Goal: Task Accomplishment & Management: Use online tool/utility

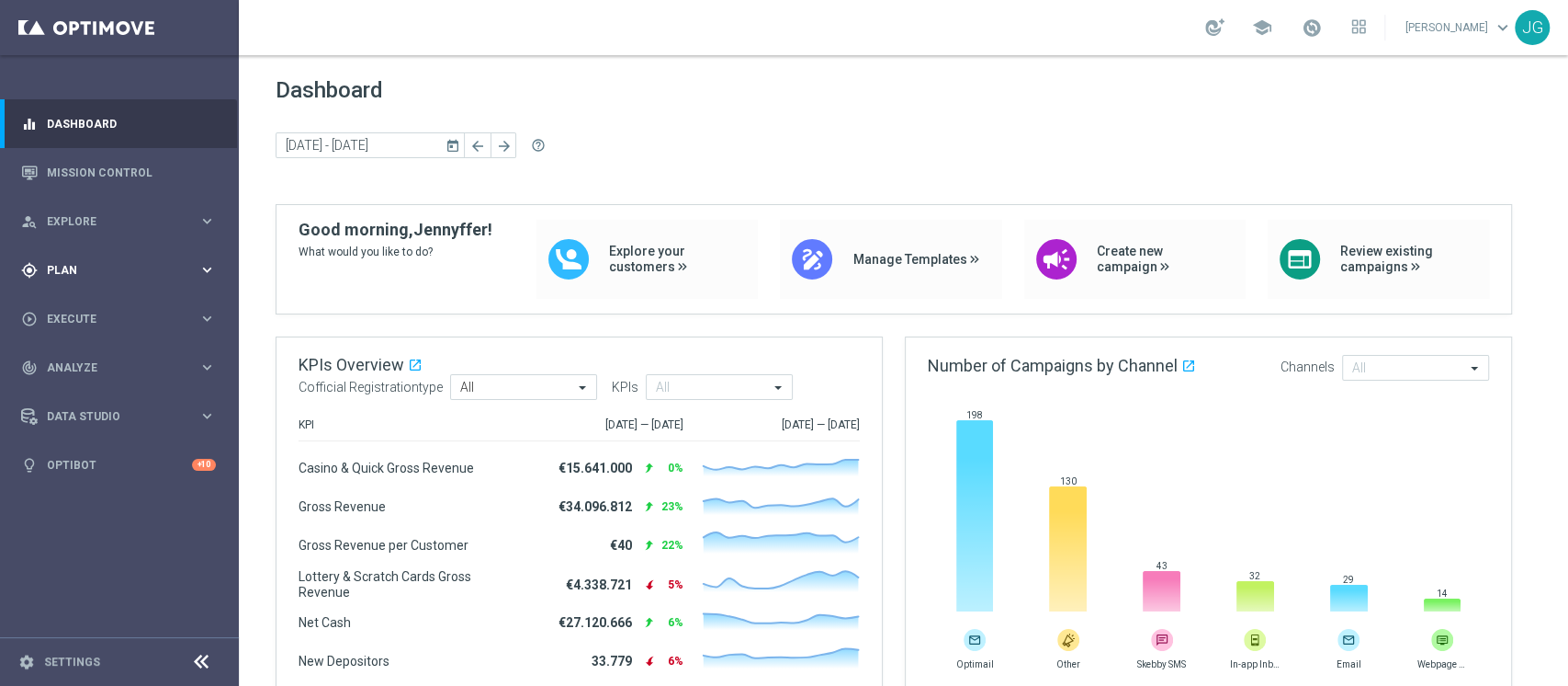
click at [93, 270] on span "Plan" at bounding box center [123, 270] width 152 height 11
click at [84, 316] on div "Target Groups" at bounding box center [142, 307] width 189 height 28
click at [92, 313] on link "Target Groups" at bounding box center [119, 307] width 143 height 14
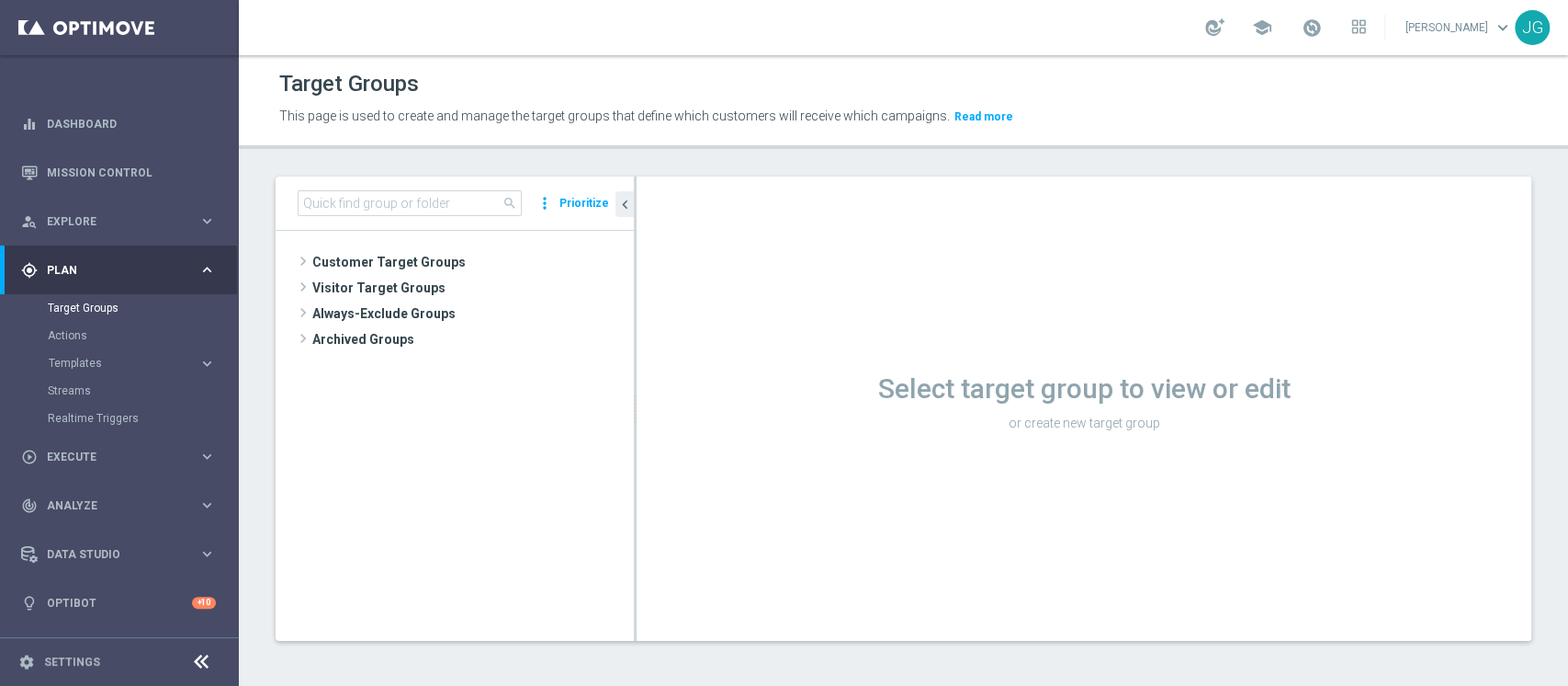
click at [417, 109] on span "This page is used to create and manage the target groups that define which cust…" at bounding box center [615, 115] width 670 height 14
click at [364, 203] on input at bounding box center [409, 203] width 224 height 26
paste input "ACTIVE LOTTERIE LOW MASTER 30GG ROLLING"
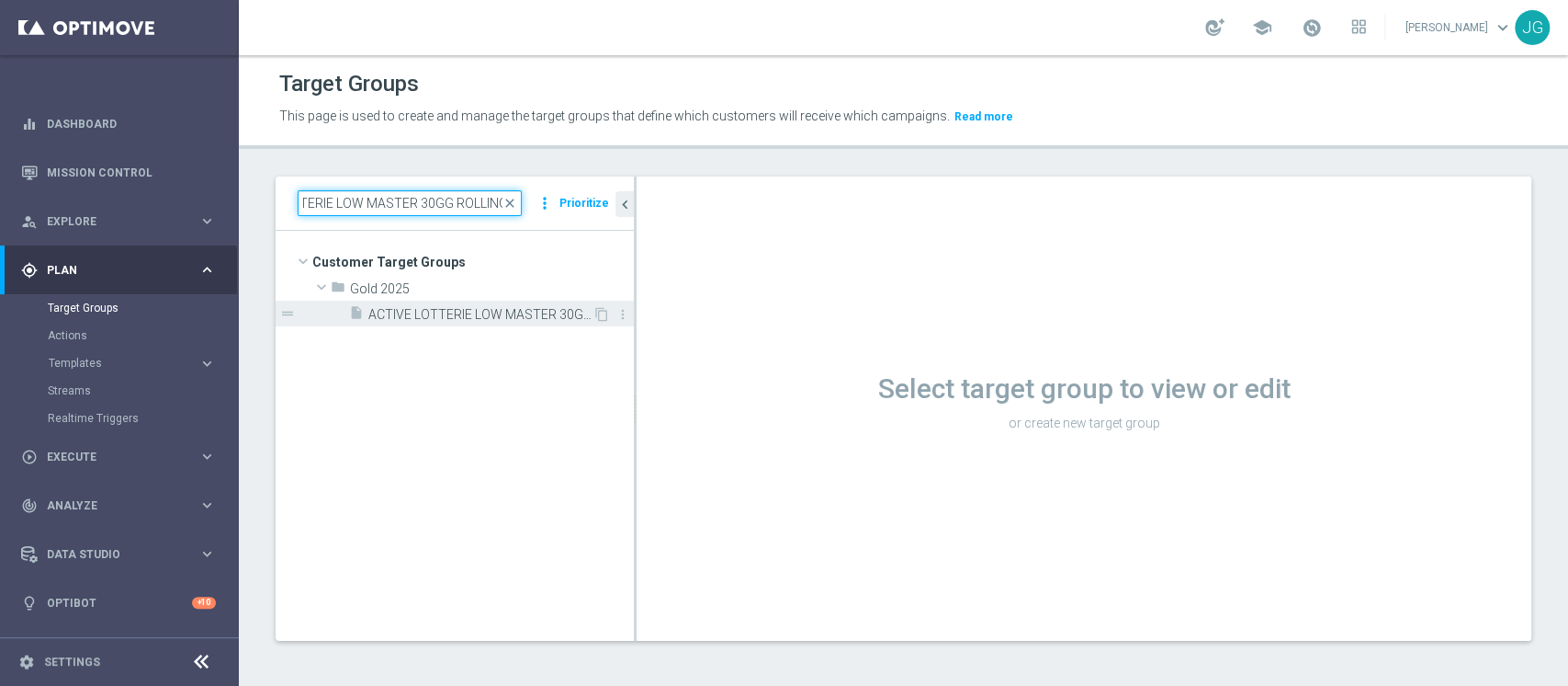
type input "ACTIVE LOTTERIE LOW MASTER 30GG ROLLING"
click at [463, 316] on span "ACTIVE LOTTERIE LOW MASTER 30GG ROLLING 09.10" at bounding box center [480, 315] width 224 height 15
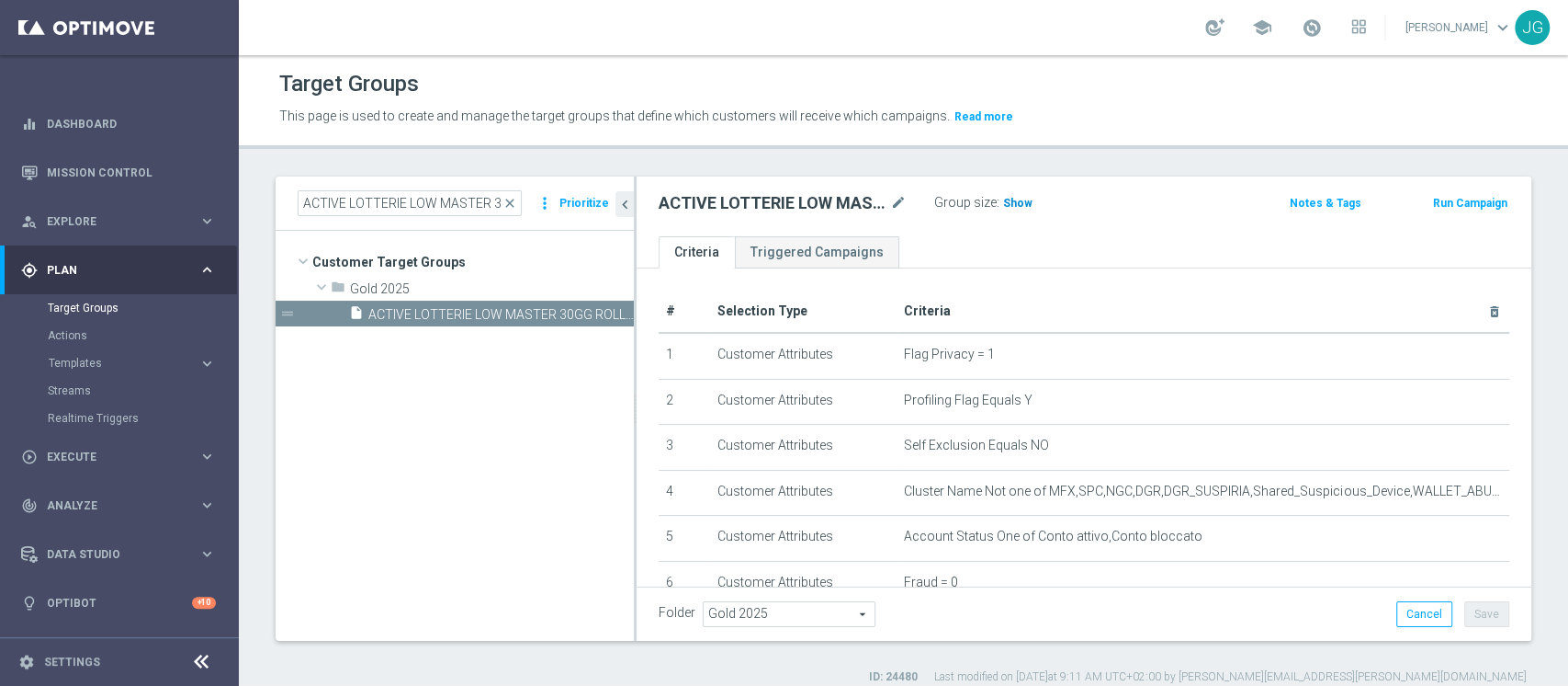
click at [1012, 203] on span "Show" at bounding box center [1018, 203] width 30 height 12
click at [92, 446] on div "play_circle_outline Execute keyboard_arrow_right" at bounding box center [118, 456] width 237 height 49
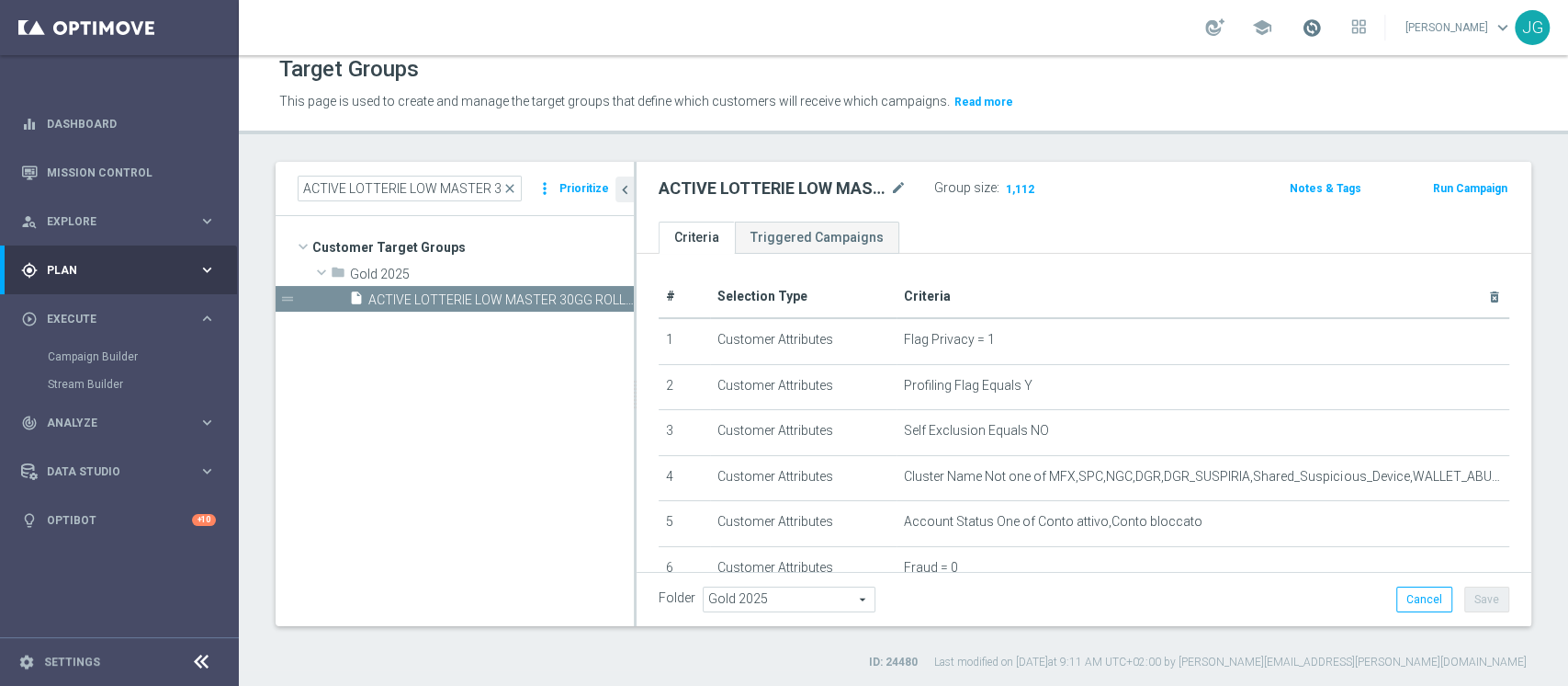
click at [1304, 32] on span at bounding box center [1312, 27] width 20 height 20
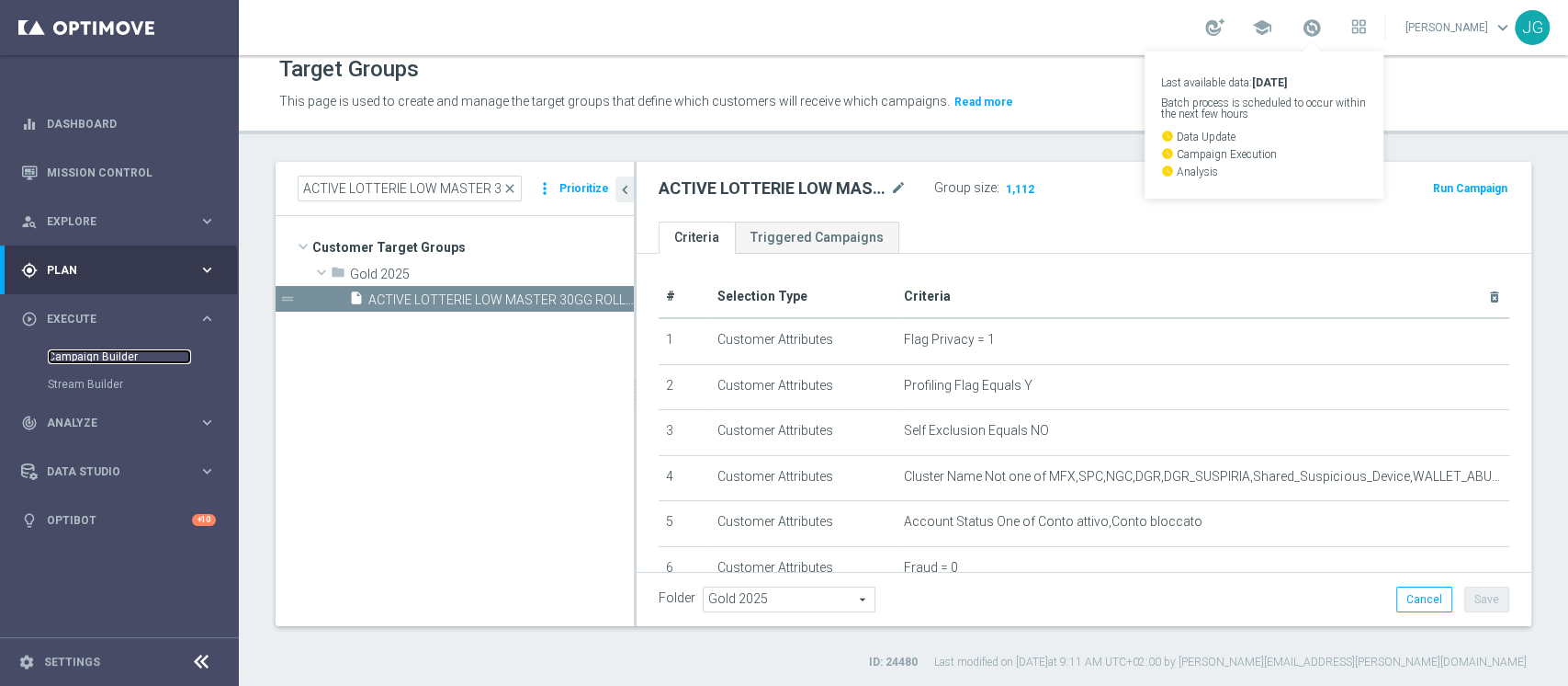
click at [108, 358] on link "Campaign Builder" at bounding box center [119, 356] width 143 height 14
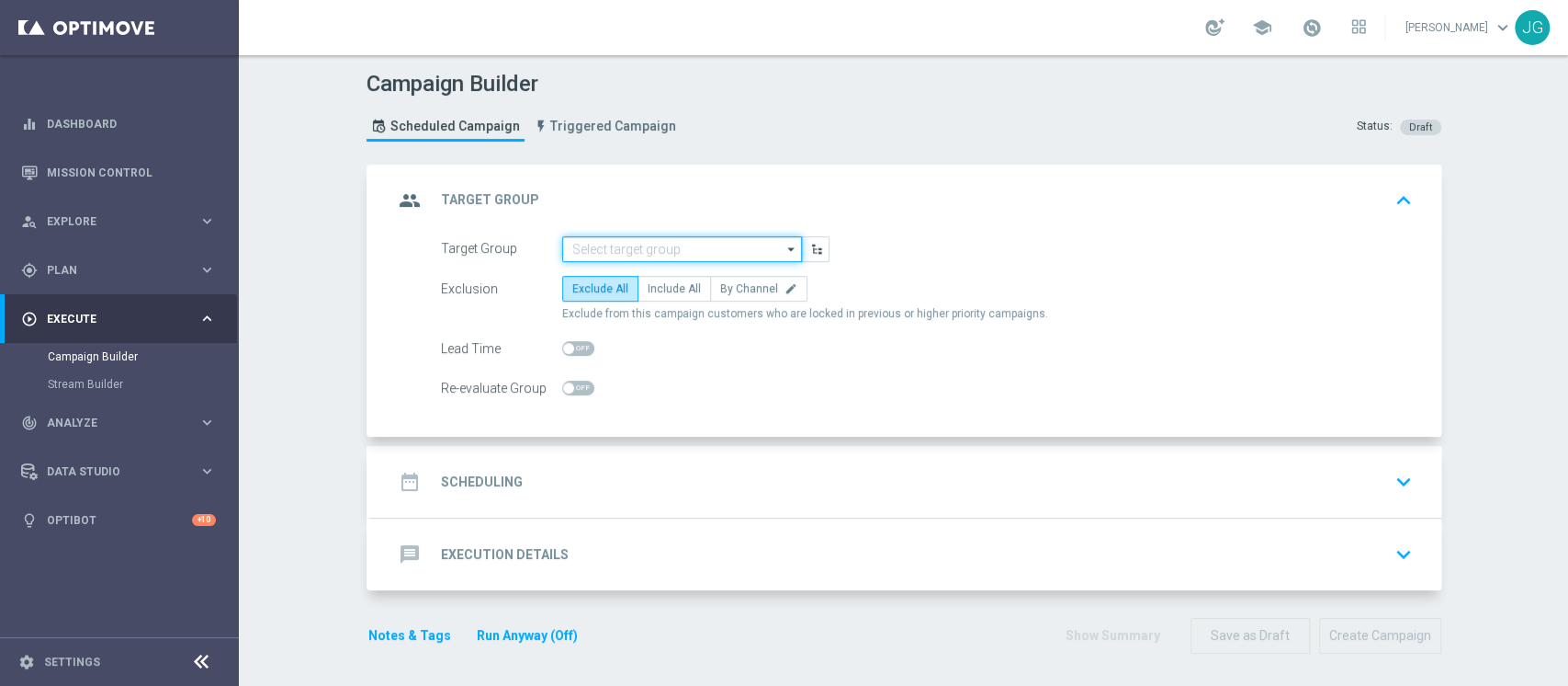
click at [650, 239] on input at bounding box center [682, 249] width 240 height 26
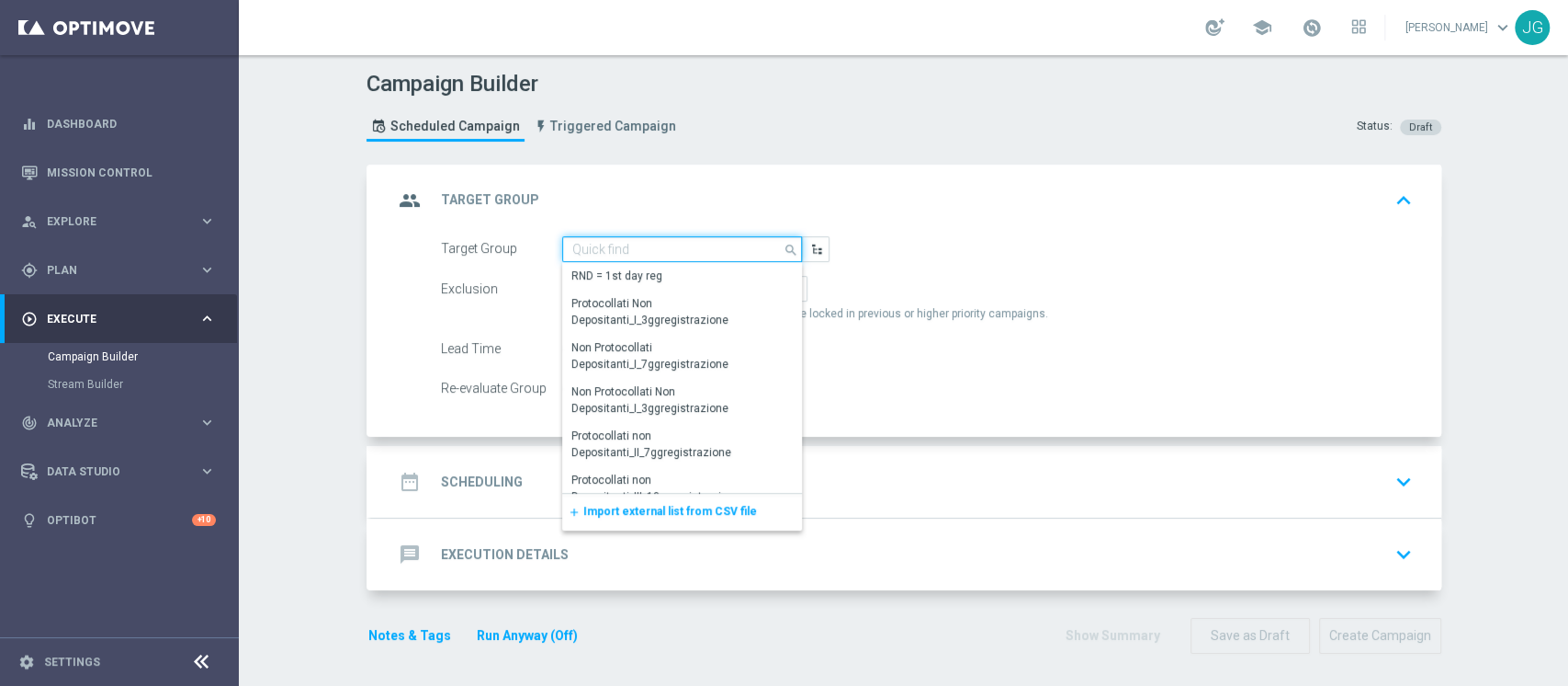
paste input "ACTIVE LOTTERIE LOW MASTER 30GG ROLLING"
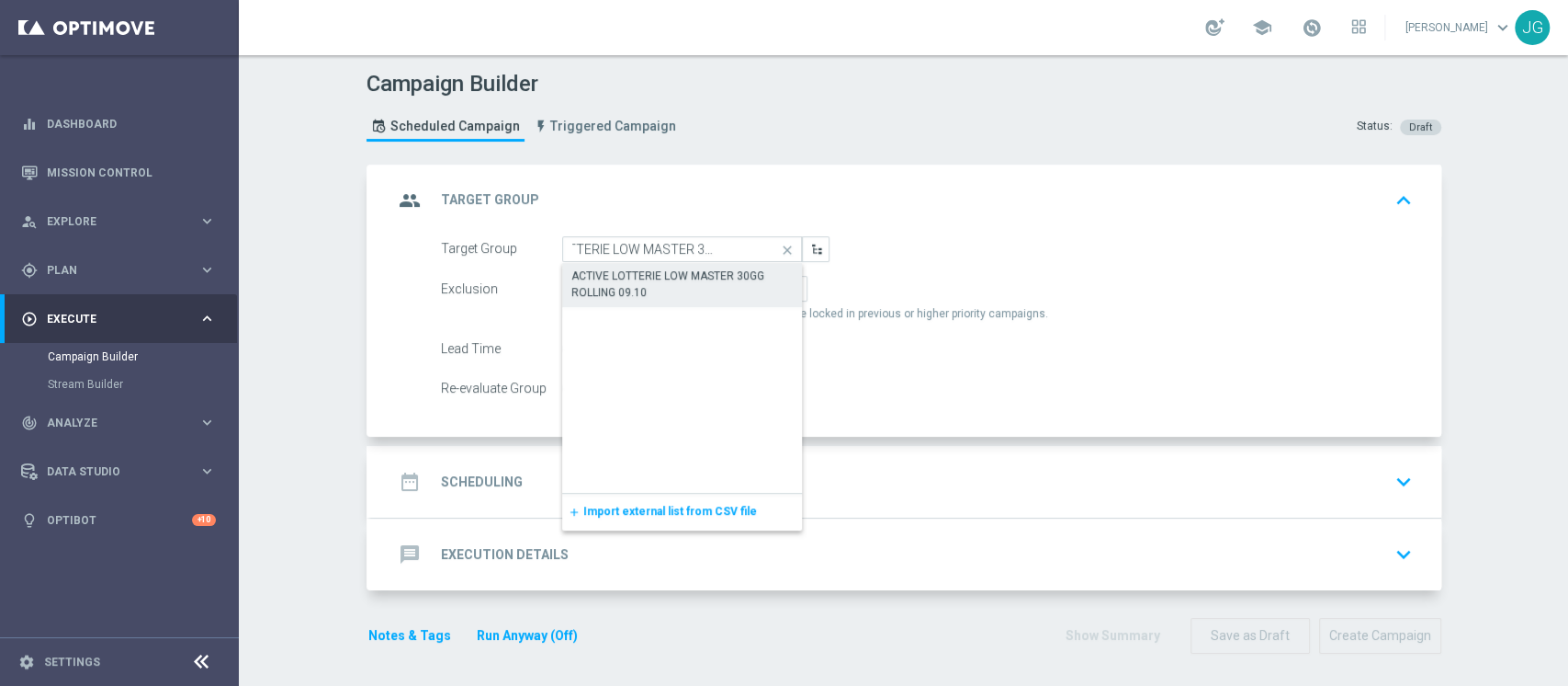
click at [636, 296] on div "ACTIVE LOTTERIE LOW MASTER 30GG ROLLING 09.10" at bounding box center [683, 283] width 223 height 33
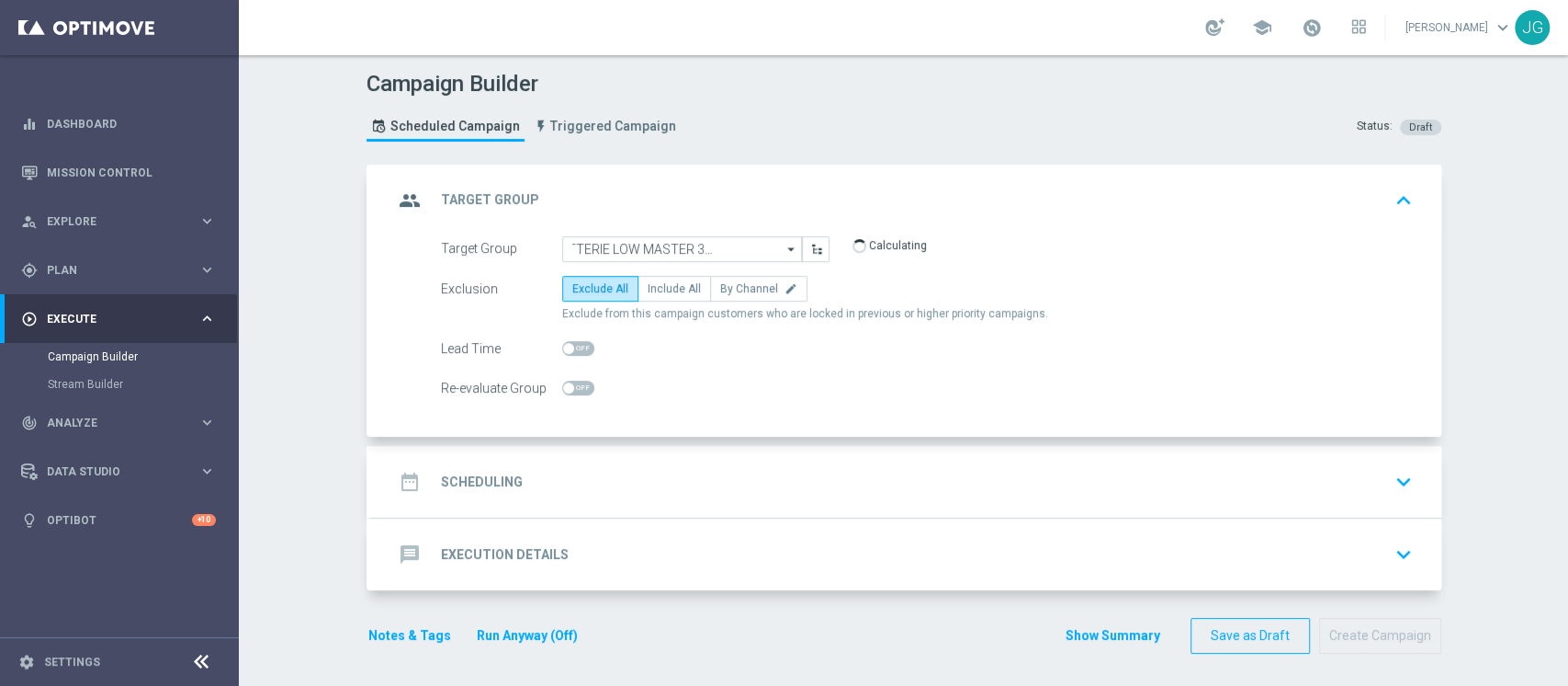
type input "ACTIVE LOTTERIE LOW MASTER 30GG ROLLING 09.10"
click at [647, 293] on span "Include All" at bounding box center [673, 288] width 53 height 12
click at [647, 293] on input "Include All" at bounding box center [653, 292] width 12 height 12
radio input "true"
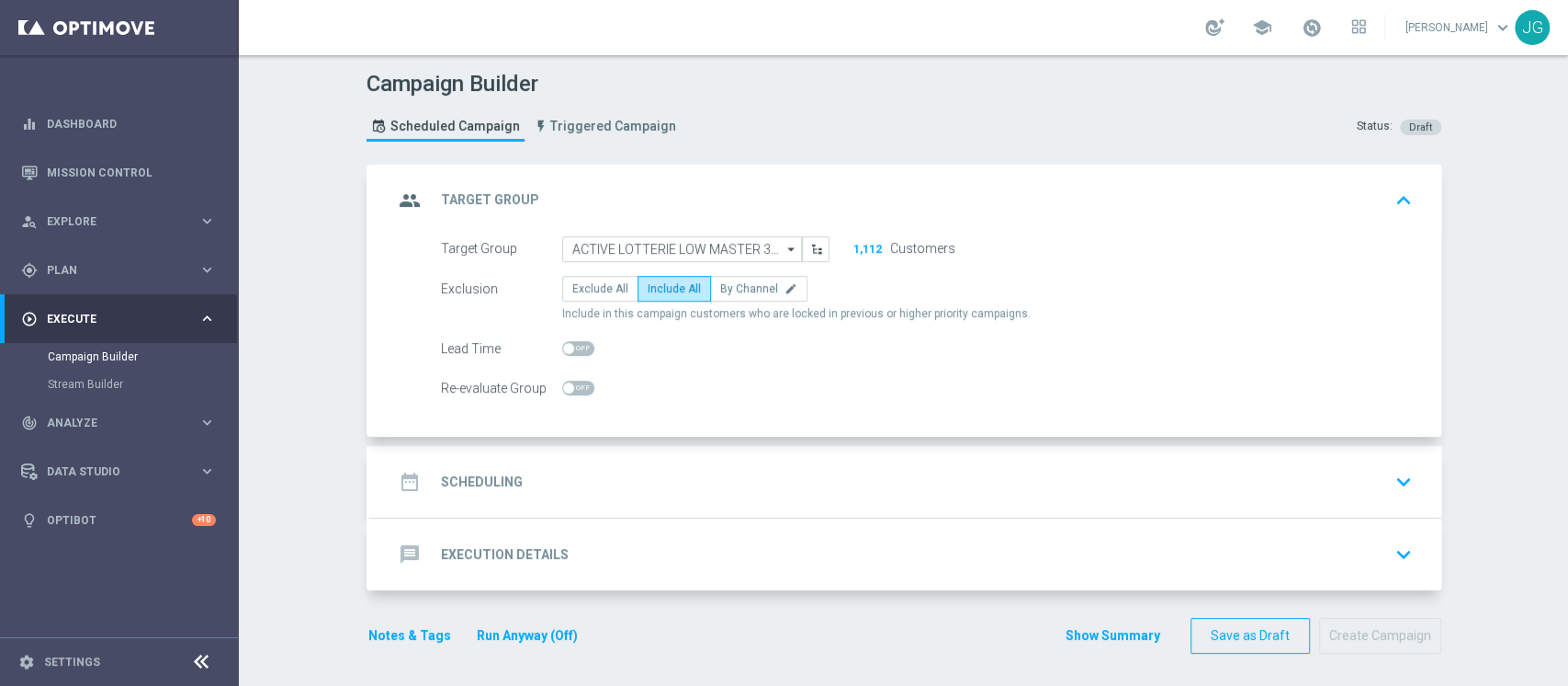
click at [680, 494] on div "date_range Scheduling keyboard_arrow_down" at bounding box center [905, 481] width 1026 height 35
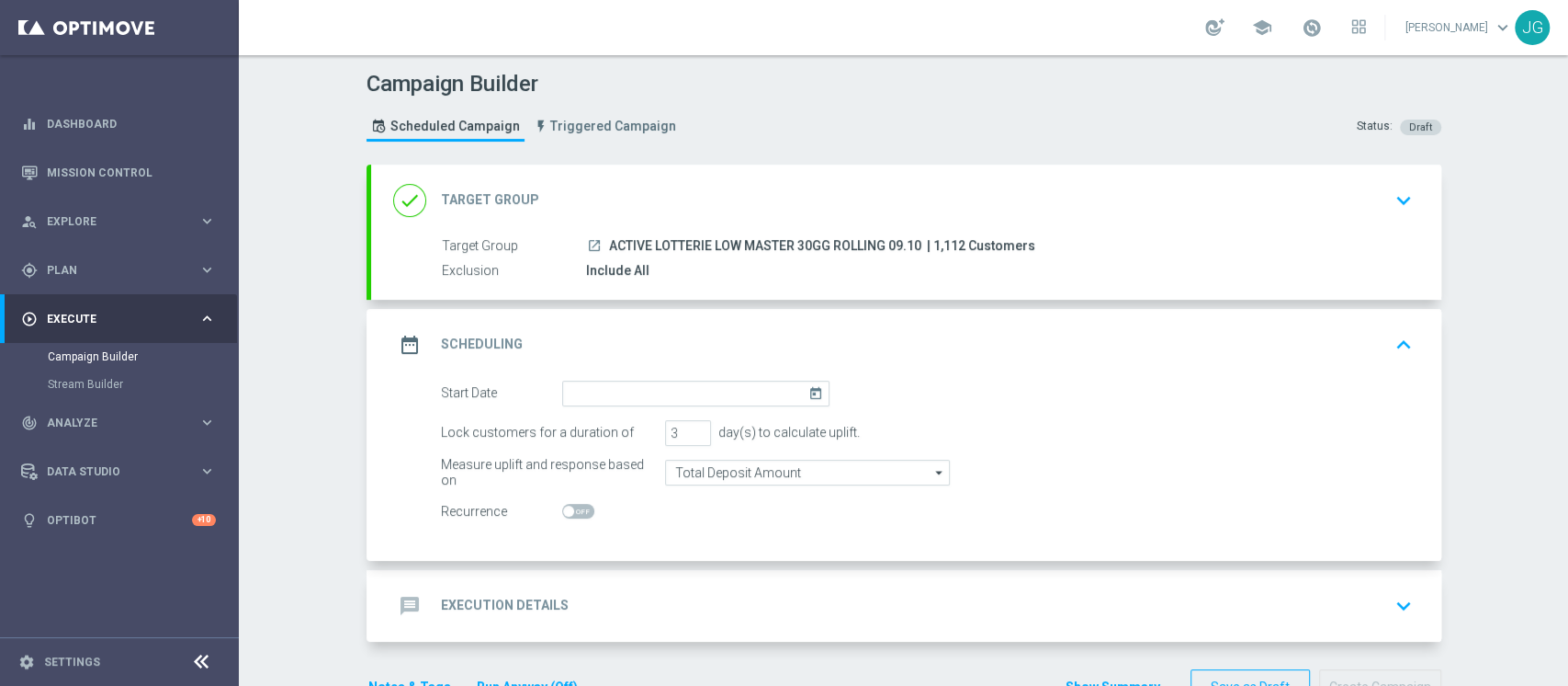
scroll to position [53, 0]
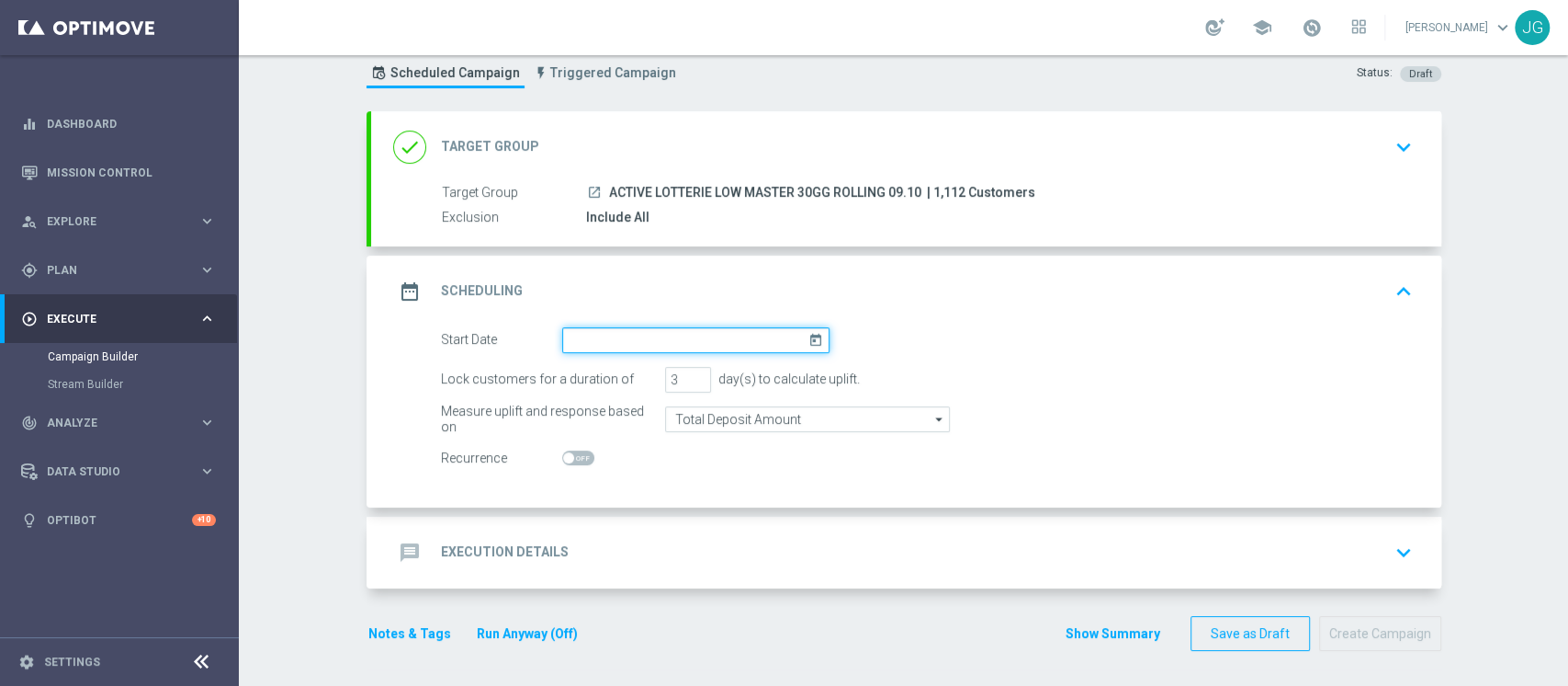
click at [695, 337] on input at bounding box center [695, 340] width 267 height 26
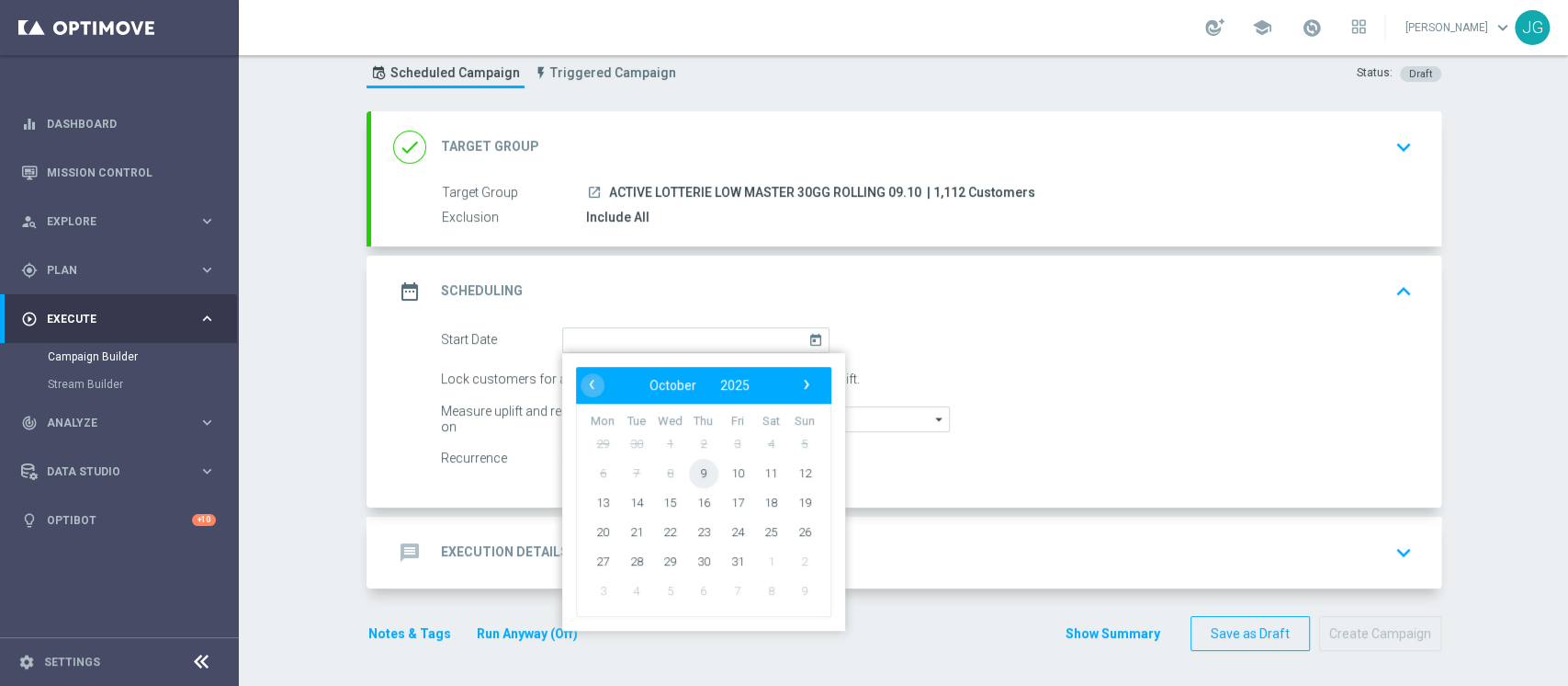
click at [688, 472] on span "9" at bounding box center [703, 472] width 30 height 30
type input "[DATE]"
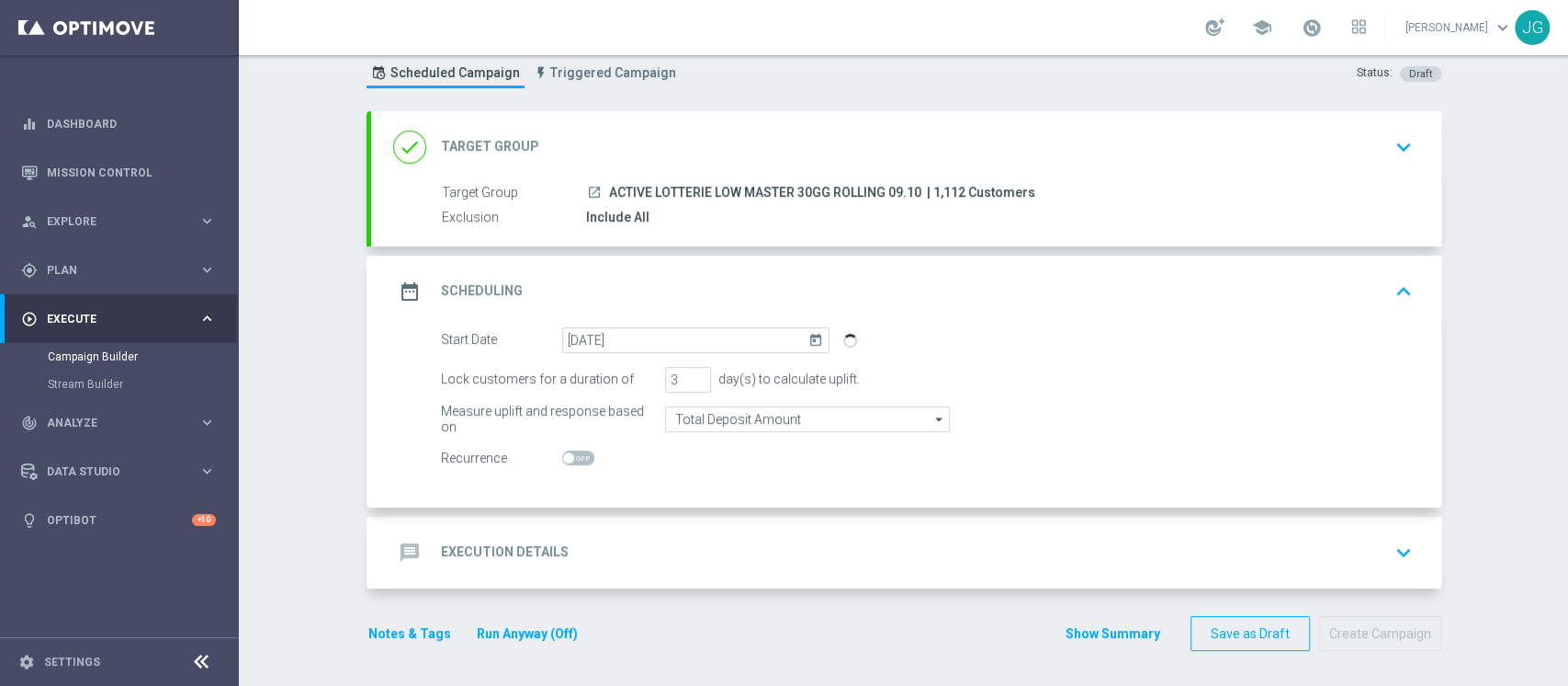
drag, startPoint x: 817, startPoint y: 551, endPoint x: 804, endPoint y: 551, distance: 13.0
click at [804, 551] on div "message Execution Details keyboard_arrow_down" at bounding box center [905, 552] width 1026 height 35
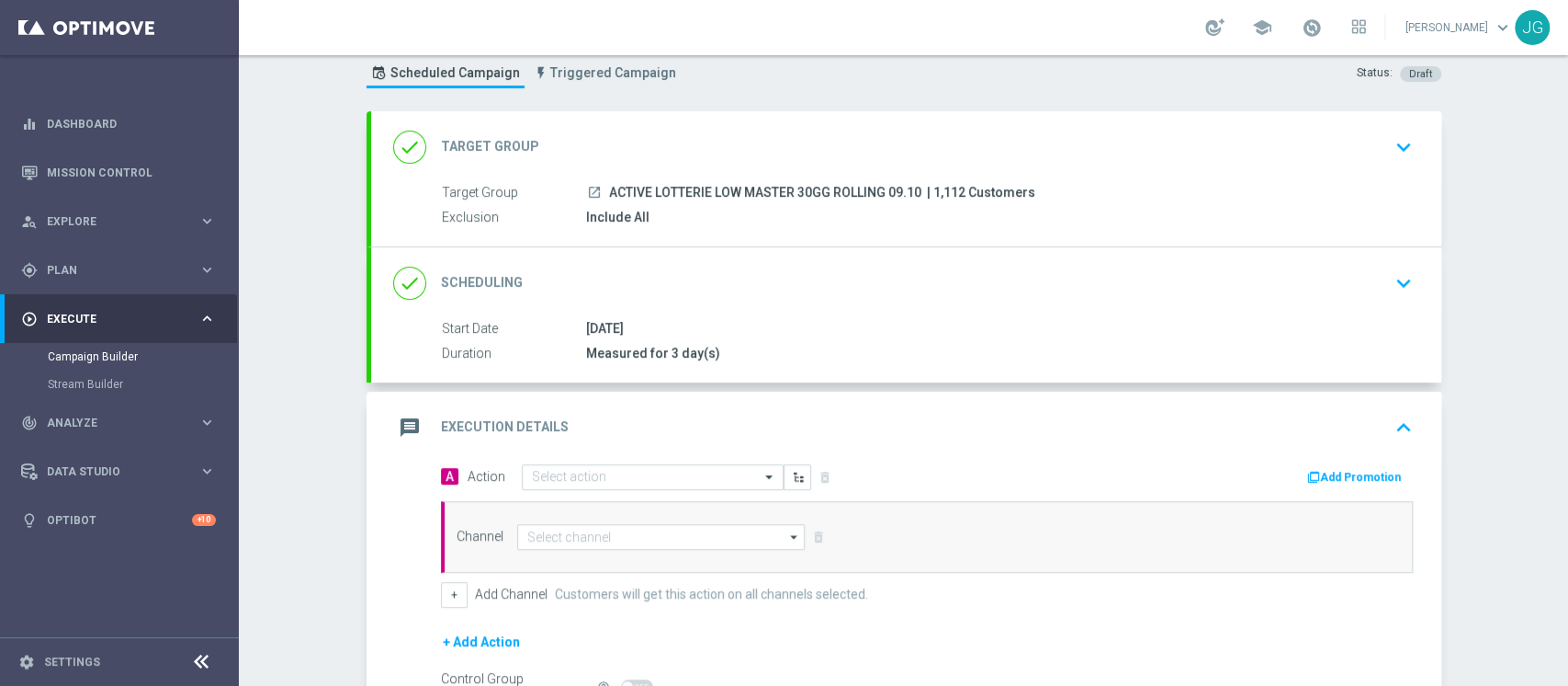
drag, startPoint x: 599, startPoint y: 190, endPoint x: 907, endPoint y: 192, distance: 308.0
click at [907, 192] on span "ACTIVE LOTTERIE LOW MASTER 30GG ROLLING 09.10" at bounding box center [764, 192] width 312 height 16
drag, startPoint x: 911, startPoint y: 185, endPoint x: 599, endPoint y: 187, distance: 312.0
click at [609, 187] on span "ACTIVE LOTTERIE LOW MASTER 30GG ROLLING 09.10" at bounding box center [764, 192] width 312 height 16
copy span "ACTIVE LOTTERIE LOW MASTER 30GG ROLLING 09.10"
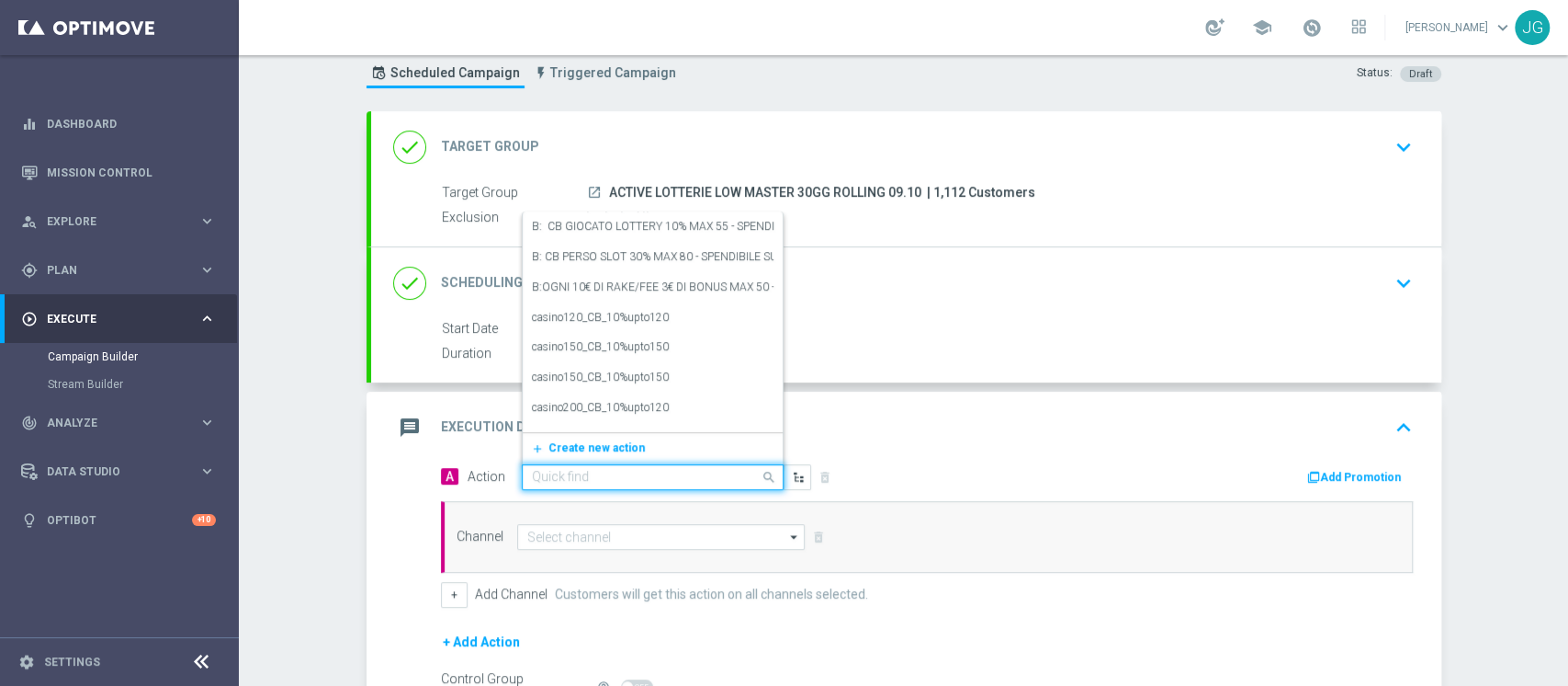
click at [646, 478] on input "text" at bounding box center [634, 478] width 205 height 15
paste input "CB PERSO LOTTERIE 25% MAX 250 EURO - SPENDIBILE LOTTERIE"
type input "CB PERSO LOTTERIE 25% MAX 250 EURO - SPENDIBILE LOTTERIE"
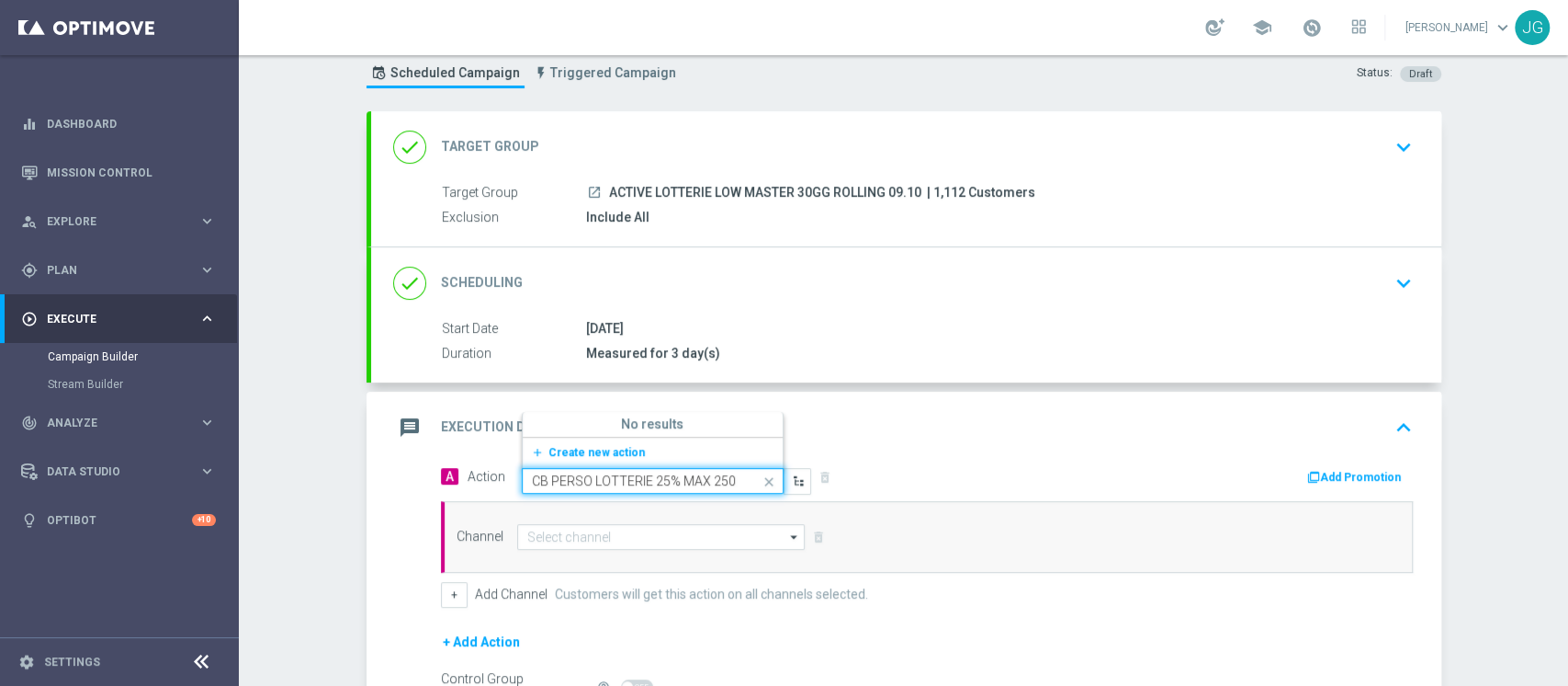
scroll to position [0, 170]
click at [589, 449] on span "Create new action" at bounding box center [596, 452] width 96 height 12
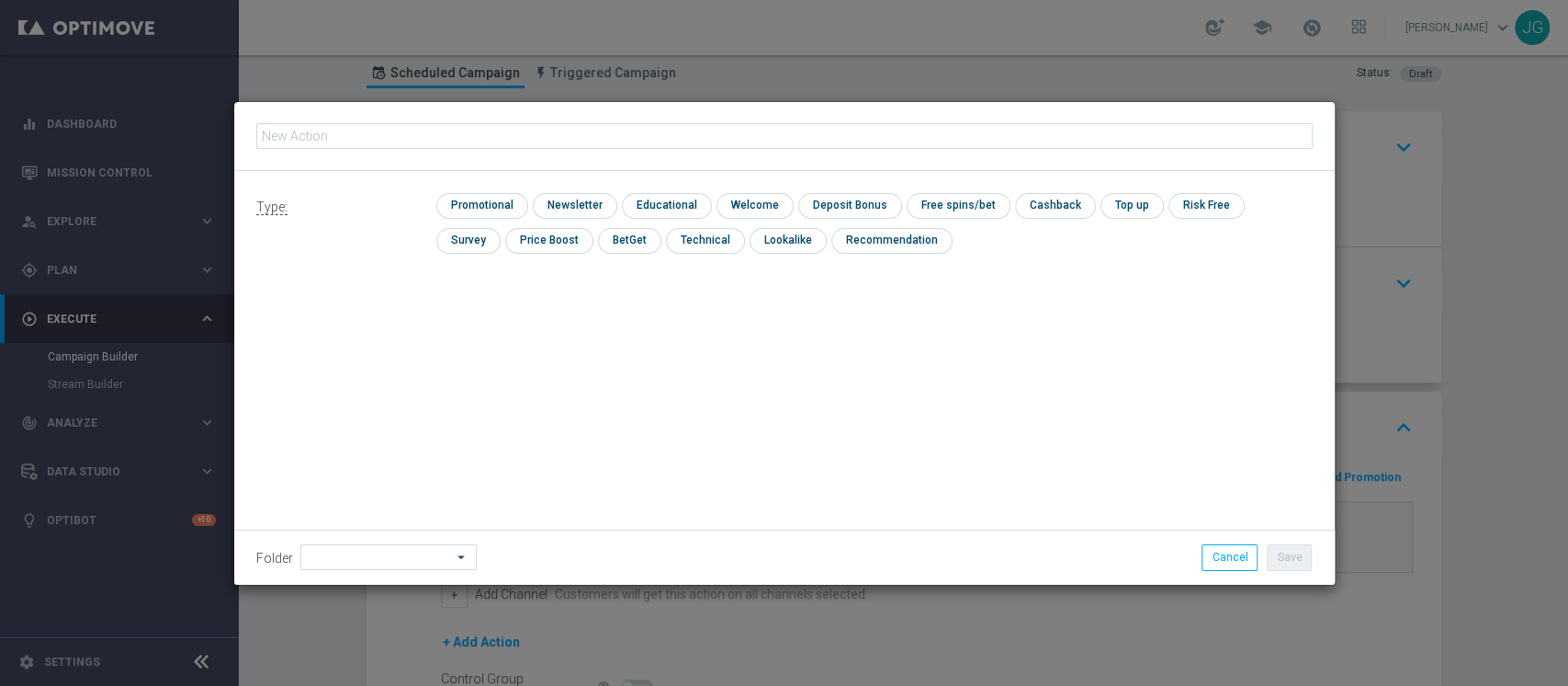
type input "CB PERSO LOTTERIE 25% MAX 250 EURO - SPENDIBILE LOTTERIE"
click at [485, 202] on input "checkbox" at bounding box center [479, 206] width 87 height 25
checkbox input "true"
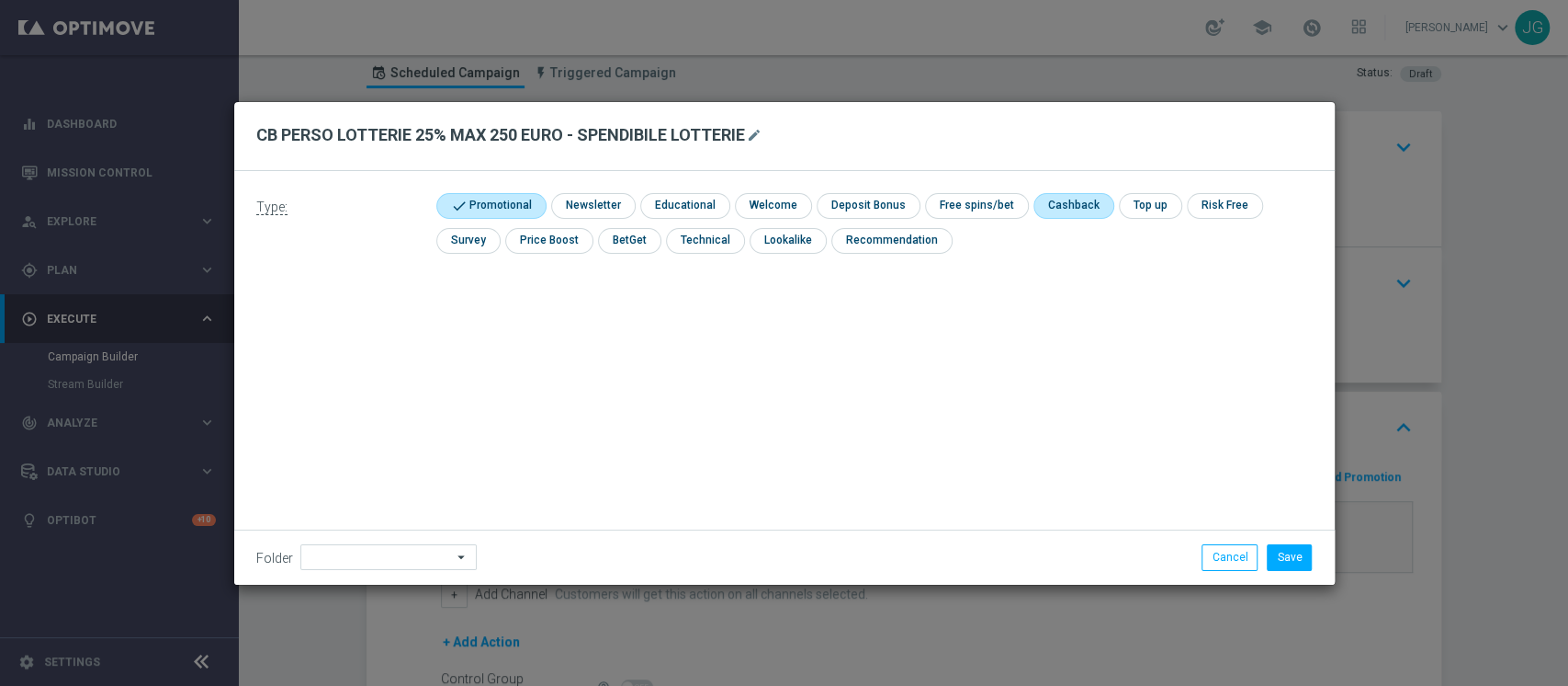
click at [1076, 202] on input "checkbox" at bounding box center [1072, 206] width 77 height 25
checkbox input "true"
click at [407, 540] on div "Folder arrow_drop_down Show Selected 0 of 131 000Multi vecchie" at bounding box center [784, 556] width 1100 height 54
click at [384, 570] on div "Folder arrow_drop_down Show Selected 0 of 131 000Multi vecchie" at bounding box center [784, 556] width 1100 height 54
click at [392, 563] on input at bounding box center [389, 556] width 177 height 26
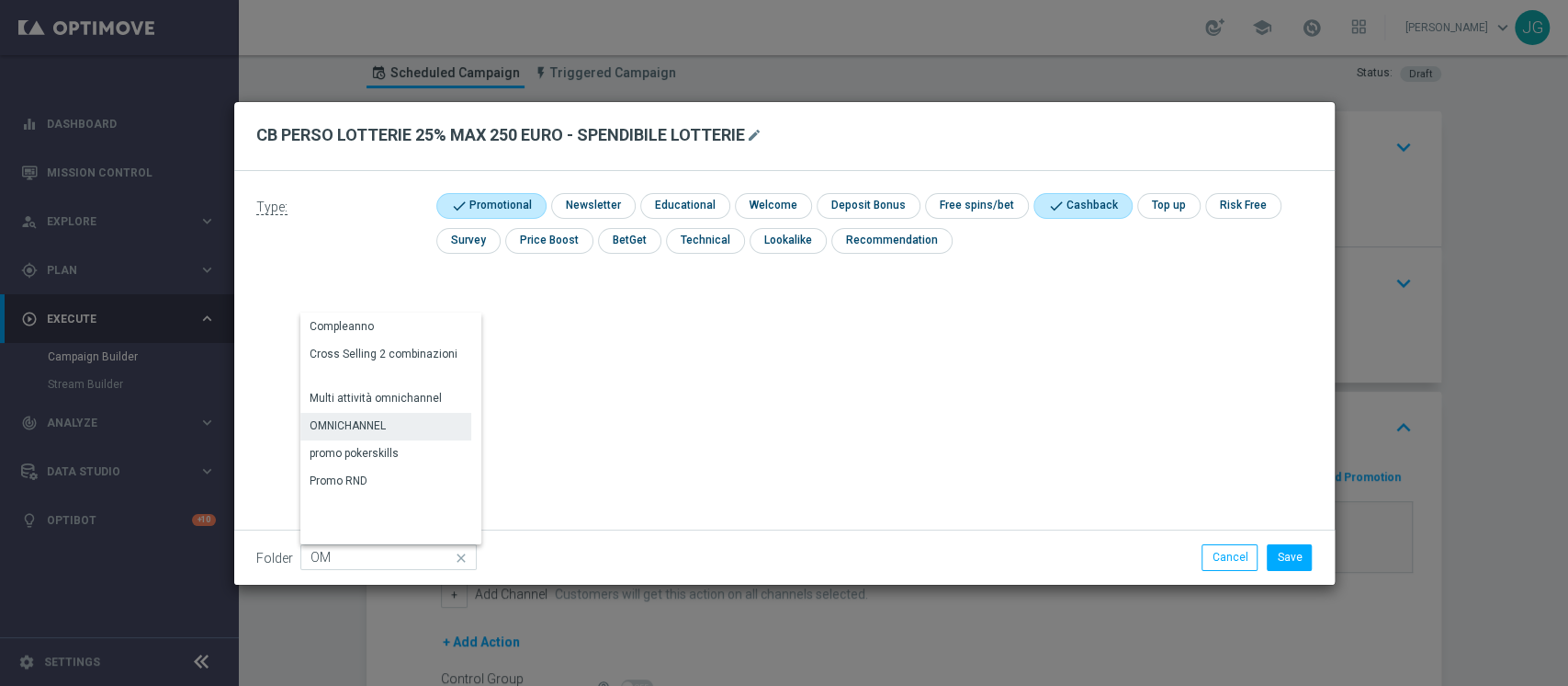
click at [390, 421] on div "OMNICHANNEL" at bounding box center [386, 426] width 171 height 26
type input "OMNICHANNEL"
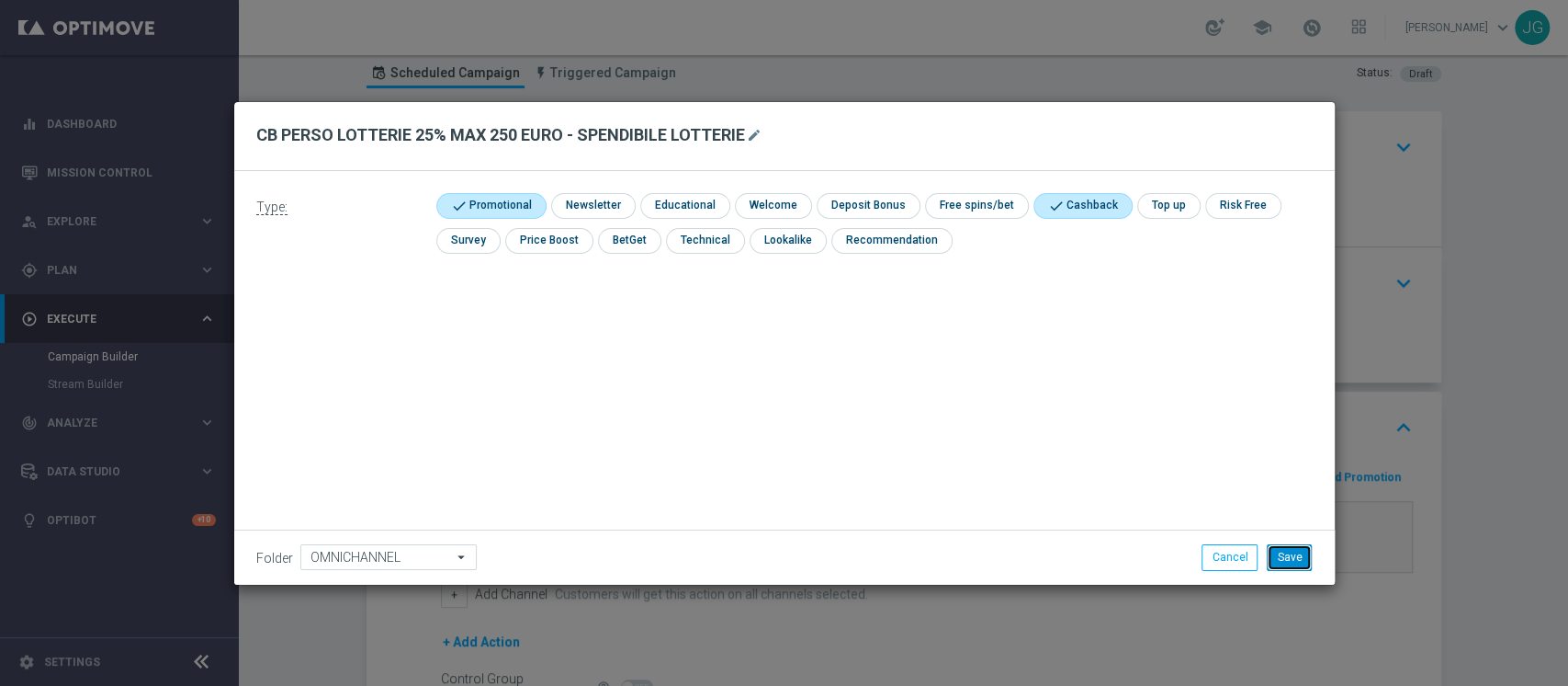
click at [1278, 567] on button "Save" at bounding box center [1289, 556] width 45 height 26
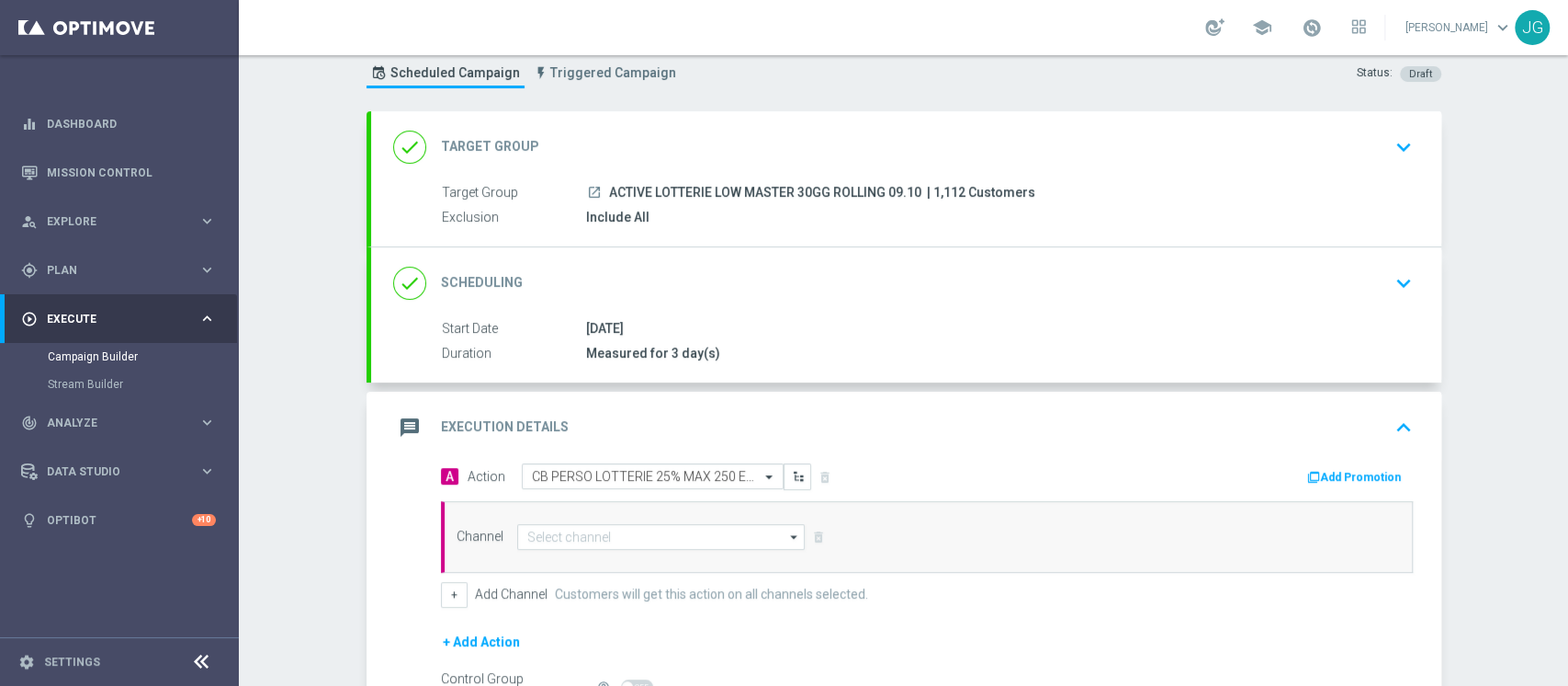
click at [1340, 477] on button "Add Promotion" at bounding box center [1356, 477] width 102 height 20
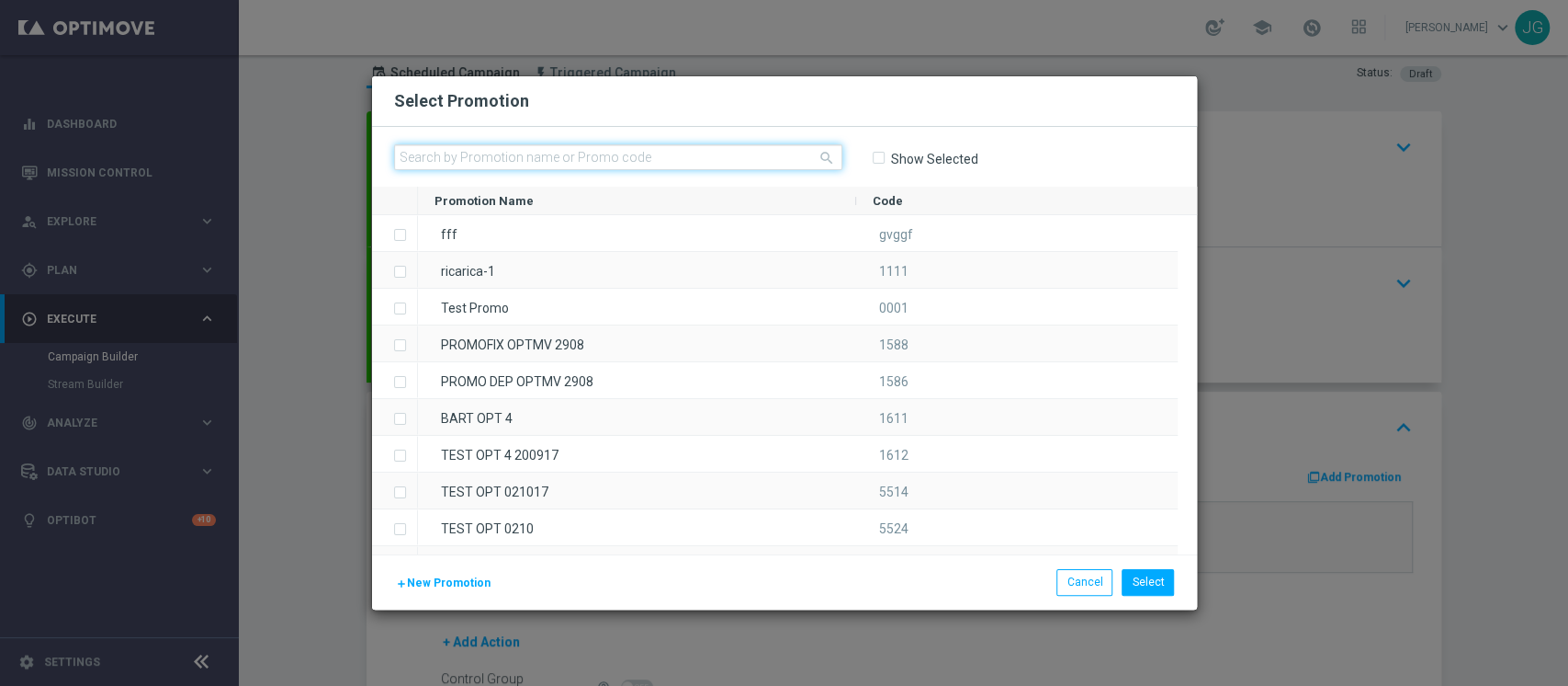
click at [667, 159] on input "text" at bounding box center [617, 157] width 448 height 26
paste input "LOTTERYCB09-1"
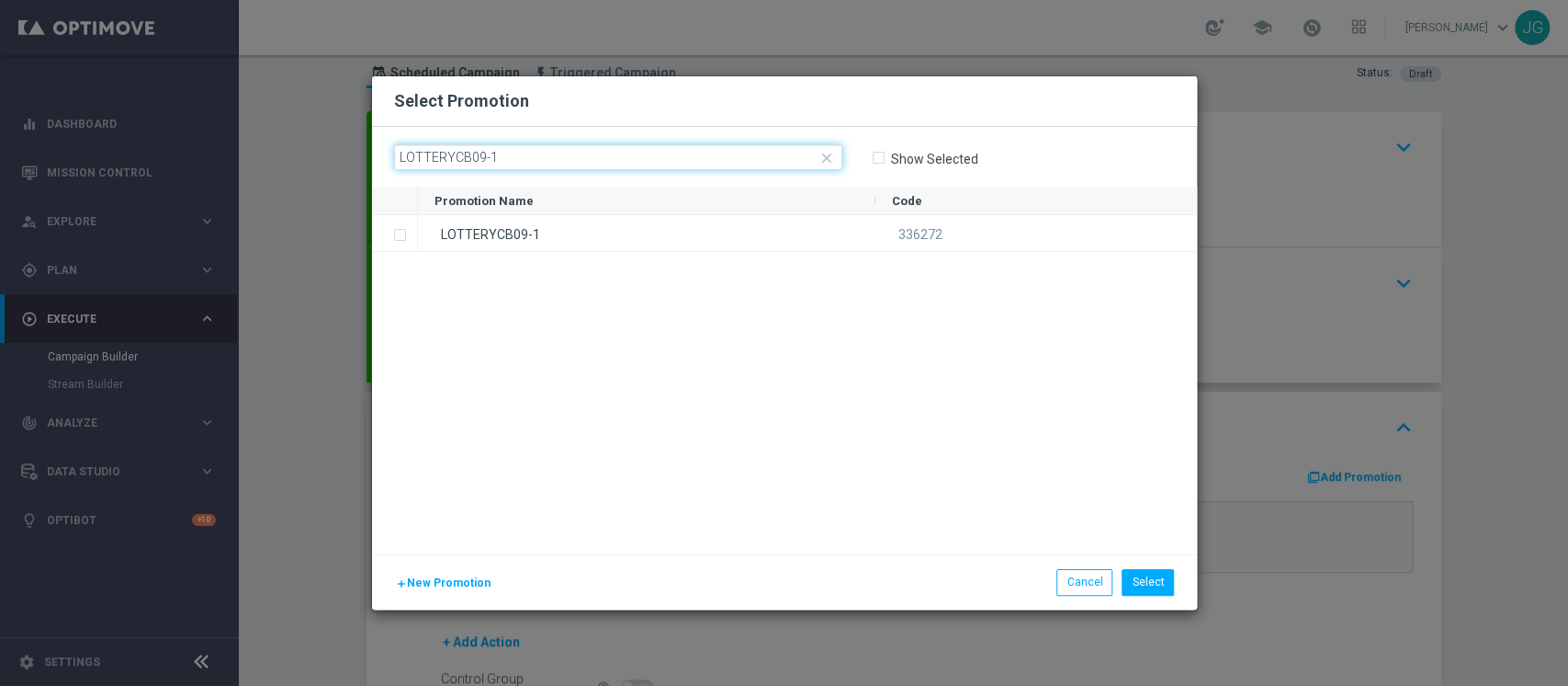
type input "LOTTERYCB09-1"
click at [646, 216] on div "LOTTERYCB09-1" at bounding box center [646, 233] width 457 height 36
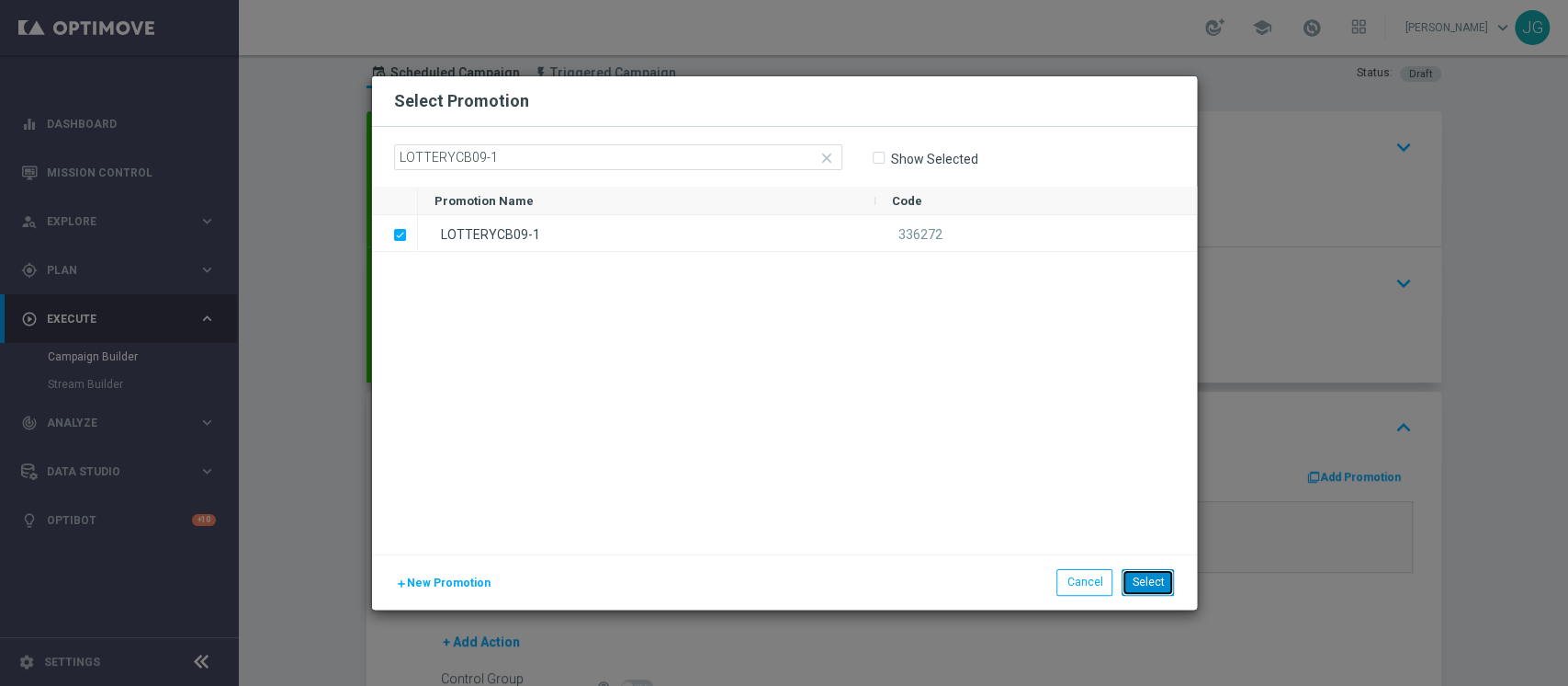
click at [1153, 576] on button "Select" at bounding box center [1147, 581] width 53 height 26
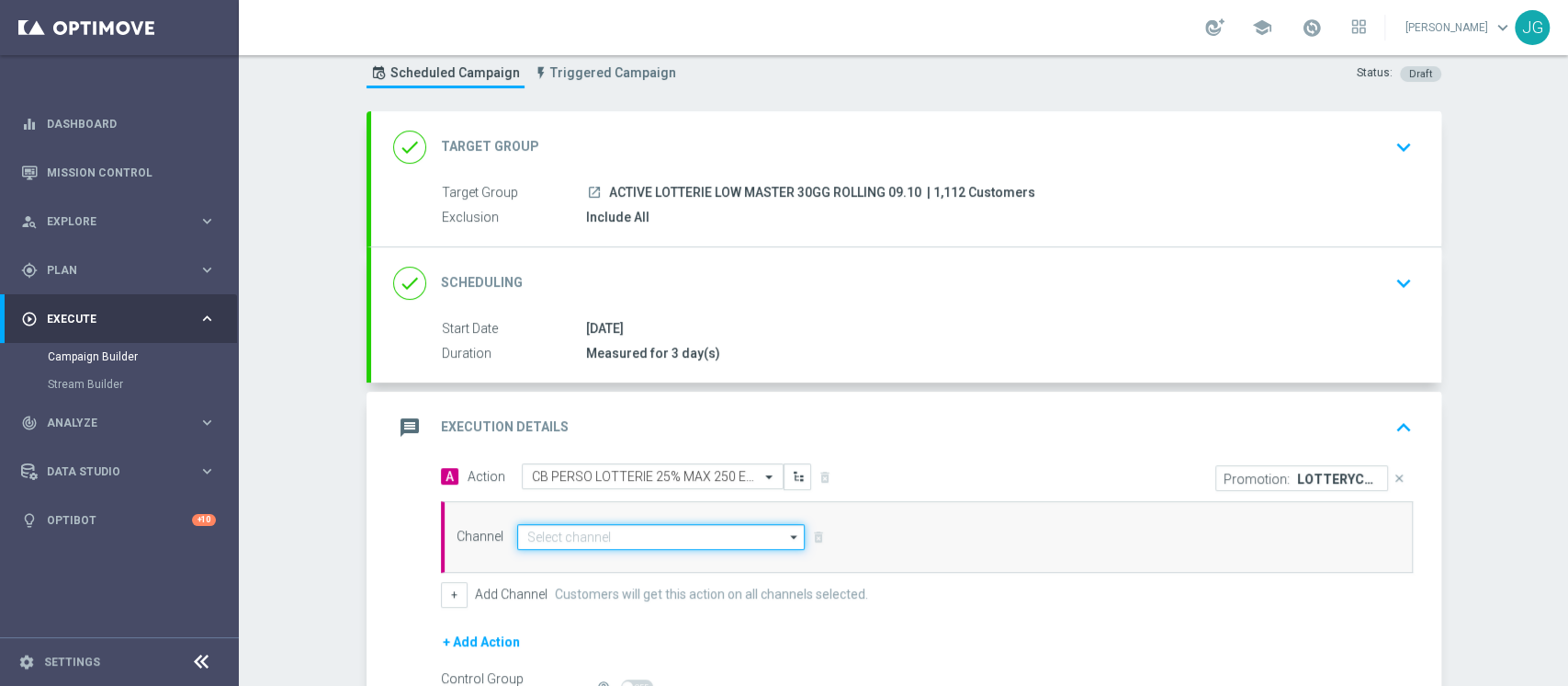
click at [633, 528] on input at bounding box center [662, 536] width 288 height 26
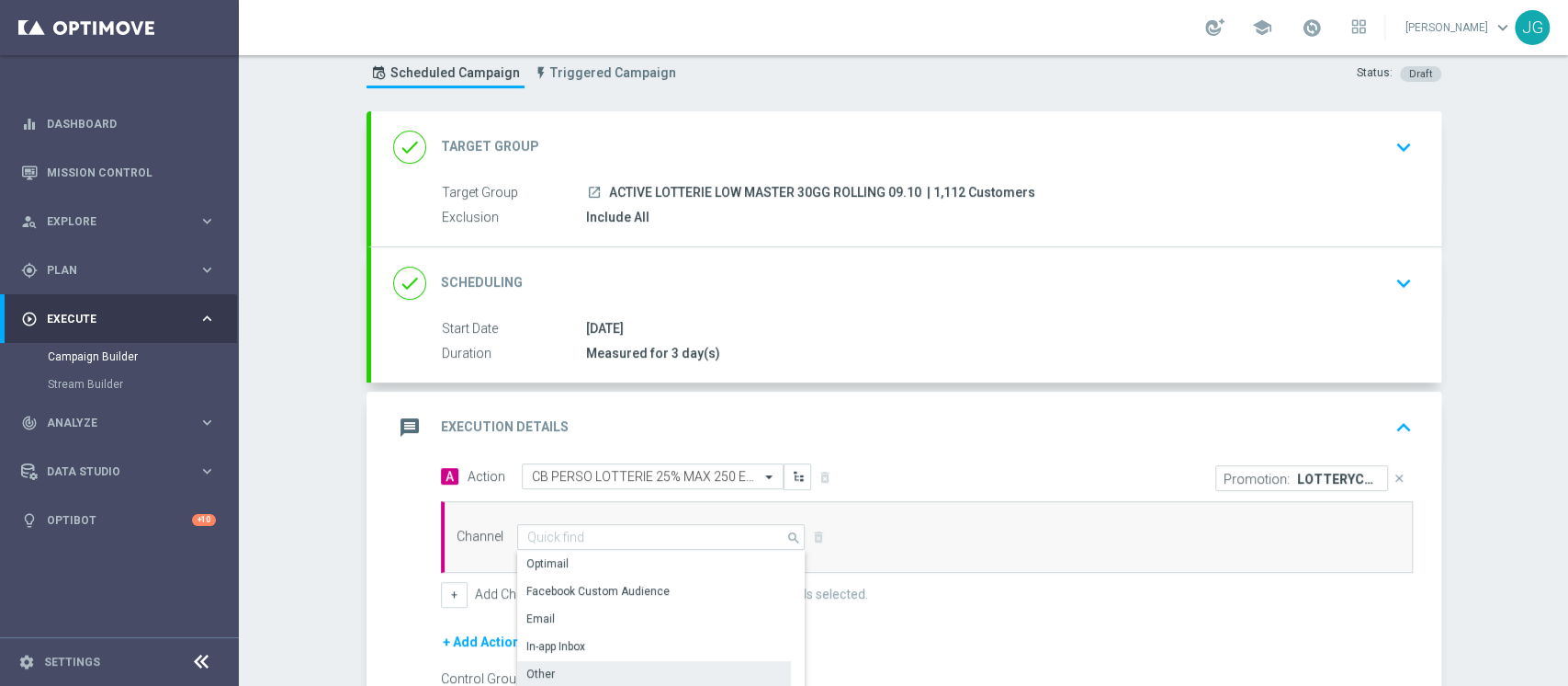
click at [546, 676] on div "Other" at bounding box center [654, 674] width 274 height 26
type input "Other"
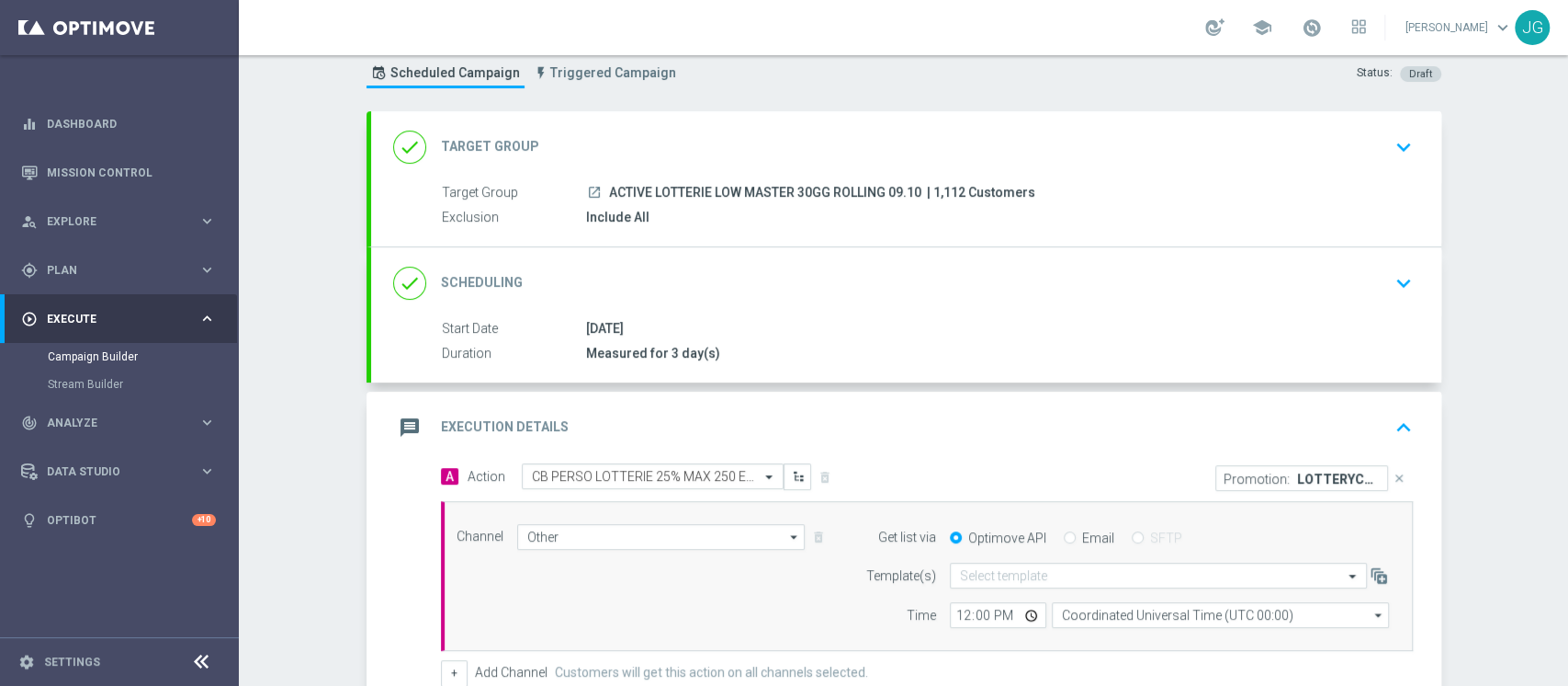
scroll to position [342, 0]
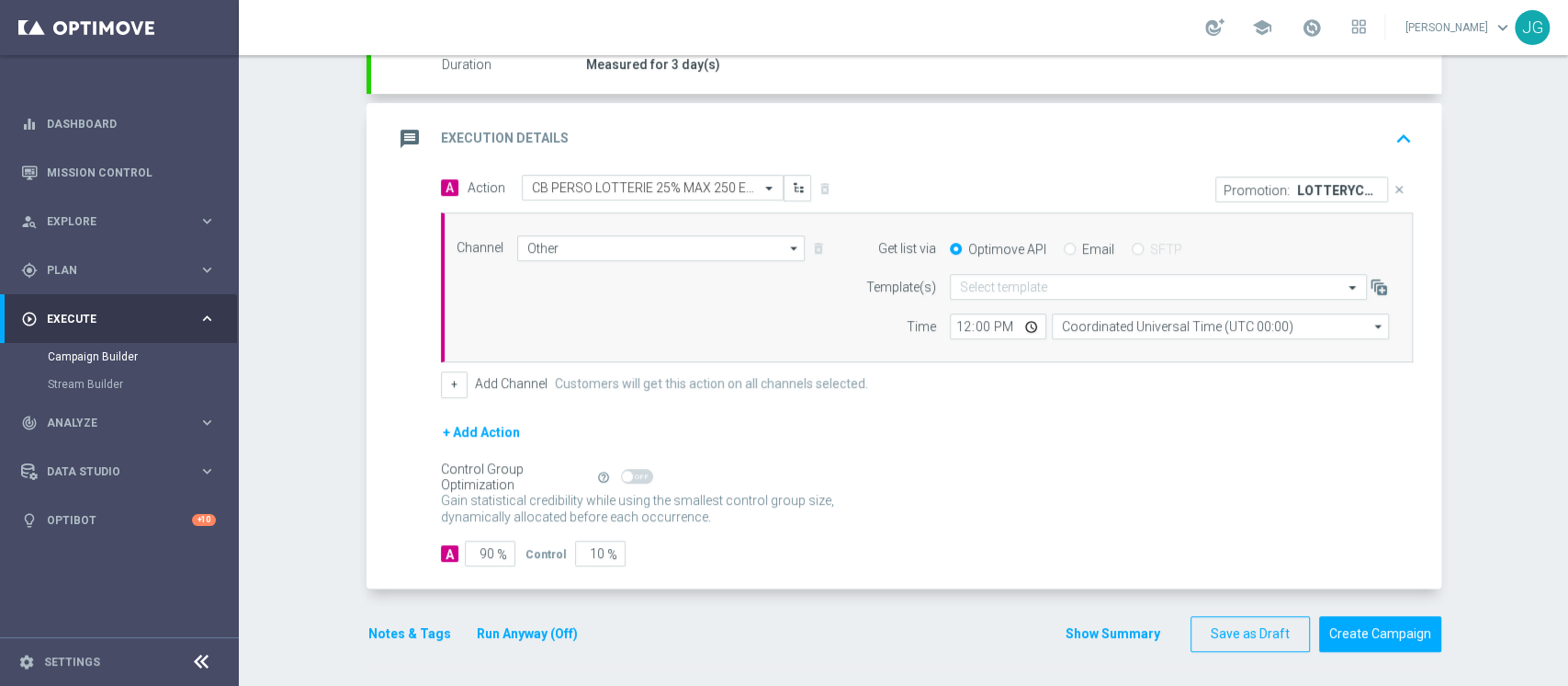
click at [1064, 248] on input "Email" at bounding box center [1070, 250] width 12 height 12
radio input "true"
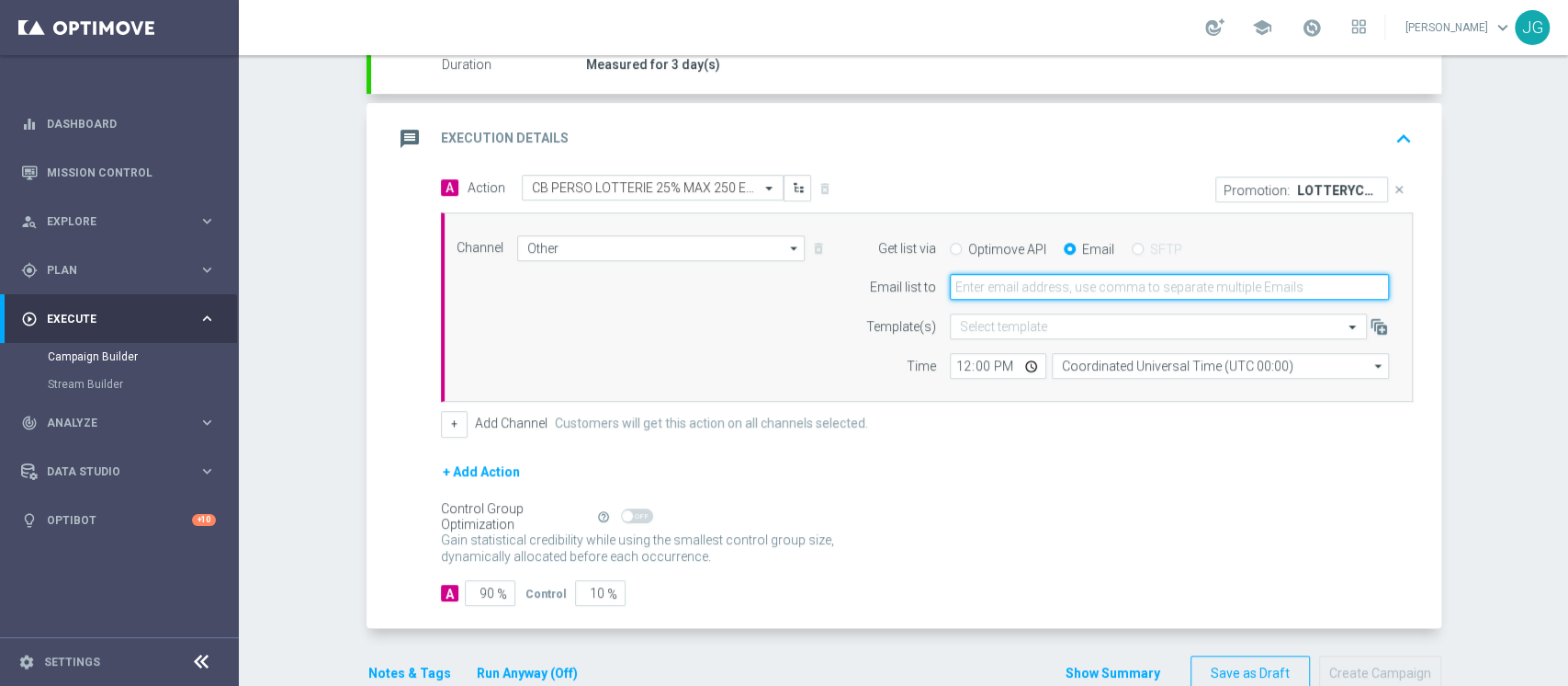
click at [1072, 280] on input "email" at bounding box center [1169, 286] width 439 height 26
type input "[PERSON_NAME][EMAIL_ADDRESS][PERSON_NAME][DOMAIN_NAME]"
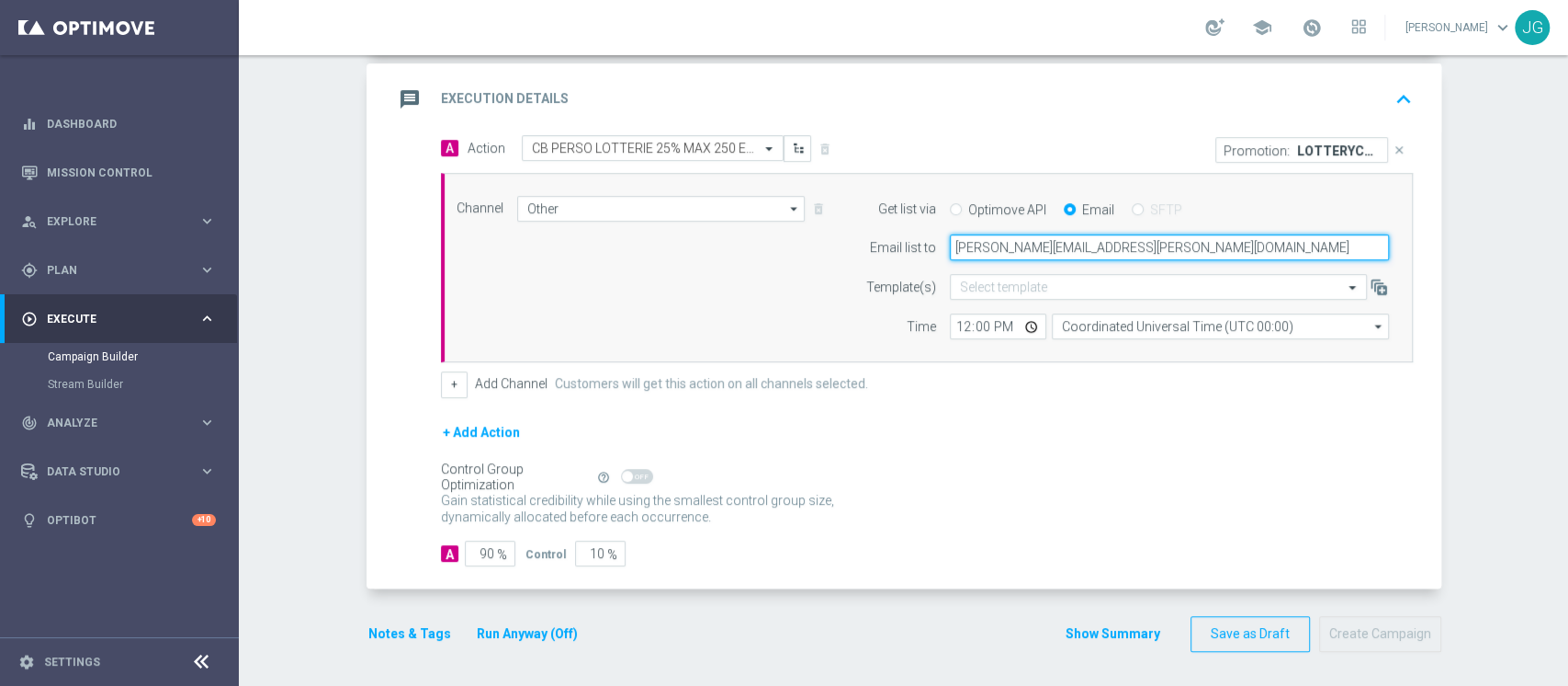
scroll to position [246, 0]
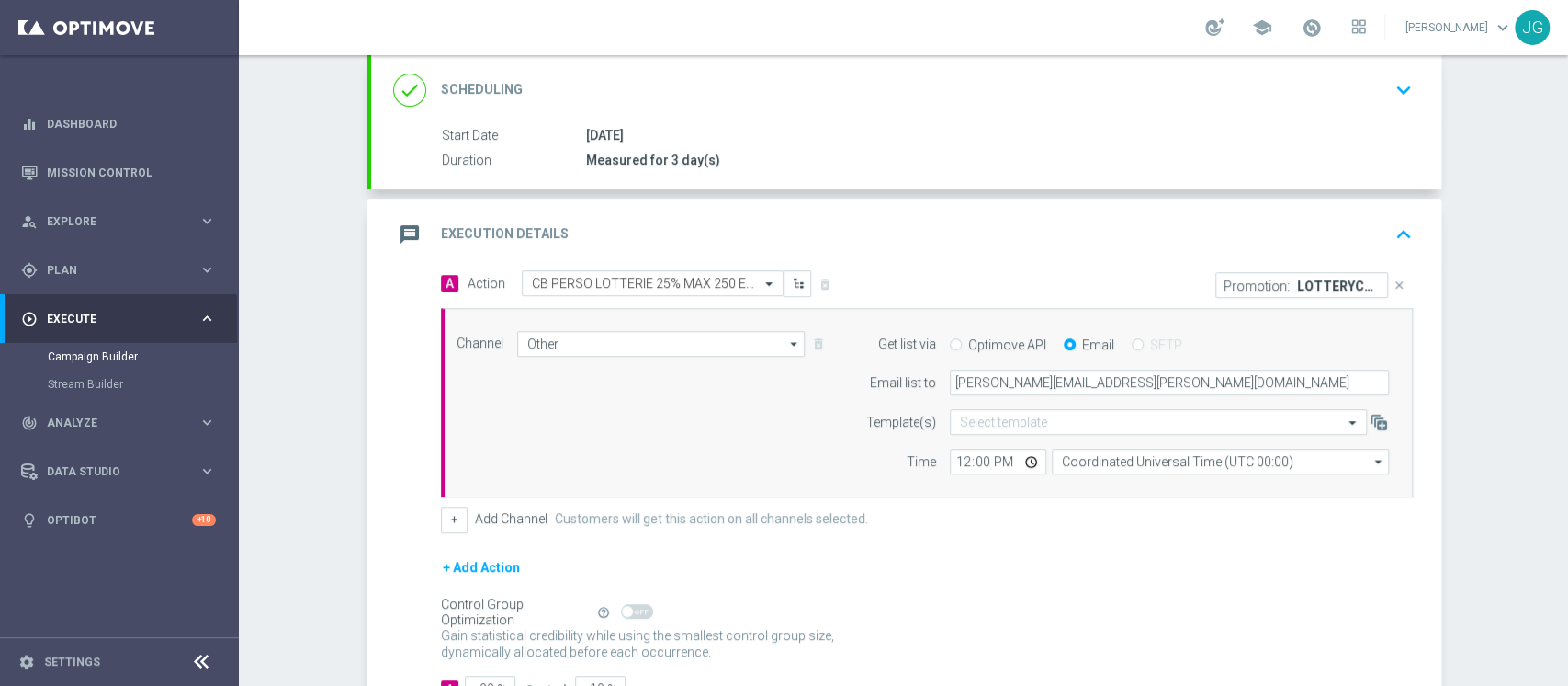
click at [929, 212] on div "message Execution Details keyboard_arrow_up" at bounding box center [905, 234] width 1070 height 72
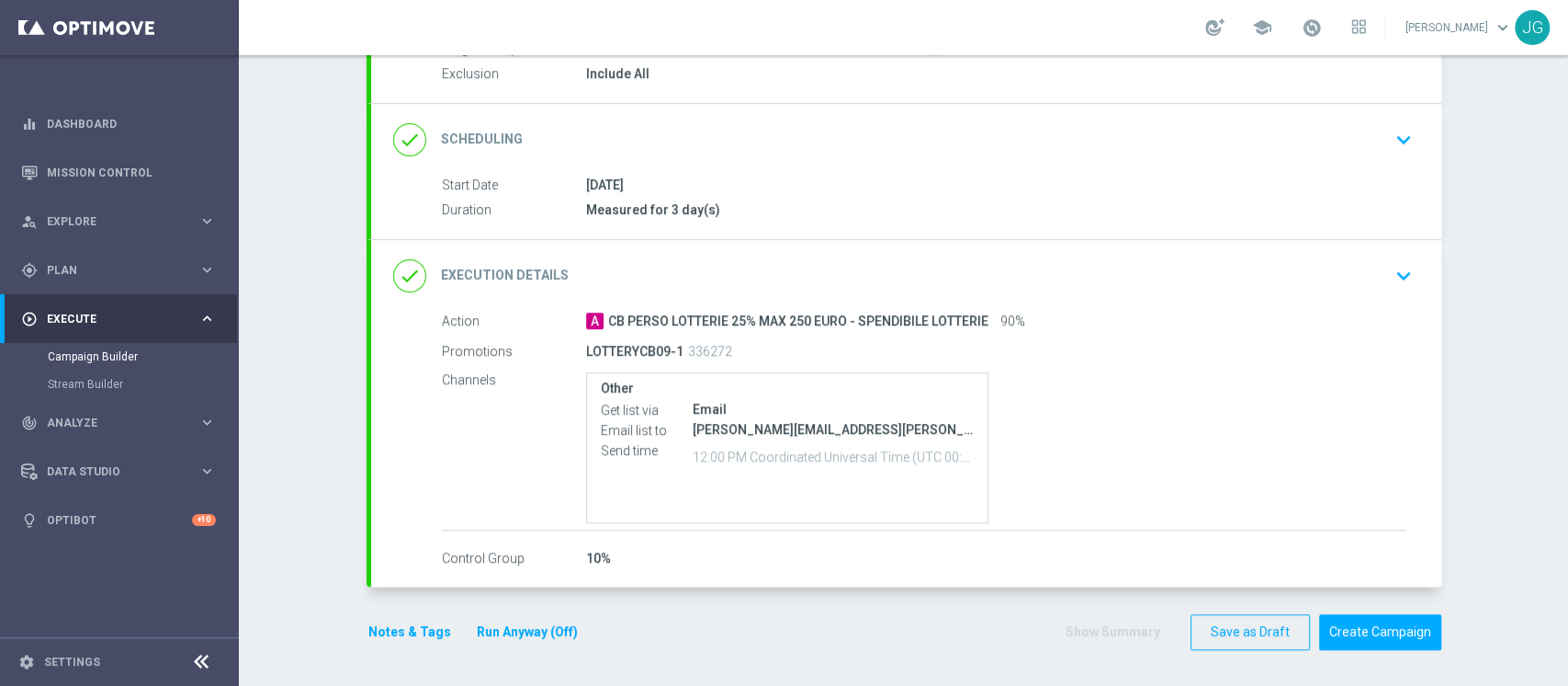
scroll to position [196, 0]
click at [371, 626] on button "Notes & Tags" at bounding box center [410, 634] width 86 height 23
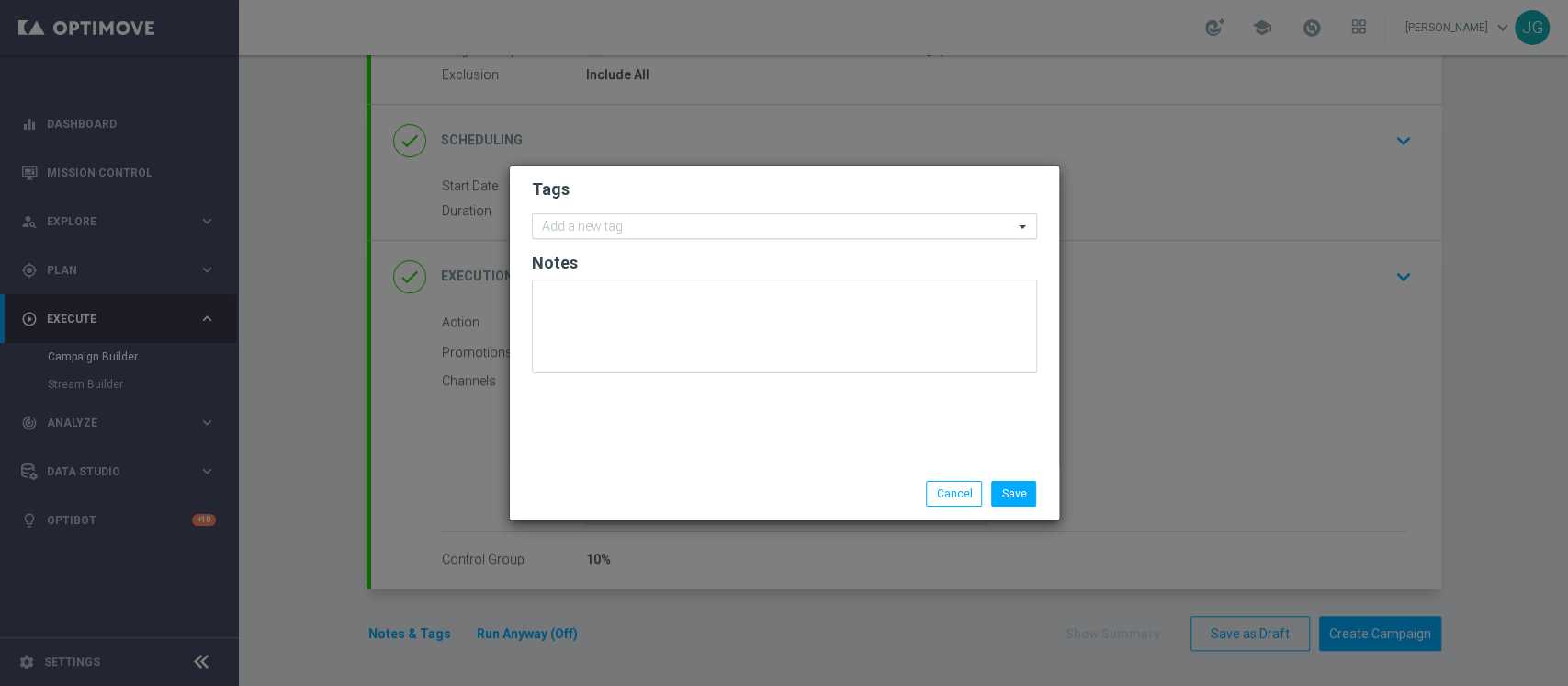
click at [596, 224] on input "text" at bounding box center [777, 228] width 471 height 15
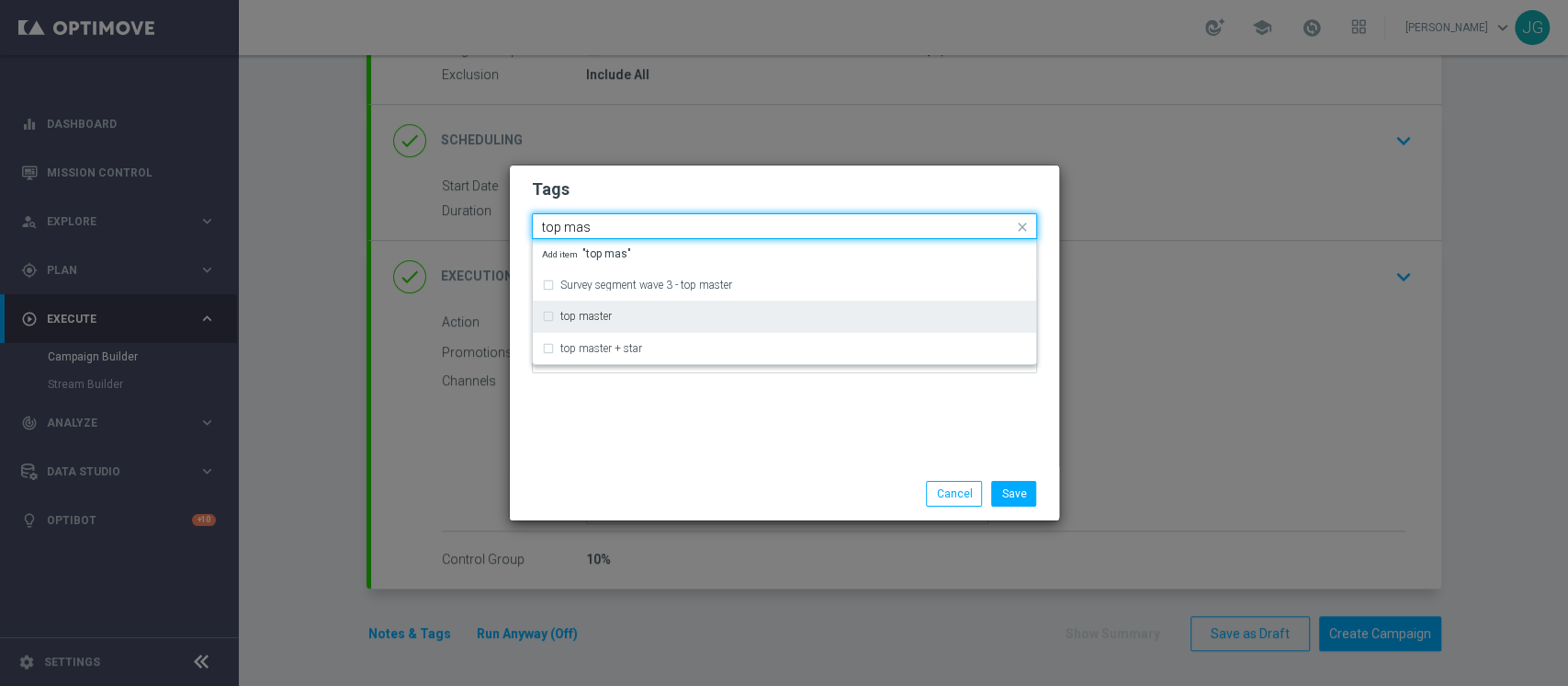
click at [597, 322] on div "top master" at bounding box center [784, 316] width 485 height 30
type input "top mas"
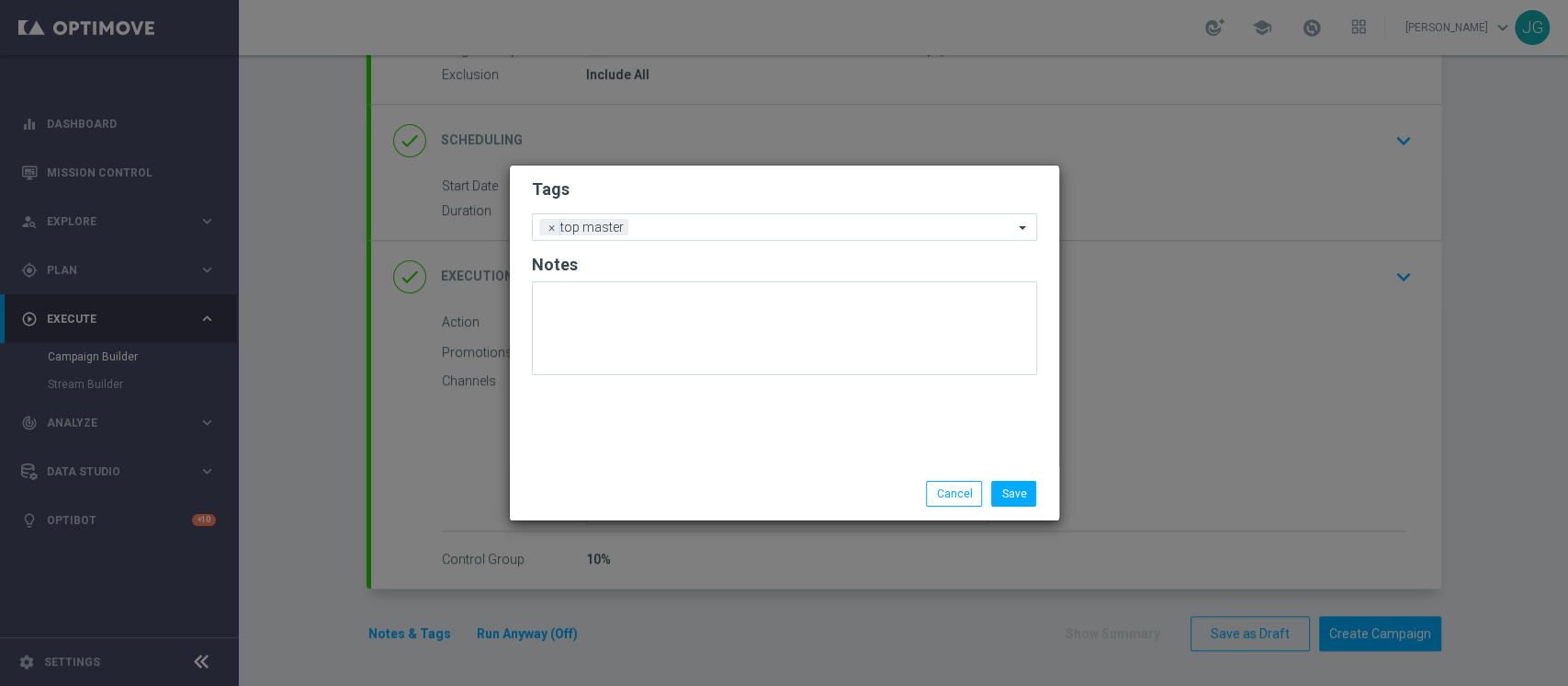
click at [625, 516] on div "Save Cancel" at bounding box center [784, 493] width 549 height 53
click at [668, 226] on input "text" at bounding box center [824, 229] width 377 height 15
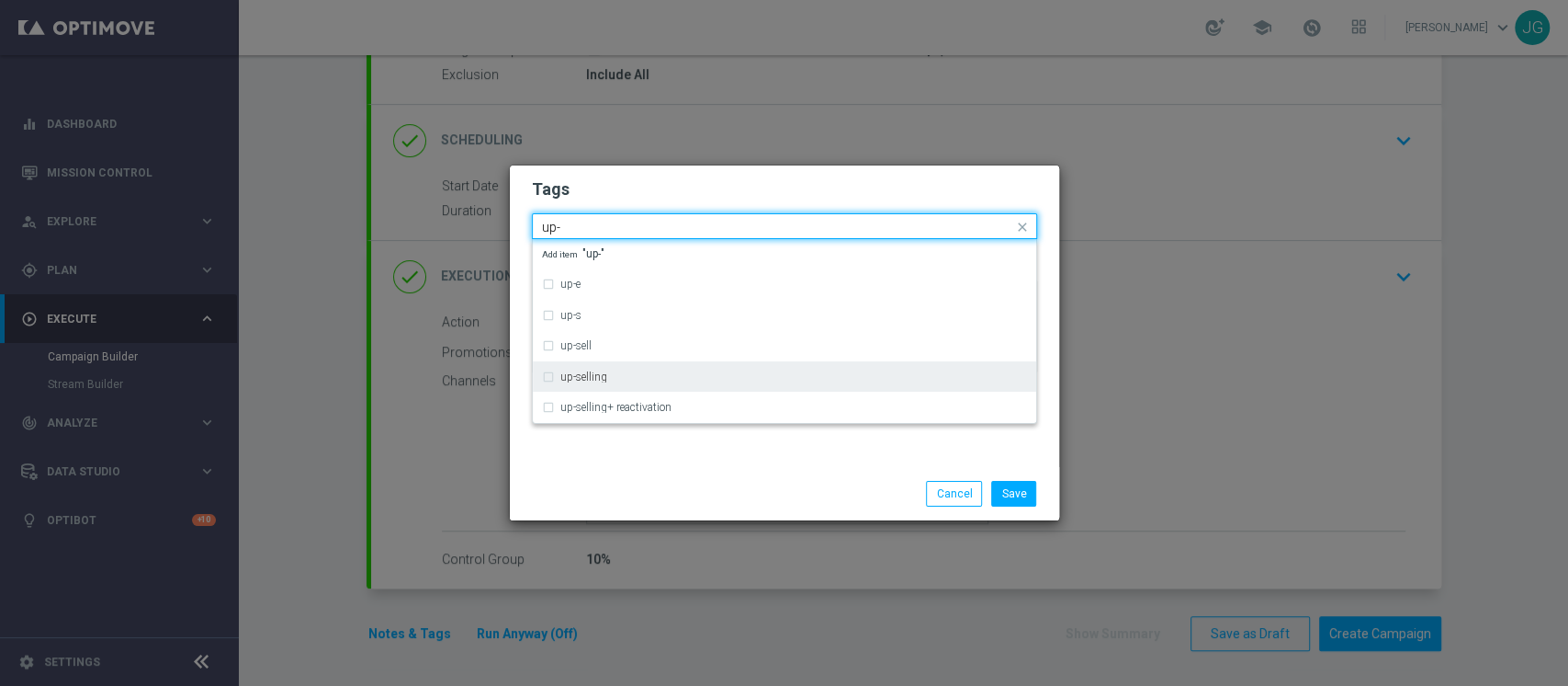
click at [629, 377] on div "up-selling" at bounding box center [794, 376] width 467 height 11
type input "up-"
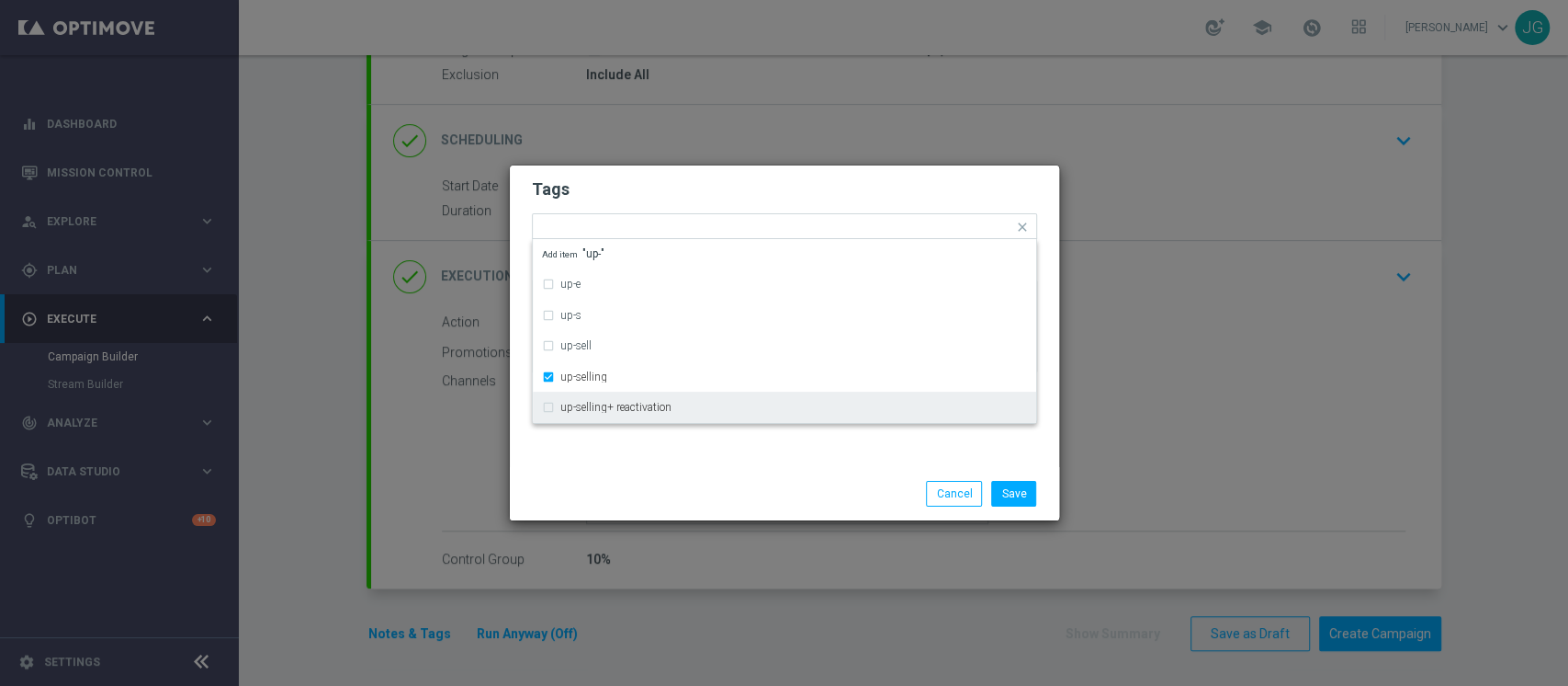
click at [660, 476] on div "Save Cancel" at bounding box center [784, 493] width 549 height 53
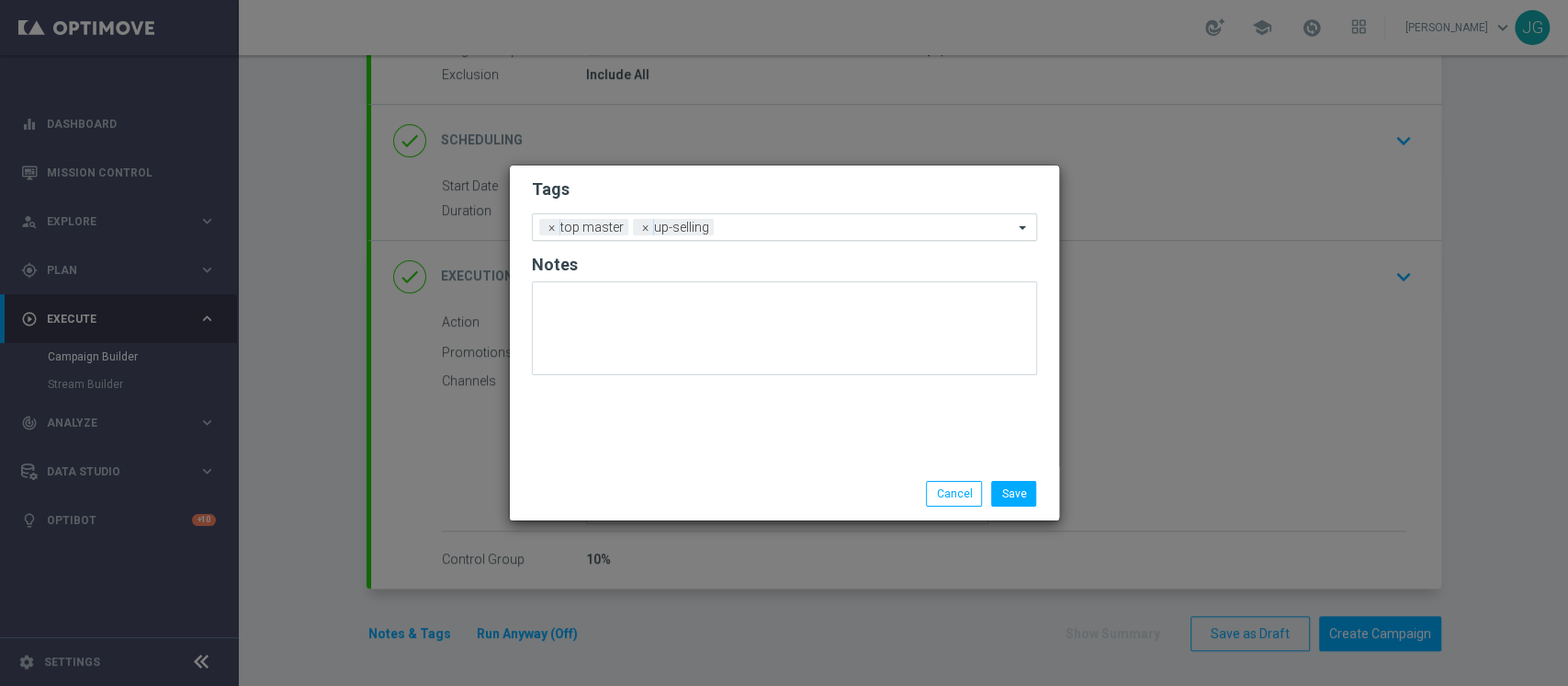
click at [773, 235] on div at bounding box center [865, 230] width 295 height 18
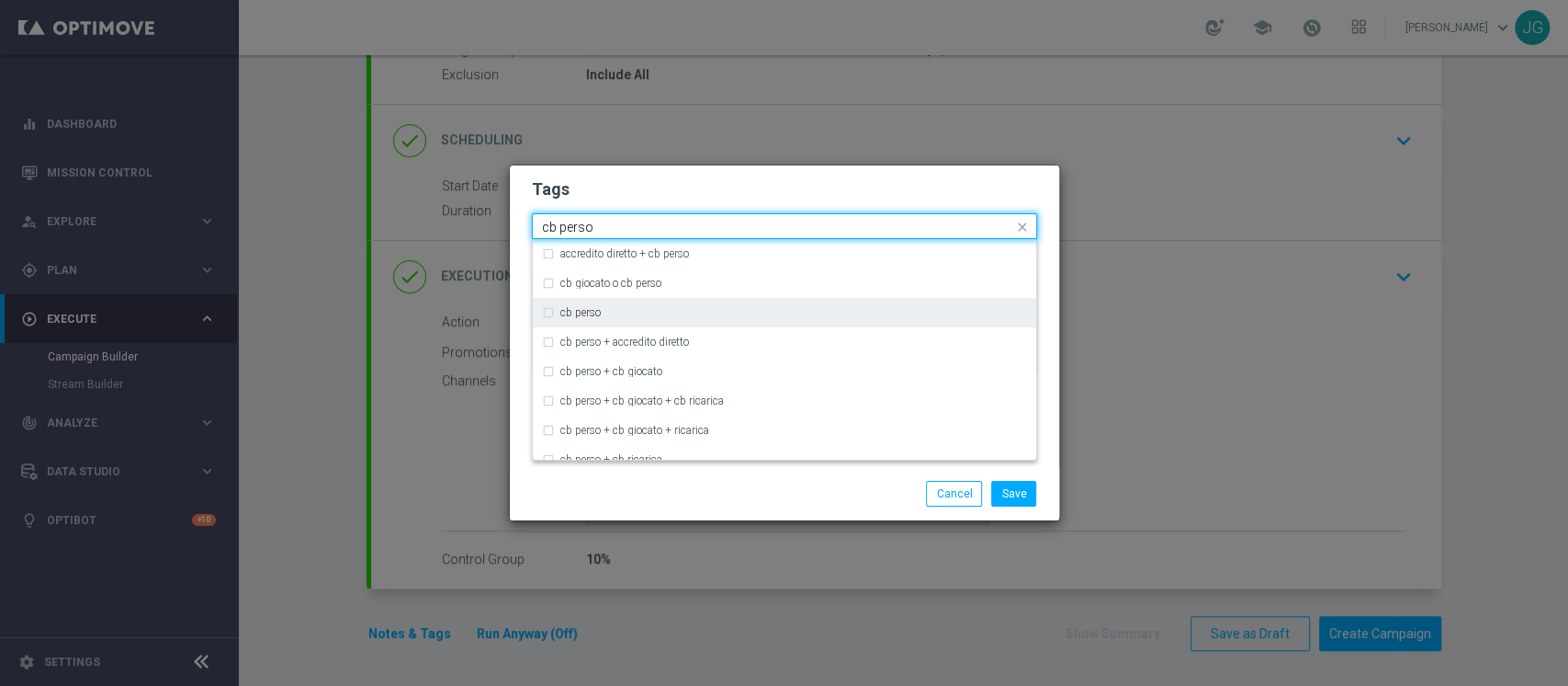
click at [646, 304] on div "cb perso" at bounding box center [784, 312] width 485 height 30
type input "cb perso"
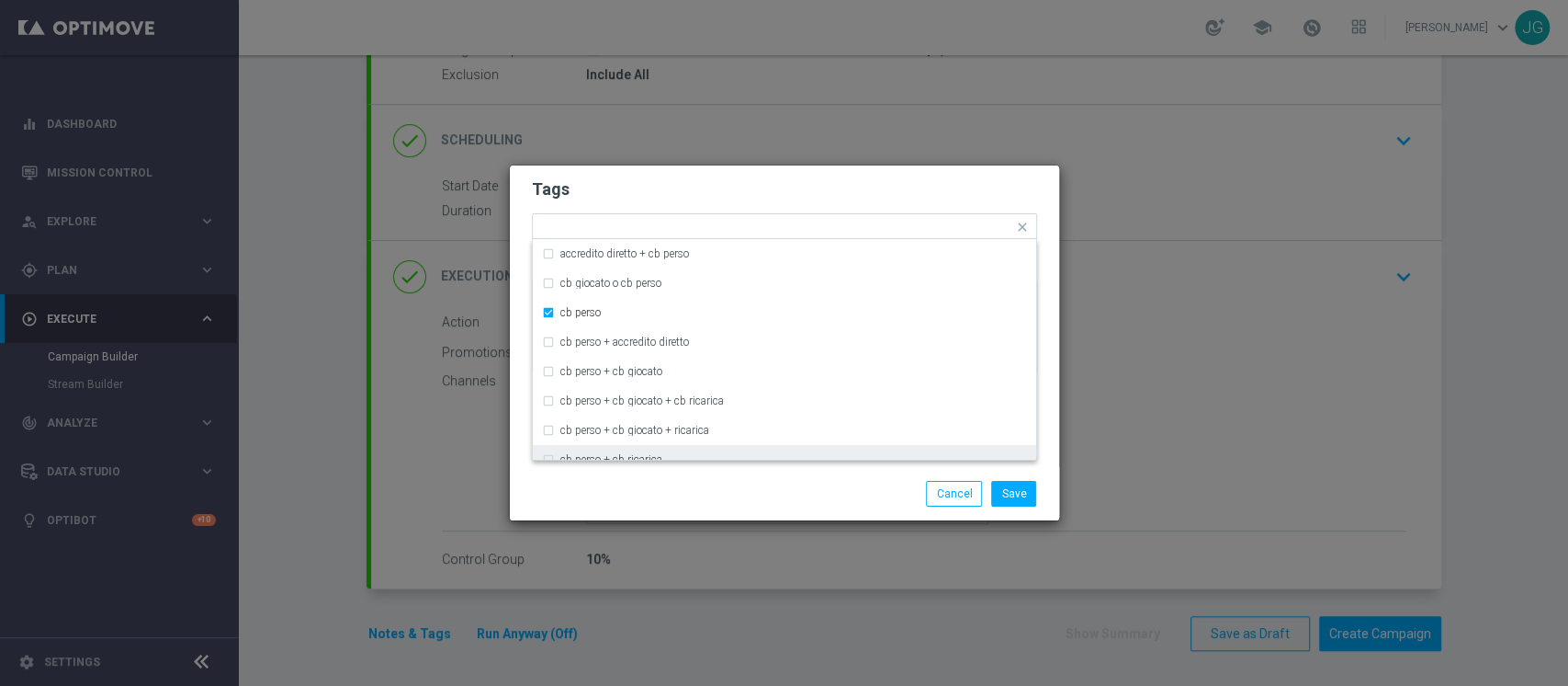
click at [770, 485] on div "Save Cancel" at bounding box center [873, 493] width 355 height 26
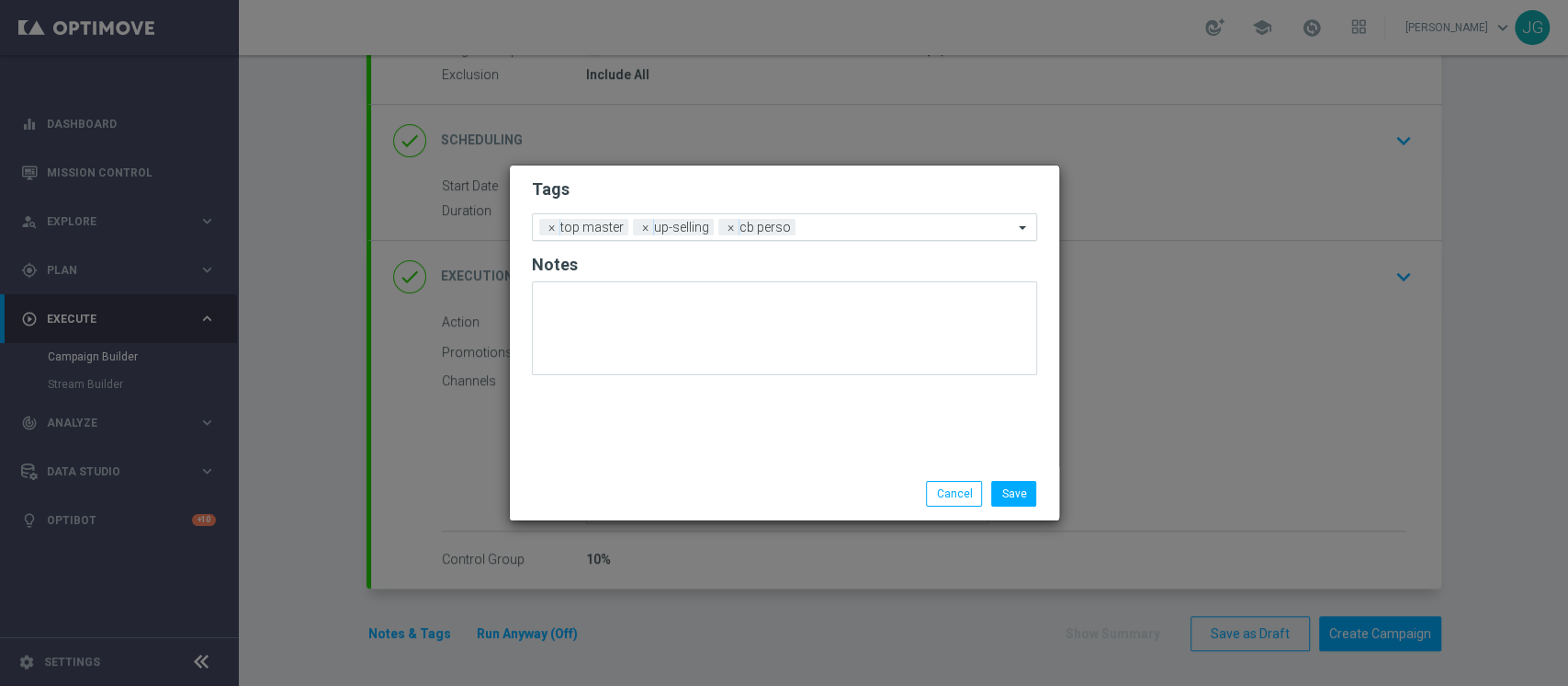
click at [837, 223] on input "text" at bounding box center [907, 229] width 210 height 15
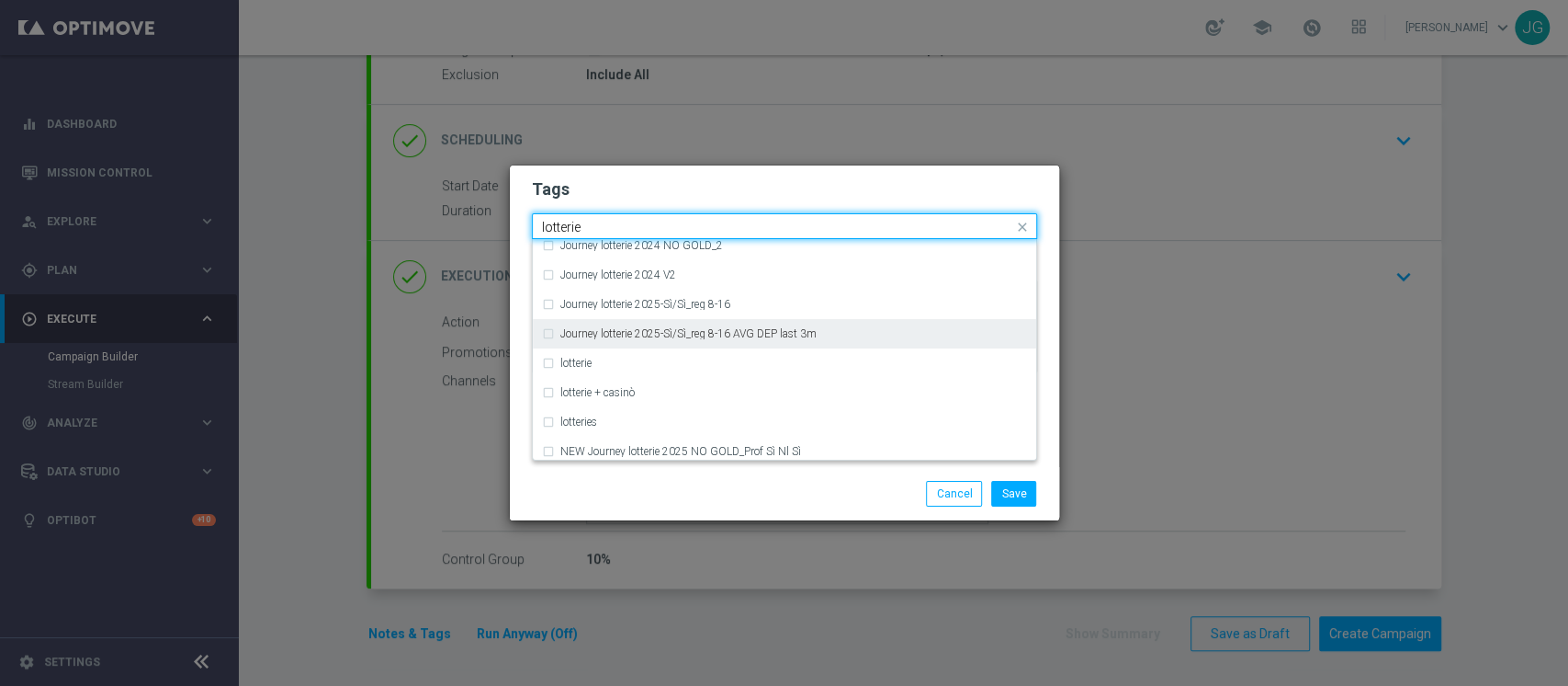
scroll to position [247, 0]
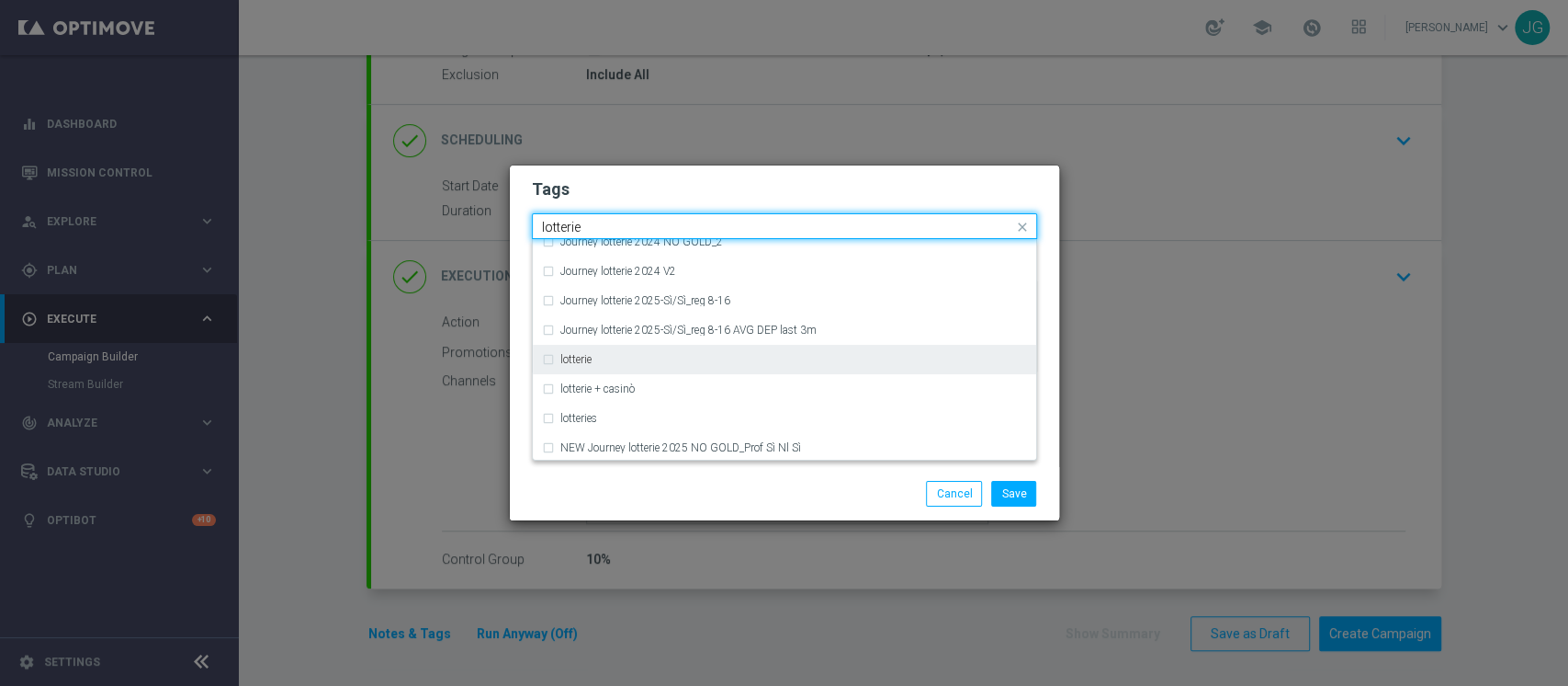
click at [659, 356] on div "lotterie" at bounding box center [794, 358] width 467 height 11
type input "lotterie"
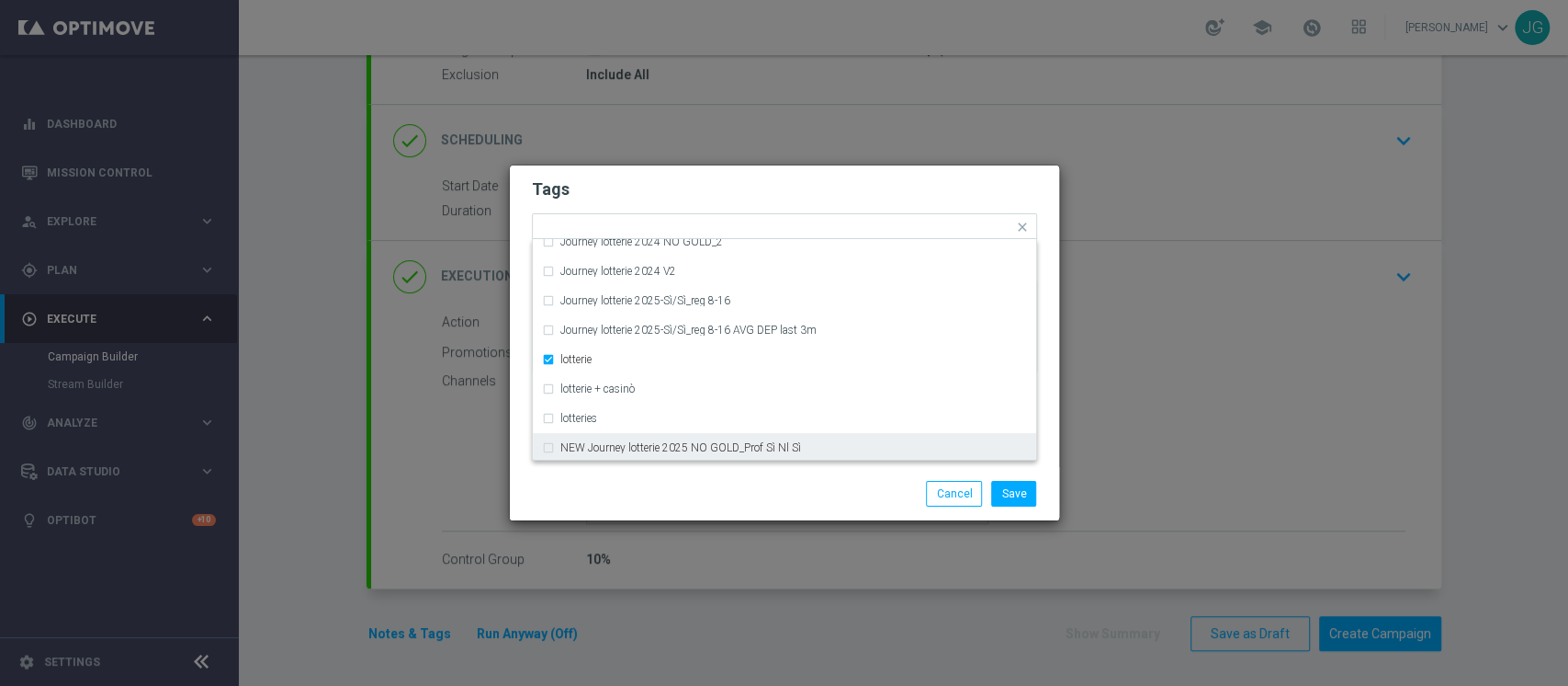
click at [683, 494] on div "Save Cancel" at bounding box center [784, 493] width 533 height 26
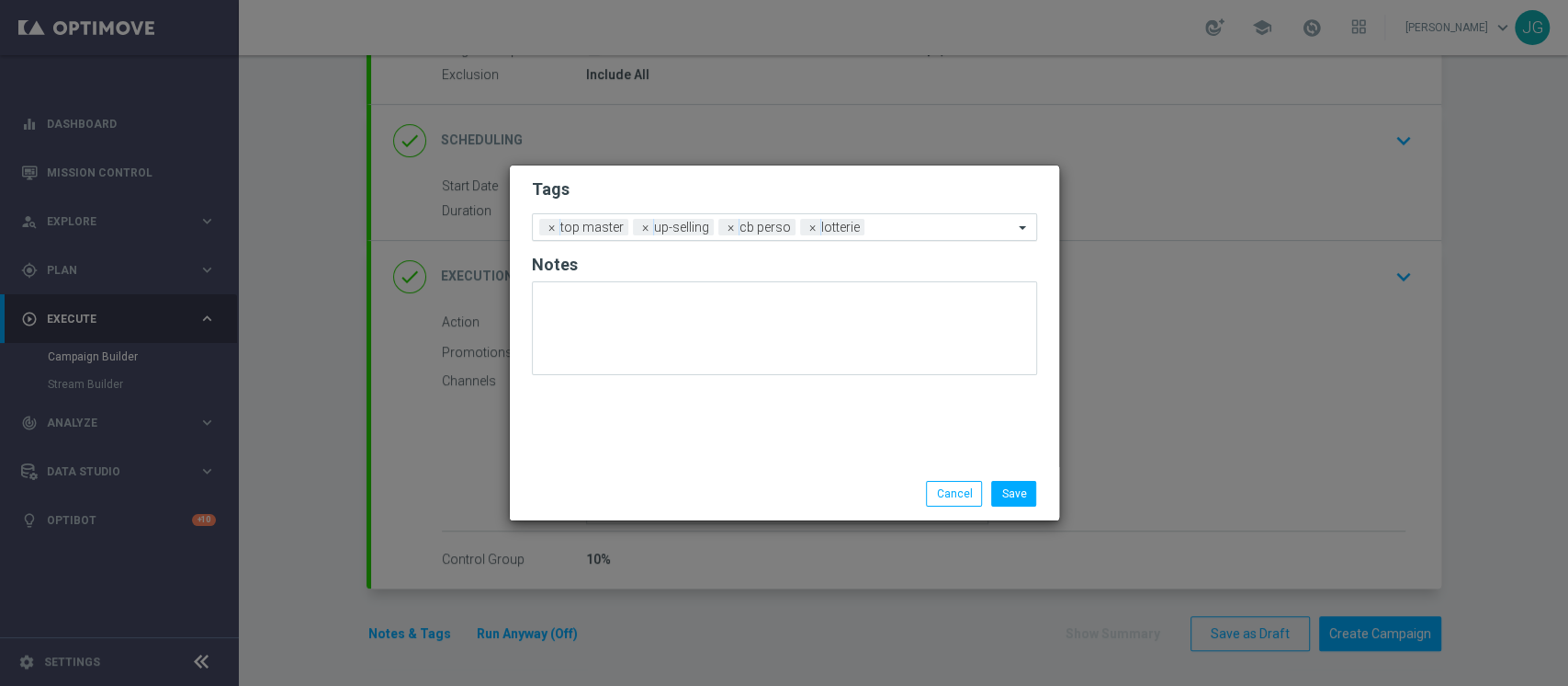
click at [896, 227] on input "text" at bounding box center [942, 229] width 141 height 15
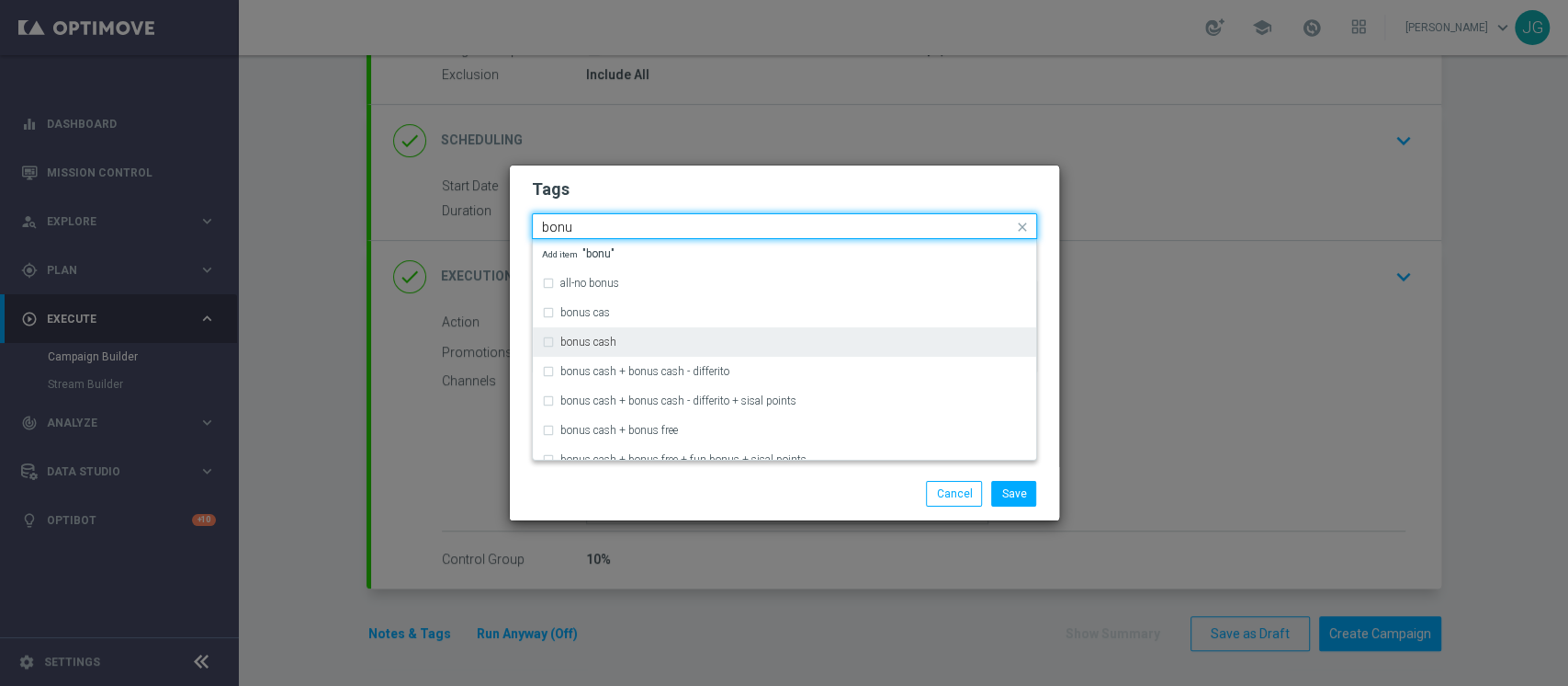
click at [697, 342] on div "bonus cash" at bounding box center [794, 341] width 467 height 11
type input "bonu"
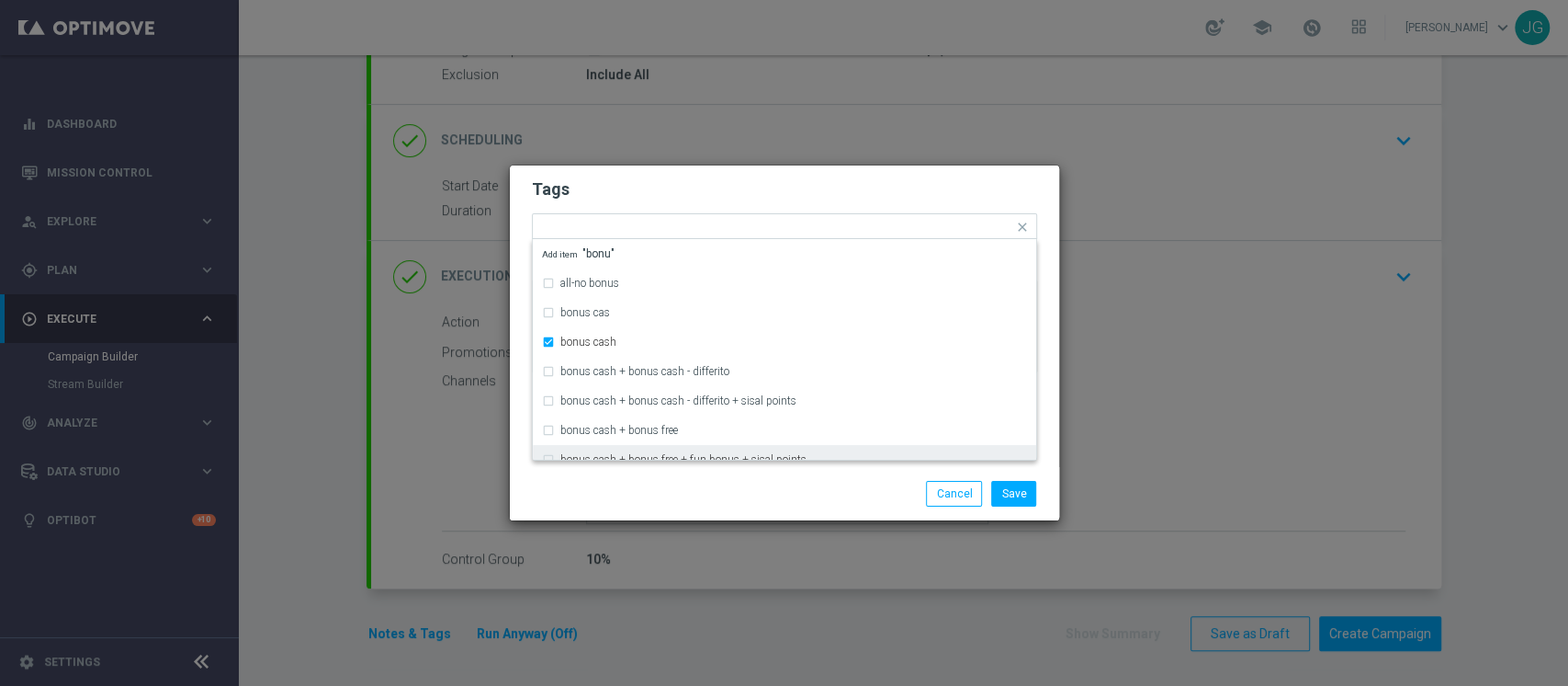
click at [764, 481] on div "Save Cancel" at bounding box center [873, 493] width 355 height 26
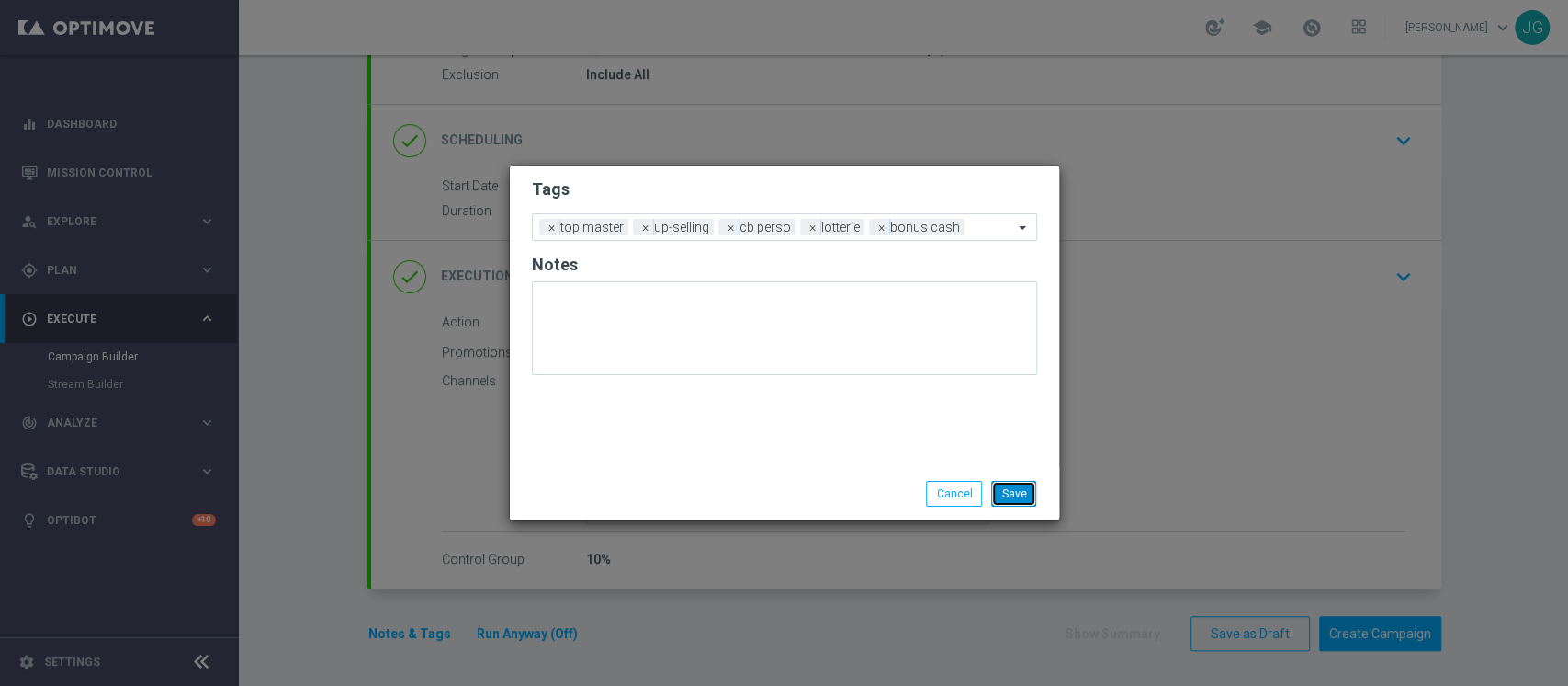
click at [1021, 492] on button "Save" at bounding box center [1013, 493] width 45 height 26
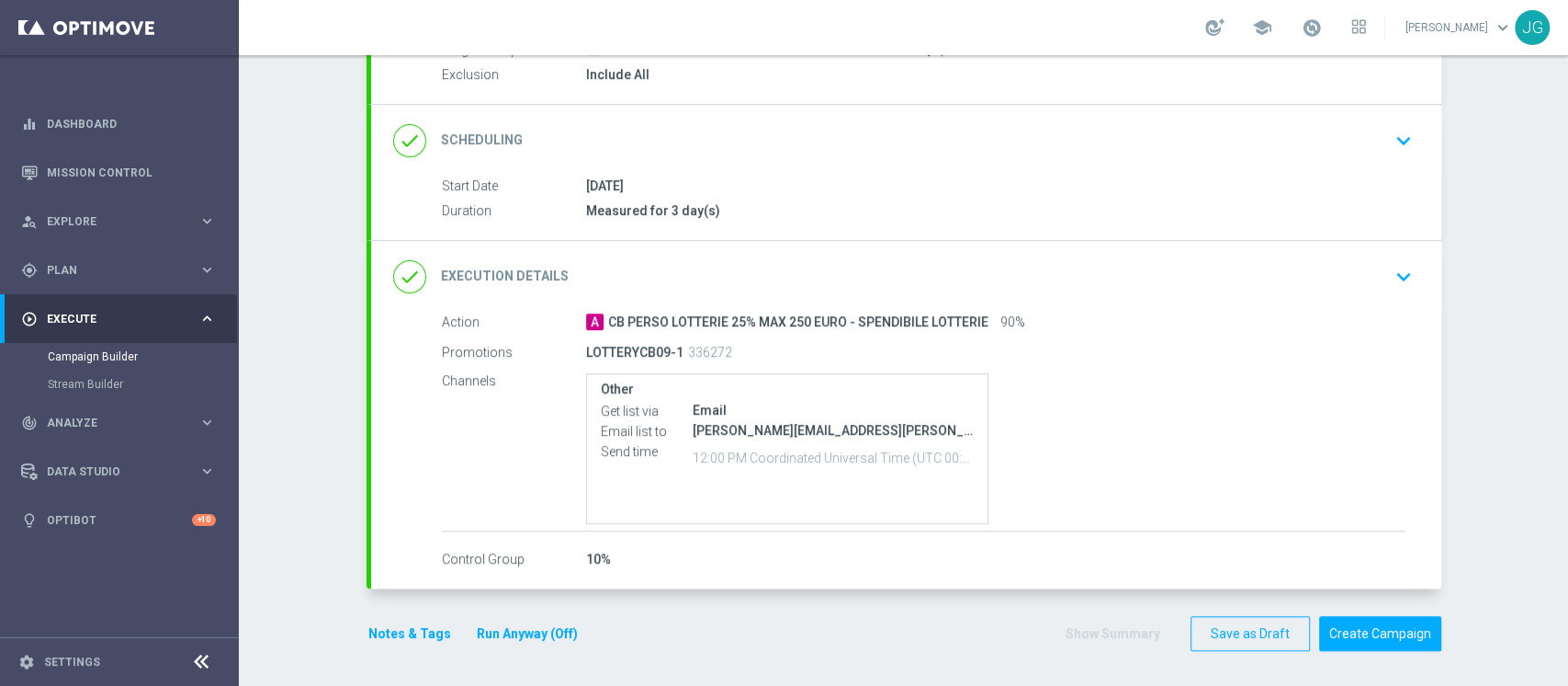
click at [518, 629] on button "Run Anyway (Off)" at bounding box center [527, 634] width 105 height 23
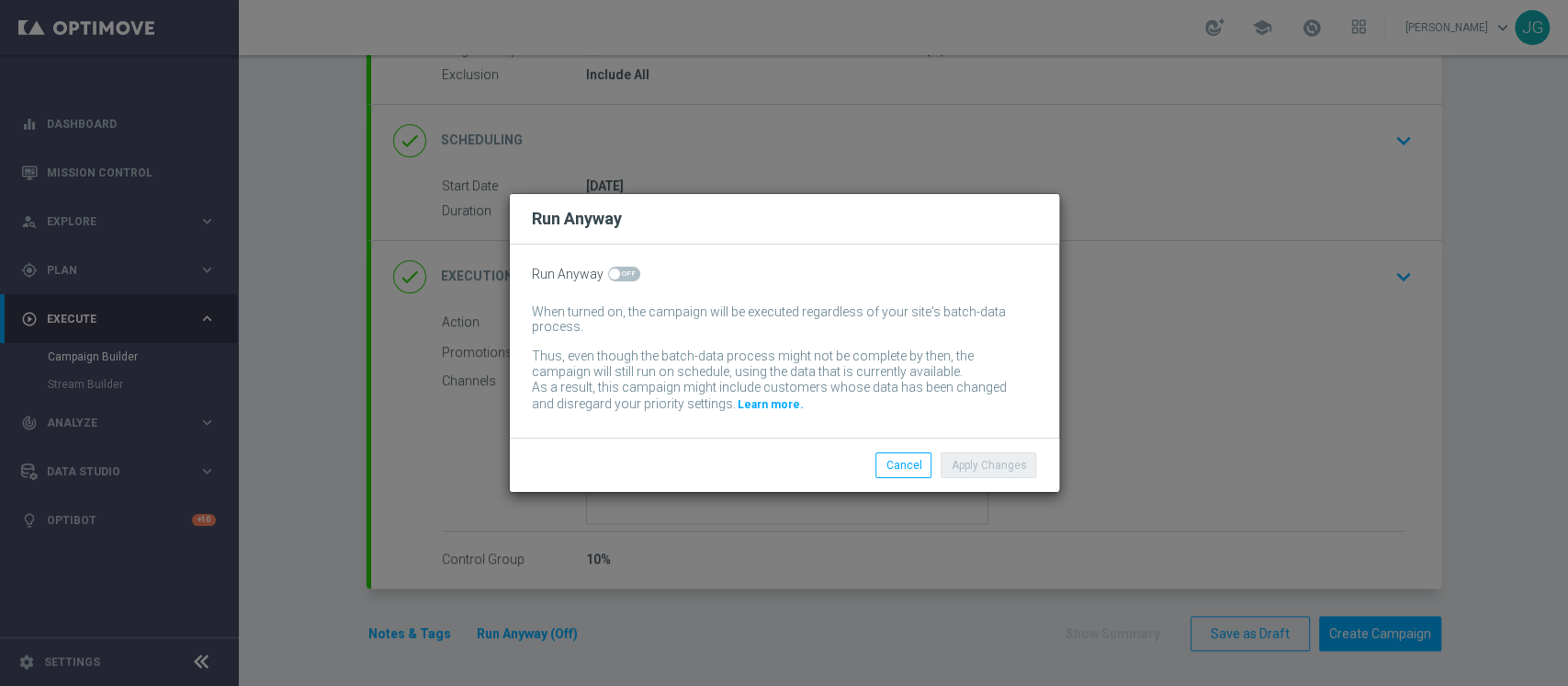
click at [617, 280] on span at bounding box center [623, 273] width 32 height 14
click at [617, 280] on input "checkbox" at bounding box center [623, 273] width 32 height 14
checkbox input "true"
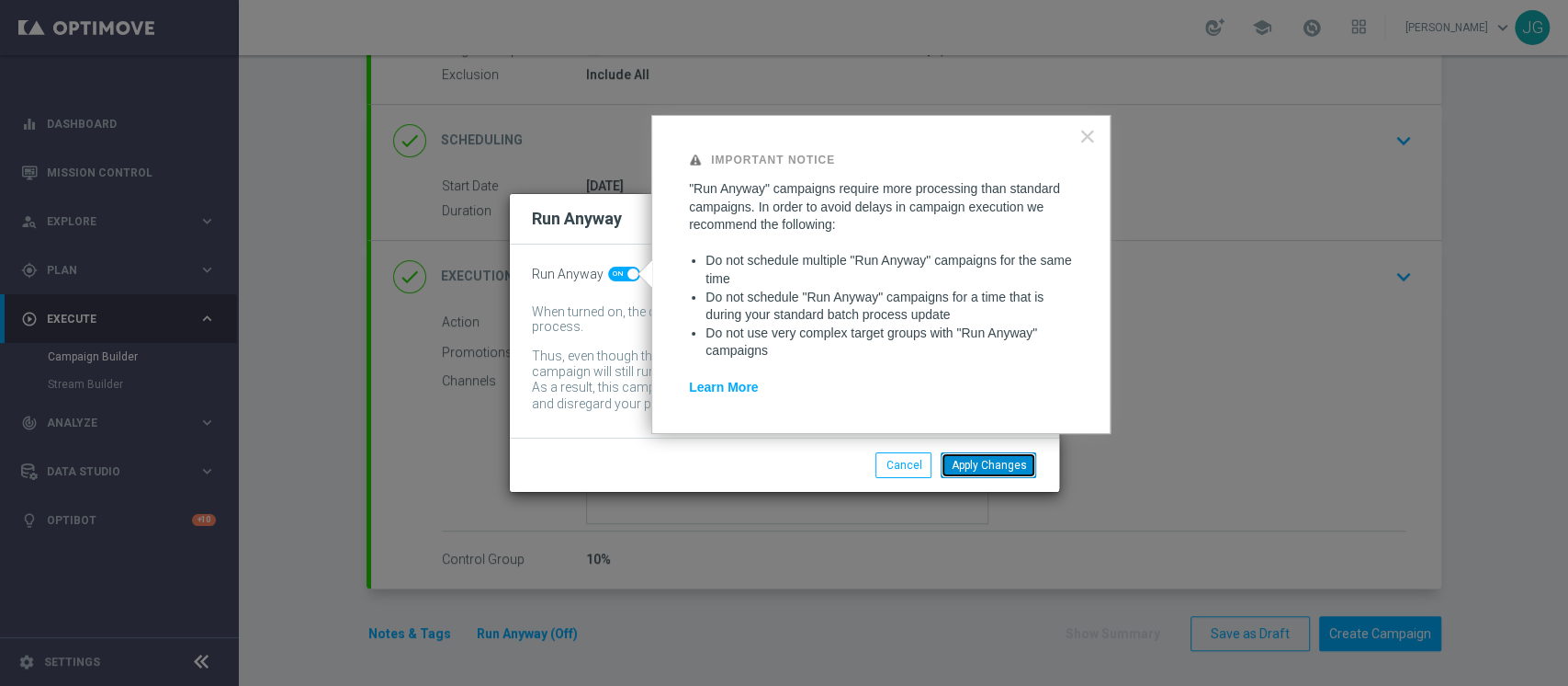
click at [982, 464] on button "Apply Changes" at bounding box center [988, 465] width 95 height 26
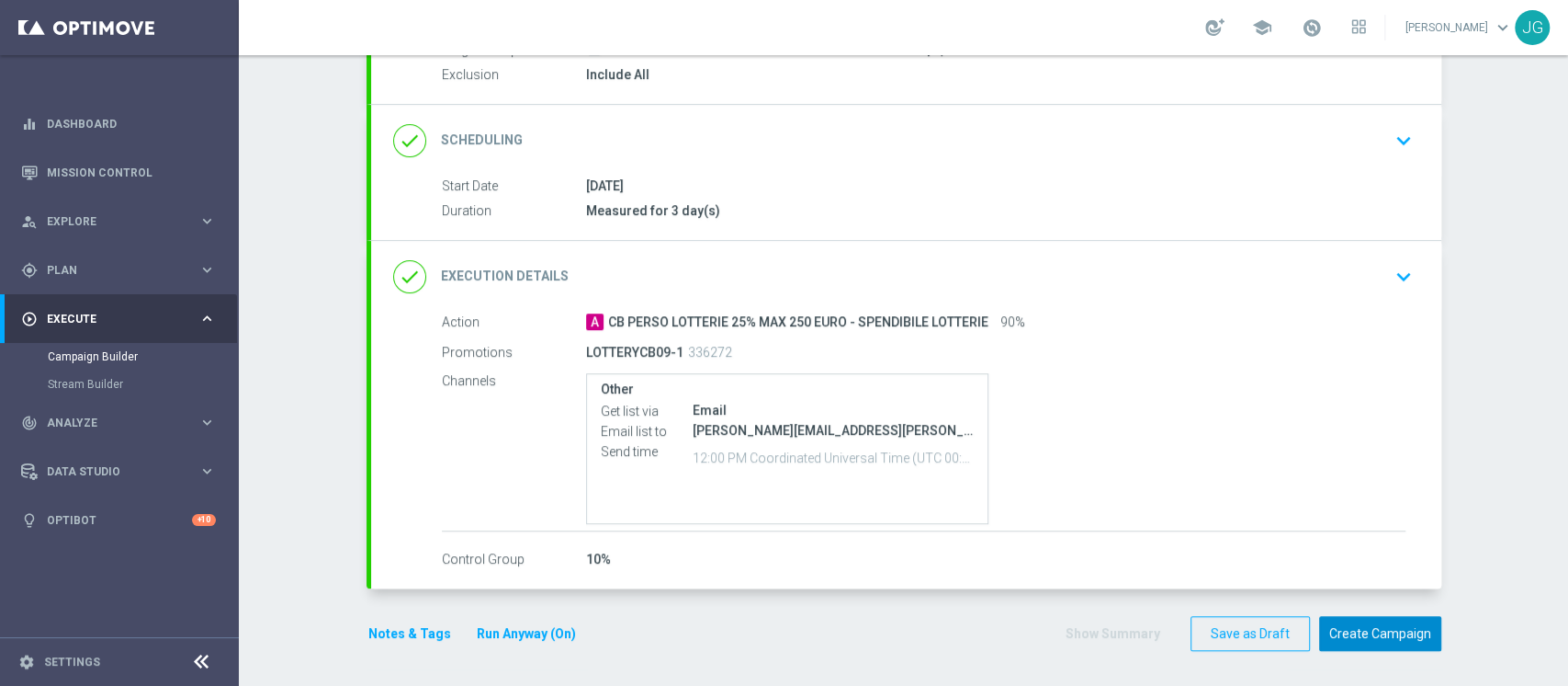
click at [1388, 625] on button "Create Campaign" at bounding box center [1380, 633] width 122 height 36
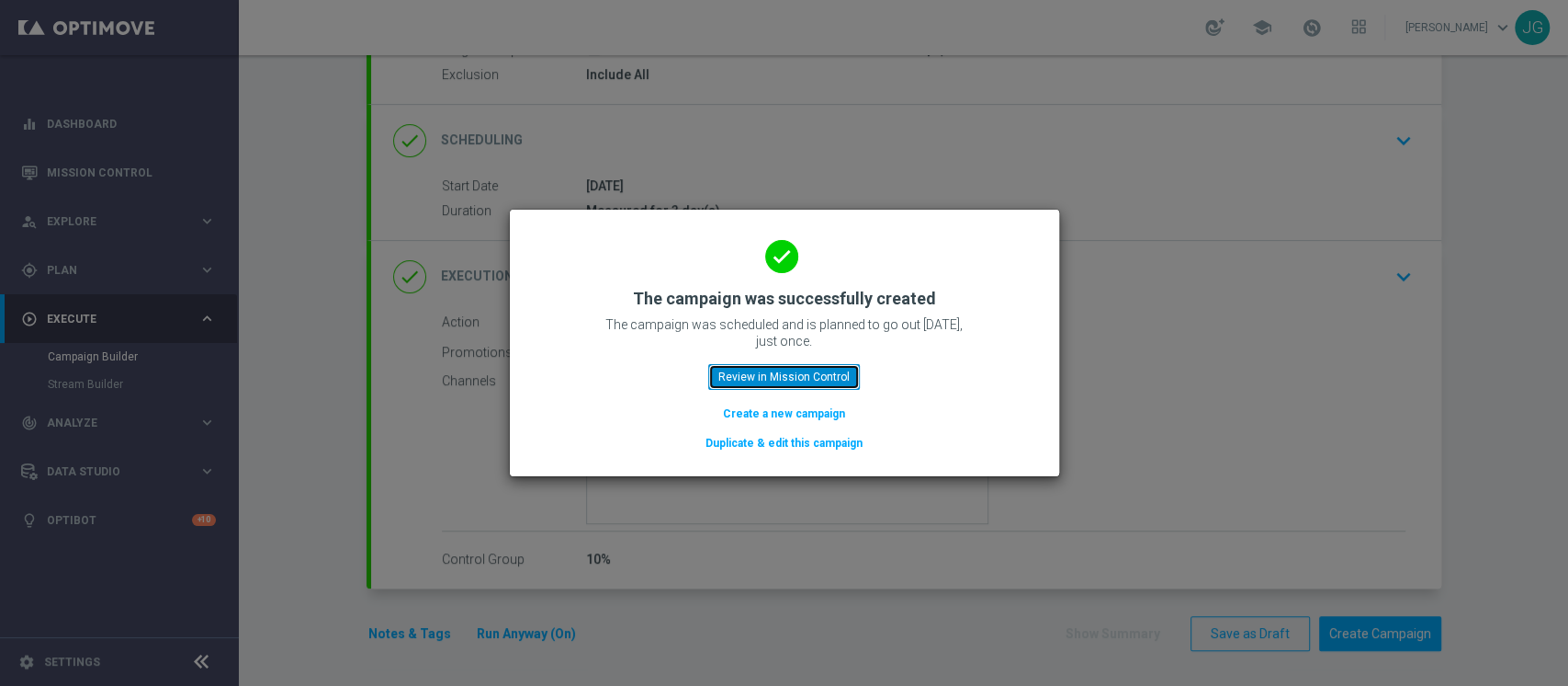
click at [750, 376] on button "Review in Mission Control" at bounding box center [784, 377] width 152 height 26
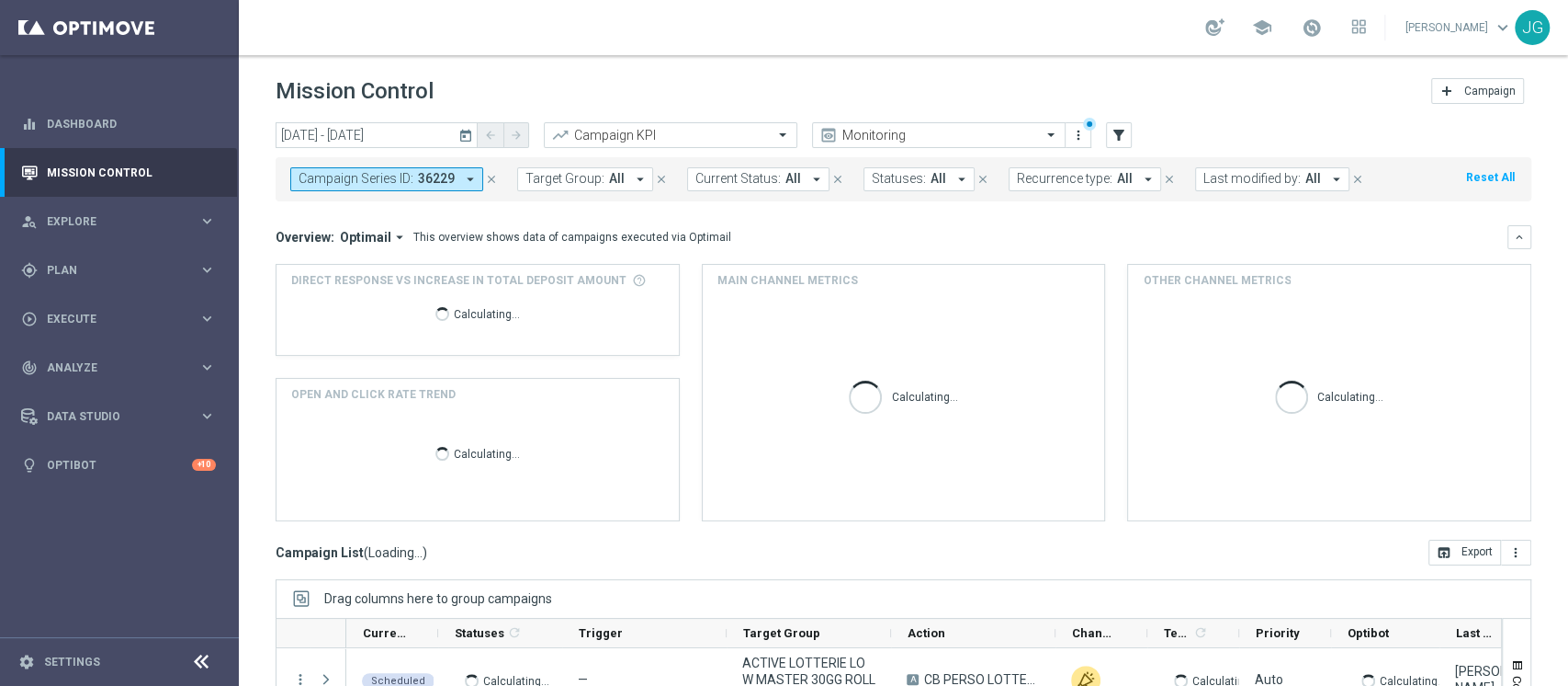
scroll to position [233, 0]
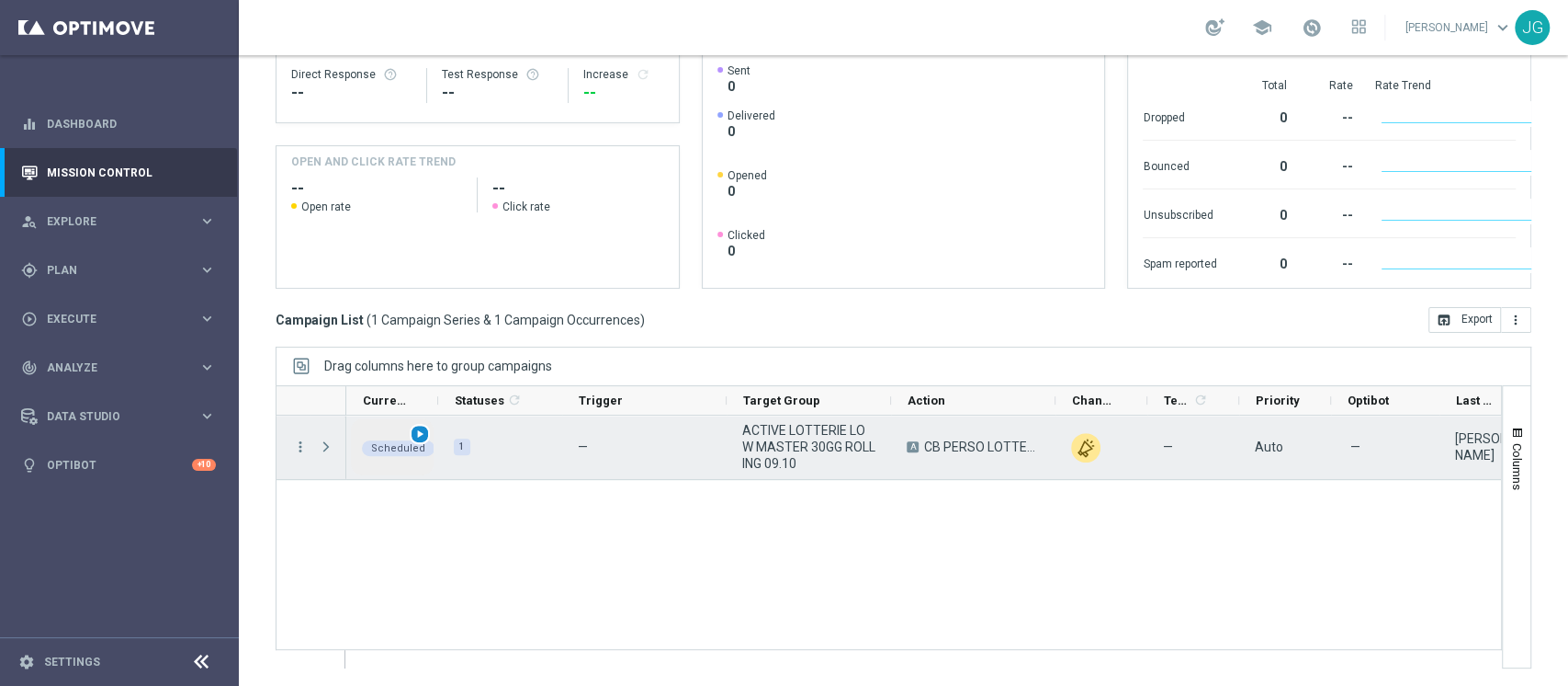
click at [413, 436] on span "play_arrow" at bounding box center [419, 433] width 12 height 12
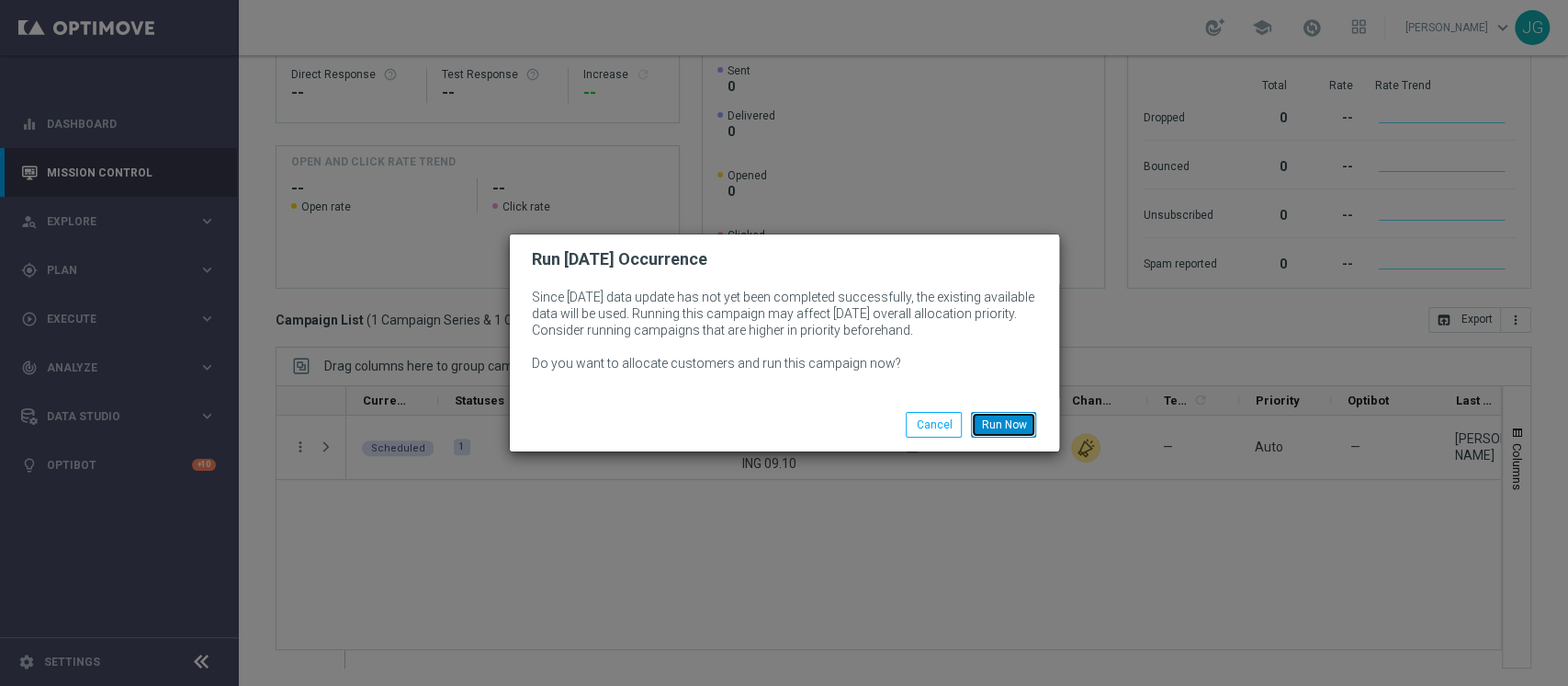
click at [988, 432] on button "Run Now" at bounding box center [1003, 425] width 65 height 26
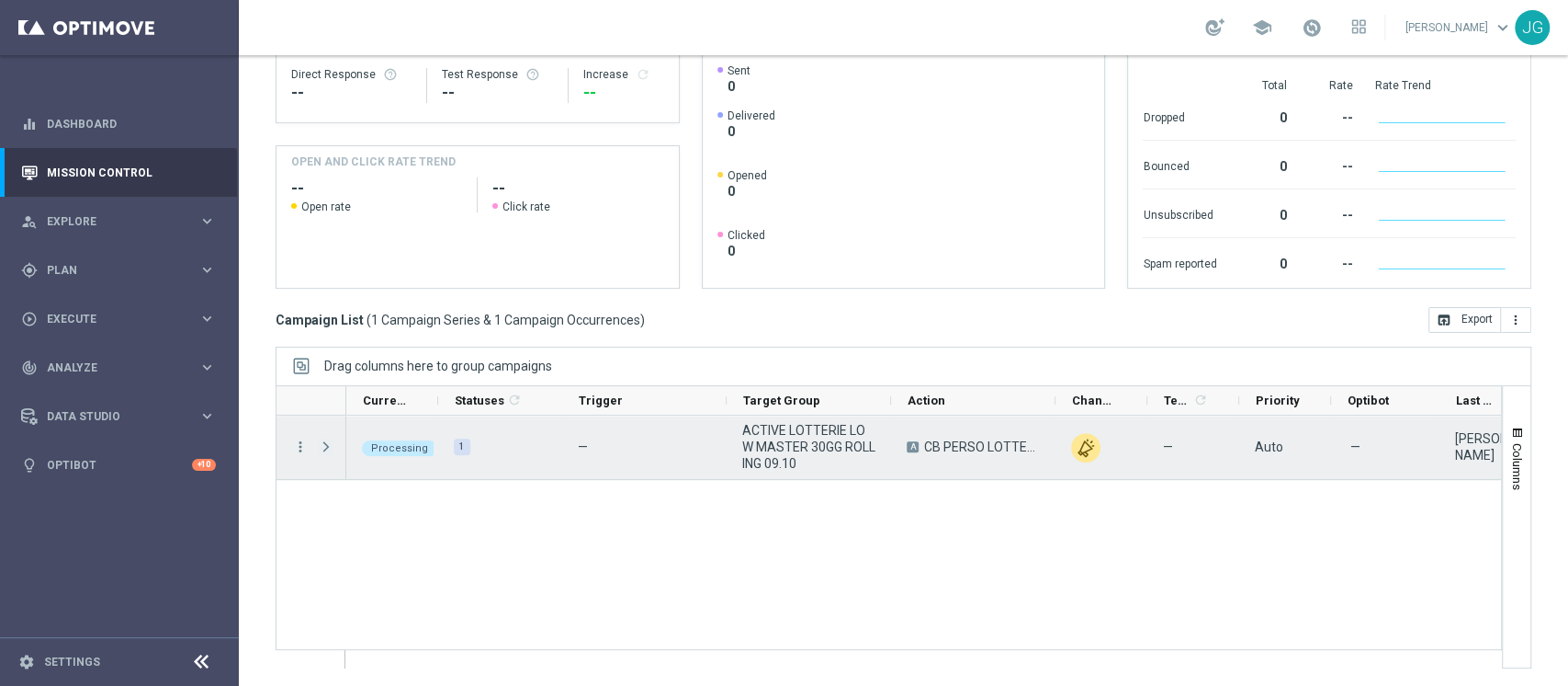
click at [329, 450] on span "Press SPACE to select this row." at bounding box center [326, 446] width 16 height 14
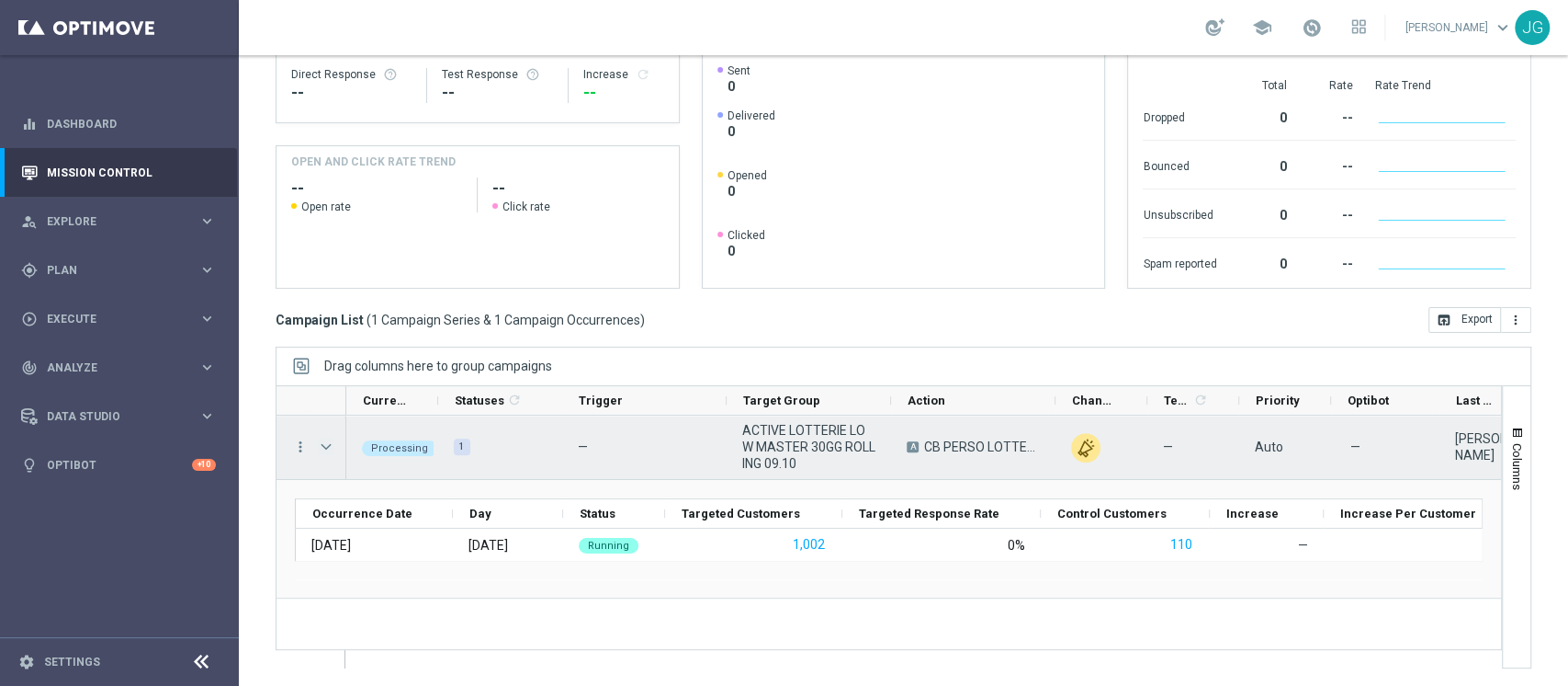
click at [323, 441] on span "Press SPACE to select this row." at bounding box center [326, 446] width 16 height 14
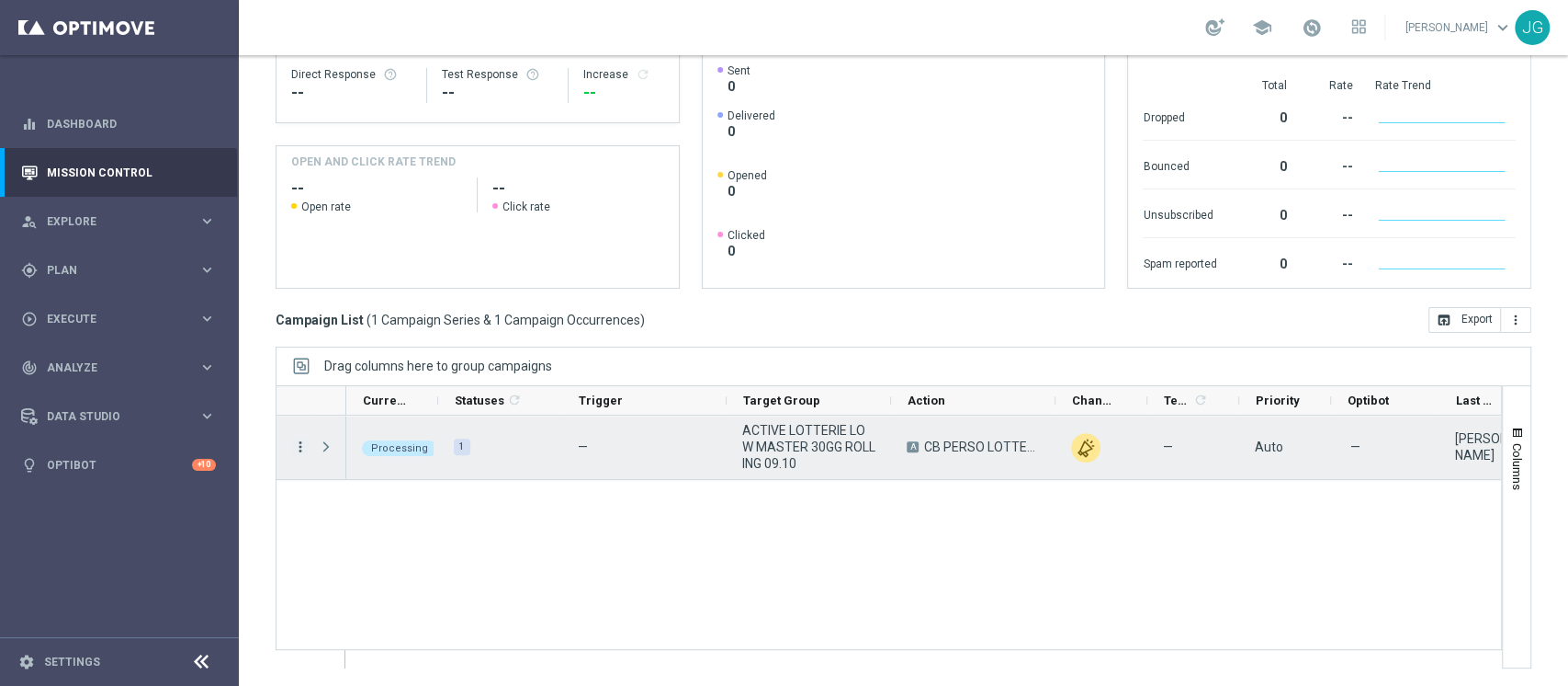
click at [301, 445] on icon "more_vert" at bounding box center [300, 446] width 16 height 16
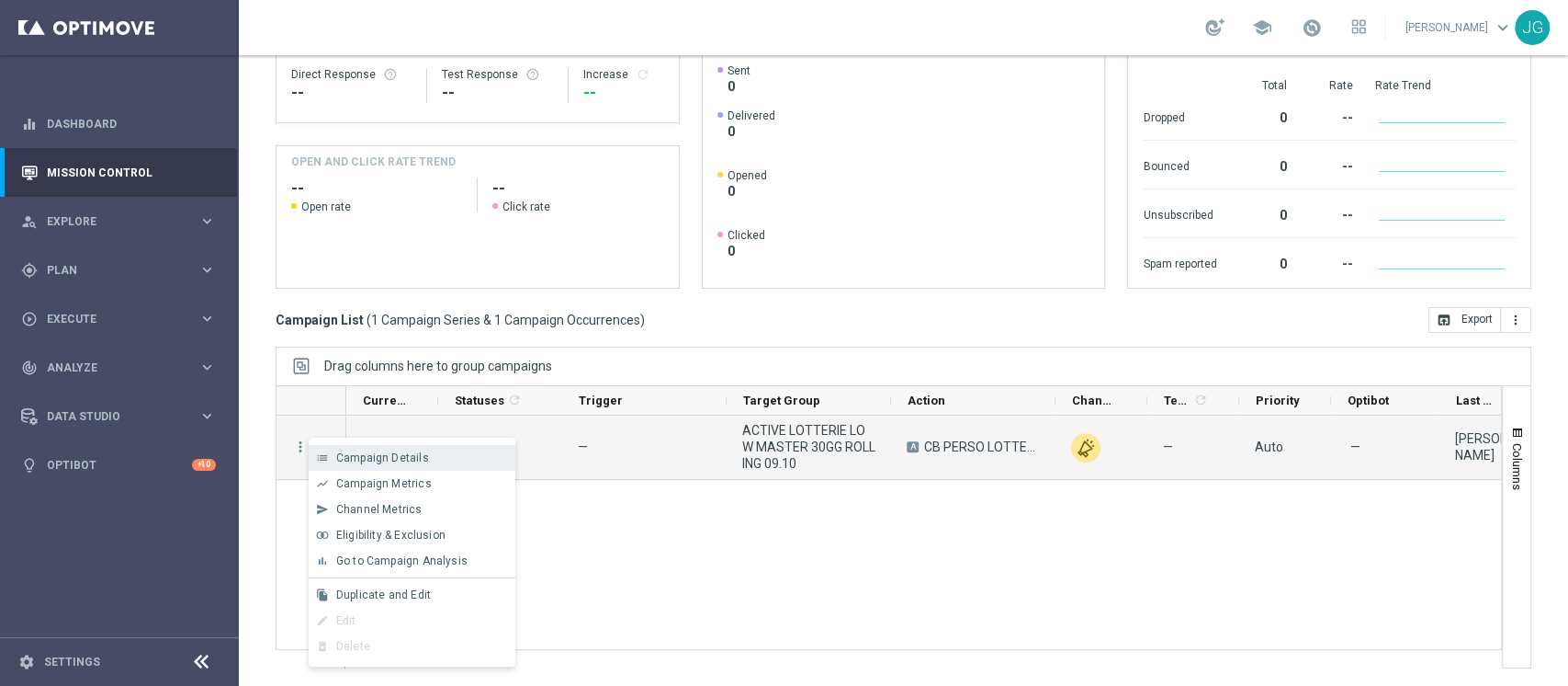
click at [350, 452] on span "Campaign Details" at bounding box center [382, 457] width 93 height 12
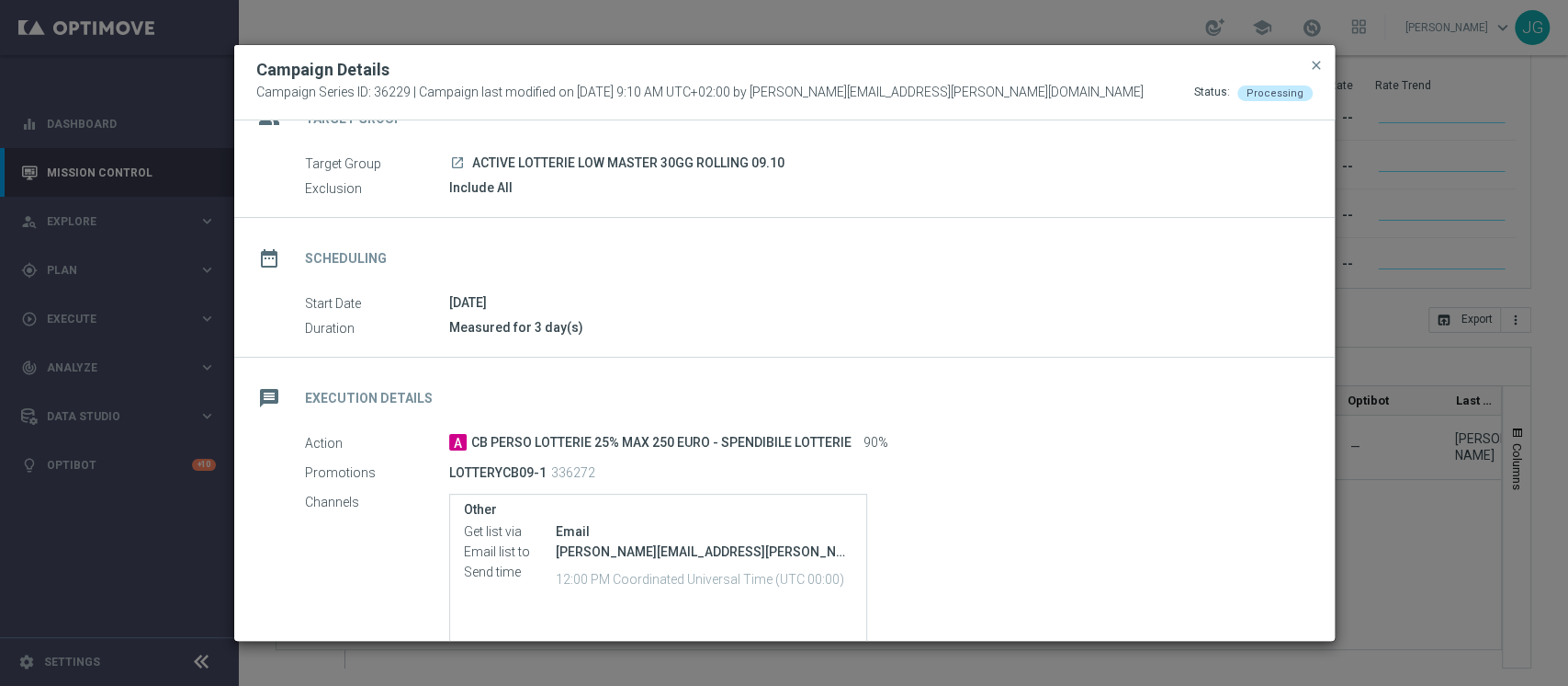
scroll to position [0, 0]
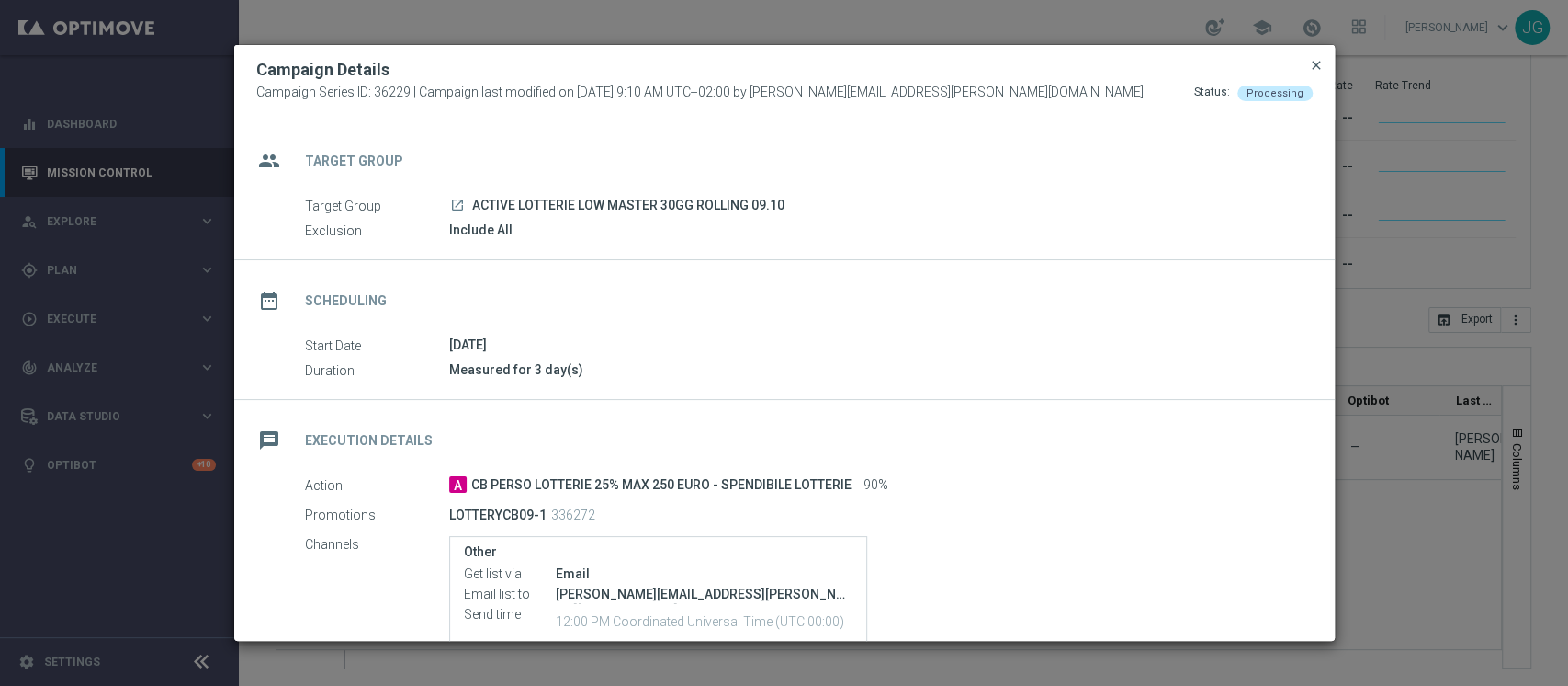
click at [1315, 64] on span "close" at bounding box center [1315, 64] width 14 height 14
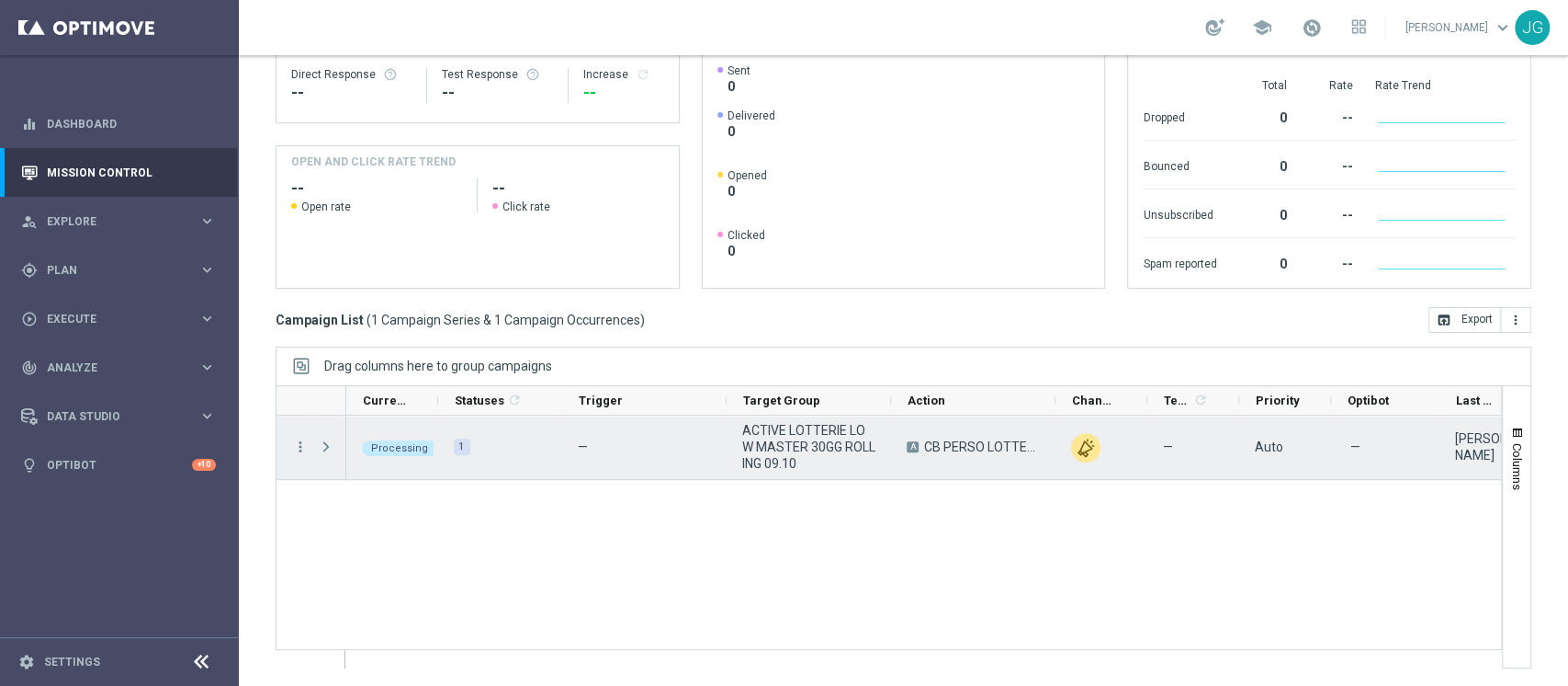
click at [320, 445] on span "Press SPACE to select this row." at bounding box center [326, 446] width 16 height 14
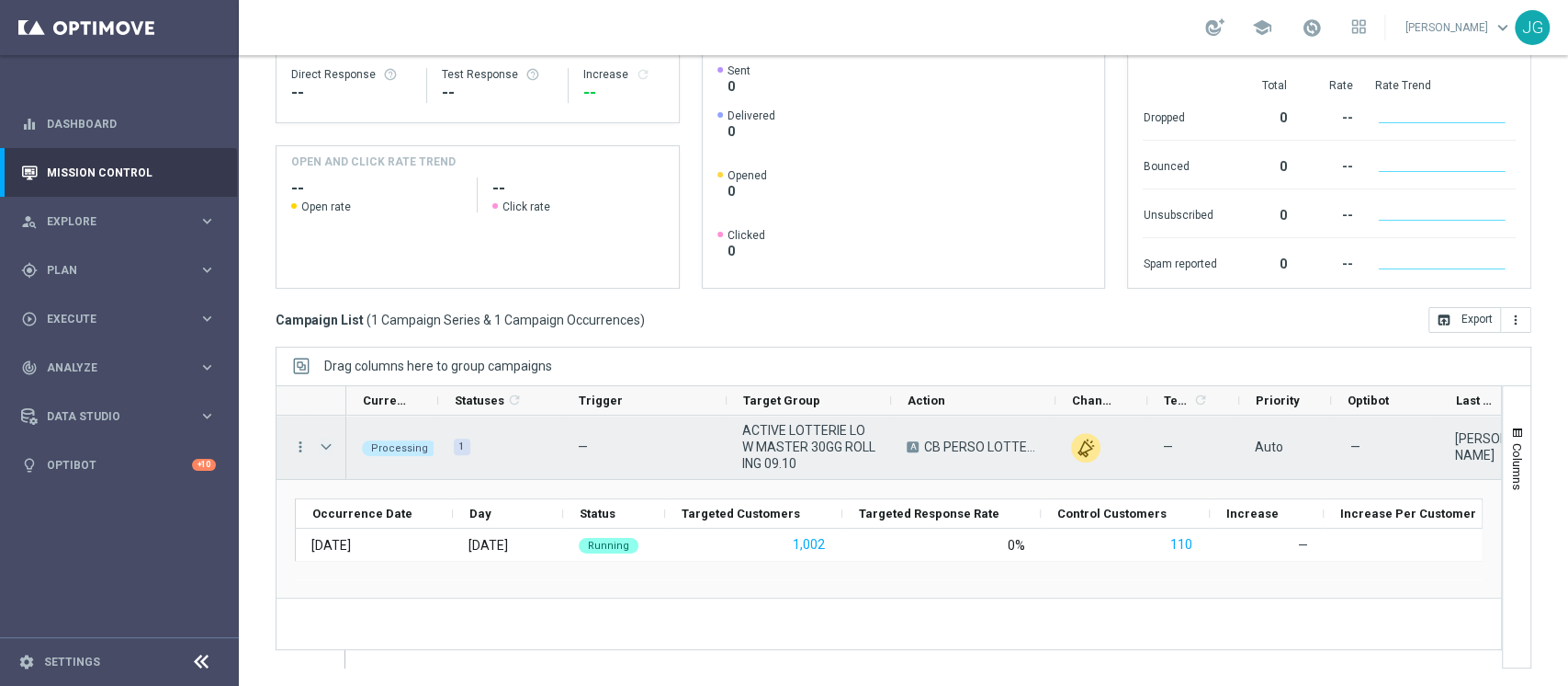
click at [325, 447] on span "Press SPACE to select this row." at bounding box center [326, 446] width 16 height 14
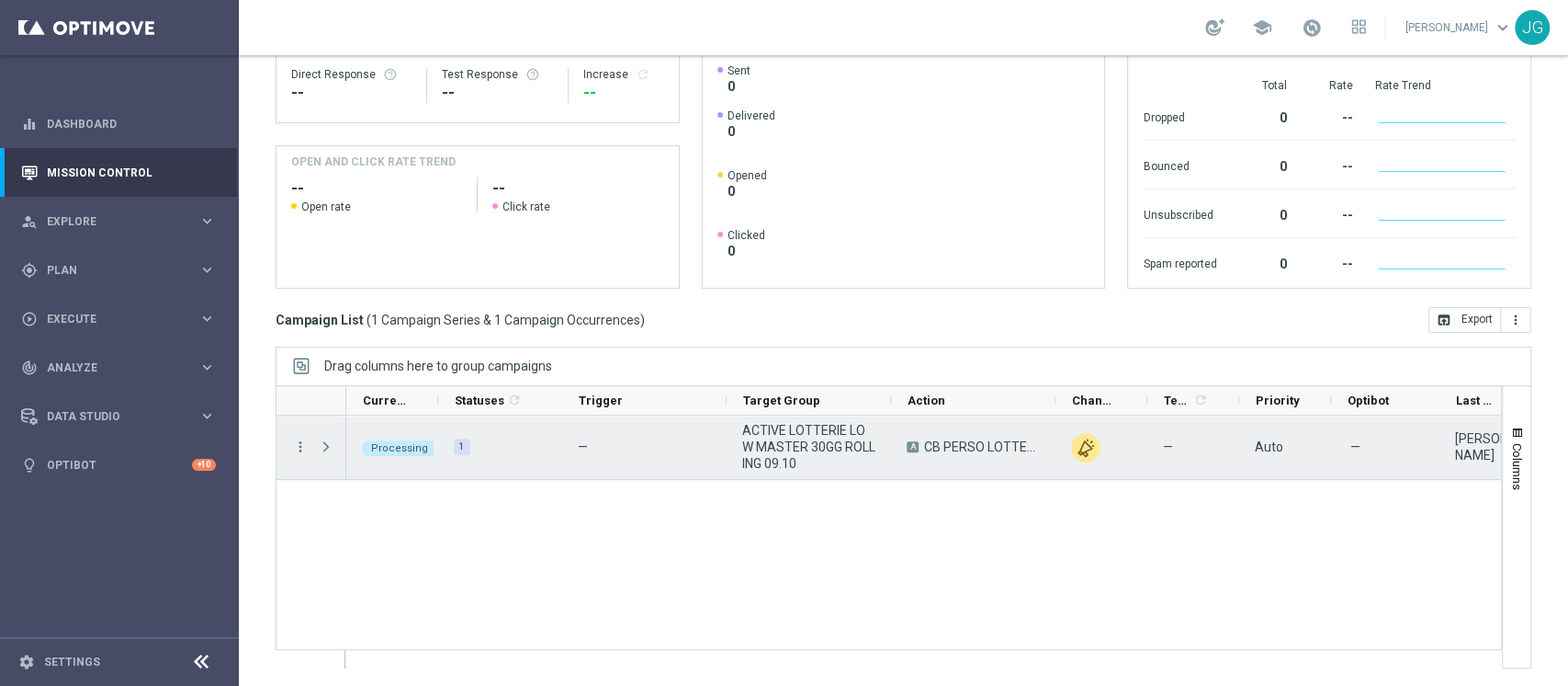
click at [325, 447] on span "Press SPACE to select this row." at bounding box center [326, 446] width 16 height 14
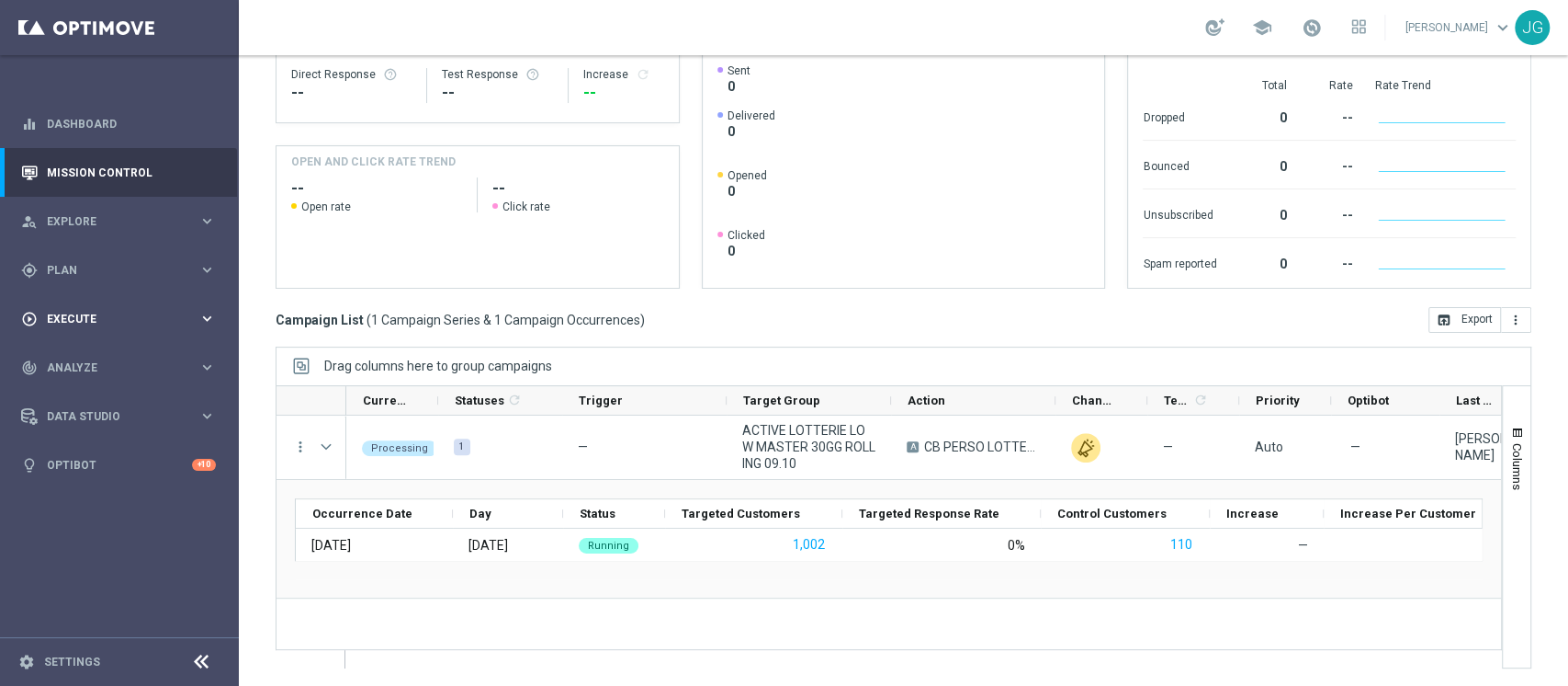
click at [110, 306] on div "play_circle_outline Execute keyboard_arrow_right" at bounding box center [118, 318] width 237 height 49
click at [100, 354] on link "Campaign Builder" at bounding box center [119, 356] width 143 height 14
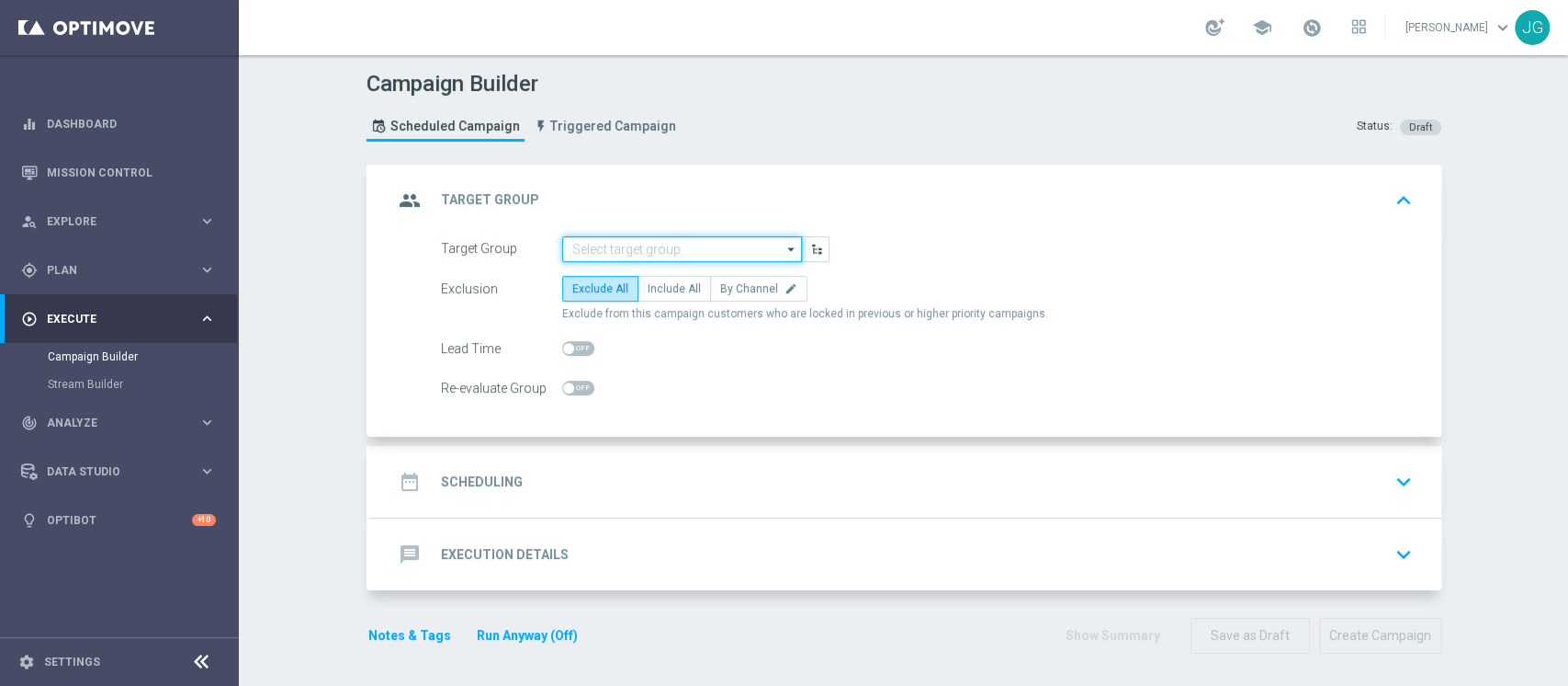
click at [632, 240] on input at bounding box center [682, 249] width 240 height 26
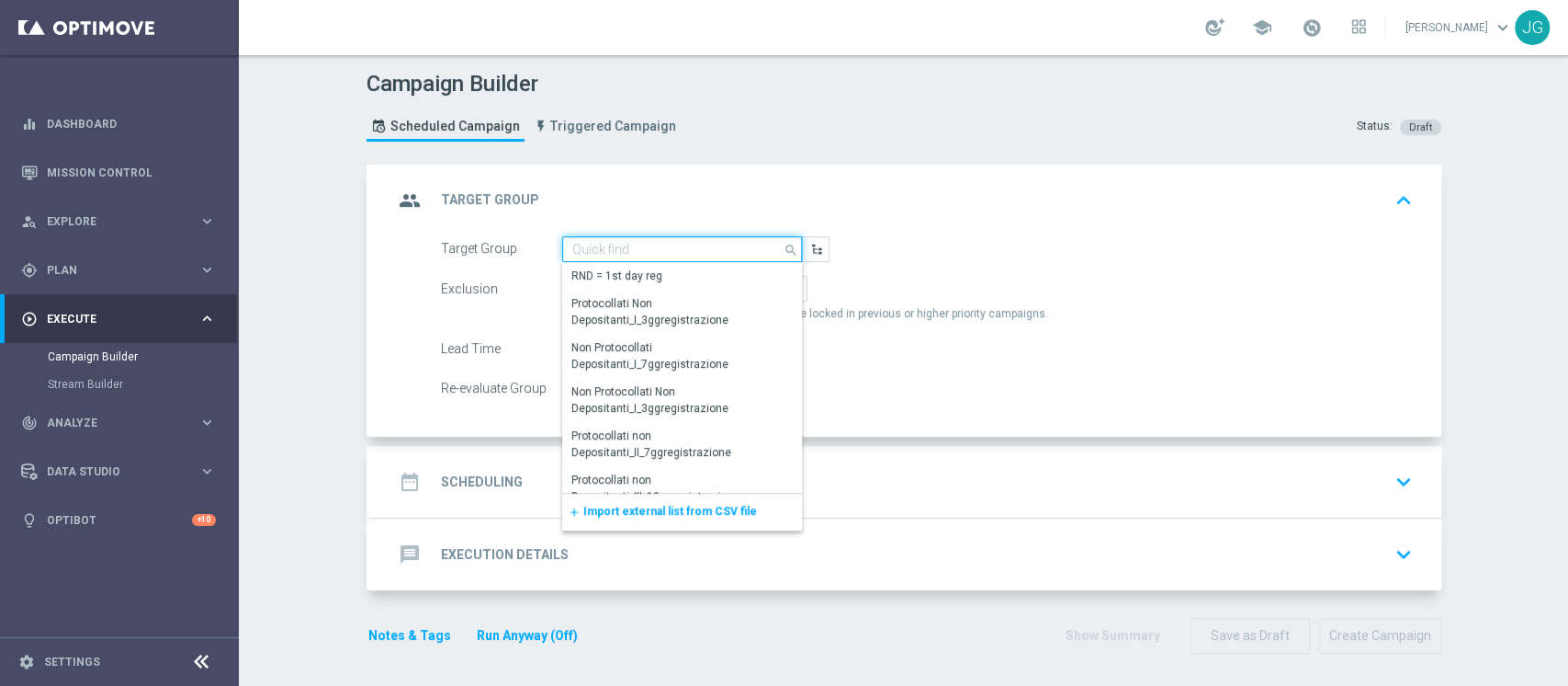
paste input "ACTIVE LOTTERIE STAR 30GG ROLLING"
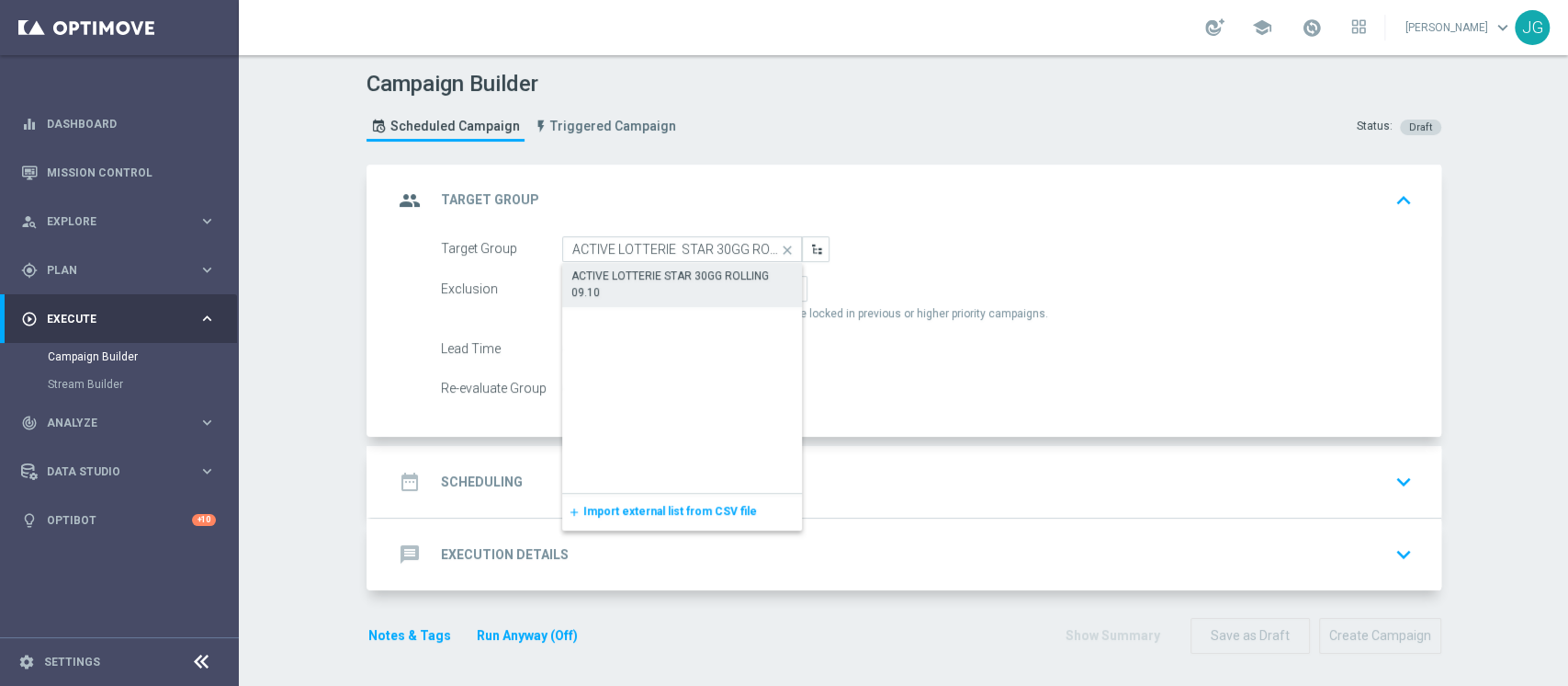
click at [632, 281] on div "ACTIVE LOTTERIE STAR 30GG ROLLING 09.10" at bounding box center [683, 283] width 223 height 33
type input "ACTIVE LOTTERIE STAR 30GG ROLLING 09.10"
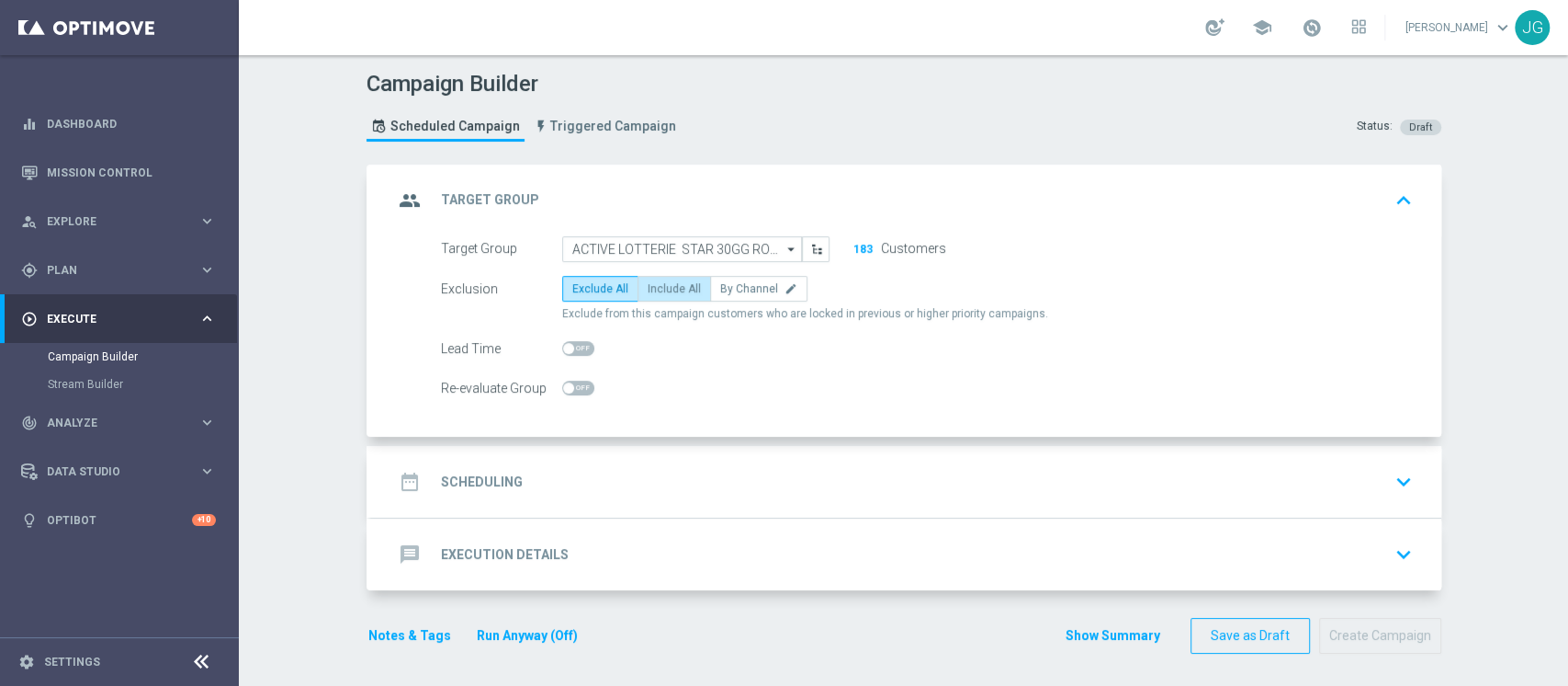
click at [672, 293] on span "Include All" at bounding box center [673, 288] width 53 height 12
click at [660, 293] on input "Include All" at bounding box center [653, 292] width 12 height 12
radio input "true"
click at [662, 458] on div "date_range Scheduling keyboard_arrow_down" at bounding box center [905, 481] width 1070 height 72
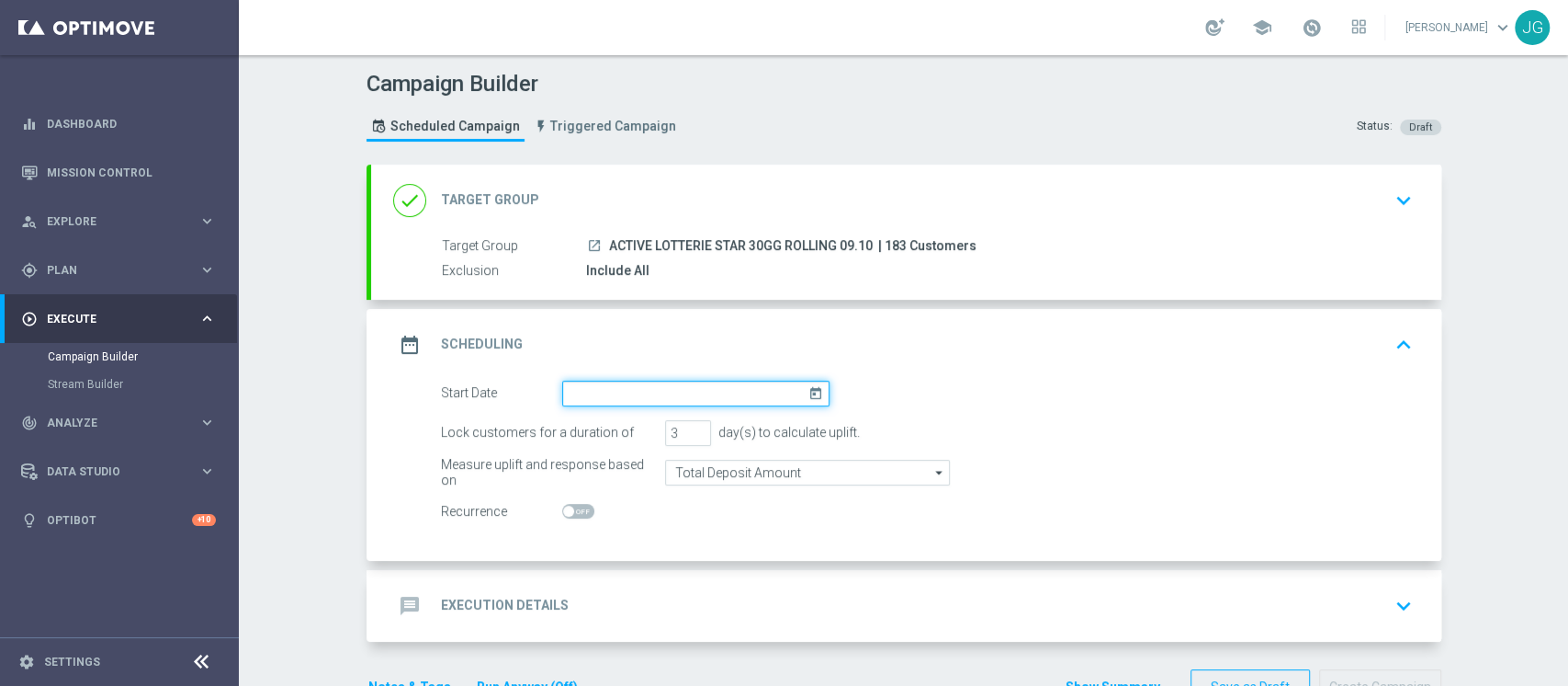
click at [651, 394] on input at bounding box center [695, 393] width 267 height 26
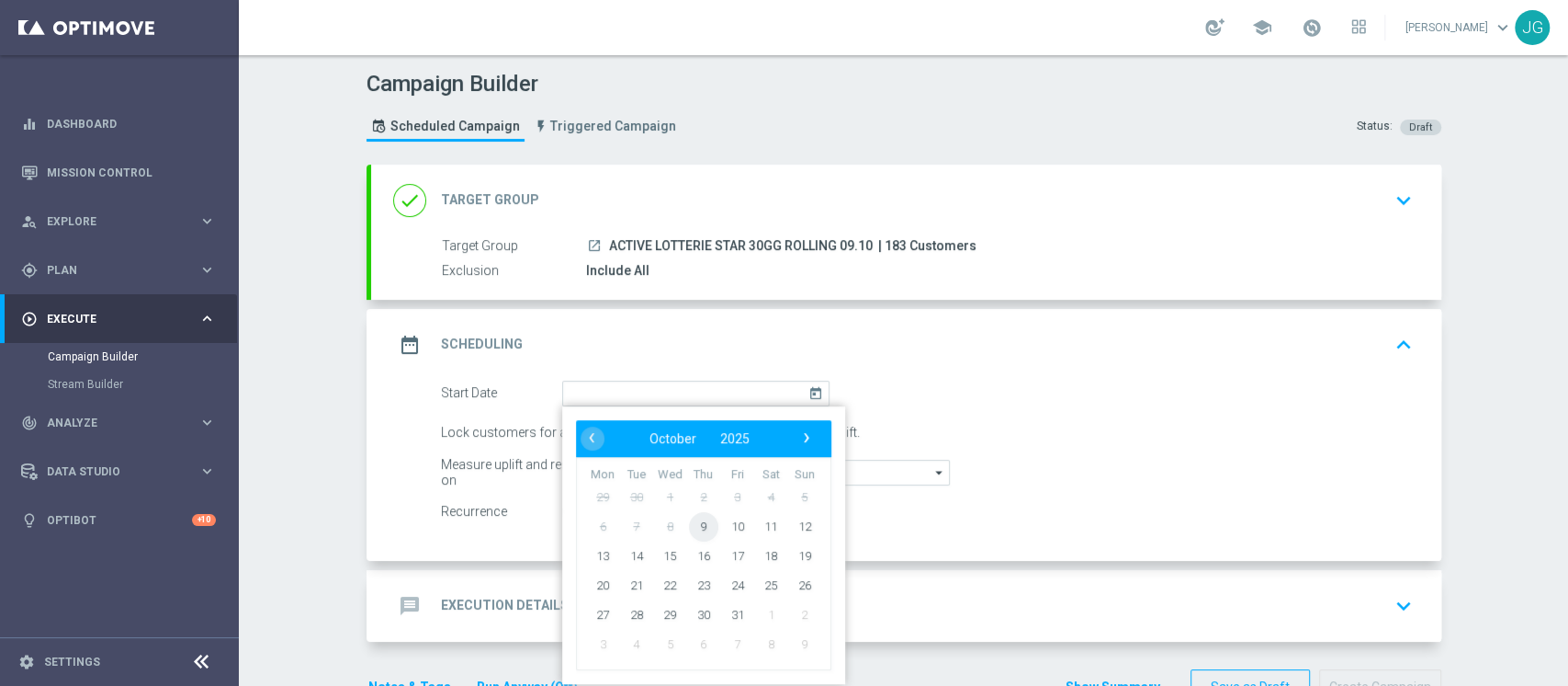
click at [691, 527] on span "9" at bounding box center [703, 526] width 30 height 30
type input "[DATE]"
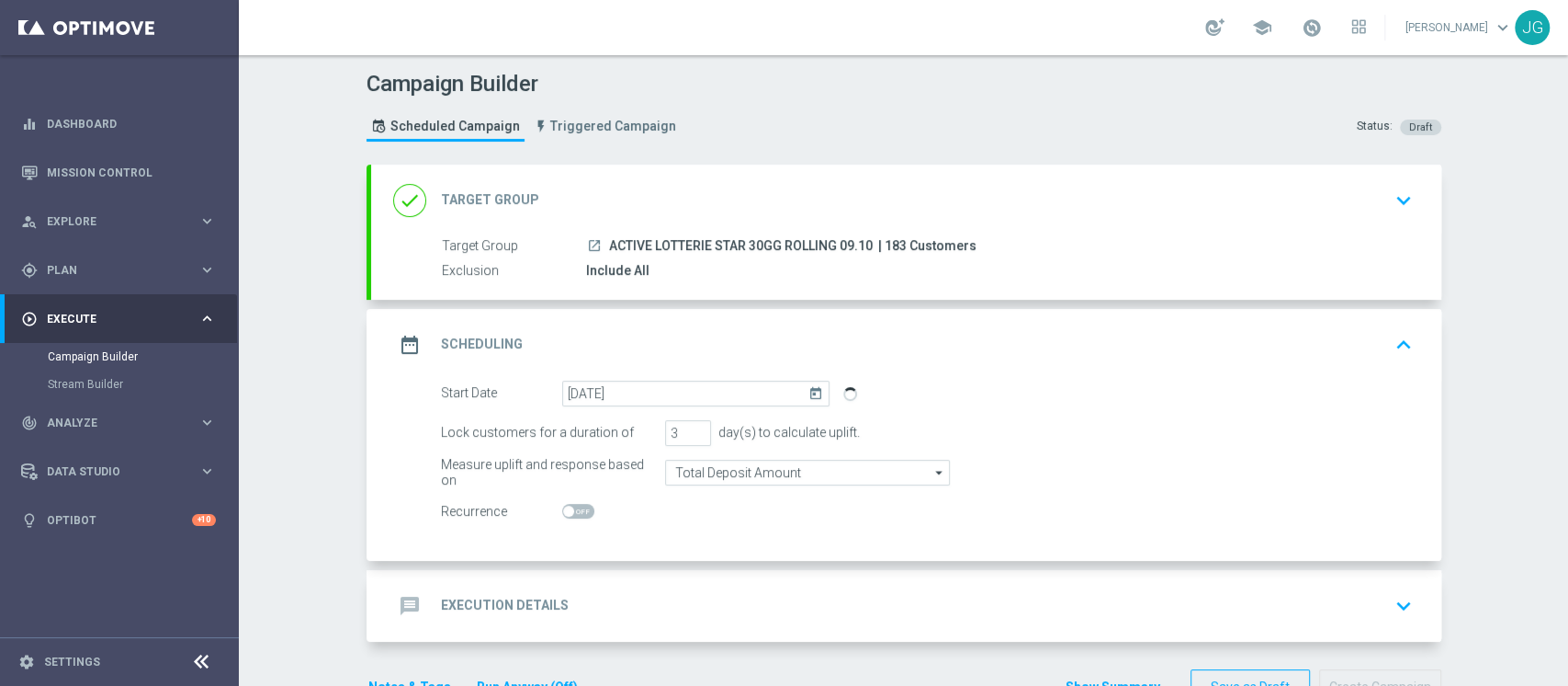
scroll to position [53, 0]
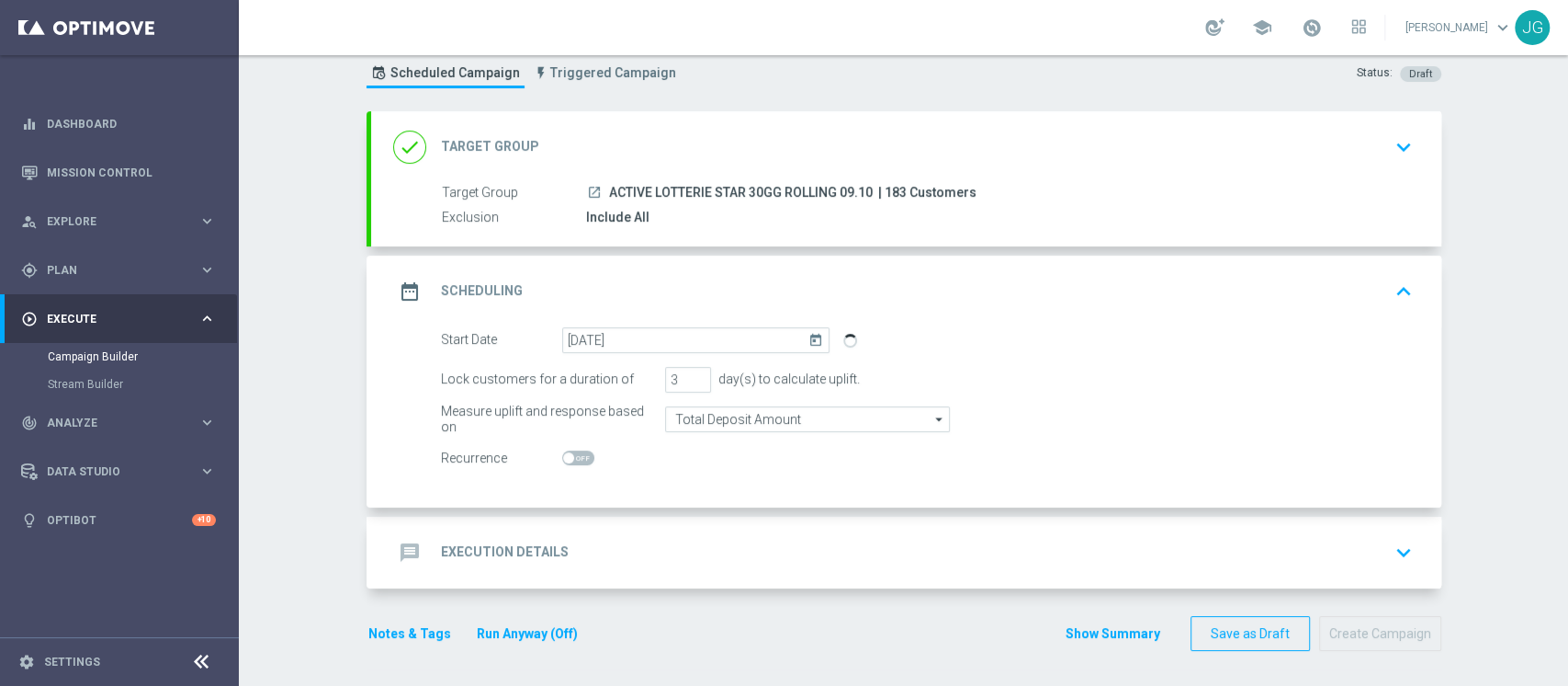
click at [724, 558] on div "message Execution Details keyboard_arrow_down" at bounding box center [905, 552] width 1026 height 35
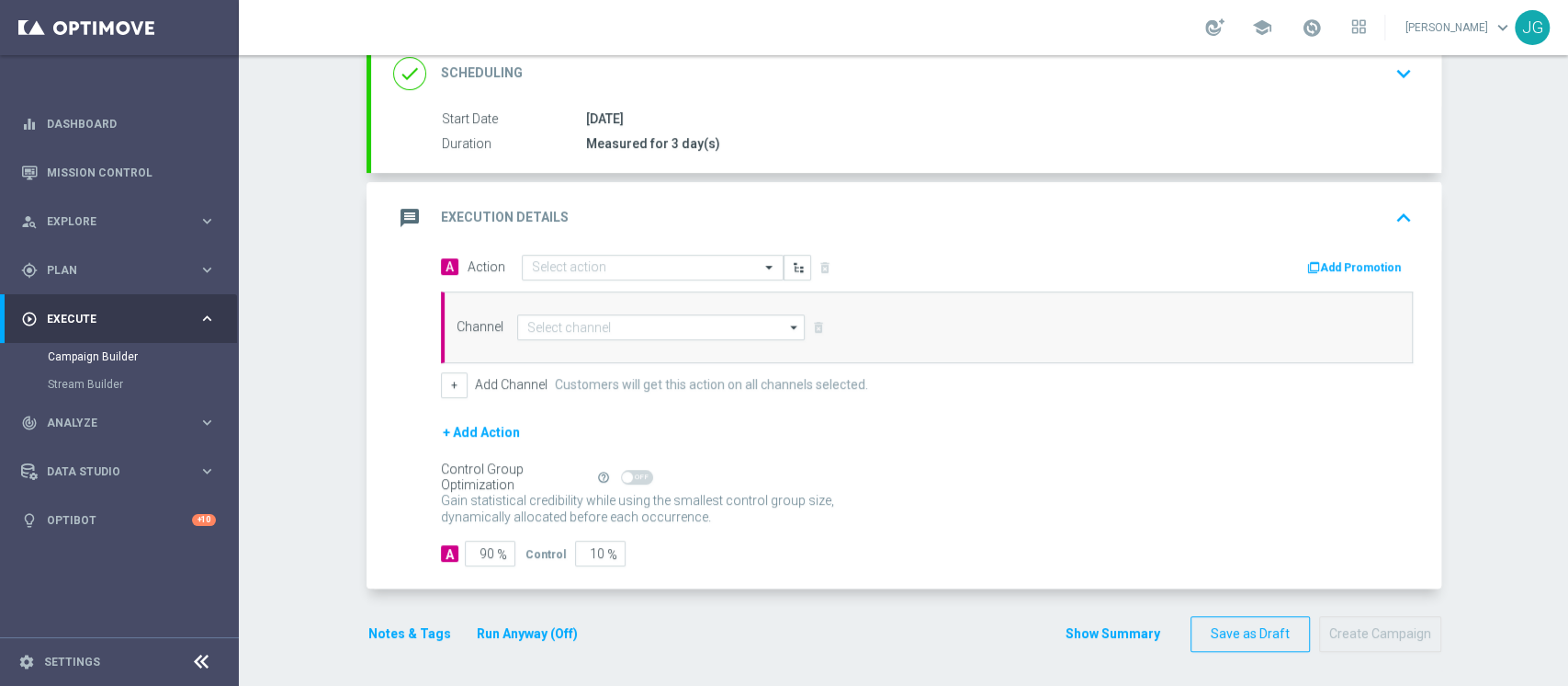
scroll to position [0, 0]
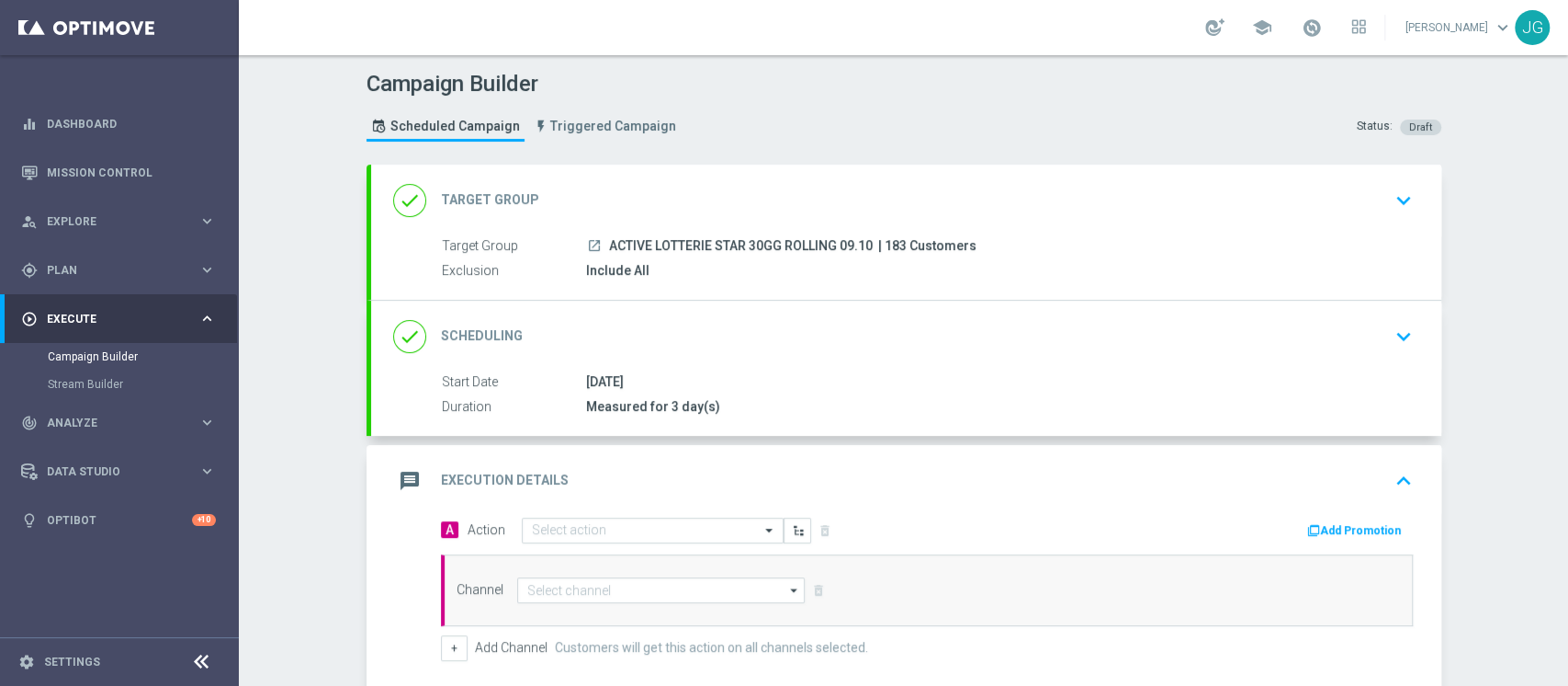
drag, startPoint x: 860, startPoint y: 240, endPoint x: 595, endPoint y: 238, distance: 265.0
click at [595, 238] on div "launch ACTIVE LOTTERIE STAR 30GG ROLLING 09.10 | 183 Customers" at bounding box center [995, 245] width 819 height 18
copy span "ACTIVE LOTTERIE STAR 30GG ROLLING 09.10"
click at [550, 527] on input "text" at bounding box center [634, 530] width 205 height 15
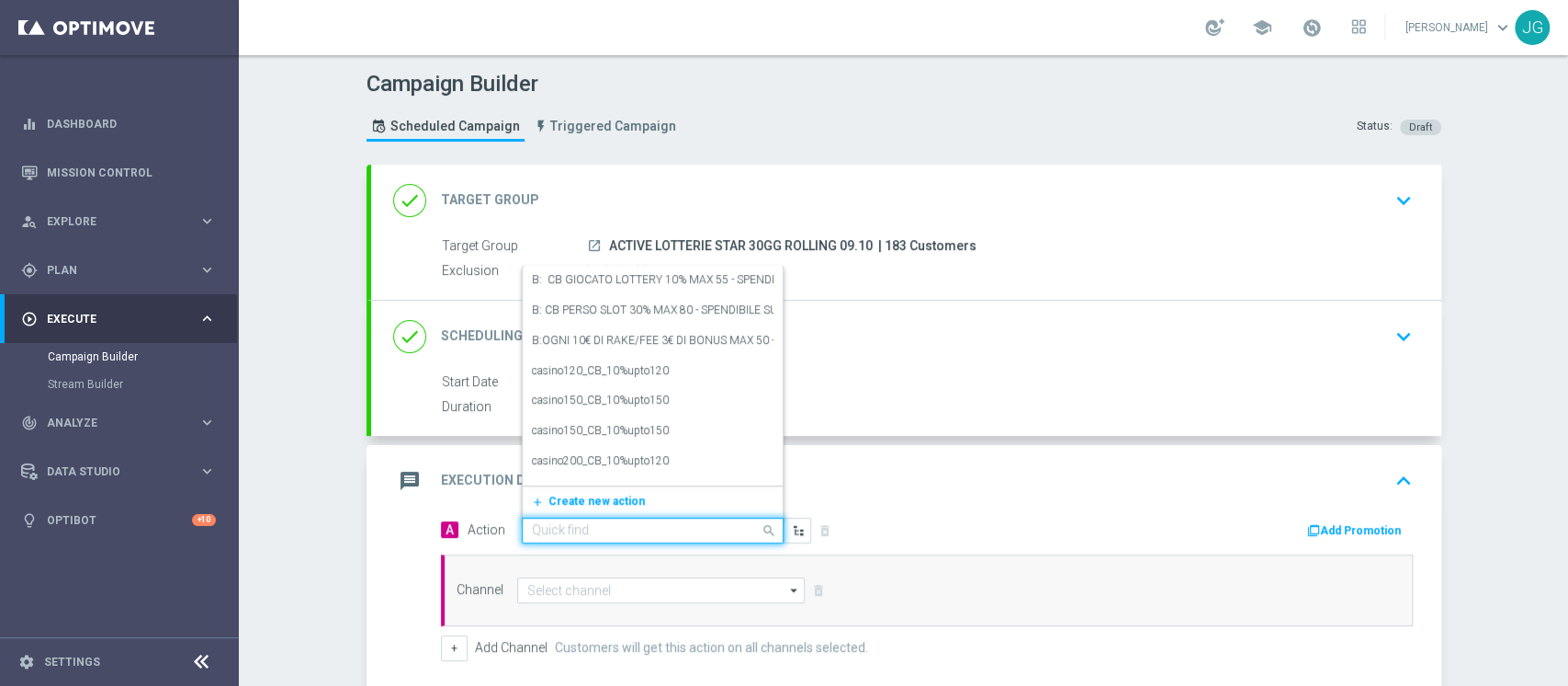
paste input "CB PERSO LOTTERIE 25% MAX 500 EURO - SPENDIBILE LOTTERIE"
type input "CB PERSO LOTTERIE 25% MAX 500 EURO - SPENDIBILE LOTTERIE"
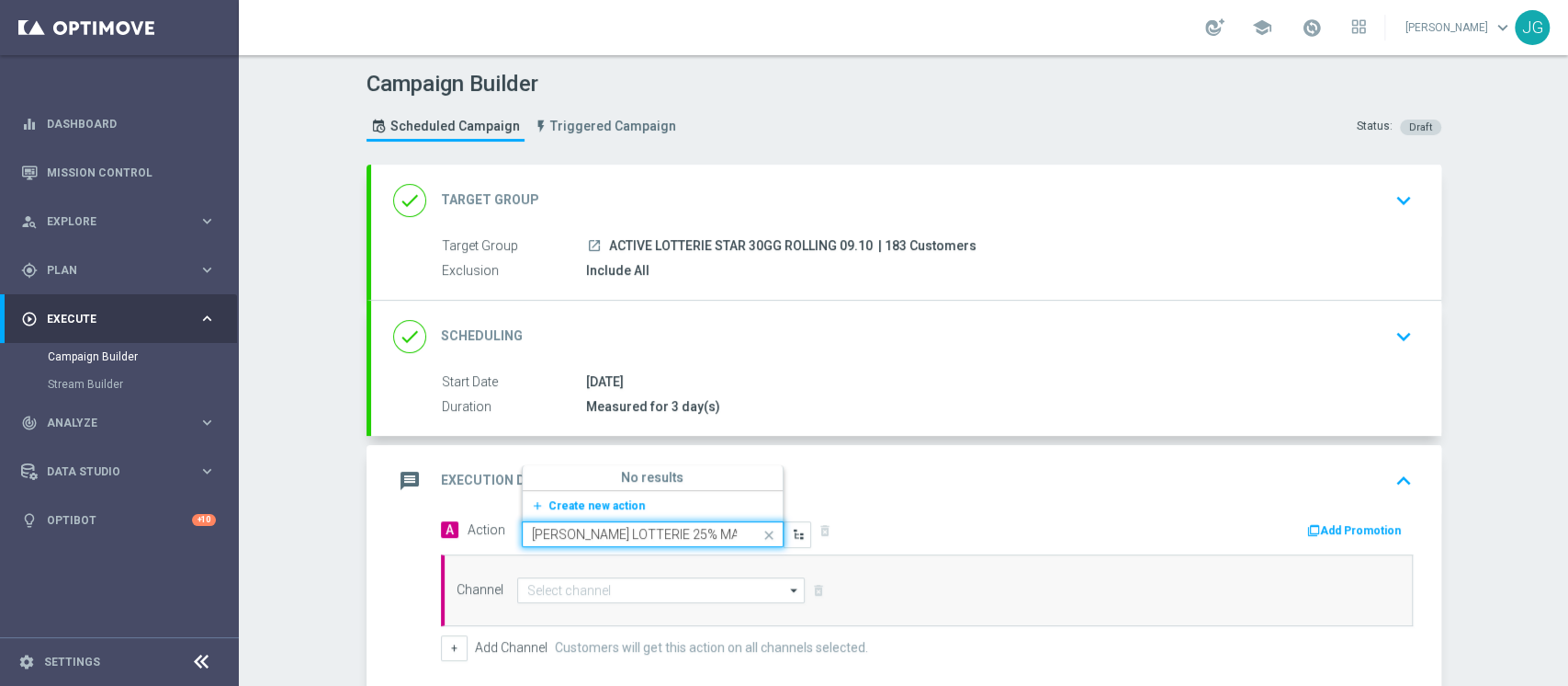
scroll to position [0, 170]
click at [591, 503] on span "Create new action" at bounding box center [596, 504] width 96 height 12
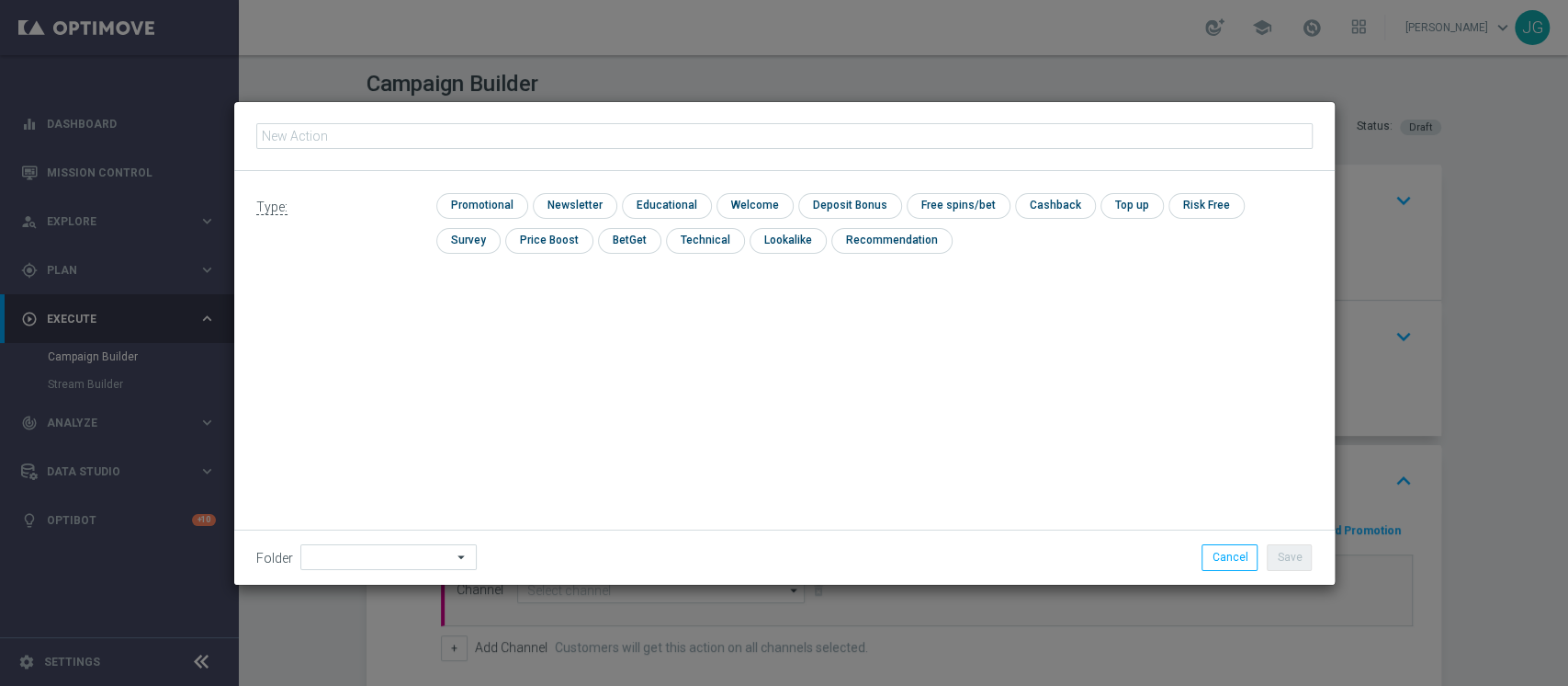
type input "CB PERSO LOTTERIE 25% MAX 500 EURO - SPENDIBILE LOTTERIE"
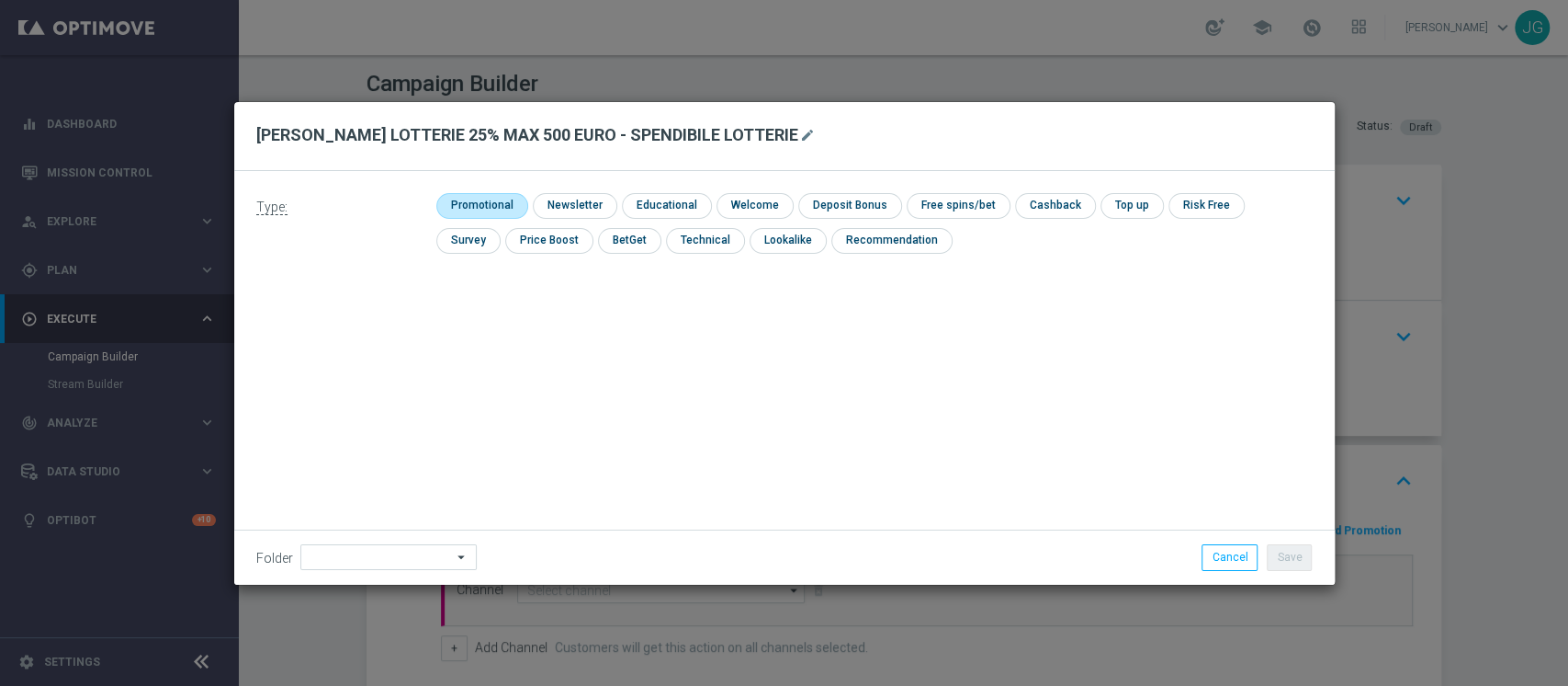
click at [477, 195] on input "checkbox" at bounding box center [479, 206] width 87 height 25
checkbox input "true"
click at [1036, 208] on input "checkbox" at bounding box center [1072, 206] width 77 height 25
checkbox input "true"
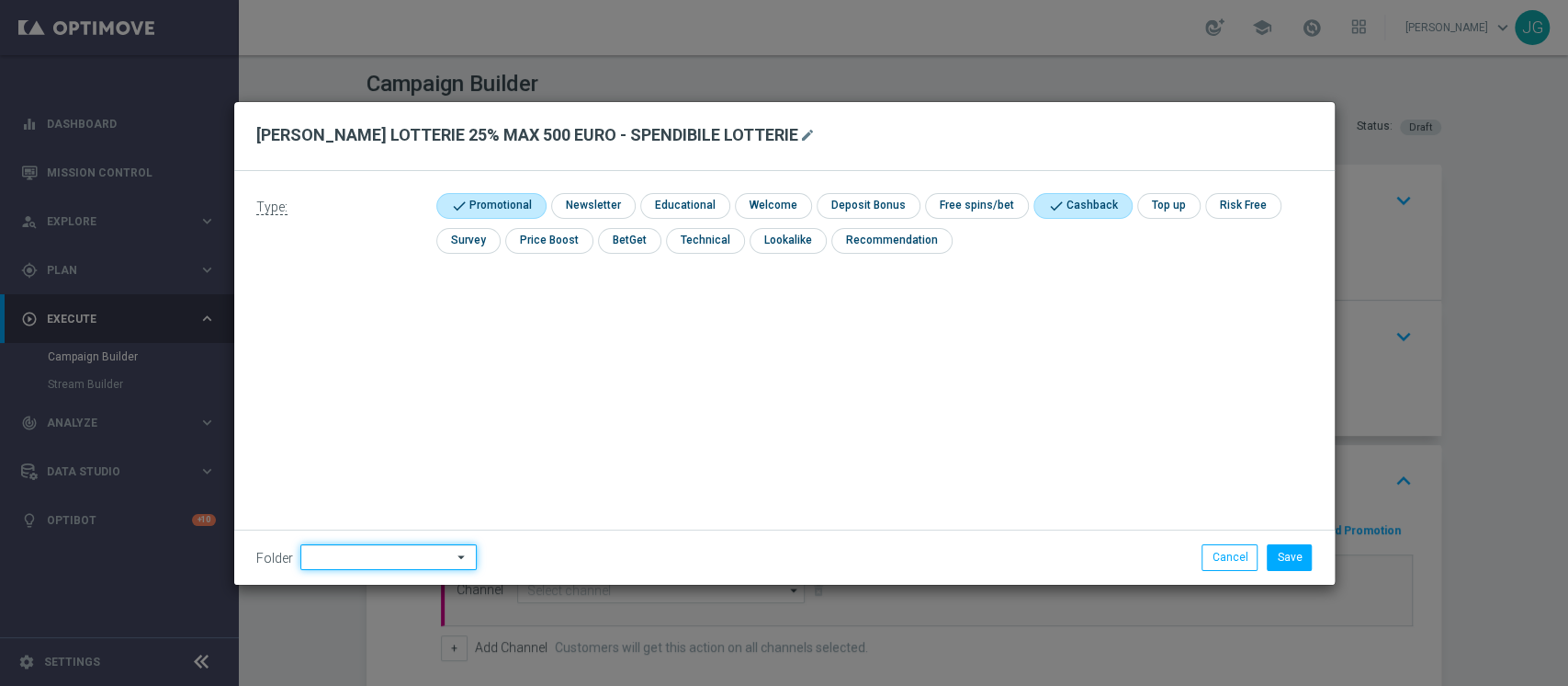
click at [388, 565] on input at bounding box center [389, 556] width 177 height 26
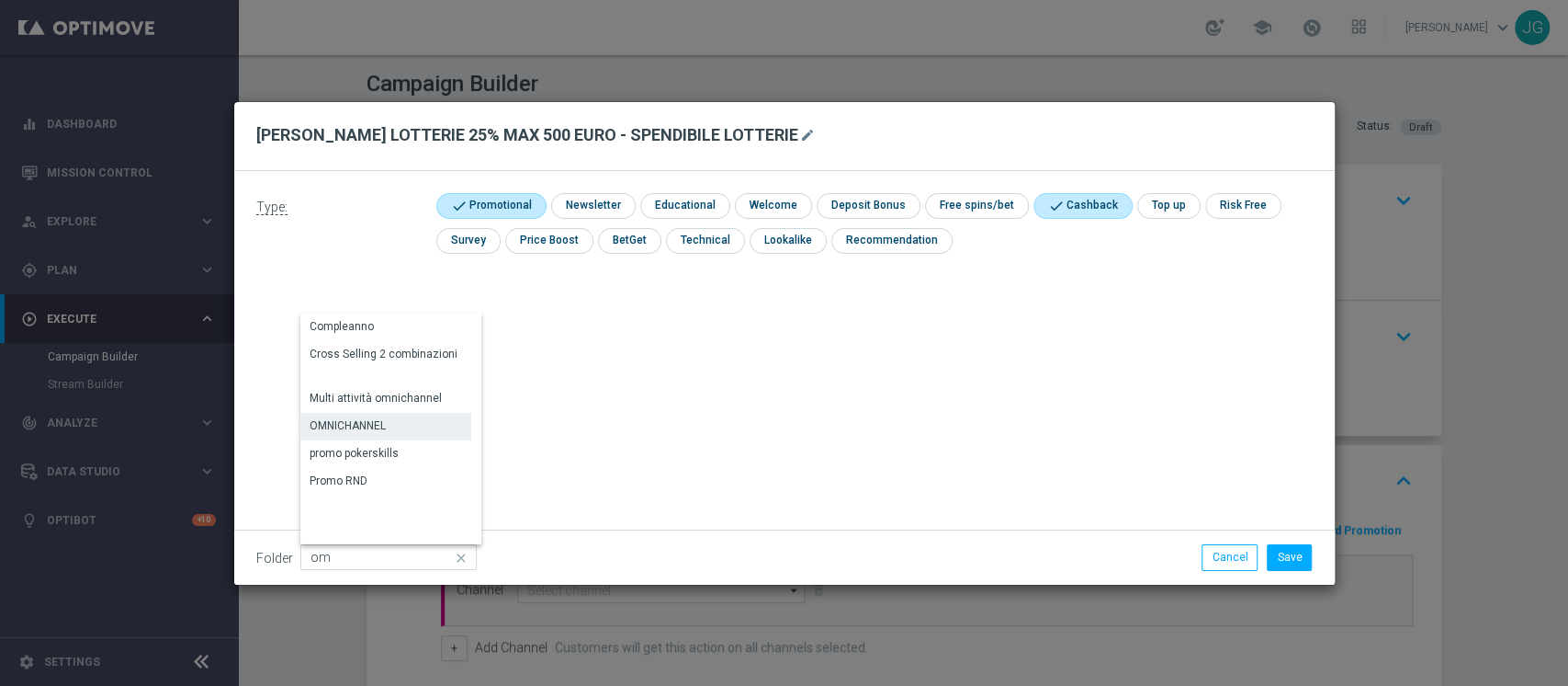
click at [379, 430] on div "OMNICHANNEL" at bounding box center [347, 425] width 76 height 16
type input "OMNICHANNEL"
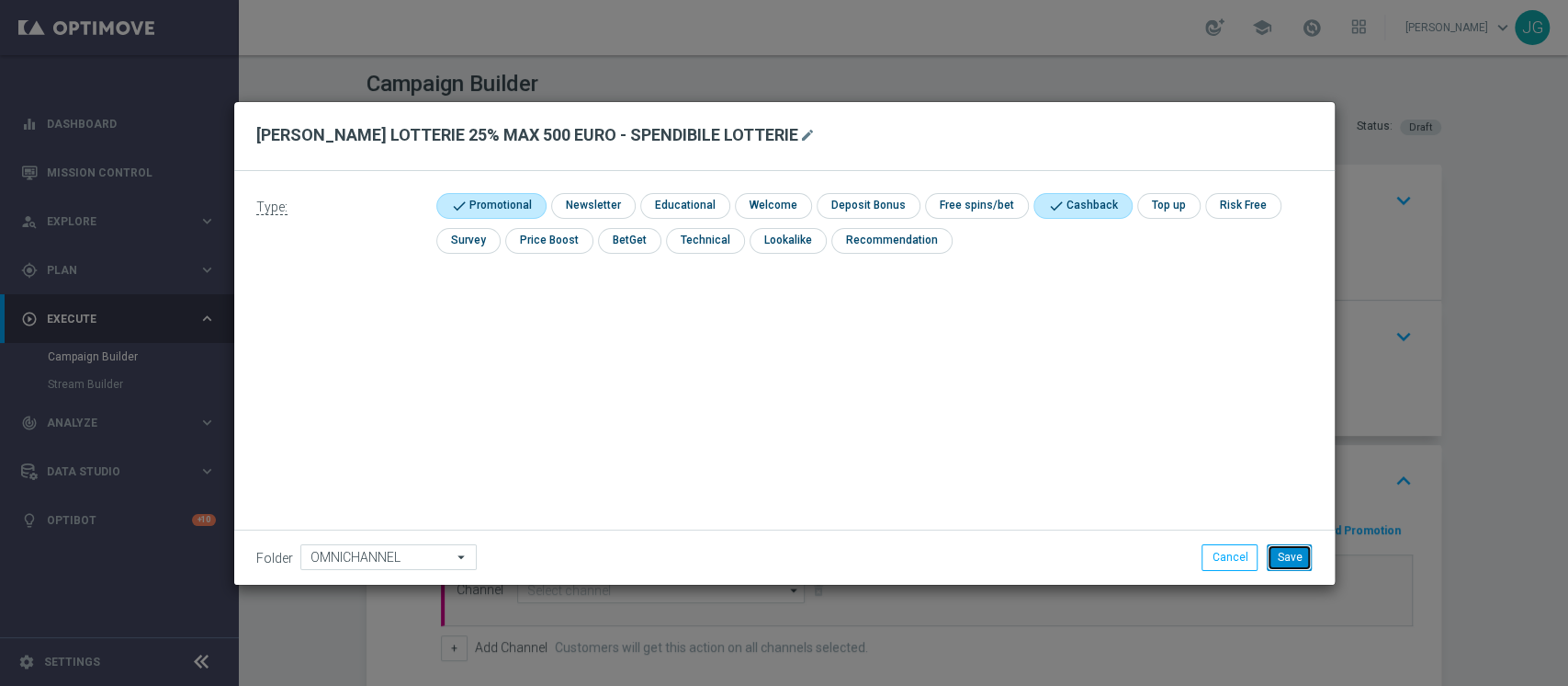
click at [1279, 555] on button "Save" at bounding box center [1289, 556] width 45 height 26
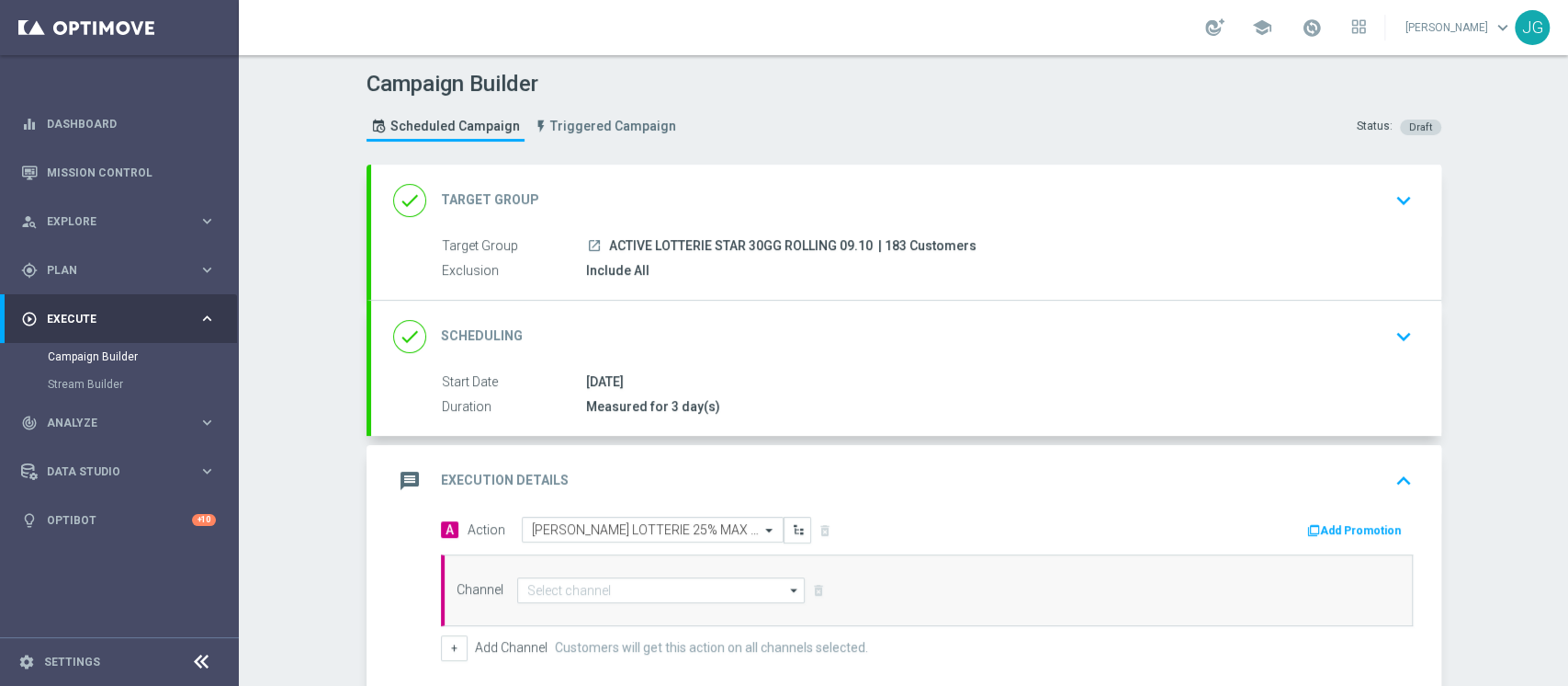
click at [1359, 530] on button "Add Promotion" at bounding box center [1356, 529] width 102 height 20
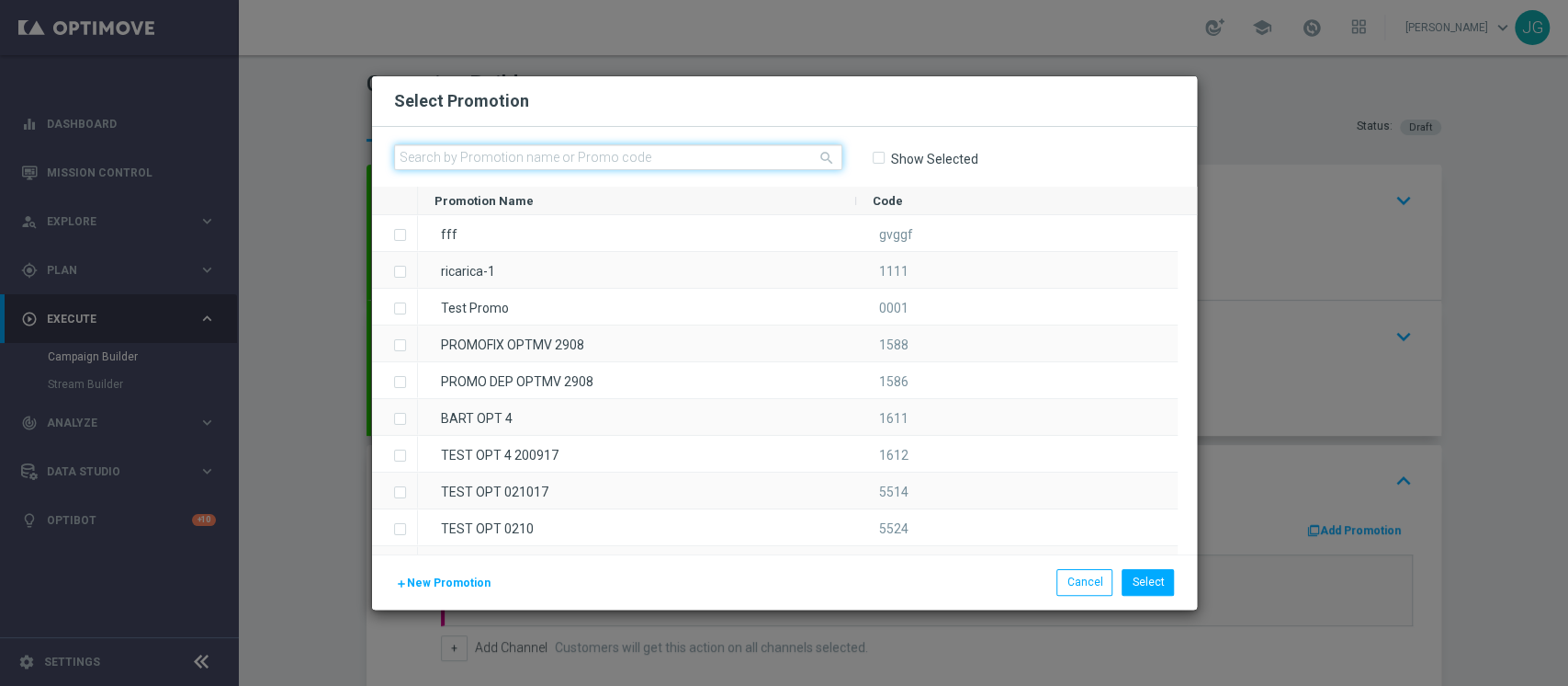
click at [544, 151] on input "text" at bounding box center [617, 157] width 448 height 26
paste input "LOTTERYCB09-2"
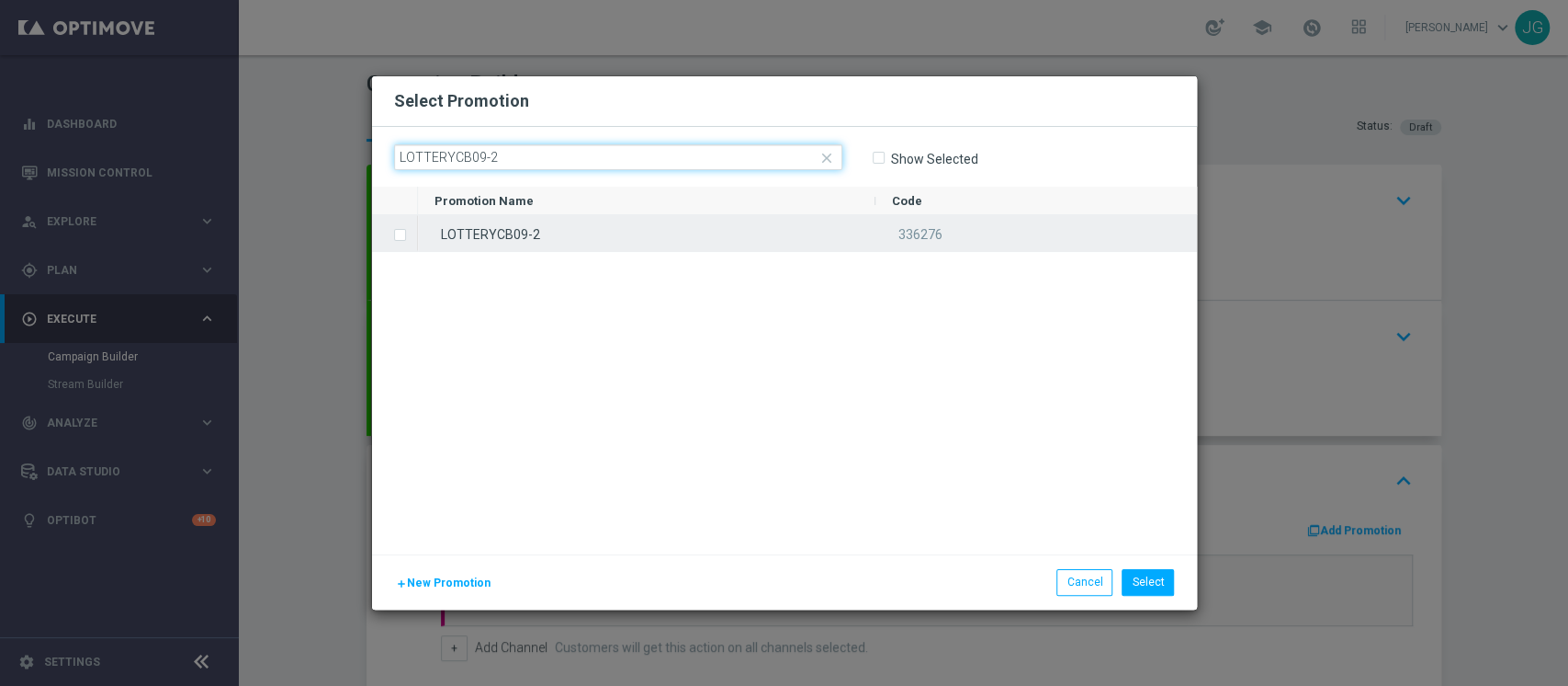
type input "LOTTERYCB09-2"
click at [624, 232] on div "LOTTERYCB09-2" at bounding box center [646, 233] width 457 height 36
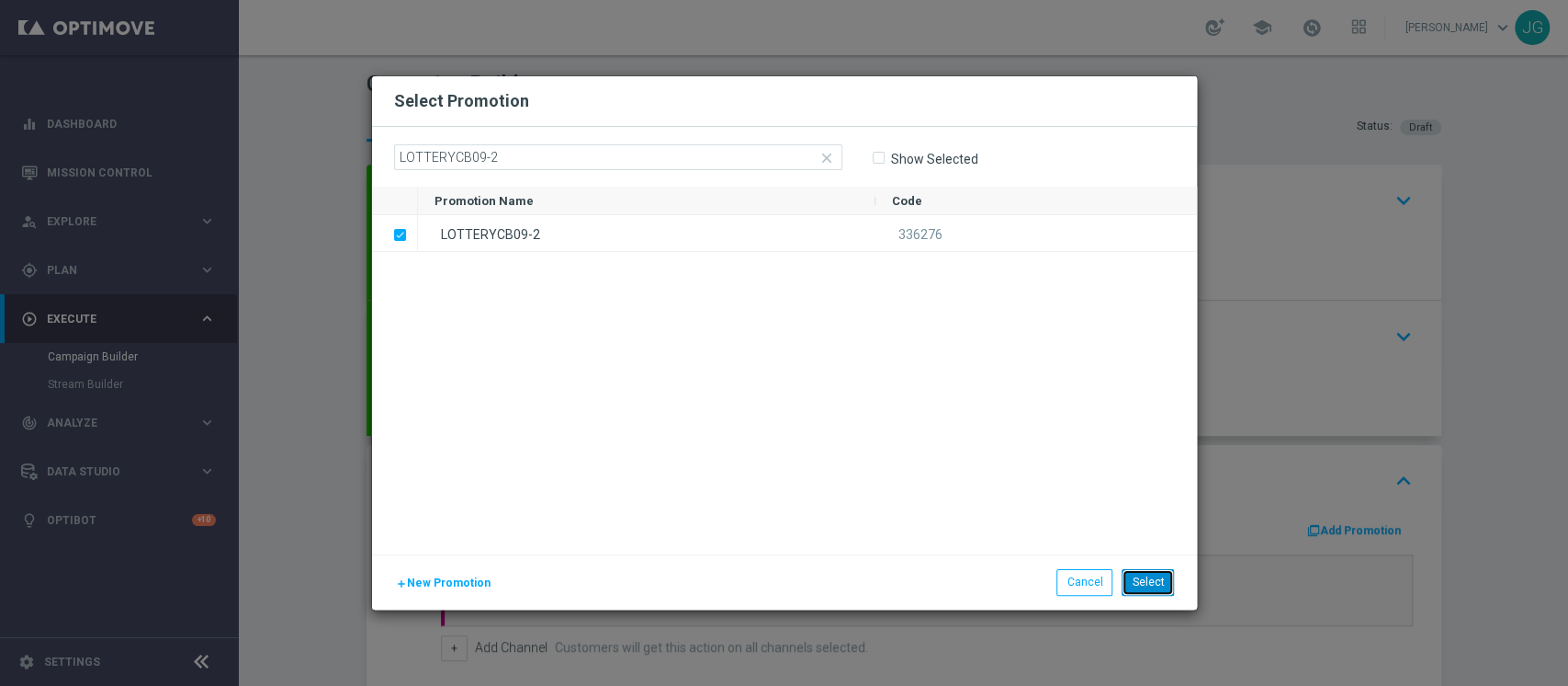
click at [1154, 577] on button "Select" at bounding box center [1147, 581] width 53 height 26
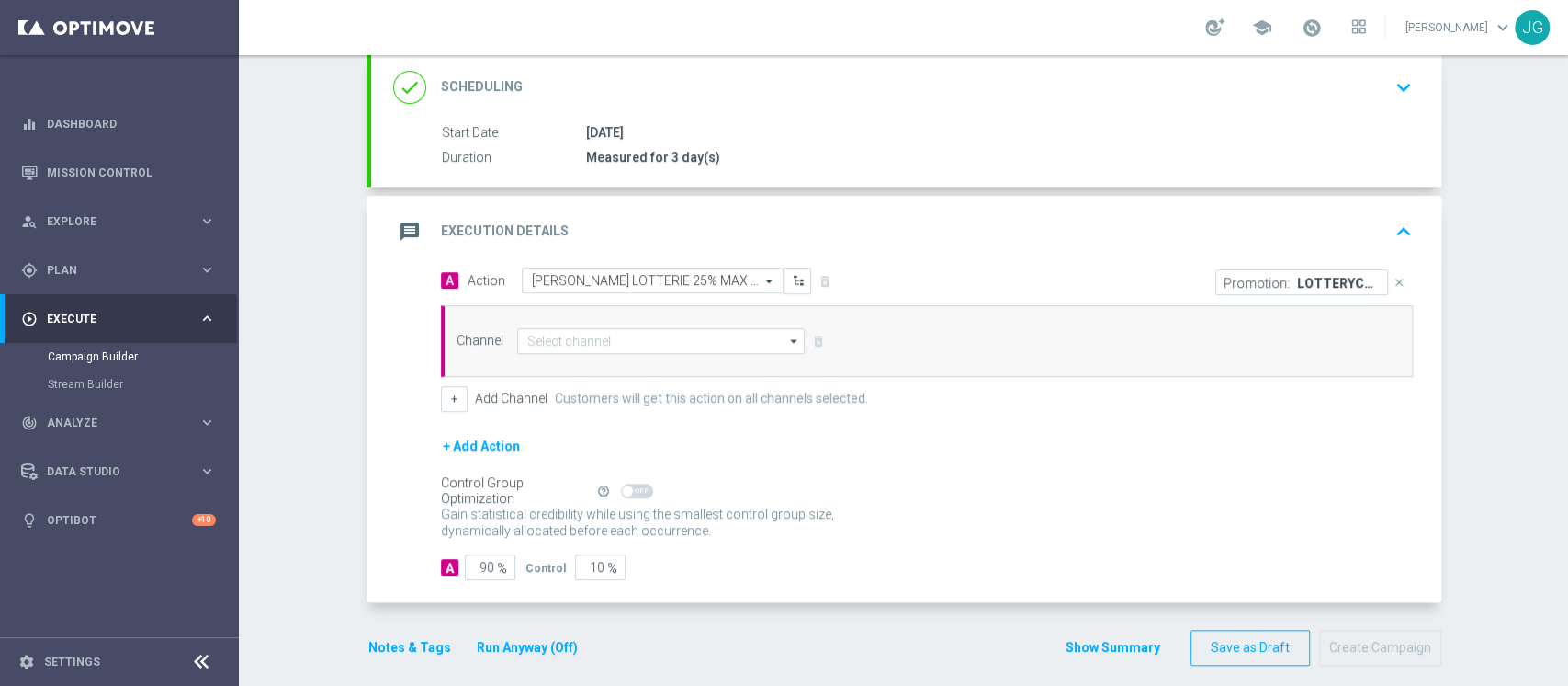
scroll to position [250, 0]
click at [634, 328] on input at bounding box center [662, 340] width 288 height 26
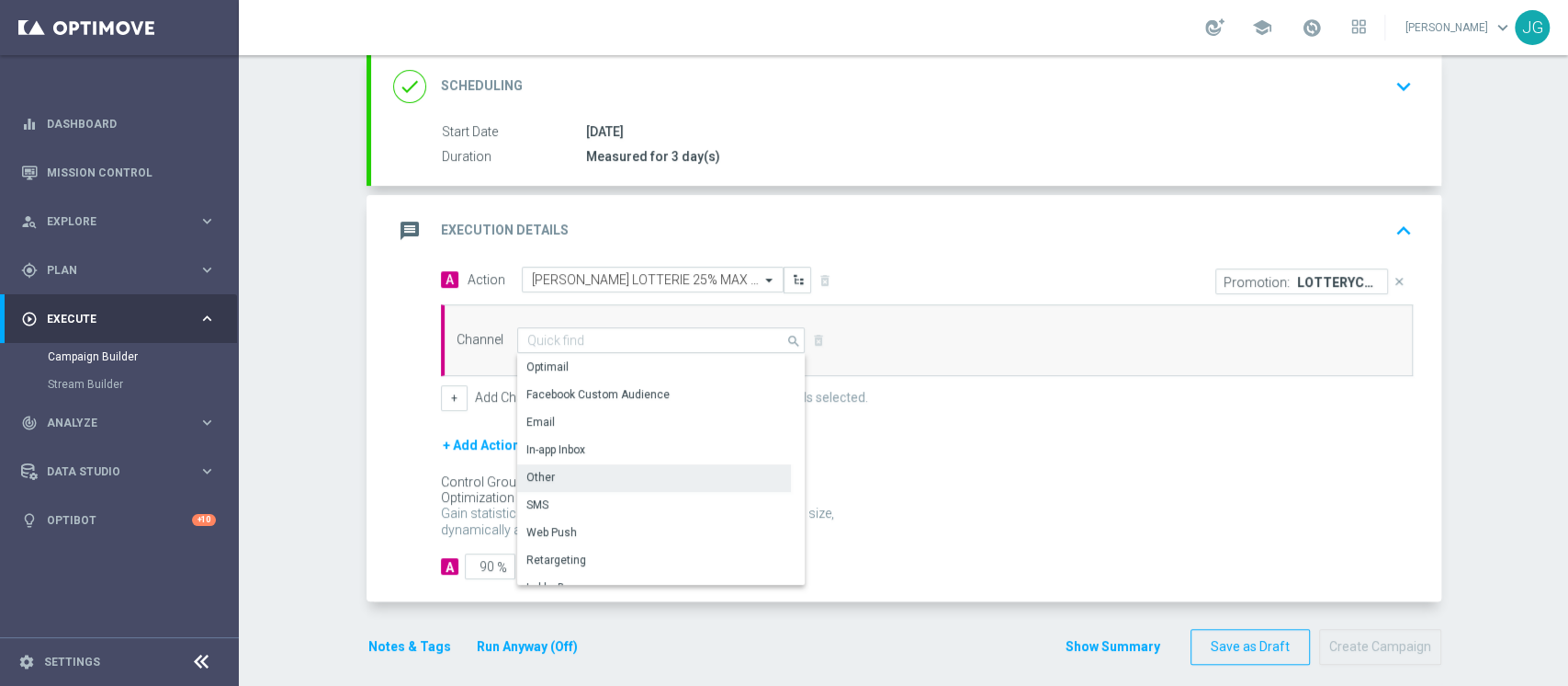
click at [581, 481] on div "Other" at bounding box center [654, 477] width 274 height 26
type input "Other"
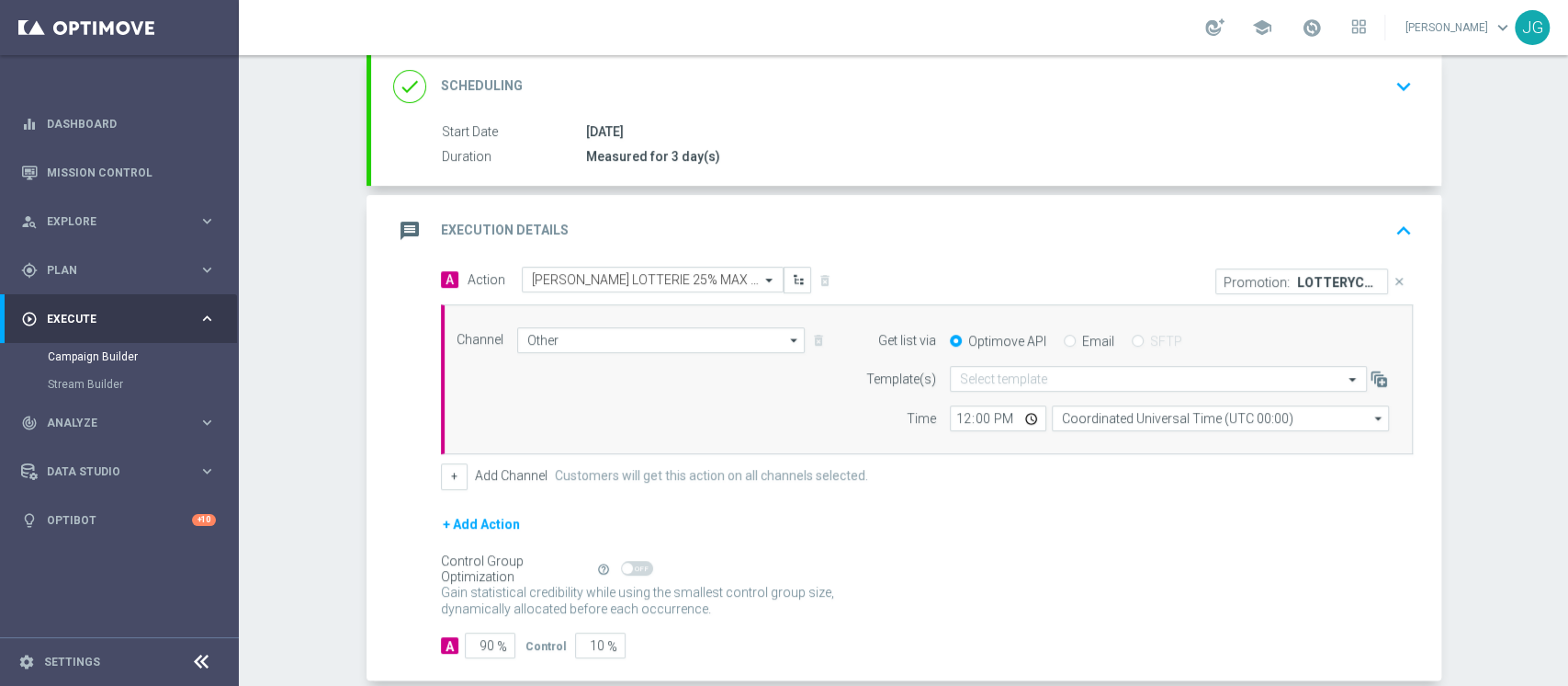
scroll to position [342, 0]
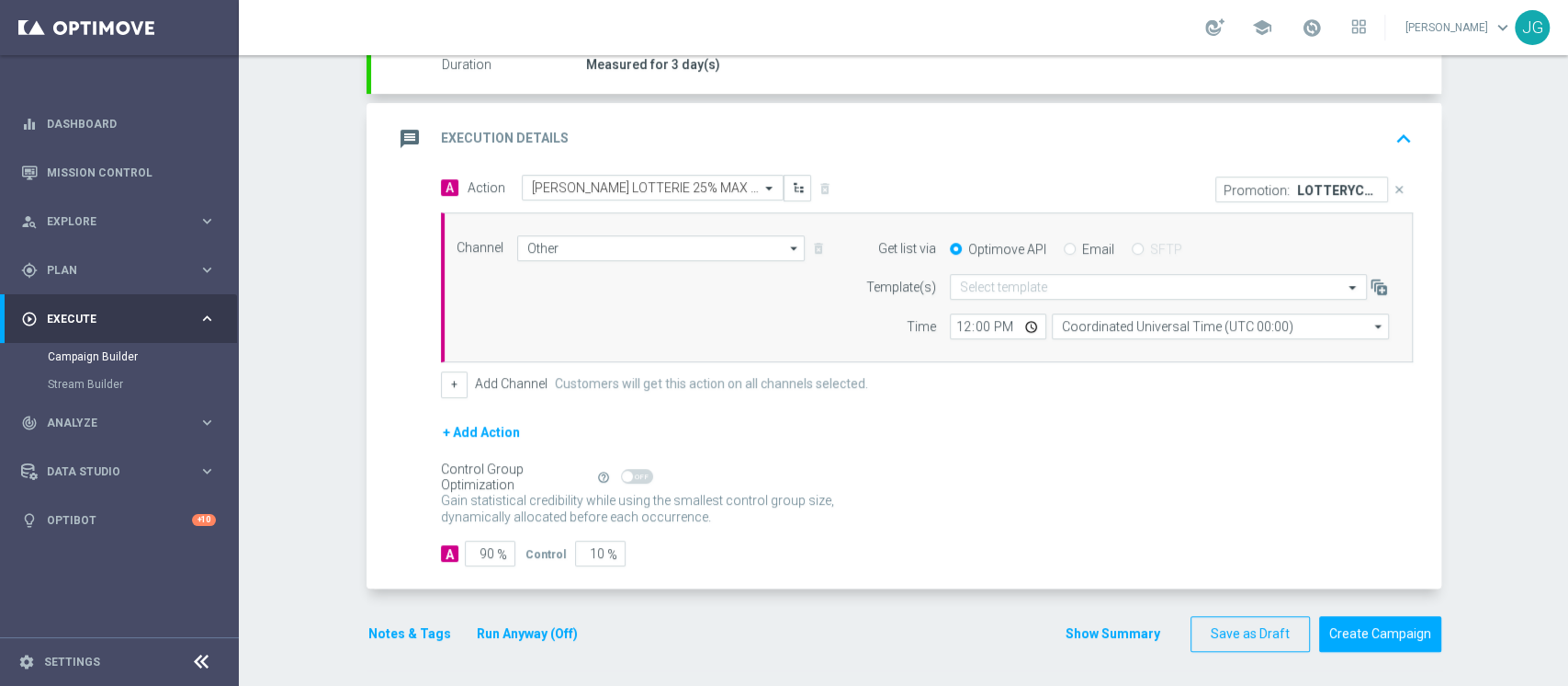
click at [1064, 248] on input "Email" at bounding box center [1070, 250] width 12 height 12
radio input "true"
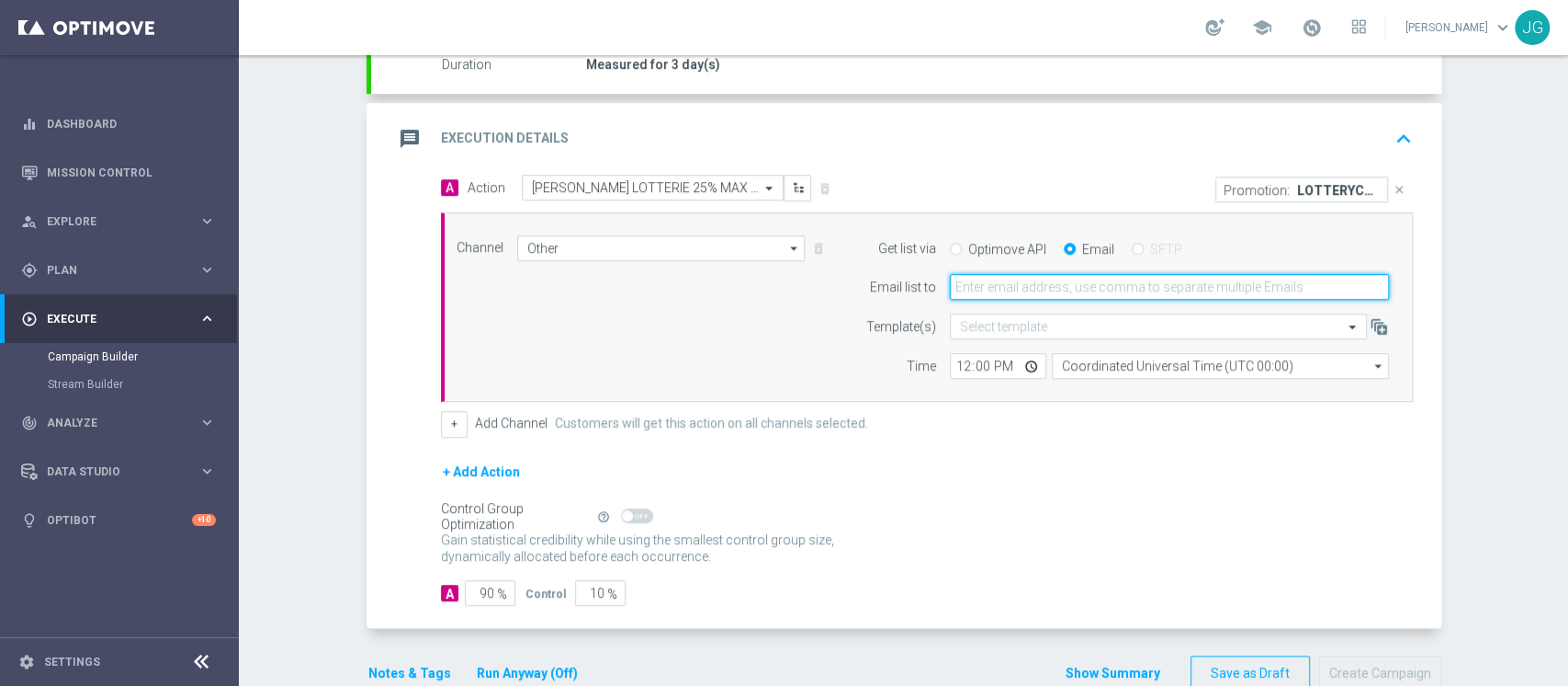
click at [1030, 276] on input "email" at bounding box center [1169, 286] width 439 height 26
type input "[PERSON_NAME][EMAIL_ADDRESS][PERSON_NAME][DOMAIN_NAME]"
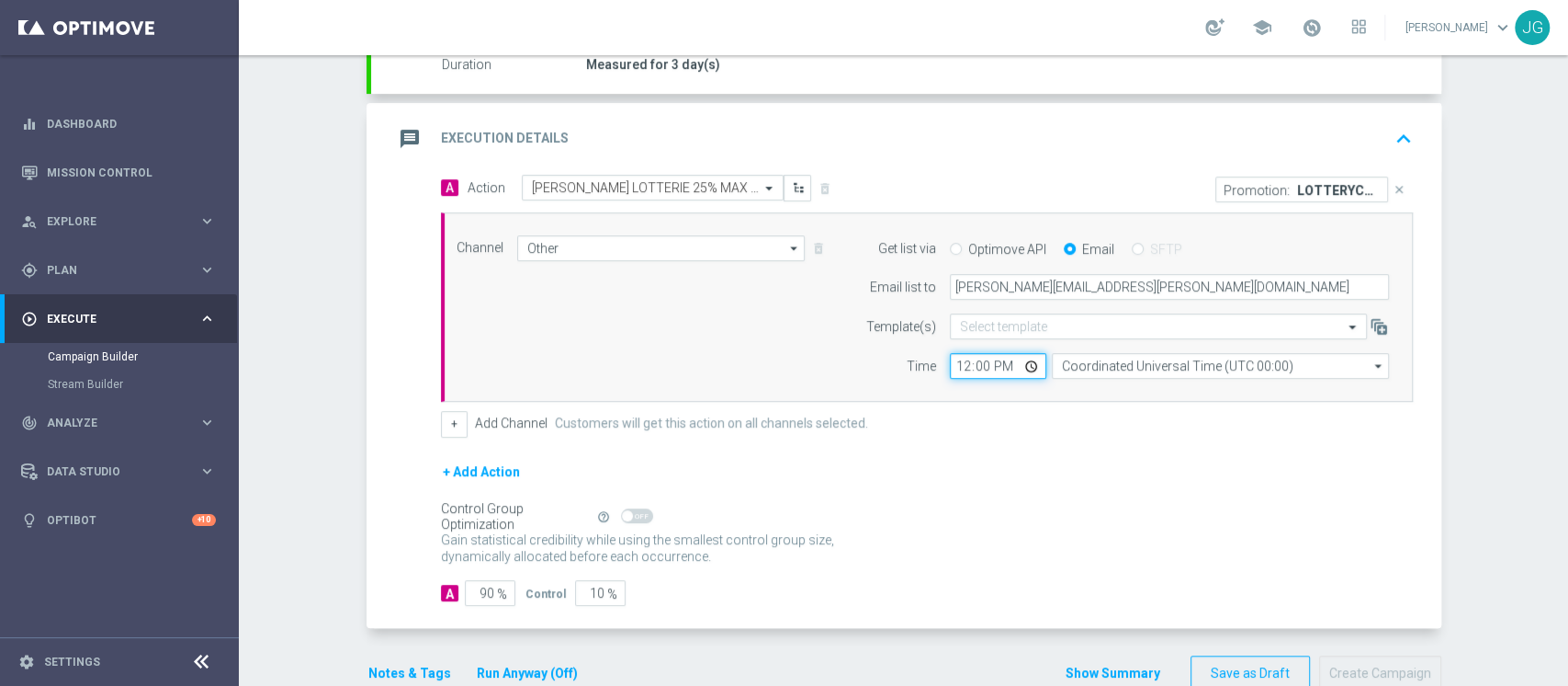
click at [1025, 369] on input "12:00" at bounding box center [998, 365] width 96 height 26
click at [750, 450] on form "A Action Select action CB PERSO LOTTERIE 25% MAX 500 EURO - SPENDIBILE LOTTERIE…" at bounding box center [927, 390] width 972 height 431
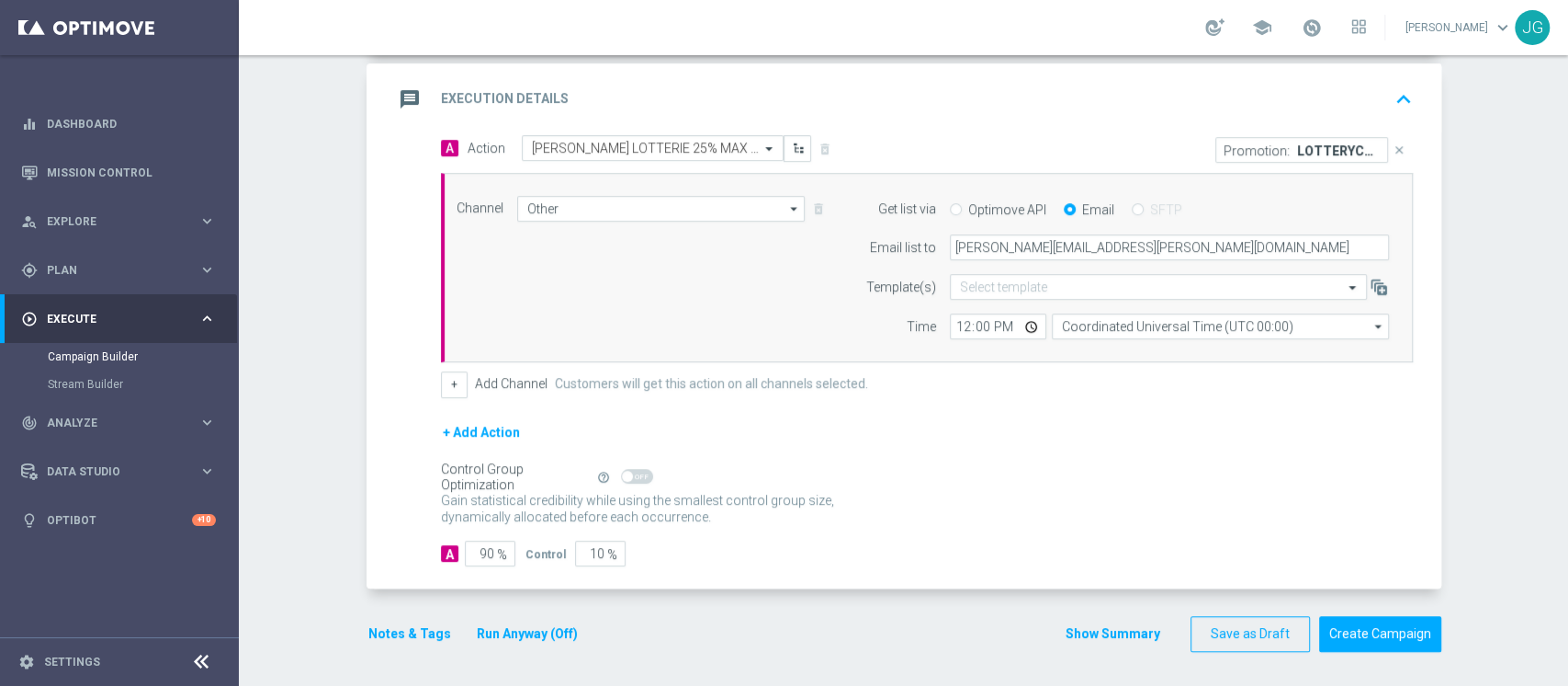
click at [393, 625] on button "Notes & Tags" at bounding box center [410, 634] width 86 height 23
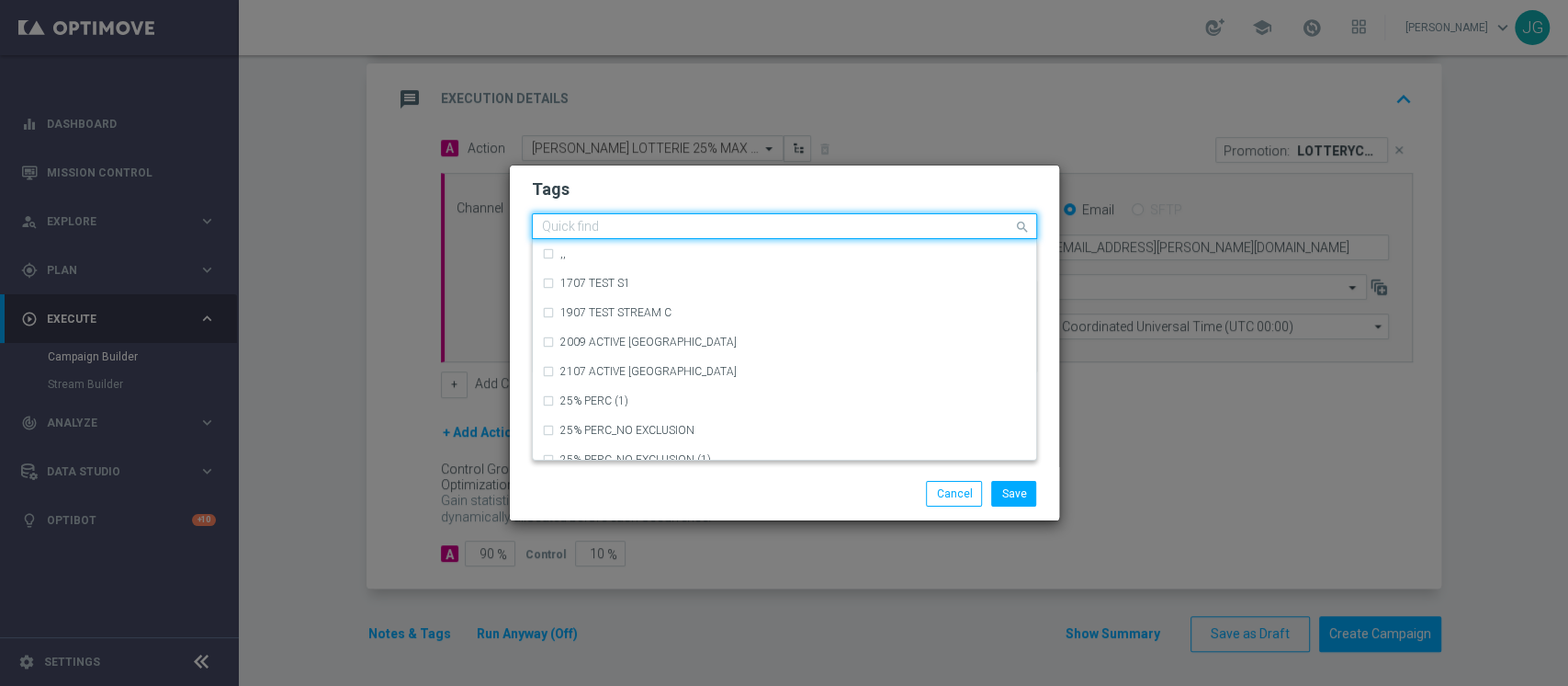
click at [604, 234] on div at bounding box center [777, 229] width 474 height 18
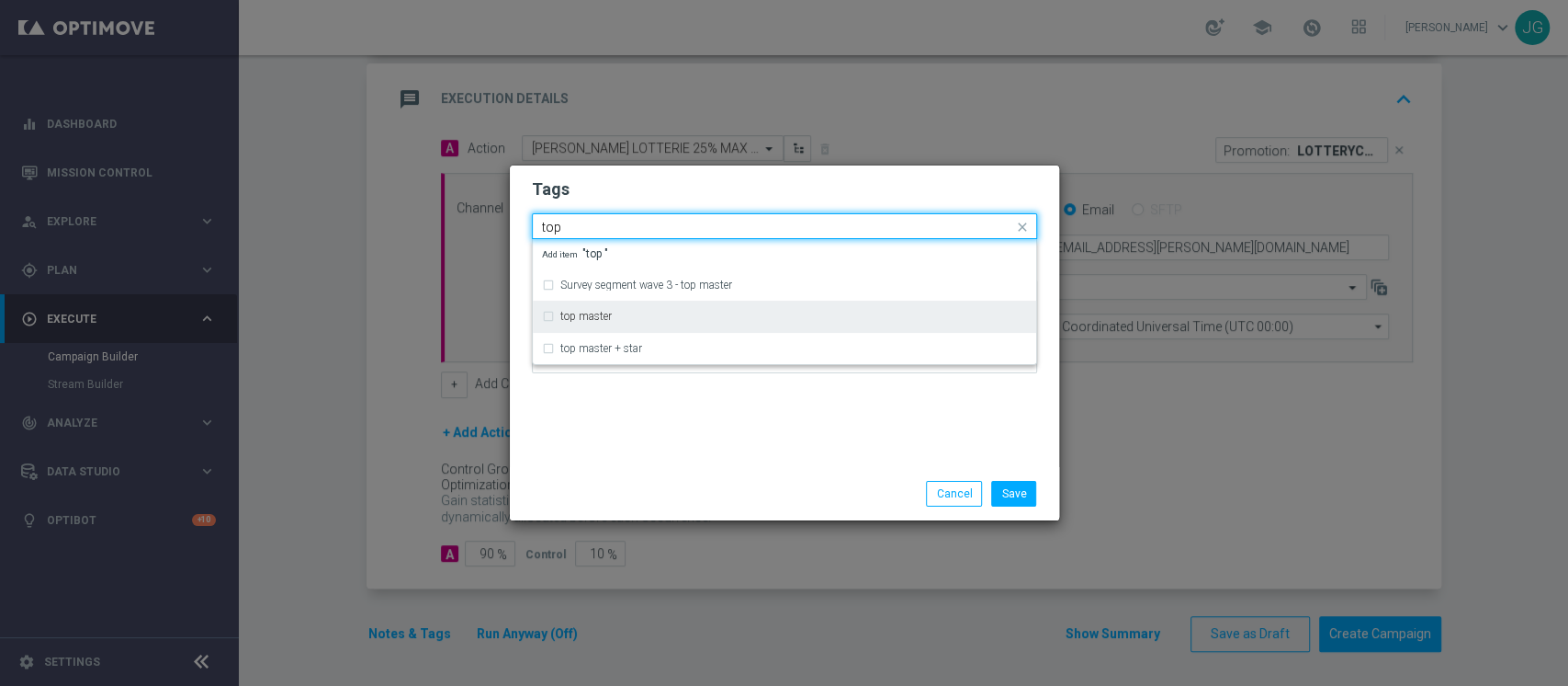
click at [607, 316] on label "top master" at bounding box center [587, 315] width 52 height 11
type input "top"
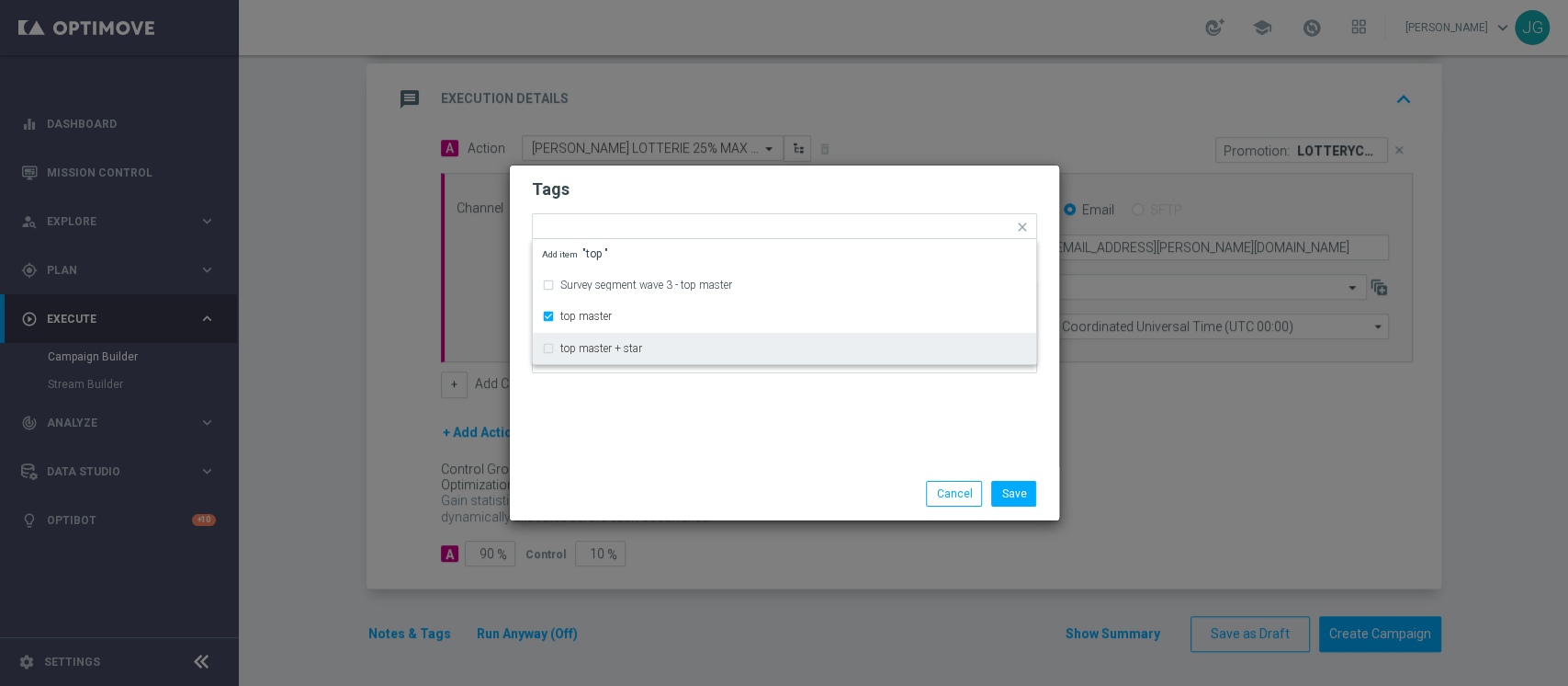
click at [635, 400] on div "Tags Quick find × top master Survey segment wave 3 - top master top master top …" at bounding box center [784, 316] width 549 height 302
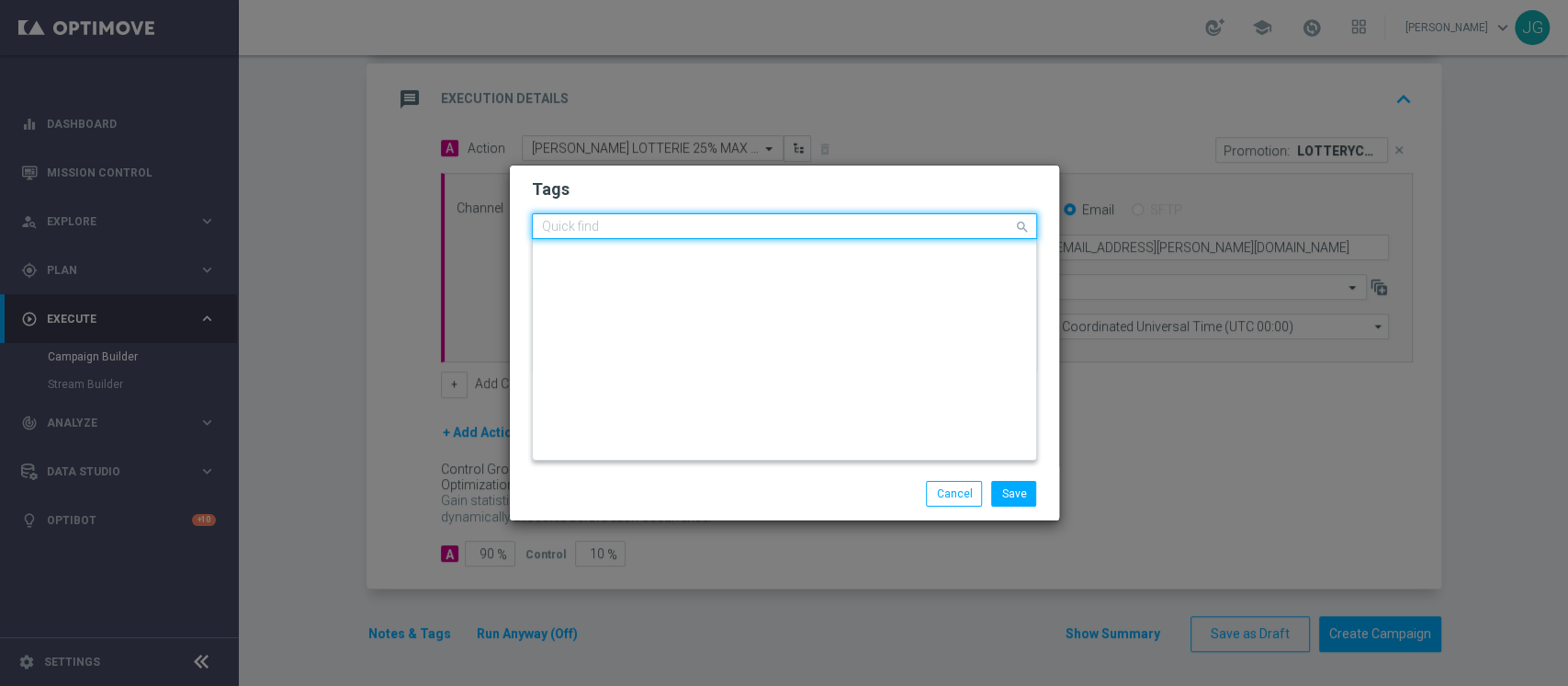
click at [705, 229] on input "text" at bounding box center [777, 228] width 471 height 15
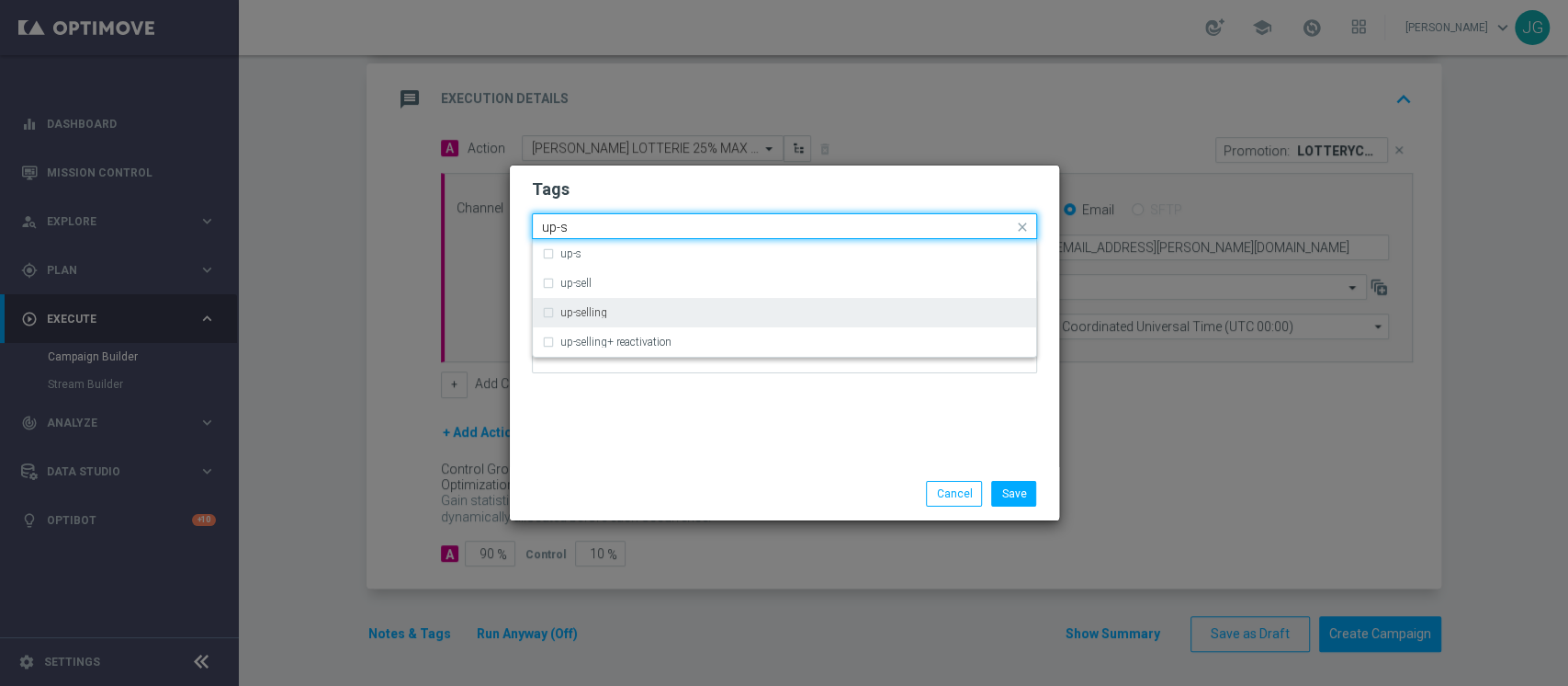
click at [625, 305] on div "up-selling" at bounding box center [784, 312] width 485 height 30
type input "up-s"
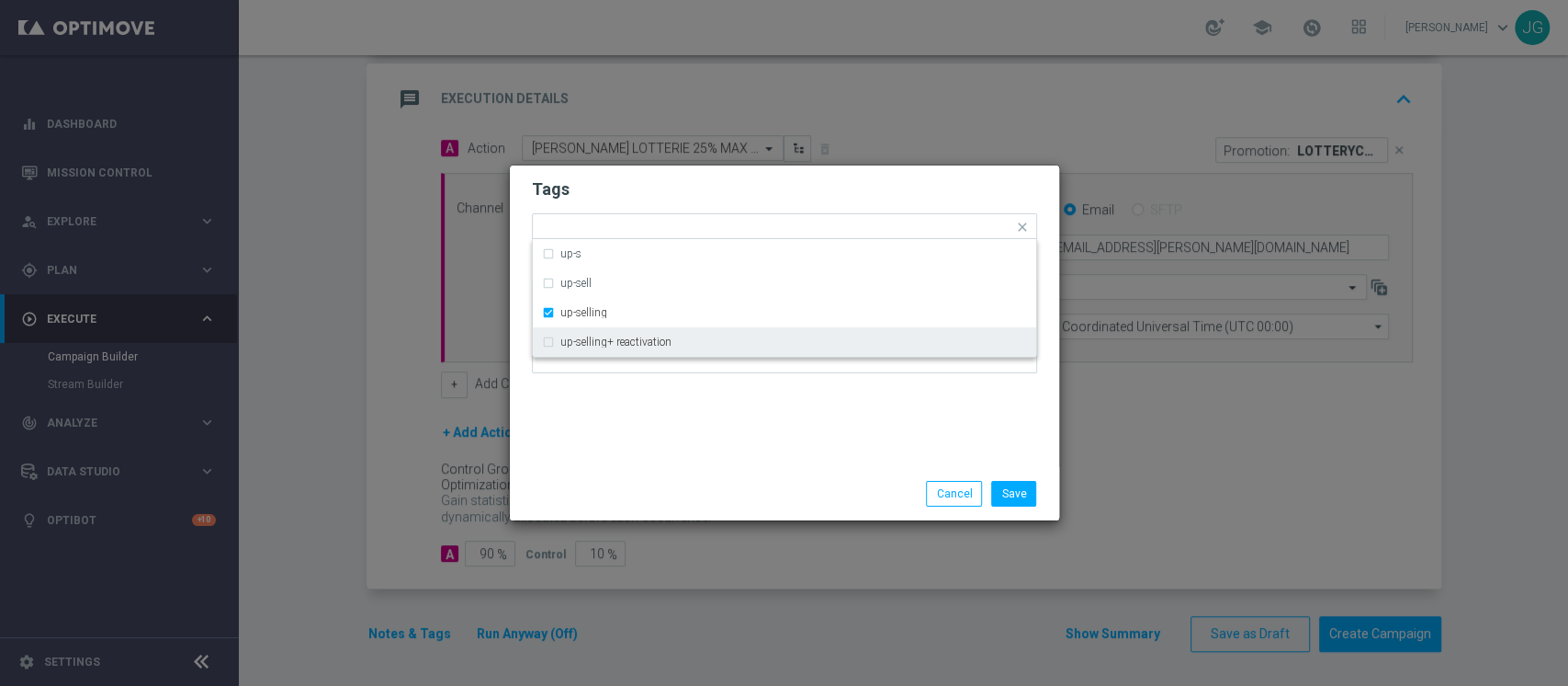
click at [638, 446] on div "Tags Quick find × top master × up-selling up-s up-sell up-selling up-selling+ r…" at bounding box center [784, 316] width 549 height 302
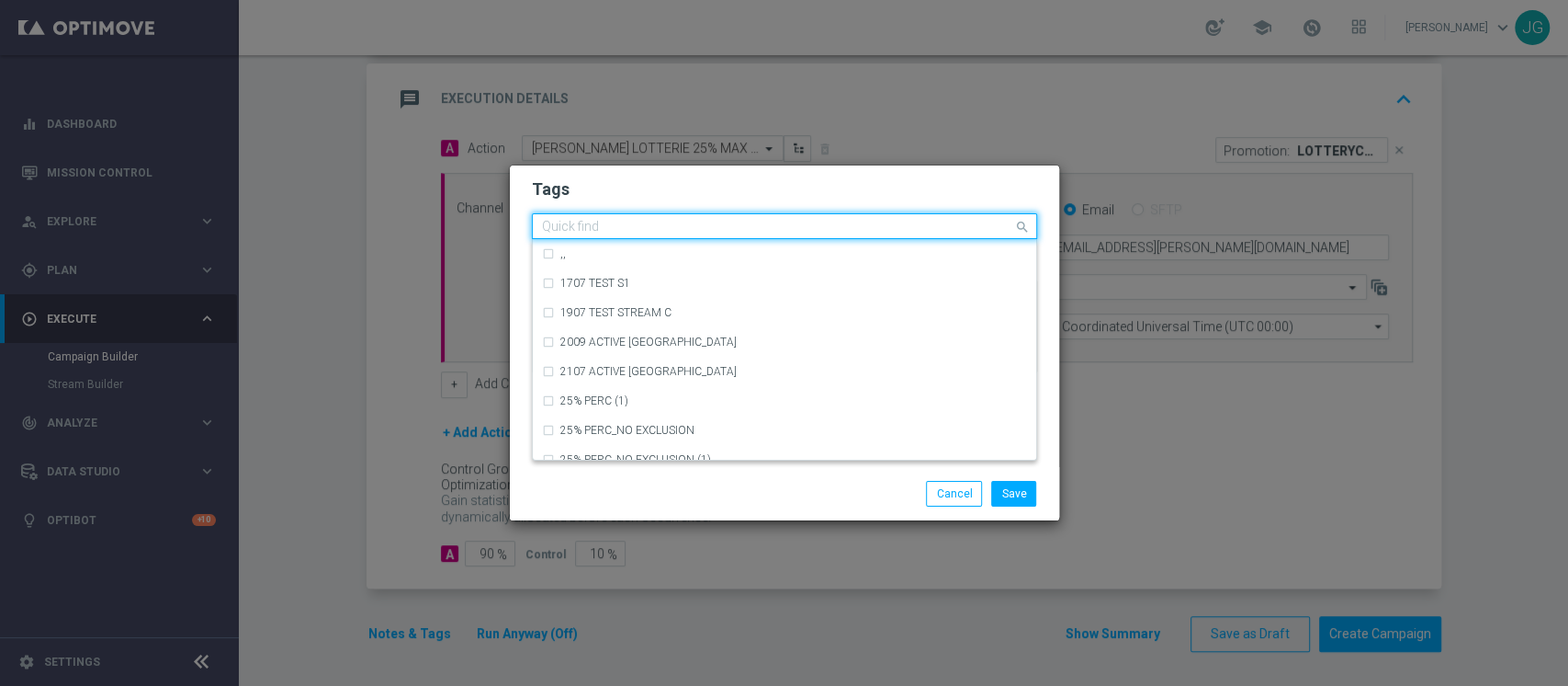
click at [779, 232] on input "text" at bounding box center [777, 228] width 471 height 15
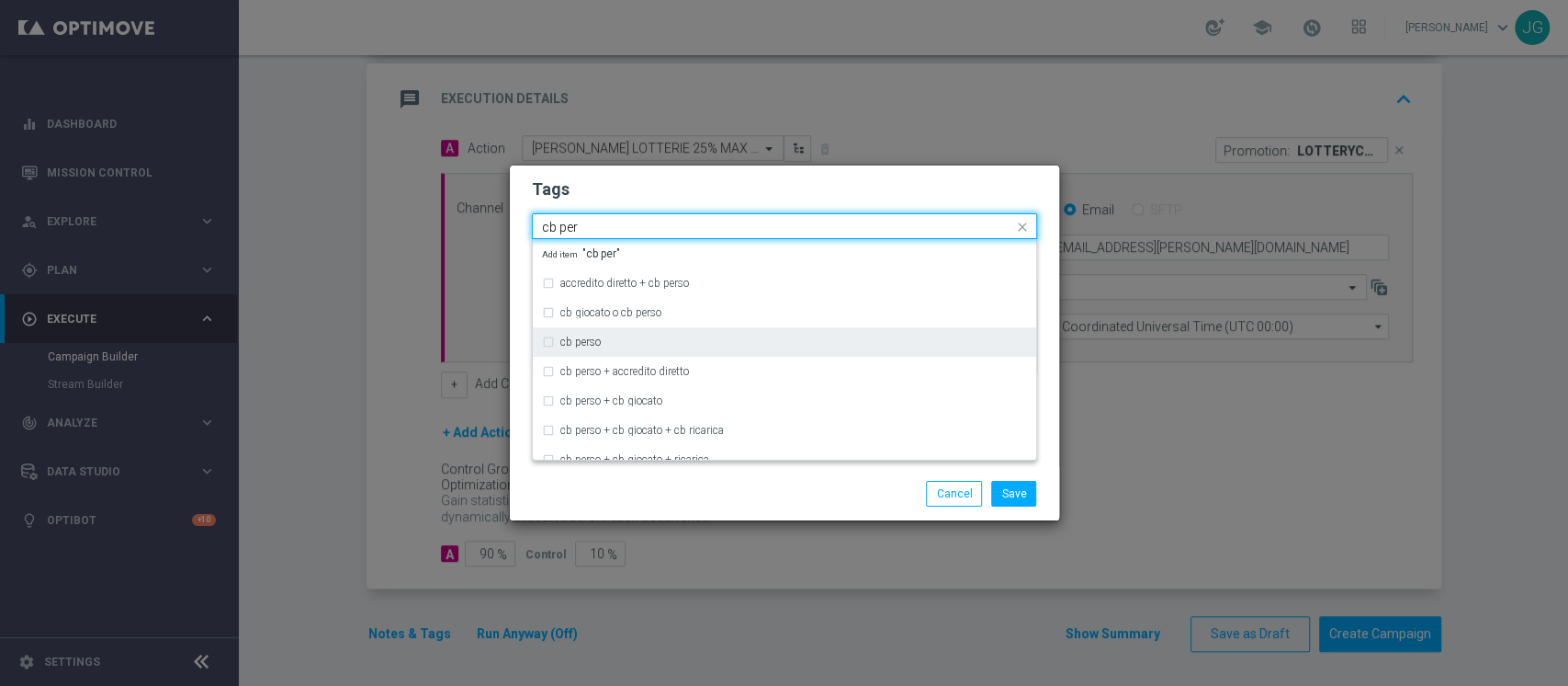
click at [637, 330] on div "cb perso" at bounding box center [784, 342] width 485 height 30
type input "cb per"
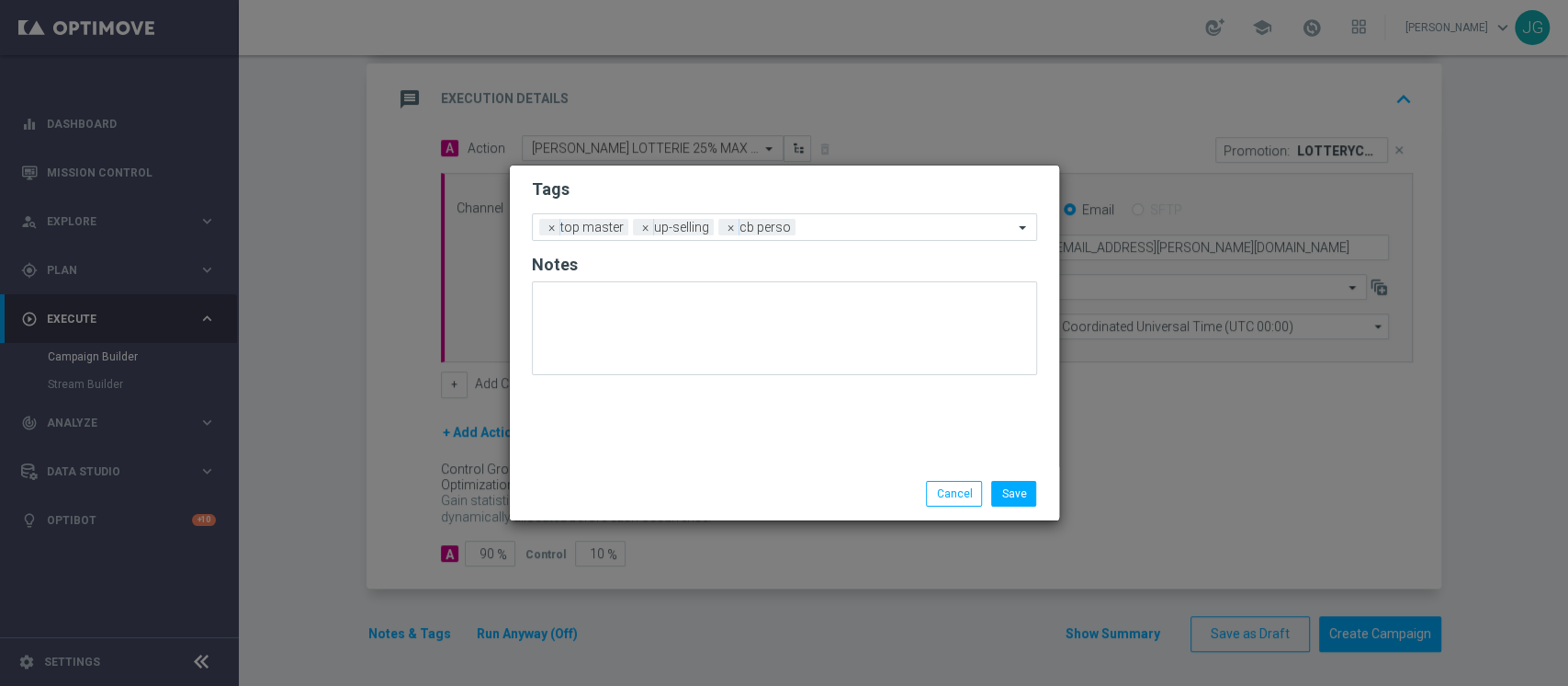
click at [690, 501] on div "Save Cancel" at bounding box center [784, 493] width 533 height 26
click at [895, 227] on input "text" at bounding box center [907, 229] width 210 height 15
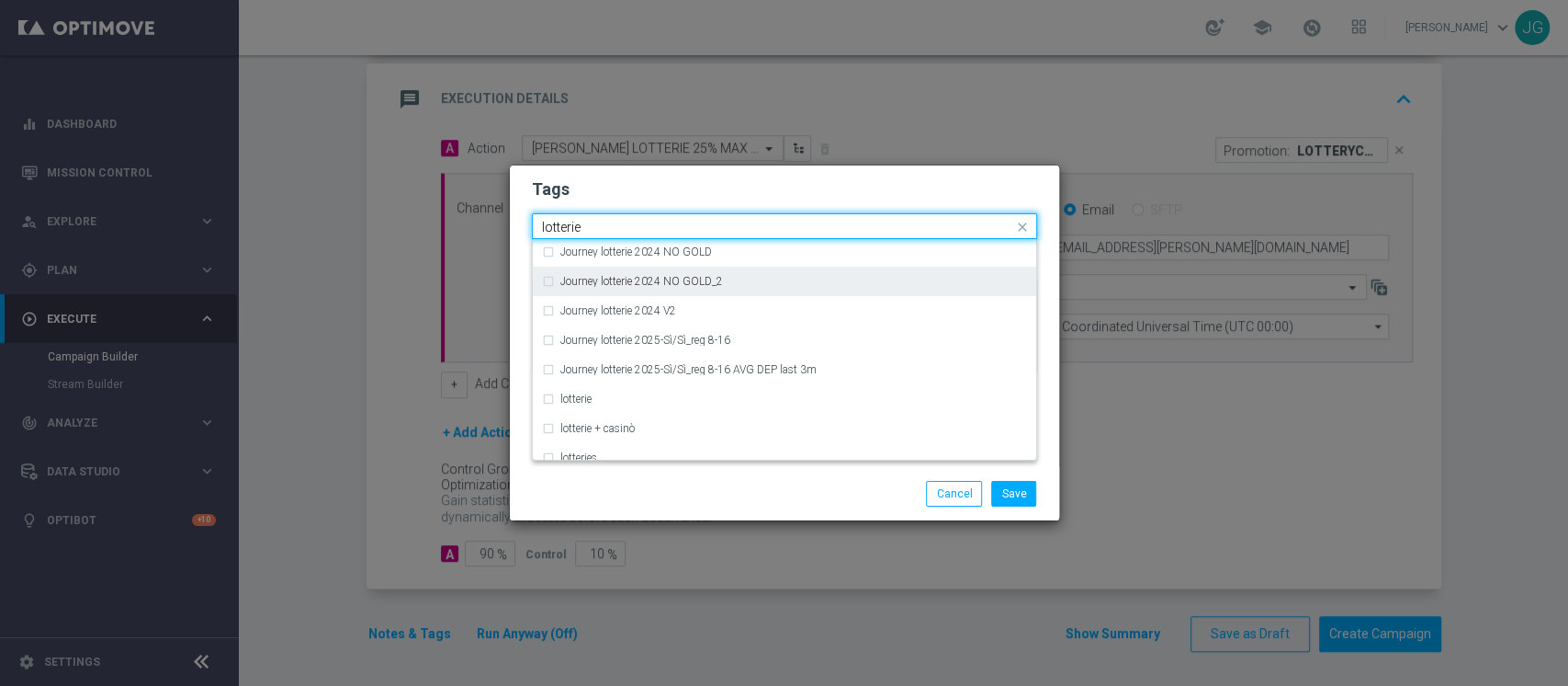
scroll to position [225, 0]
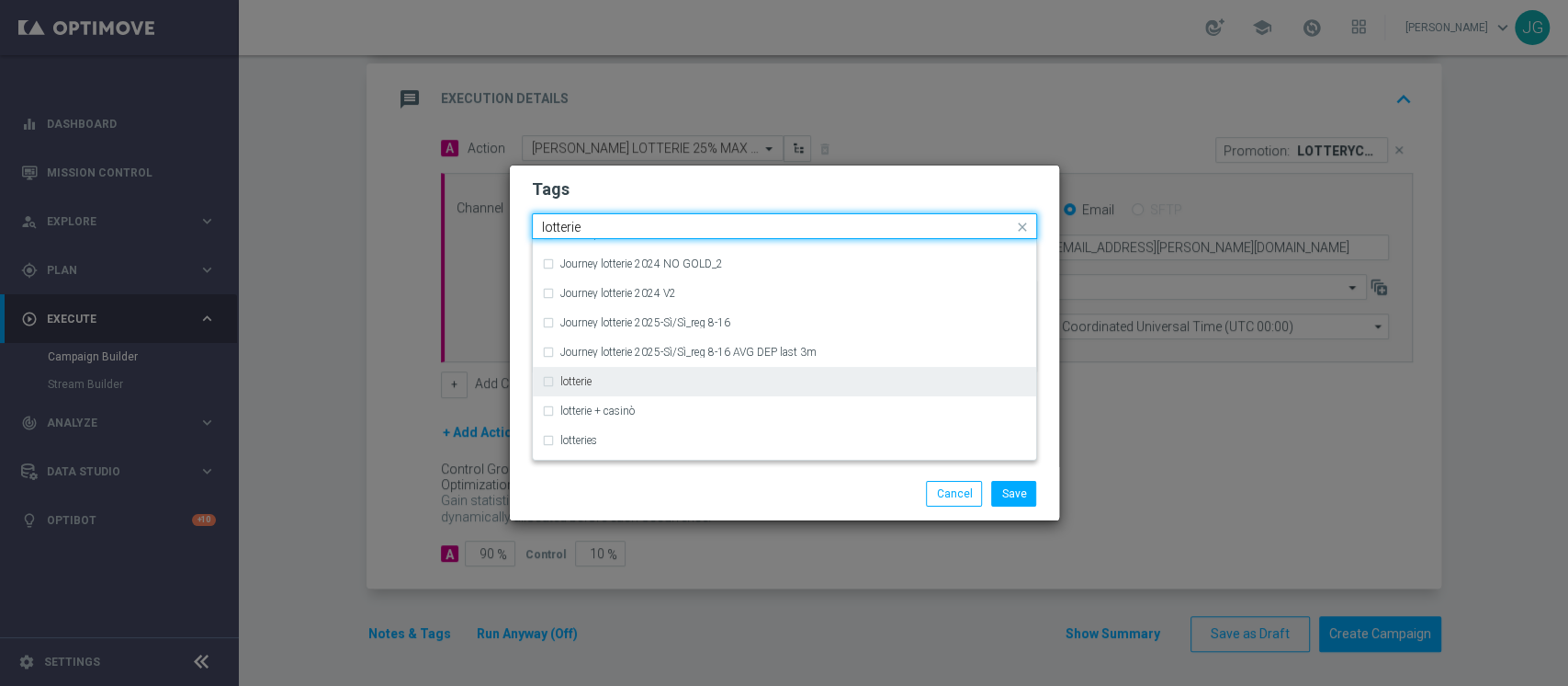
click at [654, 380] on div "lotterie" at bounding box center [794, 380] width 467 height 11
type input "lotterie"
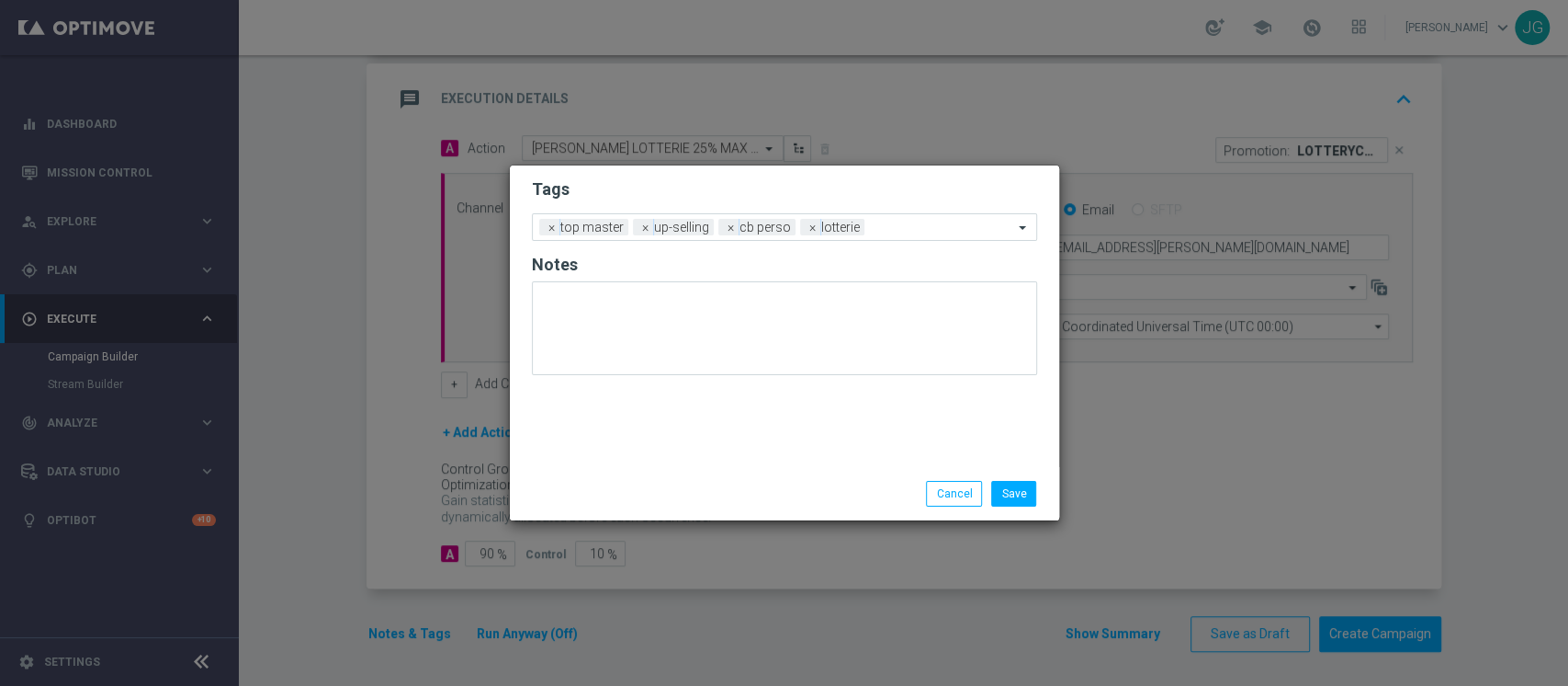
click at [715, 507] on div "Save Cancel" at bounding box center [784, 493] width 549 height 53
click at [900, 235] on div at bounding box center [941, 230] width 144 height 18
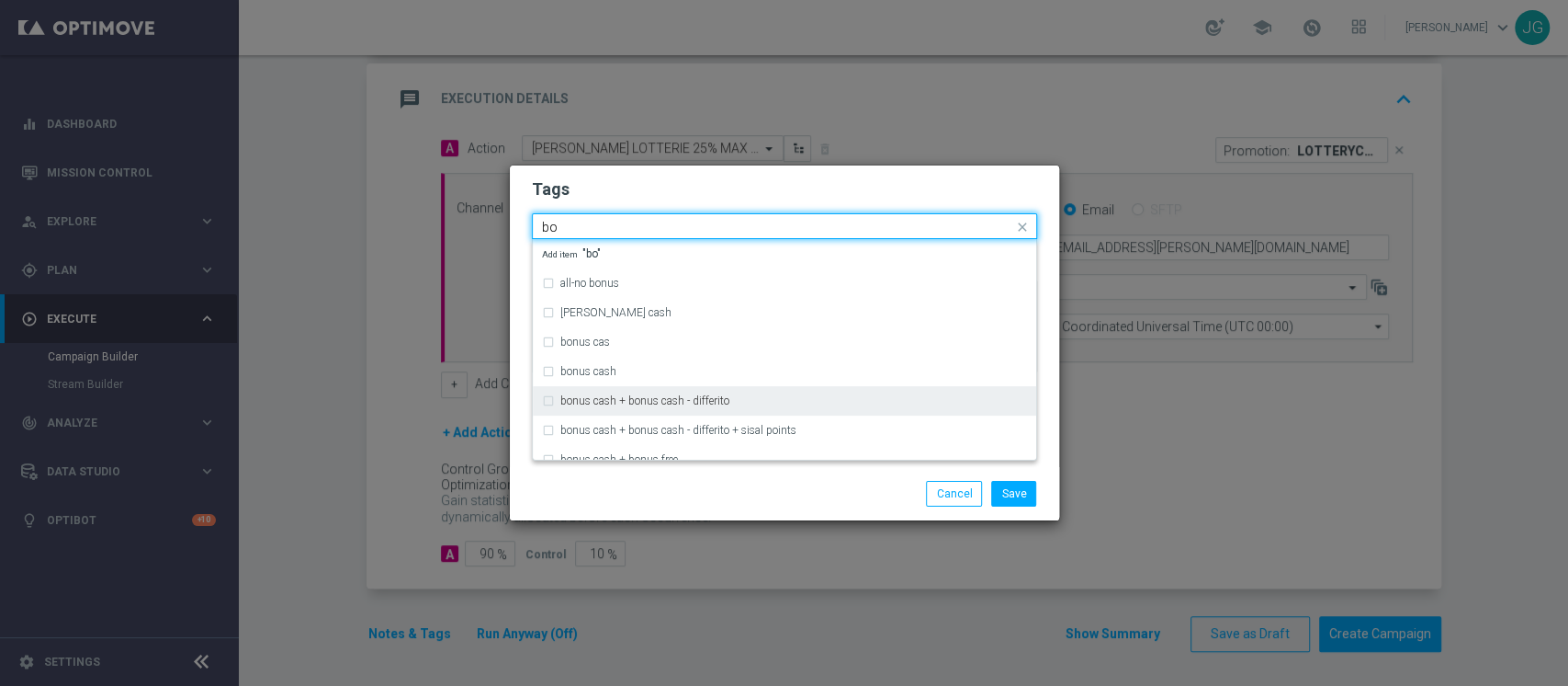
click at [638, 387] on div "bonus cash + bonus cash - differito" at bounding box center [784, 401] width 485 height 30
type input "bo"
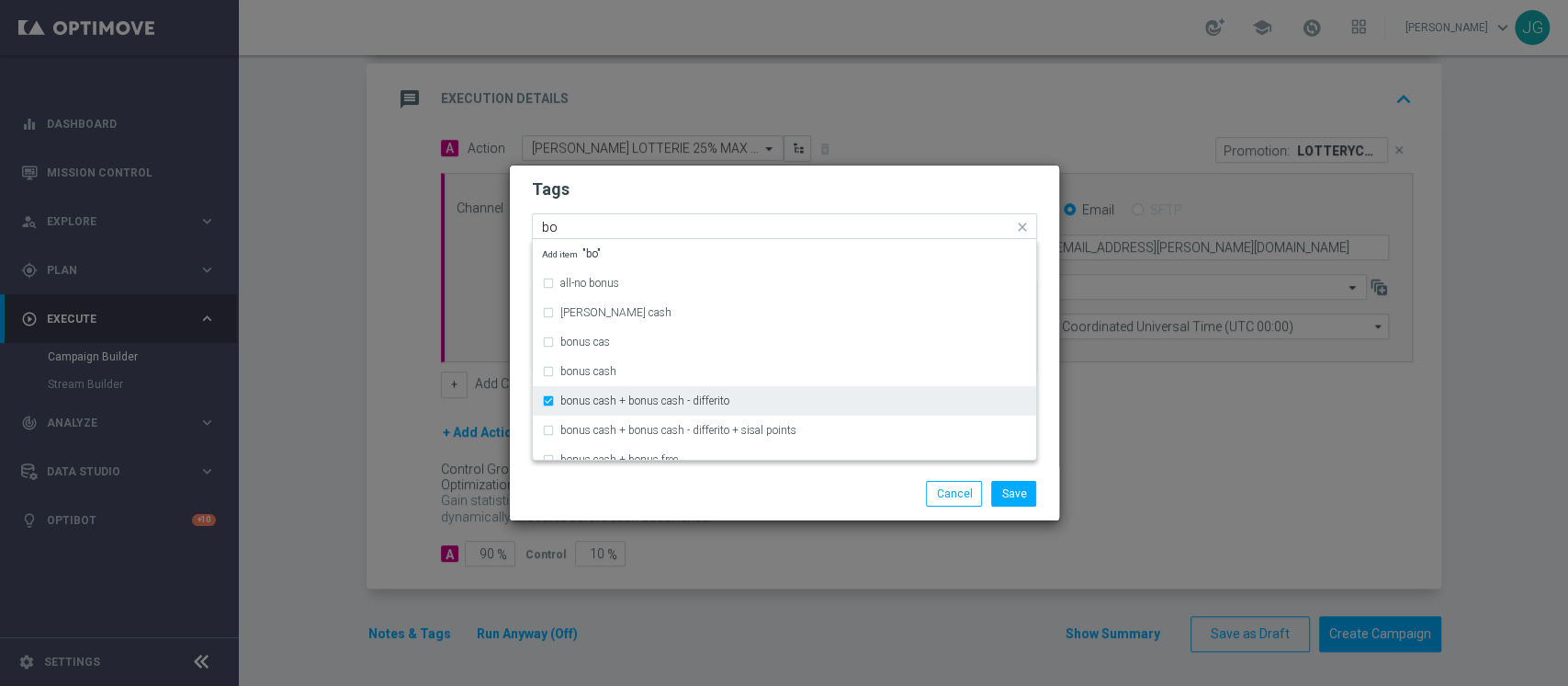
click at [639, 401] on label "bonus cash + bonus cash - differito" at bounding box center [645, 400] width 169 height 11
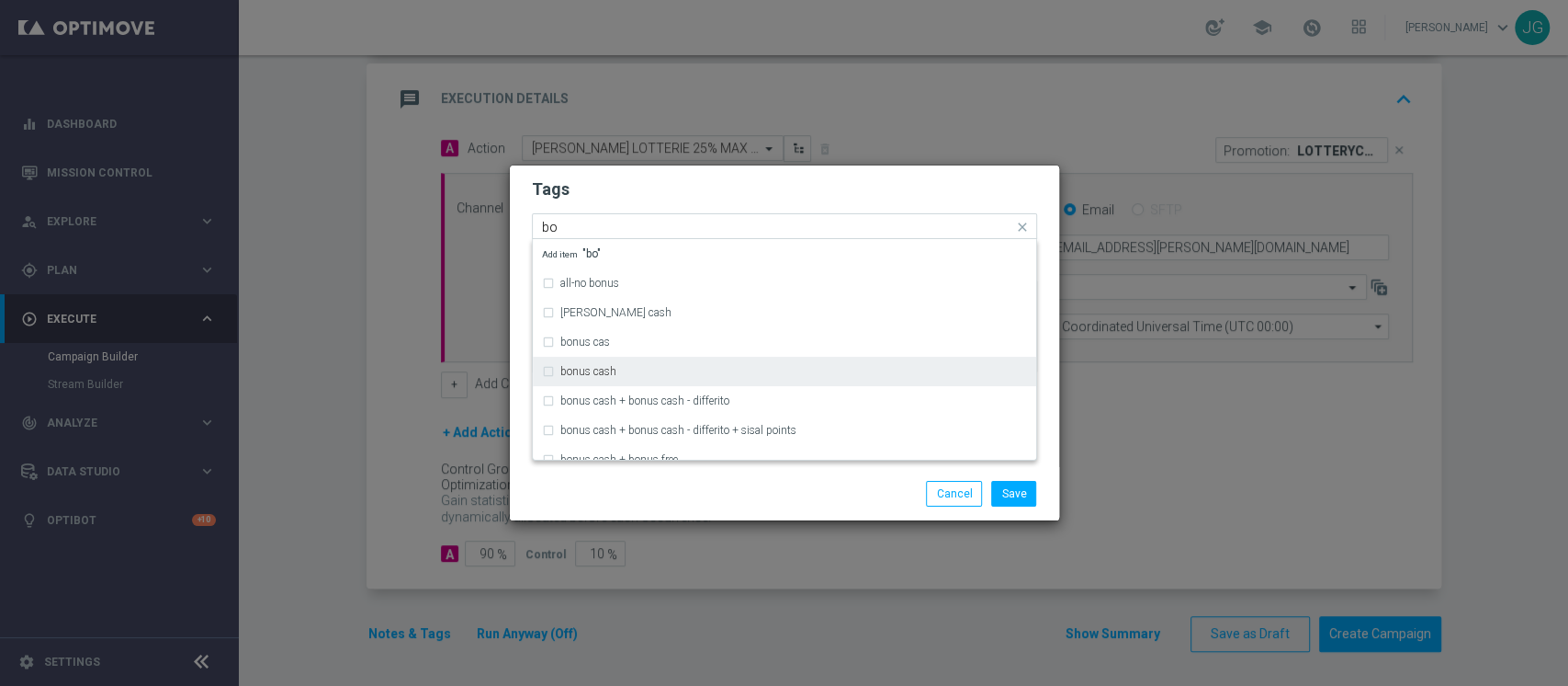
click at [660, 362] on div "bonus cash" at bounding box center [784, 371] width 485 height 30
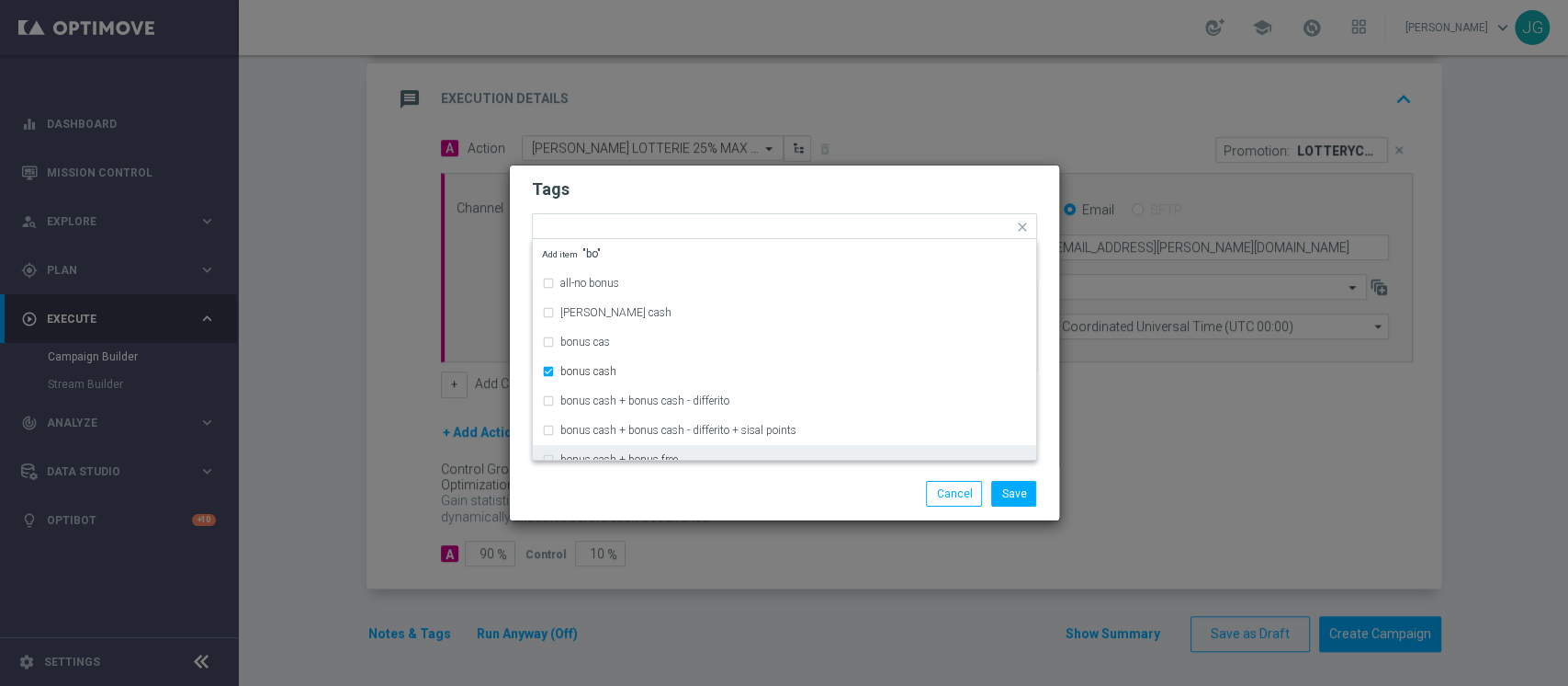
click at [743, 481] on div "Save Cancel" at bounding box center [873, 493] width 355 height 26
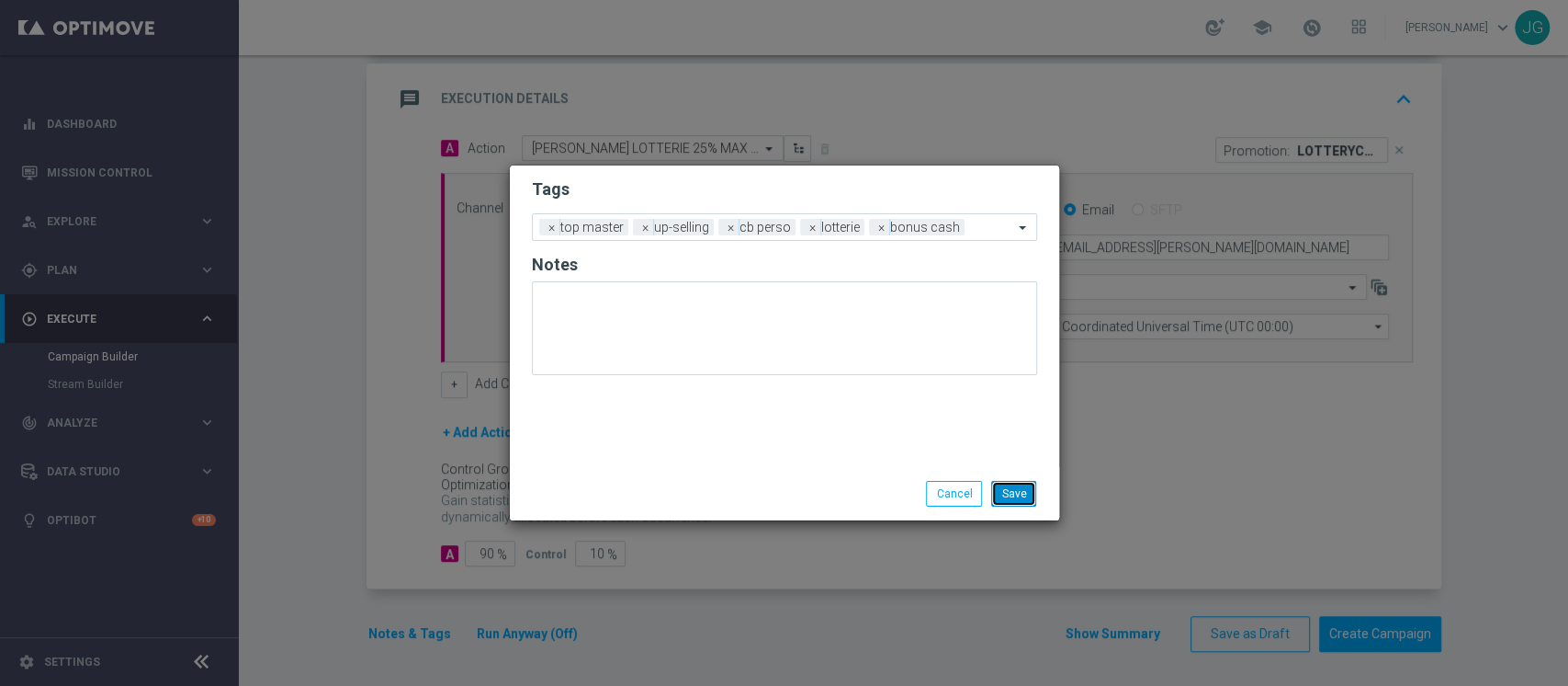
click at [1025, 494] on button "Save" at bounding box center [1013, 493] width 45 height 26
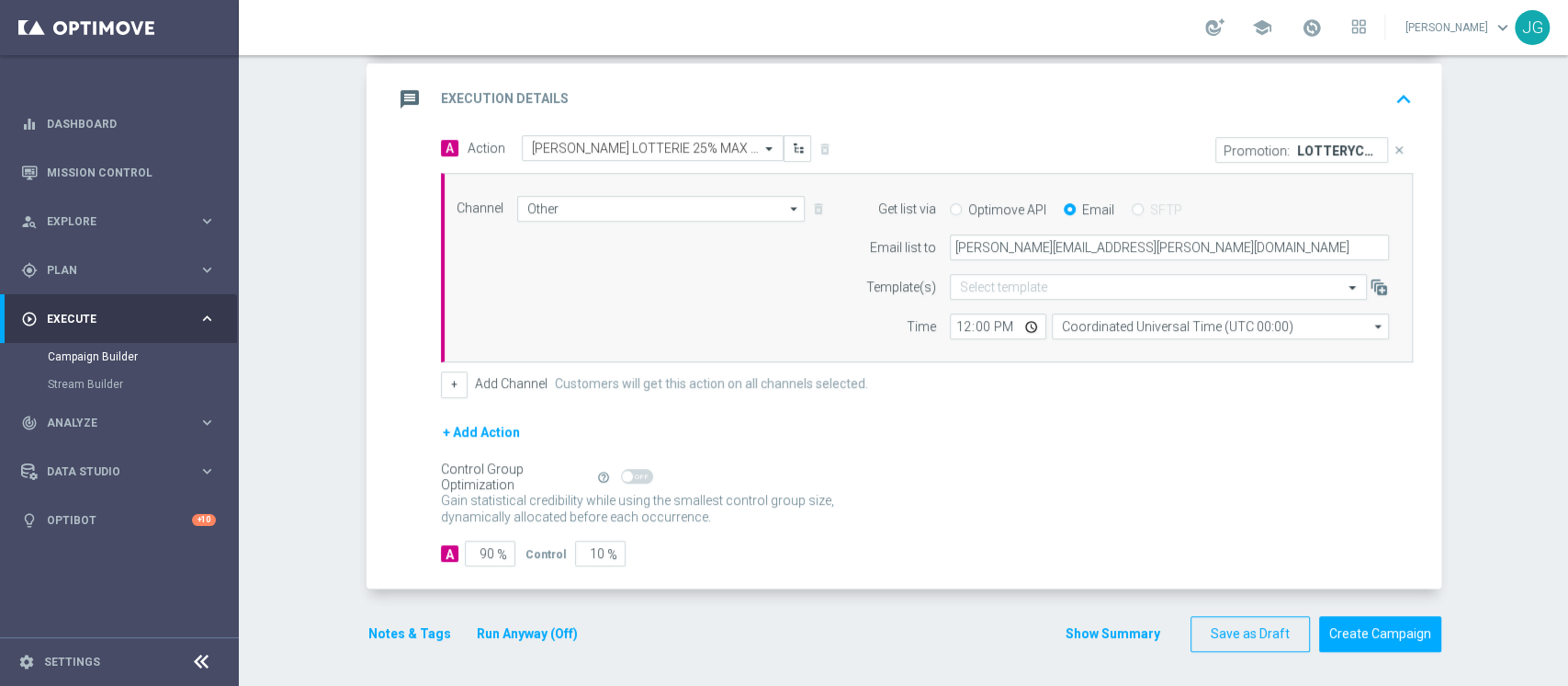
click at [521, 624] on button "Run Anyway (Off)" at bounding box center [527, 634] width 105 height 23
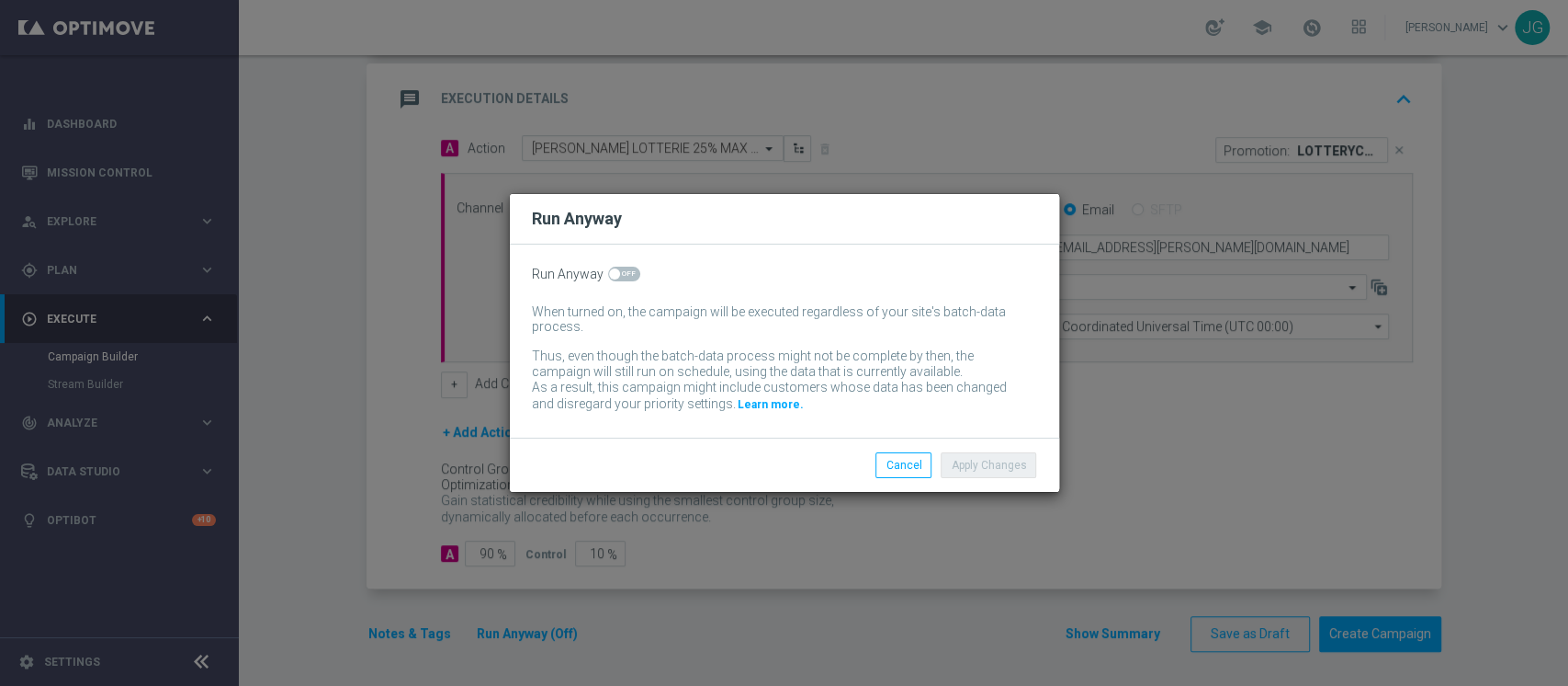
click at [617, 270] on span at bounding box center [623, 273] width 32 height 14
click at [617, 270] on input "checkbox" at bounding box center [623, 273] width 32 height 14
checkbox input "true"
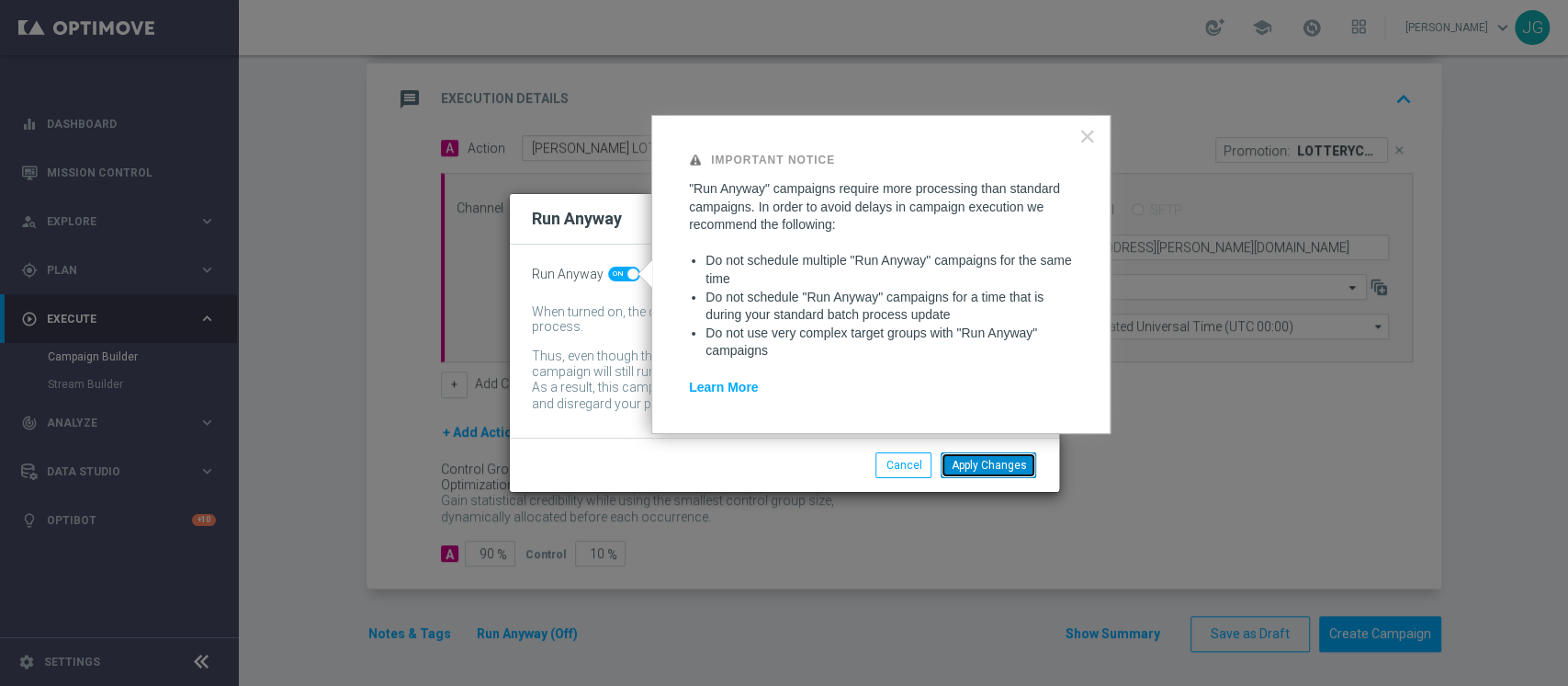
click at [978, 455] on button "Apply Changes" at bounding box center [988, 465] width 95 height 26
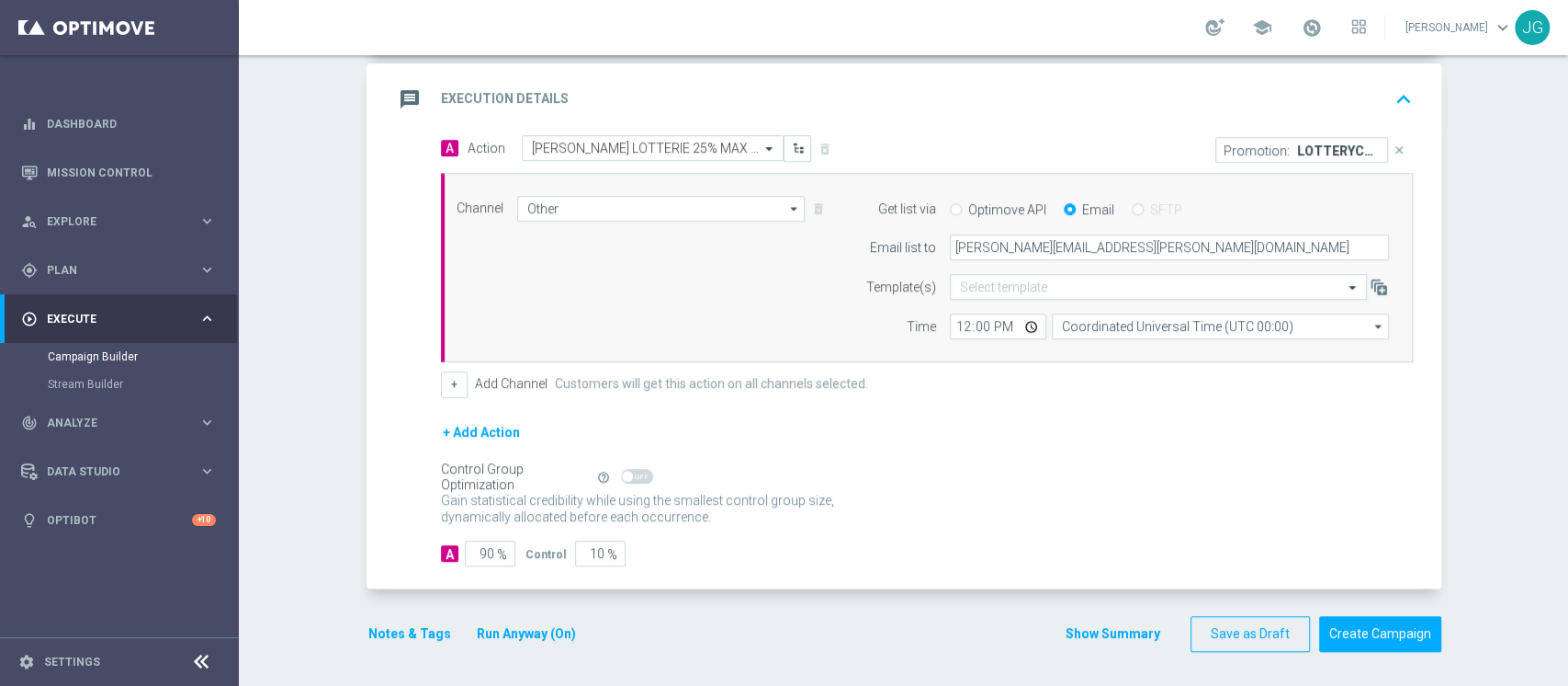
click at [1008, 112] on div "message Execution Details keyboard_arrow_up" at bounding box center [905, 99] width 1026 height 35
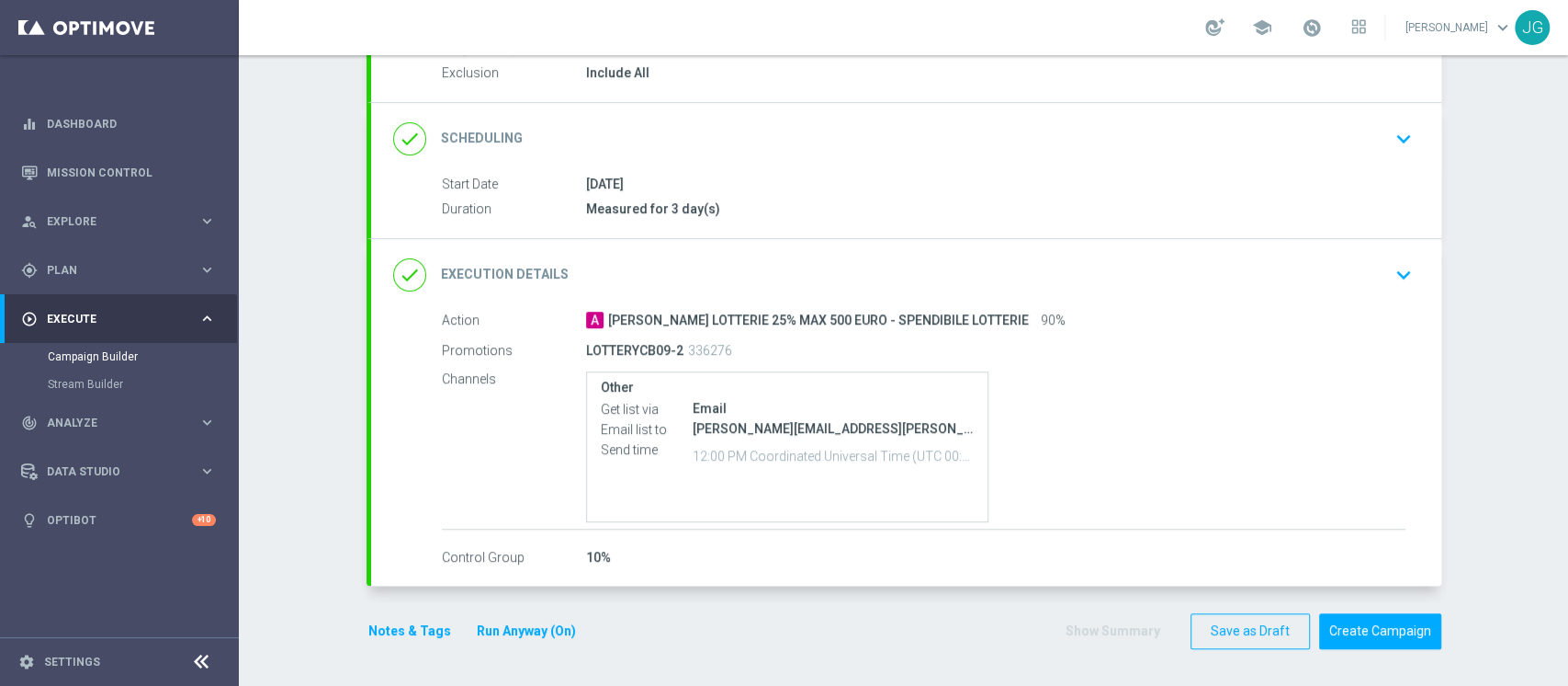
scroll to position [196, 0]
click at [1378, 631] on button "Create Campaign" at bounding box center [1380, 633] width 122 height 36
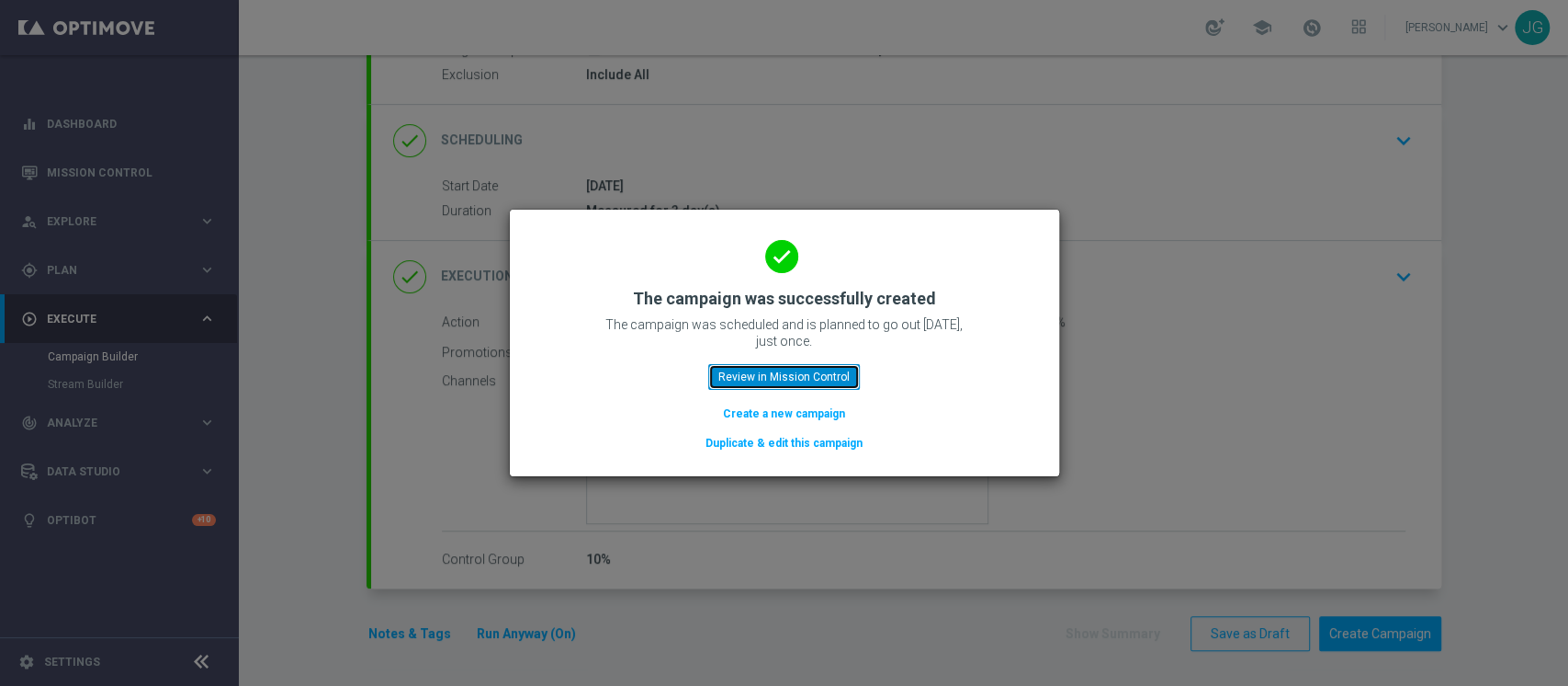
click at [725, 380] on button "Review in Mission Control" at bounding box center [784, 377] width 152 height 26
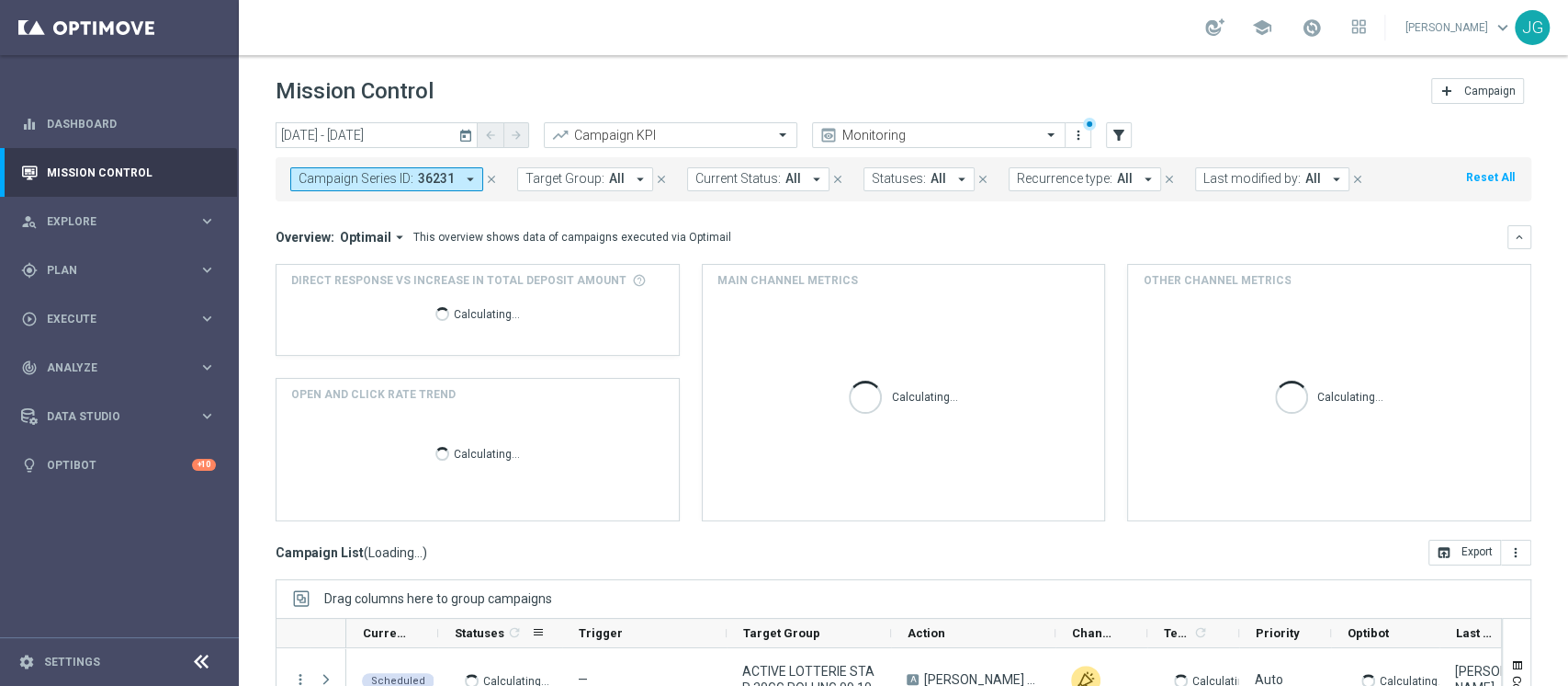
scroll to position [233, 0]
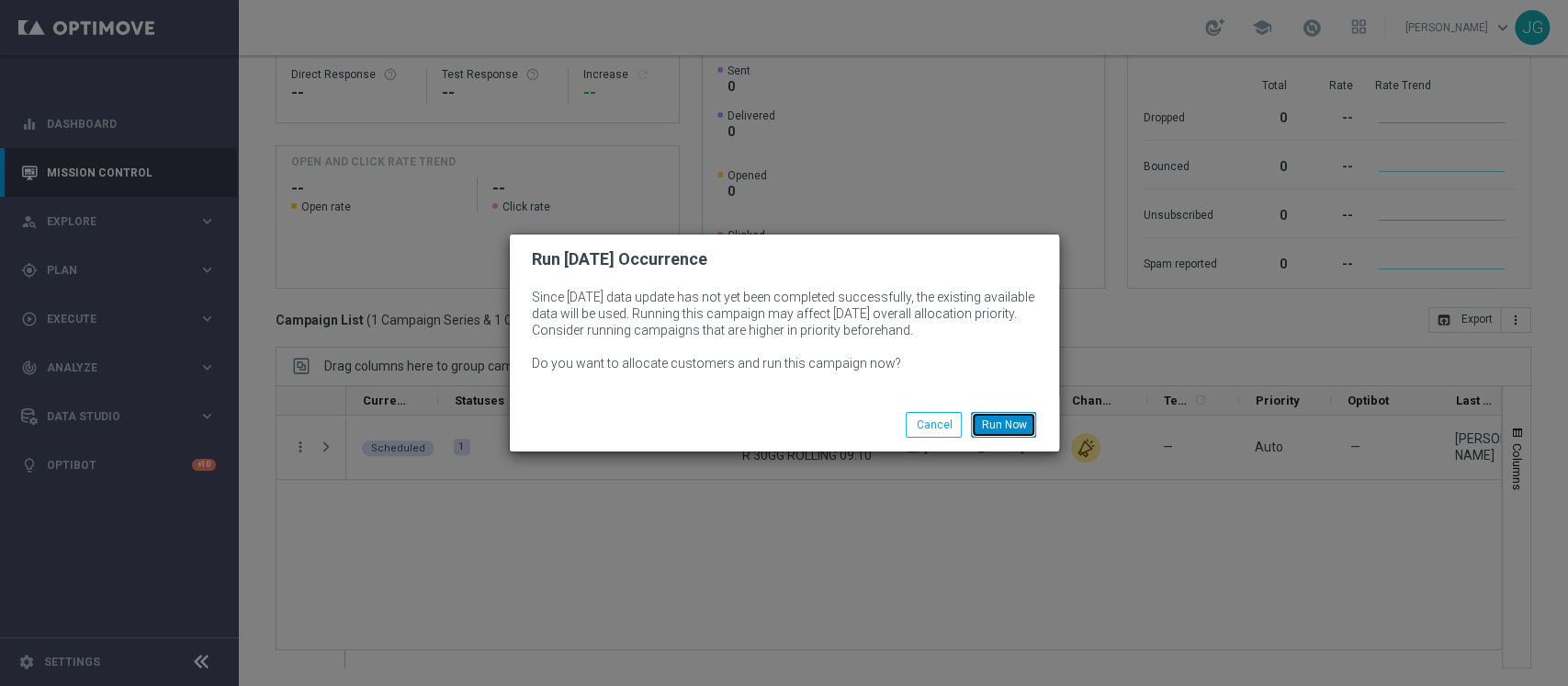
click at [1007, 423] on button "Run Now" at bounding box center [1003, 425] width 65 height 26
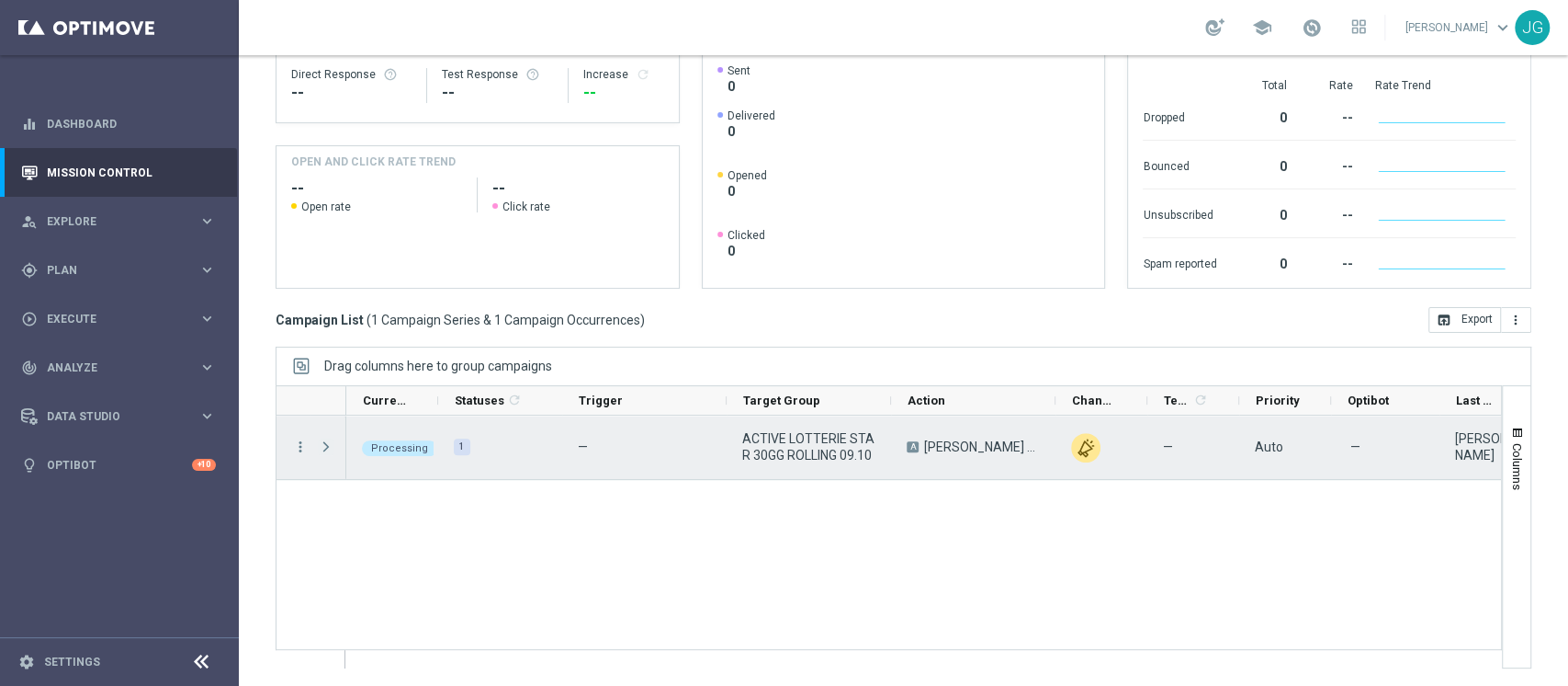
click at [328, 439] on span "Press SPACE to select this row." at bounding box center [326, 446] width 16 height 14
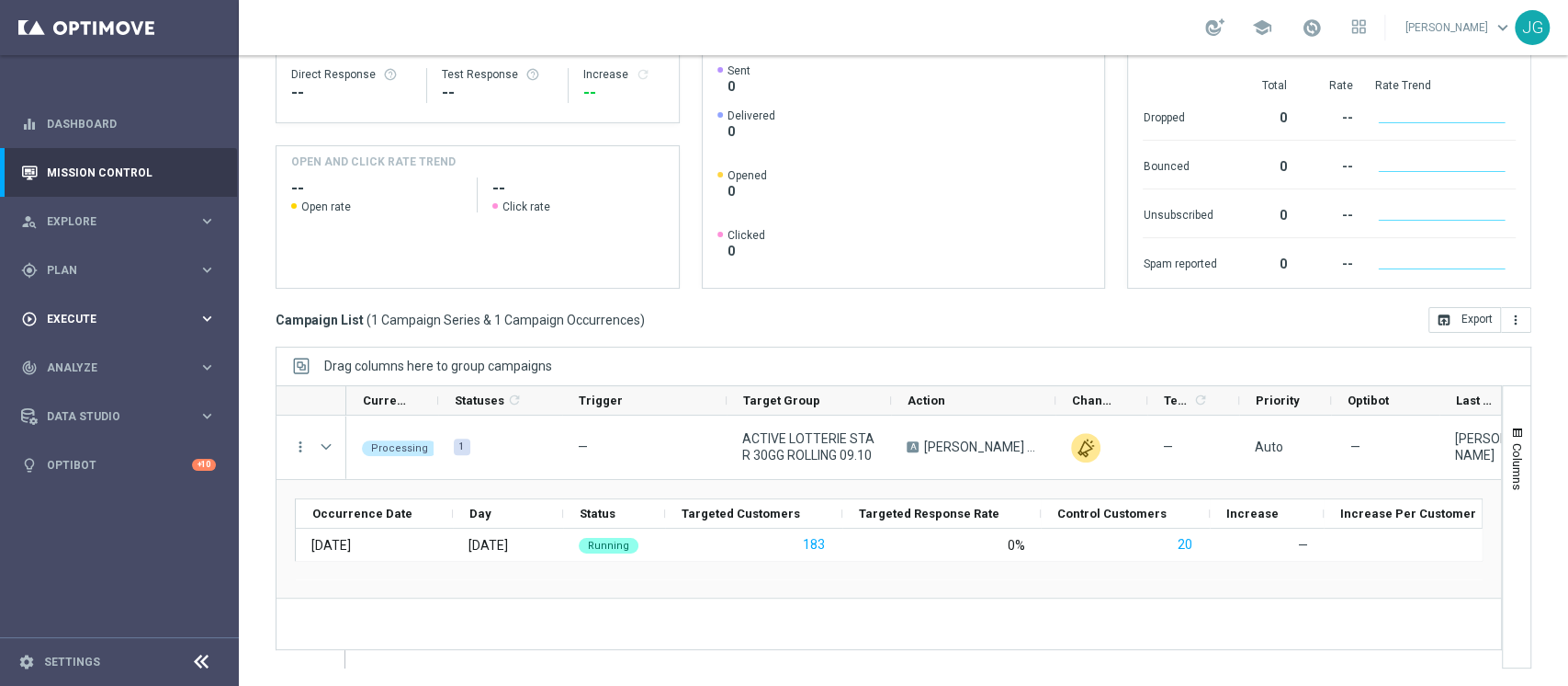
click at [123, 317] on span "Execute" at bounding box center [123, 318] width 152 height 11
click at [99, 350] on link "Campaign Builder" at bounding box center [119, 356] width 143 height 14
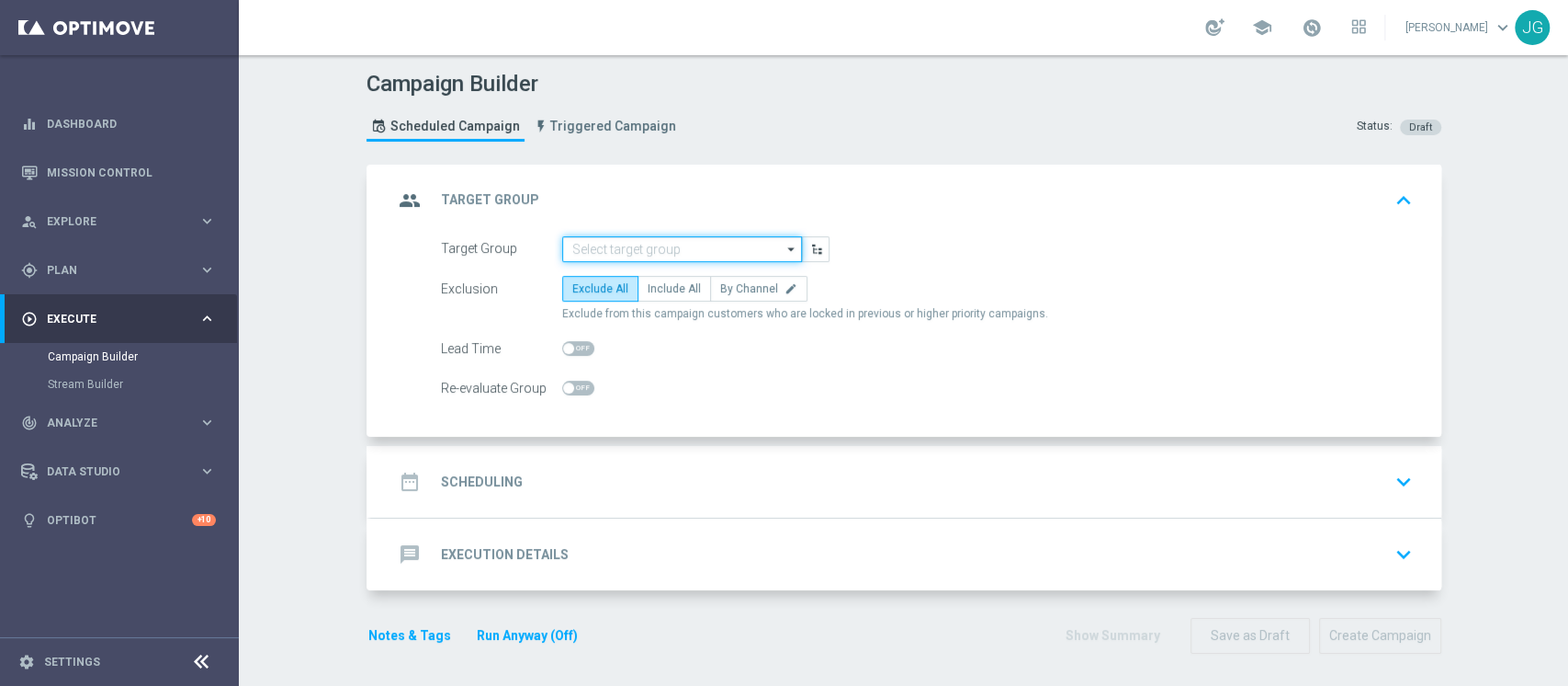
click at [593, 246] on input at bounding box center [682, 249] width 240 height 26
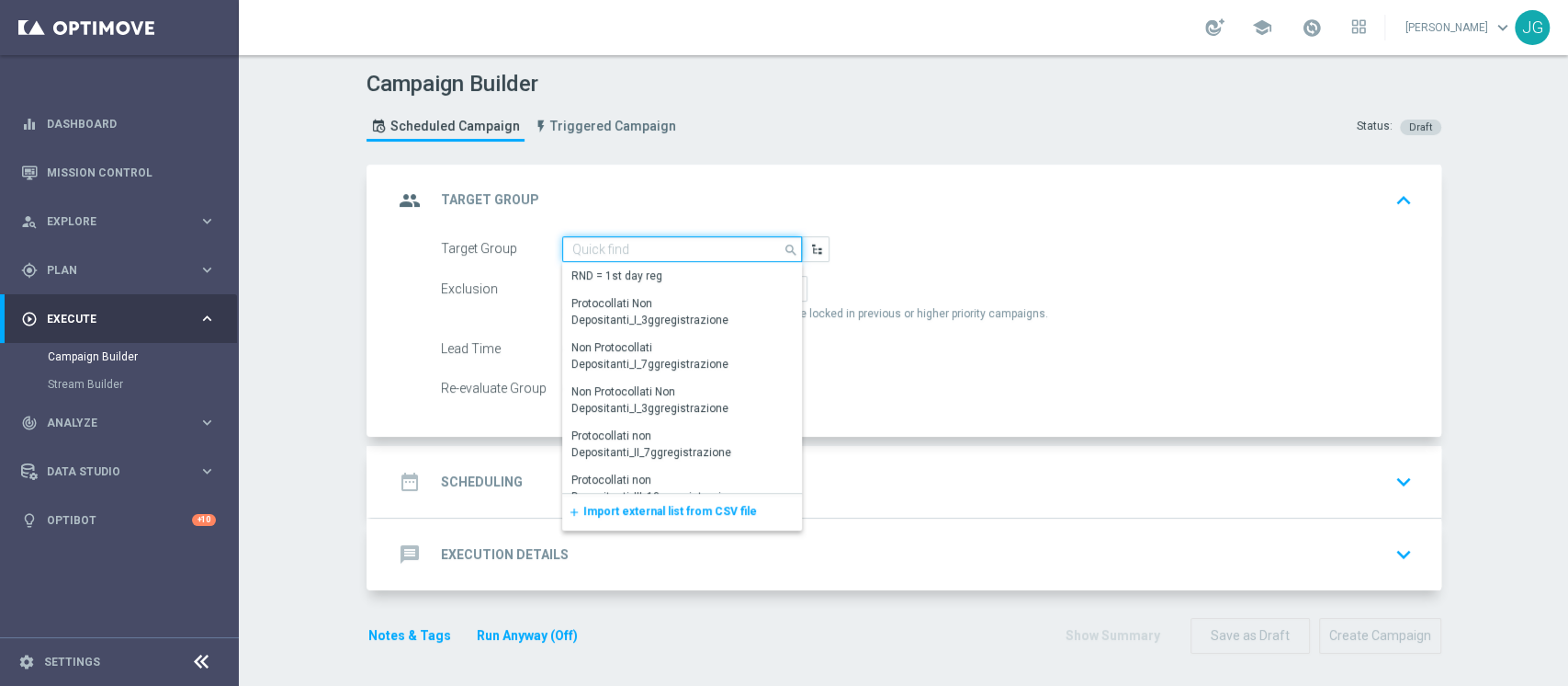
paste input "ACTIVE LOTTERIE CON GGR>500 30GG ROLLING 09.10"
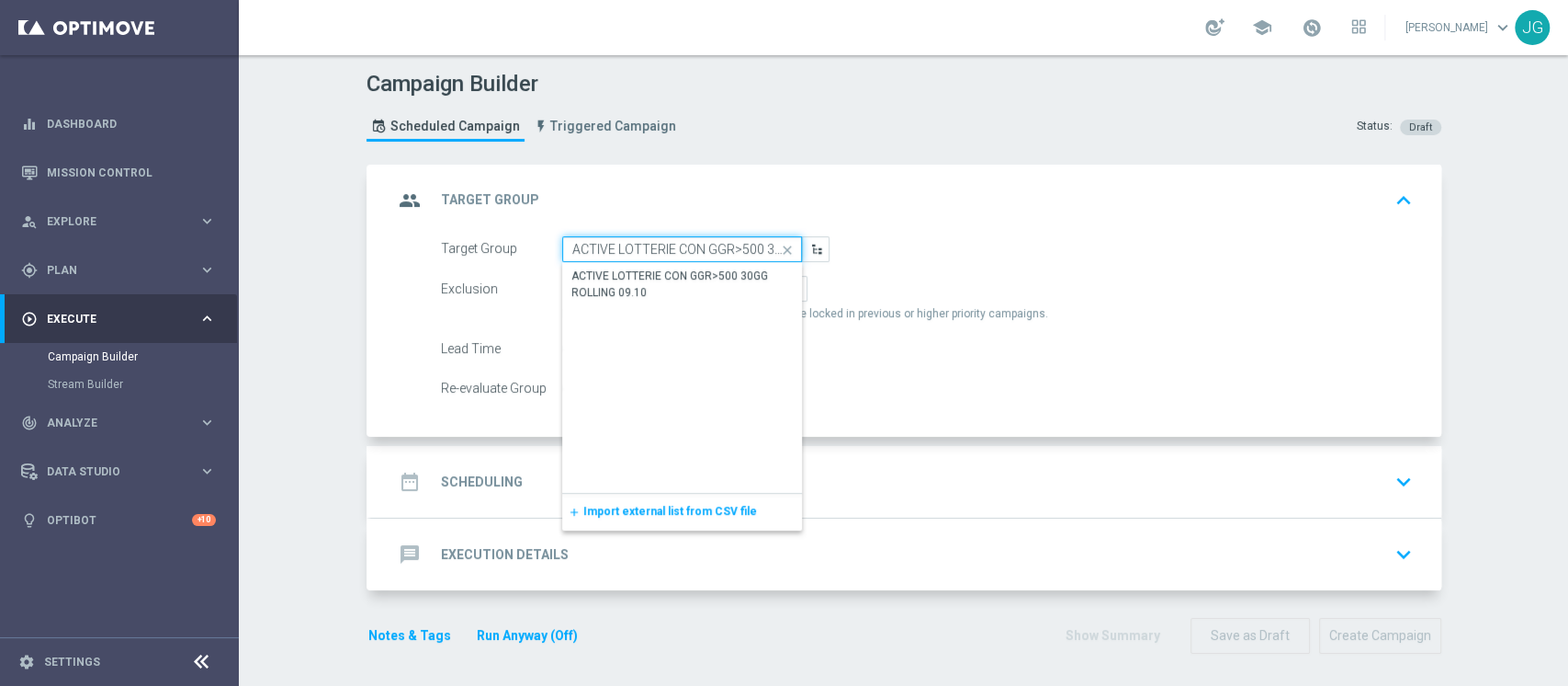
scroll to position [0, 102]
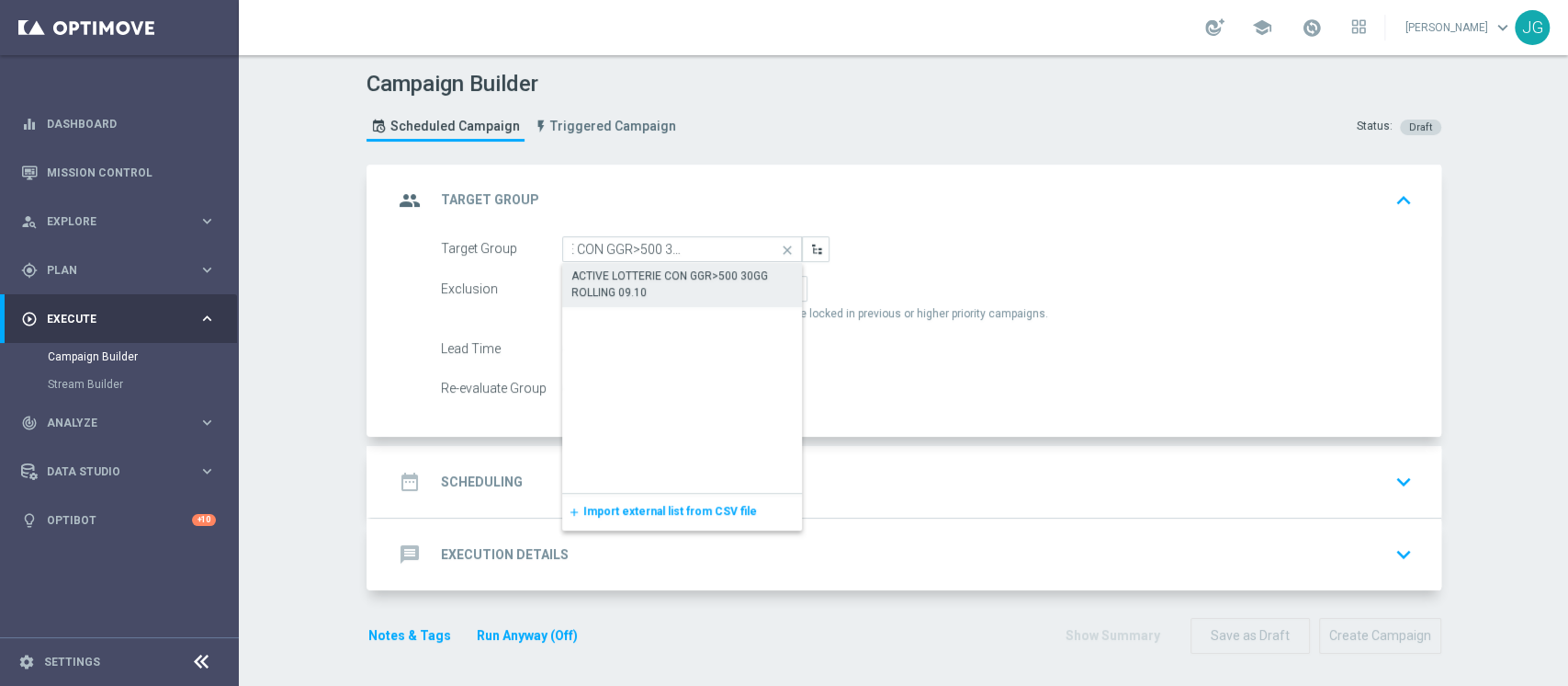
click at [677, 284] on div "ACTIVE LOTTERIE CON GGR>500 30GG ROLLING 09.10" at bounding box center [683, 283] width 223 height 33
type input "ACTIVE LOTTERIE CON GGR>500 30GG ROLLING 09.10"
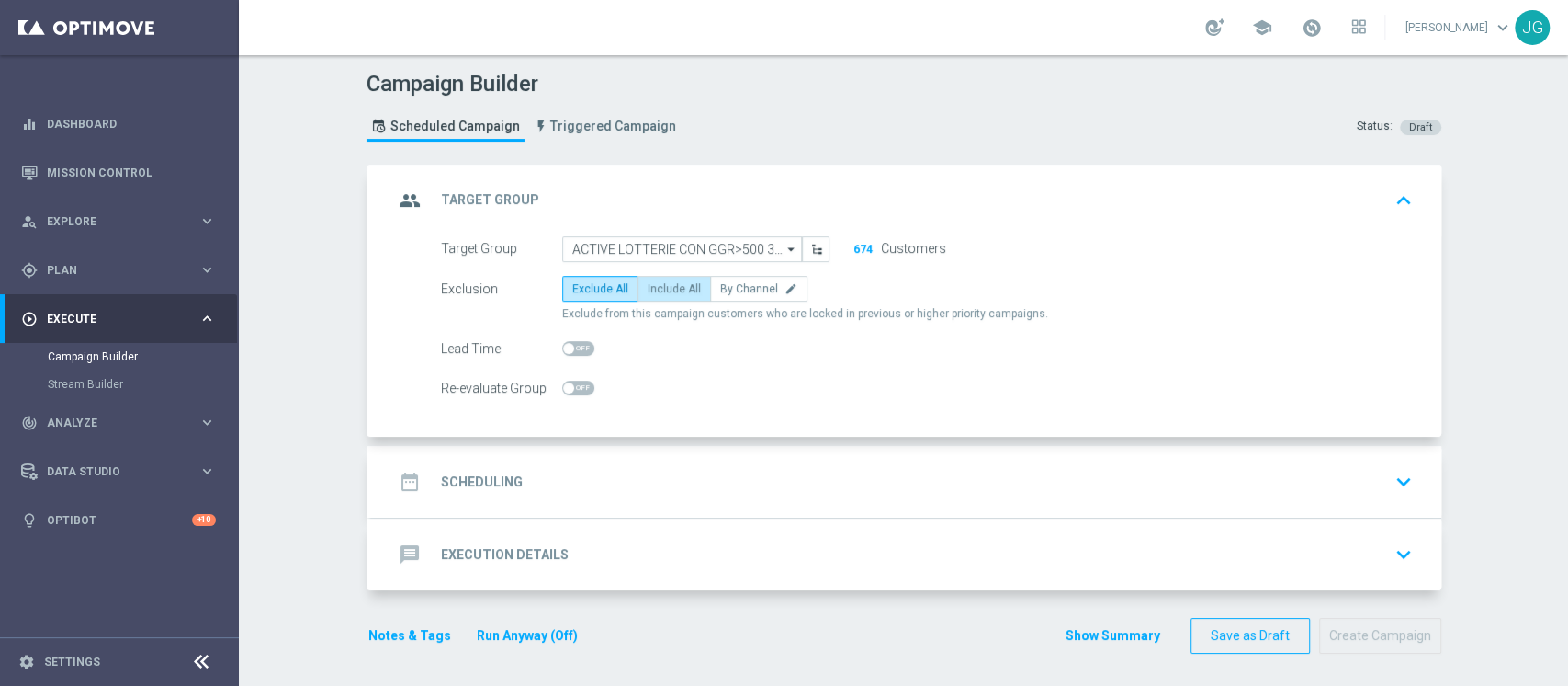
click at [676, 291] on span "Include All" at bounding box center [673, 288] width 53 height 12
click at [660, 291] on input "Include All" at bounding box center [653, 292] width 12 height 12
radio input "true"
click at [634, 466] on div "date_range Scheduling keyboard_arrow_down" at bounding box center [905, 481] width 1026 height 35
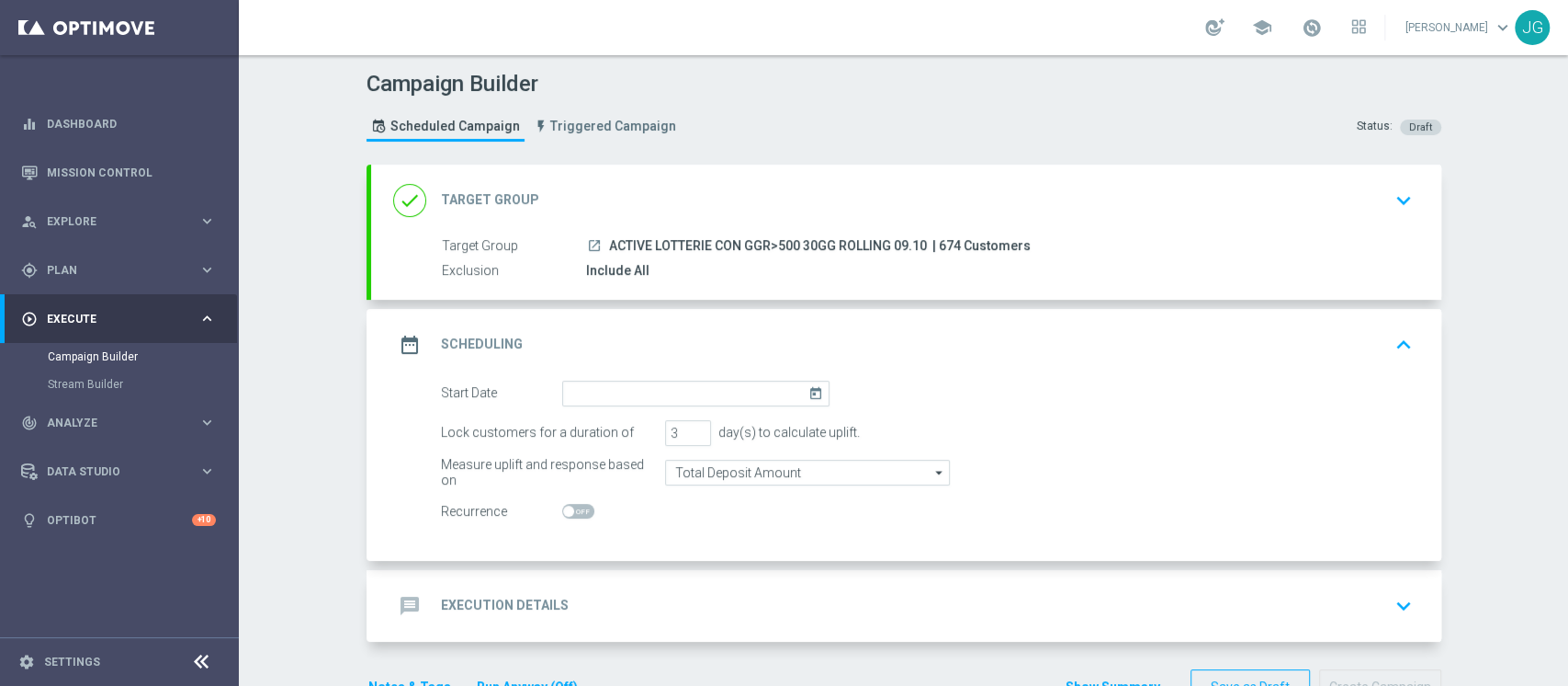
scroll to position [53, 0]
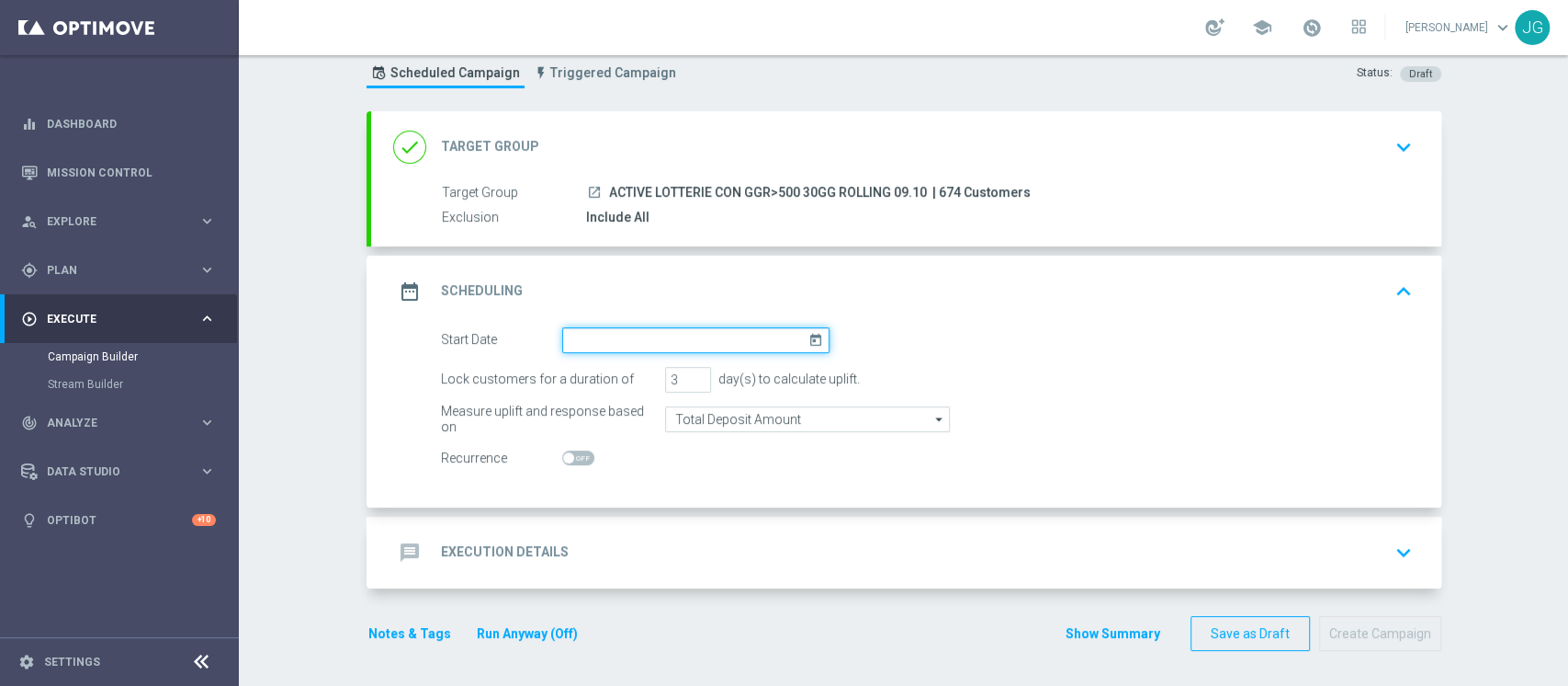
click at [644, 328] on input at bounding box center [695, 340] width 267 height 26
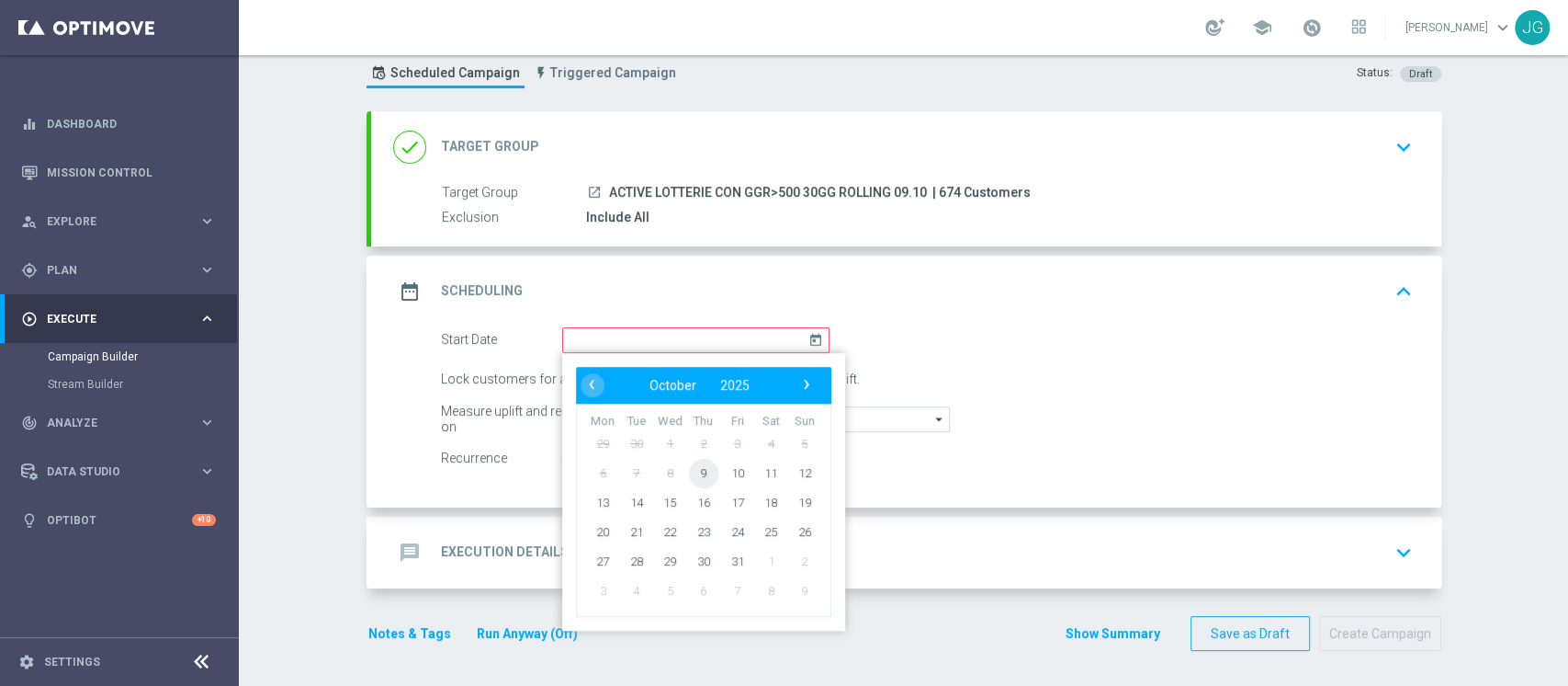
click at [690, 475] on span "9" at bounding box center [703, 472] width 30 height 30
type input "[DATE]"
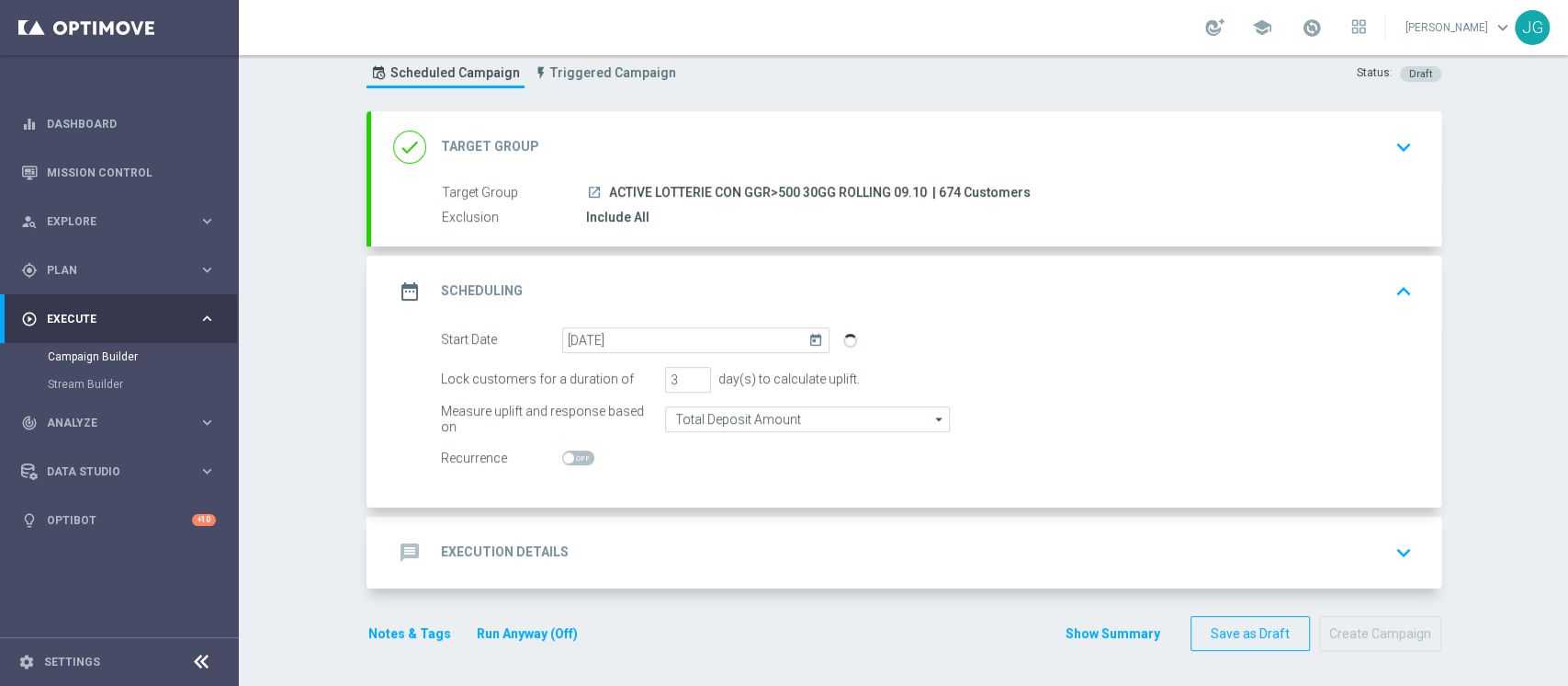
click at [764, 559] on div "message Execution Details keyboard_arrow_down" at bounding box center [905, 552] width 1026 height 35
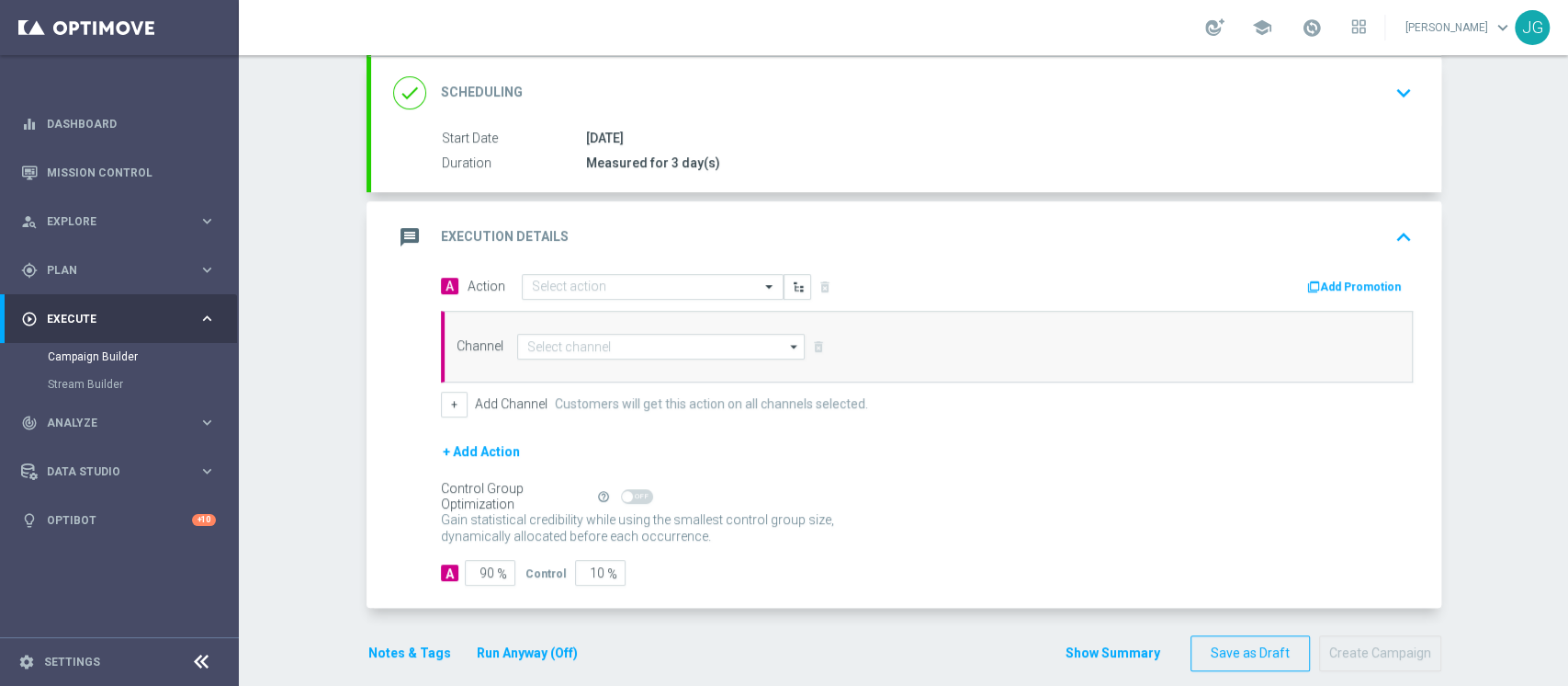
scroll to position [105, 0]
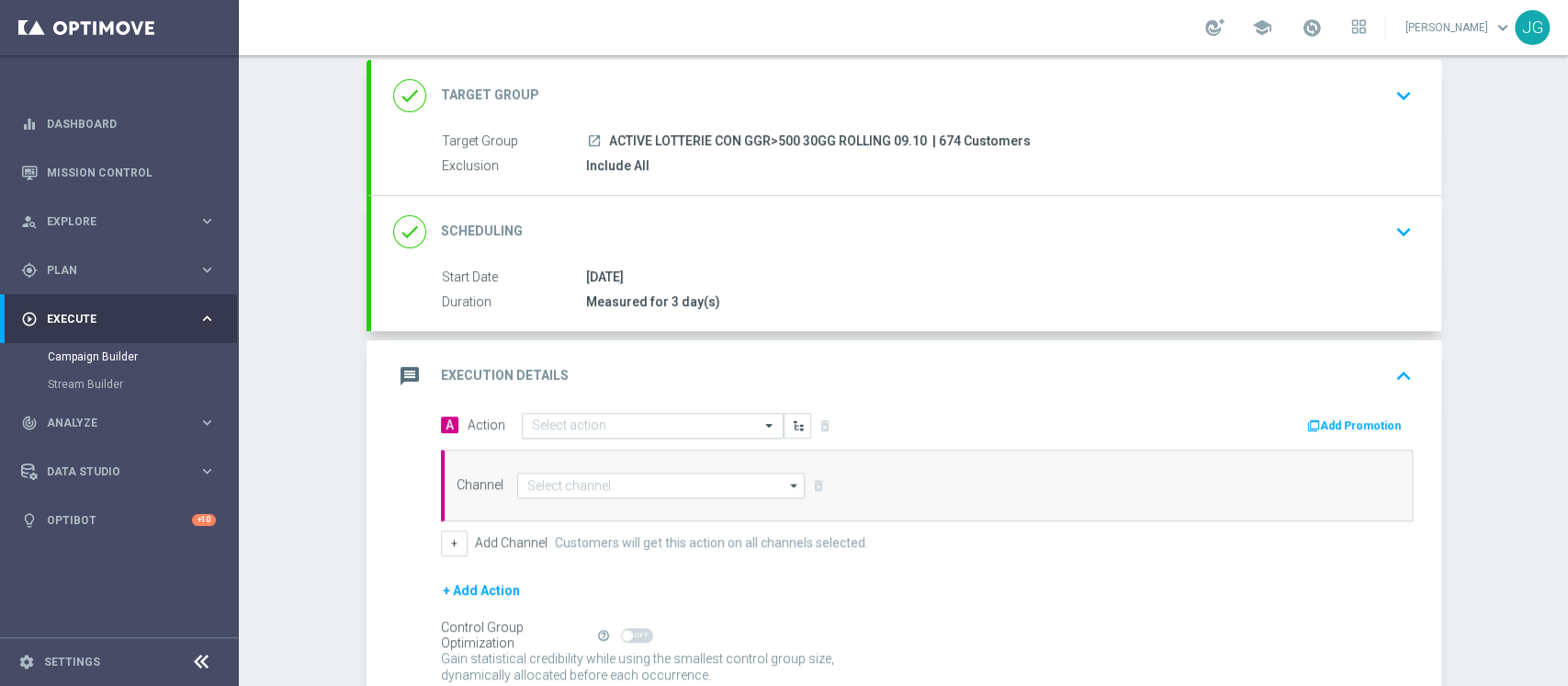
click at [549, 428] on input "text" at bounding box center [634, 426] width 205 height 15
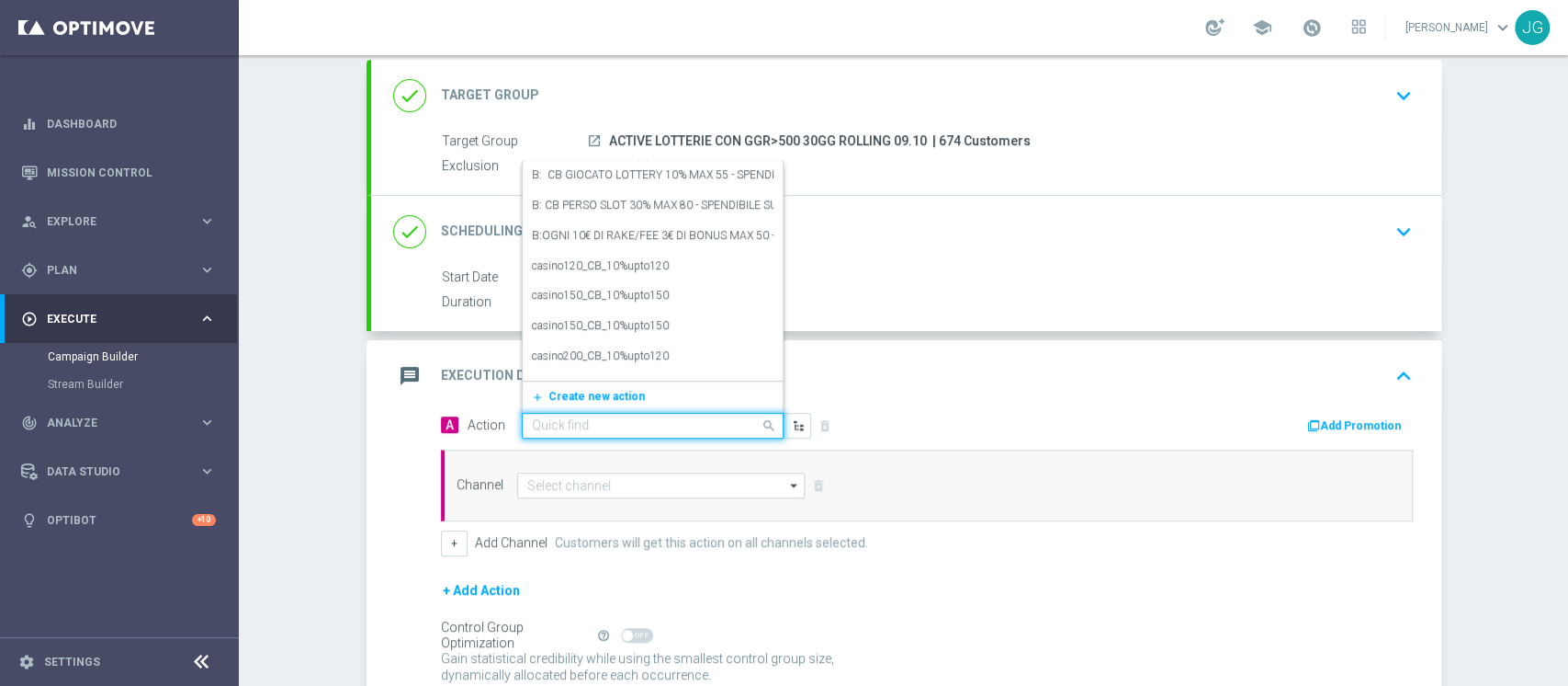
paste input "CB PERSO LOTTERIE 25% MAX 250 EURO - SPENDIBILE LOTTERIE"
type input "CB PERSO LOTTERIE 25% MAX 250 EURO - SPENDIBILE LOTTERIE"
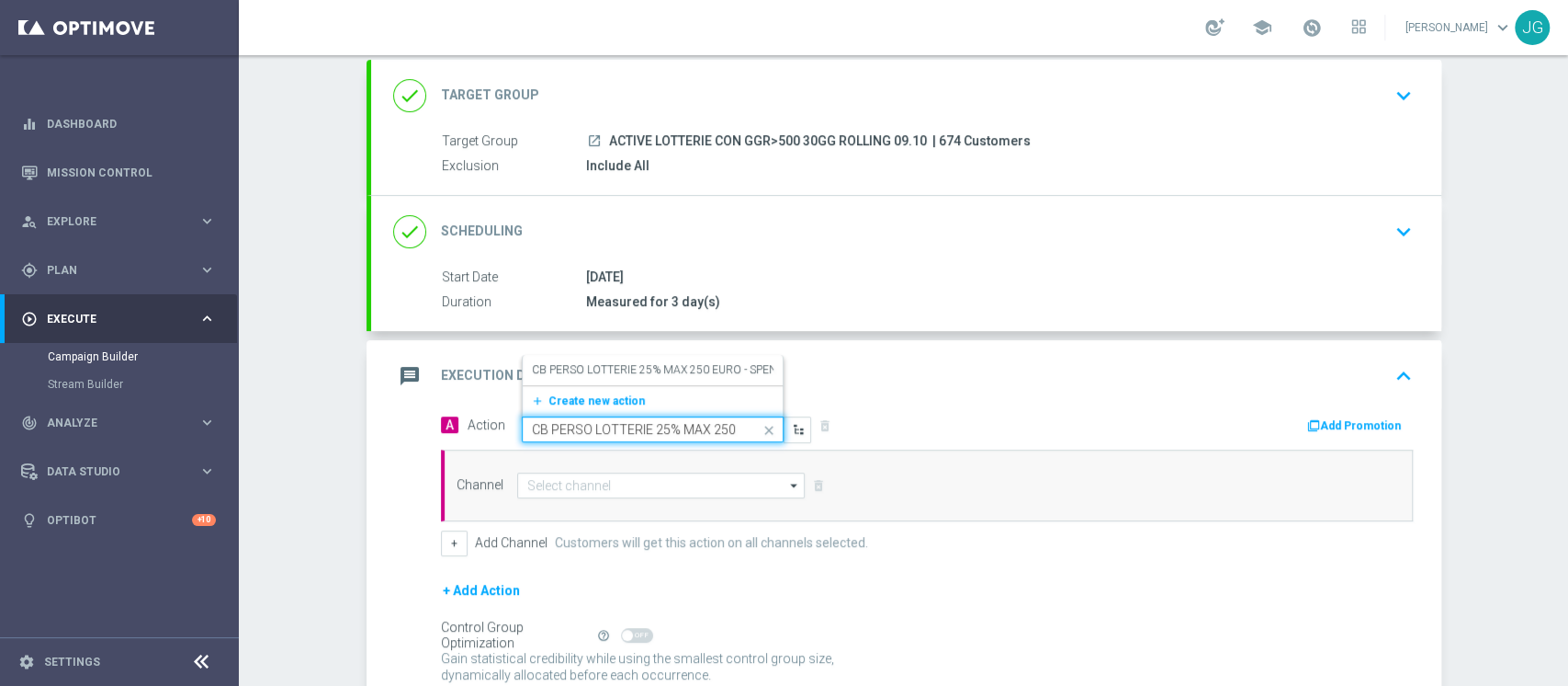
scroll to position [0, 170]
click at [652, 366] on label "CB PERSO LOTTERIE 25% MAX 250 EURO - SPENDIBILE LOTTERIE" at bounding box center [696, 370] width 329 height 15
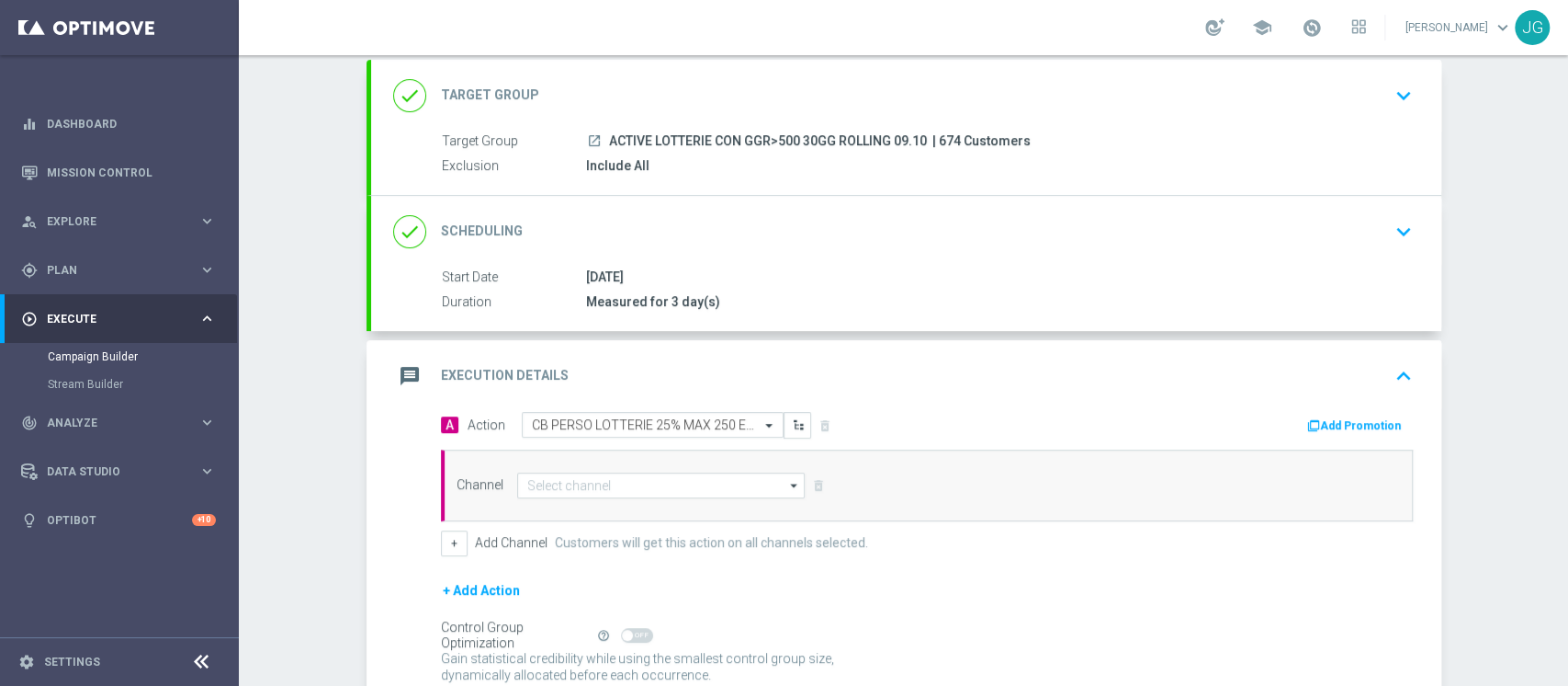
scroll to position [0, 0]
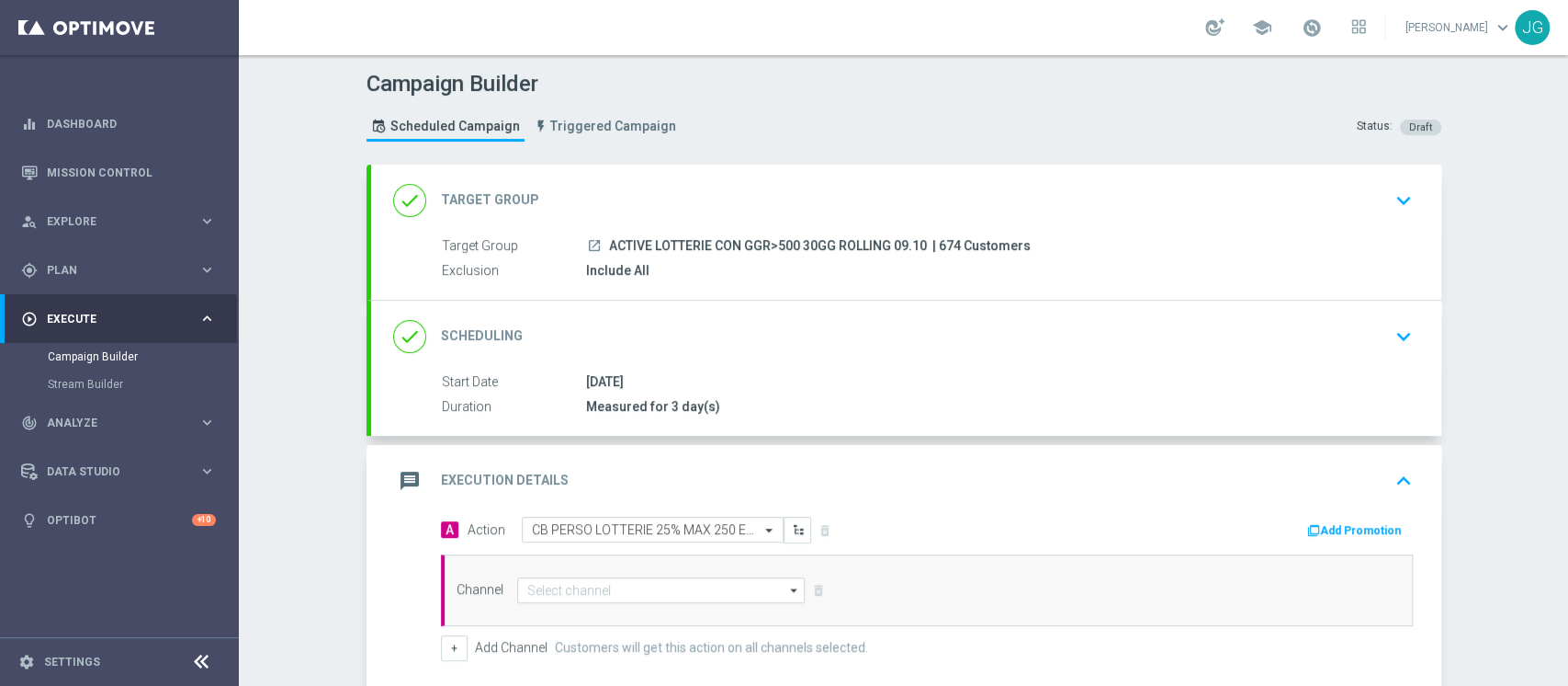
drag, startPoint x: 602, startPoint y: 240, endPoint x: 914, endPoint y: 244, distance: 312.0
click at [914, 244] on span "ACTIVE LOTTERIE CON GGR>500 30GG ROLLING 09.10" at bounding box center [767, 246] width 318 height 16
copy span "ACTIVE LOTTERIE CON GGR>500 30GG ROLLING 09.10"
click at [1323, 523] on button "Add Promotion" at bounding box center [1356, 529] width 102 height 20
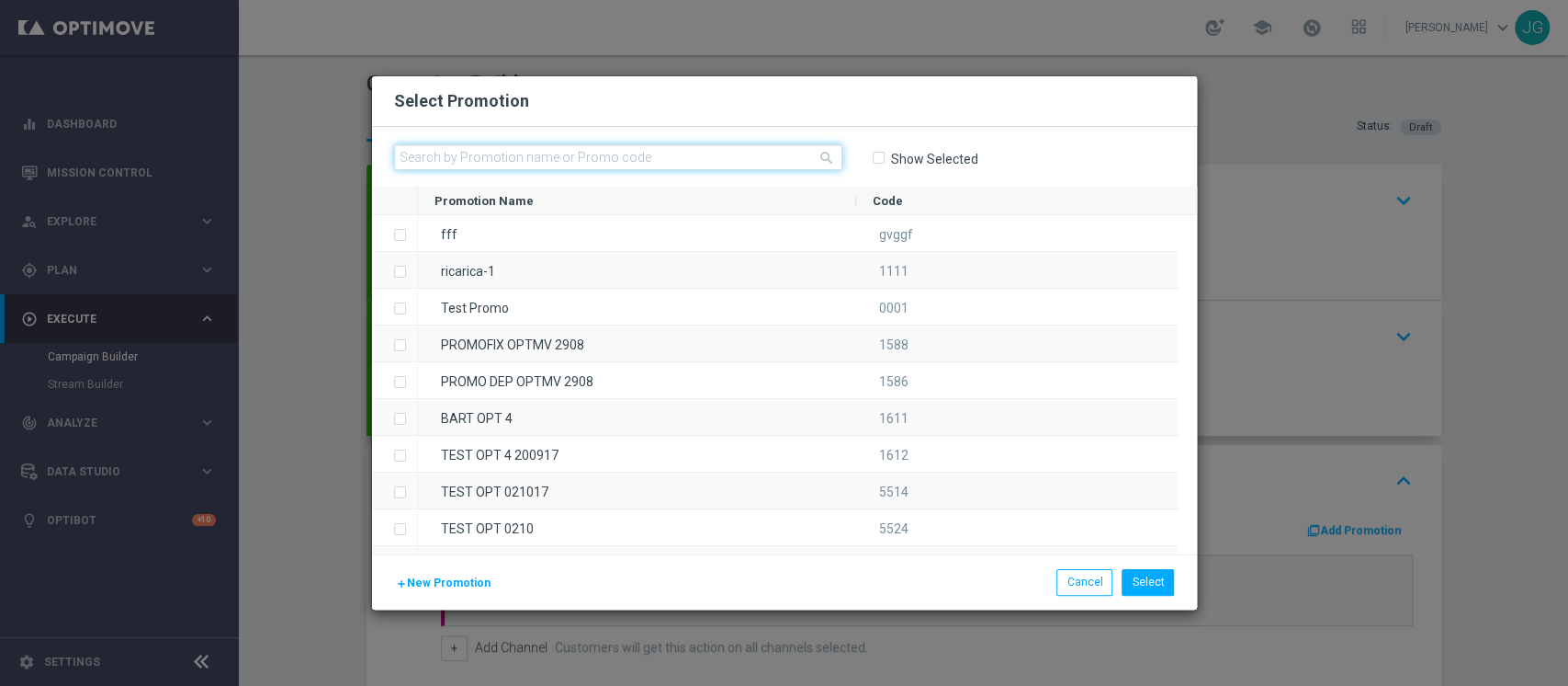
click at [655, 159] on input "text" at bounding box center [617, 157] width 448 height 26
paste input "LOTTERYCB09-3"
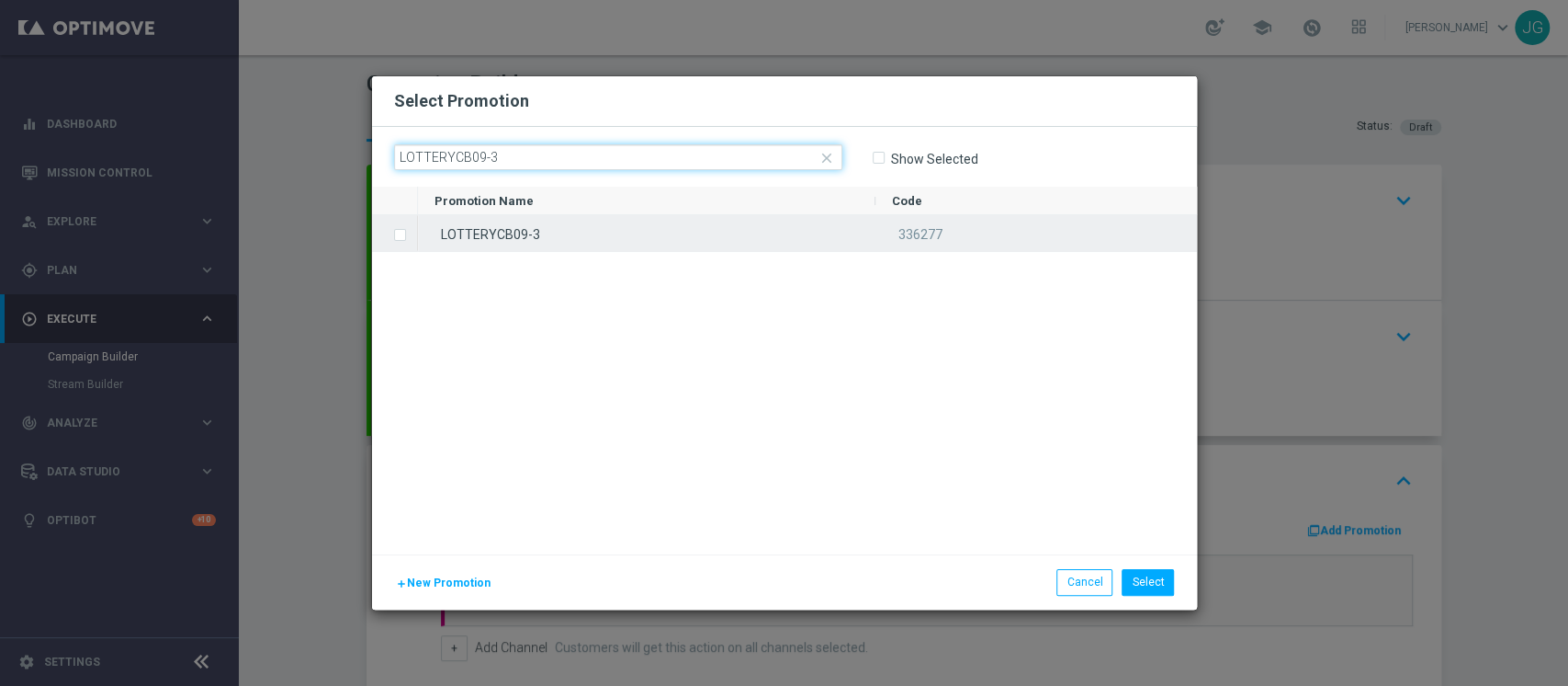
type input "LOTTERYCB09-3"
click at [685, 232] on div "LOTTERYCB09-3" at bounding box center [646, 233] width 457 height 36
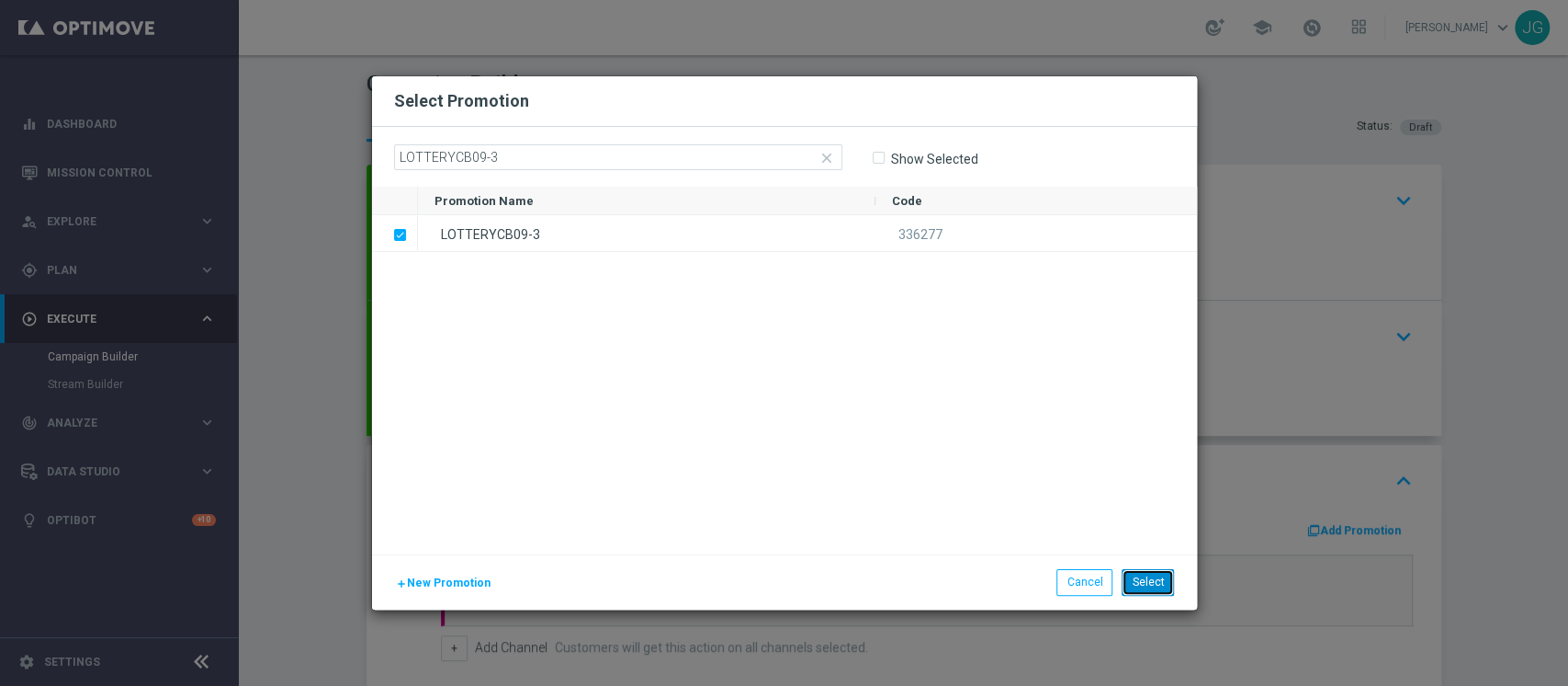
click at [1151, 583] on button "Select" at bounding box center [1147, 581] width 53 height 26
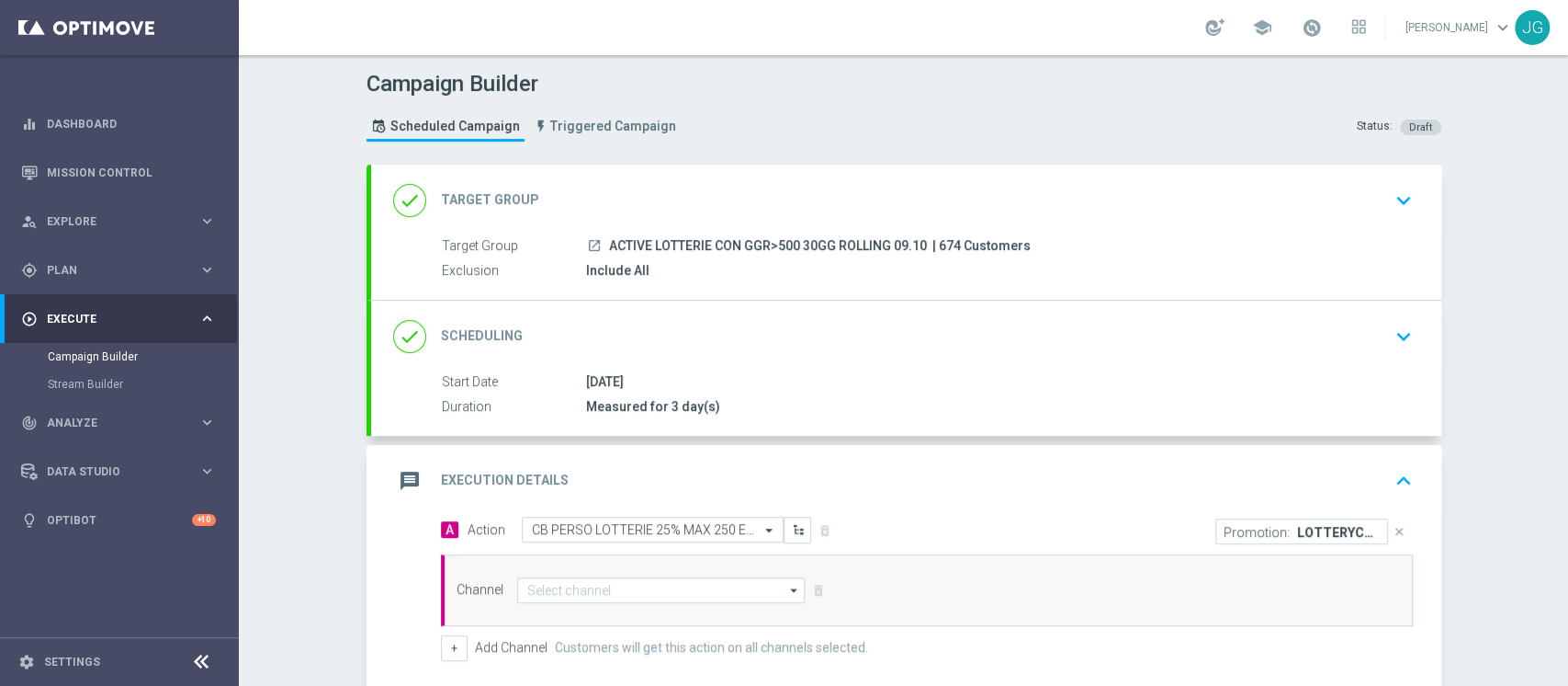
scroll to position [263, 0]
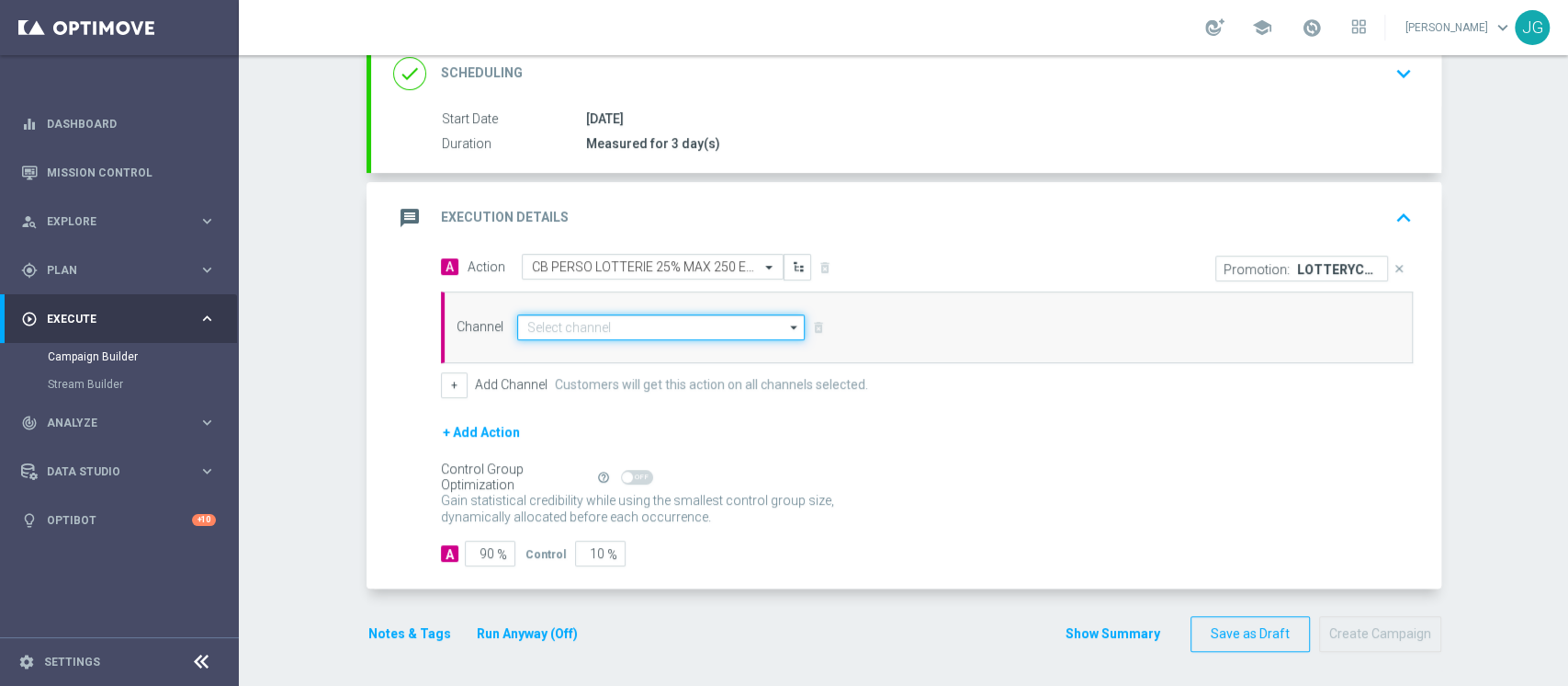
click at [616, 326] on input at bounding box center [662, 327] width 288 height 26
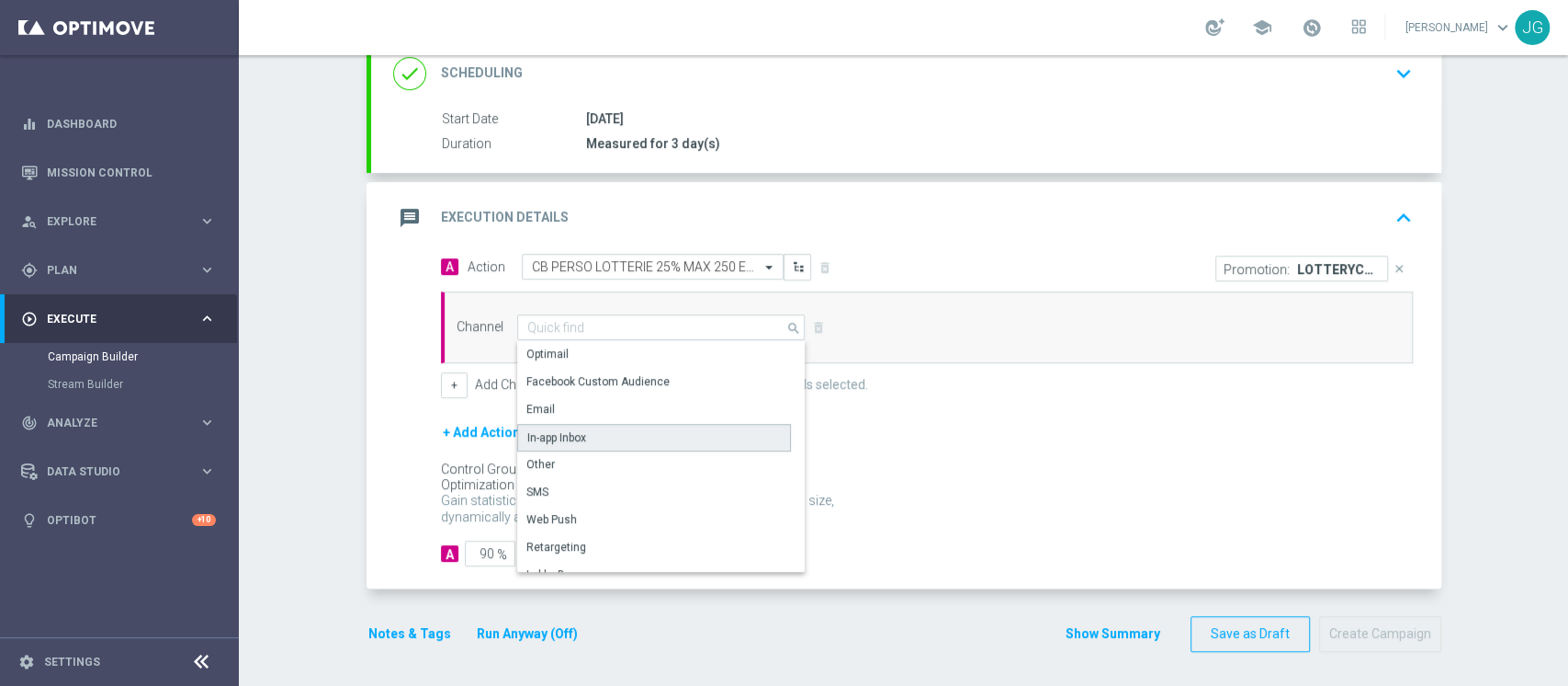
click at [588, 436] on div "In-app Inbox" at bounding box center [654, 437] width 274 height 28
type input "In-app Inbox"
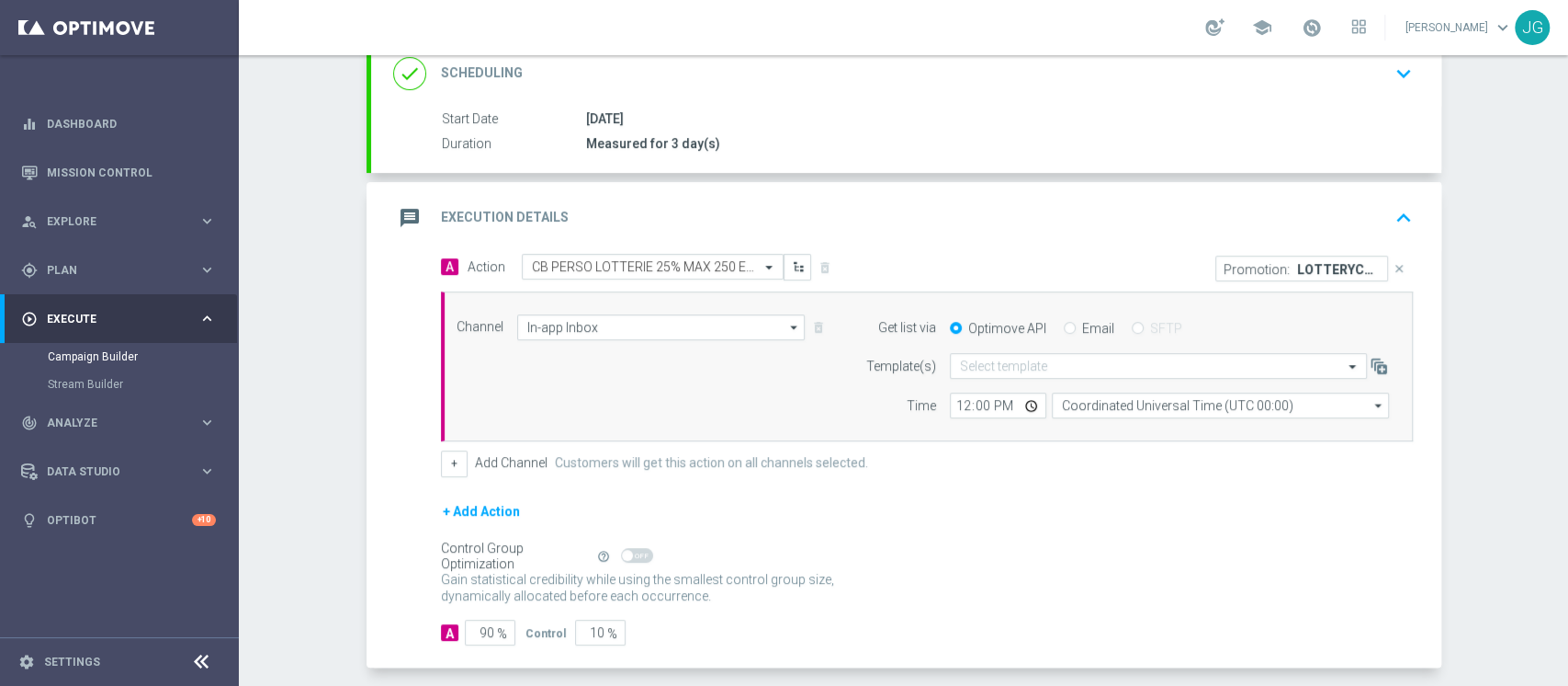
click at [1064, 328] on input "Email" at bounding box center [1070, 330] width 12 height 12
radio input "true"
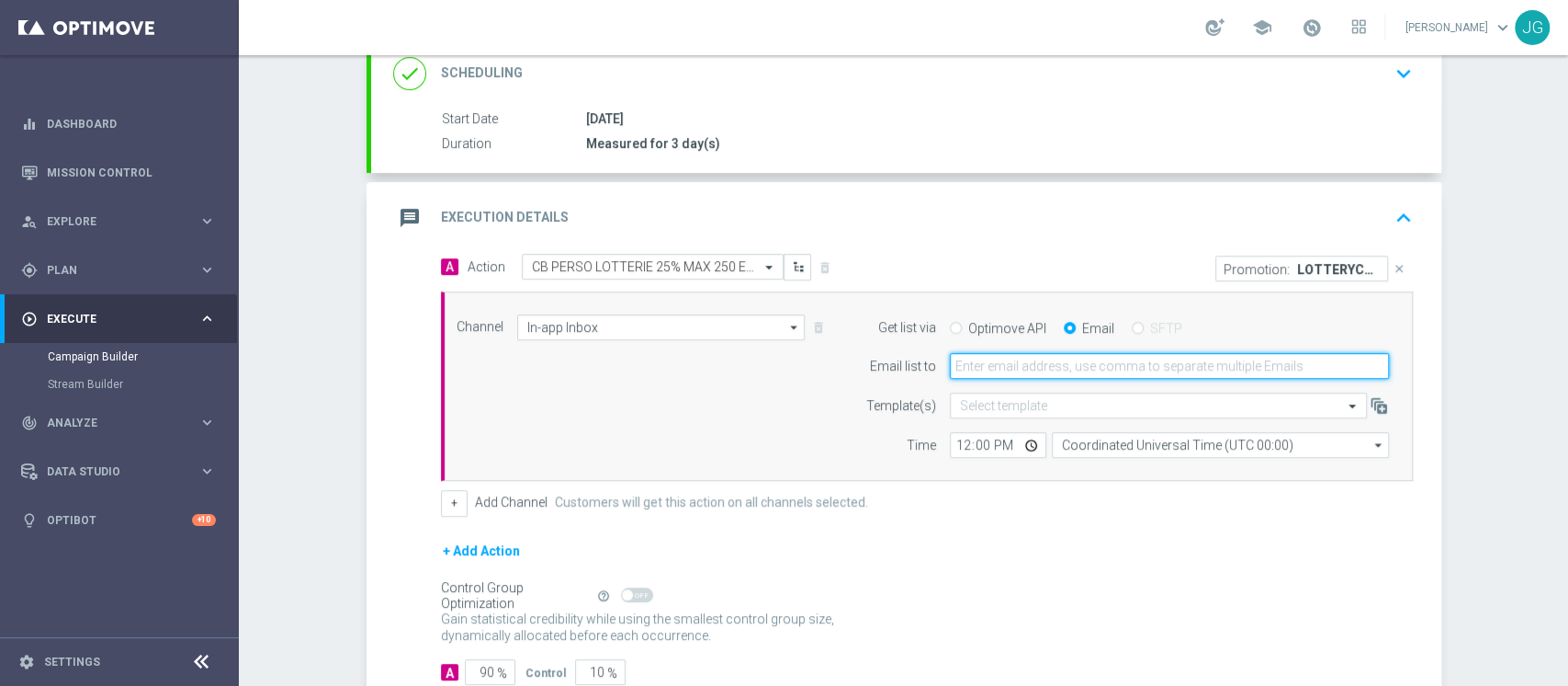
click at [1013, 376] on input "email" at bounding box center [1169, 365] width 439 height 26
type input "[PERSON_NAME][EMAIL_ADDRESS][PERSON_NAME][DOMAIN_NAME]"
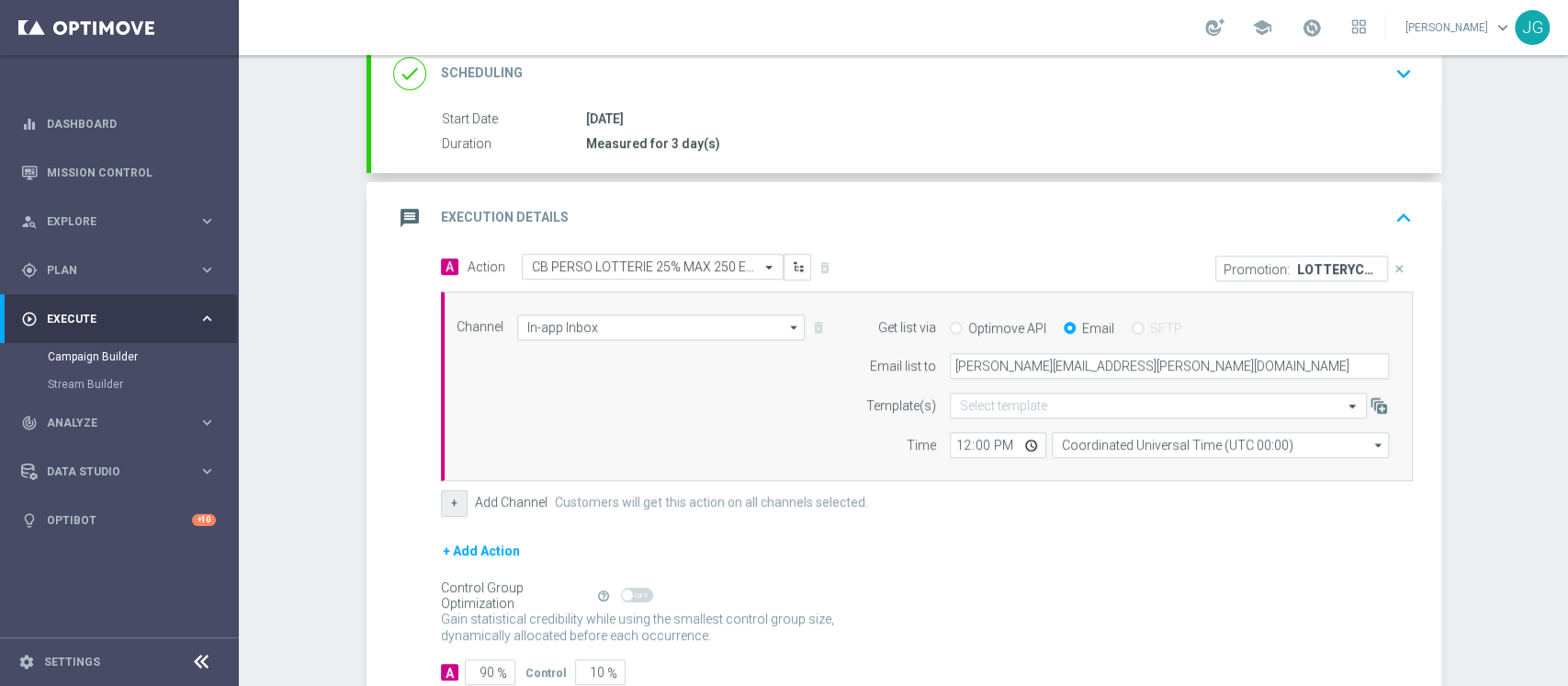
click at [442, 511] on button "+" at bounding box center [454, 502] width 27 height 26
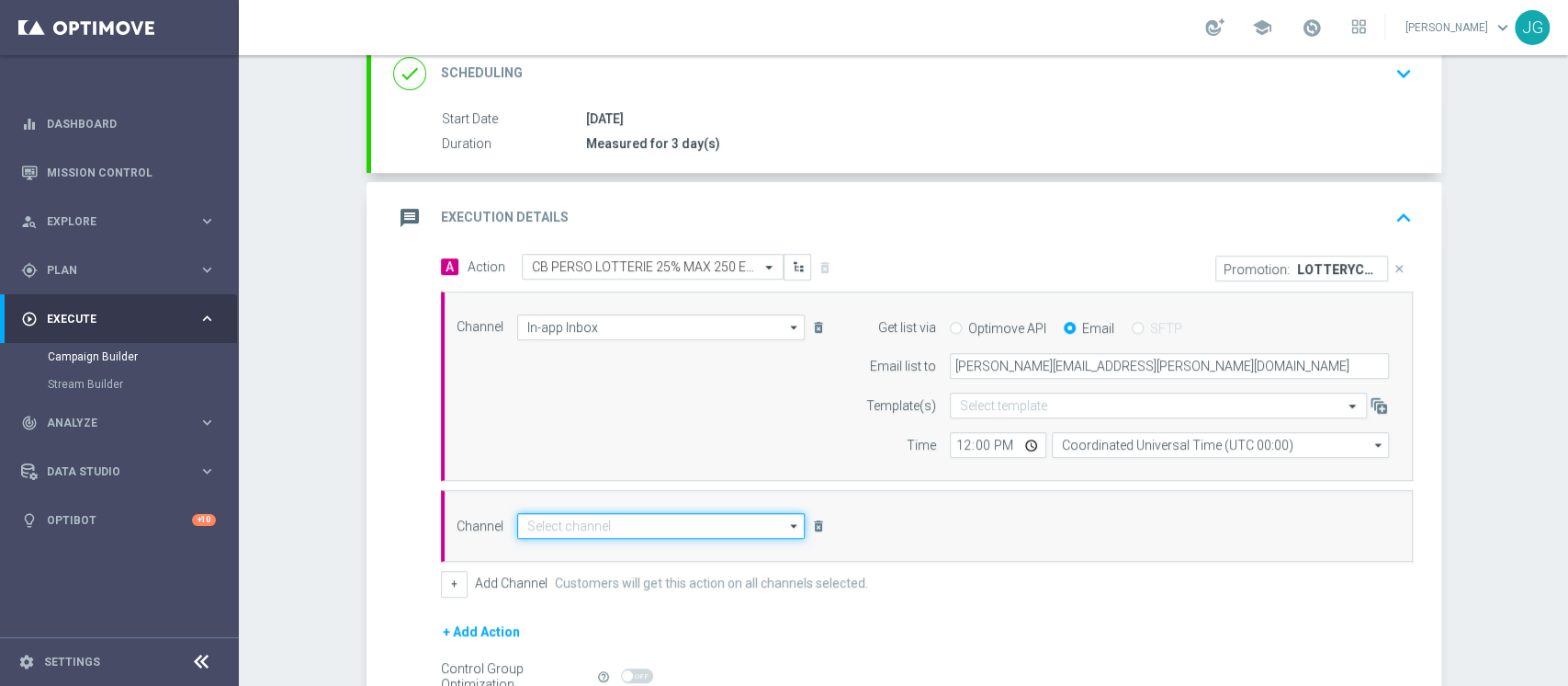
click at [556, 513] on input at bounding box center [662, 526] width 288 height 26
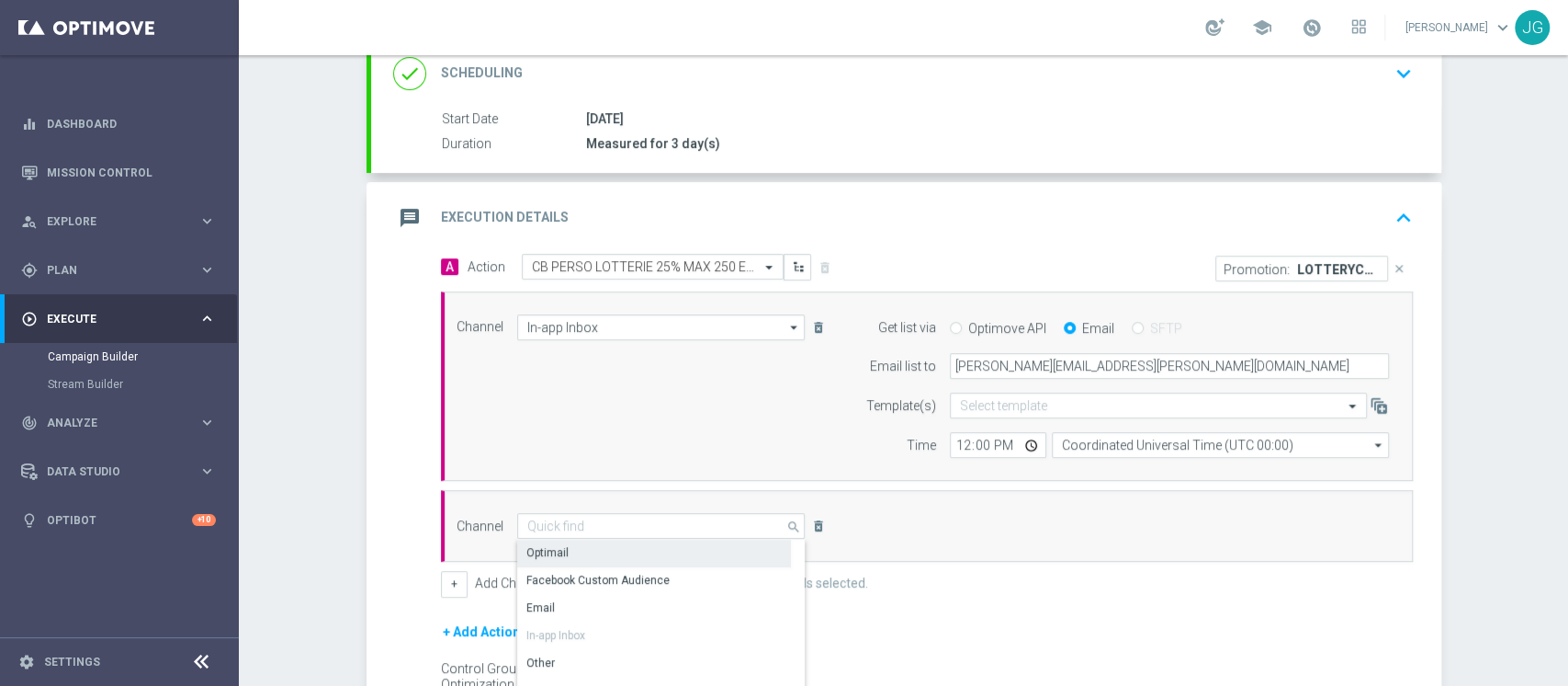
click at [554, 550] on div "Optimail" at bounding box center [547, 551] width 42 height 16
type input "Optimail"
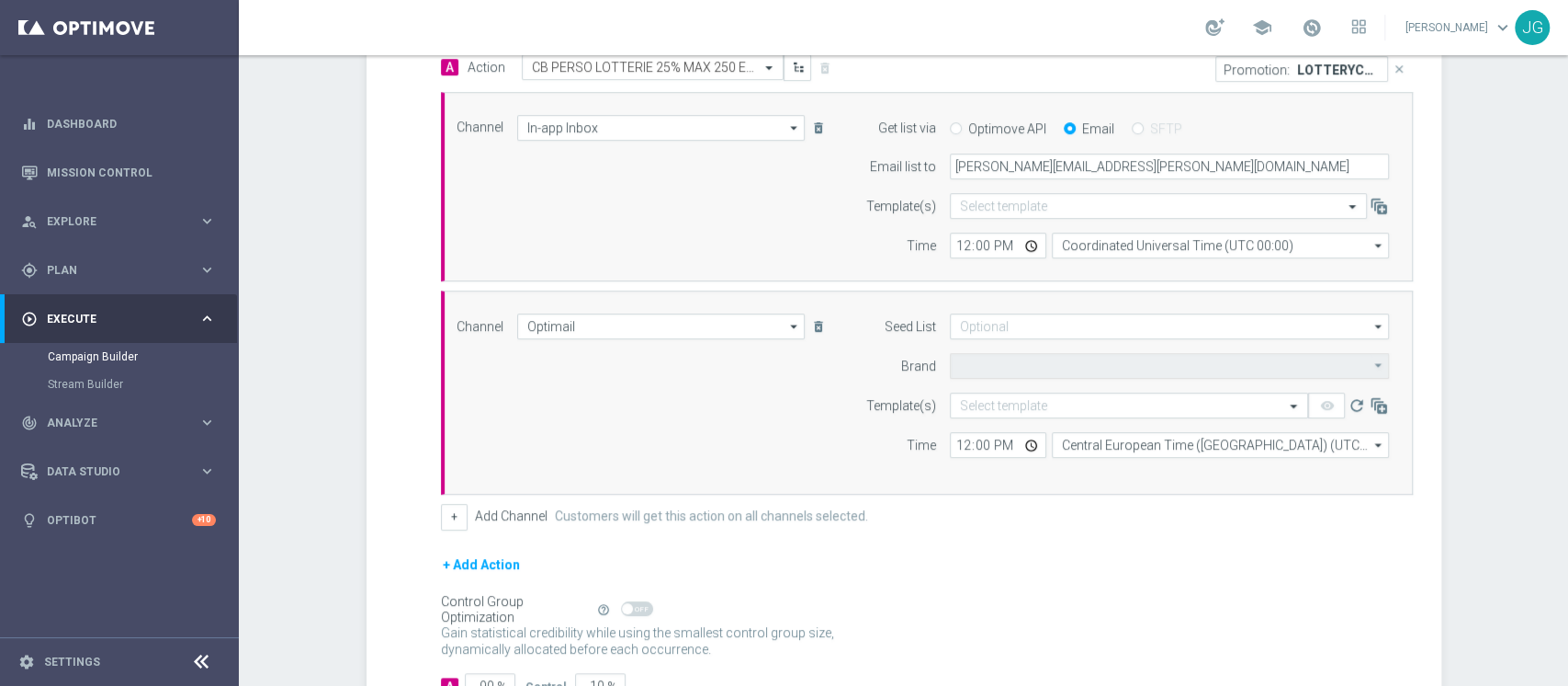
type input "Sisal Marketing"
click at [974, 411] on input "text" at bounding box center [1111, 405] width 302 height 15
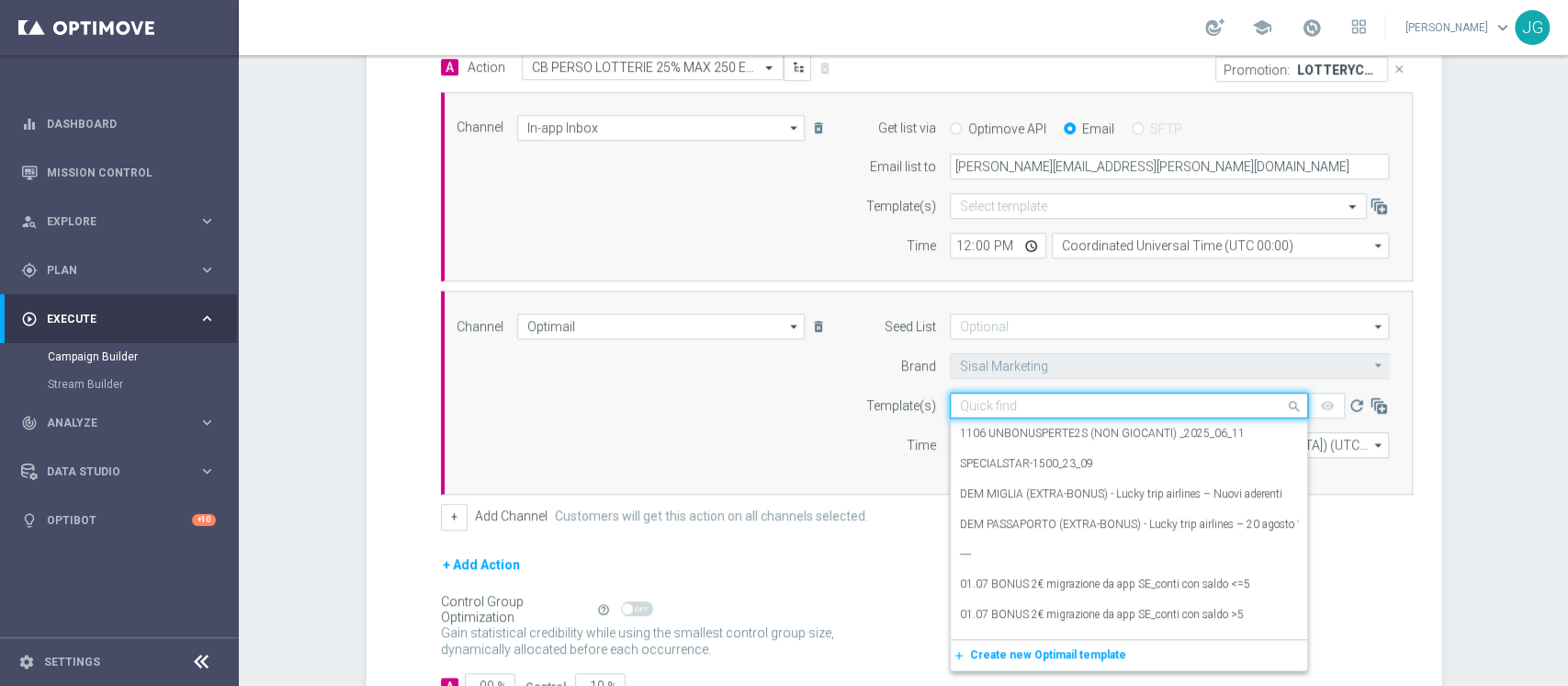
paste input "LOTTERYCB09-3 - 09.10.2025"
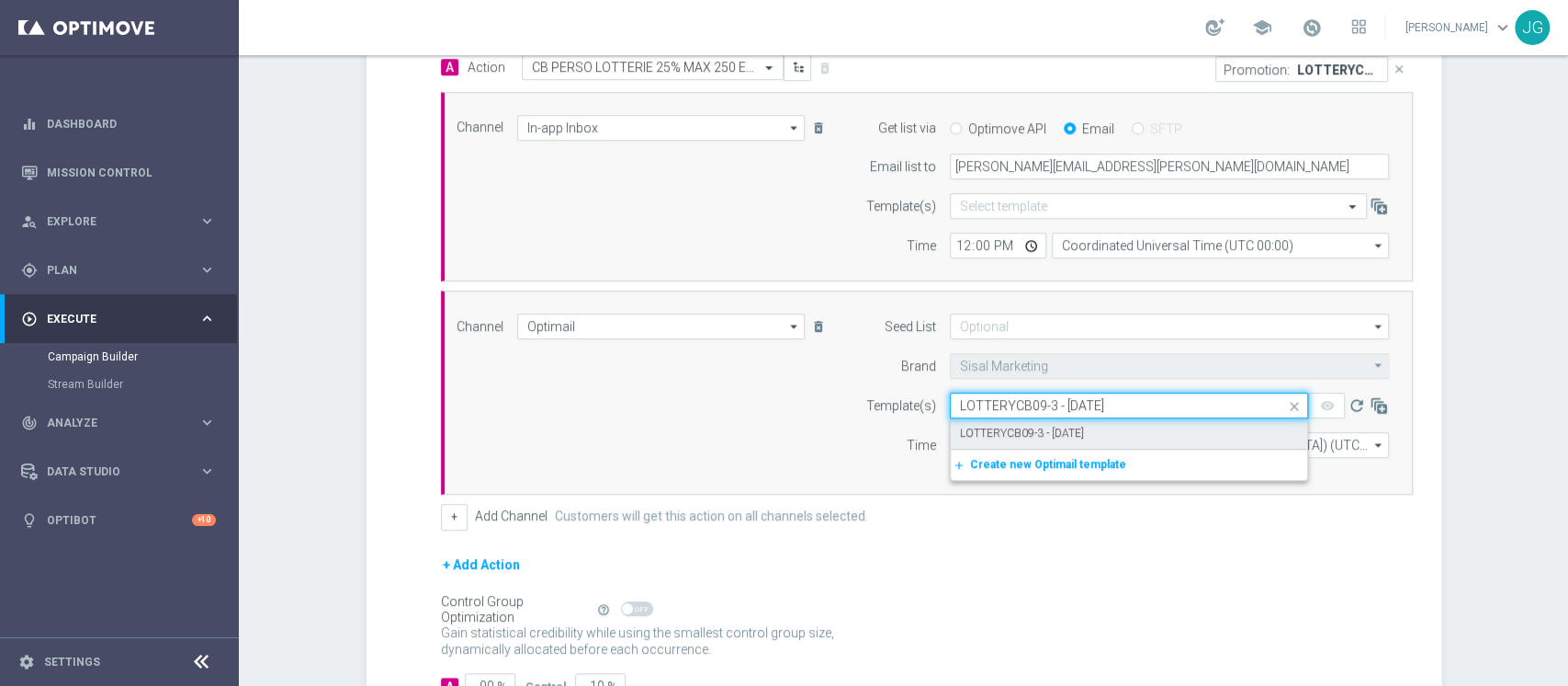
click at [1024, 426] on label "LOTTERYCB09-3 - 09.10.2025" at bounding box center [1022, 433] width 124 height 15
type input "LOTTERYCB09-3 - 09.10.2025"
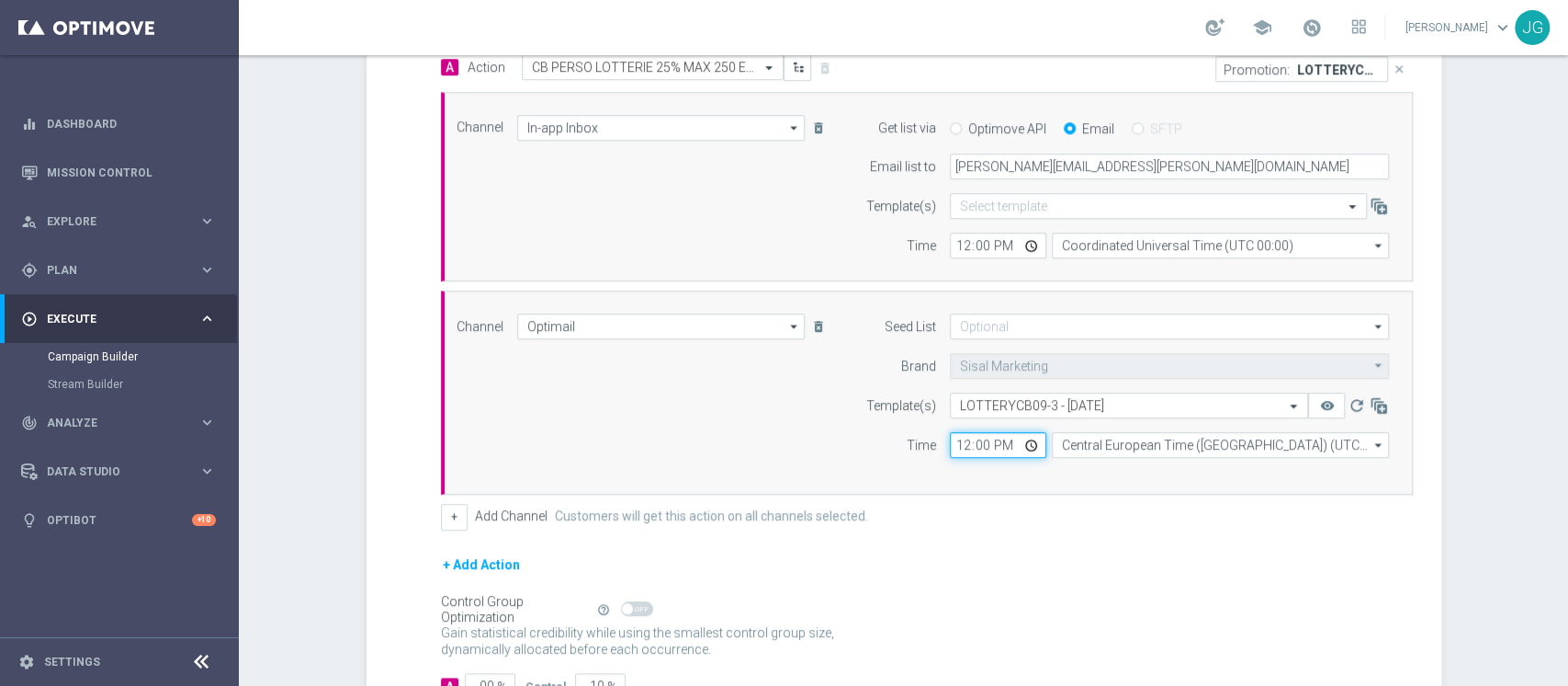
click at [1023, 446] on input "12:00" at bounding box center [998, 445] width 96 height 26
type input "18:00"
click at [1010, 530] on form "A Action Select action CB PERSO LOTTERIE 25% MAX 250 EURO - SPENDIBILE LOTTERIE…" at bounding box center [927, 376] width 972 height 645
click at [1308, 404] on button "remove_red_eye" at bounding box center [1326, 404] width 36 height 26
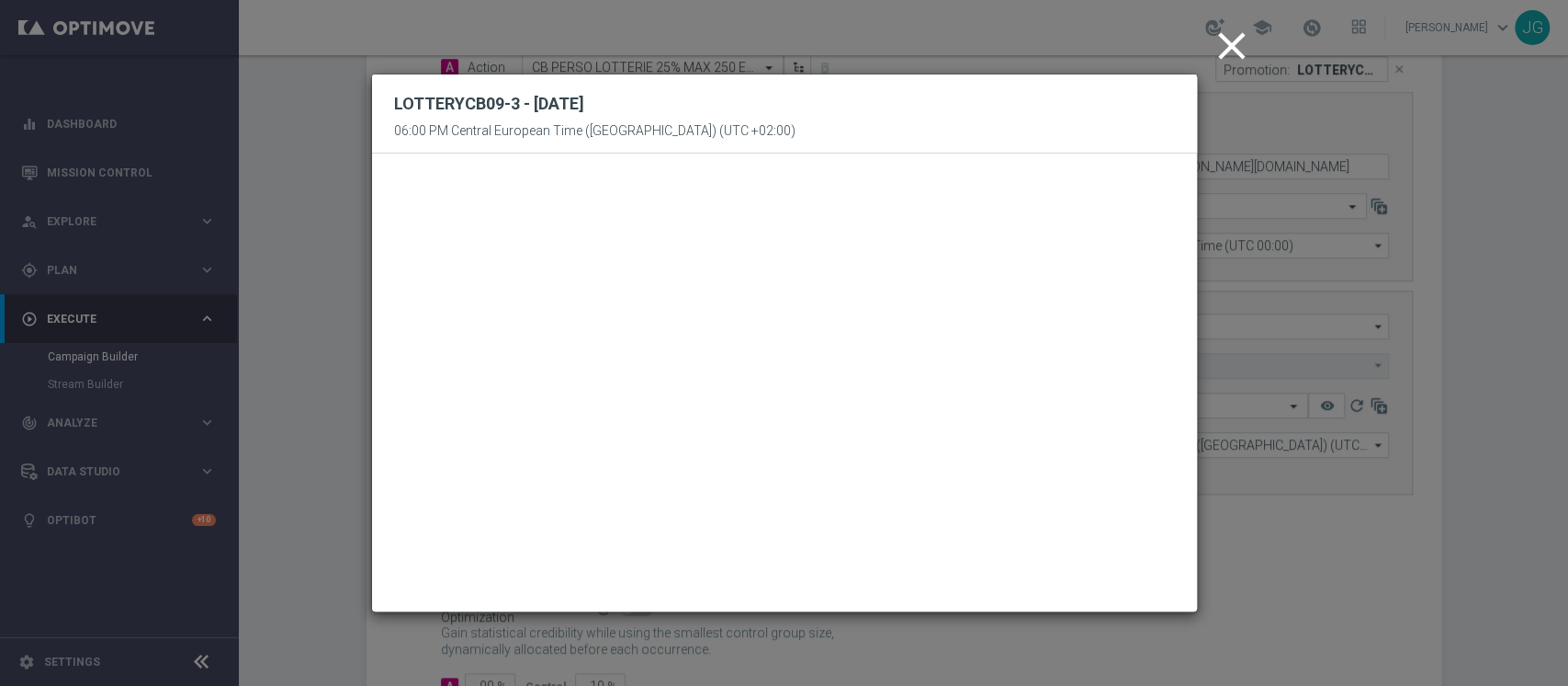
click at [1244, 40] on icon "close" at bounding box center [1232, 46] width 46 height 46
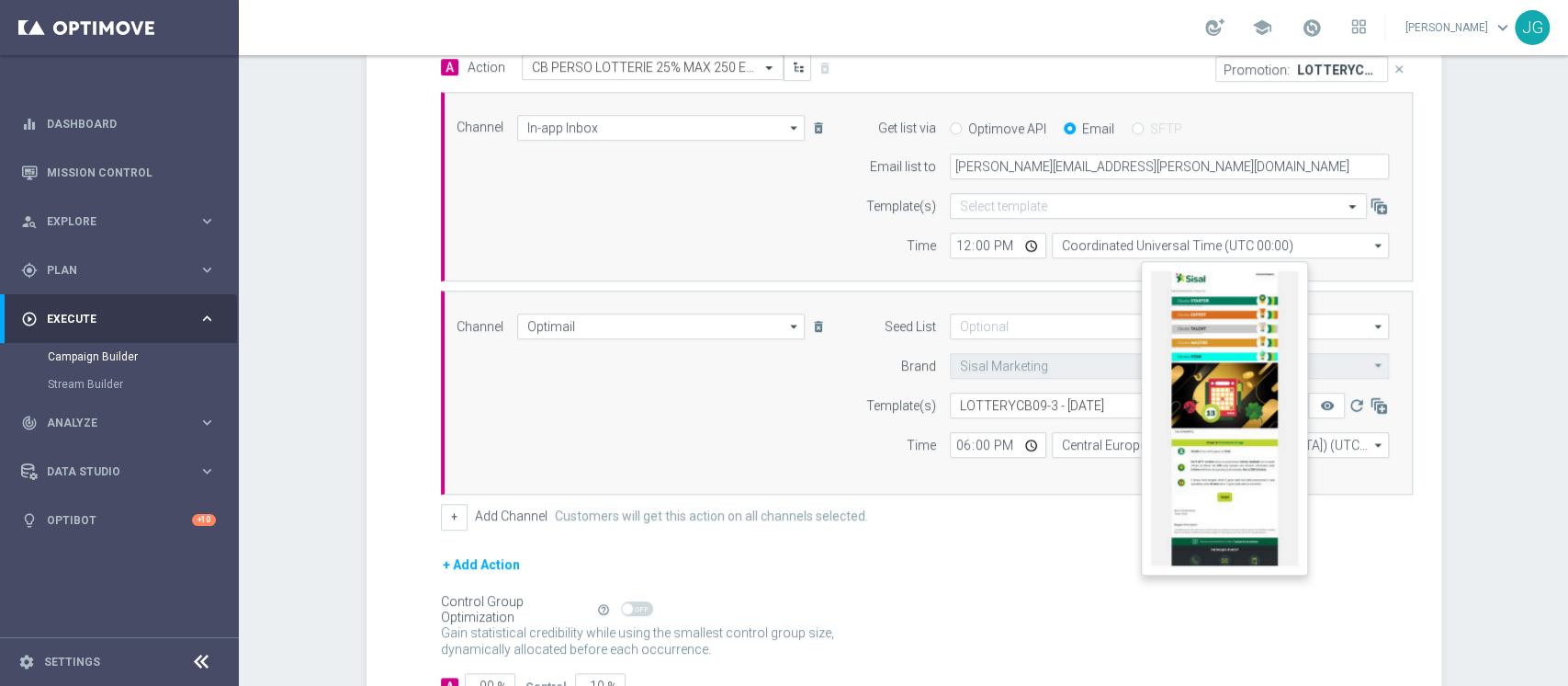
click at [1318, 411] on button "remove_red_eye" at bounding box center [1326, 404] width 36 height 26
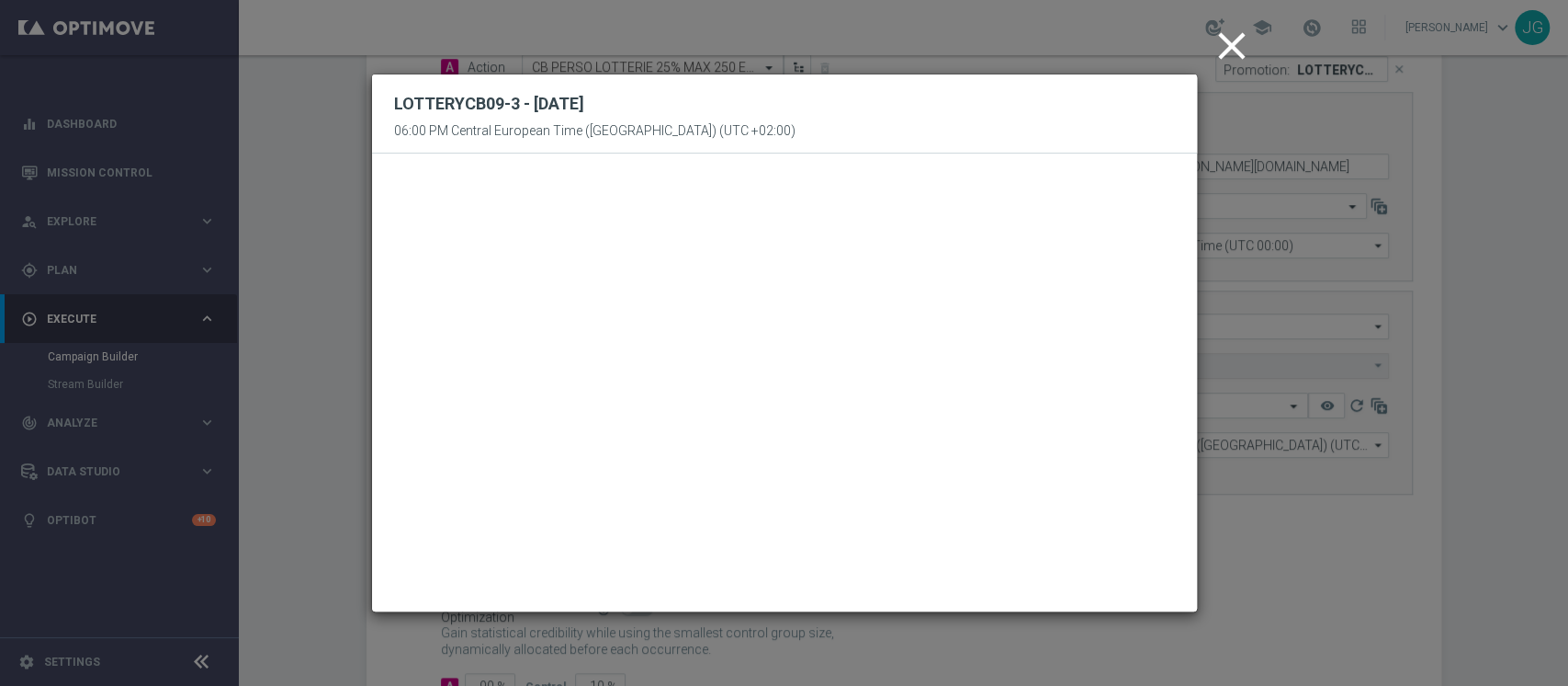
click at [1242, 37] on icon "close" at bounding box center [1232, 46] width 46 height 46
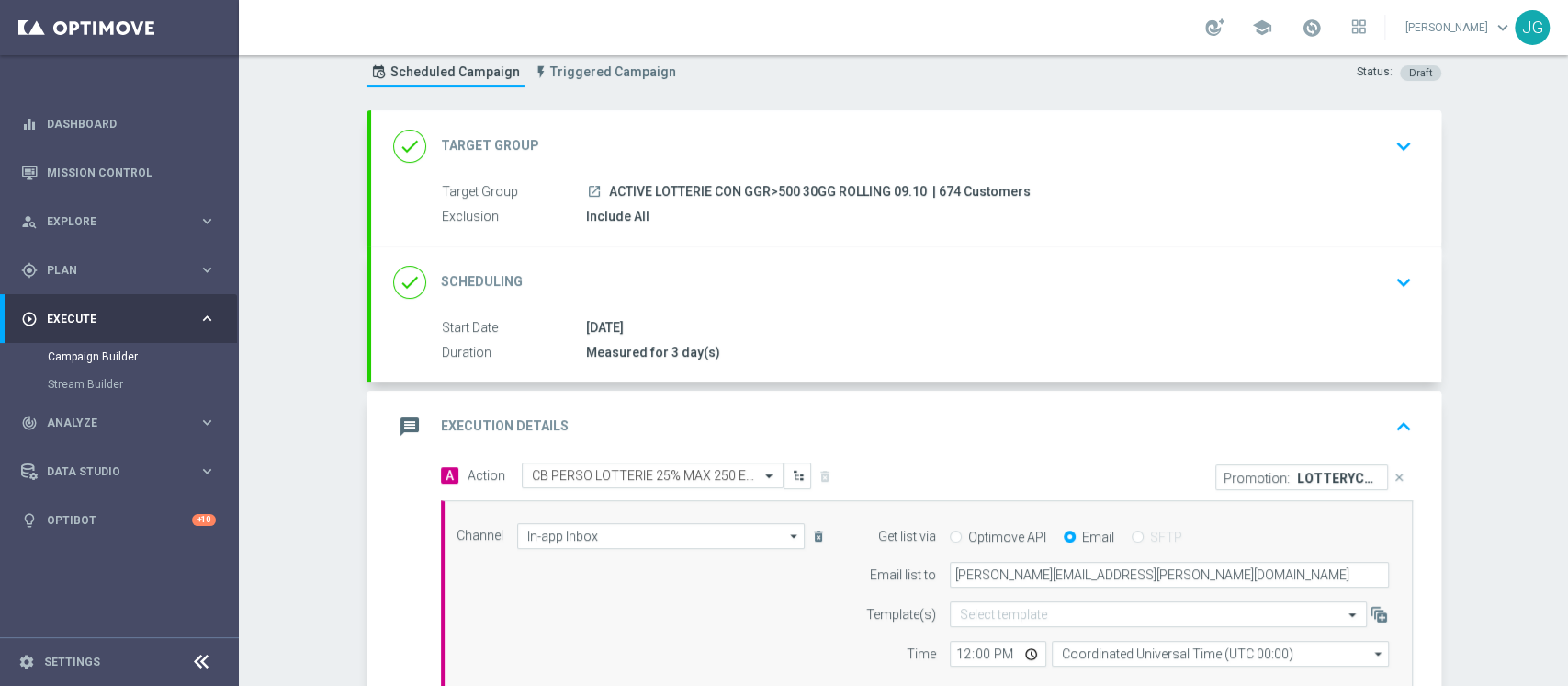
scroll to position [0, 0]
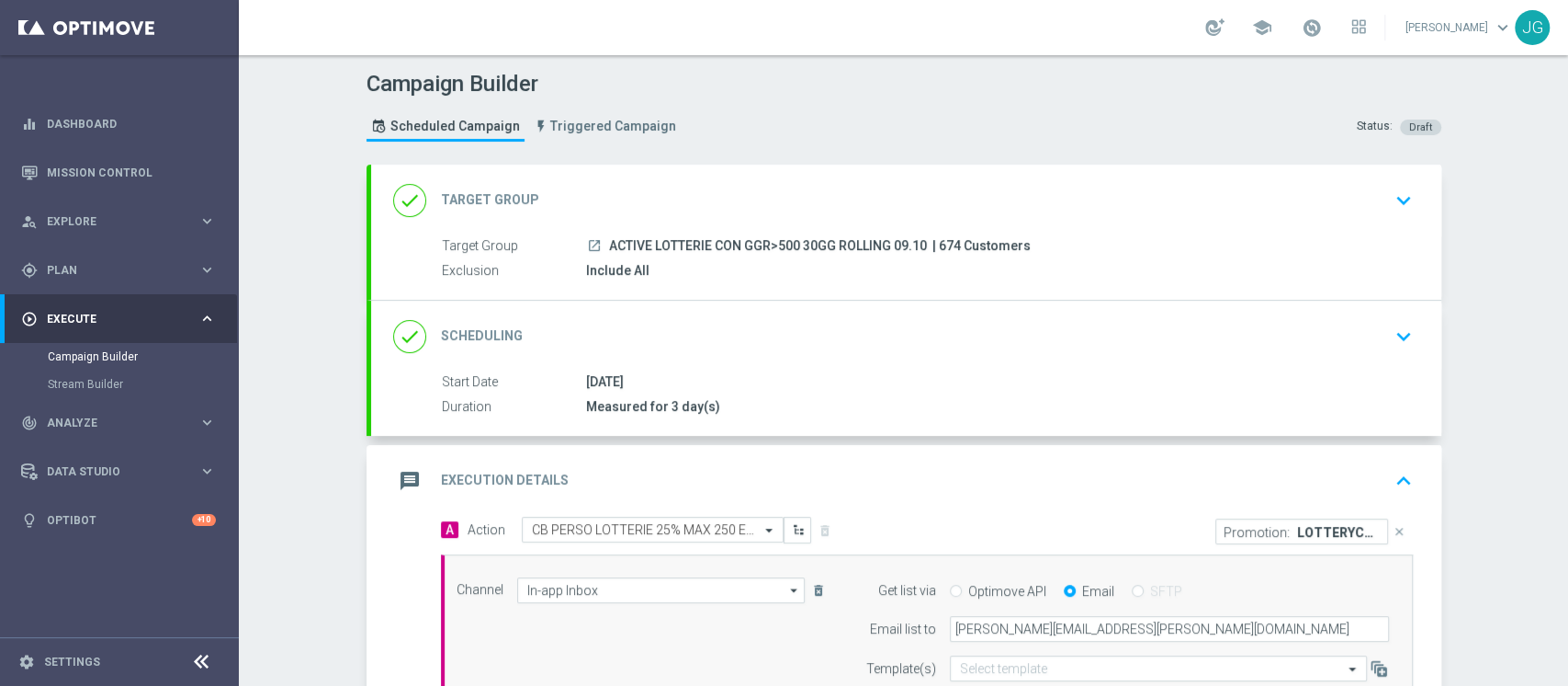
click at [922, 488] on div "message Execution Details keyboard_arrow_up" at bounding box center [905, 480] width 1026 height 35
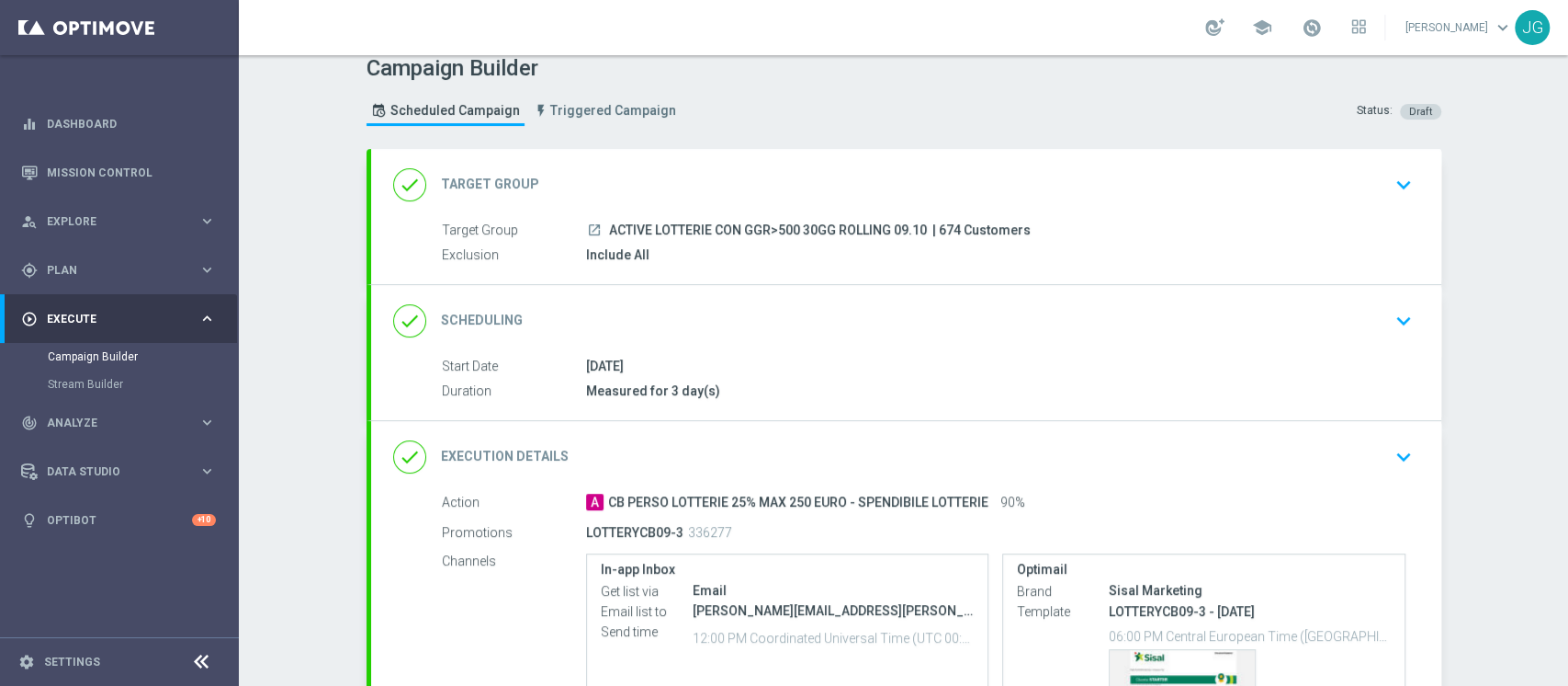
scroll to position [243, 0]
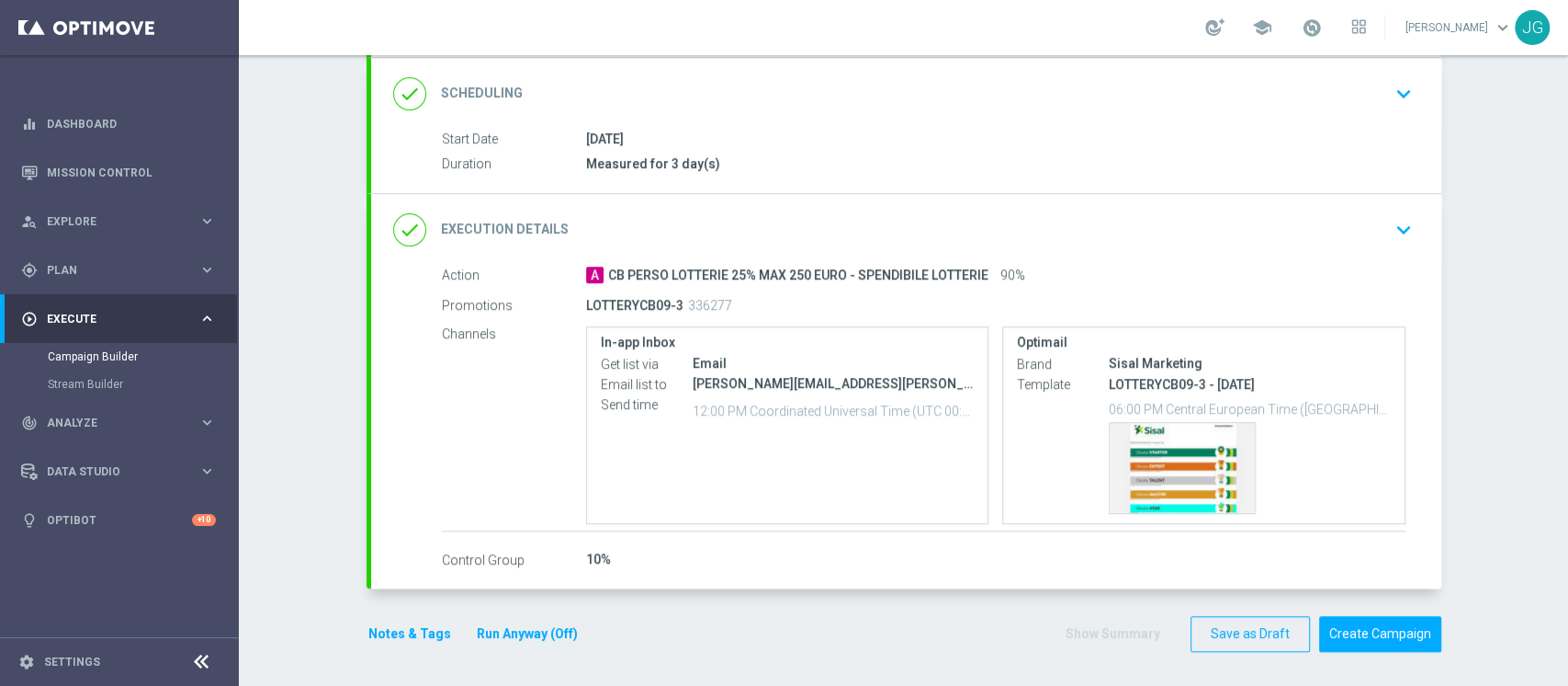
click at [392, 636] on button "Notes & Tags" at bounding box center [410, 634] width 86 height 23
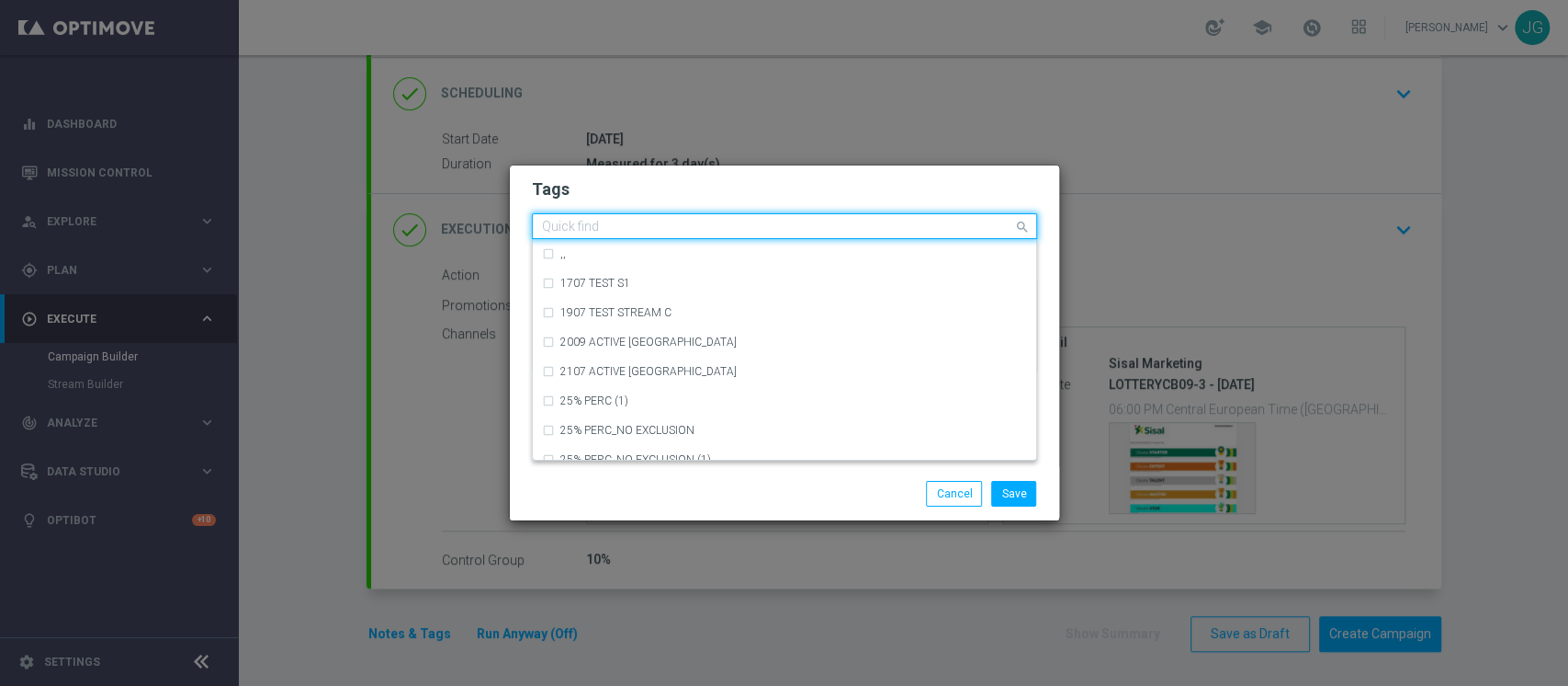
click at [661, 226] on input "text" at bounding box center [777, 228] width 471 height 15
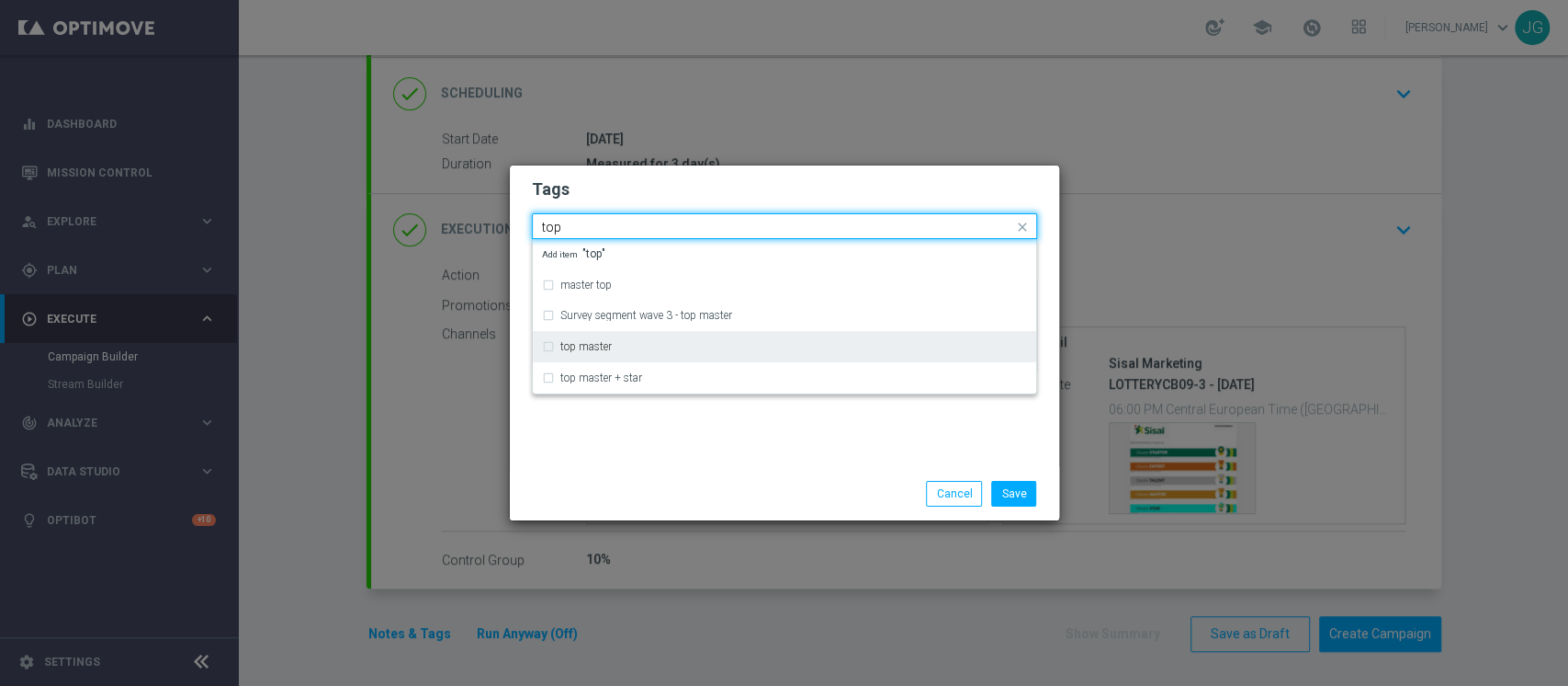
click at [593, 341] on label "top master" at bounding box center [587, 346] width 52 height 11
type input "top"
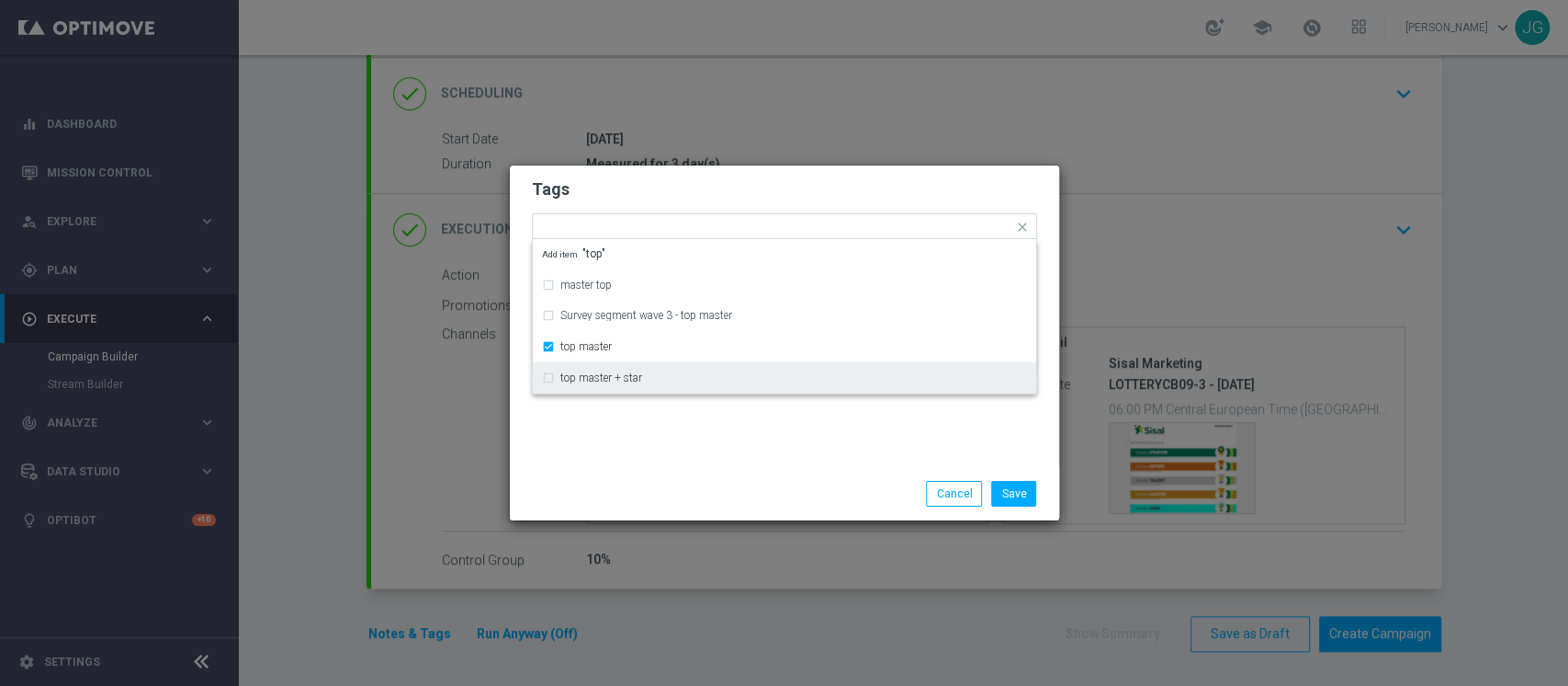
click at [634, 433] on div "Tags Quick find × top master master top Survey segment wave 3 - top master top …" at bounding box center [784, 316] width 549 height 302
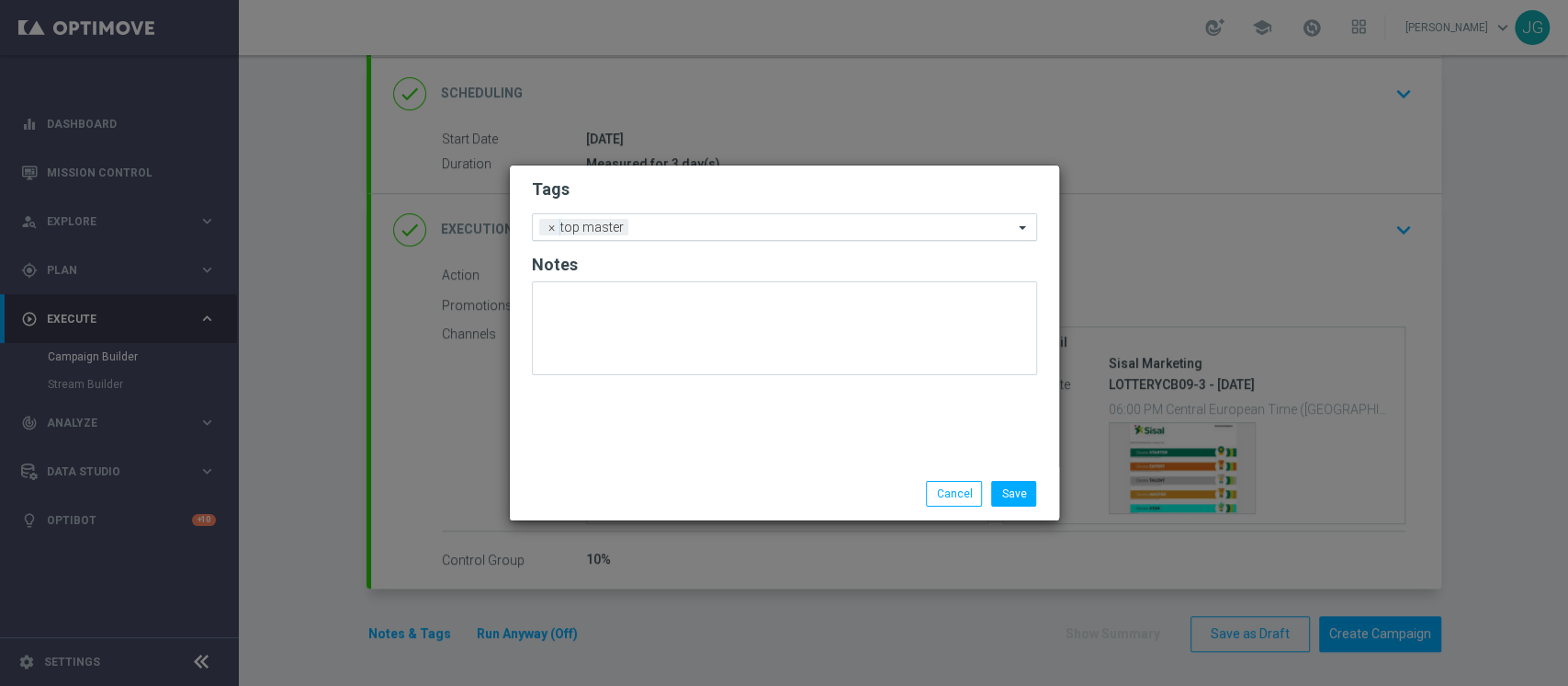
click at [720, 224] on input "text" at bounding box center [824, 229] width 377 height 15
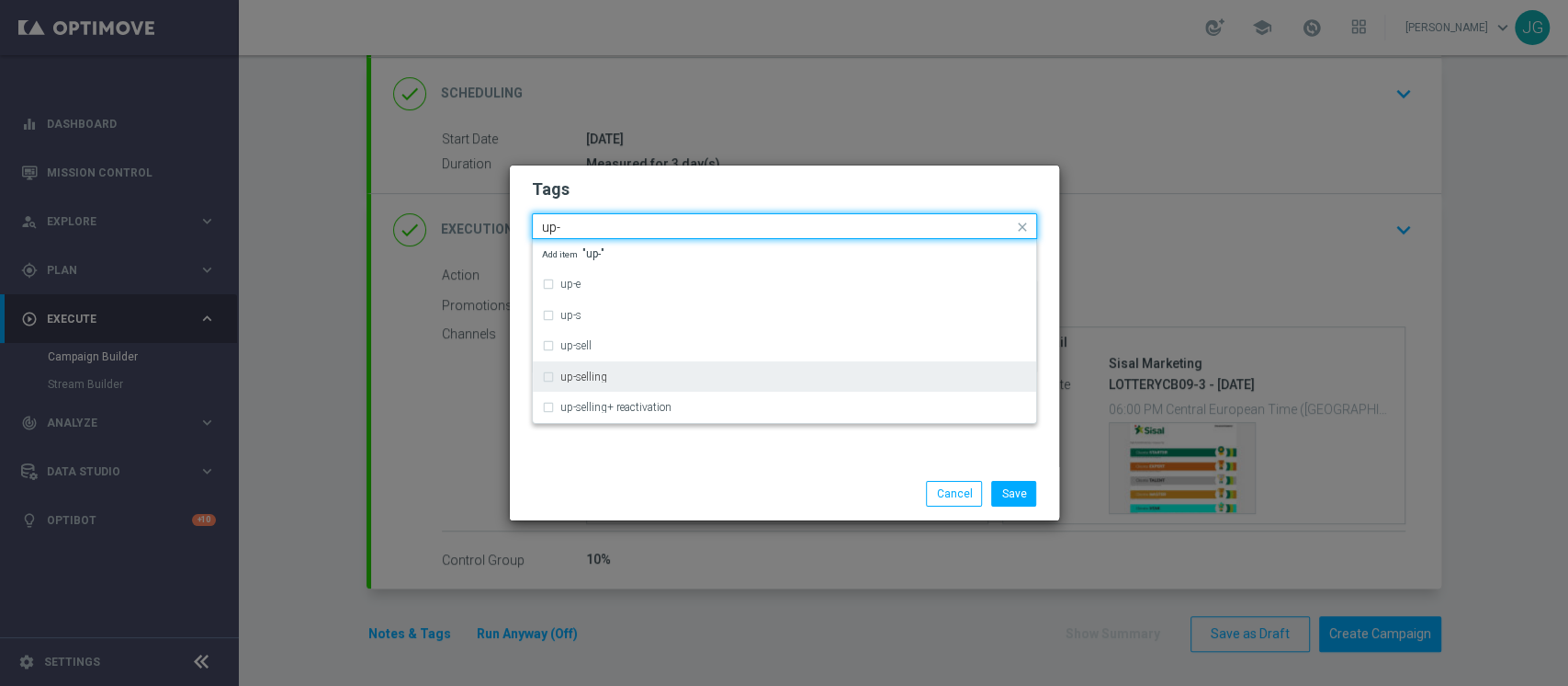
click at [620, 373] on div "up-selling" at bounding box center [794, 376] width 467 height 11
type input "up-"
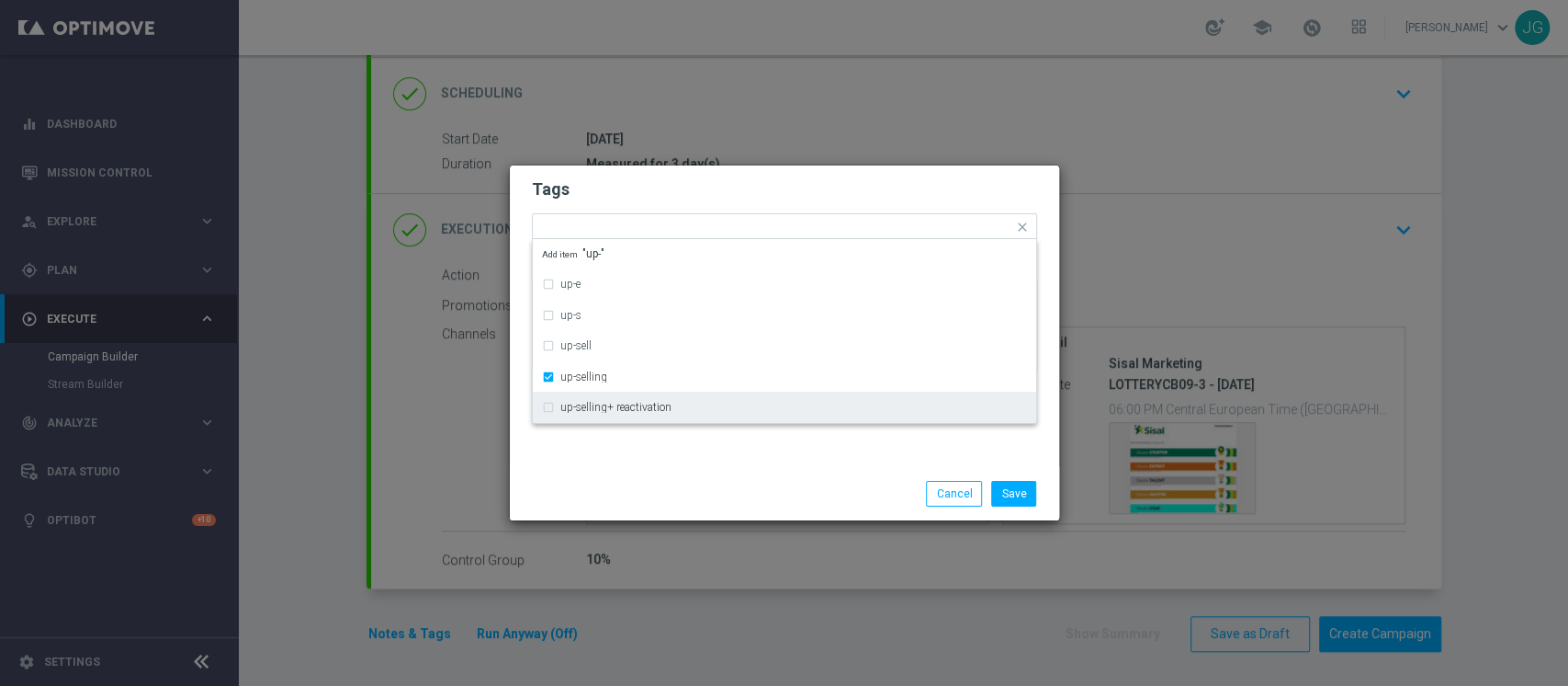
click at [690, 467] on div "Save Cancel" at bounding box center [784, 493] width 549 height 53
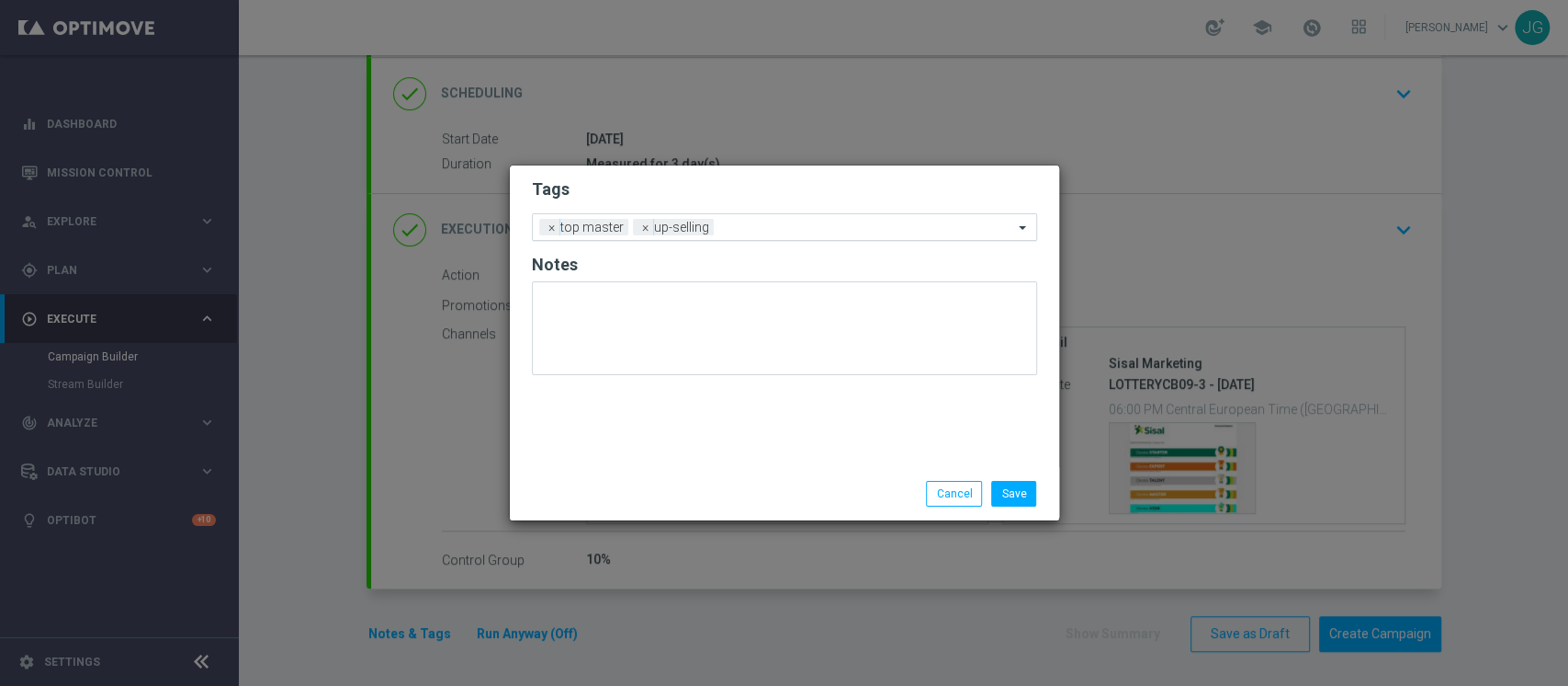
click at [794, 232] on input "text" at bounding box center [867, 229] width 292 height 15
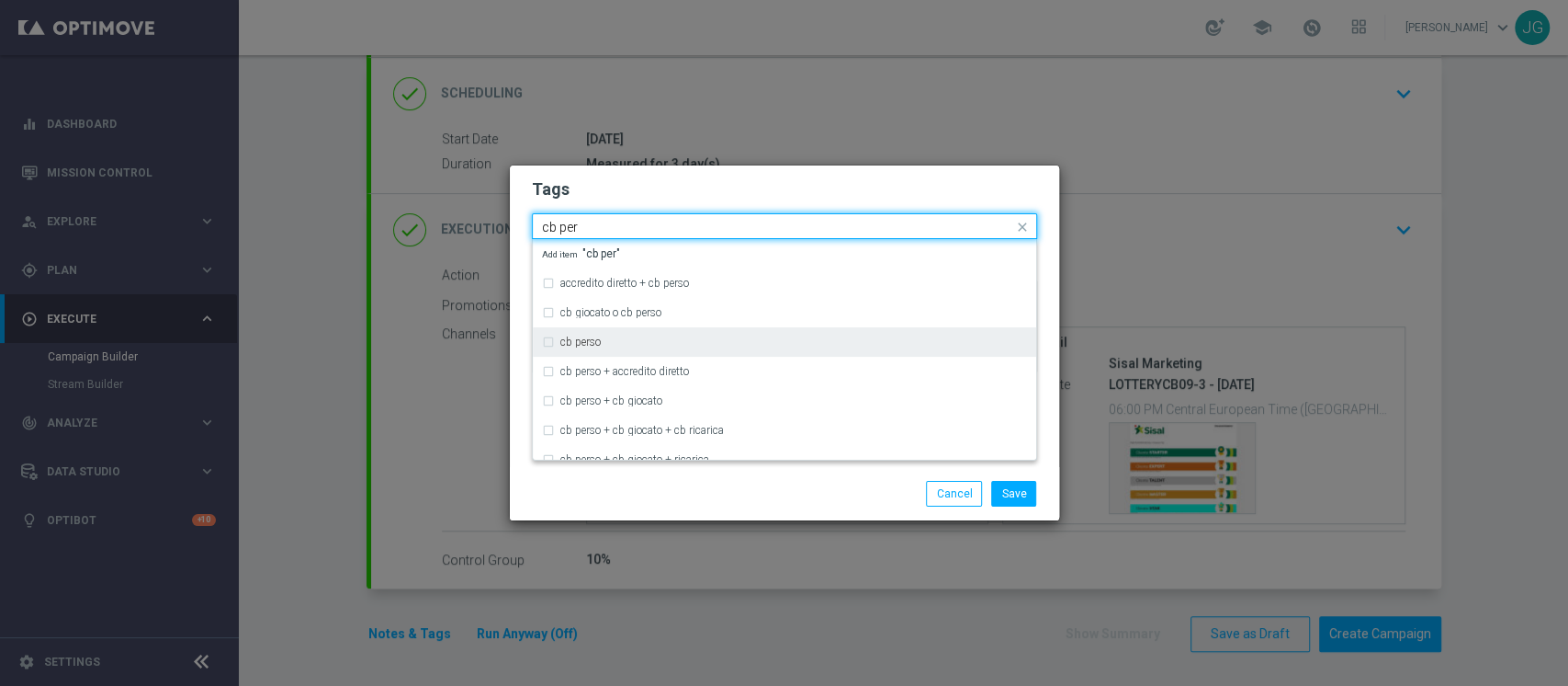
click at [639, 342] on div "cb perso" at bounding box center [794, 341] width 467 height 11
type input "cb per"
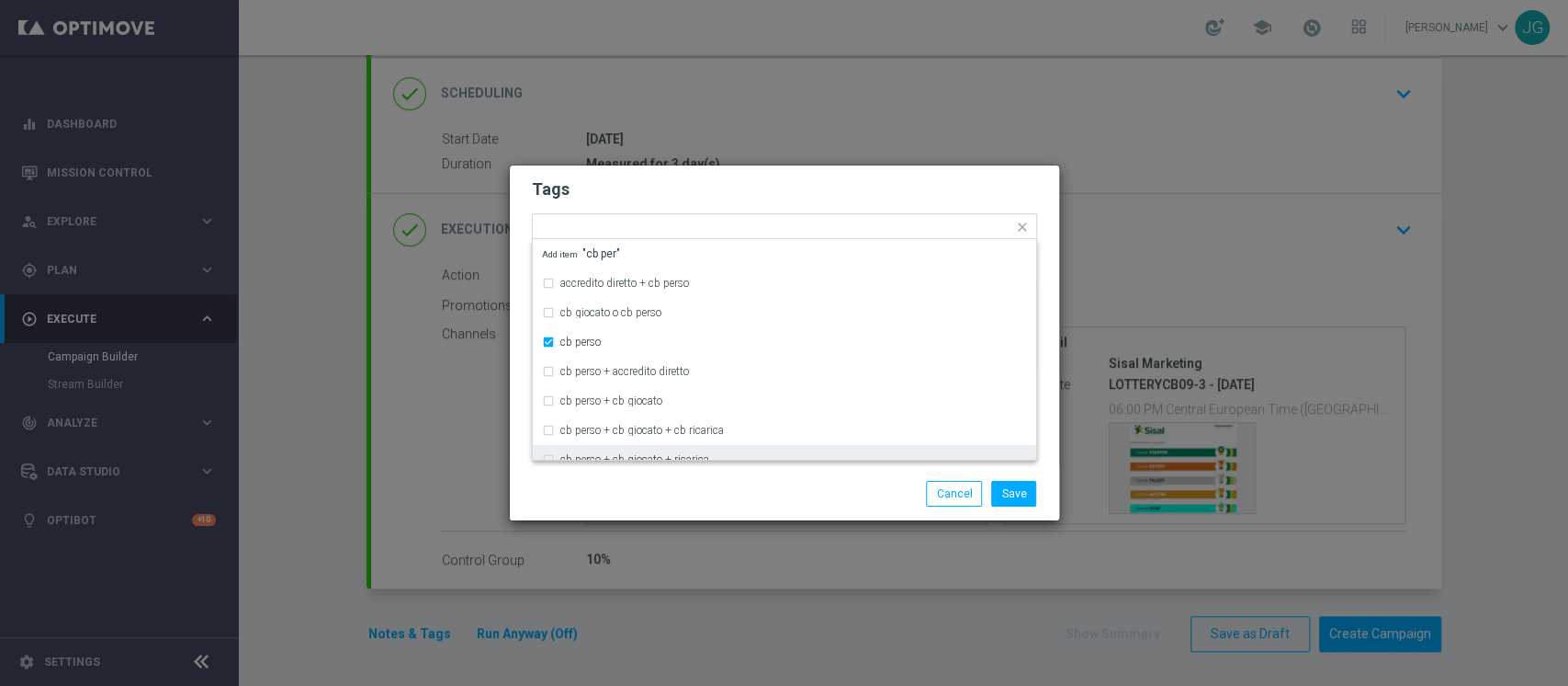
click at [817, 505] on div "Save Cancel" at bounding box center [873, 493] width 355 height 26
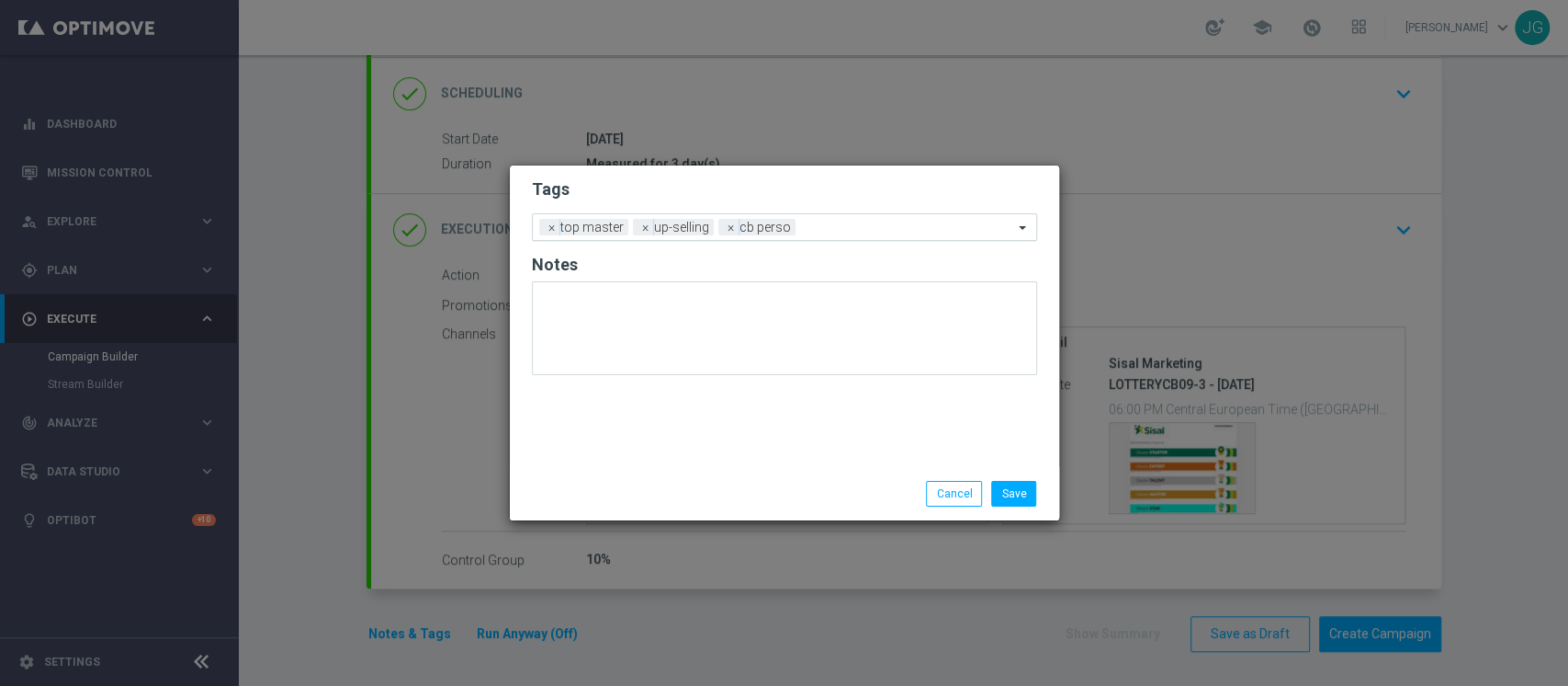
click at [881, 232] on input "text" at bounding box center [907, 229] width 210 height 15
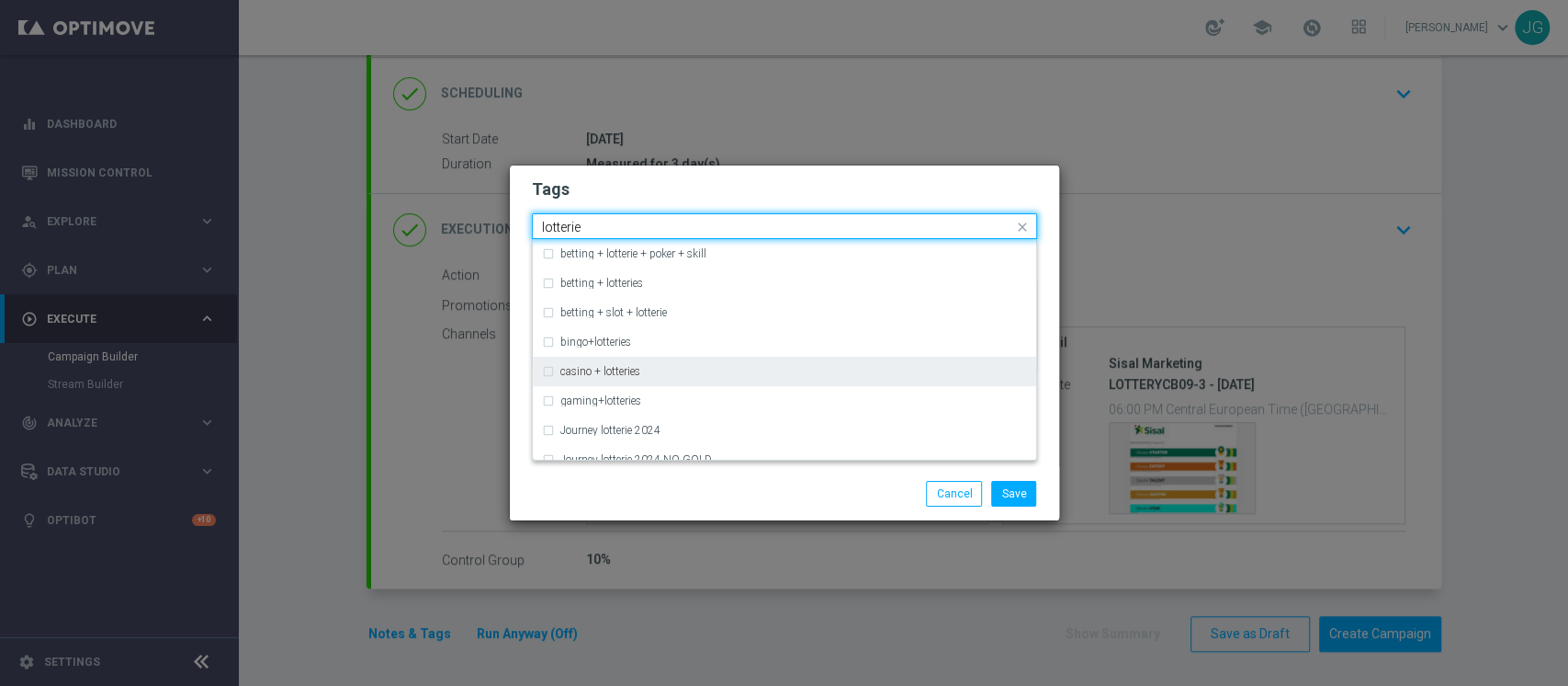
scroll to position [338, 0]
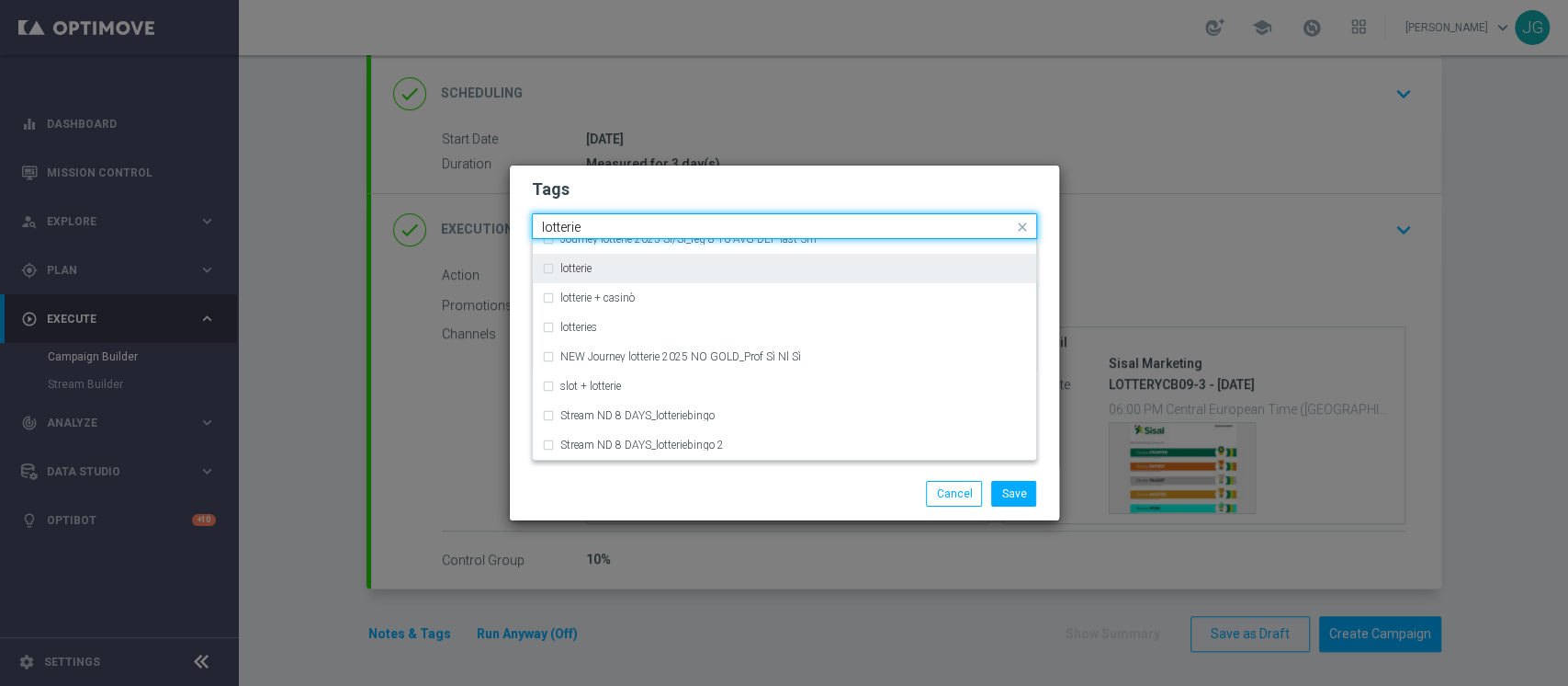
click at [644, 268] on div "lotterie" at bounding box center [794, 268] width 467 height 11
type input "lotterie"
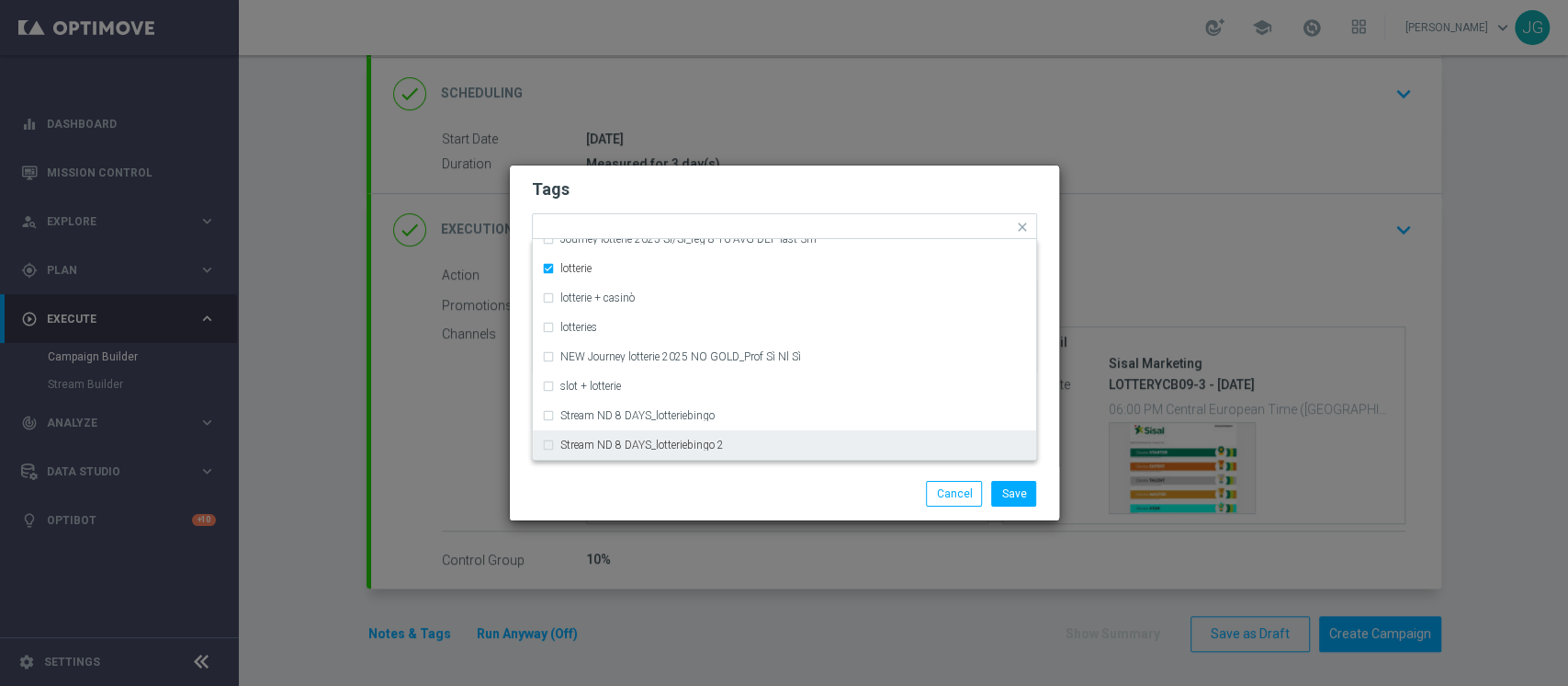
click at [715, 499] on div "Save Cancel" at bounding box center [873, 493] width 355 height 26
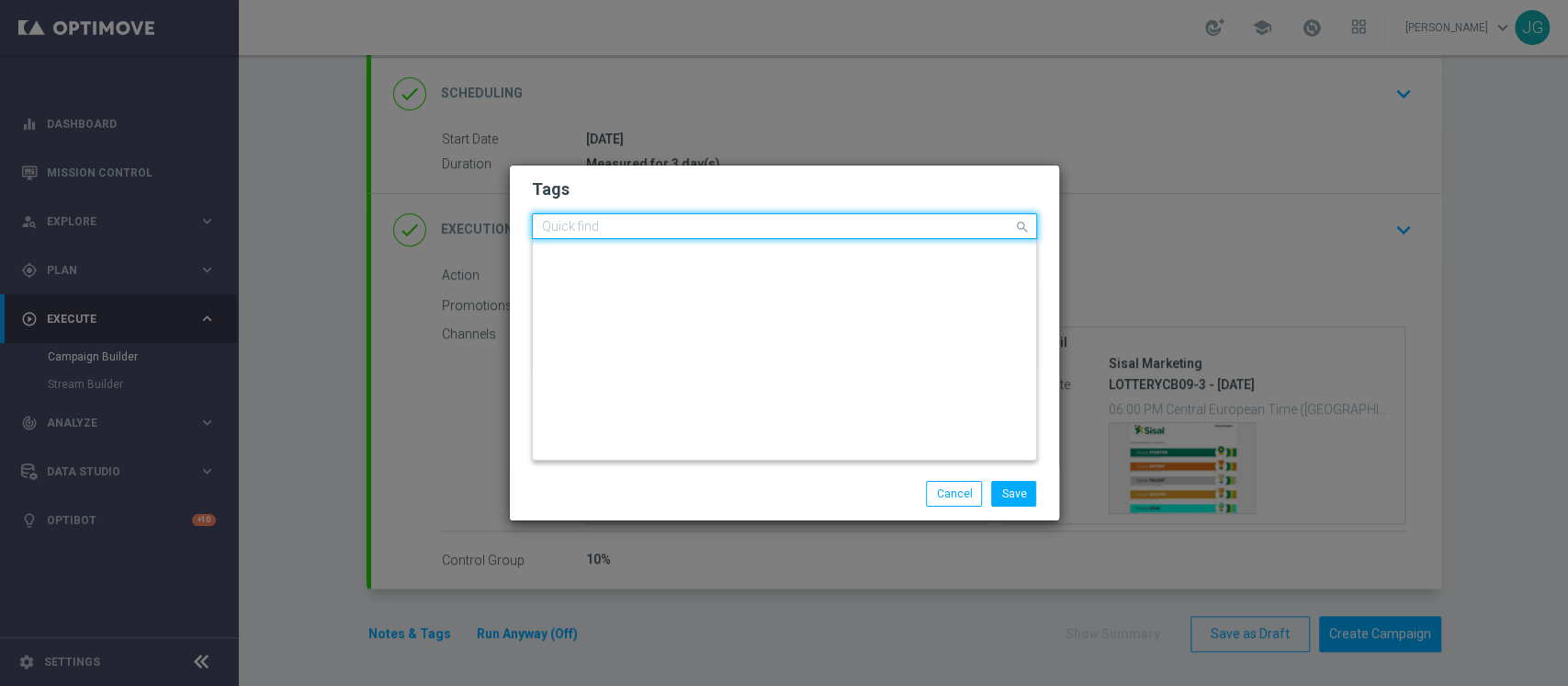
click at [879, 235] on div at bounding box center [777, 229] width 474 height 18
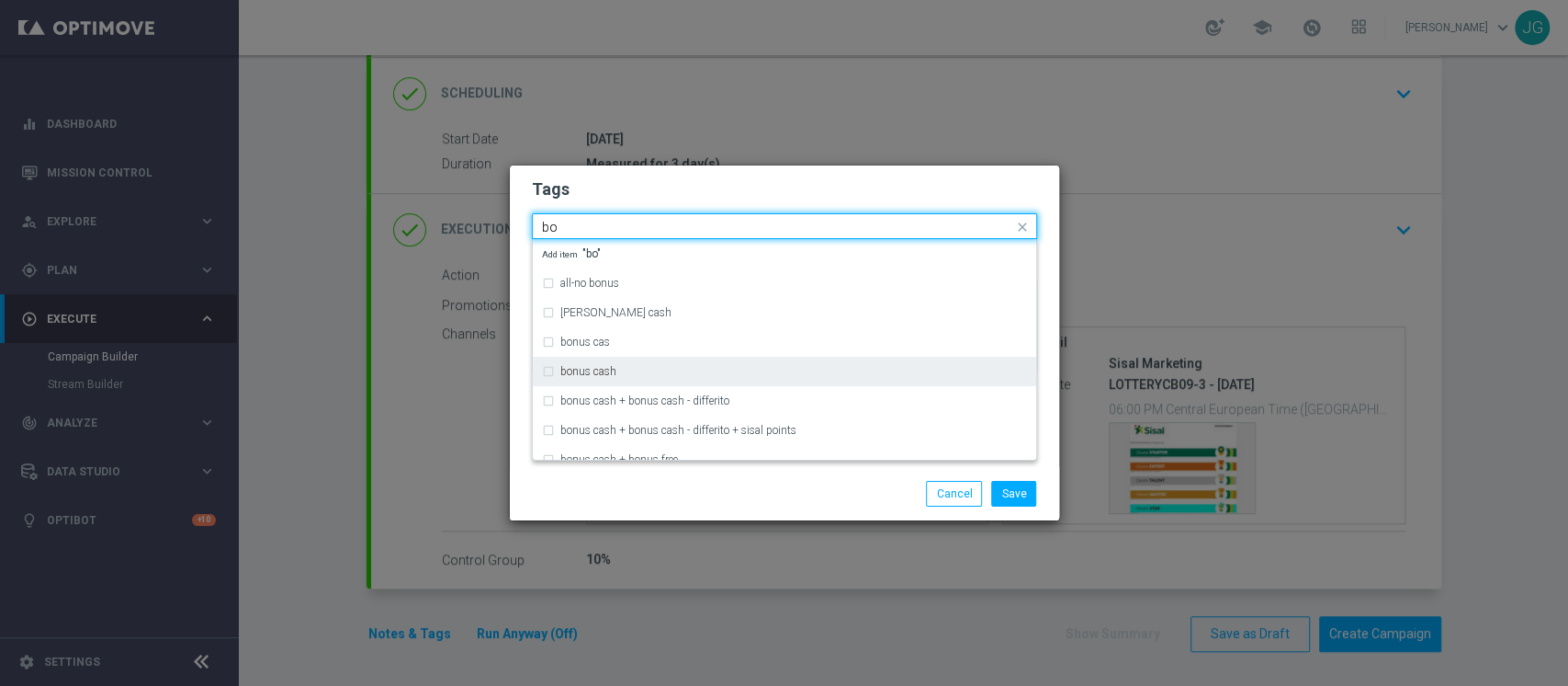
click at [606, 371] on label "bonus cash" at bounding box center [589, 371] width 56 height 11
type input "bo"
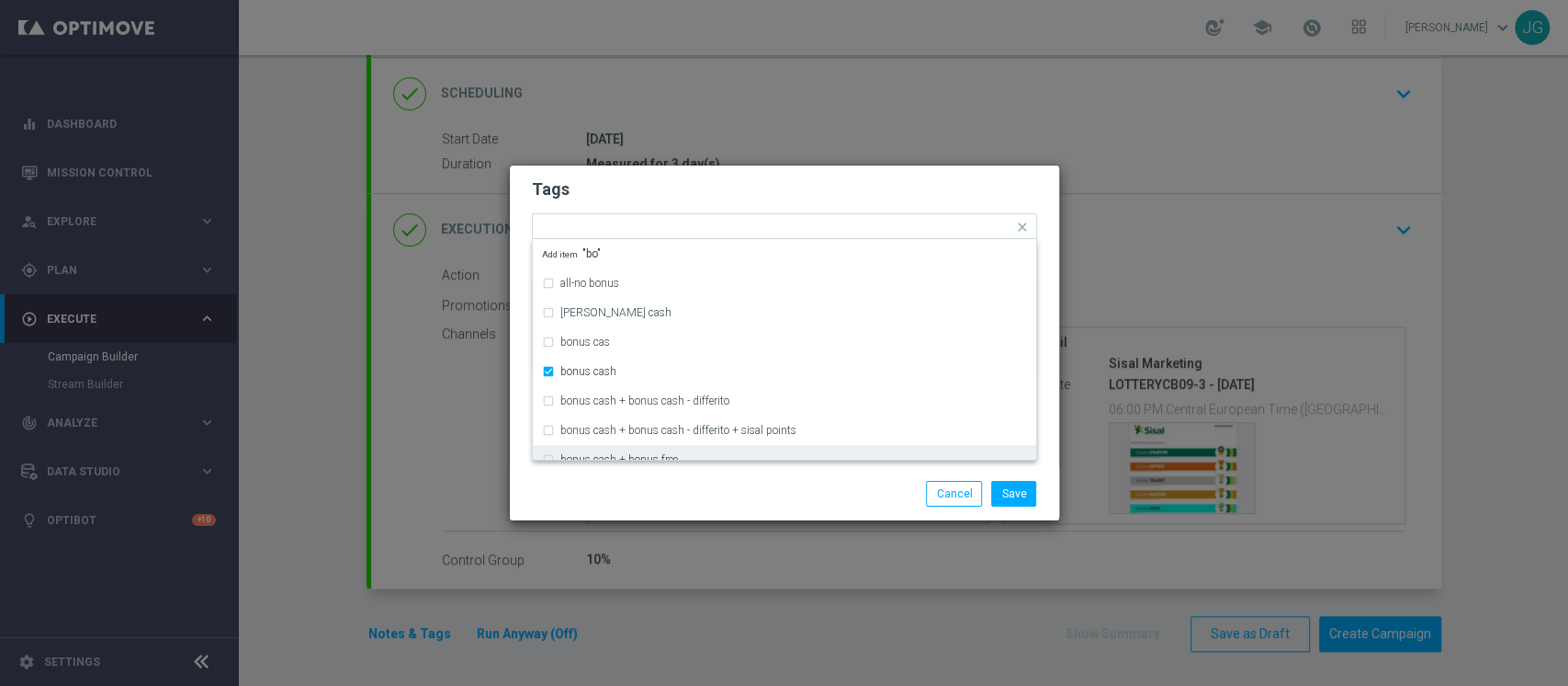
click at [753, 497] on div "Save Cancel" at bounding box center [873, 493] width 355 height 26
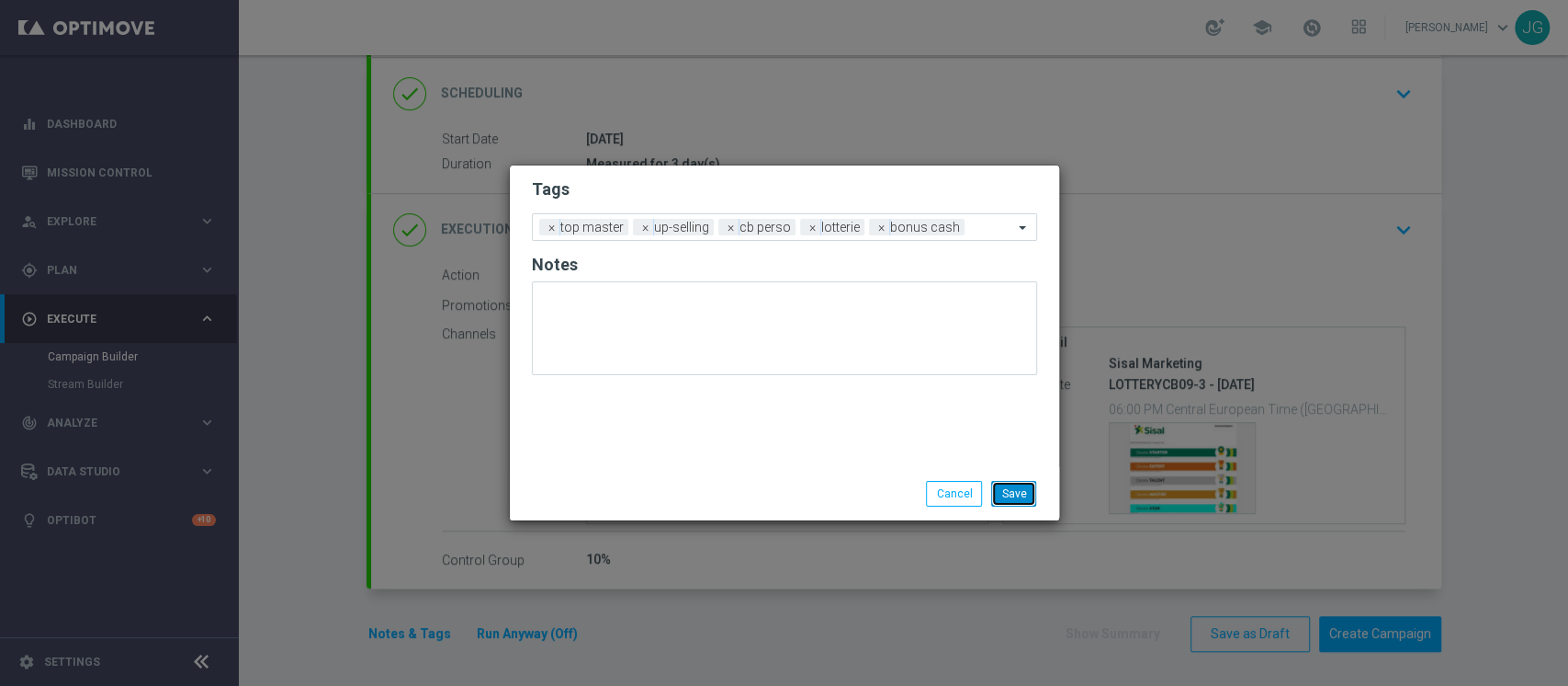
click at [1014, 497] on button "Save" at bounding box center [1013, 493] width 45 height 26
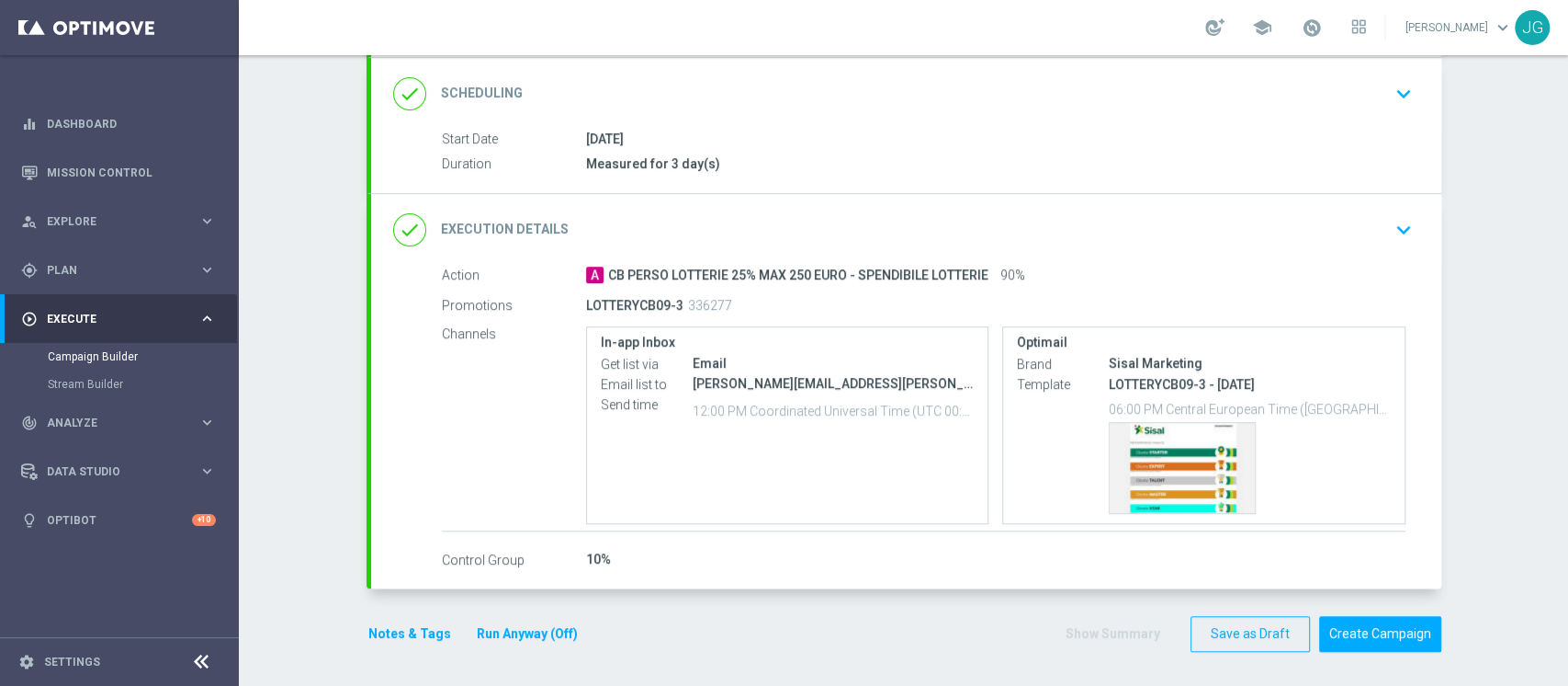
click at [491, 636] on button "Run Anyway (Off)" at bounding box center [527, 634] width 105 height 23
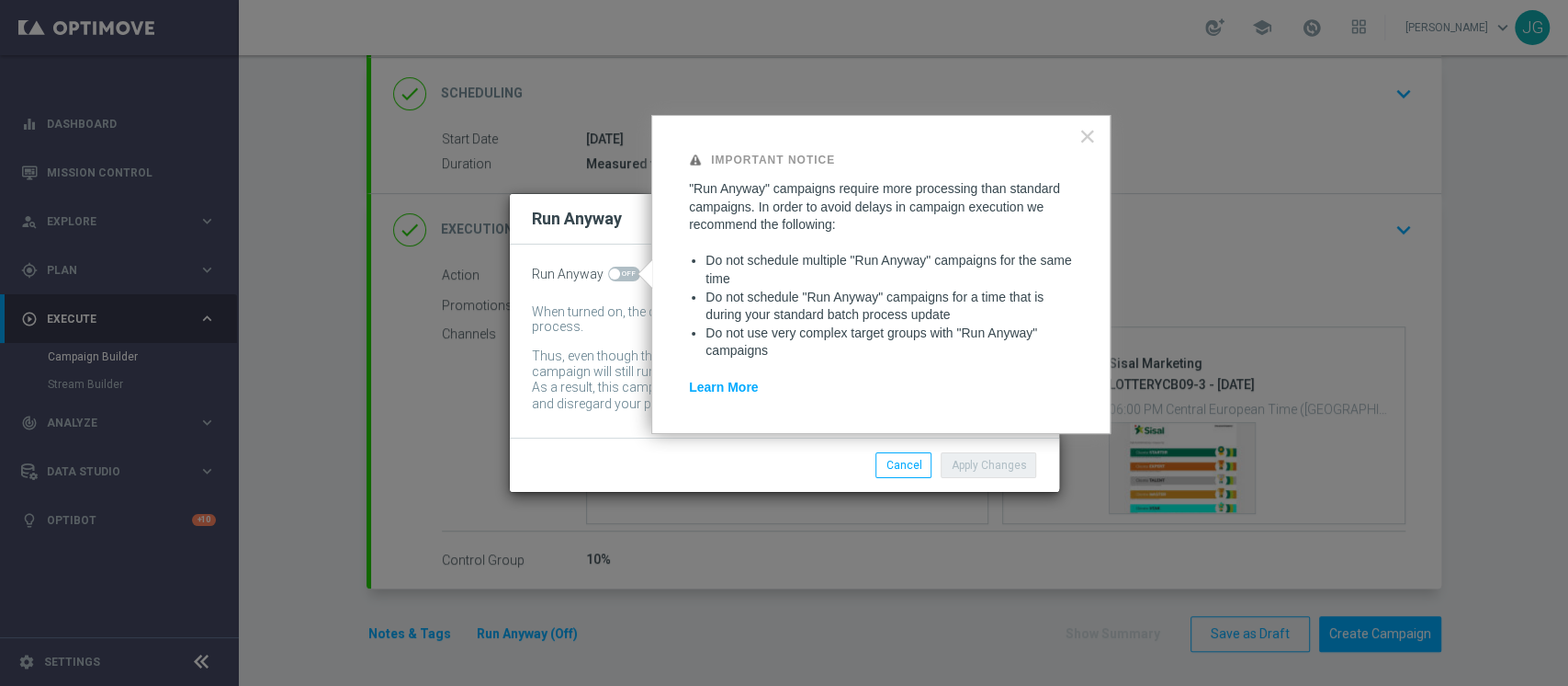
click at [618, 276] on span at bounding box center [623, 273] width 32 height 14
click at [618, 276] on input "checkbox" at bounding box center [623, 273] width 32 height 14
checkbox input "true"
click at [998, 459] on button "Apply Changes" at bounding box center [988, 465] width 95 height 26
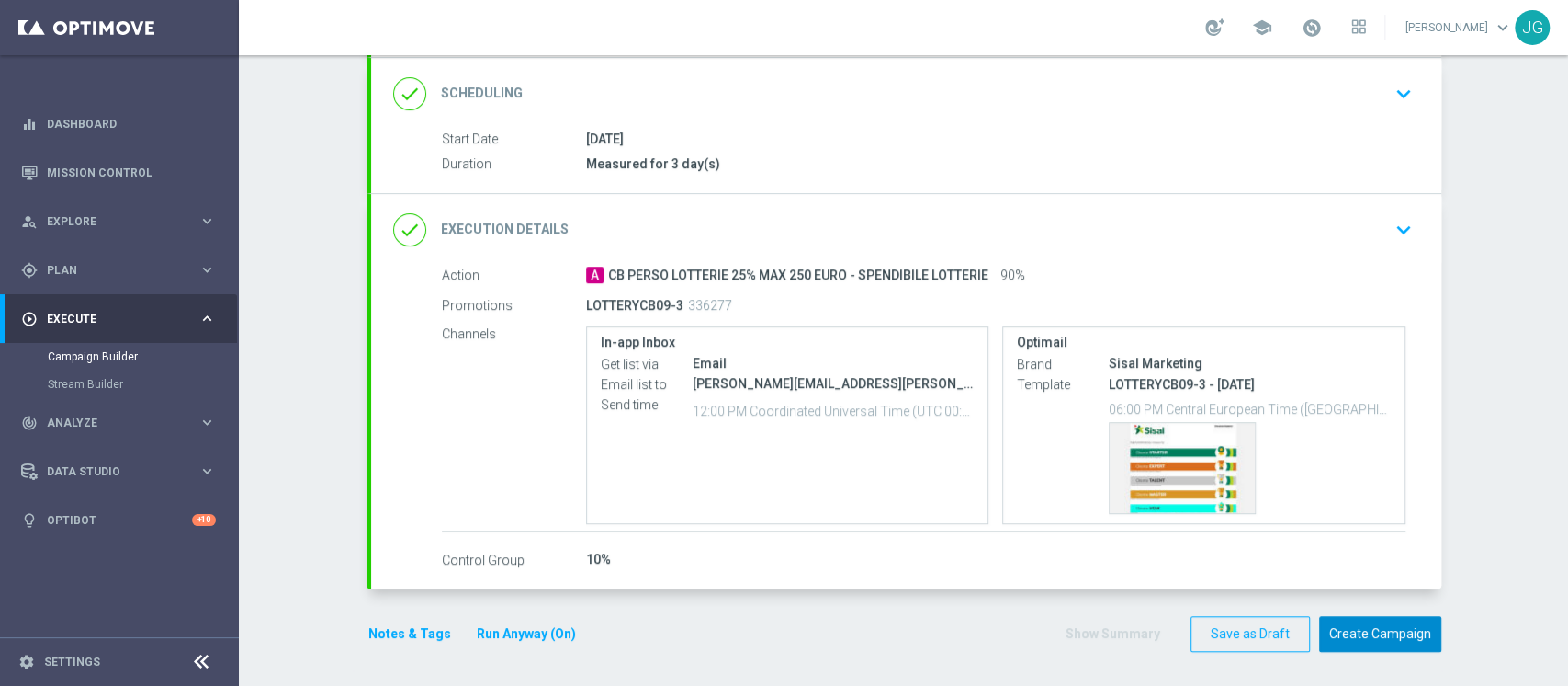
click at [1377, 629] on button "Create Campaign" at bounding box center [1380, 633] width 122 height 36
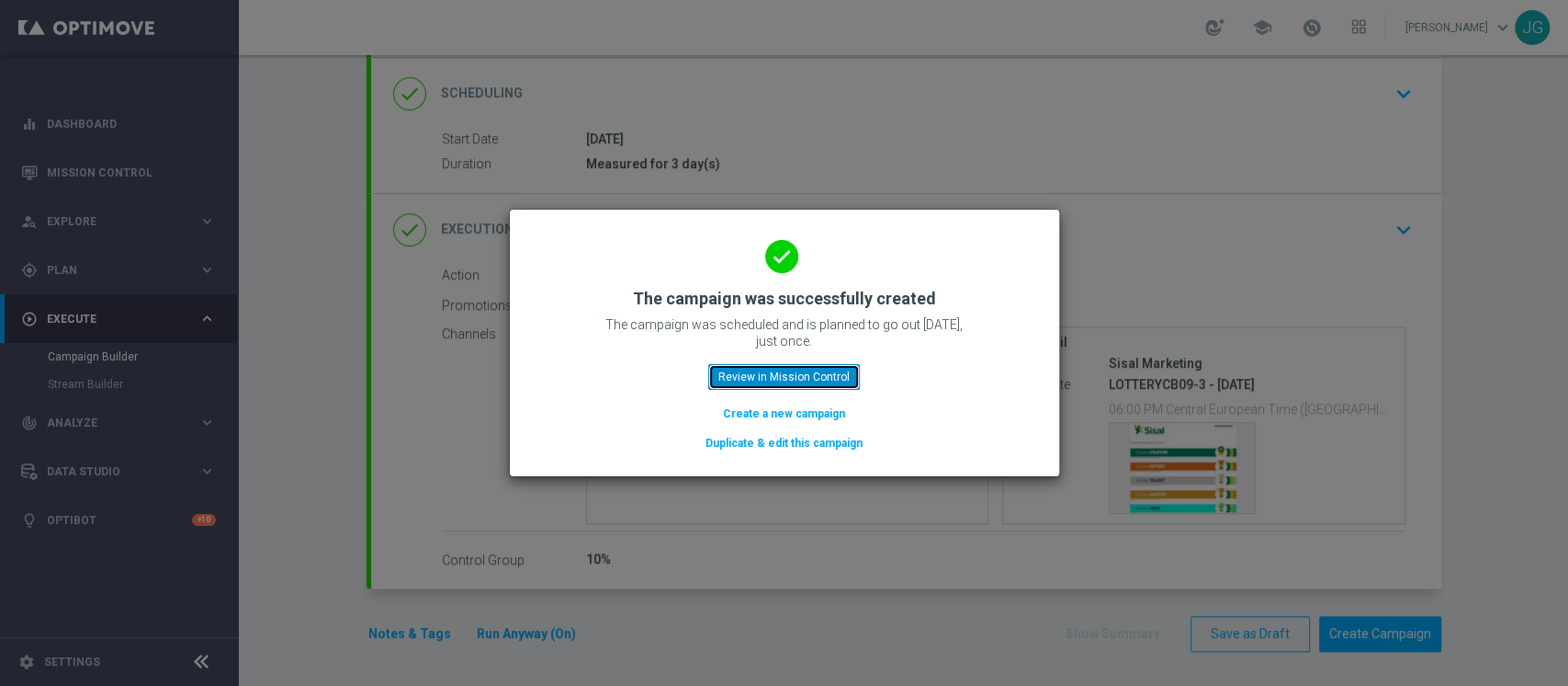
click at [829, 366] on button "Review in Mission Control" at bounding box center [784, 377] width 152 height 26
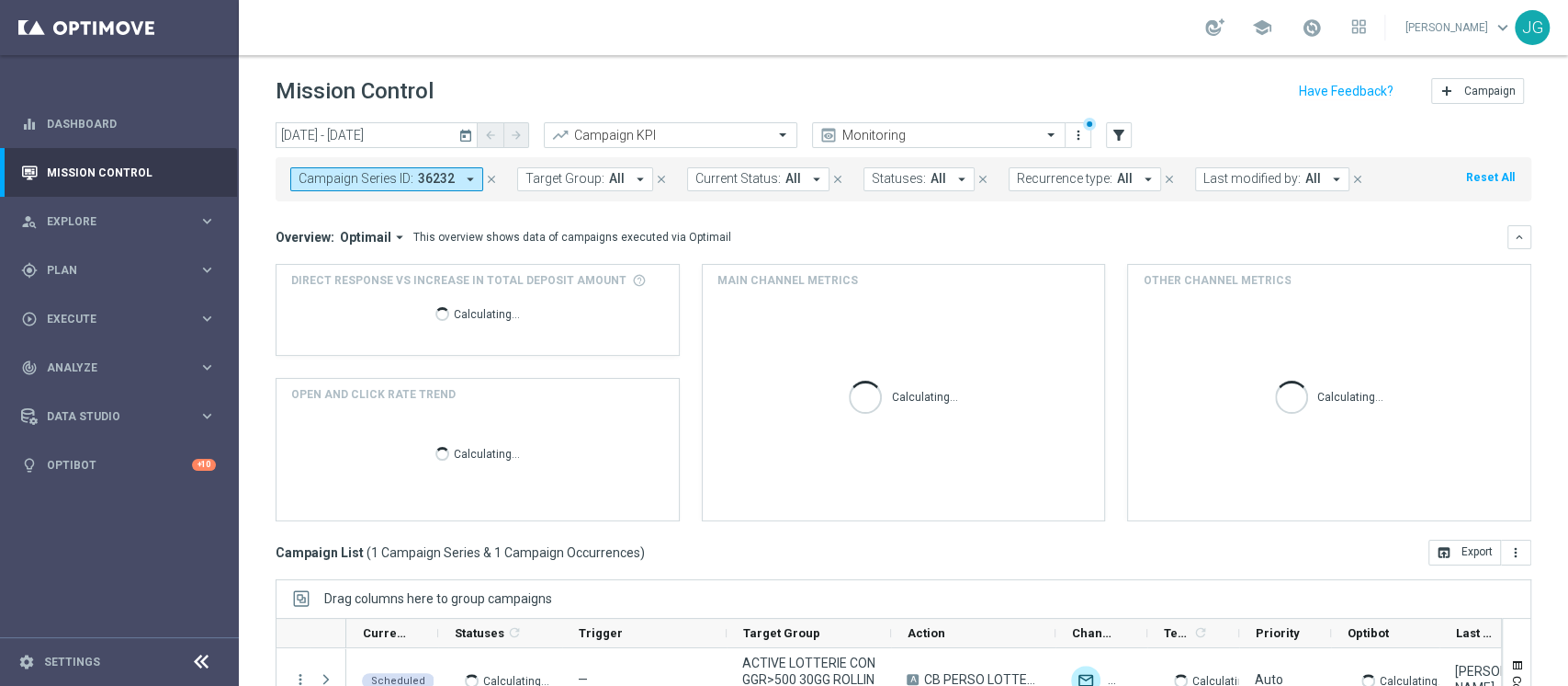
click at [444, 473] on div "Calculating..." at bounding box center [477, 457] width 151 height 42
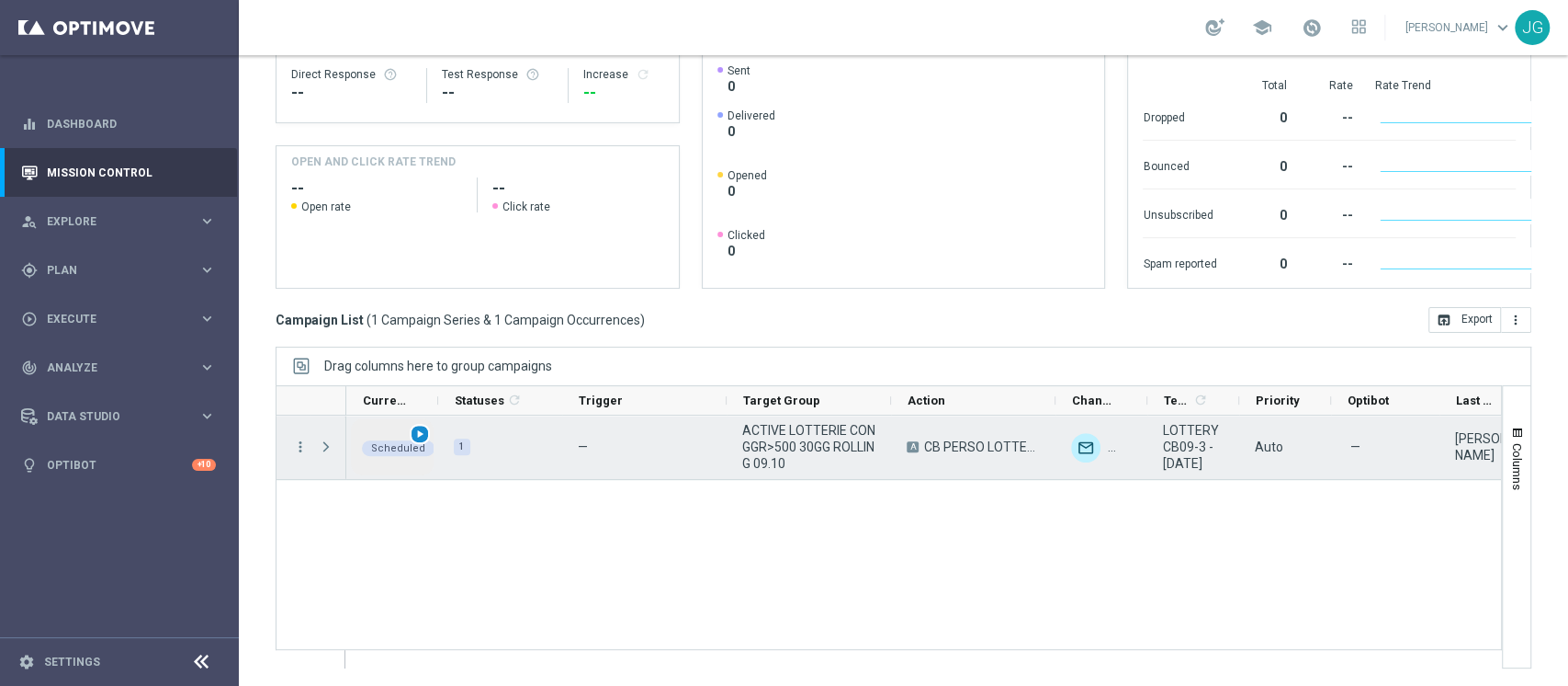
click at [419, 432] on span "play_arrow" at bounding box center [419, 433] width 12 height 12
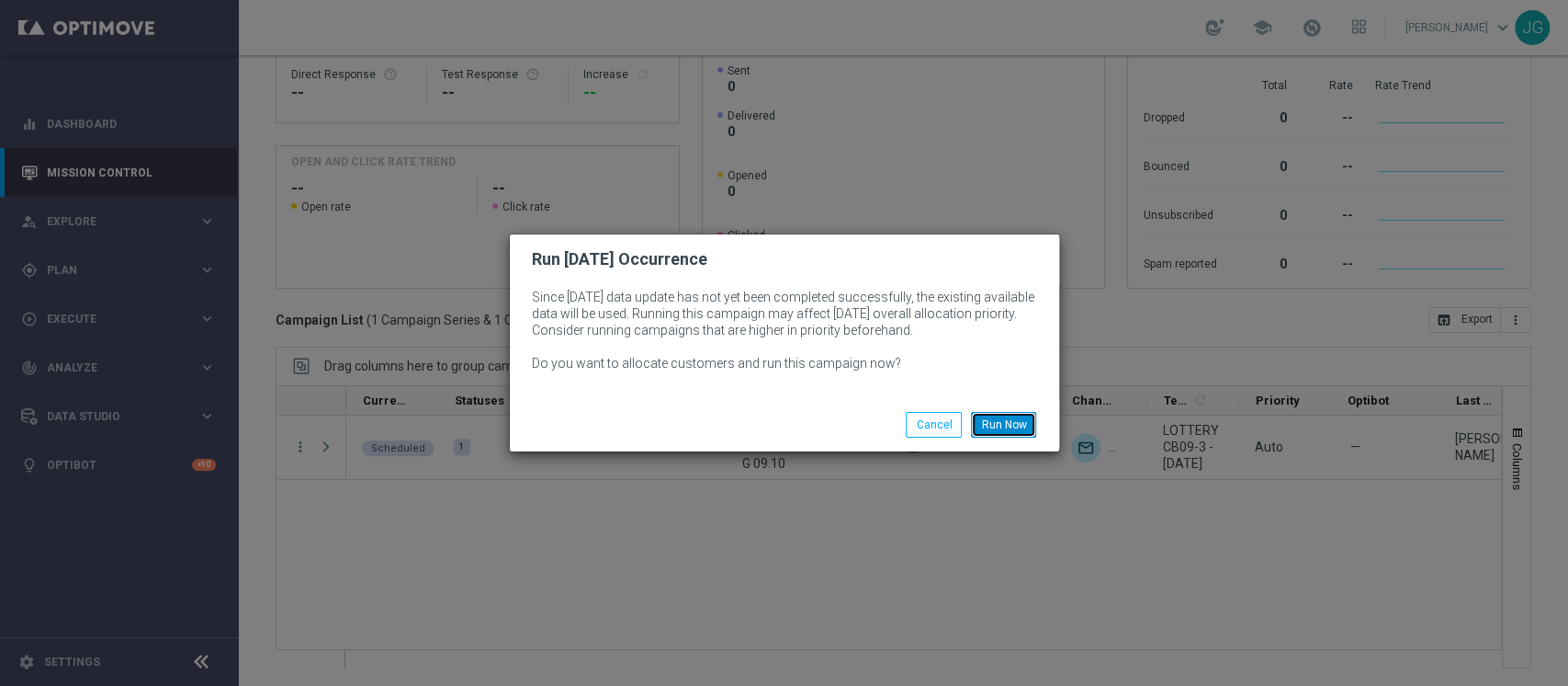
click at [1027, 420] on button "Run Now" at bounding box center [1003, 425] width 65 height 26
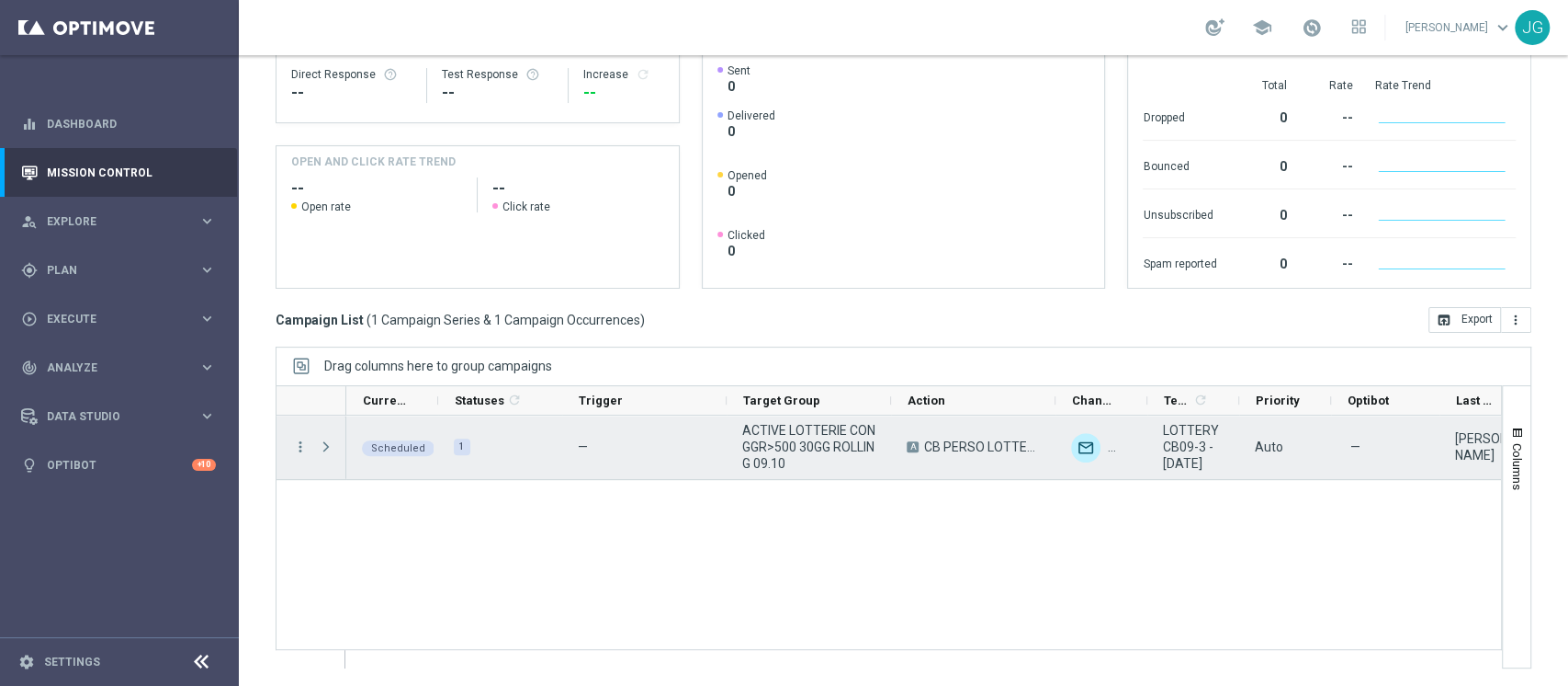
click at [1001, 422] on div "A CB PERSO LOTTERIE 25% MAX 250 EURO - SPENDIBILE LOTTERIE" at bounding box center [973, 447] width 164 height 63
click at [320, 443] on span "Press SPACE to select this row." at bounding box center [326, 446] width 16 height 14
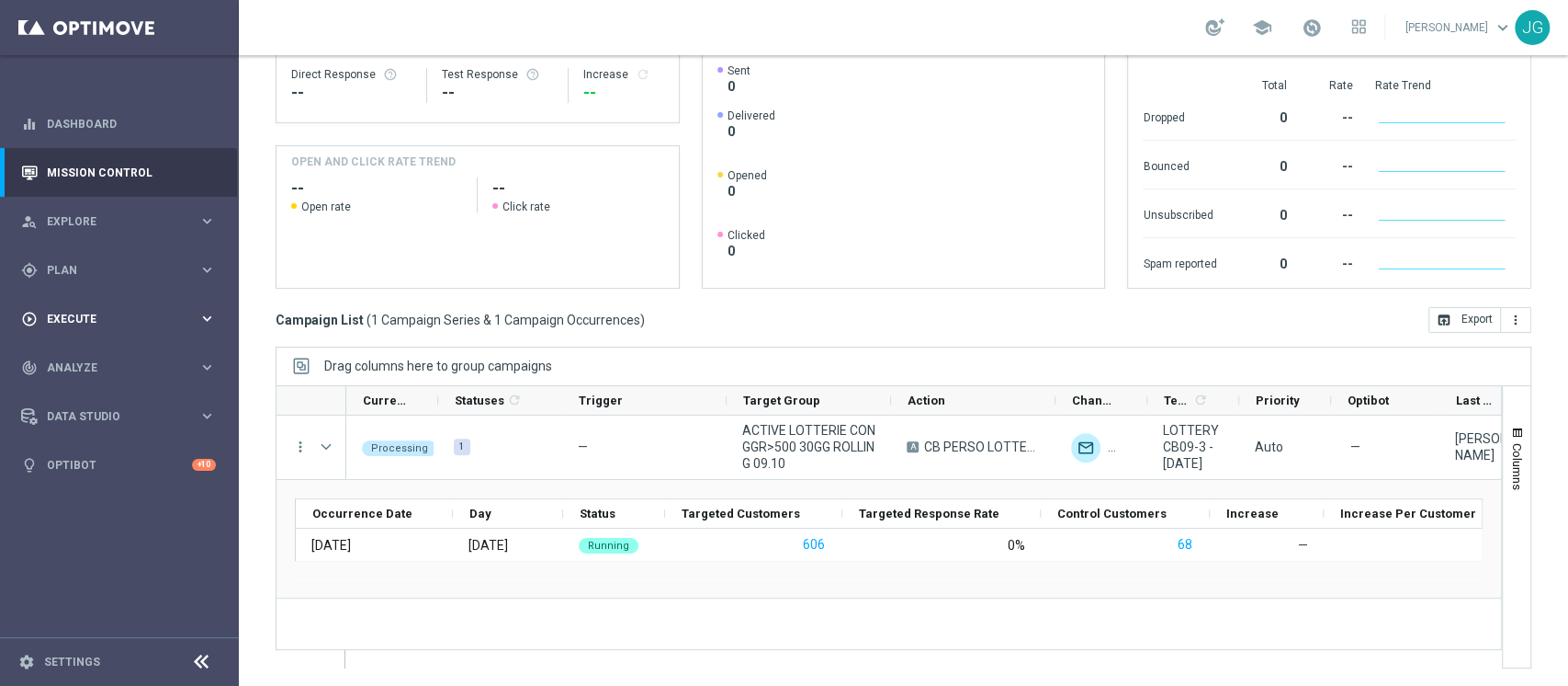
click at [133, 325] on div "play_circle_outline Execute" at bounding box center [109, 318] width 178 height 16
click at [112, 268] on span "Plan" at bounding box center [123, 270] width 152 height 11
click at [90, 357] on span "Templates" at bounding box center [114, 362] width 132 height 11
click at [89, 391] on link "Optimail" at bounding box center [124, 390] width 134 height 14
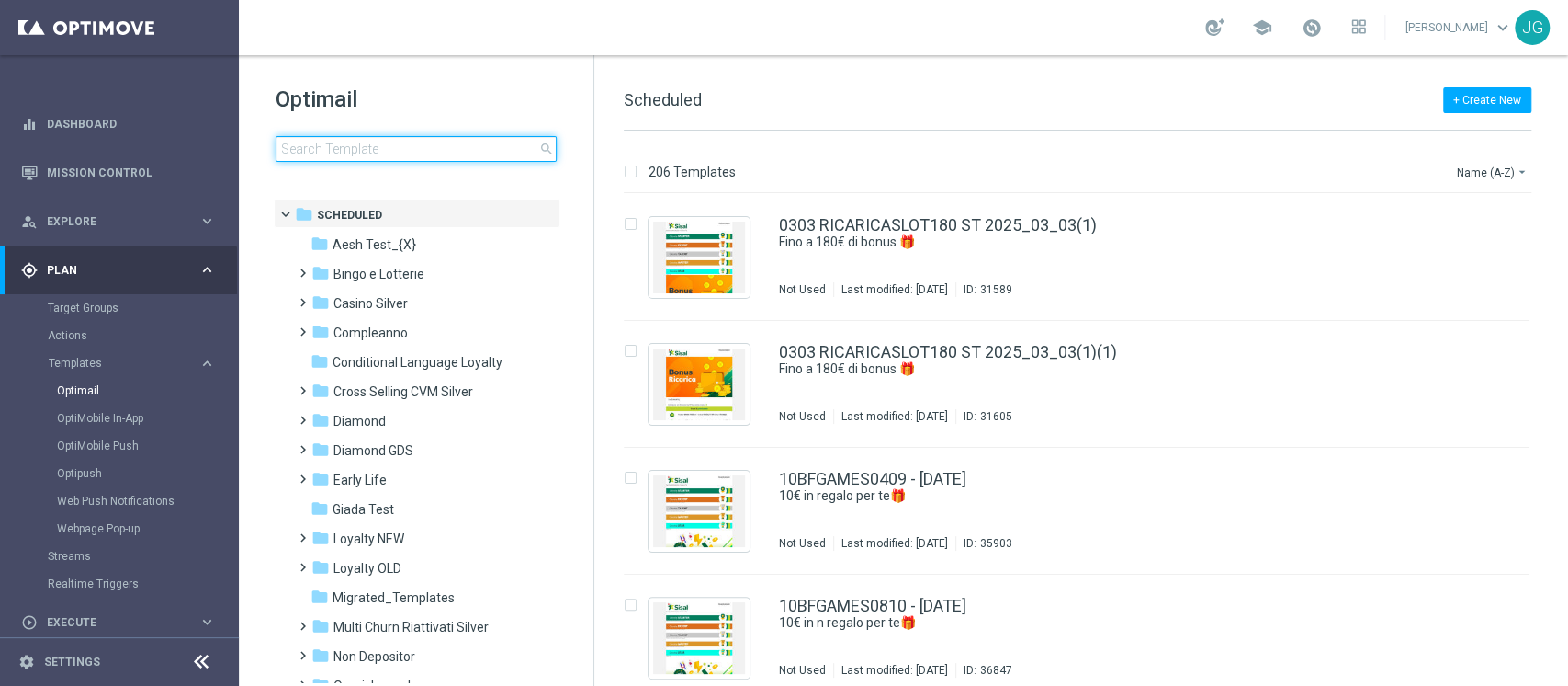
click at [311, 149] on input at bounding box center [416, 149] width 281 height 26
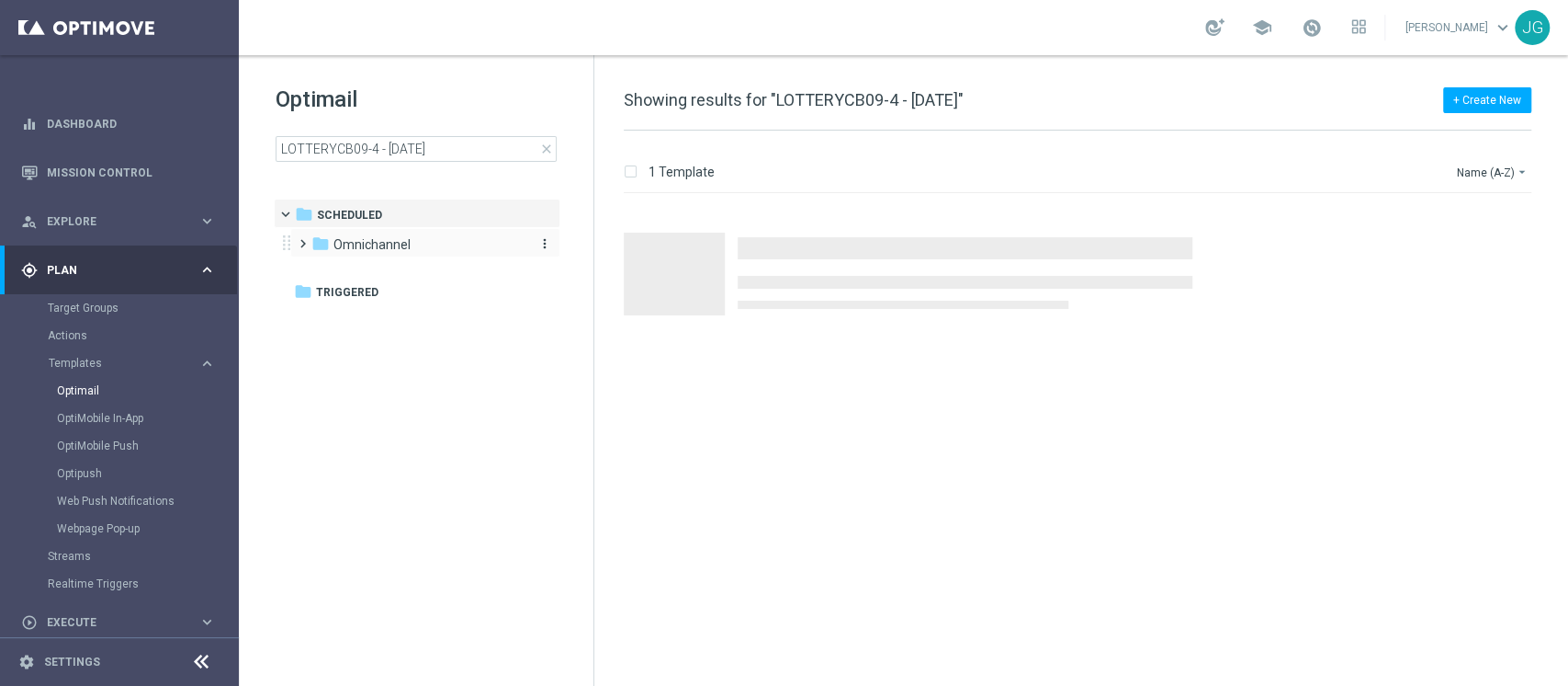
click at [384, 247] on span "Omnichannel" at bounding box center [372, 244] width 77 height 16
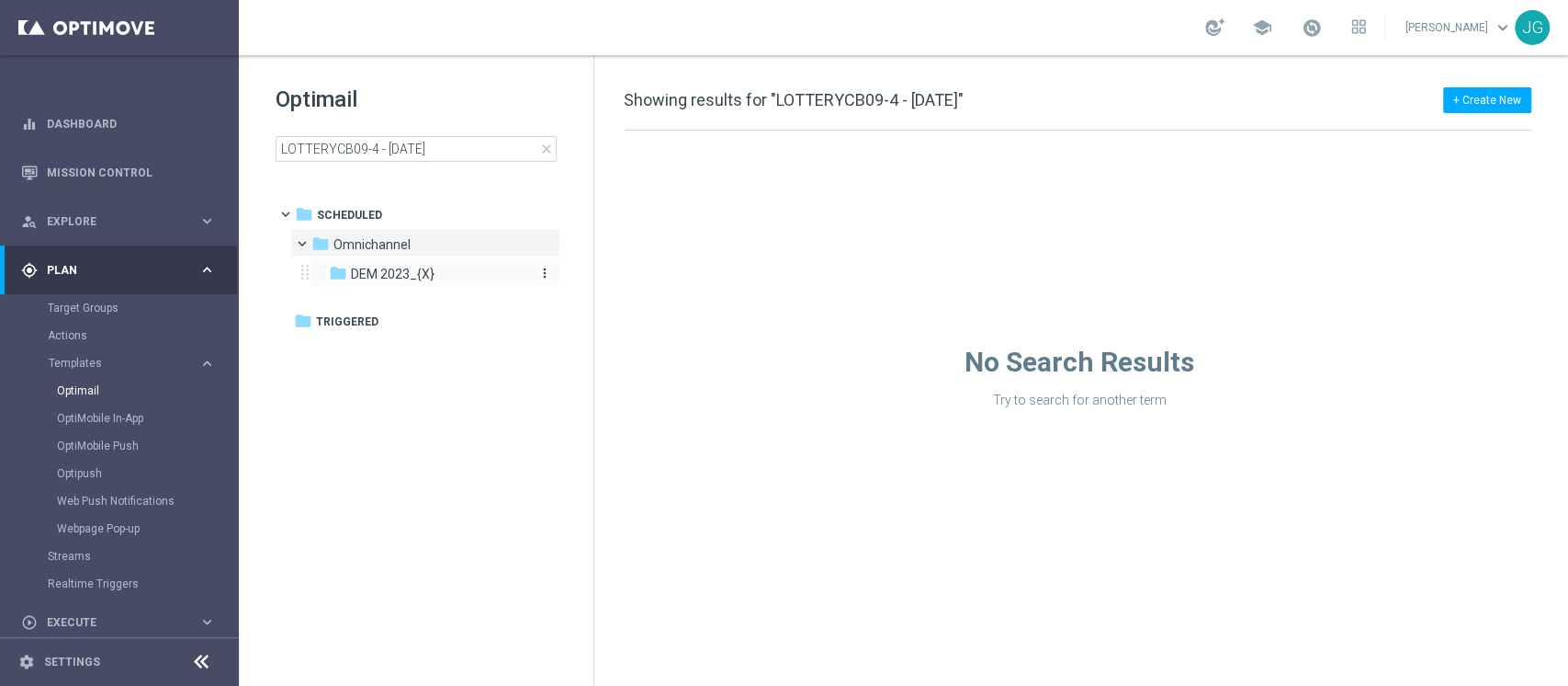
click at [405, 277] on span "DEM 2023_{X}" at bounding box center [392, 273] width 84 height 16
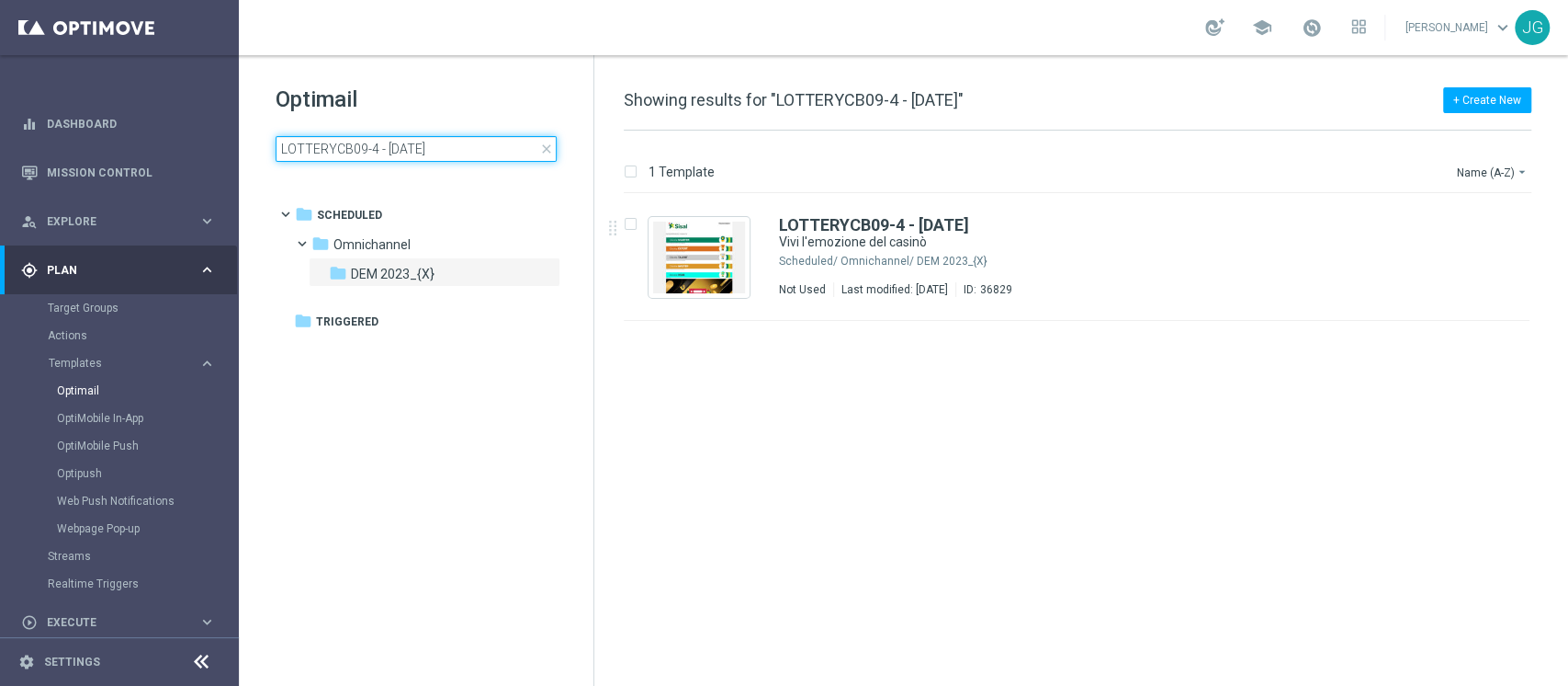
click at [381, 147] on input "LOTTERYCB09-4 - 09.10.2025" at bounding box center [416, 149] width 281 height 26
type input "LOTTERYCB09-3 - 09.10.2025"
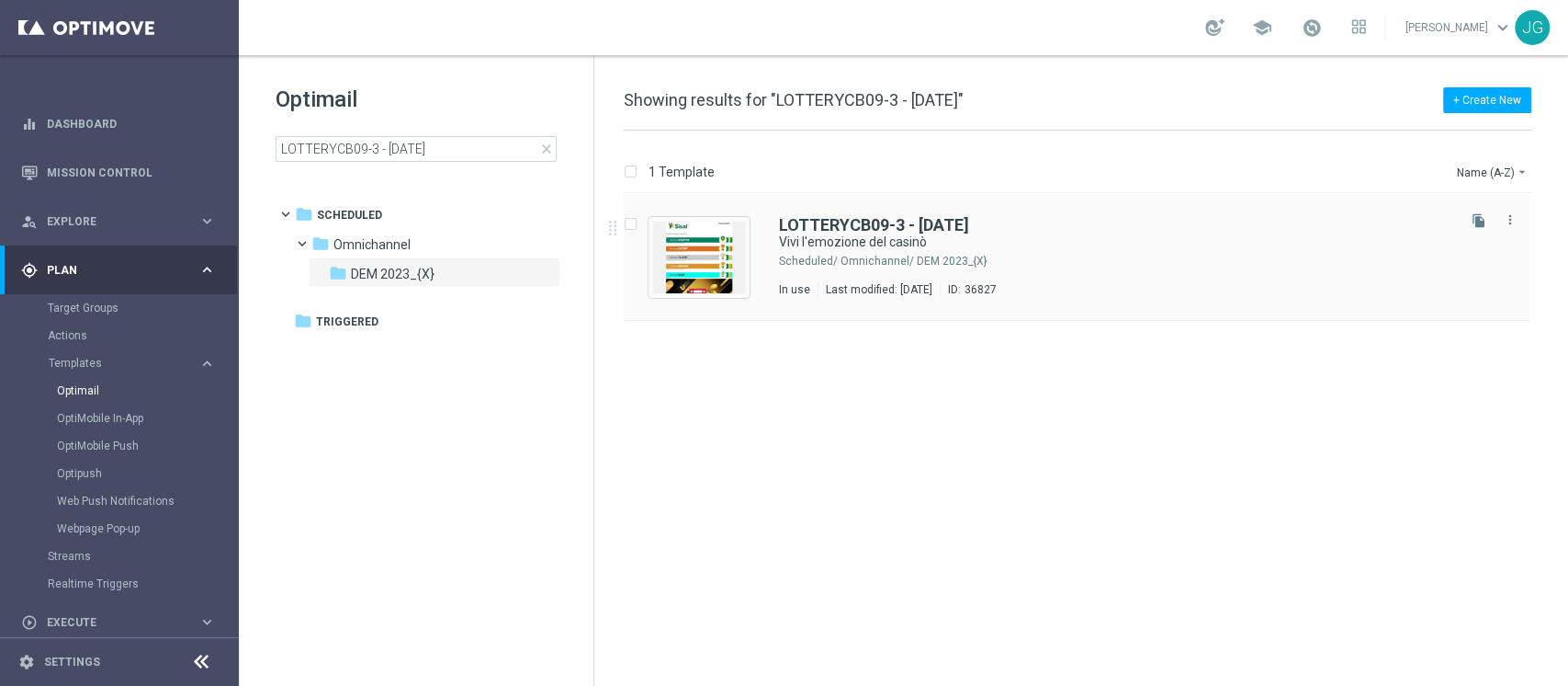
click at [814, 258] on div "Scheduled/" at bounding box center [808, 260] width 59 height 14
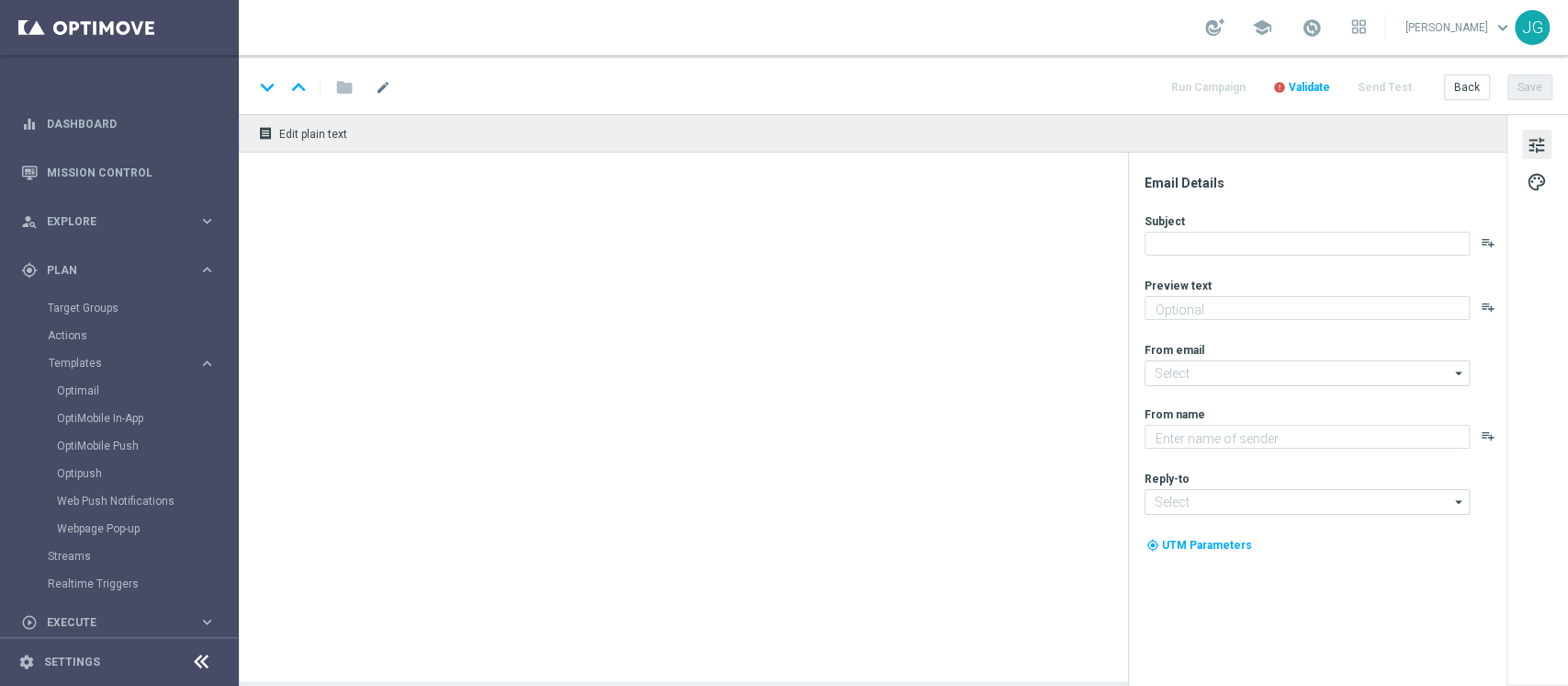
type textarea "Fino a 250€ di Bonus!"
type input "newsletter@comunicazioni.sisal.it"
type textarea "Sisal"
type input "info@sisal.it"
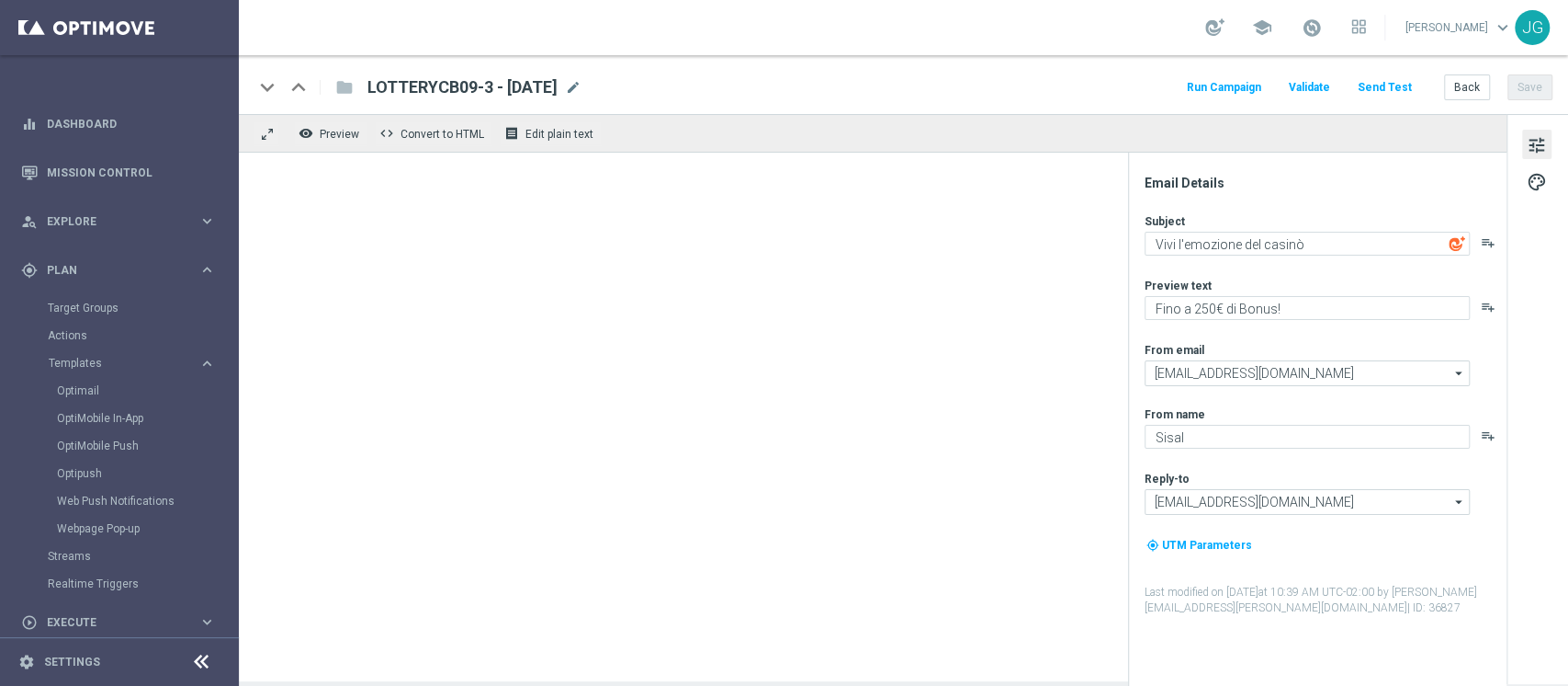
click at [814, 258] on div at bounding box center [873, 417] width 1267 height 528
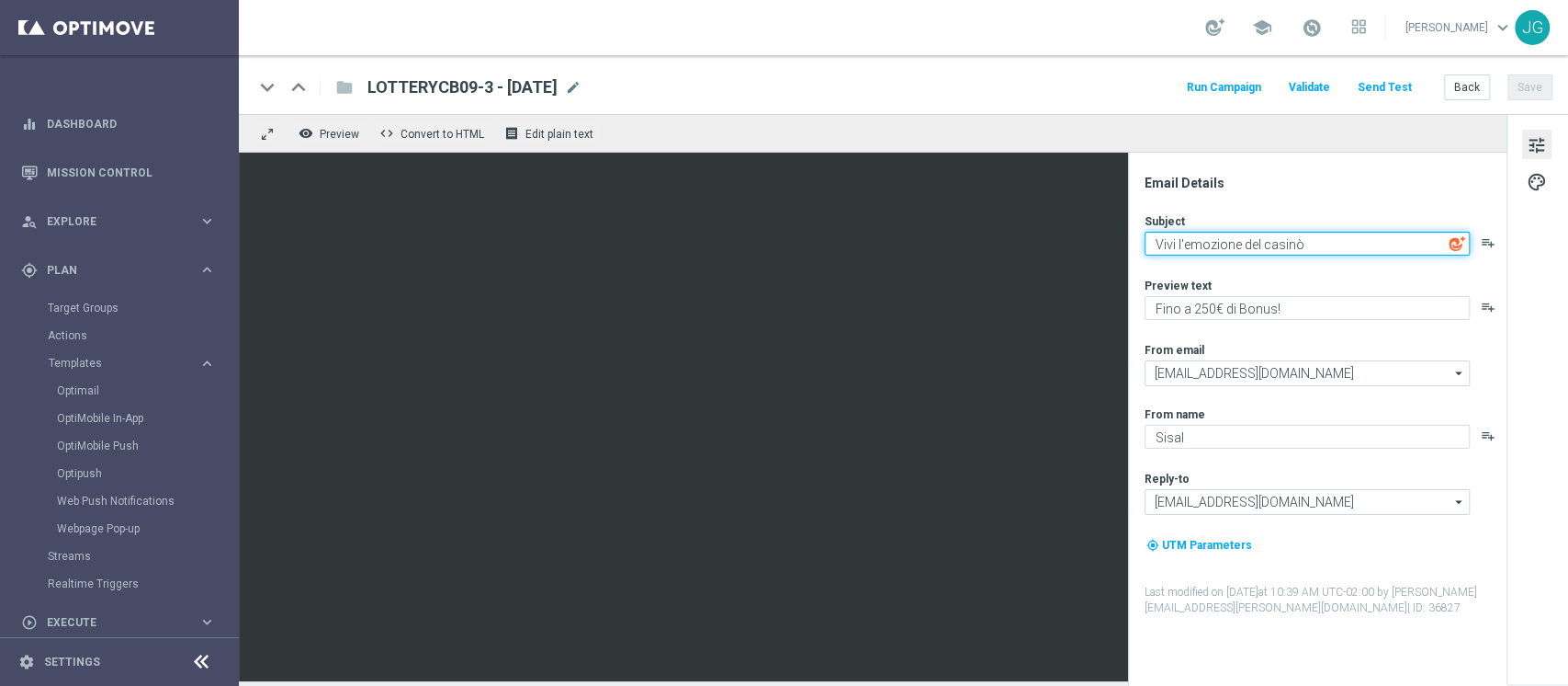
click at [1315, 244] on textarea "Vivi l'emozione del casinò" at bounding box center [1307, 243] width 326 height 24
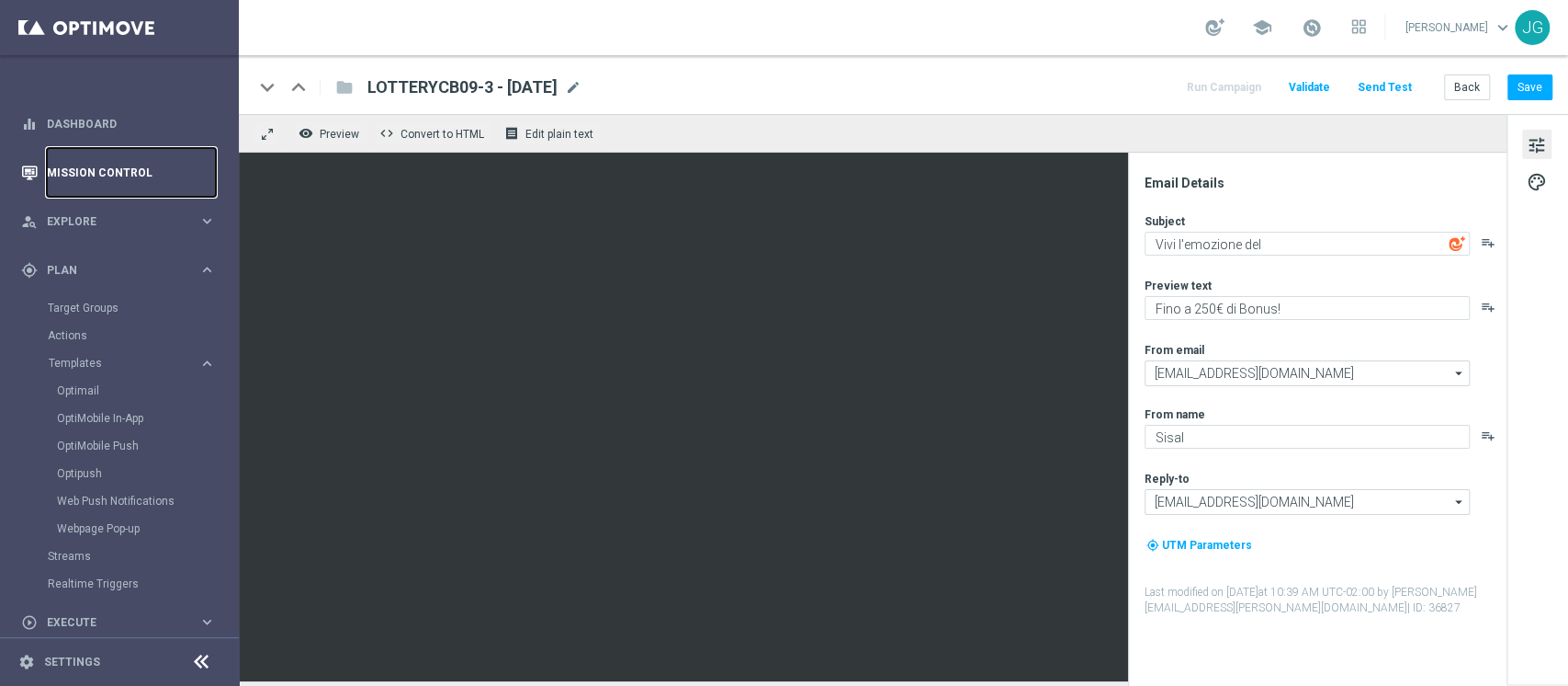
click at [103, 173] on link "Mission Control" at bounding box center [132, 172] width 169 height 49
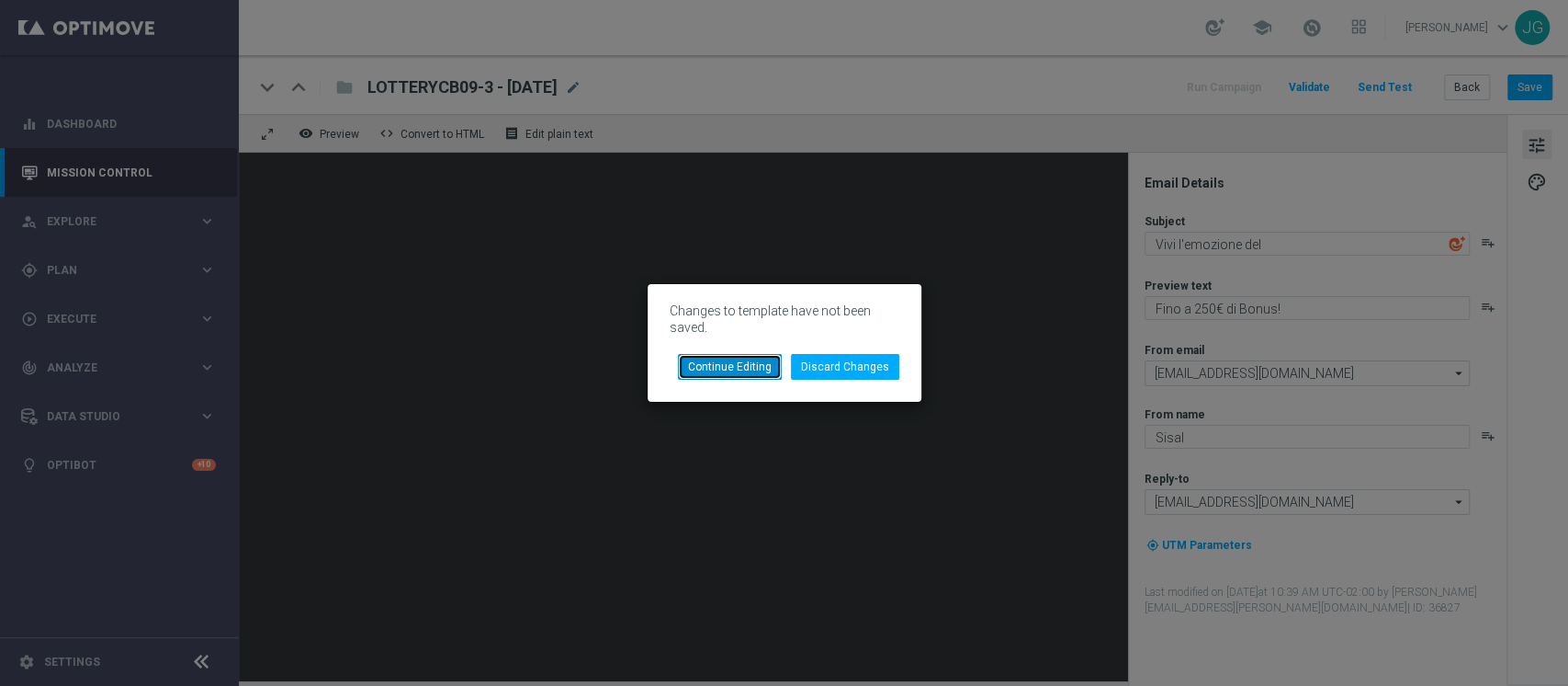
click at [753, 365] on button "Continue Editing" at bounding box center [730, 366] width 104 height 26
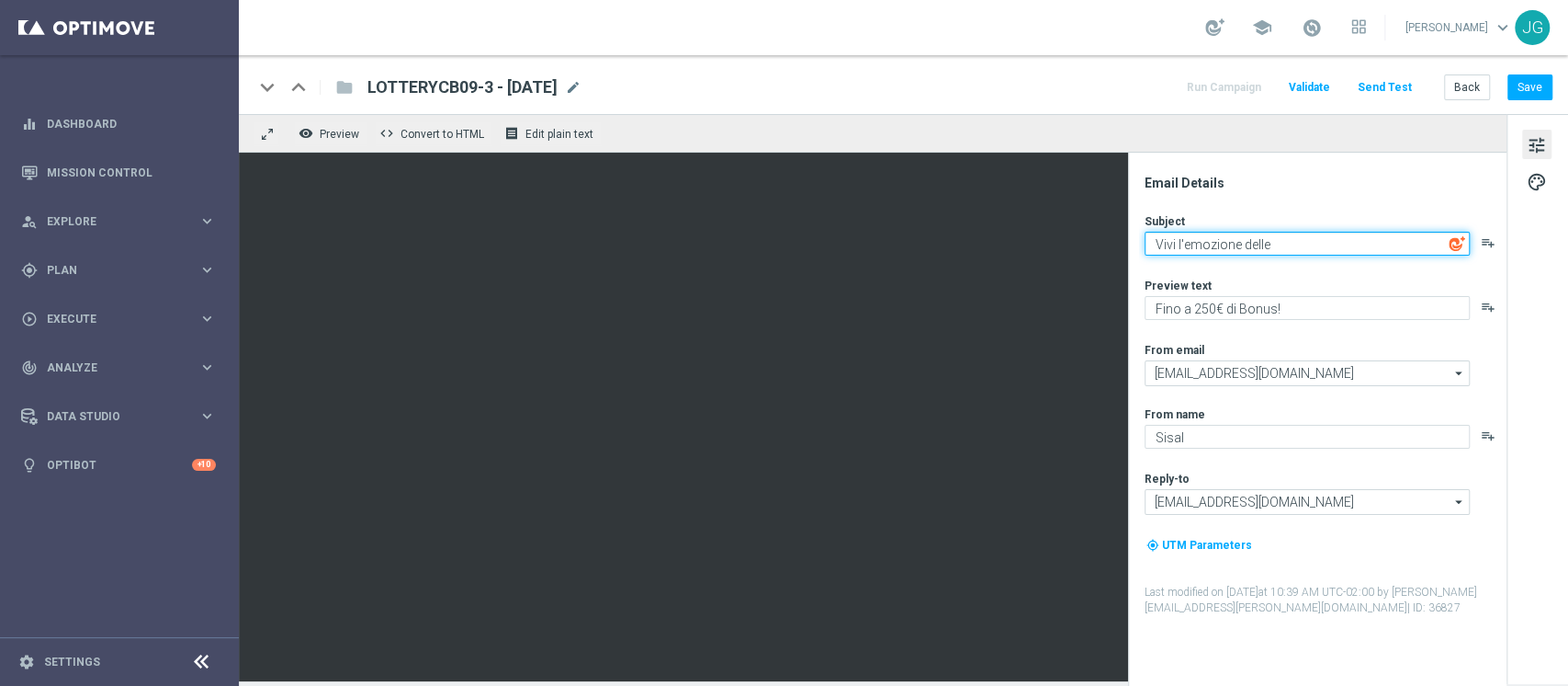
click at [1156, 239] on textarea "Vivi l'emozione delle" at bounding box center [1307, 243] width 326 height 24
paste textarea "Fino a 250€ di Bonus!"
type textarea "Fino a 250€ di Bonus!Vivi l'emozione delle"
click at [1274, 246] on textarea "Fino a 250€ di Bonus!Vivi l'emozione delle" at bounding box center [1307, 243] width 326 height 24
click at [1397, 244] on textarea "Fino a 250€ di Bonus! Vivi l'emozione delle" at bounding box center [1307, 243] width 326 height 24
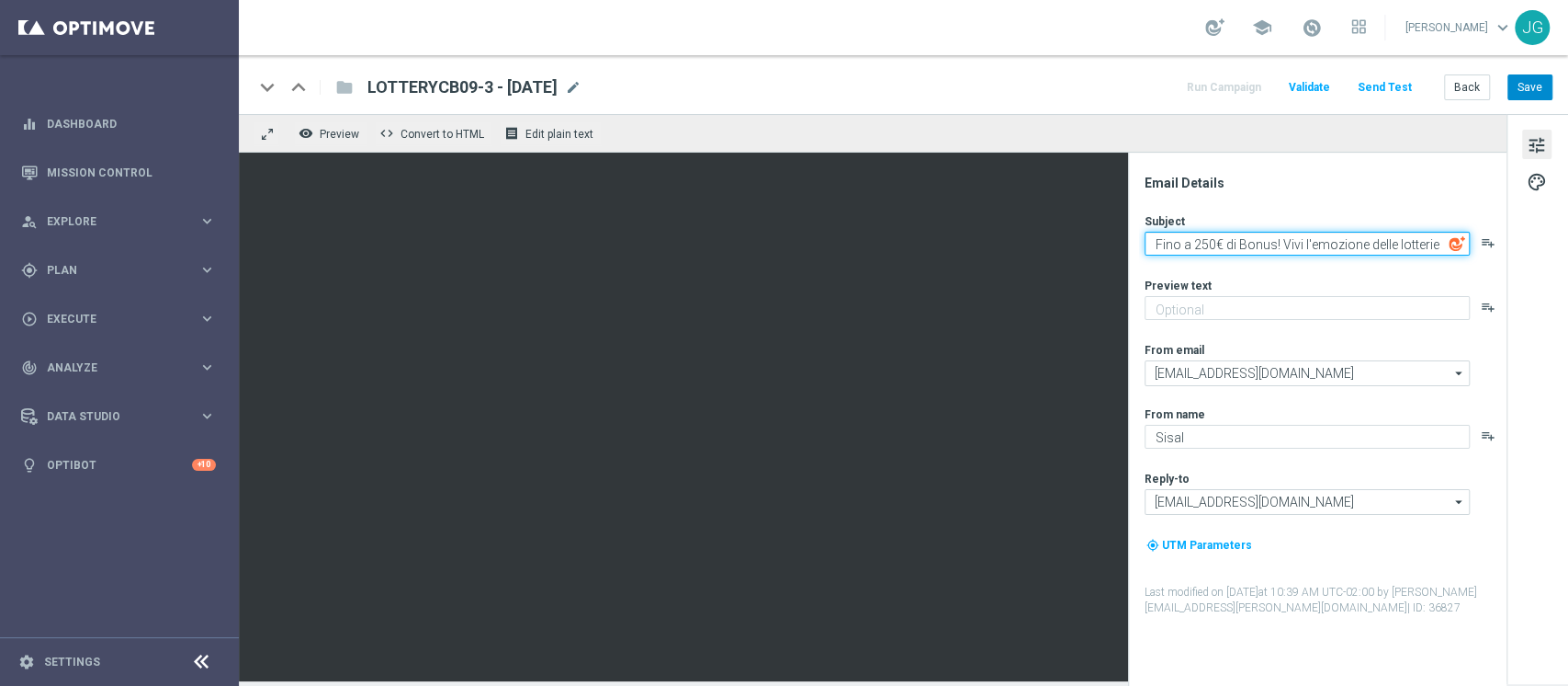
type textarea "Fino a 250€ di Bonus! Vivi l'emozione delle lotterie"
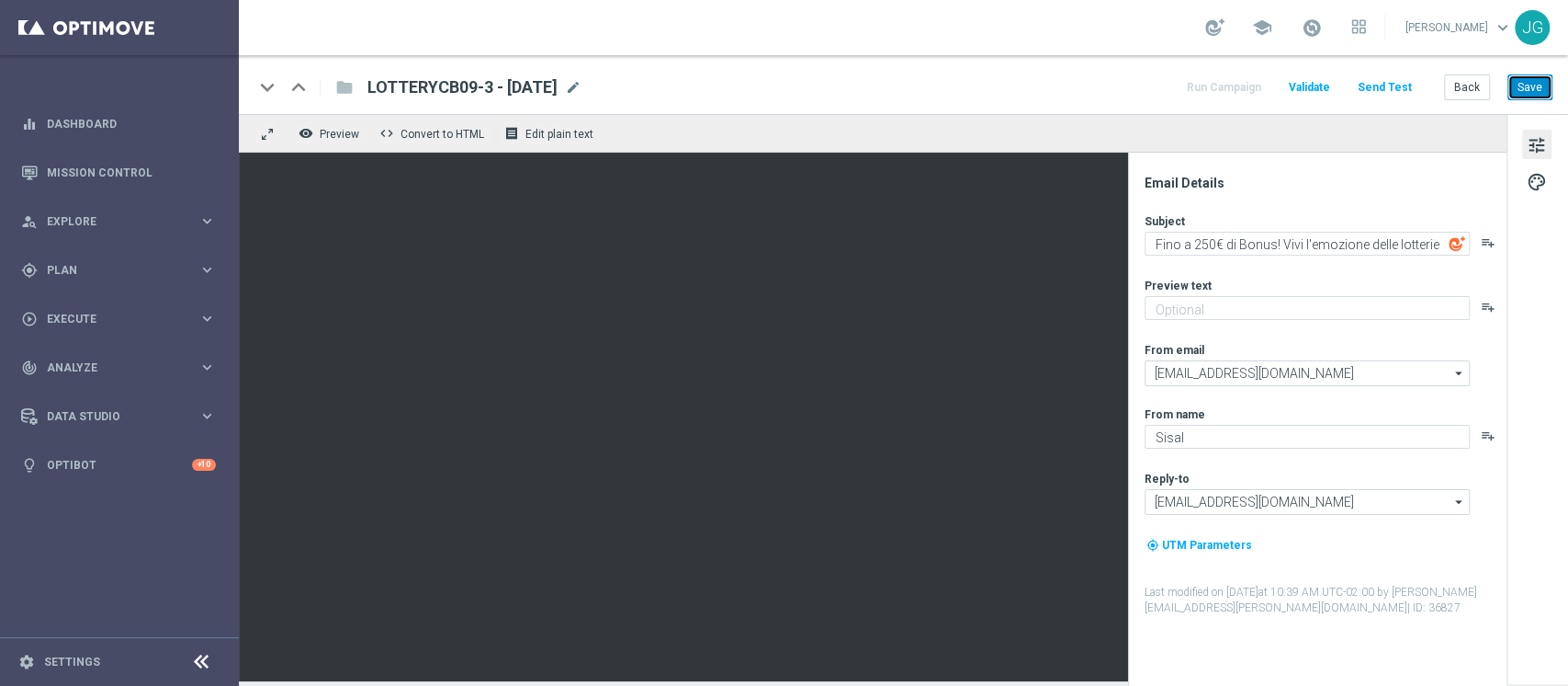
click at [1533, 90] on button "Save" at bounding box center [1530, 86] width 45 height 26
click at [110, 269] on span "Plan" at bounding box center [123, 270] width 152 height 11
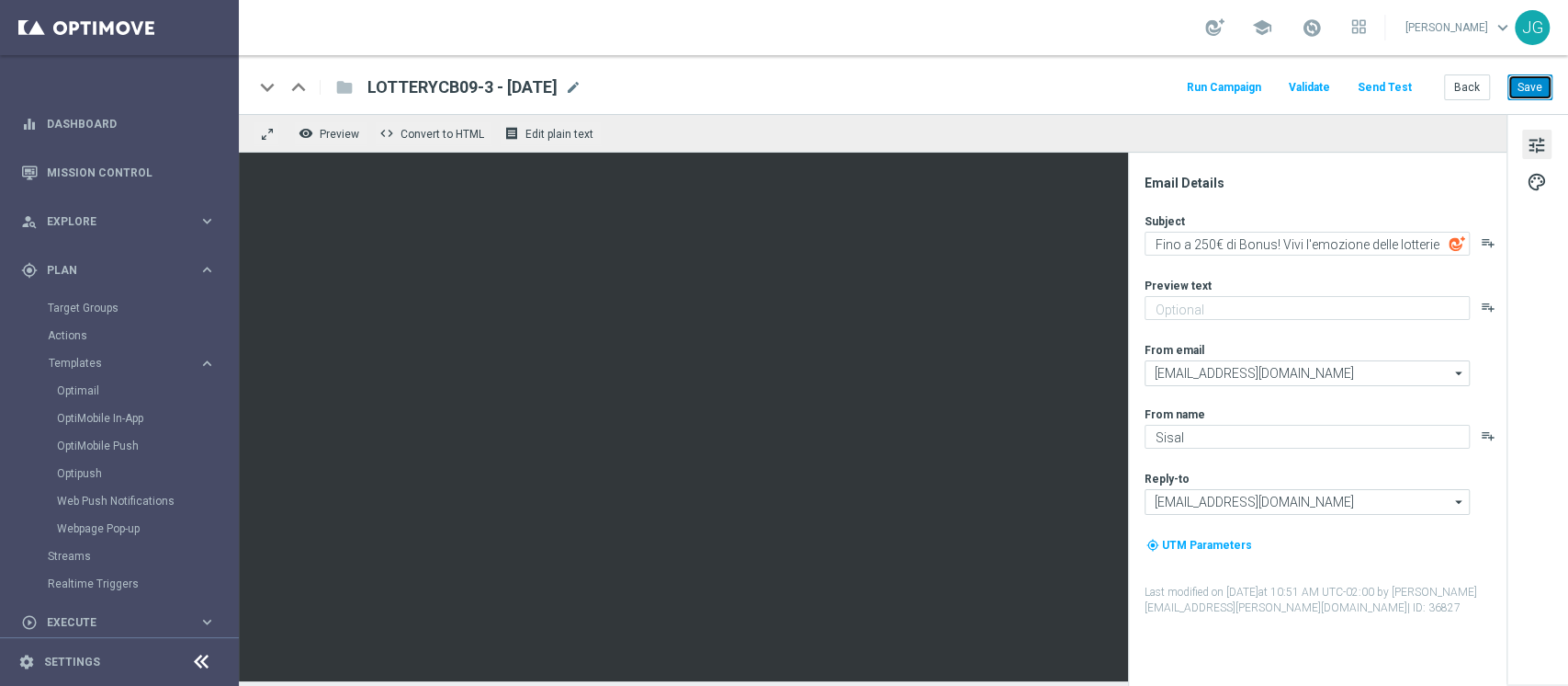
click at [1530, 90] on button "Save" at bounding box center [1530, 86] width 45 height 26
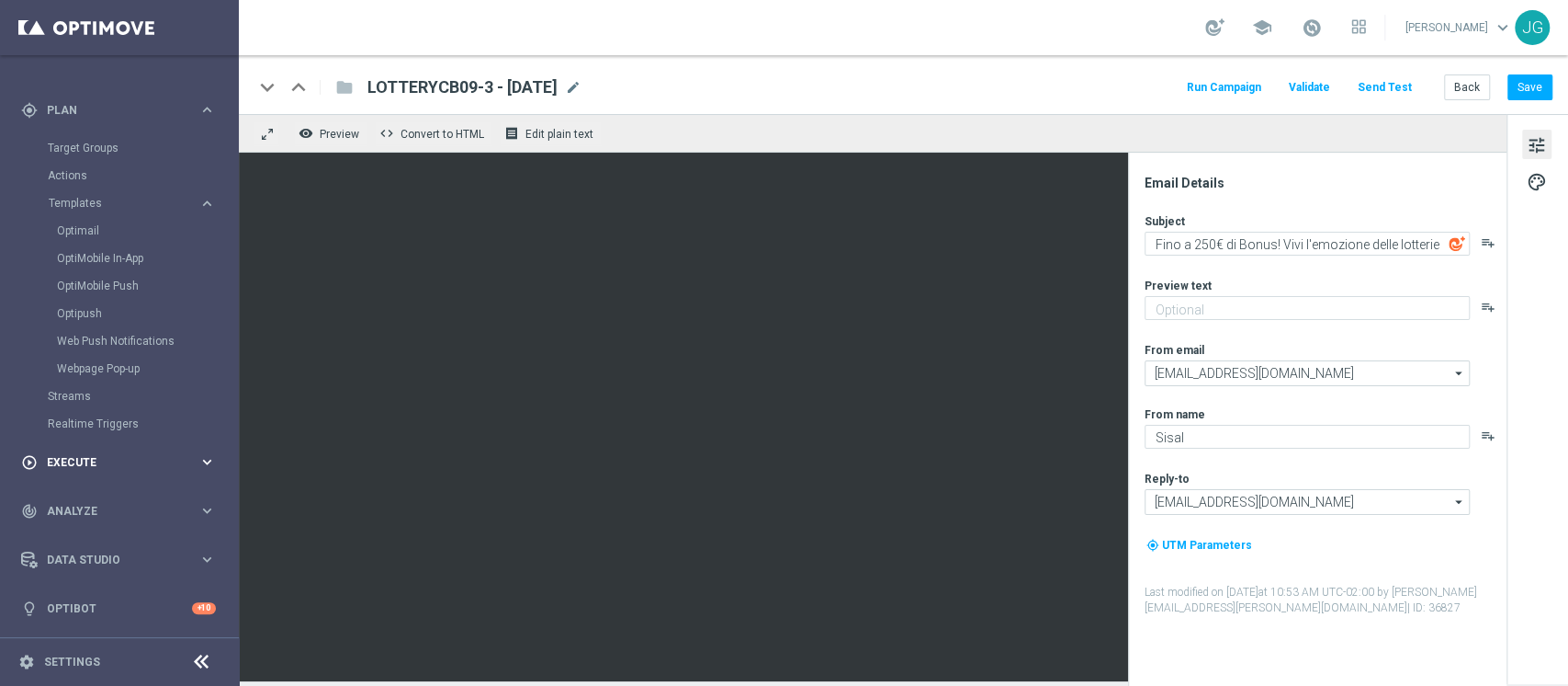
click at [150, 474] on div "play_circle_outline Execute keyboard_arrow_right" at bounding box center [118, 461] width 237 height 49
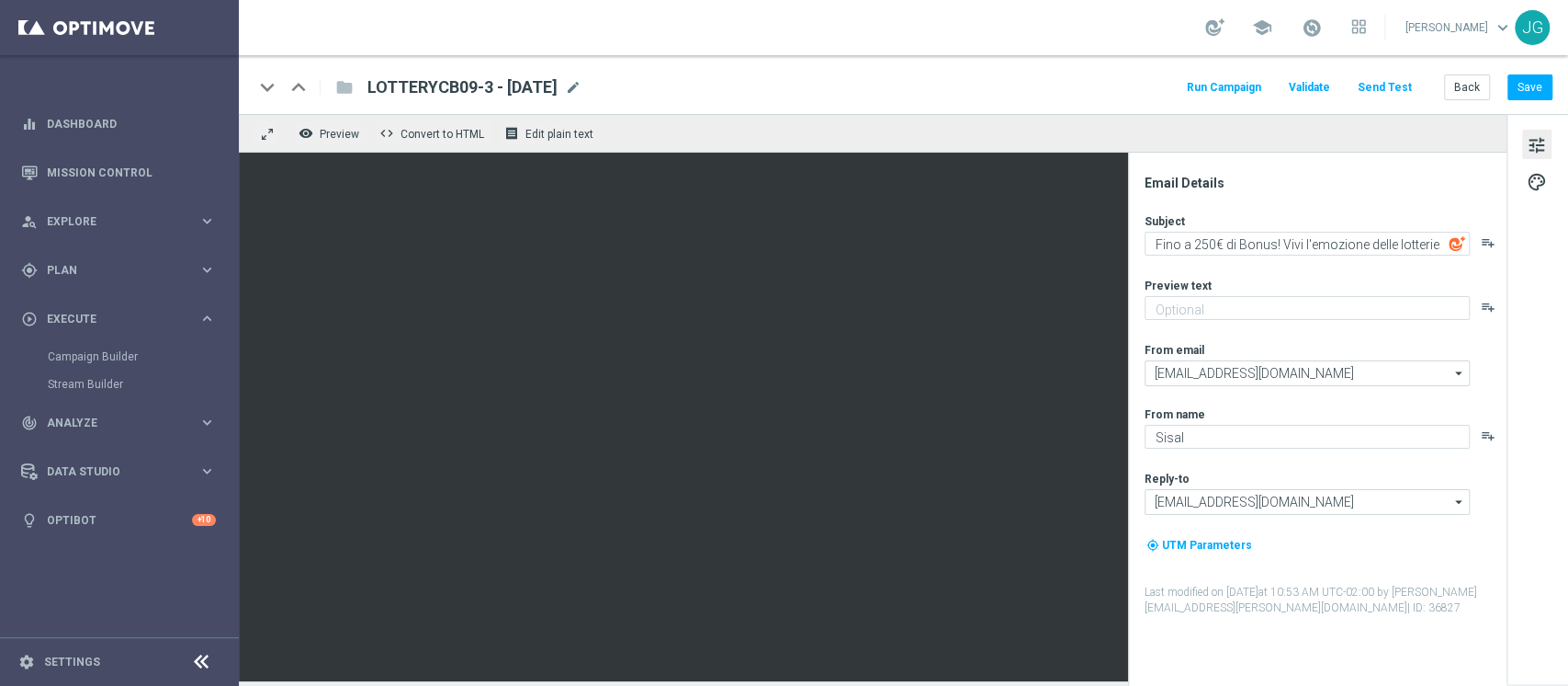
scroll to position [0, 0]
click at [126, 355] on link "Campaign Builder" at bounding box center [119, 356] width 143 height 14
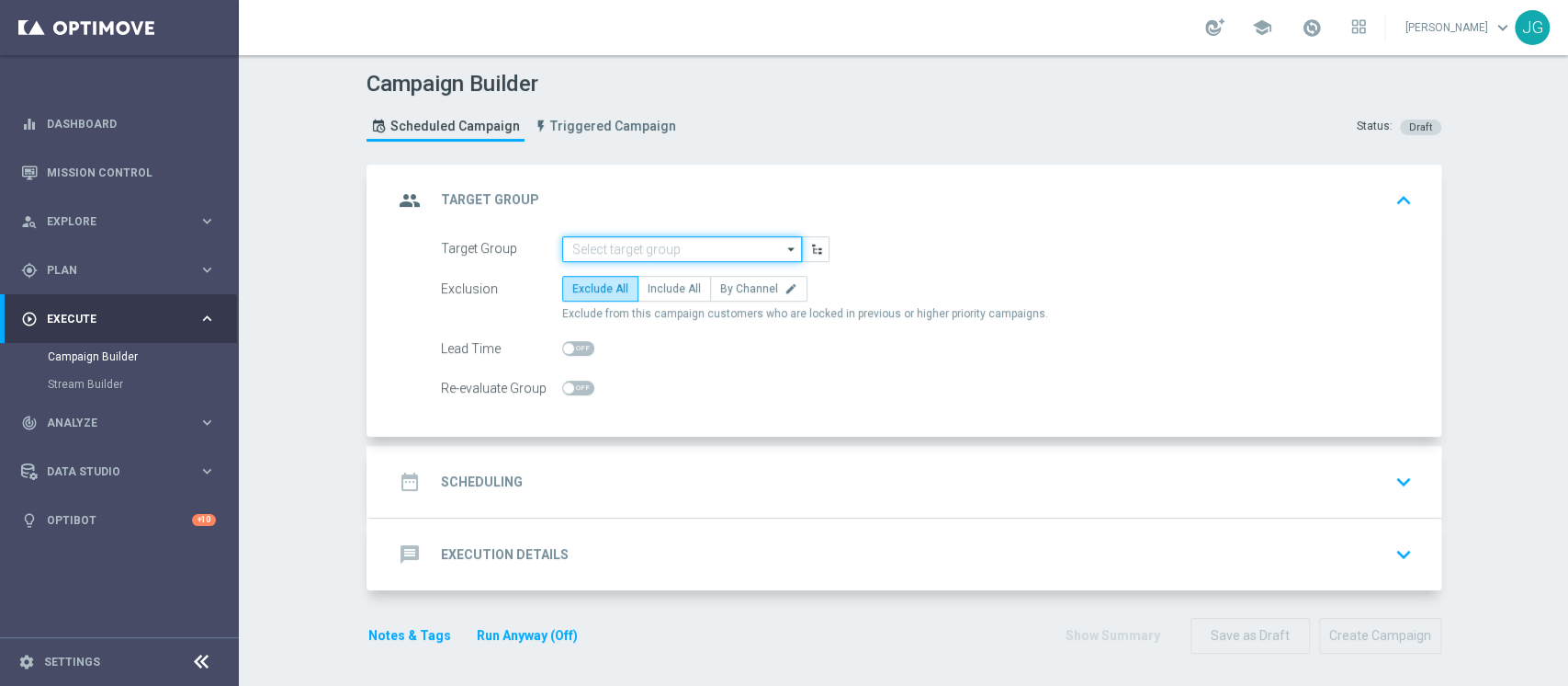
click at [568, 244] on input at bounding box center [682, 249] width 240 height 26
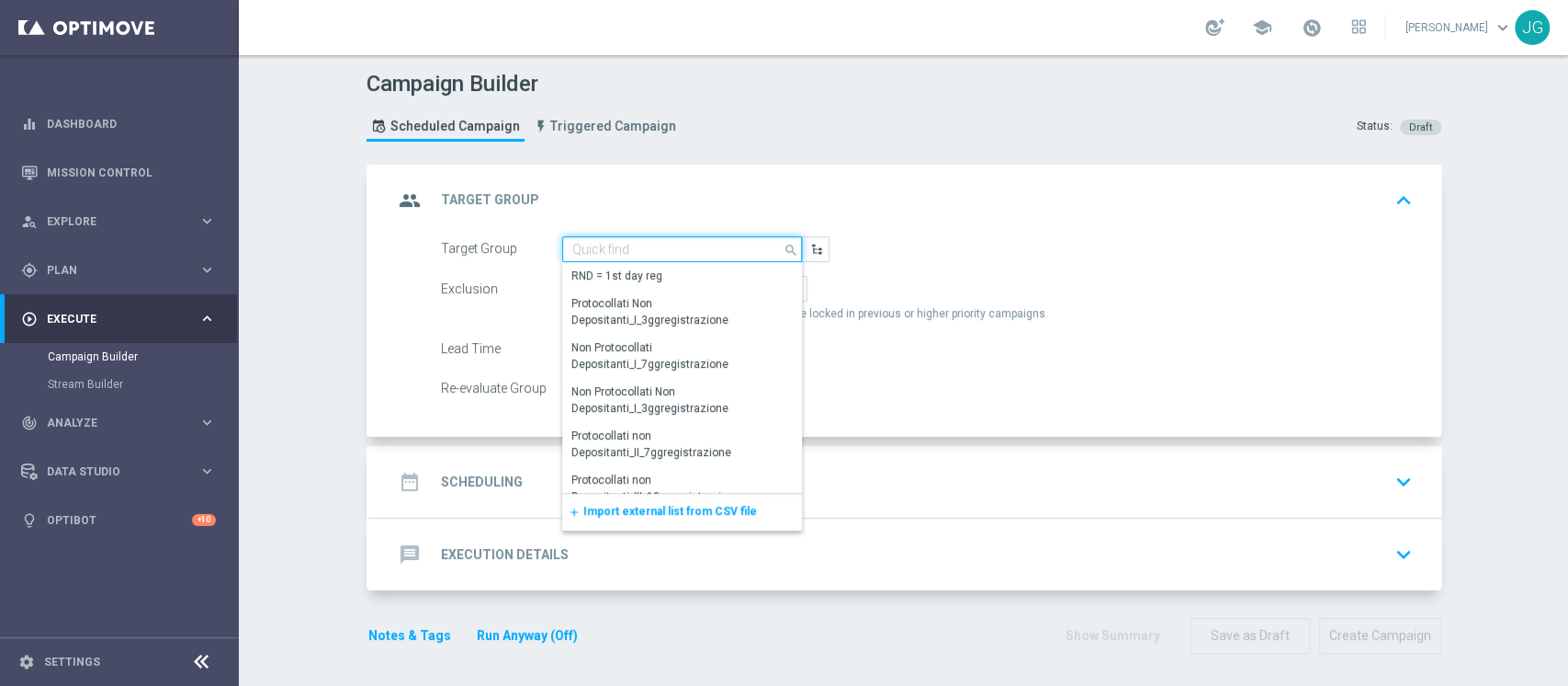
paste input "ACTIVE LOTTERIE CON GGR>500 30GG ROLLING 09.10"
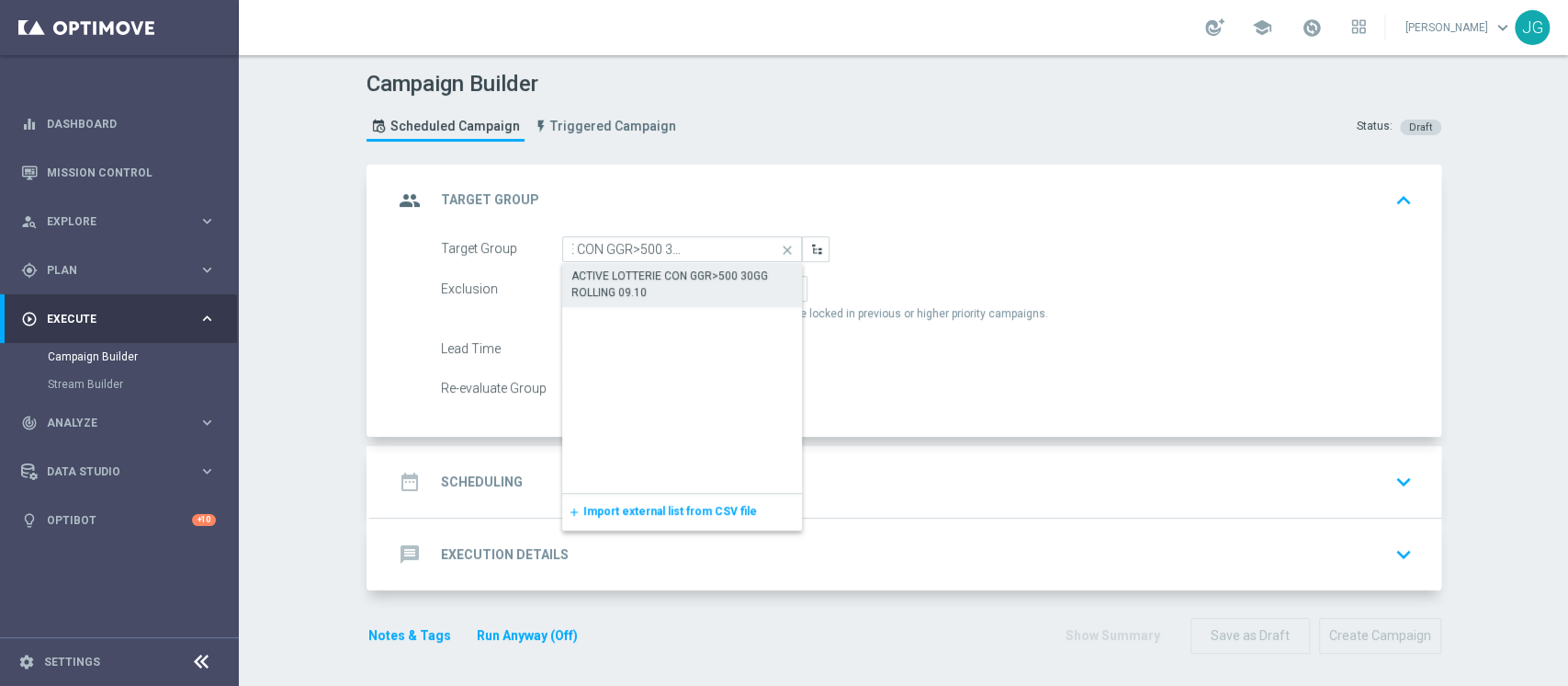
click at [635, 269] on div "ACTIVE LOTTERIE CON GGR>500 30GG ROLLING 09.10" at bounding box center [683, 283] width 223 height 33
type input "ACTIVE LOTTERIE CON GGR>500 30GG ROLLING 09.10"
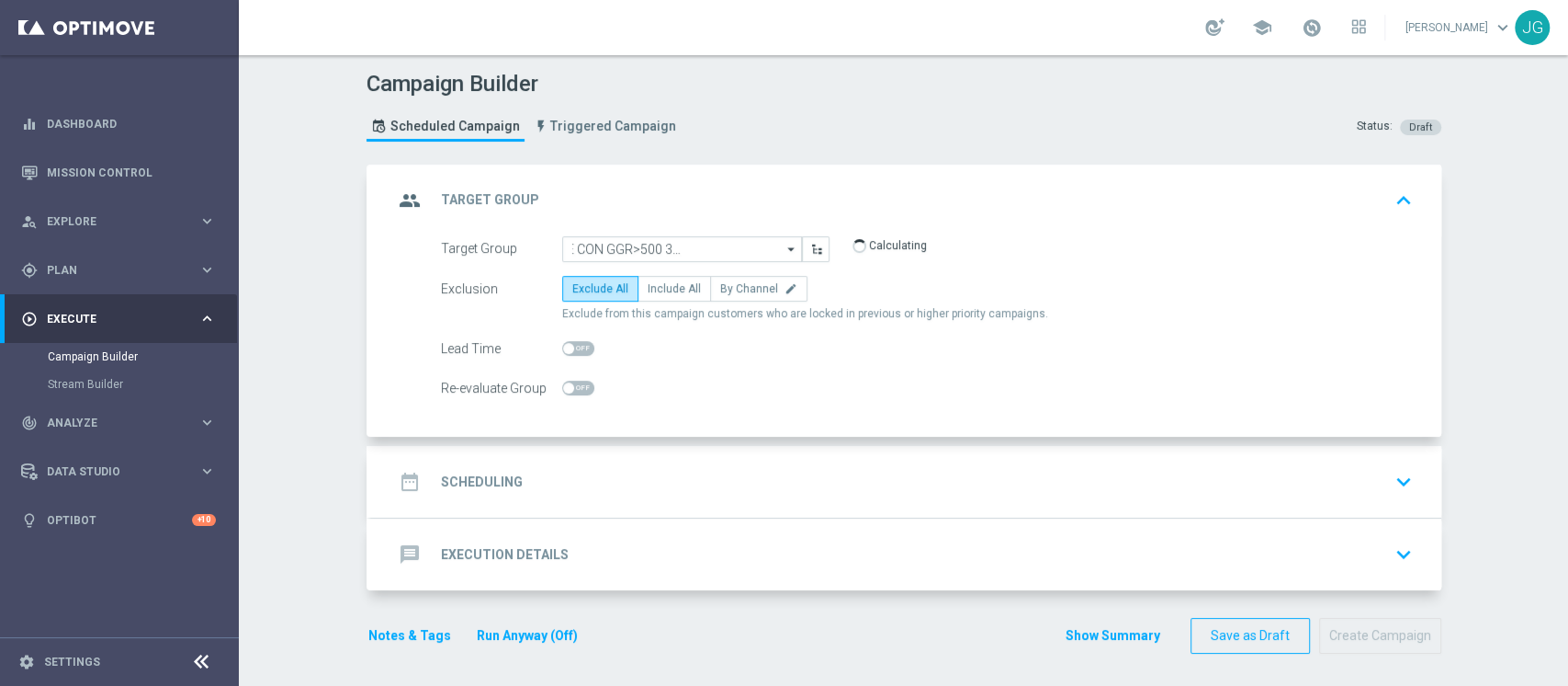
scroll to position [0, 0]
click at [672, 285] on span "Include All" at bounding box center [673, 288] width 53 height 12
click at [660, 286] on input "Include All" at bounding box center [653, 292] width 12 height 12
radio input "true"
click at [671, 479] on div "date_range Scheduling keyboard_arrow_down" at bounding box center [905, 481] width 1026 height 35
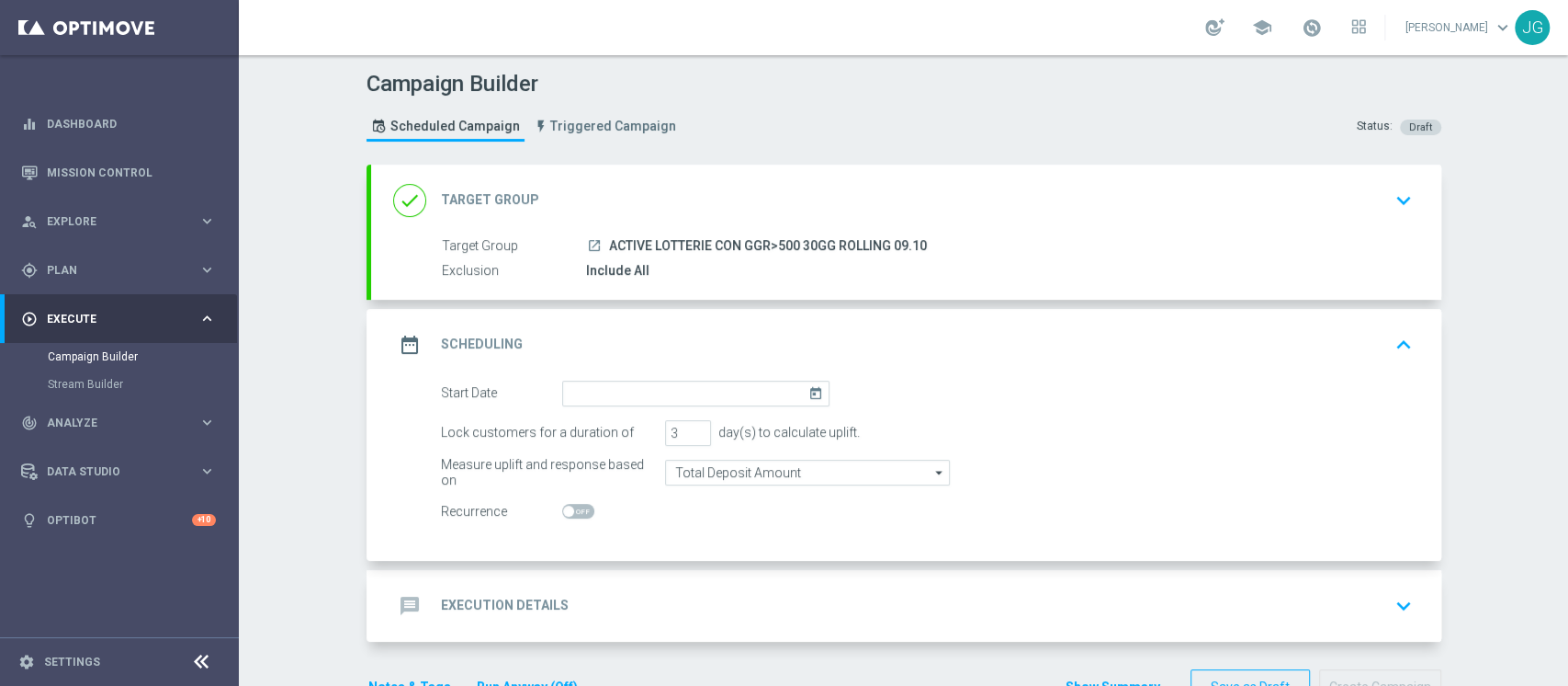
scroll to position [53, 0]
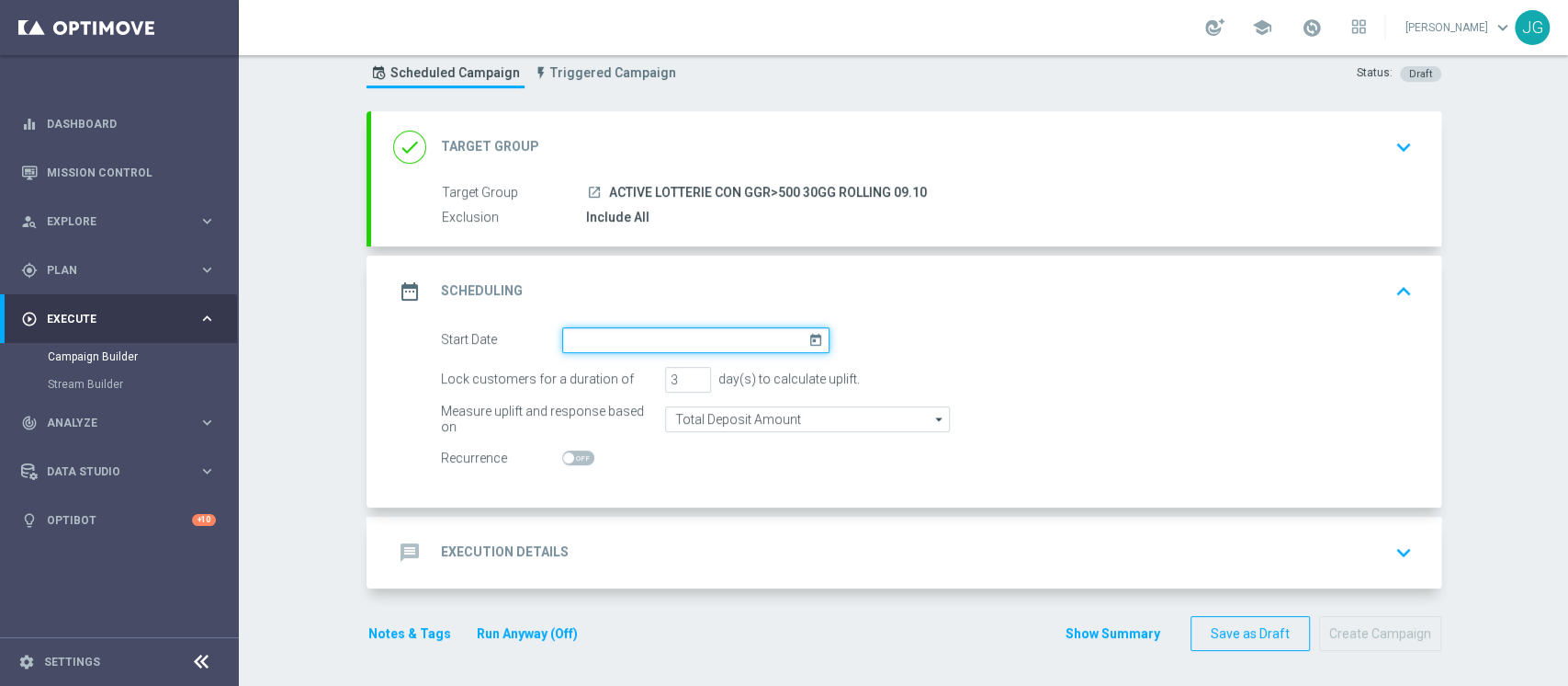
click at [694, 340] on input at bounding box center [695, 340] width 267 height 26
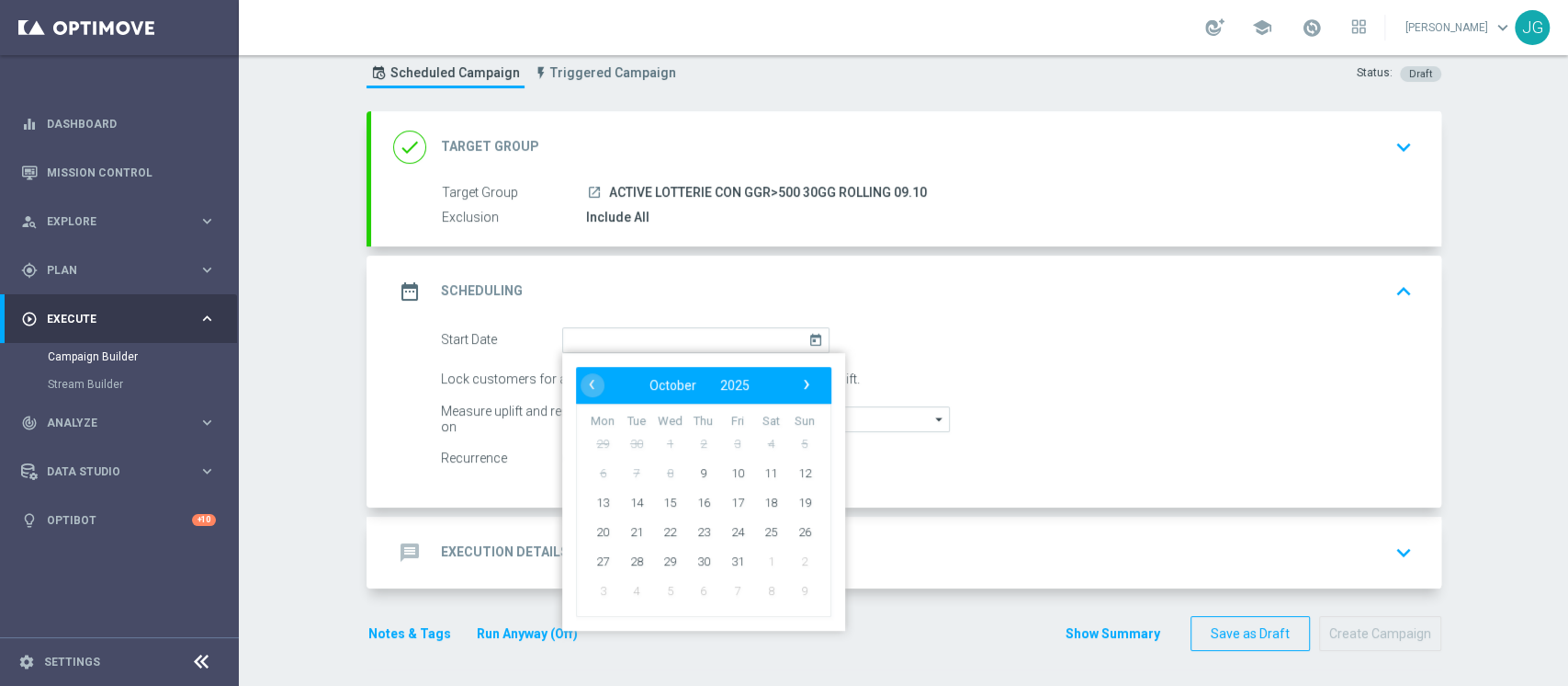
type input "[DATE]"
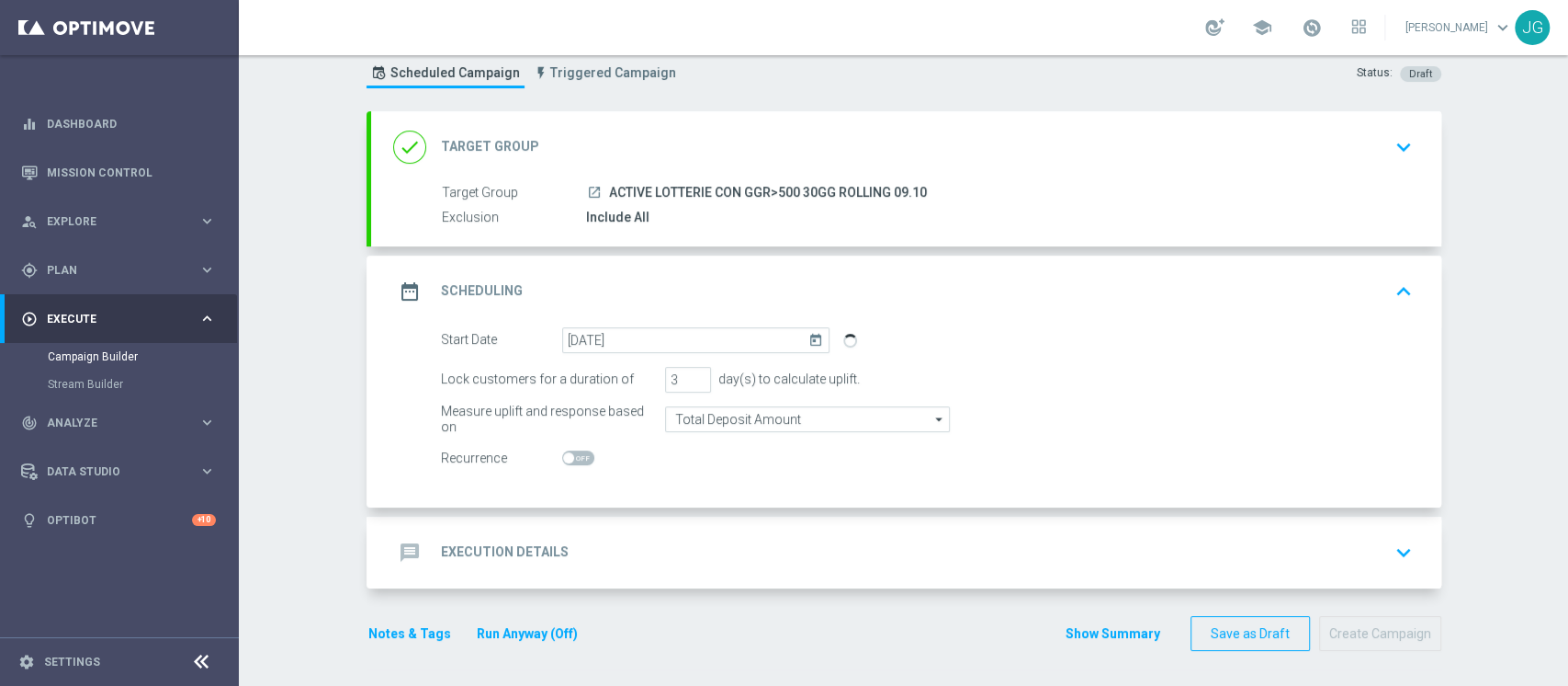
click at [617, 563] on div "message Execution Details keyboard_arrow_down" at bounding box center [905, 552] width 1026 height 35
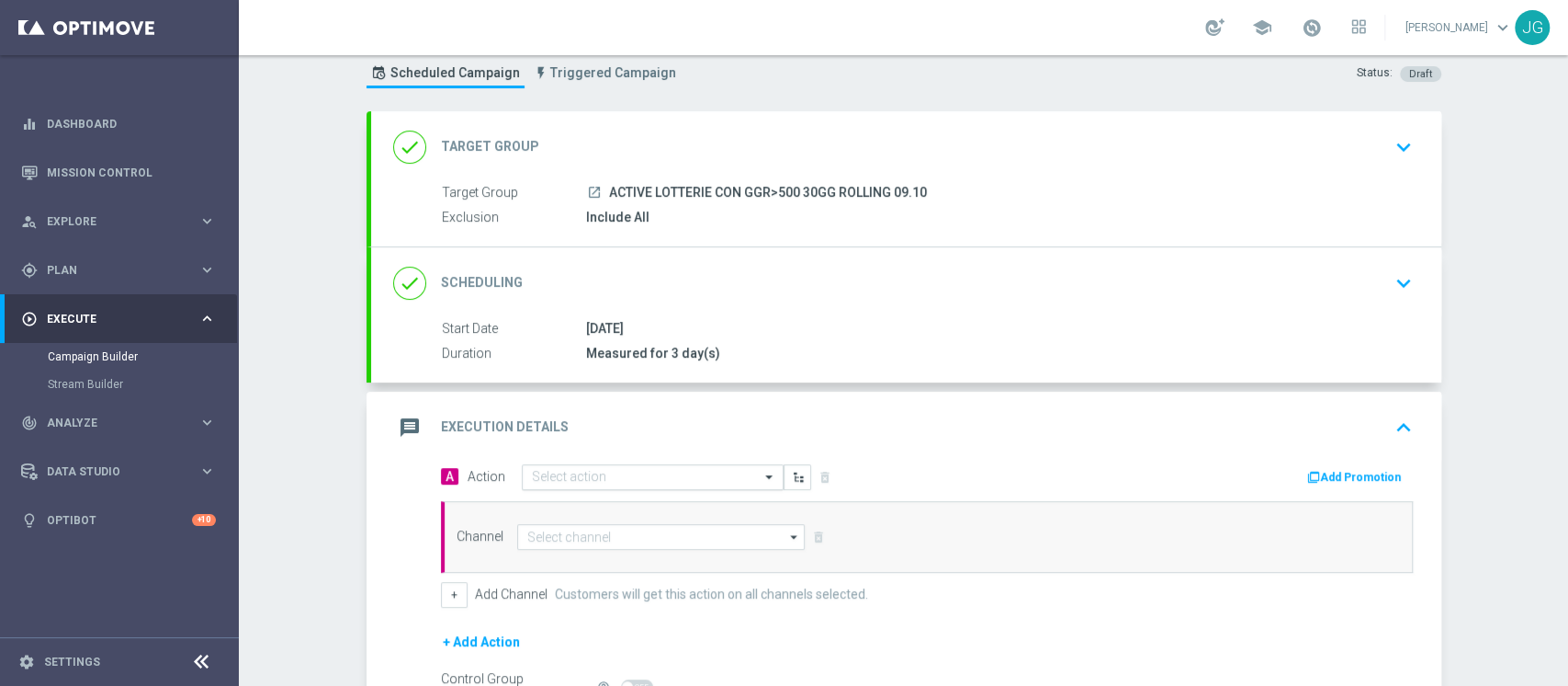
click at [598, 472] on input "text" at bounding box center [634, 478] width 205 height 15
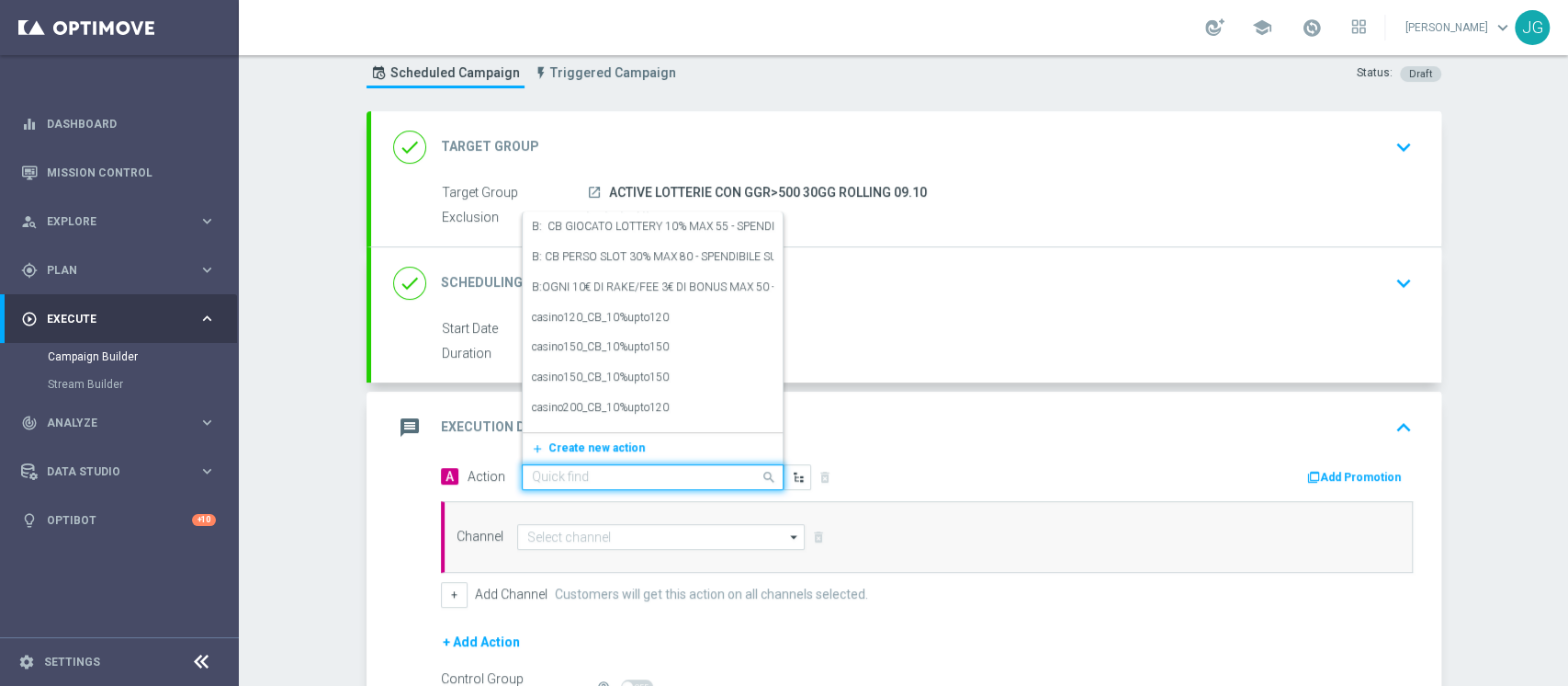
paste input "CB PERSO LOTTERIE 25% MAX 250 EURO - SPENDIBILE LOTTERIE"
type input "CB PERSO LOTTERIE 25% MAX 250 EURO - SPENDIBILE LOTTERIE"
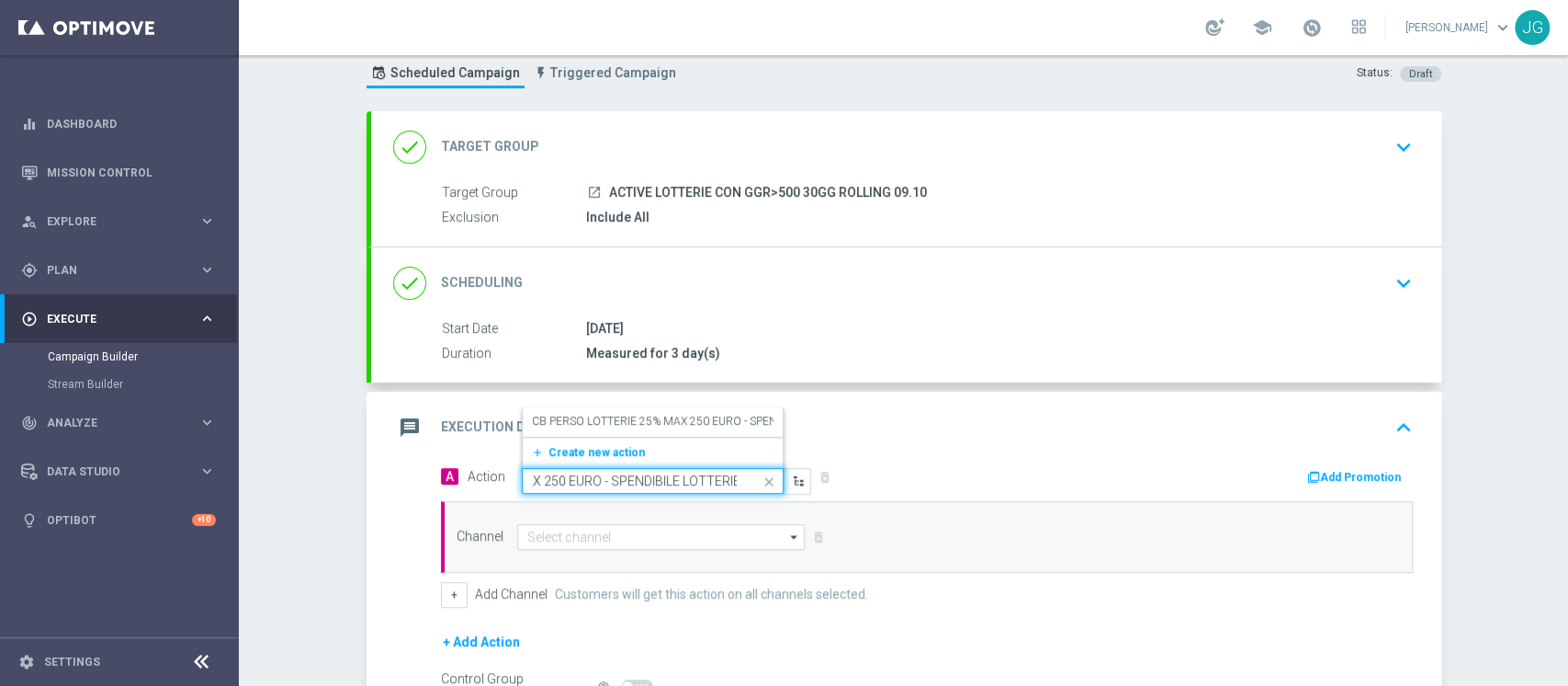
scroll to position [232, 0]
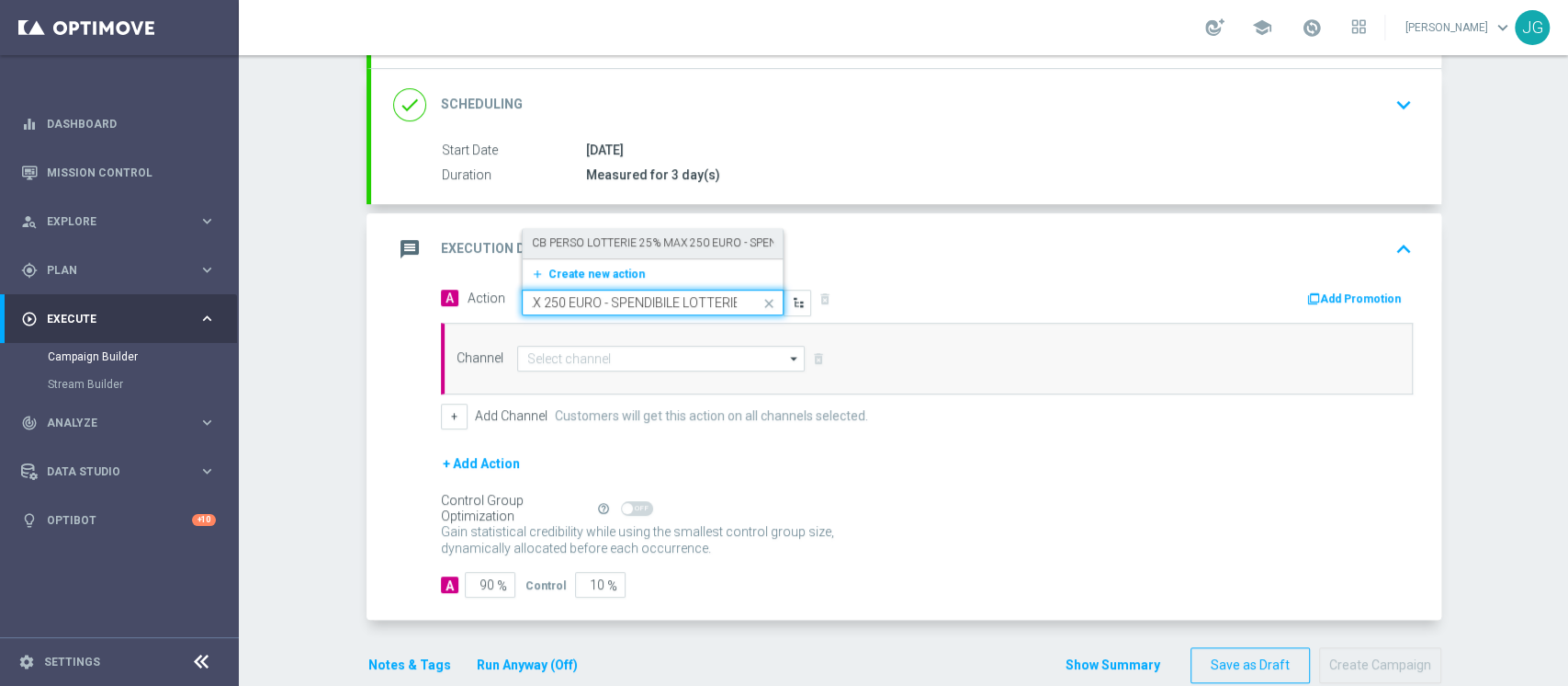
click at [693, 237] on label "CB PERSO LOTTERIE 25% MAX 250 EURO - SPENDIBILE LOTTERIE" at bounding box center [696, 243] width 329 height 15
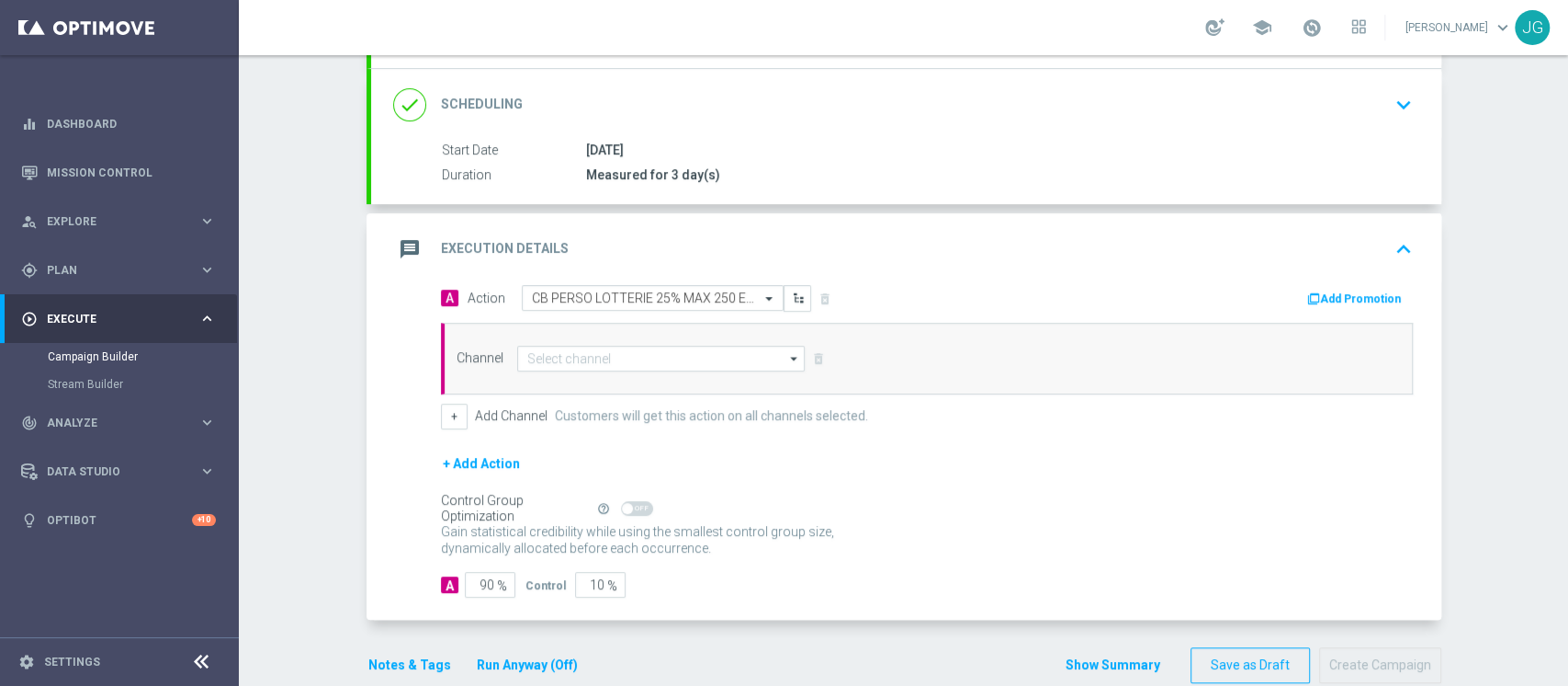
click at [1330, 300] on button "Add Promotion" at bounding box center [1356, 298] width 102 height 20
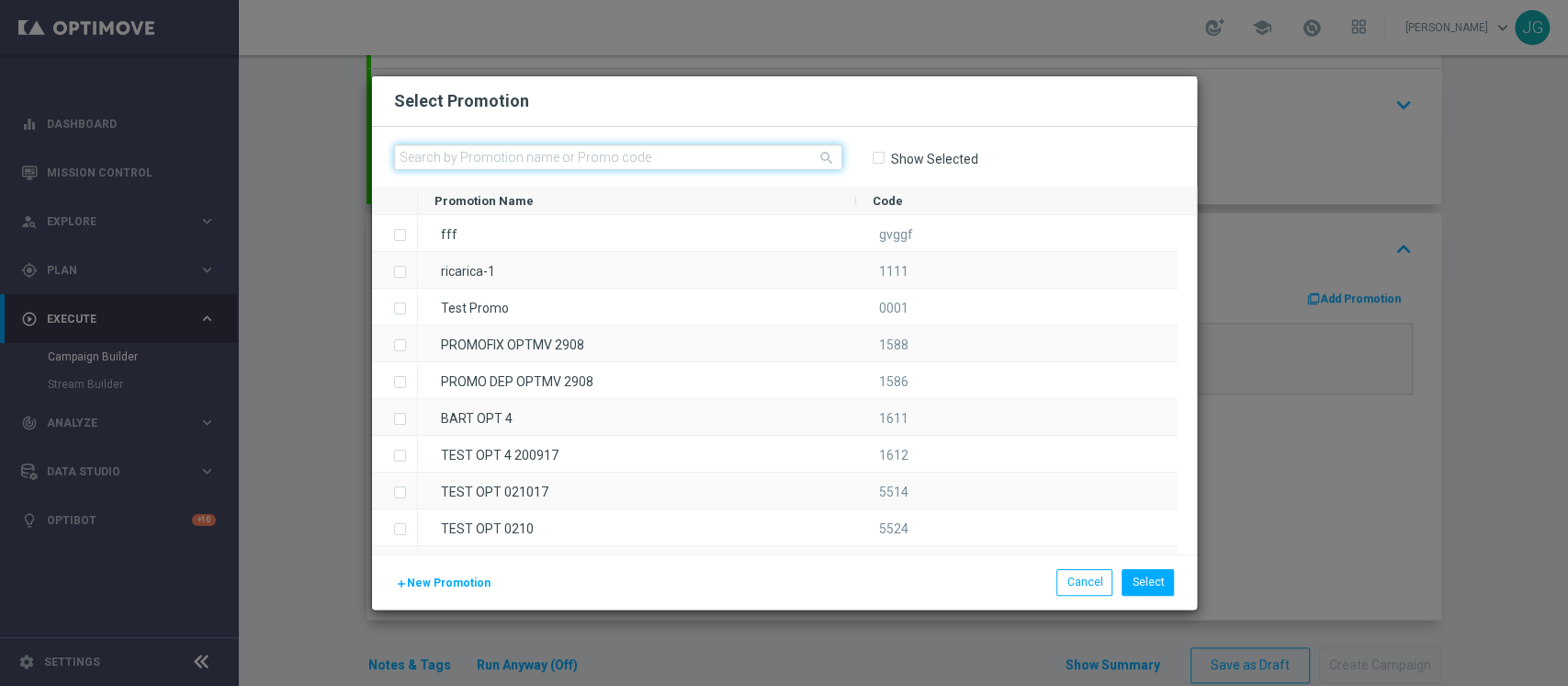
click at [718, 161] on input "text" at bounding box center [617, 157] width 448 height 26
paste input "LOTTERYCB09-3"
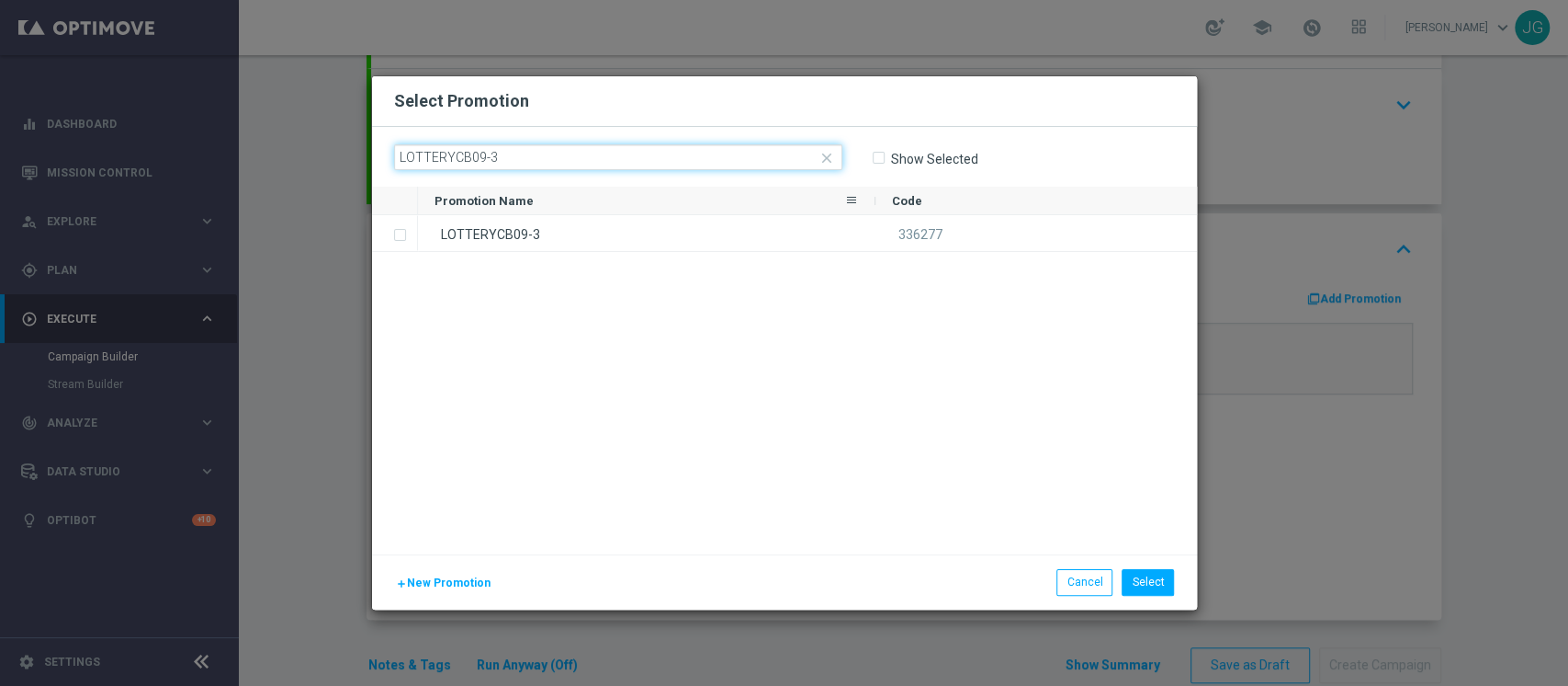
type input "LOTTERYCB09-3"
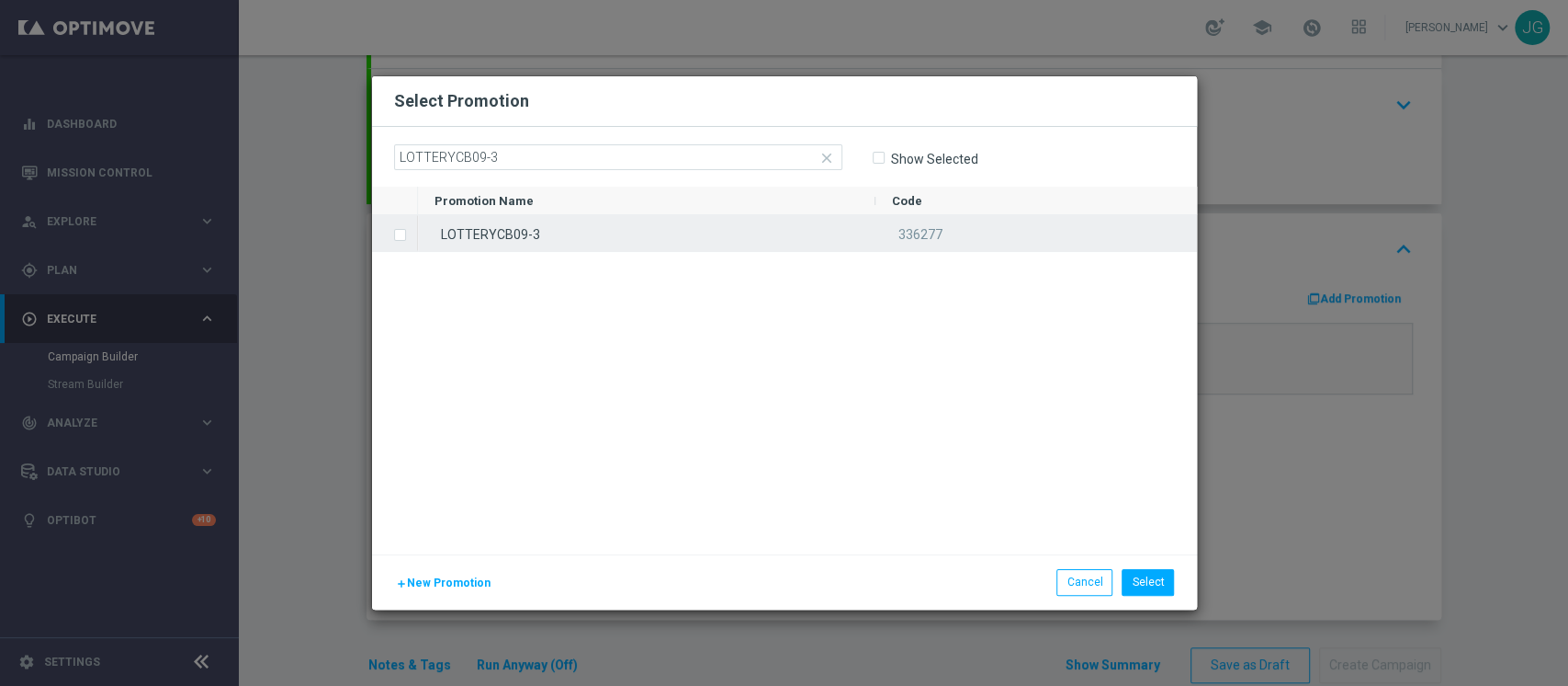
click at [615, 228] on div "LOTTERYCB09-3" at bounding box center [646, 233] width 457 height 36
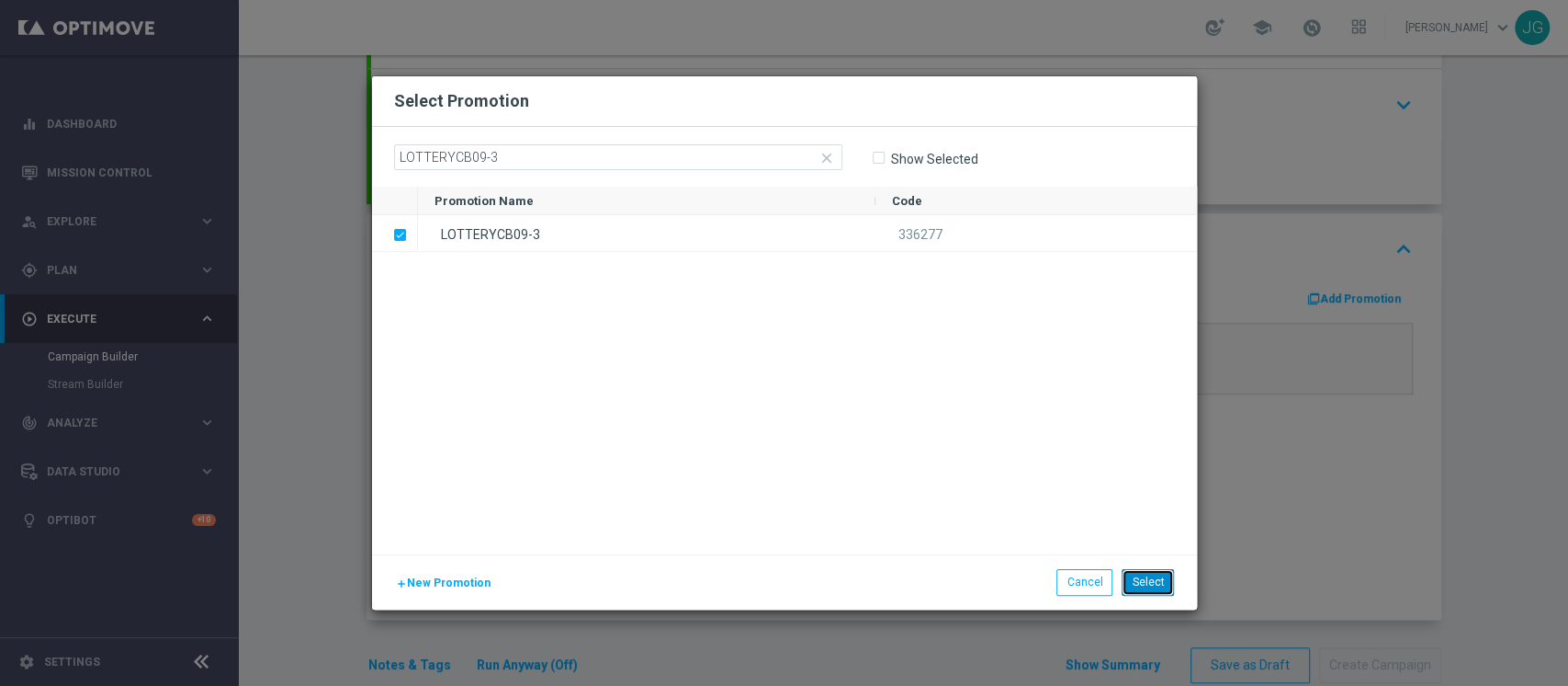
click at [1151, 576] on button "Select" at bounding box center [1147, 581] width 53 height 26
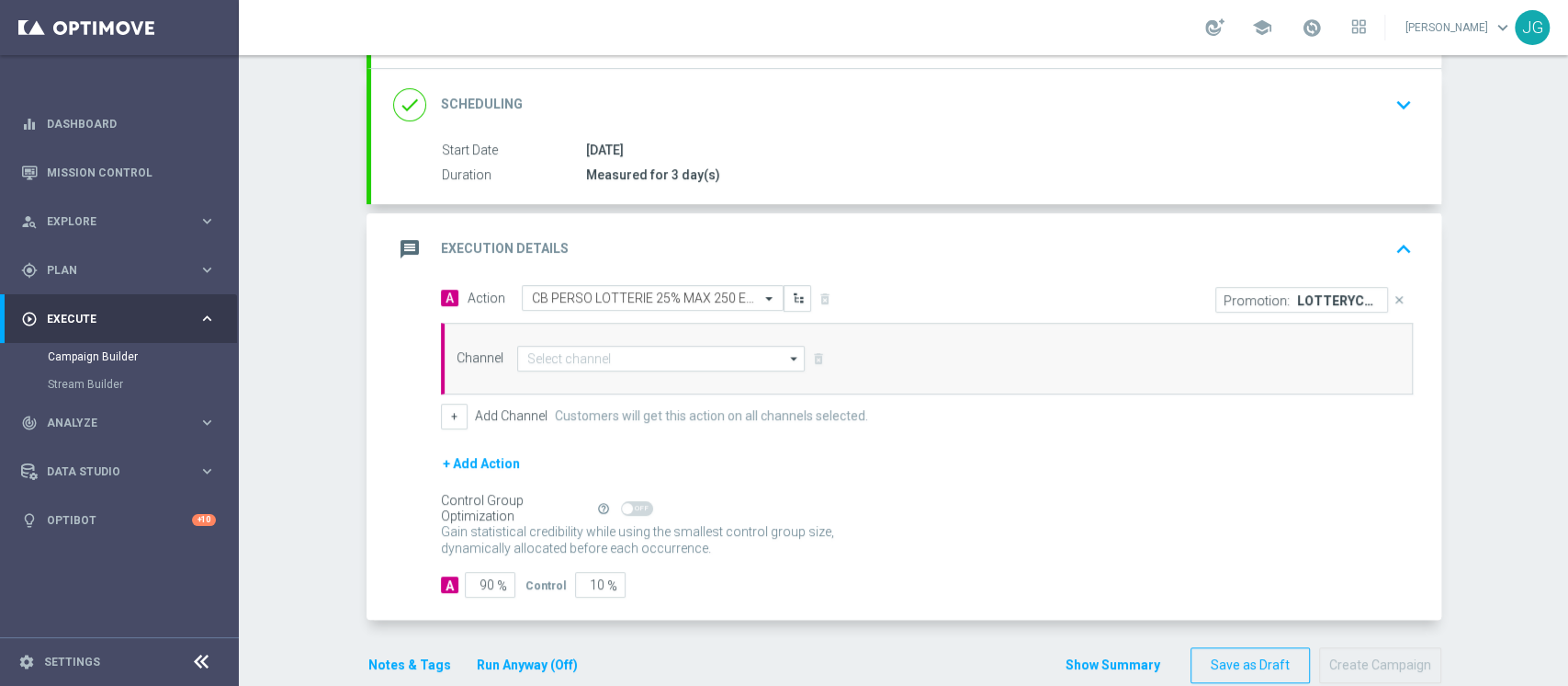
click at [579, 371] on div "Channel arrow_drop_down Drag here to set row groups Drag here to set column lab…" at bounding box center [927, 358] width 972 height 72
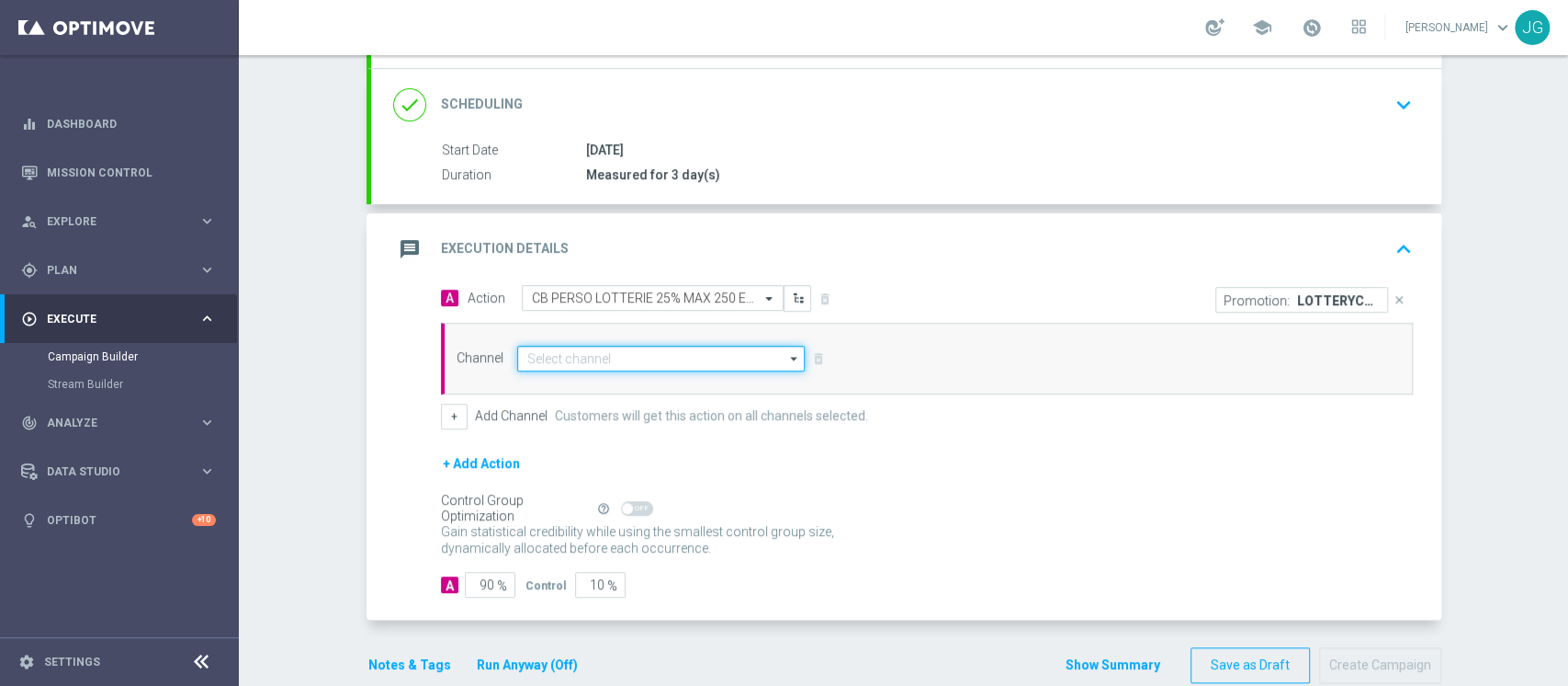
click at [625, 358] on input at bounding box center [662, 358] width 288 height 26
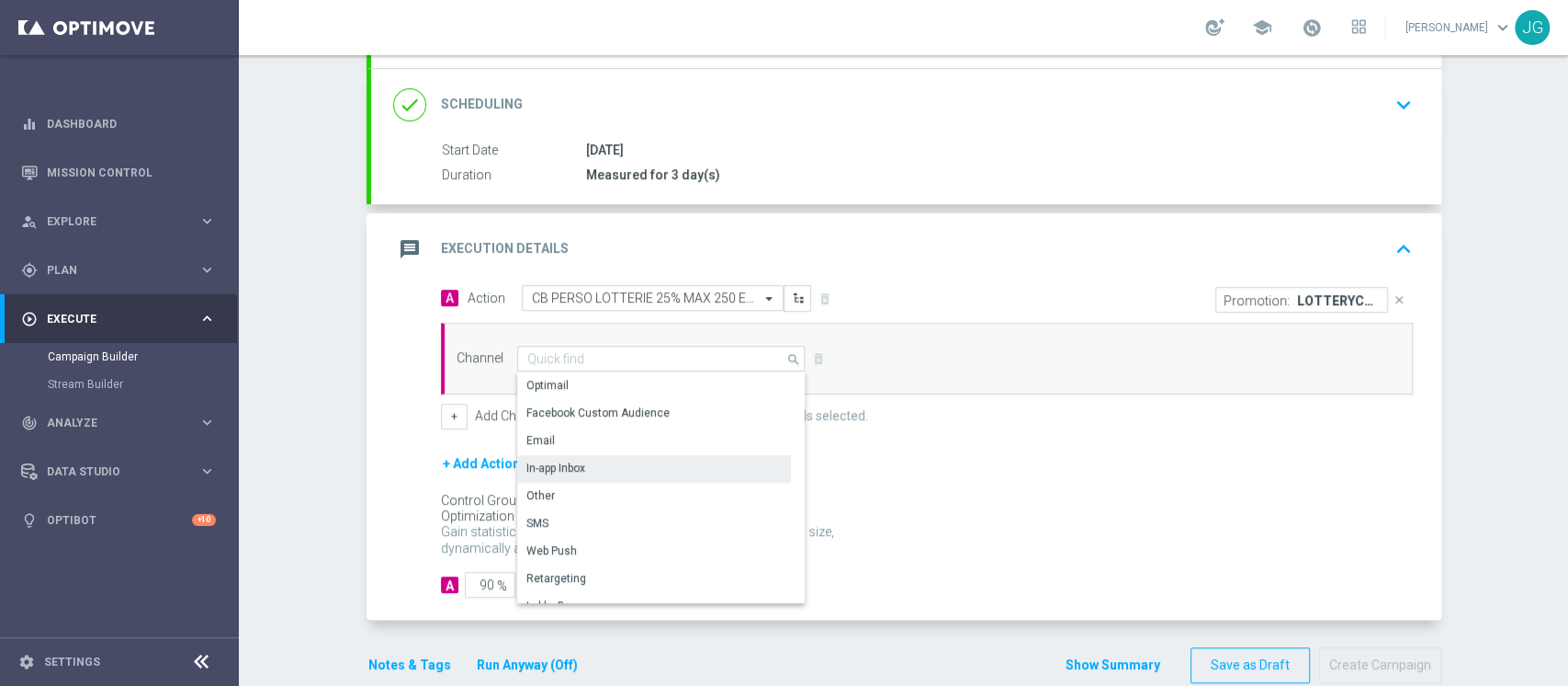
click at [592, 459] on div "In-app Inbox" at bounding box center [654, 468] width 274 height 26
type input "In-app Inbox"
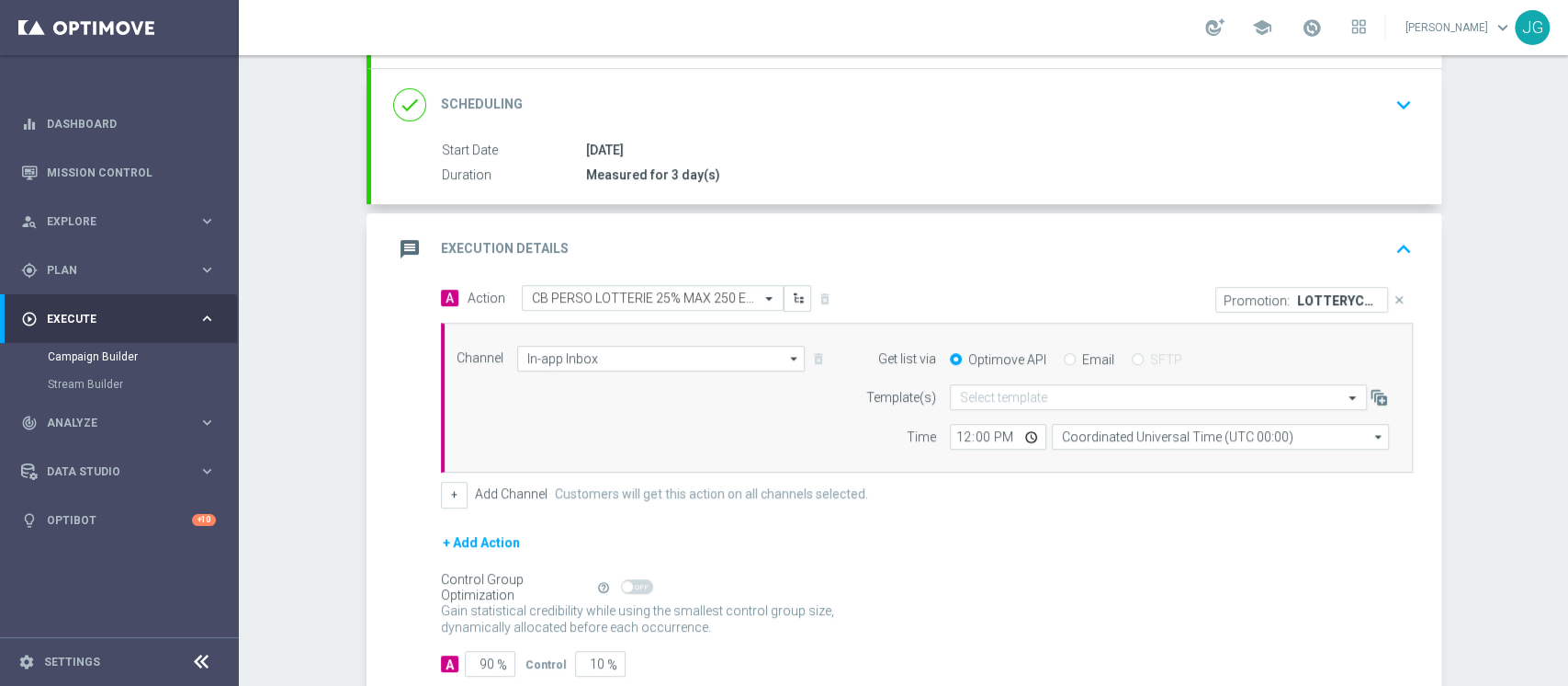
click at [1064, 358] on input "Email" at bounding box center [1070, 360] width 12 height 12
radio input "true"
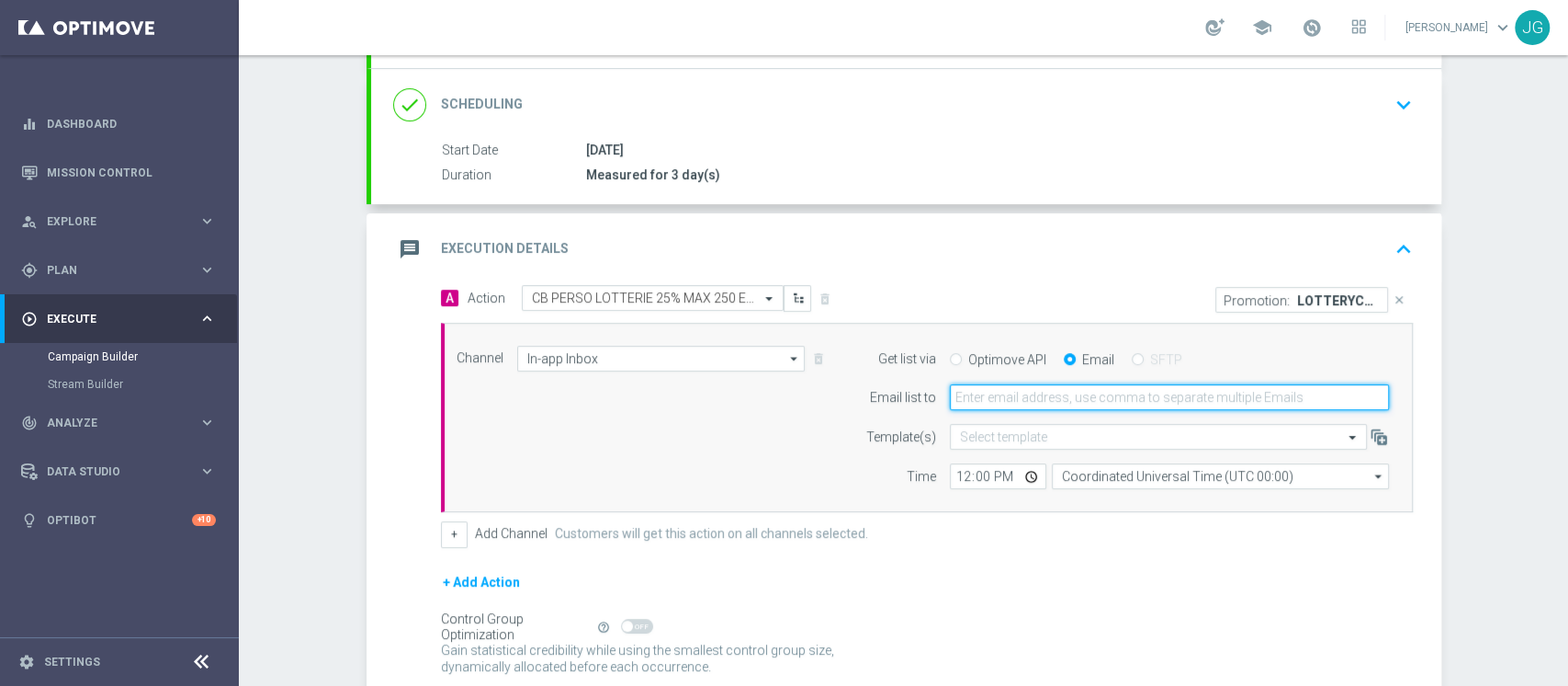
click at [1003, 393] on input "email" at bounding box center [1169, 397] width 439 height 26
type input "[PERSON_NAME][EMAIL_ADDRESS][PERSON_NAME][DOMAIN_NAME]"
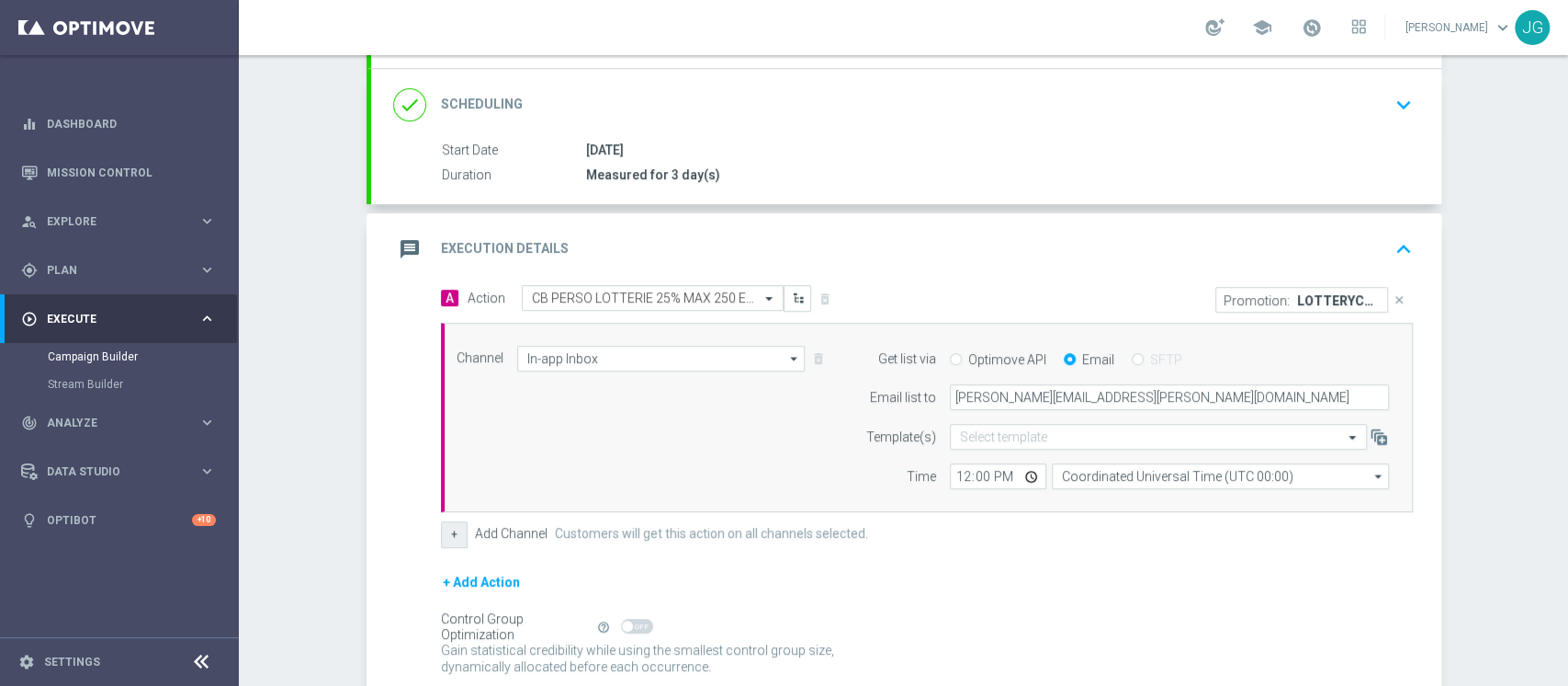
click at [441, 530] on button "+" at bounding box center [454, 533] width 27 height 26
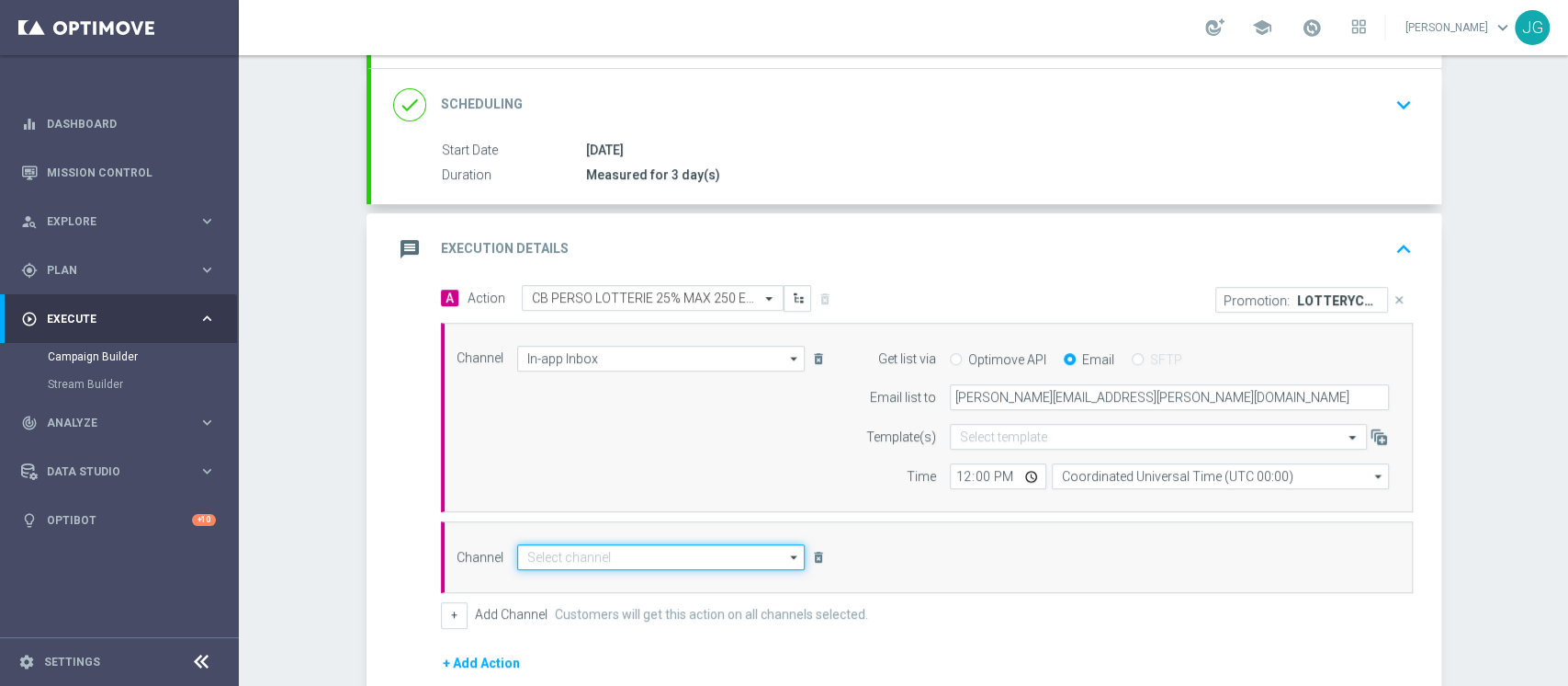
click at [538, 551] on input at bounding box center [662, 556] width 288 height 26
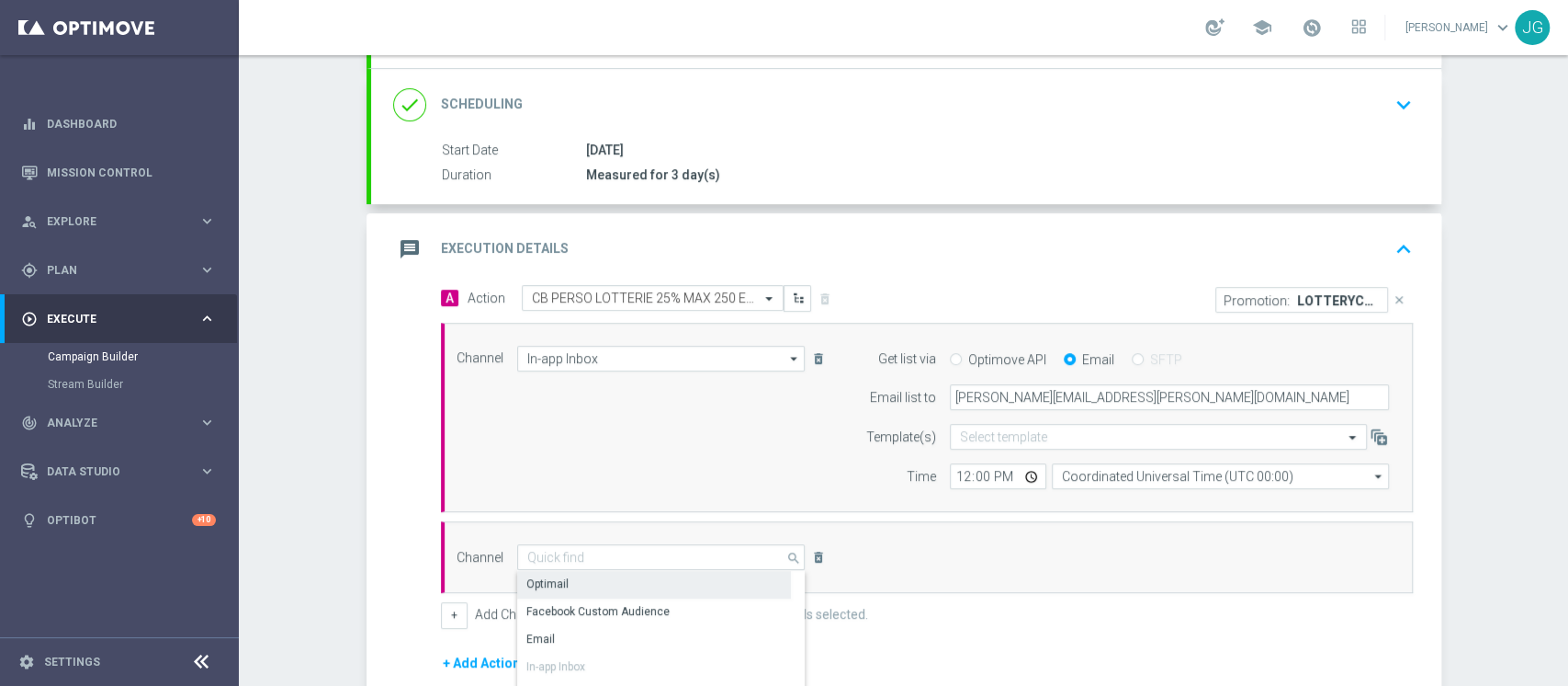
click at [627, 575] on div "Optimail" at bounding box center [654, 583] width 274 height 26
type input "Optimail"
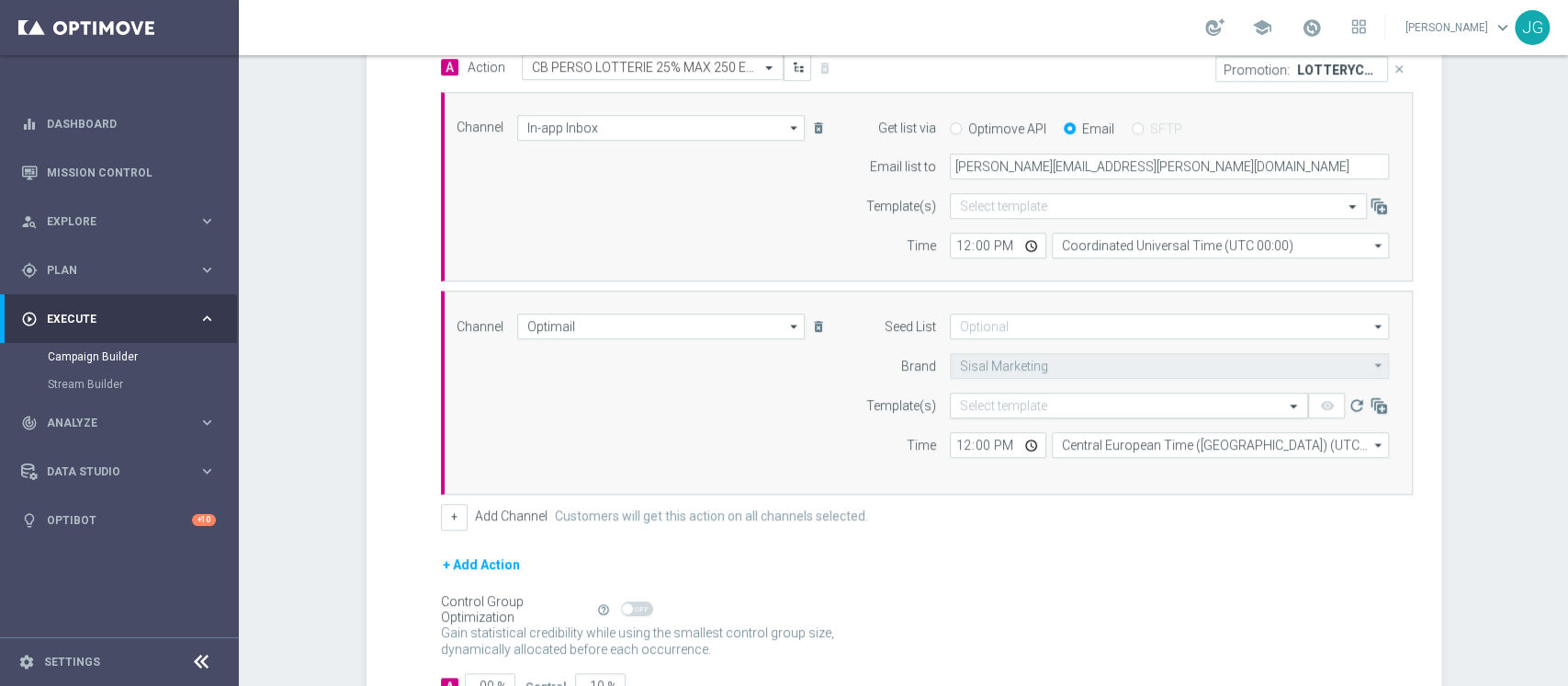
click at [1092, 415] on div "Select template" at bounding box center [1128, 404] width 358 height 26
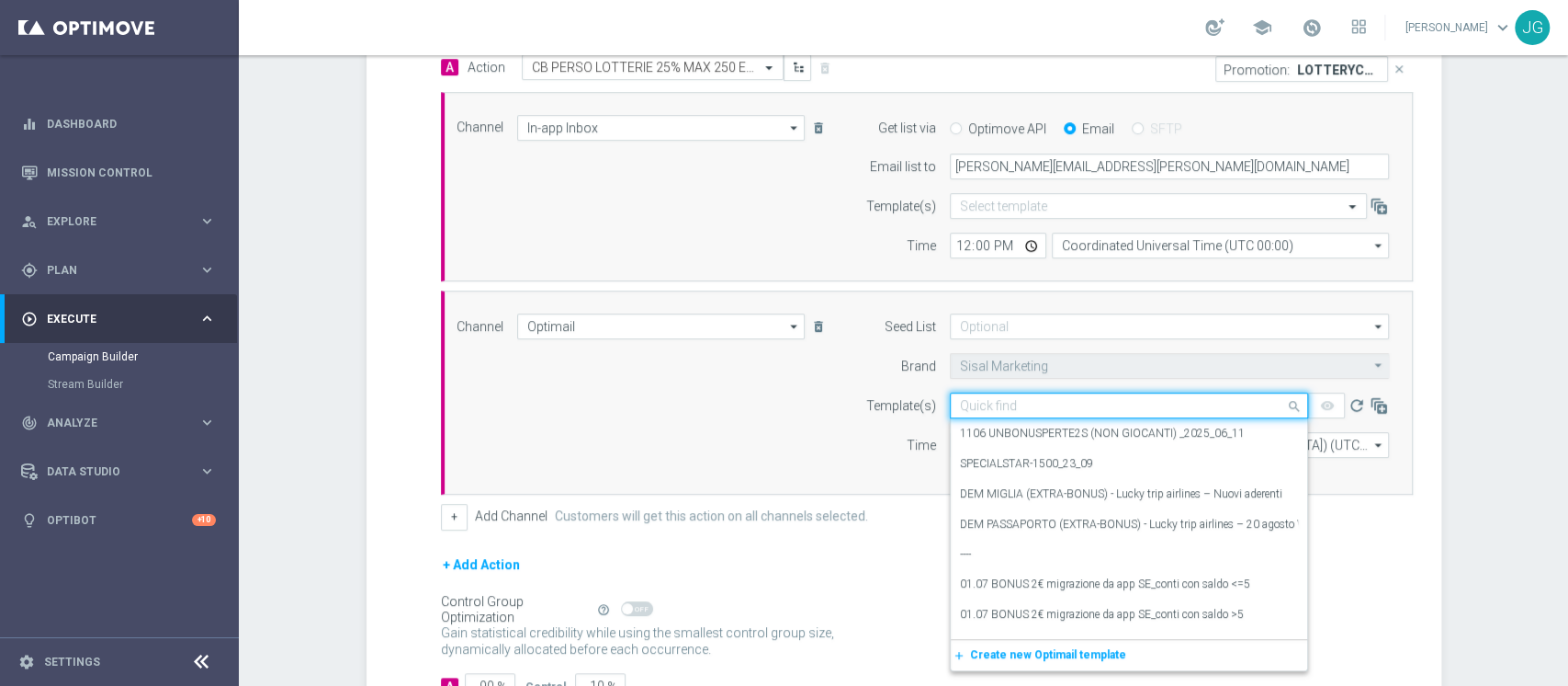
paste input "LOTTERYCB09-3 - 09.10.2025"
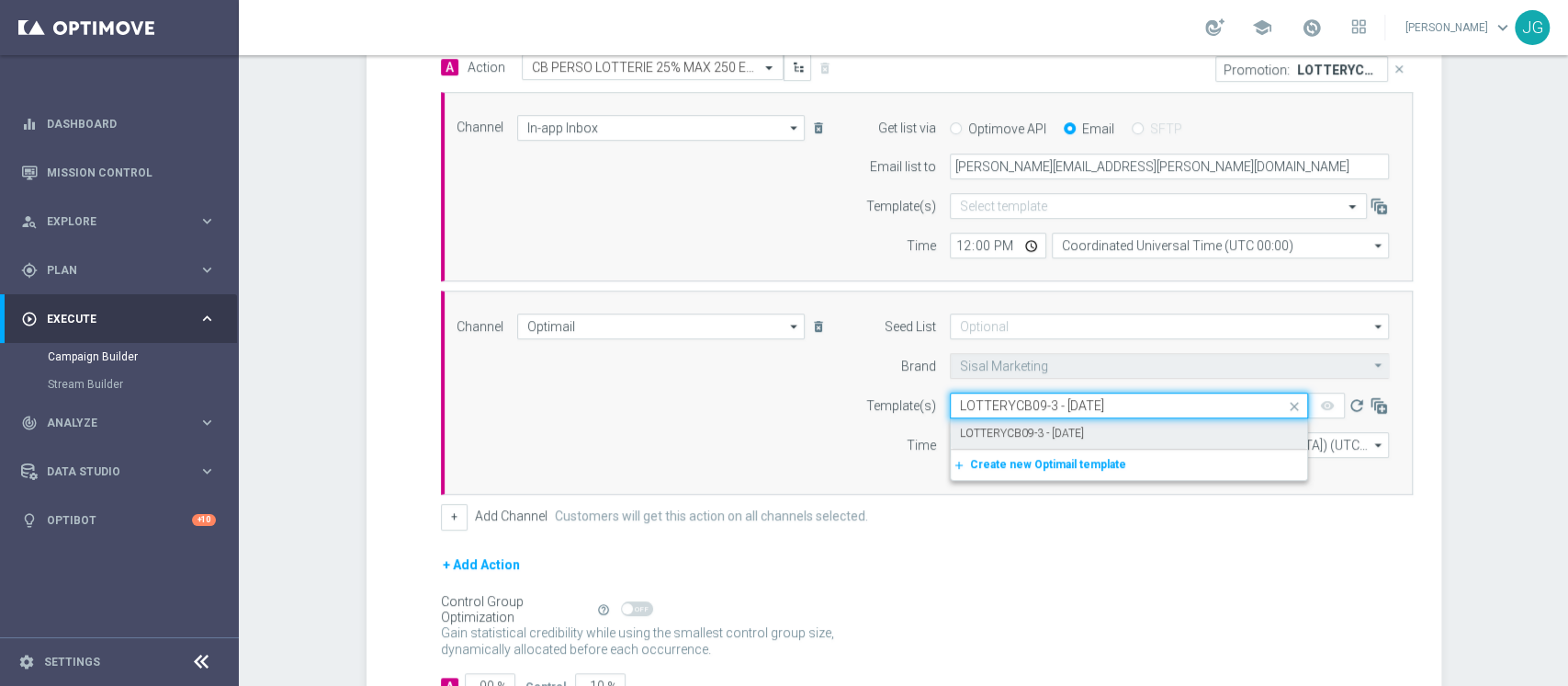
click at [1033, 426] on label "LOTTERYCB09-3 - 09.10.2025" at bounding box center [1022, 433] width 124 height 15
type input "LOTTERYCB09-3 - 09.10.2025"
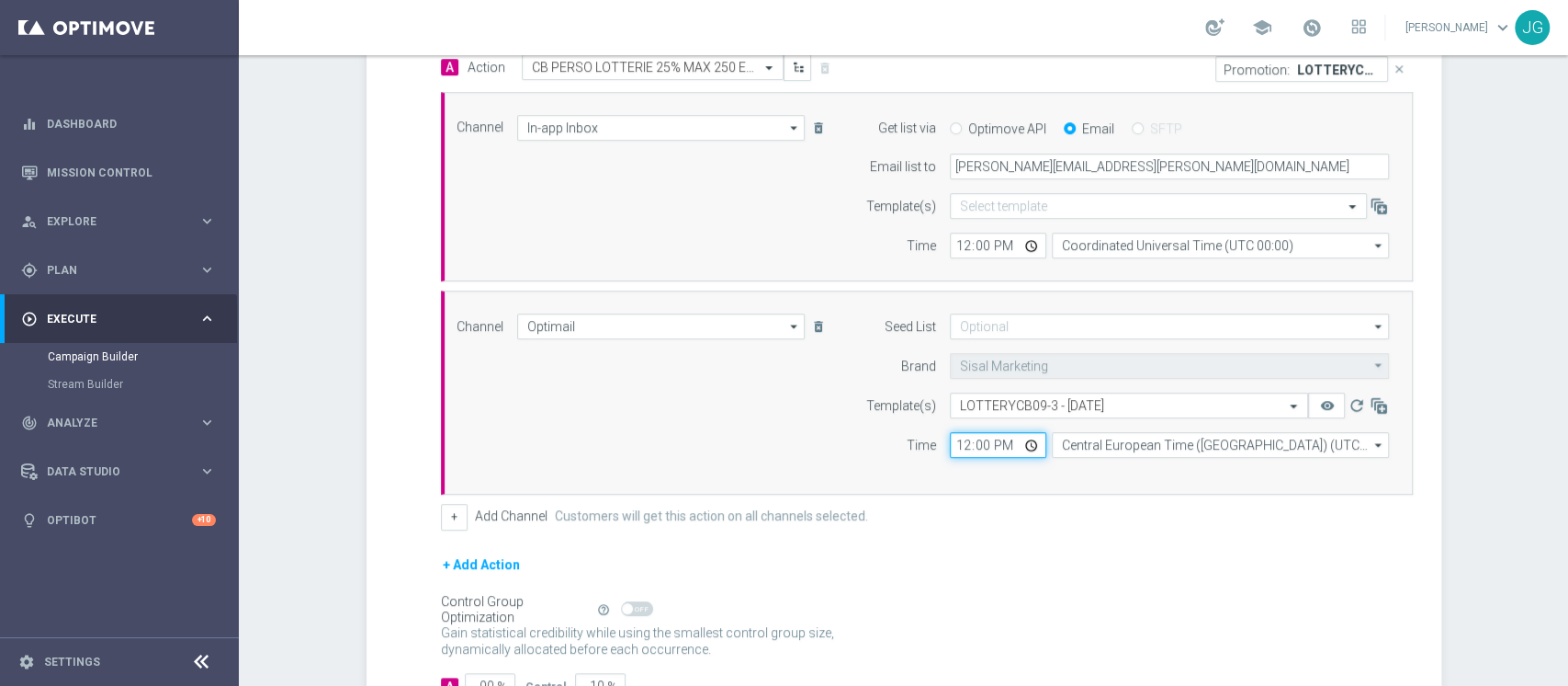
click at [1011, 451] on input "12:00" at bounding box center [998, 445] width 96 height 26
type input "18:00"
click at [1073, 527] on div "+ Add Channel Customers will get this action on all channels selected." at bounding box center [927, 516] width 972 height 26
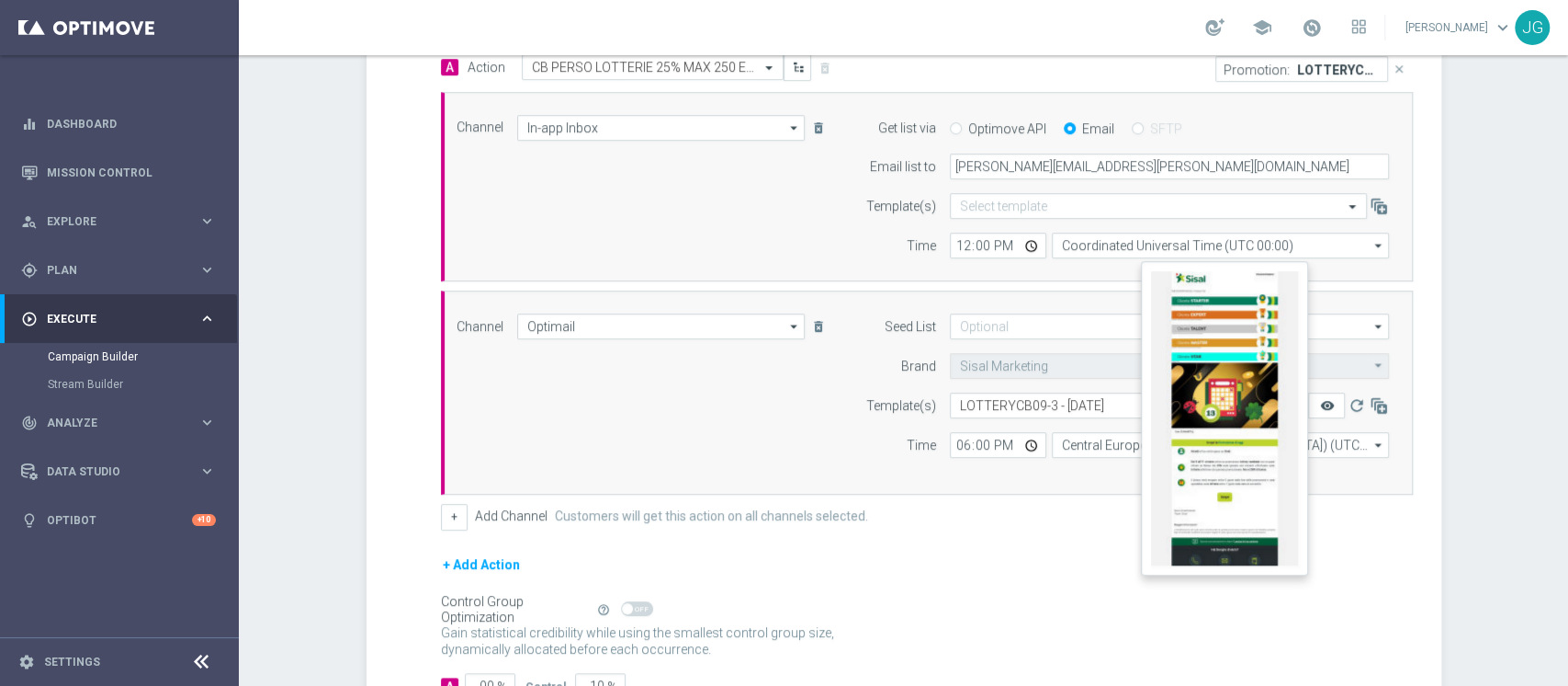
click at [1323, 404] on icon "remove_red_eye" at bounding box center [1326, 404] width 14 height 14
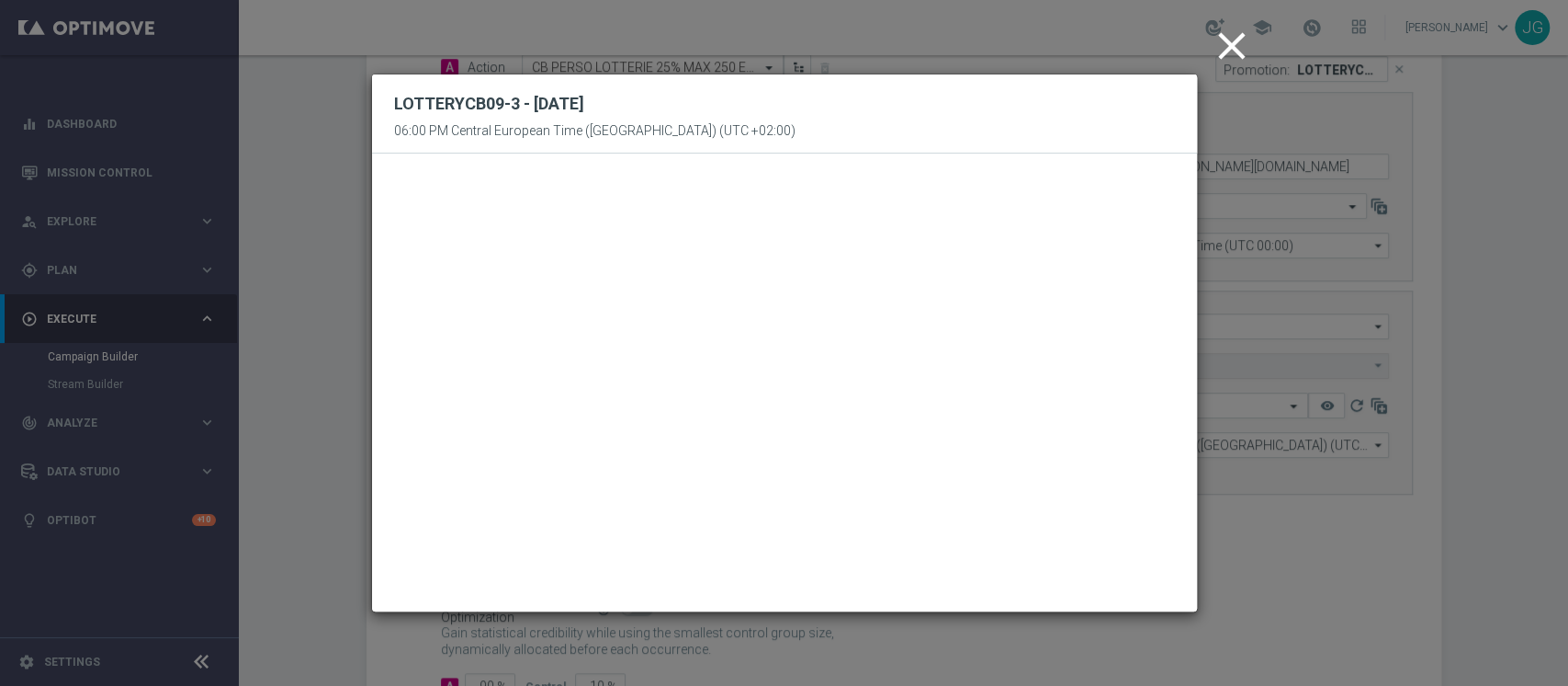
click at [1225, 47] on icon "close" at bounding box center [1232, 46] width 46 height 46
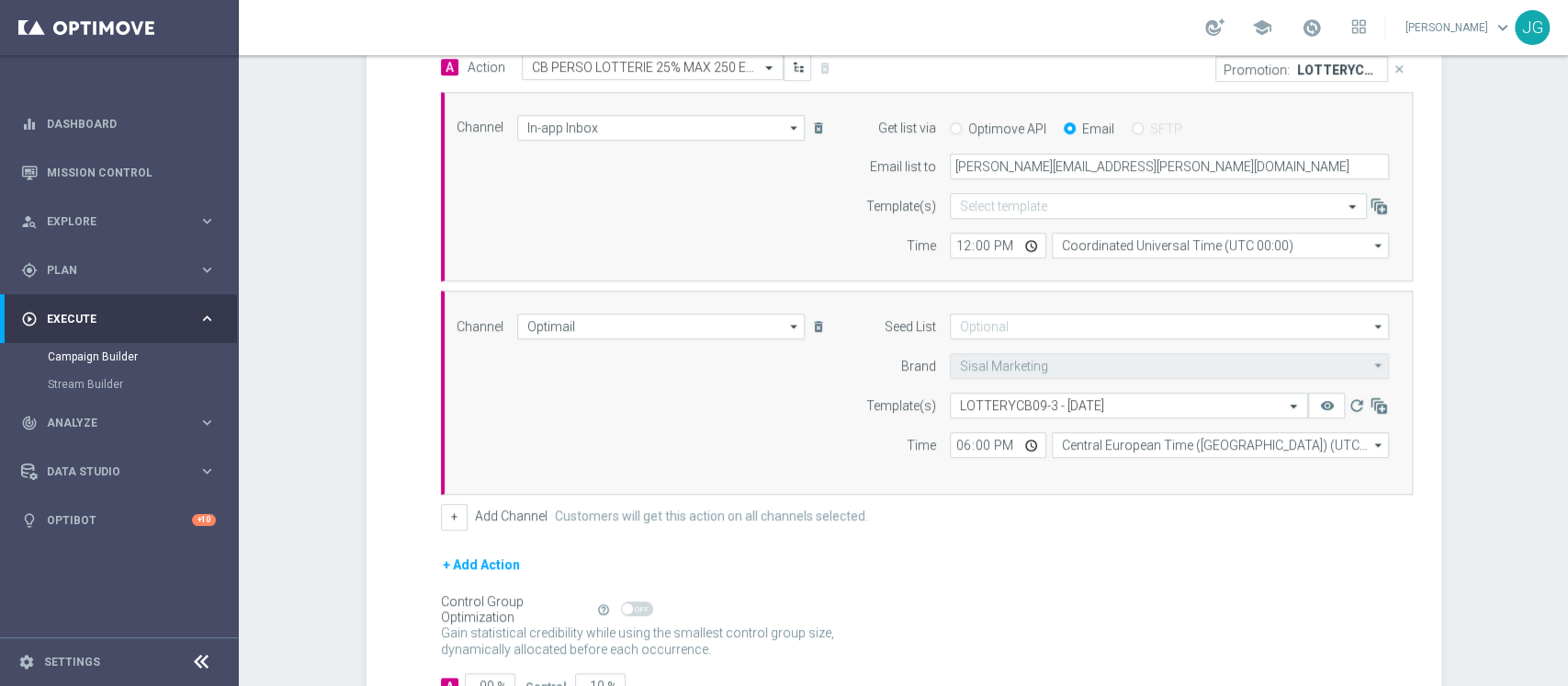
scroll to position [595, 0]
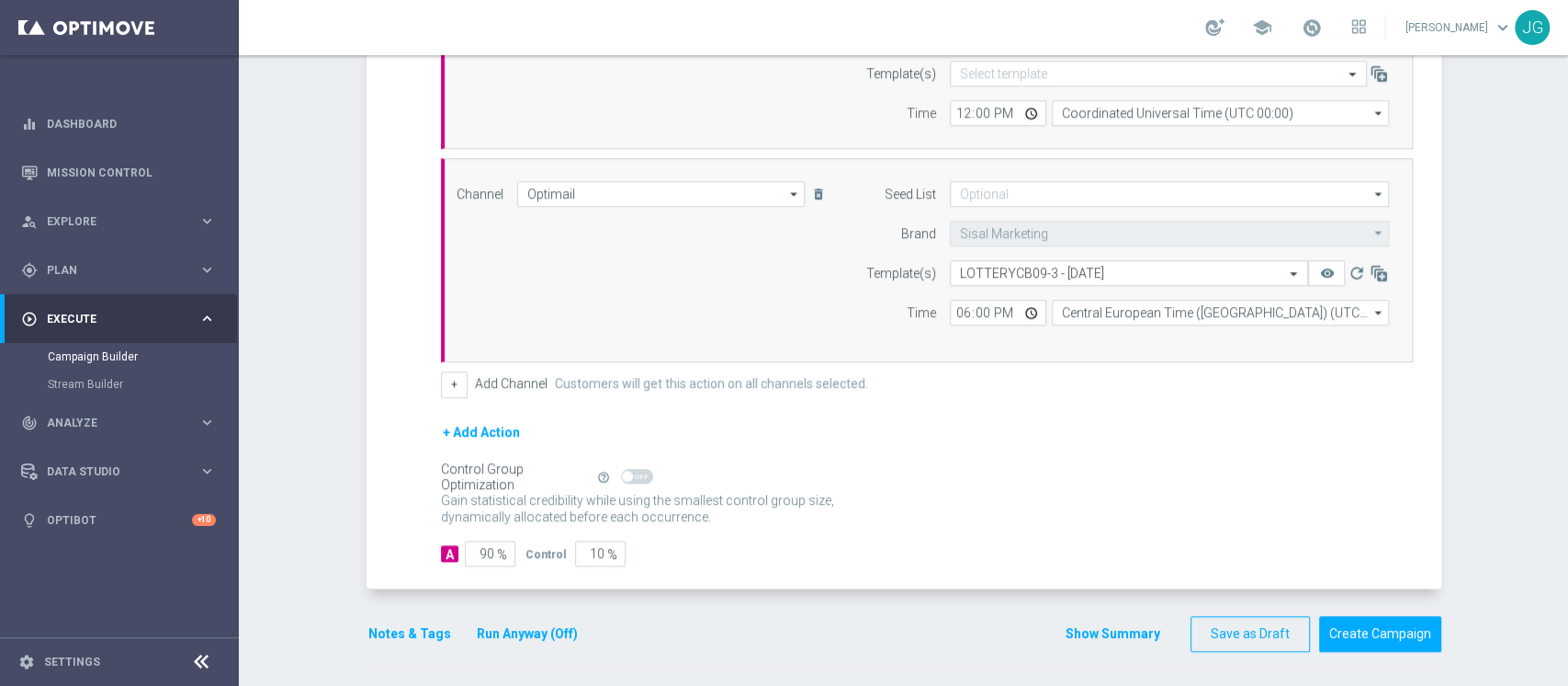
click at [375, 634] on button "Notes & Tags" at bounding box center [410, 634] width 86 height 23
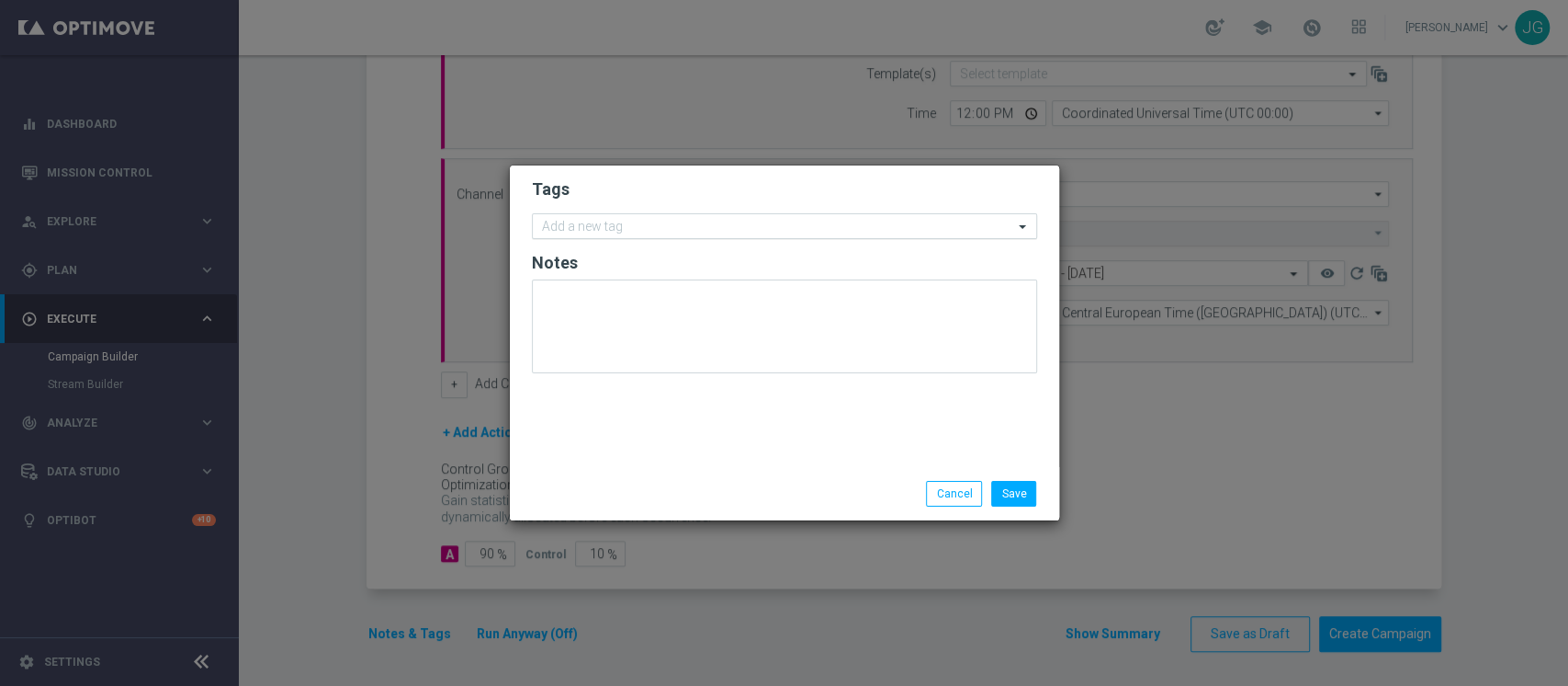
click at [603, 220] on input "text" at bounding box center [777, 228] width 471 height 15
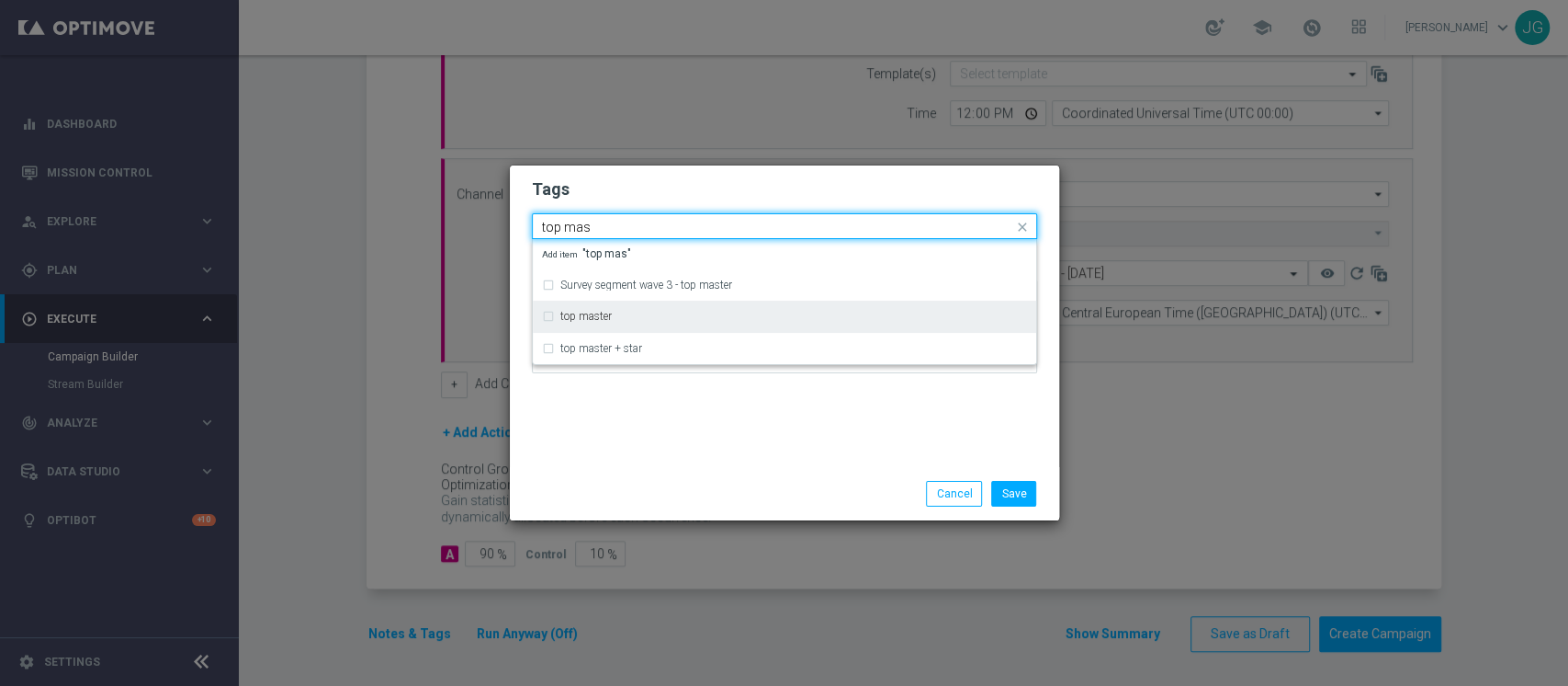
click at [583, 320] on label "top master" at bounding box center [587, 315] width 52 height 11
type input "top mas"
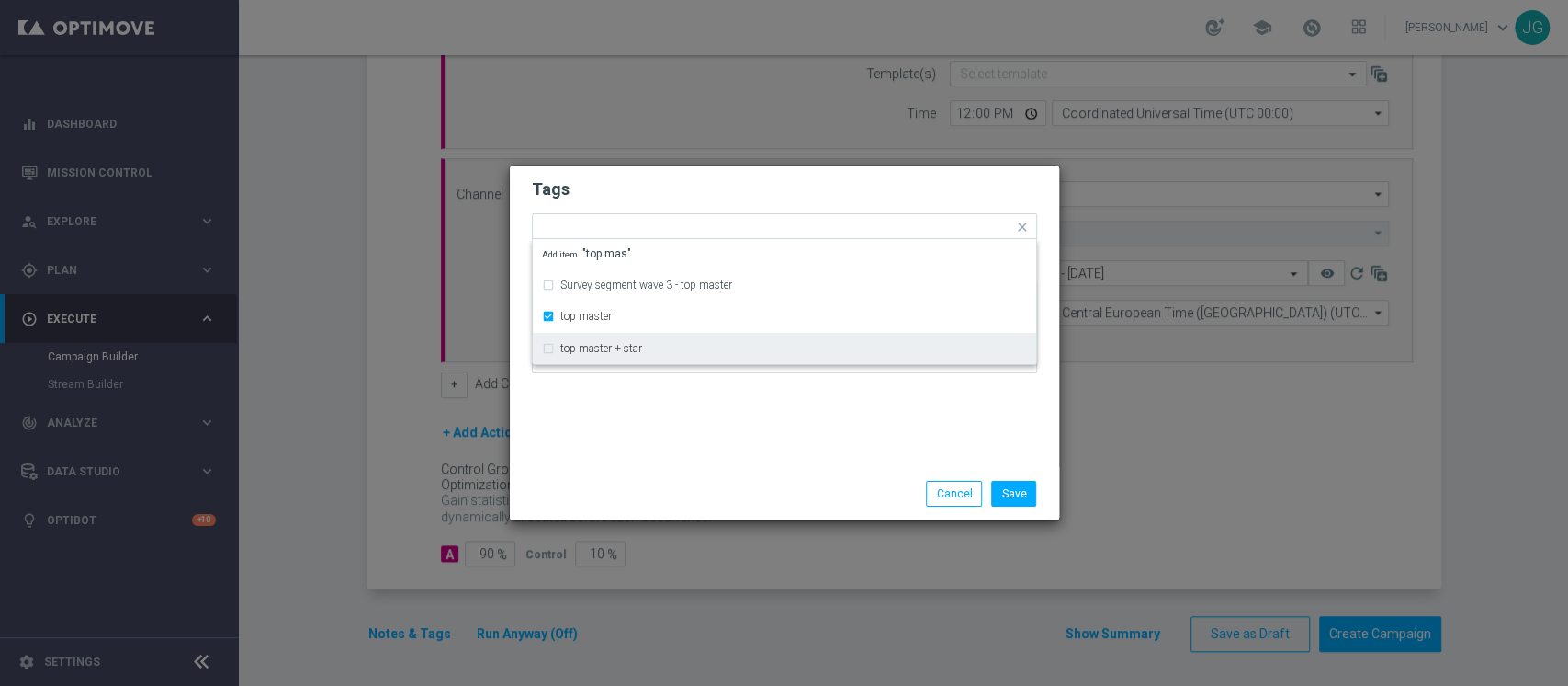
click at [625, 423] on div "Tags Quick find × top master Survey segment wave 3 - top master top master top …" at bounding box center [784, 316] width 549 height 302
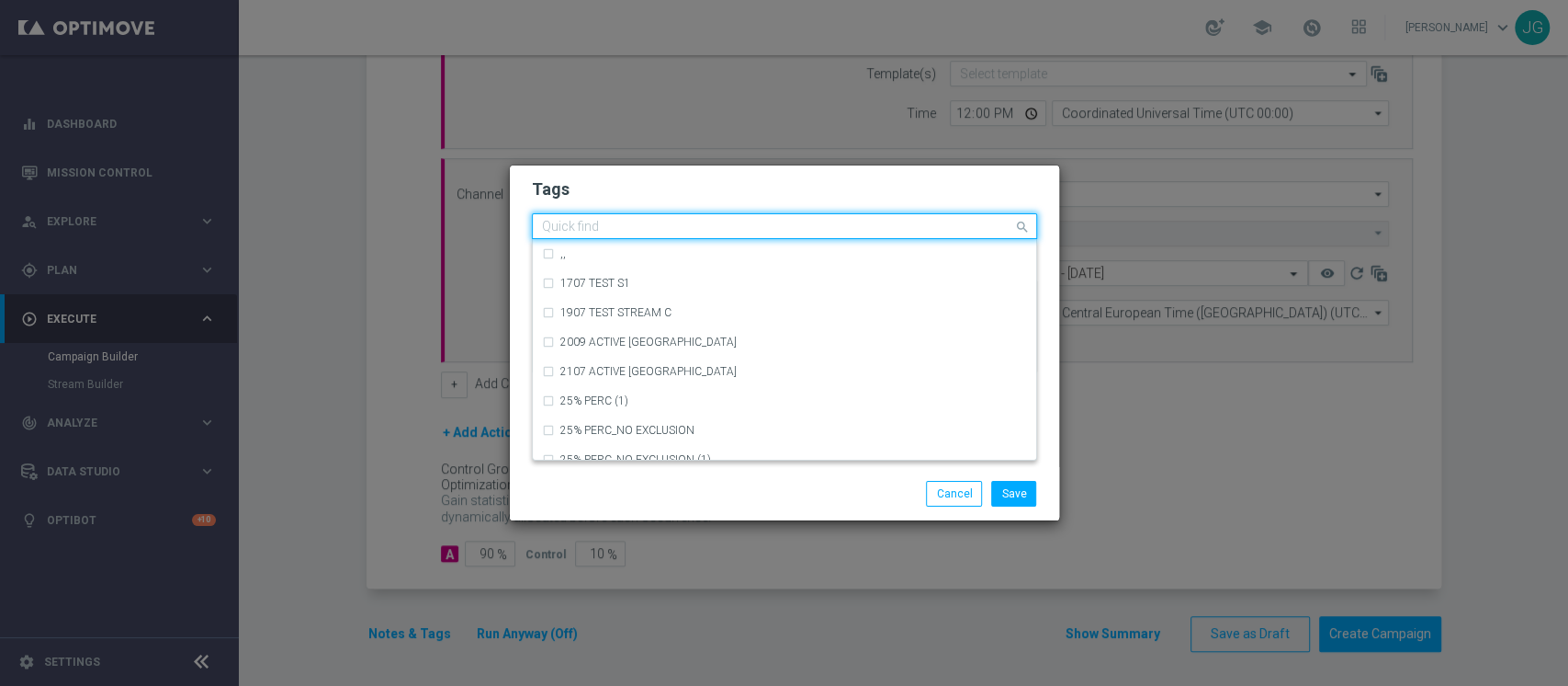
click at [696, 223] on input "text" at bounding box center [777, 228] width 471 height 15
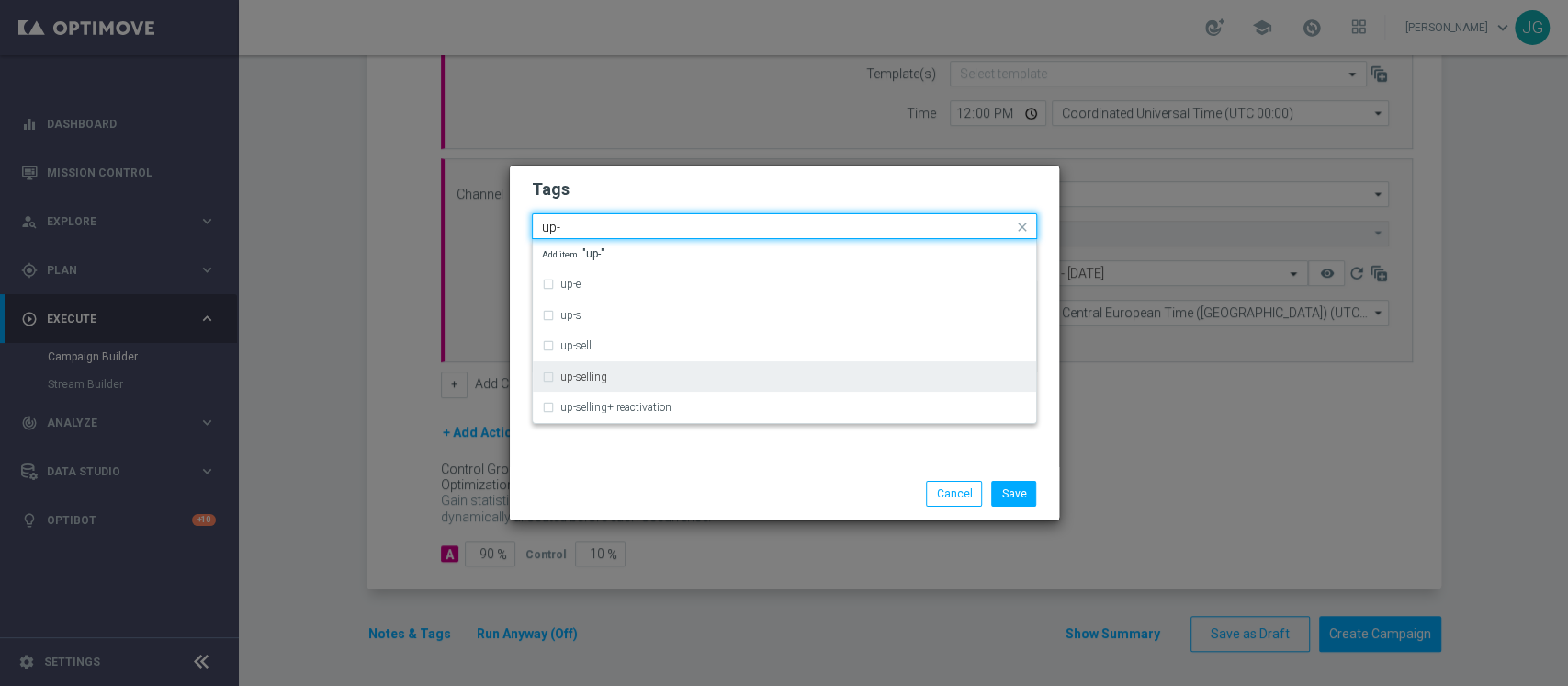
click at [605, 375] on div "up-selling" at bounding box center [794, 376] width 467 height 11
type input "up-"
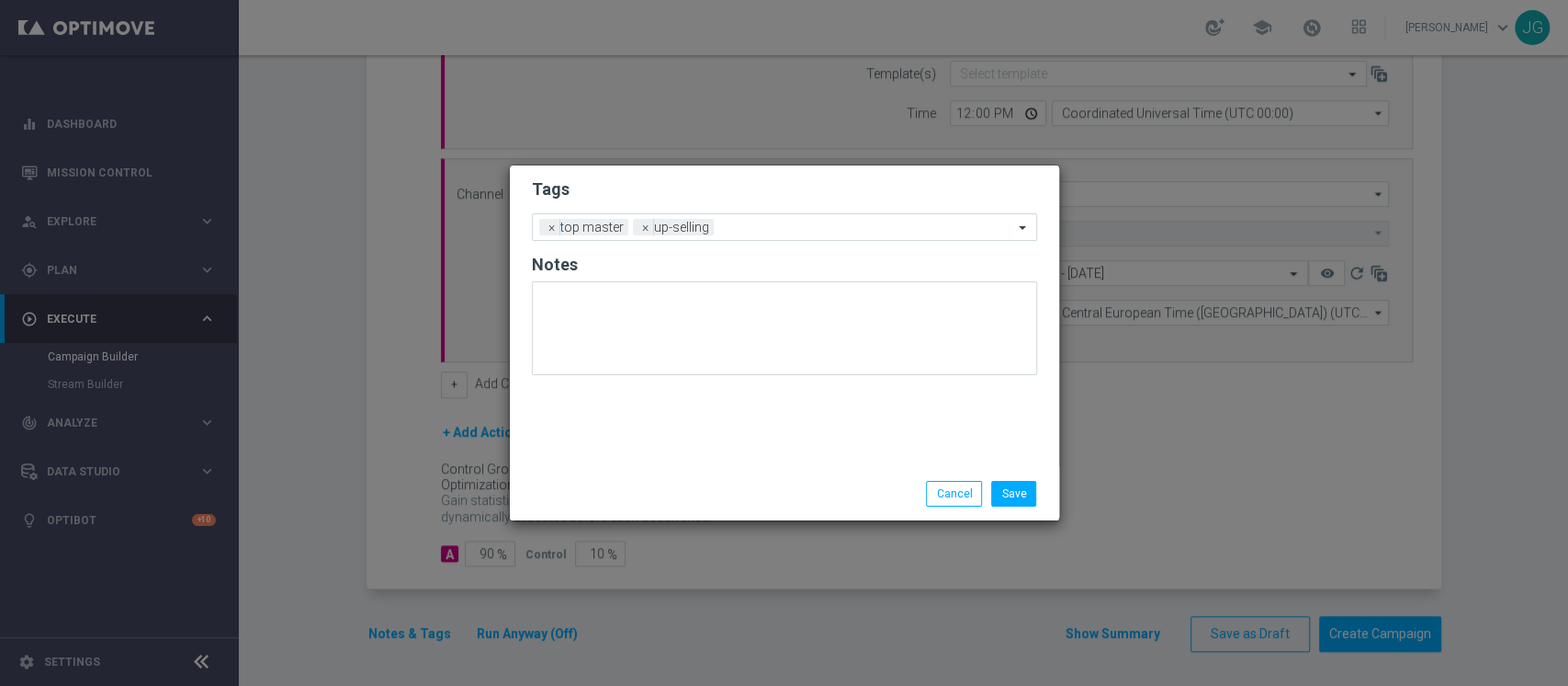
click at [668, 478] on div "Save Cancel" at bounding box center [784, 493] width 549 height 53
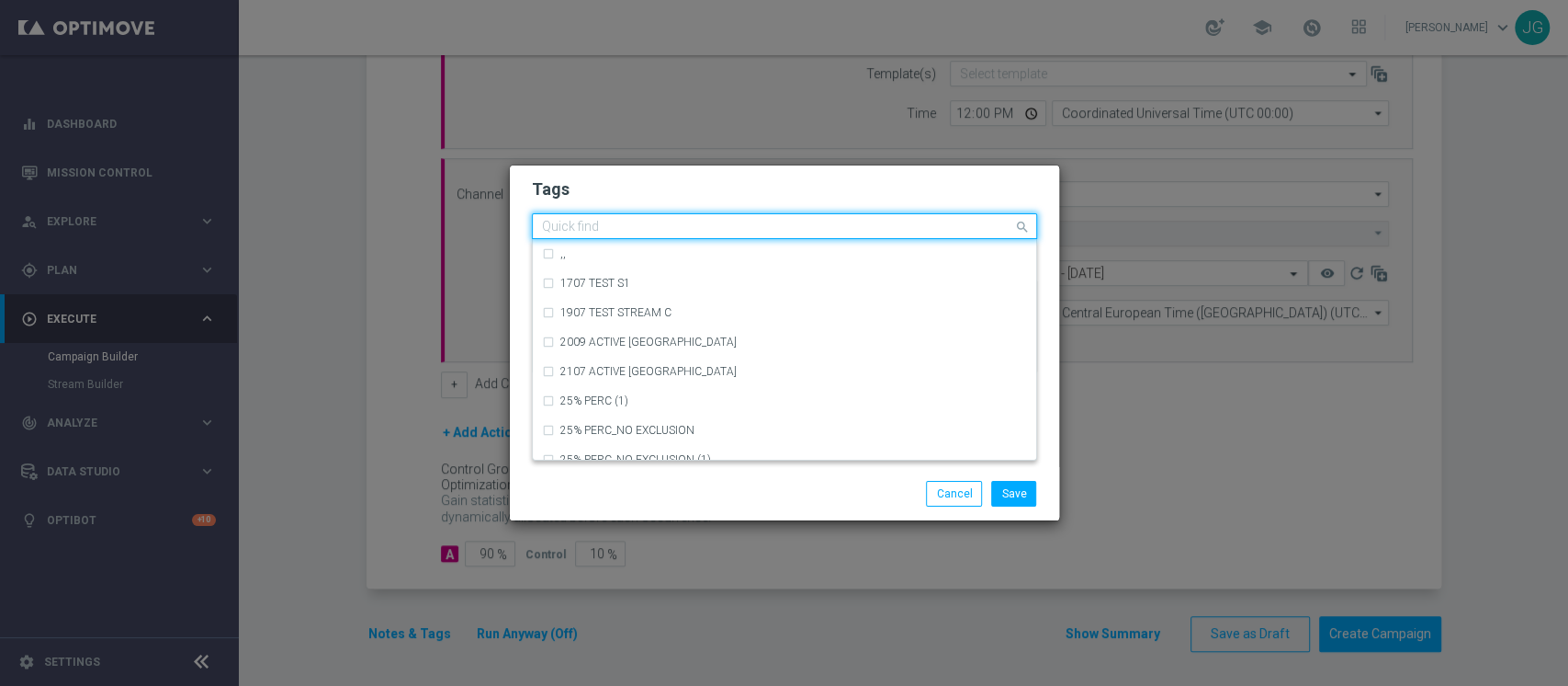
click at [772, 220] on input "text" at bounding box center [777, 228] width 471 height 15
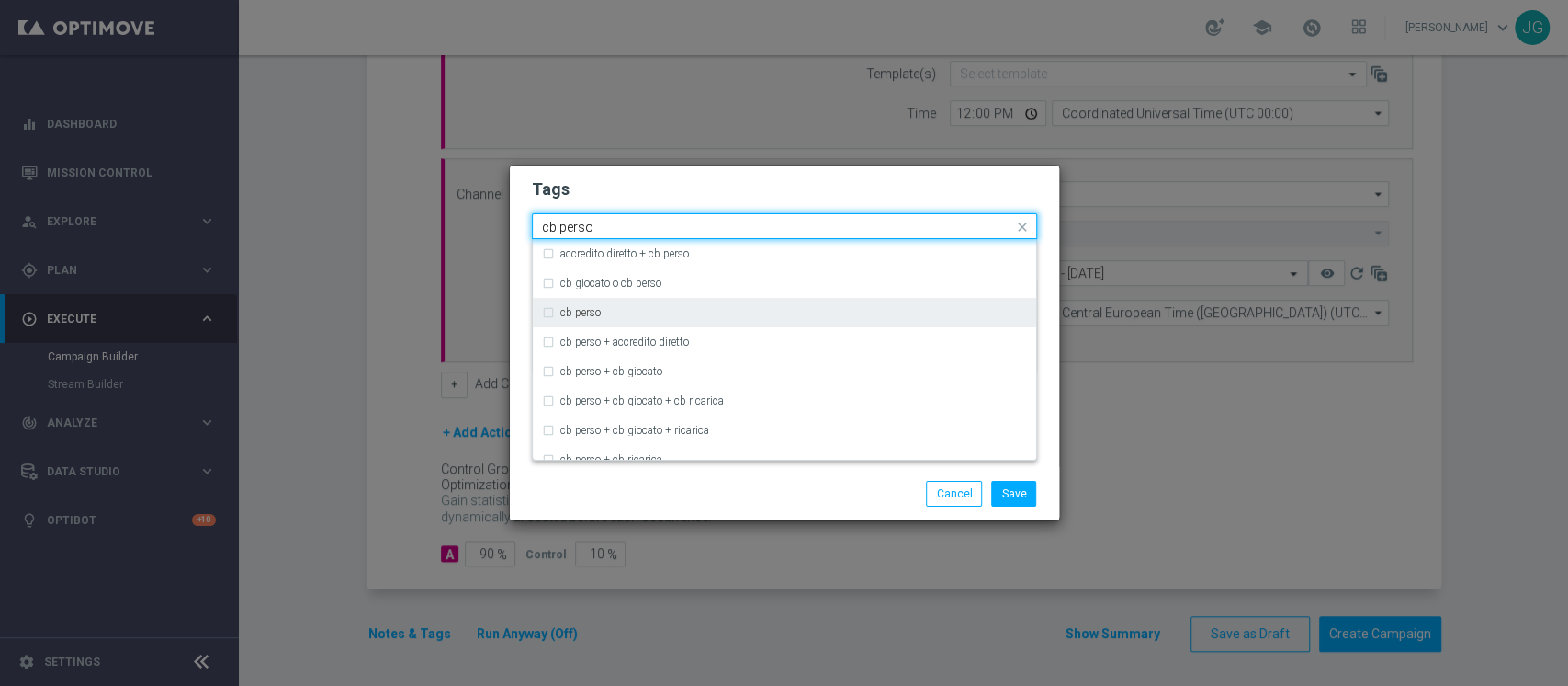
click at [597, 312] on label "cb perso" at bounding box center [581, 312] width 40 height 11
type input "cb perso"
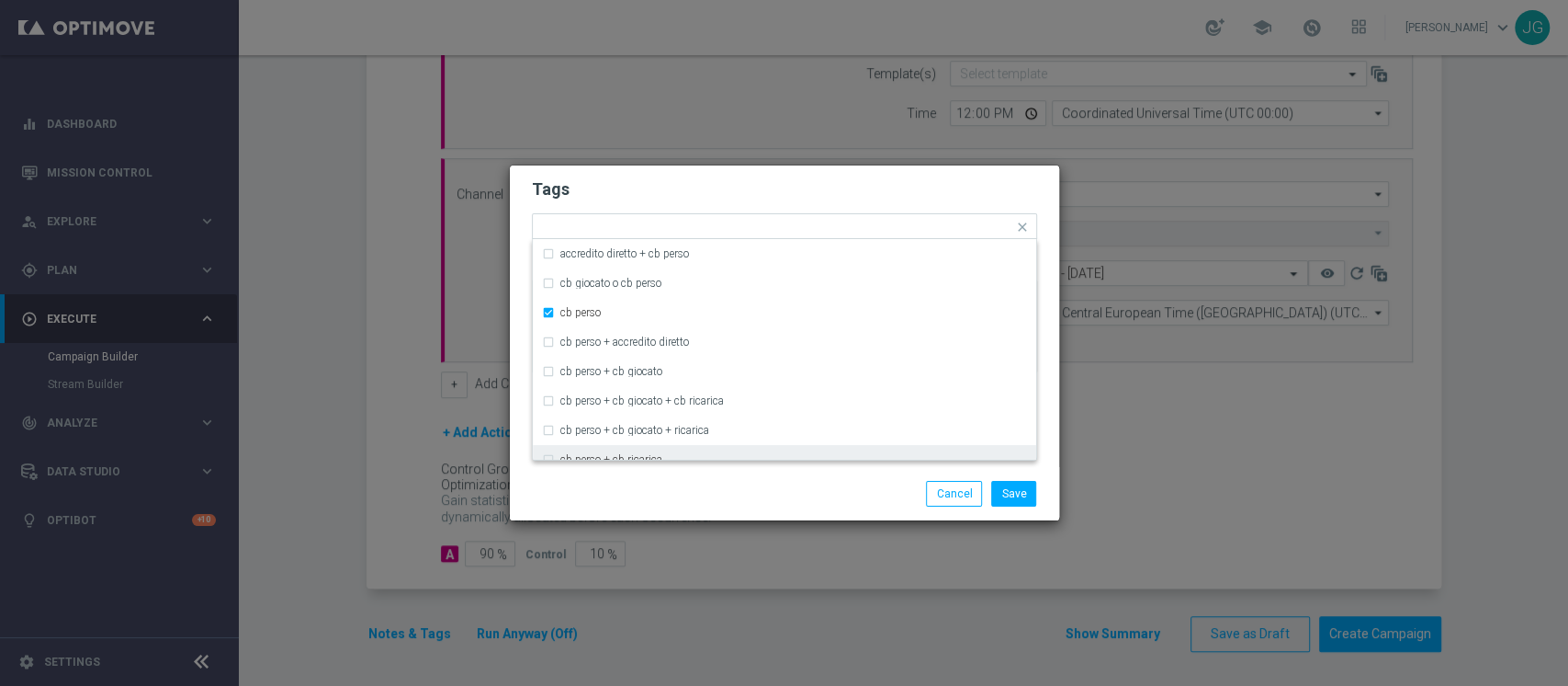
click at [710, 509] on div "Save Cancel" at bounding box center [784, 493] width 549 height 53
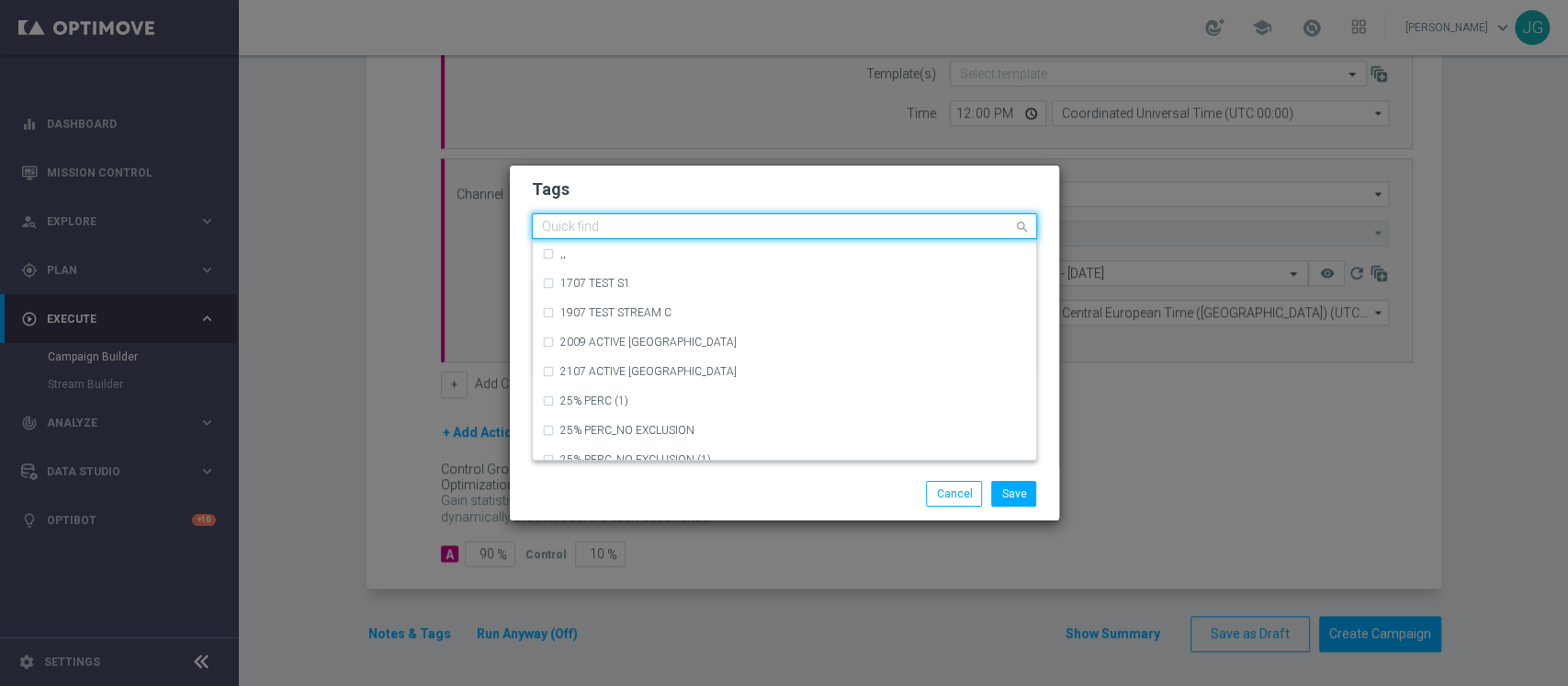
click at [821, 230] on input "text" at bounding box center [777, 228] width 471 height 15
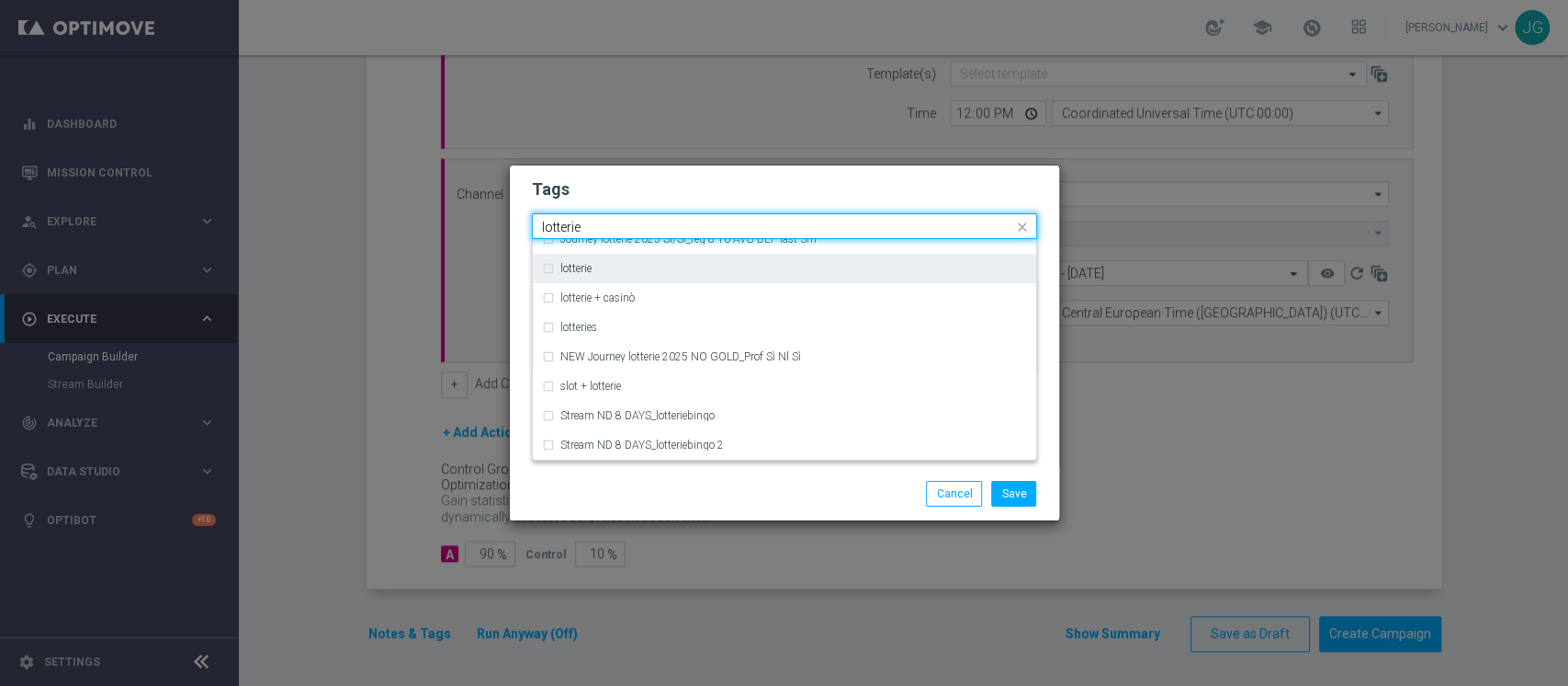
click at [663, 271] on div "lotterie" at bounding box center [794, 268] width 467 height 11
type input "lotterie"
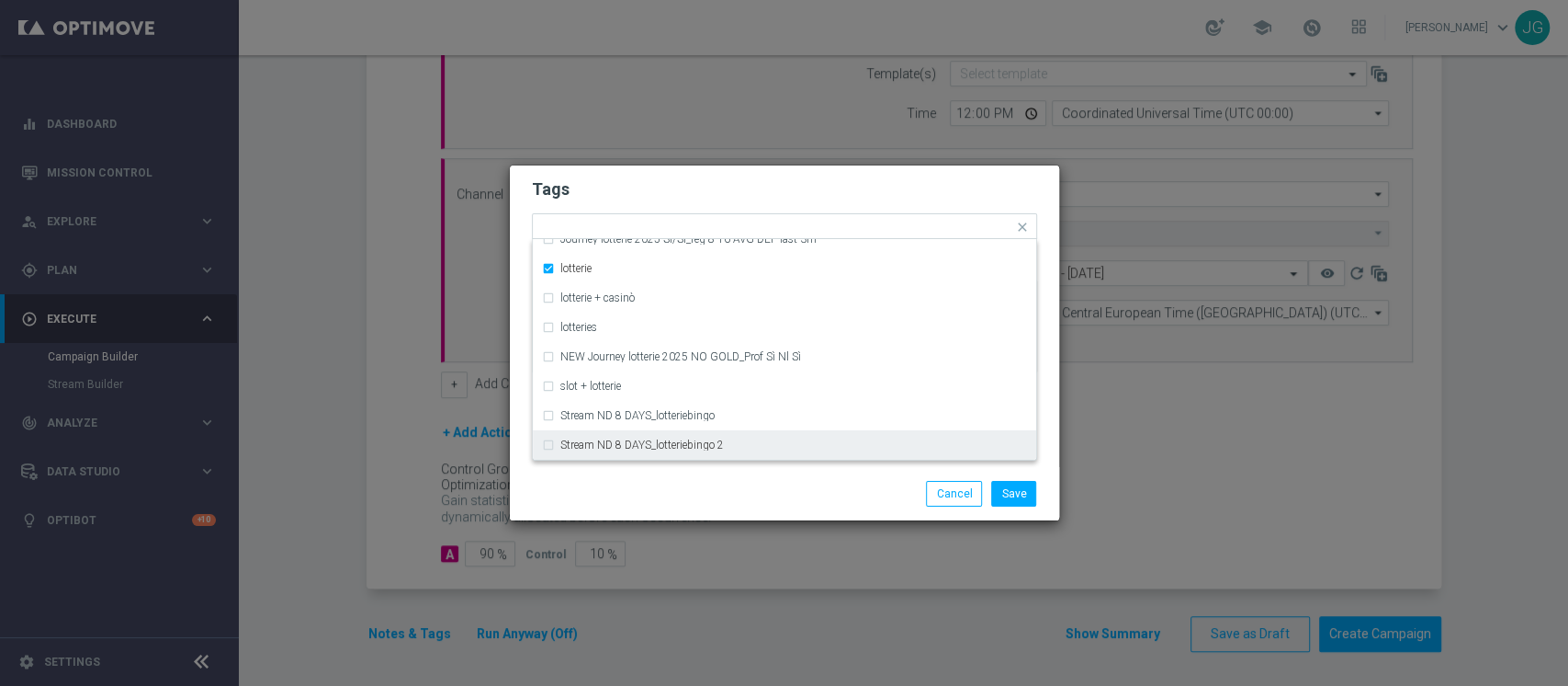
click at [746, 497] on div "Save Cancel" at bounding box center [873, 493] width 355 height 26
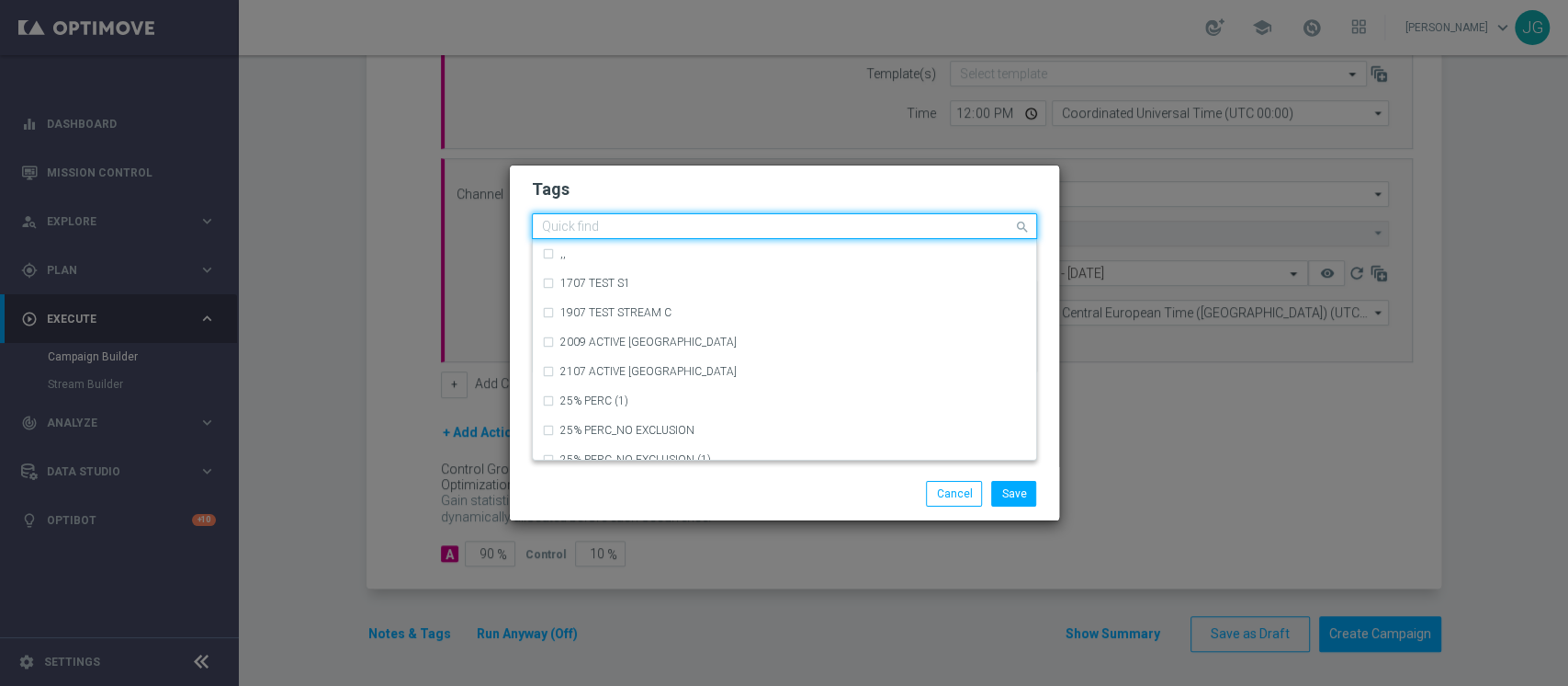
click at [896, 229] on input "text" at bounding box center [777, 228] width 471 height 15
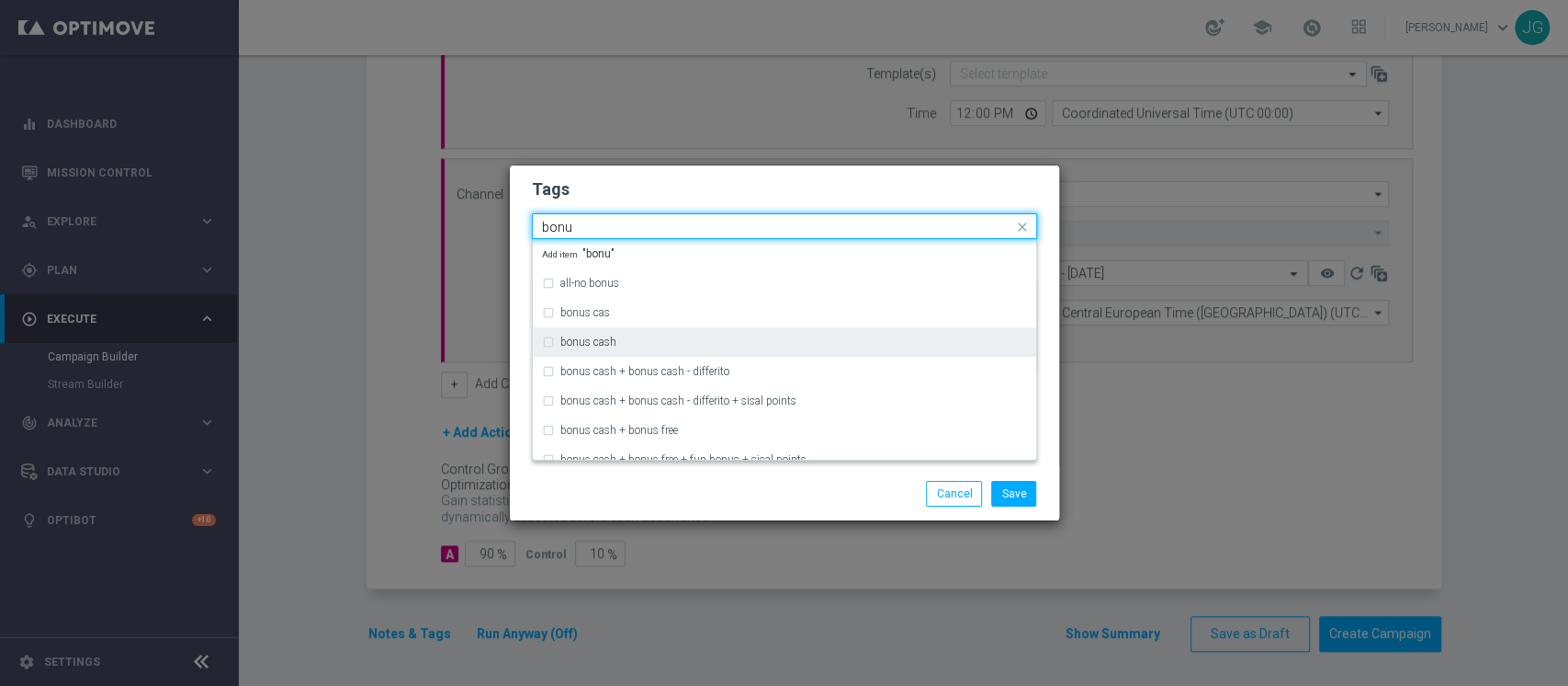
click at [625, 334] on div "bonus cash" at bounding box center [784, 342] width 485 height 30
type input "bonu"
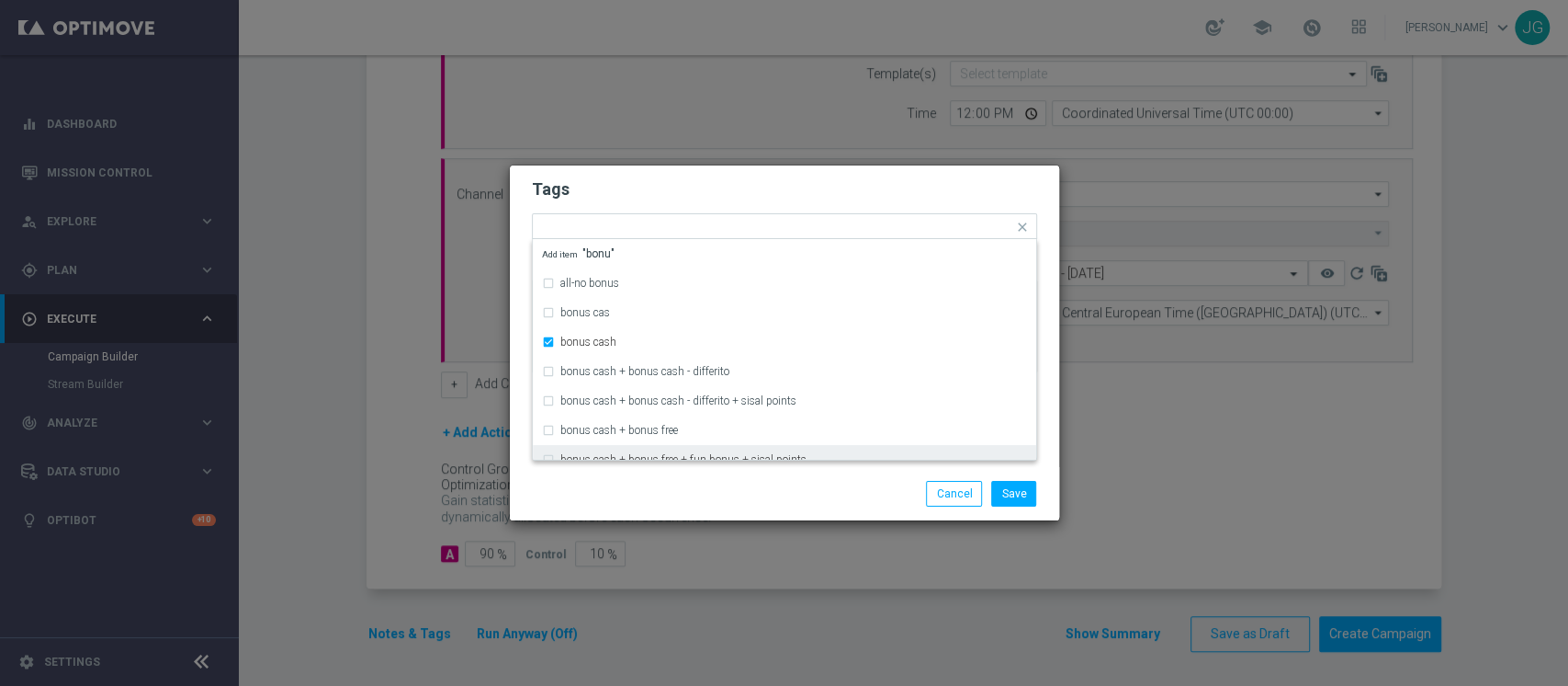
click at [768, 467] on div "Save Cancel" at bounding box center [784, 493] width 549 height 53
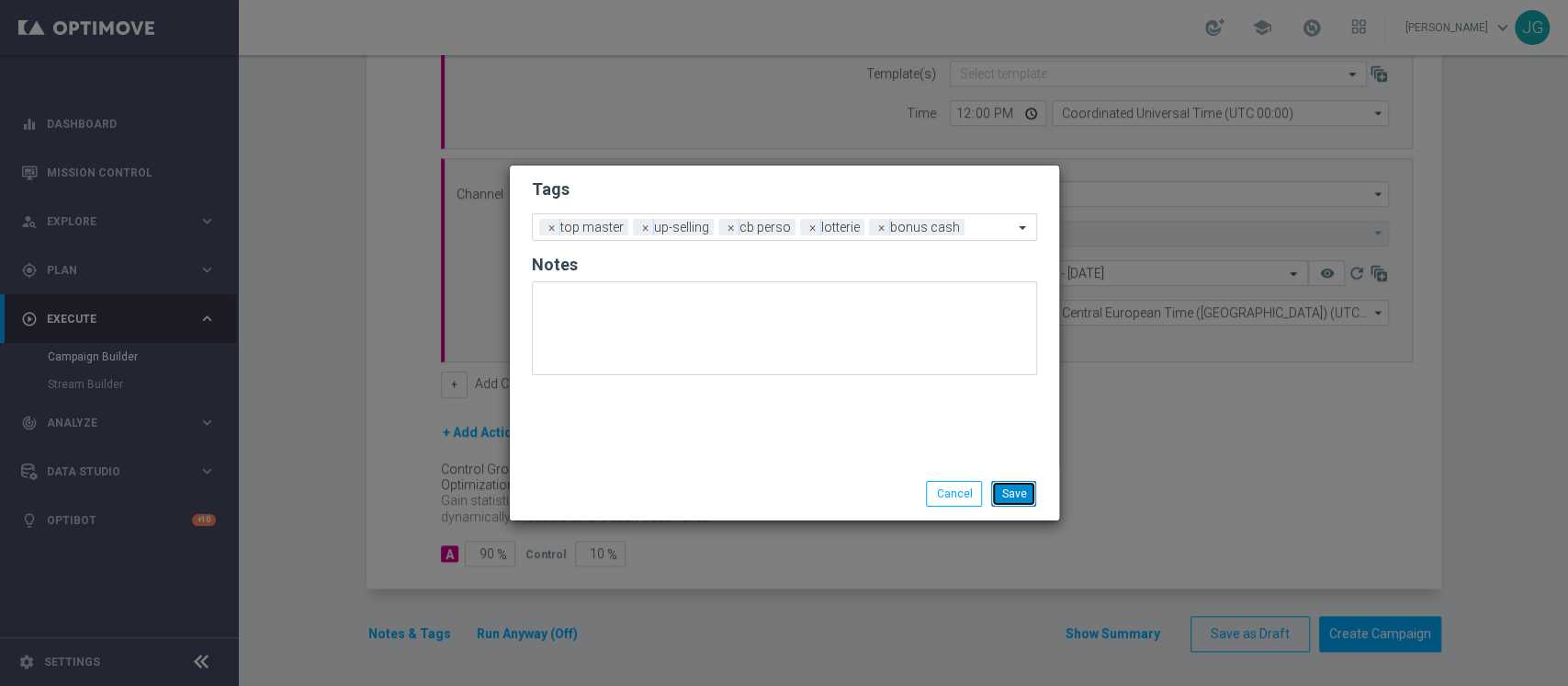
click at [1013, 486] on button "Save" at bounding box center [1013, 493] width 45 height 26
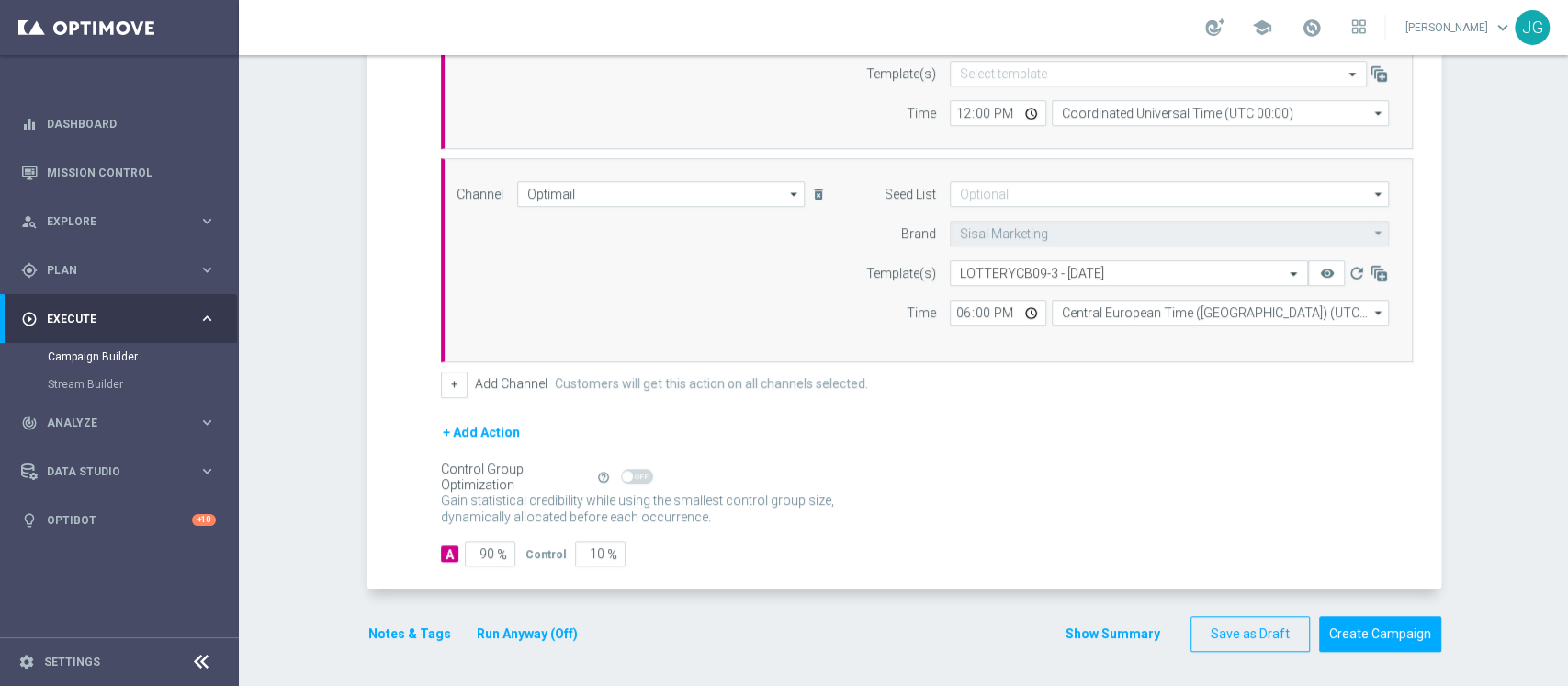
click at [518, 627] on button "Run Anyway (Off)" at bounding box center [527, 634] width 105 height 23
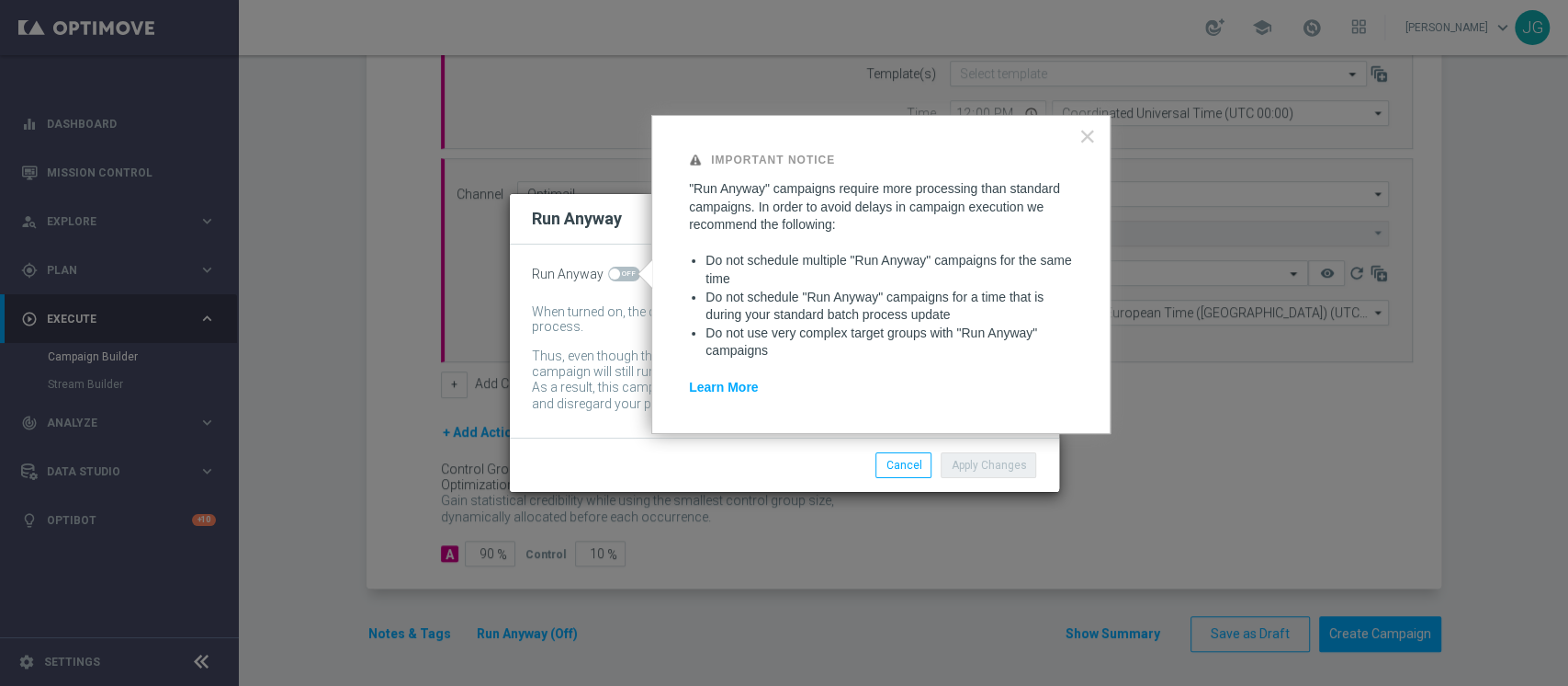
click at [619, 274] on span at bounding box center [623, 273] width 32 height 14
click at [619, 274] on input "checkbox" at bounding box center [623, 273] width 32 height 14
checkbox input "true"
click at [1005, 465] on button "Apply Changes" at bounding box center [988, 465] width 95 height 26
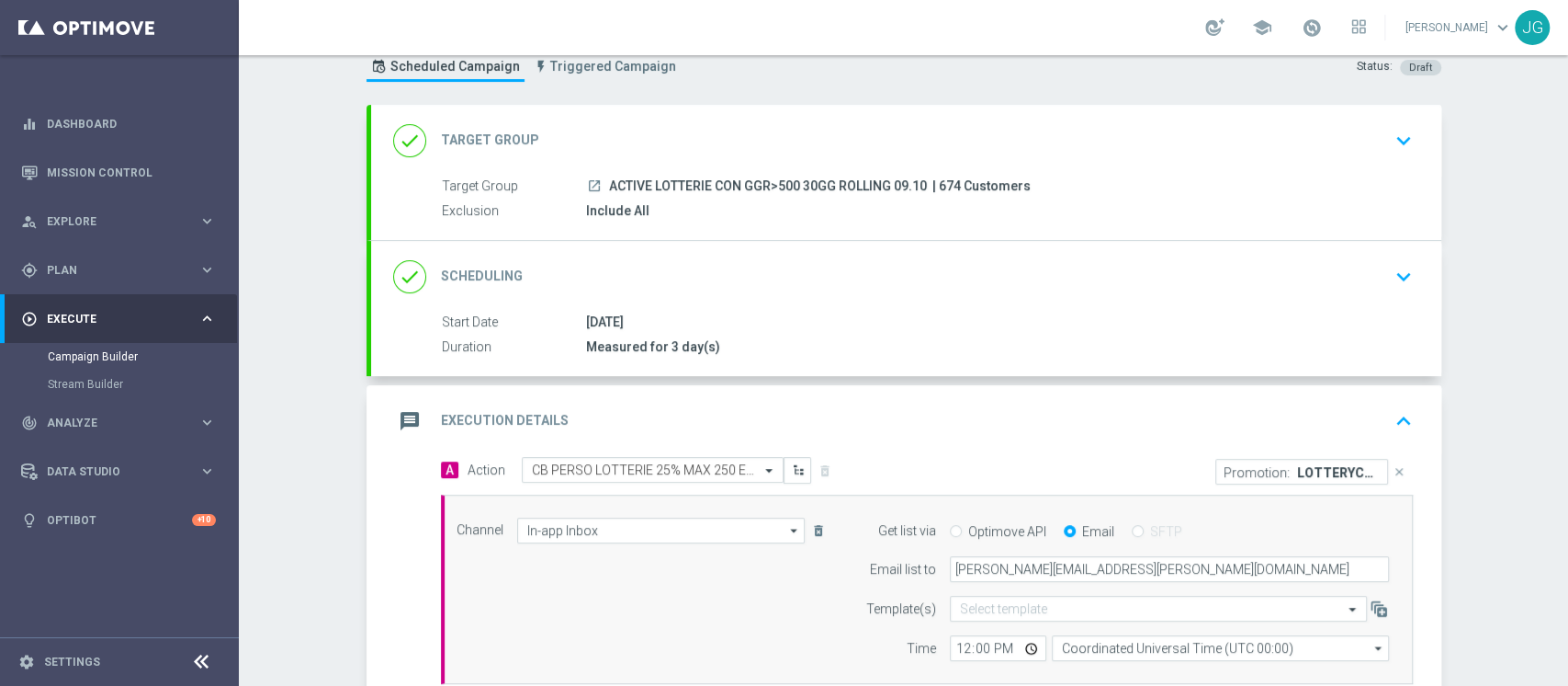
scroll to position [0, 0]
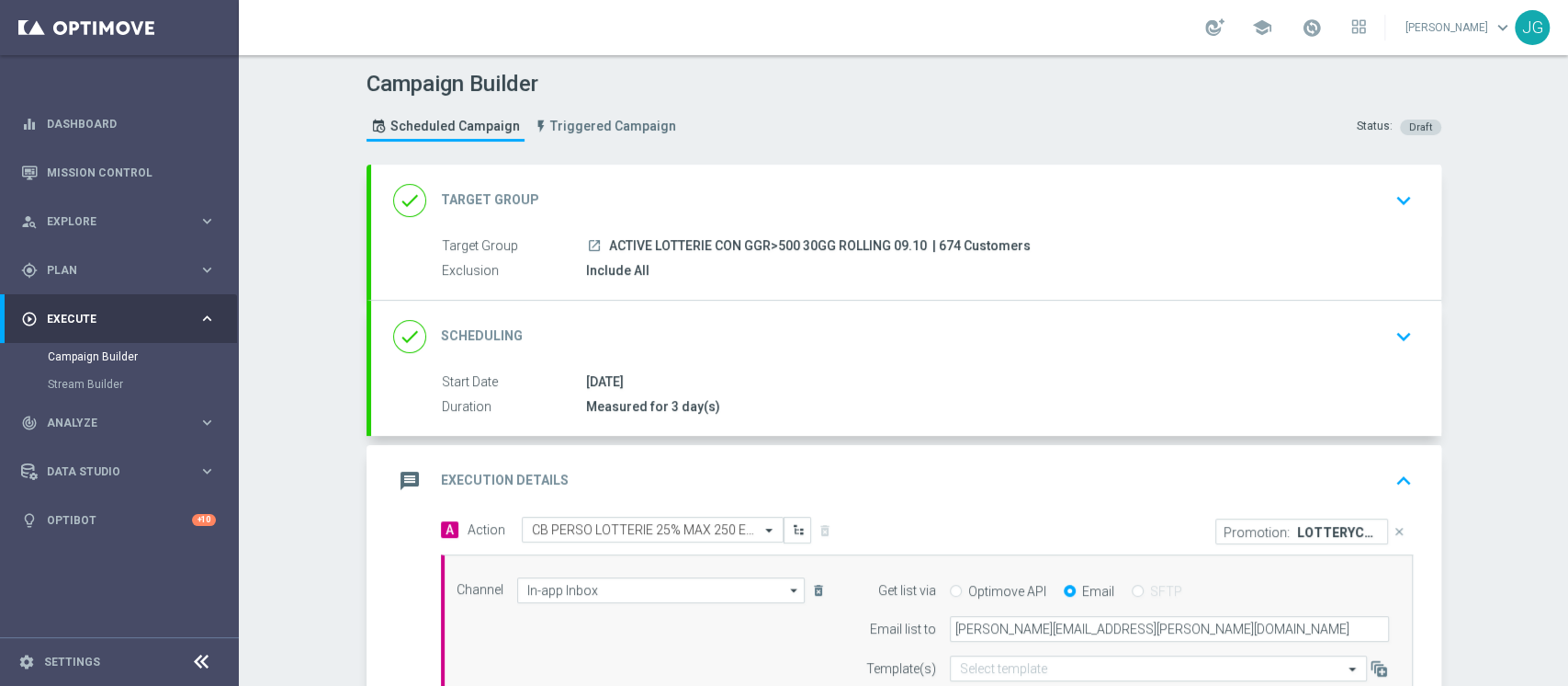
click at [974, 484] on div "message Execution Details keyboard_arrow_up" at bounding box center [905, 480] width 1026 height 35
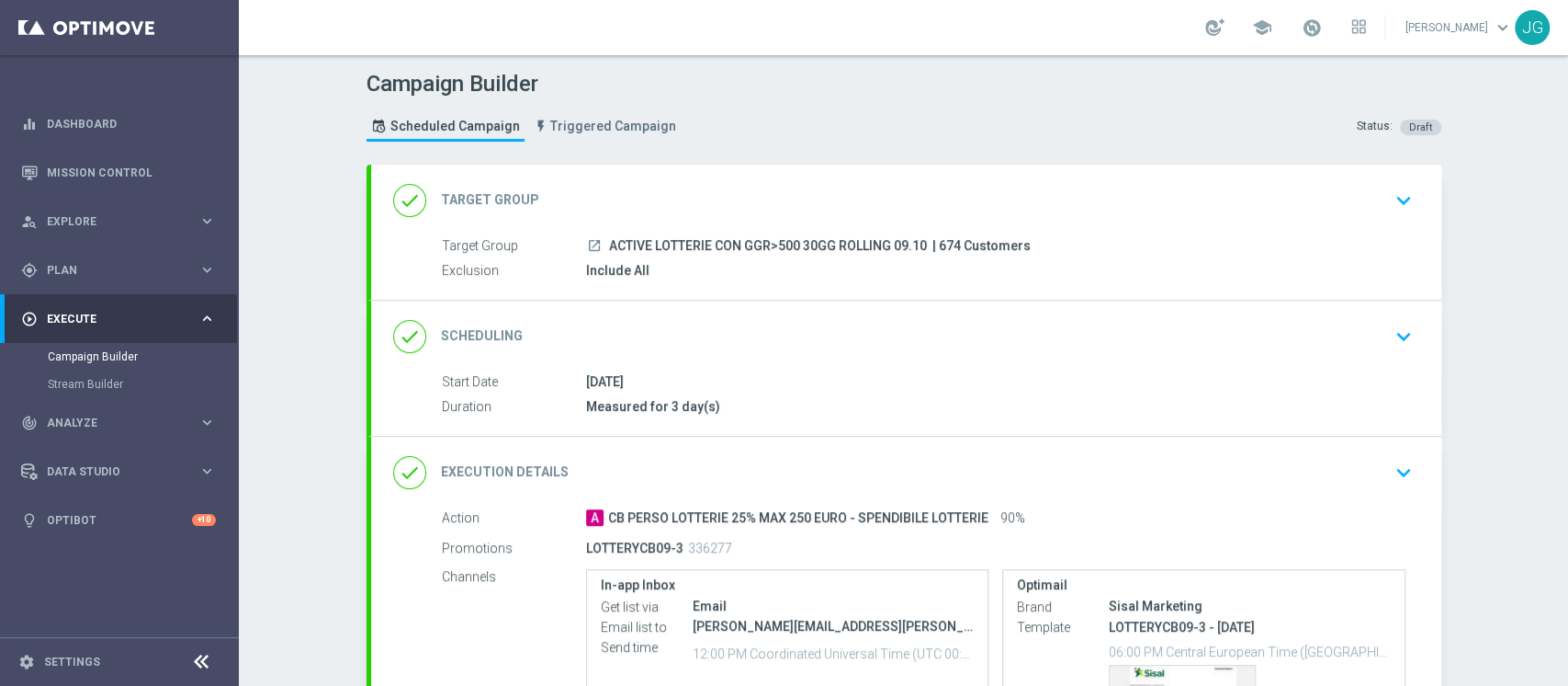
scroll to position [243, 0]
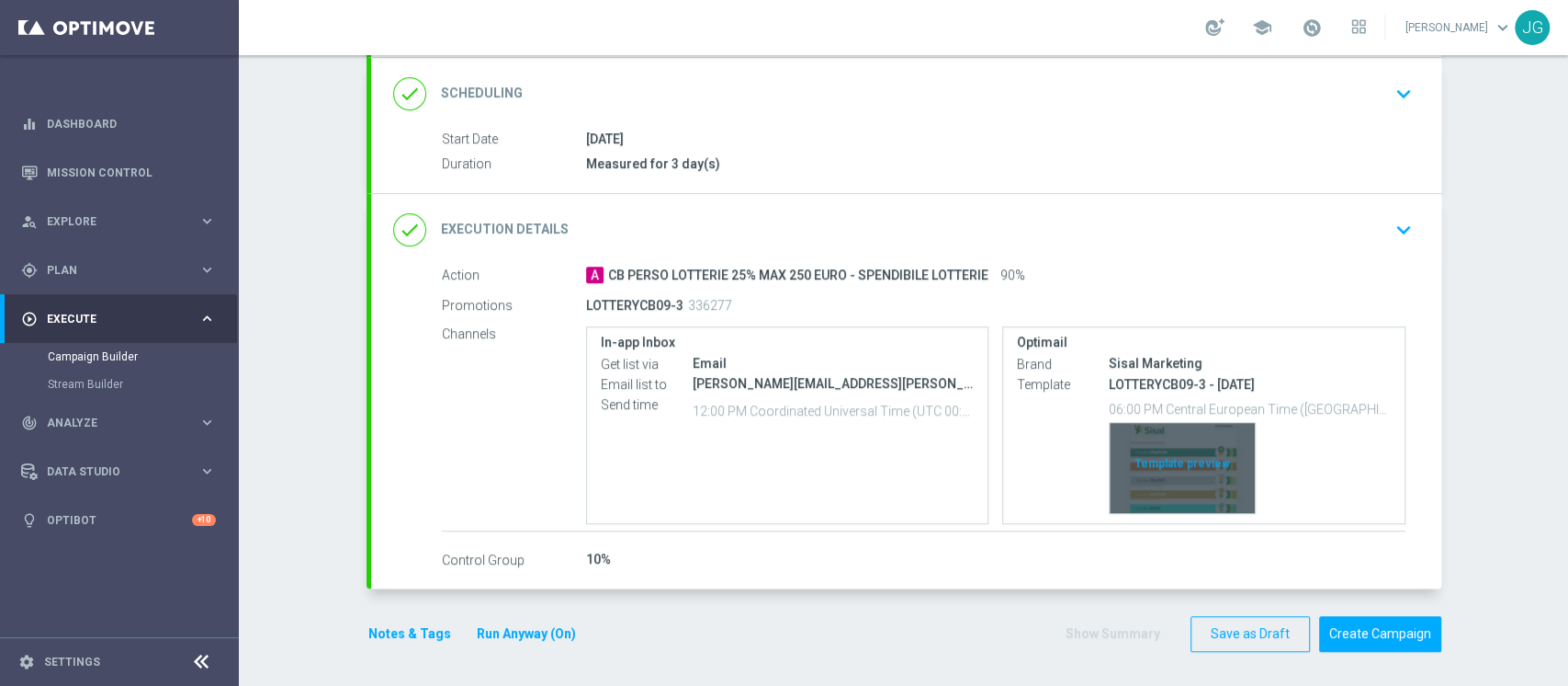
click at [1199, 455] on div "Template preview" at bounding box center [1182, 468] width 145 height 90
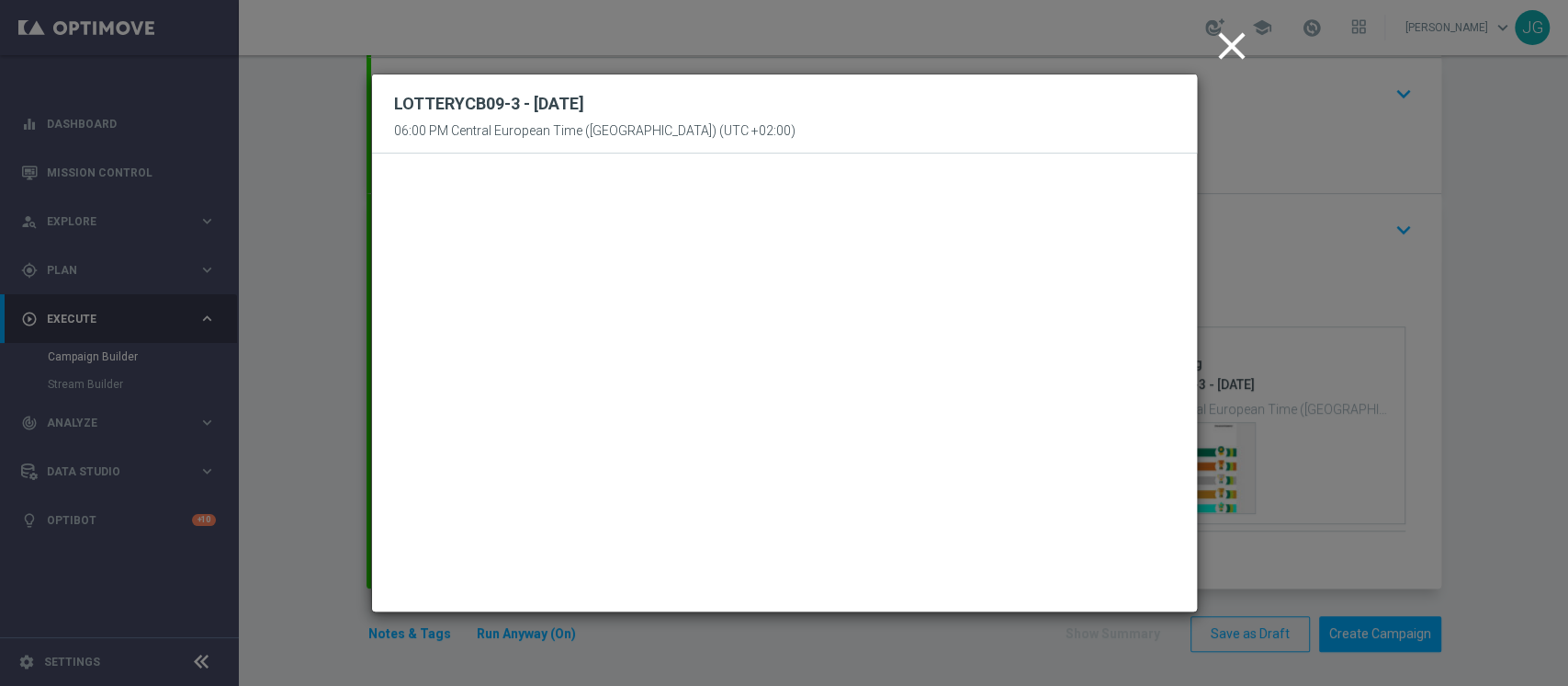
click at [1224, 48] on icon "close" at bounding box center [1232, 46] width 46 height 46
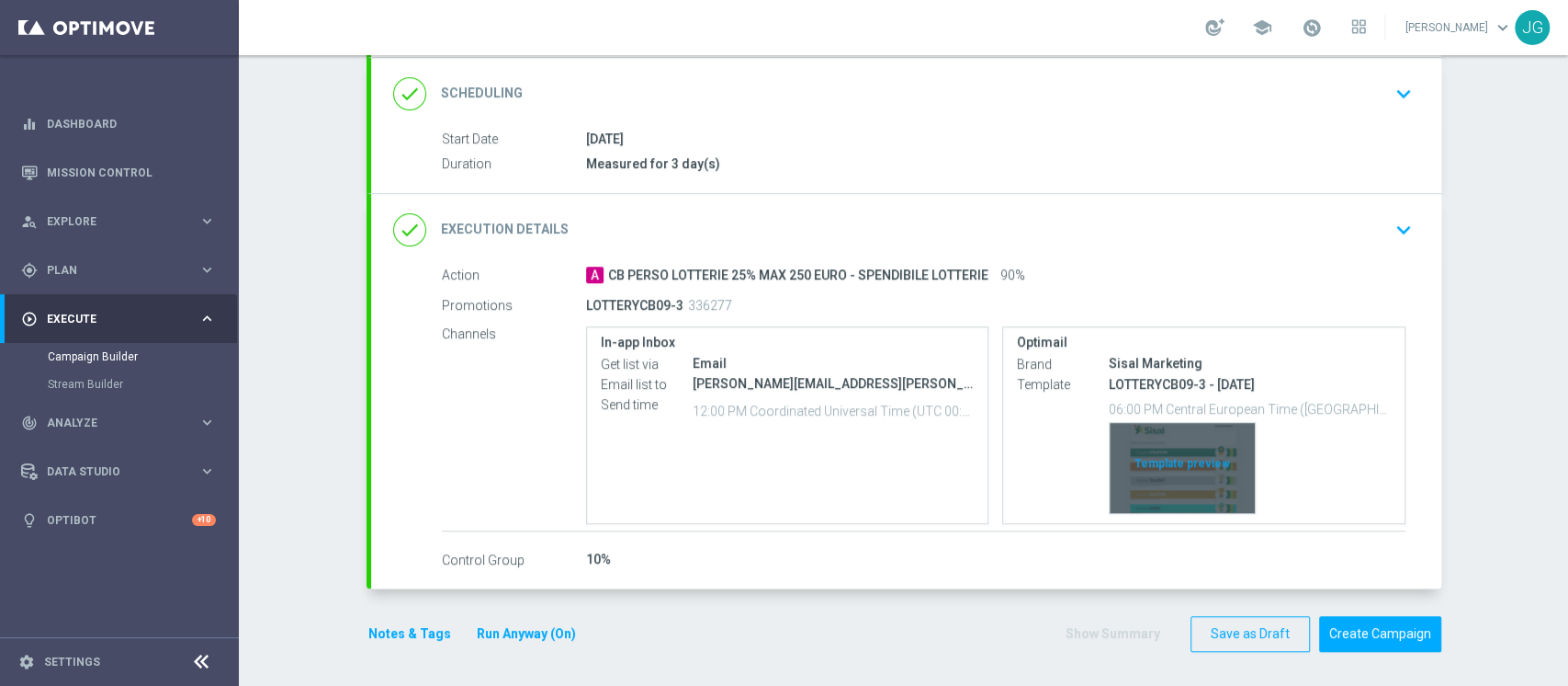
click at [1161, 442] on div "Template preview" at bounding box center [1182, 468] width 145 height 90
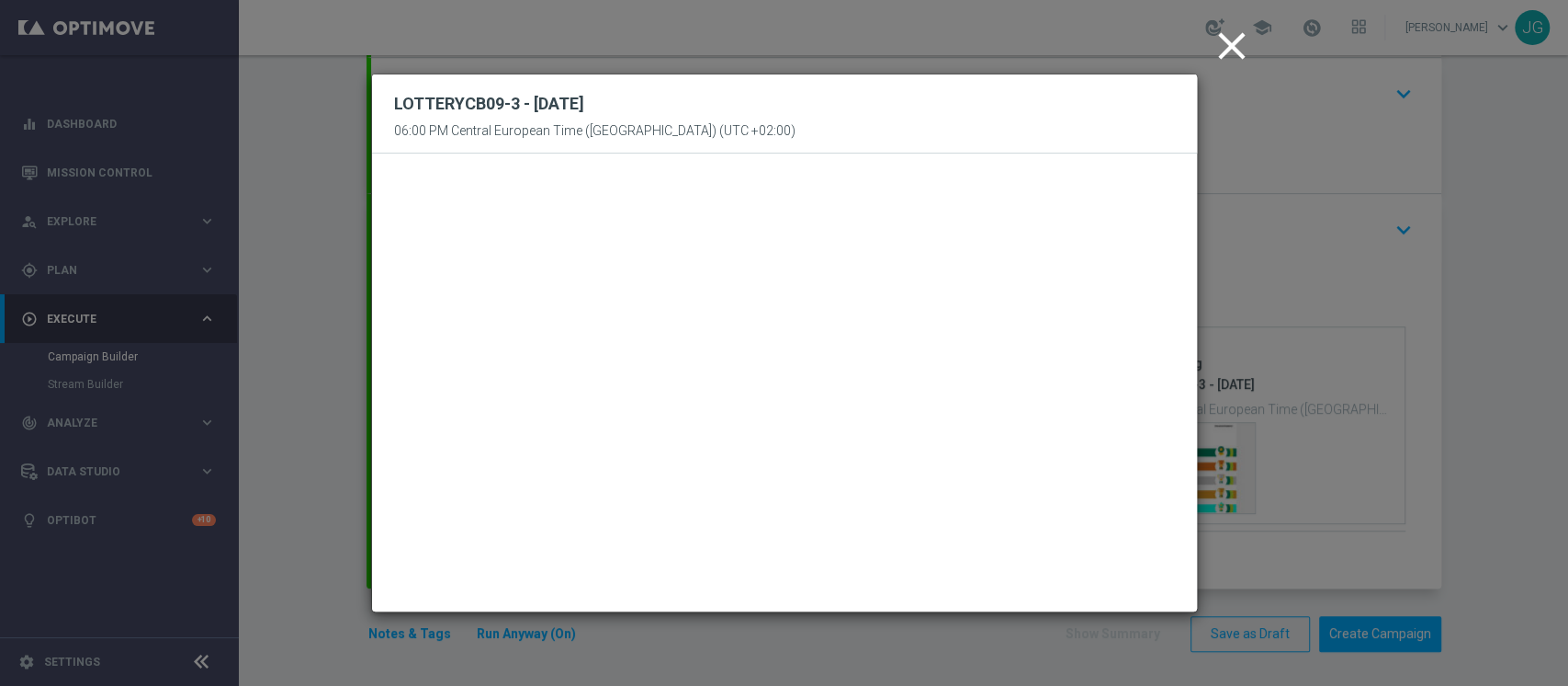
click at [1220, 53] on icon "close" at bounding box center [1232, 46] width 46 height 46
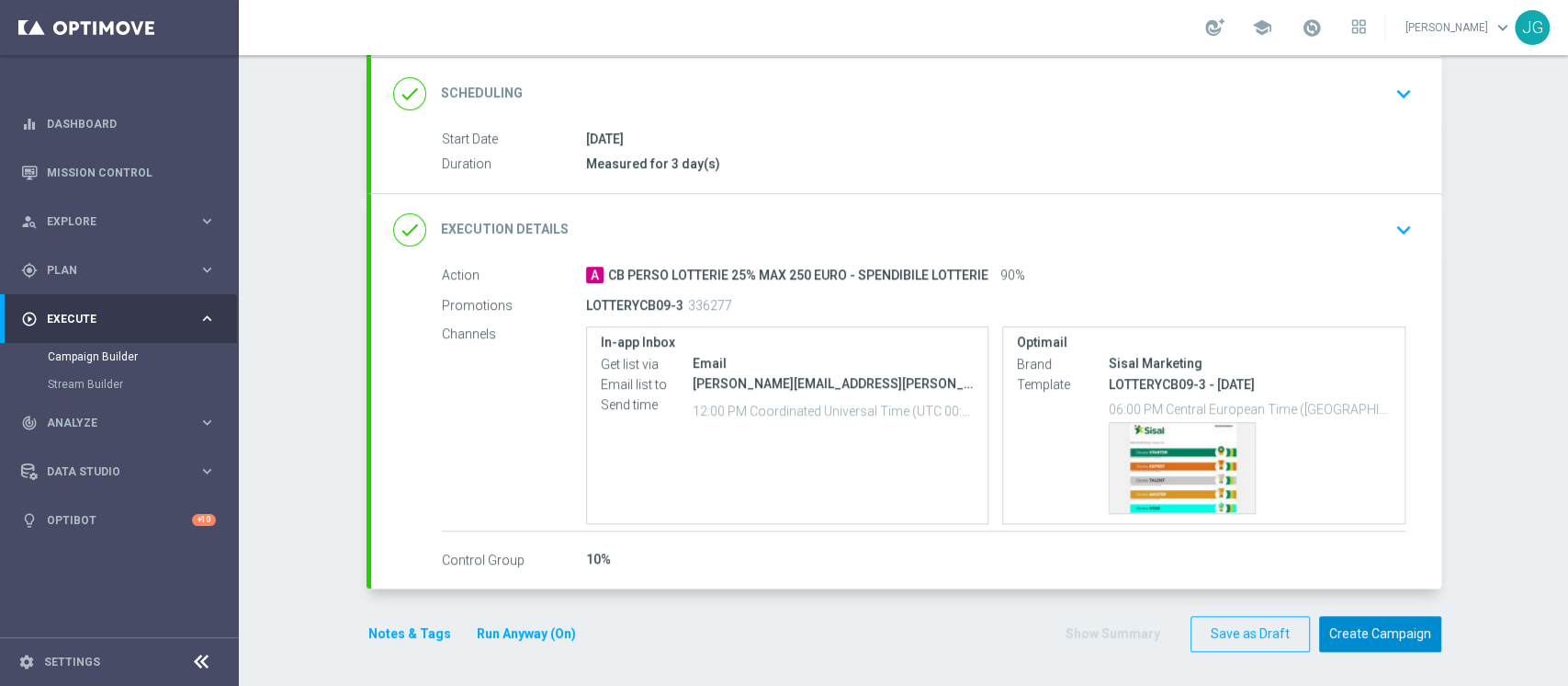
click at [1382, 626] on button "Create Campaign" at bounding box center [1380, 633] width 122 height 36
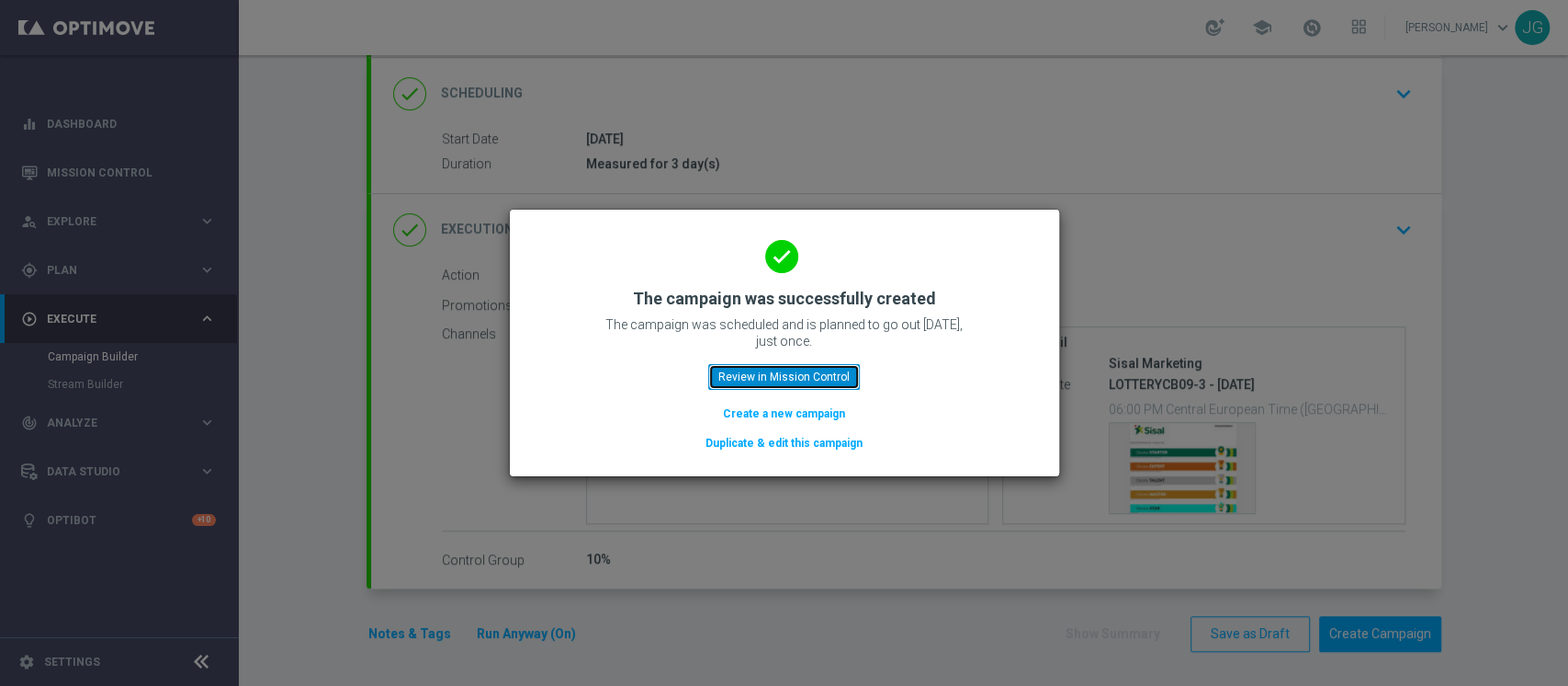
click at [755, 380] on button "Review in Mission Control" at bounding box center [784, 377] width 152 height 26
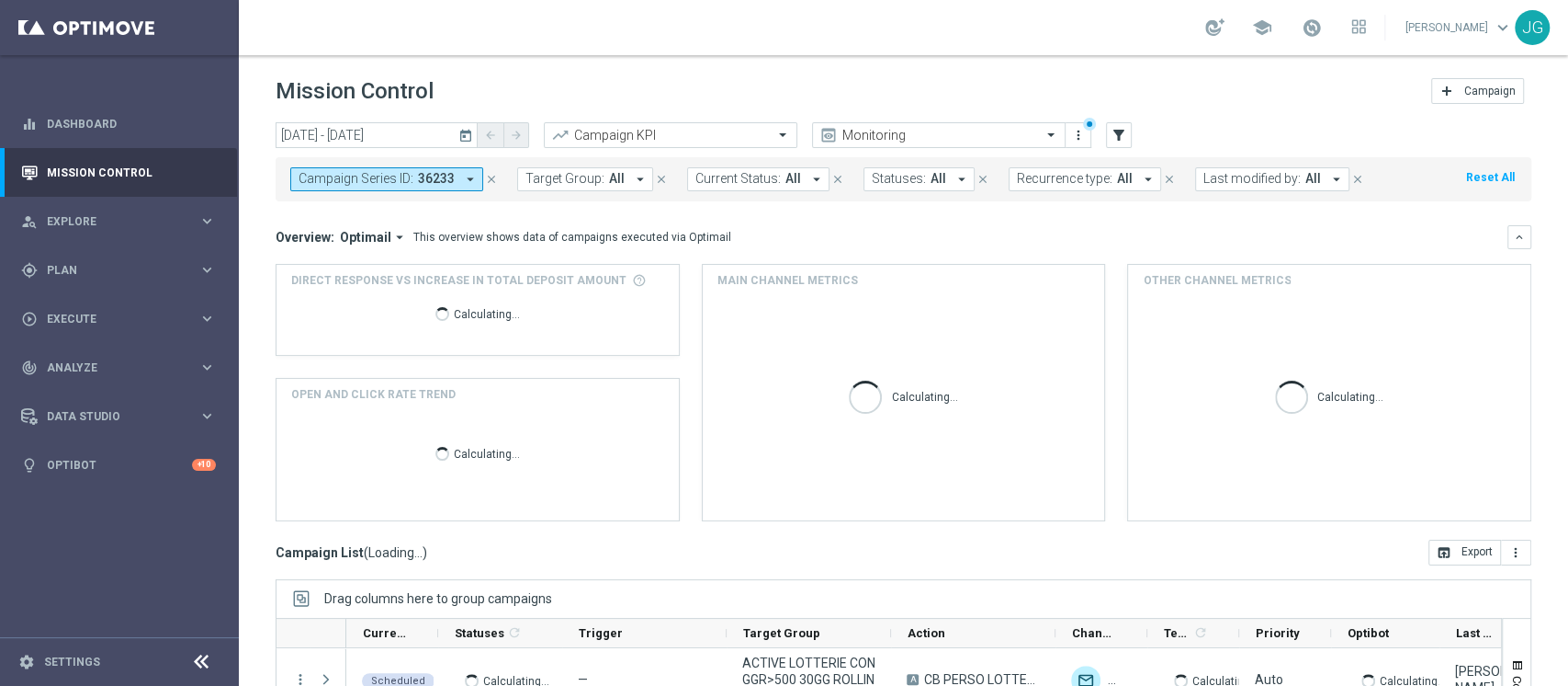
click at [417, 414] on div "Calculating..." at bounding box center [477, 465] width 402 height 110
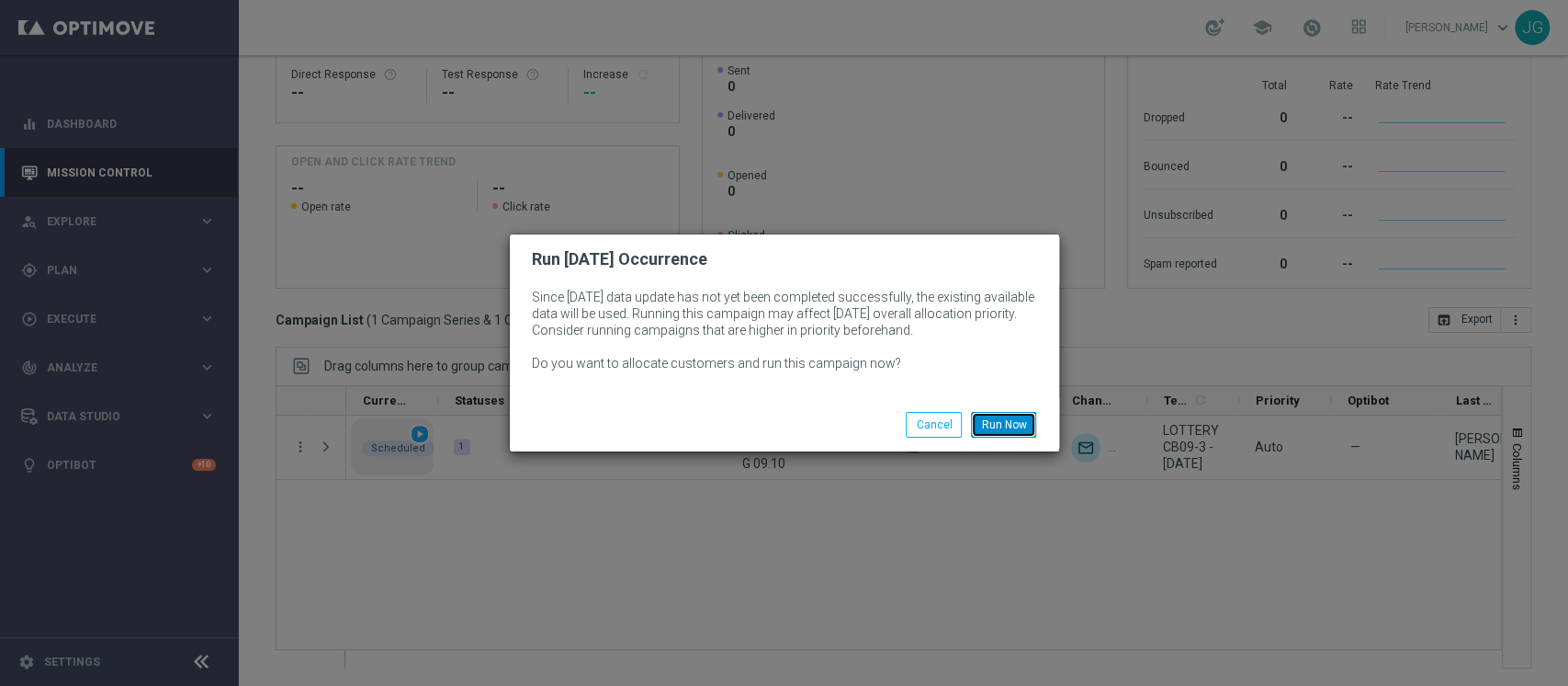
click at [1011, 426] on button "Run Now" at bounding box center [1003, 425] width 65 height 26
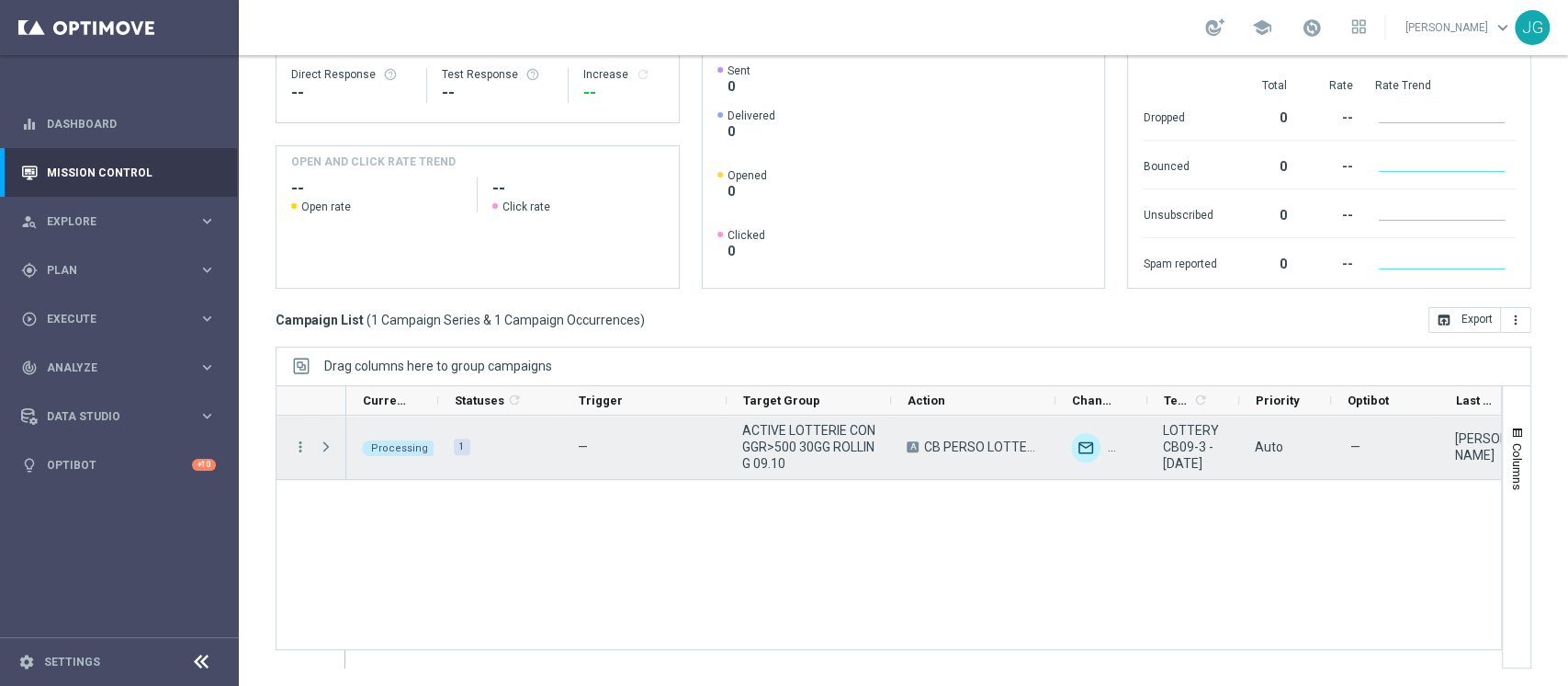
click at [327, 451] on span "Press SPACE to select this row." at bounding box center [326, 446] width 16 height 14
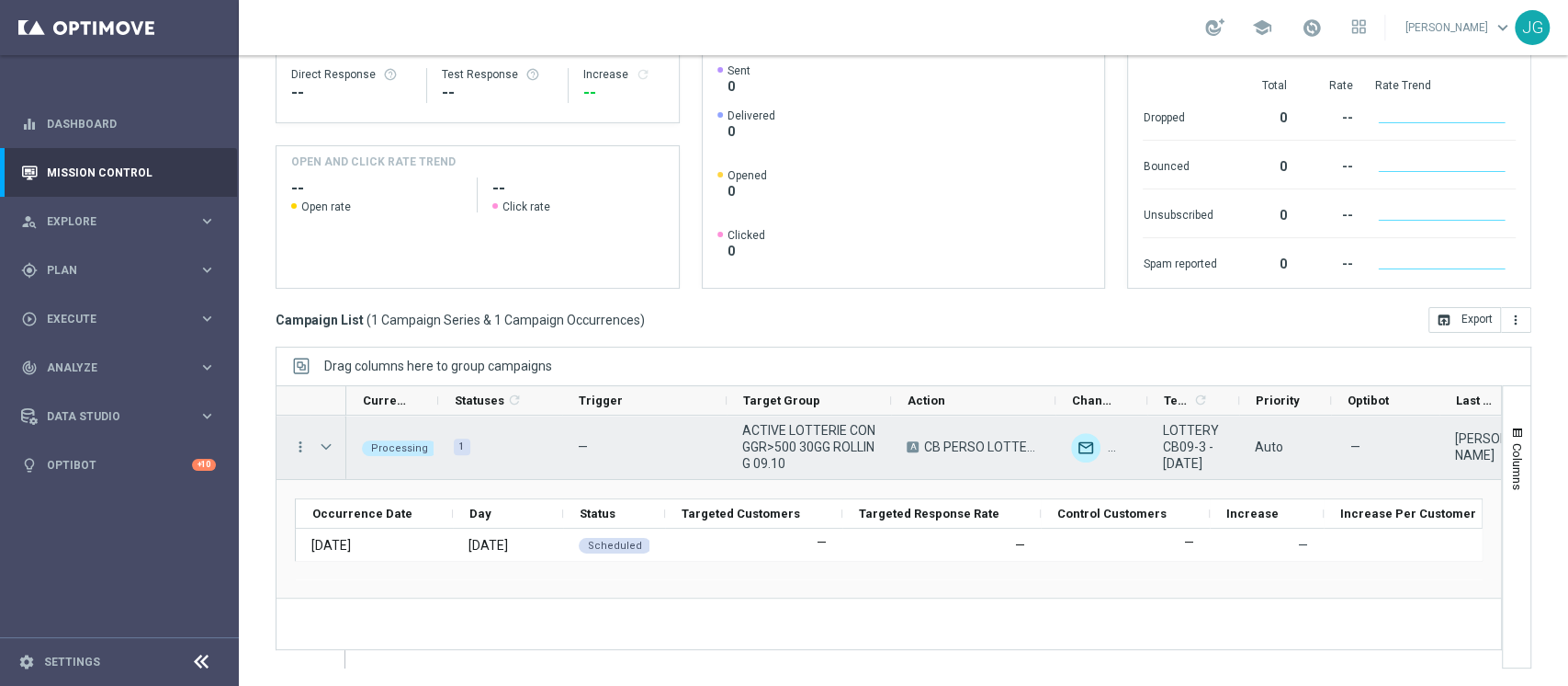
click at [327, 451] on span "Press SPACE to select this row." at bounding box center [326, 446] width 16 height 14
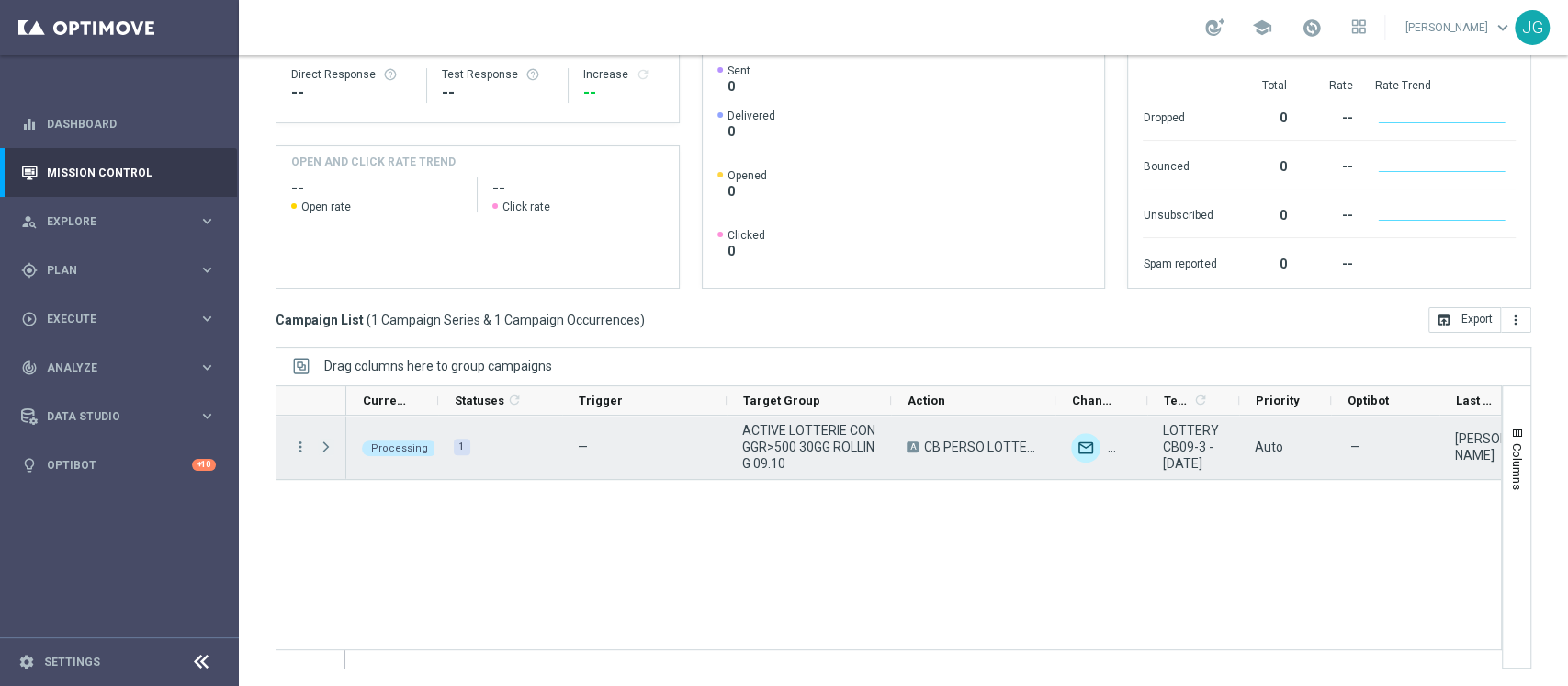
click at [327, 451] on span "Press SPACE to select this row." at bounding box center [326, 446] width 16 height 14
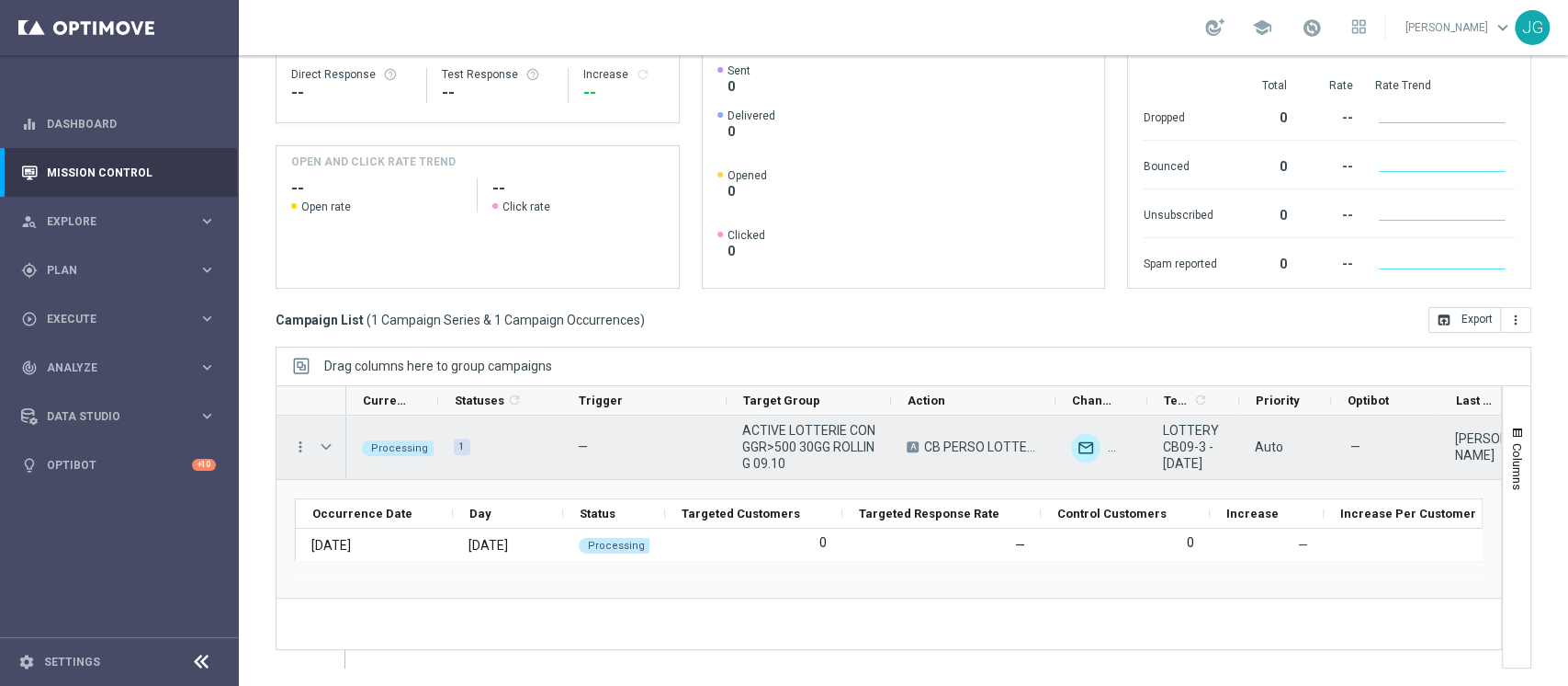
click at [327, 451] on span "Press SPACE to select this row." at bounding box center [326, 446] width 16 height 14
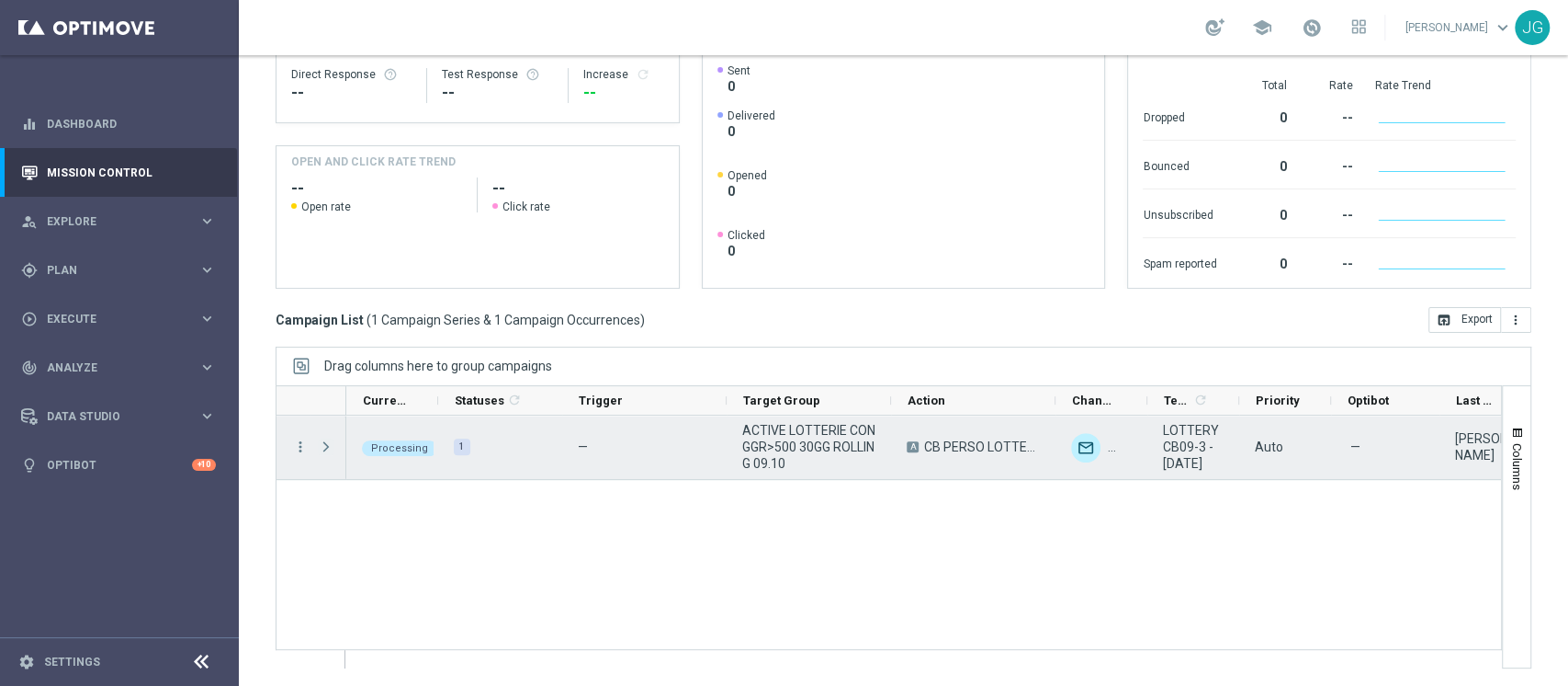
click at [327, 451] on span "Press SPACE to select this row." at bounding box center [326, 446] width 16 height 14
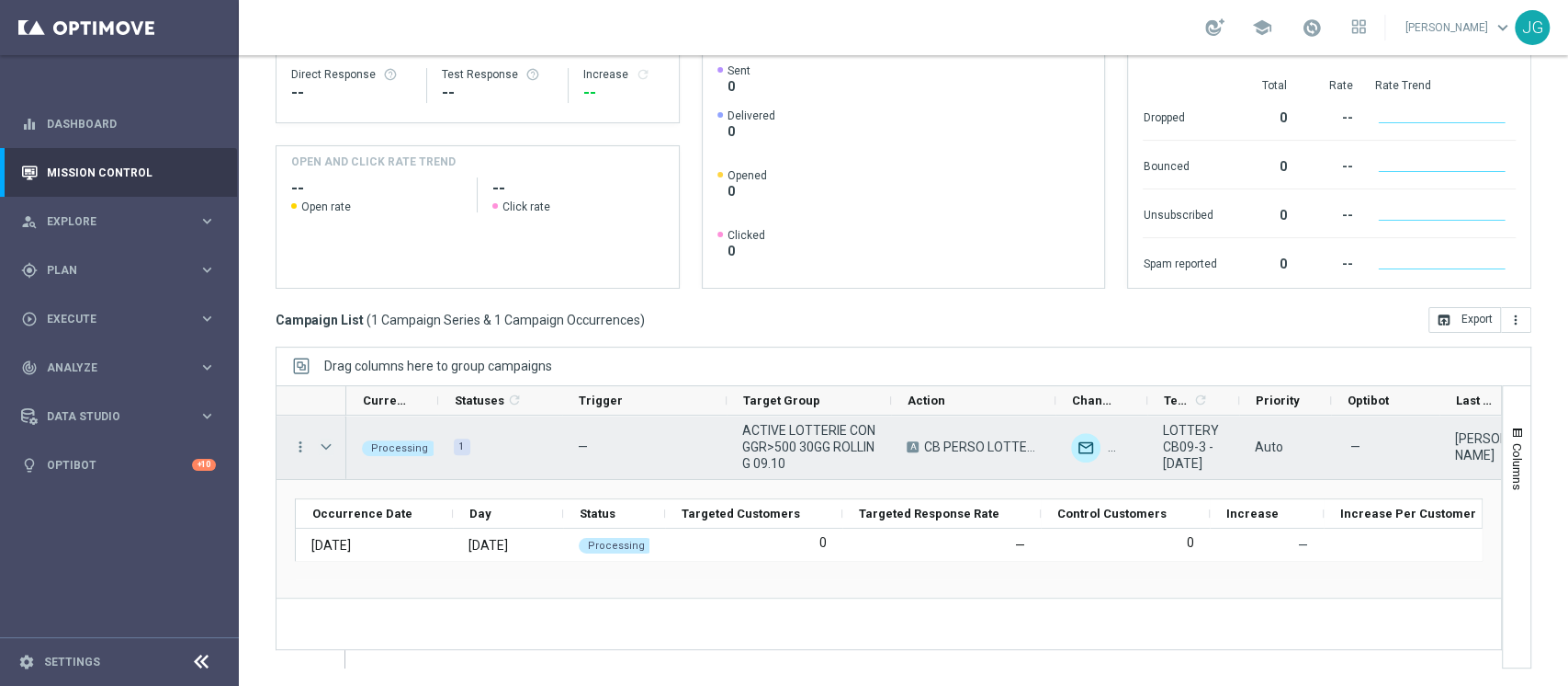
click at [326, 441] on span "Press SPACE to select this row." at bounding box center [326, 446] width 16 height 14
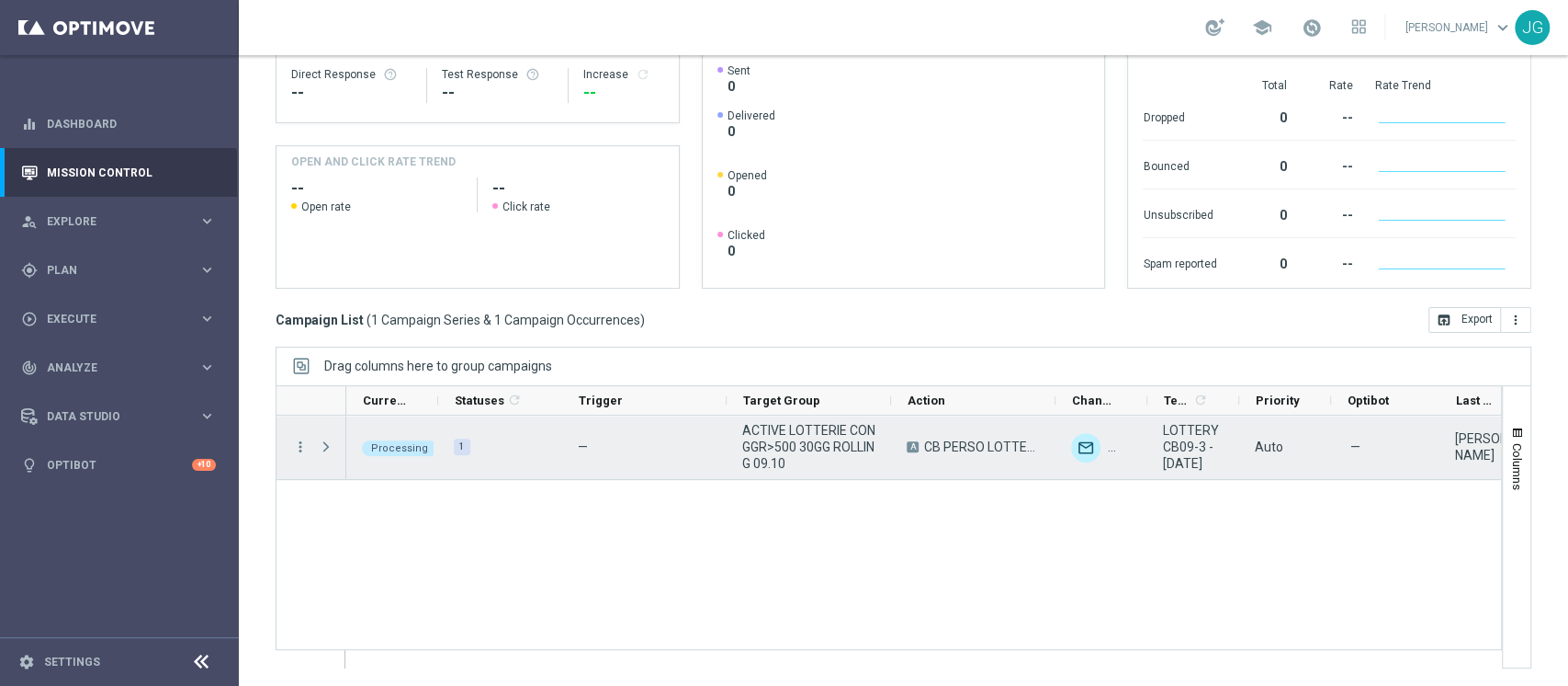
click at [326, 441] on span "Press SPACE to select this row." at bounding box center [326, 446] width 16 height 14
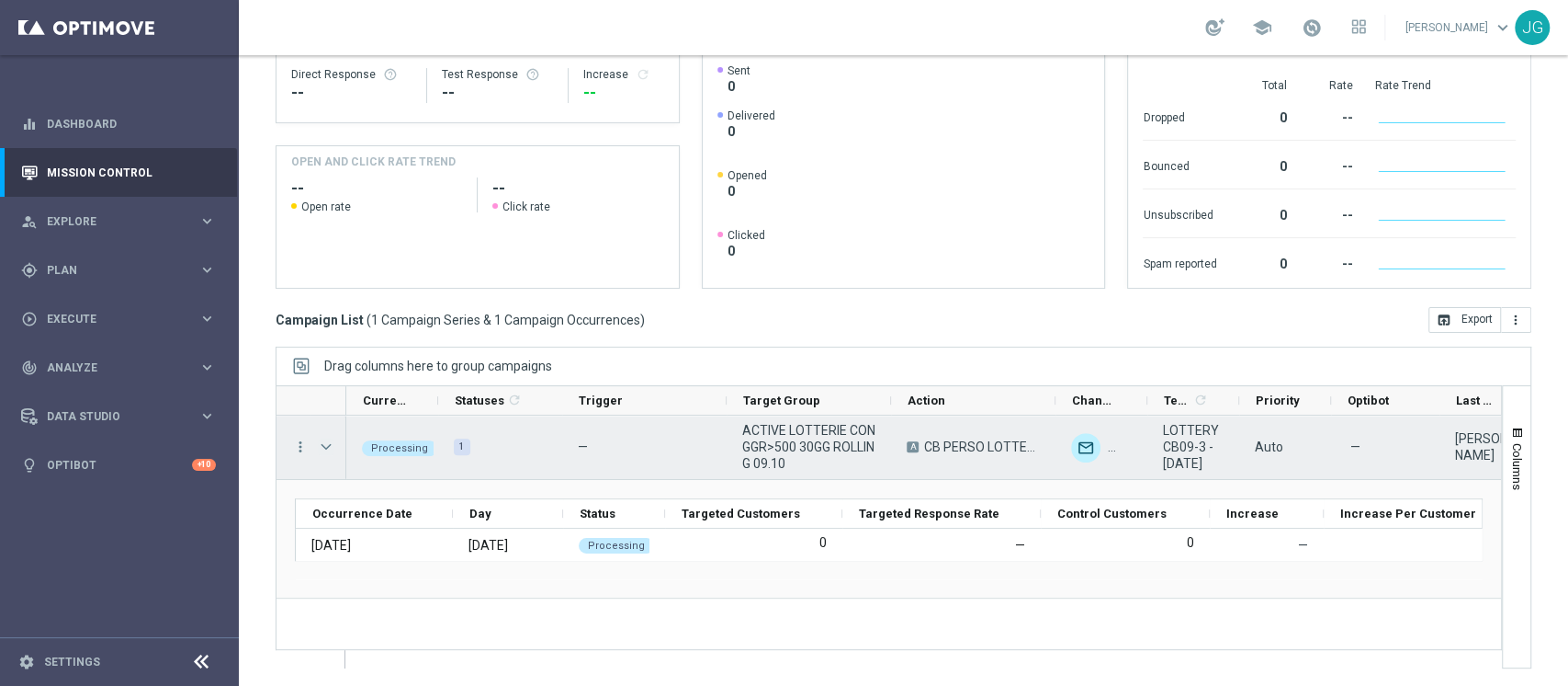
click at [328, 445] on span "Press SPACE to select this row." at bounding box center [326, 446] width 16 height 14
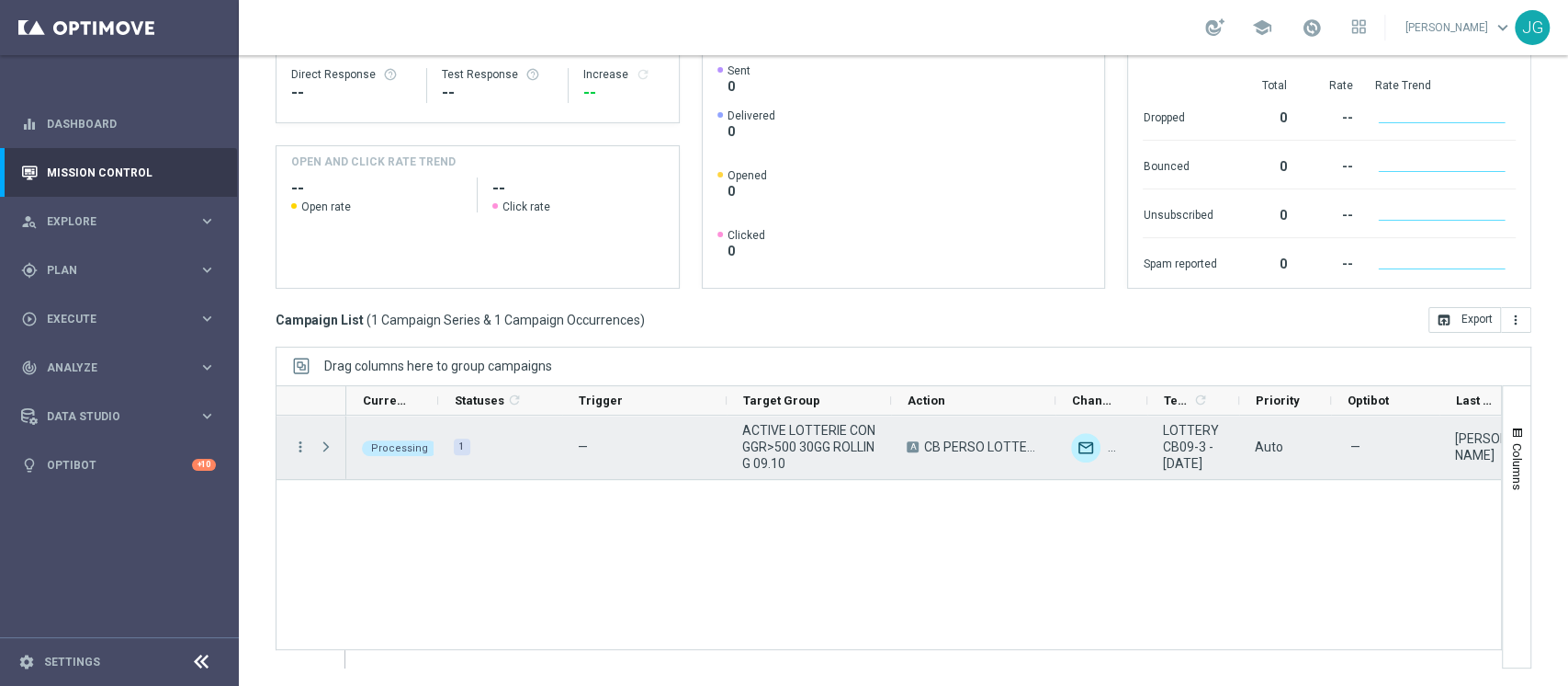
click at [328, 445] on span "Press SPACE to select this row." at bounding box center [326, 446] width 16 height 14
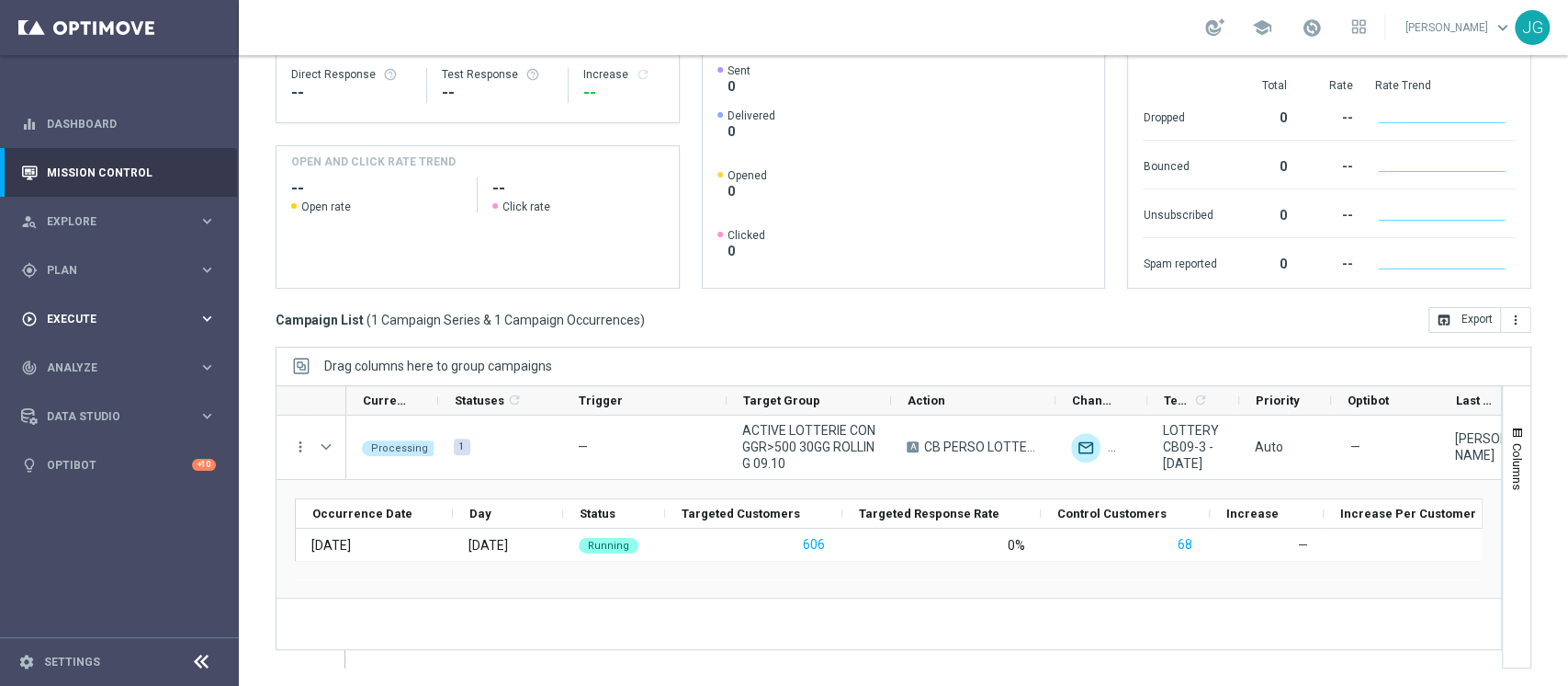
click at [120, 310] on div "play_circle_outline Execute" at bounding box center [109, 318] width 178 height 16
click at [125, 352] on link "Campaign Builder" at bounding box center [119, 356] width 143 height 14
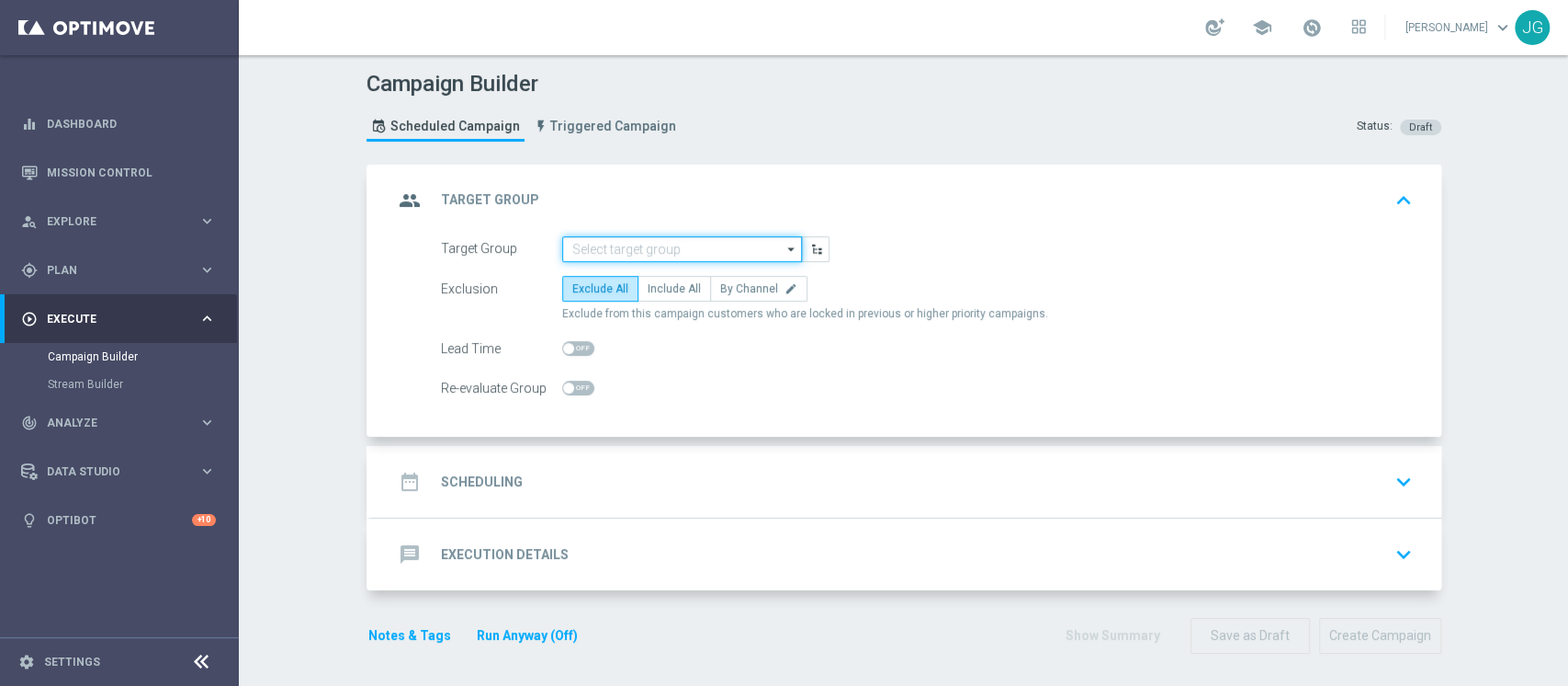
click at [610, 255] on input at bounding box center [682, 249] width 240 height 26
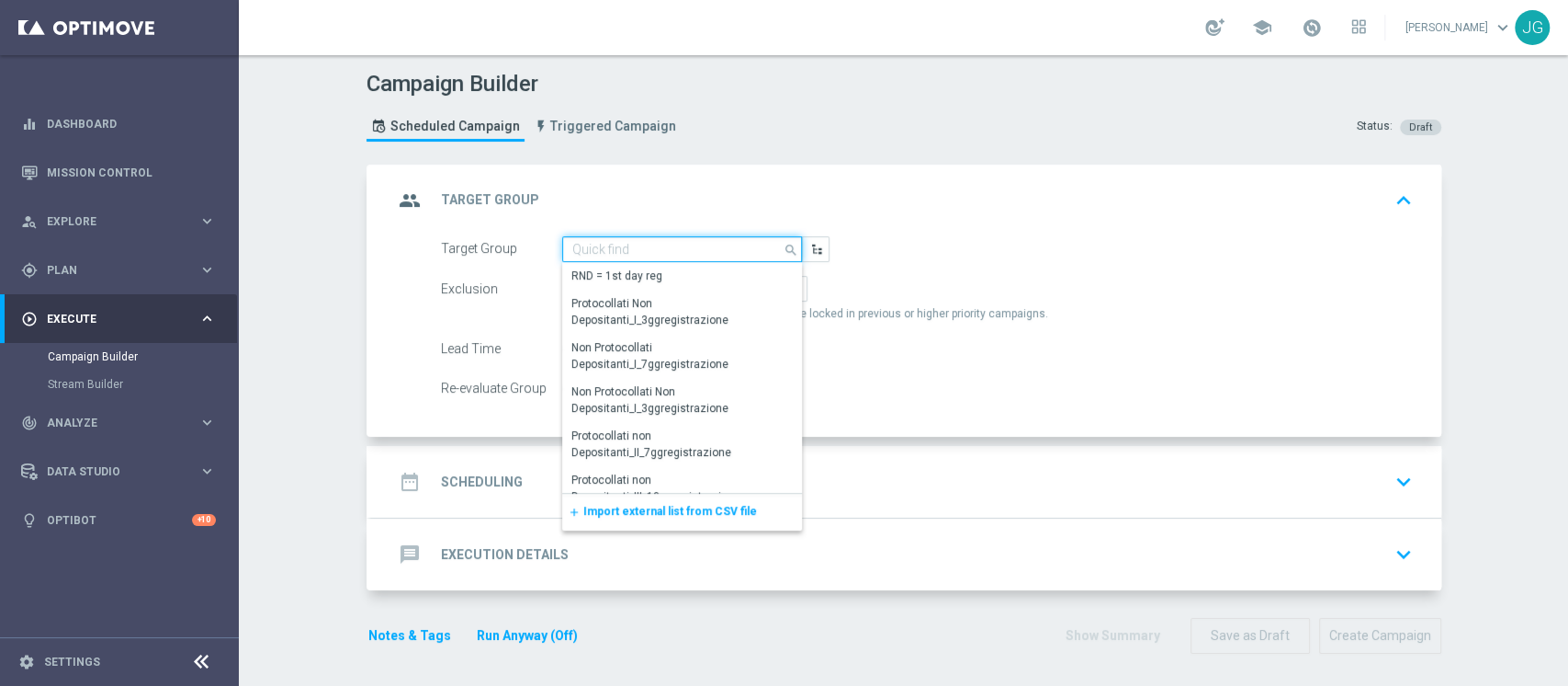
paste input "ACTIVE LOTTERIE CON GGR TRA 200 E 500 30GG ROLLING 09.10"
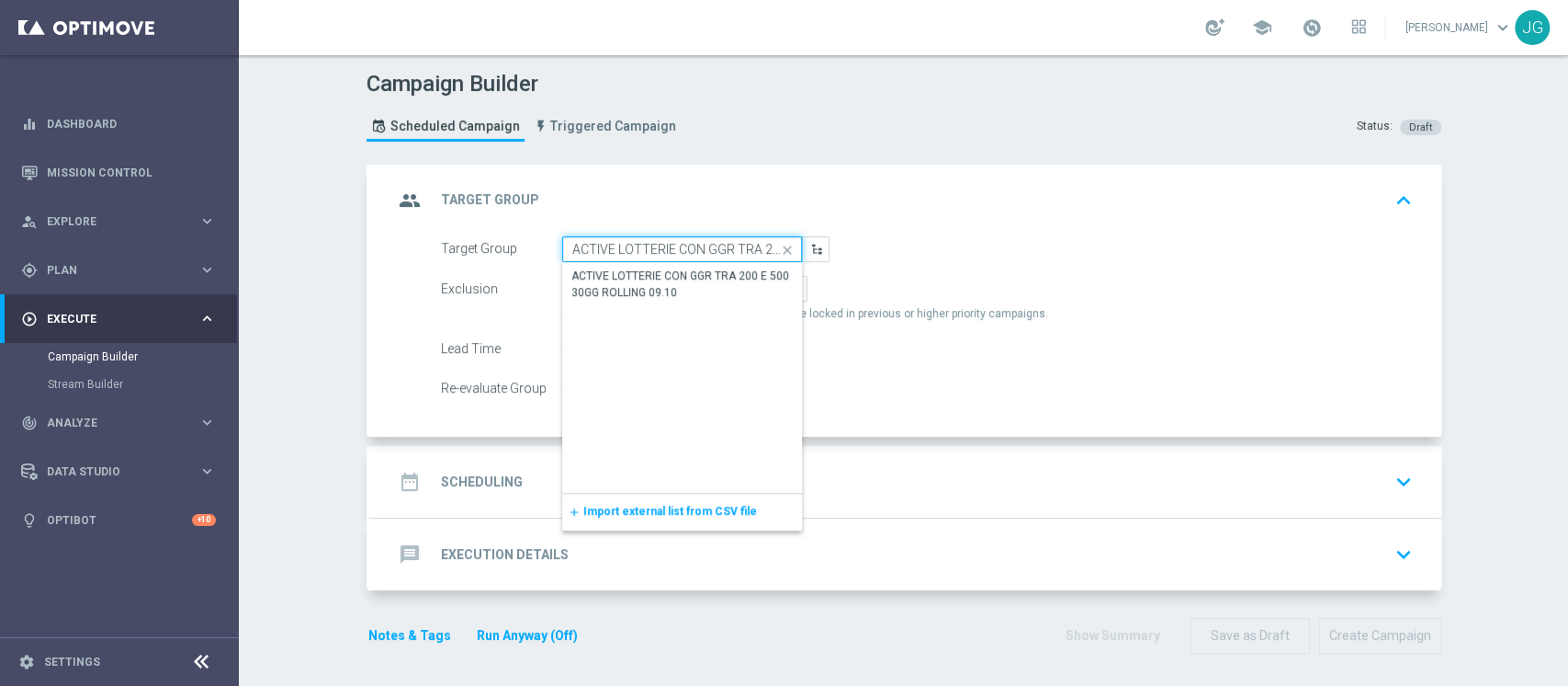
scroll to position [0, 159]
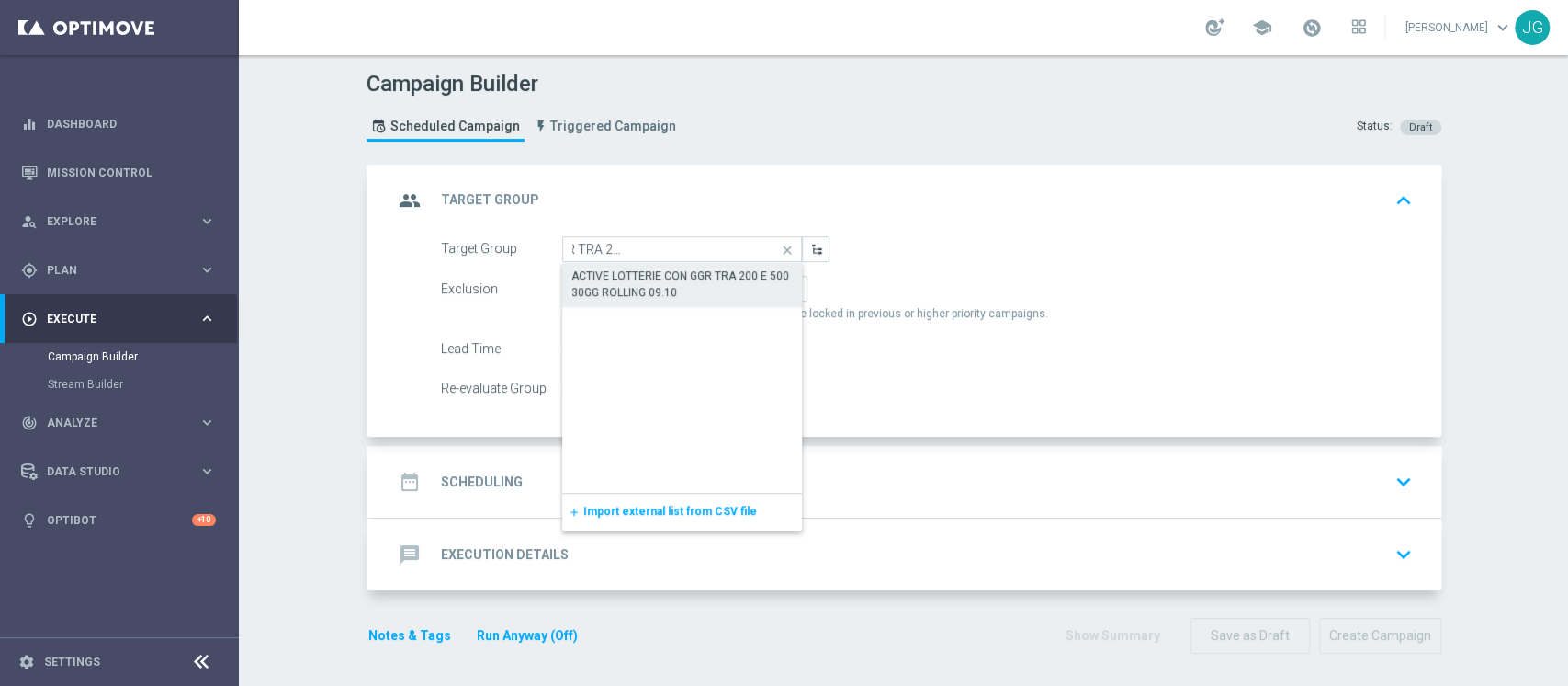
click at [621, 279] on div "ACTIVE LOTTERIE CON GGR TRA 200 E 500 30GG ROLLING 09.10" at bounding box center [683, 283] width 223 height 33
type input "ACTIVE LOTTERIE CON GGR TRA 200 E 500 30GG ROLLING 09.10"
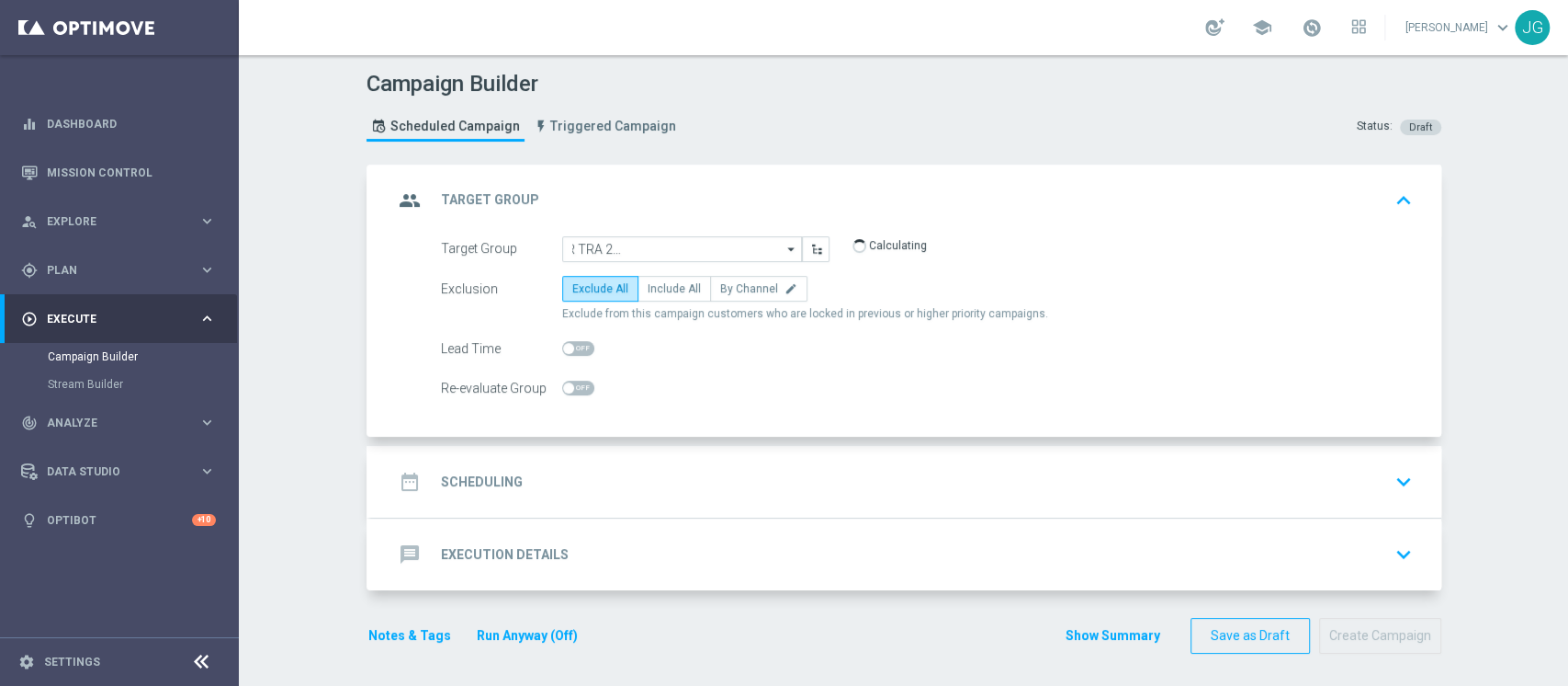
scroll to position [0, 0]
click at [659, 294] on label "Include All" at bounding box center [674, 288] width 74 height 26
click at [659, 294] on input "Include All" at bounding box center [653, 292] width 12 height 12
radio input "true"
click at [729, 481] on div "date_range Scheduling keyboard_arrow_down" at bounding box center [905, 481] width 1026 height 35
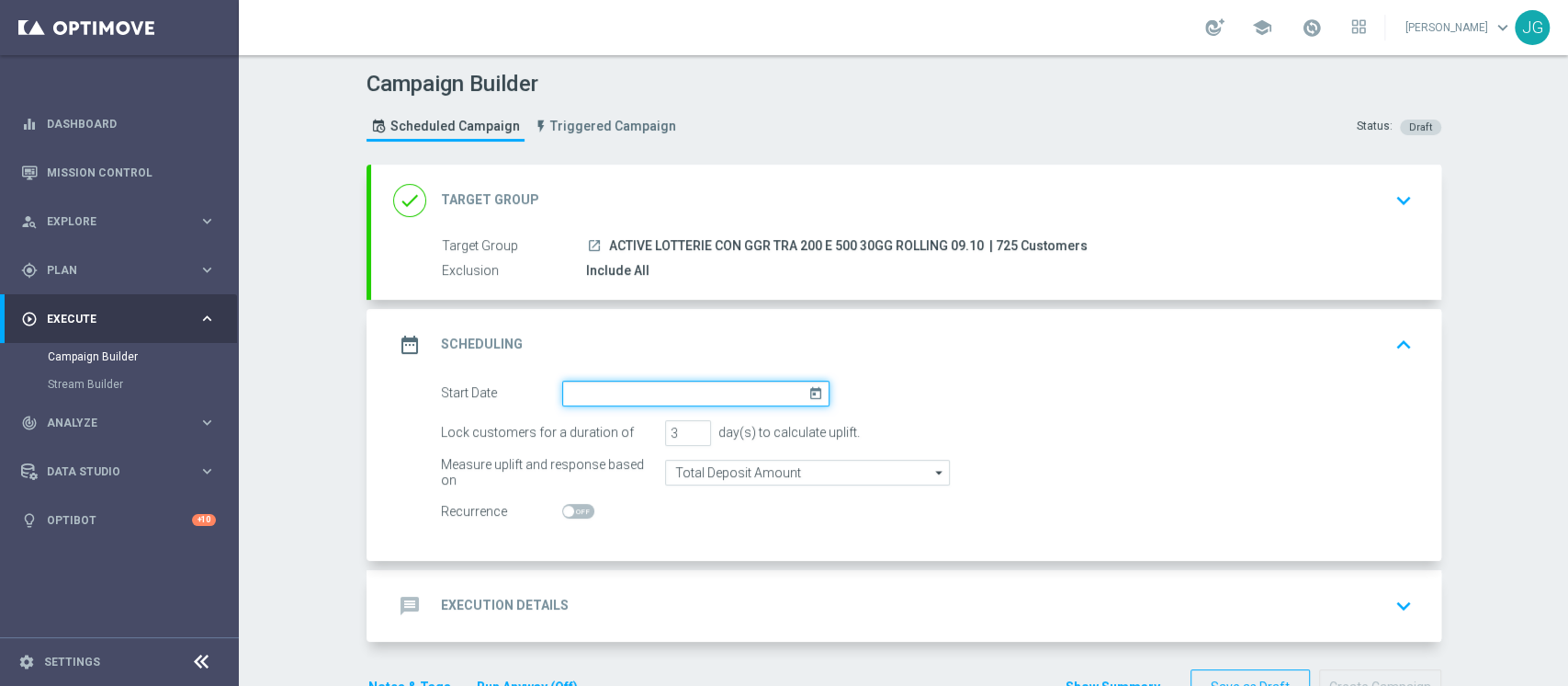
click at [672, 394] on input at bounding box center [695, 393] width 267 height 26
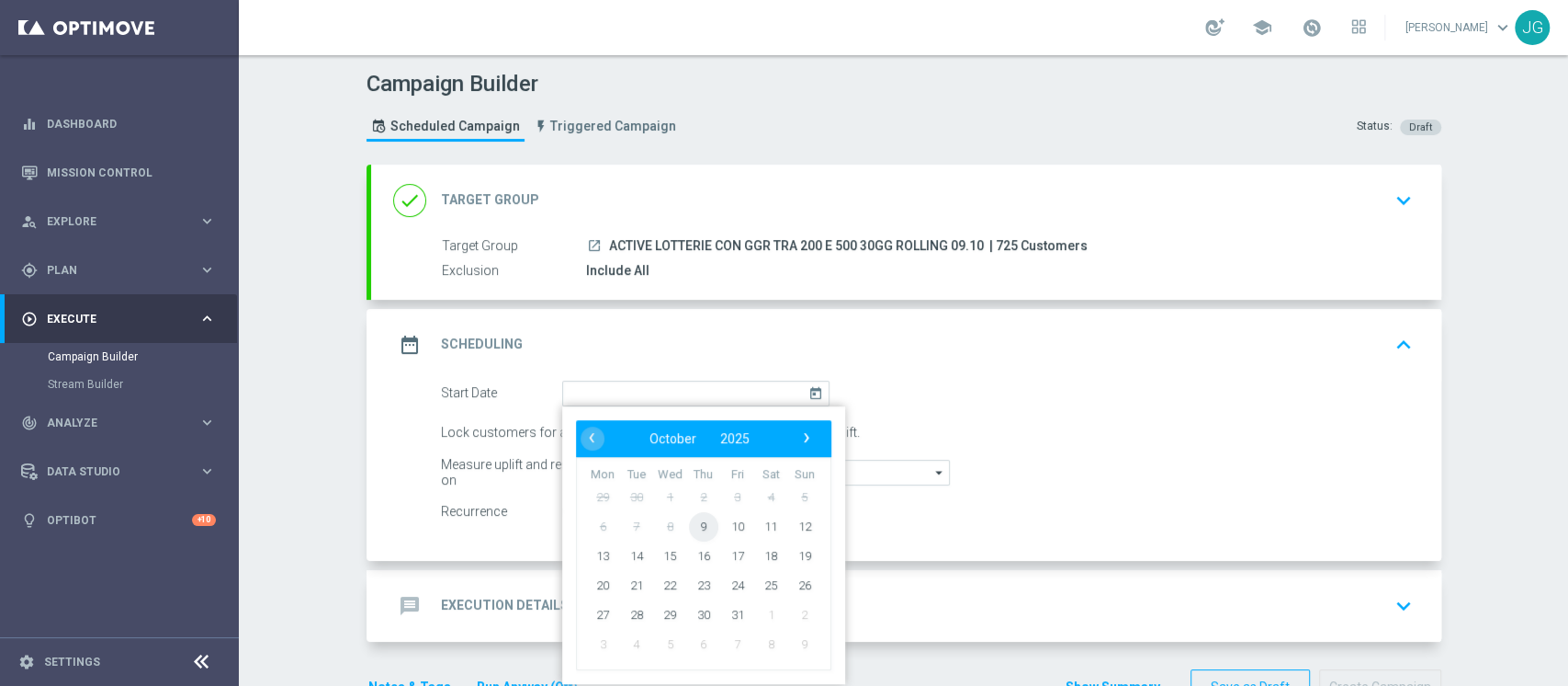
click at [688, 522] on span "9" at bounding box center [703, 526] width 30 height 30
type input "[DATE]"
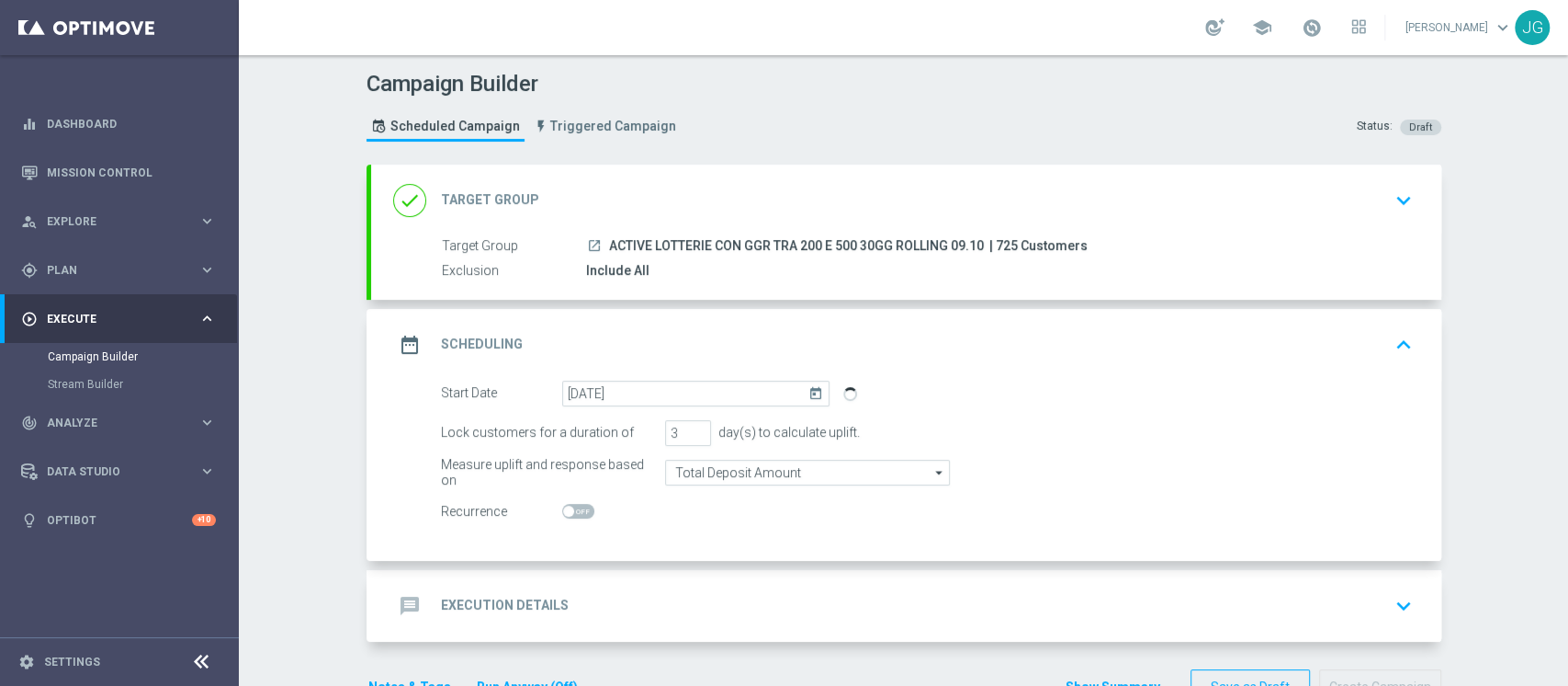
scroll to position [53, 0]
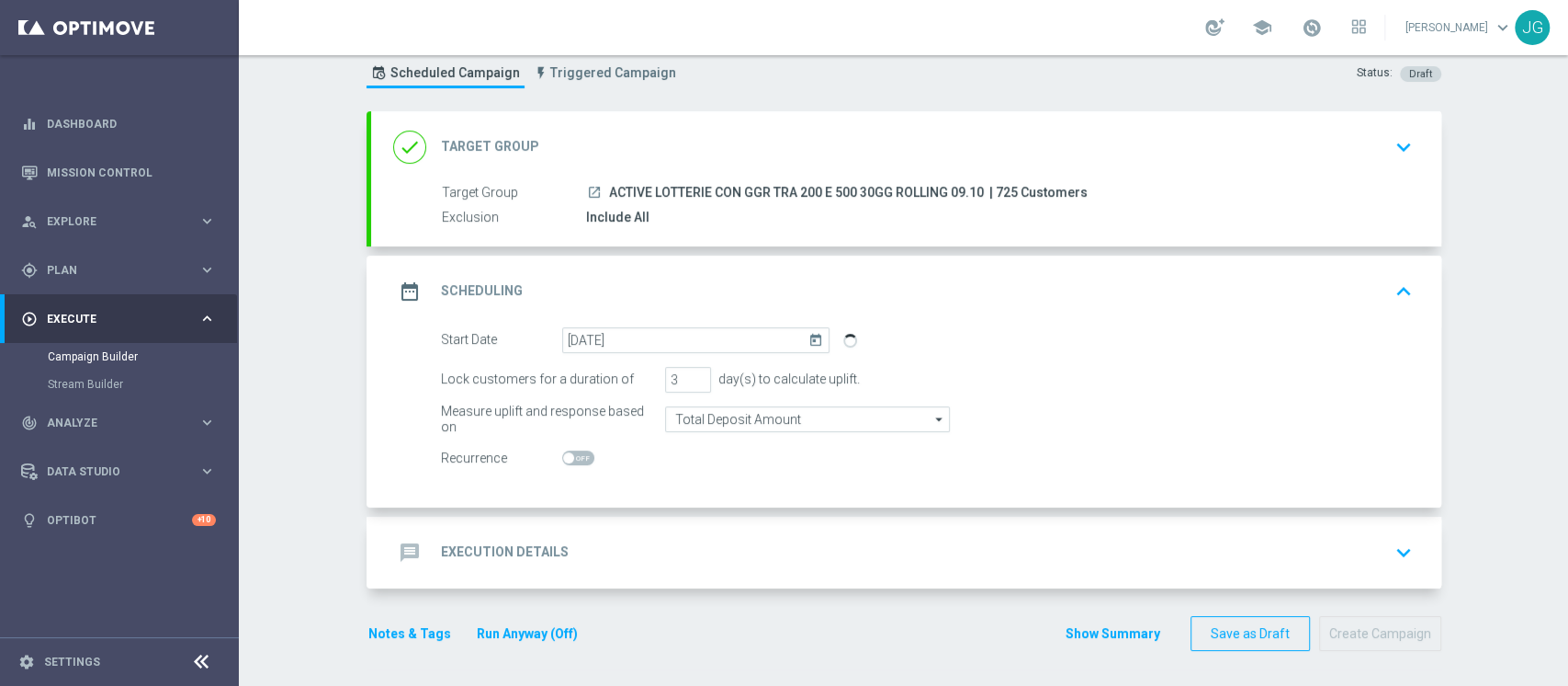
click at [697, 551] on div "message Execution Details keyboard_arrow_down" at bounding box center [905, 552] width 1026 height 35
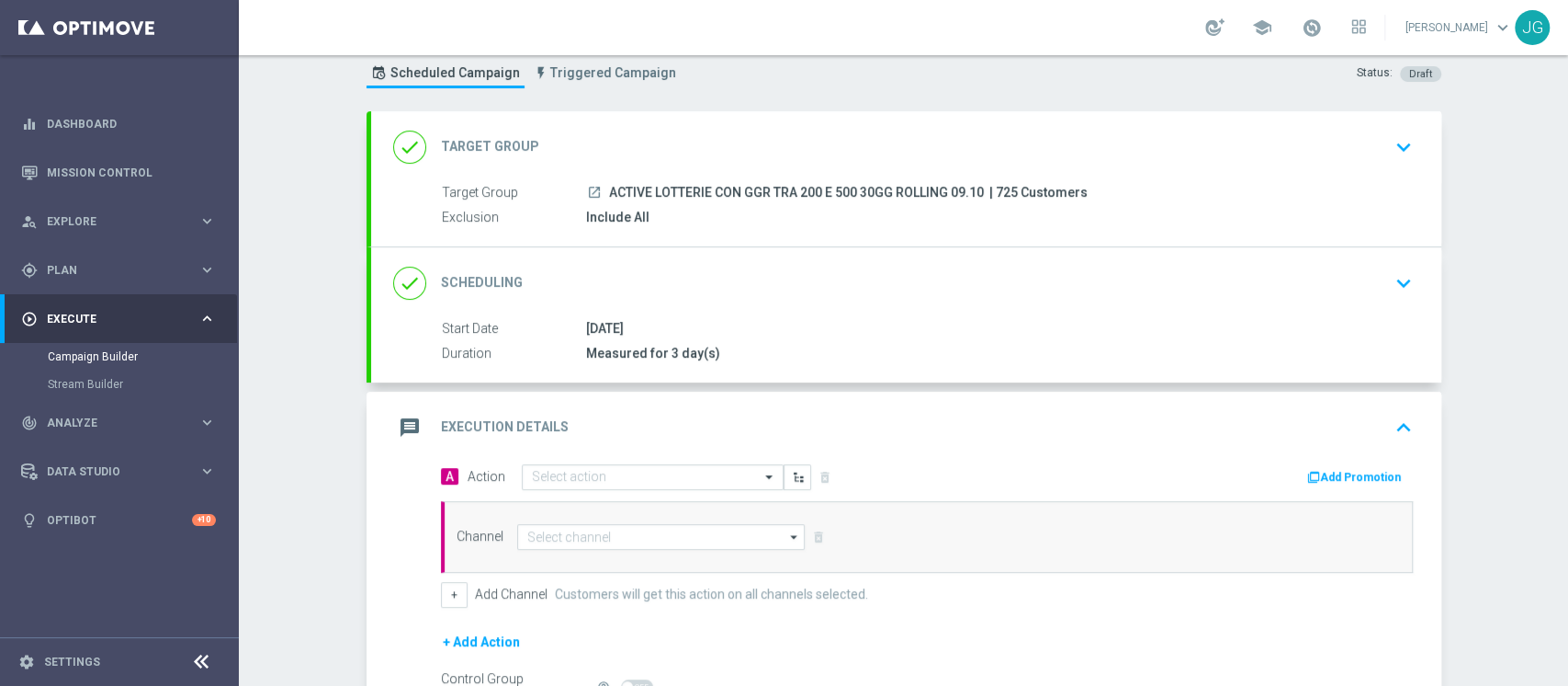
scroll to position [263, 0]
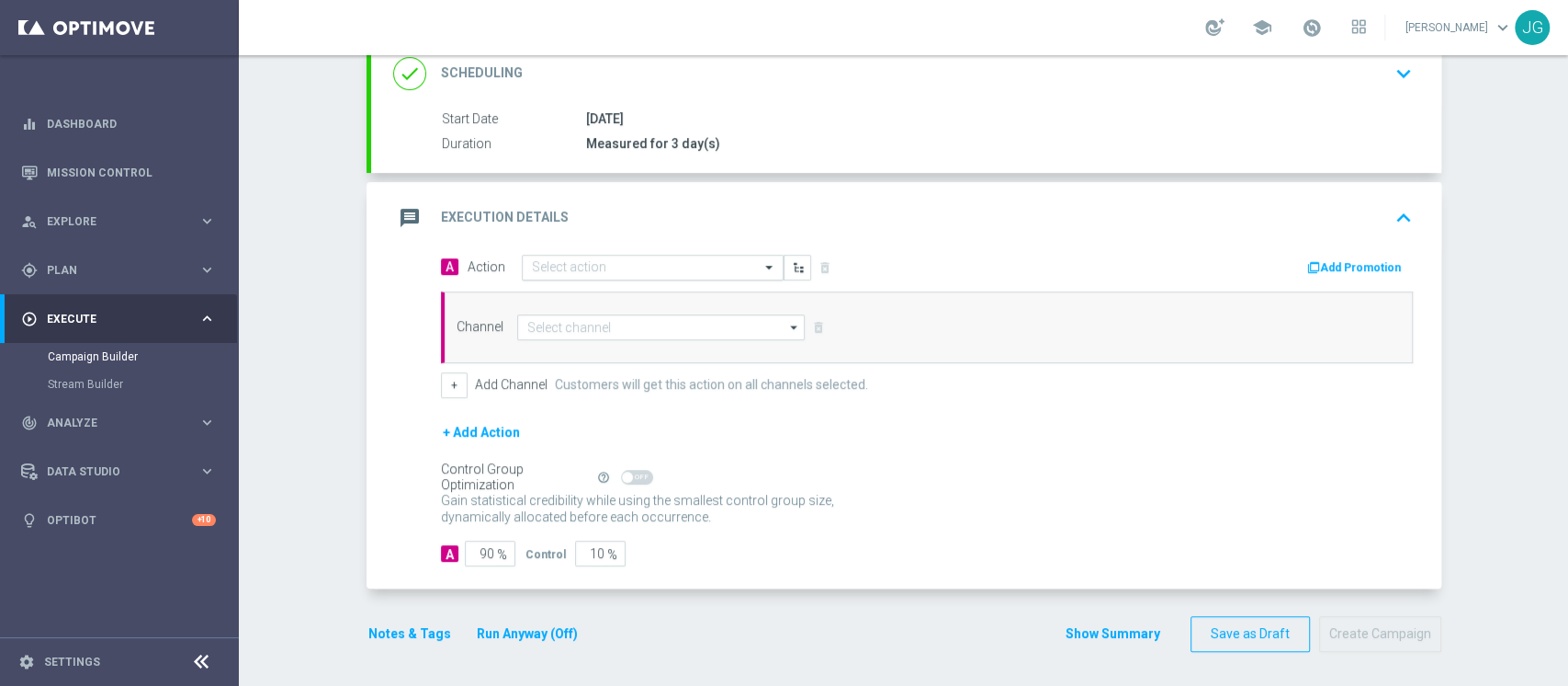
click at [607, 257] on div "Select action" at bounding box center [652, 267] width 262 height 26
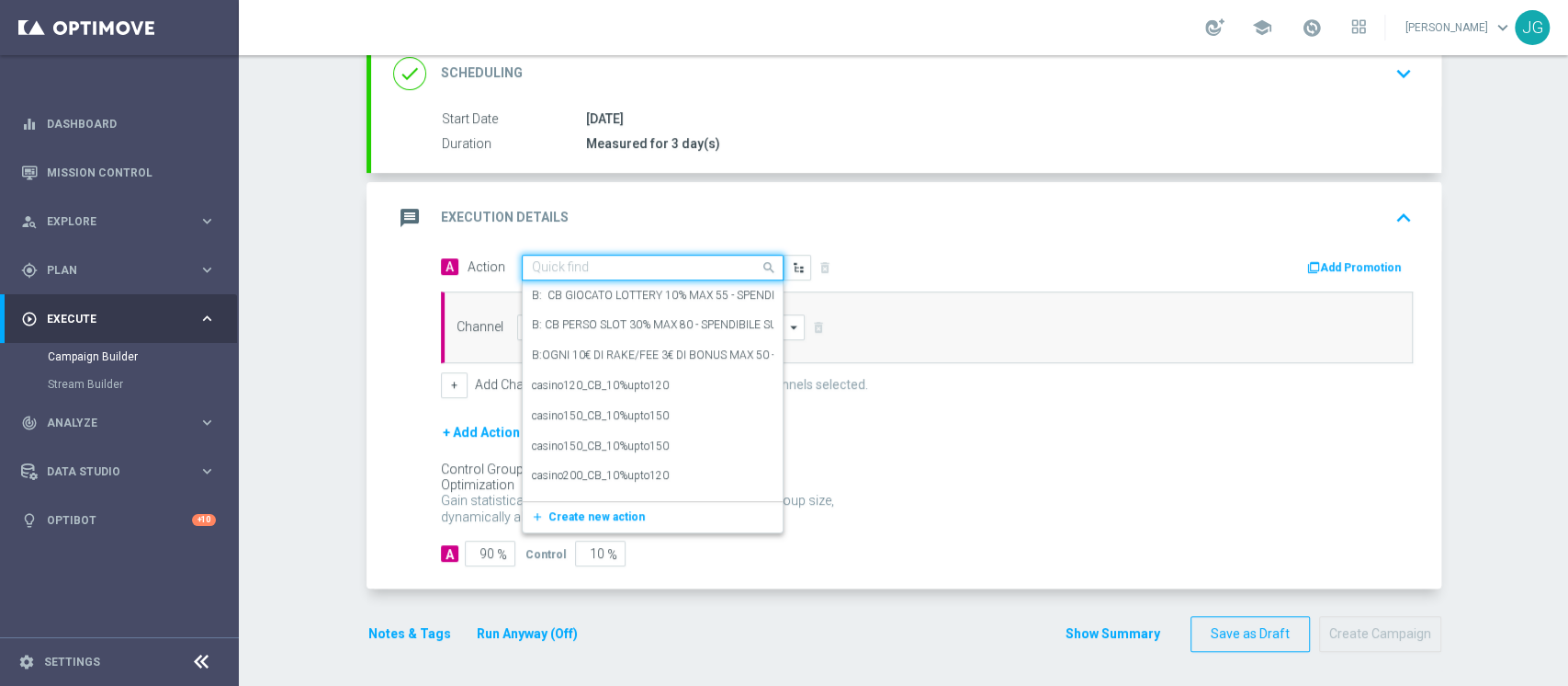
paste input "CB PERSO LOTTERIE 30% MAX 100 EURO - SPENDIBILE LOTTERIE"
type input "CB PERSO LOTTERIE 30% MAX 100 EURO - SPENDIBILE LOTTERIE"
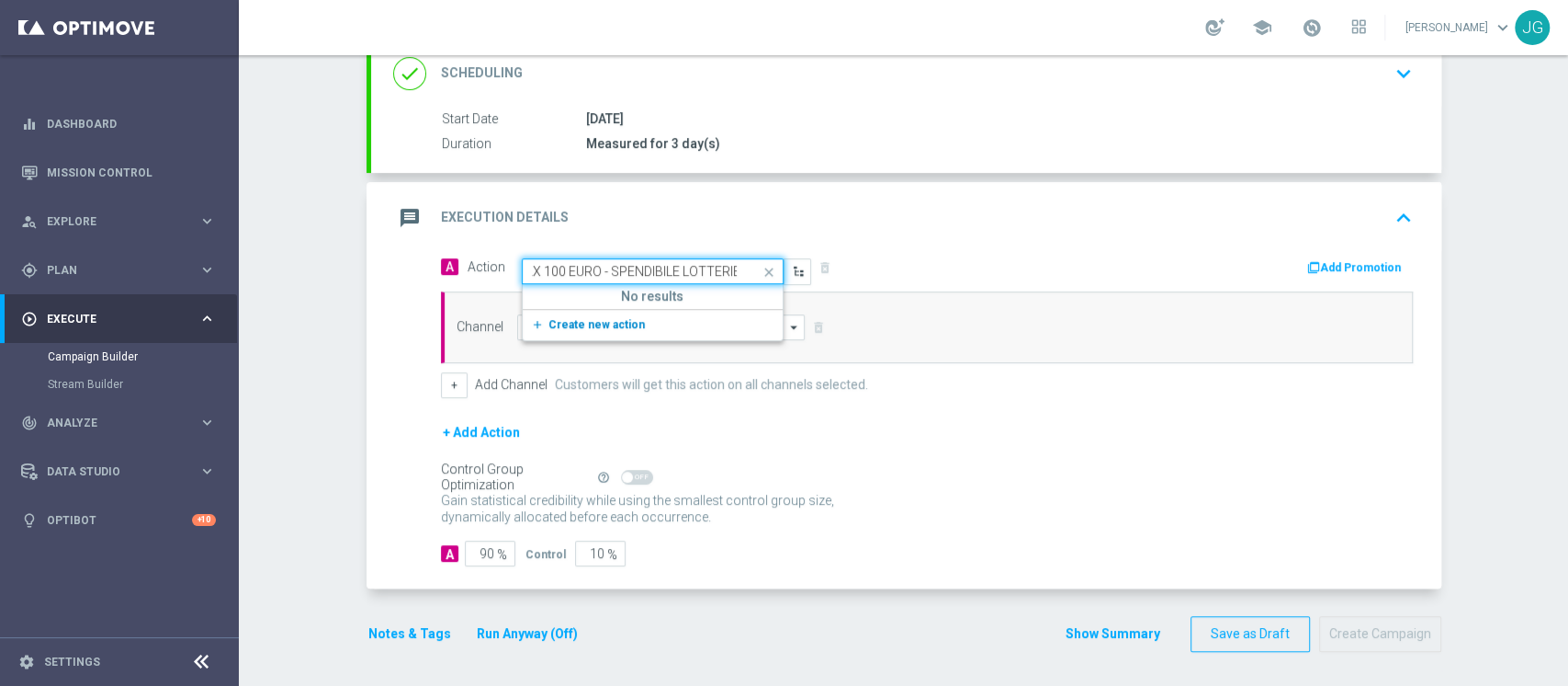
click at [584, 314] on button "add_new Create new action" at bounding box center [649, 325] width 253 height 21
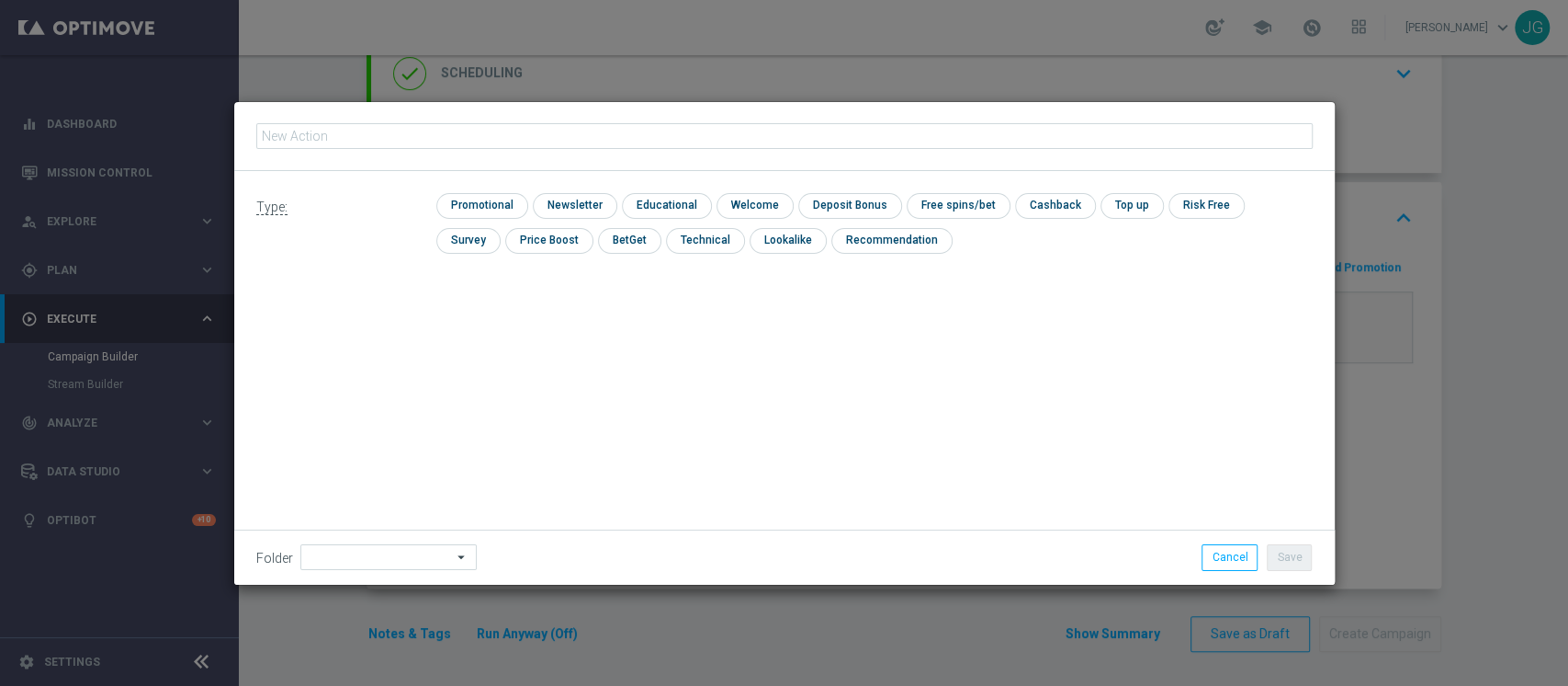
type input "CB PERSO LOTTERIE 30% MAX 100 EURO - SPENDIBILE LOTTERIE"
click at [480, 200] on input "checkbox" at bounding box center [479, 206] width 87 height 25
checkbox input "true"
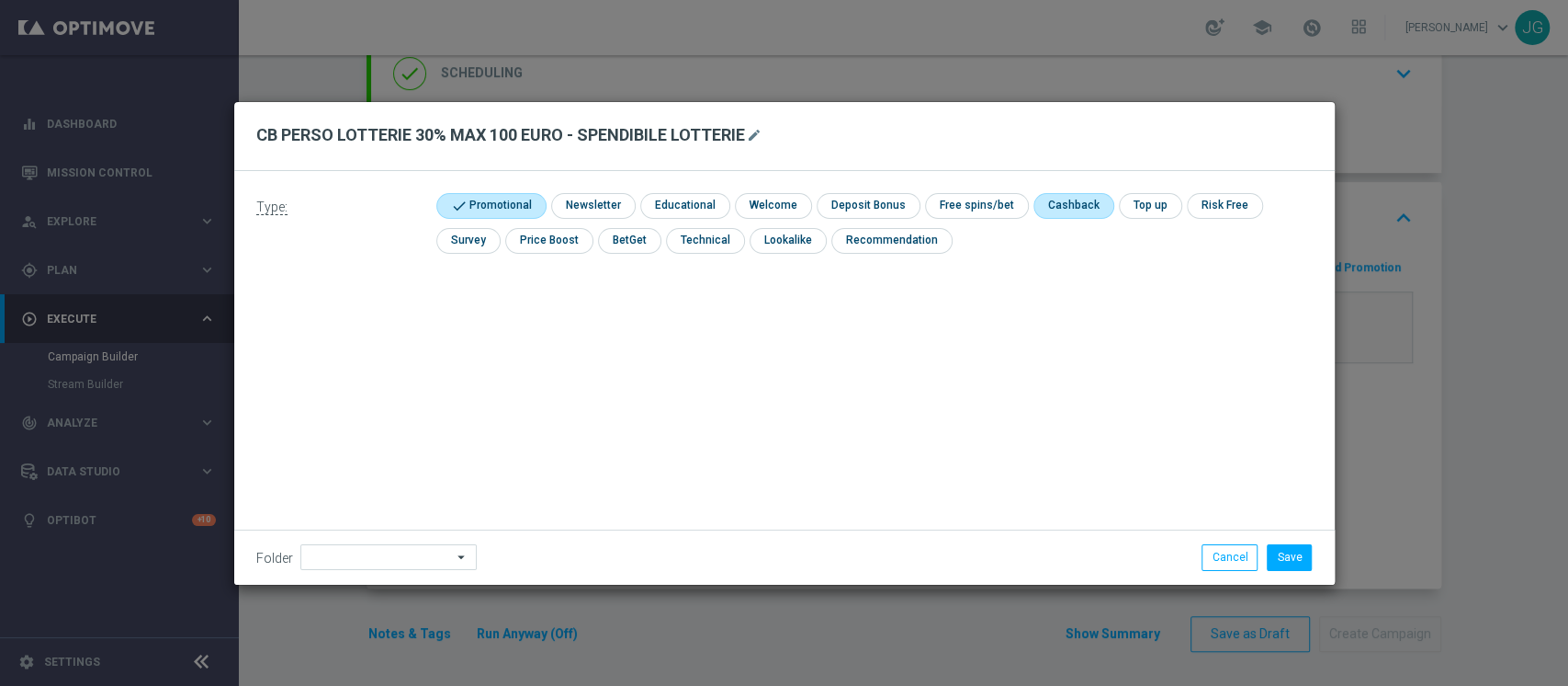
click at [1071, 197] on input "checkbox" at bounding box center [1072, 206] width 77 height 25
checkbox input "true"
click at [357, 553] on input at bounding box center [389, 556] width 177 height 26
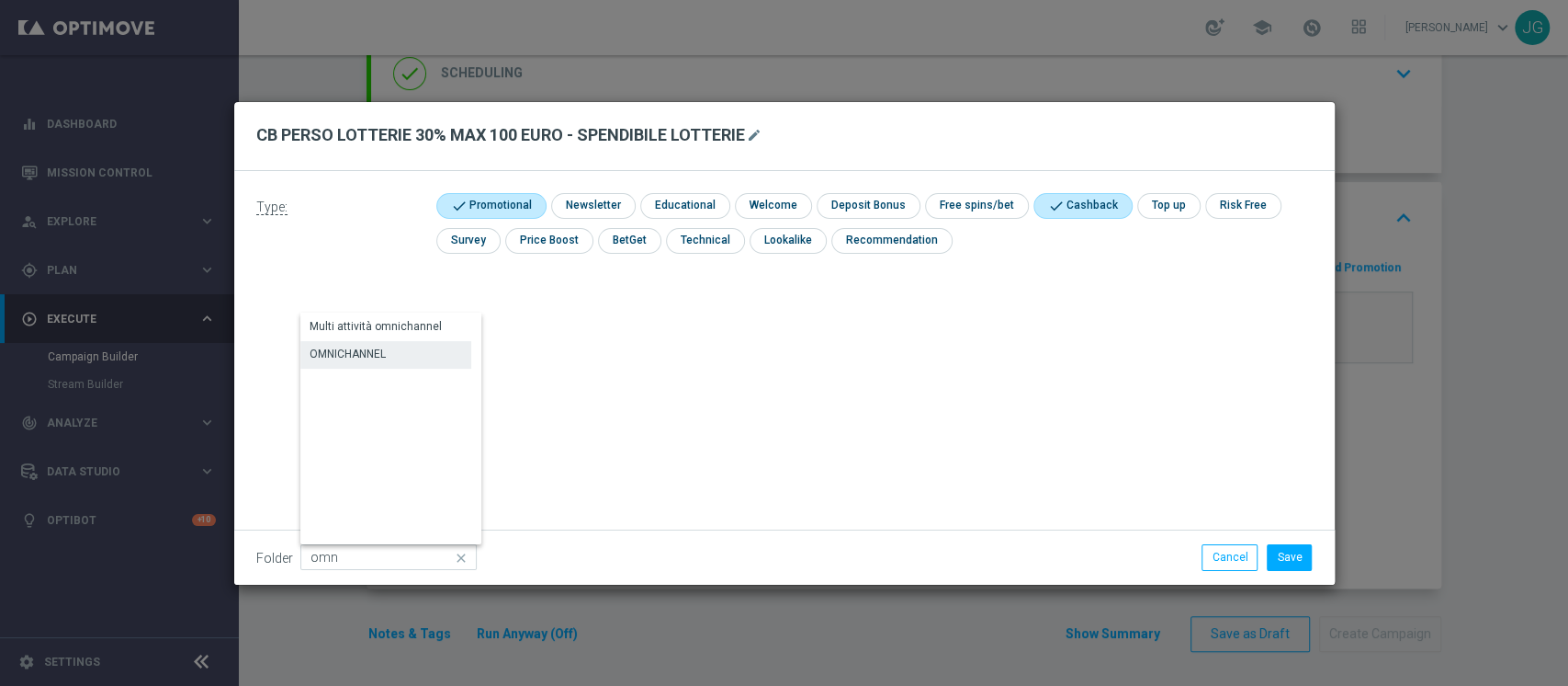
click at [367, 356] on div "OMNICHANNEL" at bounding box center [347, 354] width 76 height 16
type input "OMNICHANNEL"
click at [1286, 558] on button "Save" at bounding box center [1289, 556] width 45 height 26
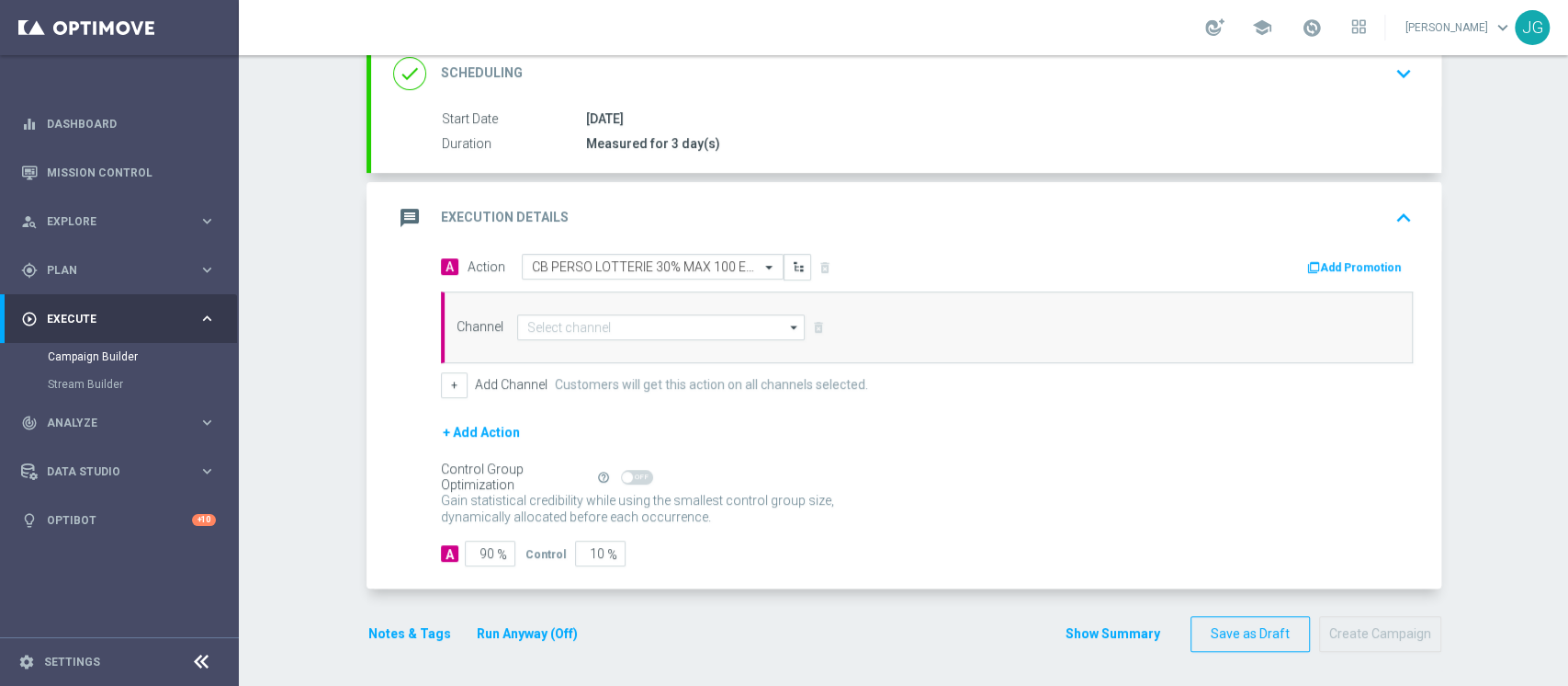
click at [1338, 257] on button "Add Promotion" at bounding box center [1356, 267] width 102 height 20
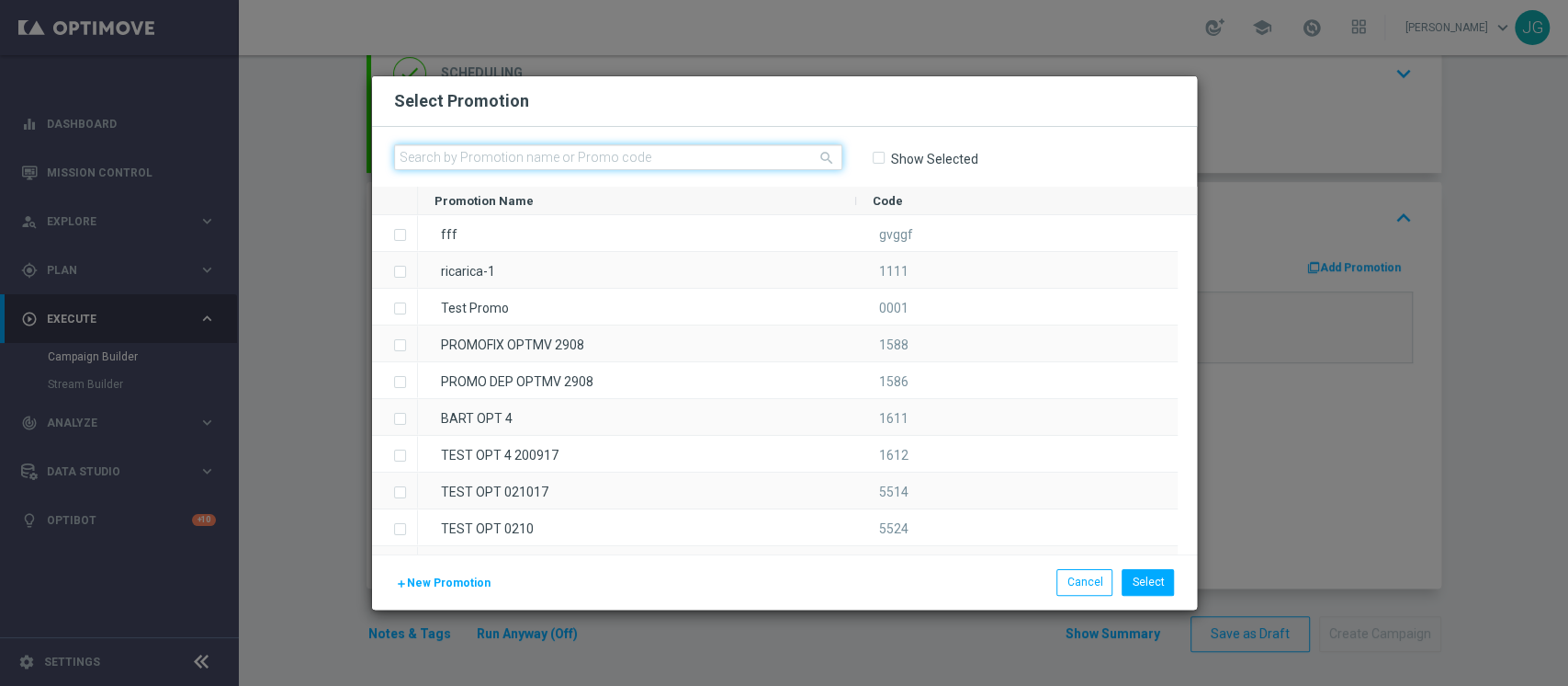
click at [666, 161] on input "text" at bounding box center [617, 157] width 448 height 26
paste input "336287"
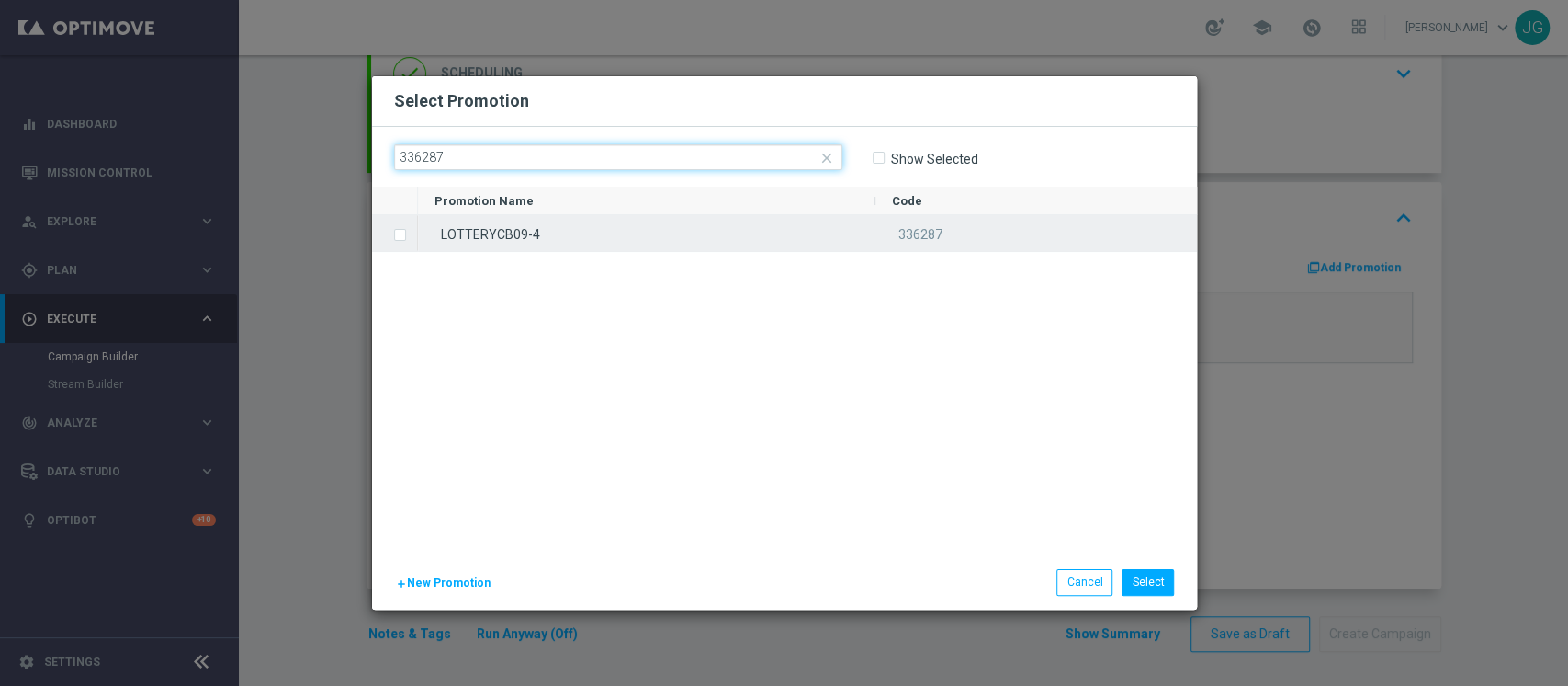
type input "336287"
click at [566, 229] on div "LOTTERYCB09-4" at bounding box center [646, 233] width 457 height 36
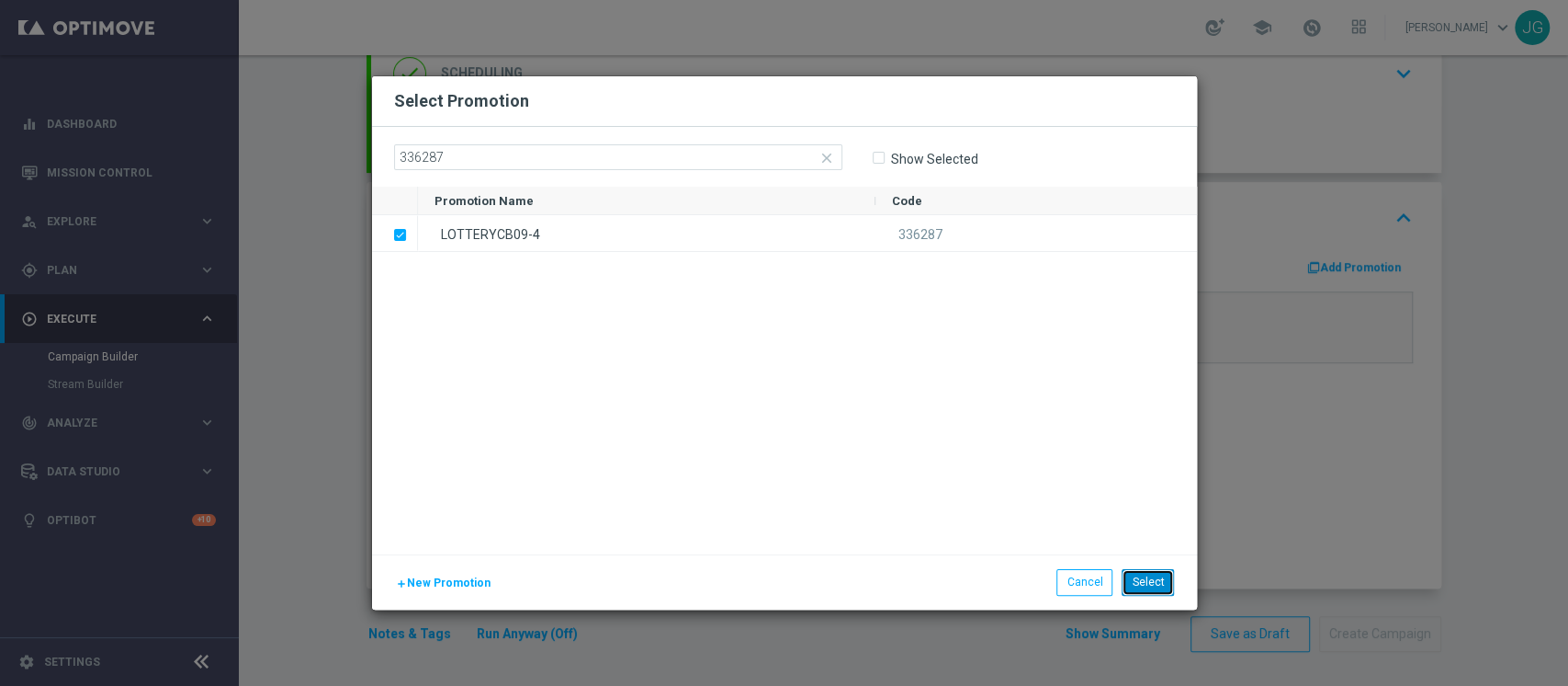
click at [1153, 578] on button "Select" at bounding box center [1147, 581] width 53 height 26
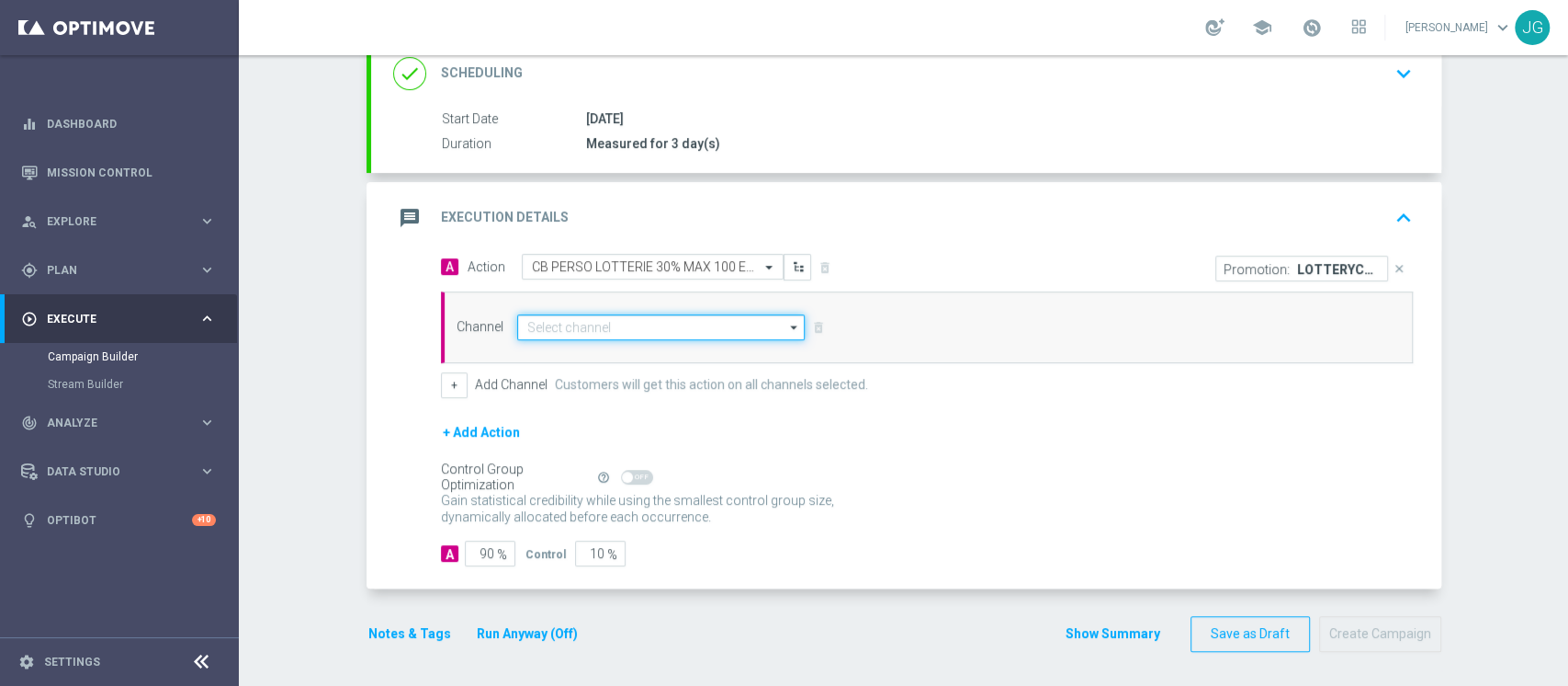
click at [642, 332] on input at bounding box center [662, 327] width 288 height 26
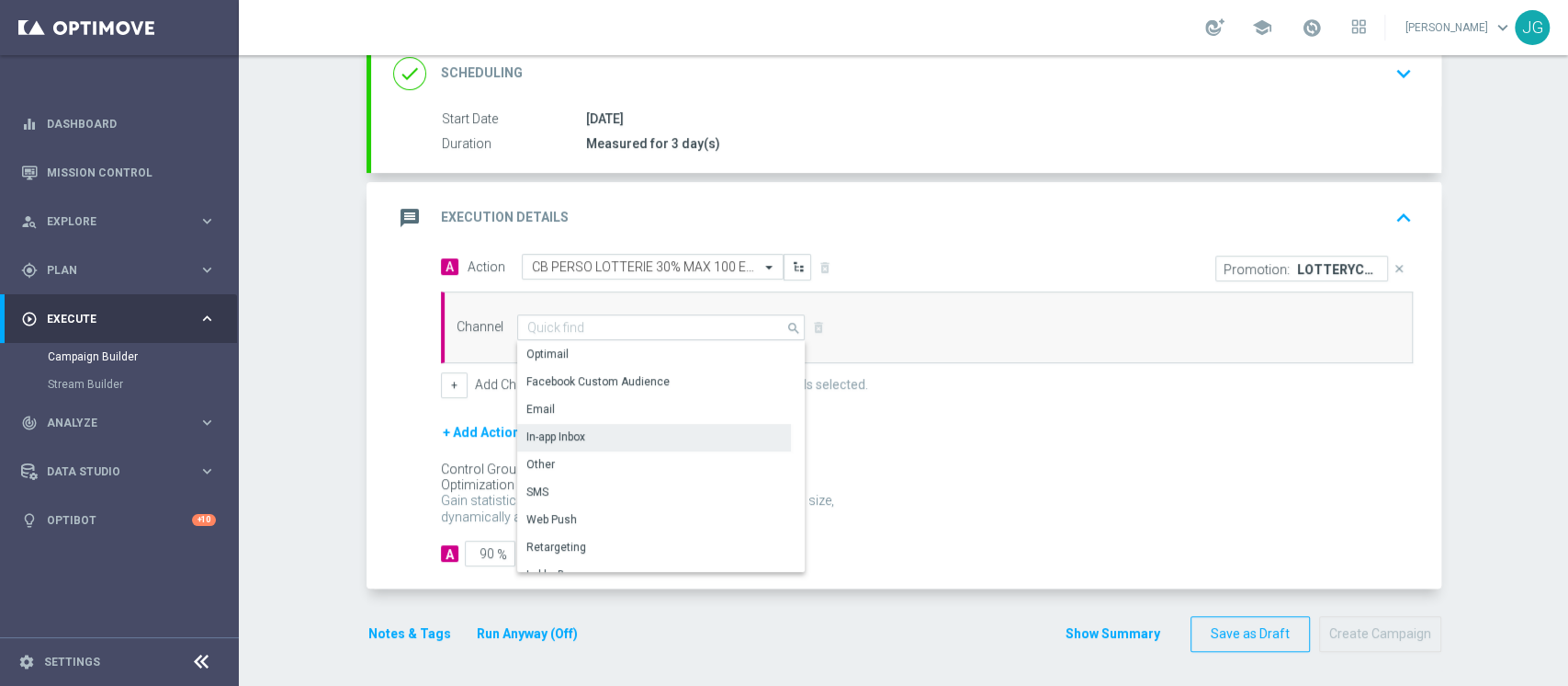
click at [576, 431] on div "In-app Inbox" at bounding box center [654, 436] width 274 height 26
type input "In-app Inbox"
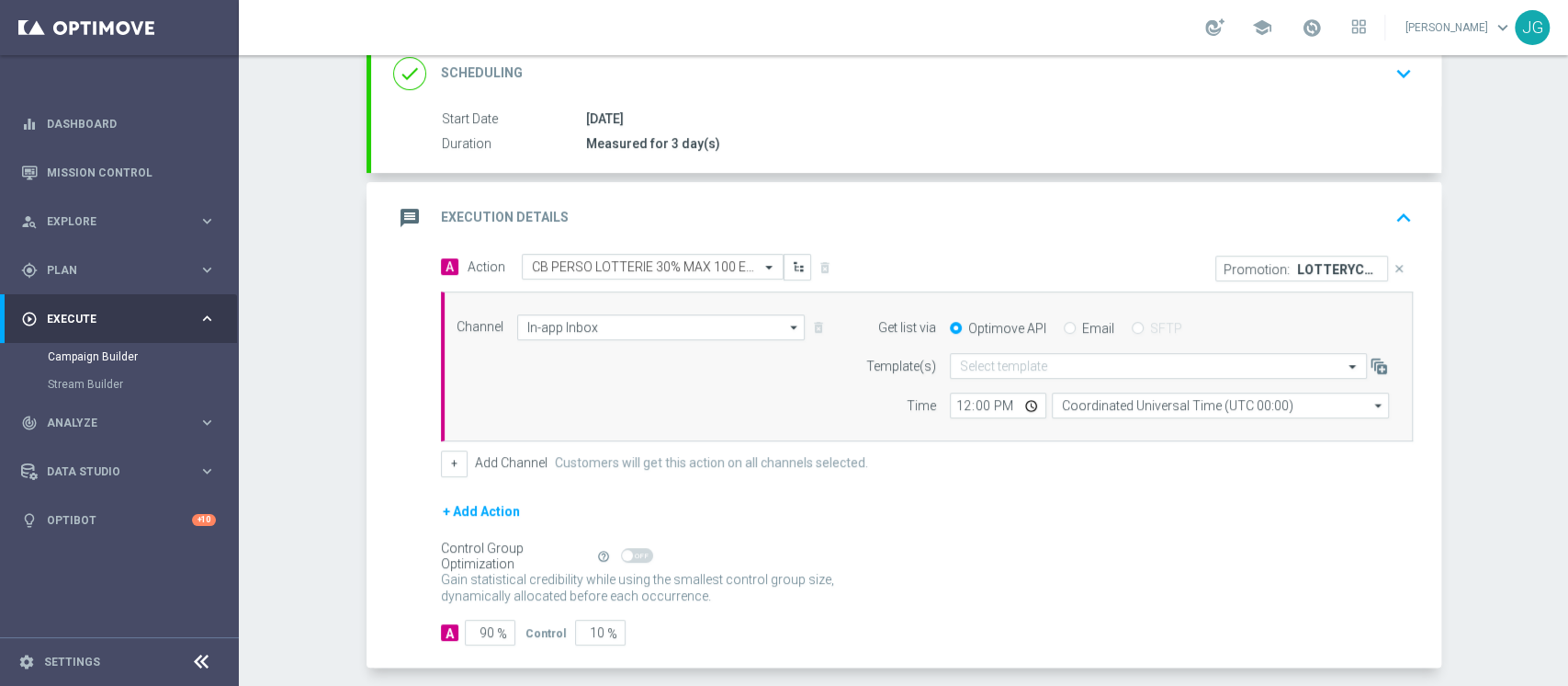
click at [1064, 330] on input "Email" at bounding box center [1070, 330] width 12 height 12
radio input "true"
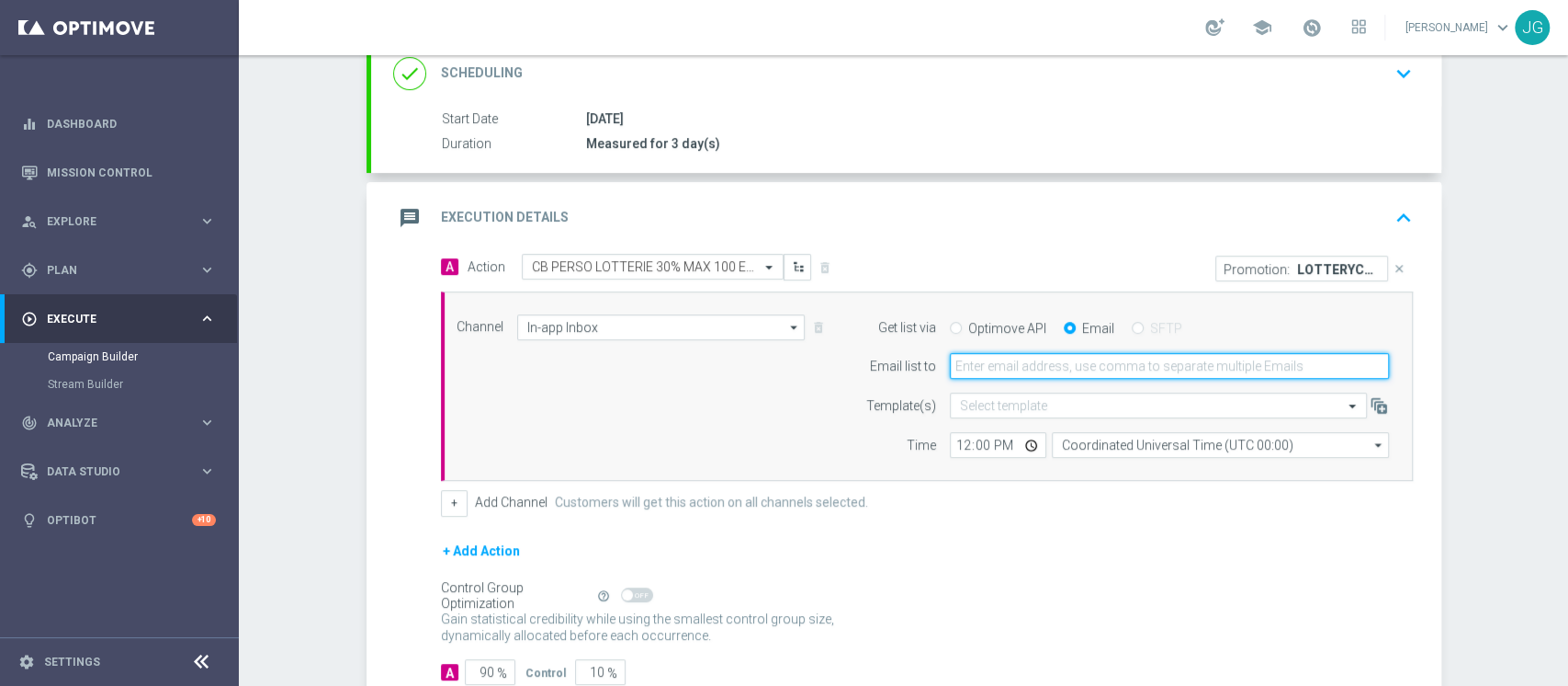
click at [1009, 367] on input "email" at bounding box center [1169, 365] width 439 height 26
type input "[PERSON_NAME][EMAIL_ADDRESS][PERSON_NAME][DOMAIN_NAME]"
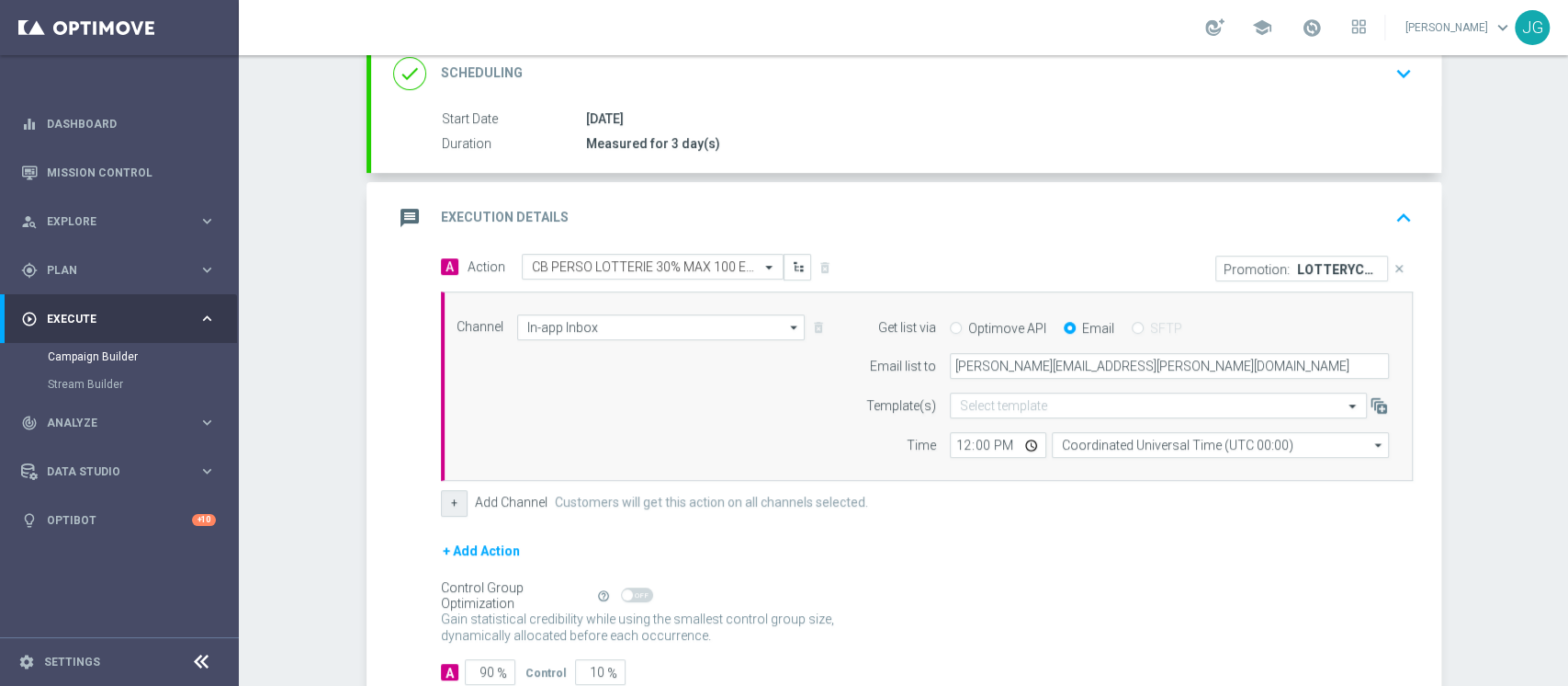
click at [448, 501] on button "+" at bounding box center [454, 502] width 27 height 26
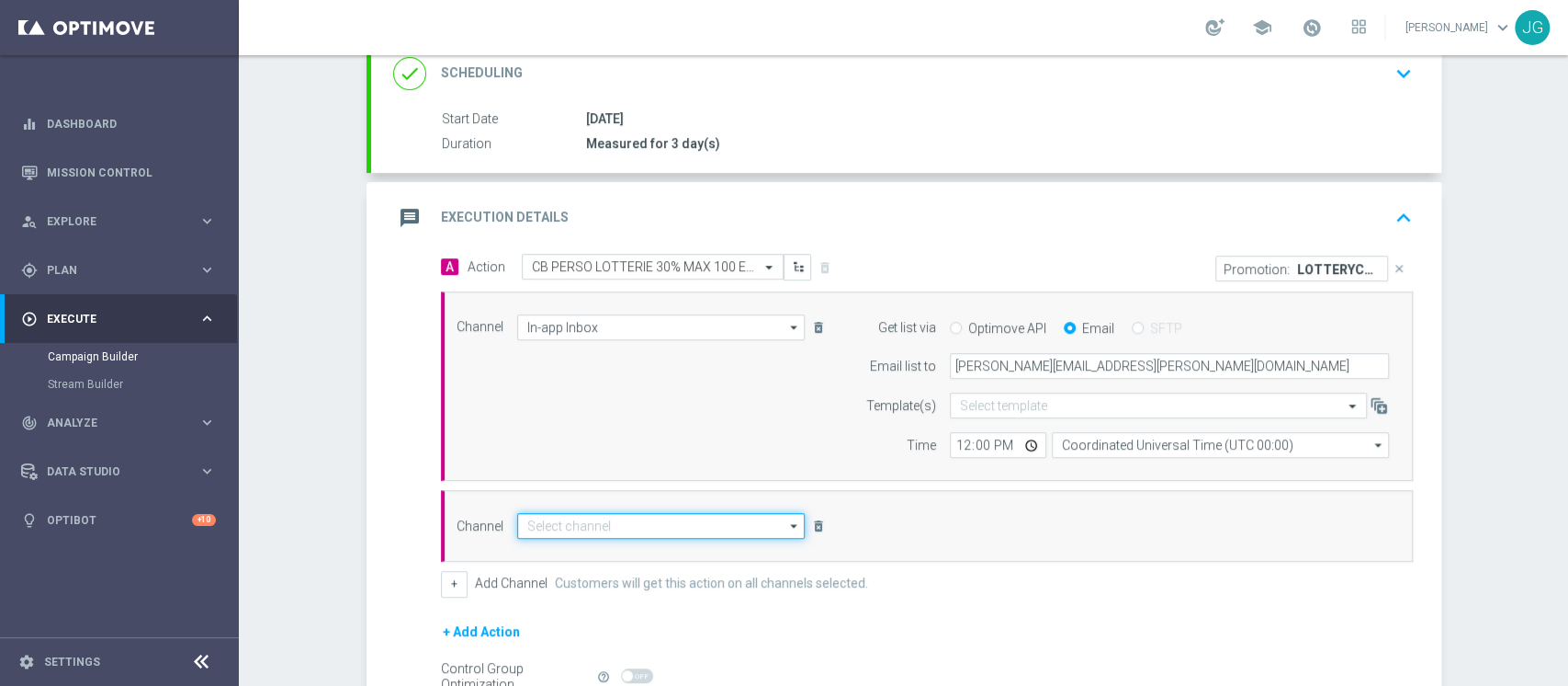
click at [577, 516] on input at bounding box center [662, 526] width 288 height 26
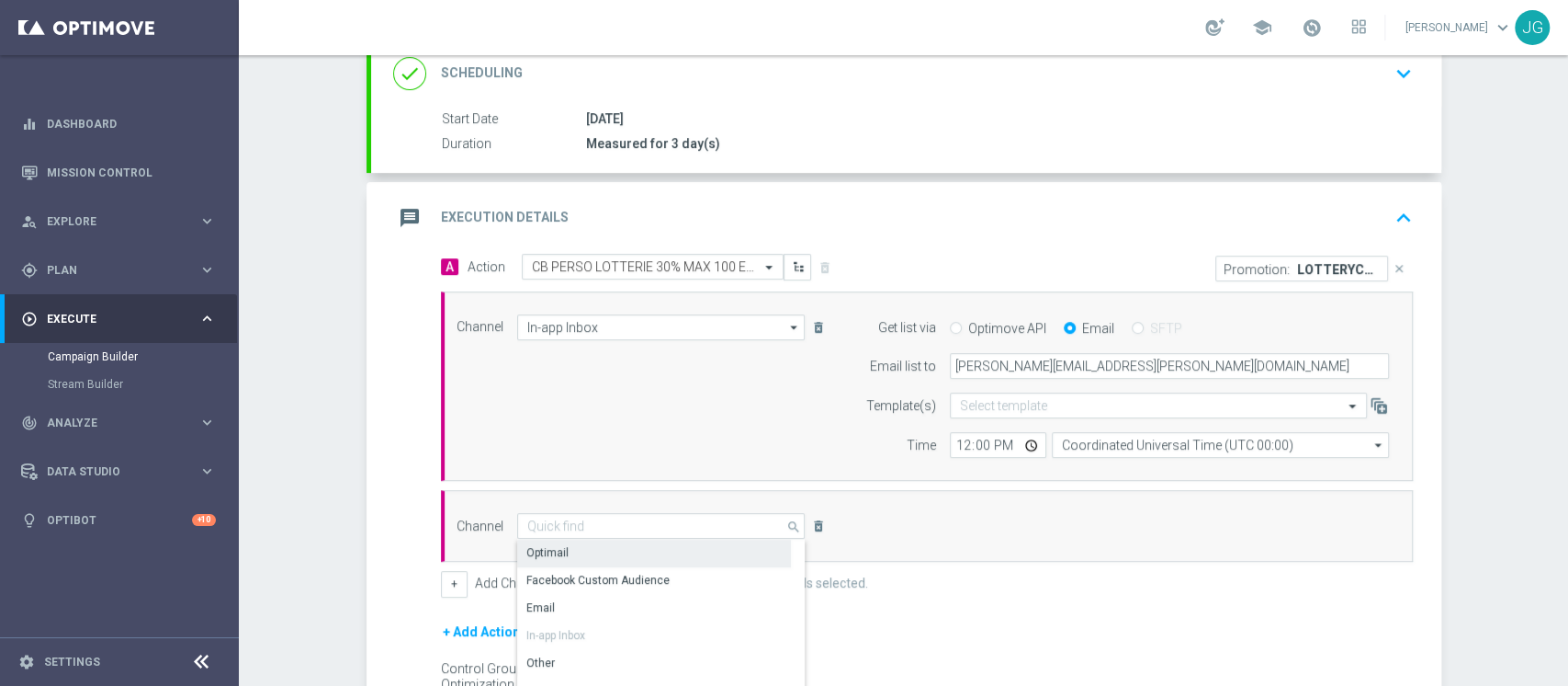
click at [551, 544] on div "Optimail" at bounding box center [547, 551] width 42 height 16
type input "Optimail"
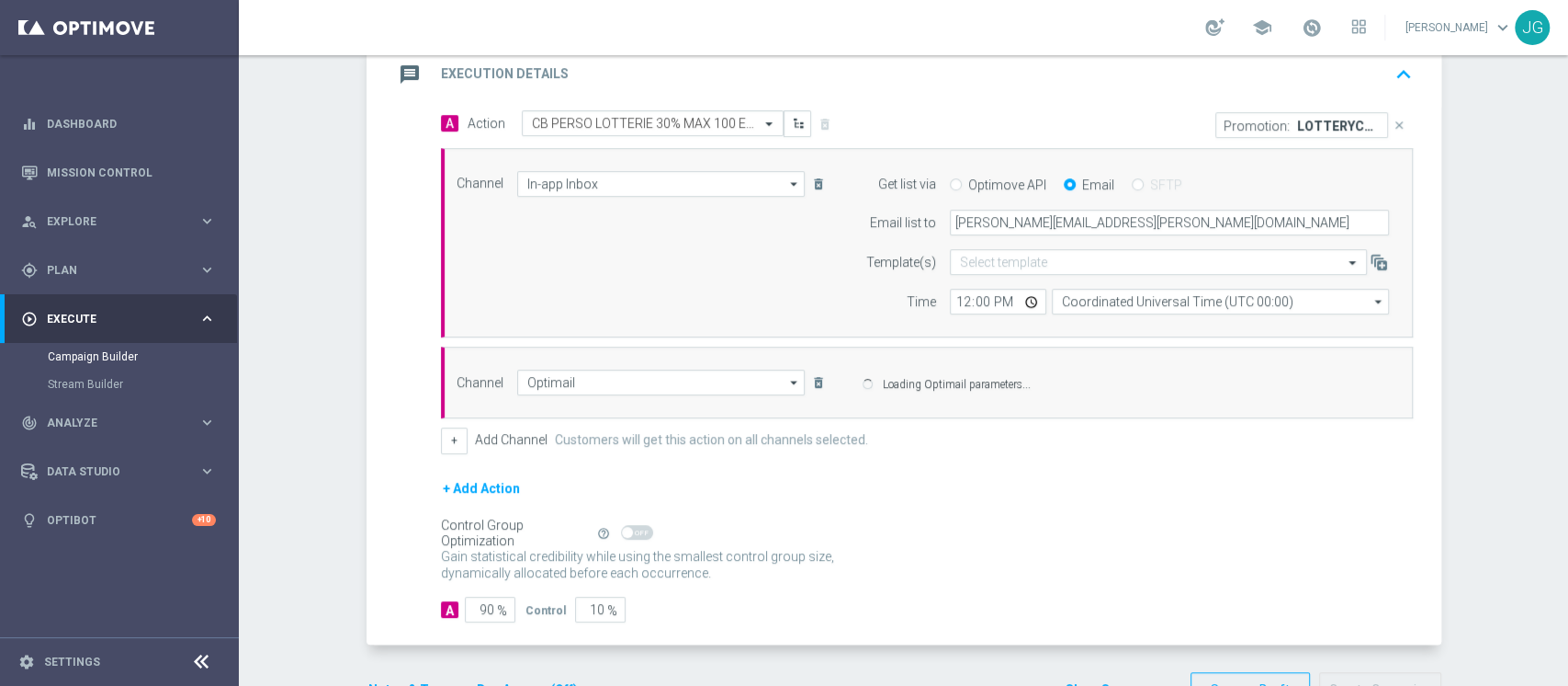
scroll to position [409, 0]
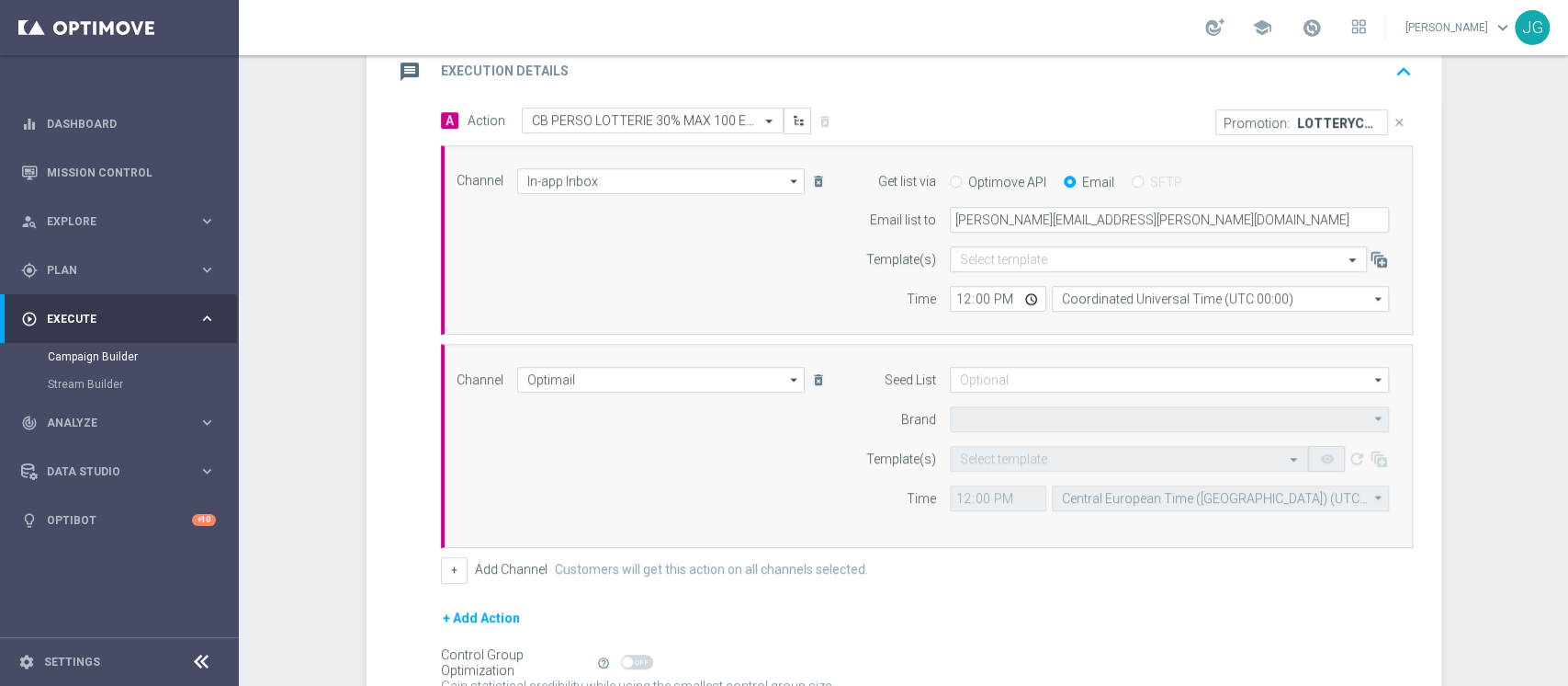
type input "Sisal Marketing"
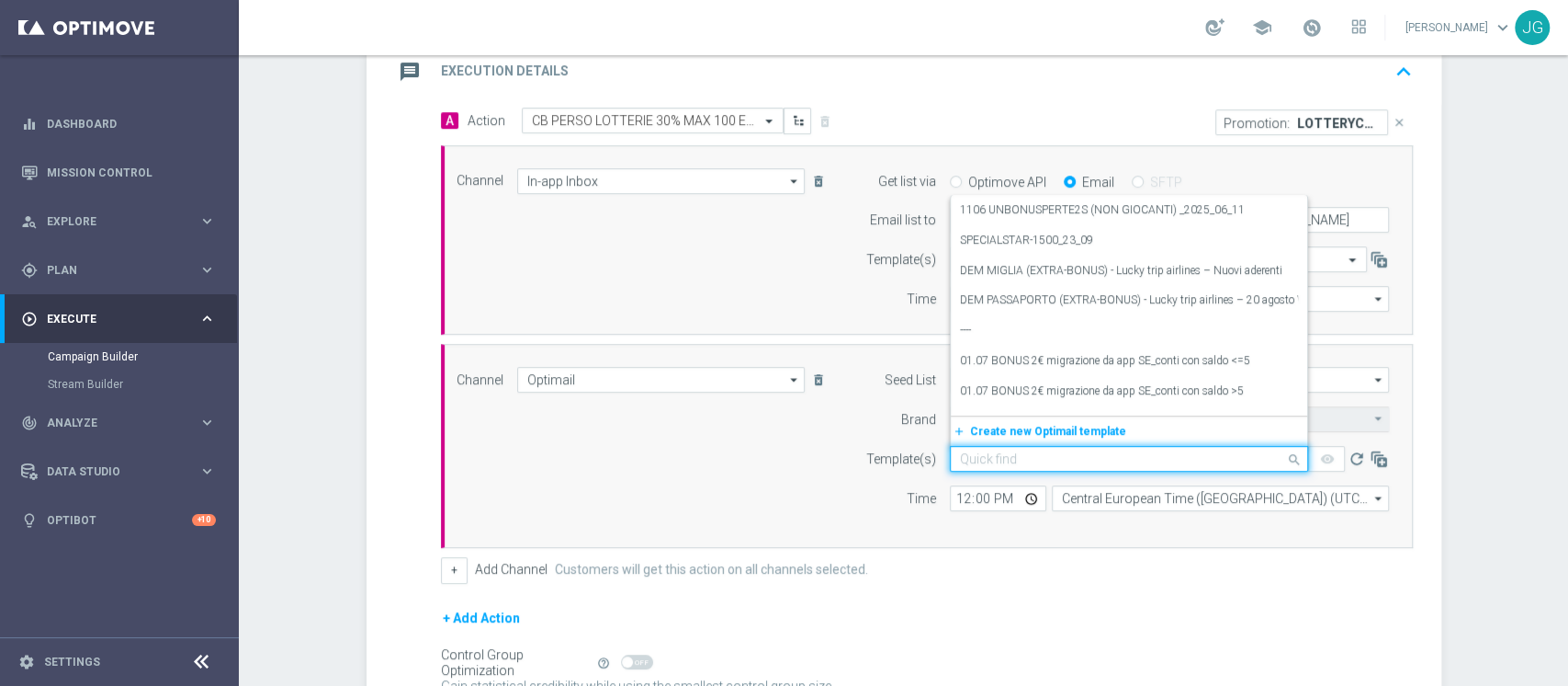
click at [970, 453] on input "text" at bounding box center [1111, 459] width 302 height 15
paste input "LOTTERYCB09-4 - 09.10.2025"
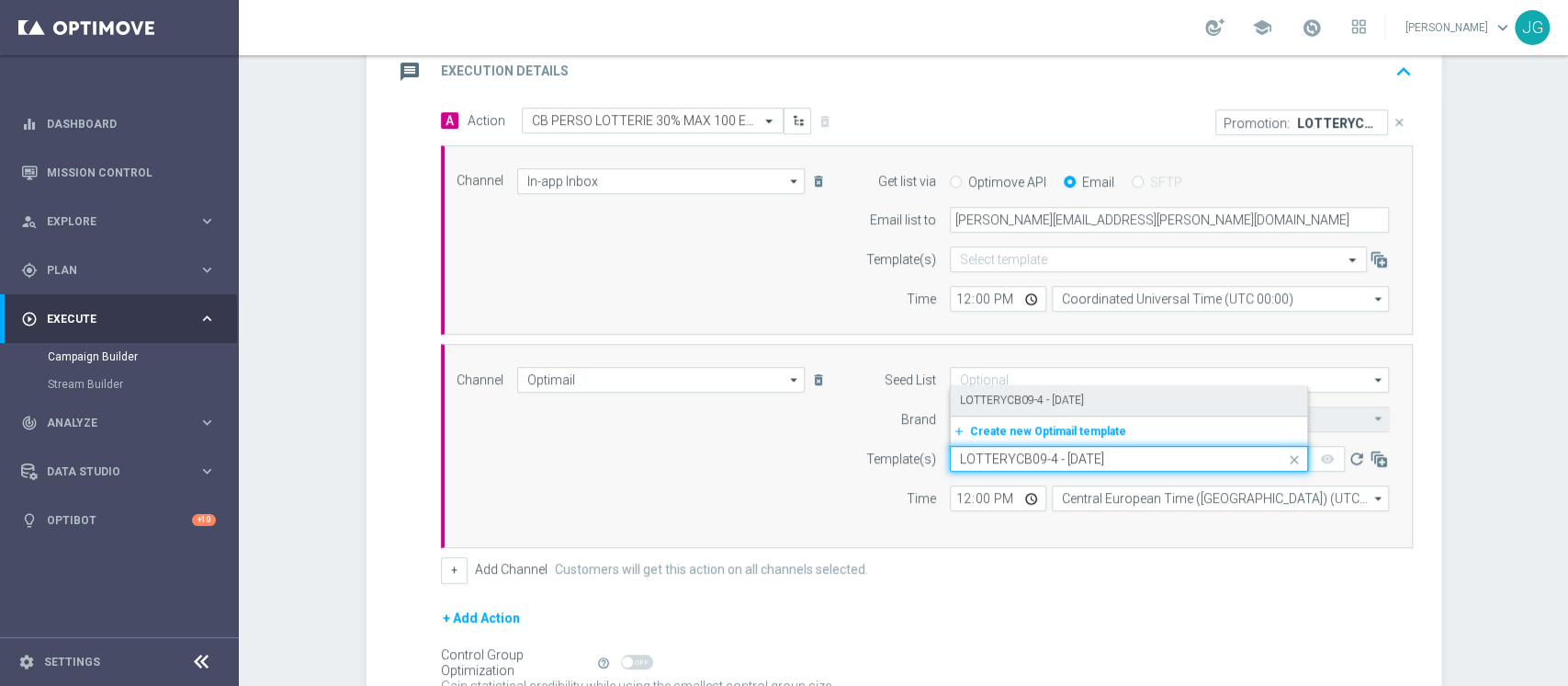
click at [1026, 404] on label "LOTTERYCB09-4 - 09.10.2025" at bounding box center [1022, 400] width 124 height 15
type input "LOTTERYCB09-4 - 09.10.2025"
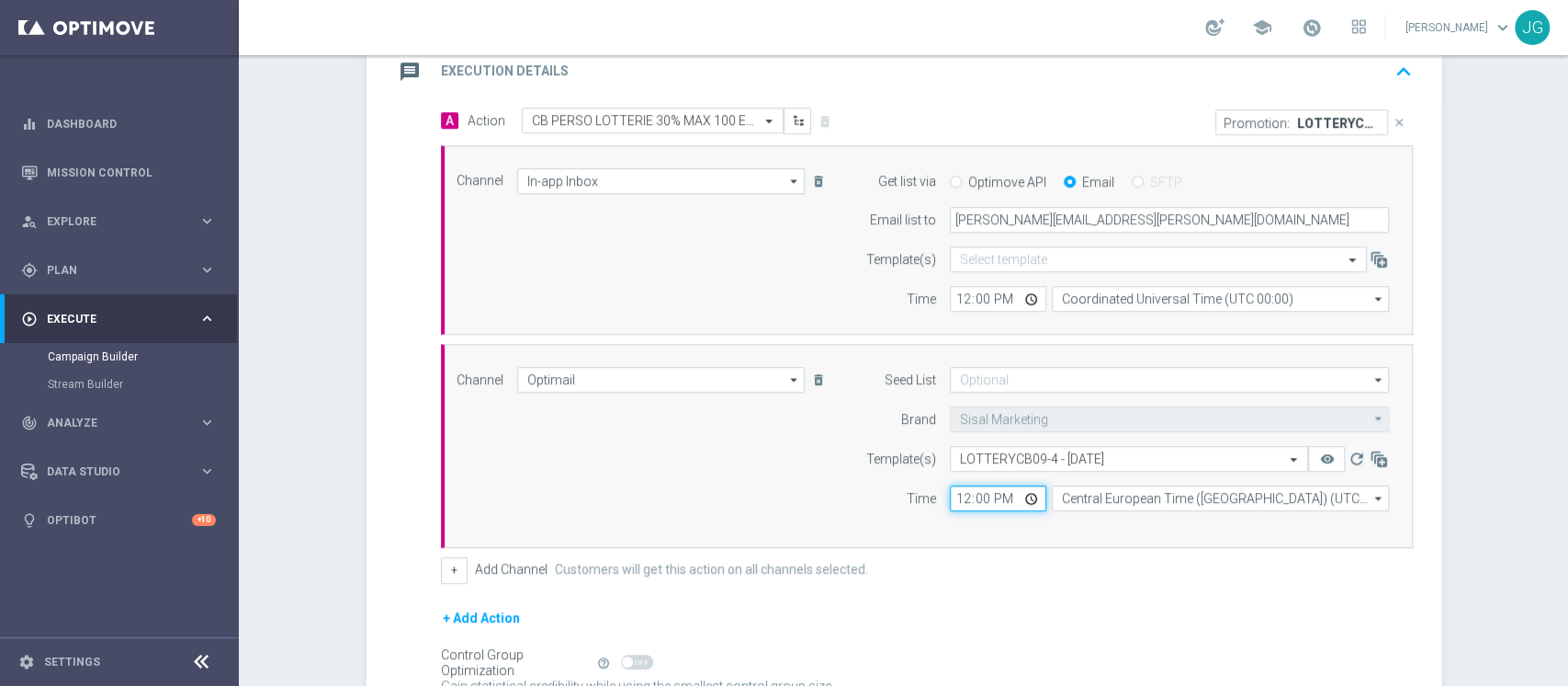
click at [1024, 505] on input "12:00" at bounding box center [998, 498] width 96 height 26
type input "18:00"
click at [1145, 625] on div "+ Add Action" at bounding box center [927, 629] width 972 height 46
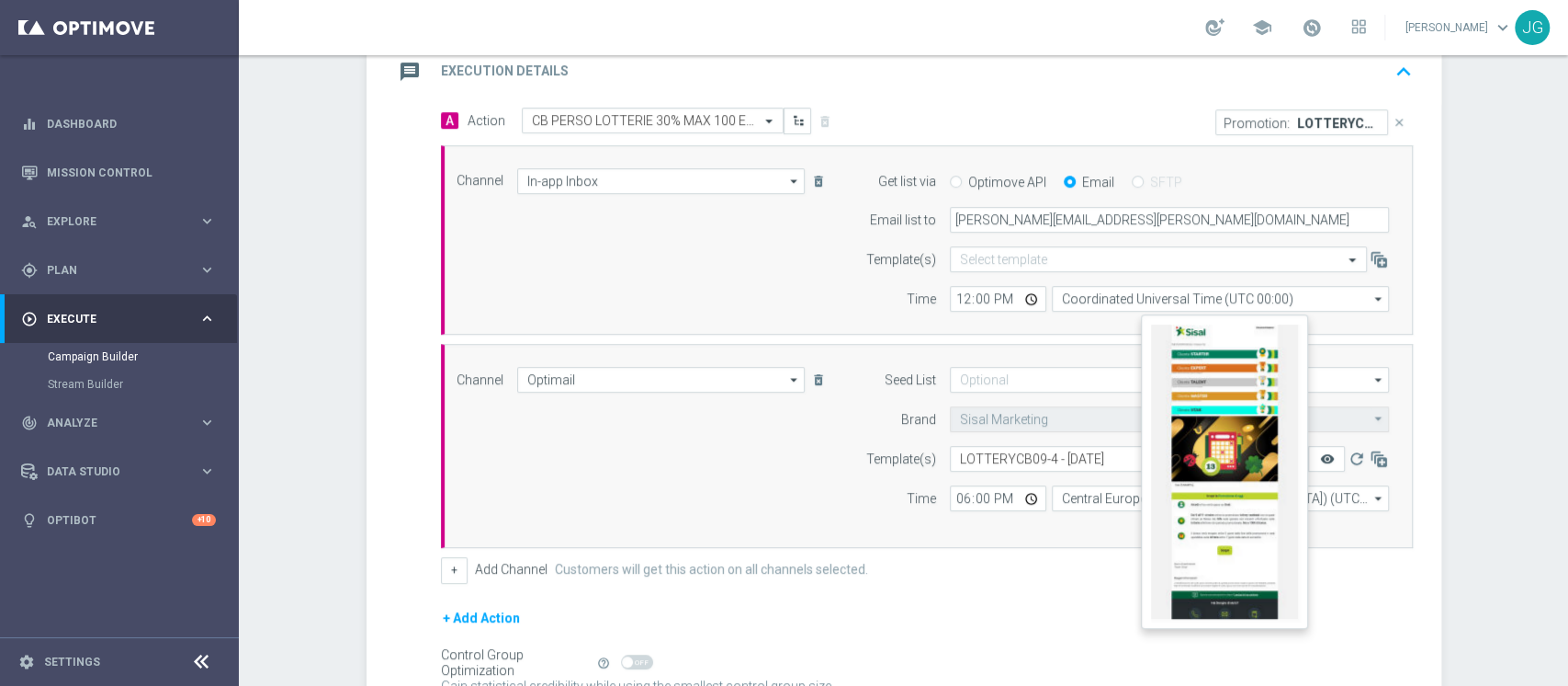
click at [1319, 460] on icon "remove_red_eye" at bounding box center [1326, 458] width 14 height 14
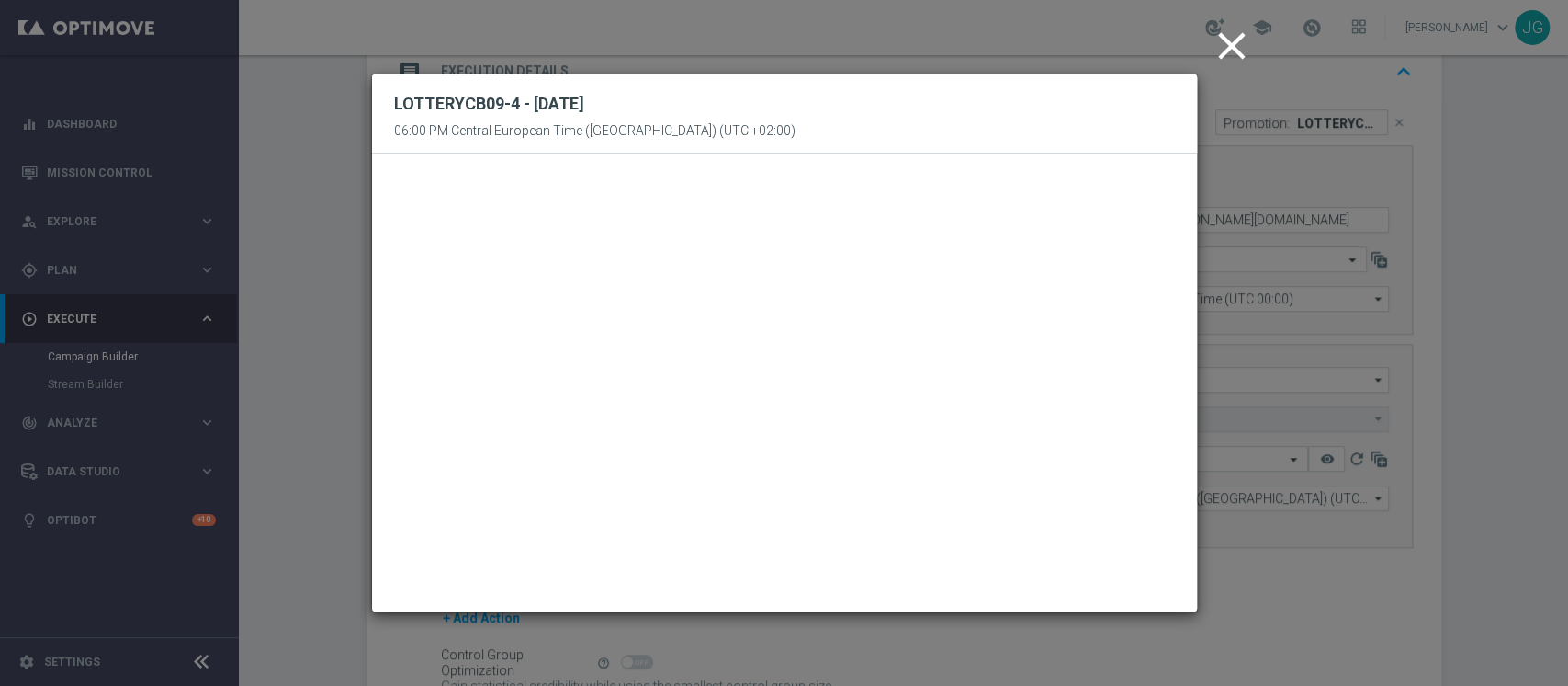
click at [1235, 39] on icon "close" at bounding box center [1232, 46] width 46 height 46
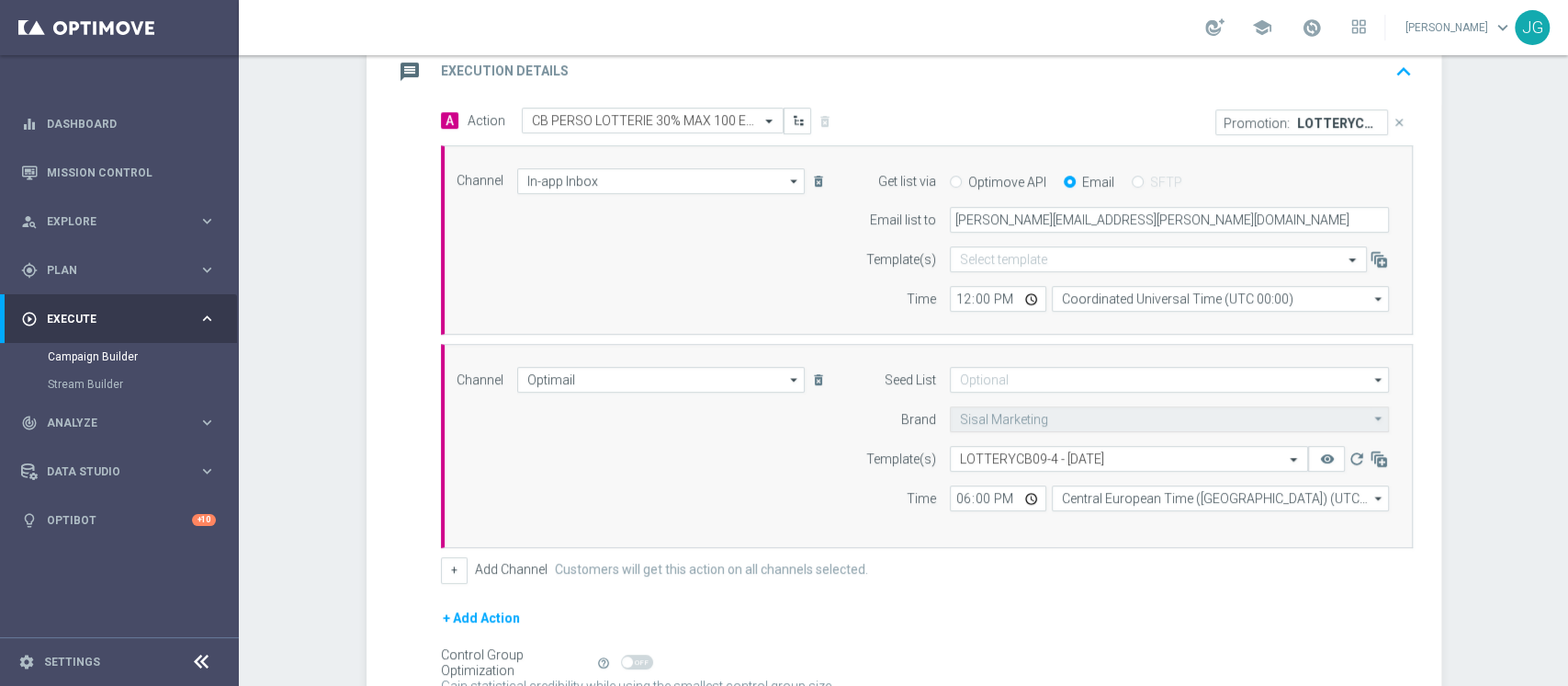
scroll to position [595, 0]
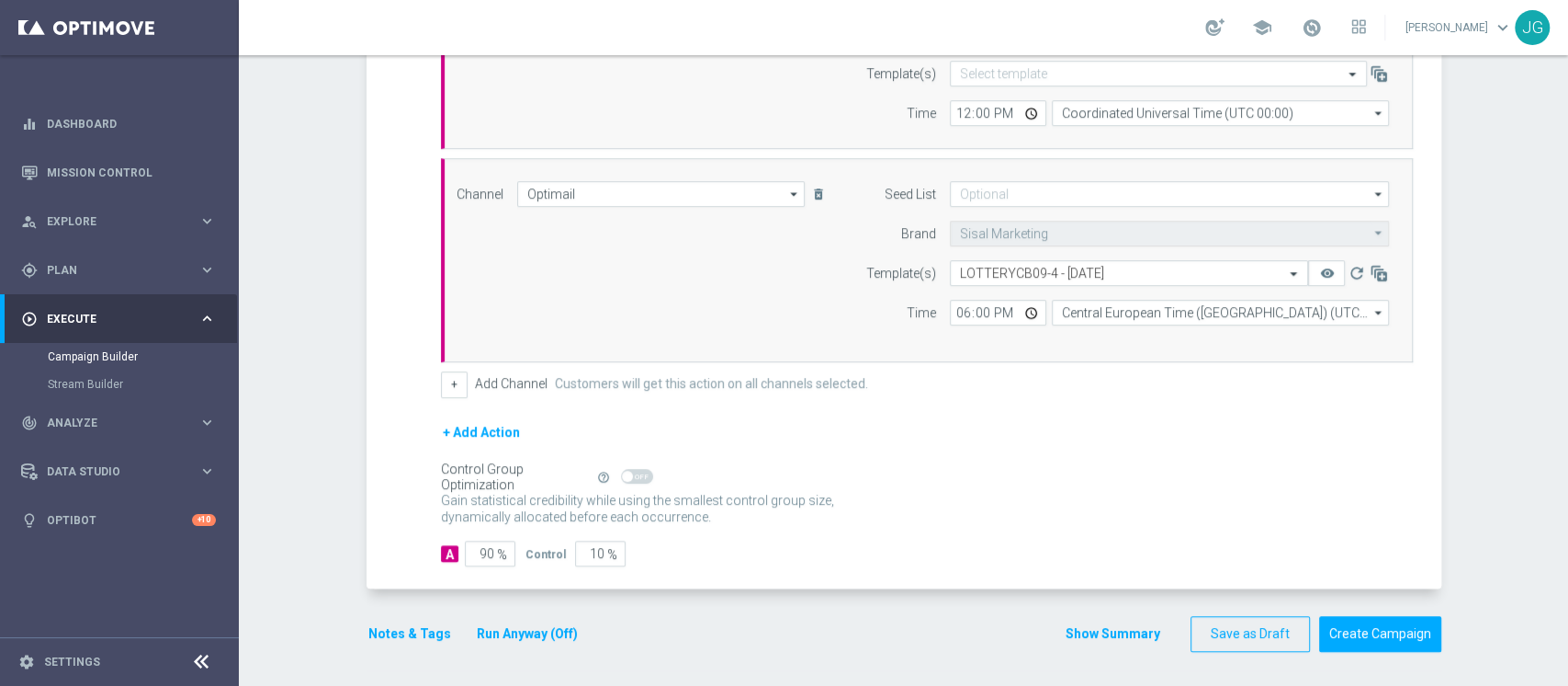
click at [376, 625] on button "Notes & Tags" at bounding box center [410, 634] width 86 height 23
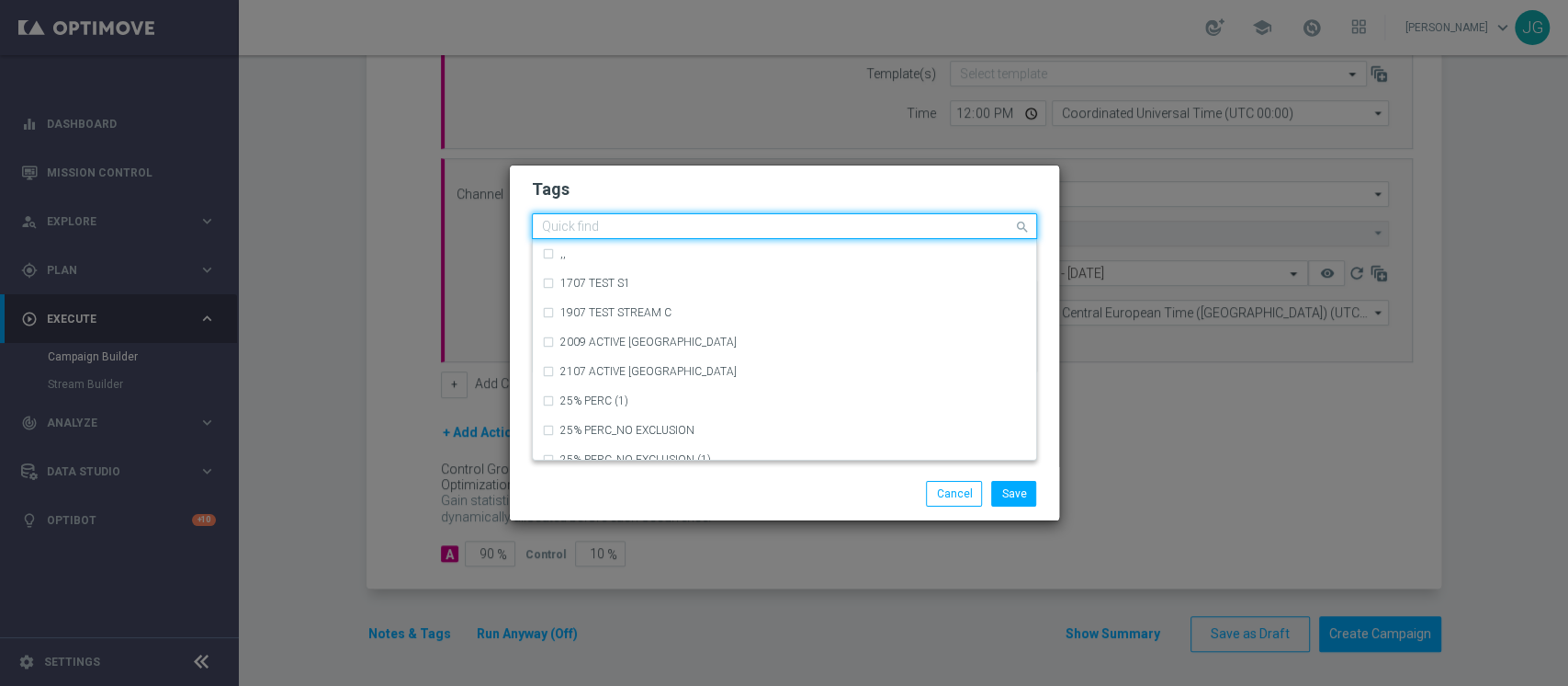
click at [679, 231] on input "text" at bounding box center [777, 228] width 471 height 15
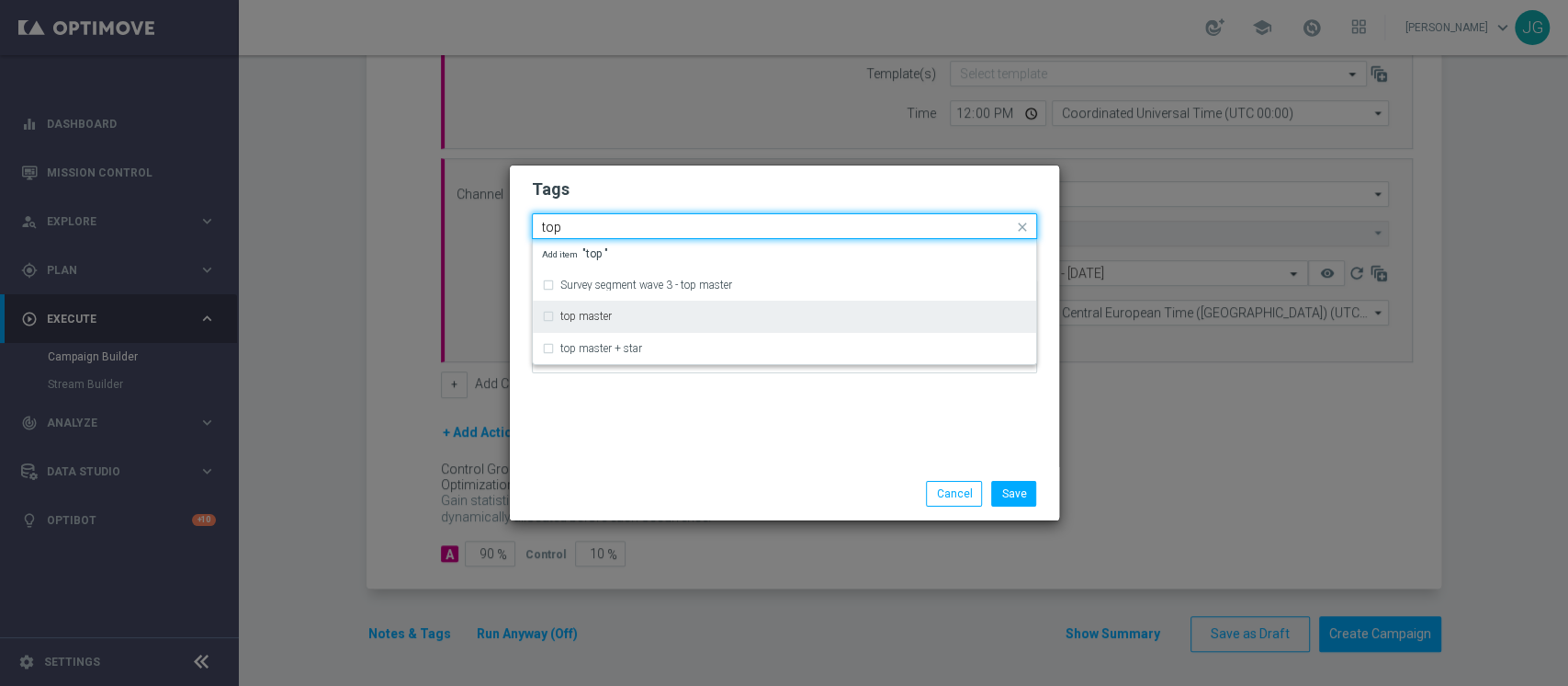
click at [583, 312] on label "top master" at bounding box center [587, 315] width 52 height 11
type input "top"
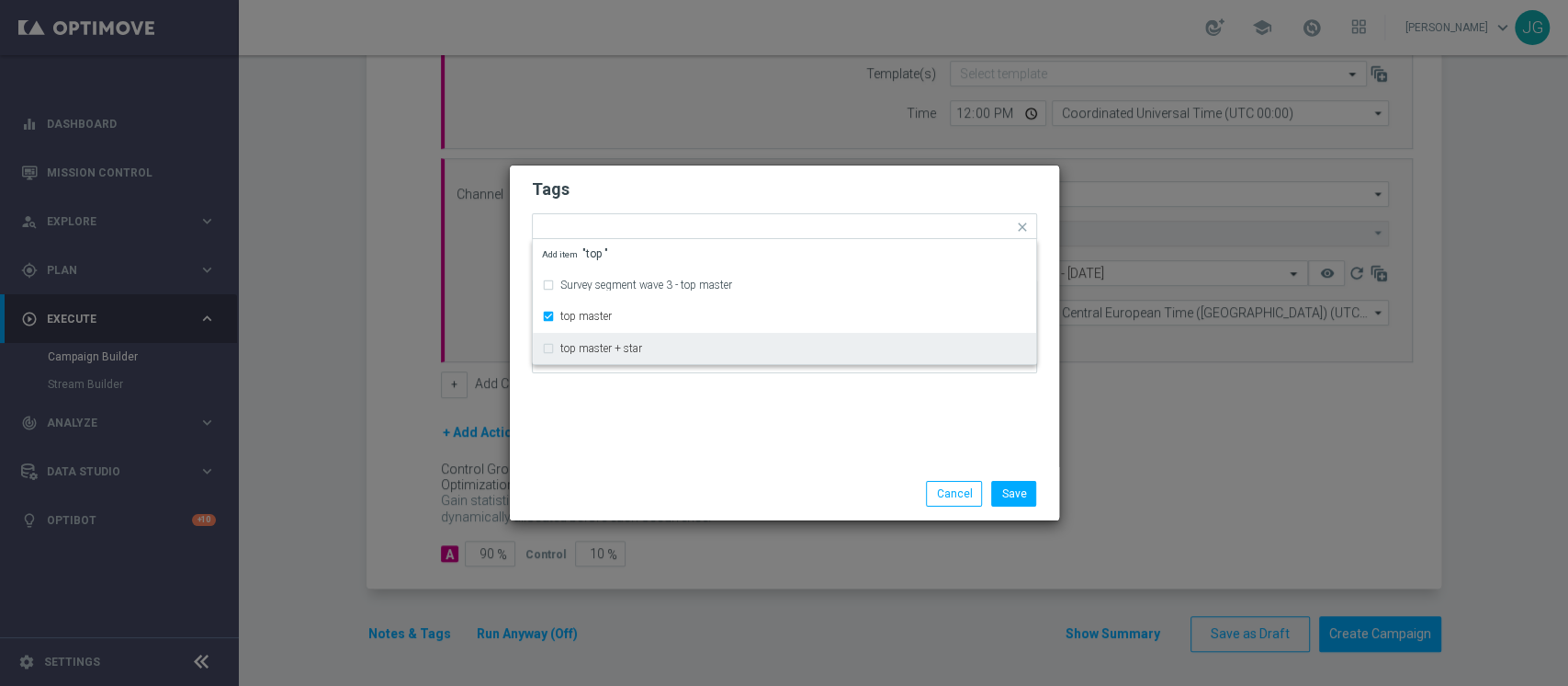
click at [639, 420] on div "Tags Quick find × top master Survey segment wave 3 - top master top master top …" at bounding box center [784, 316] width 549 height 302
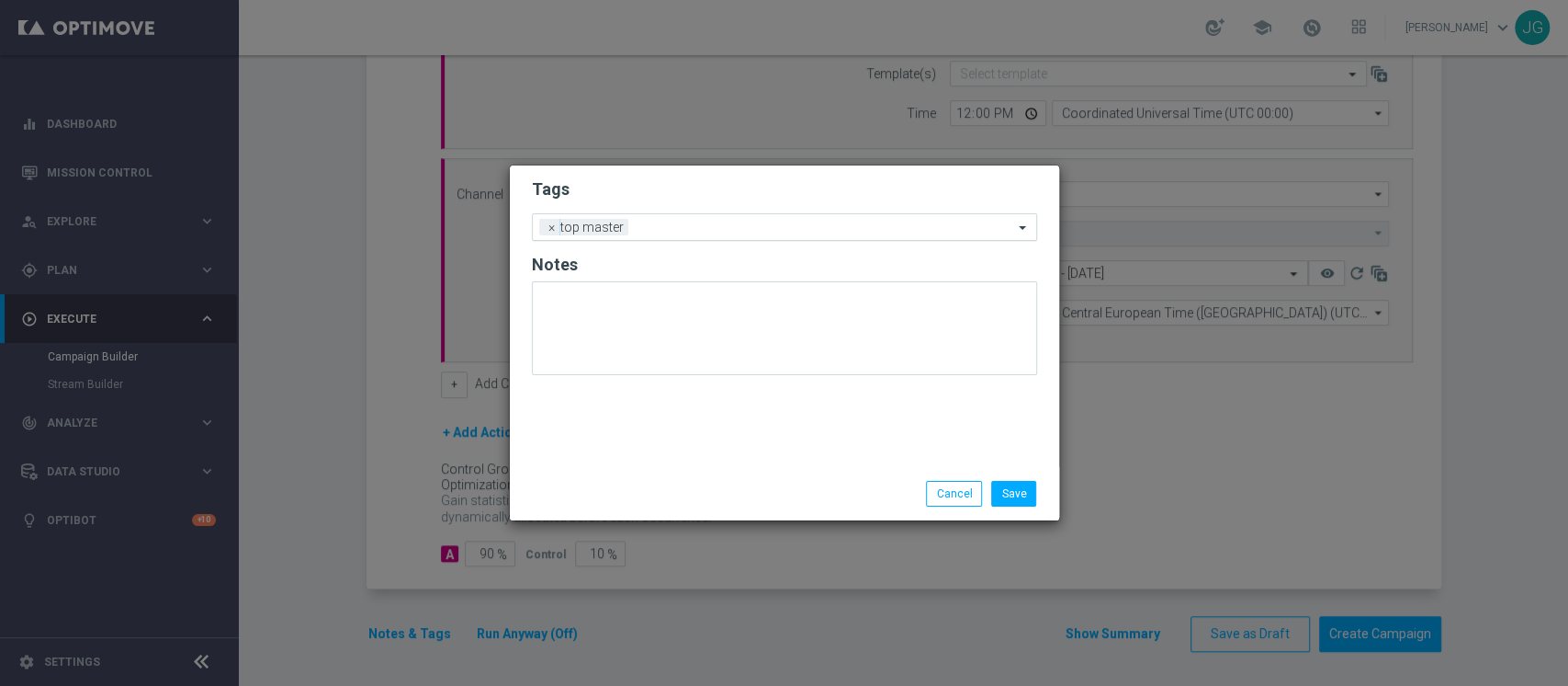
click at [688, 226] on input "text" at bounding box center [824, 229] width 377 height 15
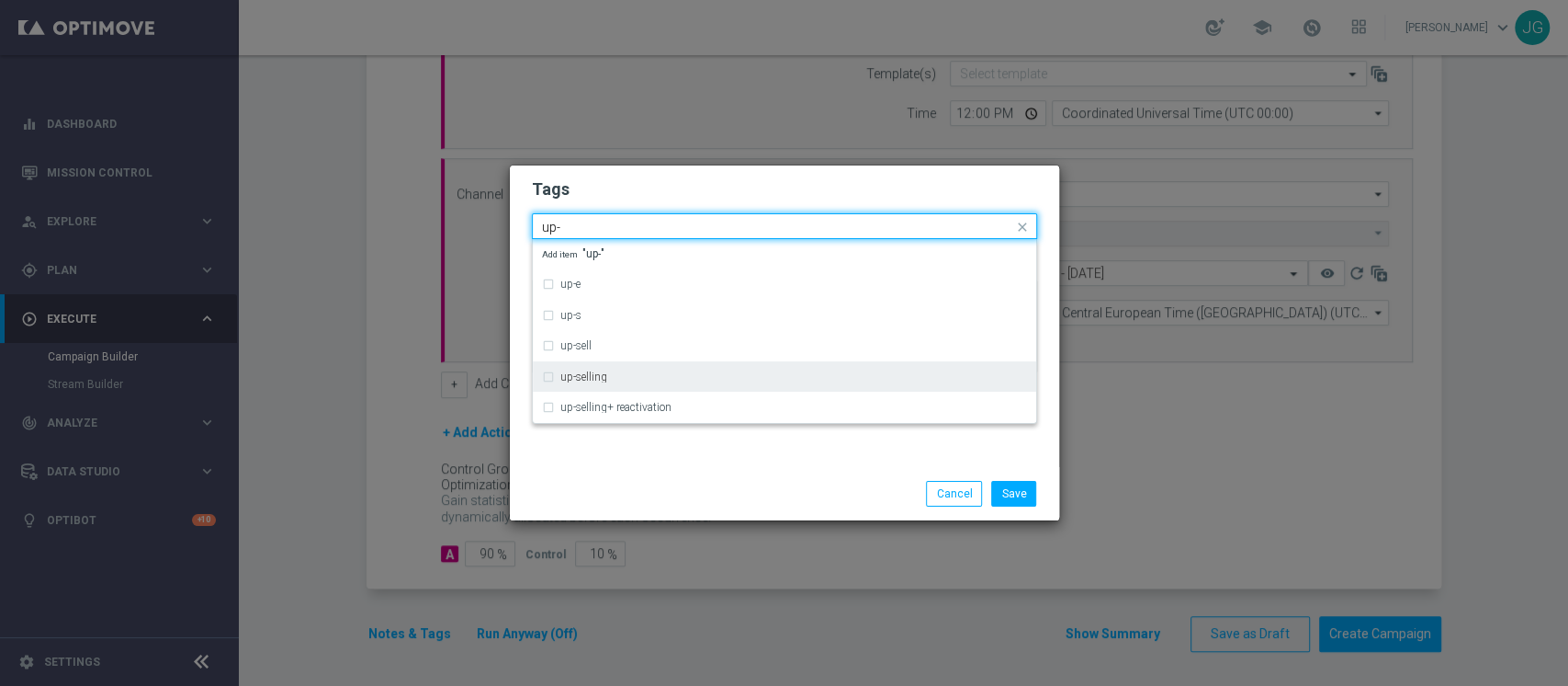
click at [604, 379] on label "up-selling" at bounding box center [584, 376] width 47 height 11
type input "up-"
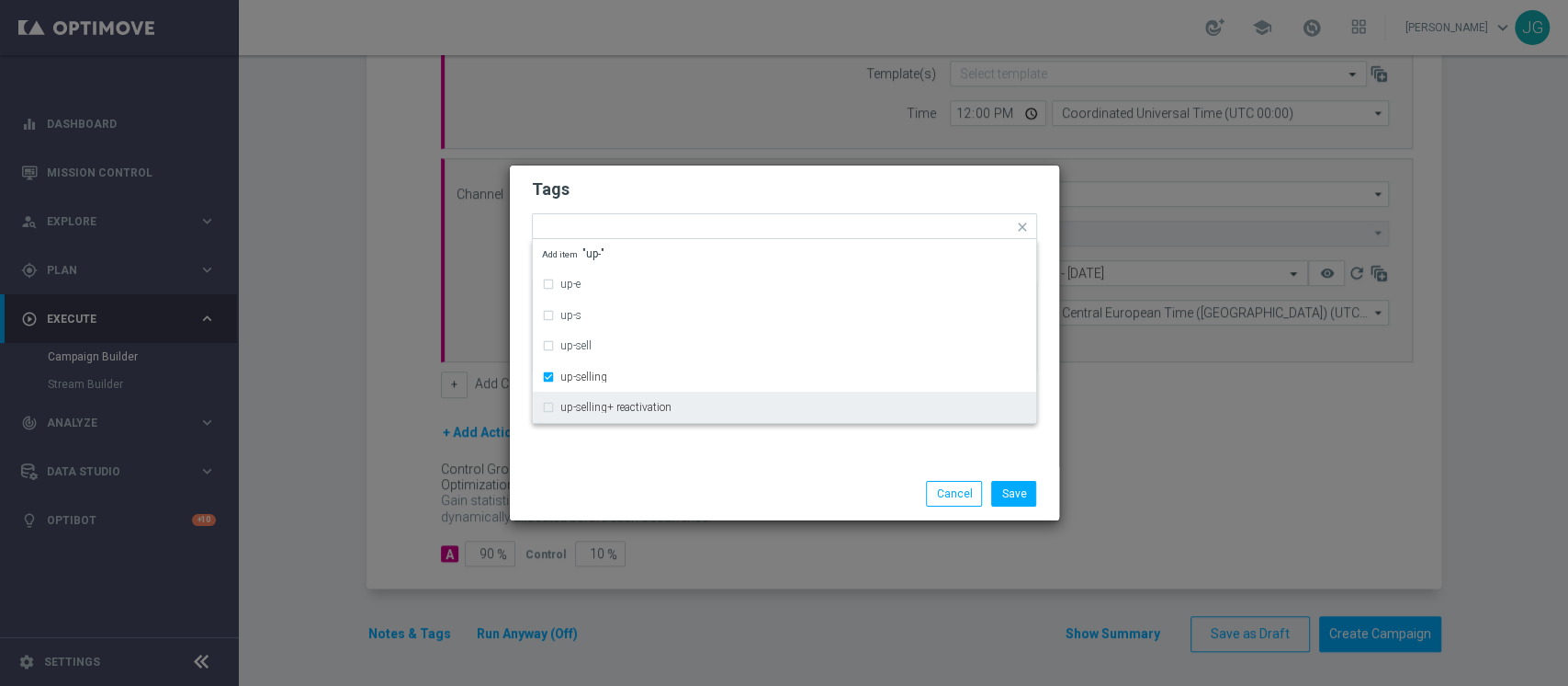
click at [676, 480] on div at bounding box center [607, 480] width 178 height 1
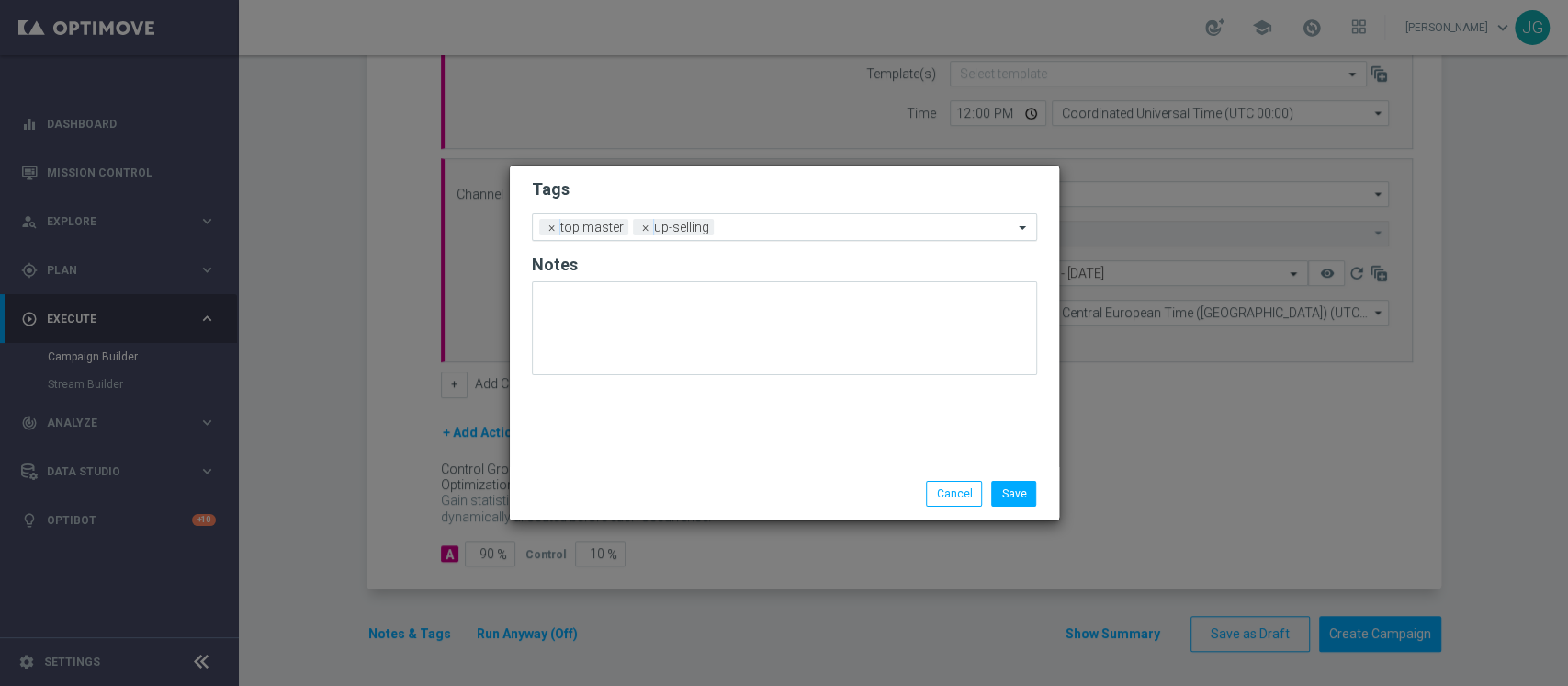
click at [752, 221] on input "text" at bounding box center [867, 229] width 292 height 15
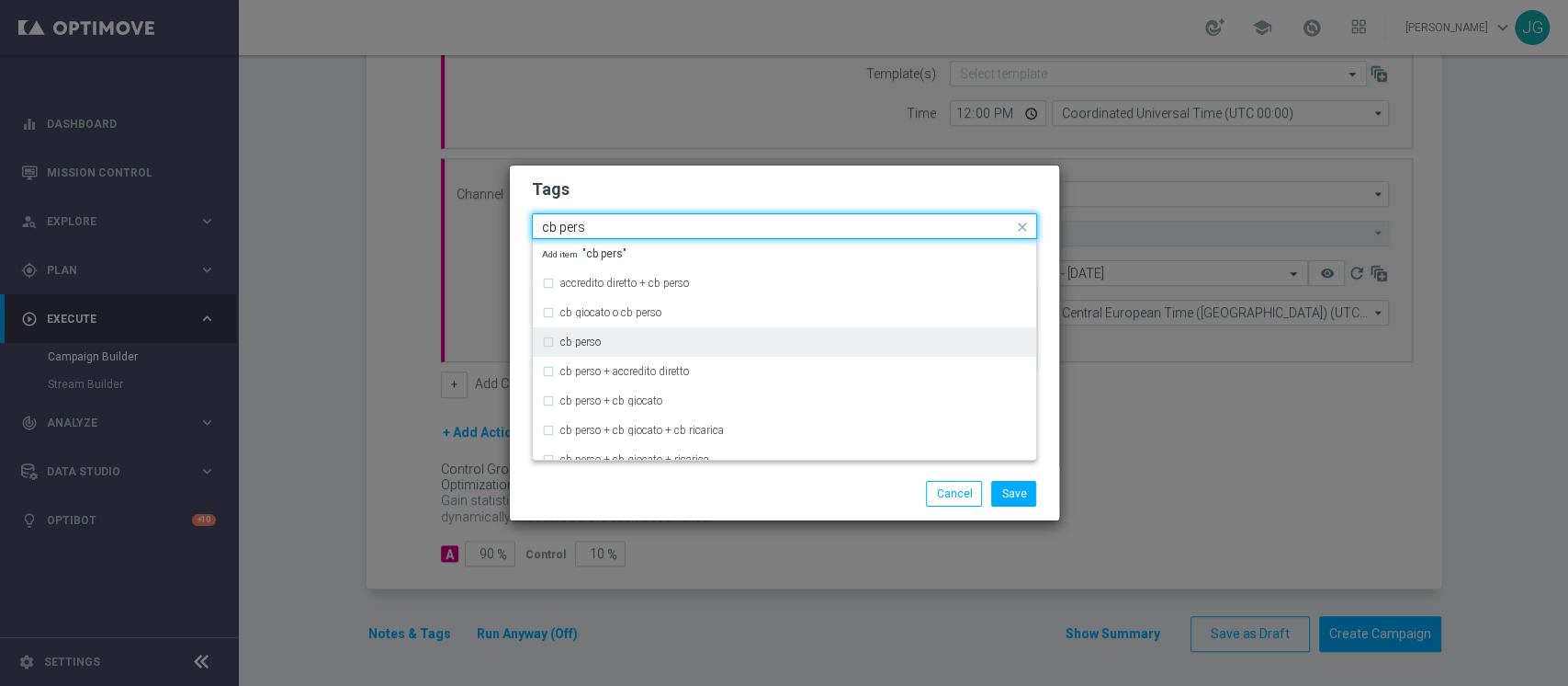
click at [630, 342] on div "cb perso" at bounding box center [794, 341] width 467 height 11
type input "cb pers"
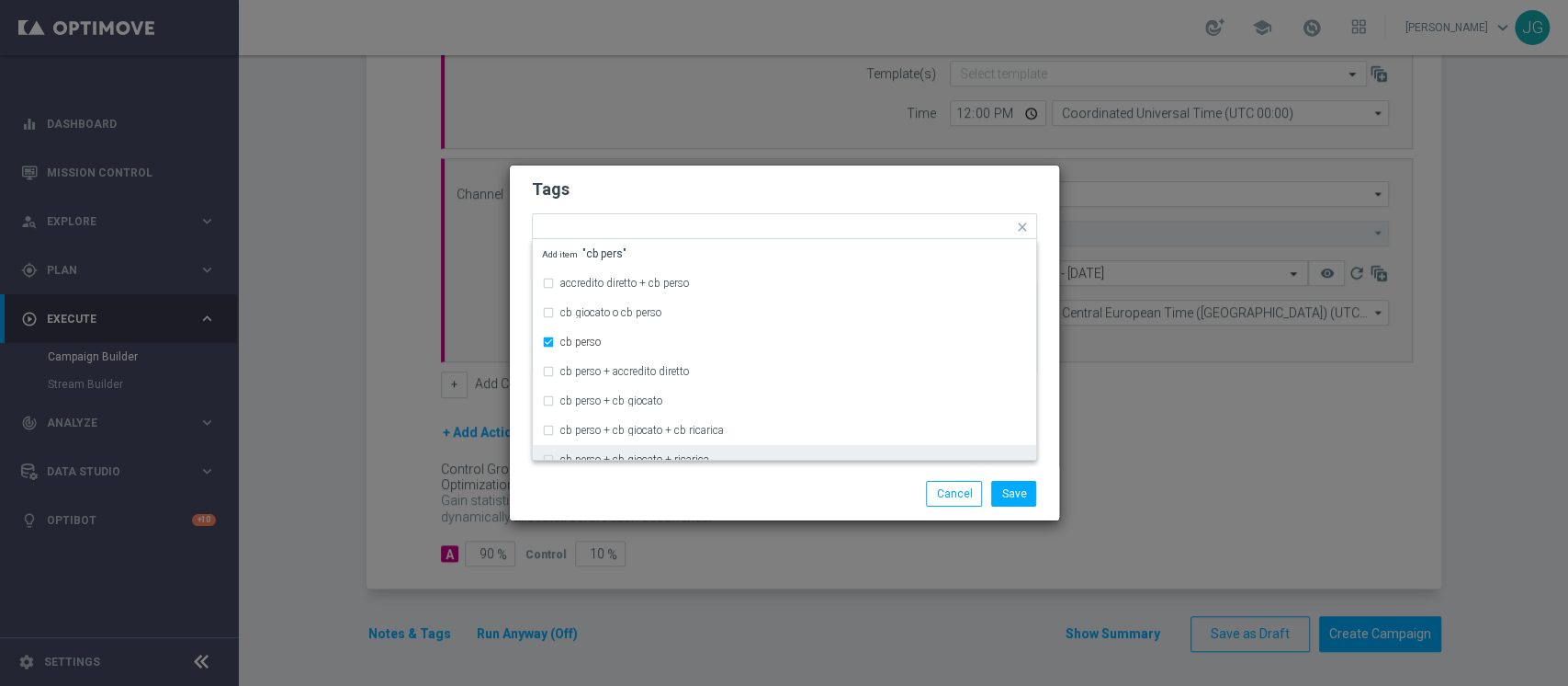
click at [706, 496] on div "Save Cancel" at bounding box center [873, 493] width 355 height 26
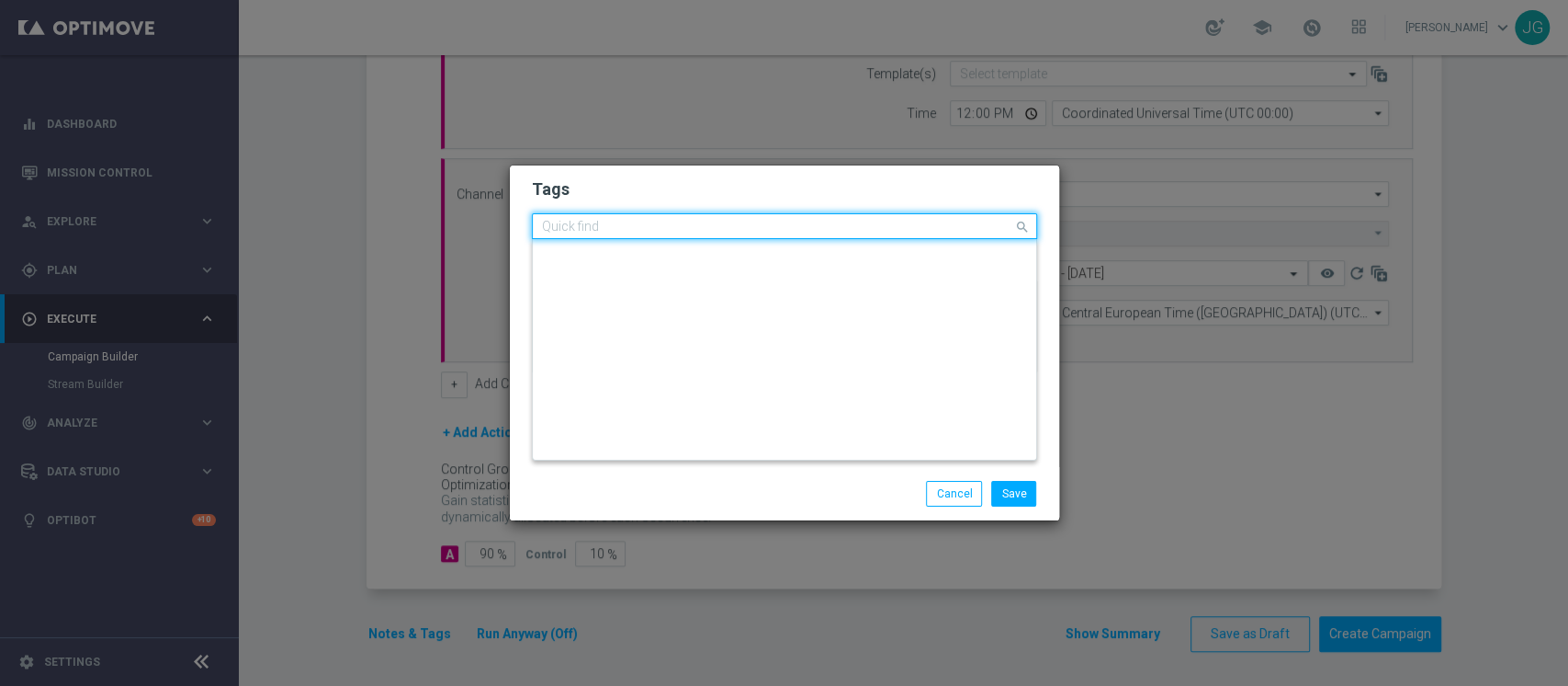
click at [837, 233] on input "text" at bounding box center [777, 228] width 471 height 15
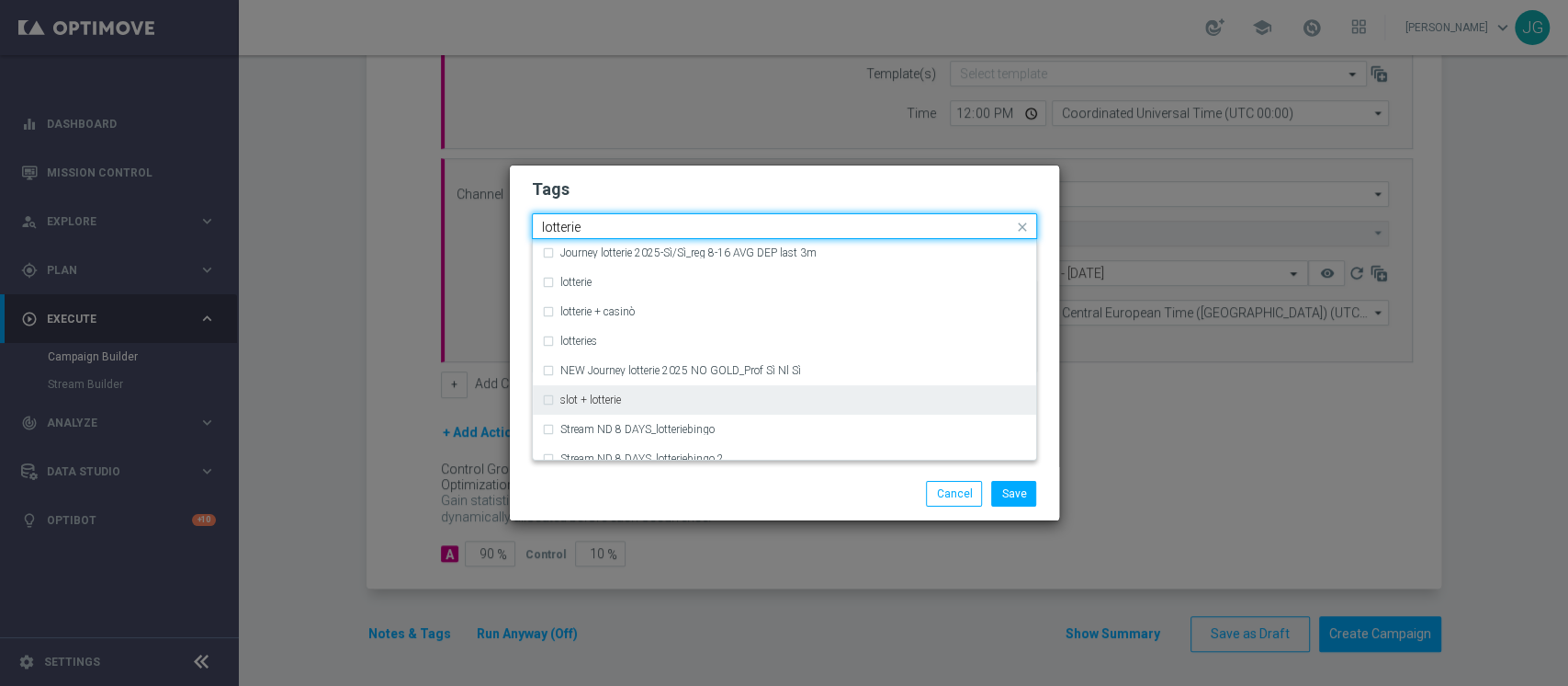
scroll to position [338, 0]
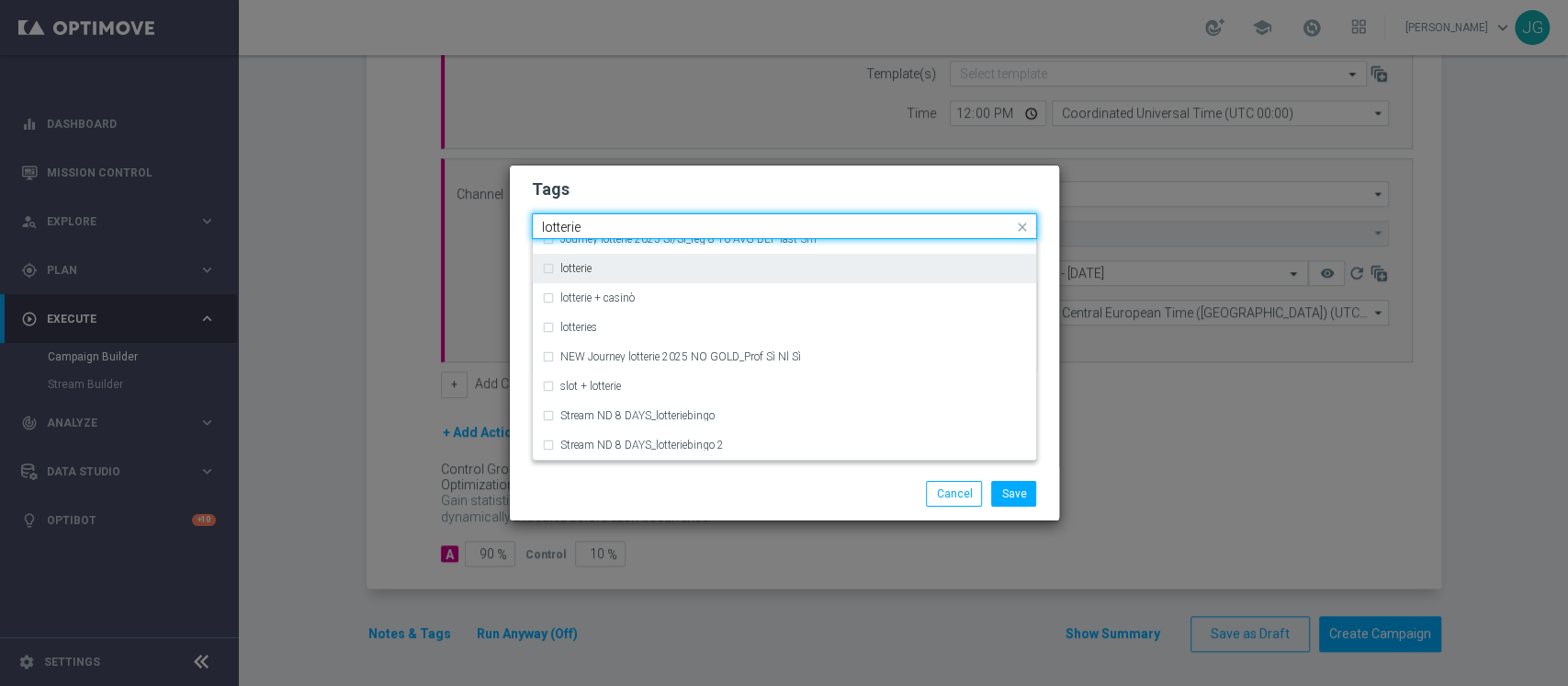
click at [644, 259] on div "lotterie" at bounding box center [784, 268] width 485 height 30
type input "lotterie"
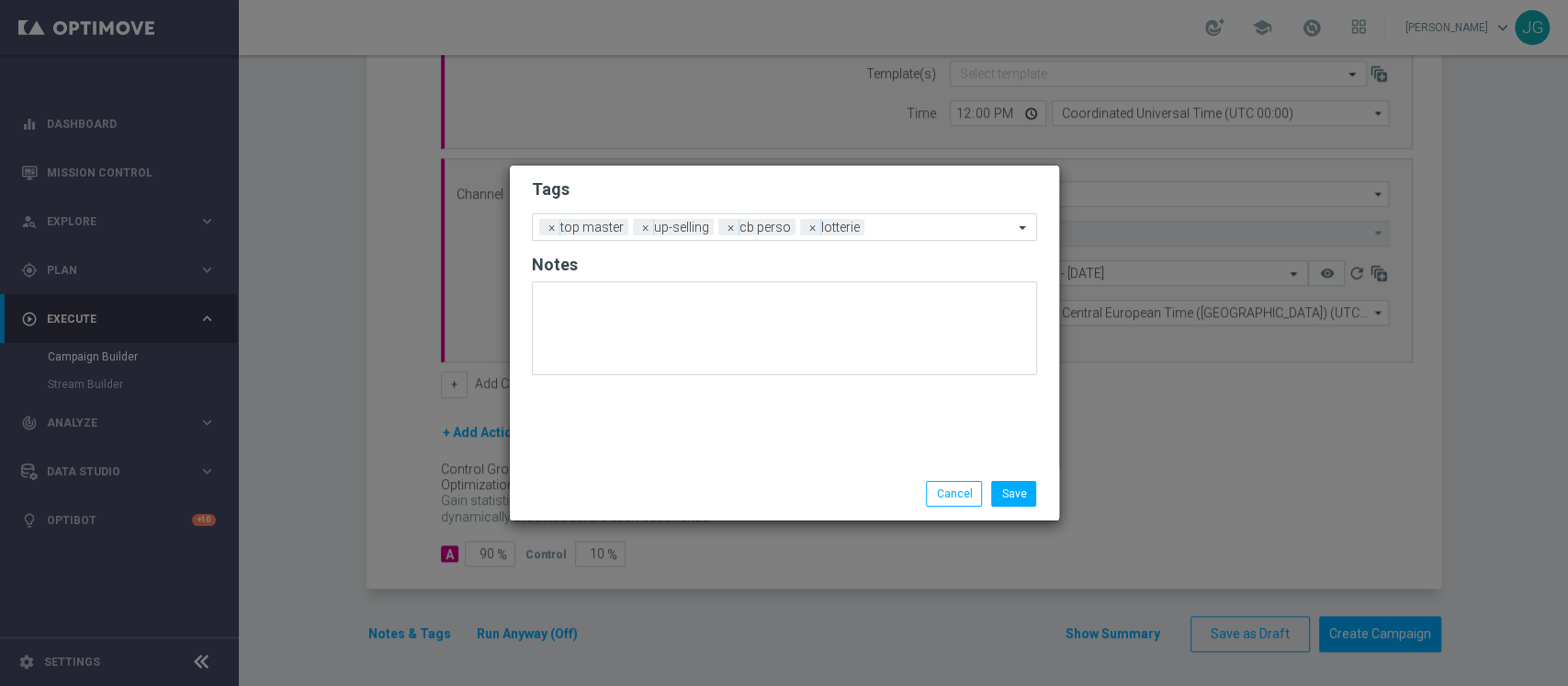
click at [727, 497] on div "Save Cancel" at bounding box center [873, 493] width 355 height 26
click at [891, 231] on input "text" at bounding box center [942, 229] width 141 height 15
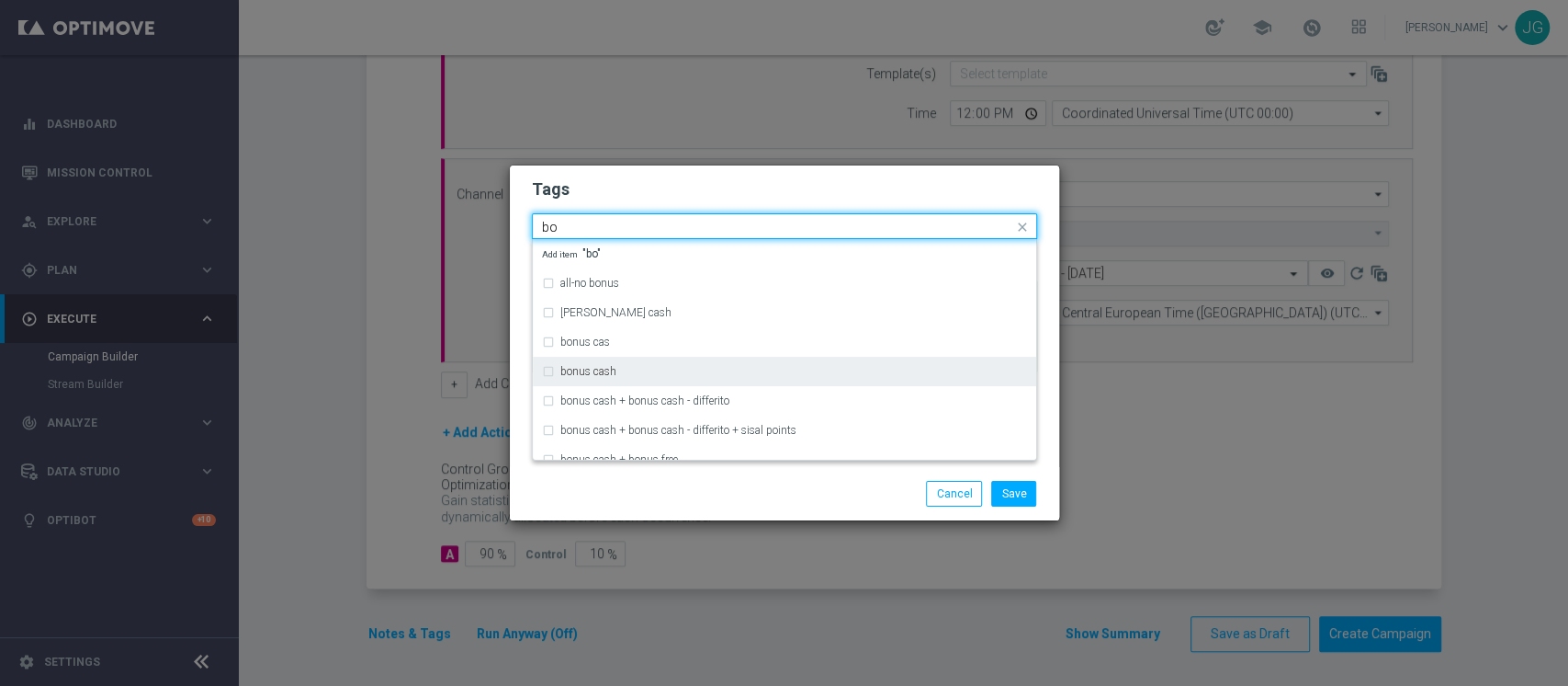
click at [606, 366] on label "bonus cash" at bounding box center [589, 371] width 56 height 11
type input "bo"
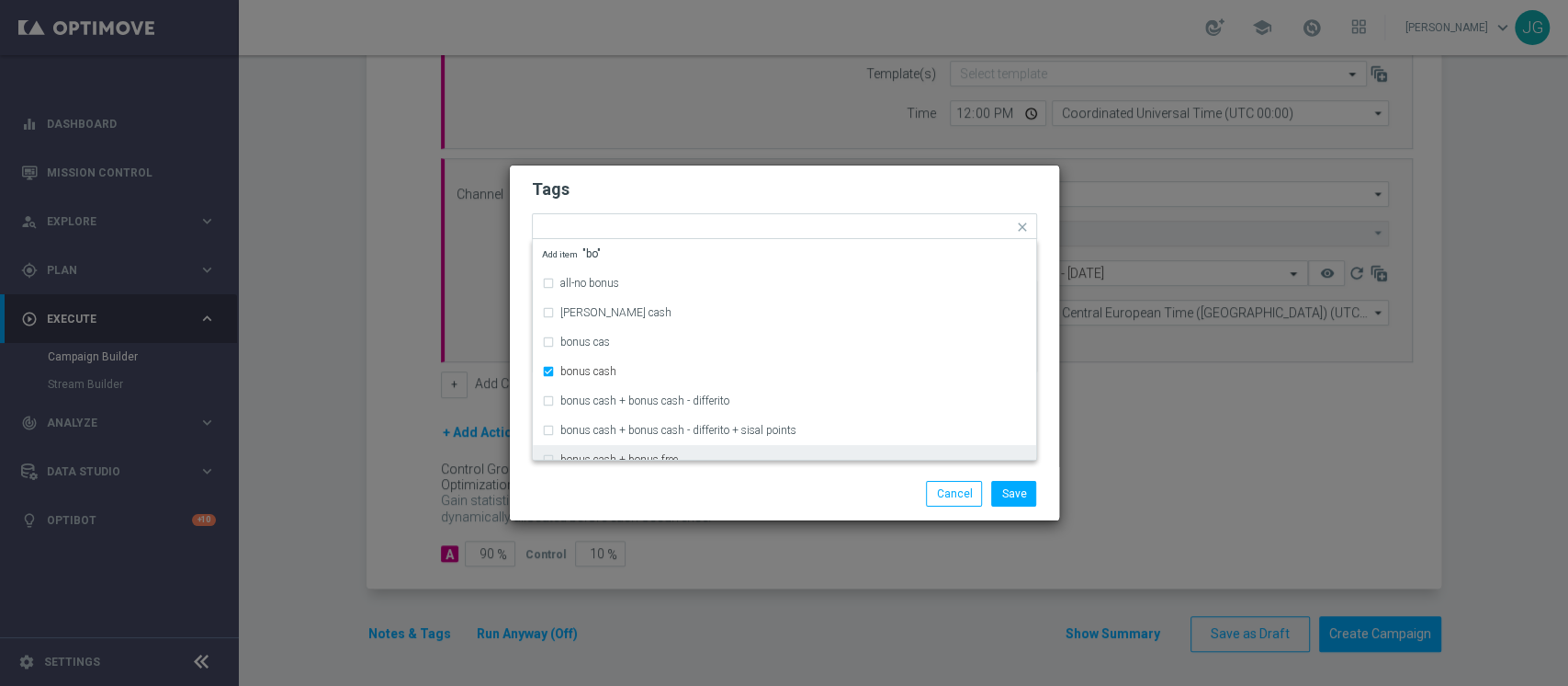
click at [742, 465] on div "Tags Quick find × top master × up-selling × cb perso × lotterie × bonus cash al…" at bounding box center [784, 316] width 549 height 302
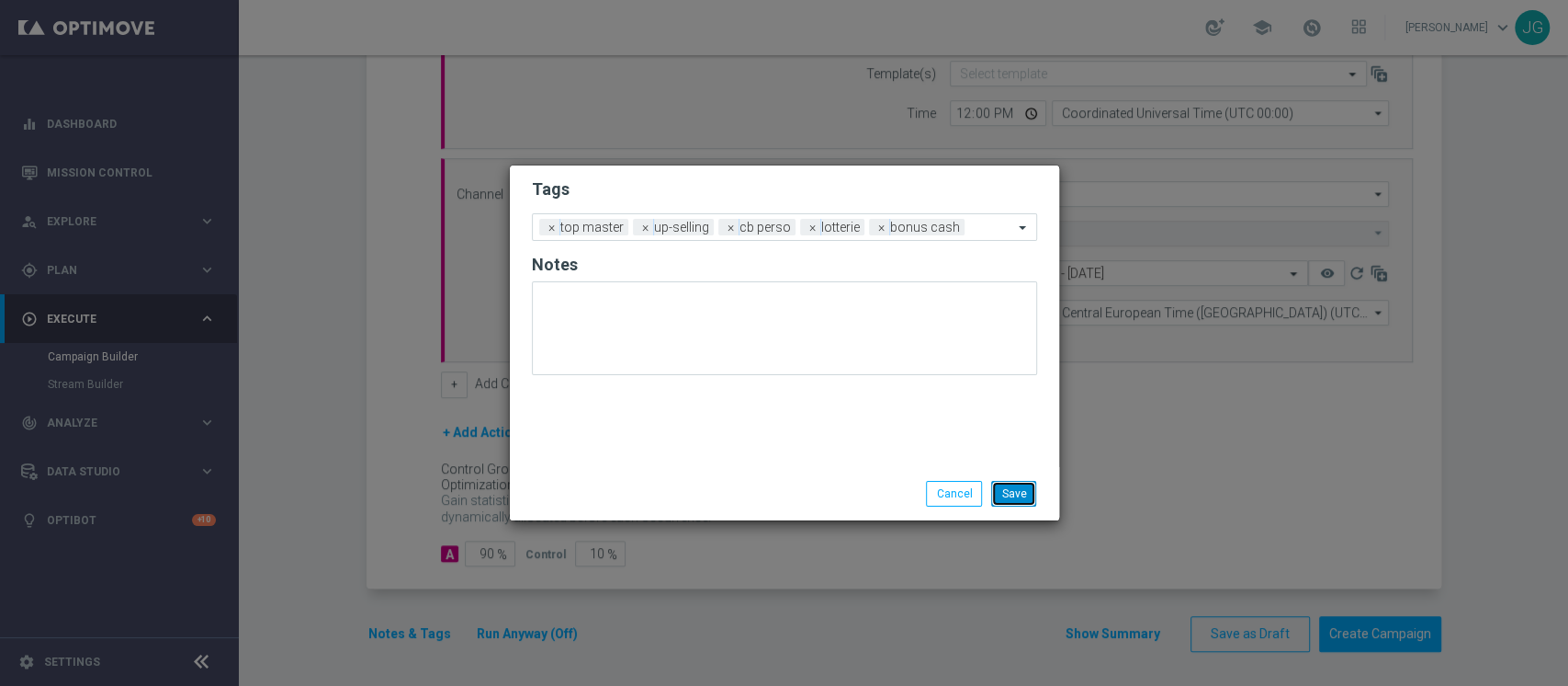
click at [1020, 489] on button "Save" at bounding box center [1013, 493] width 45 height 26
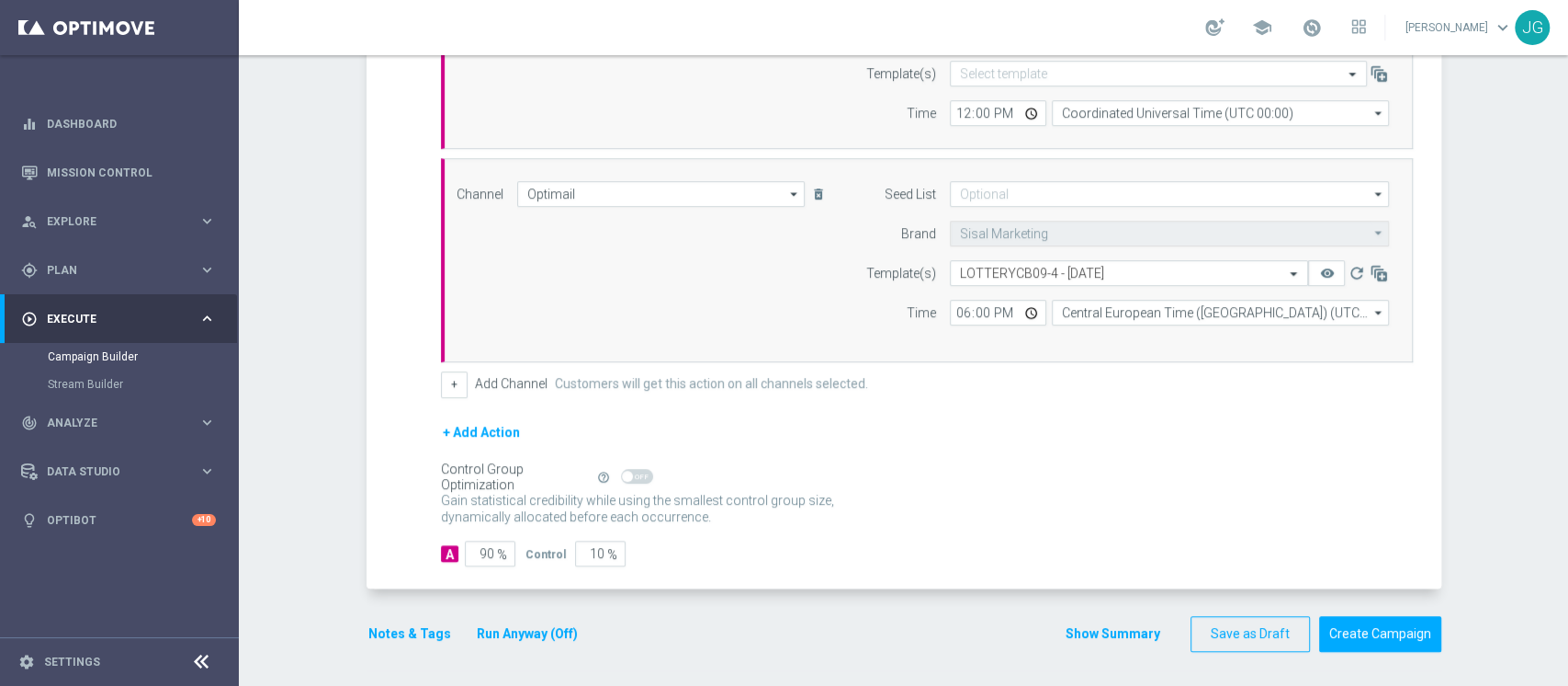
click at [524, 637] on button "Run Anyway (Off)" at bounding box center [527, 634] width 105 height 23
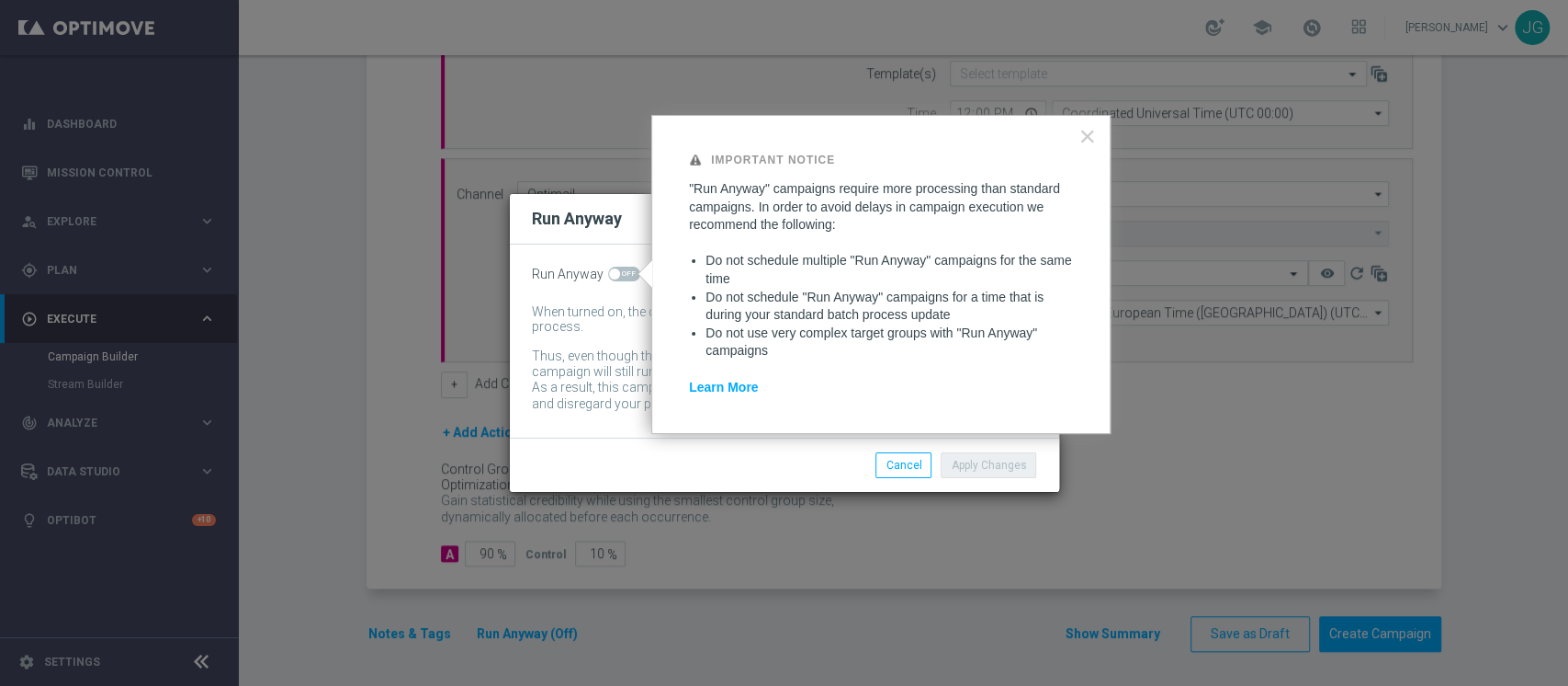
click at [627, 274] on span at bounding box center [623, 273] width 32 height 14
click at [627, 274] on input "checkbox" at bounding box center [623, 273] width 32 height 14
checkbox input "true"
click at [1017, 464] on button "Apply Changes" at bounding box center [988, 465] width 95 height 26
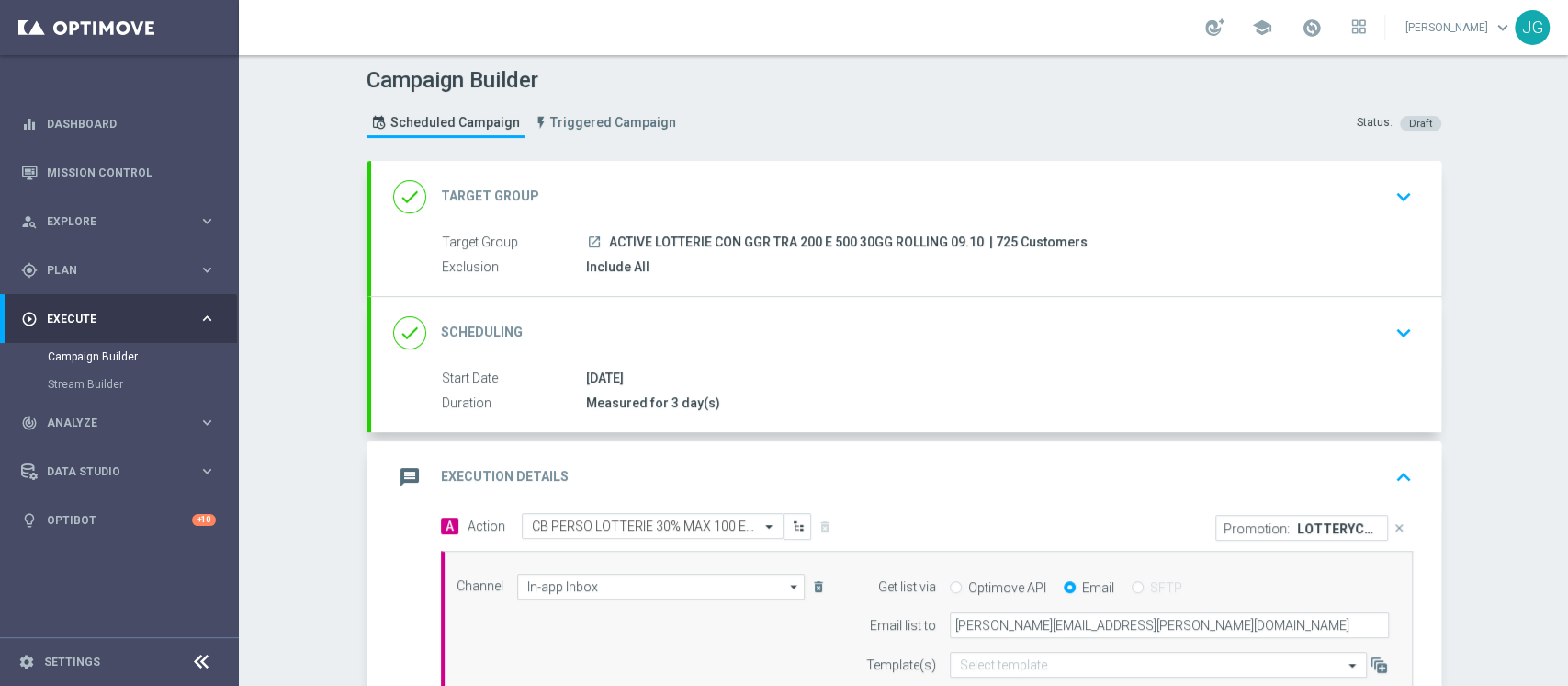
scroll to position [0, 0]
click at [1148, 455] on div "message Execution Details keyboard_arrow_up" at bounding box center [905, 480] width 1070 height 72
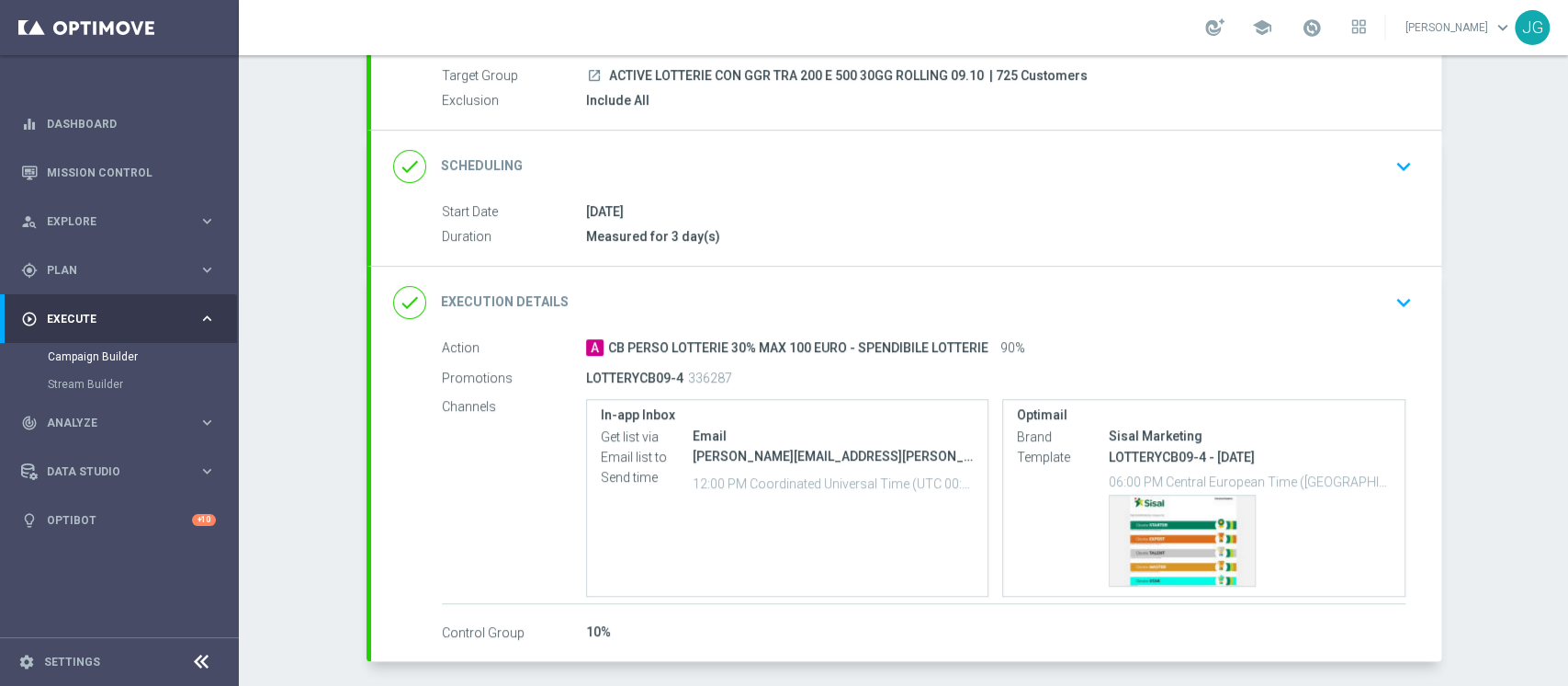
scroll to position [243, 0]
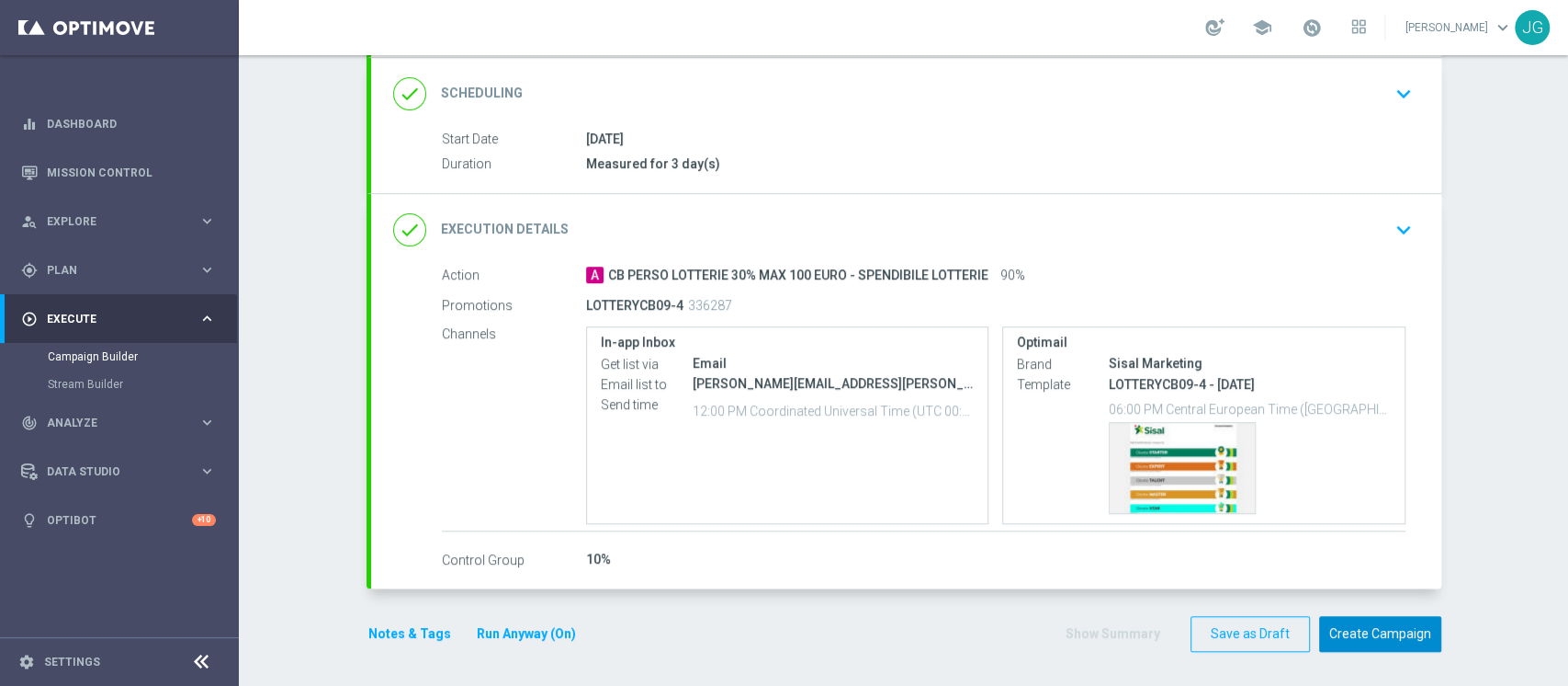
click at [1393, 631] on button "Create Campaign" at bounding box center [1380, 633] width 122 height 36
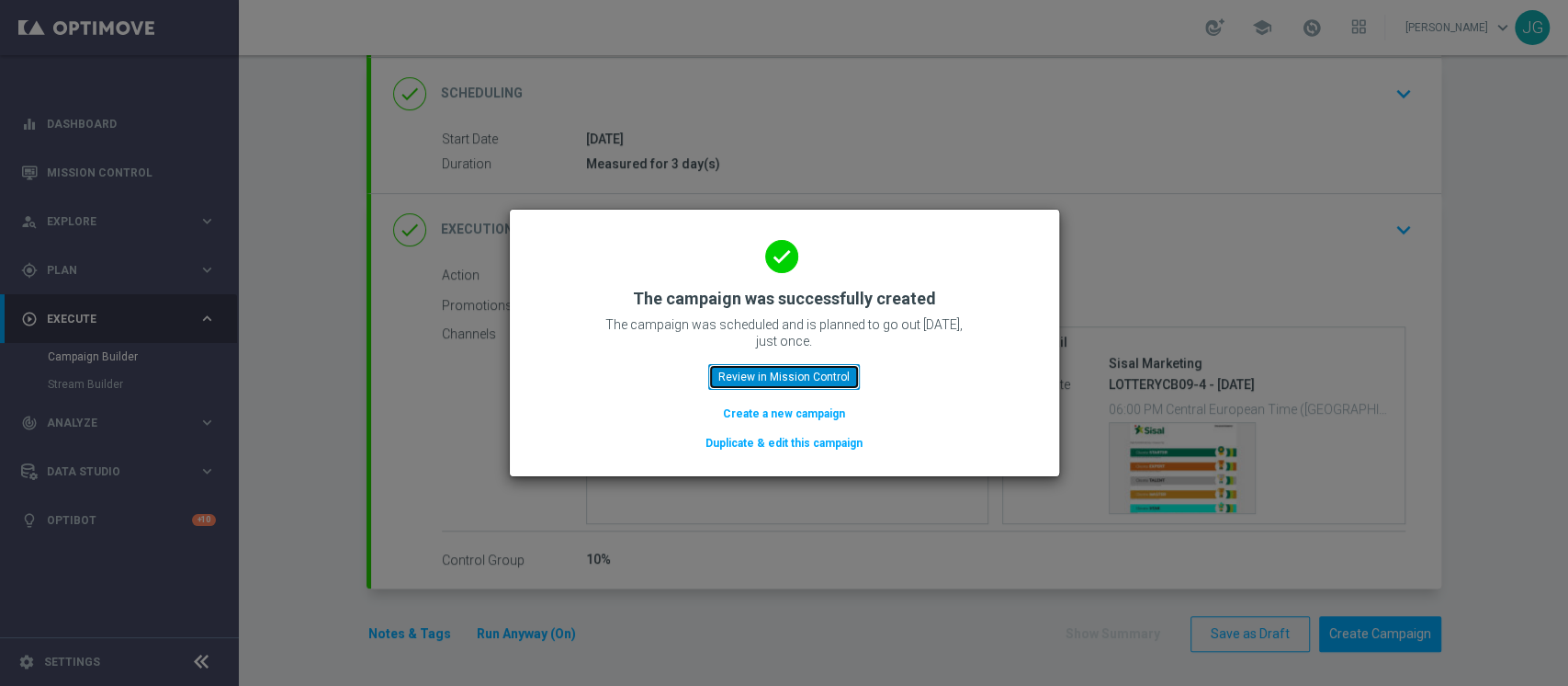
click at [820, 372] on button "Review in Mission Control" at bounding box center [784, 377] width 152 height 26
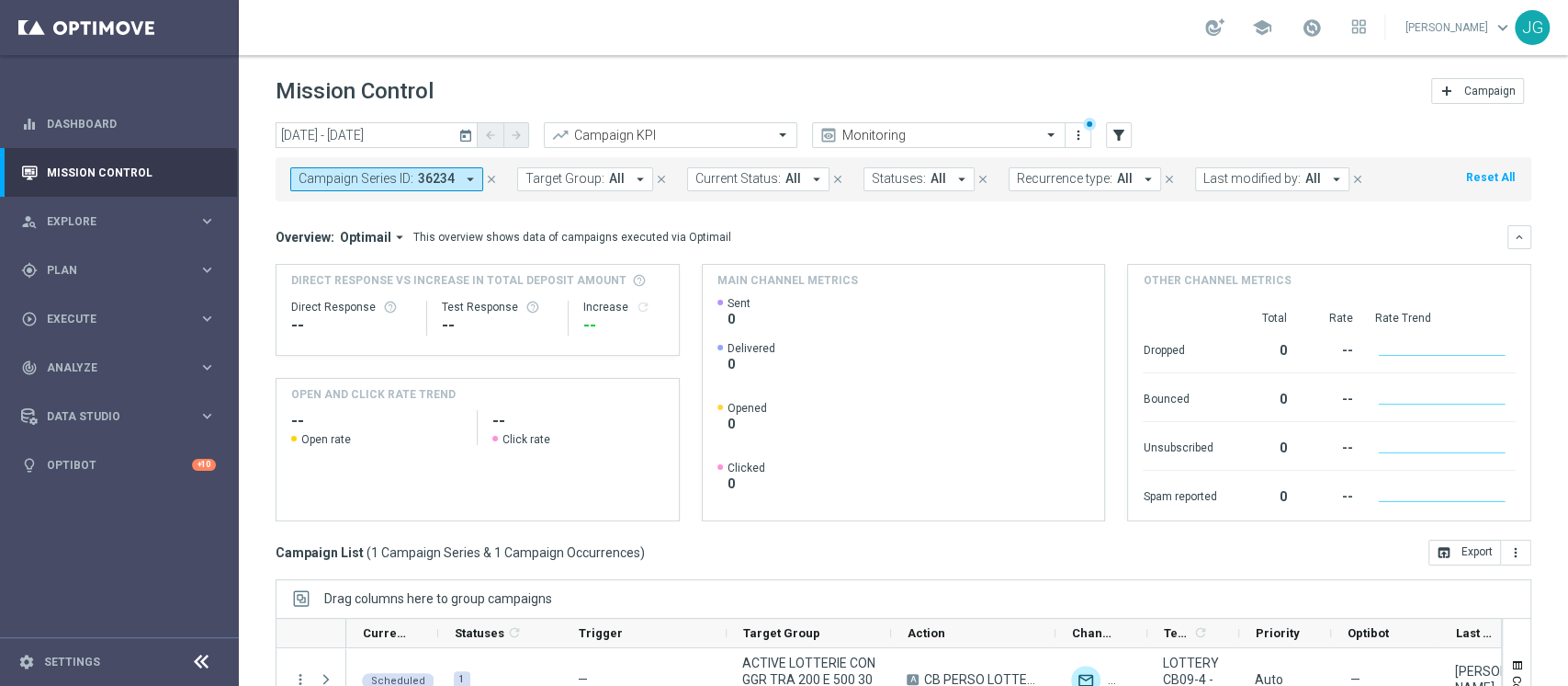
scroll to position [233, 0]
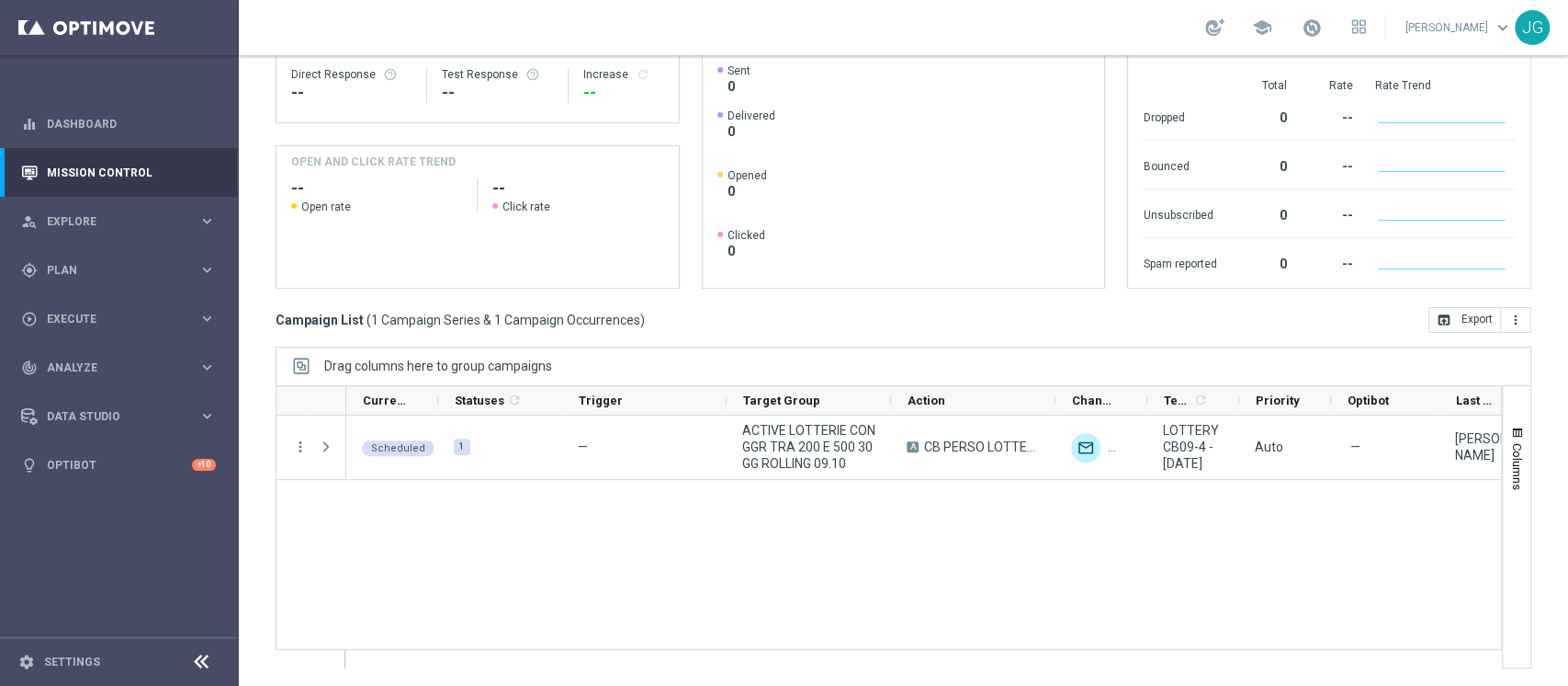
drag, startPoint x: 741, startPoint y: 428, endPoint x: 874, endPoint y: 478, distance: 142.1
click at [874, 478] on div "Scheduled play_arrow 1 — ACTIVE LOTTERIE CON GGR TRA 200 E 500 30GG ROLLING 09.…" at bounding box center [1122, 447] width 1553 height 64
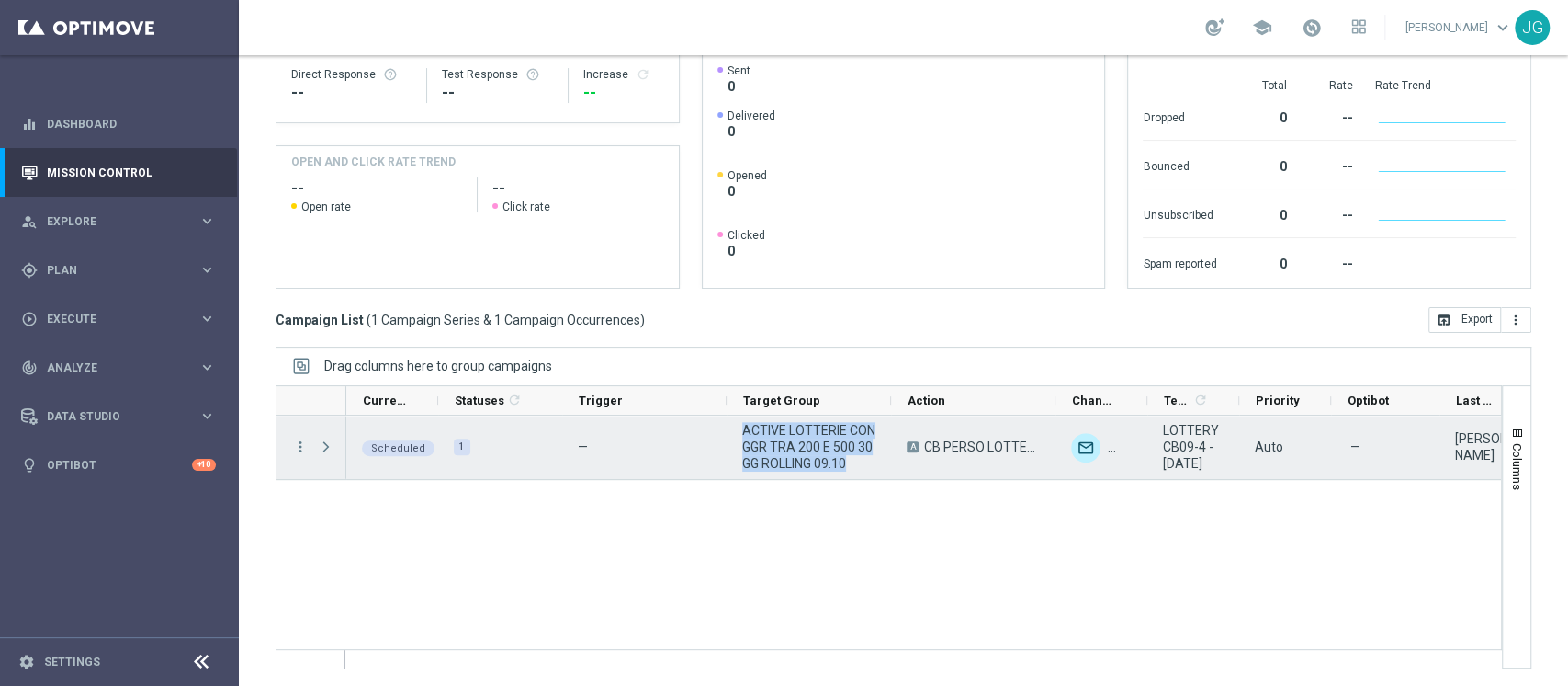
drag, startPoint x: 860, startPoint y: 465, endPoint x: 741, endPoint y: 423, distance: 126.2
click at [742, 423] on span "ACTIVE LOTTERIE CON GGR TRA 200 E 500 30GG ROLLING 09.10" at bounding box center [808, 447] width 133 height 50
click at [424, 434] on span "play_arrow" at bounding box center [419, 433] width 12 height 12
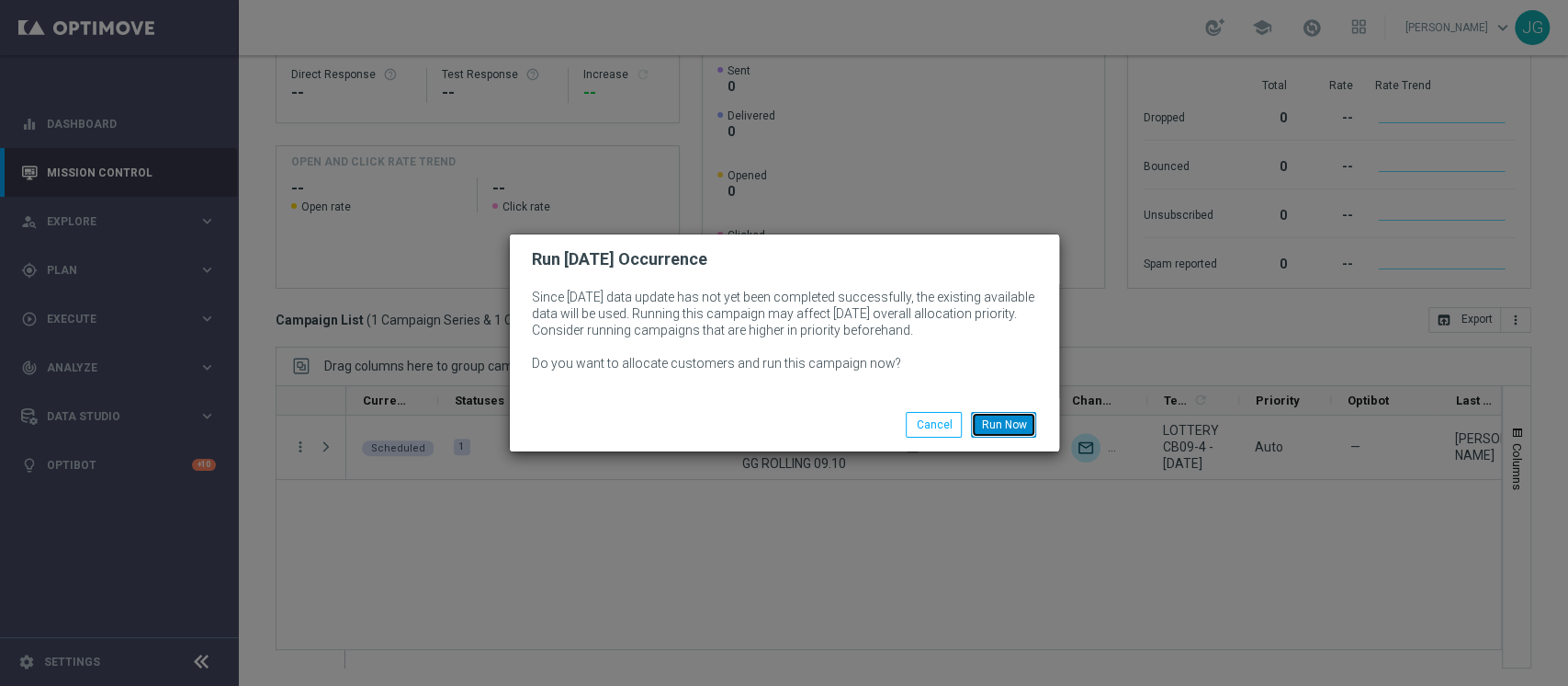
click at [1014, 431] on button "Run Now" at bounding box center [1003, 425] width 65 height 26
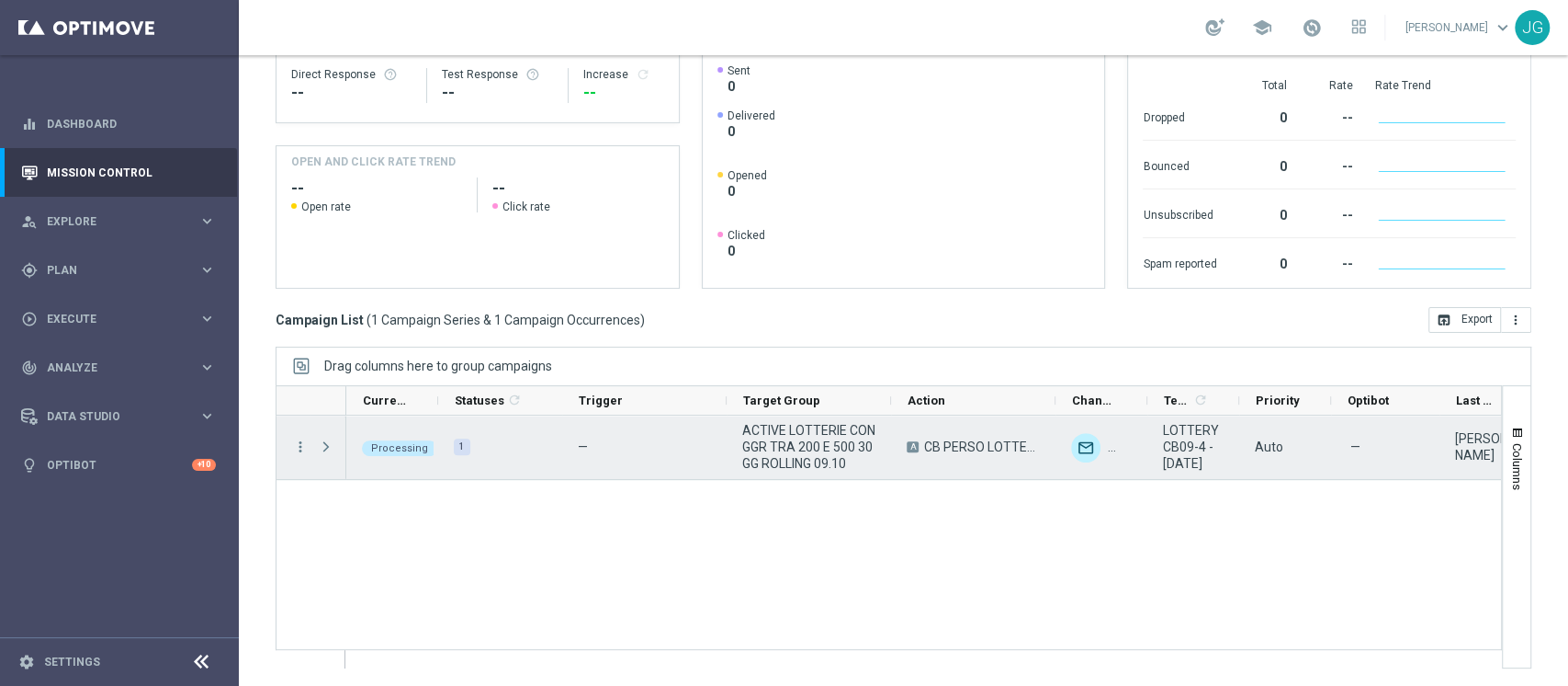
click at [330, 434] on span "Press SPACE to select this row." at bounding box center [327, 447] width 20 height 37
click at [329, 439] on span "Press SPACE to select this row." at bounding box center [326, 446] width 16 height 14
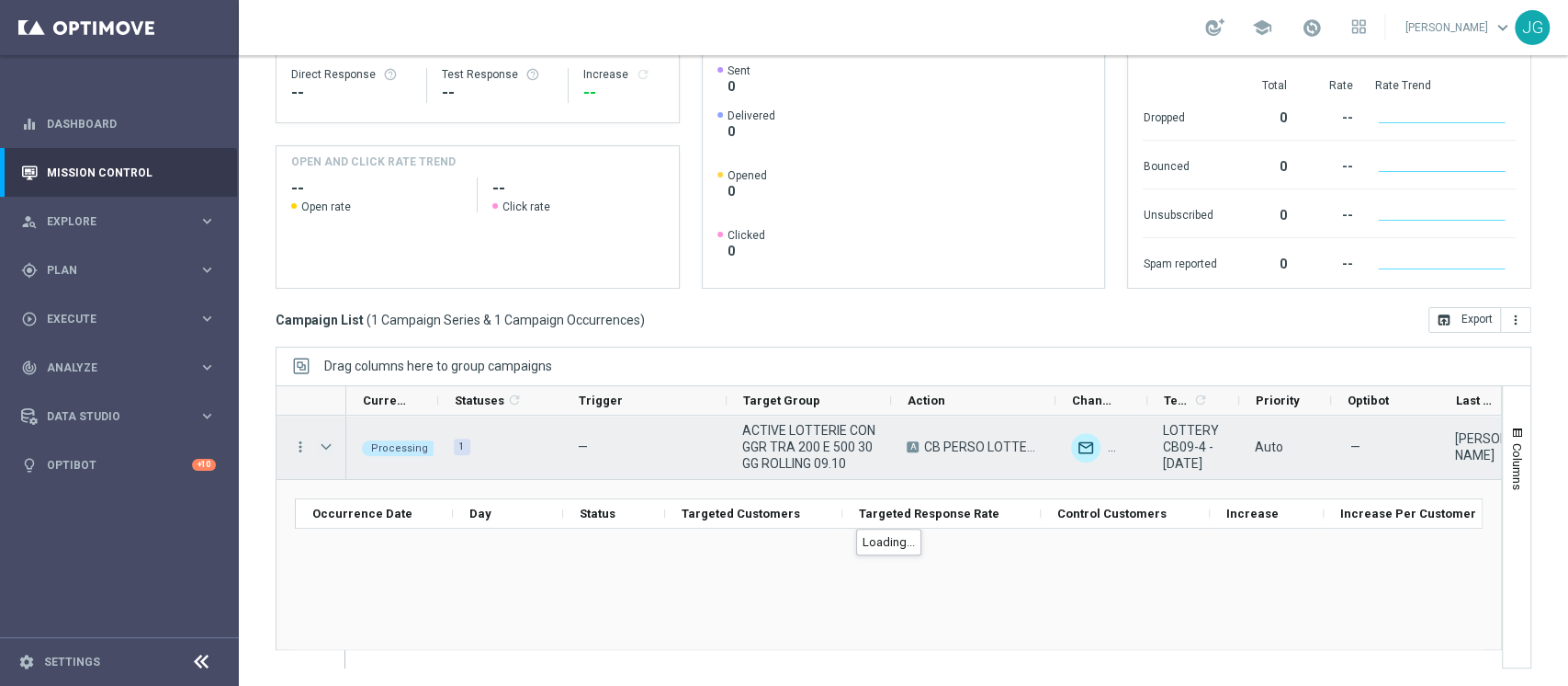
click at [329, 439] on span "Press SPACE to select this row." at bounding box center [326, 446] width 16 height 14
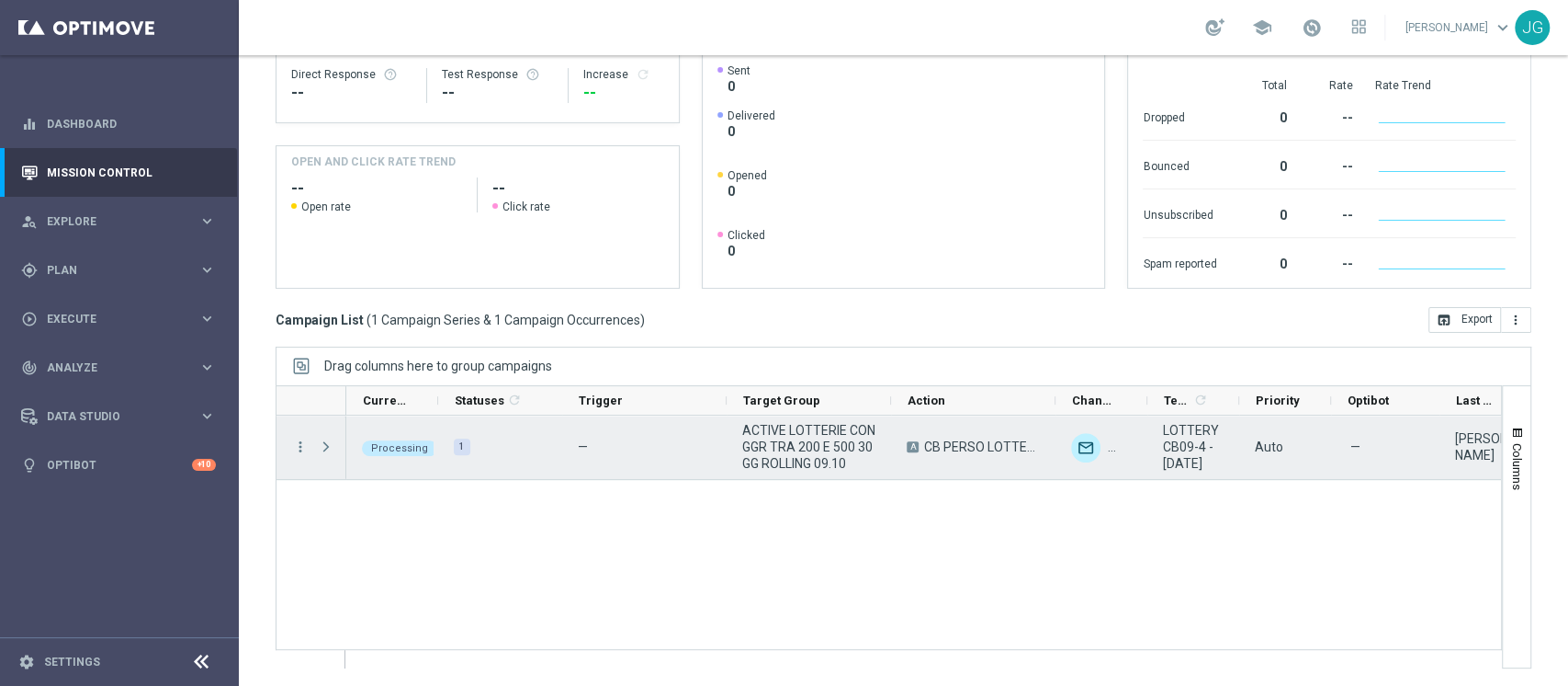
click at [329, 439] on span "Press SPACE to select this row." at bounding box center [326, 446] width 16 height 14
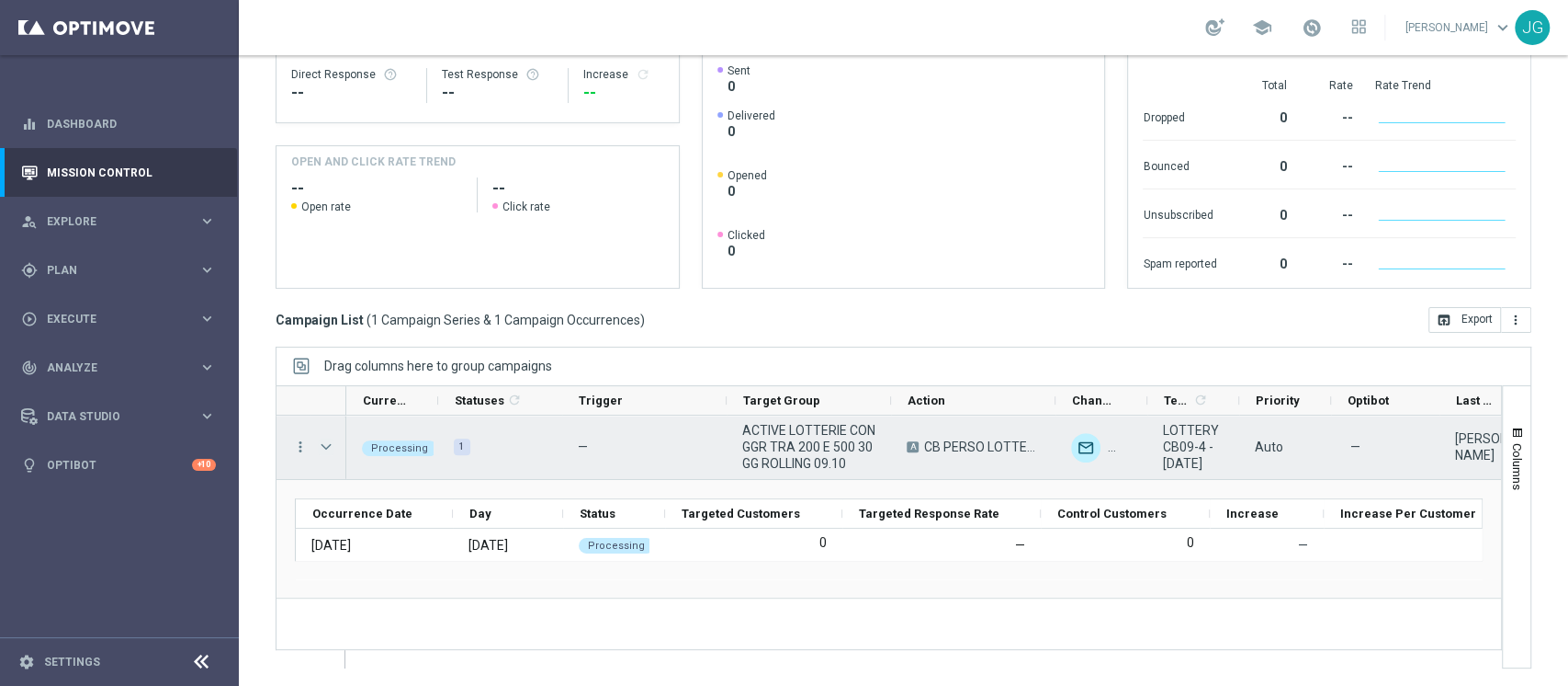
click at [329, 439] on span "Press SPACE to select this row." at bounding box center [326, 446] width 16 height 14
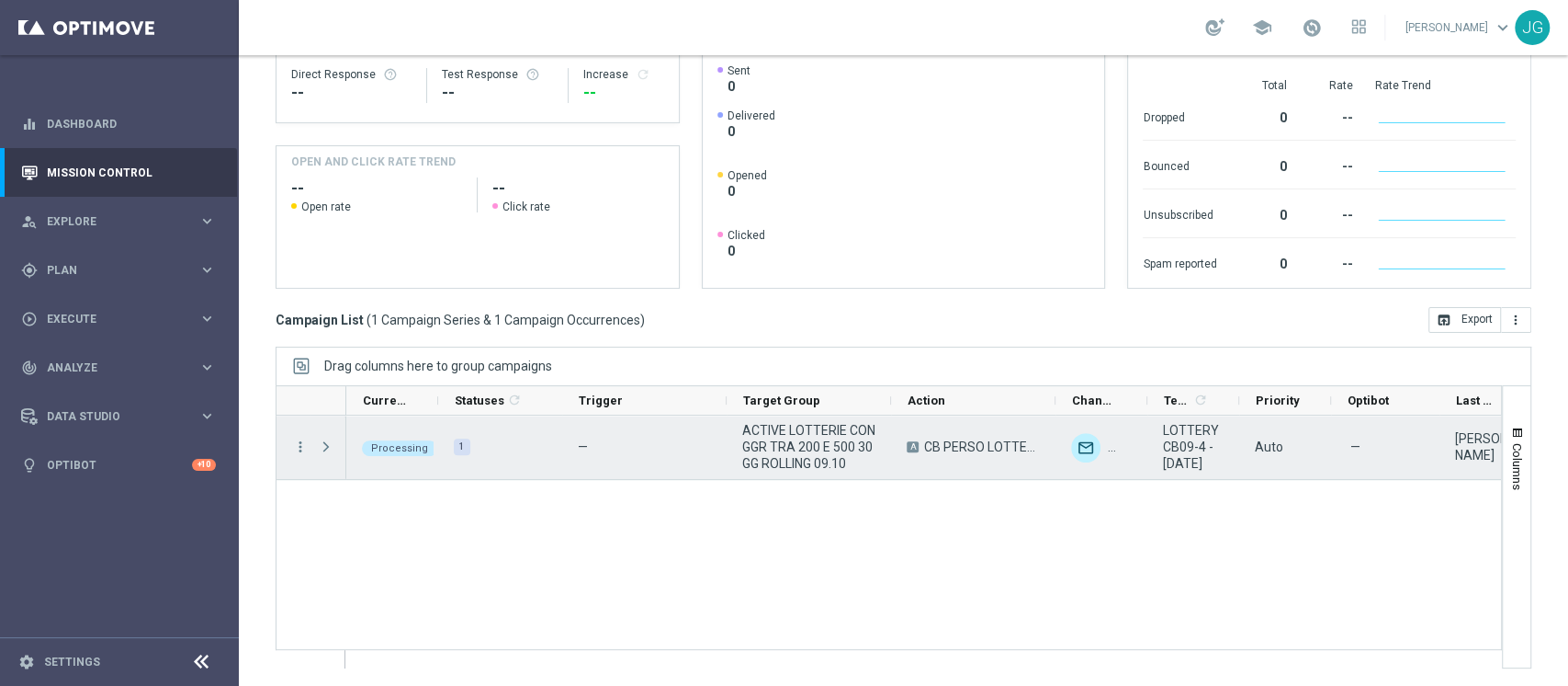
click at [329, 439] on span "Press SPACE to select this row." at bounding box center [326, 446] width 16 height 14
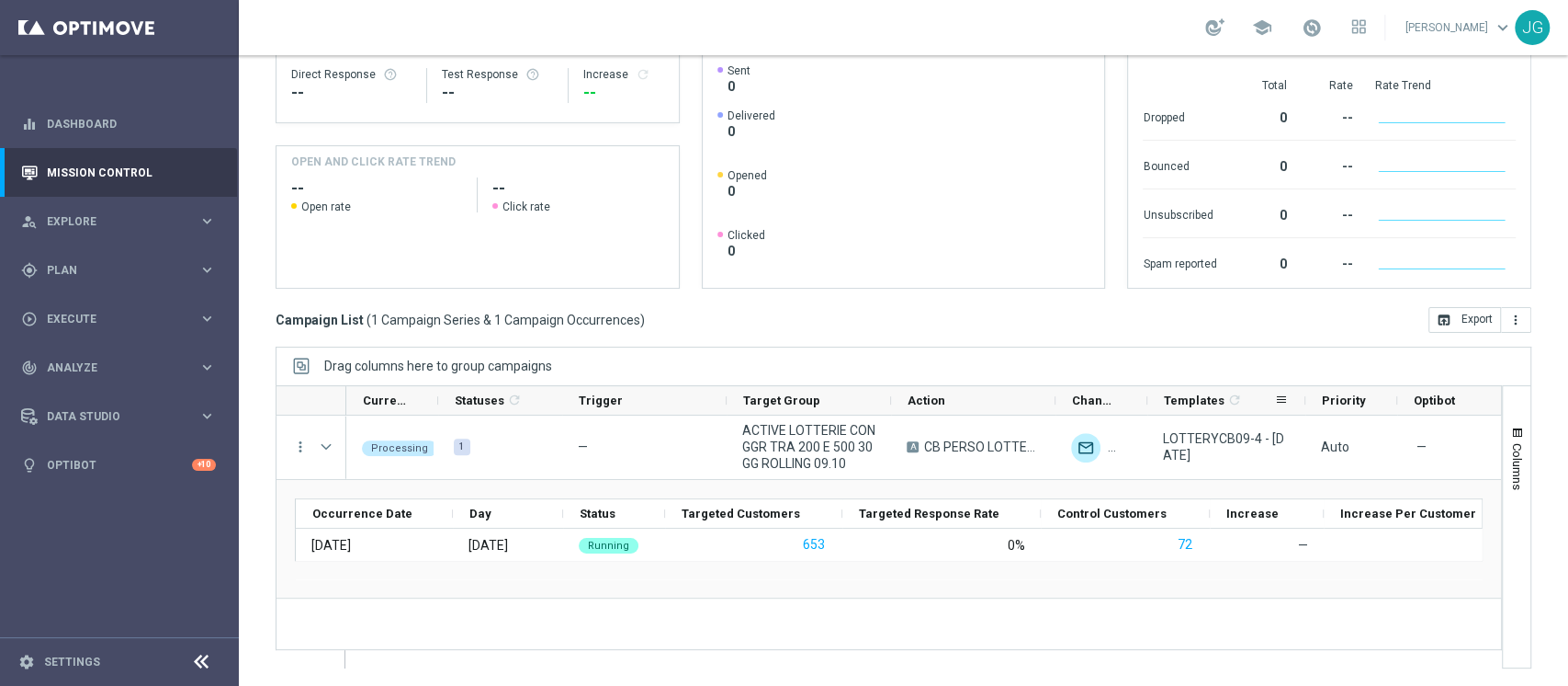
drag, startPoint x: 1236, startPoint y: 405, endPoint x: 1304, endPoint y: 401, distance: 68.1
click at [1304, 401] on div at bounding box center [1306, 401] width 8 height 29
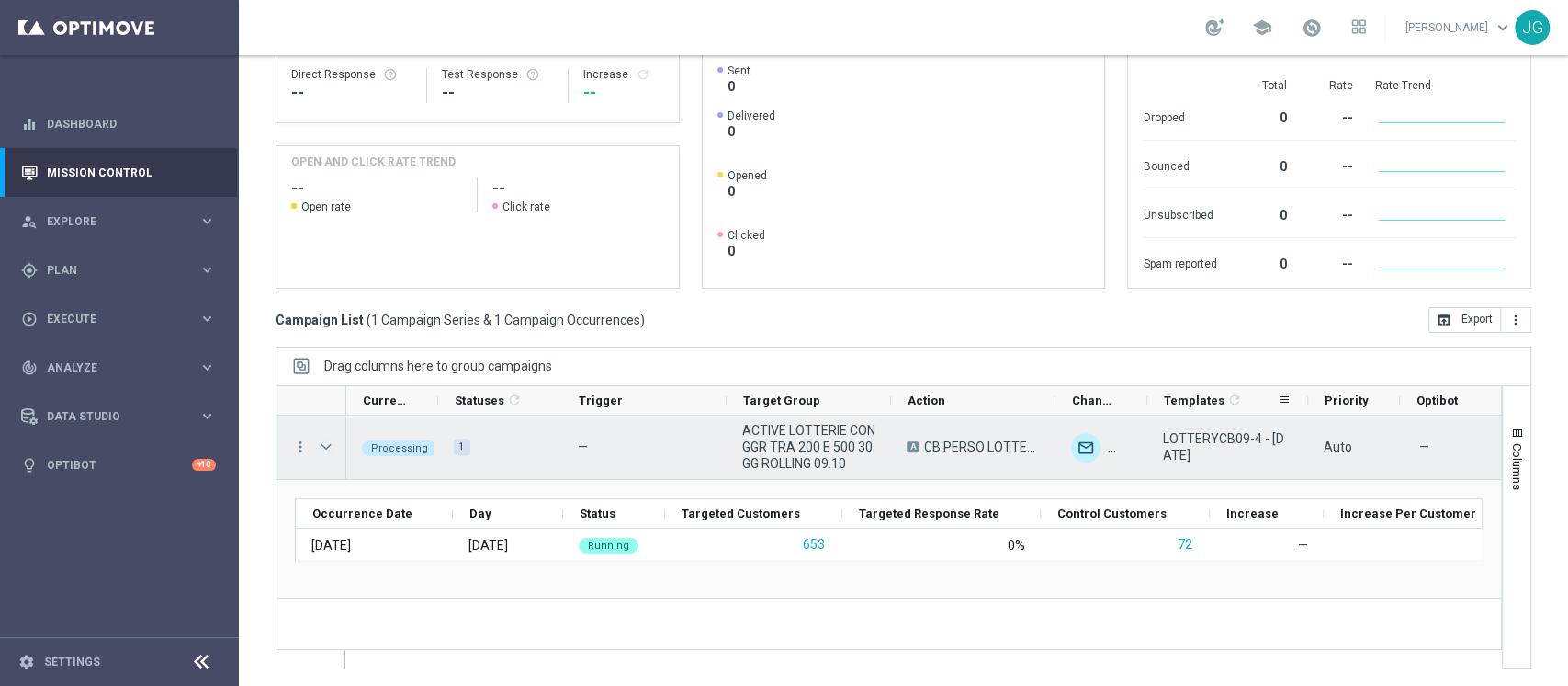
click at [323, 441] on span "Press SPACE to select this row." at bounding box center [326, 446] width 16 height 14
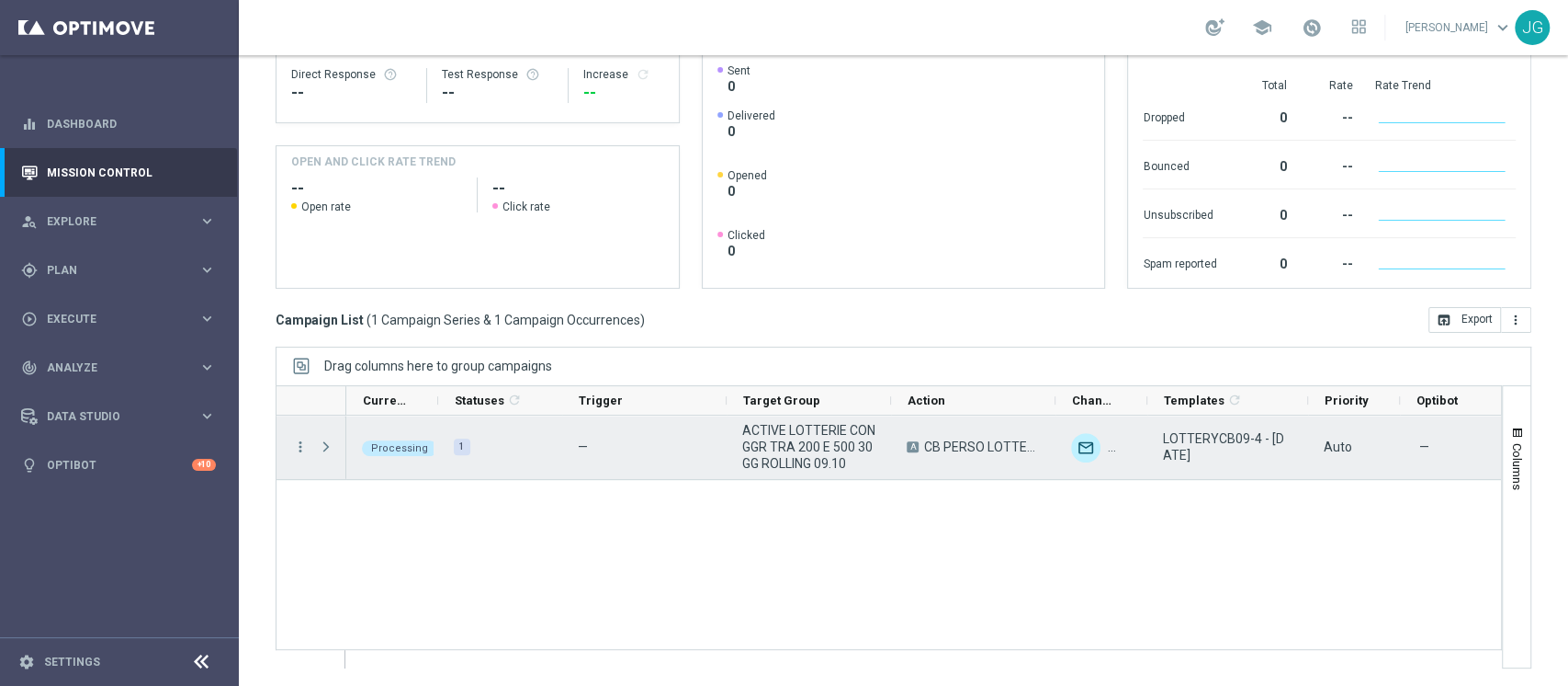
click at [323, 441] on span "Press SPACE to select this row." at bounding box center [326, 446] width 16 height 14
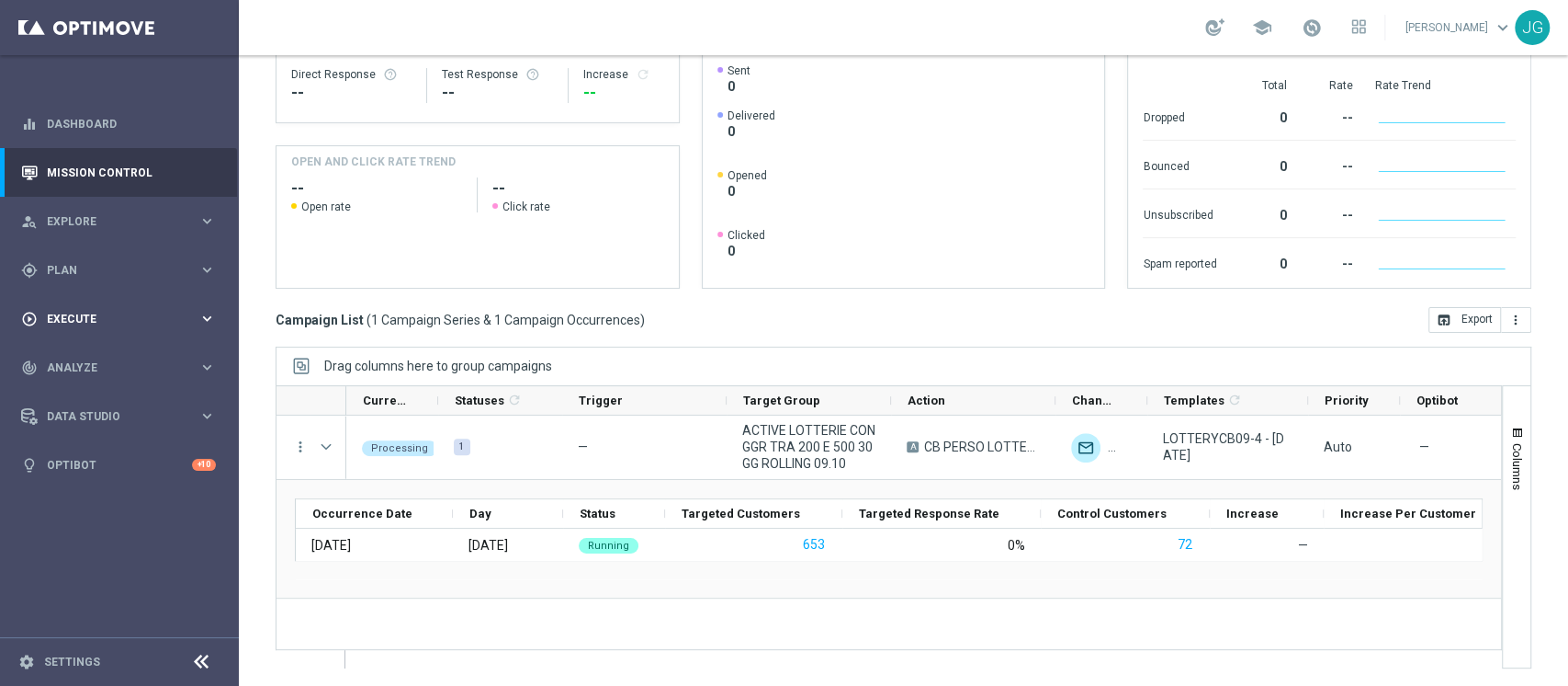
click at [78, 327] on div "play_circle_outline Execute" at bounding box center [109, 318] width 178 height 16
click at [90, 355] on link "Campaign Builder" at bounding box center [119, 356] width 143 height 14
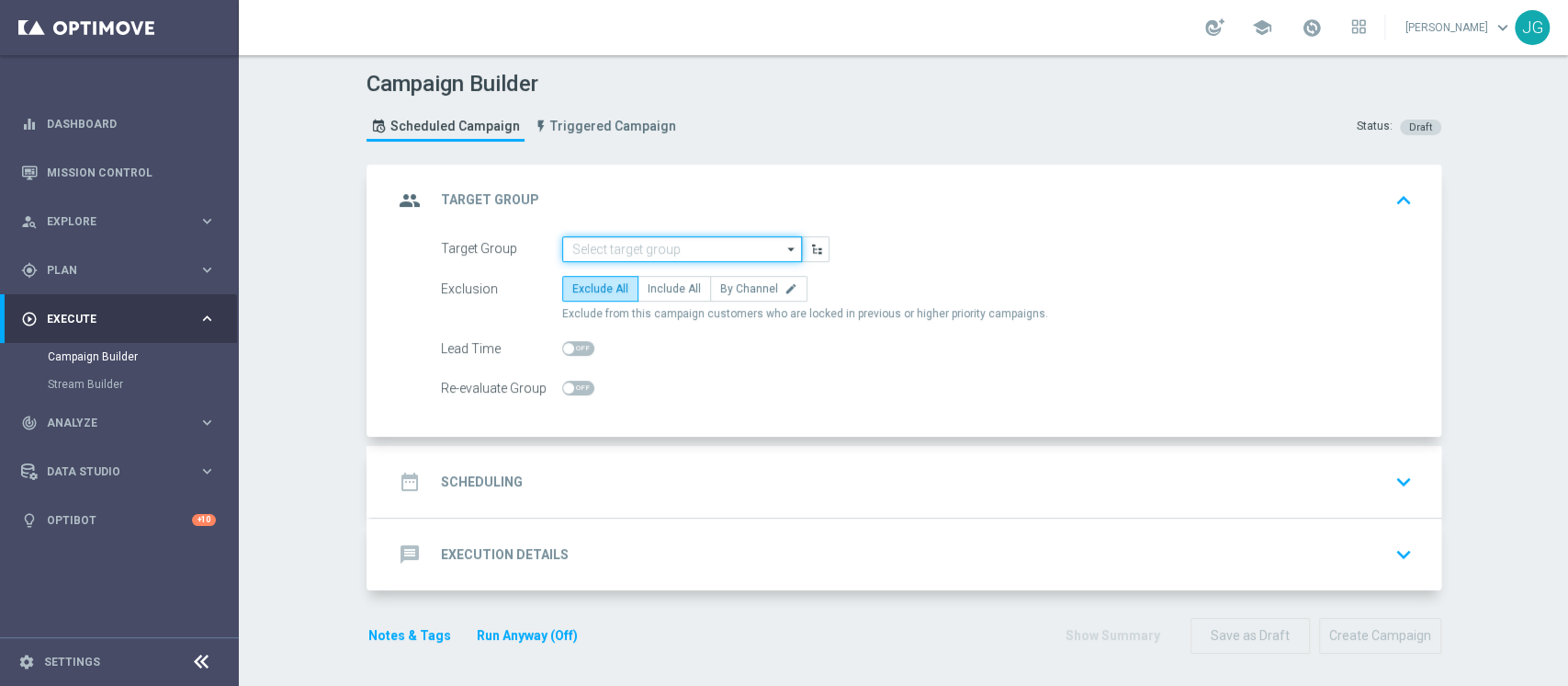
click at [607, 242] on input at bounding box center [682, 249] width 240 height 26
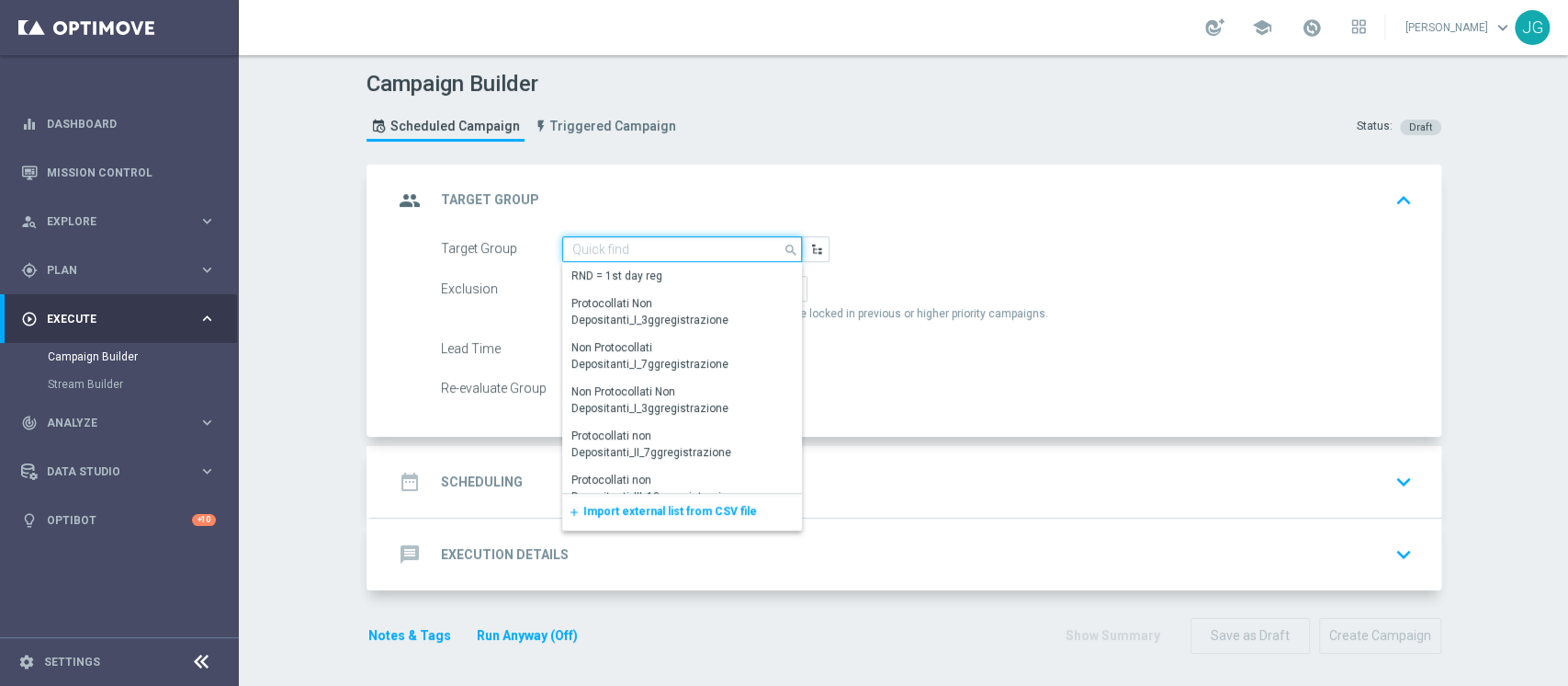
paste input "ACTIVE LOTTERIE CON GGR TRA 0 E 200 30GG ROLLING 09.10"
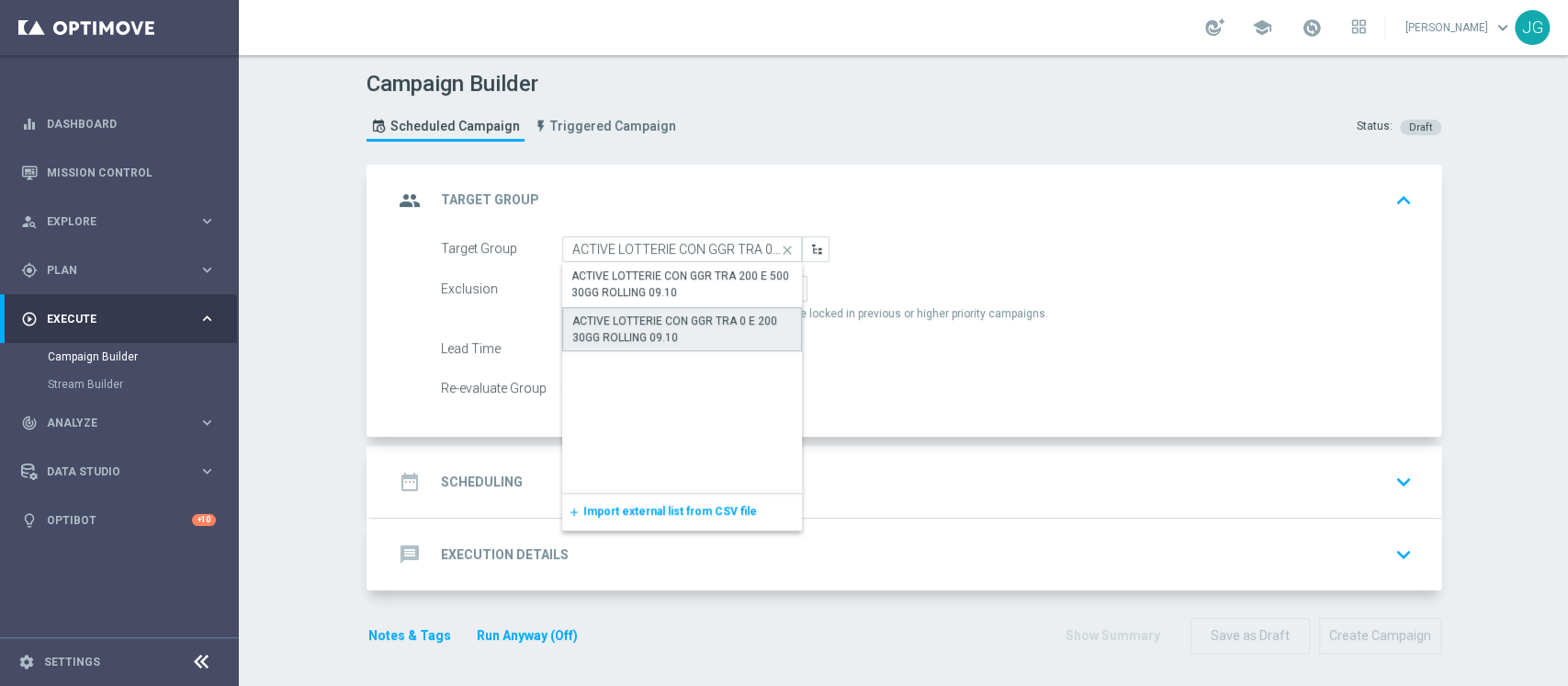
click at [671, 328] on div "ACTIVE LOTTERIE CON GGR TRA 0 E 200 30GG ROLLING 09.10" at bounding box center [683, 329] width 221 height 33
type input "ACTIVE LOTTERIE CON GGR TRA 0 E 200 30GG ROLLING 09.10"
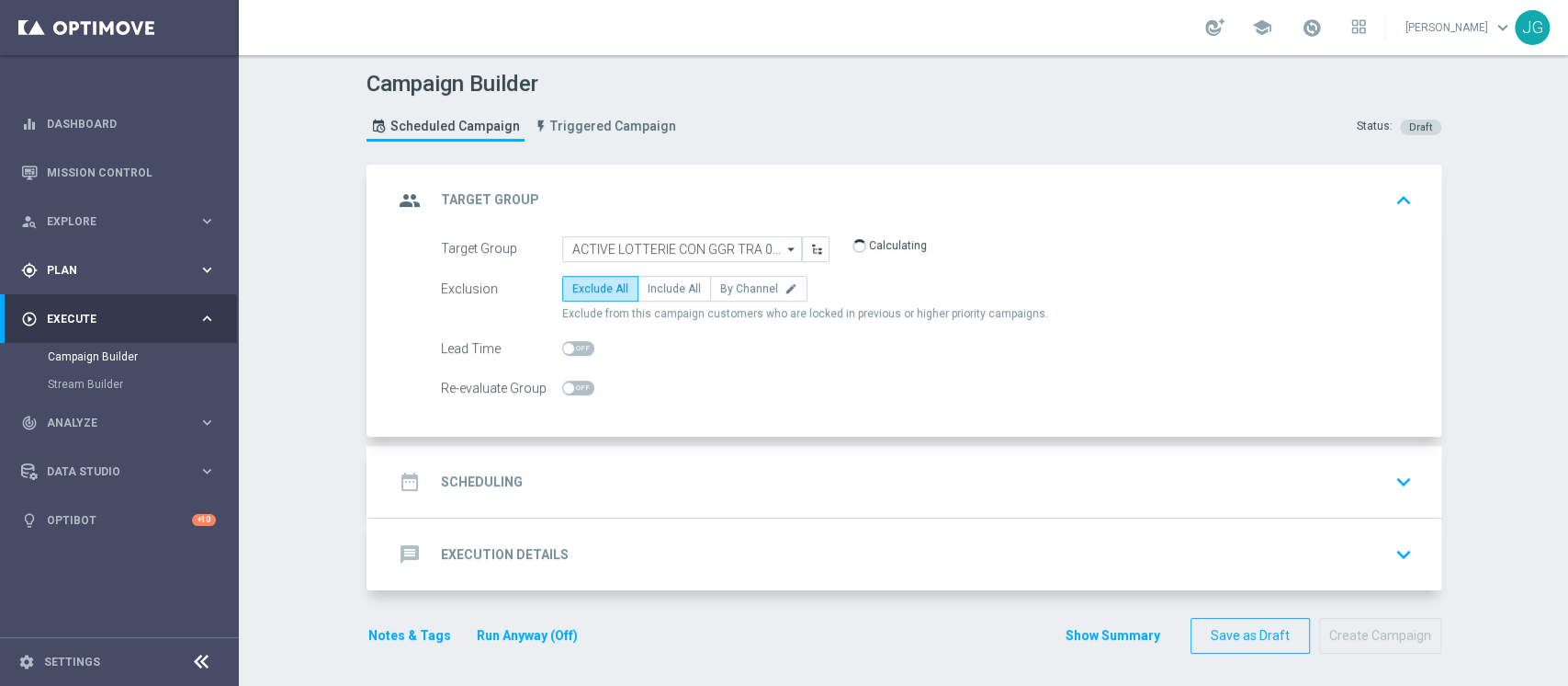
click at [112, 284] on div "gps_fixed Plan keyboard_arrow_right" at bounding box center [118, 269] width 237 height 49
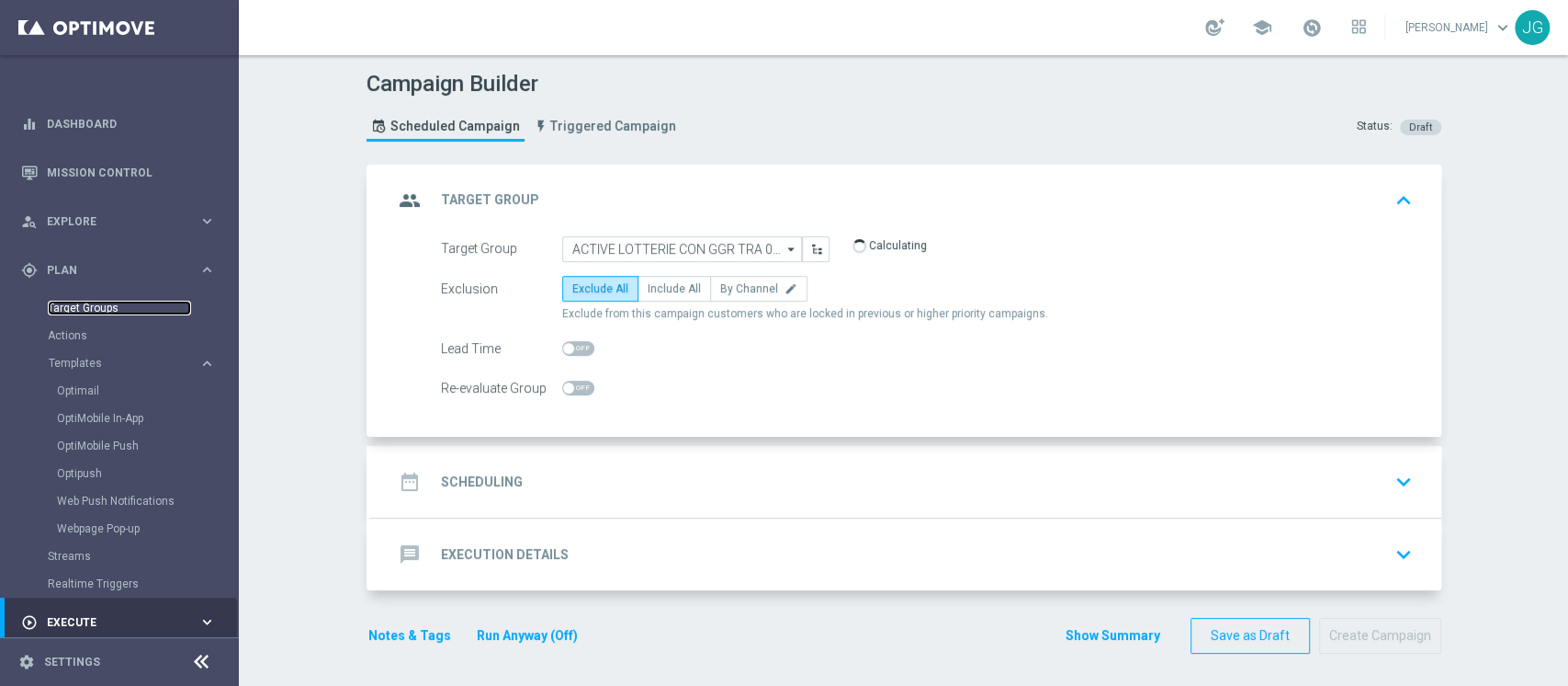
click at [76, 306] on link "Target Groups" at bounding box center [119, 307] width 143 height 14
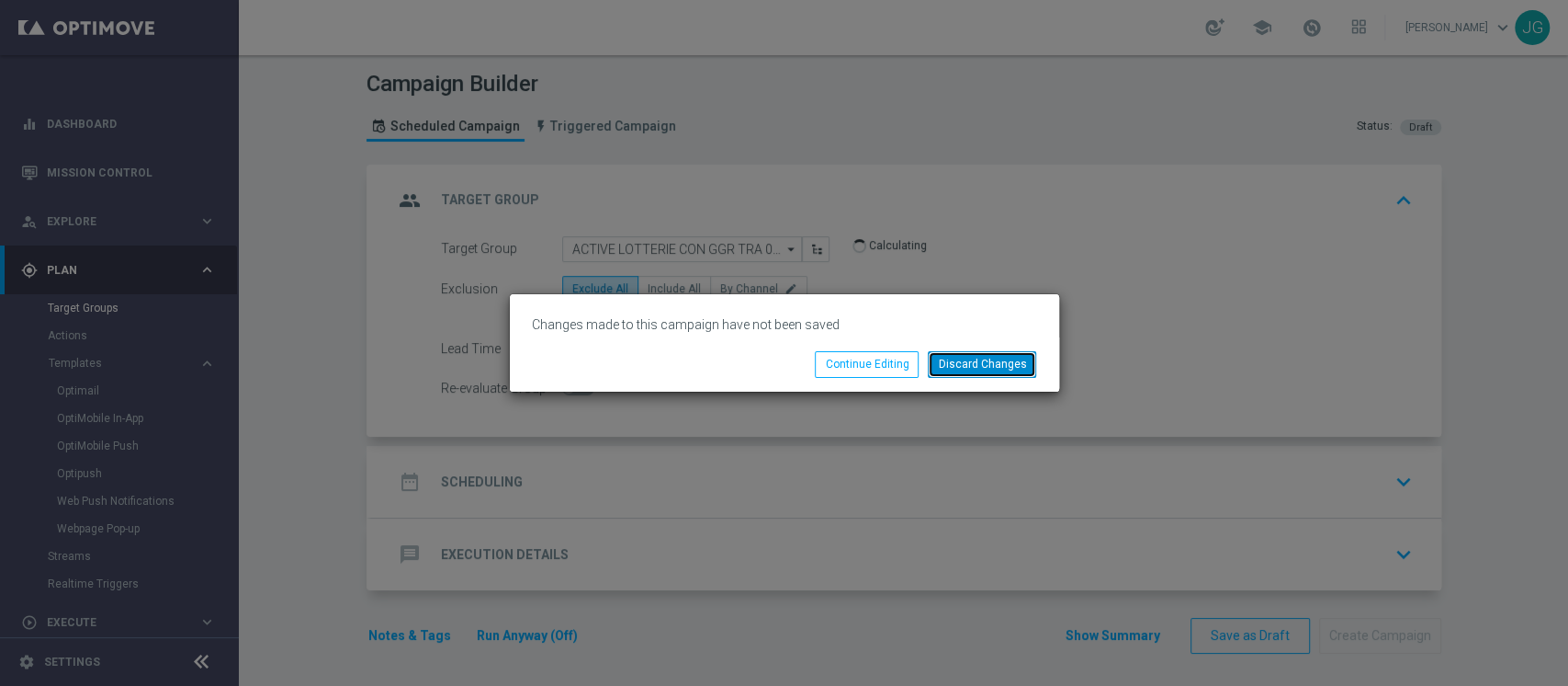
click at [980, 367] on button "Discard Changes" at bounding box center [981, 363] width 109 height 26
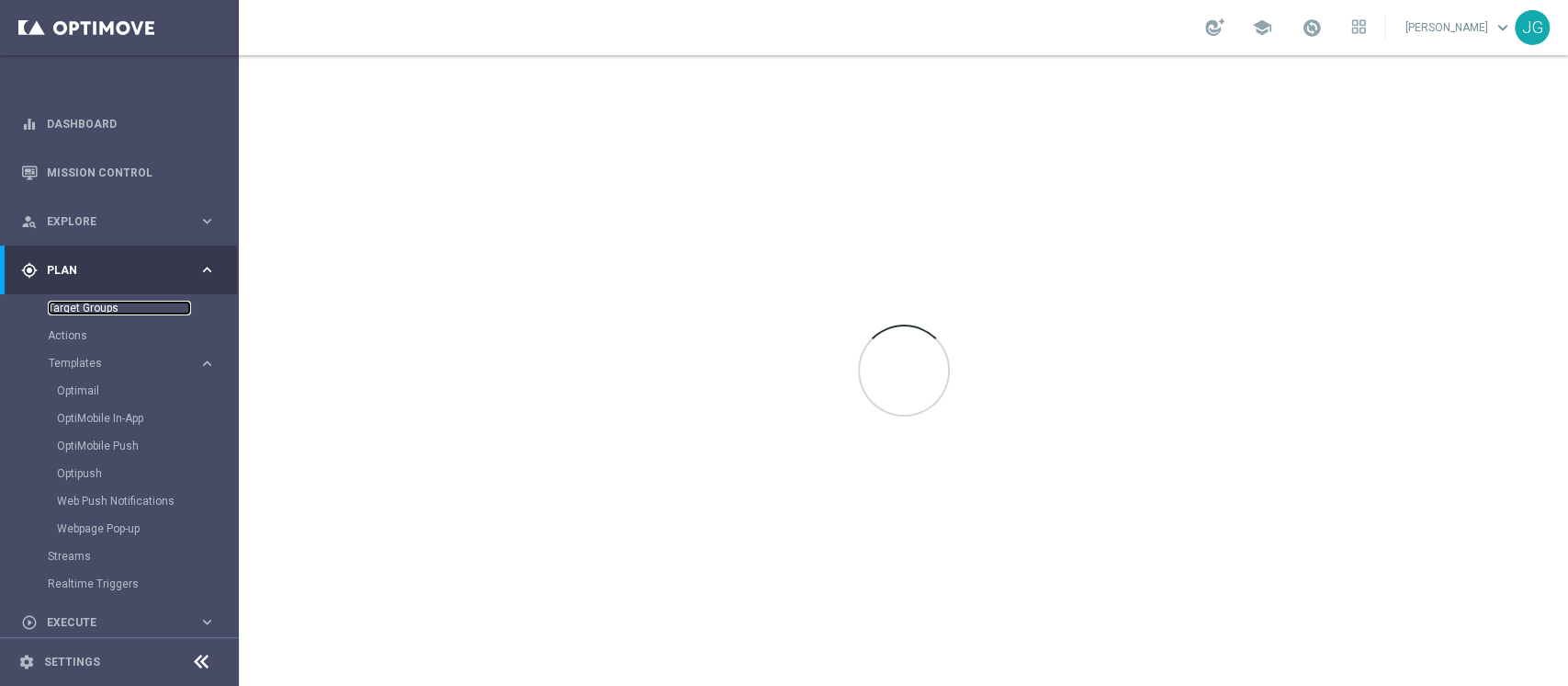
click at [102, 309] on link "Target Groups" at bounding box center [119, 307] width 143 height 14
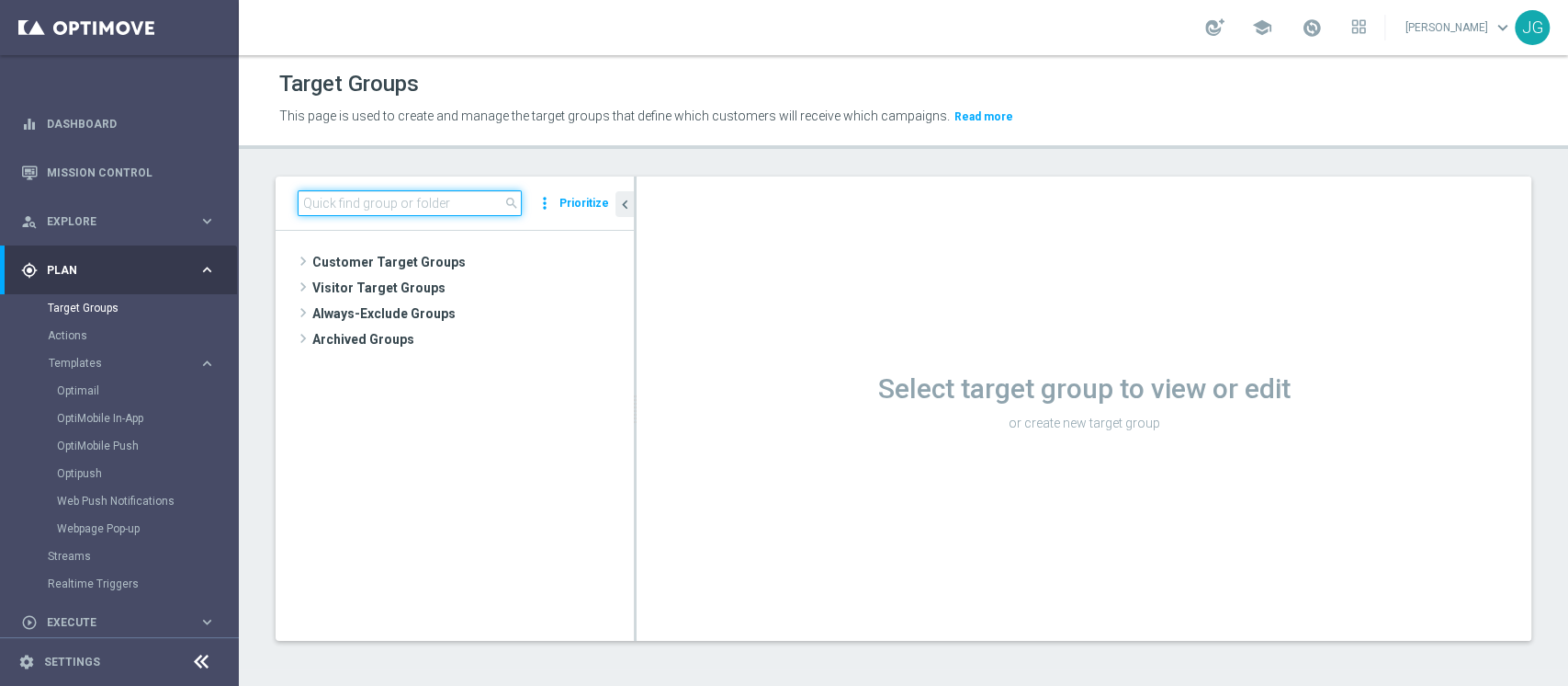
click at [367, 206] on input at bounding box center [409, 203] width 224 height 26
paste input "ACTIVE LOTTERIE CON GGR TRA 0 E 200 30GG ROLLING 09.10"
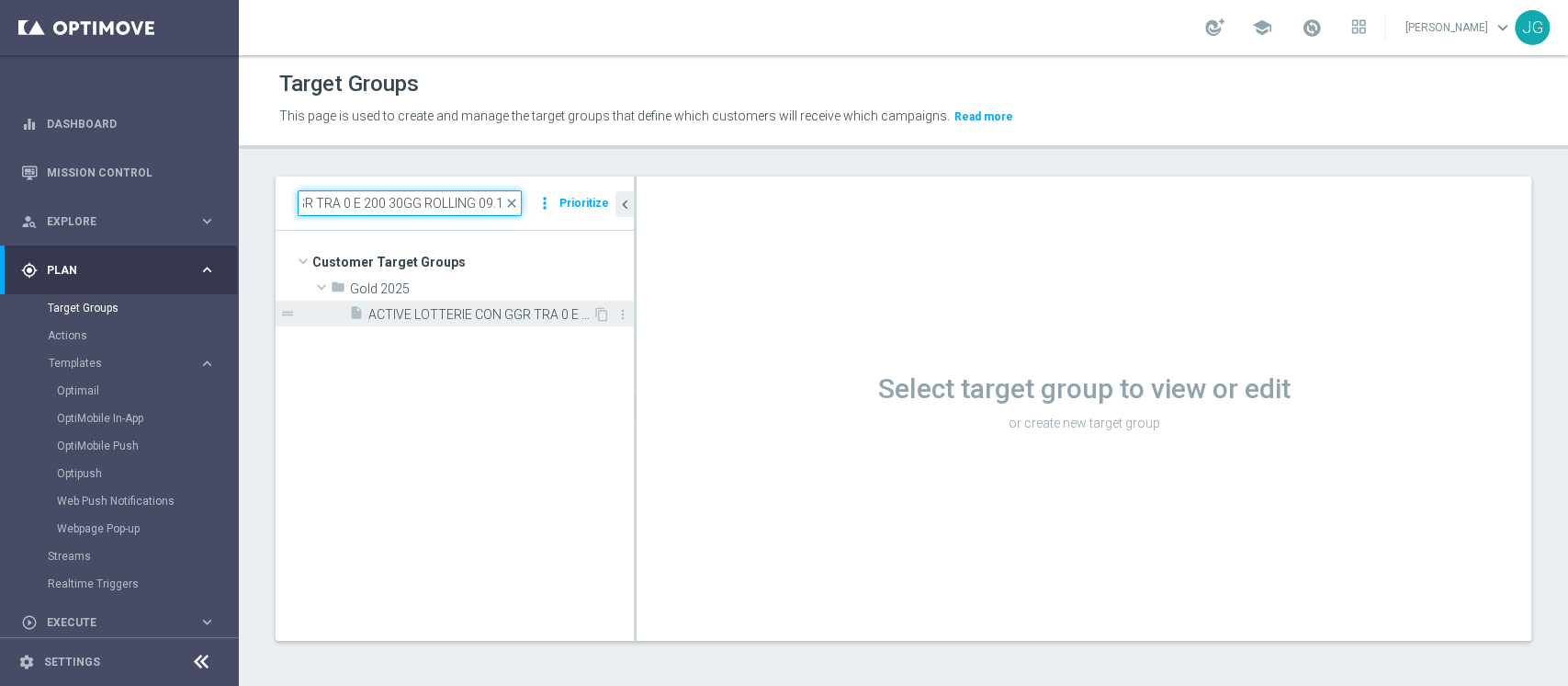
type input "ACTIVE LOTTERIE CON GGR TRA 0 E 200 30GG ROLLING 09.10"
click at [449, 302] on div "insert_drive_file ACTIVE LOTTERIE CON GGR TRA 0 E 200 30GG ROLLING 09.10" at bounding box center [471, 313] width 244 height 26
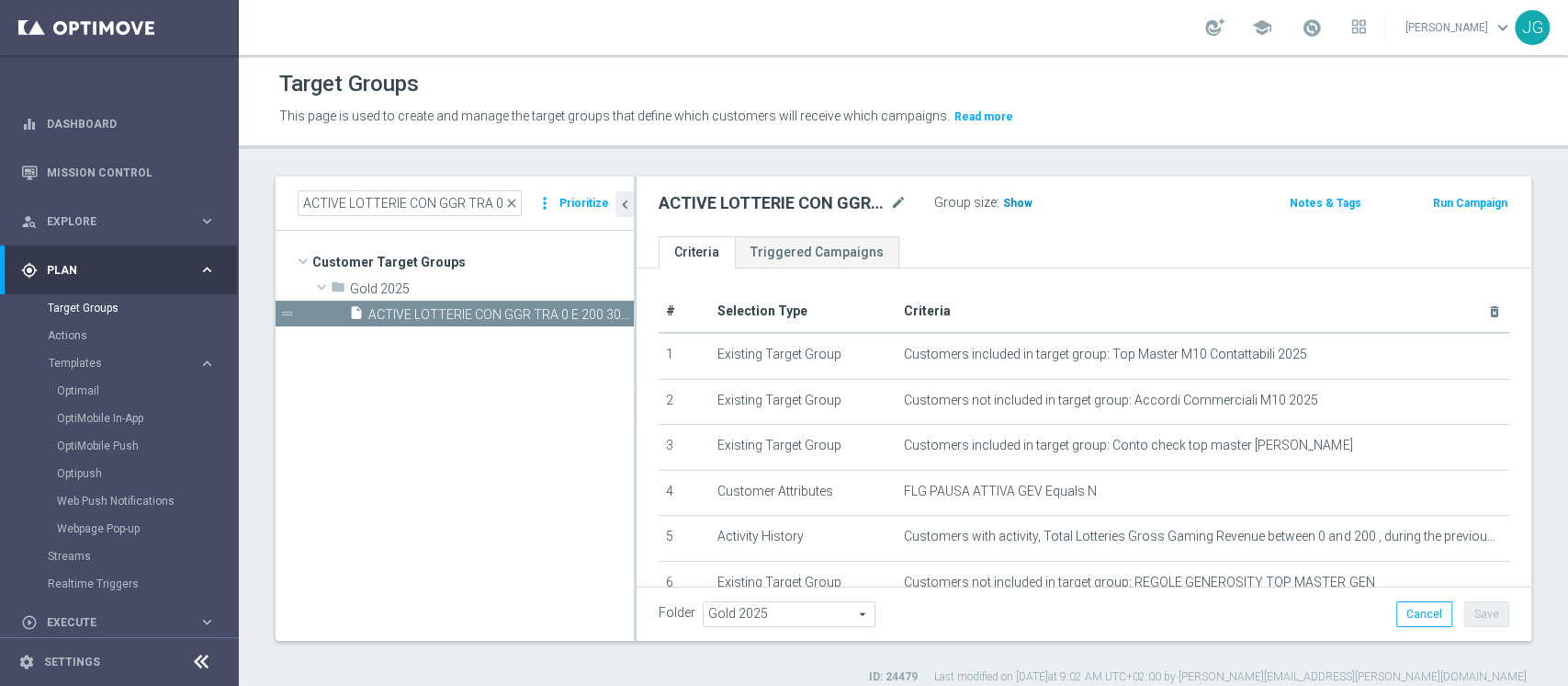
click at [1011, 203] on span "Show" at bounding box center [1018, 203] width 30 height 12
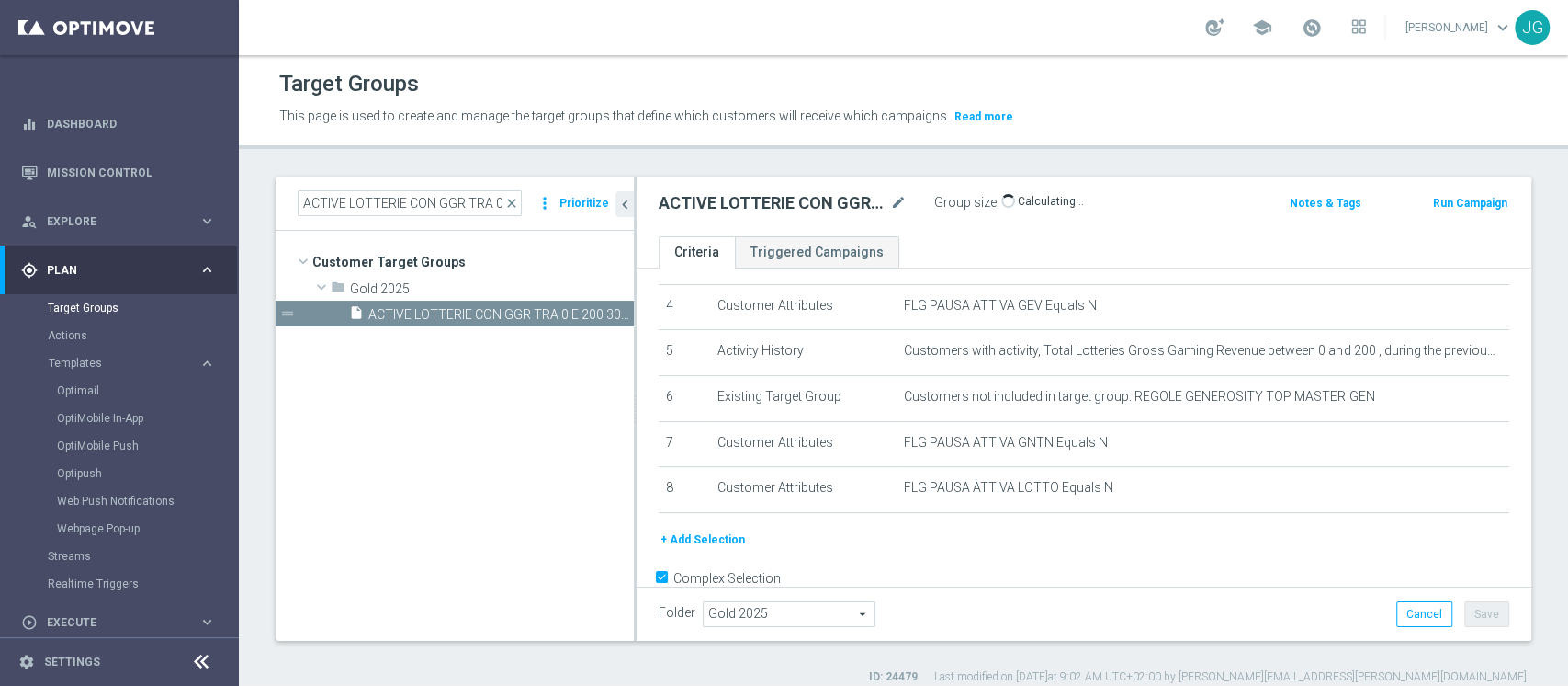
scroll to position [221, 0]
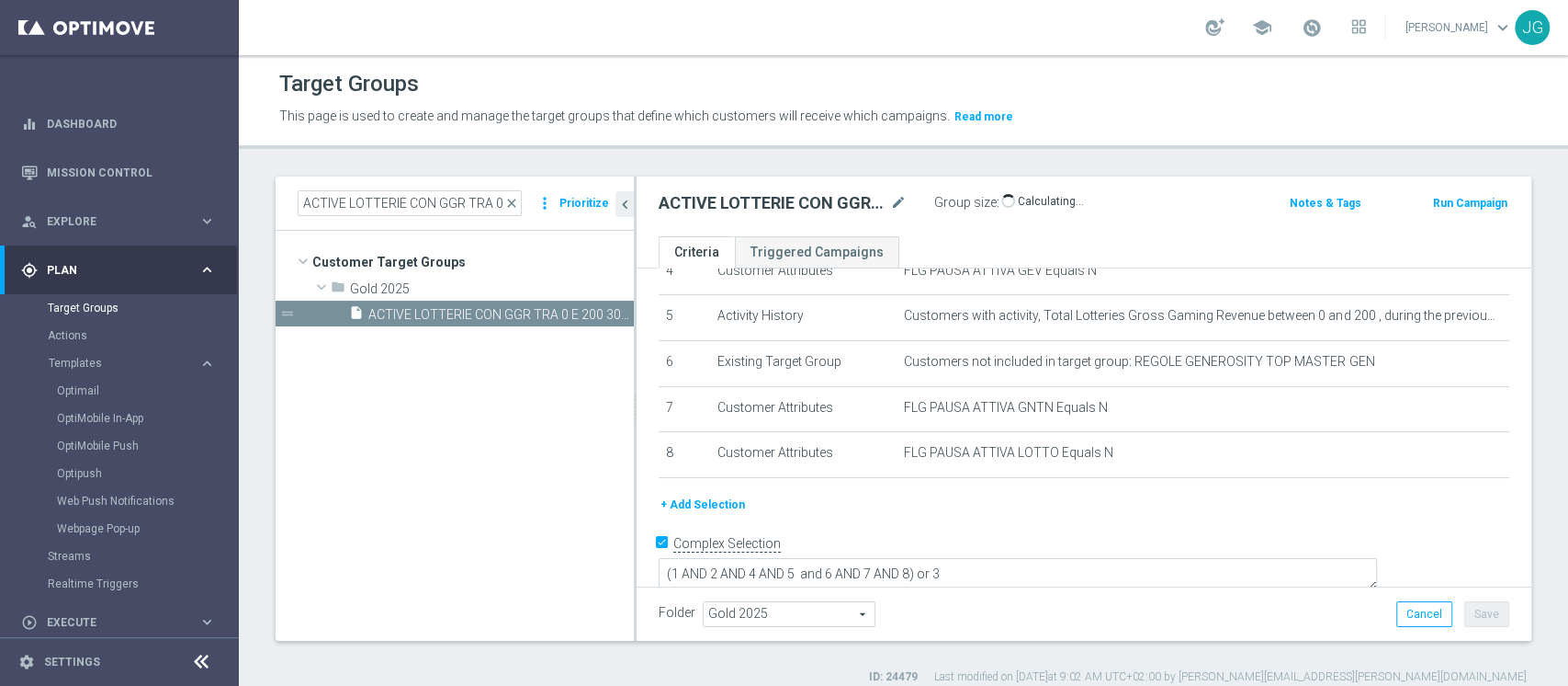
click at [715, 502] on button "+ Add Selection" at bounding box center [703, 504] width 88 height 20
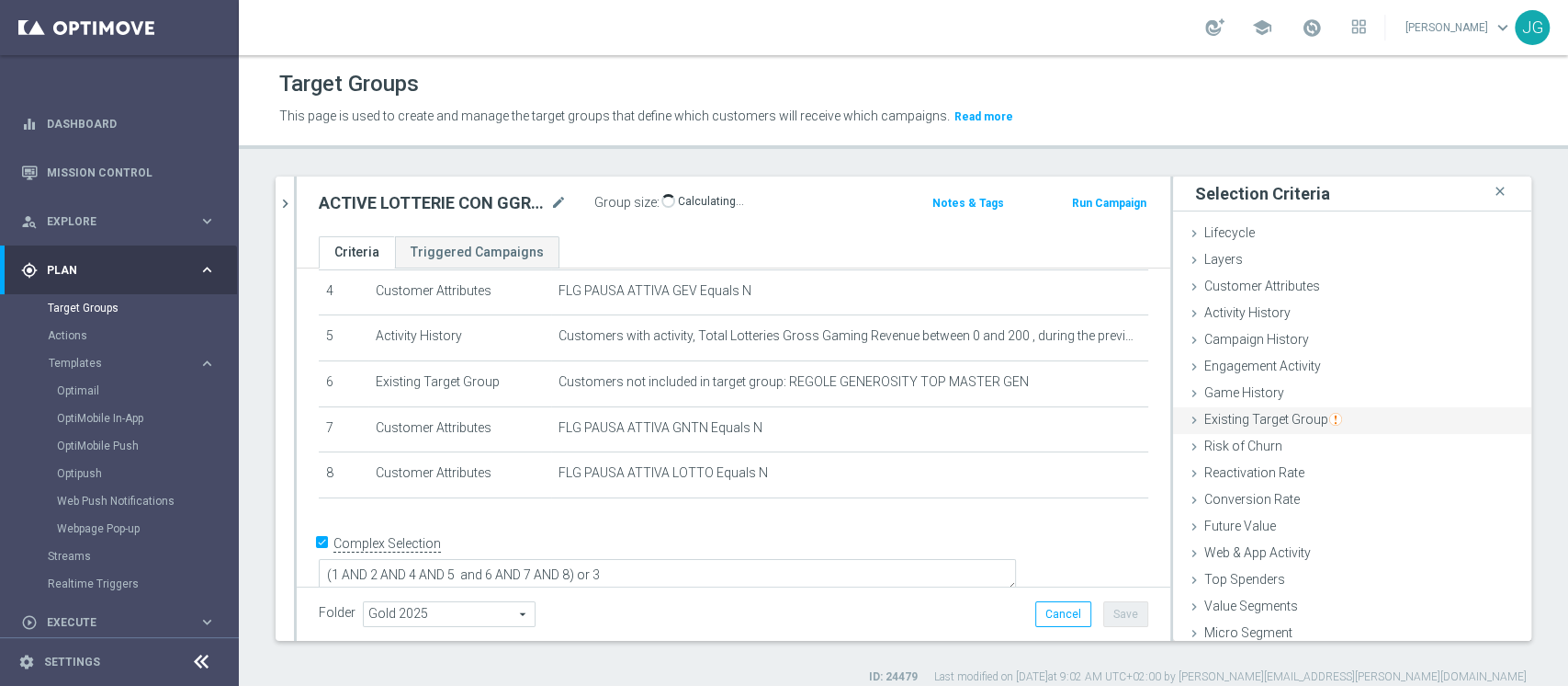
click at [1256, 427] on div "Existing Target Group done" at bounding box center [1352, 421] width 358 height 28
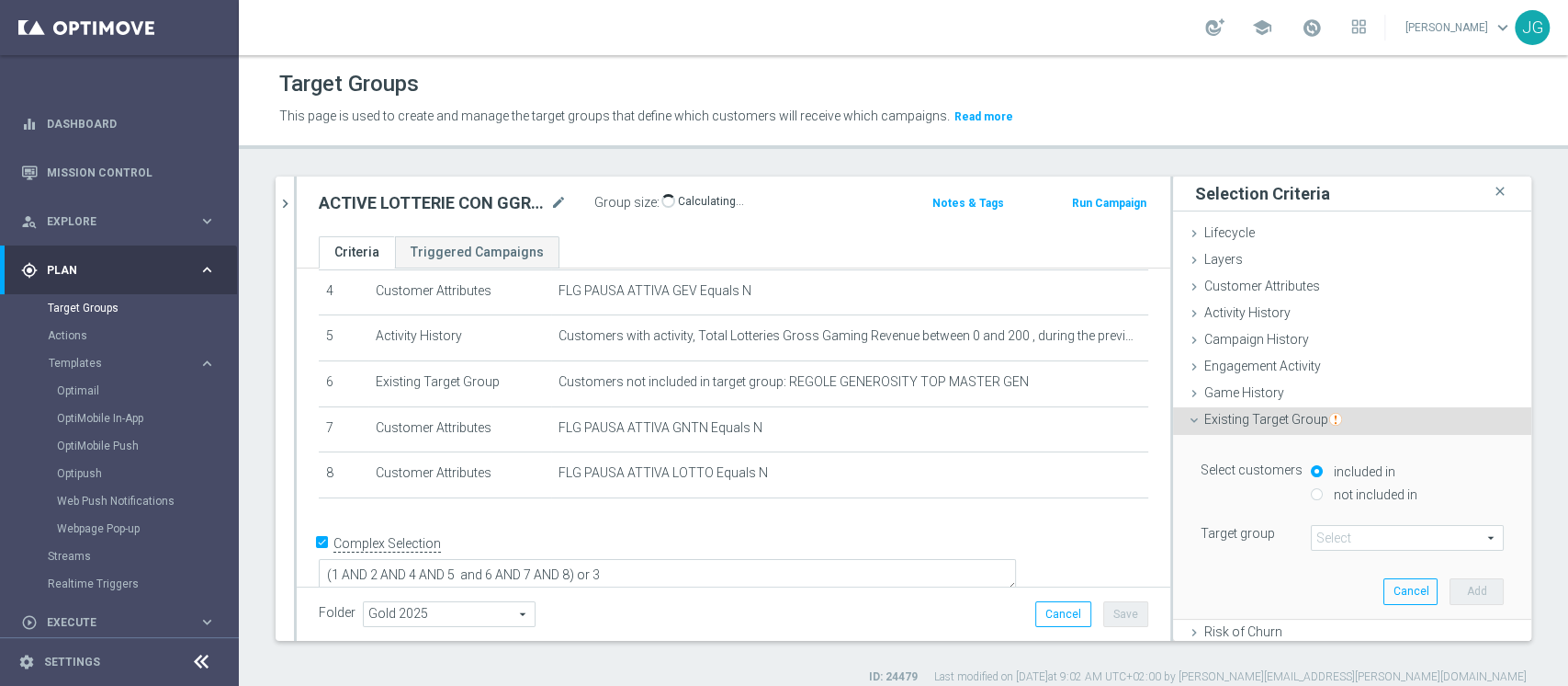
click at [1329, 494] on label "not included in" at bounding box center [1373, 494] width 88 height 16
click at [1323, 494] on input "not included in" at bounding box center [1316, 494] width 12 height 12
radio input "true"
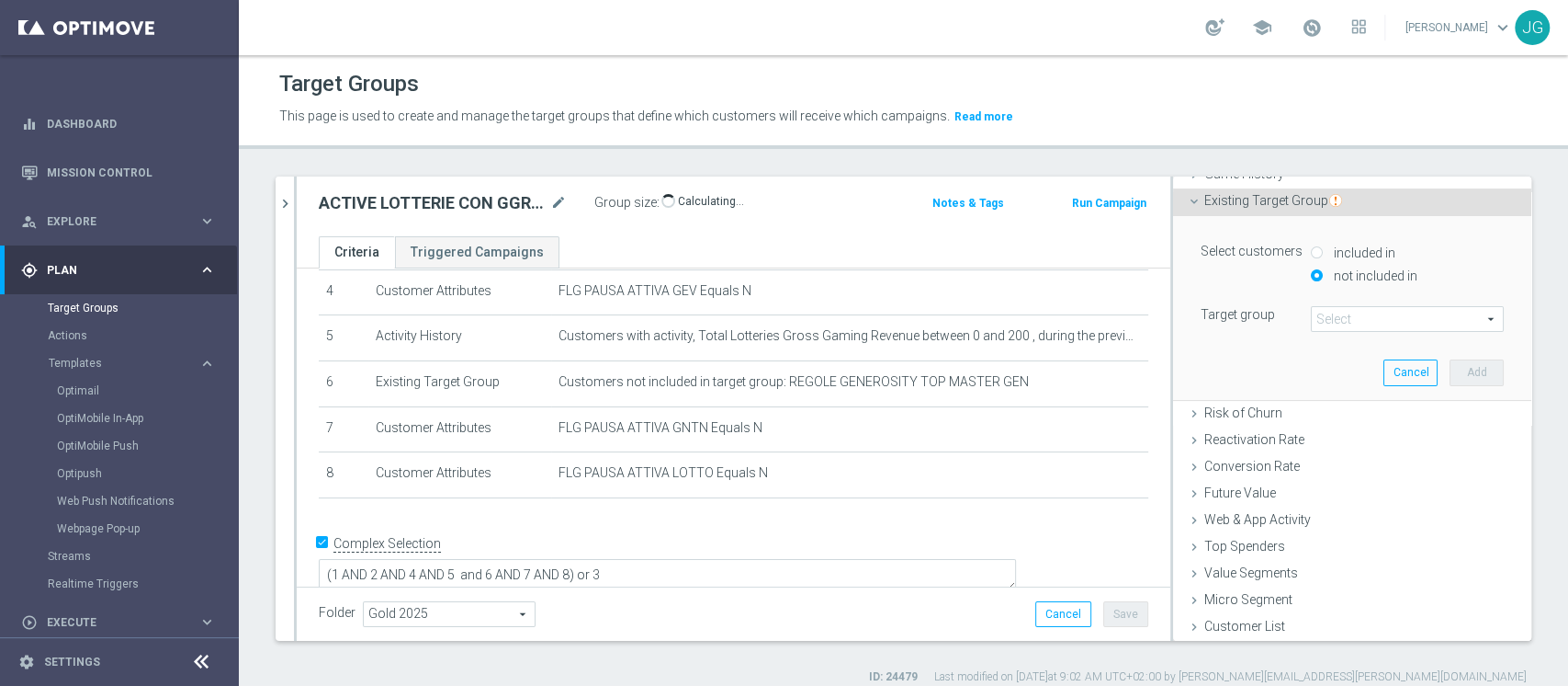
click at [1325, 317] on span at bounding box center [1407, 319] width 191 height 24
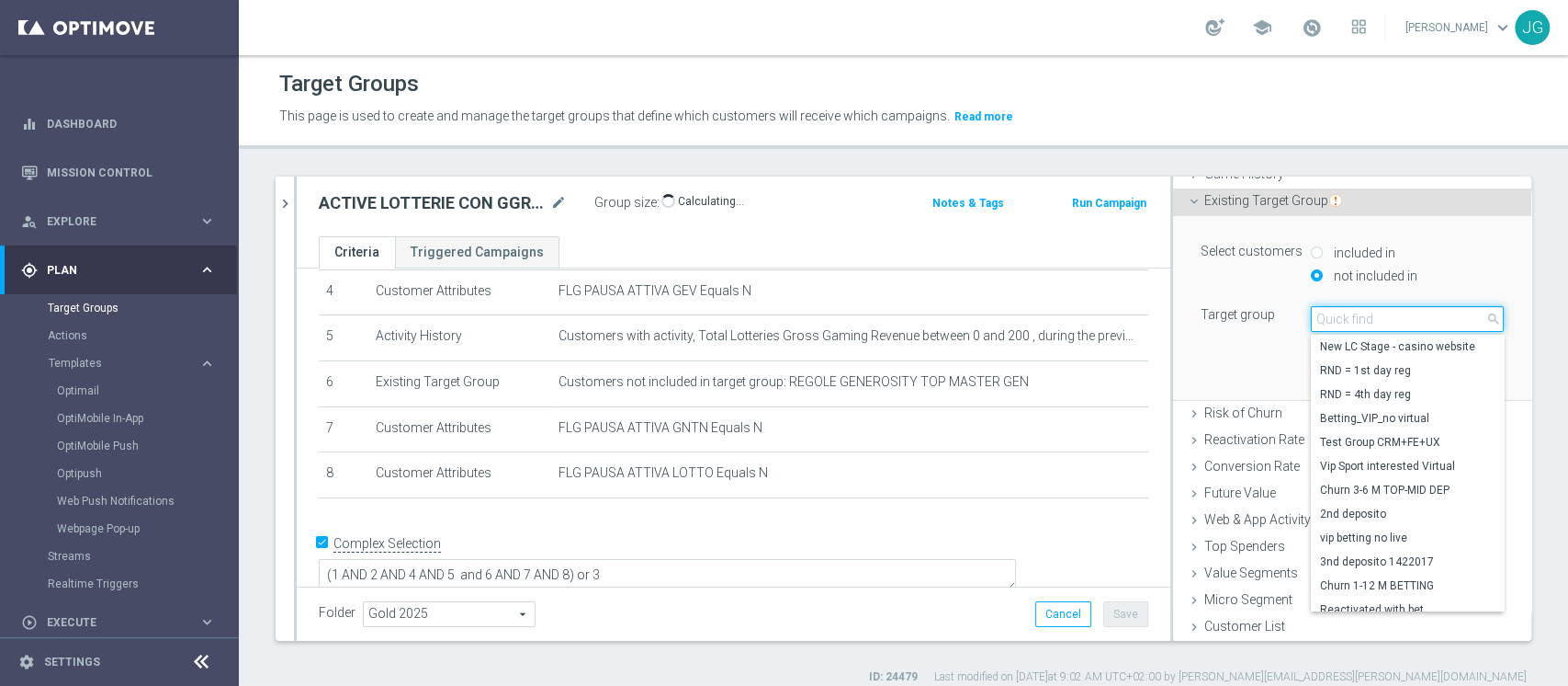
click at [1325, 317] on input "search" at bounding box center [1407, 319] width 193 height 26
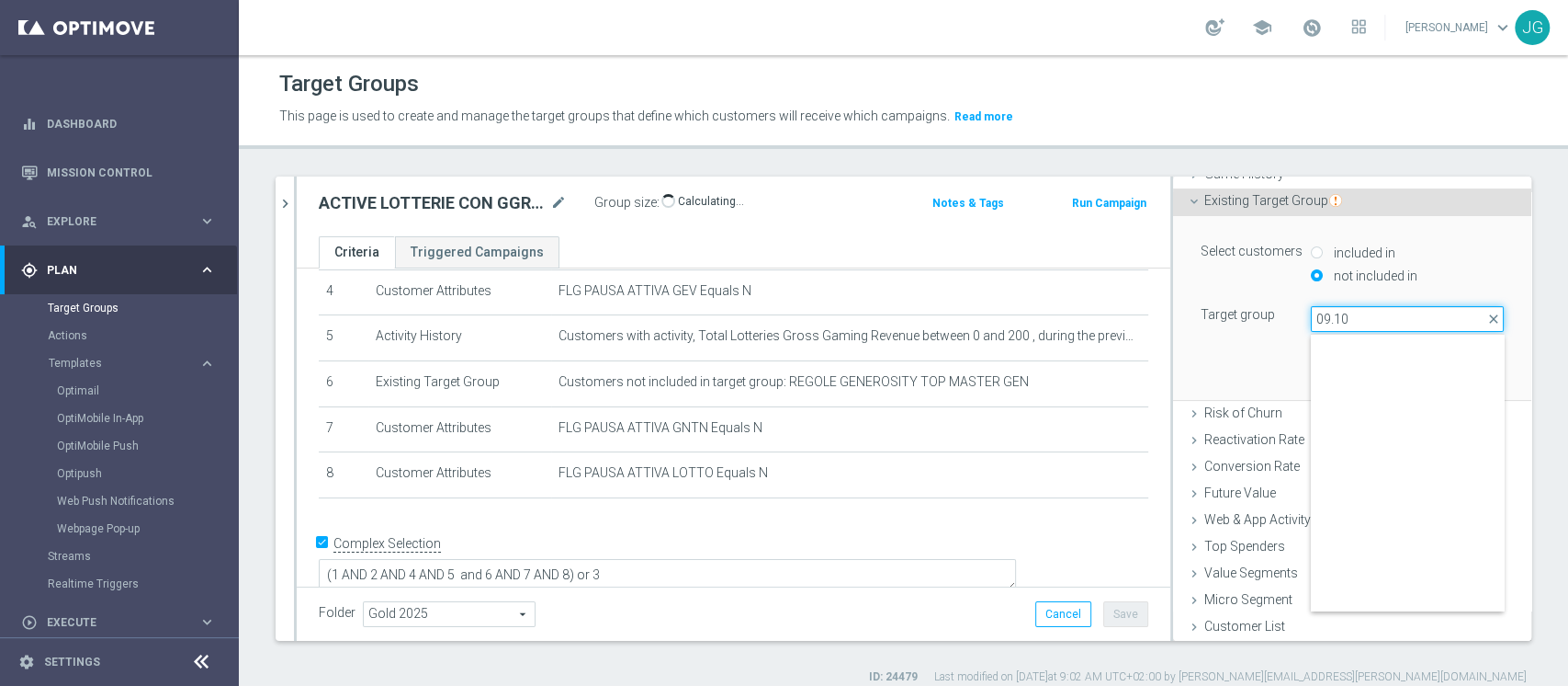
scroll to position [401, 0]
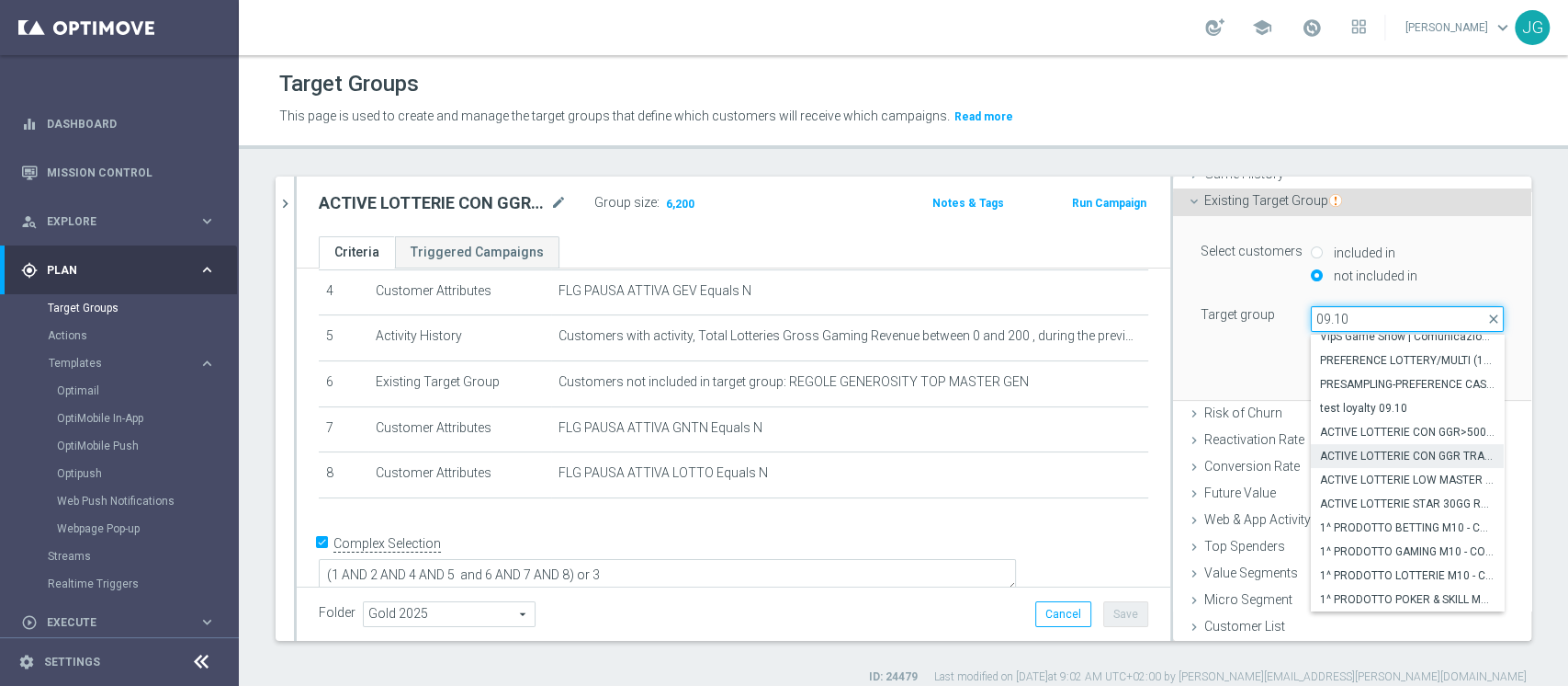
type input "09.10"
click at [1364, 459] on span "ACTIVE LOTTERIE CON GGR TRA 200 E 500 30GG ROLLING 09.10" at bounding box center [1408, 455] width 175 height 14
type input "ACTIVE LOTTERIE CON GGR TRA 200 E 500 30GG ROLLING 09.10"
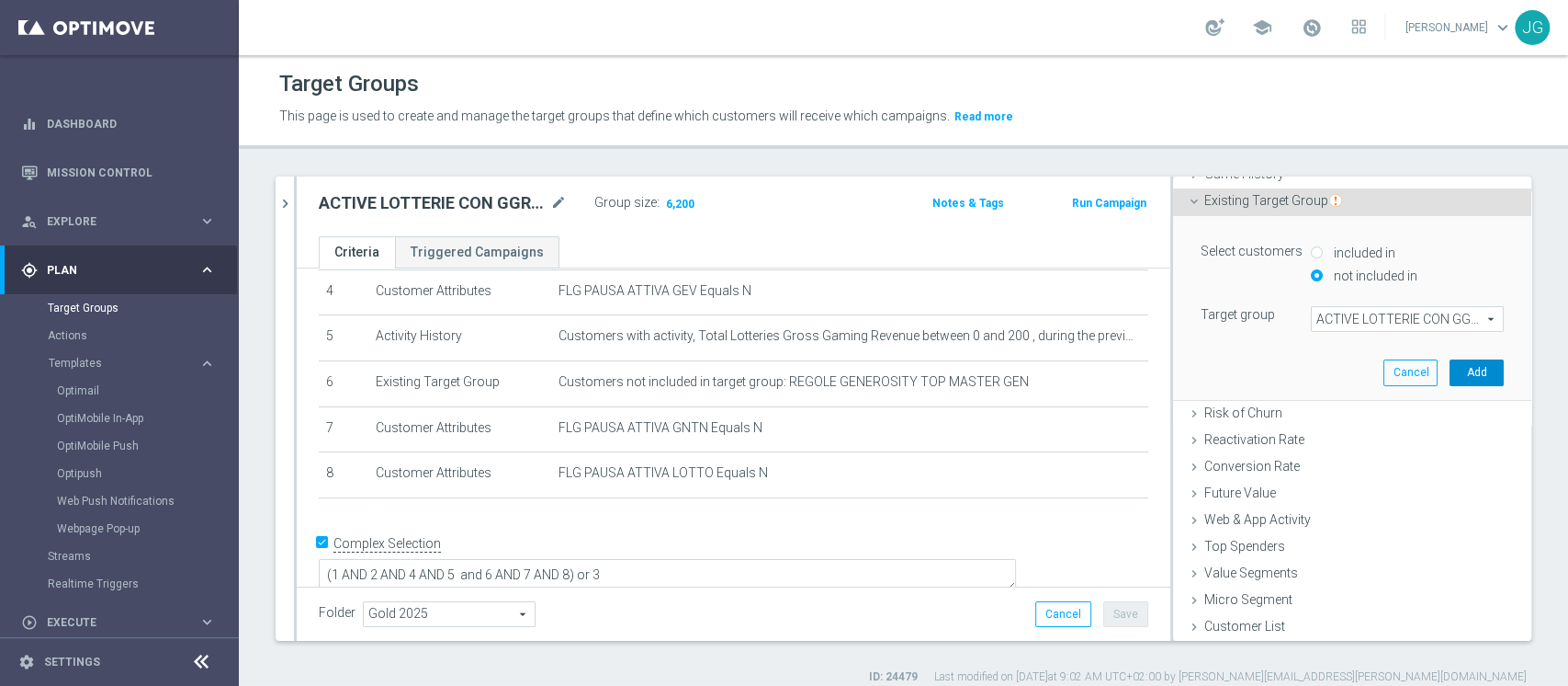
click at [1450, 371] on button "Add" at bounding box center [1477, 372] width 54 height 26
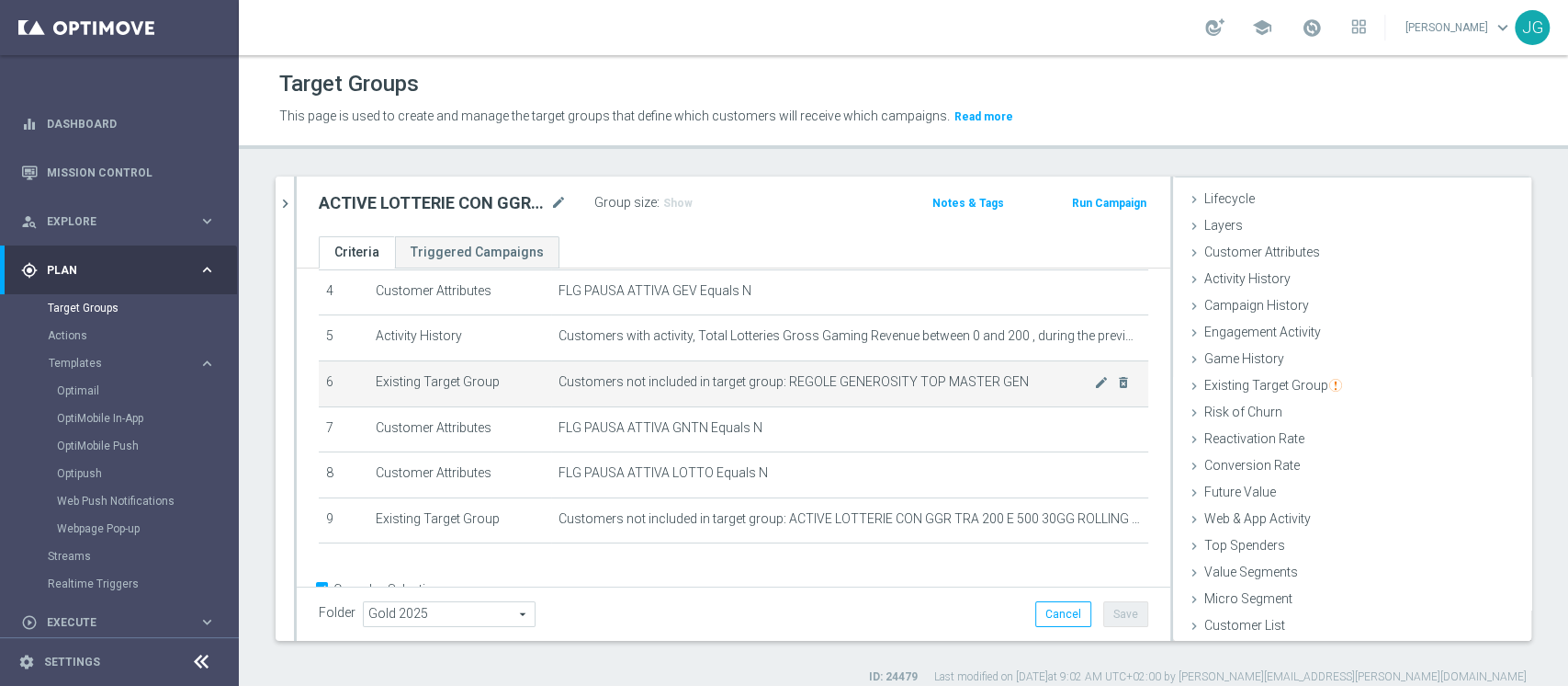
scroll to position [248, 0]
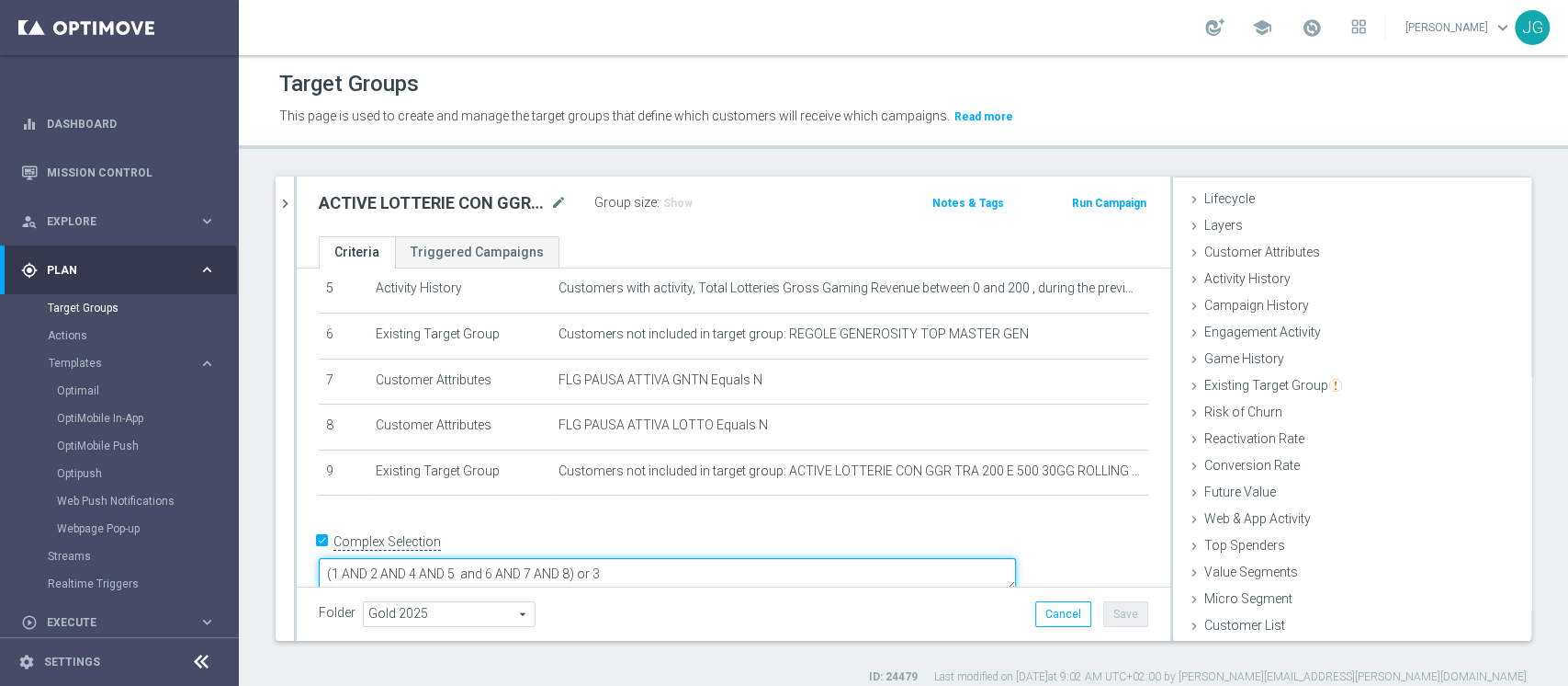
click at [705, 558] on textarea "(1 AND 2 AND 4 AND 5 and 6 AND 7 AND 8) or 3" at bounding box center [667, 574] width 697 height 32
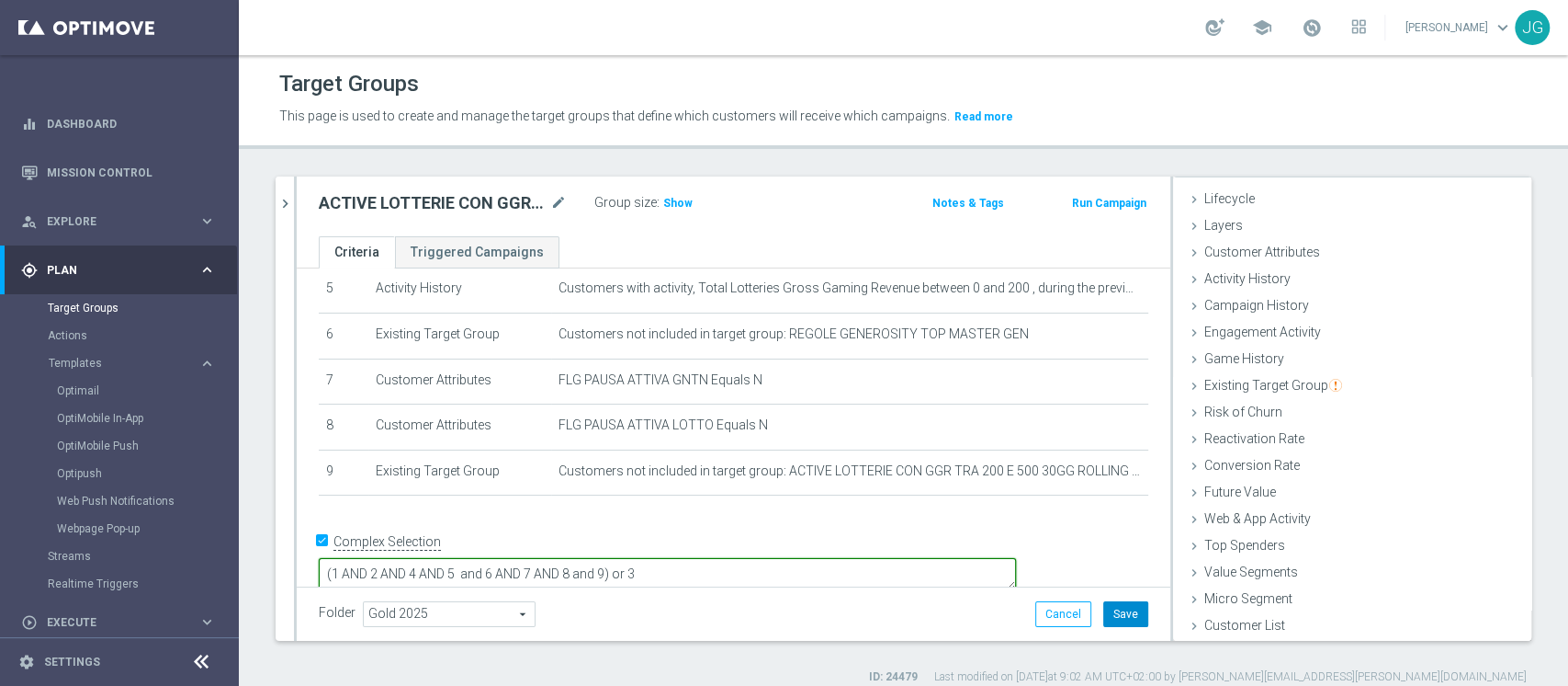
type textarea "(1 AND 2 AND 4 AND 5 and 6 AND 7 AND 8 and 9) or 3"
click at [1107, 609] on button "Save" at bounding box center [1125, 614] width 45 height 26
click at [678, 203] on span "Show" at bounding box center [678, 203] width 30 height 12
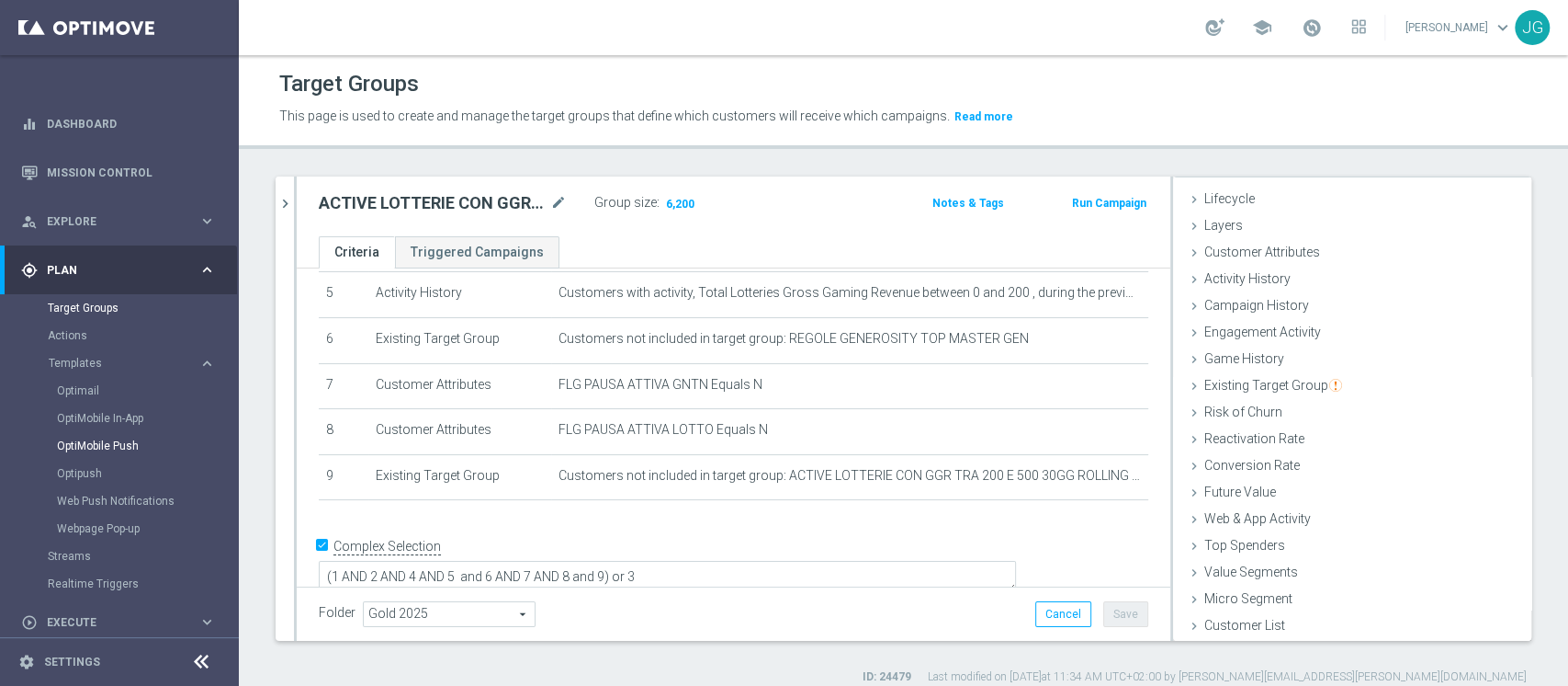
scroll to position [159, 0]
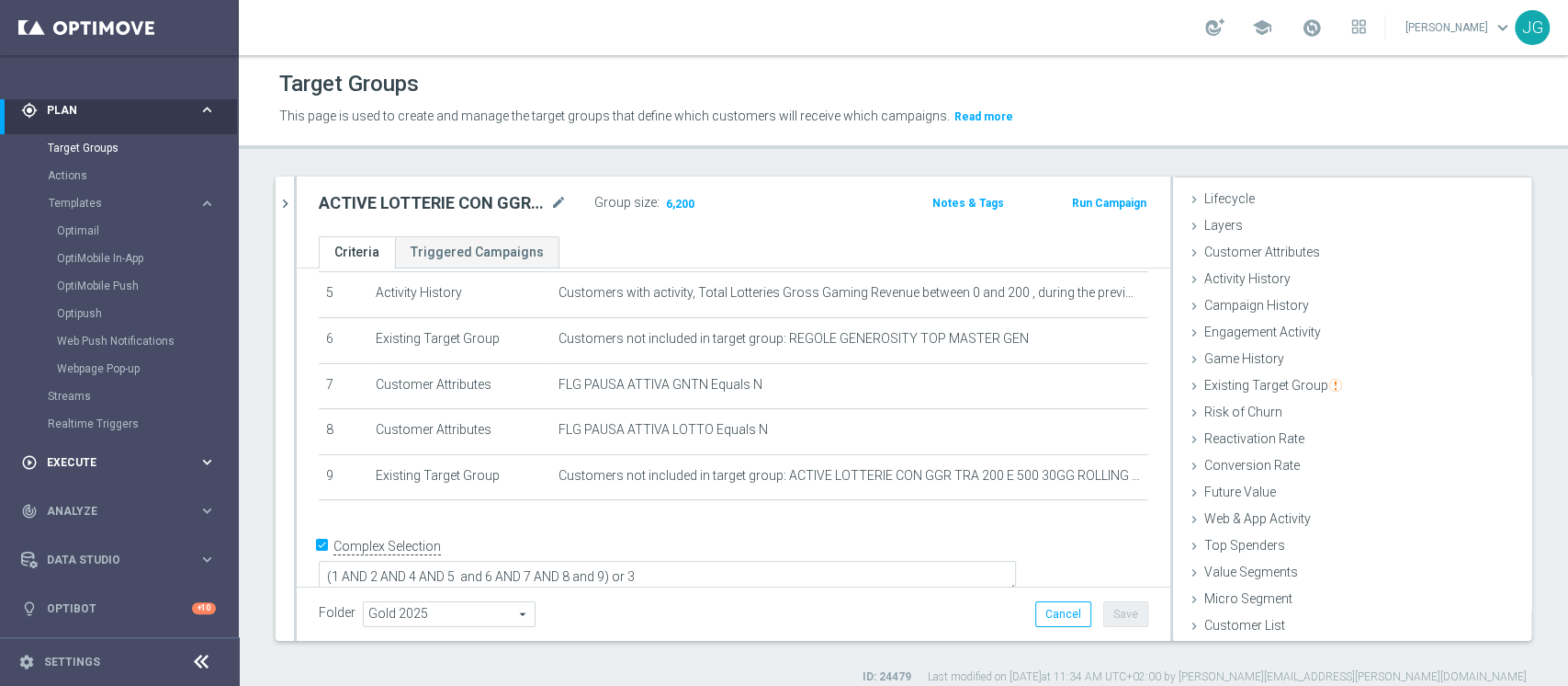
click at [88, 459] on span "Execute" at bounding box center [123, 461] width 152 height 11
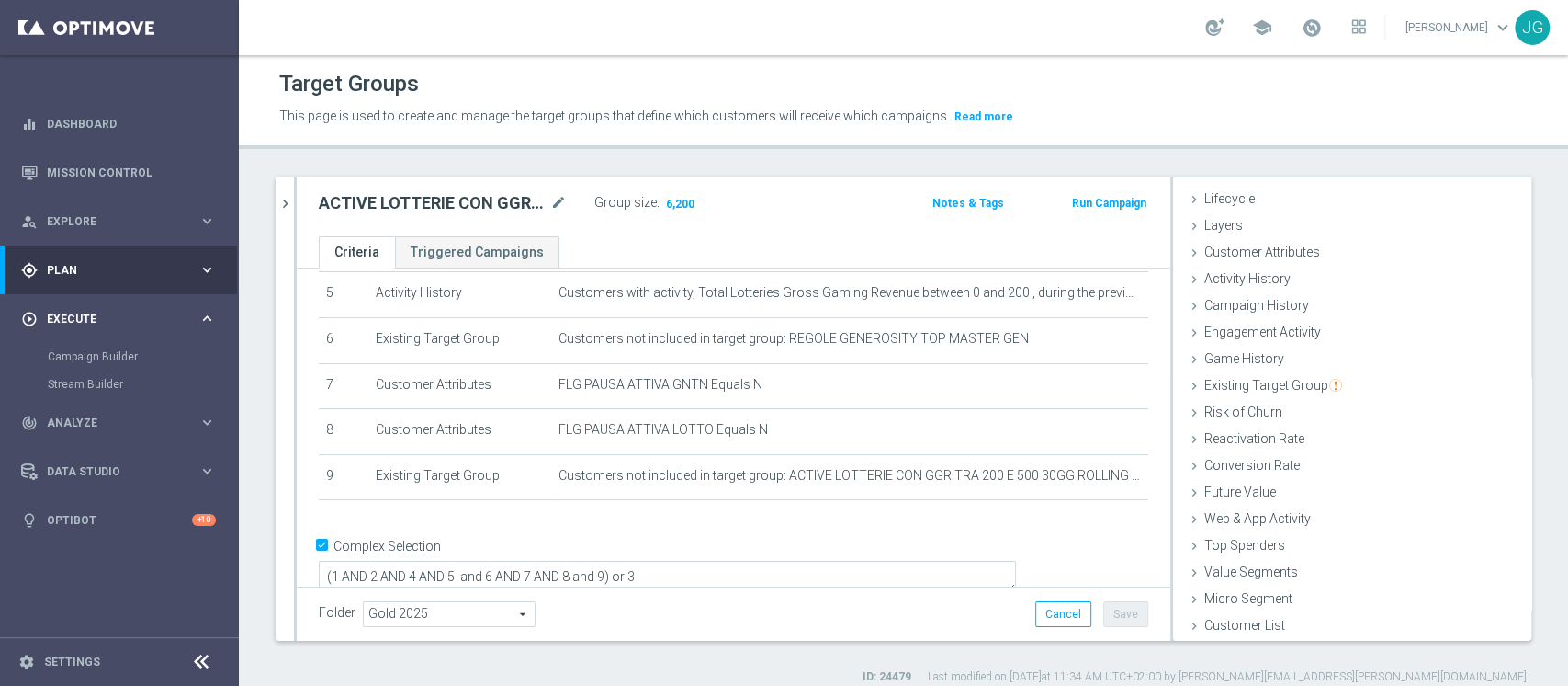
scroll to position [0, 0]
click at [102, 355] on link "Campaign Builder" at bounding box center [119, 356] width 143 height 14
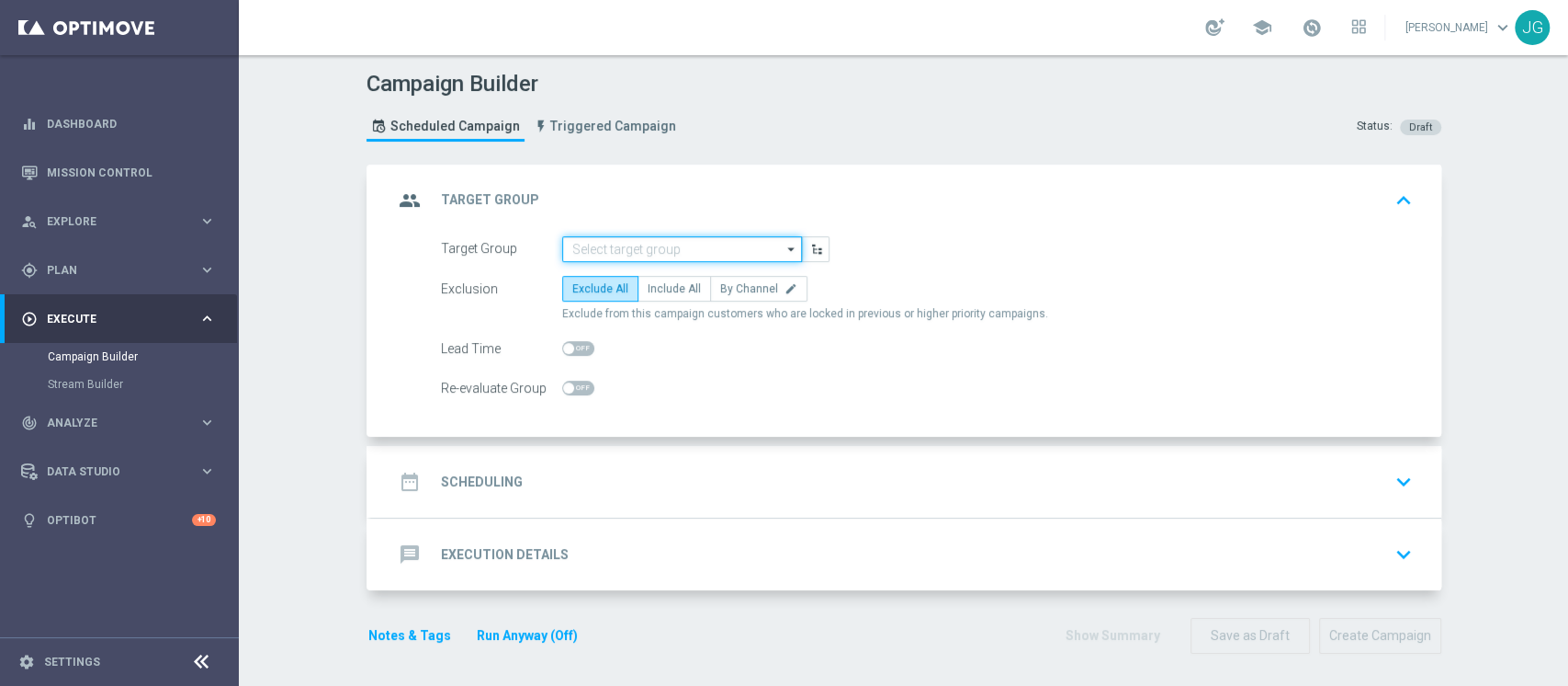
click at [610, 249] on input at bounding box center [682, 249] width 240 height 26
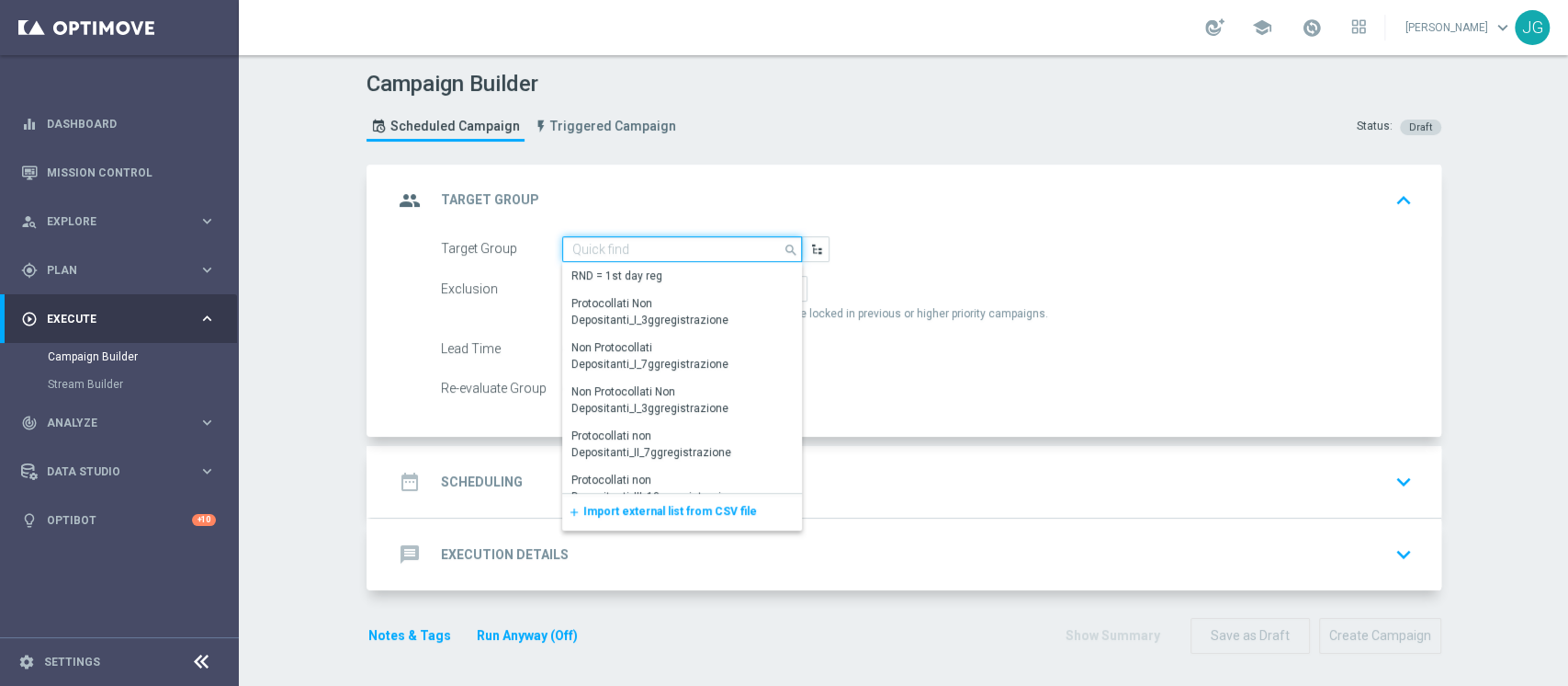
paste input "ACTIVE LOTTERIE CON GGR TRA 0 E 200 30GG ROLLING 09.10"
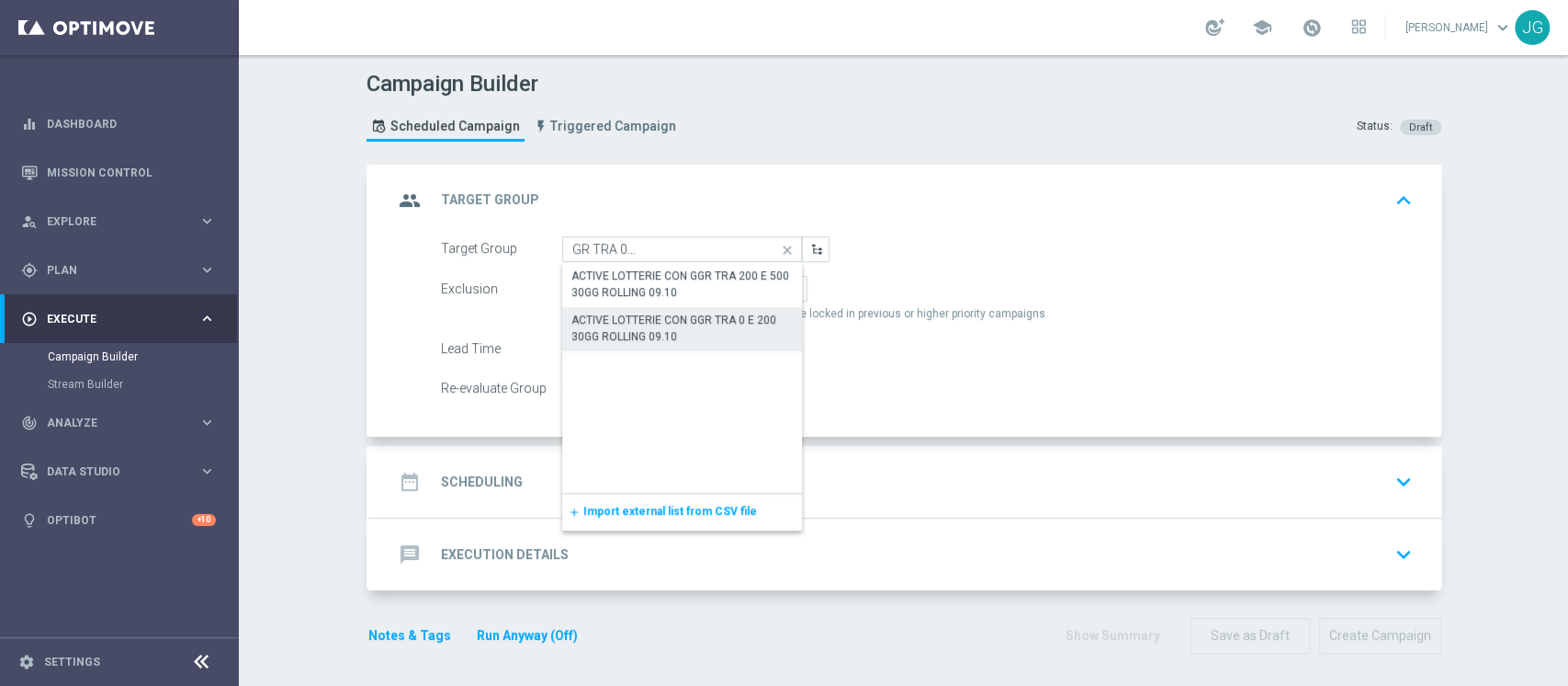
click at [692, 334] on div "ACTIVE LOTTERIE CON GGR TRA 0 E 200 30GG ROLLING 09.10" at bounding box center [683, 328] width 223 height 33
type input "ACTIVE LOTTERIE CON GGR TRA 0 E 200 30GG ROLLING 09.10"
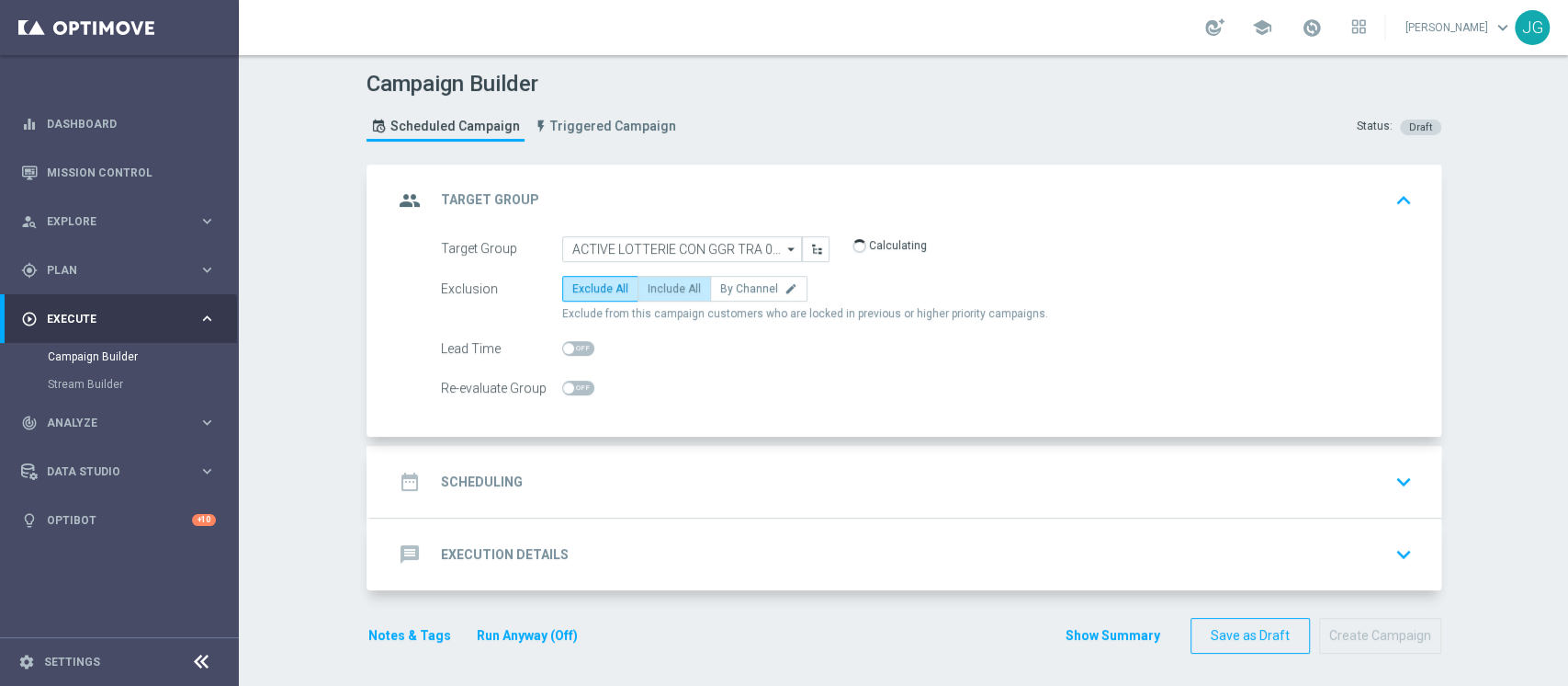
click at [662, 297] on label "Include All" at bounding box center [674, 288] width 74 height 26
click at [660, 297] on input "Include All" at bounding box center [653, 292] width 12 height 12
radio input "true"
click at [701, 484] on div "date_range Scheduling keyboard_arrow_down" at bounding box center [905, 481] width 1026 height 35
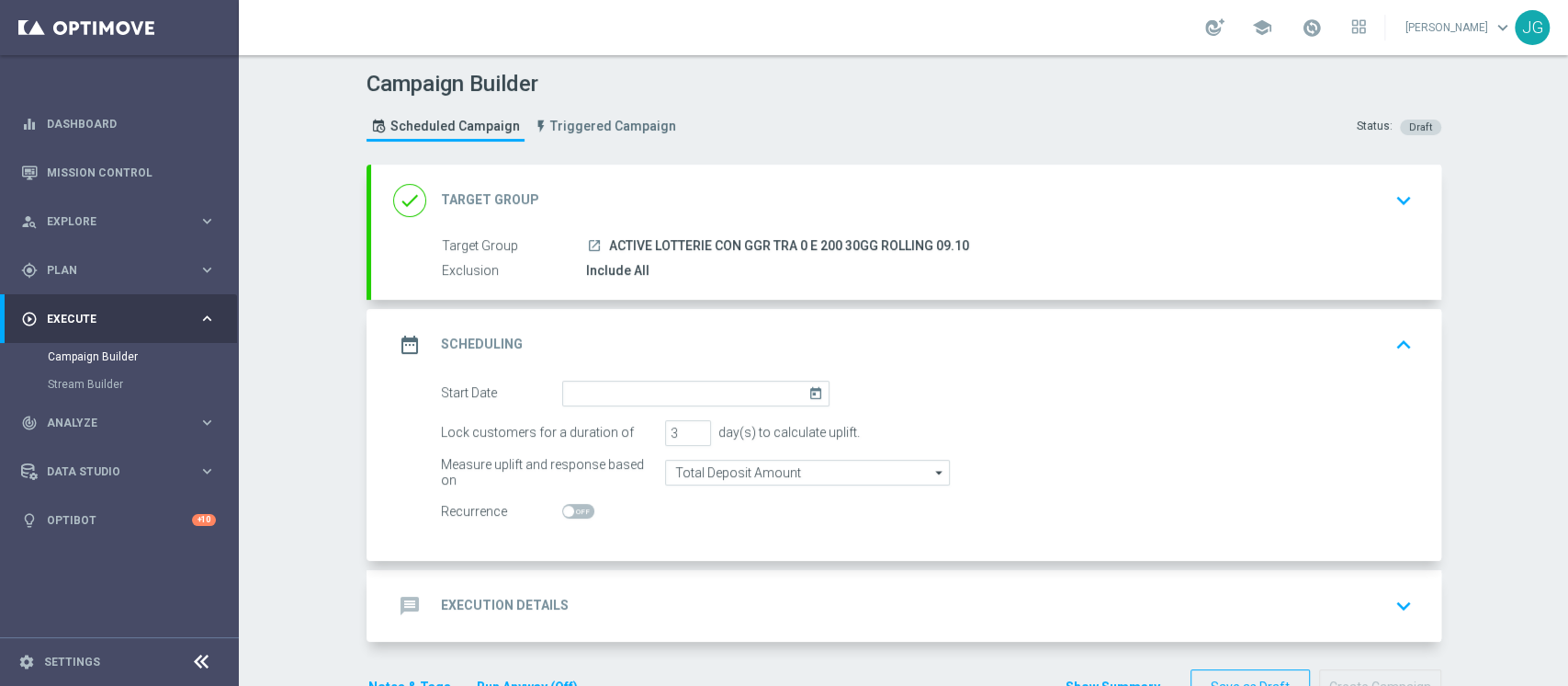
click at [747, 202] on div "done Target Group keyboard_arrow_down" at bounding box center [905, 200] width 1026 height 35
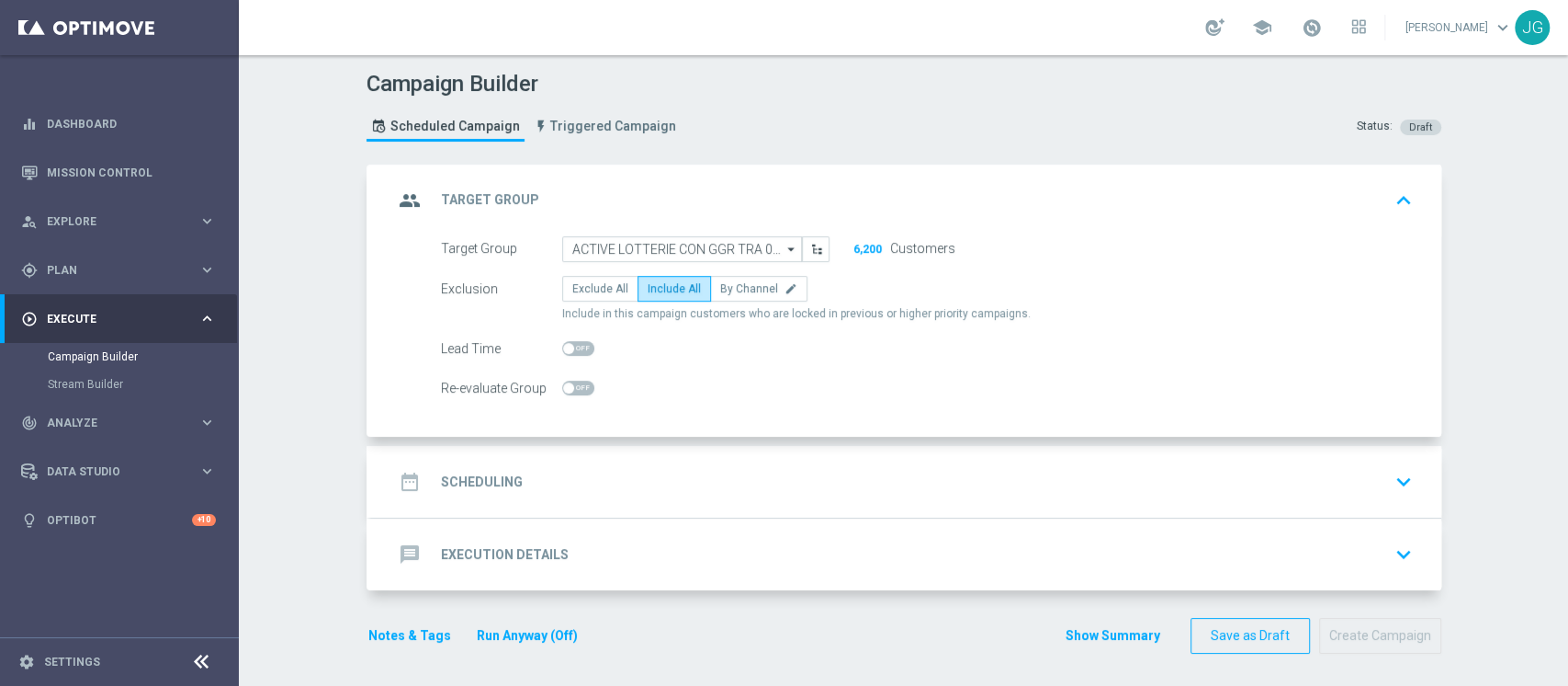
click at [646, 467] on div "date_range Scheduling keyboard_arrow_down" at bounding box center [905, 481] width 1026 height 35
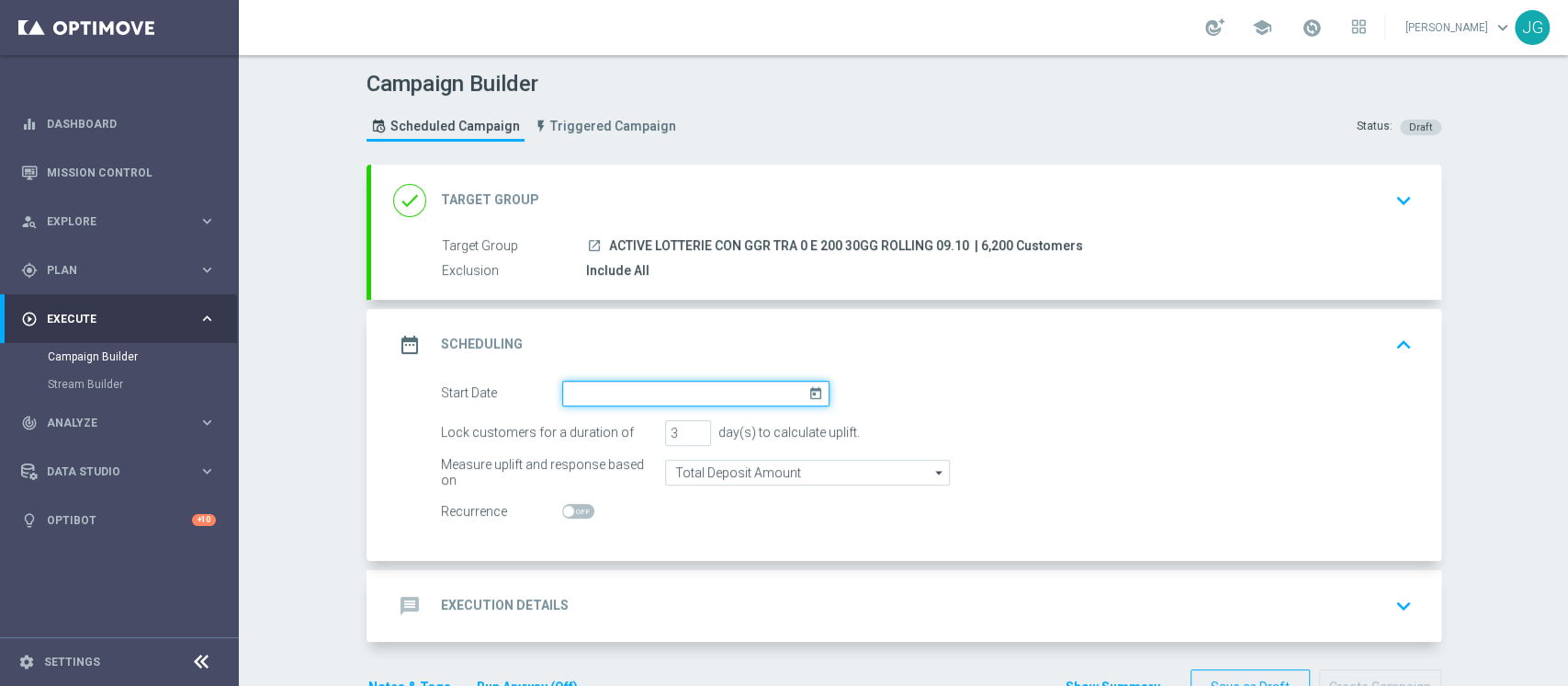
click at [685, 392] on input at bounding box center [695, 393] width 267 height 26
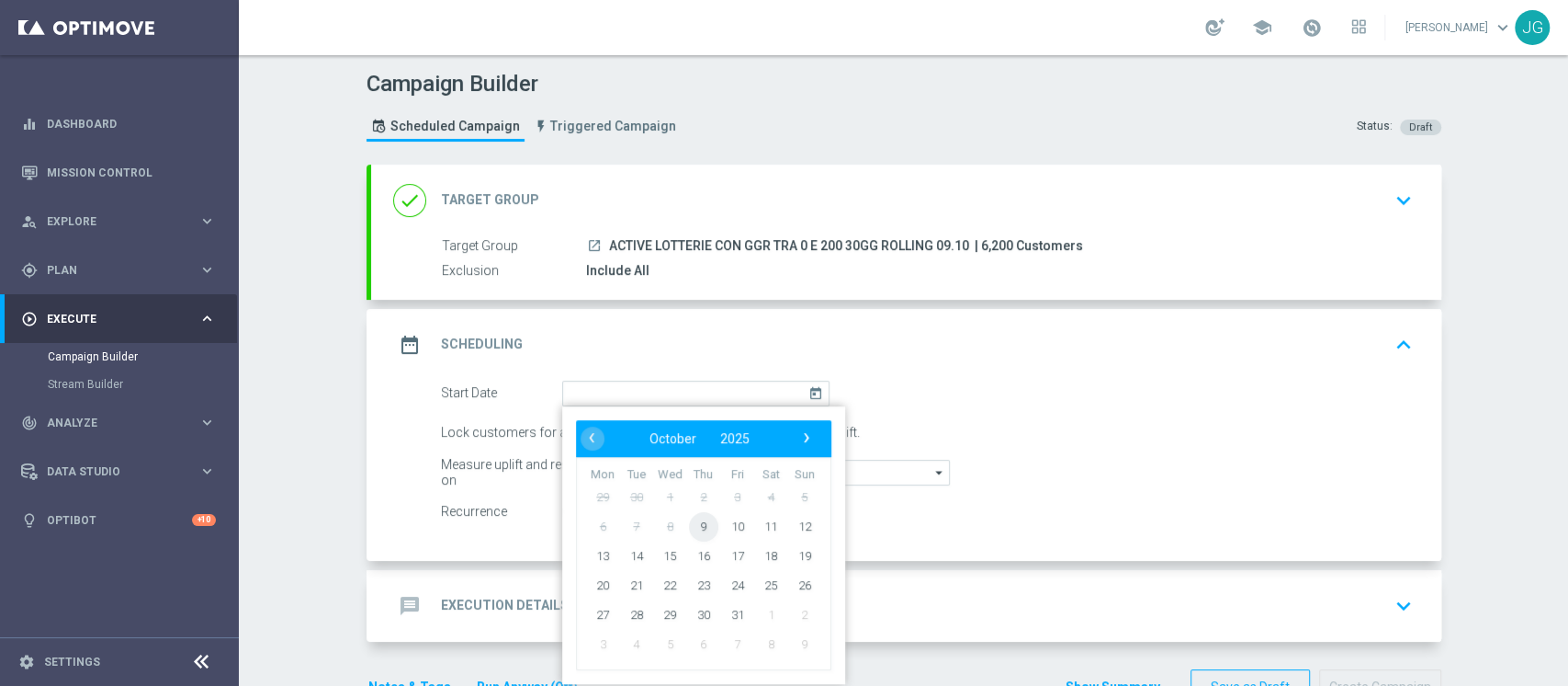
click at [692, 526] on span "9" at bounding box center [703, 526] width 30 height 30
type input "[DATE]"
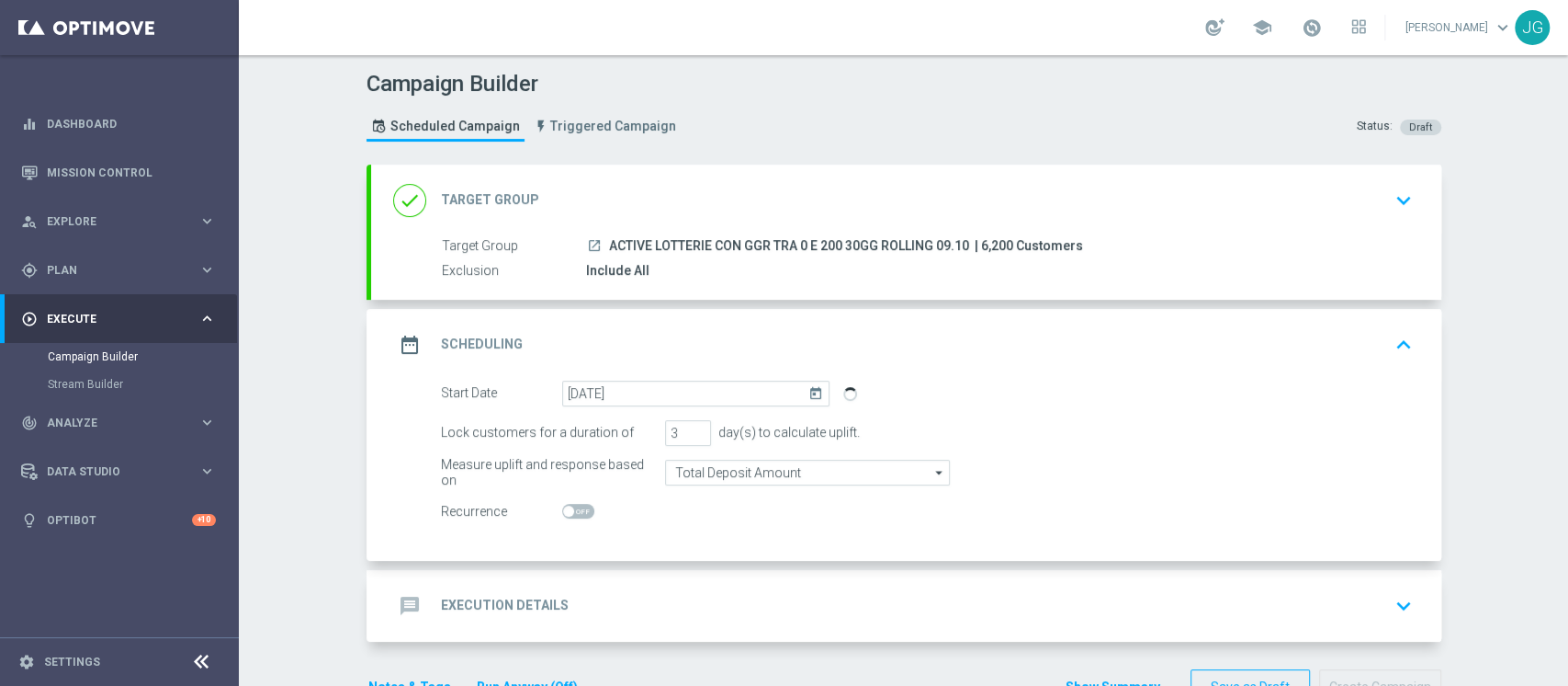
click at [701, 600] on div "message Execution Details keyboard_arrow_down" at bounding box center [905, 605] width 1026 height 35
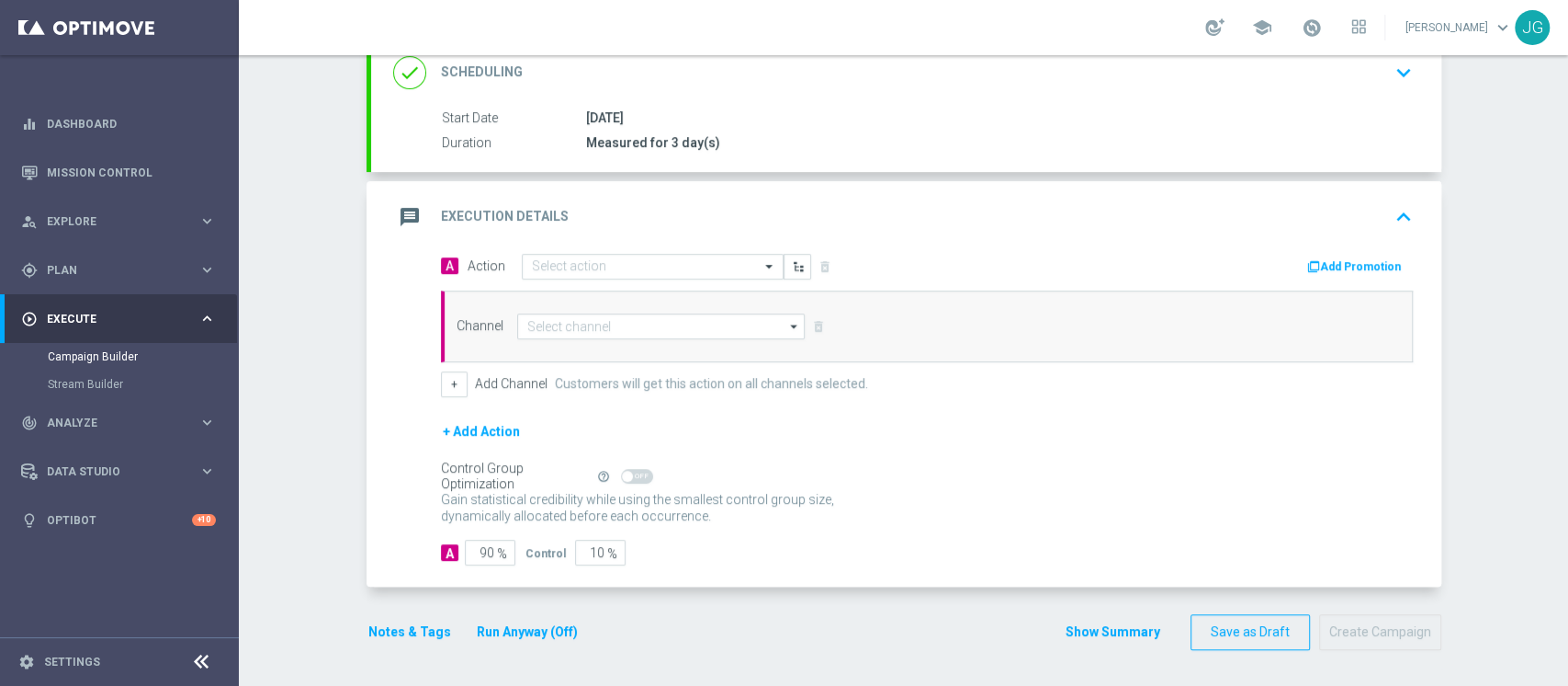
scroll to position [263, 0]
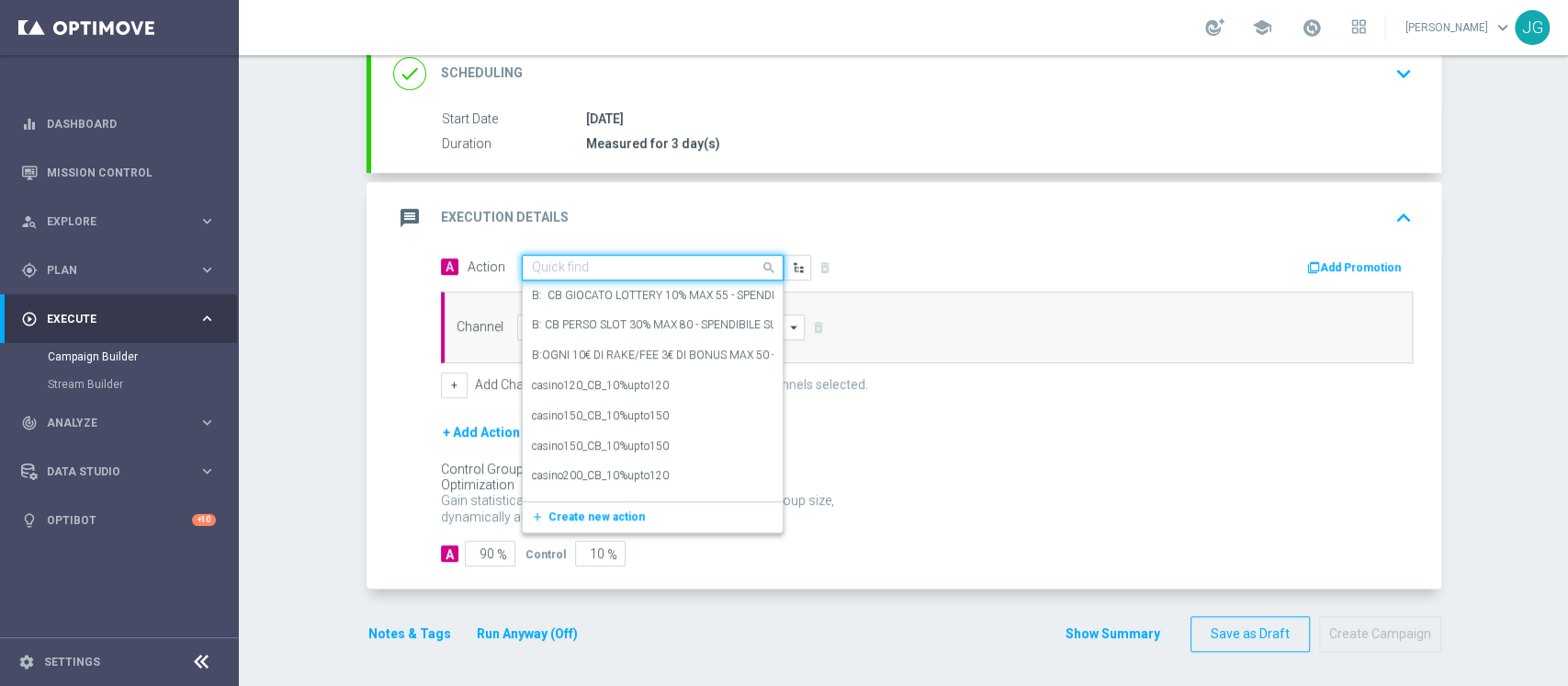
click at [578, 265] on input "text" at bounding box center [634, 268] width 205 height 15
paste input "CB PERSO LOTTERIE 25% MAX 100 EURO - SPENDIBILE LOTTERIE"
type input "CB PERSO LOTTERIE 25% MAX 100 EURO - SPENDIBILE LOTTERIE"
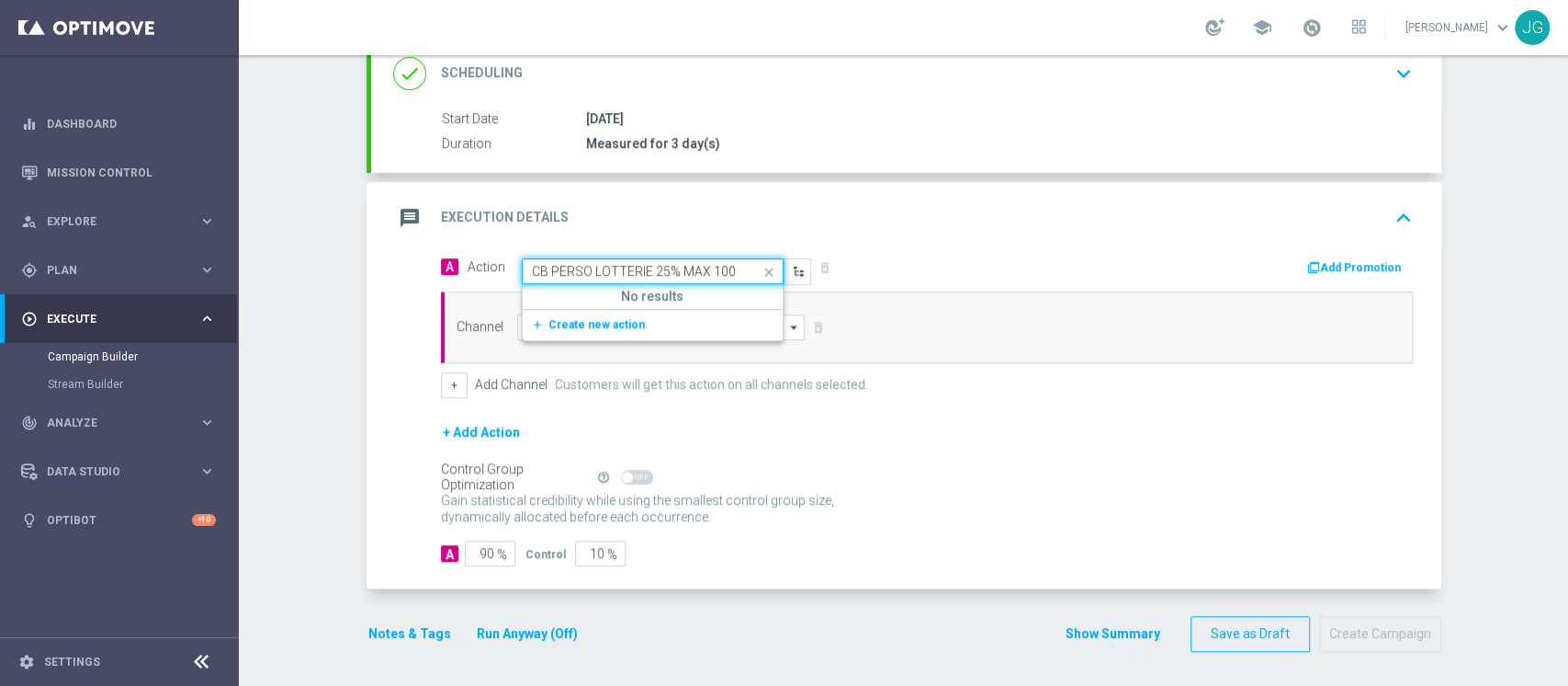
scroll to position [0, 170]
click at [583, 314] on button "add_new Create new action" at bounding box center [649, 325] width 253 height 21
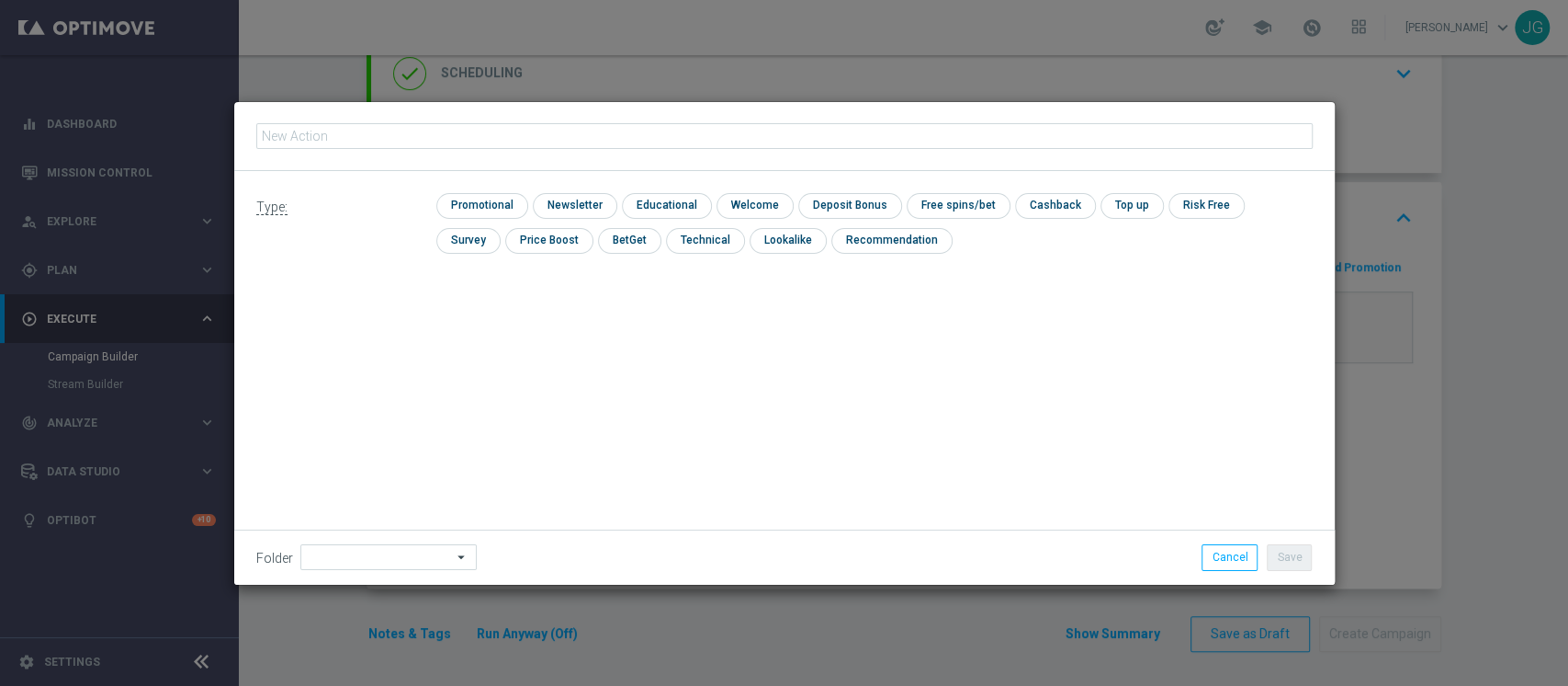
type input "CB PERSO LOTTERIE 25% MAX 100 EURO - SPENDIBILE LOTTERIE"
click at [482, 206] on input "checkbox" at bounding box center [479, 206] width 87 height 25
checkbox input "true"
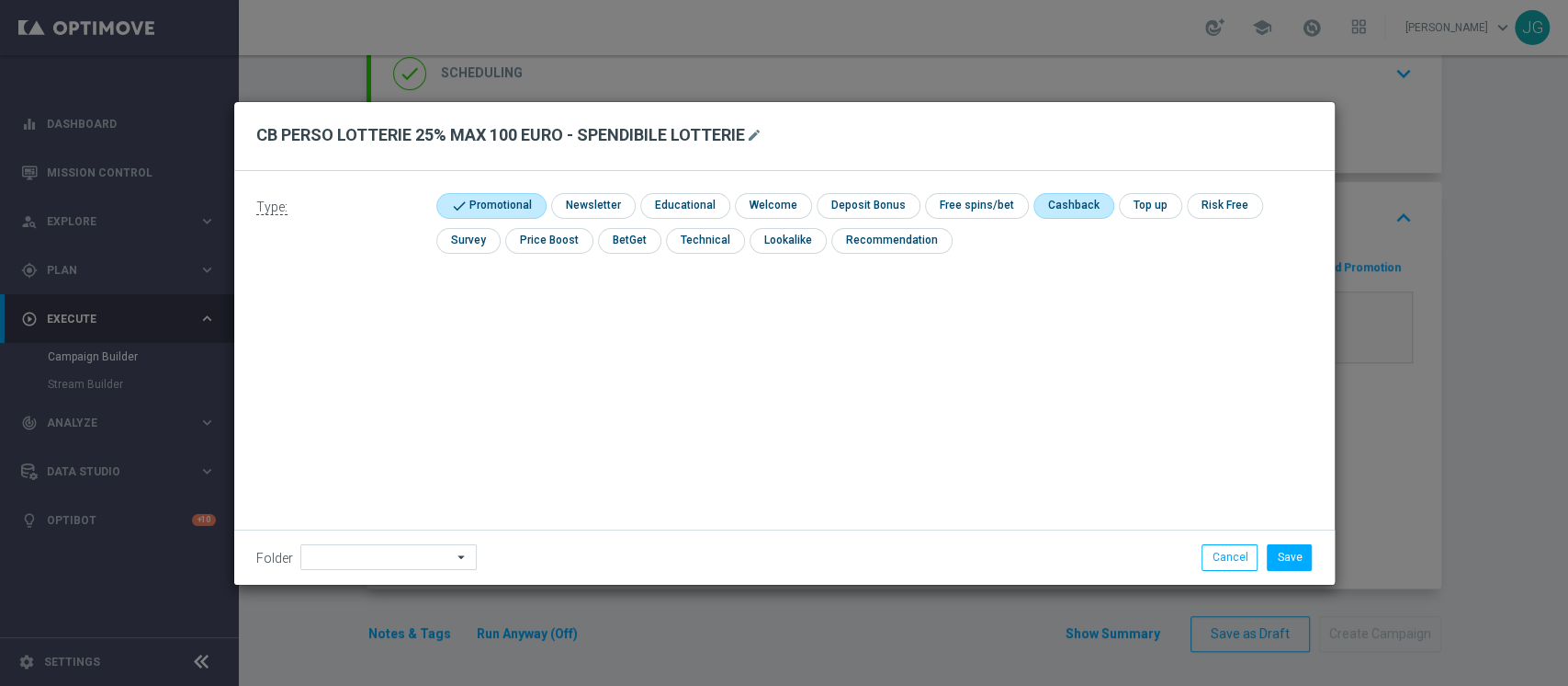
click at [1033, 211] on input "checkbox" at bounding box center [1072, 206] width 77 height 25
checkbox input "true"
click at [368, 542] on div "Folder arrow_drop_down Drag here to set row groups Drag here to set column labe…" at bounding box center [784, 556] width 1100 height 54
click at [357, 547] on input at bounding box center [389, 556] width 177 height 26
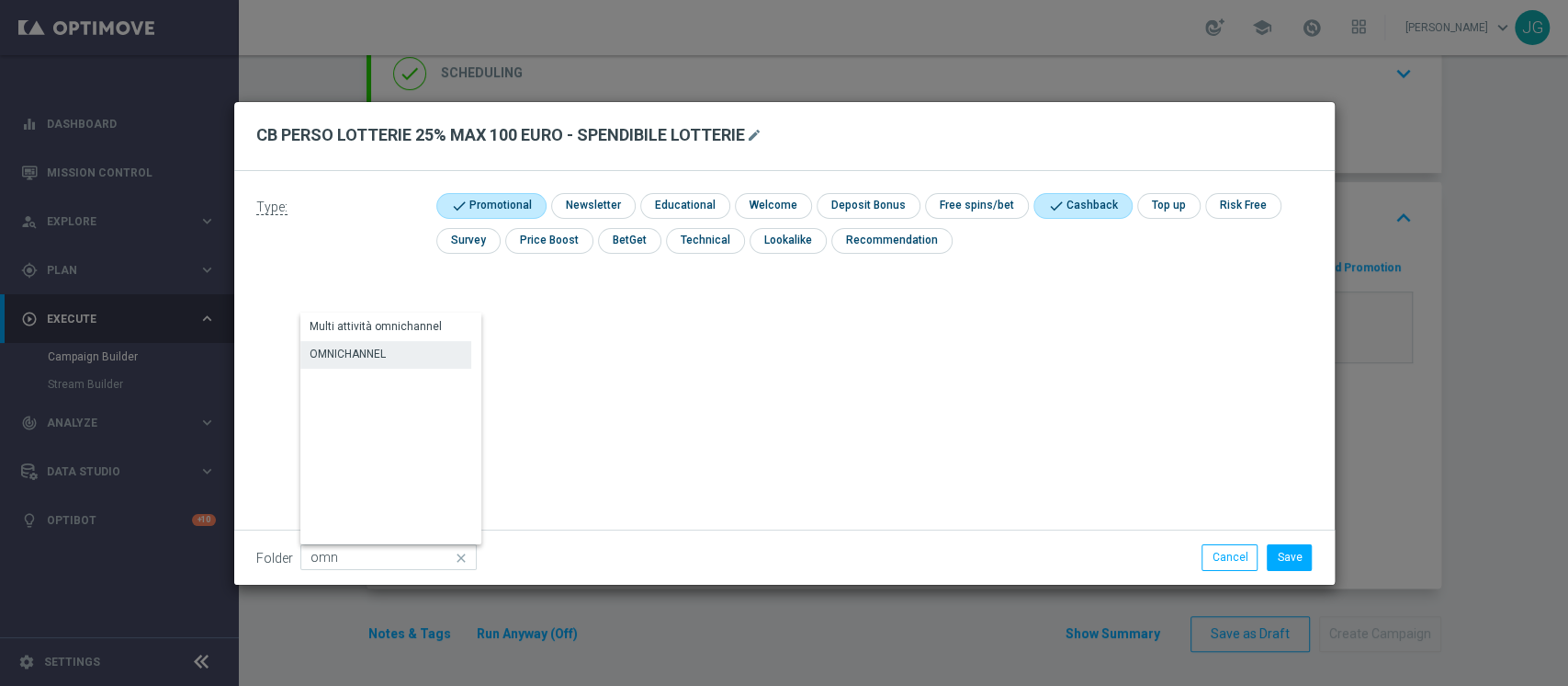
click at [389, 356] on div "OMNICHANNEL" at bounding box center [386, 354] width 171 height 26
type input "OMNICHANNEL"
click at [1291, 555] on button "Save" at bounding box center [1289, 556] width 45 height 26
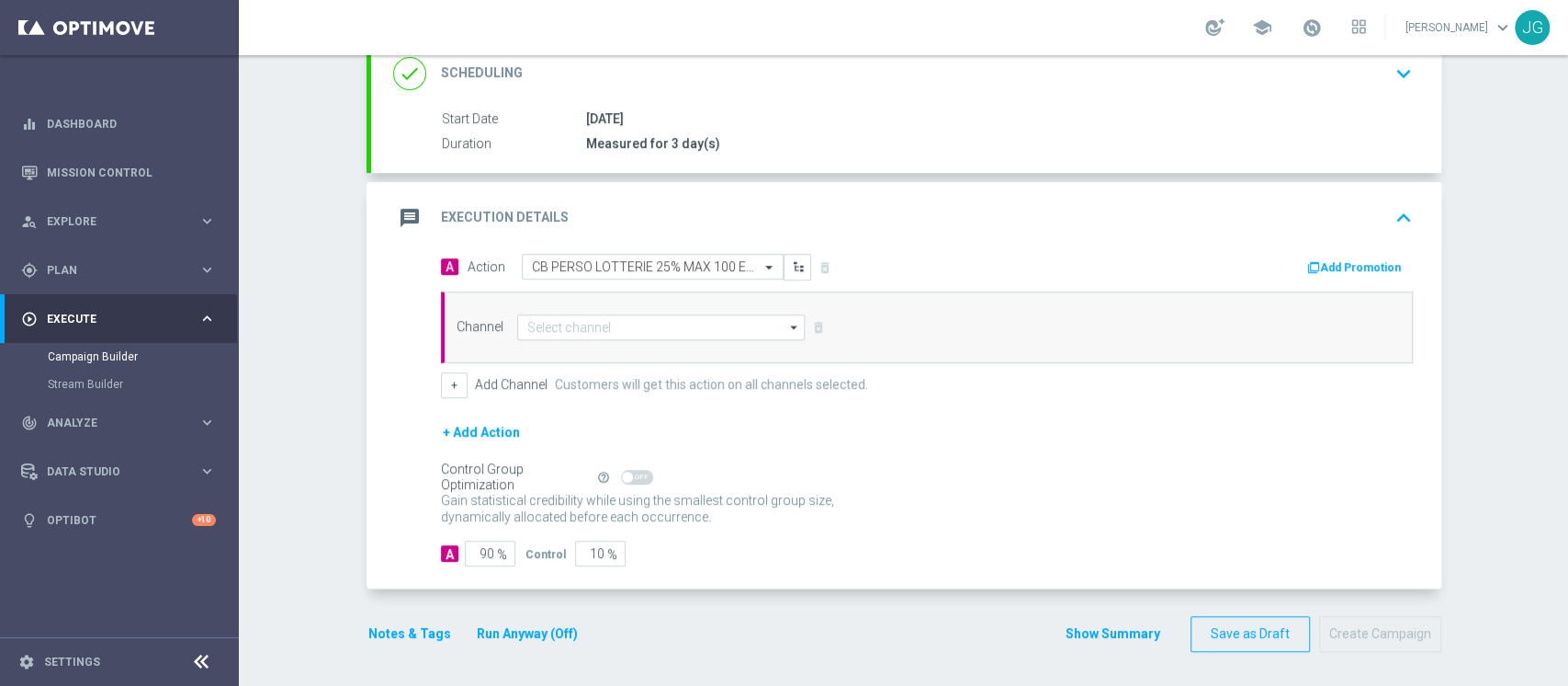
click at [1321, 260] on button "Add Promotion" at bounding box center [1356, 267] width 102 height 20
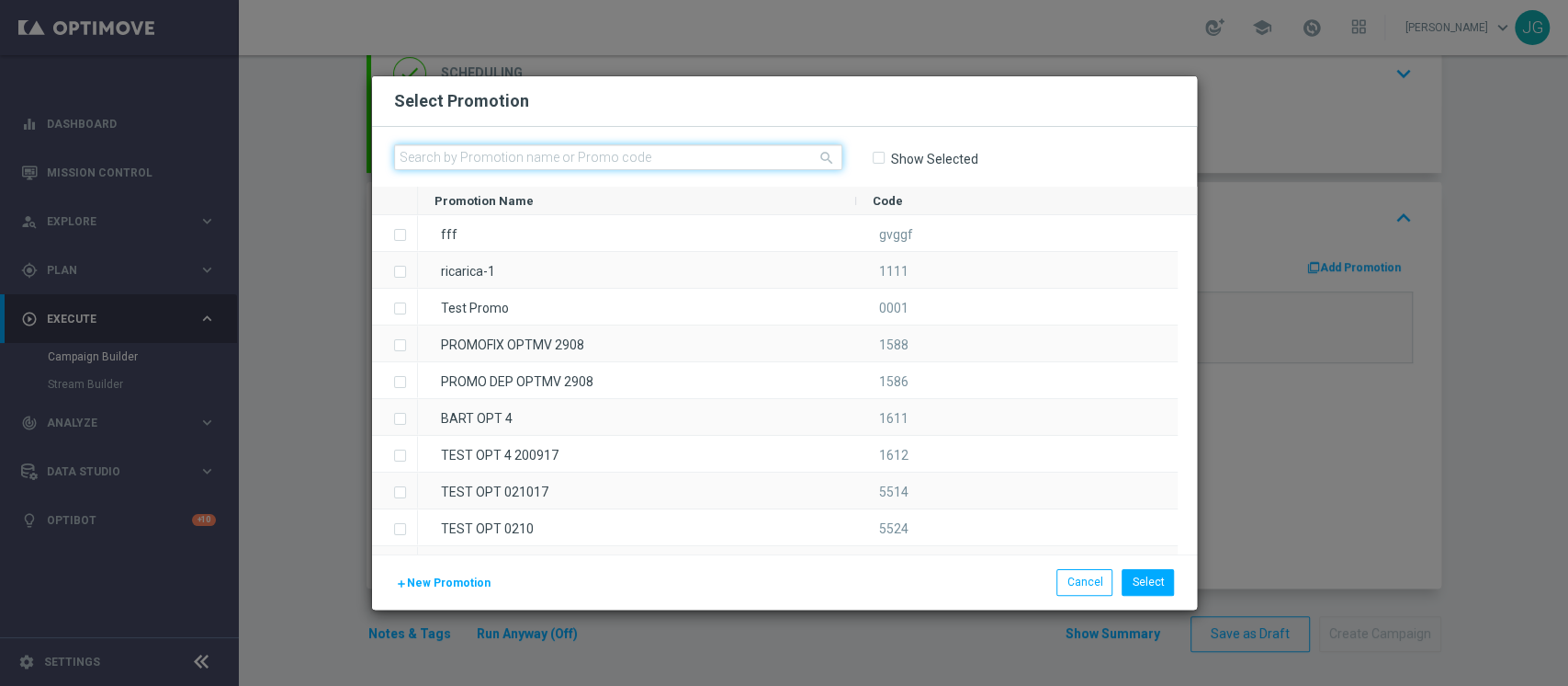
click at [598, 159] on input "text" at bounding box center [617, 157] width 448 height 26
paste input "LOTTERYCB09-5"
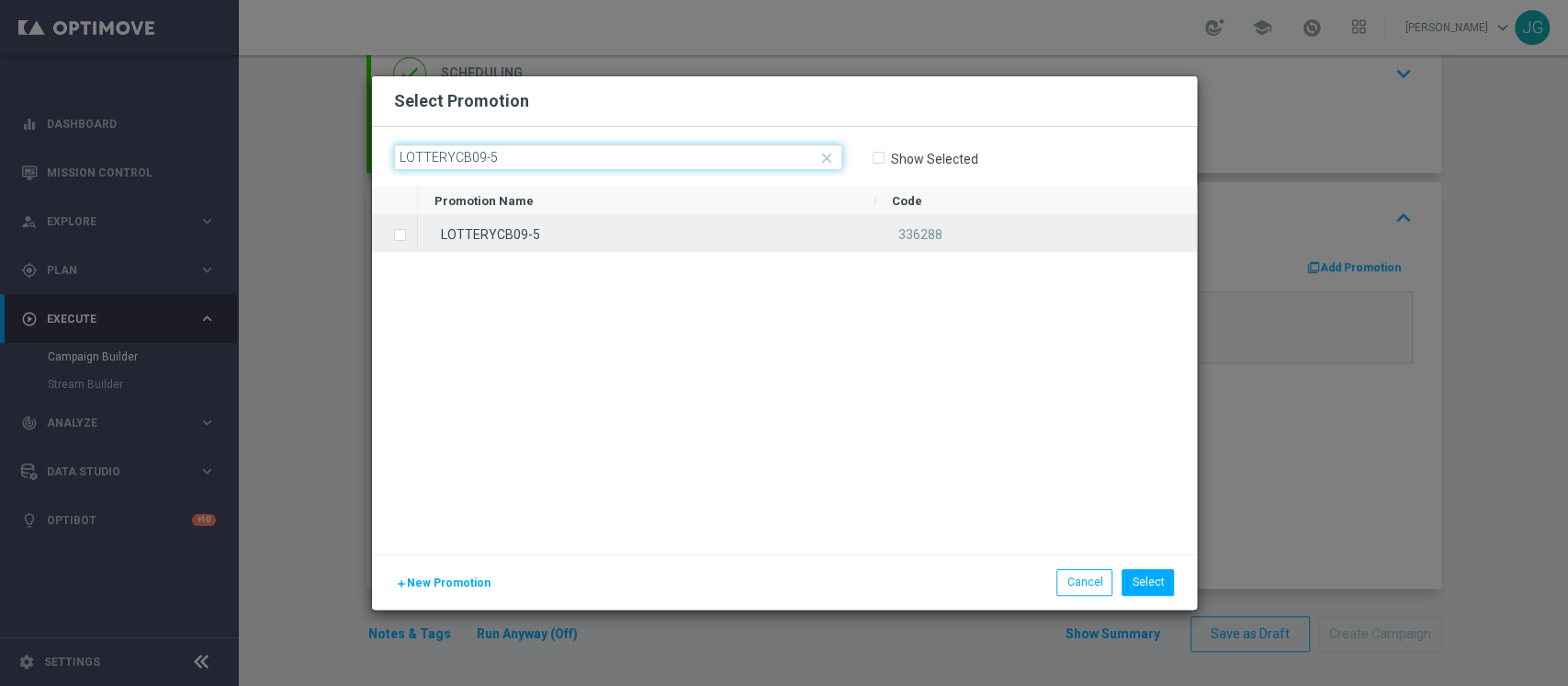
type input "LOTTERYCB09-5"
click at [567, 247] on div "LOTTERYCB09-5" at bounding box center [646, 233] width 457 height 36
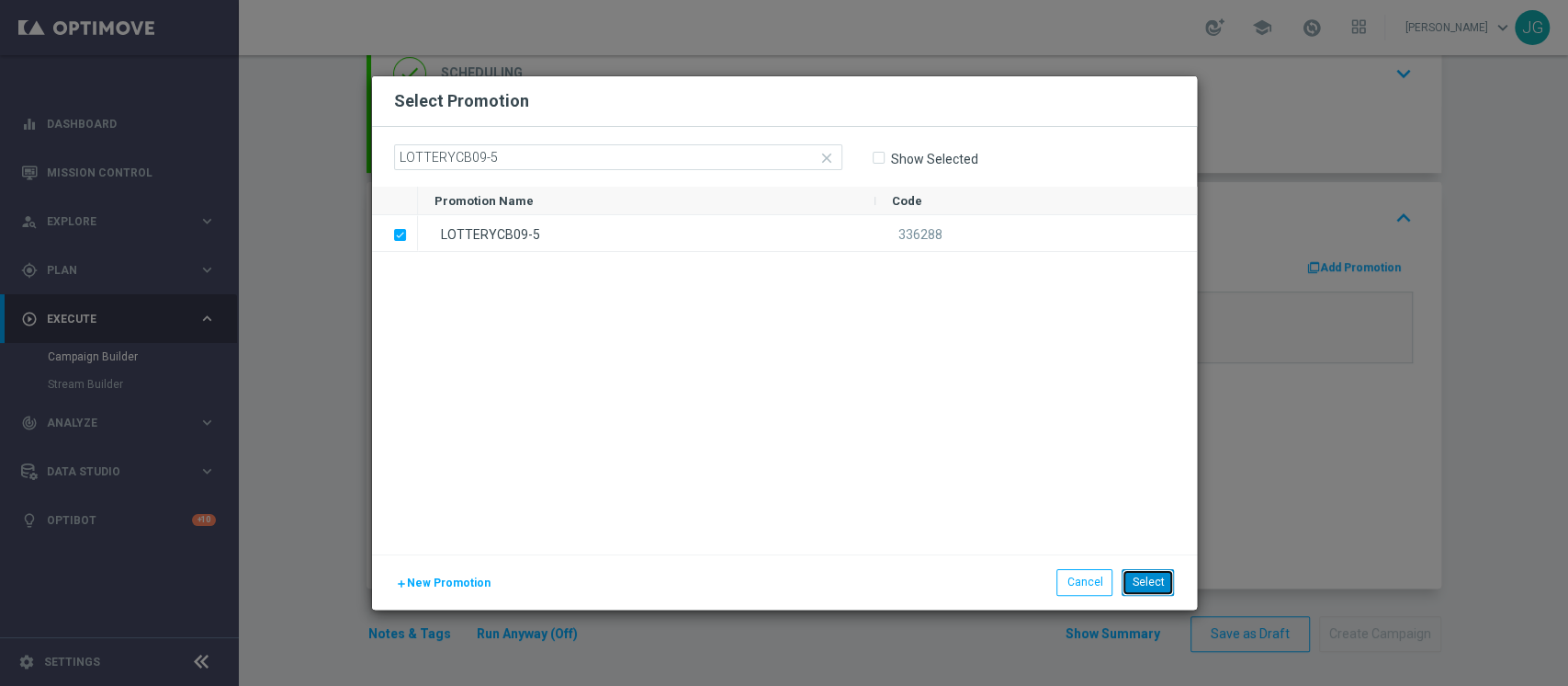
click at [1152, 584] on button "Select" at bounding box center [1147, 581] width 53 height 26
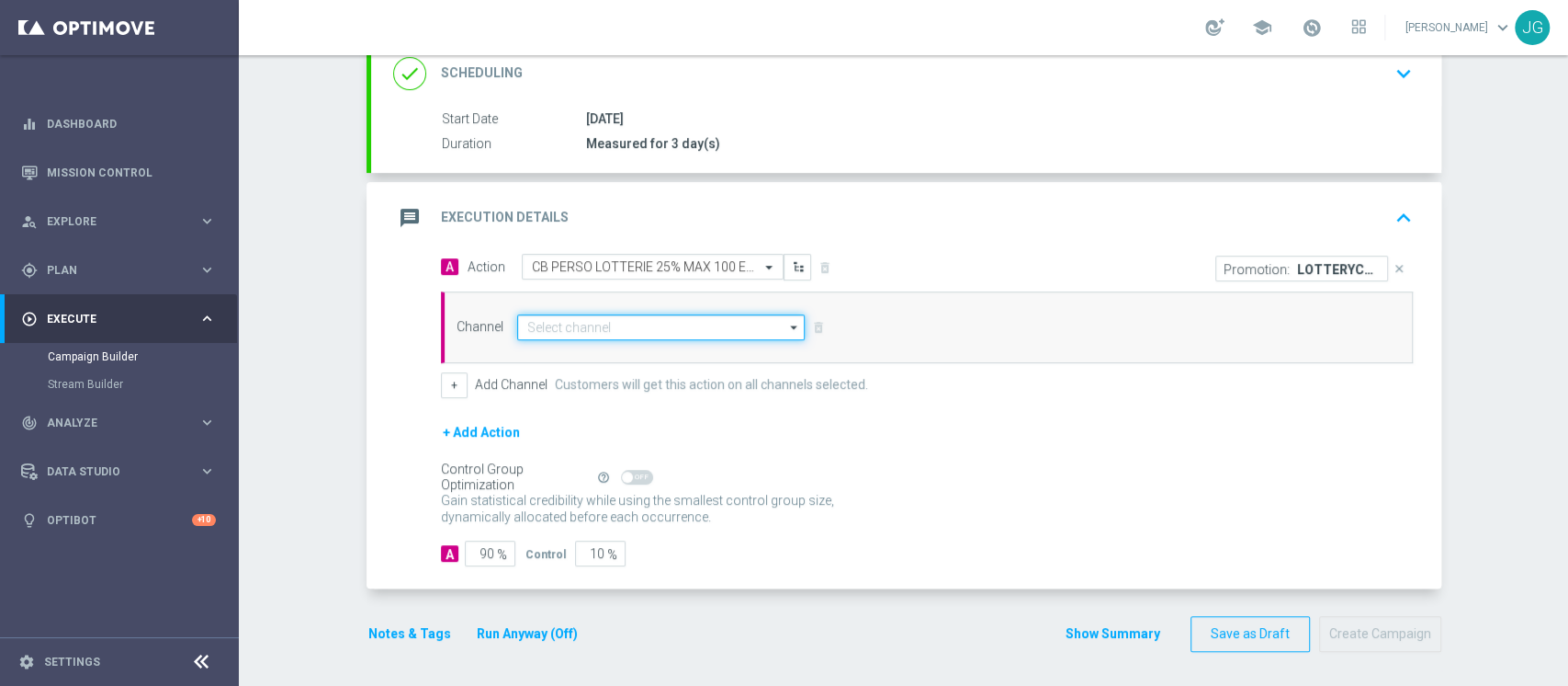
click at [606, 323] on input at bounding box center [662, 327] width 288 height 26
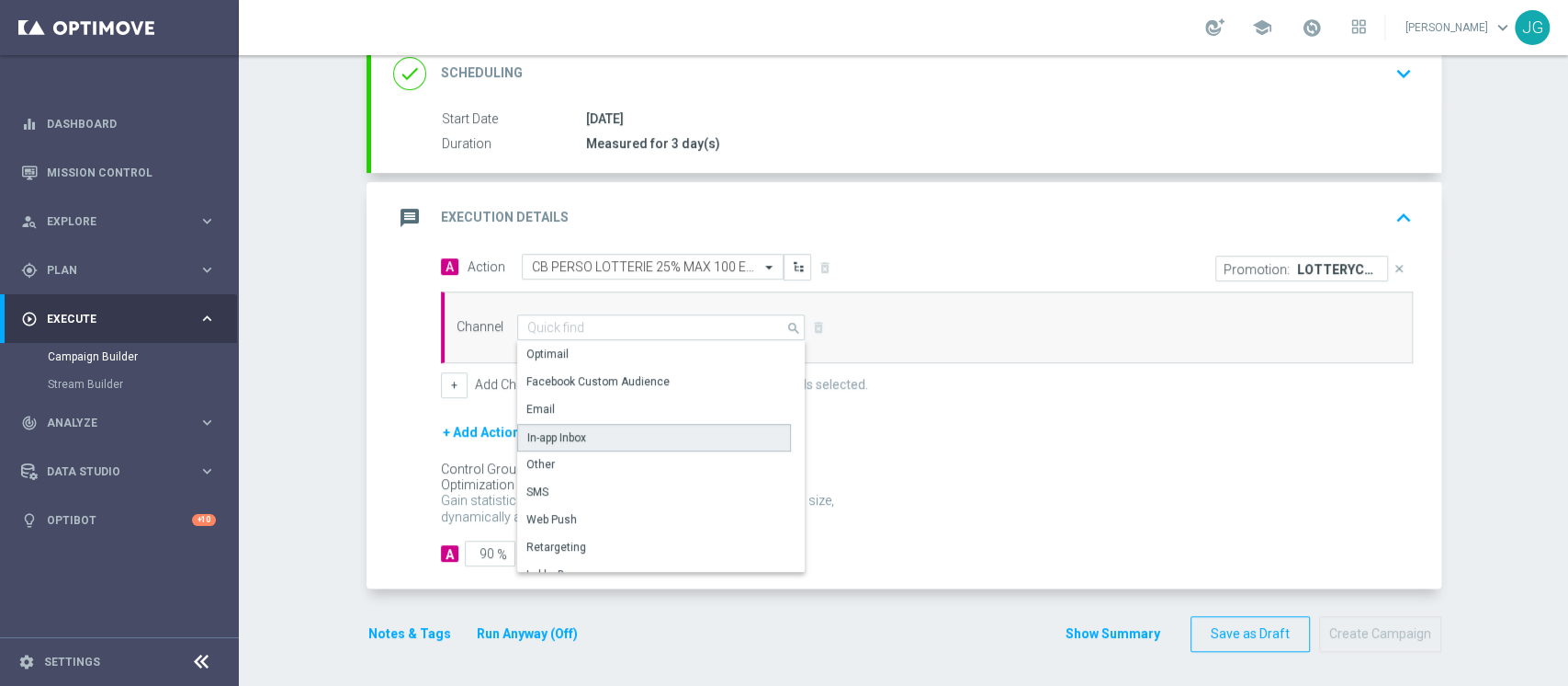
click at [564, 432] on div "In-app Inbox" at bounding box center [556, 437] width 59 height 16
type input "In-app Inbox"
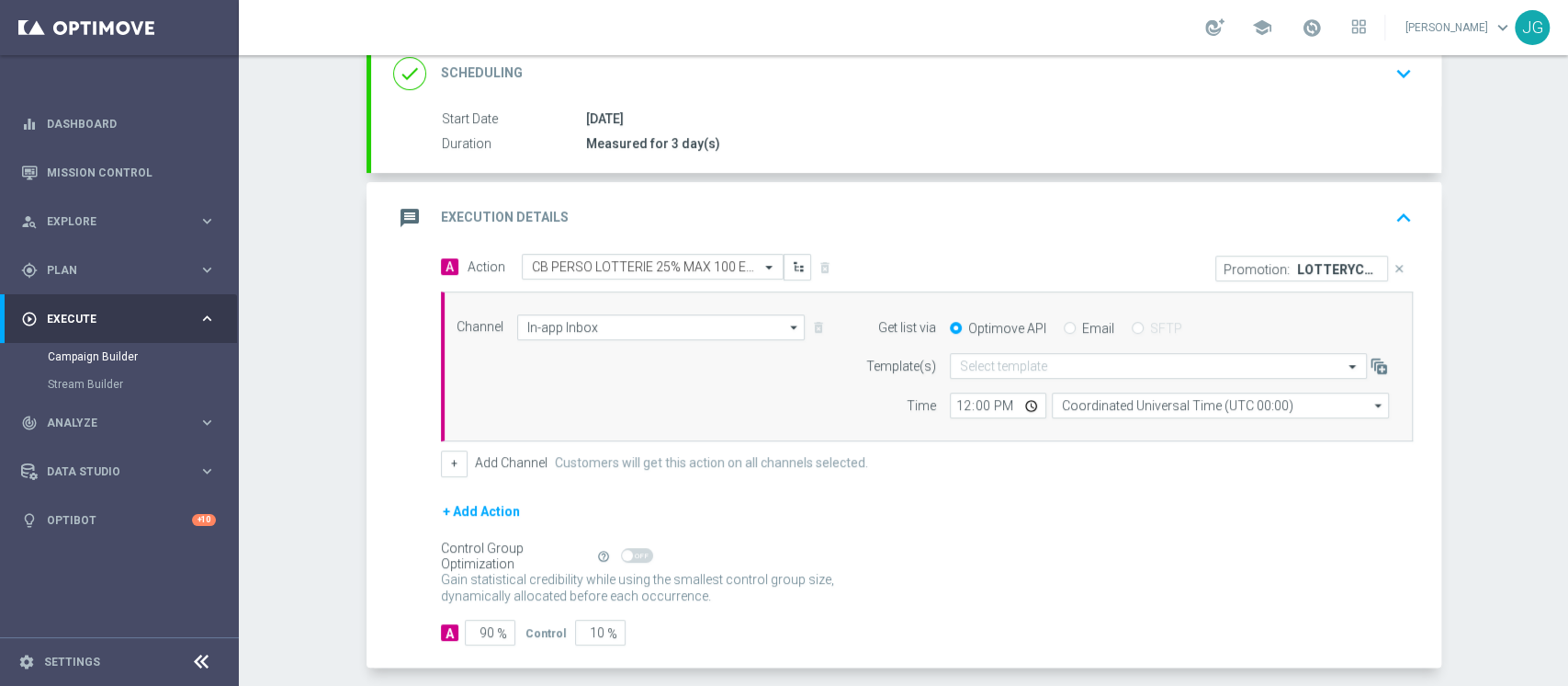
click at [1082, 320] on label "Email" at bounding box center [1098, 328] width 32 height 16
click at [1064, 324] on input "Email" at bounding box center [1070, 330] width 12 height 12
radio input "true"
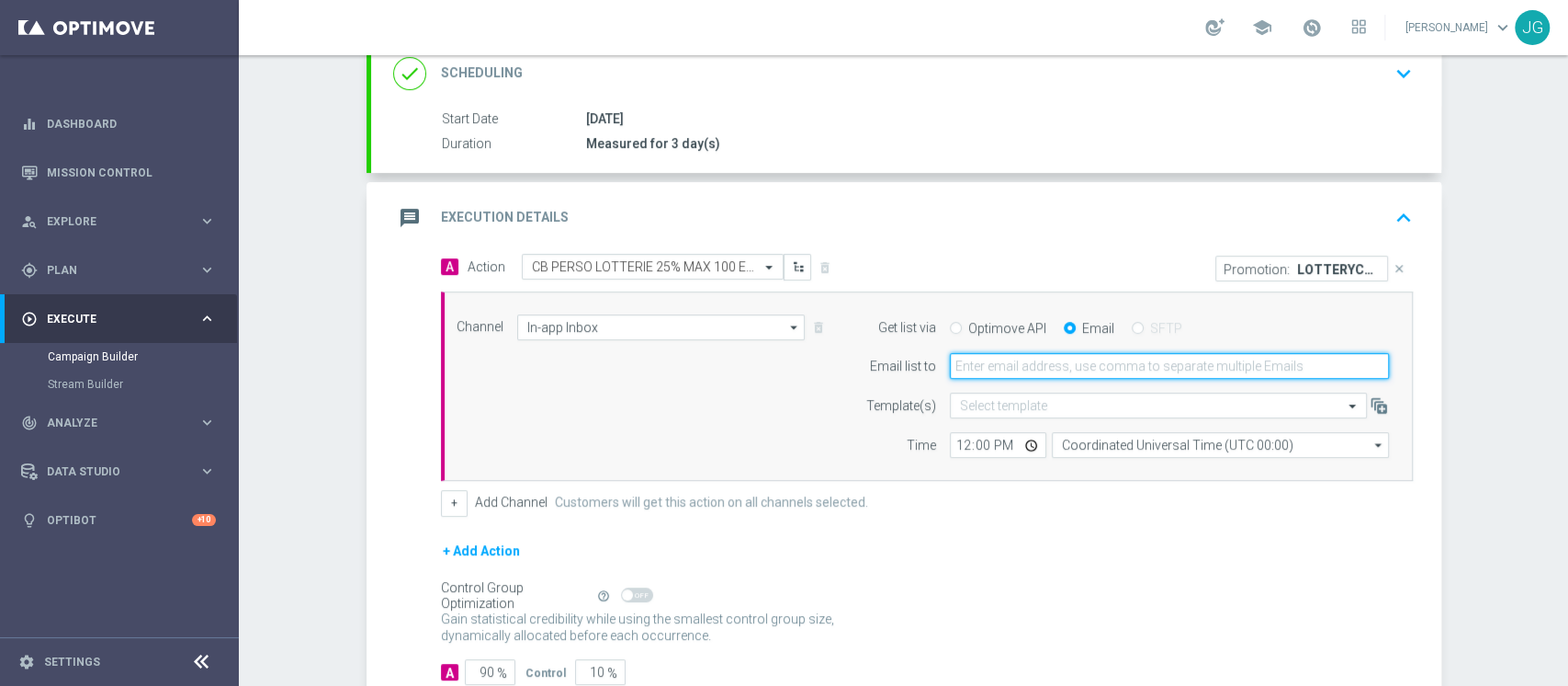
click at [1042, 363] on input "email" at bounding box center [1169, 365] width 439 height 26
type input "[PERSON_NAME][EMAIL_ADDRESS][PERSON_NAME][DOMAIN_NAME]"
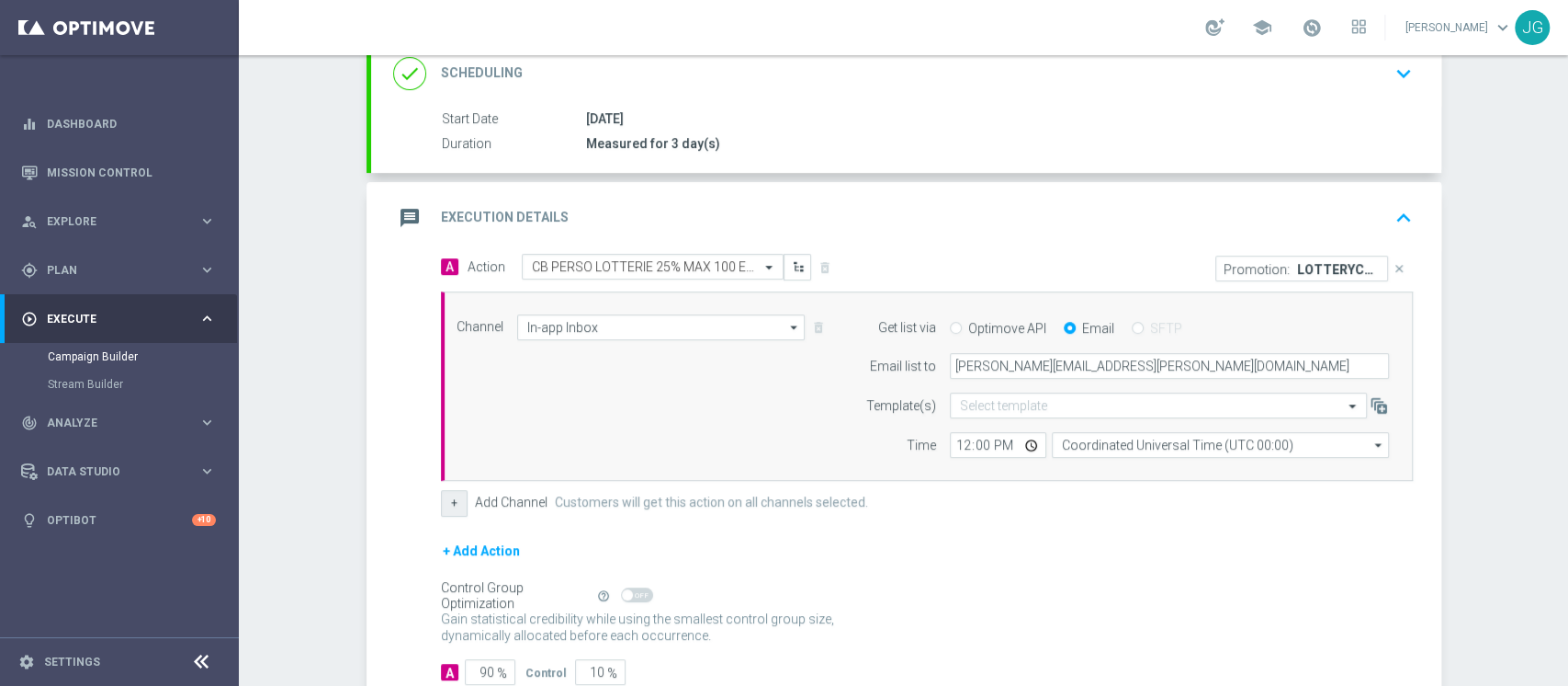
click at [441, 506] on button "+" at bounding box center [454, 502] width 27 height 26
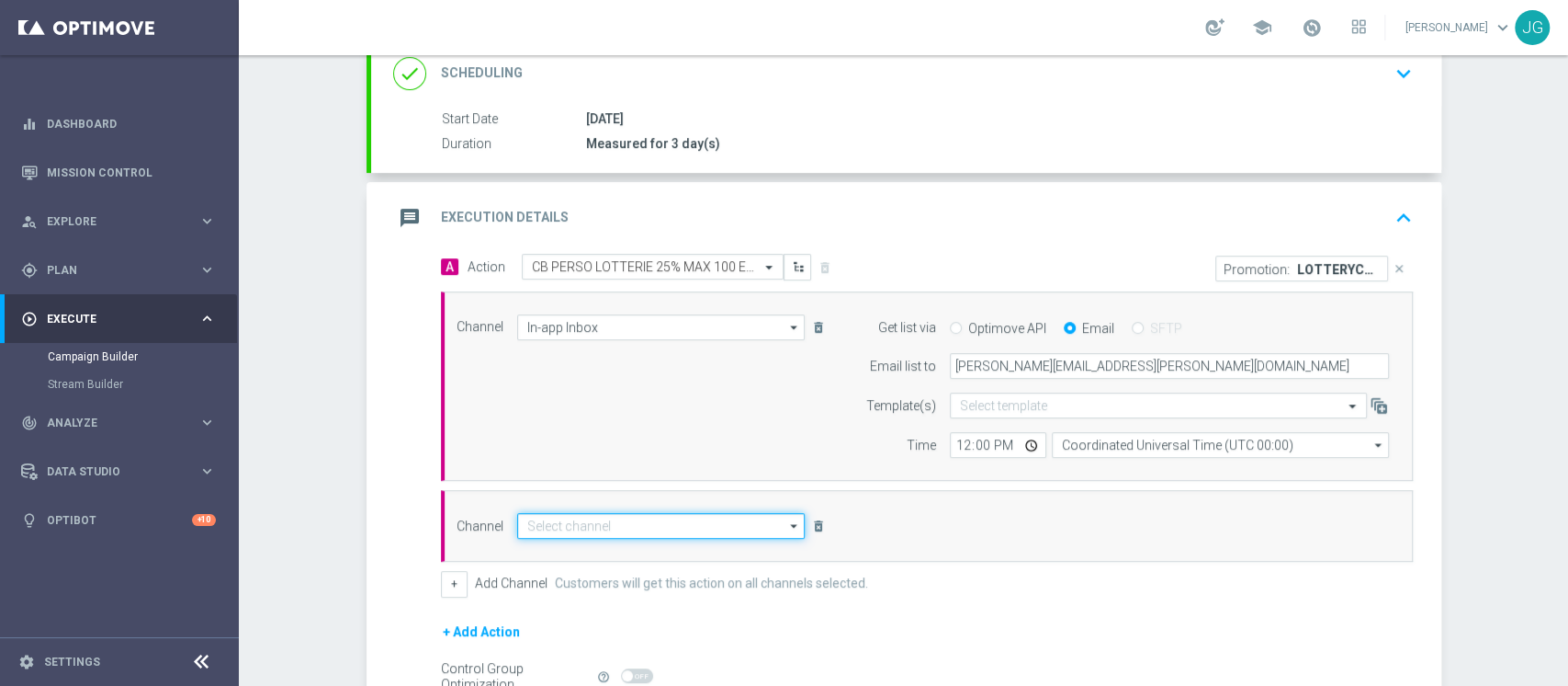
click at [560, 526] on input at bounding box center [662, 526] width 288 height 26
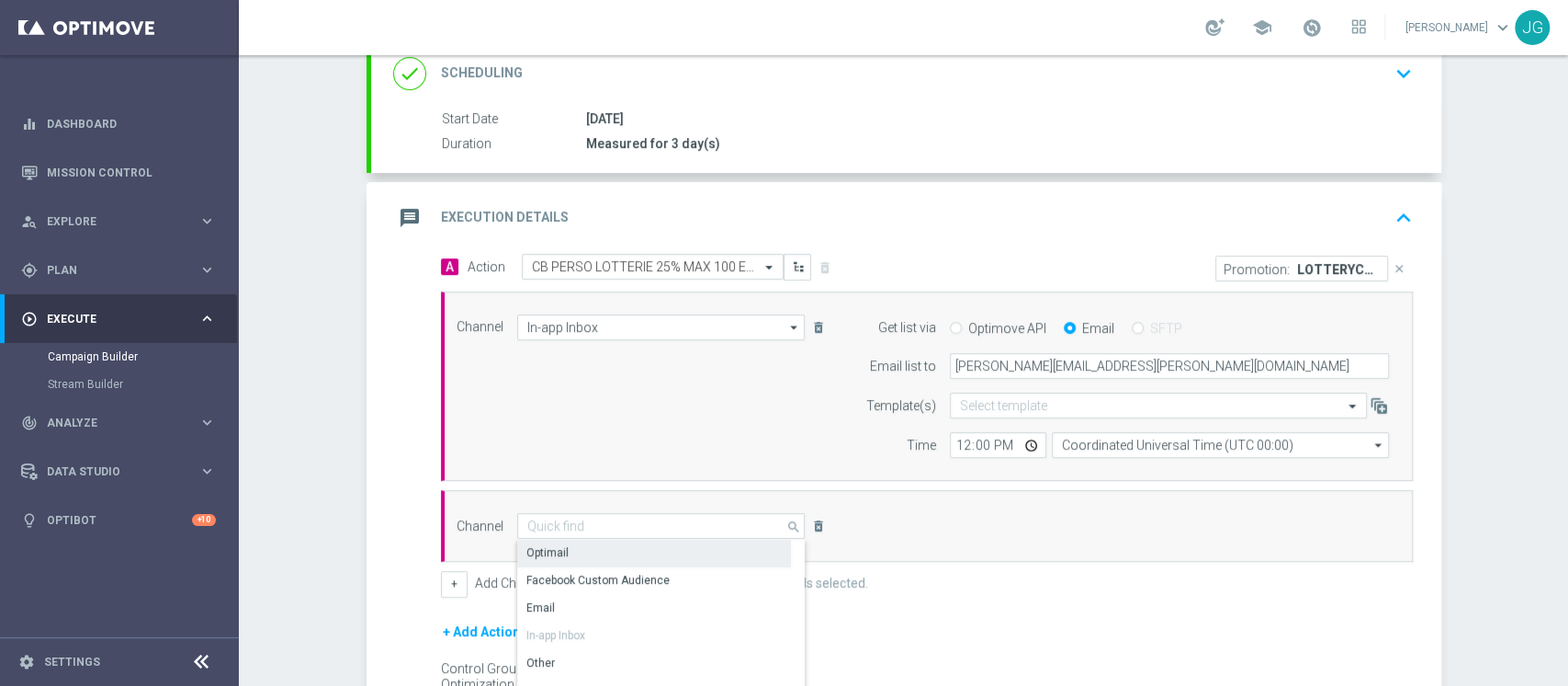
click at [590, 548] on div "Optimail" at bounding box center [654, 552] width 274 height 26
type input "Optimail"
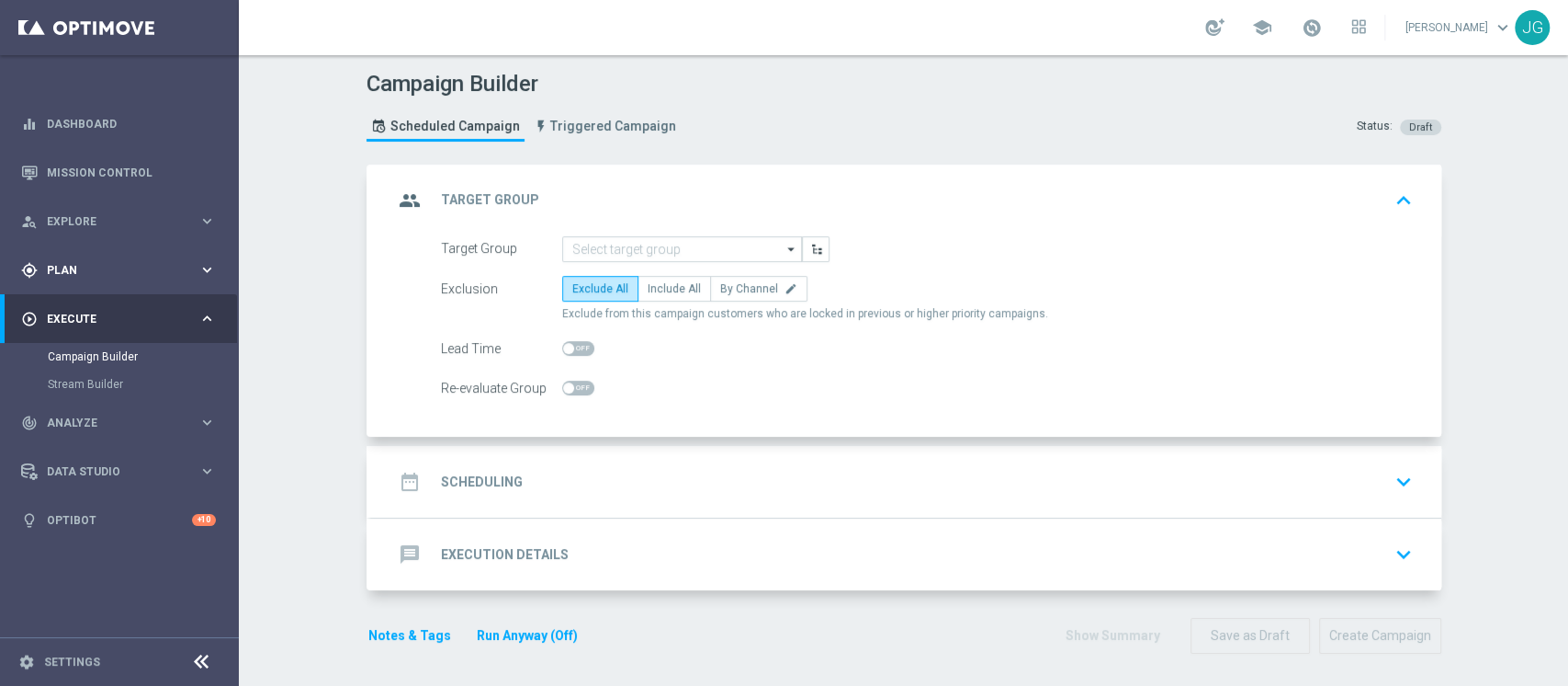
click at [153, 269] on span "Plan" at bounding box center [123, 270] width 152 height 11
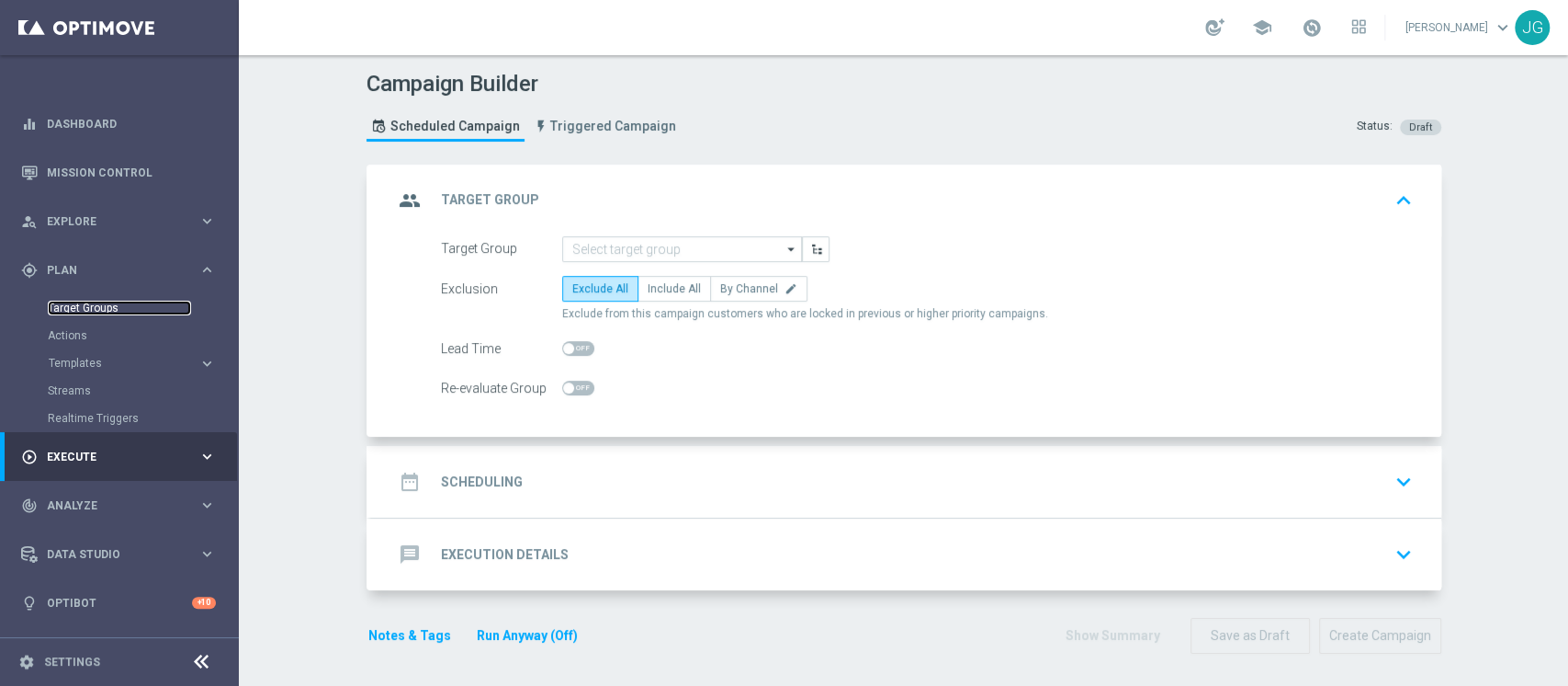
click at [79, 308] on link "Target Groups" at bounding box center [119, 307] width 143 height 14
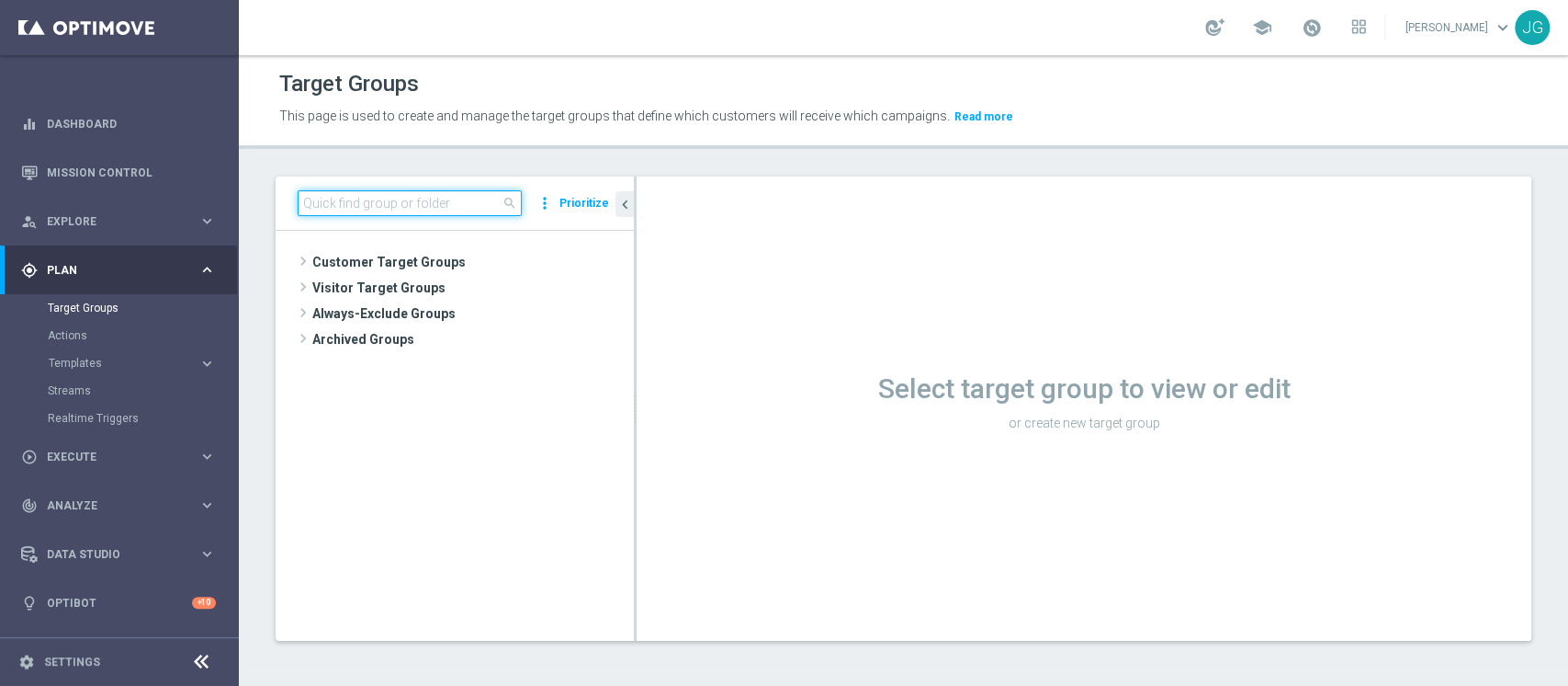
click at [392, 202] on input at bounding box center [409, 203] width 224 height 26
paste input "LOTTERYCB09-2"
type input "LOTTERYCB09-2"
paste input "ACTIVE LOTTERIE STAR 30GG ROLLING"
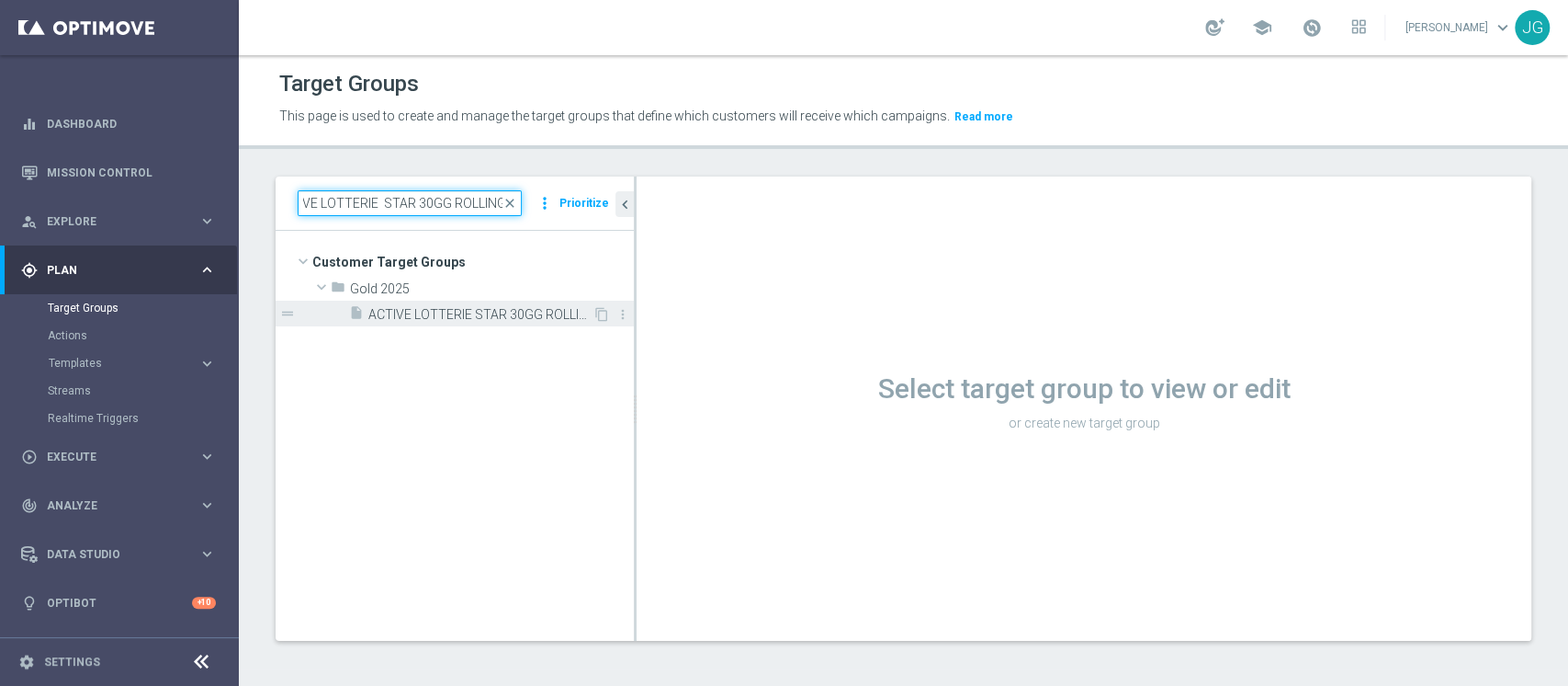
type input "ACTIVE LOTTERIE STAR 30GG ROLLING"
click at [499, 312] on span "ACTIVE LOTTERIE STAR 30GG ROLLING 09.10" at bounding box center [480, 315] width 224 height 15
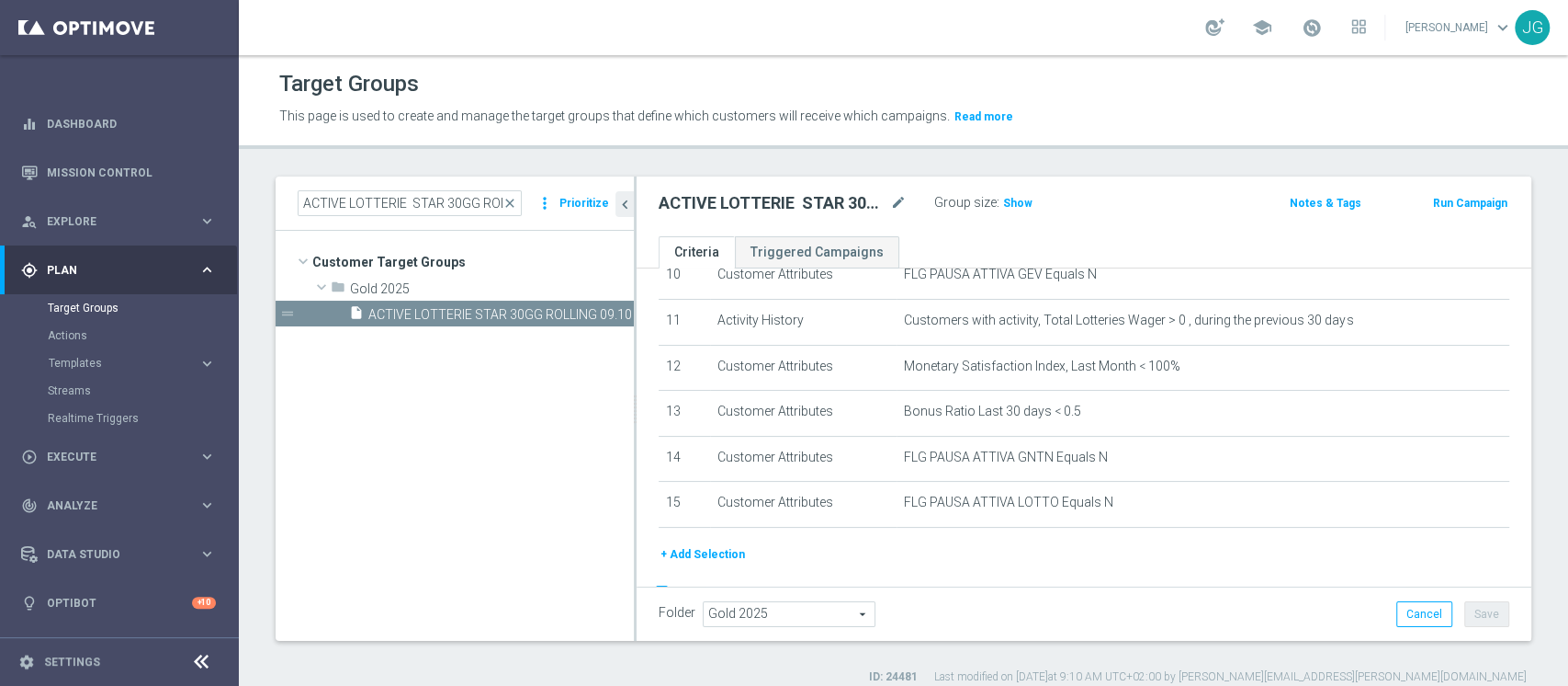
scroll to position [492, 0]
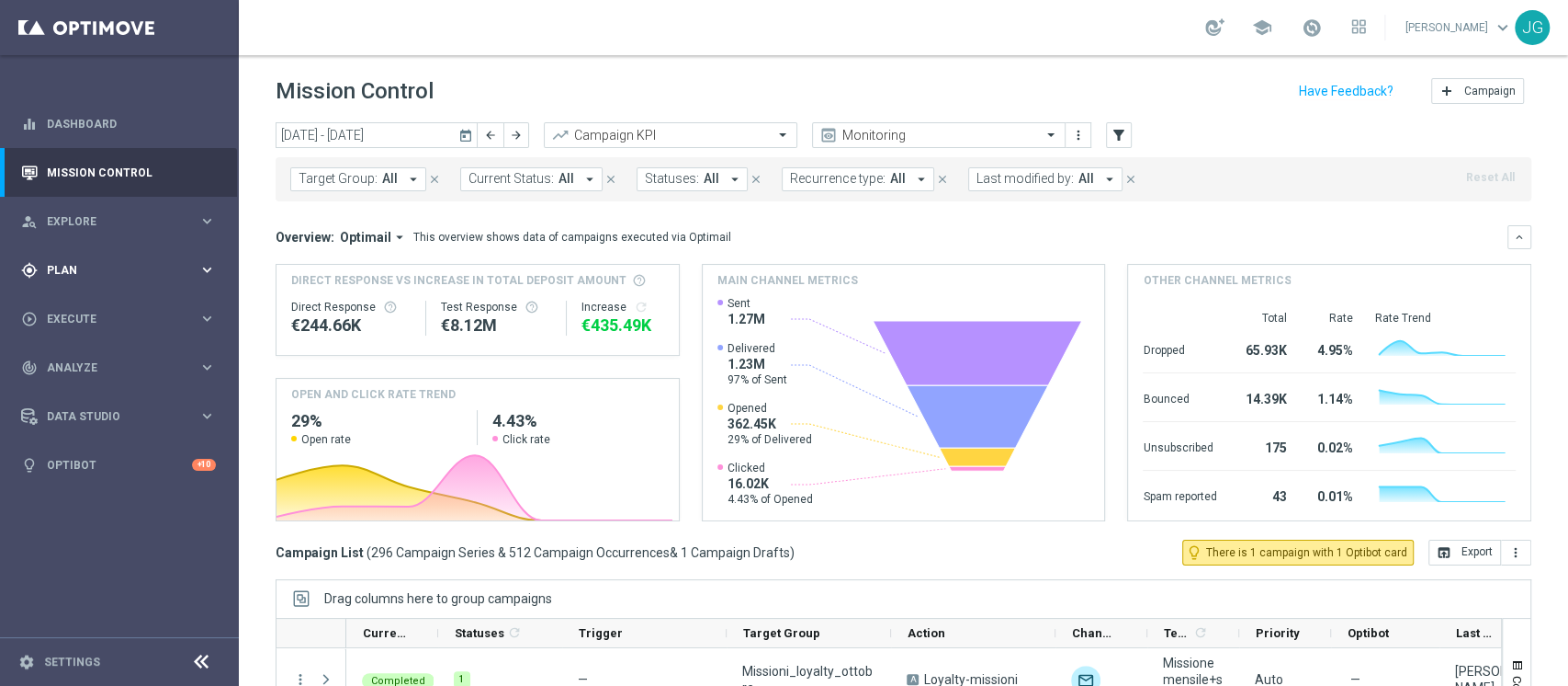
click at [110, 277] on div "gps_fixed Plan" at bounding box center [109, 270] width 178 height 16
click at [79, 369] on button "Templates keyboard_arrow_right" at bounding box center [133, 362] width 169 height 14
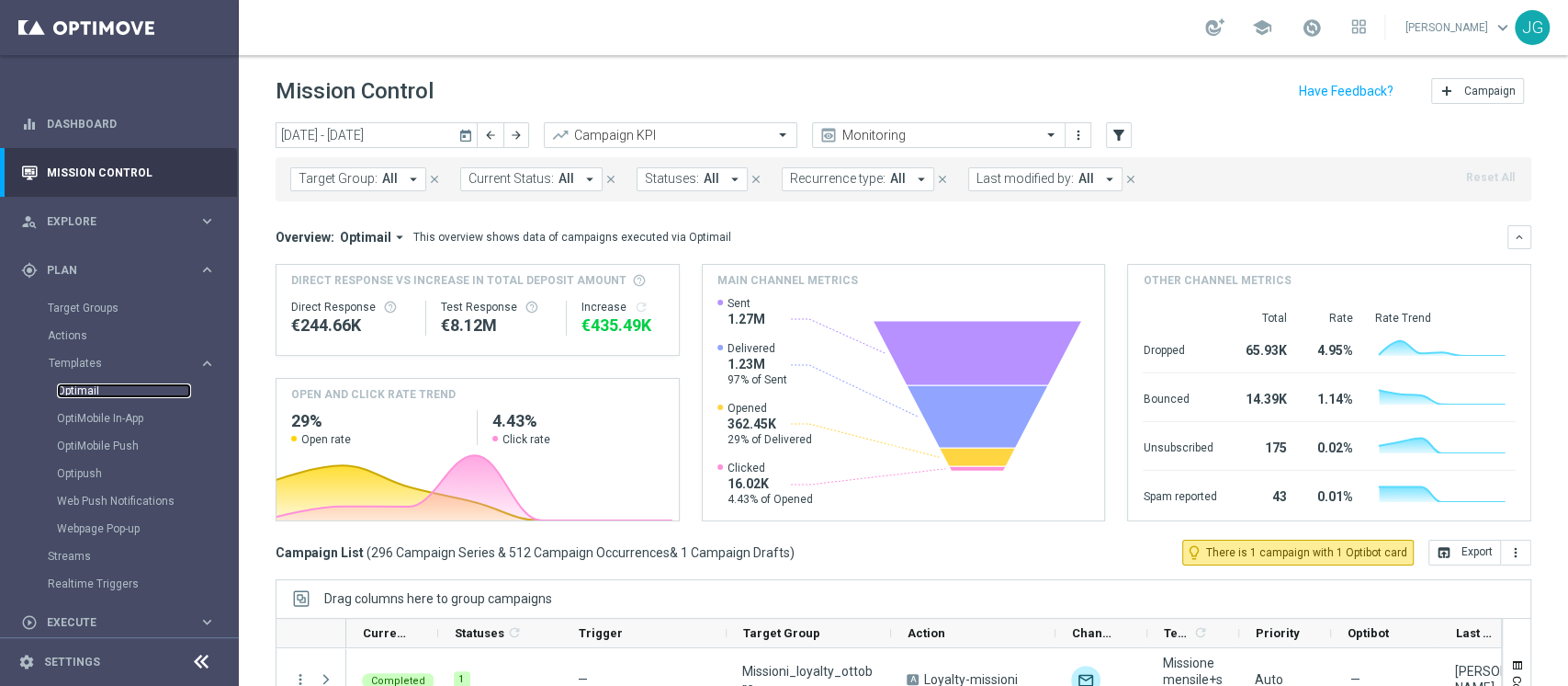
click at [94, 387] on link "Optimail" at bounding box center [124, 390] width 134 height 14
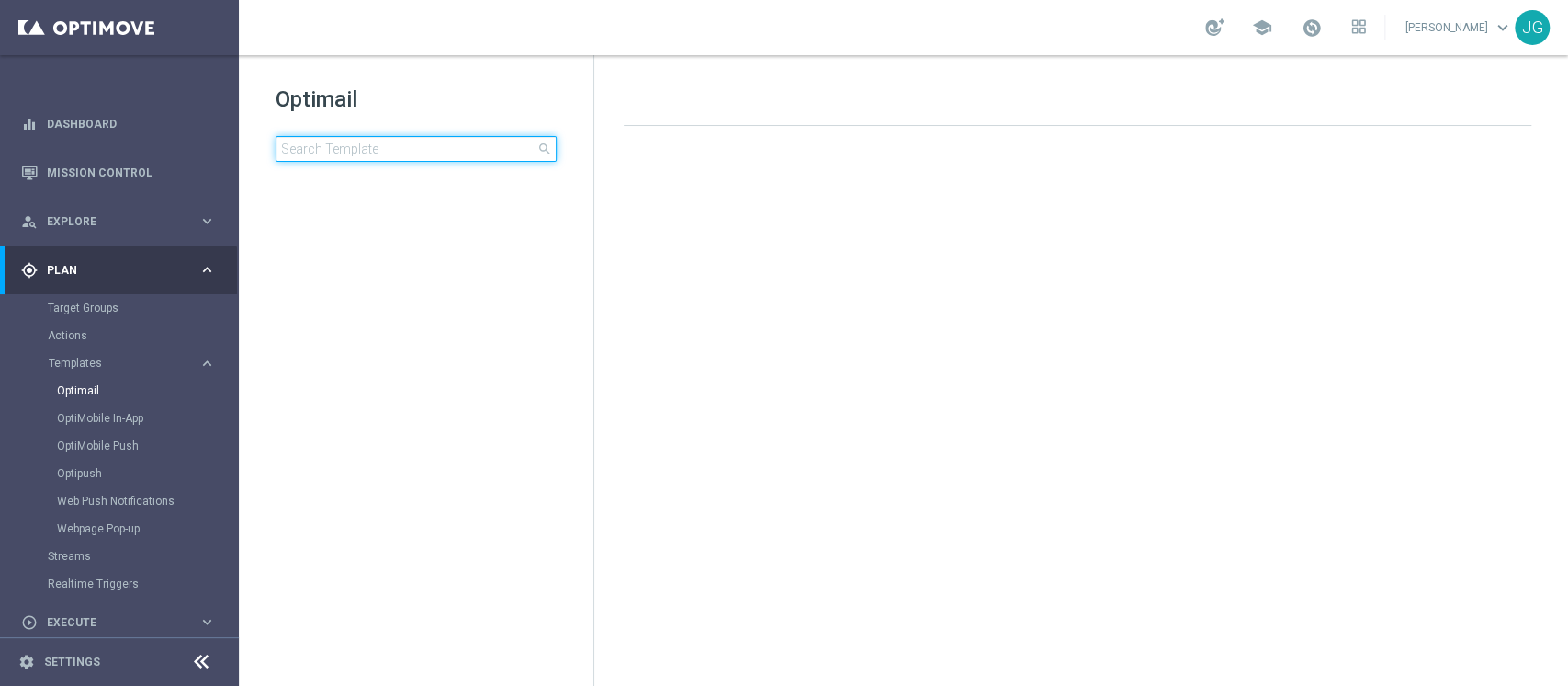
click at [388, 144] on input at bounding box center [416, 149] width 281 height 26
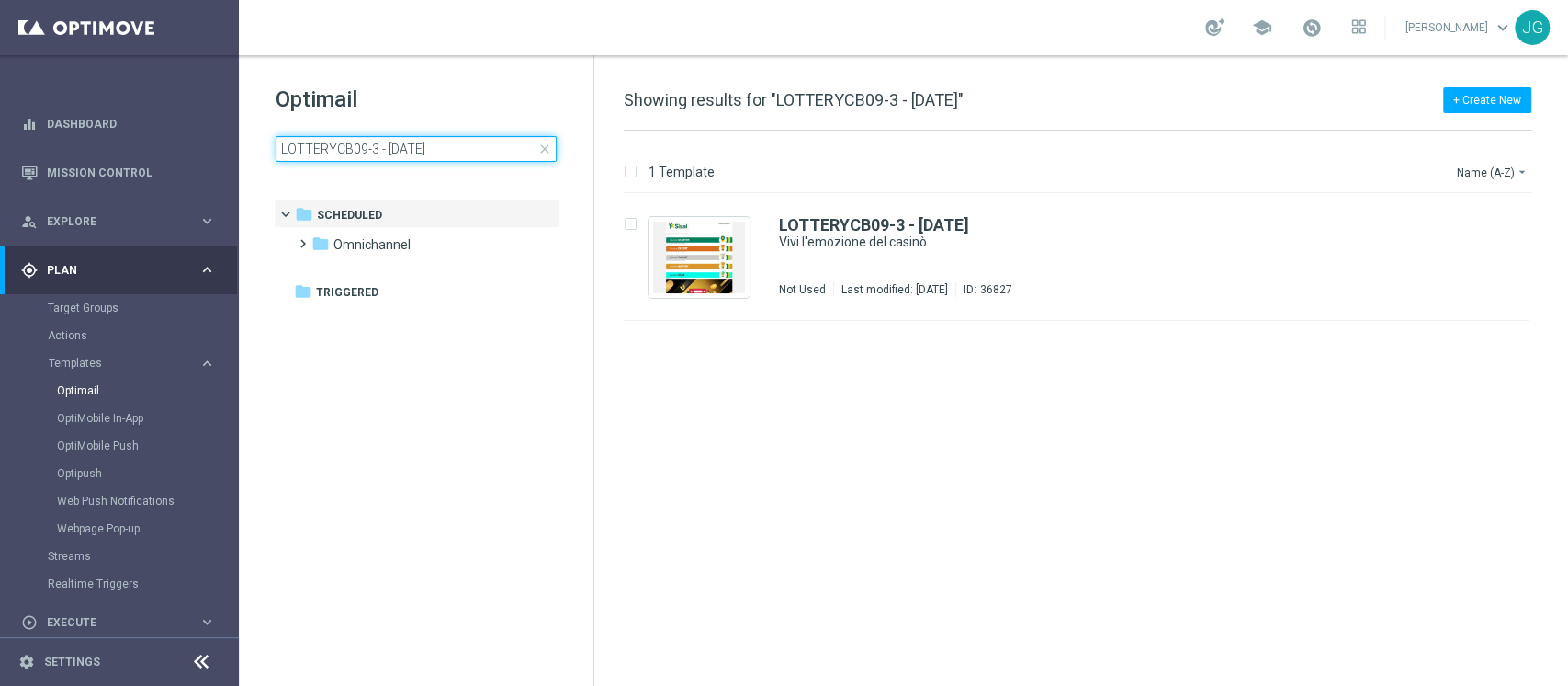
type input "LOTTERYCB09-3 - [DATE]"
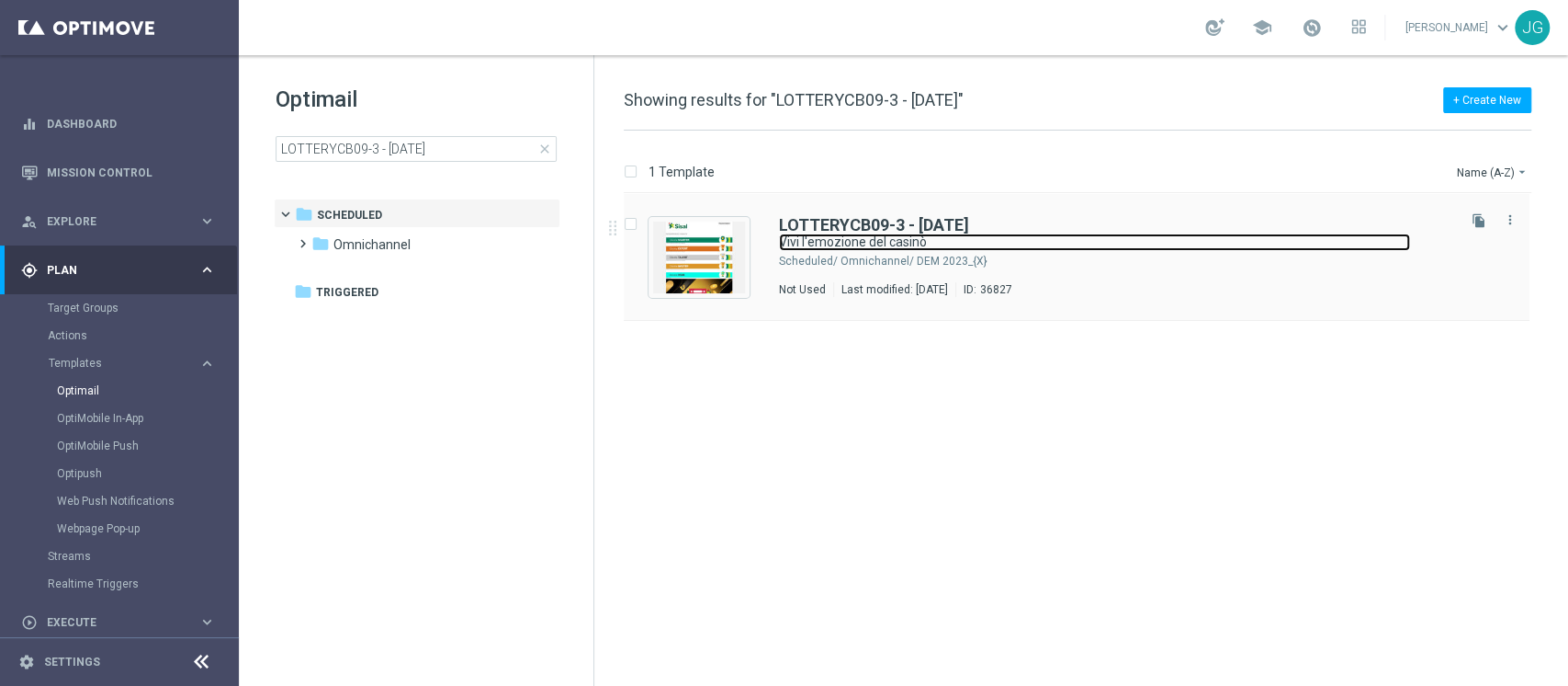
click at [1191, 244] on link "Vivi l'emozione del casinò" at bounding box center [1094, 242] width 631 height 17
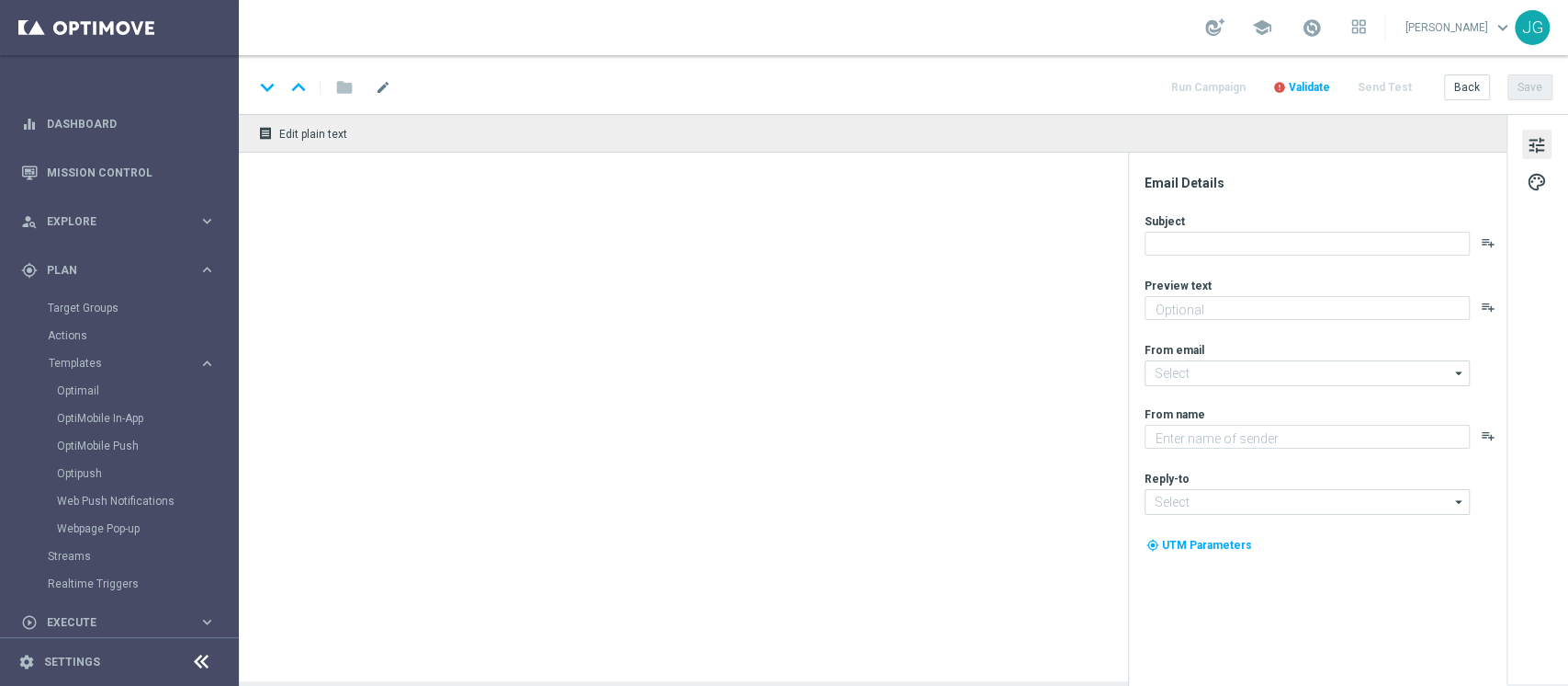
type textarea "Fino a 250€ di Bonus!"
type textarea "Sisal"
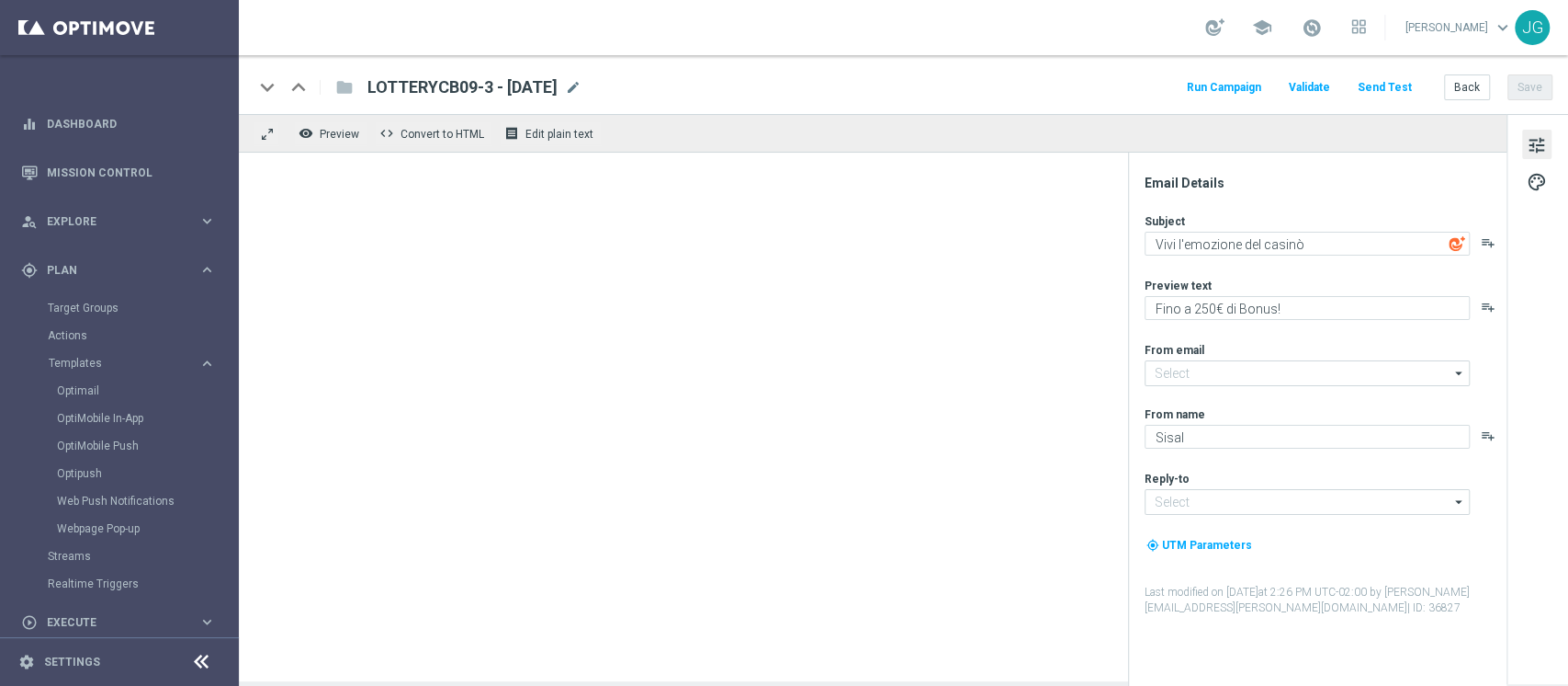
type input "[EMAIL_ADDRESS][DOMAIN_NAME]"
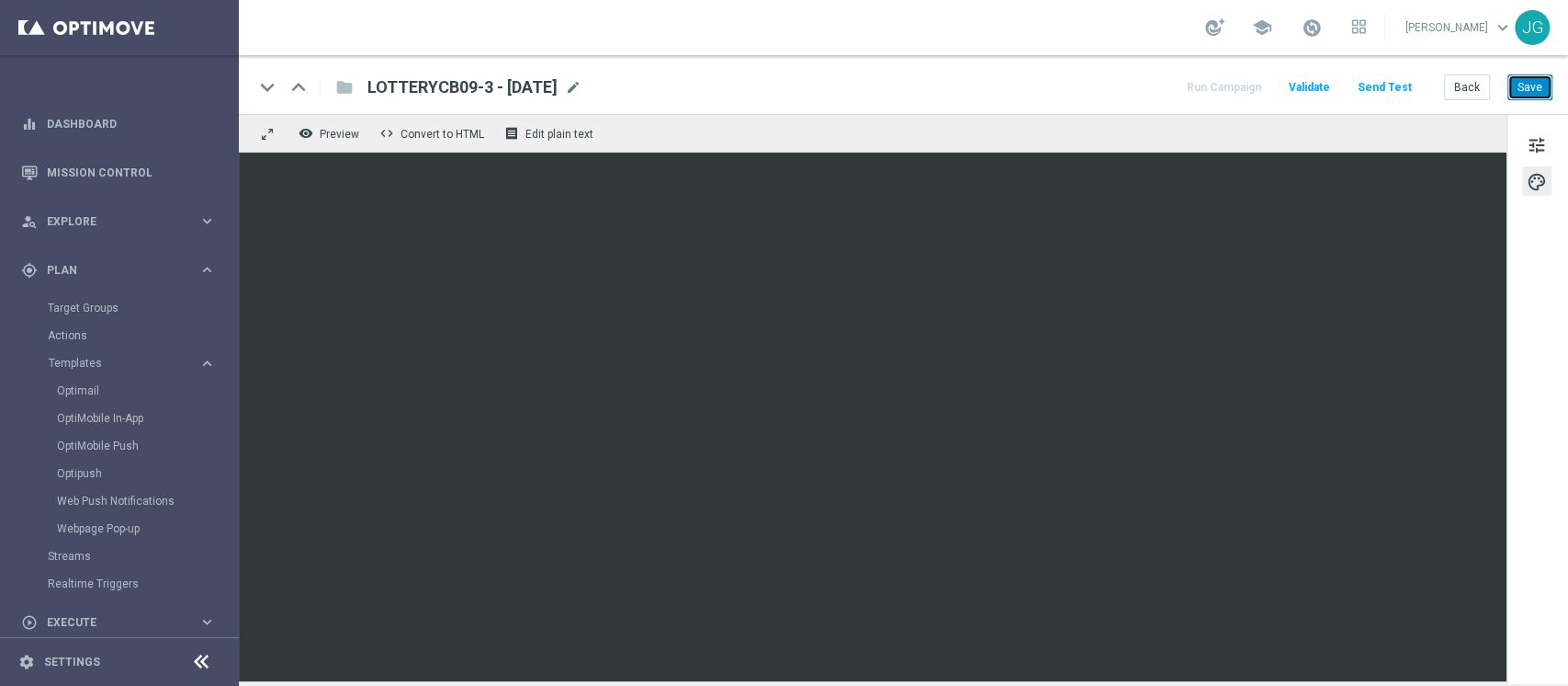
click at [1535, 96] on button "Save" at bounding box center [1530, 86] width 45 height 26
click at [1533, 137] on span "tune" at bounding box center [1536, 145] width 20 height 24
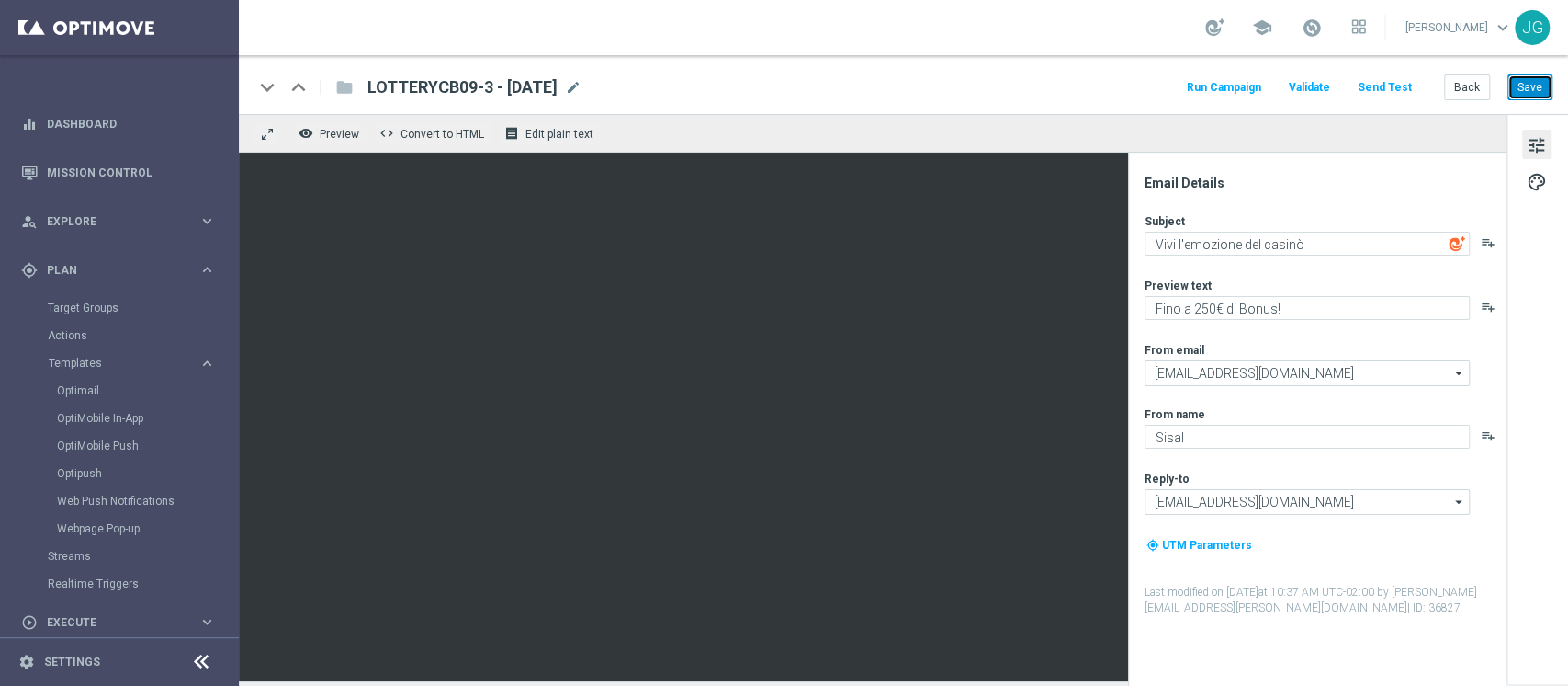
click at [1523, 95] on button "Save" at bounding box center [1530, 86] width 45 height 26
click at [88, 276] on div "gps_fixed Plan" at bounding box center [109, 270] width 178 height 16
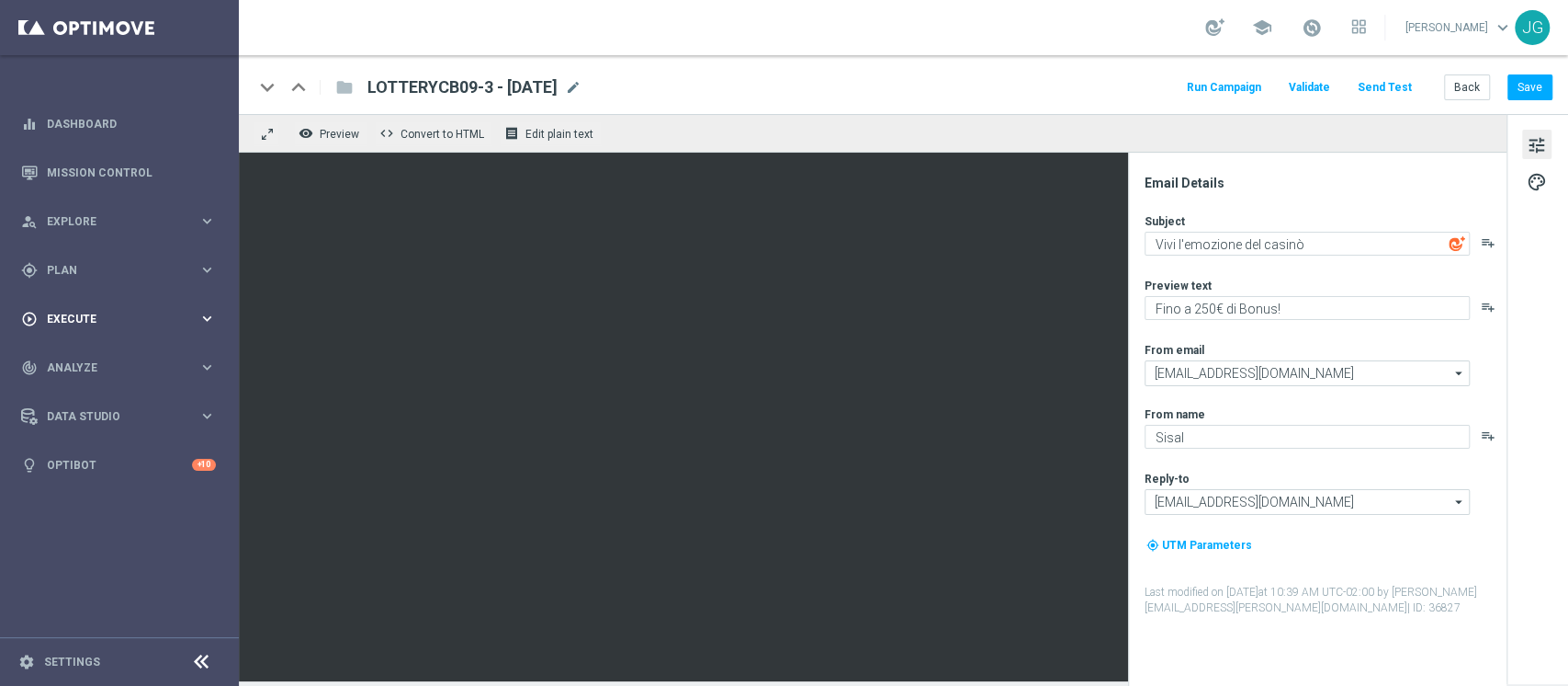
click at [94, 313] on span "Execute" at bounding box center [123, 318] width 152 height 11
click at [72, 276] on div "gps_fixed Plan" at bounding box center [109, 270] width 178 height 16
click at [86, 306] on link "Target Groups" at bounding box center [119, 307] width 143 height 14
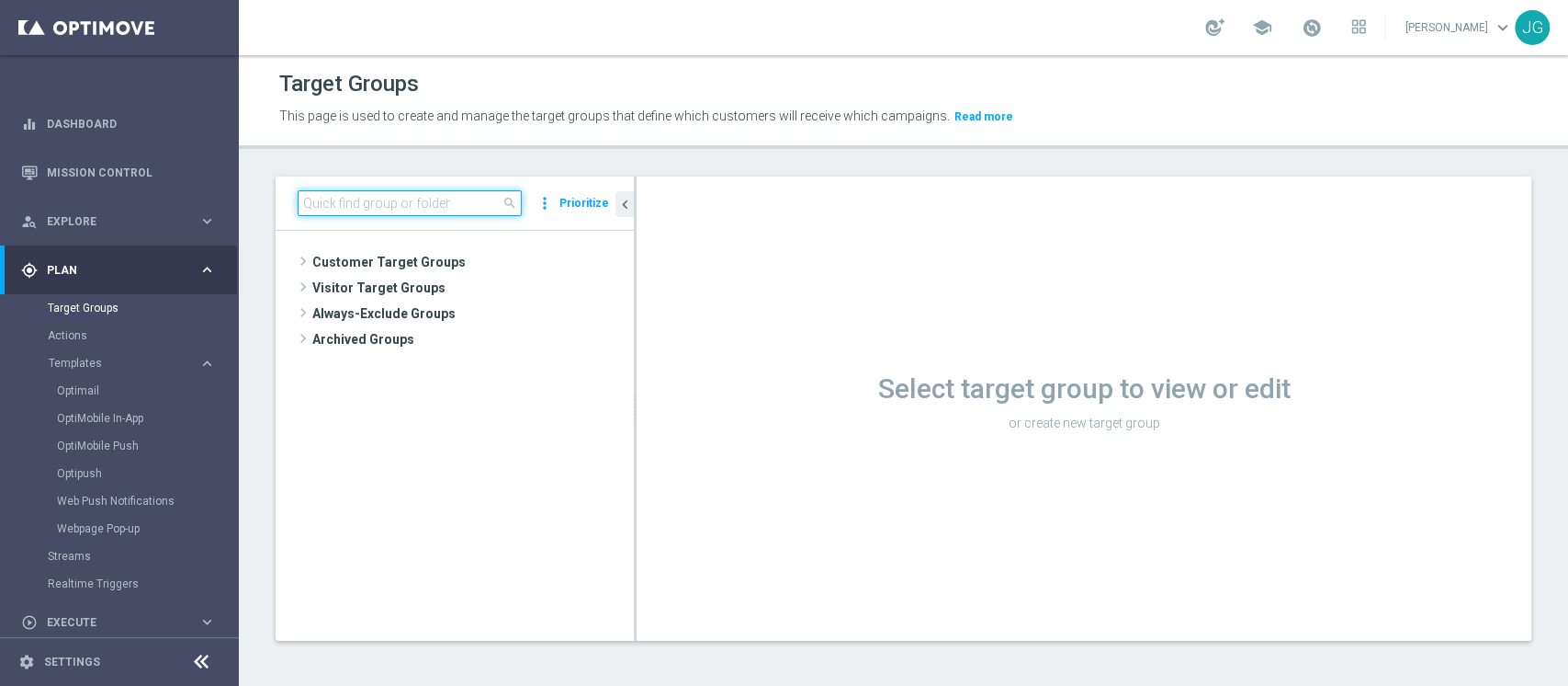
click at [420, 202] on input at bounding box center [409, 203] width 224 height 26
paste input "ACTIVE LOTTERIE CON GGR>500 30GG ROLLING 09.10"
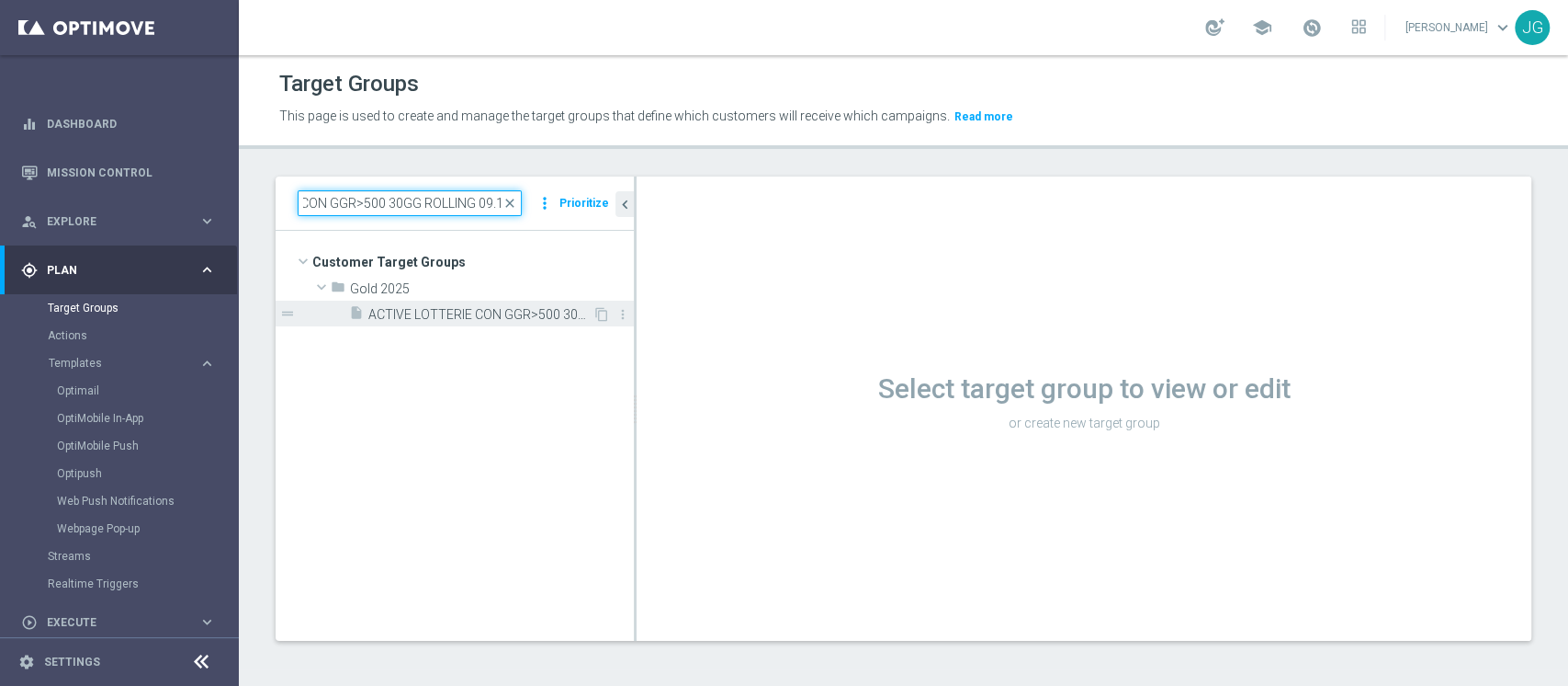
type input "ACTIVE LOTTERIE CON GGR>500 30GG ROLLING 09.10"
click at [443, 323] on div "insert_drive_file ACTIVE LOTTERIE CON GGR>500 30GG ROLLING 09.10" at bounding box center [471, 313] width 244 height 26
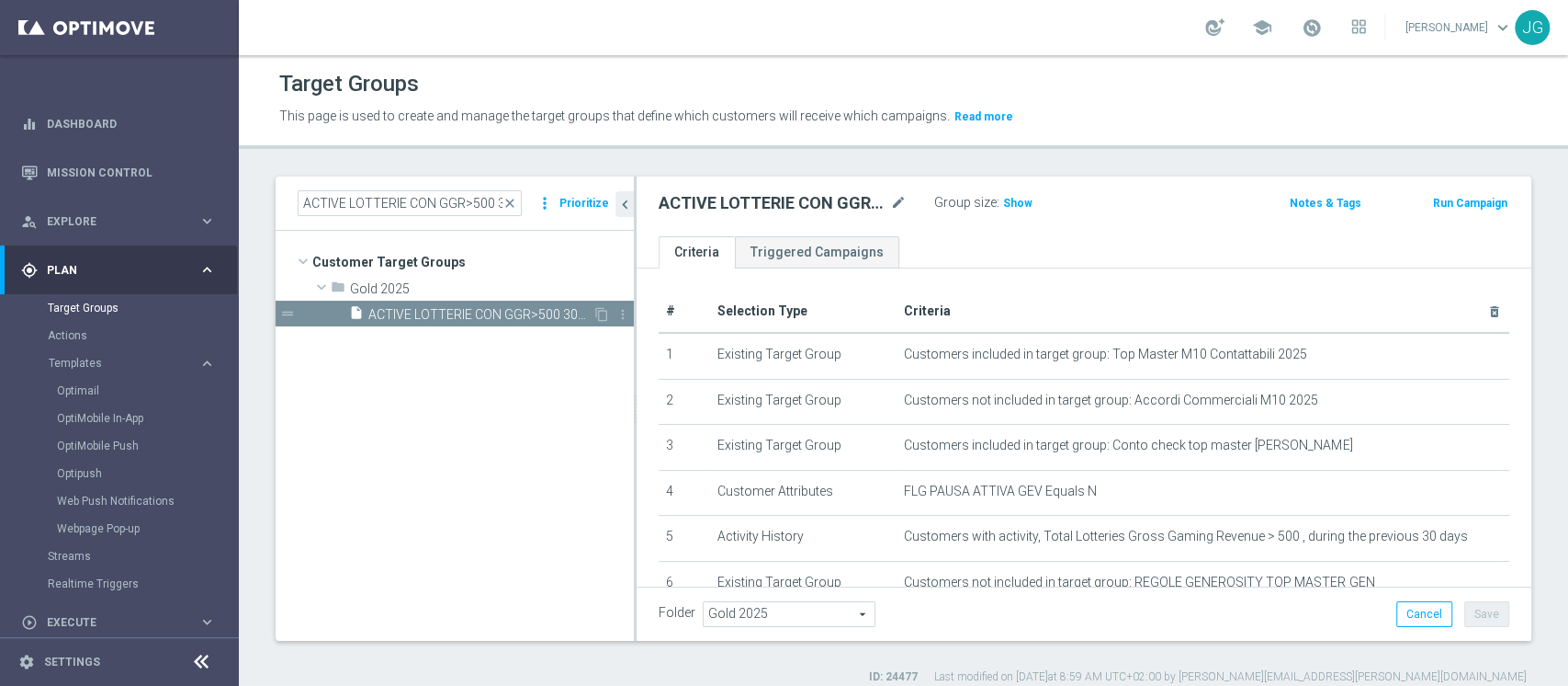
click at [455, 312] on span "ACTIVE LOTTERIE CON GGR>500 30GG ROLLING 09.10" at bounding box center [480, 315] width 224 height 15
click at [120, 306] on link "Target Groups" at bounding box center [119, 307] width 143 height 14
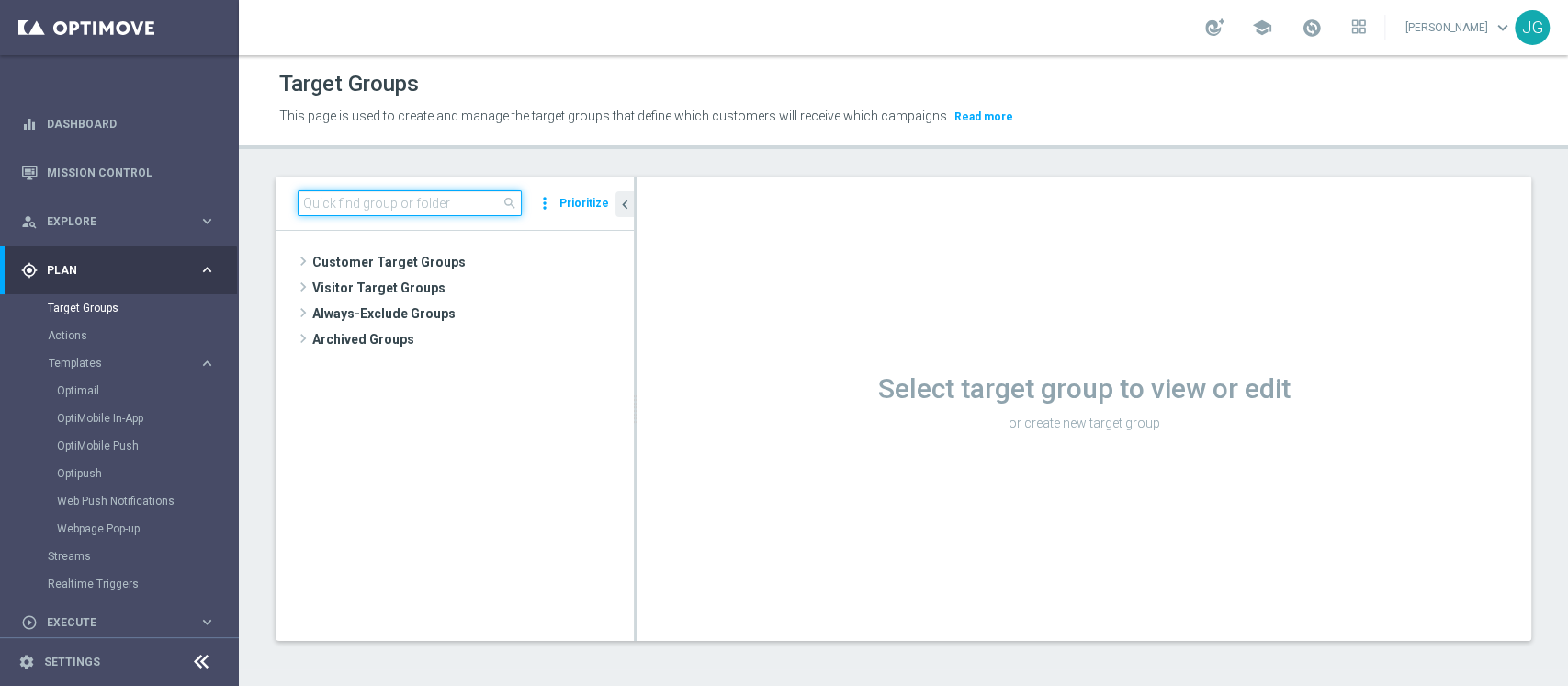
click at [426, 208] on input at bounding box center [409, 203] width 224 height 26
paste input "ACTIVE LOTTERIE CON GGR>500 30GG ROLLING 09.10"
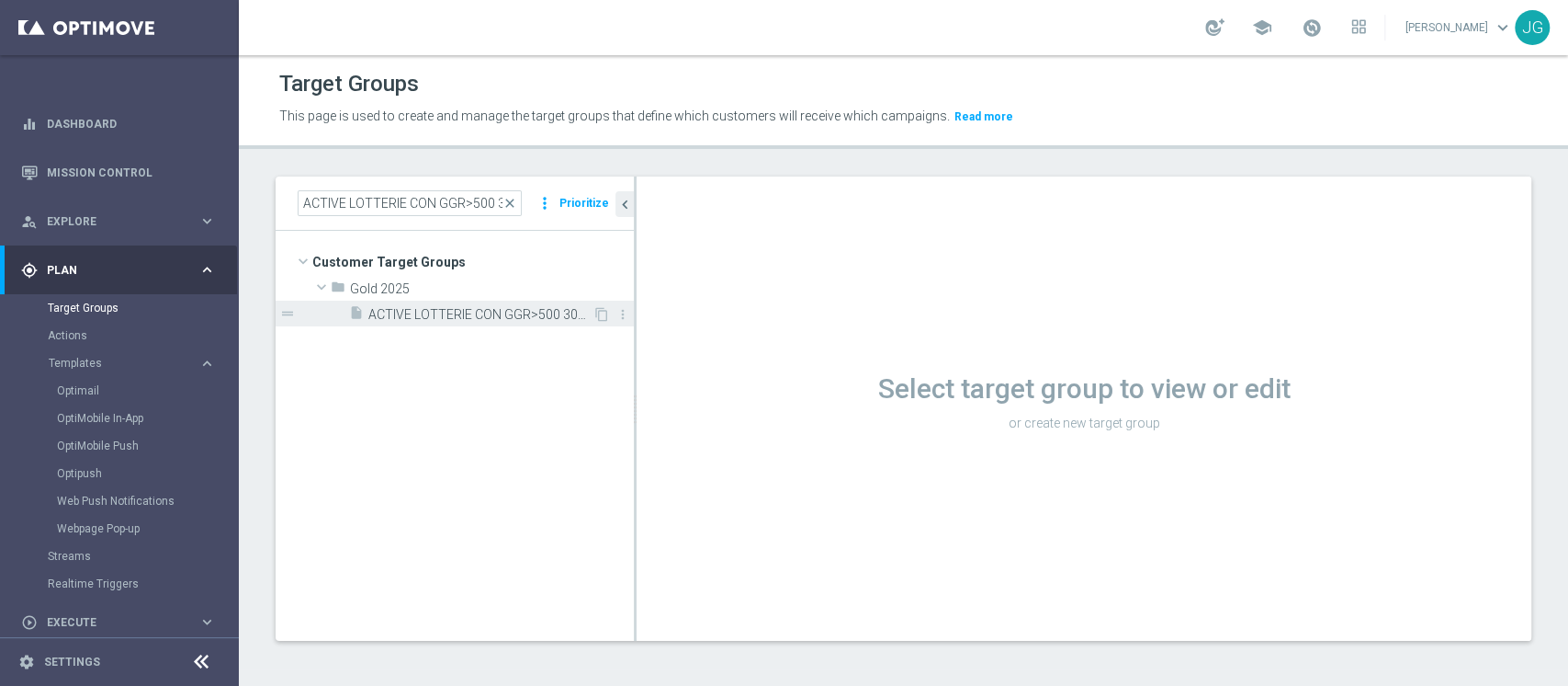
click at [526, 318] on span "ACTIVE LOTTERIE CON GGR>500 30GG ROLLING 09.10" at bounding box center [480, 315] width 224 height 15
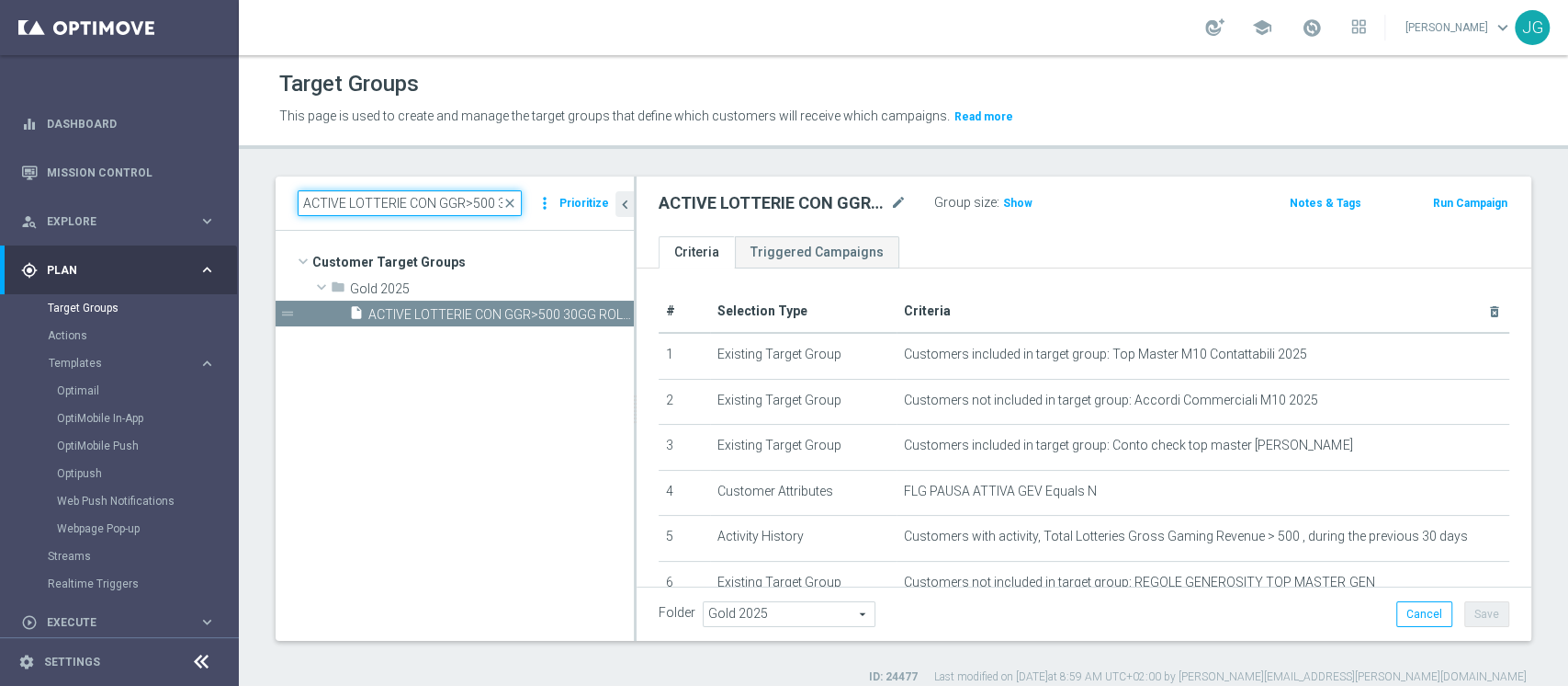
click at [419, 205] on input "ACTIVE LOTTERIE CON GGR>500 30GG ROLLING 09.10" at bounding box center [409, 203] width 224 height 26
paste input "TRA 200 E"
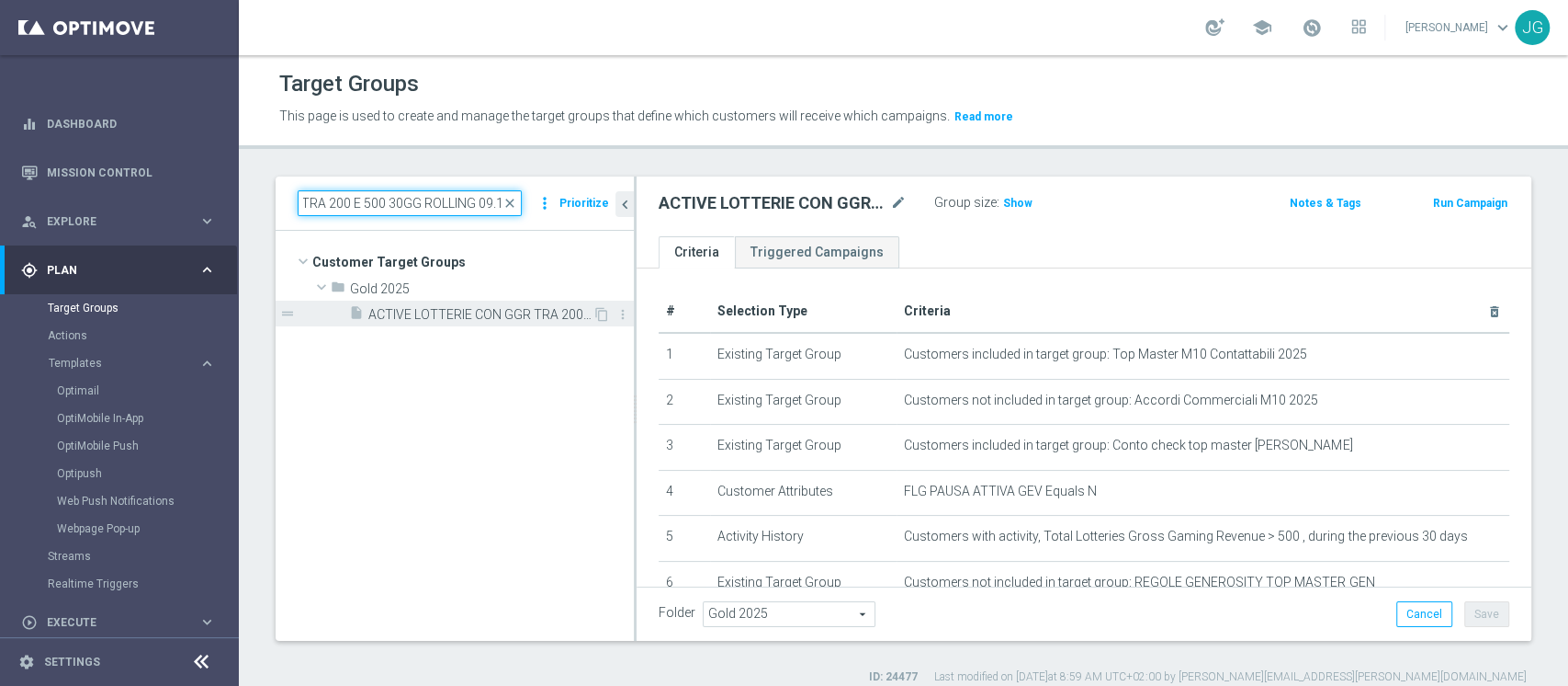
type input "ACTIVE LOTTERIE CON GGR TRA 200 E 500 30GG ROLLING 09.10"
click at [522, 312] on span "ACTIVE LOTTERIE CON GGR TRA 200 E 500 30GG ROLLING 09.10" at bounding box center [480, 315] width 224 height 15
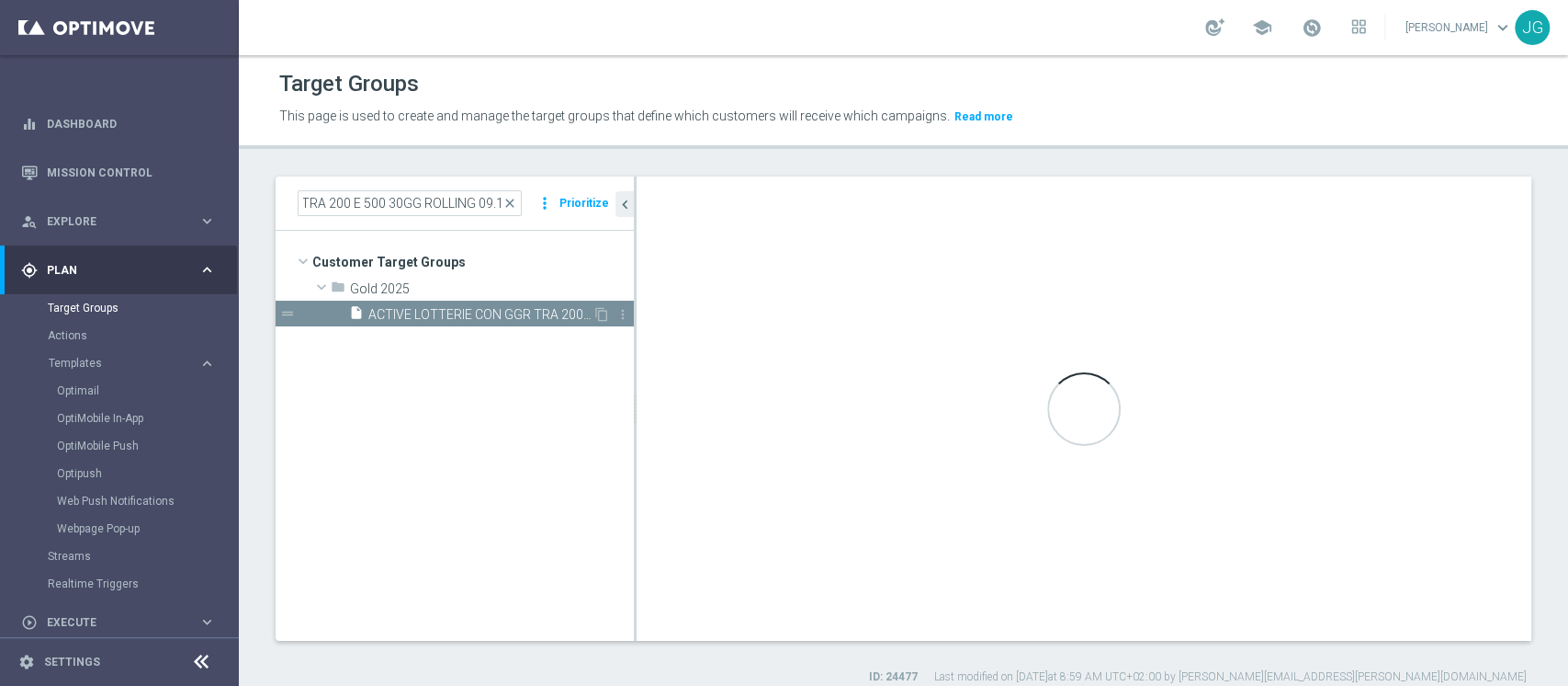
scroll to position [0, 0]
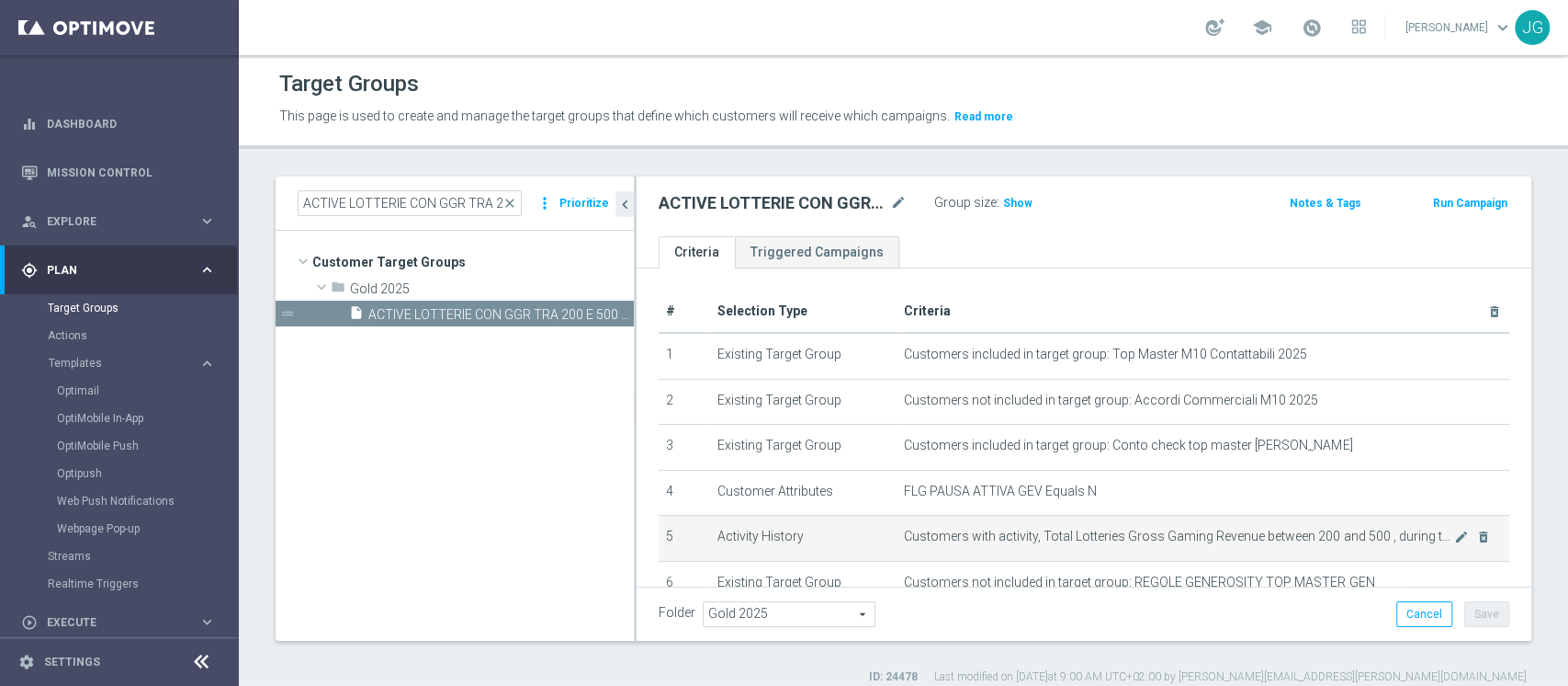
scroll to position [221, 0]
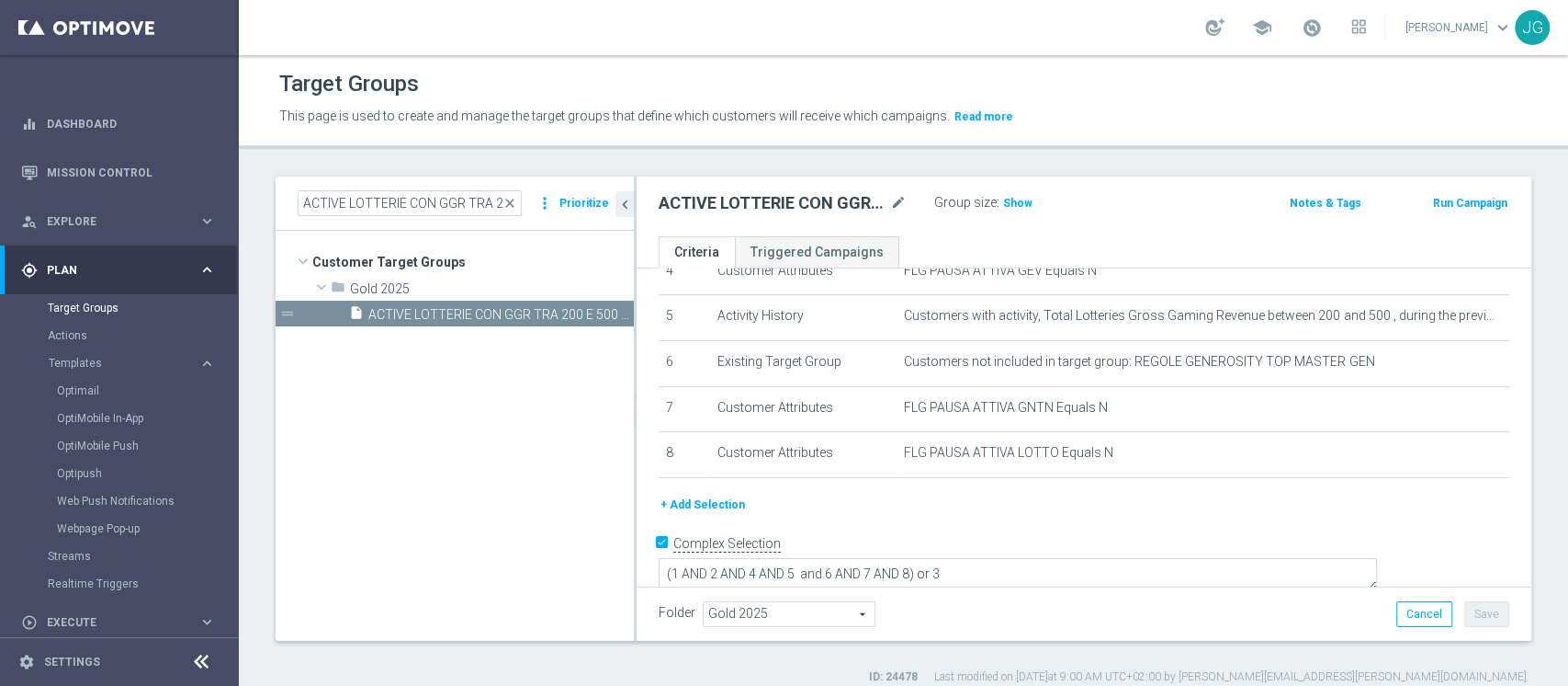
click at [705, 502] on button "+ Add Selection" at bounding box center [703, 504] width 88 height 20
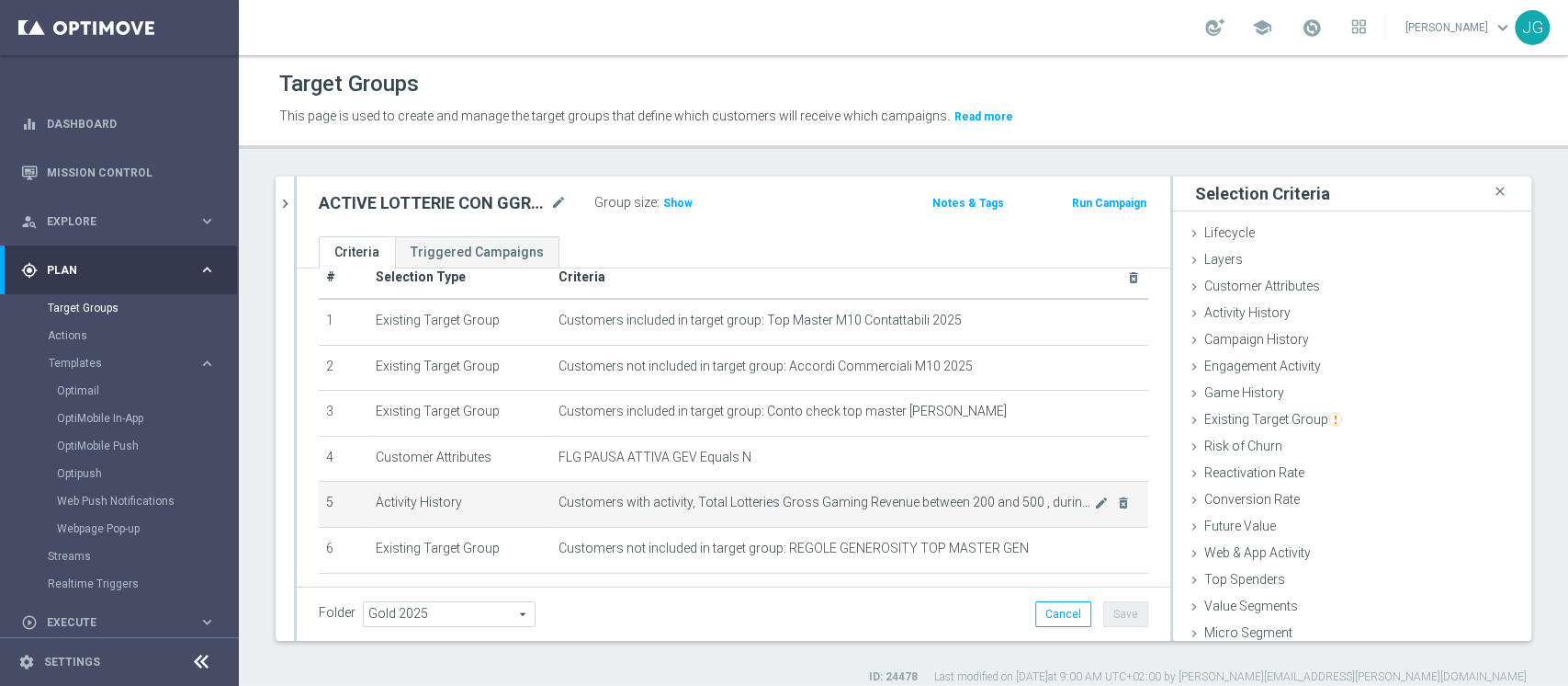
scroll to position [201, 0]
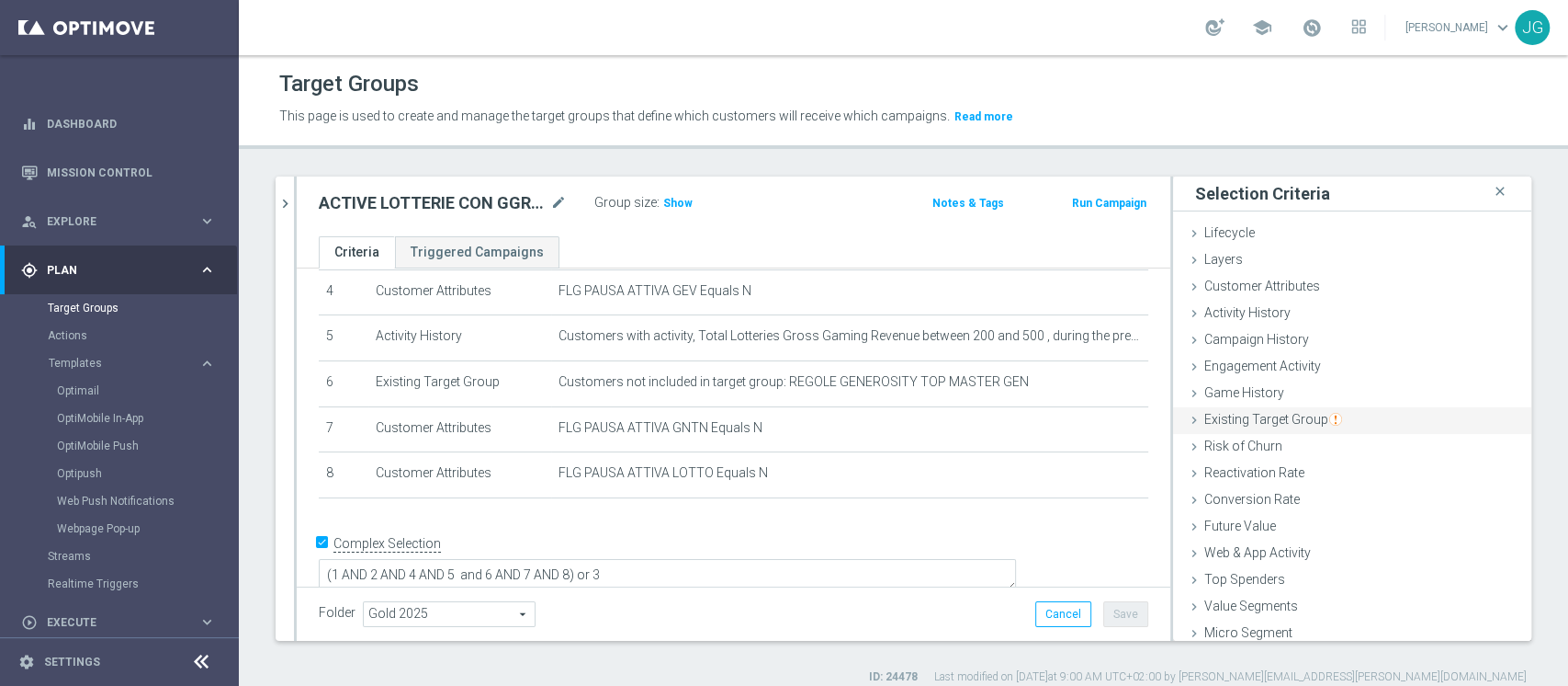
click at [1239, 428] on div "Existing Target Group done" at bounding box center [1352, 421] width 358 height 28
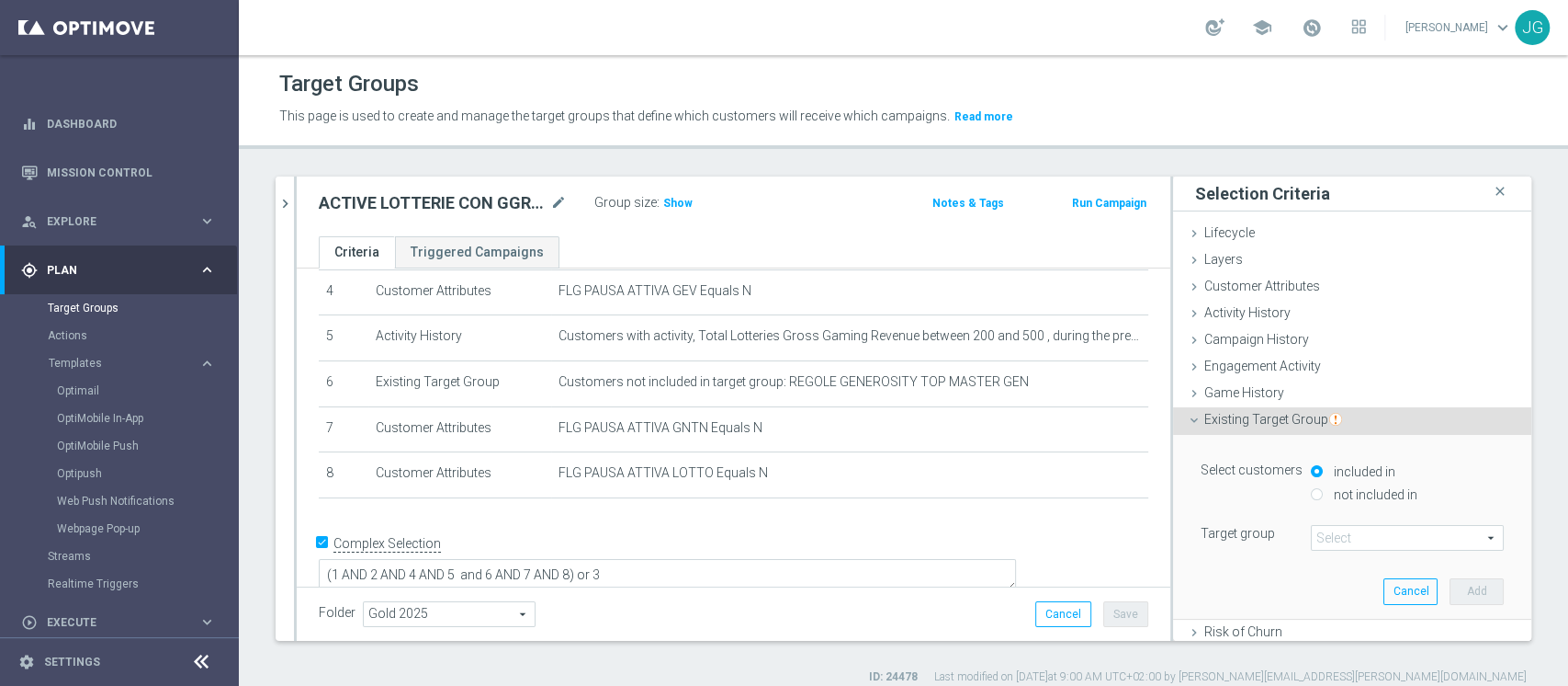
click at [1329, 486] on label "not included in" at bounding box center [1373, 494] width 88 height 16
click at [1311, 488] on input "not included in" at bounding box center [1316, 494] width 12 height 12
radio input "true"
click at [1320, 538] on span at bounding box center [1407, 537] width 191 height 24
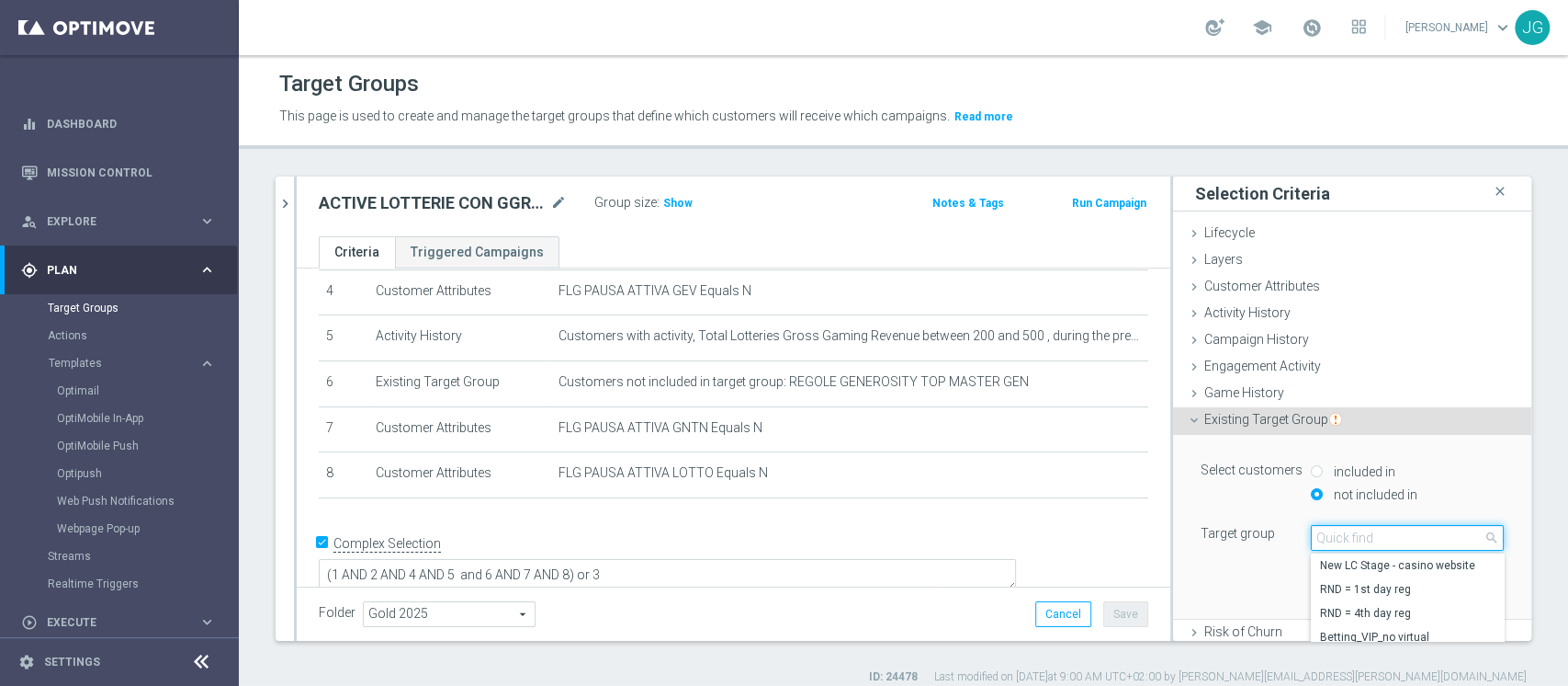
click at [1320, 538] on input "search" at bounding box center [1407, 537] width 193 height 26
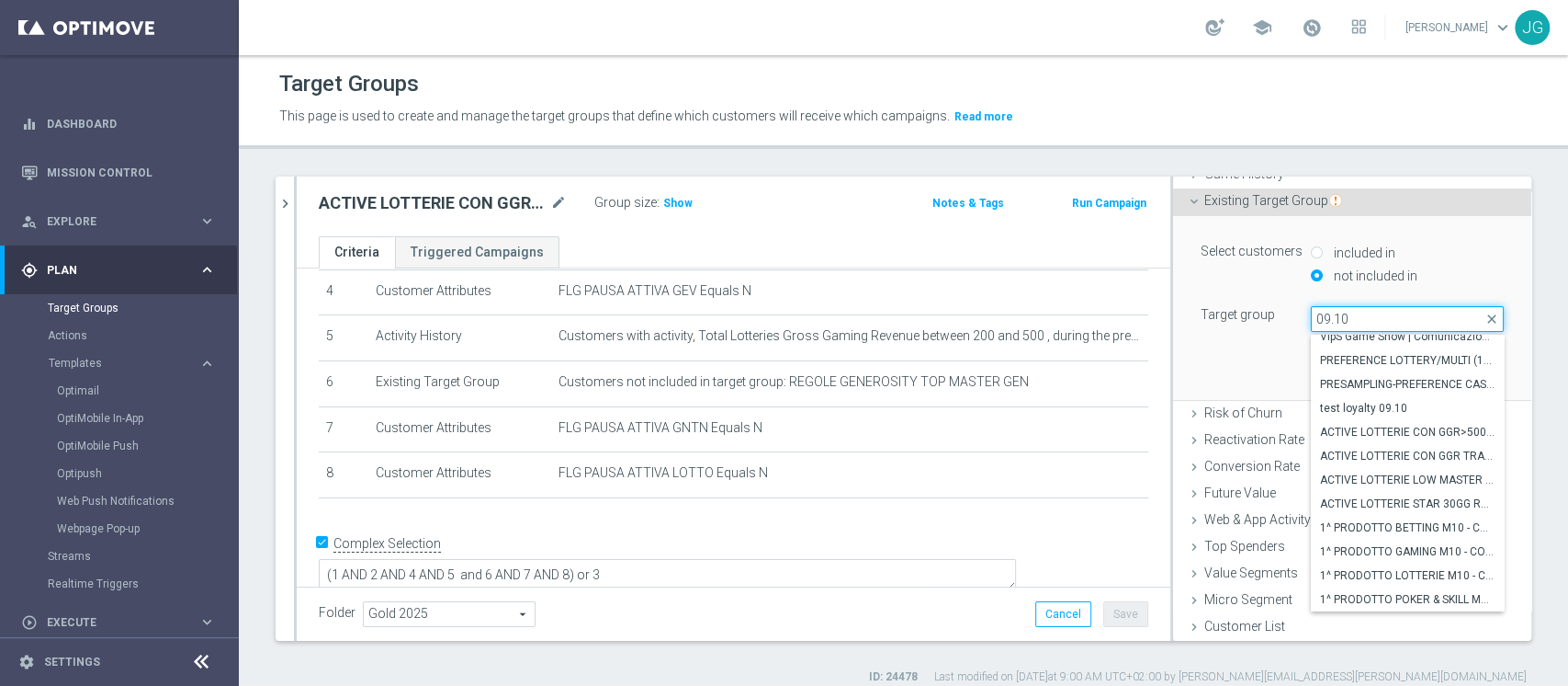
scroll to position [14, 0]
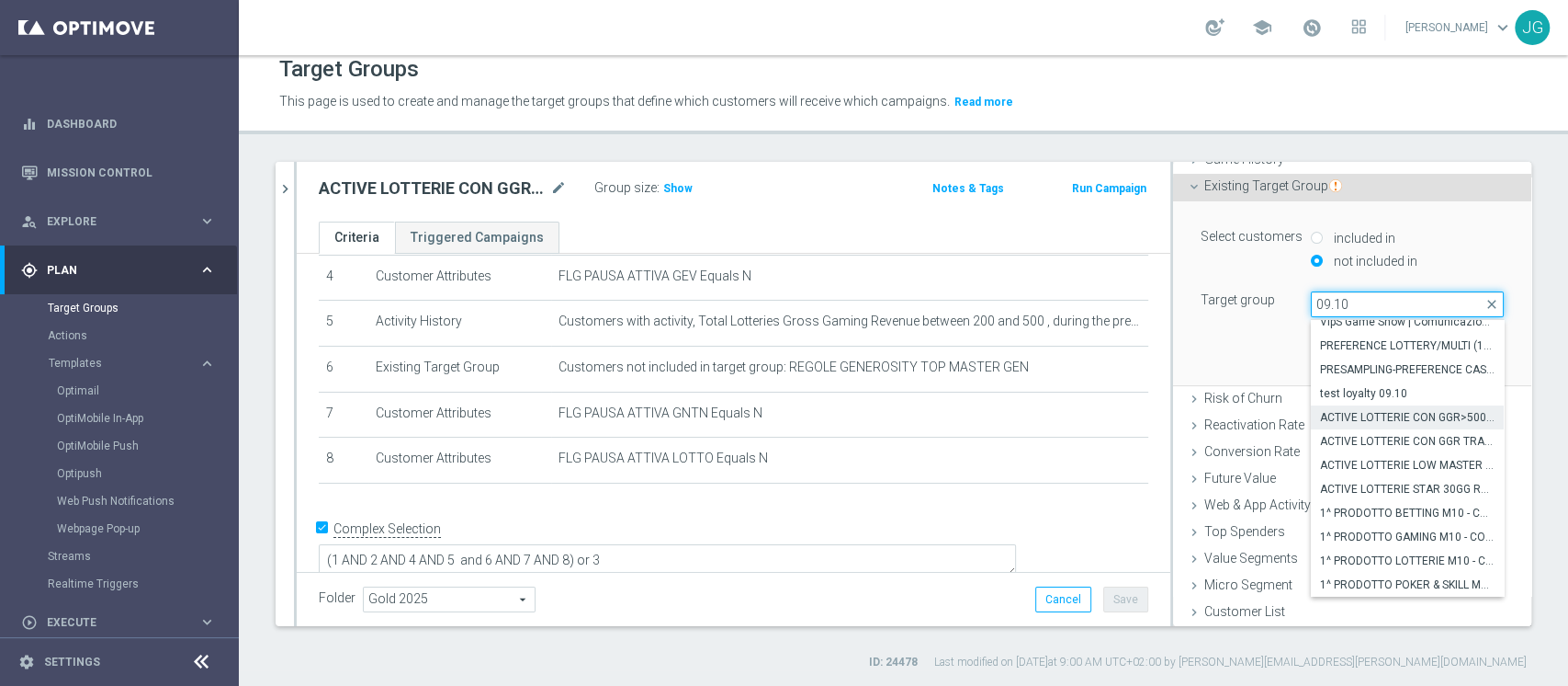
type input "09.10"
click at [1358, 418] on span "ACTIVE LOTTERIE CON GGR>500 30GG ROLLING 09.10" at bounding box center [1408, 417] width 175 height 14
type input "ACTIVE LOTTERIE CON GGR>500 30GG ROLLING 09.10"
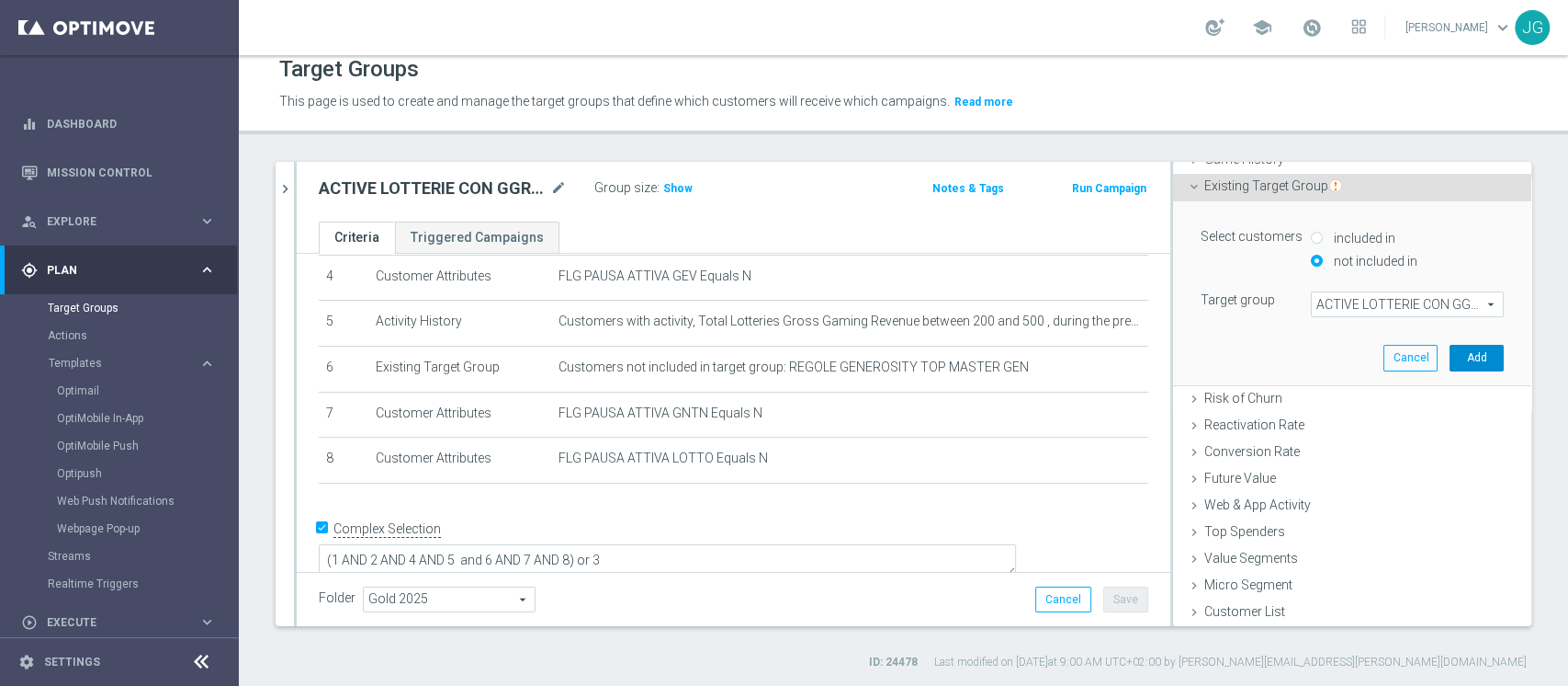
click at [1450, 356] on button "Add" at bounding box center [1477, 357] width 54 height 26
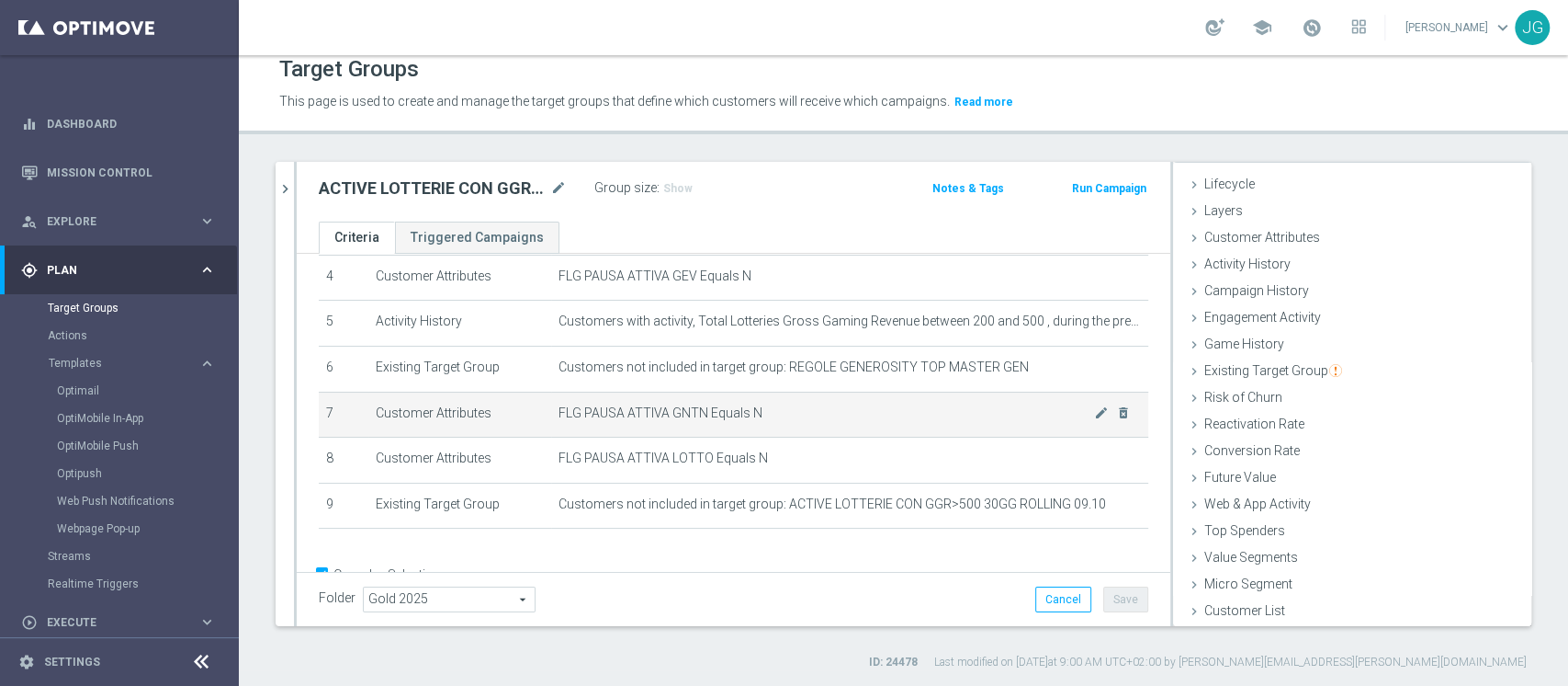
scroll to position [248, 0]
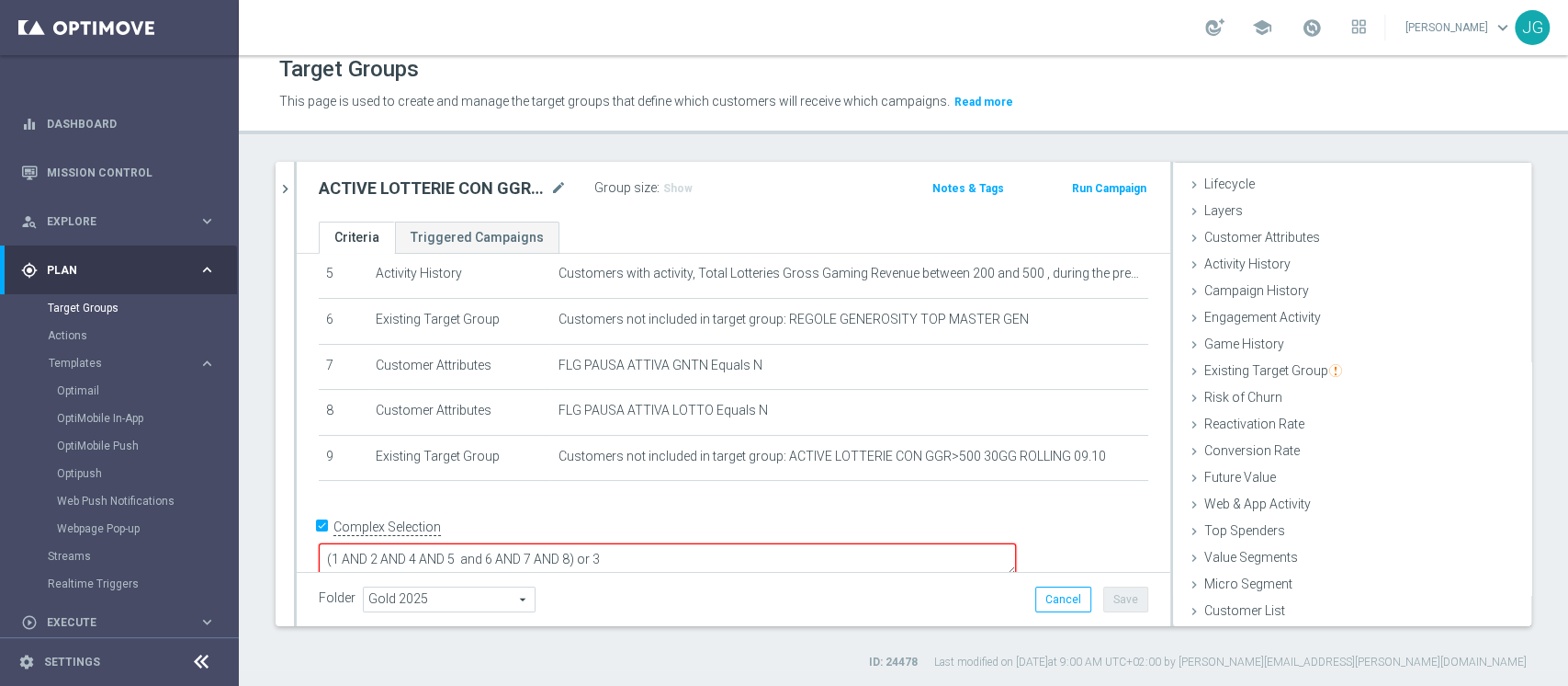
click at [702, 543] on textarea "(1 AND 2 AND 4 AND 5 and 6 AND 7 AND 8) or 3" at bounding box center [667, 558] width 697 height 32
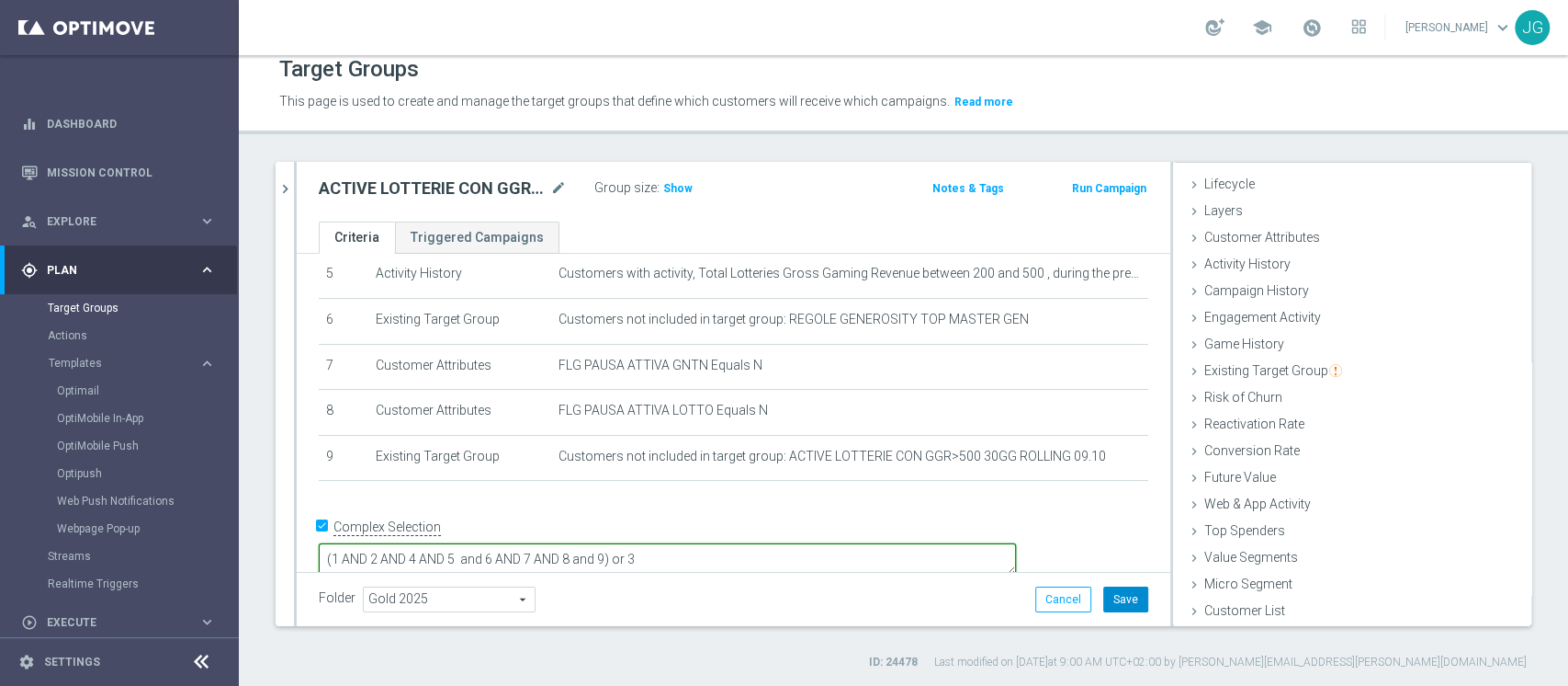
type textarea "(1 AND 2 AND 4 AND 5 and 6 AND 7 AND 8 and 9) or 3"
click at [1113, 607] on button "Save" at bounding box center [1125, 599] width 45 height 26
click at [676, 187] on span "Show" at bounding box center [678, 187] width 30 height 12
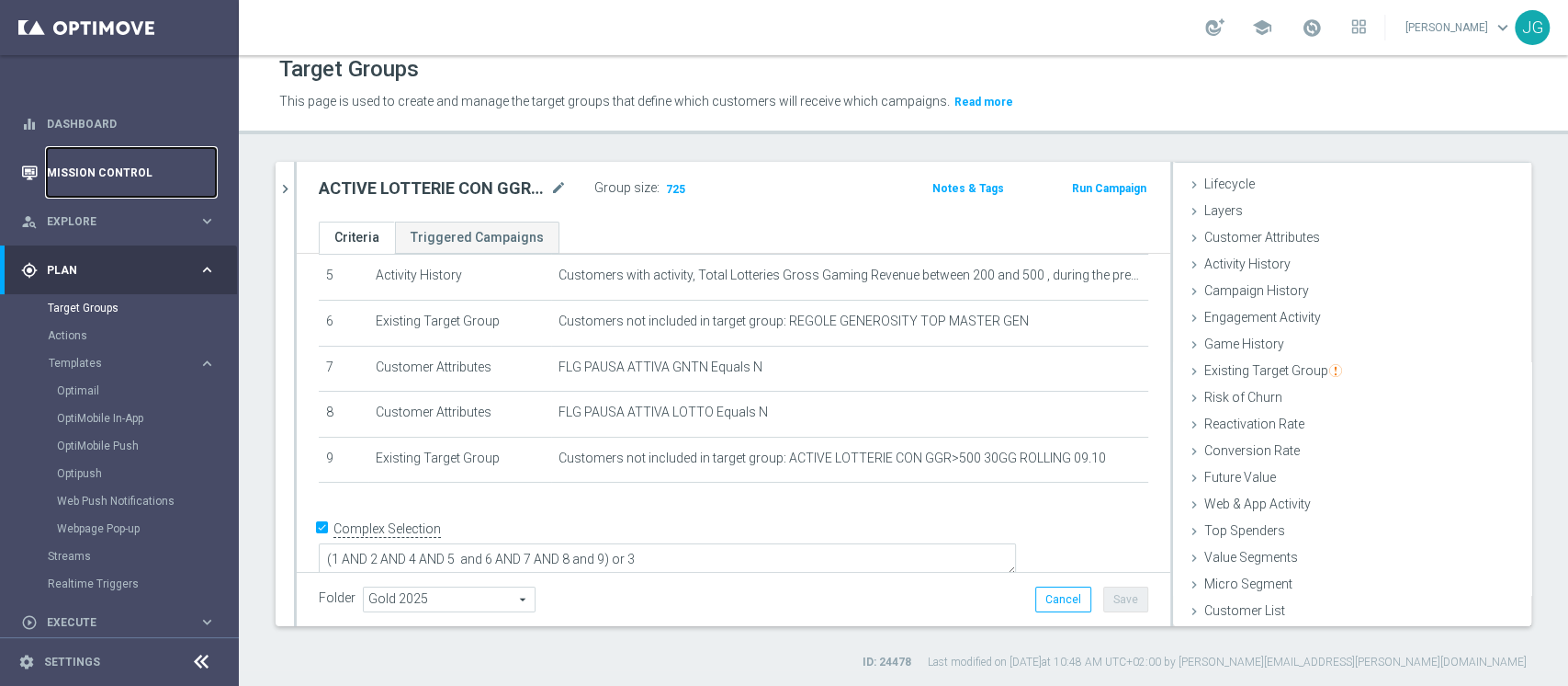
click at [102, 164] on link "Mission Control" at bounding box center [132, 172] width 169 height 49
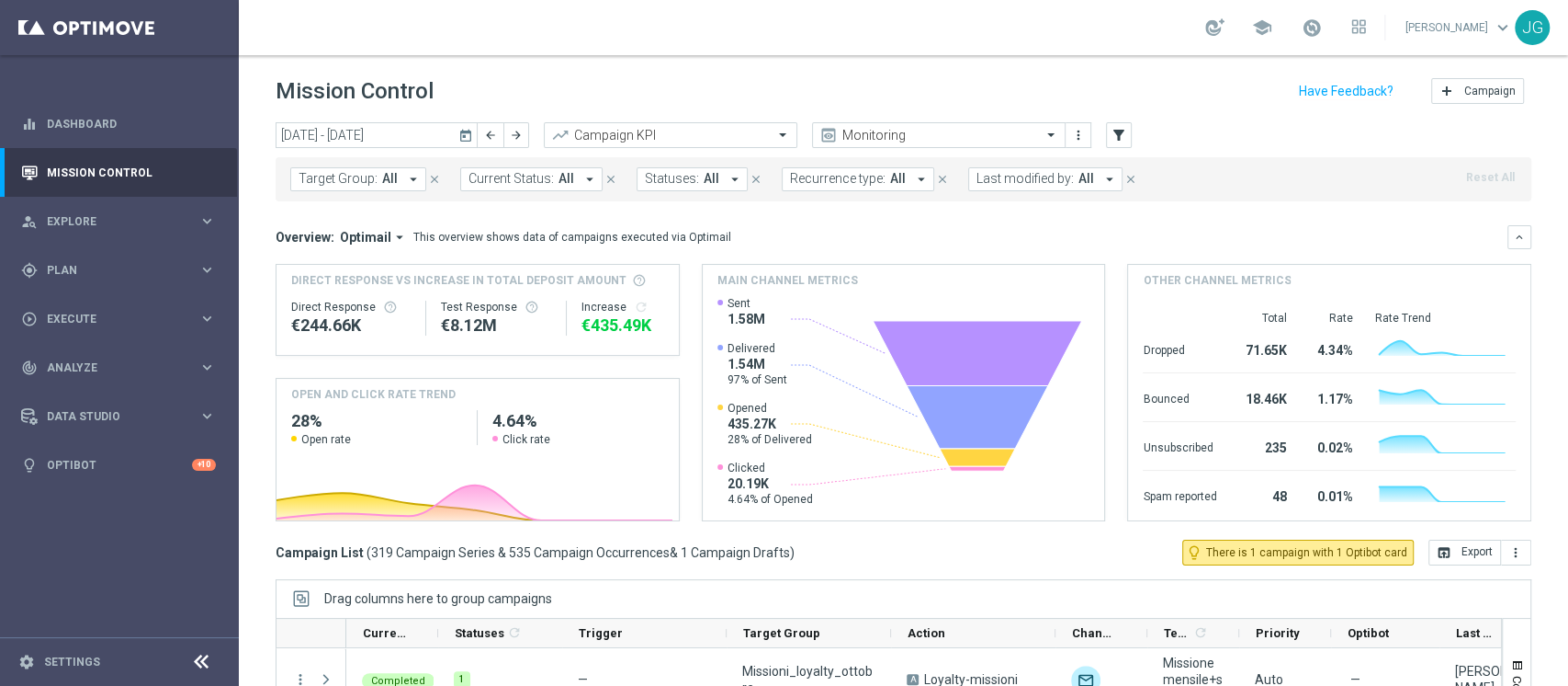
click at [1039, 180] on span "Last modified by:" at bounding box center [1025, 179] width 97 height 15
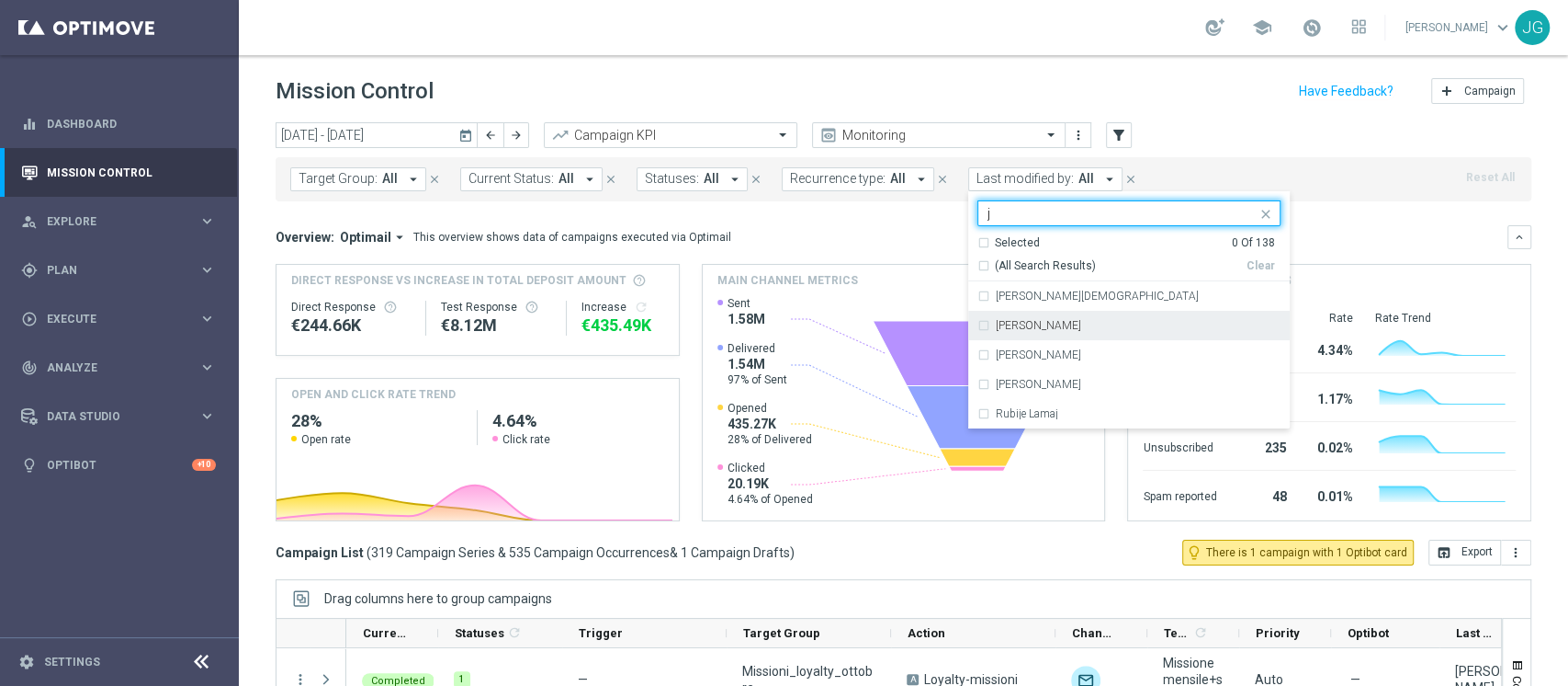
click at [1024, 327] on label "[PERSON_NAME]" at bounding box center [1038, 325] width 85 height 11
type input "j"
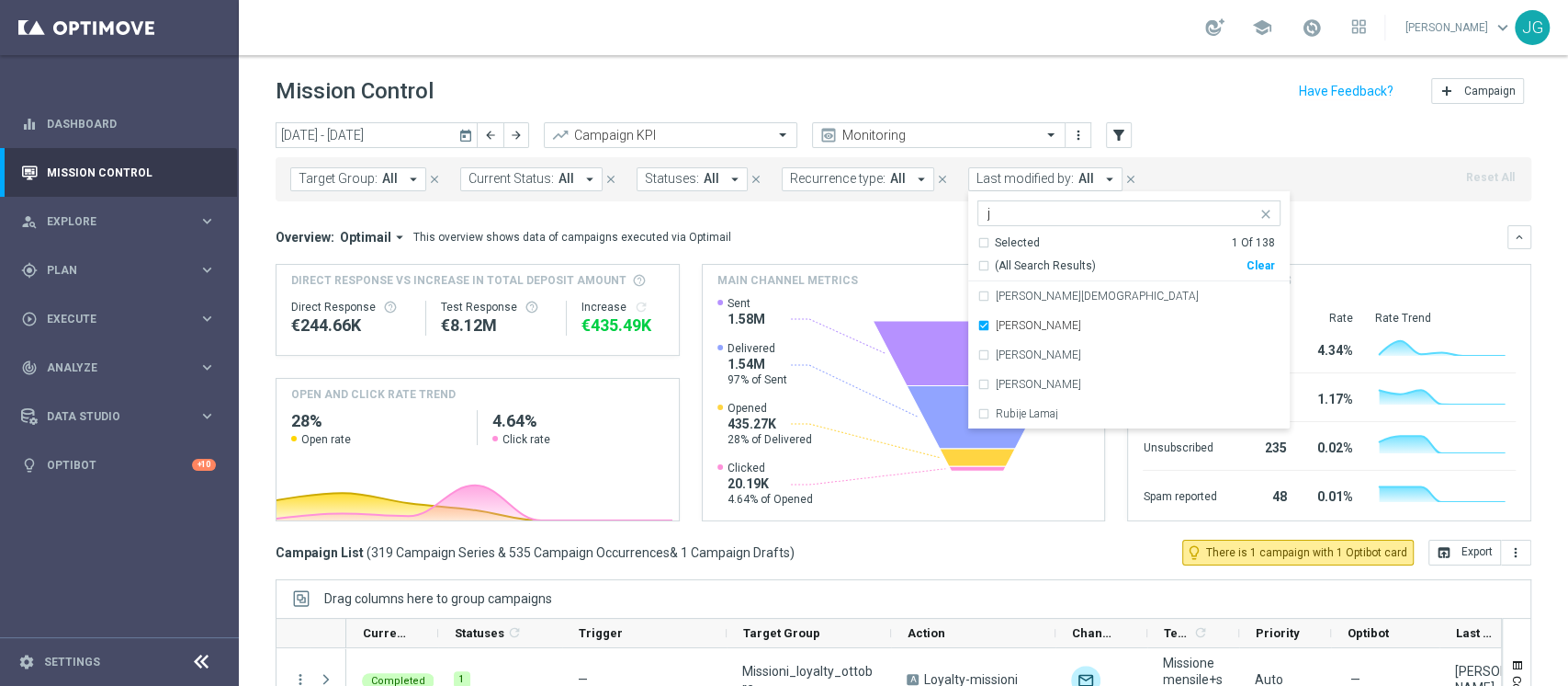
click at [815, 230] on div "Overview: Optimail arrow_drop_down This overview shows data of campaigns execut…" at bounding box center [891, 236] width 1232 height 16
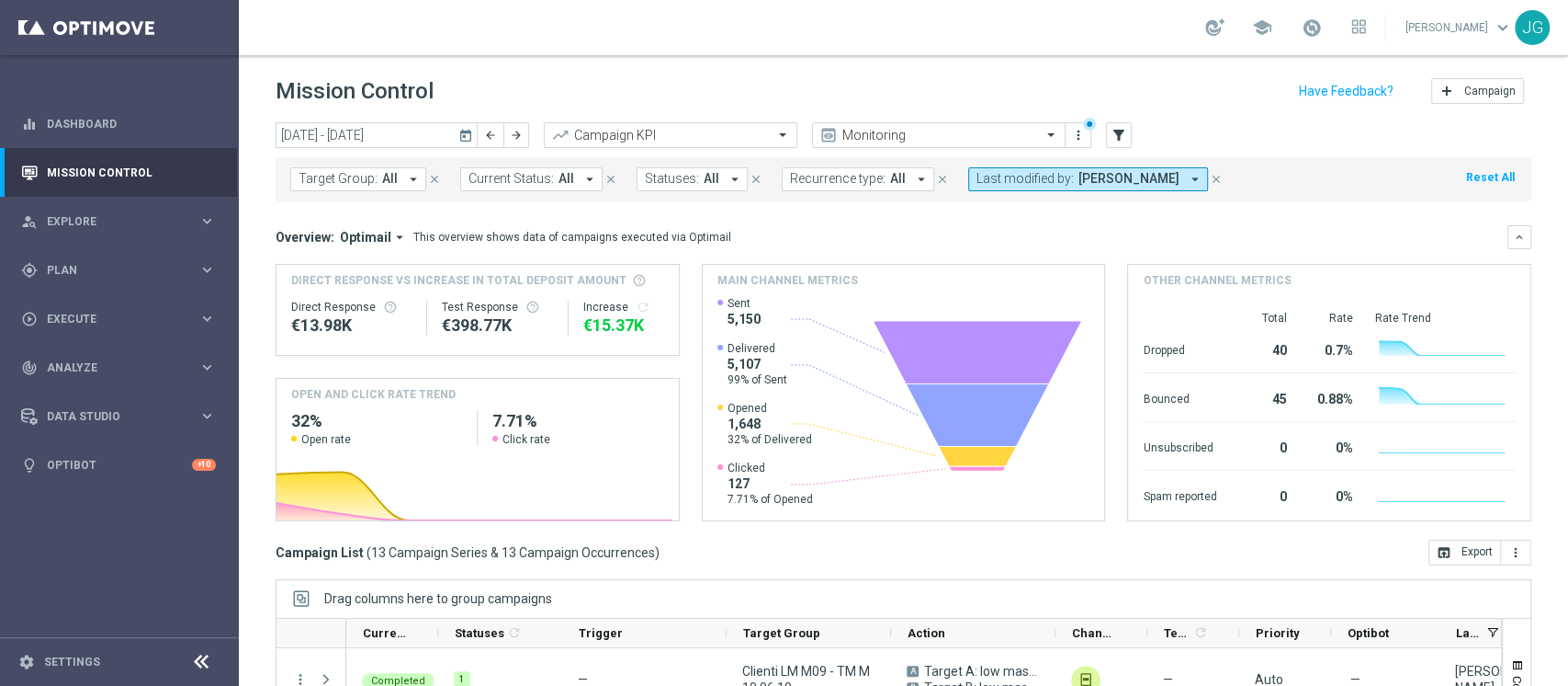
click at [475, 137] on button "today" at bounding box center [466, 135] width 22 height 28
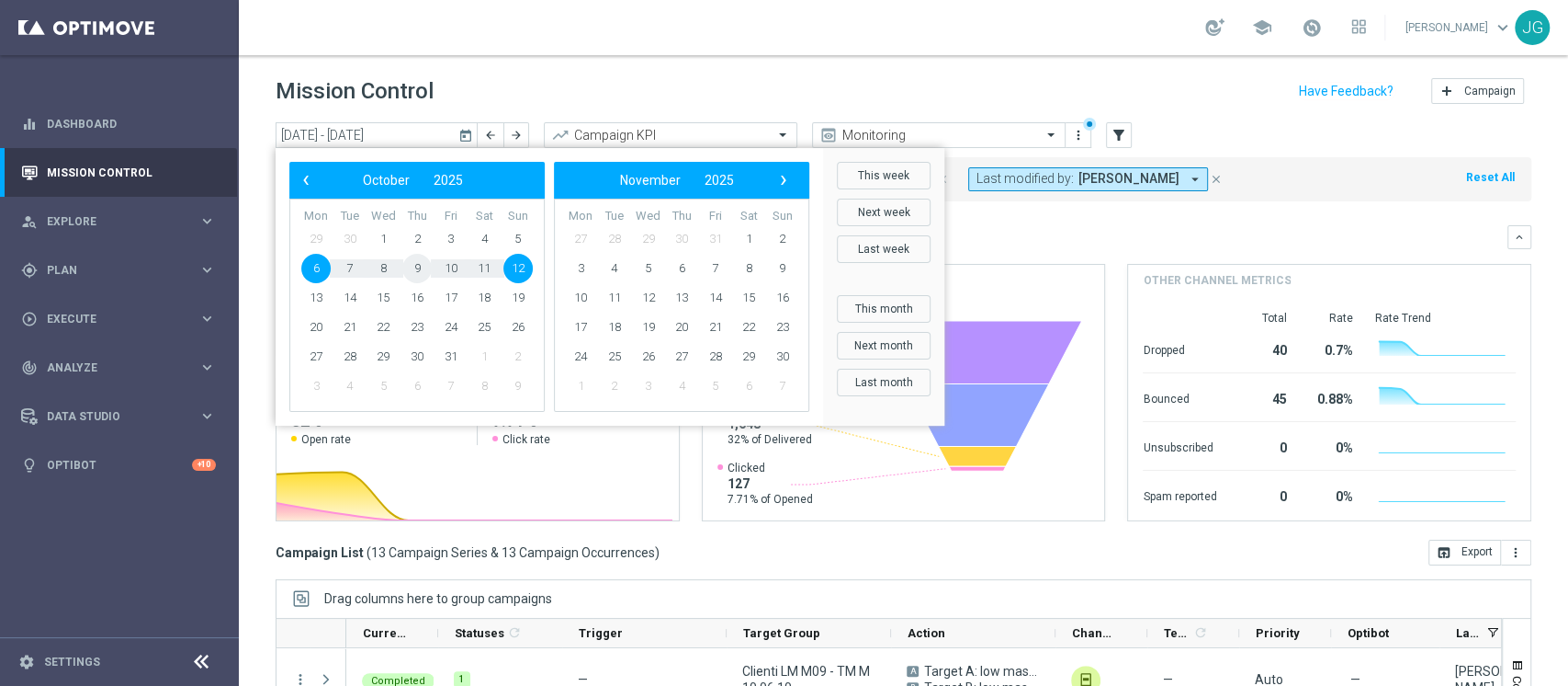
click at [419, 272] on span "9" at bounding box center [417, 268] width 30 height 30
type input "[DATE] - [DATE]"
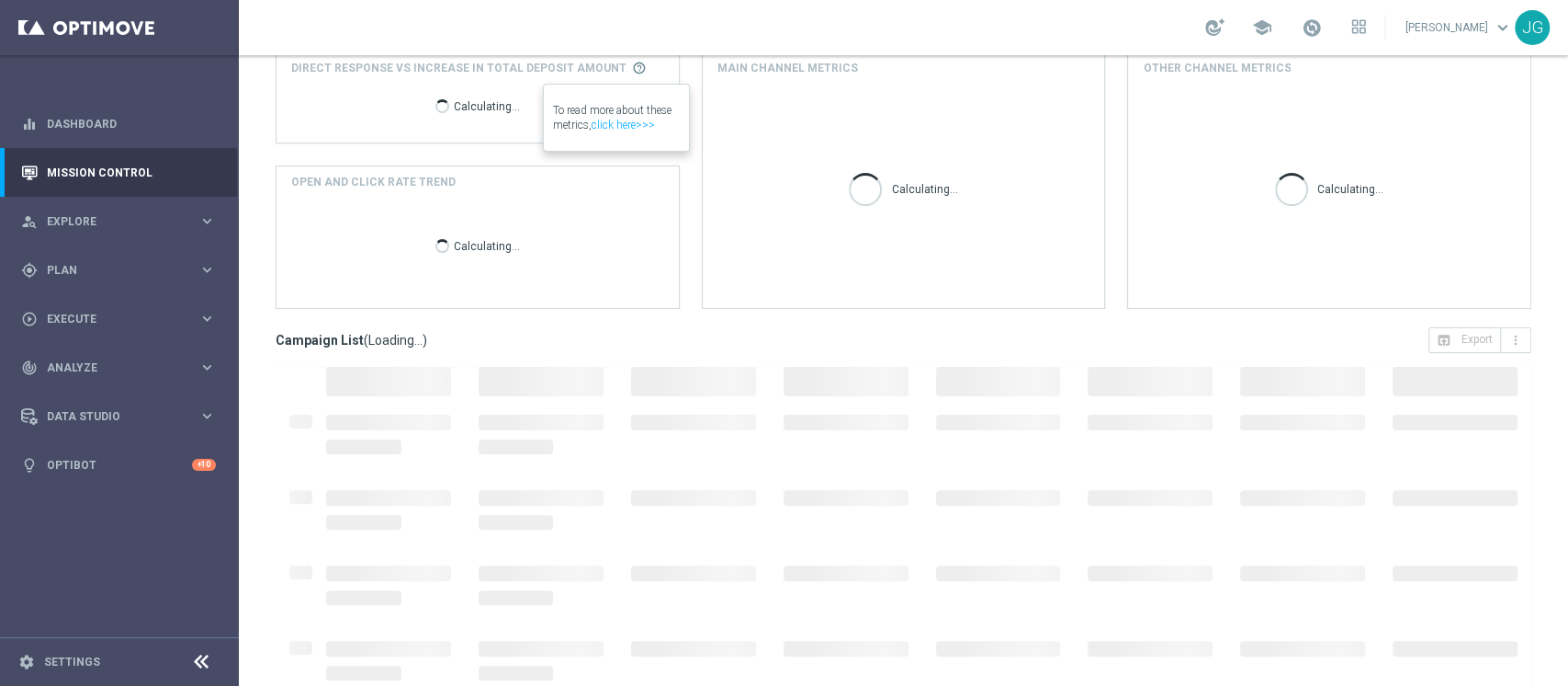
scroll to position [233, 0]
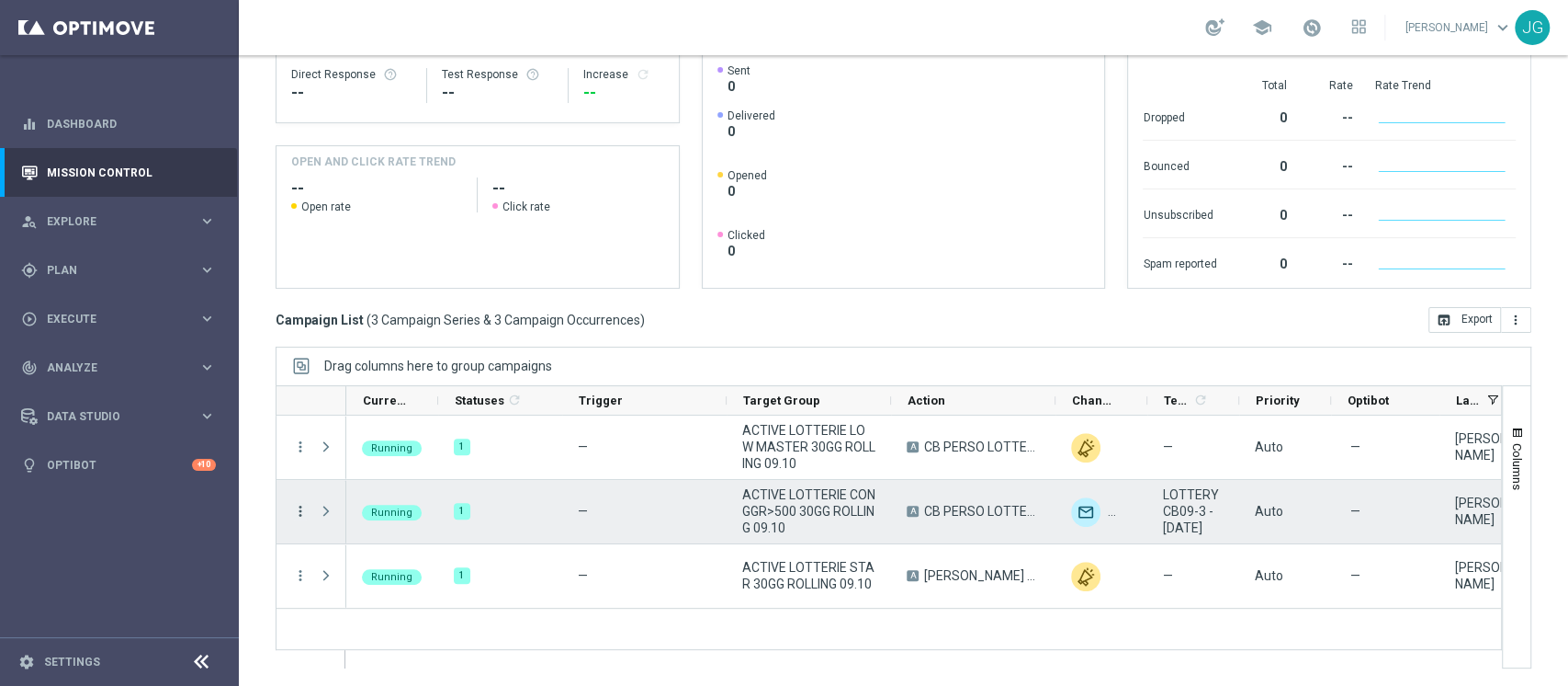
click at [304, 514] on icon "more_vert" at bounding box center [300, 510] width 16 height 16
click at [382, 479] on div "Delete" at bounding box center [422, 481] width 171 height 12
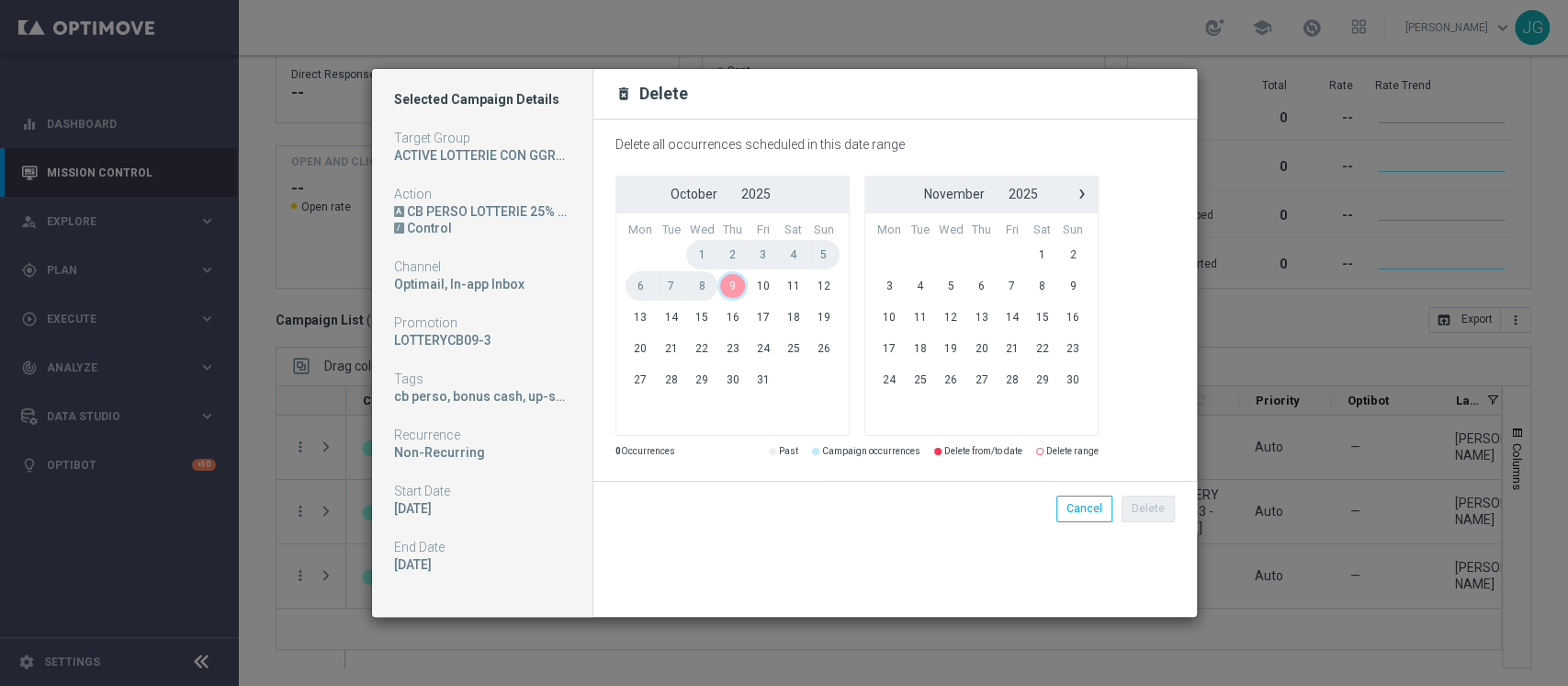
click at [735, 286] on span "9" at bounding box center [733, 285] width 31 height 30
click at [814, 286] on span "12" at bounding box center [824, 285] width 31 height 30
click at [1136, 503] on button "Delete" at bounding box center [1147, 508] width 53 height 26
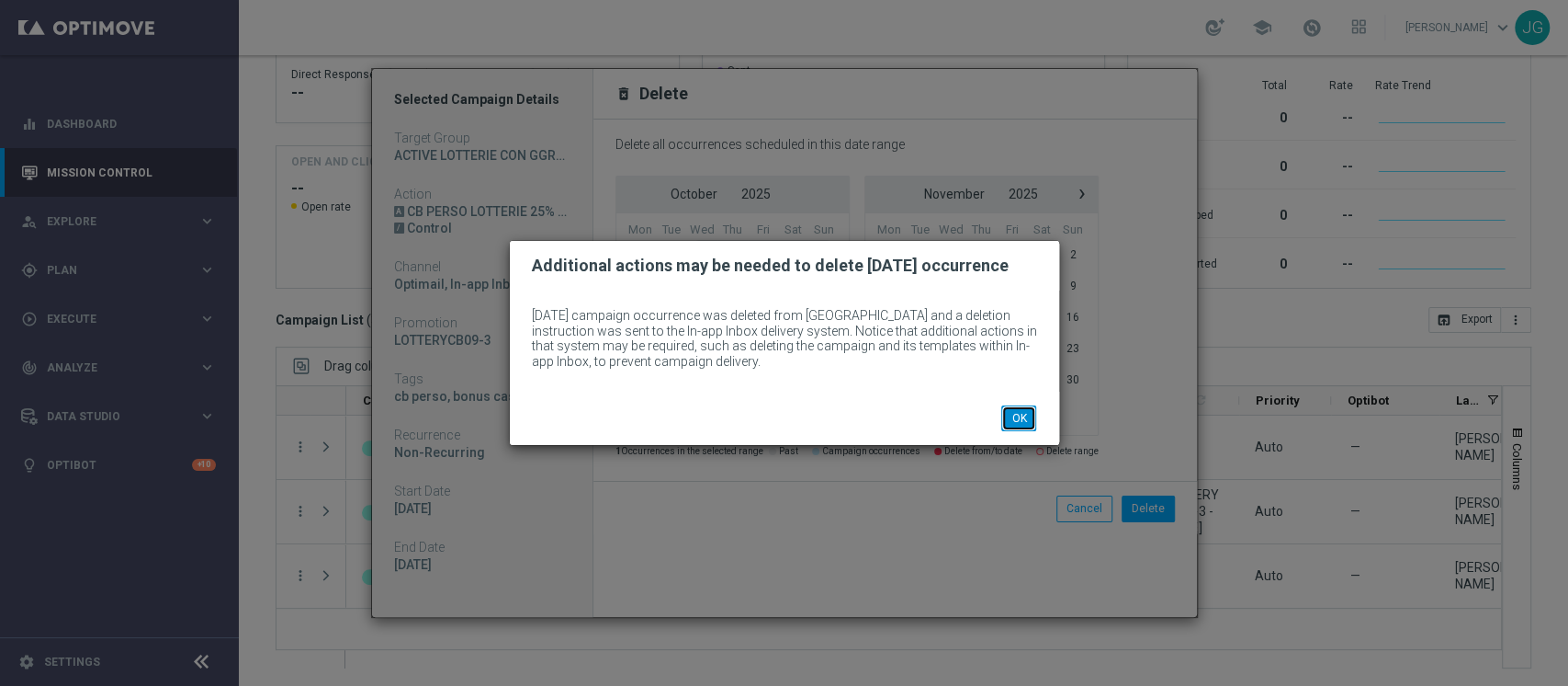
click at [1025, 412] on button "OK" at bounding box center [1019, 418] width 35 height 26
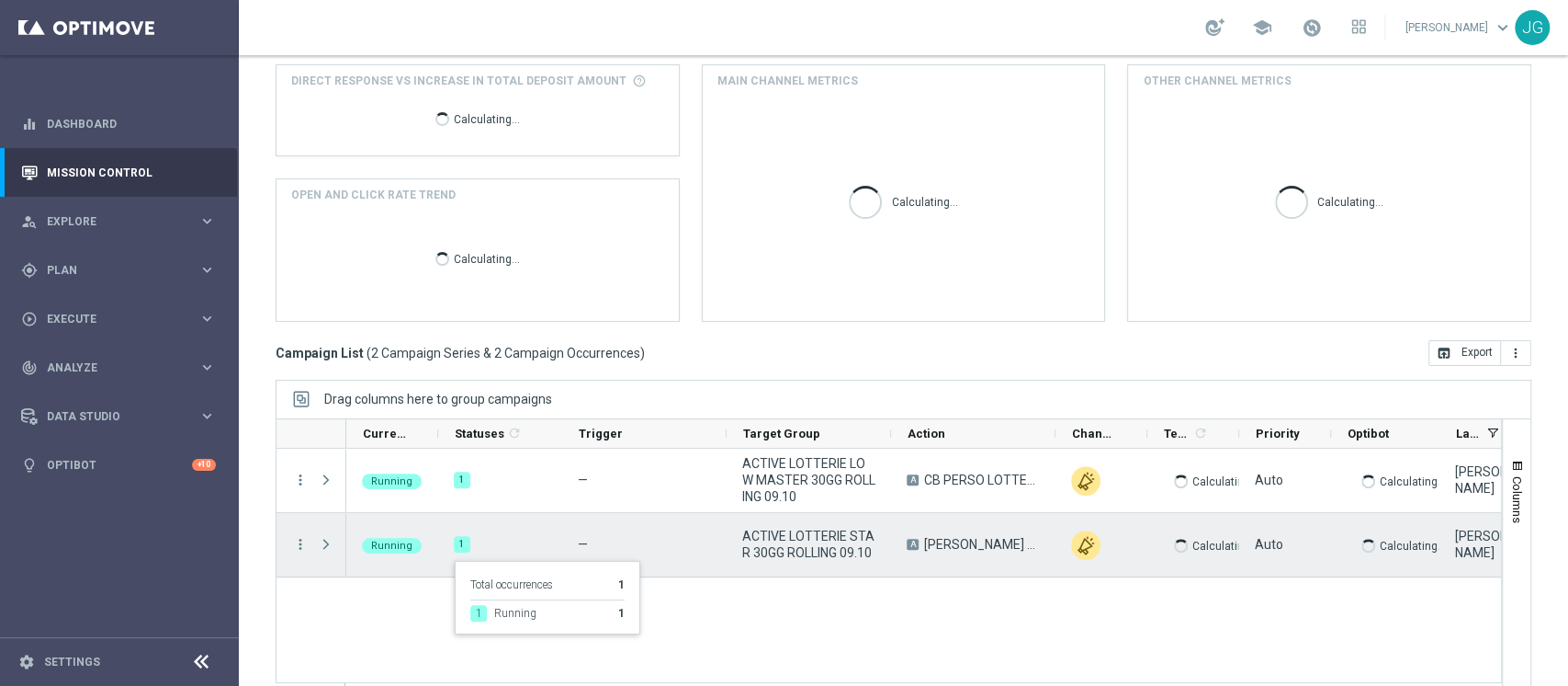
scroll to position [201, 0]
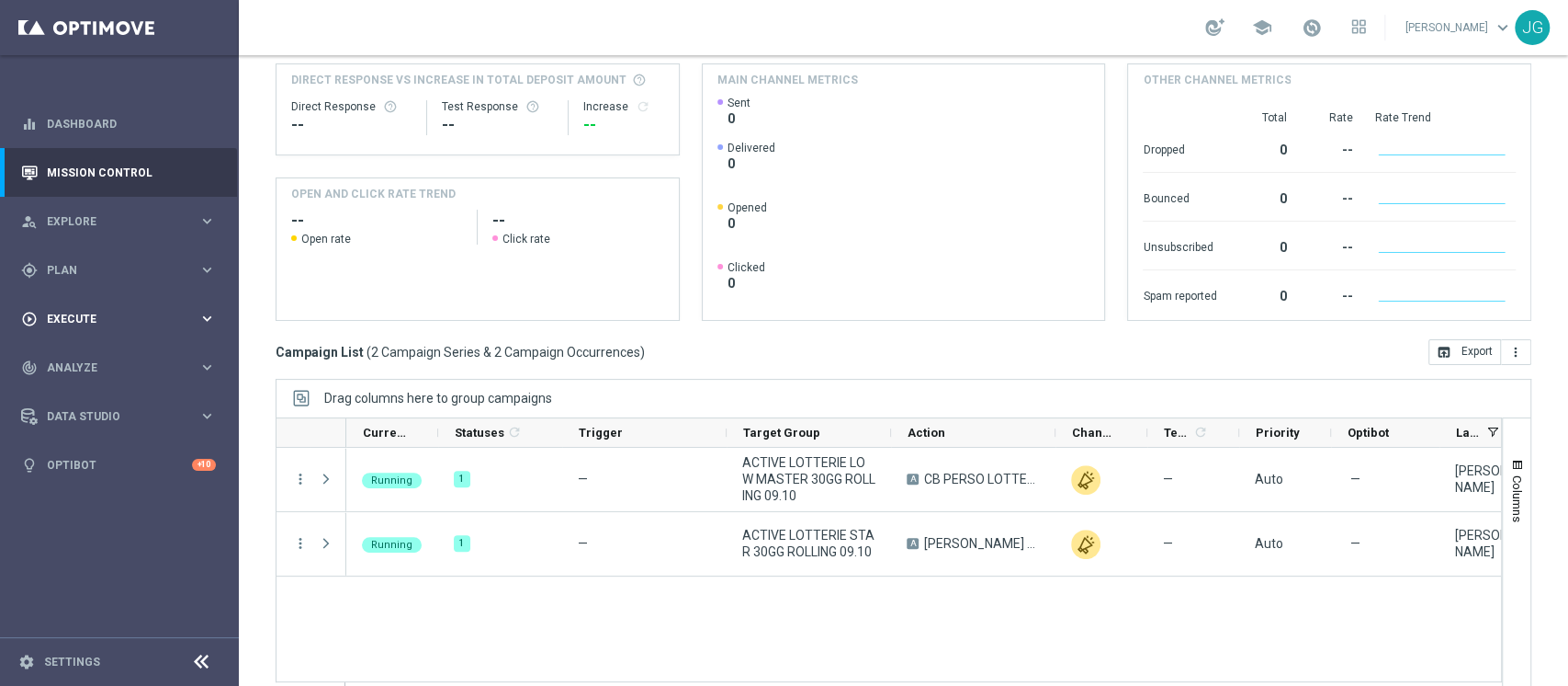
click at [157, 306] on div "play_circle_outline Execute keyboard_arrow_right" at bounding box center [118, 318] width 237 height 49
click at [88, 269] on span "Plan" at bounding box center [123, 270] width 152 height 11
click at [81, 361] on span "Templates" at bounding box center [114, 362] width 132 height 11
click at [74, 386] on link "Optimail" at bounding box center [124, 390] width 134 height 14
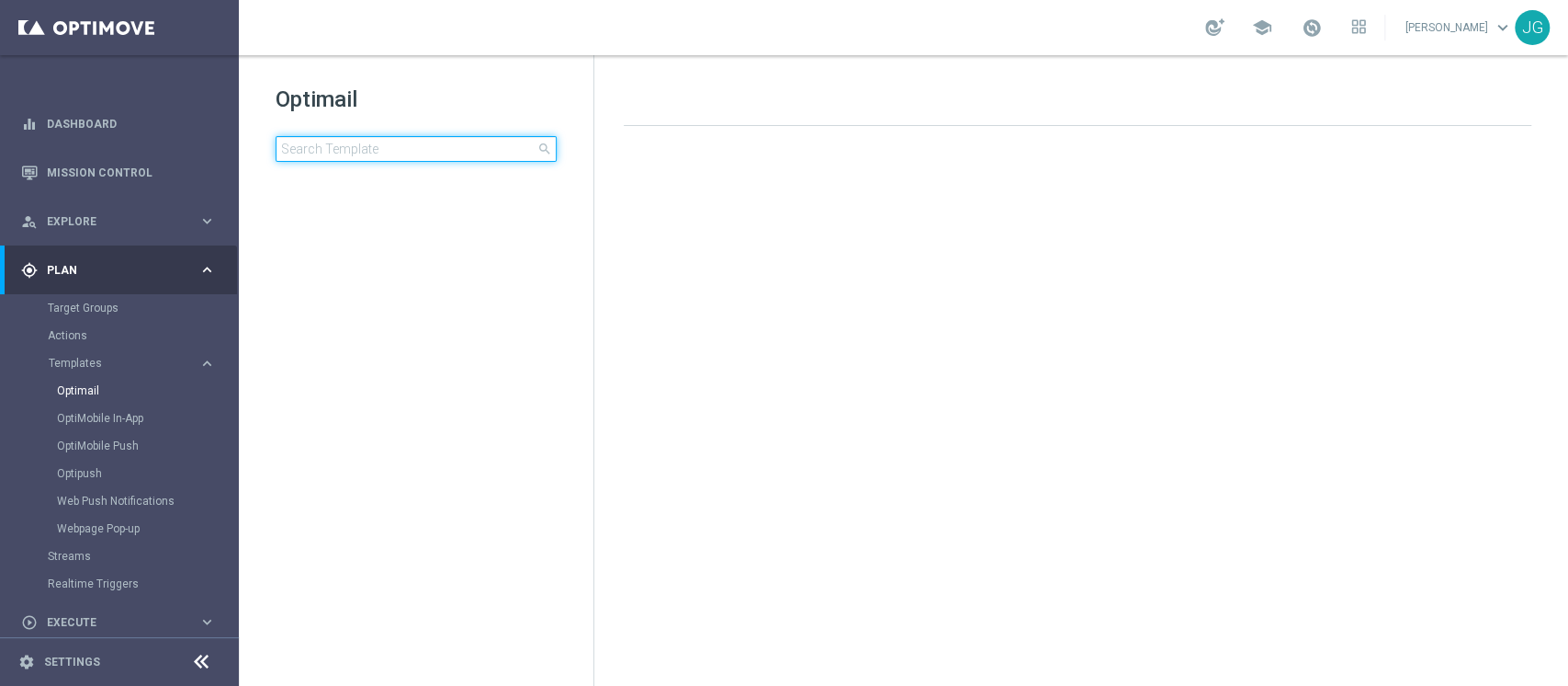
click at [402, 142] on input at bounding box center [416, 149] width 281 height 26
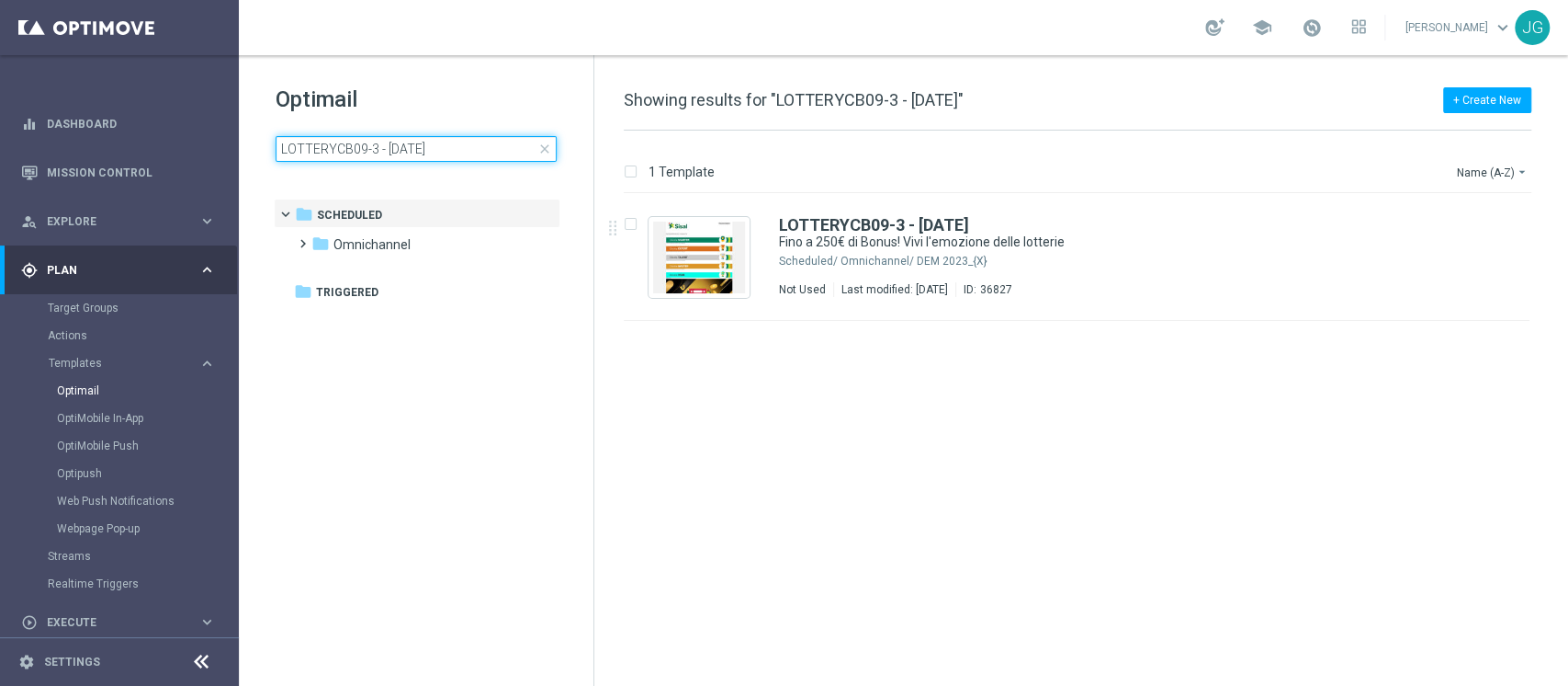
click at [374, 139] on input "LOTTERYCB09-3 - [DATE]" at bounding box center [416, 149] width 281 height 26
type input "LOTTERYCB09-4 - [DATE]"
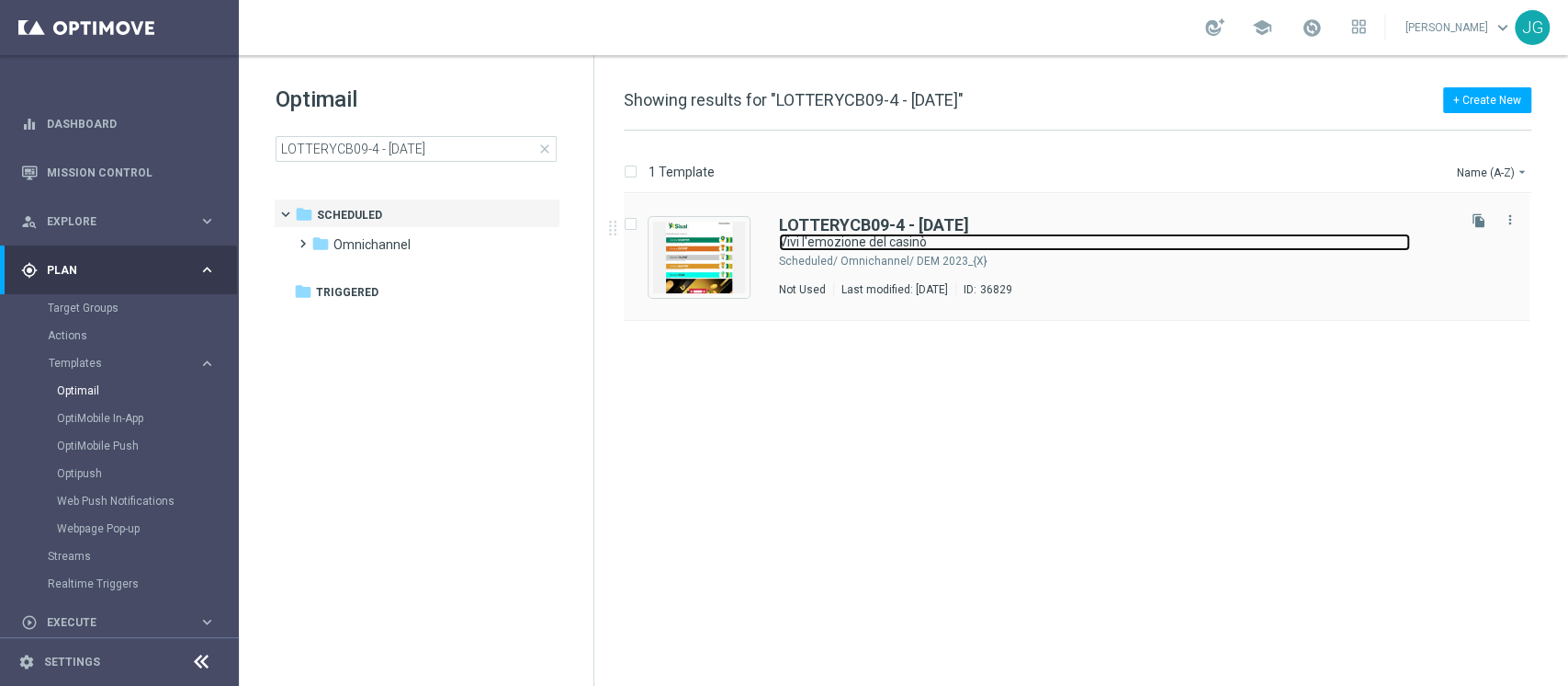
click at [932, 240] on link "Vivi l'emozione del casinò" at bounding box center [1094, 242] width 631 height 17
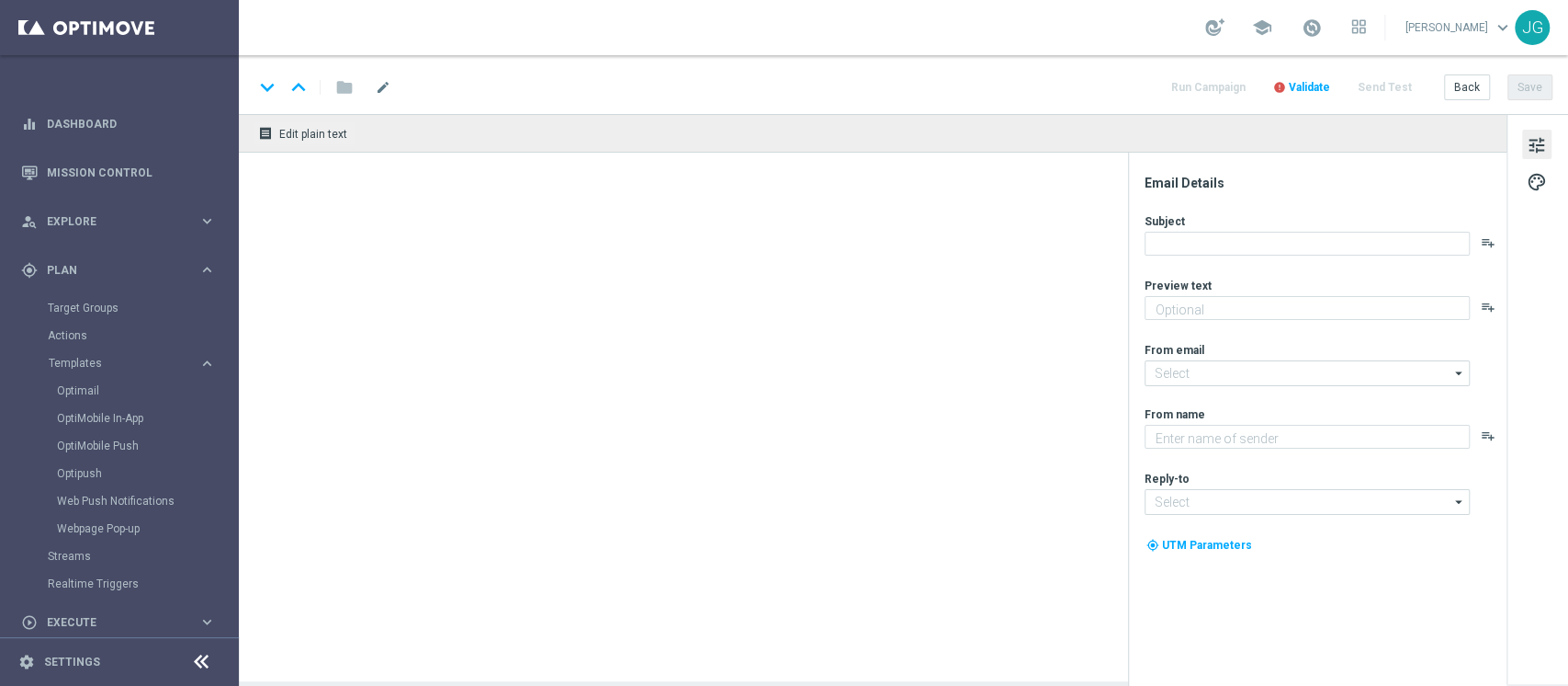
type textarea "Fino a 100€ di Bonus!"
type textarea "Sisal"
type input "[EMAIL_ADDRESS][DOMAIN_NAME]"
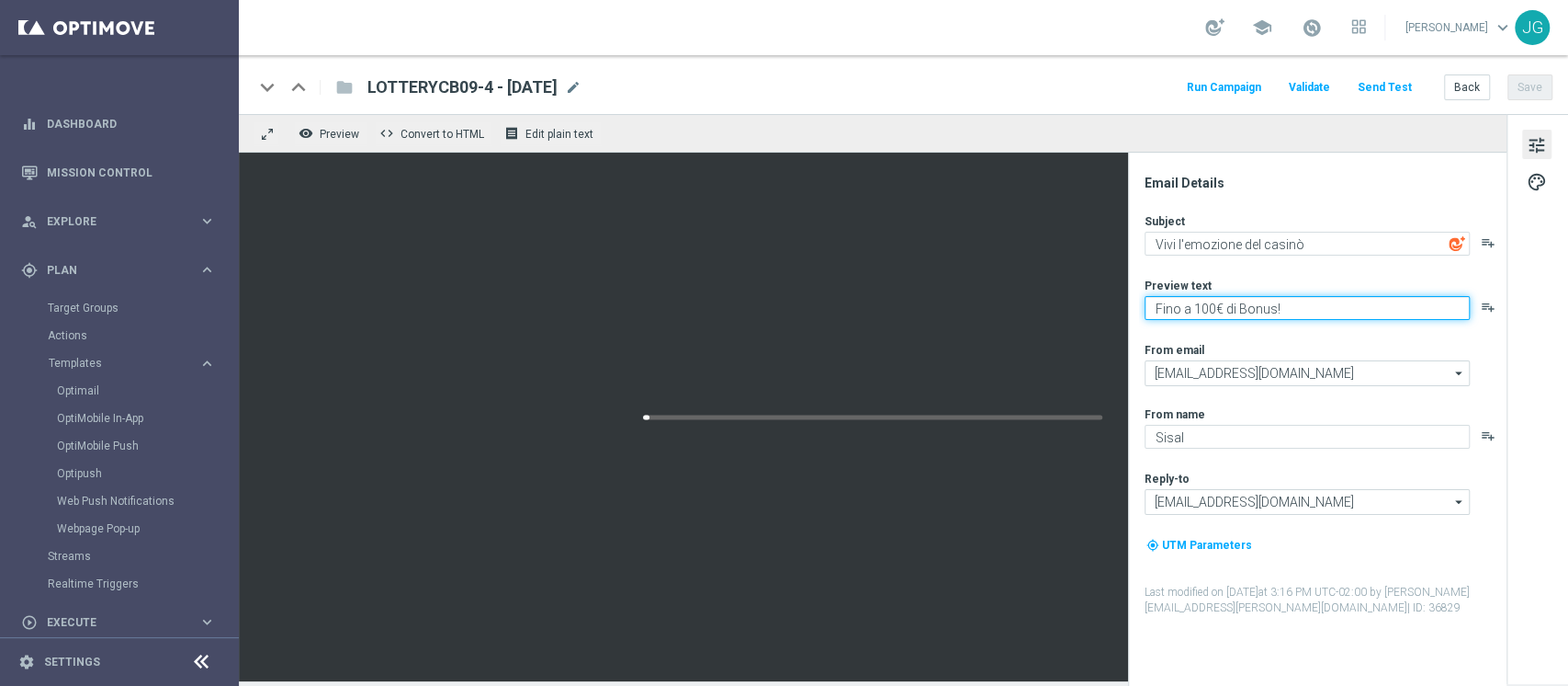
drag, startPoint x: 1314, startPoint y: 307, endPoint x: 1107, endPoint y: 302, distance: 207.1
click at [1107, 302] on div "remove_red_eye Preview code Convert to HTML receipt Edit plain text Email Detai…" at bounding box center [904, 398] width 1329 height 567
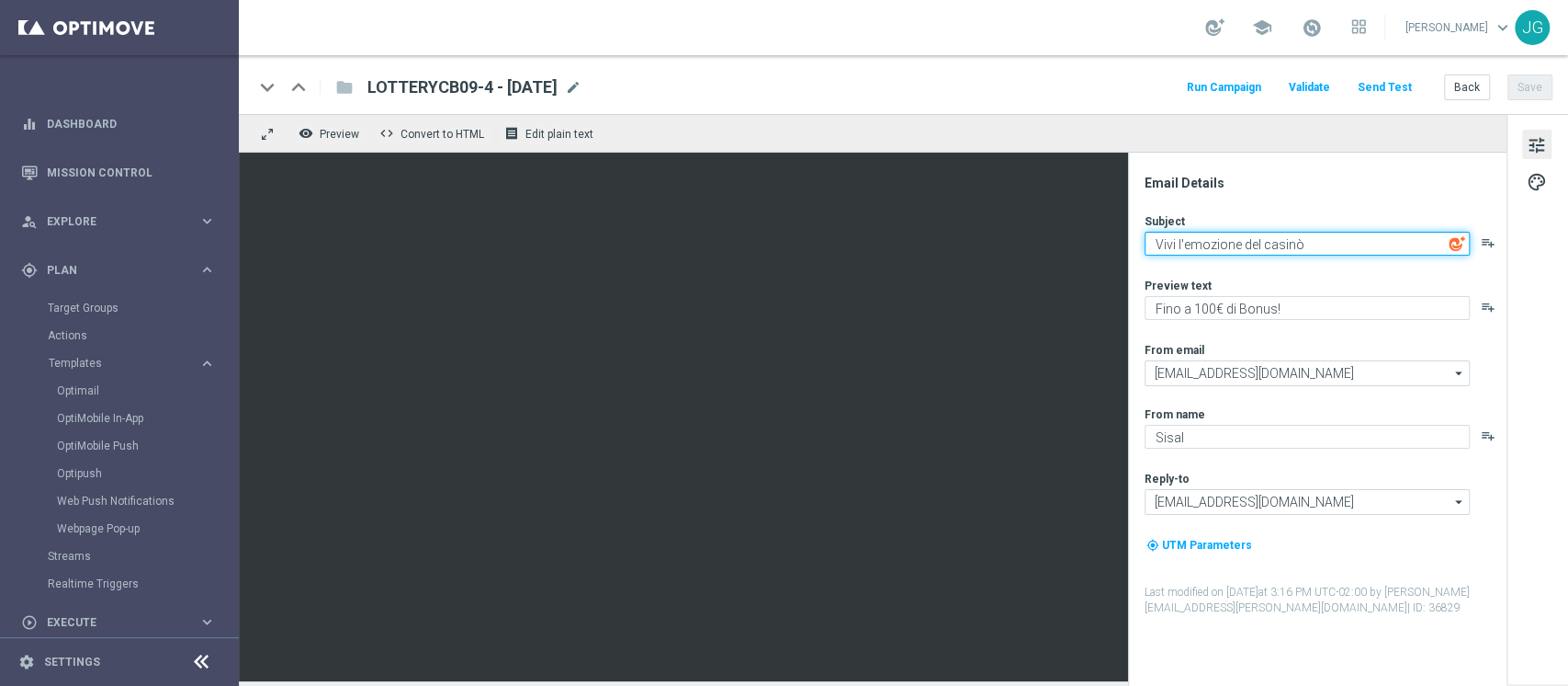
click at [1155, 241] on textarea "Vivi l'emozione del casinò" at bounding box center [1307, 243] width 326 height 24
paste textarea "Fino a 100€ di Bonus!"
type textarea "Fino a 100€ di Bonus! Vivi l'emozione del casinò"
click at [1392, 245] on textarea "Fino a 100€ di Bonus! Vivi l'emozione del casinò" at bounding box center [1307, 243] width 326 height 24
click at [1433, 244] on textarea "Fino a 100€ di Bonus! Vivi l'emozione del casinò" at bounding box center [1307, 243] width 326 height 24
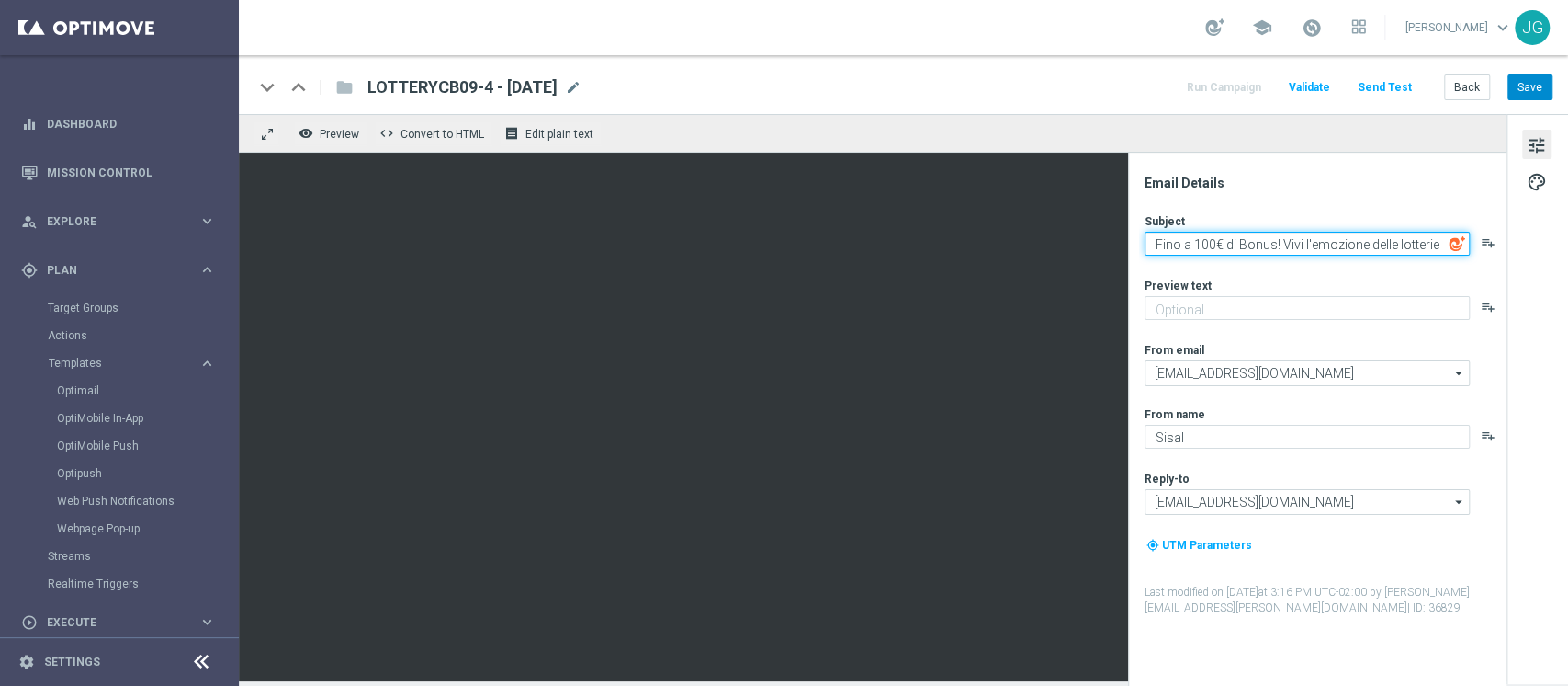
type textarea "Fino a 100€ di Bonus! Vivi l'emozione delle lotterie"
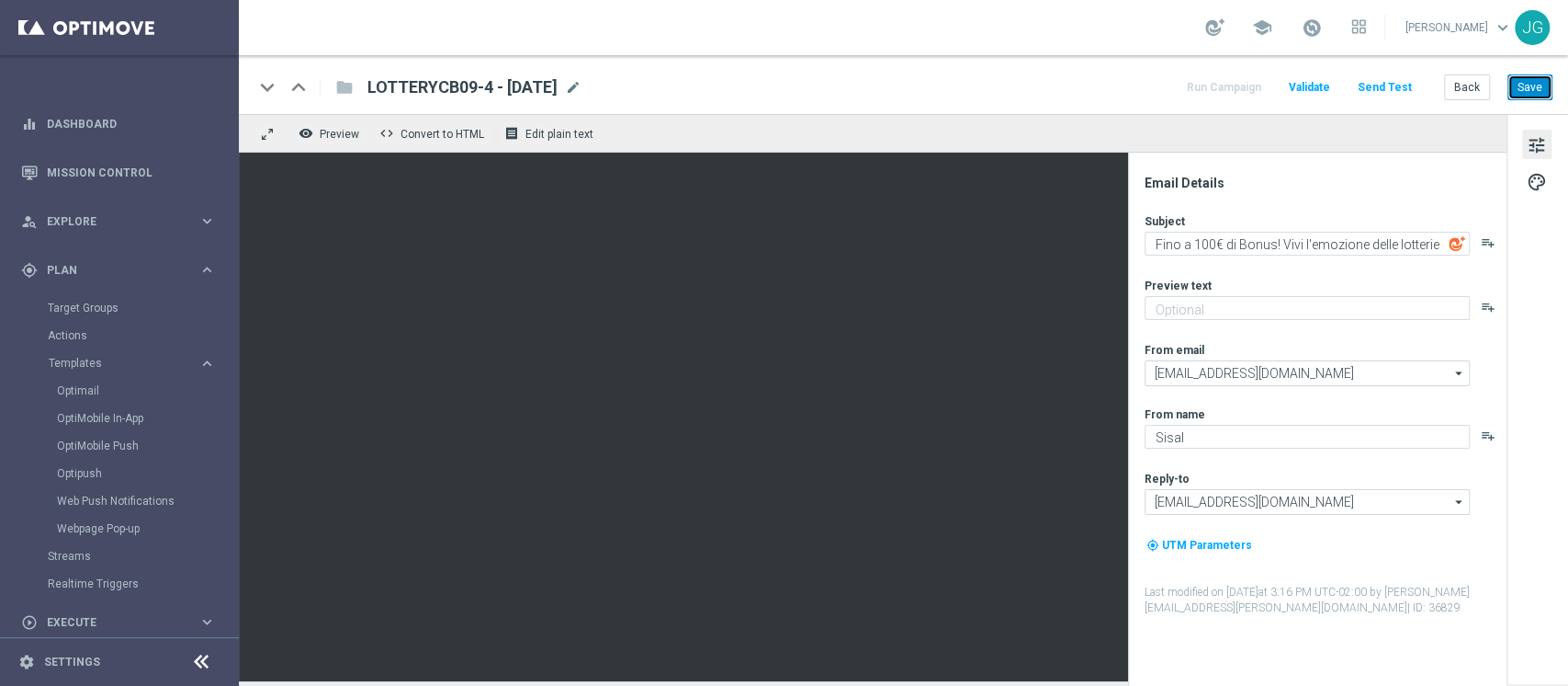
click at [1528, 88] on button "Save" at bounding box center [1530, 86] width 45 height 26
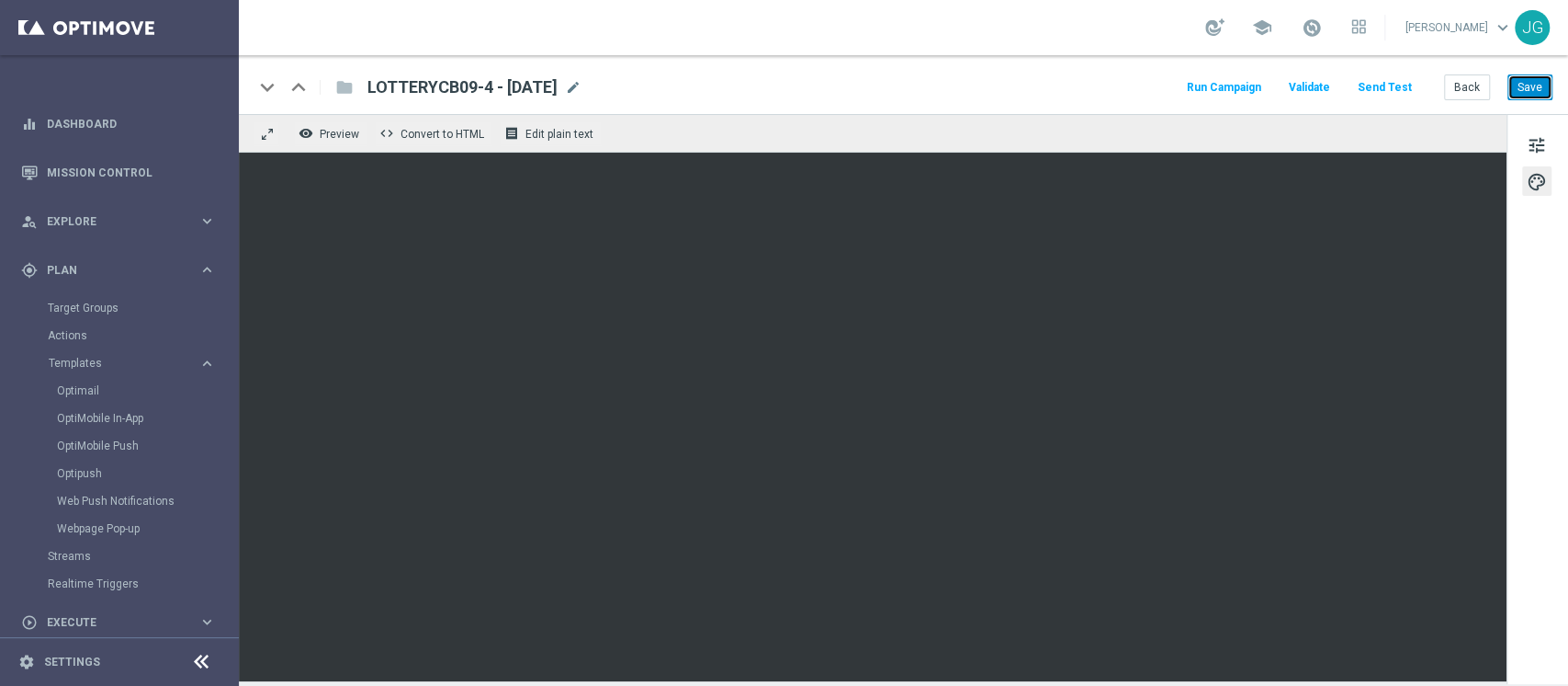
click at [1535, 98] on button "Save" at bounding box center [1530, 86] width 45 height 26
click at [90, 390] on link "Optimail" at bounding box center [124, 390] width 134 height 14
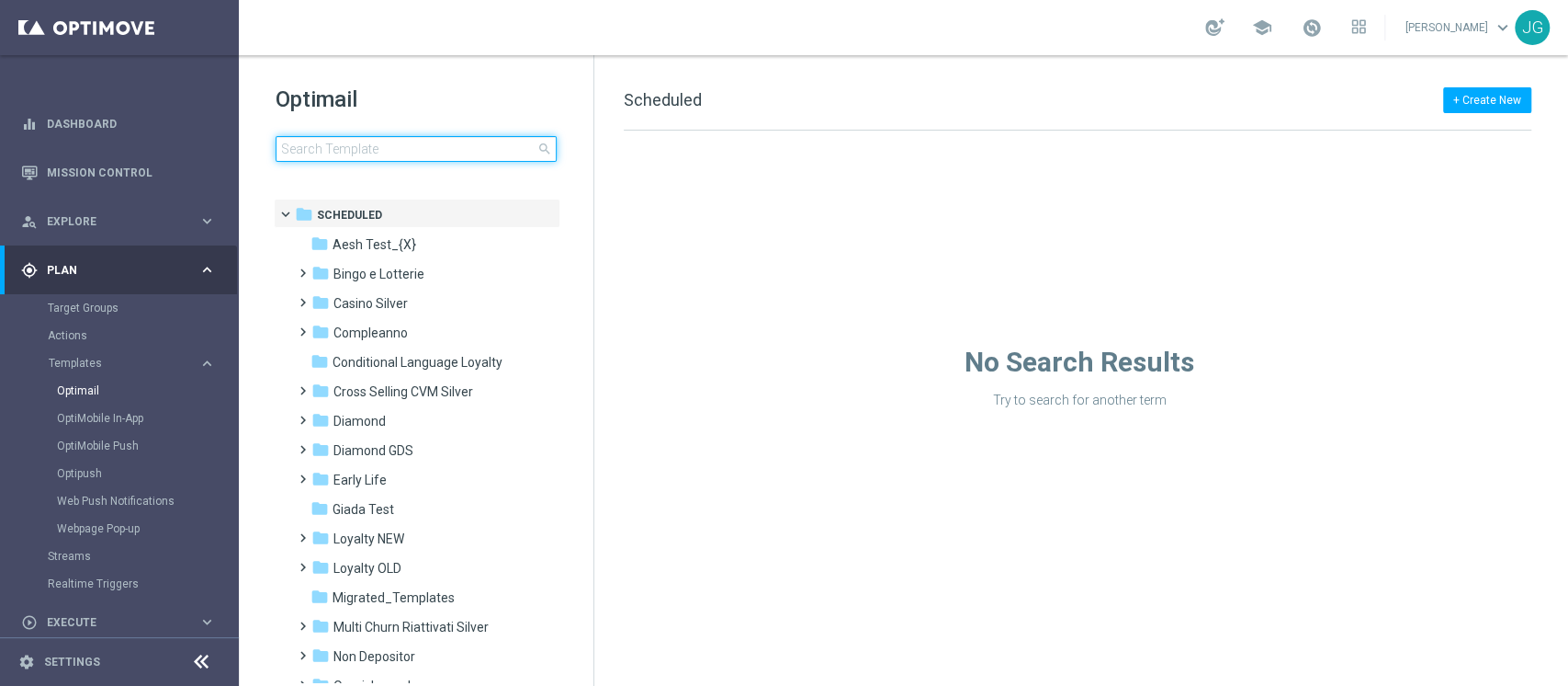
click at [357, 148] on input at bounding box center [416, 149] width 281 height 26
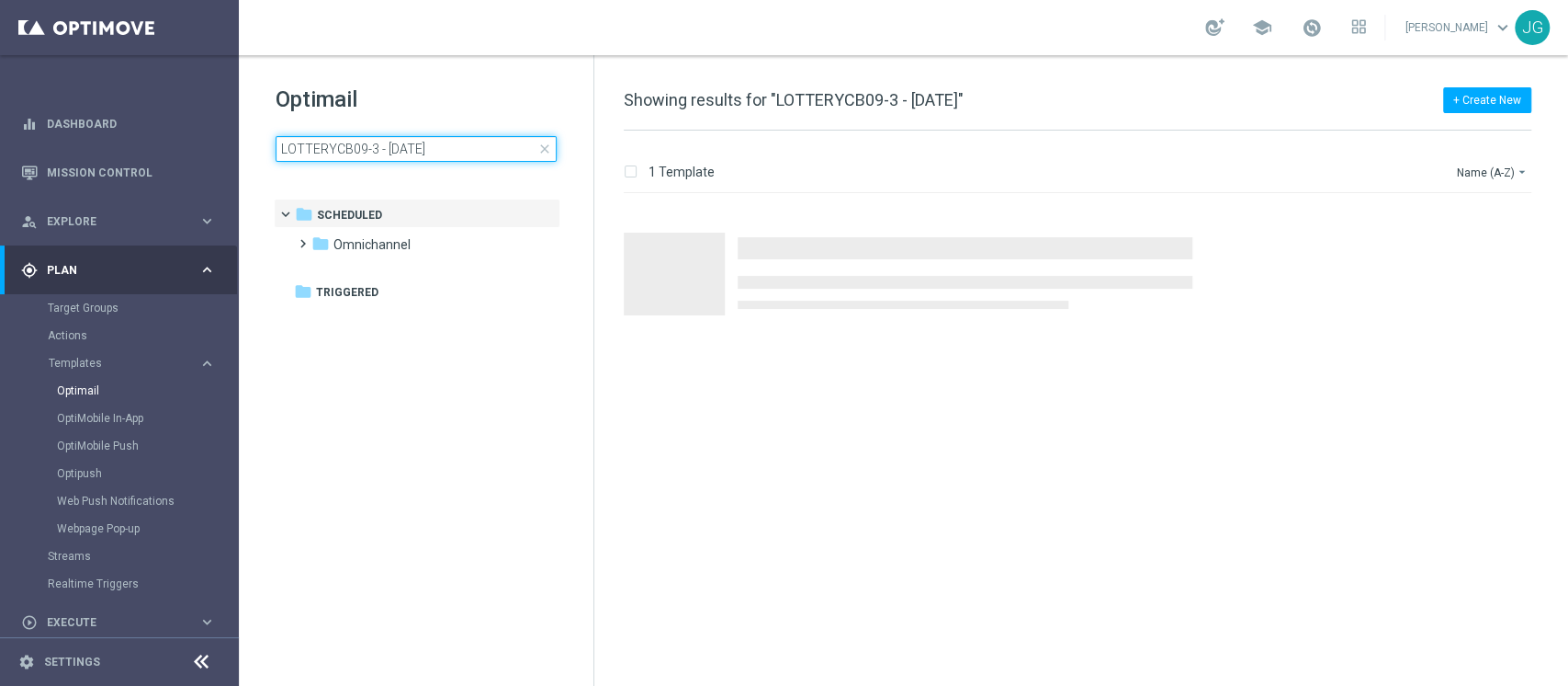
click at [374, 152] on input "LOTTERYCB09-3 - 09.10.2025" at bounding box center [416, 149] width 281 height 26
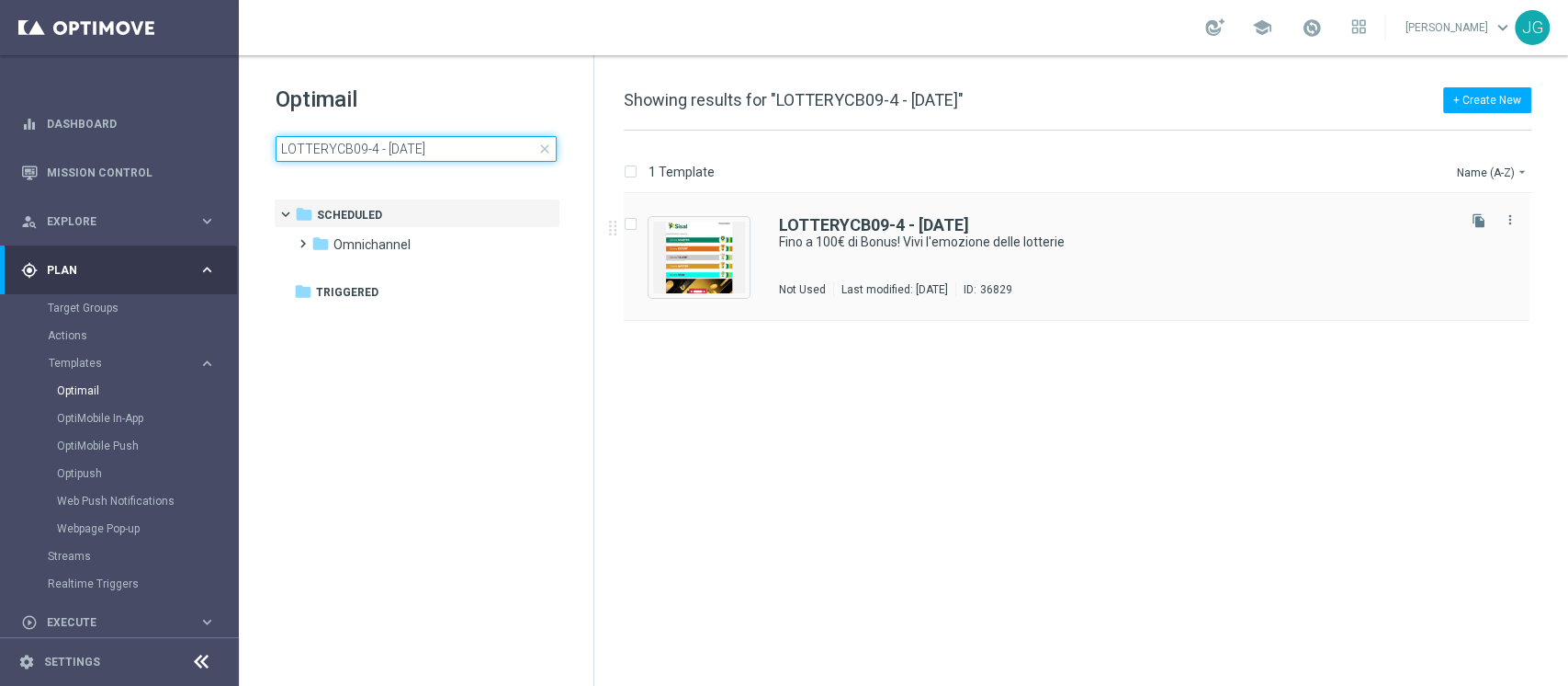
type input "LOTTERYCB09-4 - 09.10.2025"
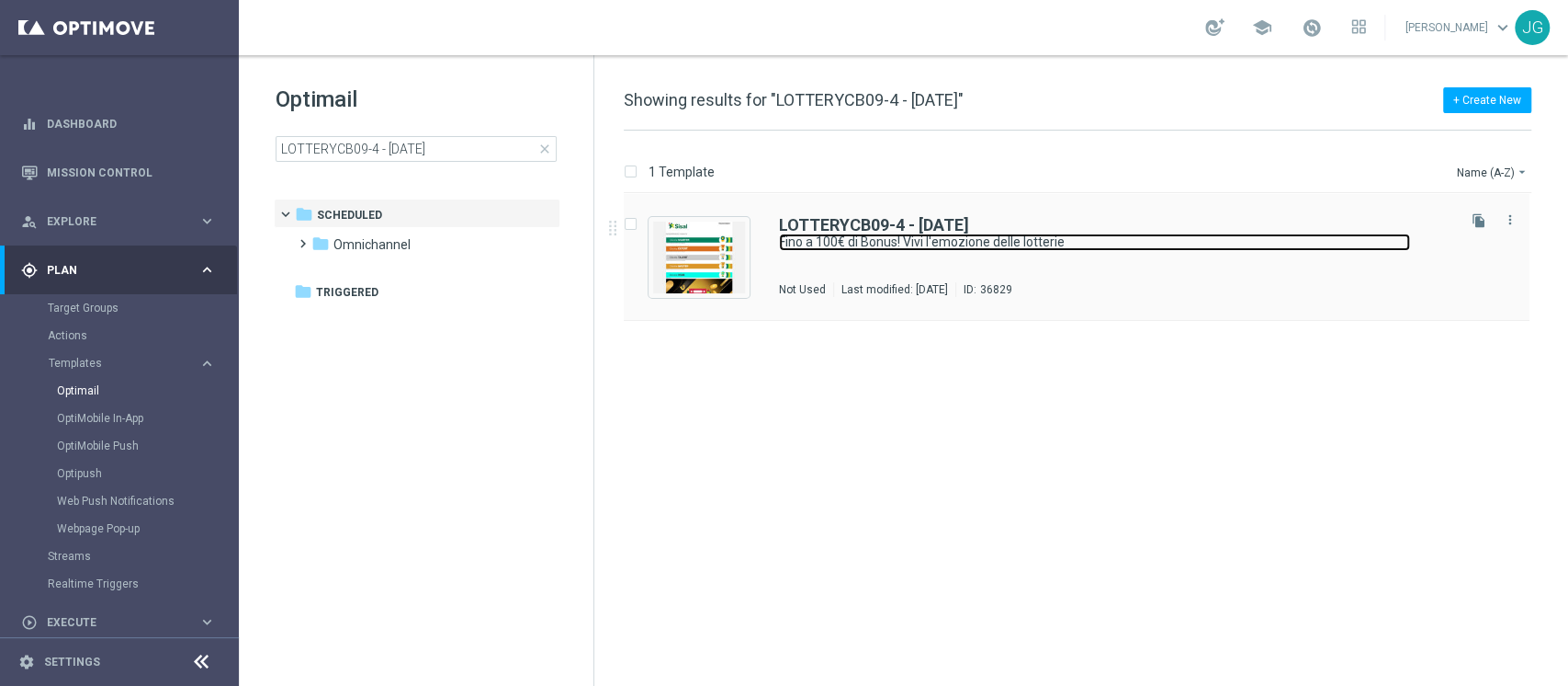
click at [859, 244] on link "Fino a 100€ di Bonus! Vivi l'emozione delle lotterie" at bounding box center [1094, 242] width 631 height 17
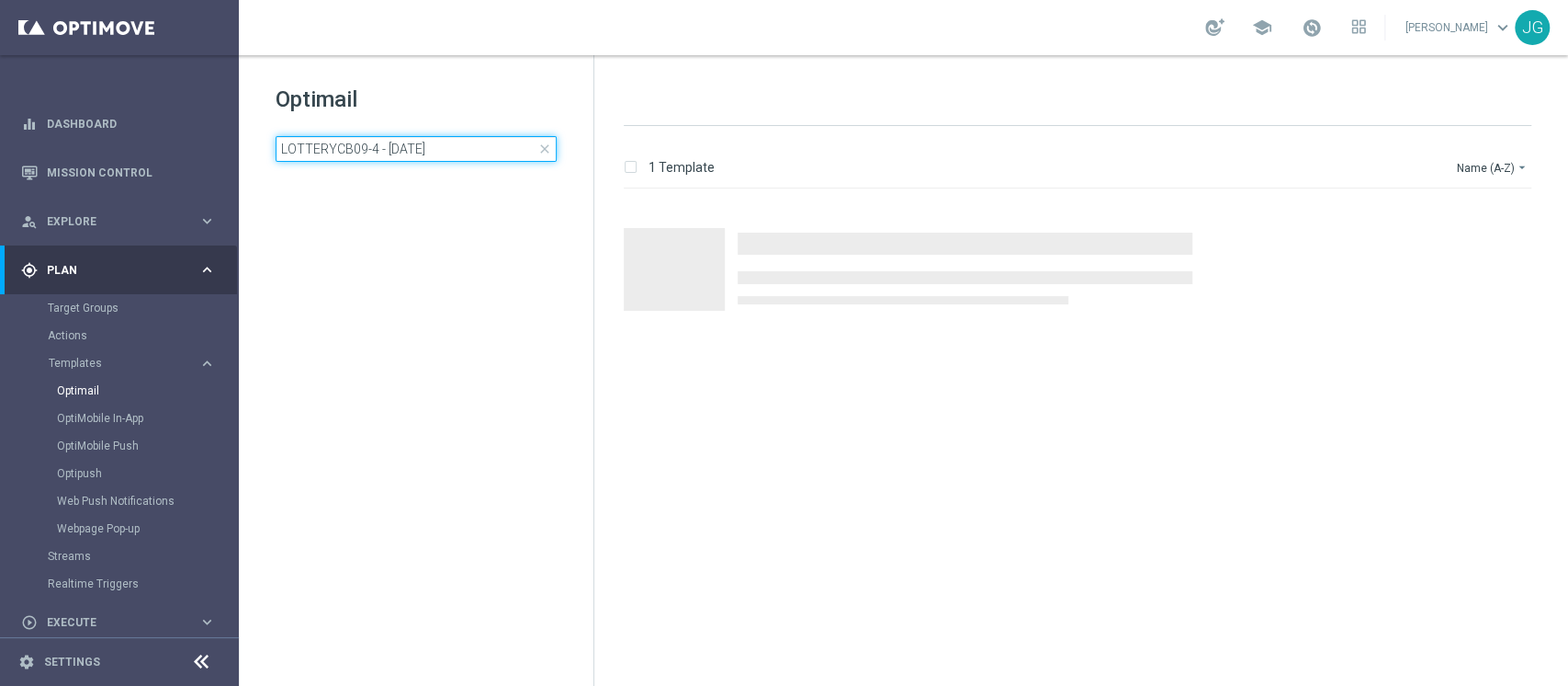
click at [374, 146] on input "LOTTERYCB09-4 - 09.10.2025" at bounding box center [416, 149] width 281 height 26
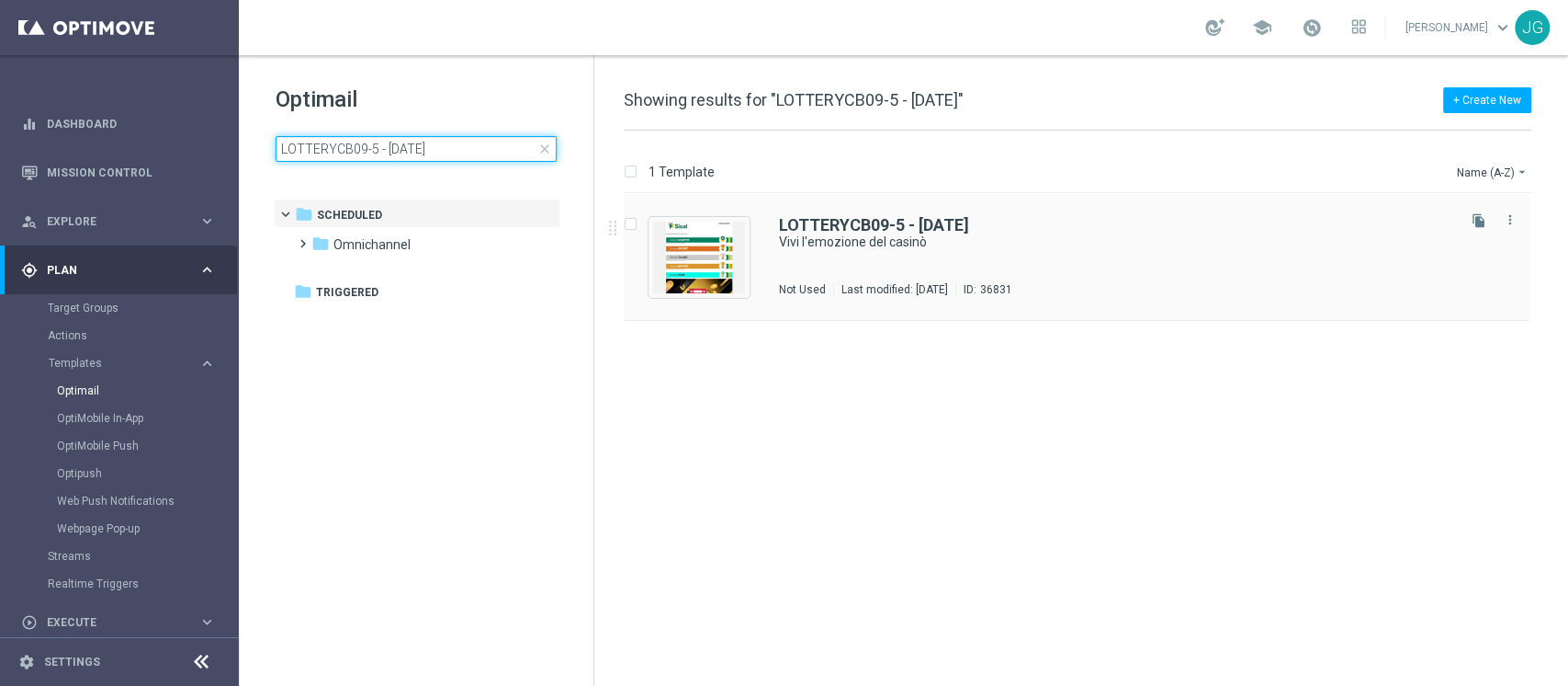
type input "LOTTERYCB09-5 - [DATE]"
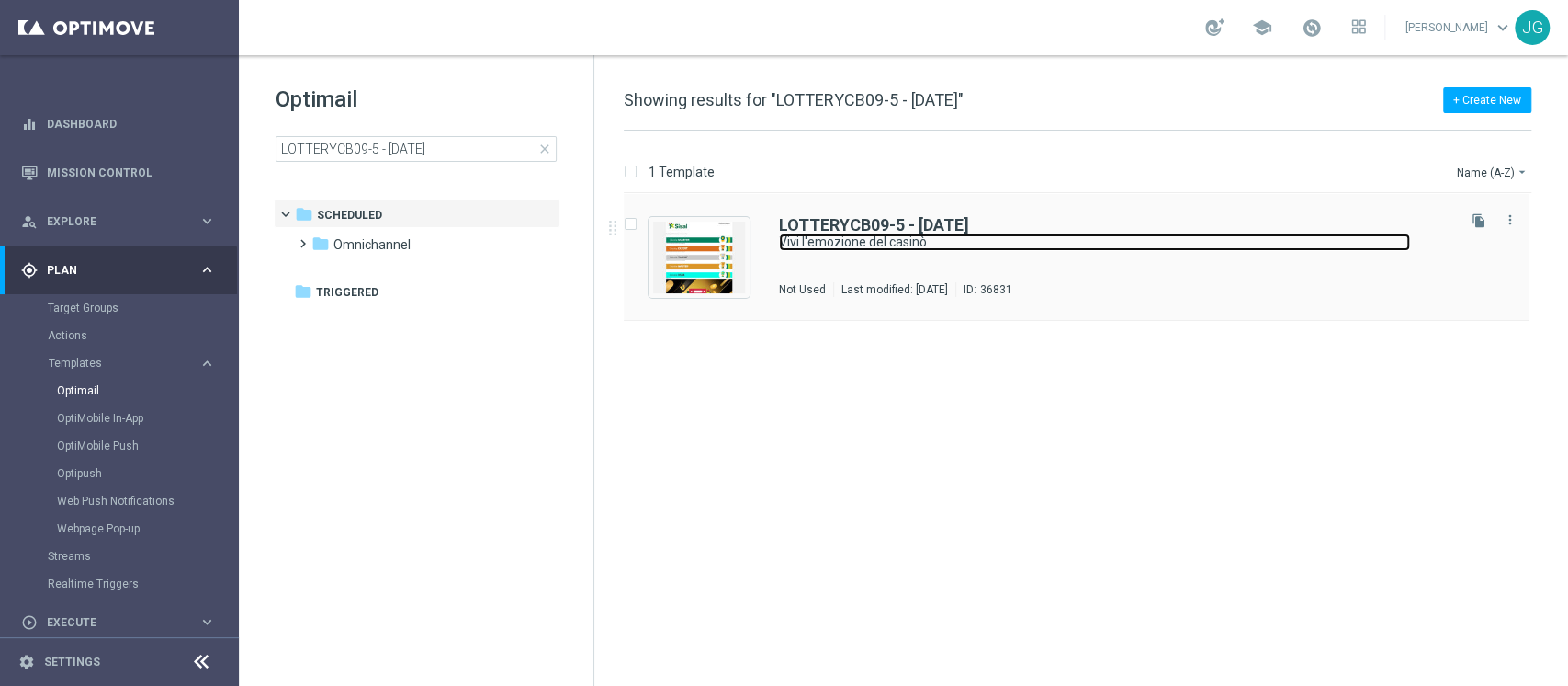
click at [974, 244] on link "Vivi l'emozione del casinò" at bounding box center [1094, 242] width 631 height 17
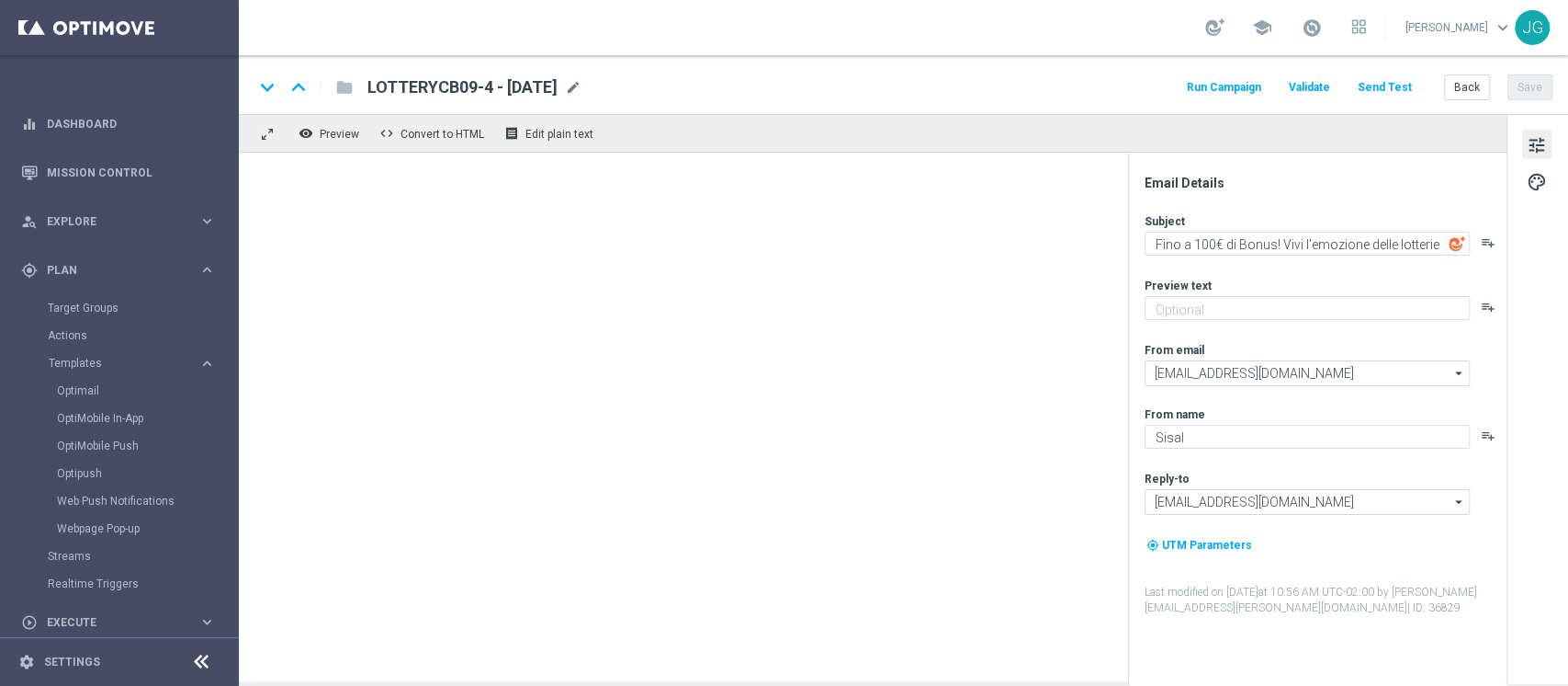
type textarea "Vivi l'emozione del casinò"
type textarea "Fino a 100€ di Bonus!"
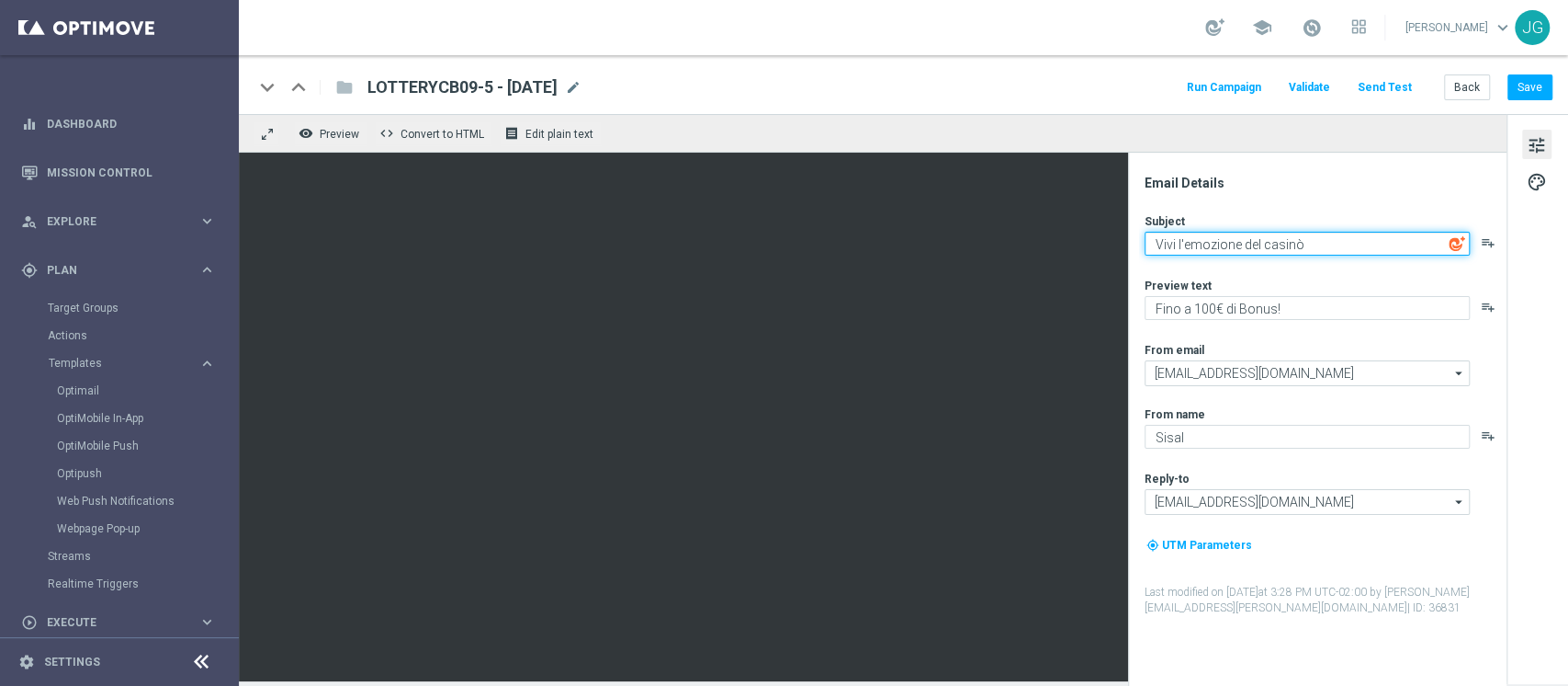
paste textarea "Fino a 100€ di Bonus! Vivi l'emozione delle lotterie"
type textarea "Fino a 100€ di Bonus! Vivi l'emozione delle lotterie"
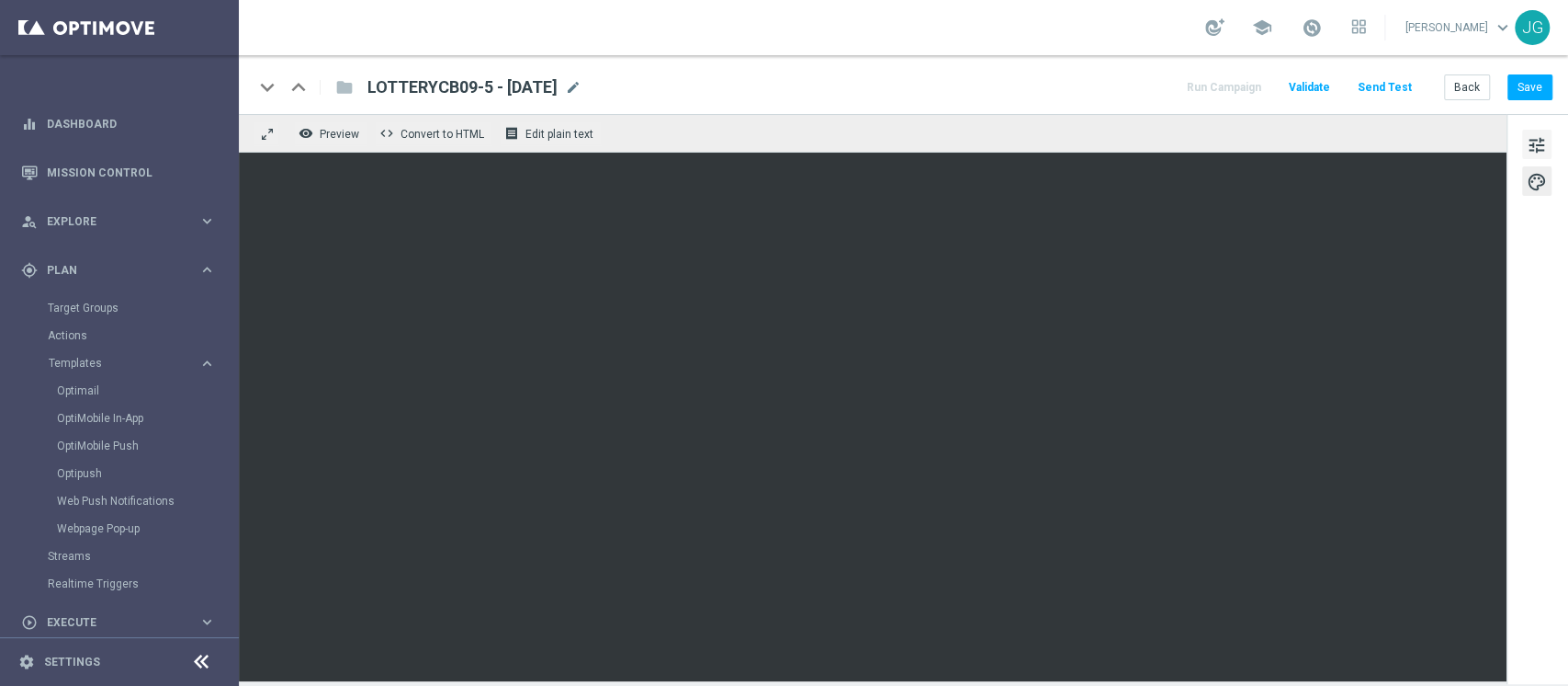
click at [1529, 146] on span "tune" at bounding box center [1536, 145] width 20 height 24
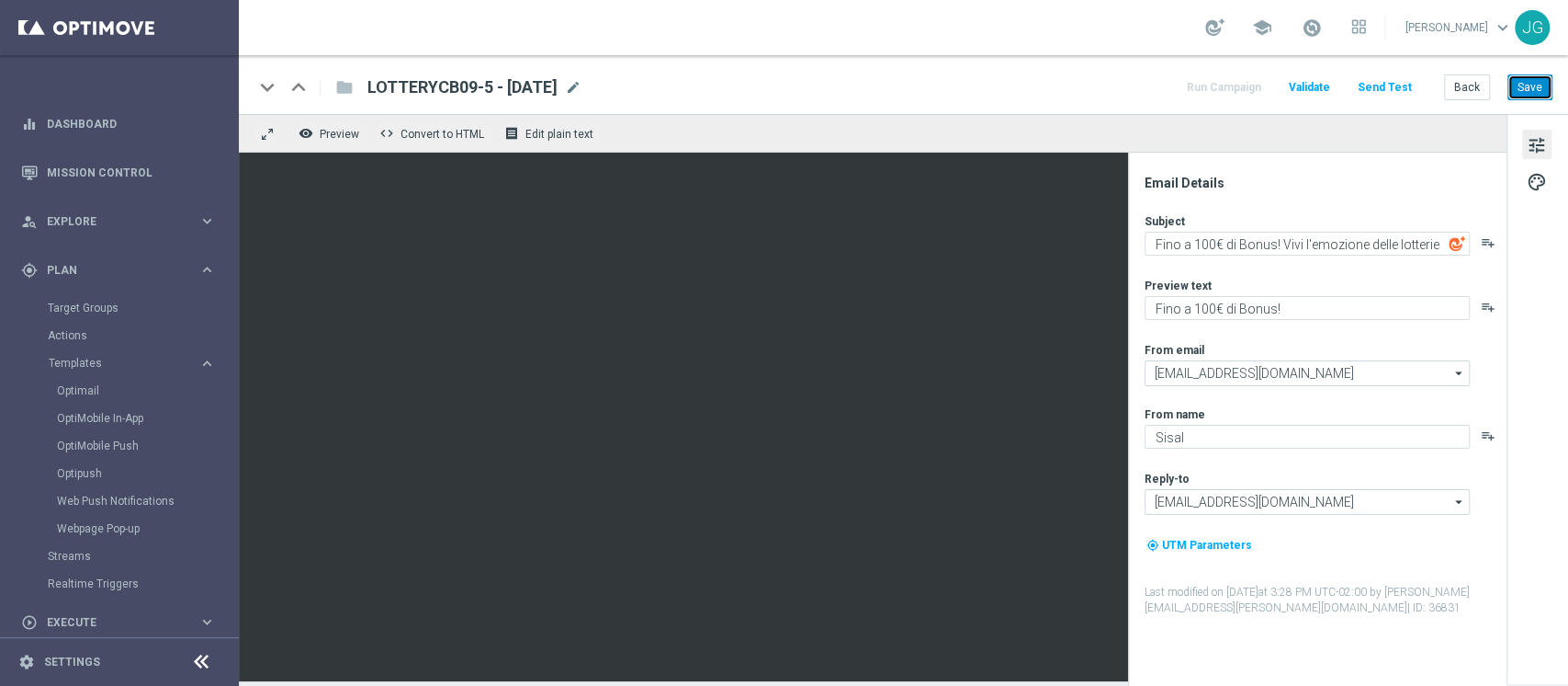
click at [1534, 85] on button "Save" at bounding box center [1530, 86] width 45 height 26
click at [1531, 85] on button "Save" at bounding box center [1530, 86] width 45 height 26
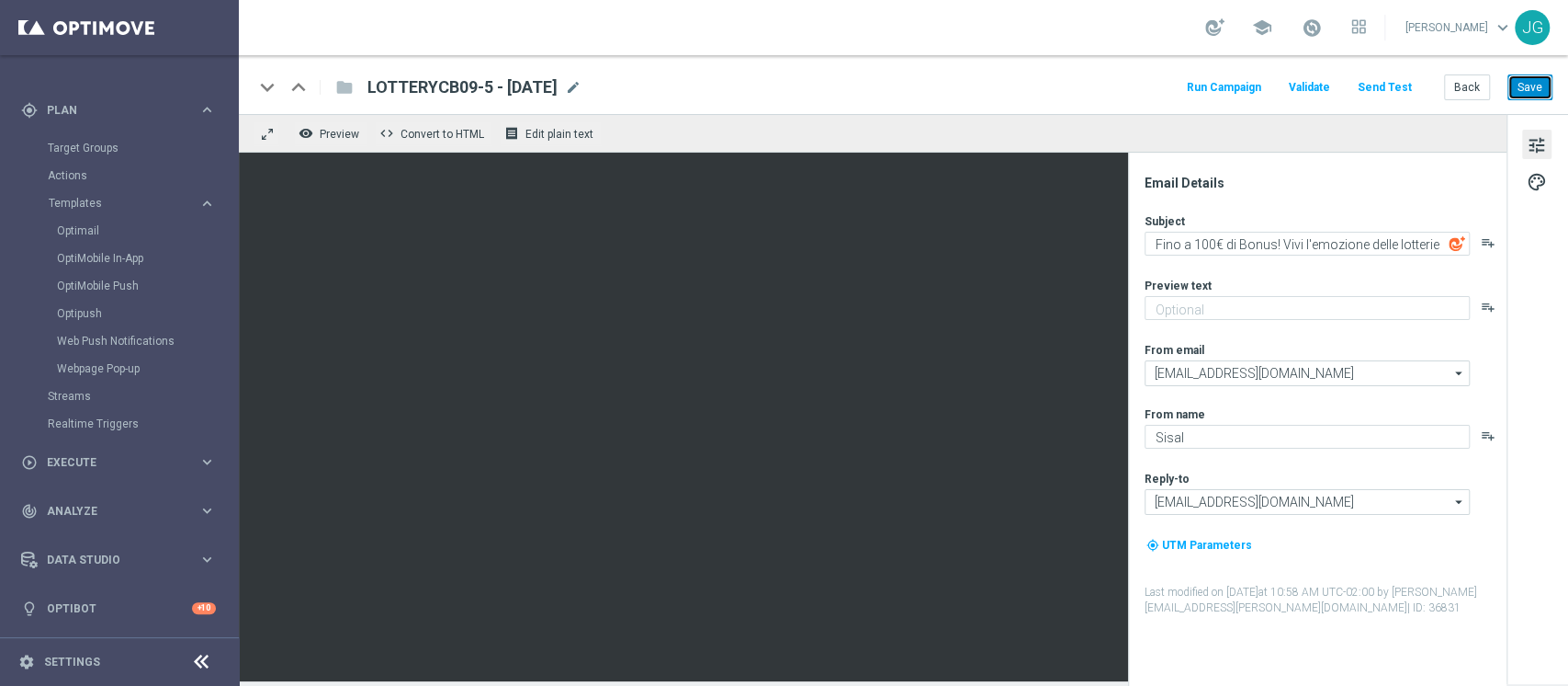
click at [1536, 85] on button "Save" at bounding box center [1530, 86] width 45 height 26
click at [68, 462] on span "Execute" at bounding box center [123, 461] width 152 height 11
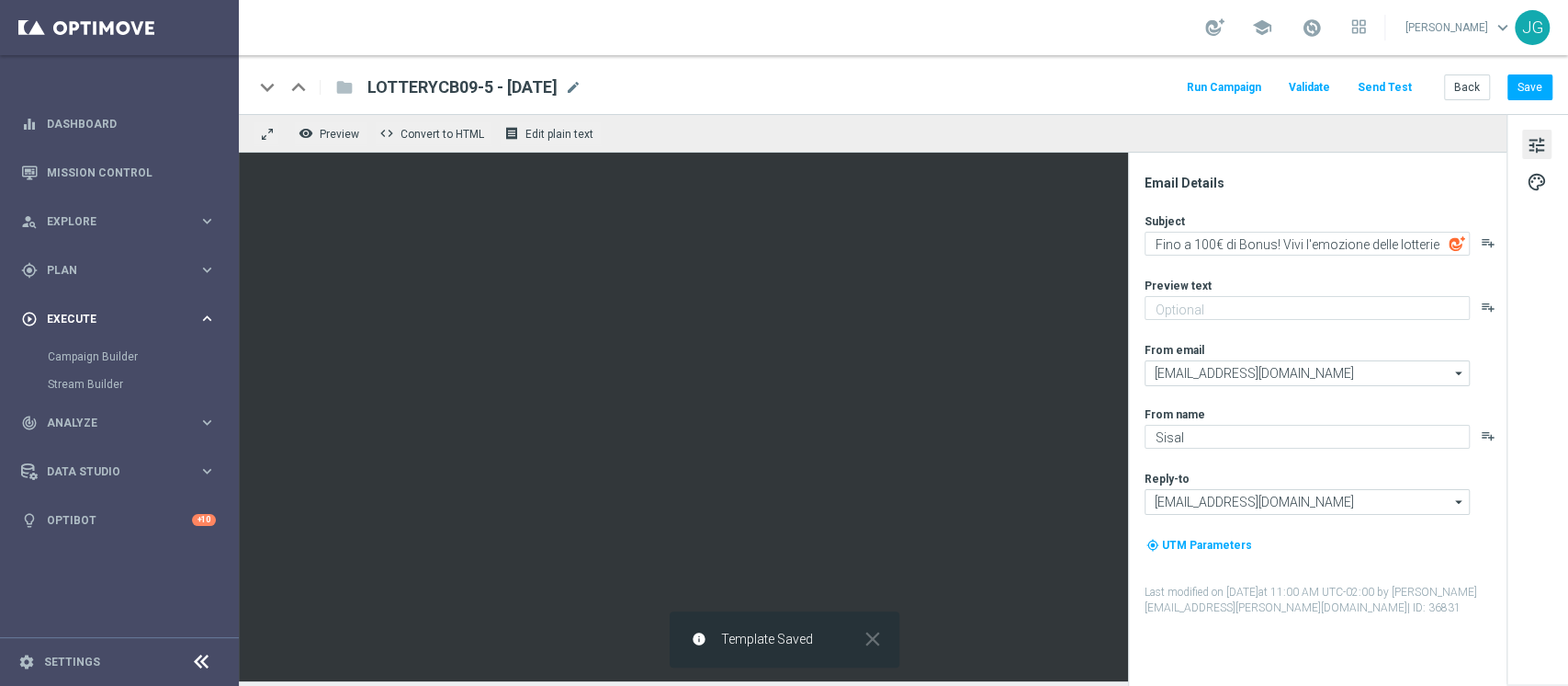
scroll to position [0, 0]
click at [95, 360] on link "Campaign Builder" at bounding box center [119, 356] width 143 height 14
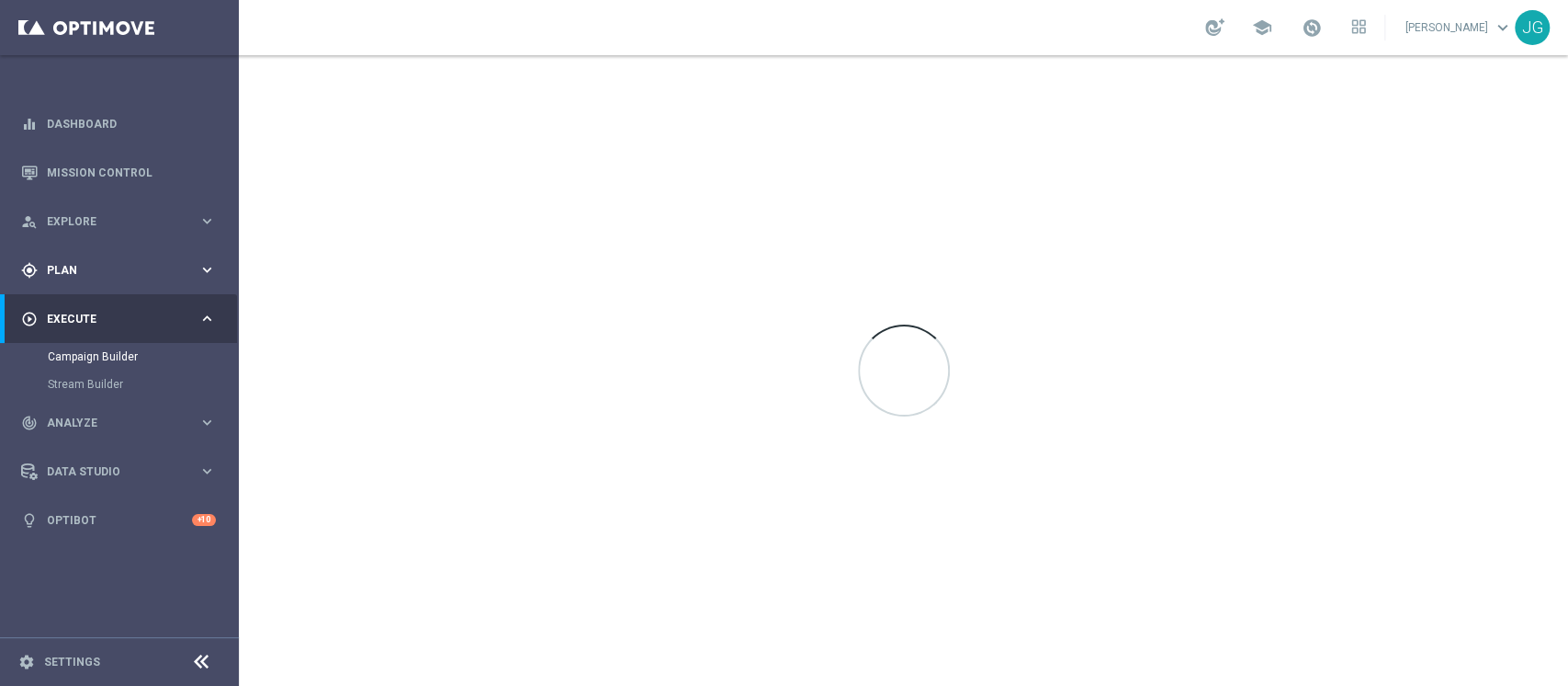
click at [81, 268] on span "Plan" at bounding box center [123, 270] width 152 height 11
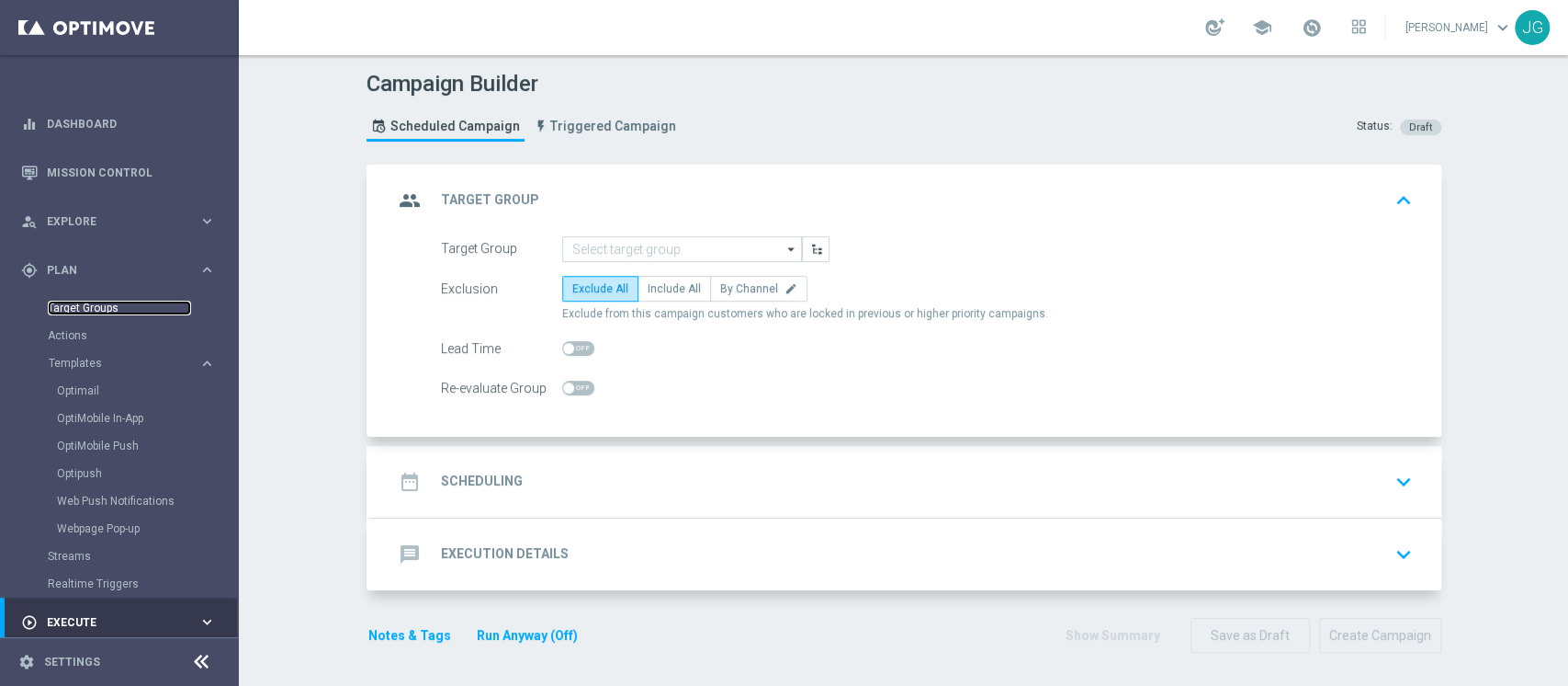
click at [103, 303] on link "Target Groups" at bounding box center [119, 307] width 143 height 14
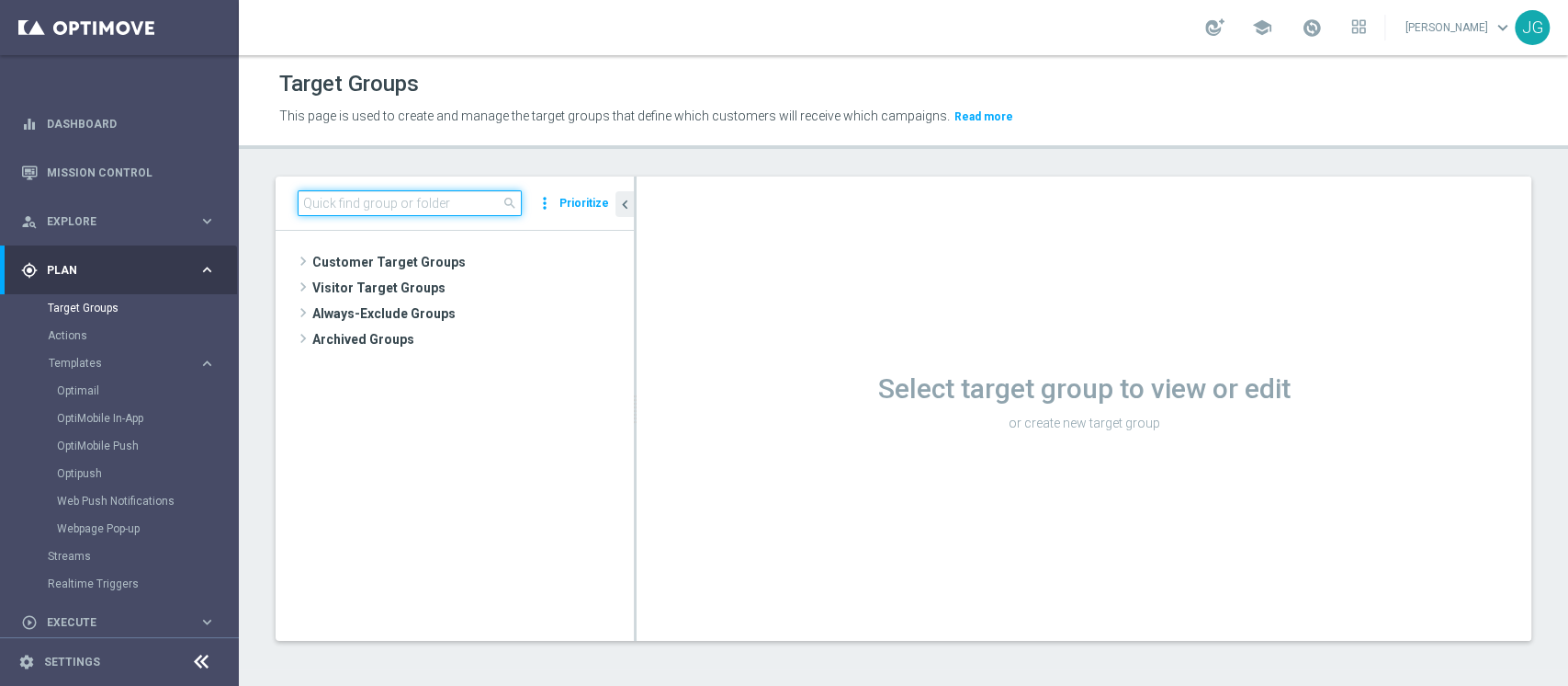
click at [403, 195] on input at bounding box center [409, 203] width 224 height 26
paste input "ACTIVE LOTTERIE CON GGR TRA 200 E 500 30GG ROLLING 09.10"
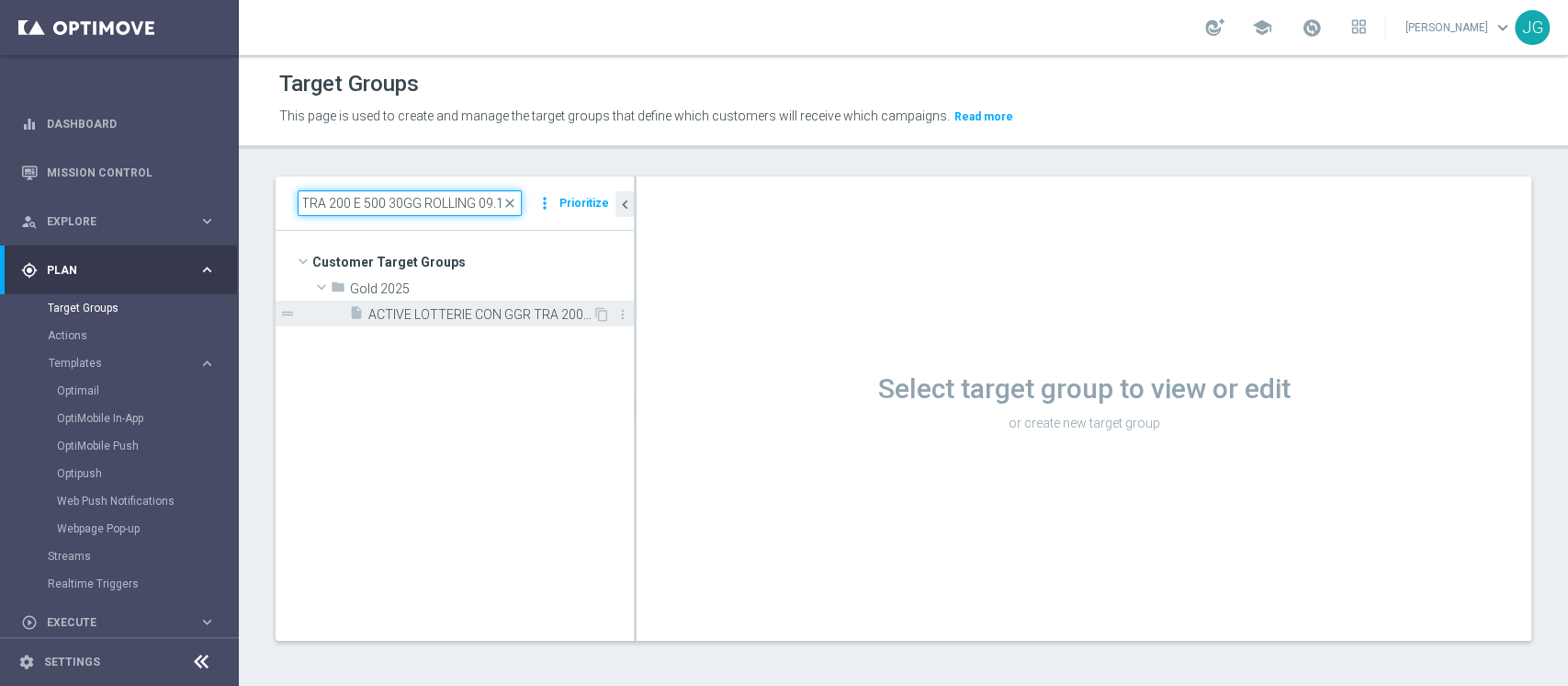
type input "ACTIVE LOTTERIE CON GGR TRA 200 E 500 30GG ROLLING 09.10"
click at [429, 322] on div "insert_drive_file ACTIVE LOTTERIE CON GGR TRA 200 E 500 30GG ROLLING 09.10" at bounding box center [471, 313] width 244 height 26
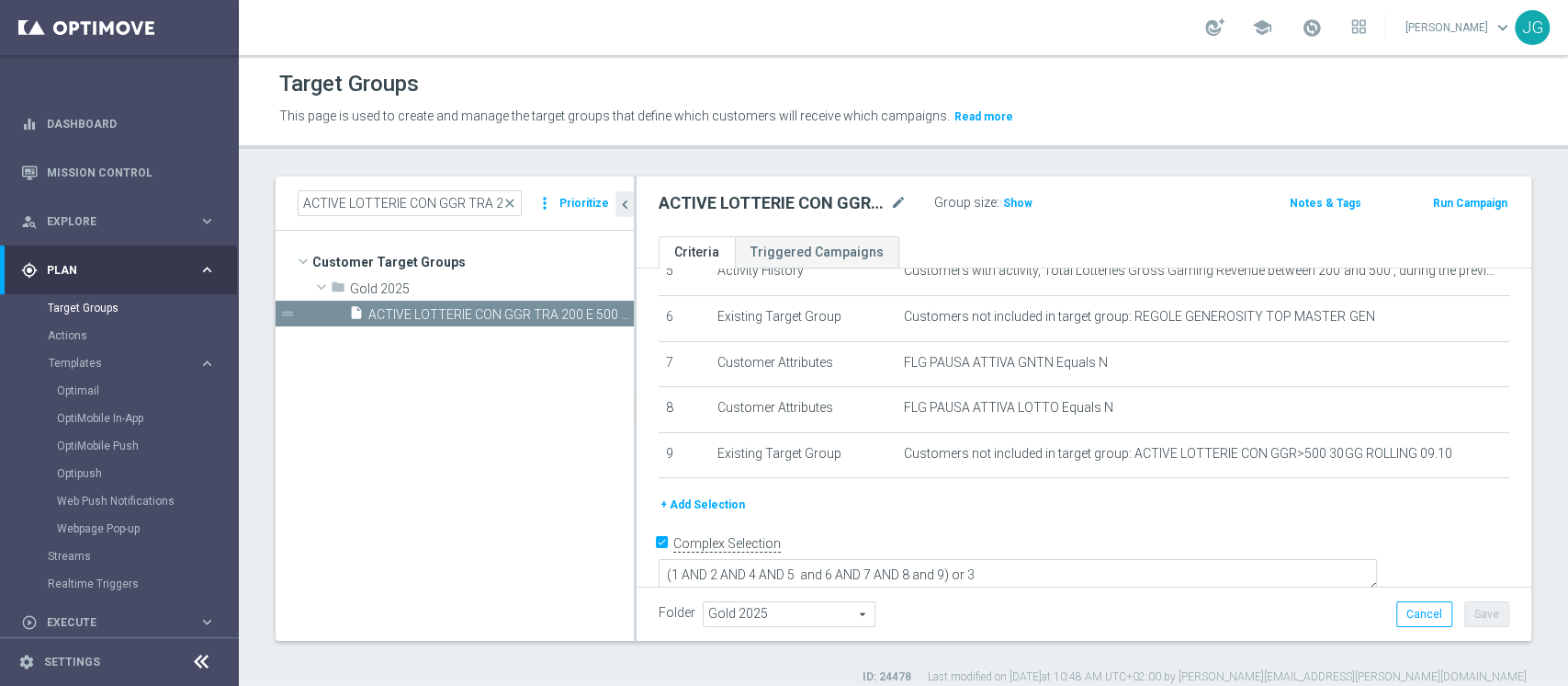
scroll to position [265, 0]
click at [1015, 202] on span "Show" at bounding box center [1018, 203] width 30 height 12
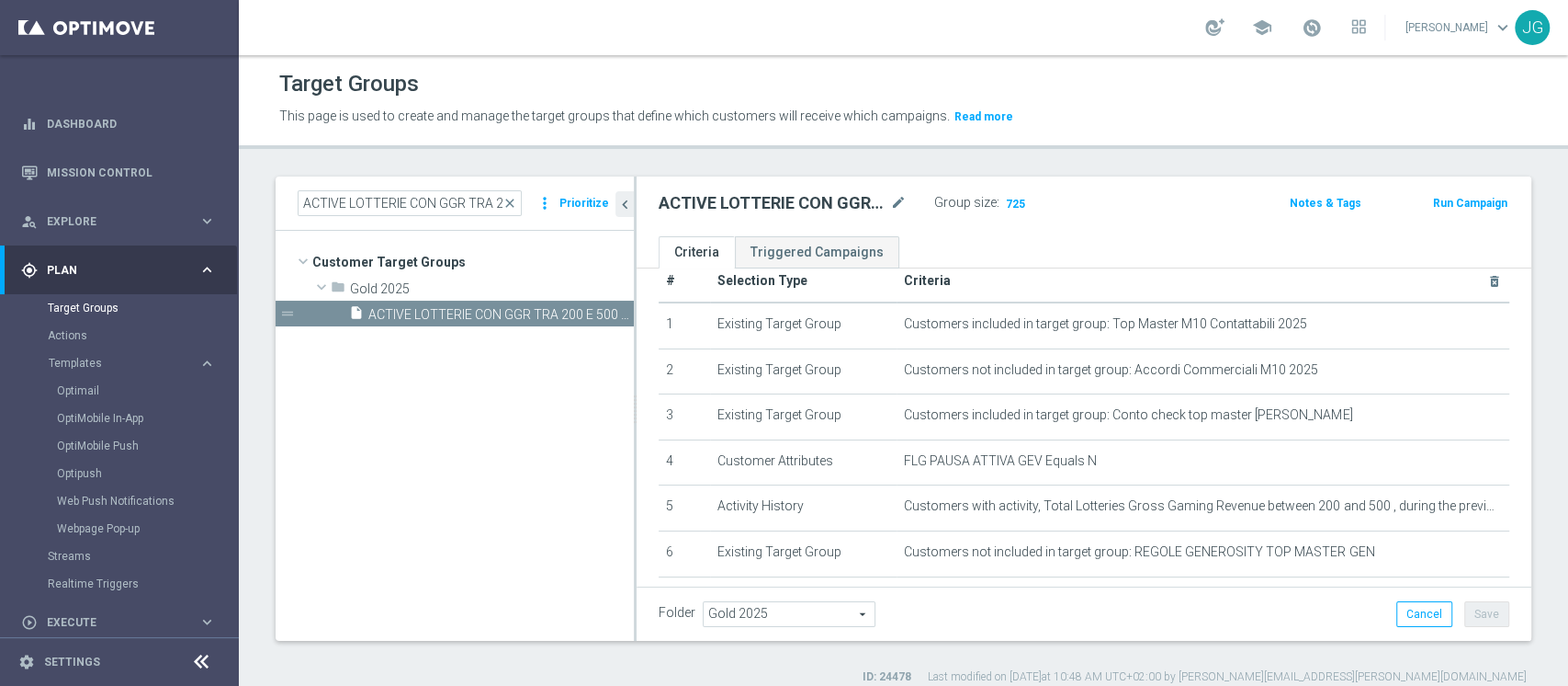
scroll to position [0, 0]
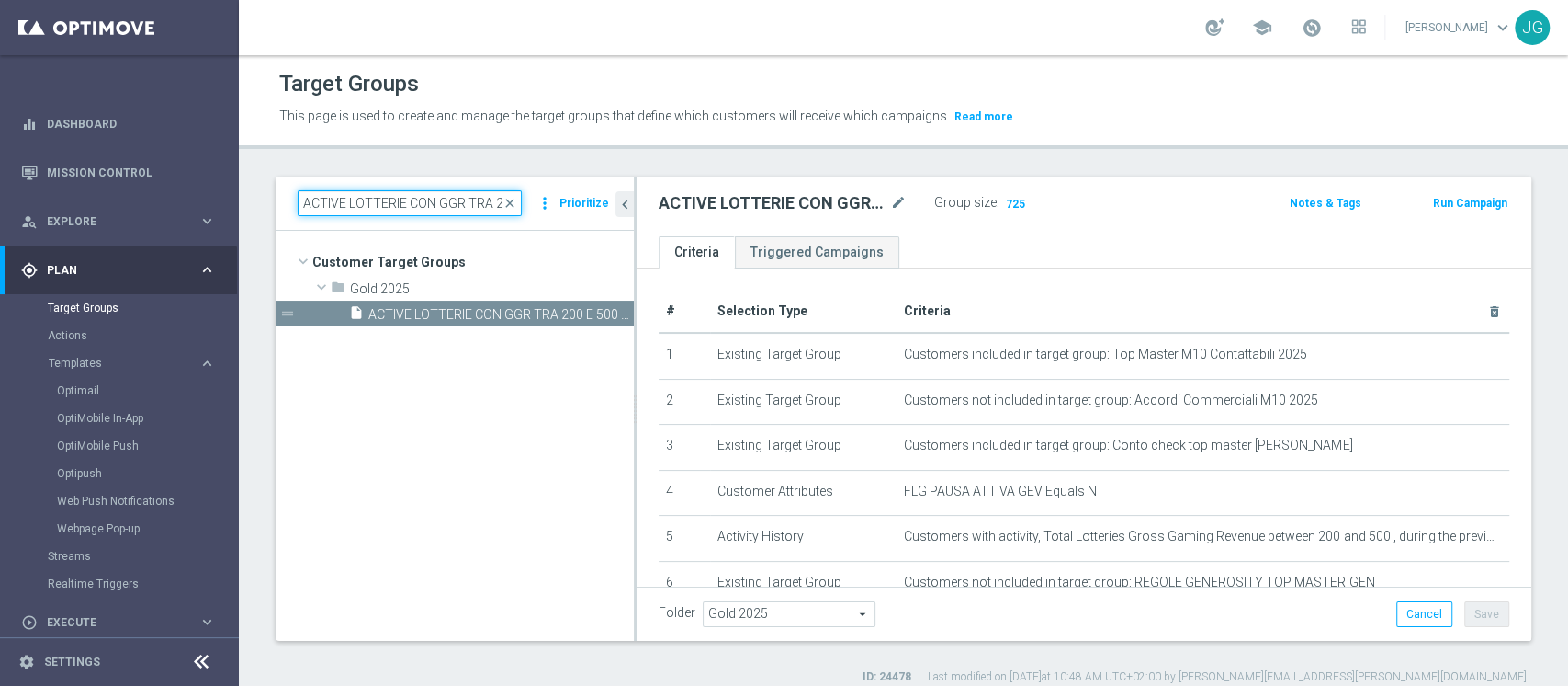
click at [368, 205] on input "ACTIVE LOTTERIE CON GGR TRA 200 E 500 30GG ROLLING 09.10" at bounding box center [409, 203] width 224 height 26
click at [66, 384] on link "Optimail" at bounding box center [124, 390] width 134 height 14
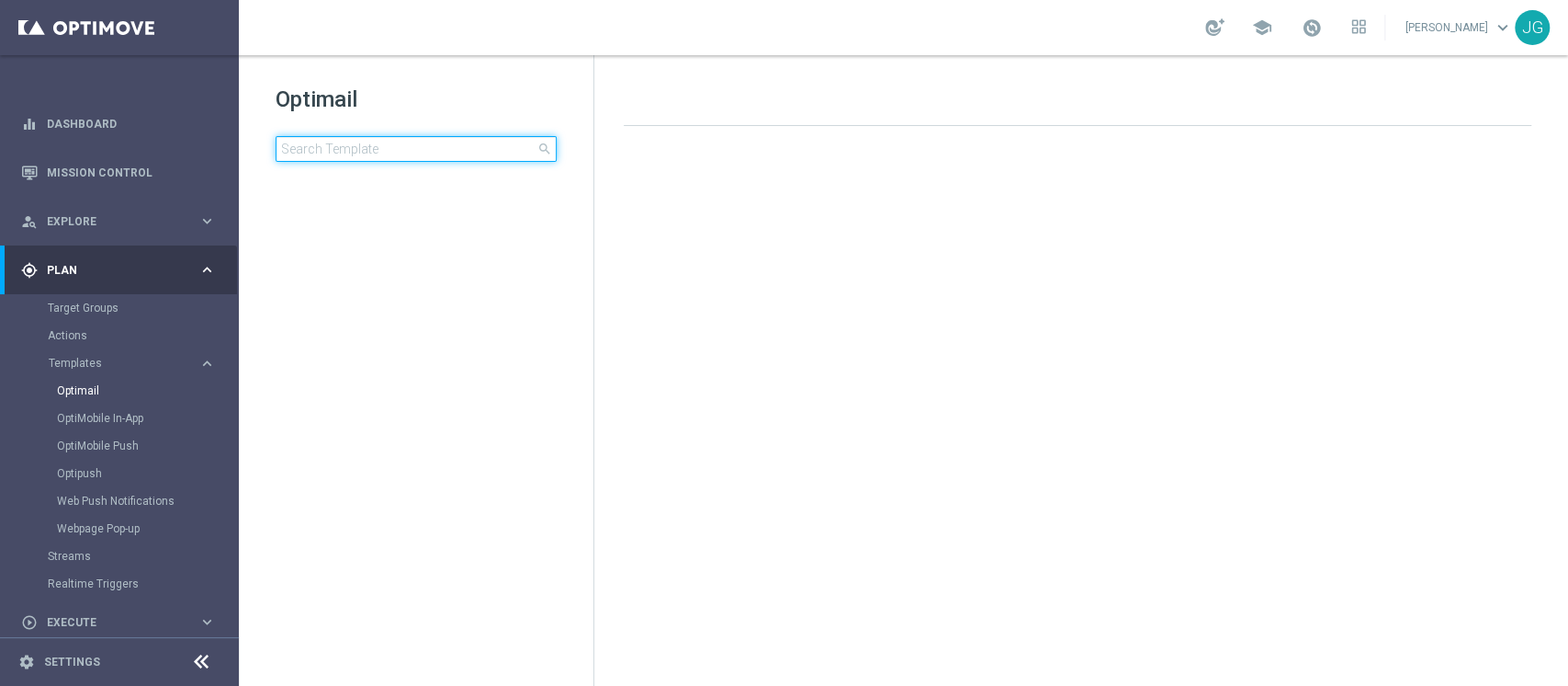
click at [412, 151] on input at bounding box center [416, 149] width 281 height 26
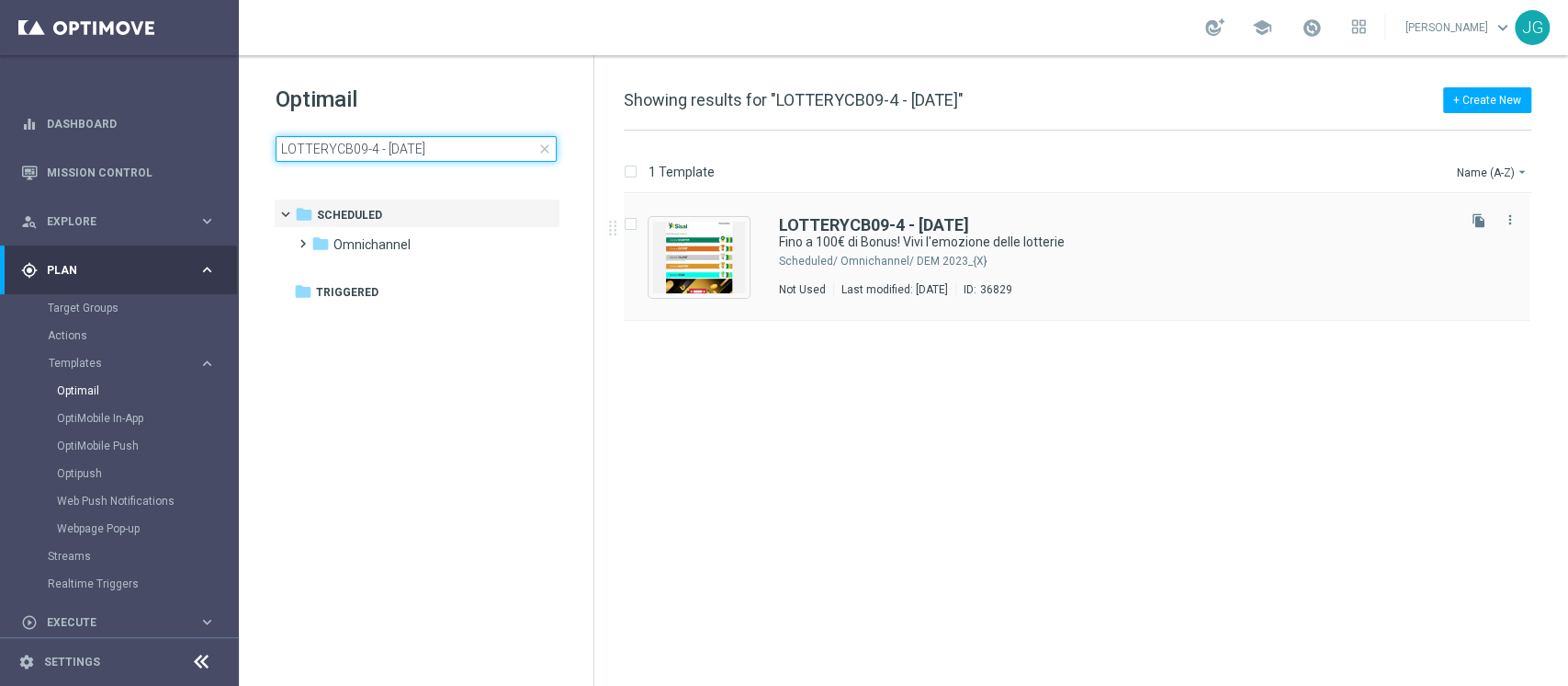
type input "LOTTERYCB09-4 - 09.10.2025"
click at [1094, 262] on div "Omnichannel/ DEM 2023_{X}" at bounding box center [1146, 260] width 612 height 14
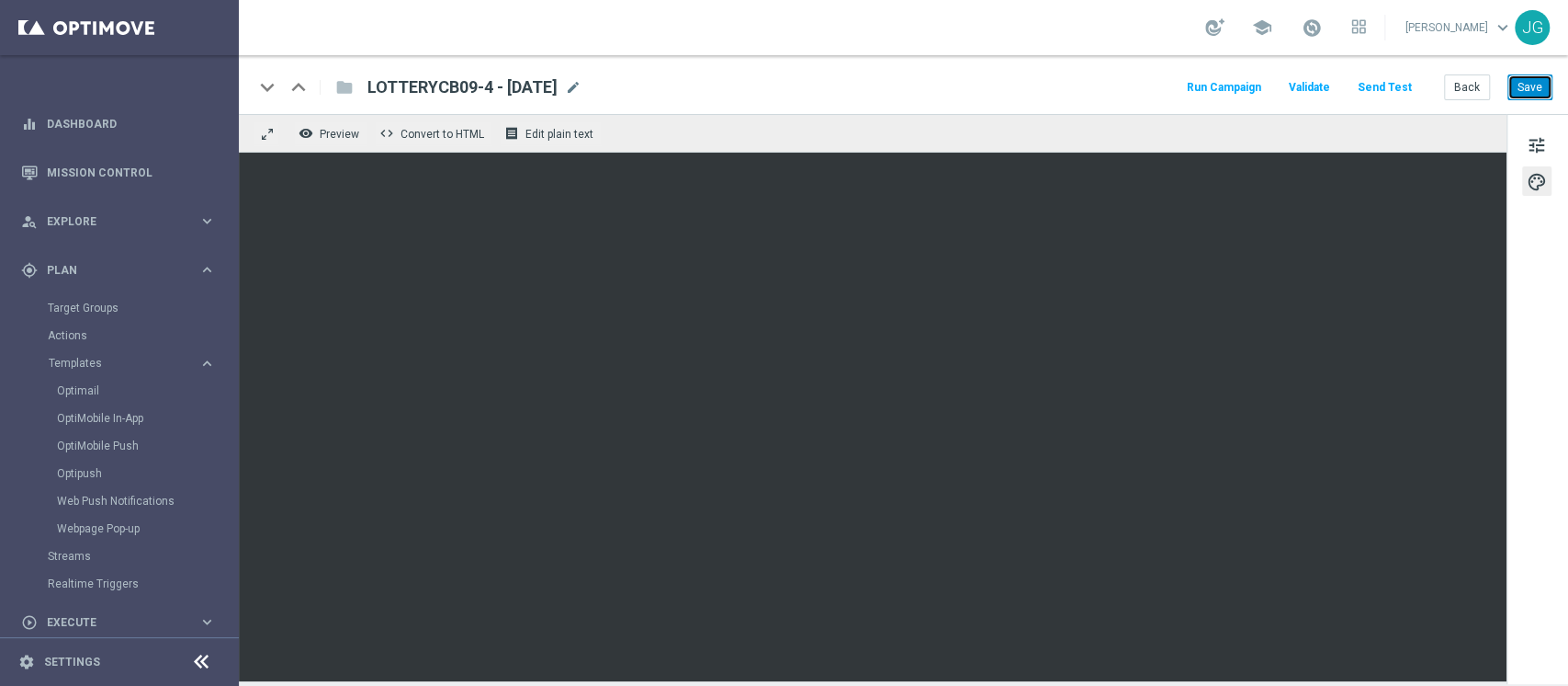
click at [1532, 88] on button "Save" at bounding box center [1530, 86] width 45 height 26
click at [1535, 149] on span "tune" at bounding box center [1536, 145] width 20 height 24
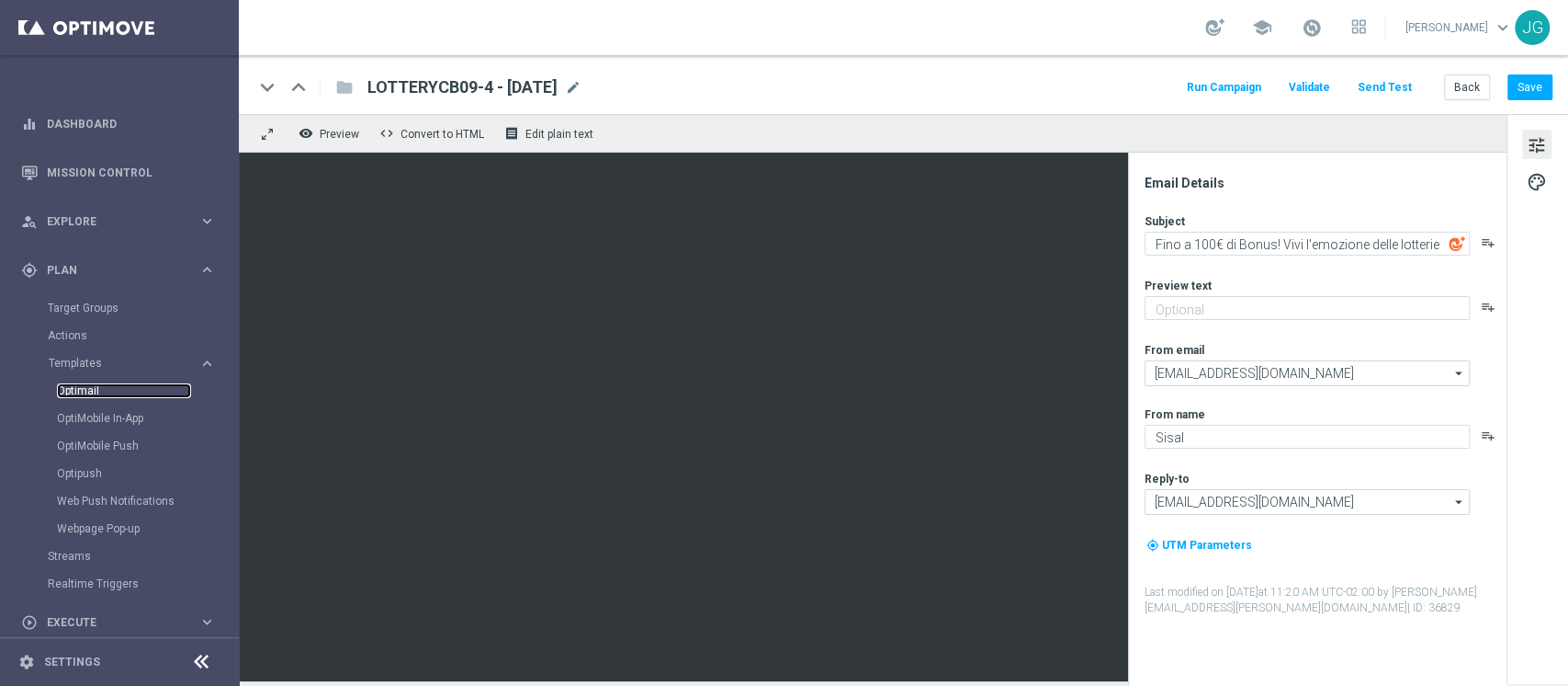
click at [76, 386] on link "Optimail" at bounding box center [124, 390] width 134 height 14
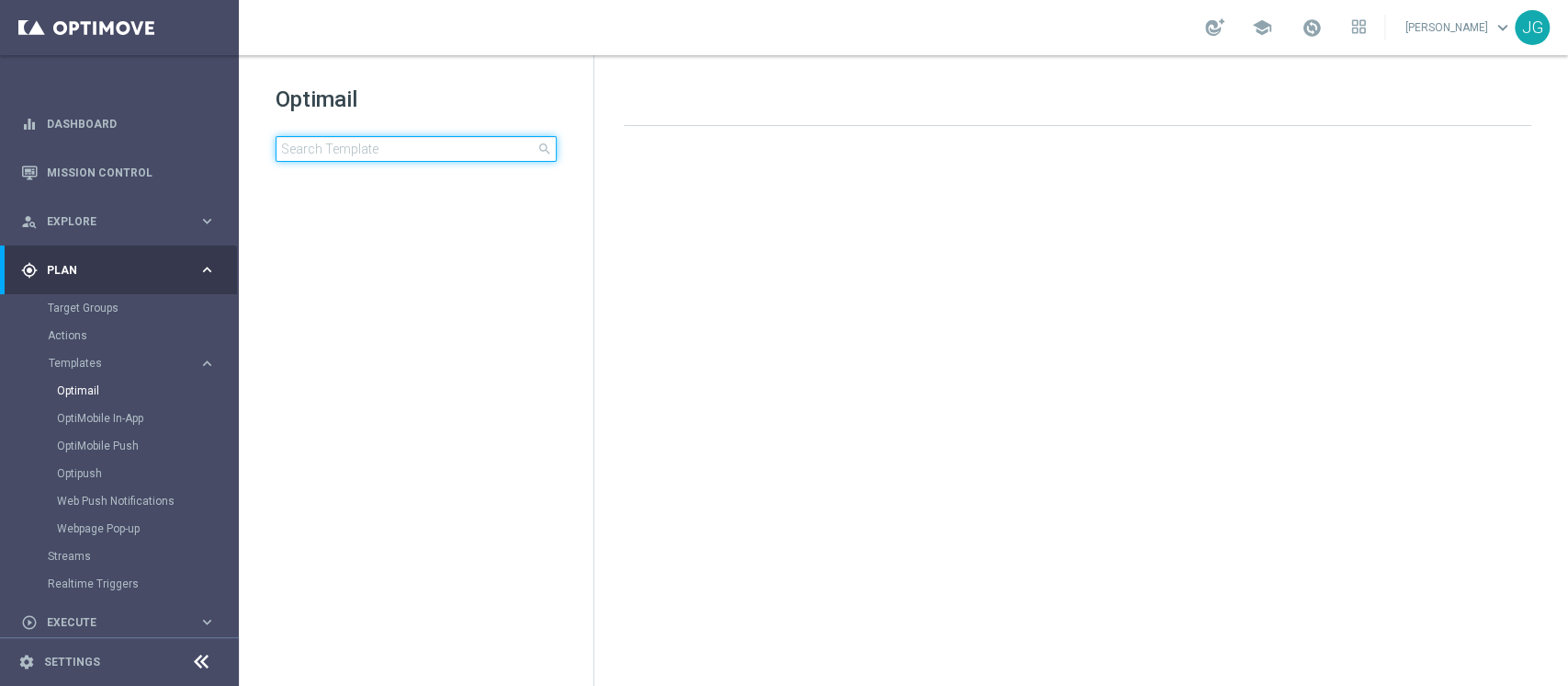
click at [383, 149] on input at bounding box center [416, 149] width 281 height 26
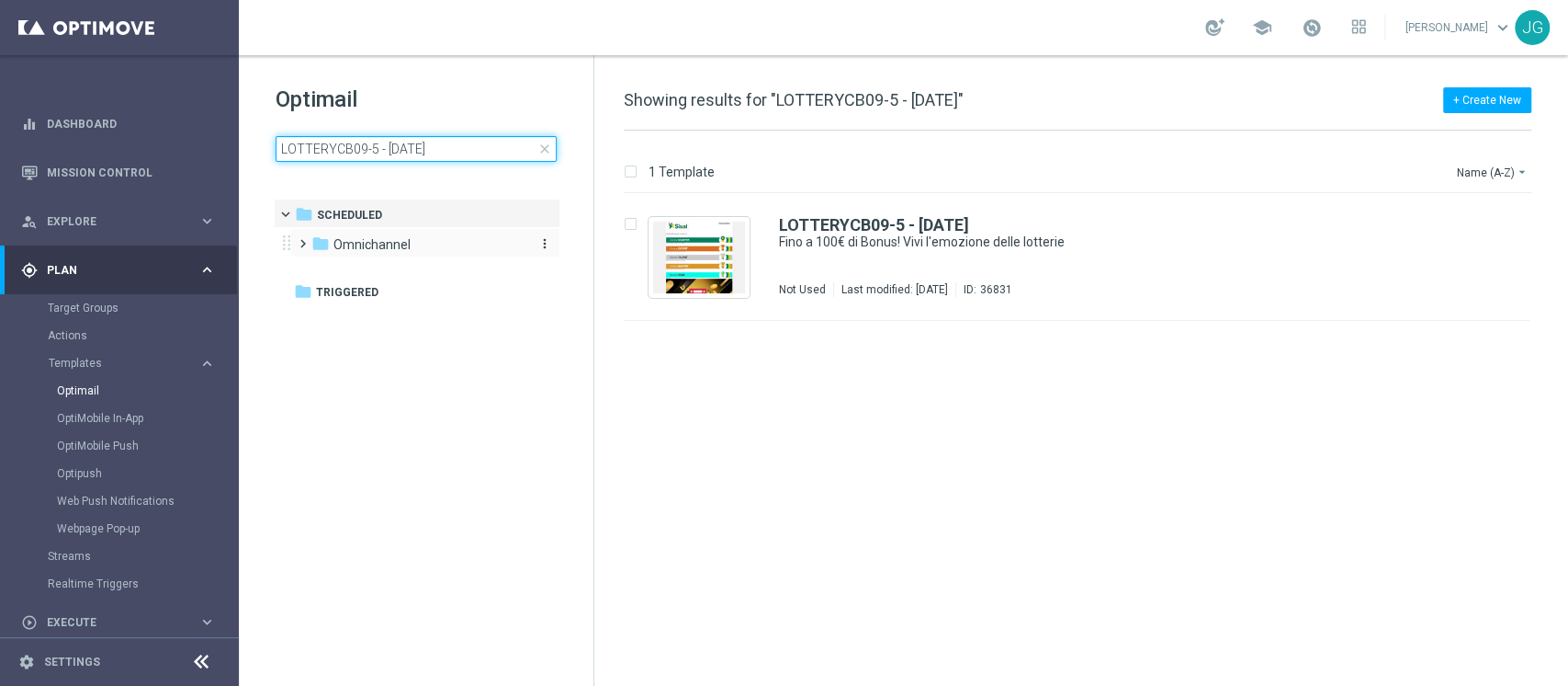
type input "LOTTERYCB09-5 - [DATE]"
click at [426, 247] on div "folder Omnichannel" at bounding box center [417, 245] width 211 height 21
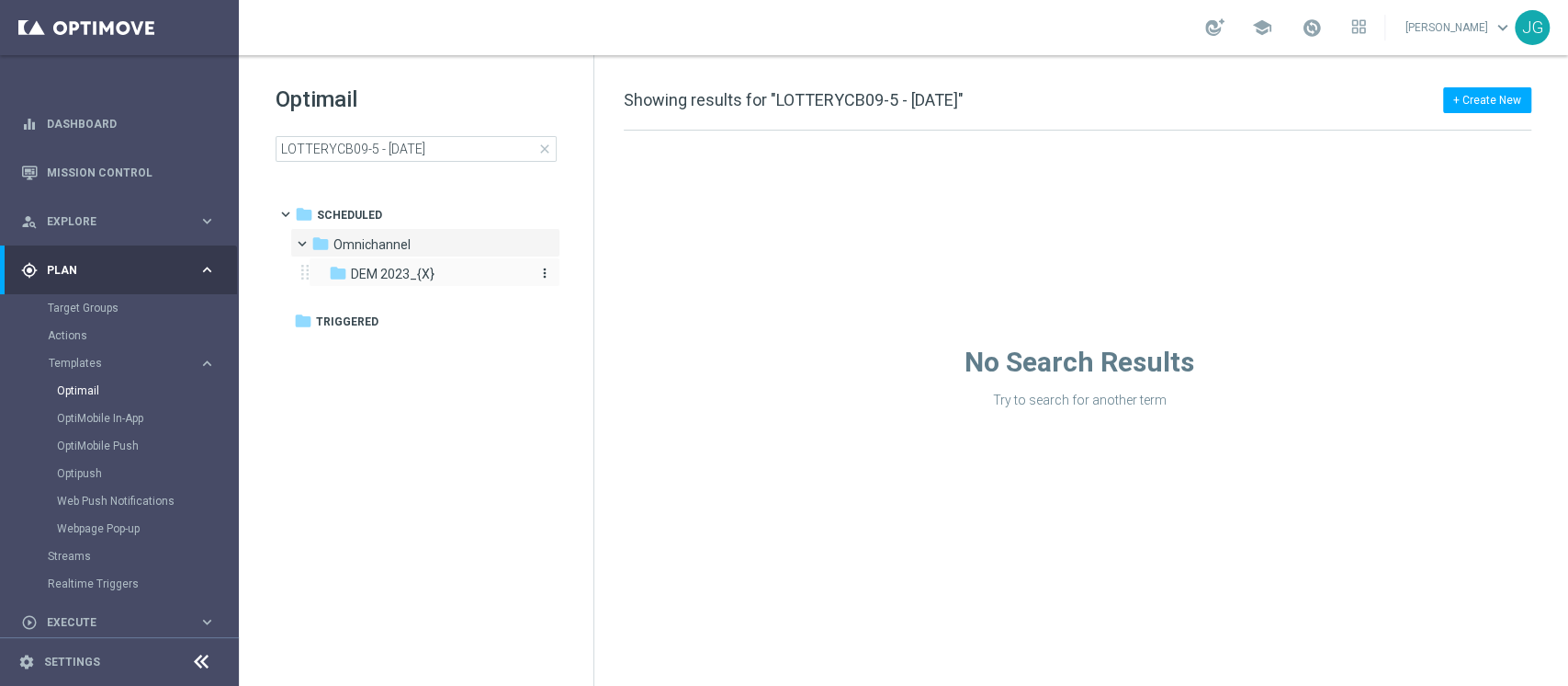
click at [436, 271] on div "folder DEM 2023_{X}" at bounding box center [426, 275] width 196 height 21
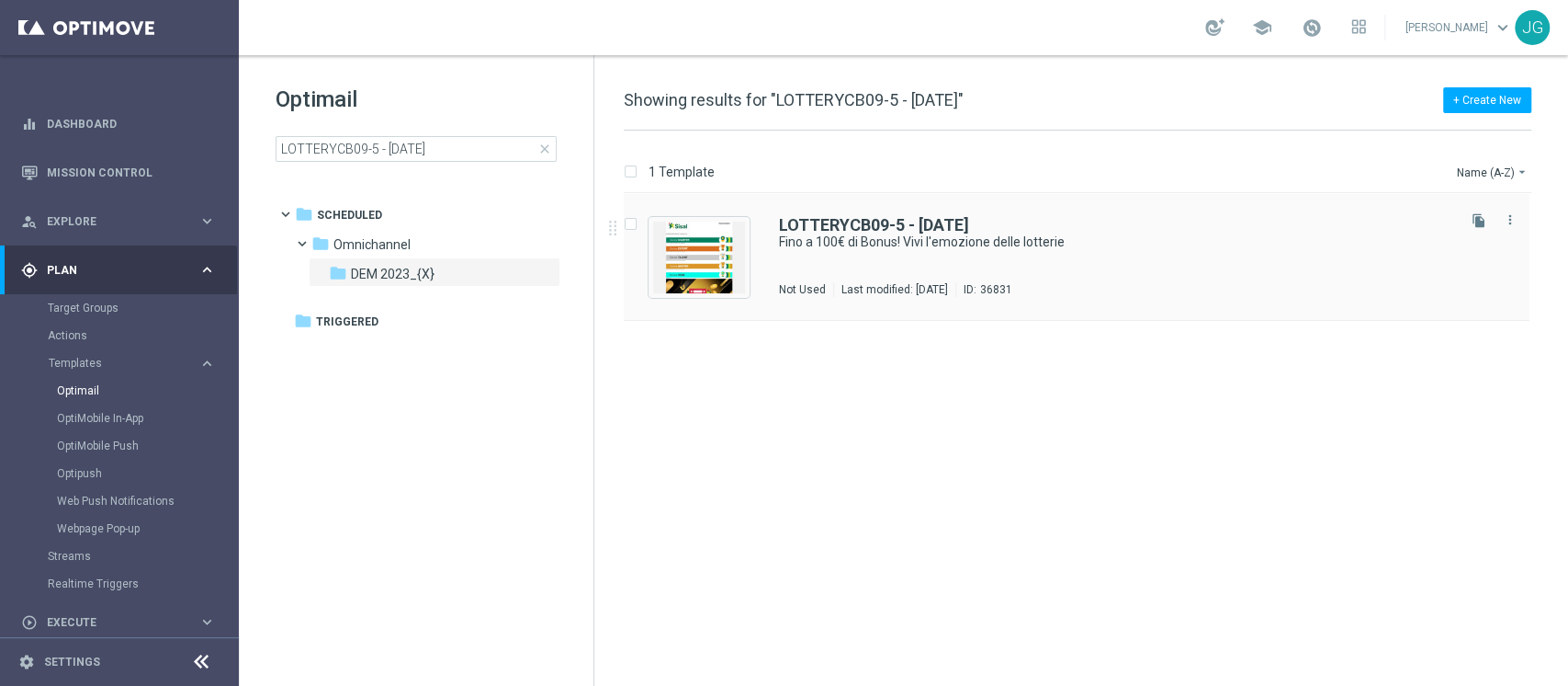
click at [977, 273] on div "LOTTERYCB09-5 - 09.10.2025 Fino a 100€ di Bonus! Vivi l'emozione delle lotterie…" at bounding box center [1115, 257] width 673 height 80
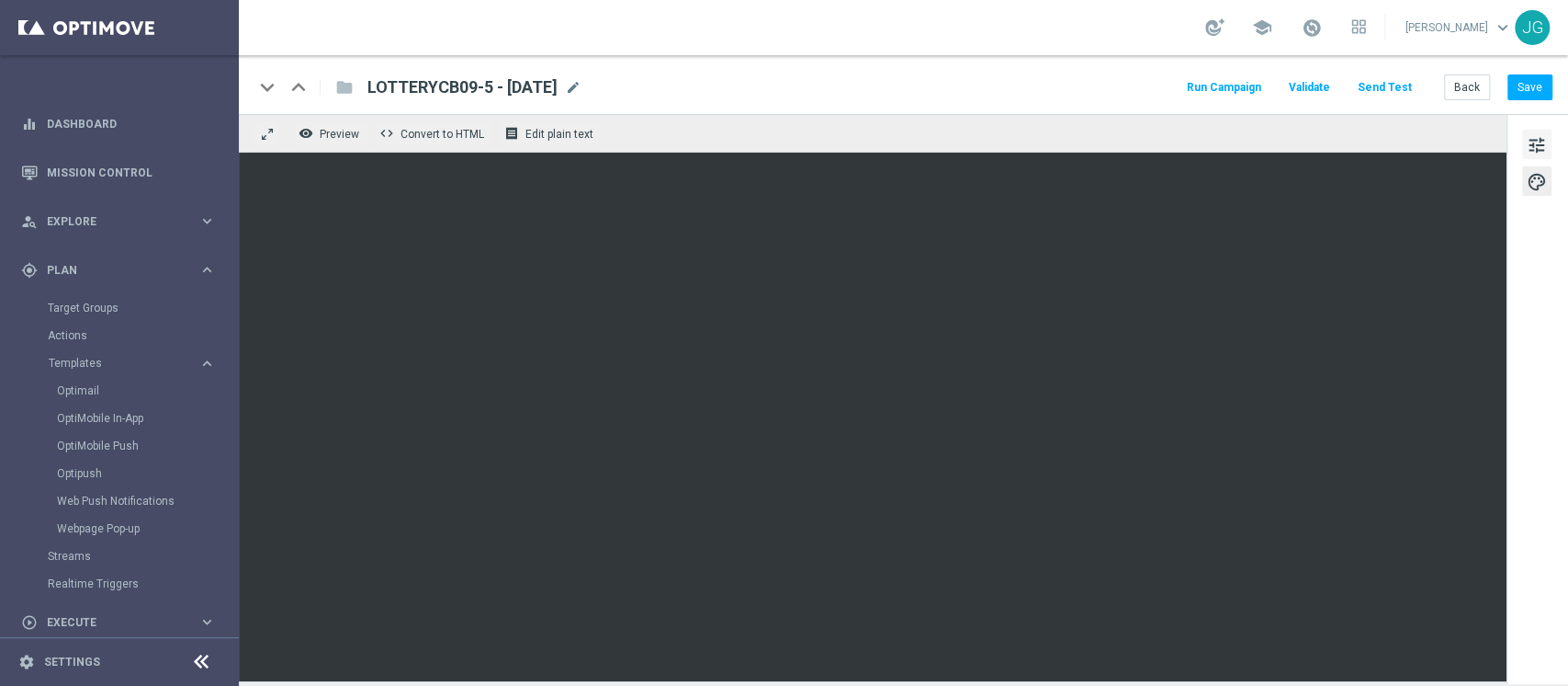
click at [1525, 147] on button "tune" at bounding box center [1536, 144] width 30 height 30
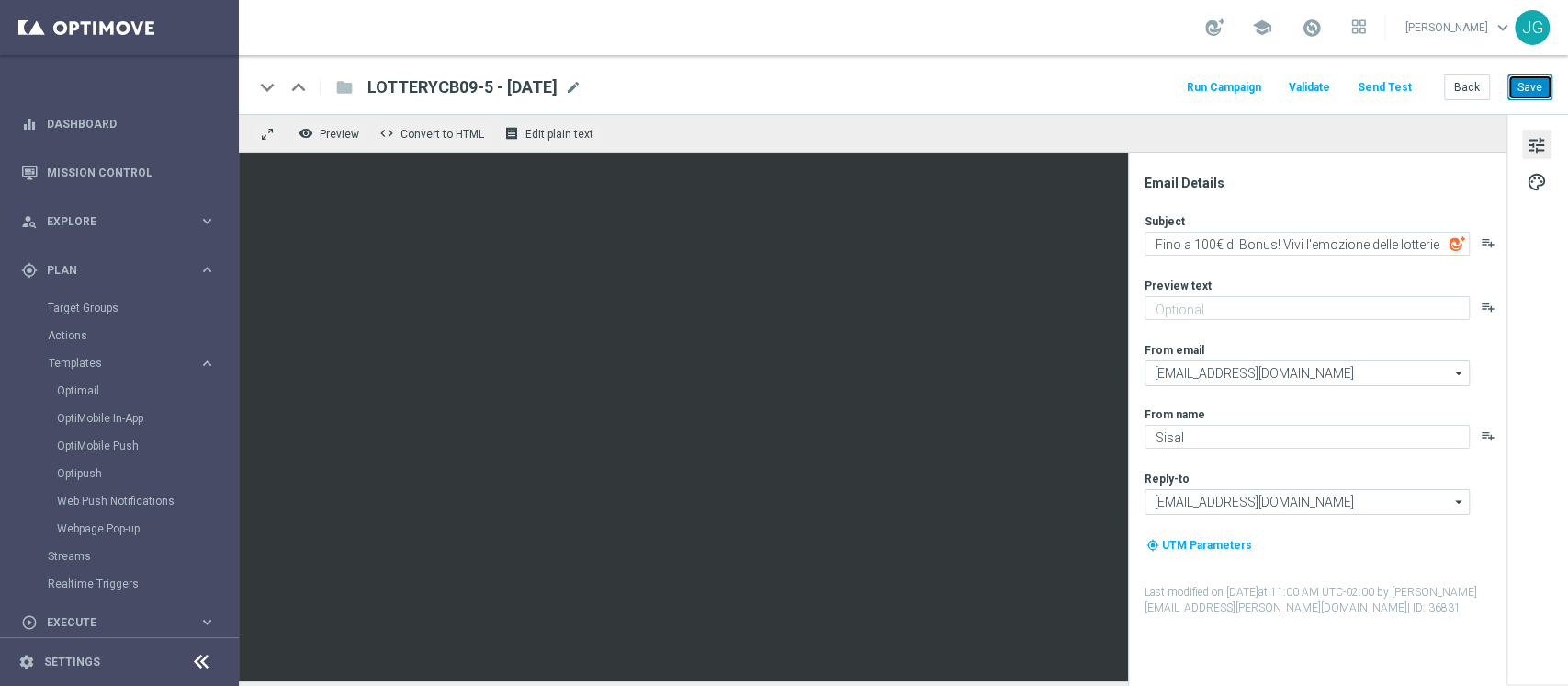
click at [1535, 91] on button "Save" at bounding box center [1530, 86] width 45 height 26
click at [1542, 86] on button "Save" at bounding box center [1530, 86] width 45 height 26
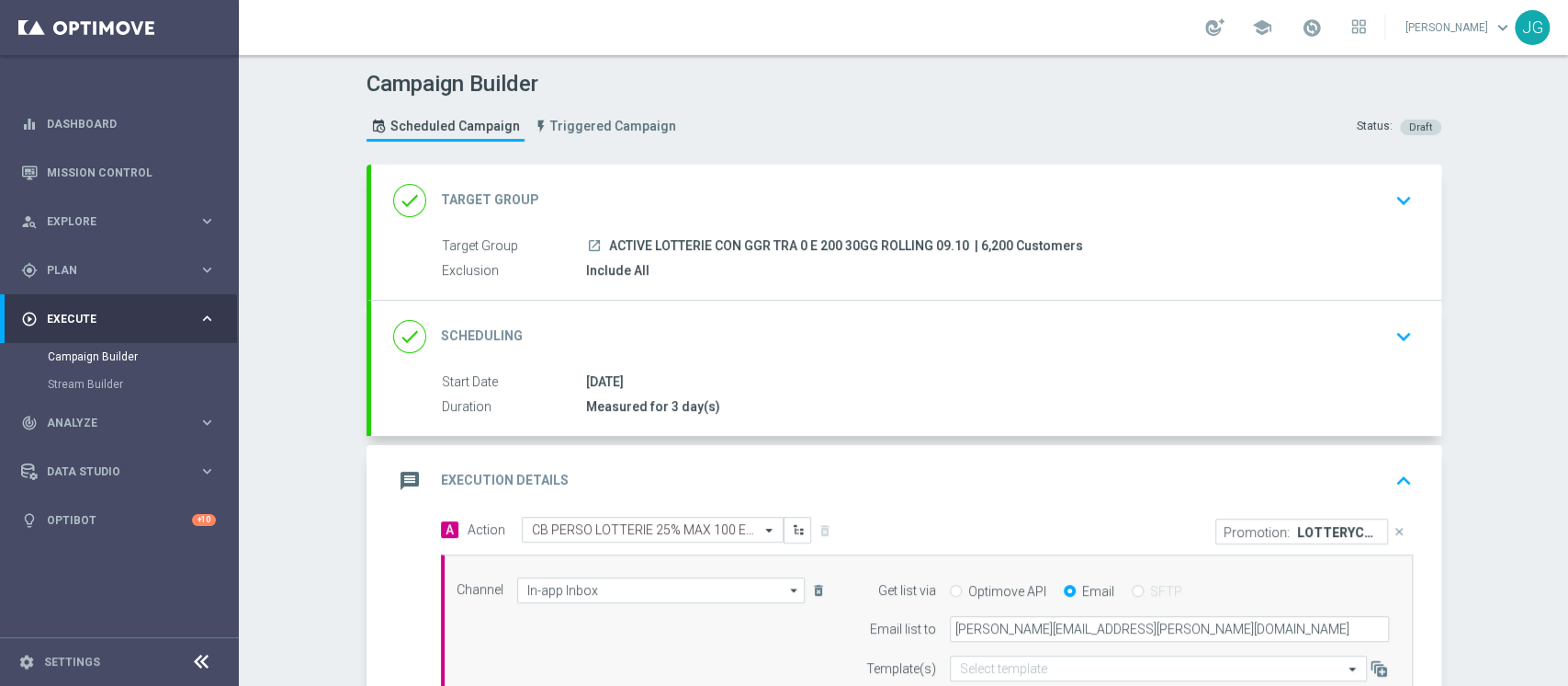
scroll to position [462, 0]
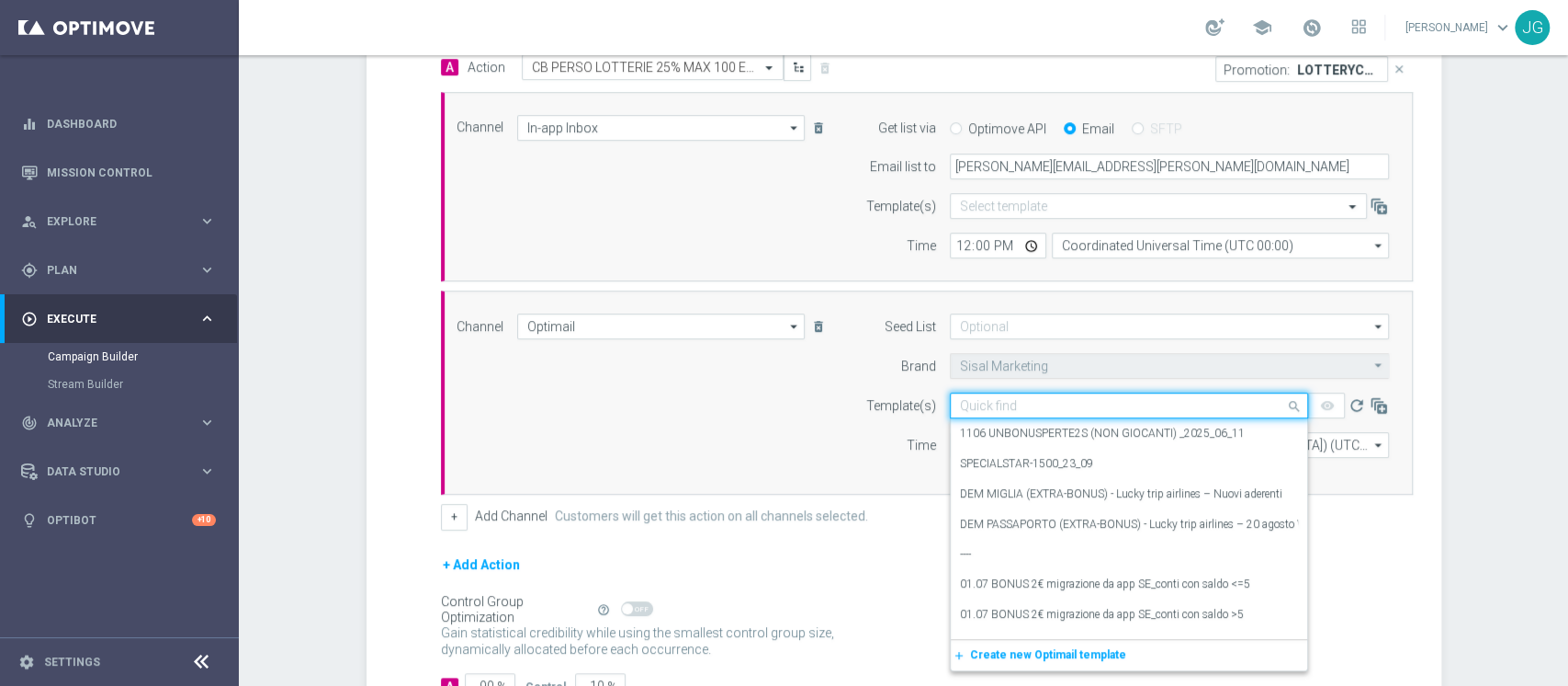
click at [1005, 405] on input "text" at bounding box center [1111, 405] width 302 height 15
paste input "LOTTERYCB09-5 - [DATE]"
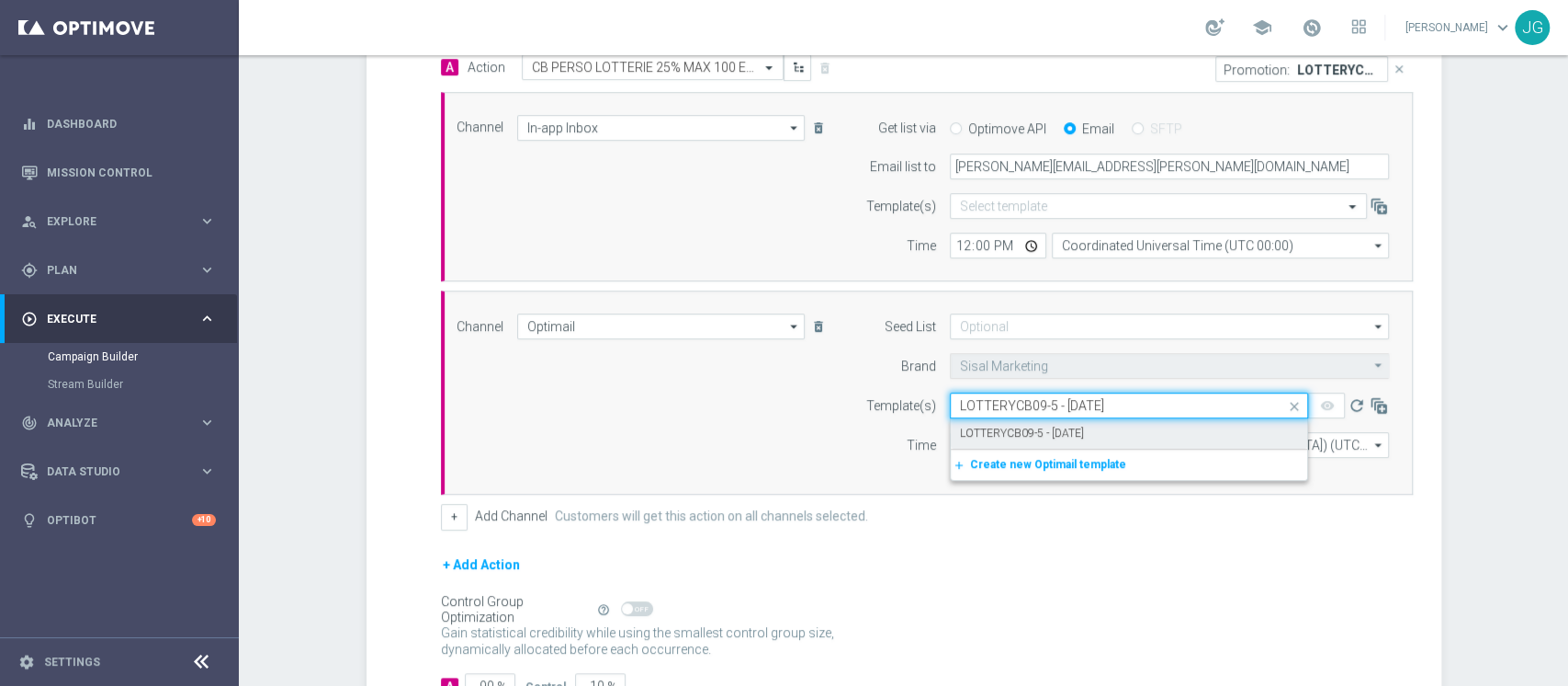
click at [1055, 432] on label "LOTTERYCB09-5 - [DATE]" at bounding box center [1022, 433] width 124 height 15
type input "LOTTERYCB09-5 - [DATE]"
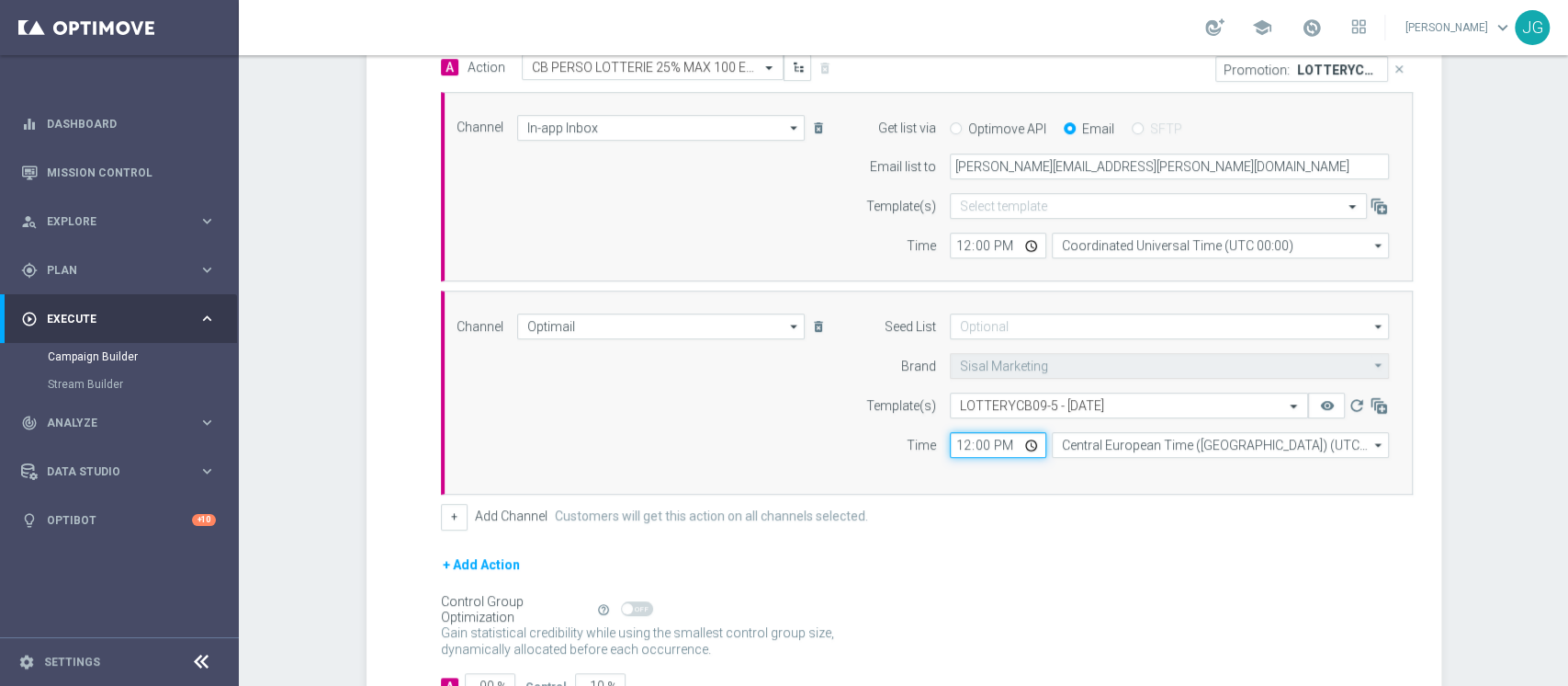
click at [955, 443] on input "12:00" at bounding box center [998, 445] width 96 height 26
click at [1029, 447] on input "12:00" at bounding box center [998, 445] width 96 height 26
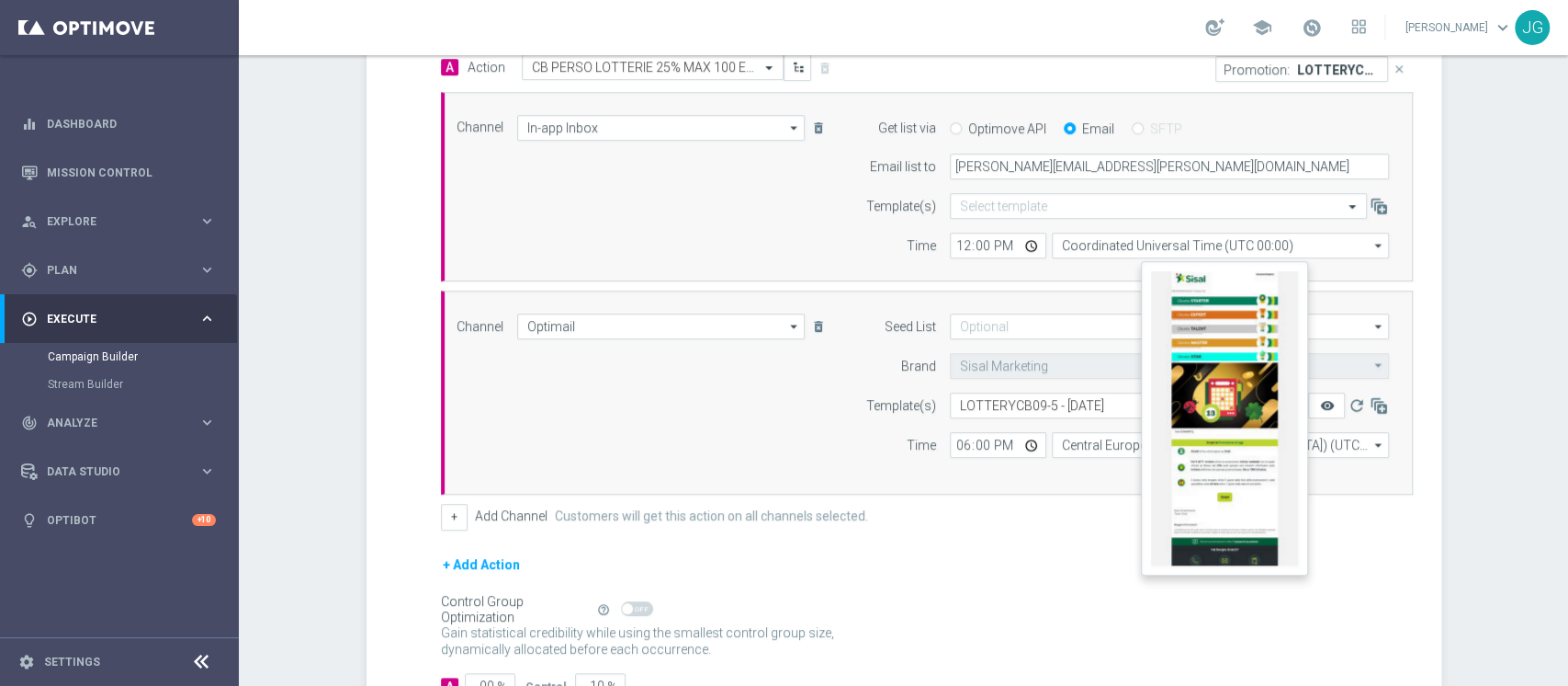
type input "18:00"
click at [1319, 400] on icon "remove_red_eye" at bounding box center [1326, 404] width 14 height 14
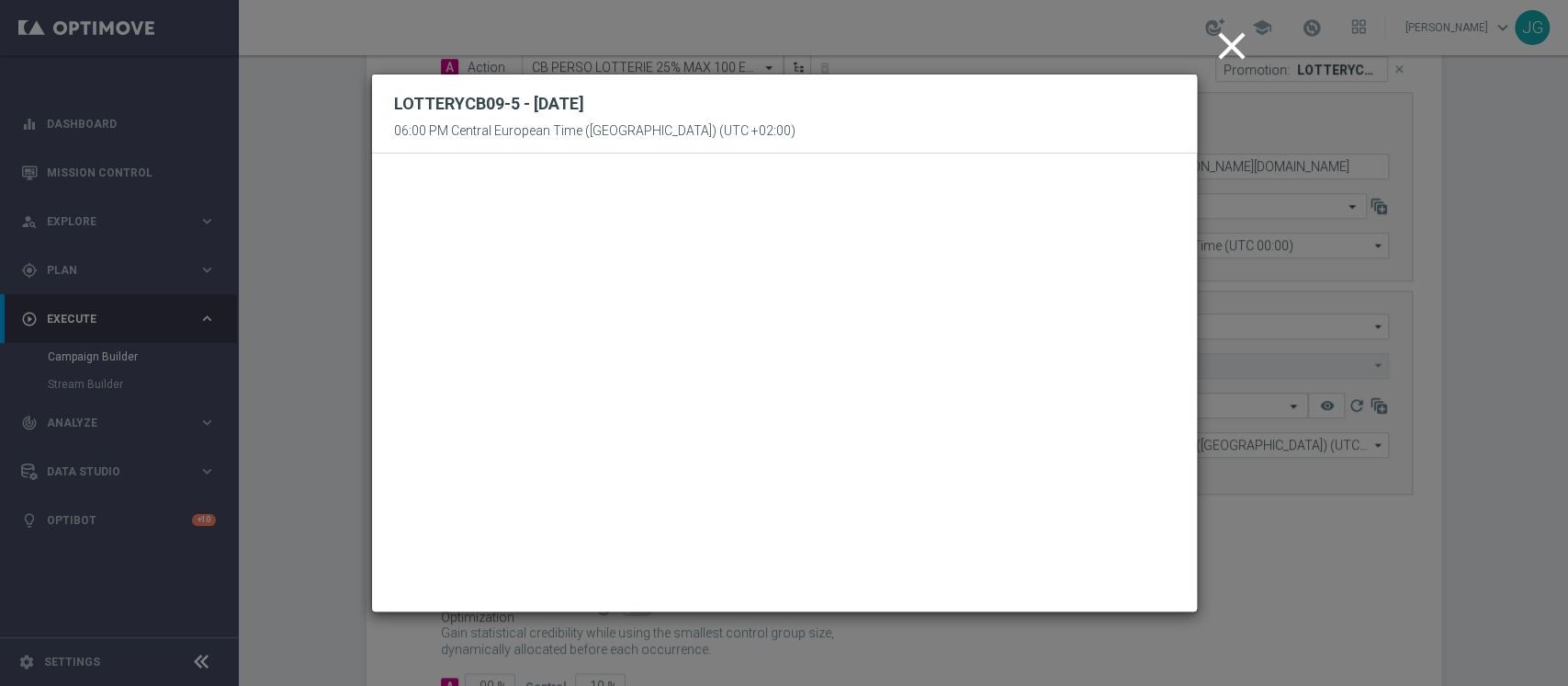
click at [1235, 47] on icon "close" at bounding box center [1232, 46] width 46 height 46
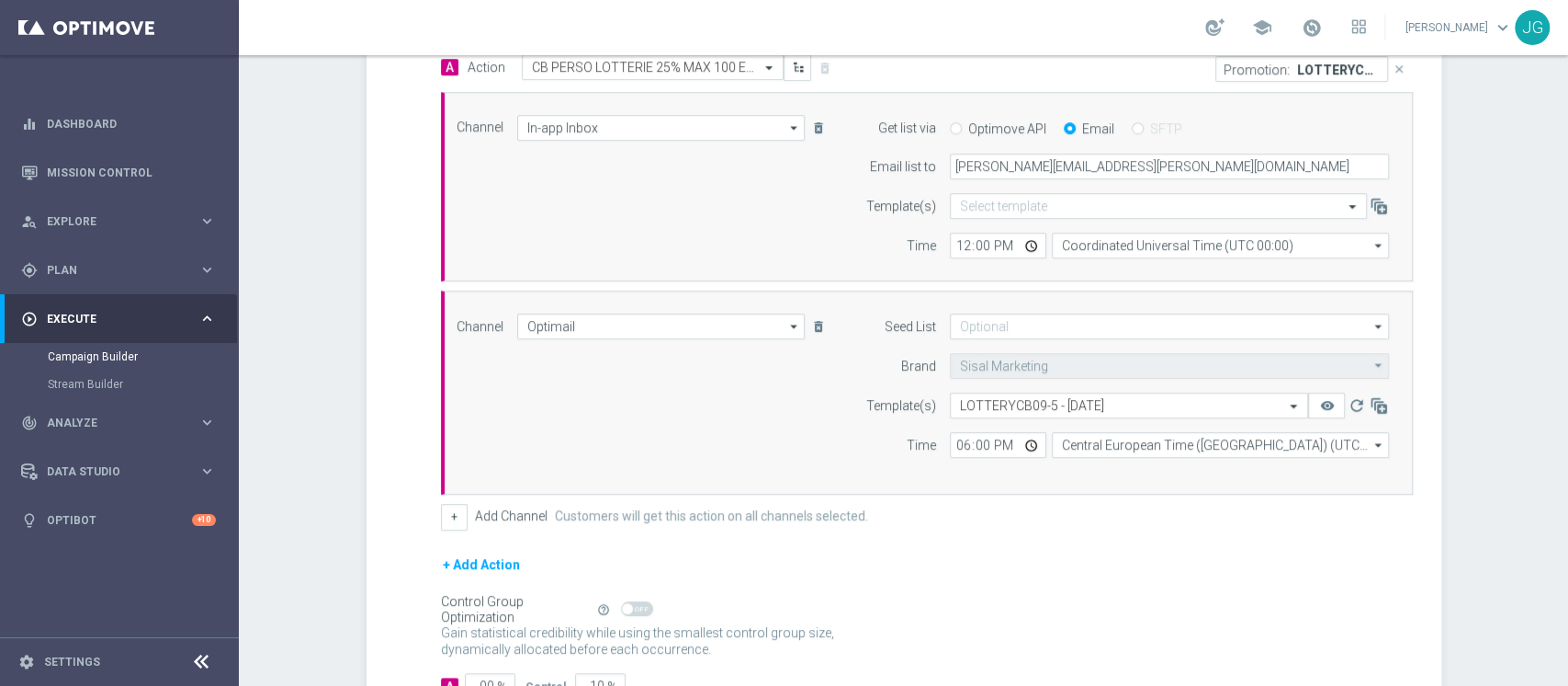
scroll to position [595, 0]
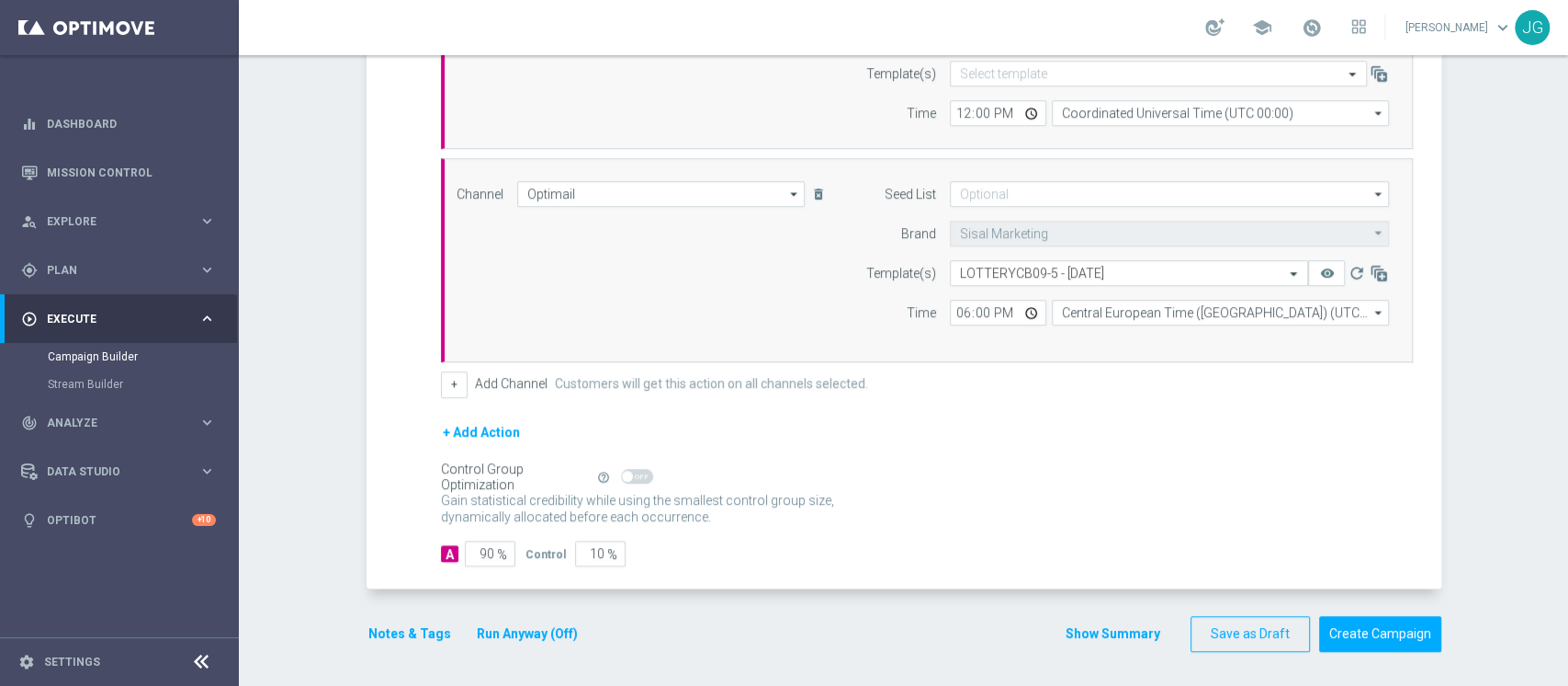
click at [399, 623] on button "Notes & Tags" at bounding box center [410, 634] width 86 height 23
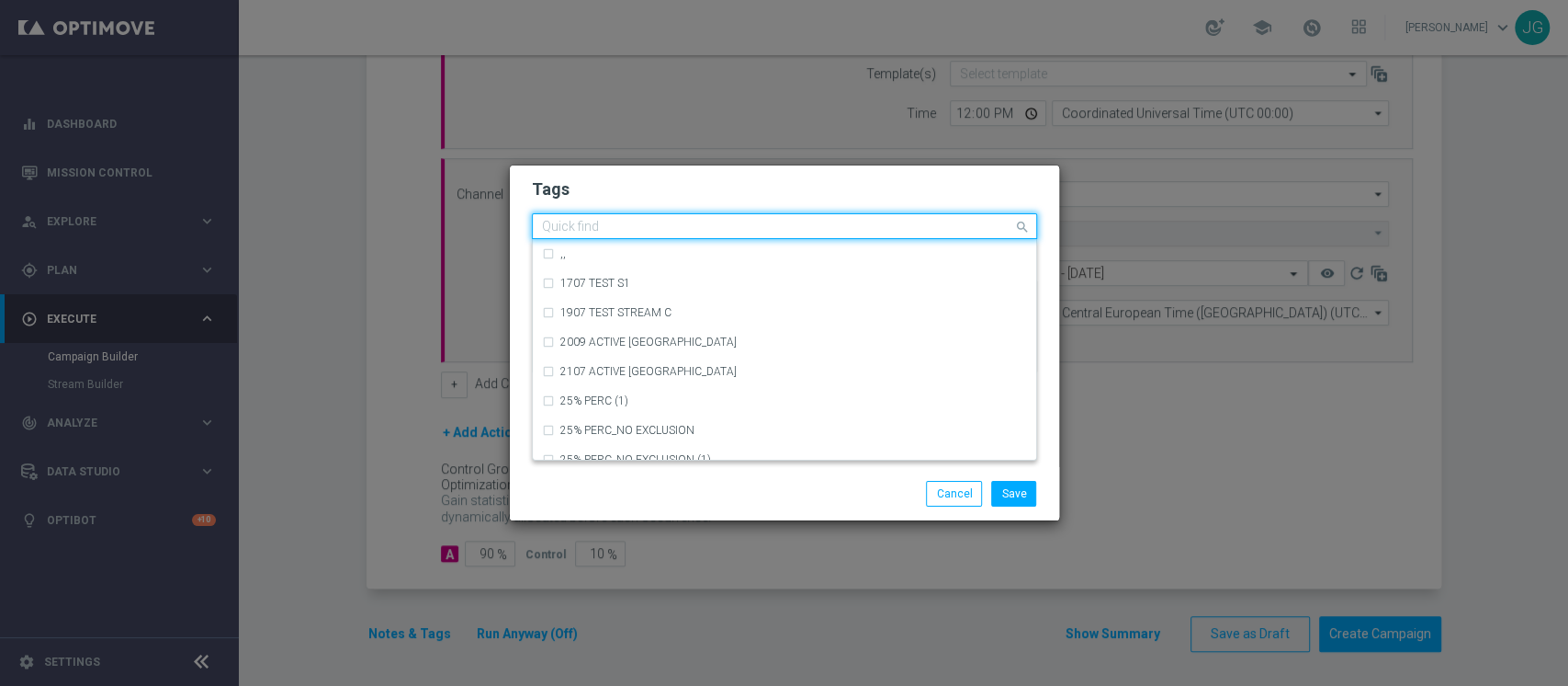
click at [679, 233] on input "text" at bounding box center [777, 228] width 471 height 15
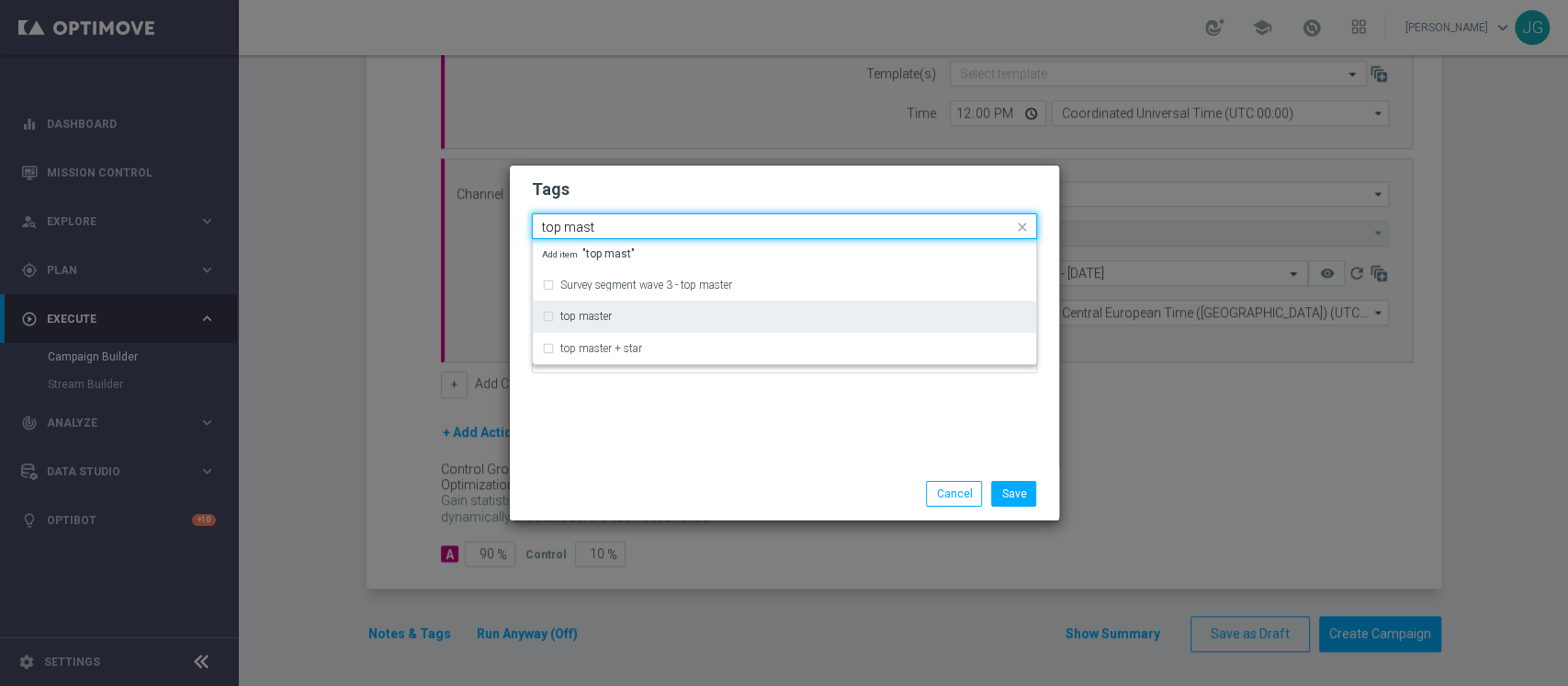
click at [611, 321] on label "top master" at bounding box center [587, 315] width 52 height 11
type input "top mast"
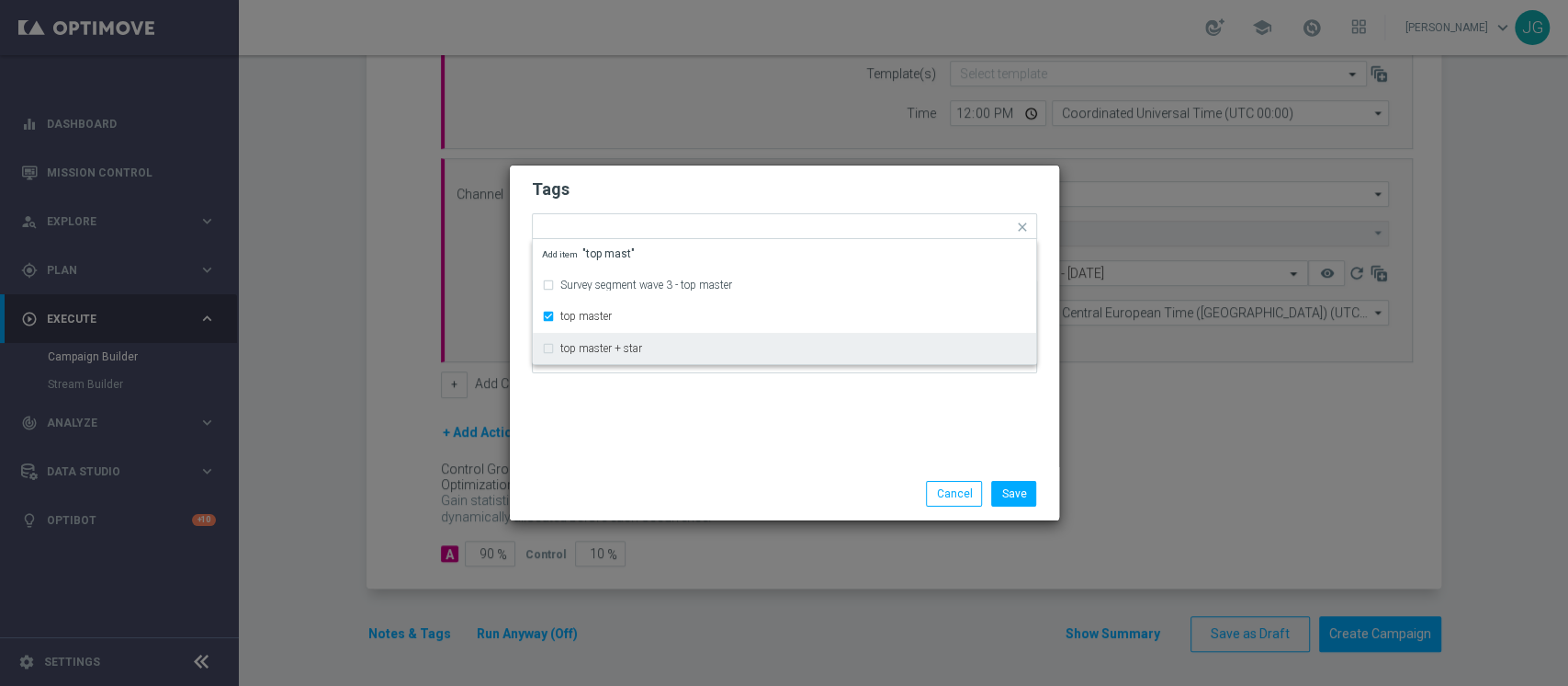
click at [639, 447] on div "Tags Quick find × top master Survey segment wave 3 - top master top master top …" at bounding box center [784, 316] width 549 height 302
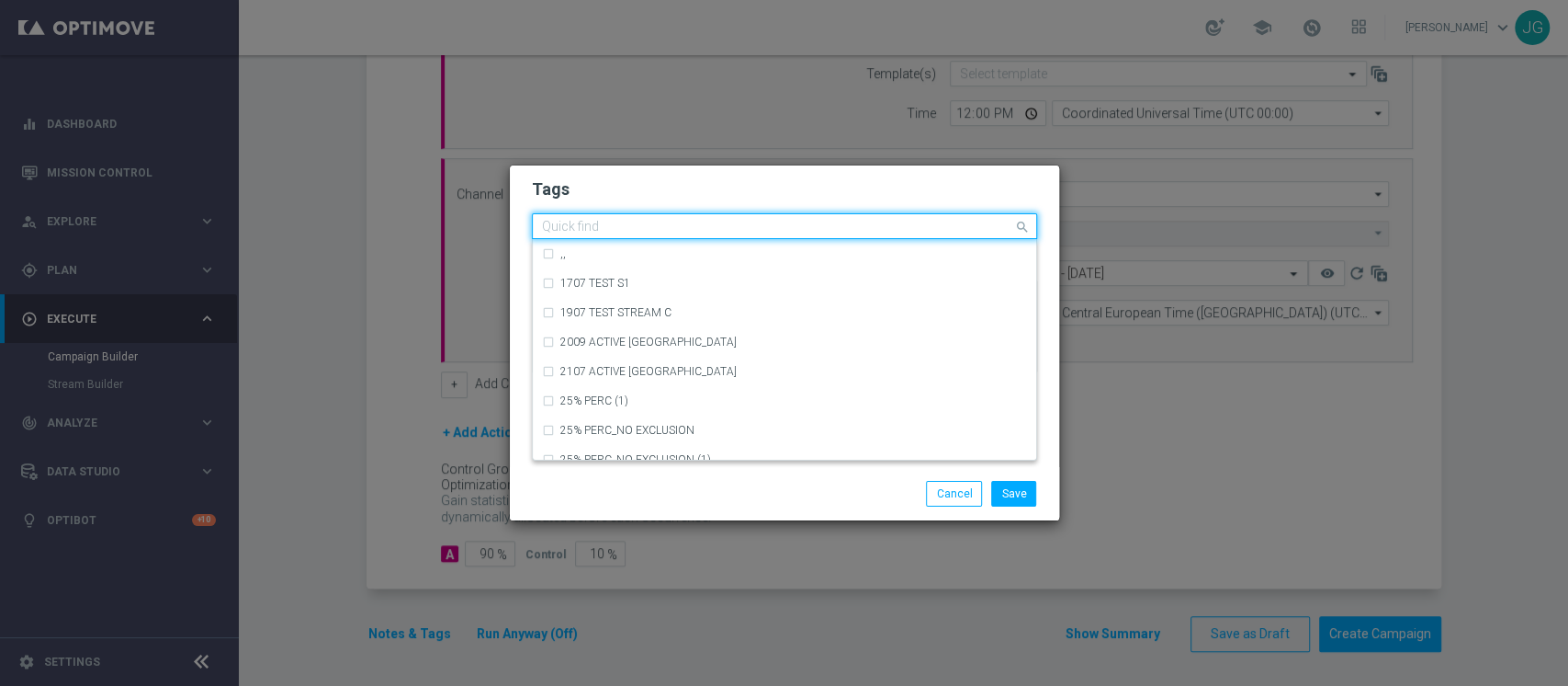
click at [675, 225] on input "text" at bounding box center [777, 228] width 471 height 15
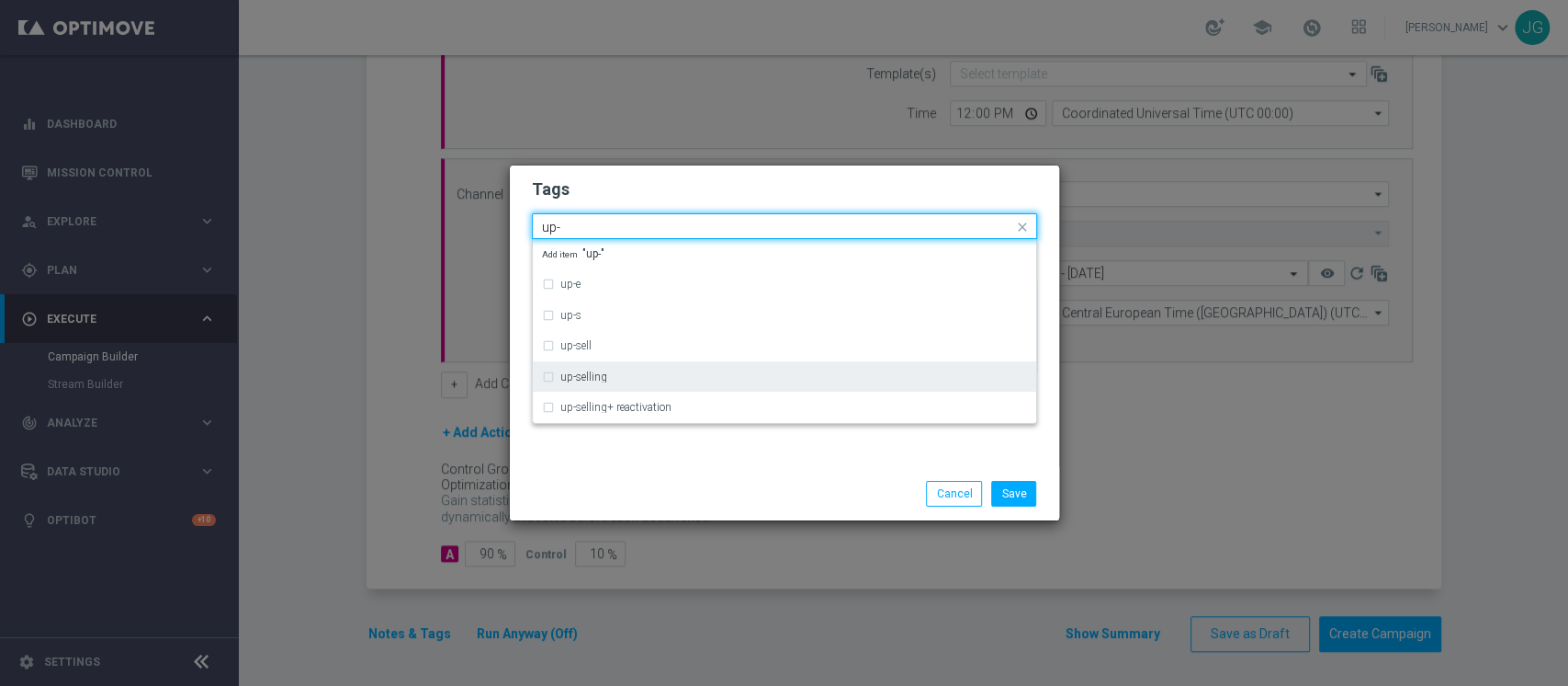
click at [588, 377] on label "up-selling" at bounding box center [584, 376] width 47 height 11
type input "up-"
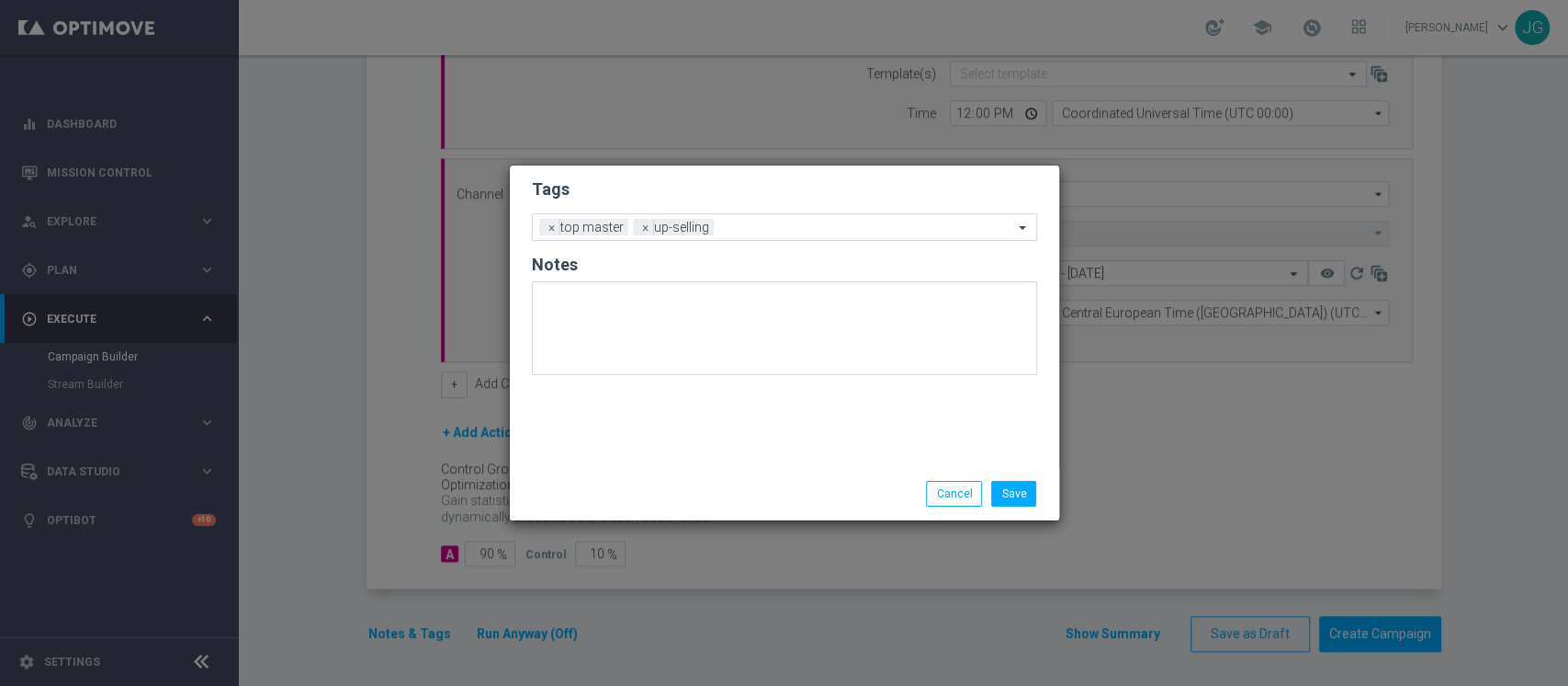
click at [648, 505] on div "Save Cancel" at bounding box center [784, 493] width 533 height 26
click at [745, 227] on input "text" at bounding box center [867, 229] width 292 height 15
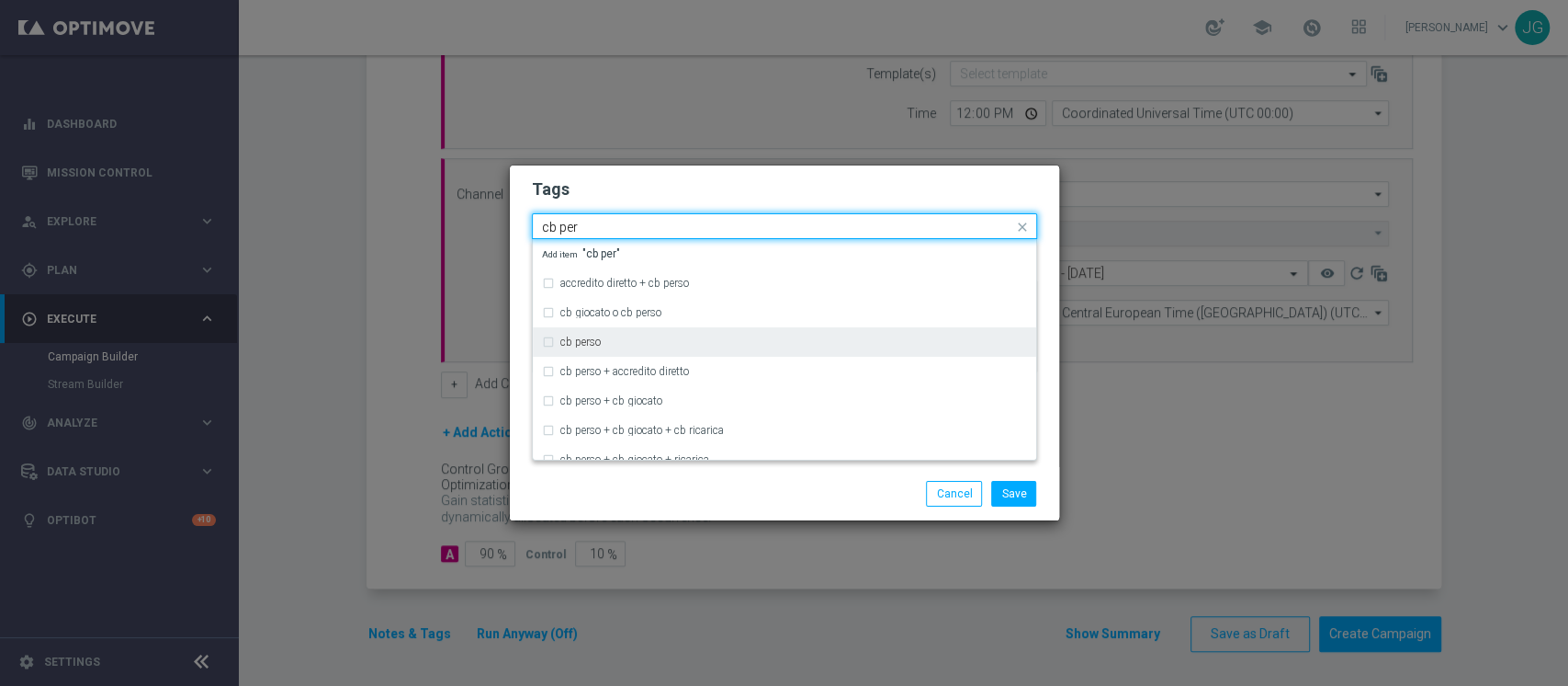
click at [625, 330] on div "cb perso" at bounding box center [784, 342] width 485 height 30
type input "cb per"
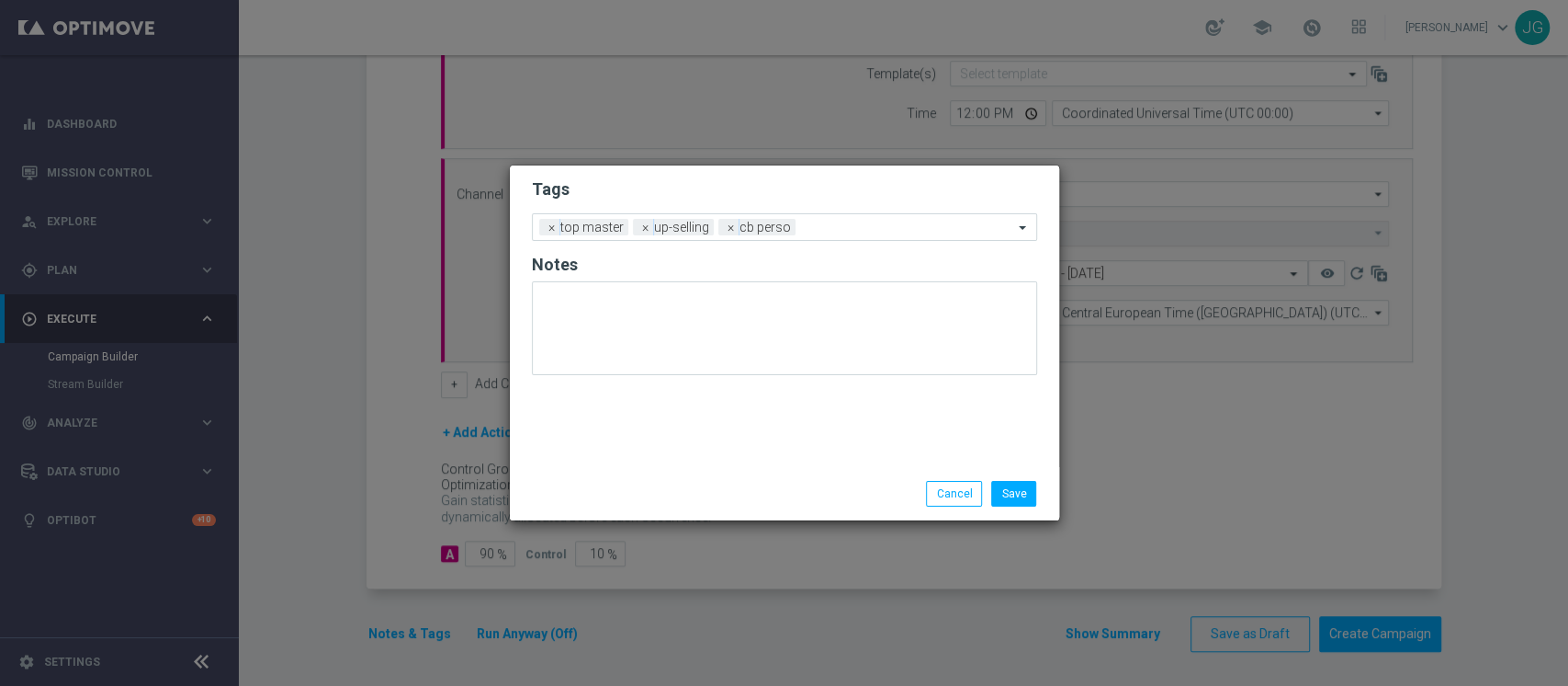
click at [711, 497] on div "Save Cancel" at bounding box center [873, 493] width 355 height 26
click at [836, 223] on input "text" at bounding box center [907, 229] width 210 height 15
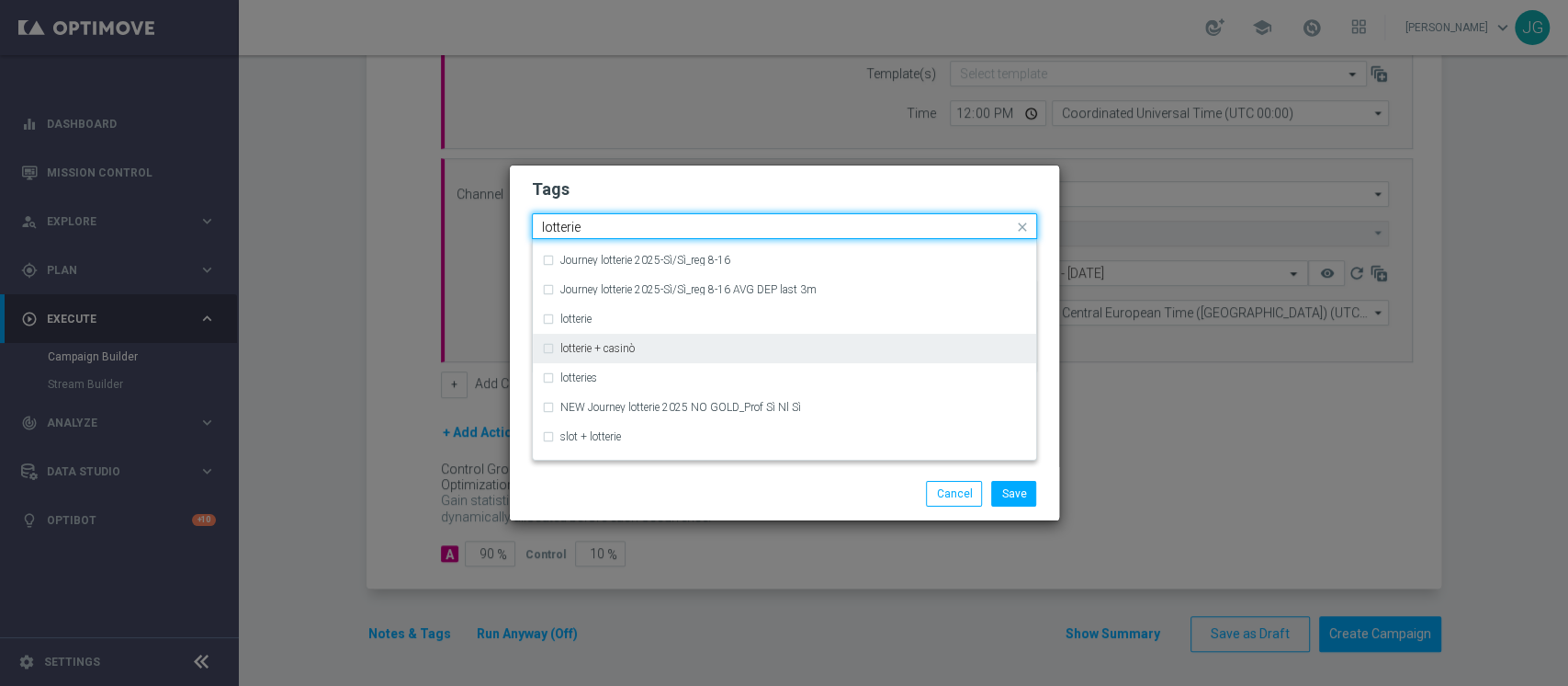
scroll to position [273, 0]
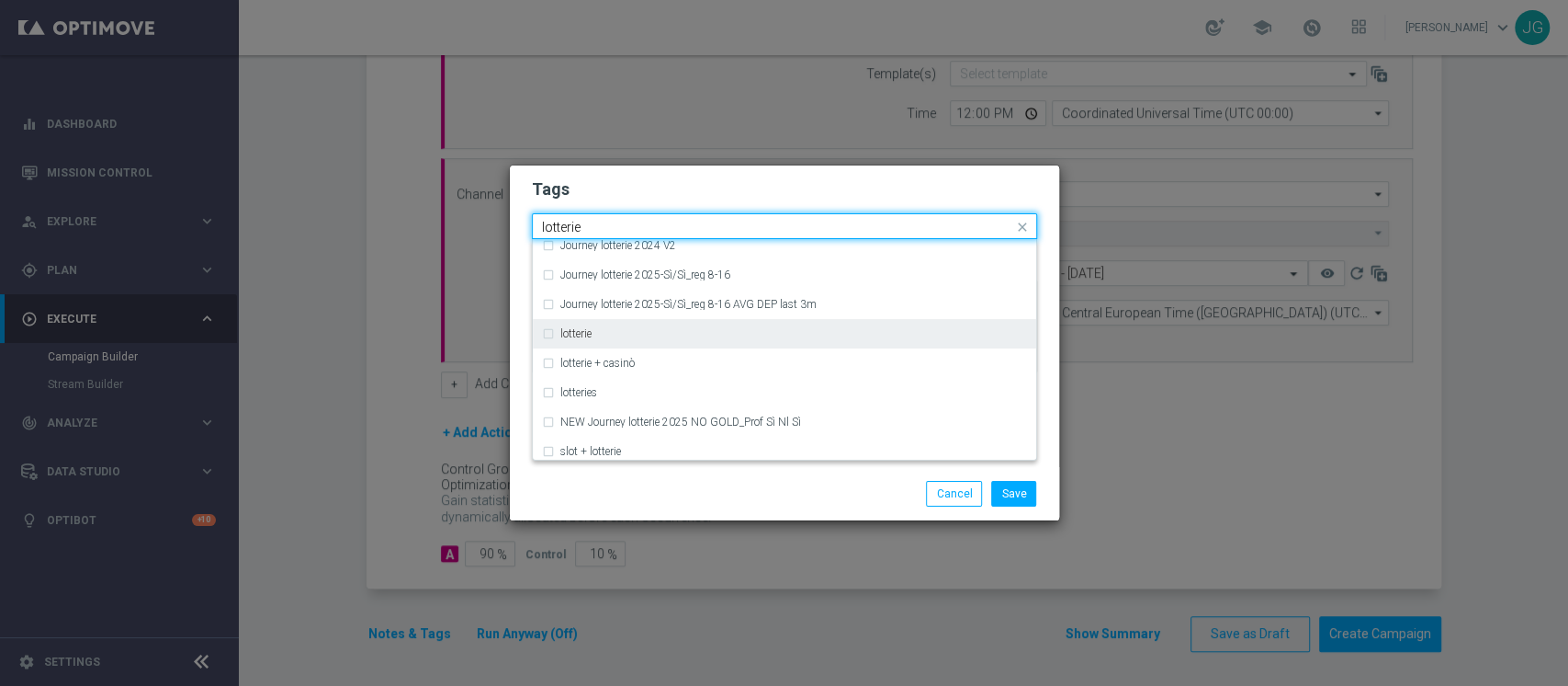
click at [610, 332] on div "lotterie" at bounding box center [794, 333] width 467 height 11
type input "lotterie"
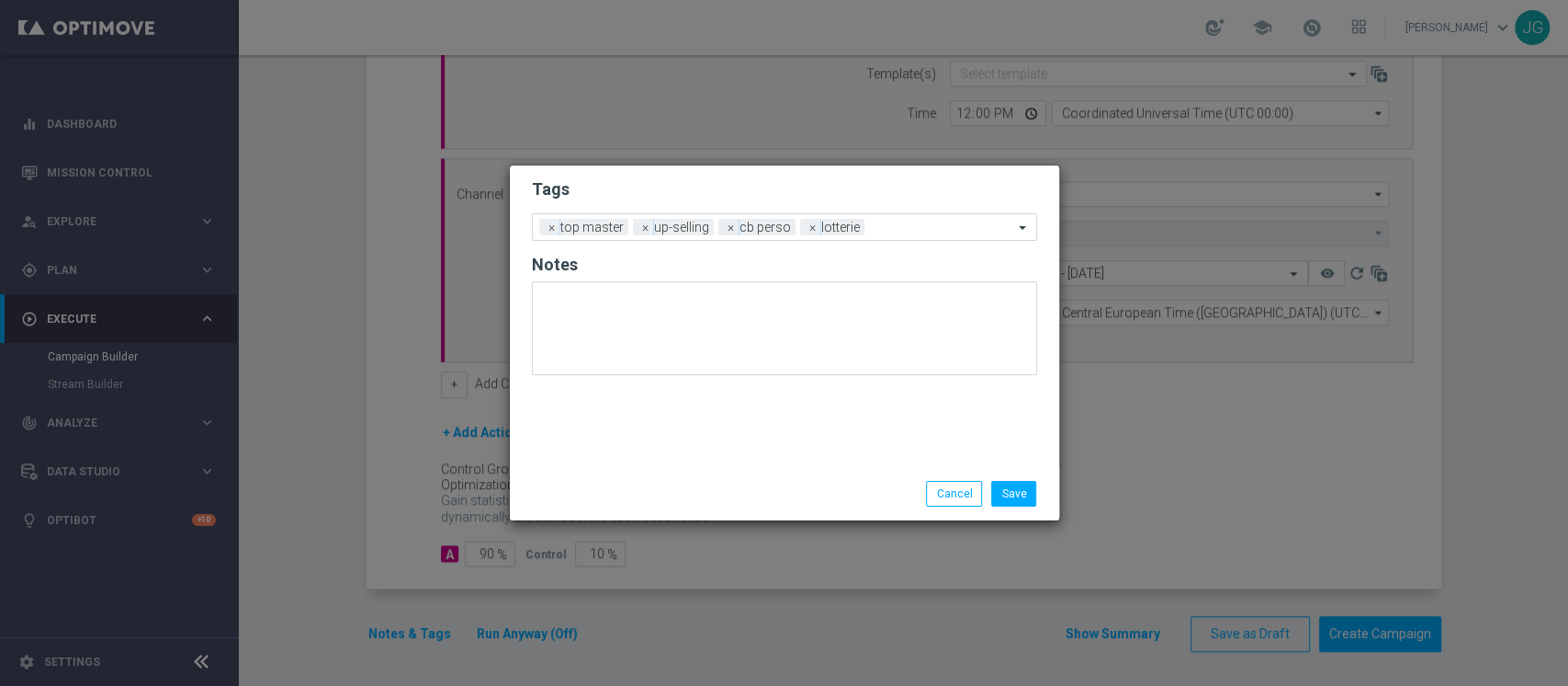
click at [688, 496] on div "Save Cancel" at bounding box center [784, 493] width 533 height 26
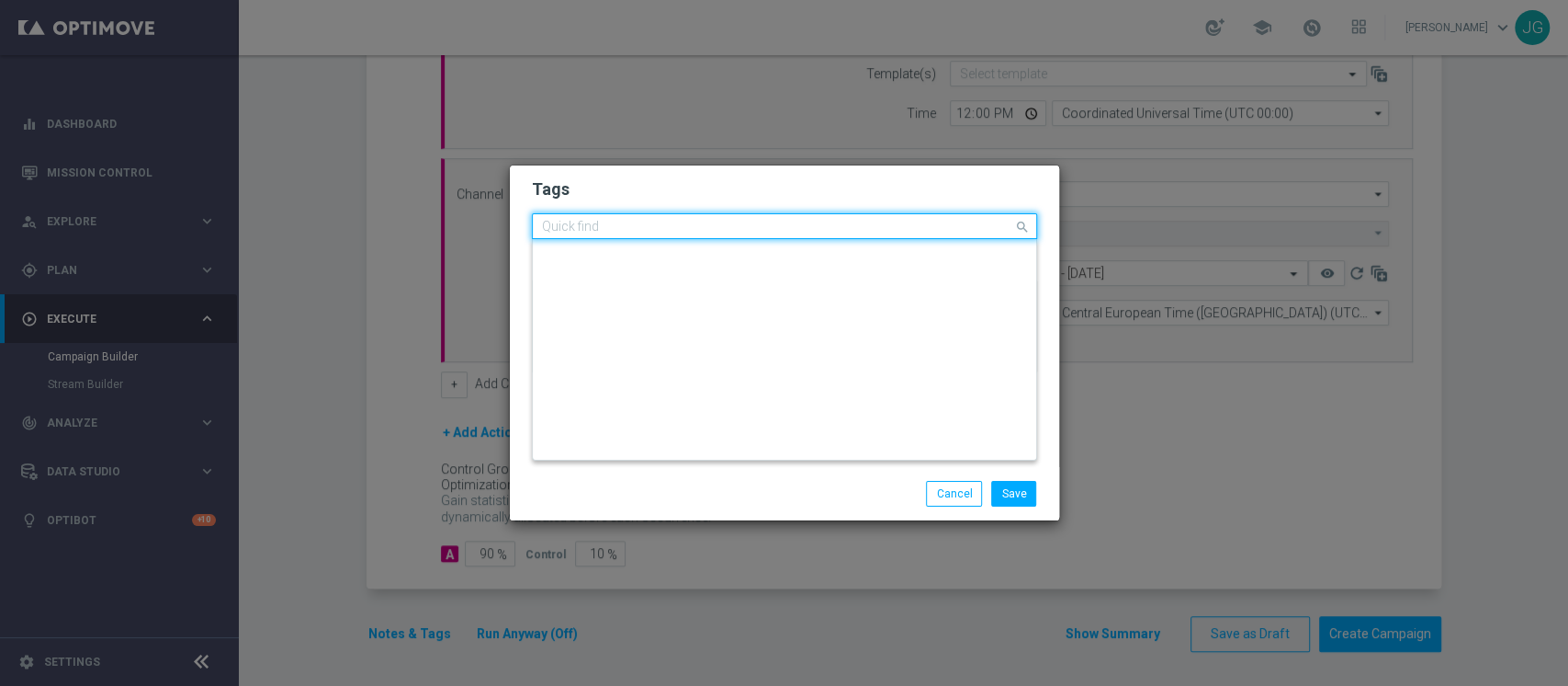
scroll to position [0, 0]
click at [903, 224] on input "text" at bounding box center [777, 228] width 471 height 15
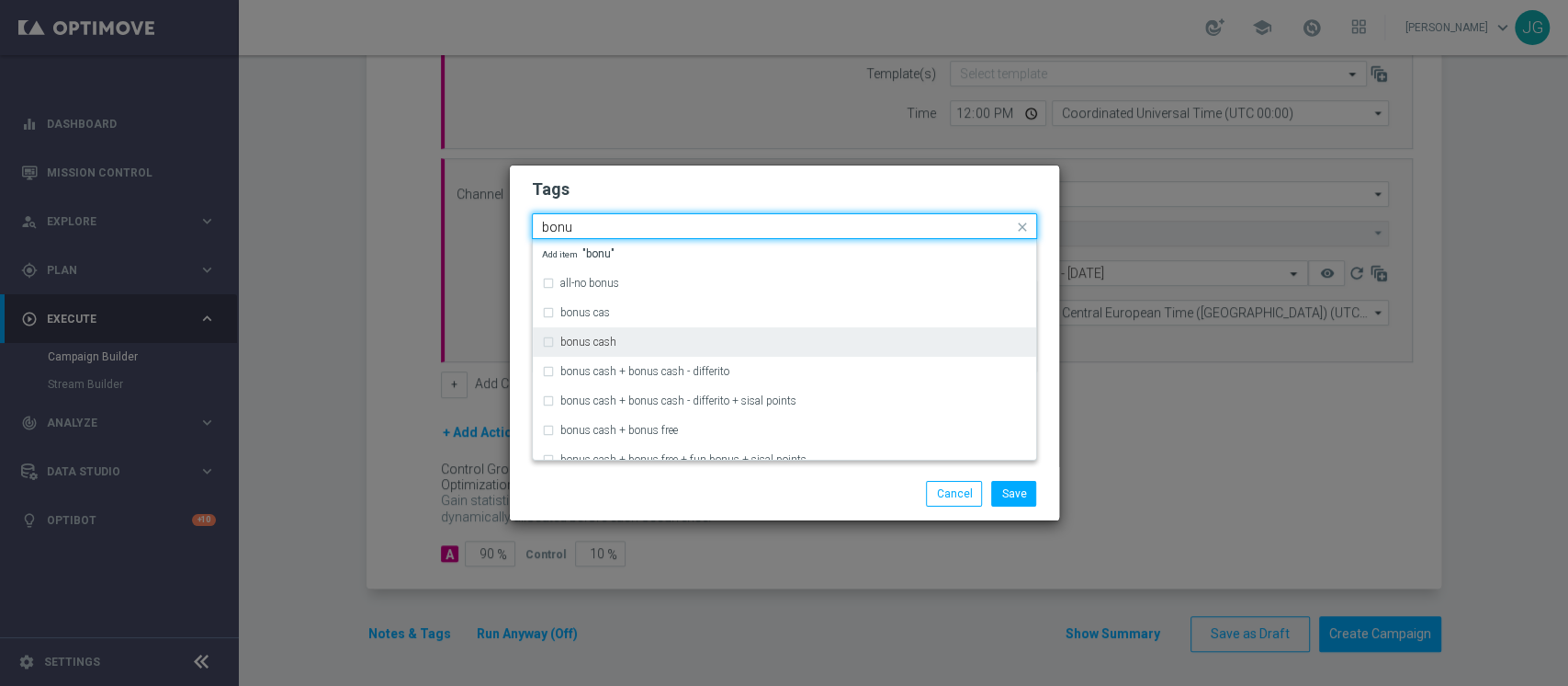
click at [587, 341] on label "bonus cash" at bounding box center [589, 341] width 56 height 11
type input "bonu"
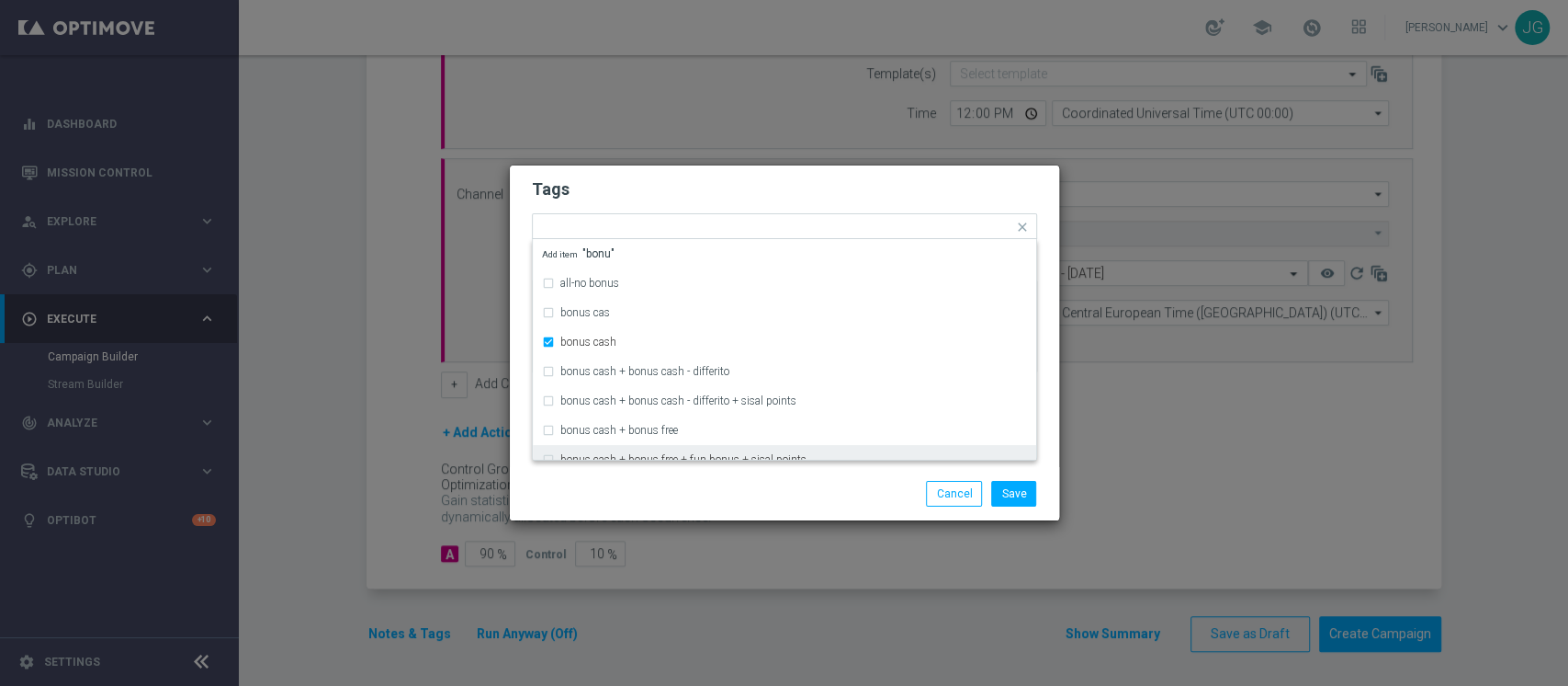
click at [780, 520] on div "Tags Quick find × top master × up-selling × [PERSON_NAME] × lotterie × bonus ca…" at bounding box center [784, 342] width 551 height 356
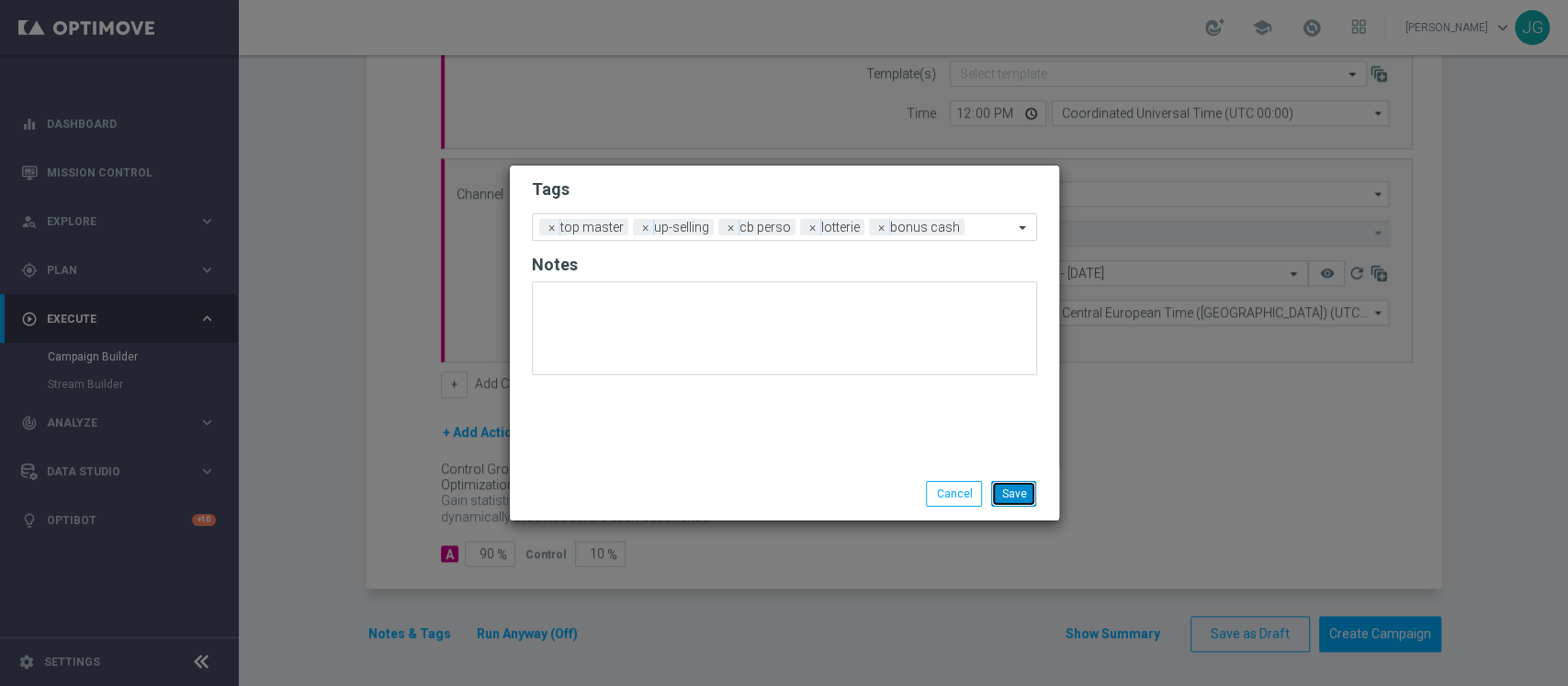
click at [1014, 489] on button "Save" at bounding box center [1013, 493] width 45 height 26
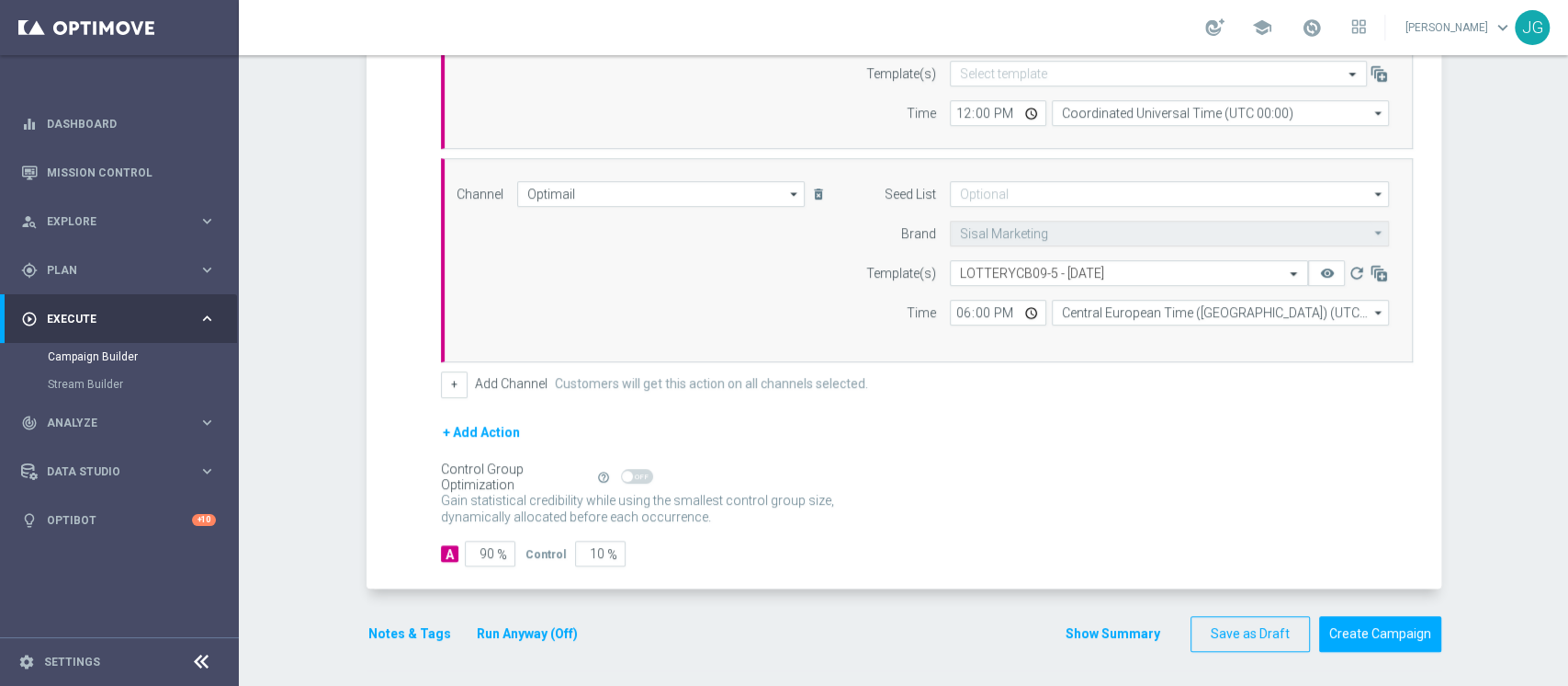
click at [530, 628] on button "Run Anyway (Off)" at bounding box center [527, 634] width 105 height 23
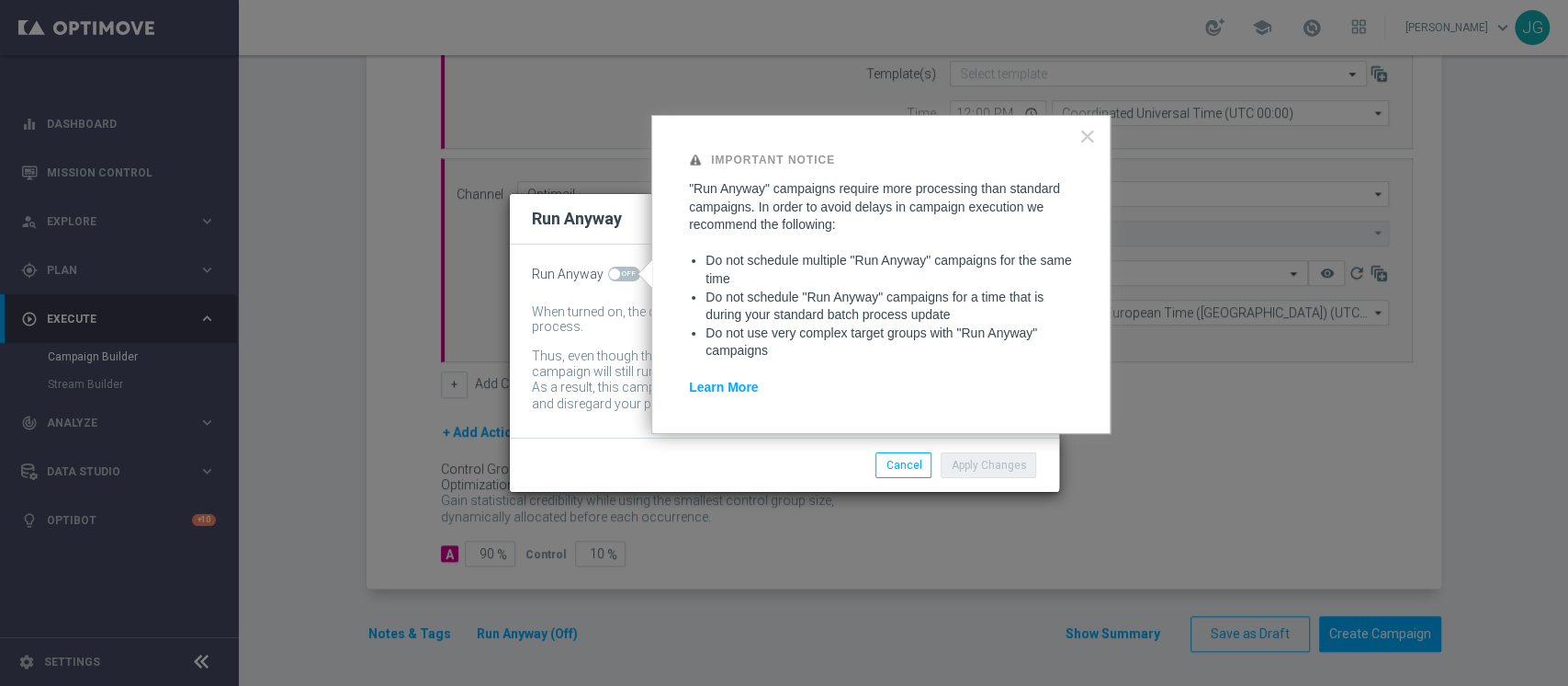
click at [616, 267] on span at bounding box center [623, 273] width 32 height 14
click at [616, 267] on input "checkbox" at bounding box center [623, 273] width 32 height 14
checkbox input "true"
click at [985, 478] on div "Apply Changes Cancel" at bounding box center [784, 464] width 549 height 54
click at [1011, 463] on button "Apply Changes" at bounding box center [988, 465] width 95 height 26
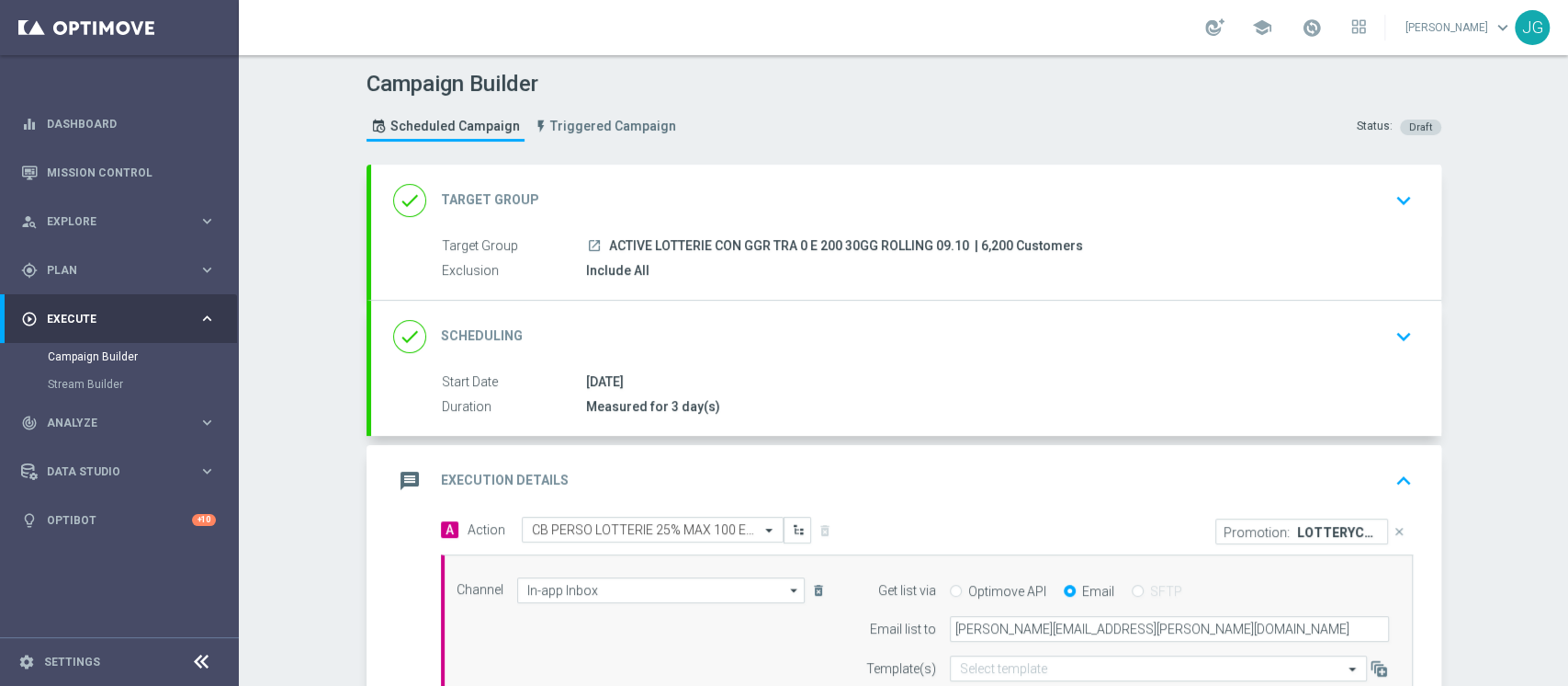
click at [955, 466] on div "message Execution Details keyboard_arrow_up" at bounding box center [905, 480] width 1026 height 35
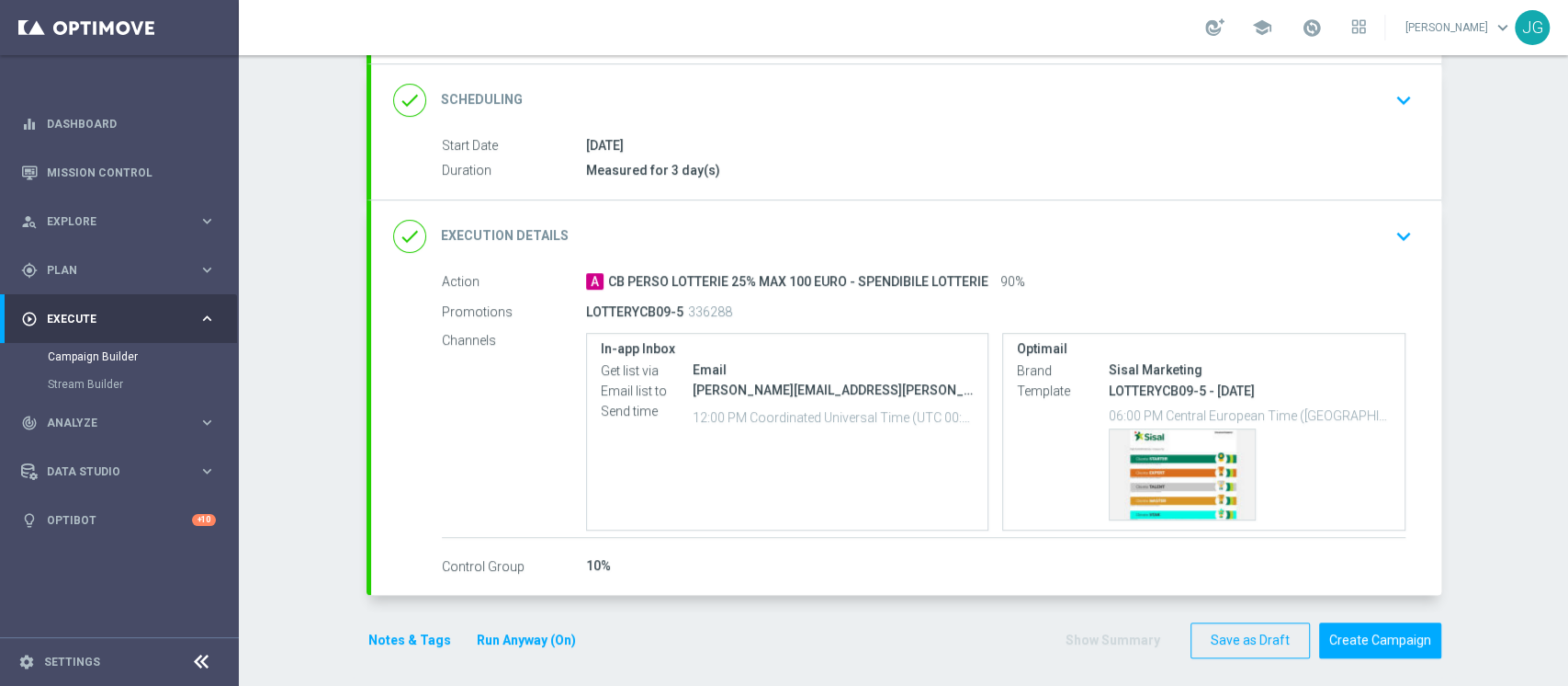
scroll to position [243, 0]
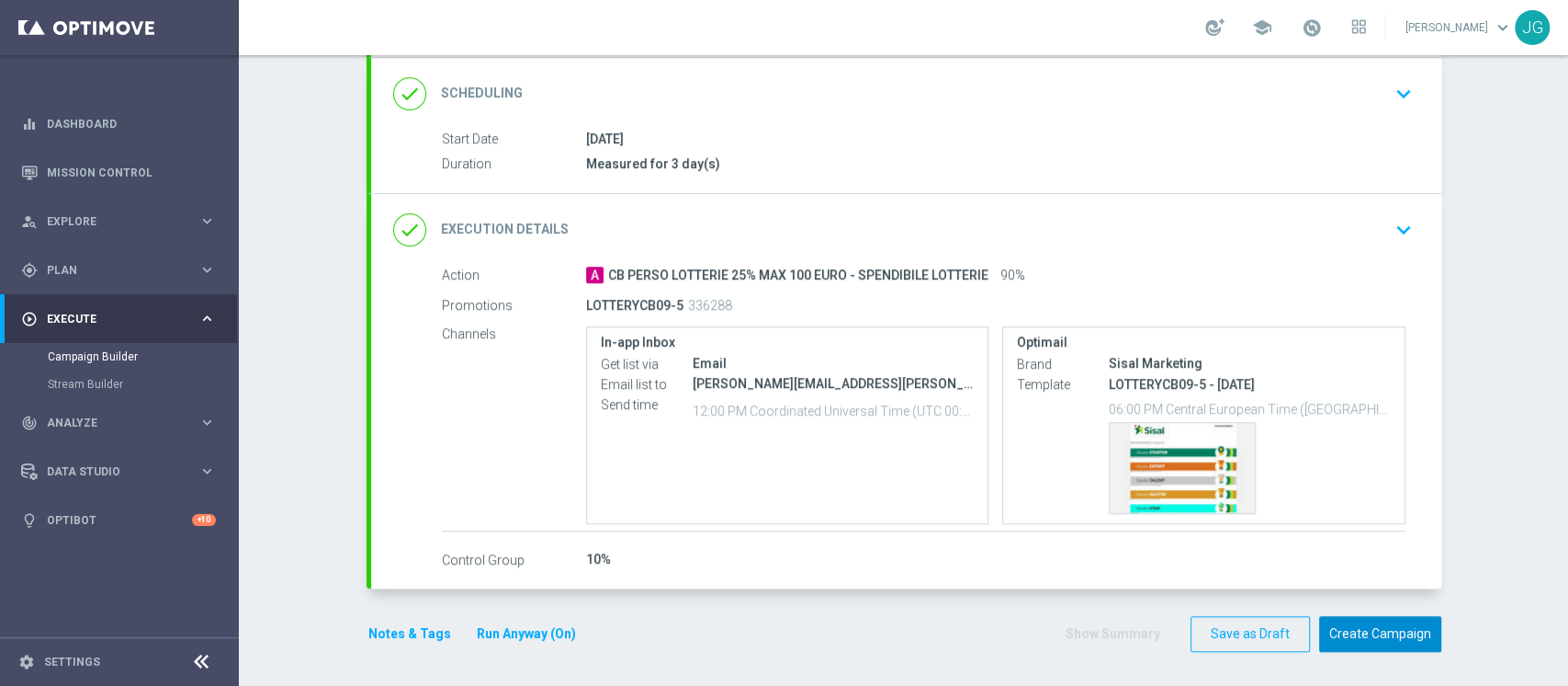
click at [1383, 626] on button "Create Campaign" at bounding box center [1380, 633] width 122 height 36
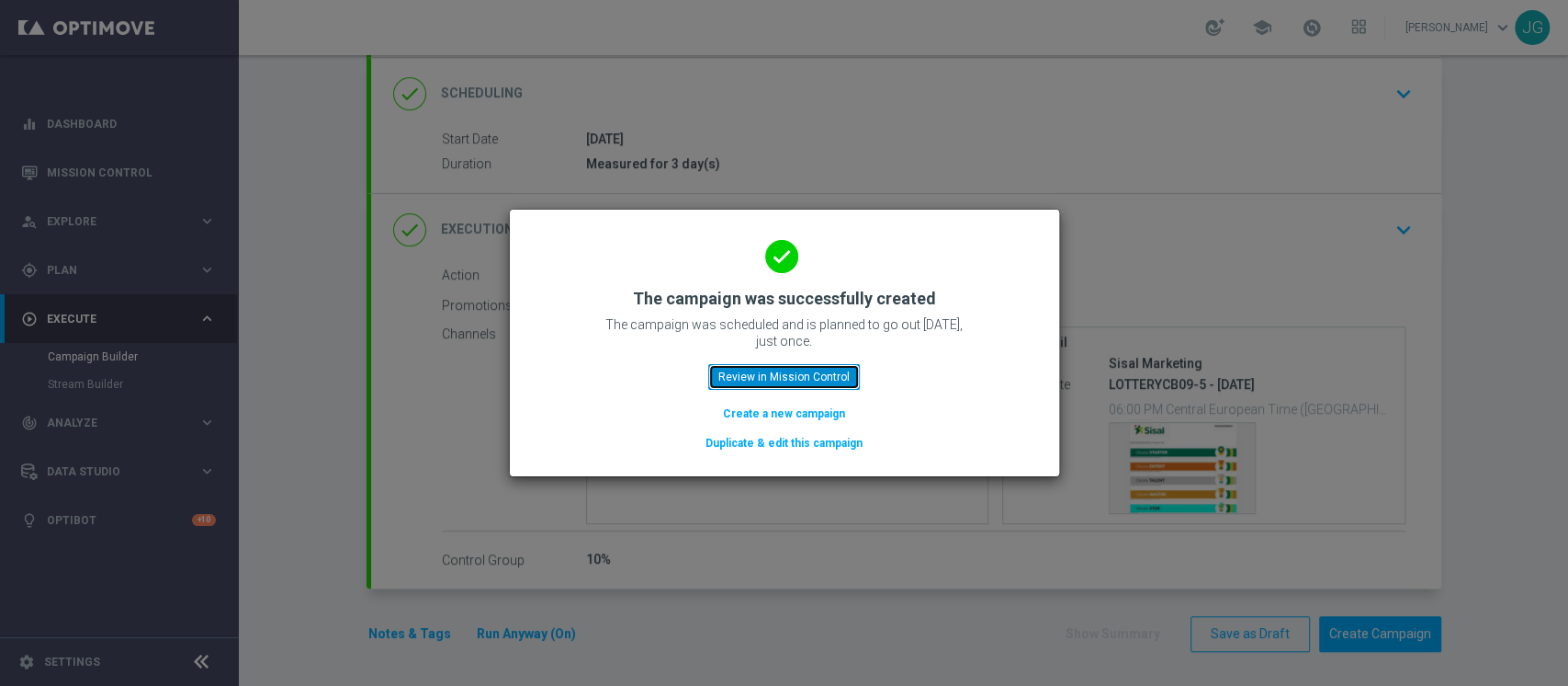
click at [784, 377] on button "Review in Mission Control" at bounding box center [784, 377] width 152 height 26
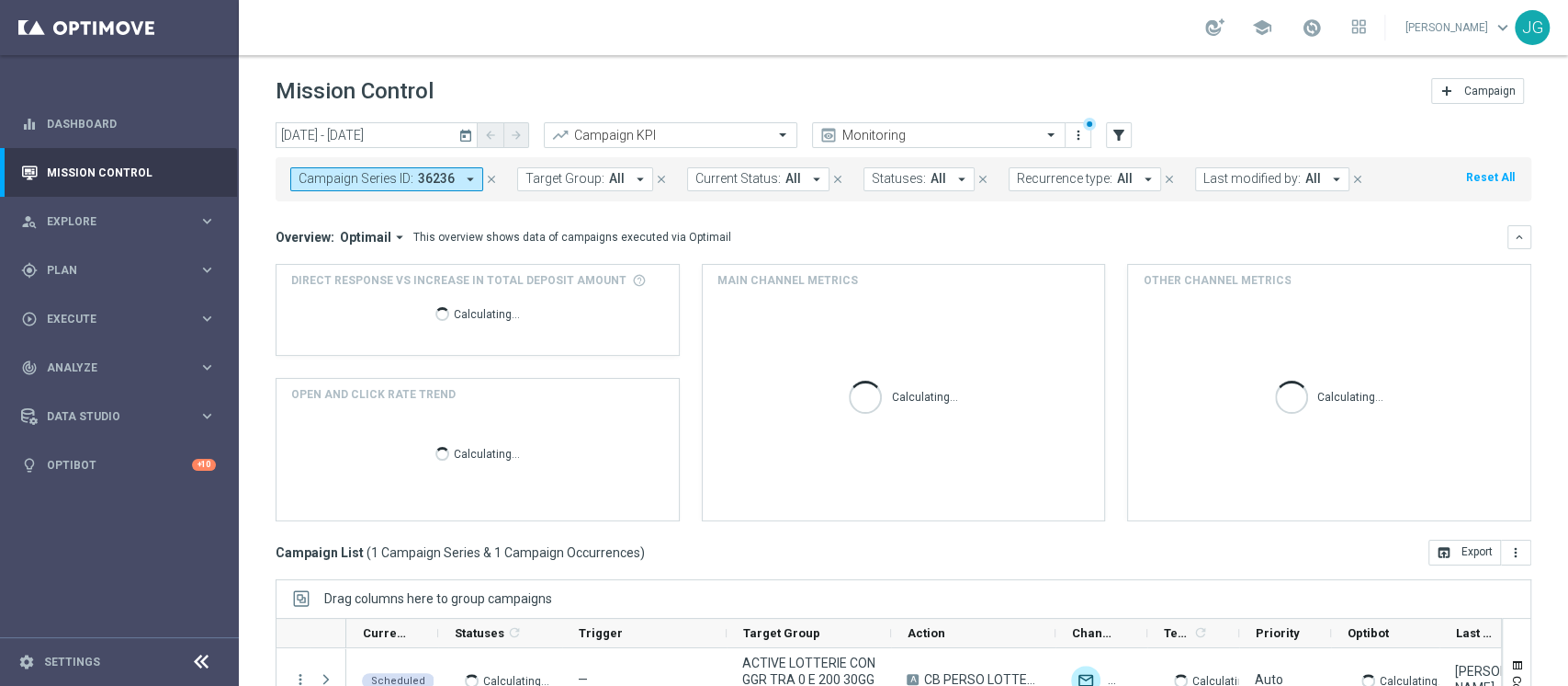
scroll to position [233, 0]
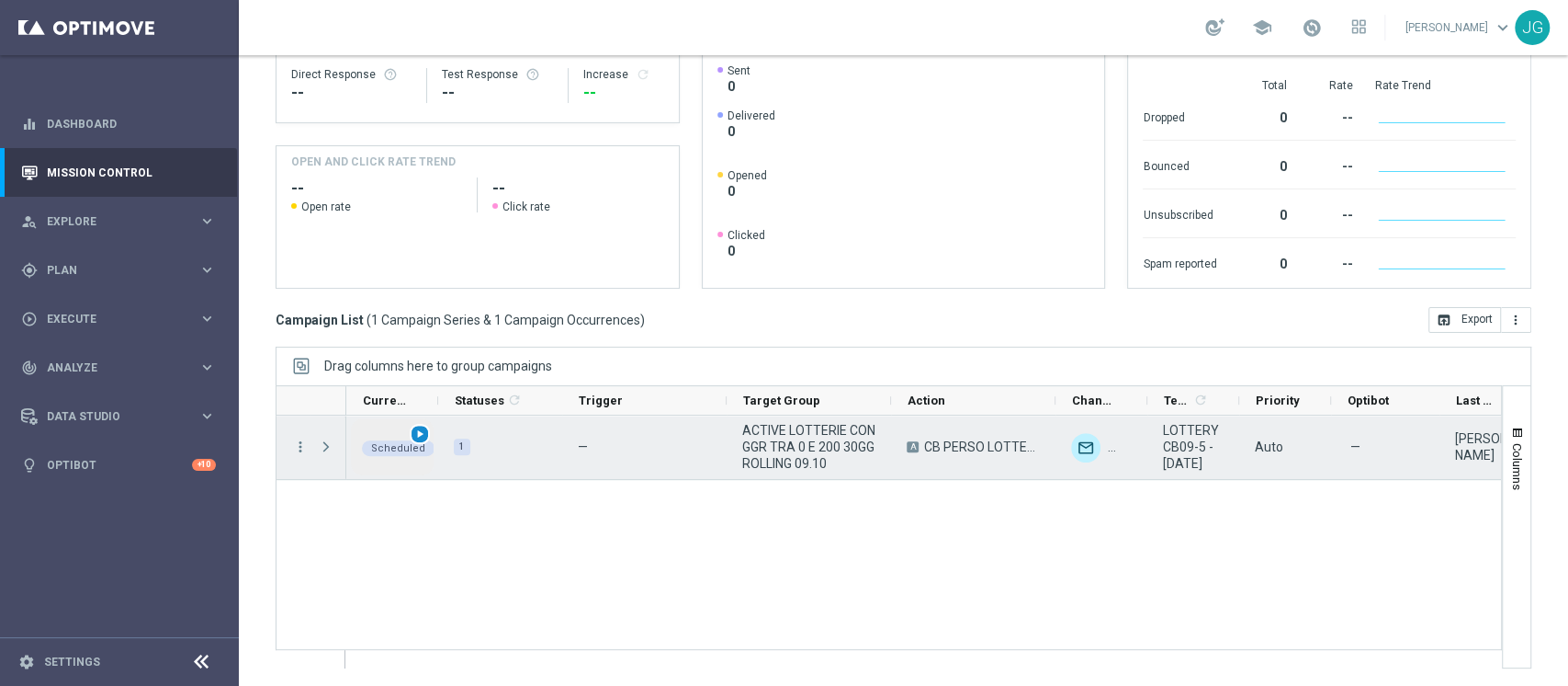
click at [422, 428] on span "play_arrow" at bounding box center [419, 433] width 12 height 12
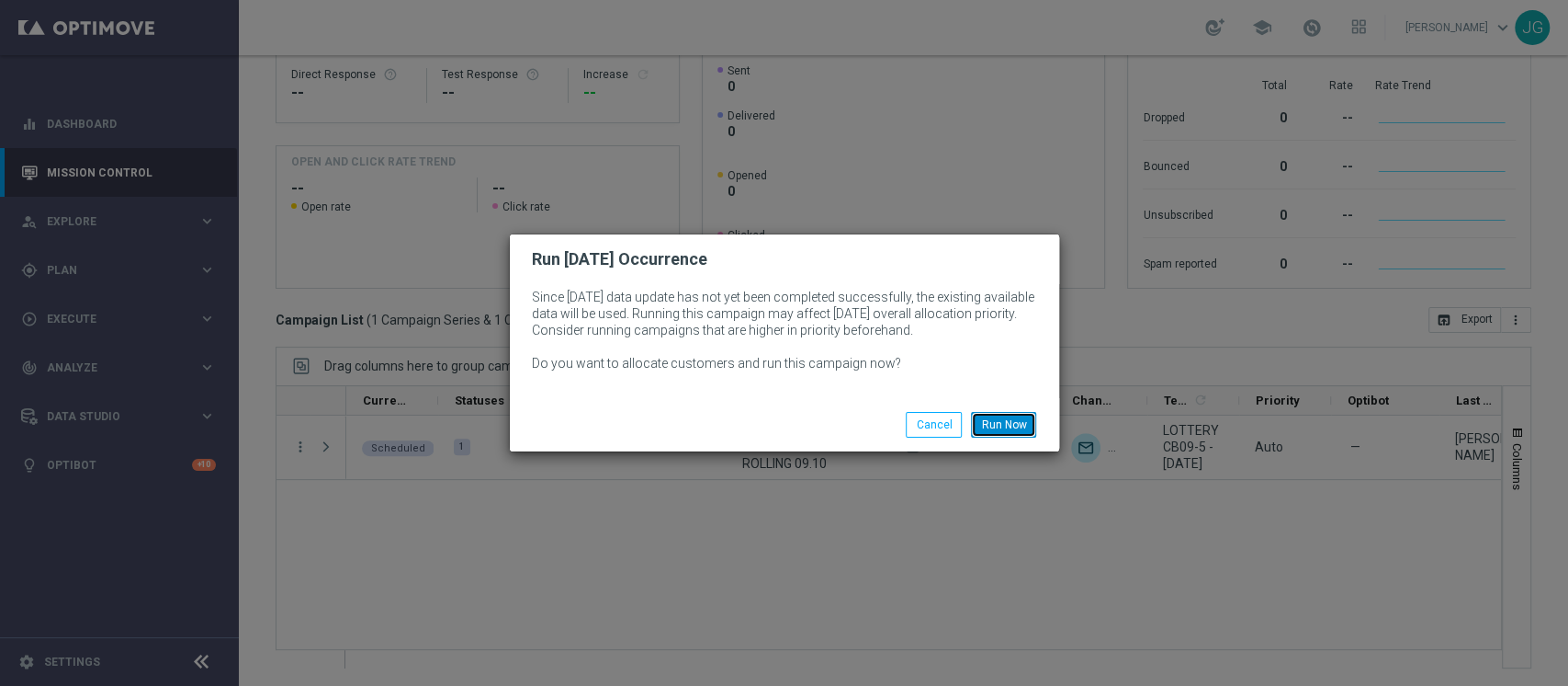
click at [1005, 414] on button "Run Now" at bounding box center [1003, 425] width 65 height 26
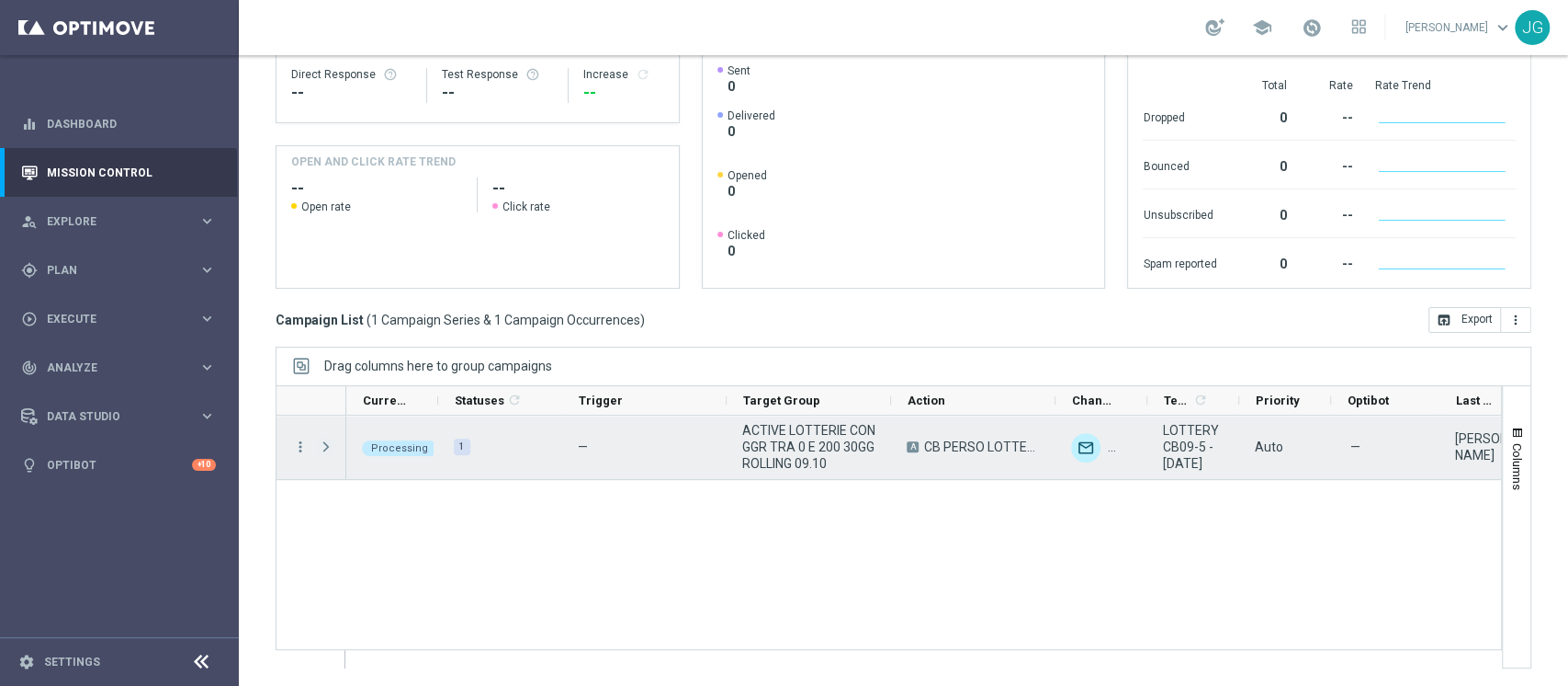
click at [324, 447] on span "Press SPACE to select this row." at bounding box center [326, 446] width 16 height 14
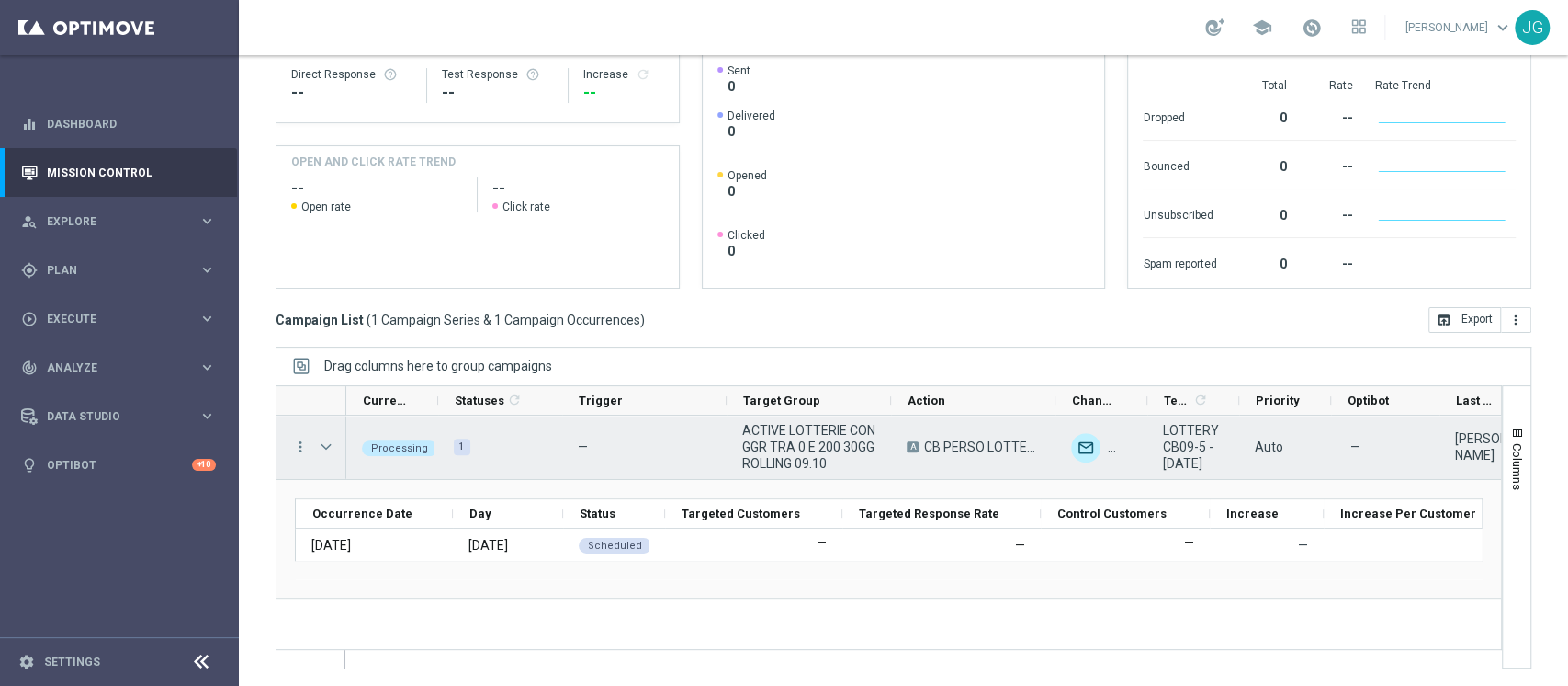
click at [324, 447] on span "Press SPACE to select this row." at bounding box center [326, 446] width 16 height 14
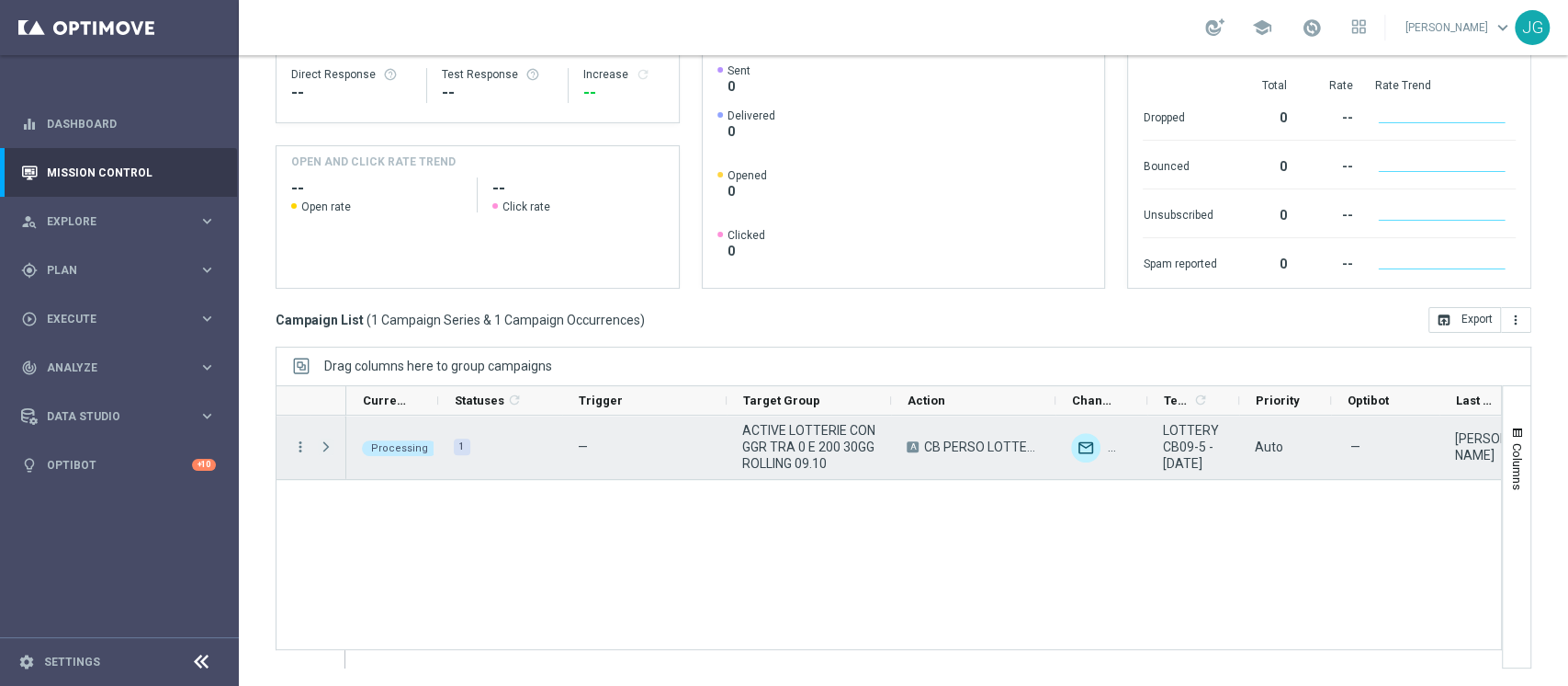
click at [324, 447] on span "Press SPACE to select this row." at bounding box center [326, 446] width 16 height 14
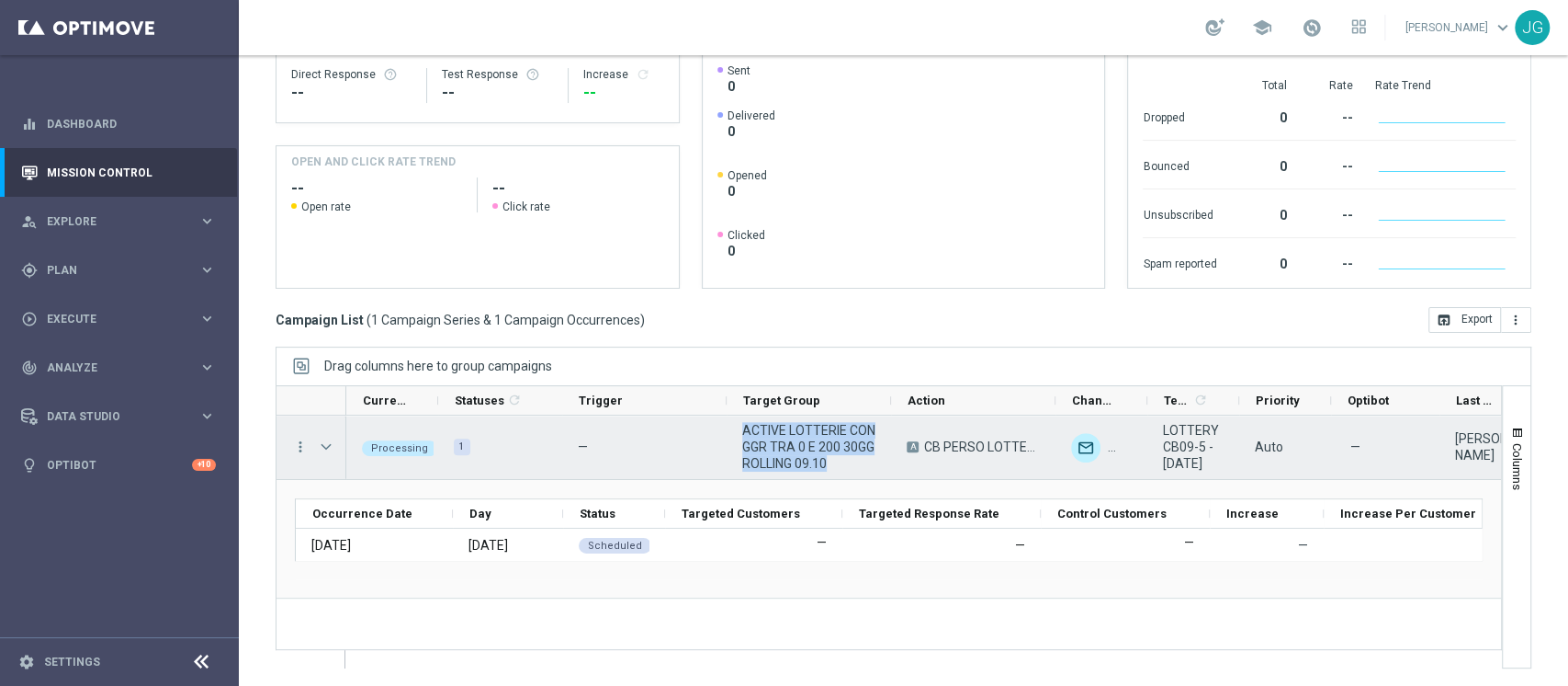
drag, startPoint x: 837, startPoint y: 463, endPoint x: 736, endPoint y: 423, distance: 108.6
click at [736, 423] on div "ACTIVE LOTTERIE CON GGR TRA 0 E 200 30GG ROLLING 09.10" at bounding box center [808, 447] width 164 height 63
click at [327, 445] on span "Press SPACE to select this row." at bounding box center [326, 446] width 16 height 14
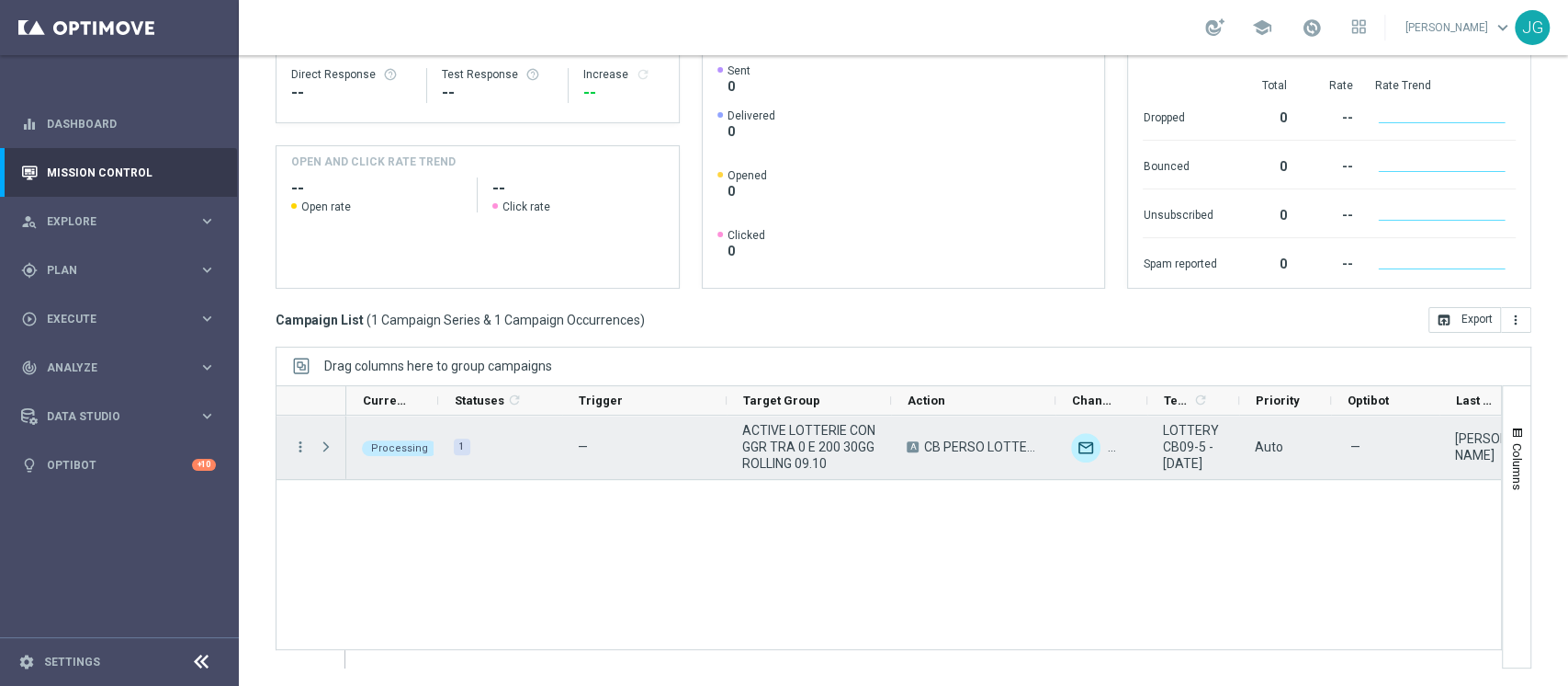
click at [327, 445] on span "Press SPACE to select this row." at bounding box center [326, 446] width 16 height 14
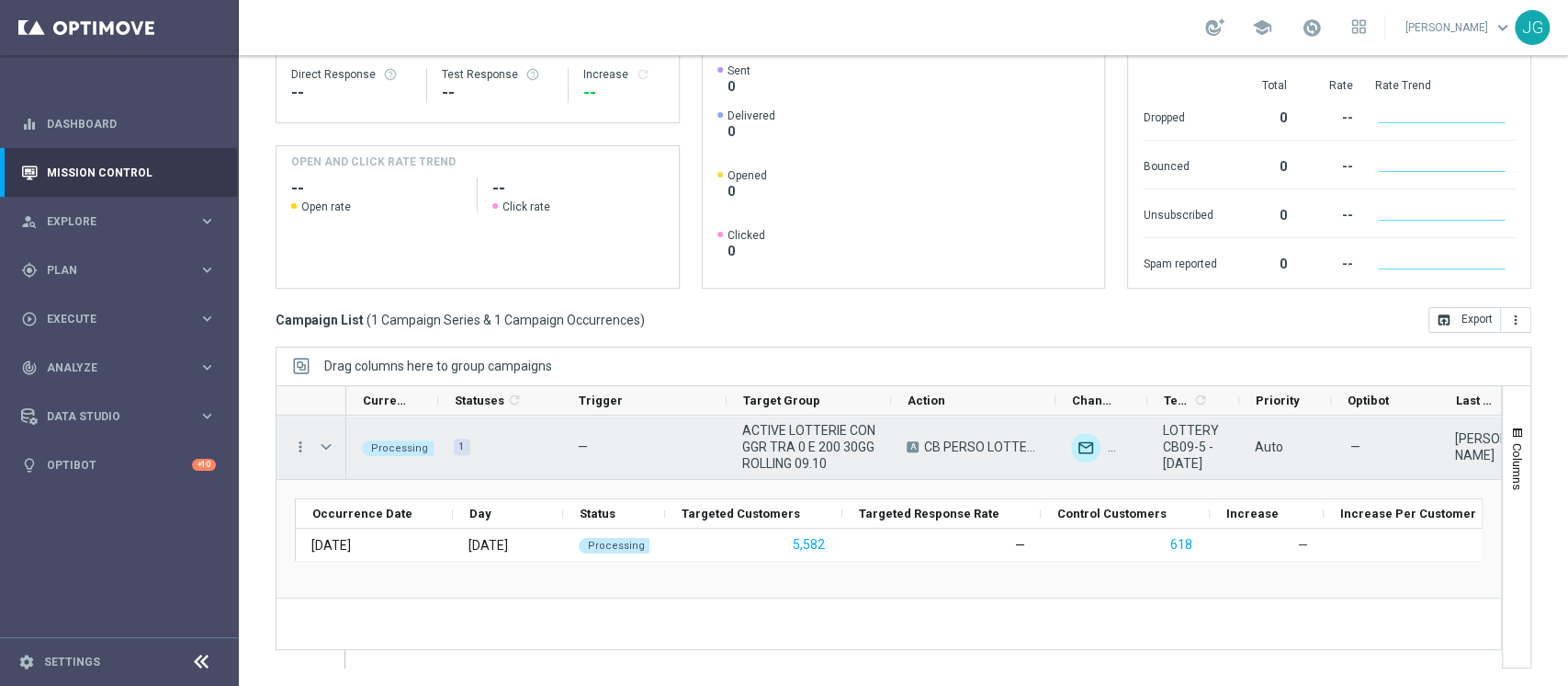
click at [328, 445] on span "Press SPACE to select this row." at bounding box center [326, 446] width 16 height 14
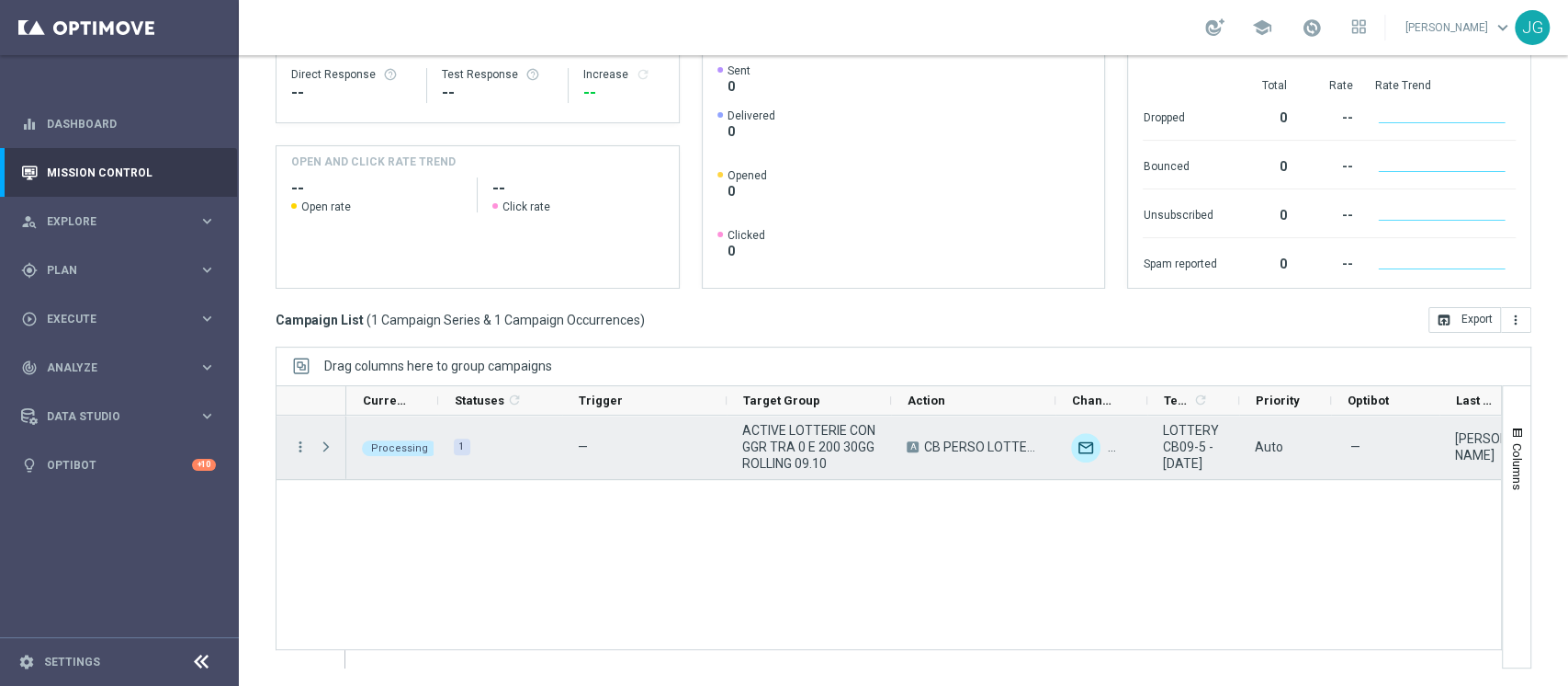
click at [328, 445] on span "Press SPACE to select this row." at bounding box center [326, 446] width 16 height 14
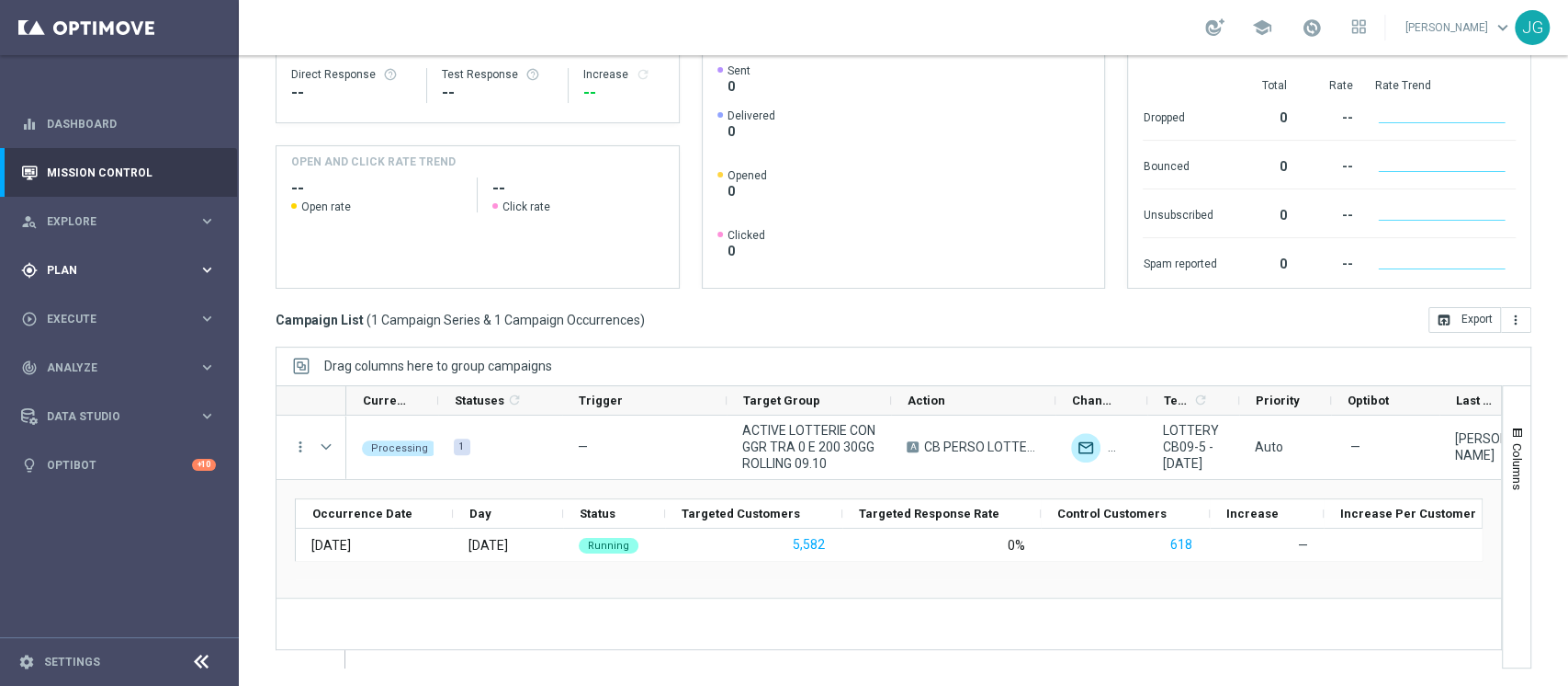
click at [93, 273] on span "Plan" at bounding box center [123, 270] width 152 height 11
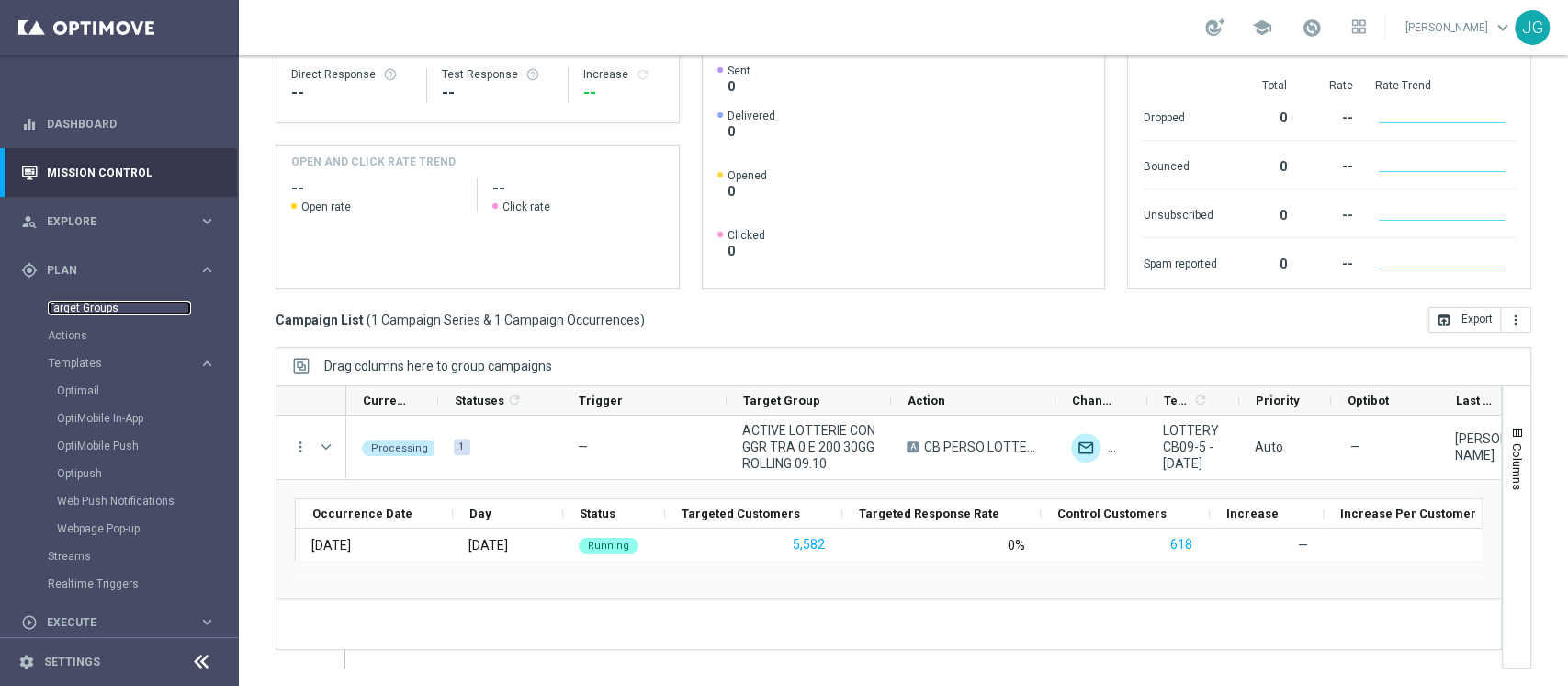
click at [76, 309] on link "Target Groups" at bounding box center [119, 307] width 143 height 14
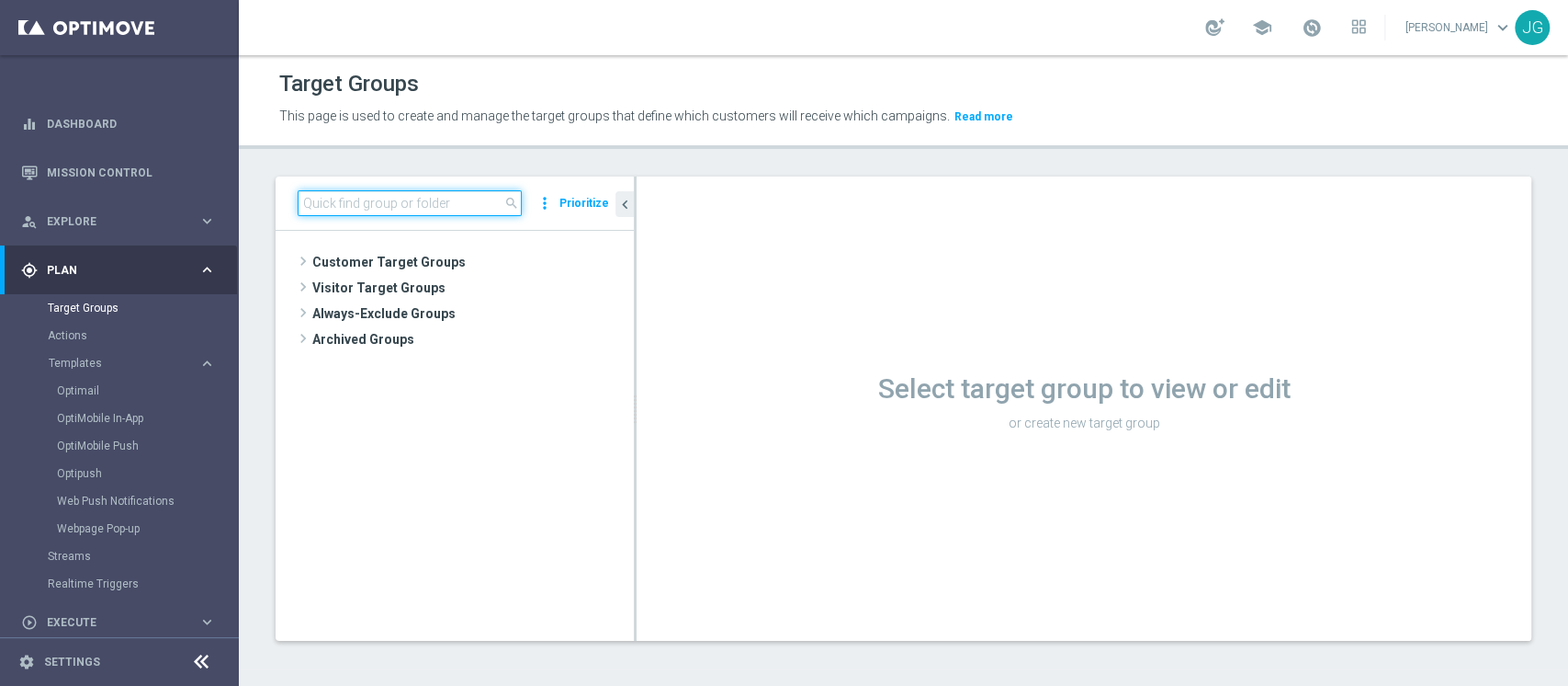
click at [443, 206] on input at bounding box center [409, 203] width 224 height 26
paste input "ACTIVE LOTTERIE CON GGR TRA 0 E 200 30GG ROLLING 09.10"
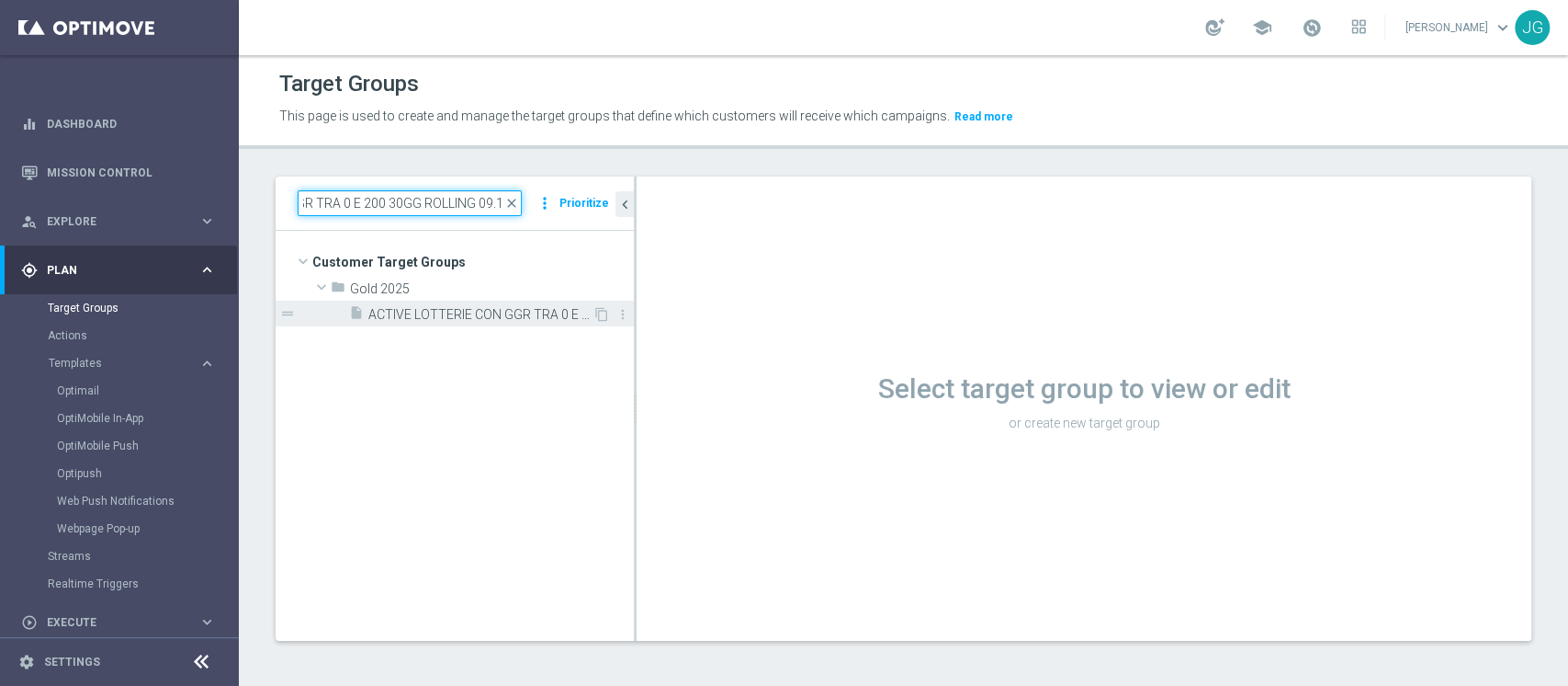
type input "ACTIVE LOTTERIE CON GGR TRA 0 E 200 30GG ROLLING 09.10"
click at [478, 313] on span "ACTIVE LOTTERIE CON GGR TRA 0 E 200 30GG ROLLING 09.10" at bounding box center [480, 315] width 224 height 15
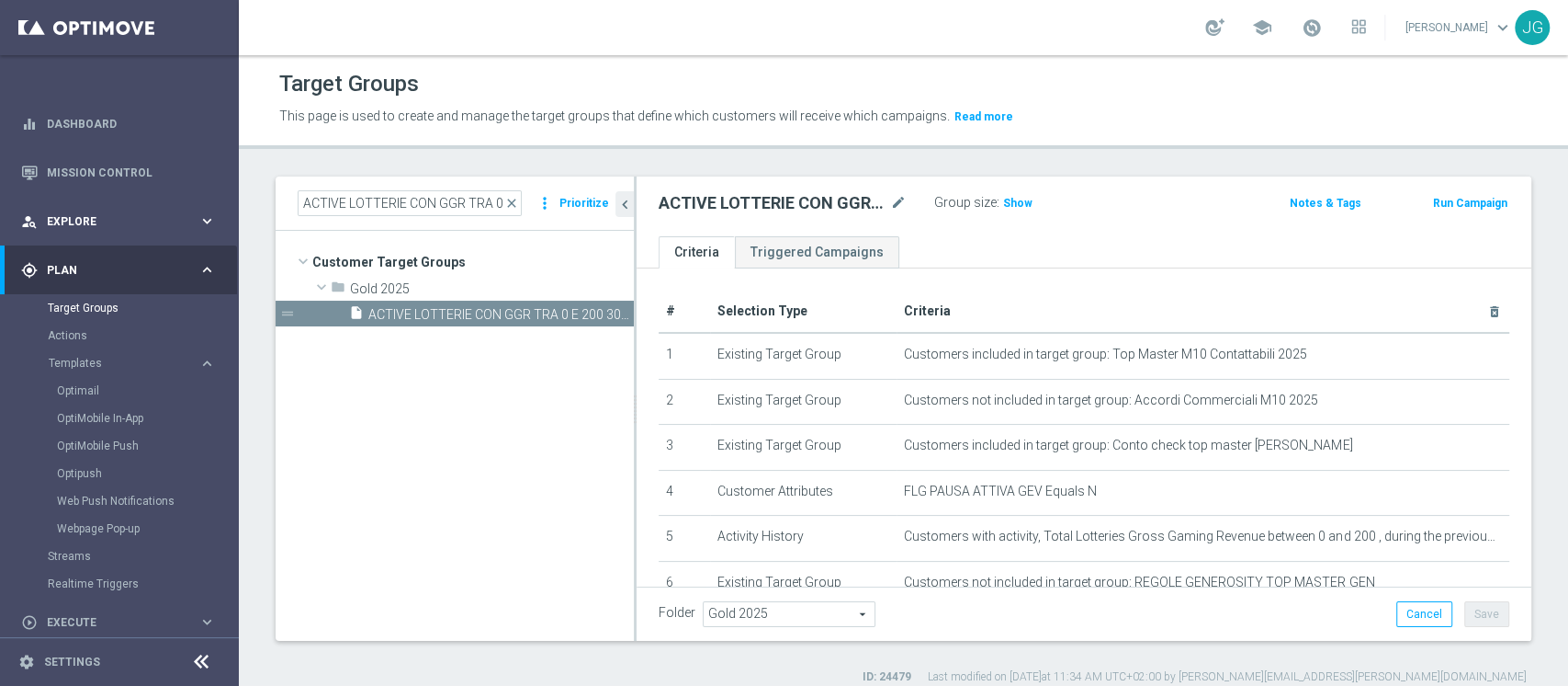
click at [116, 218] on span "Explore" at bounding box center [123, 221] width 152 height 11
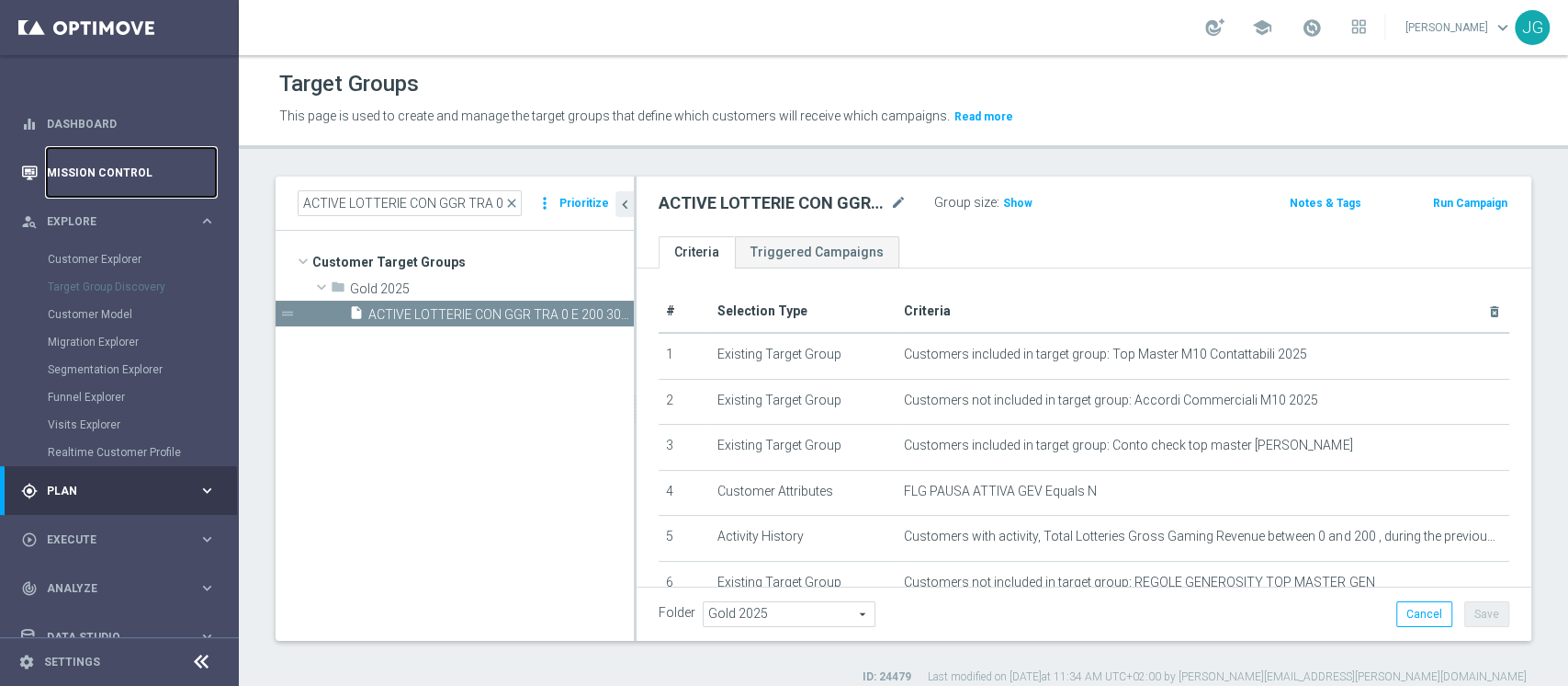
click at [119, 172] on link "Mission Control" at bounding box center [132, 172] width 169 height 49
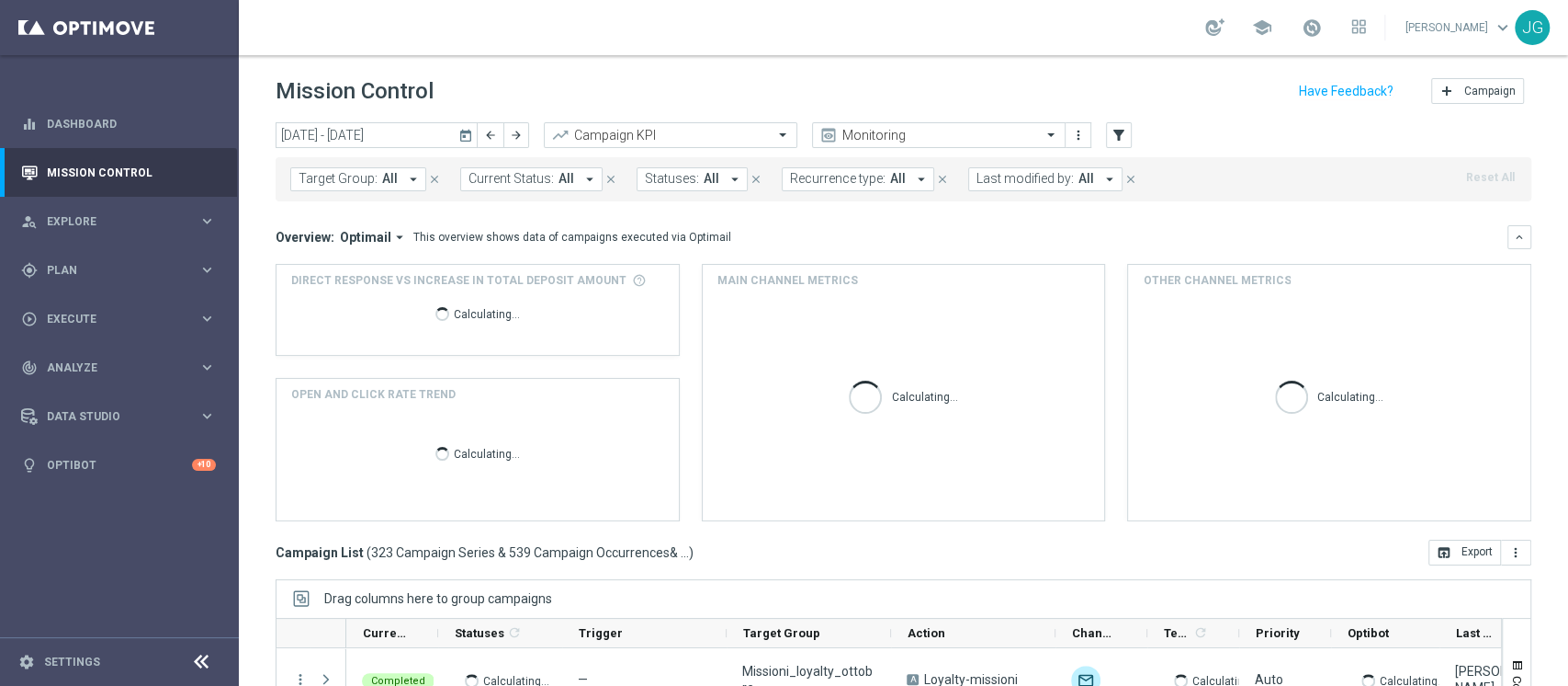
click at [458, 129] on icon "today" at bounding box center [466, 135] width 16 height 16
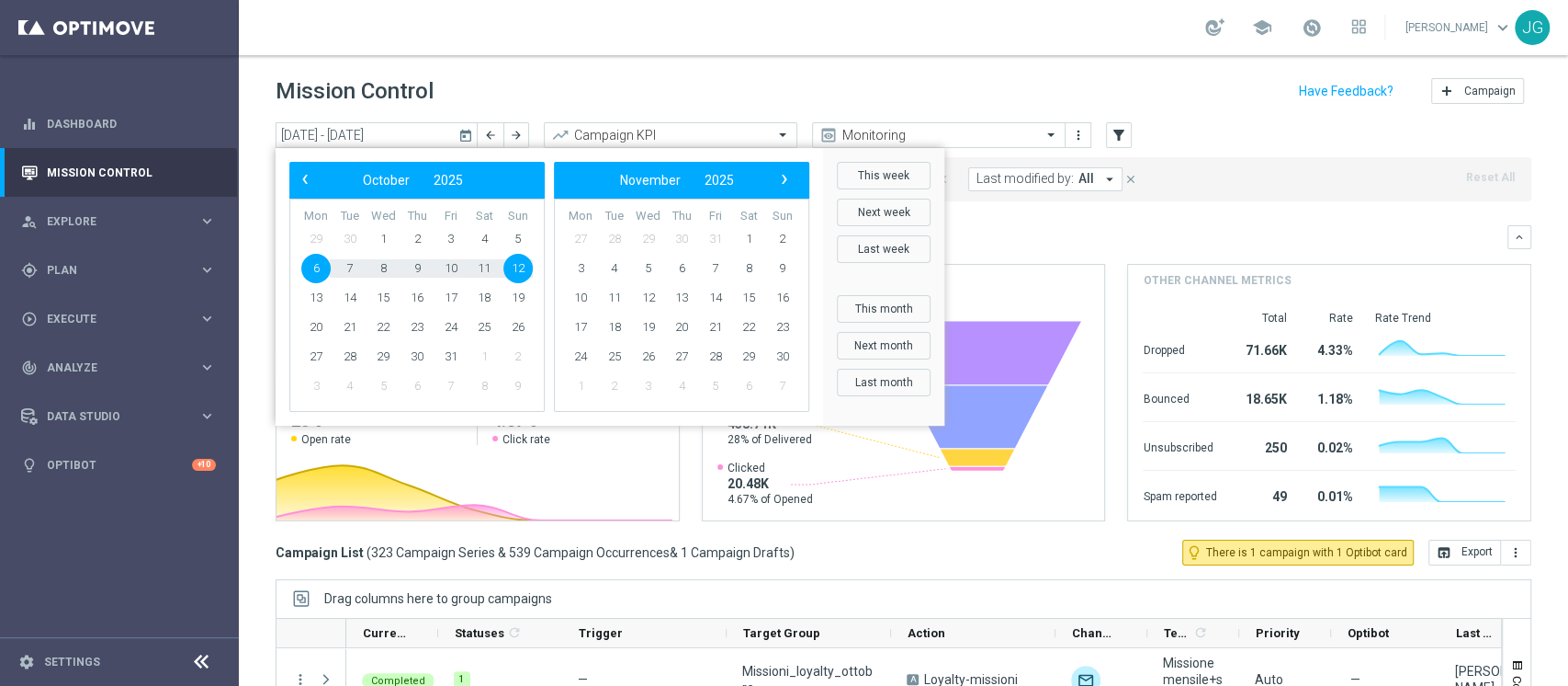
click at [307, 271] on span "6" at bounding box center [316, 268] width 30 height 30
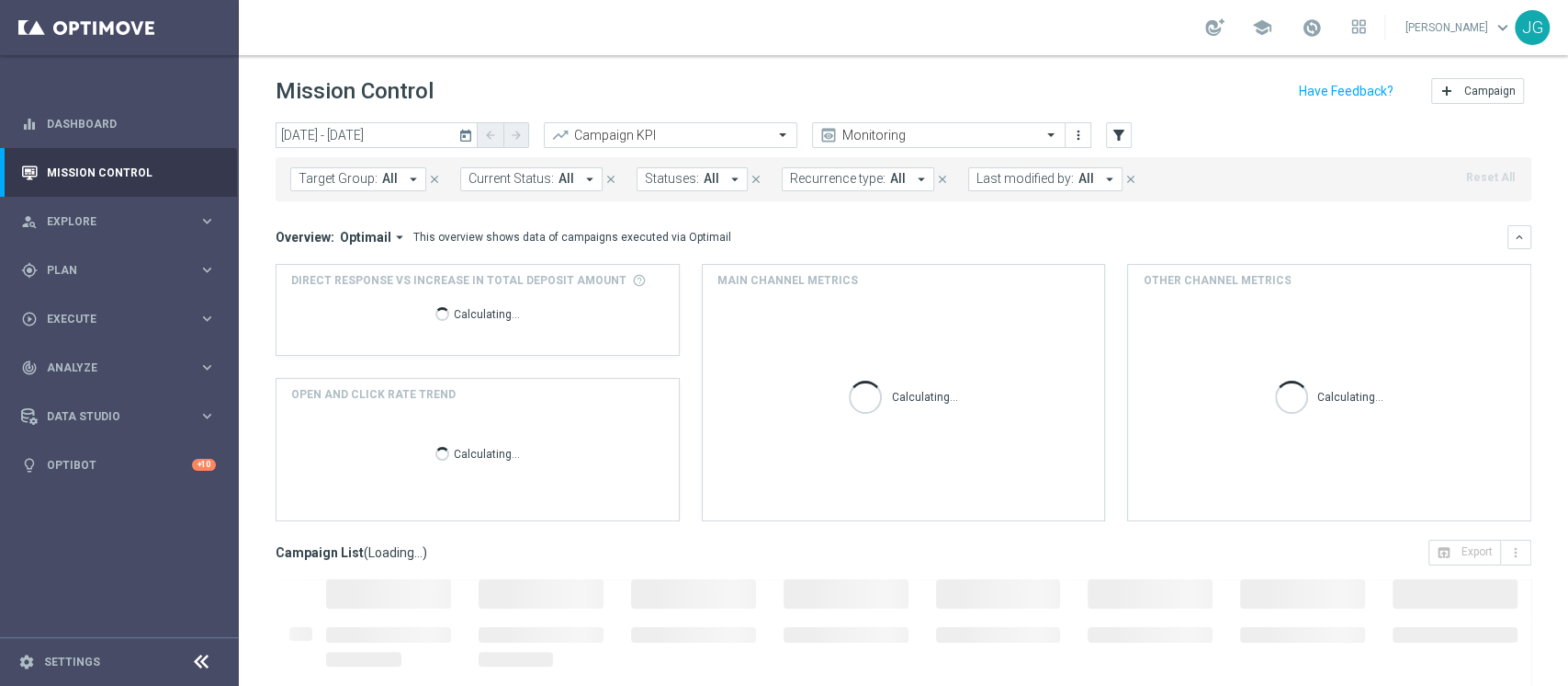
type input "[DATE] - [DATE]"
click at [1014, 181] on span "Last modified by:" at bounding box center [1025, 179] width 97 height 15
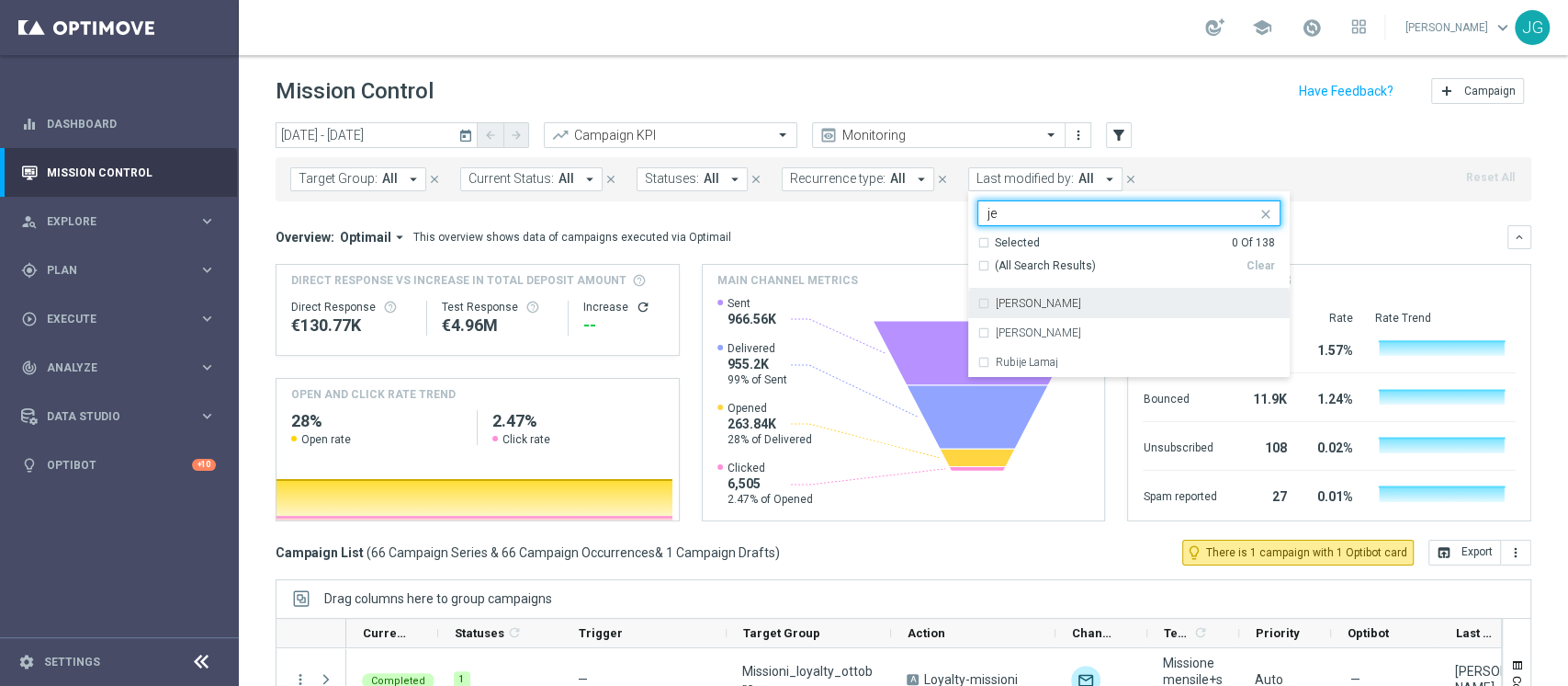
click at [1002, 309] on div "[PERSON_NAME]" at bounding box center [1129, 303] width 303 height 30
type input "je"
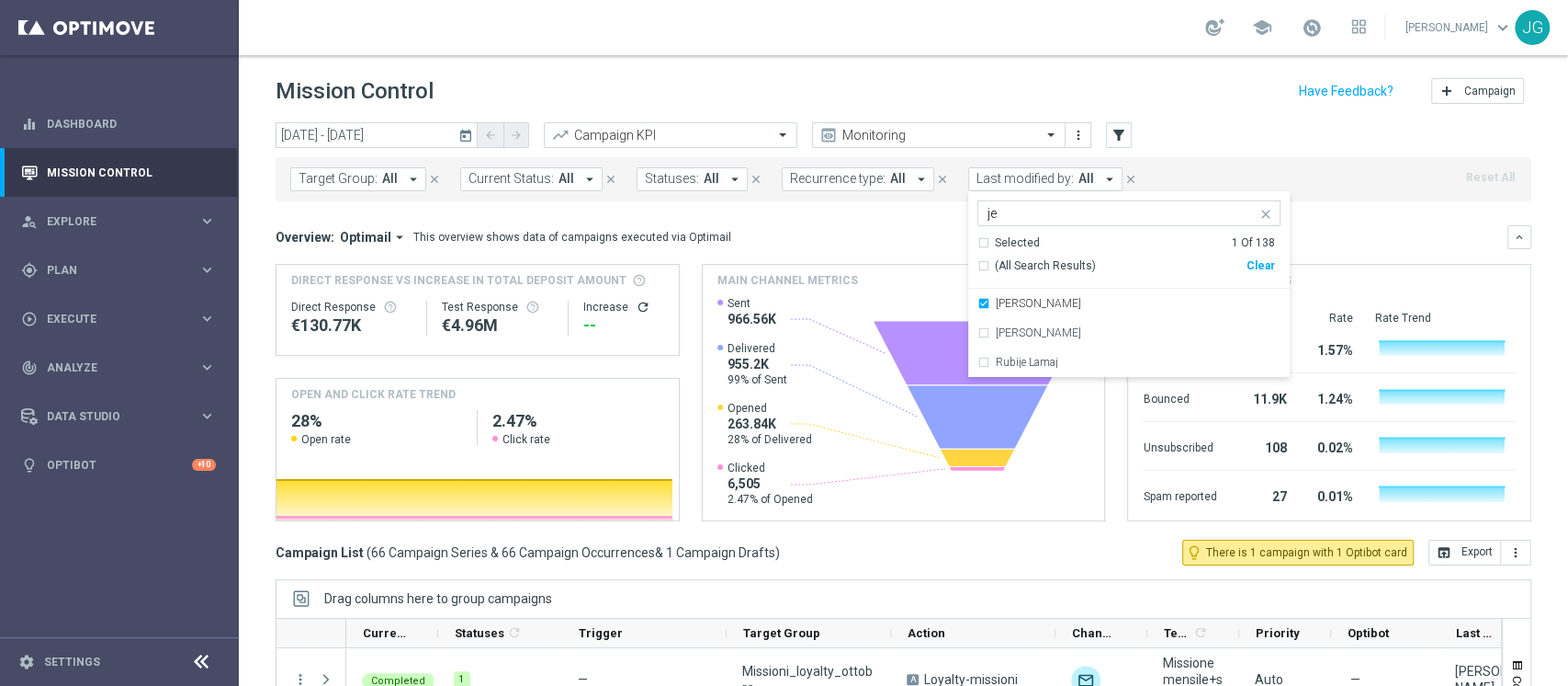
click at [684, 306] on div "Direct Response VS Increase In Total Deposit Amount Direct Response €130.77K Te…" at bounding box center [904, 393] width 1256 height 257
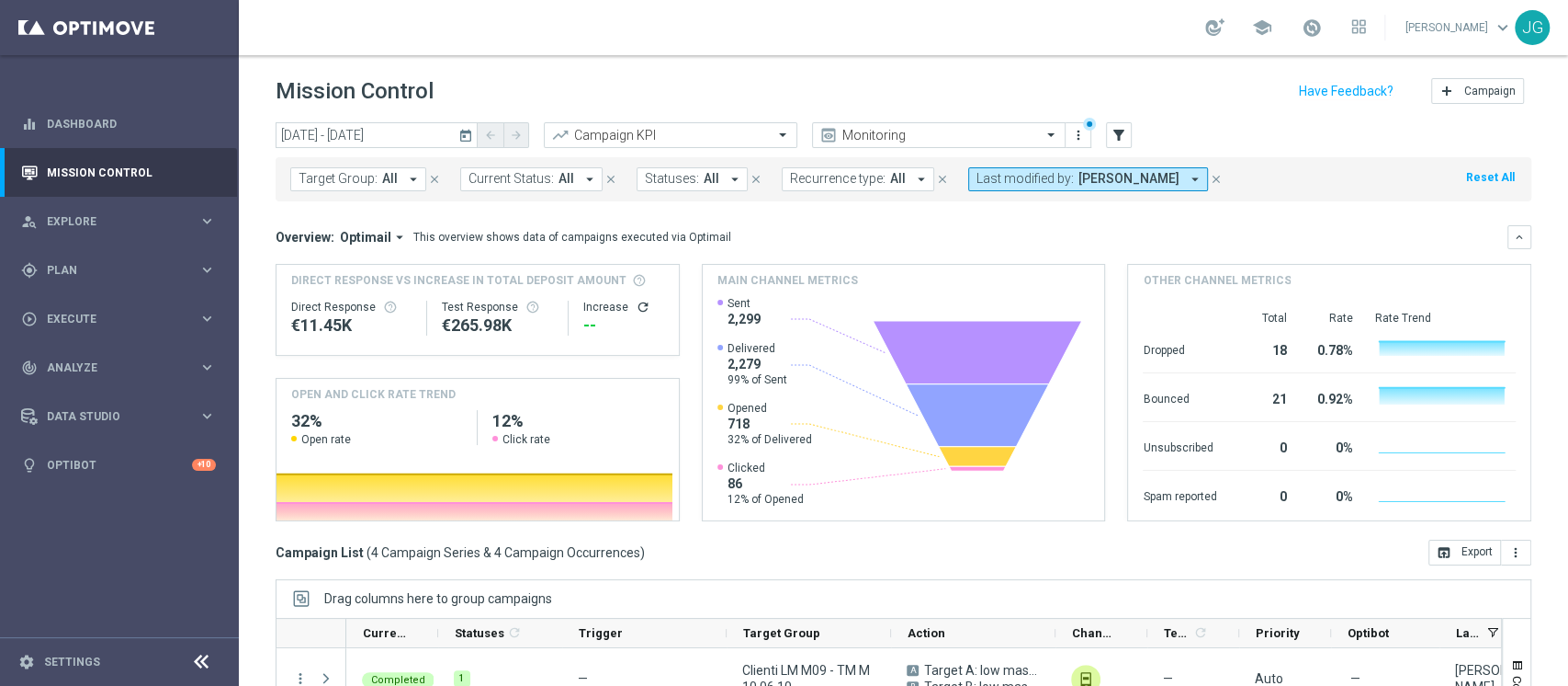
click at [1026, 186] on button "Last modified by: [PERSON_NAME] arrow_drop_down" at bounding box center [1088, 179] width 240 height 24
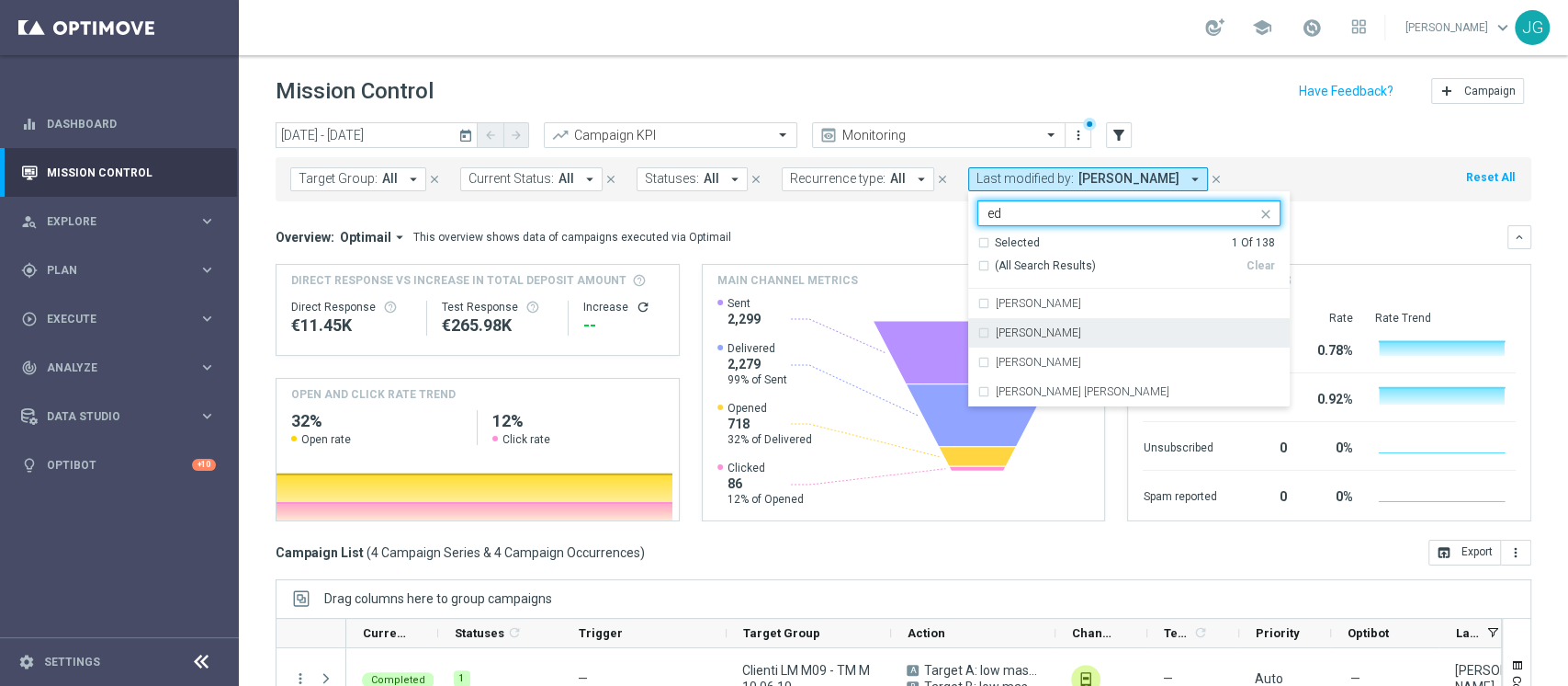
click at [996, 332] on label "[PERSON_NAME]" at bounding box center [1038, 332] width 85 height 11
type input "ed"
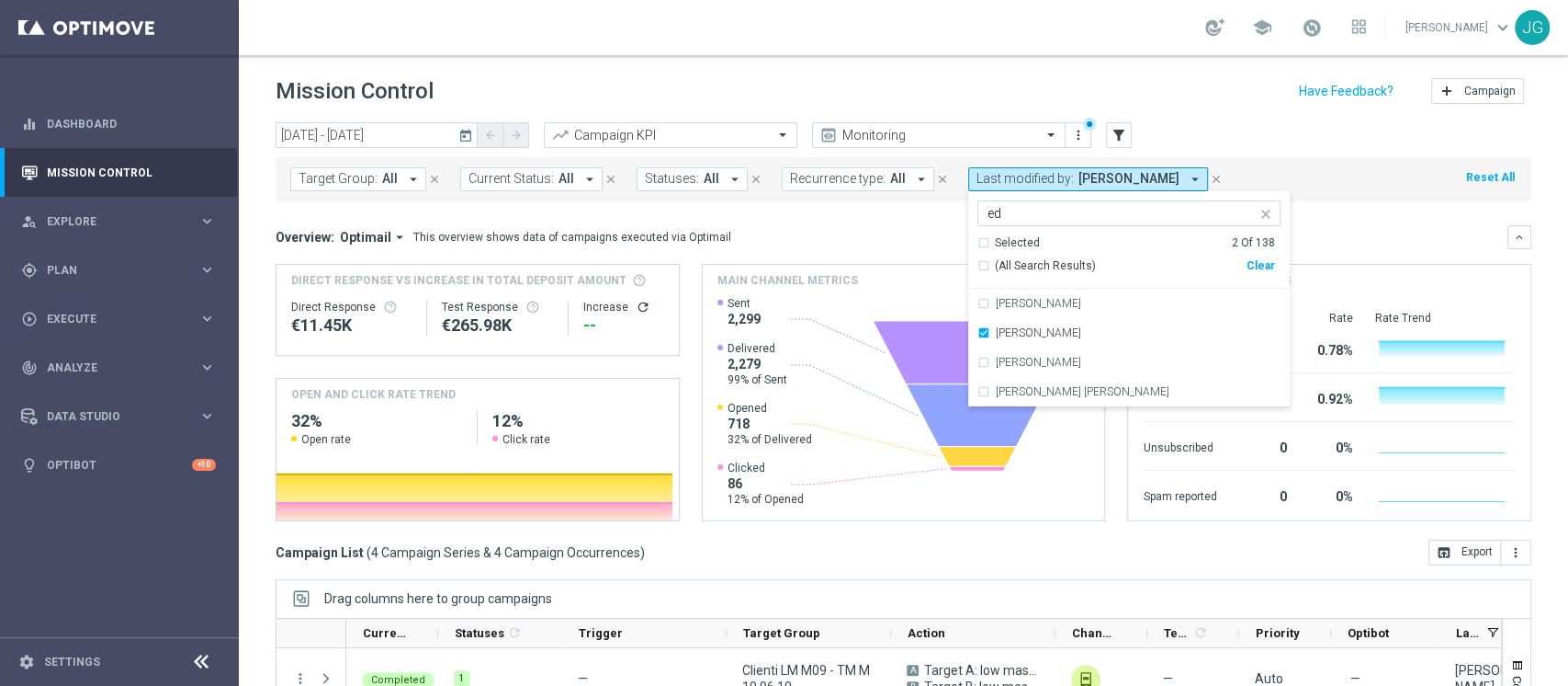
click at [688, 366] on div "Direct Response VS Increase In Total Deposit Amount Direct Response €11.45K Tes…" at bounding box center [904, 393] width 1256 height 257
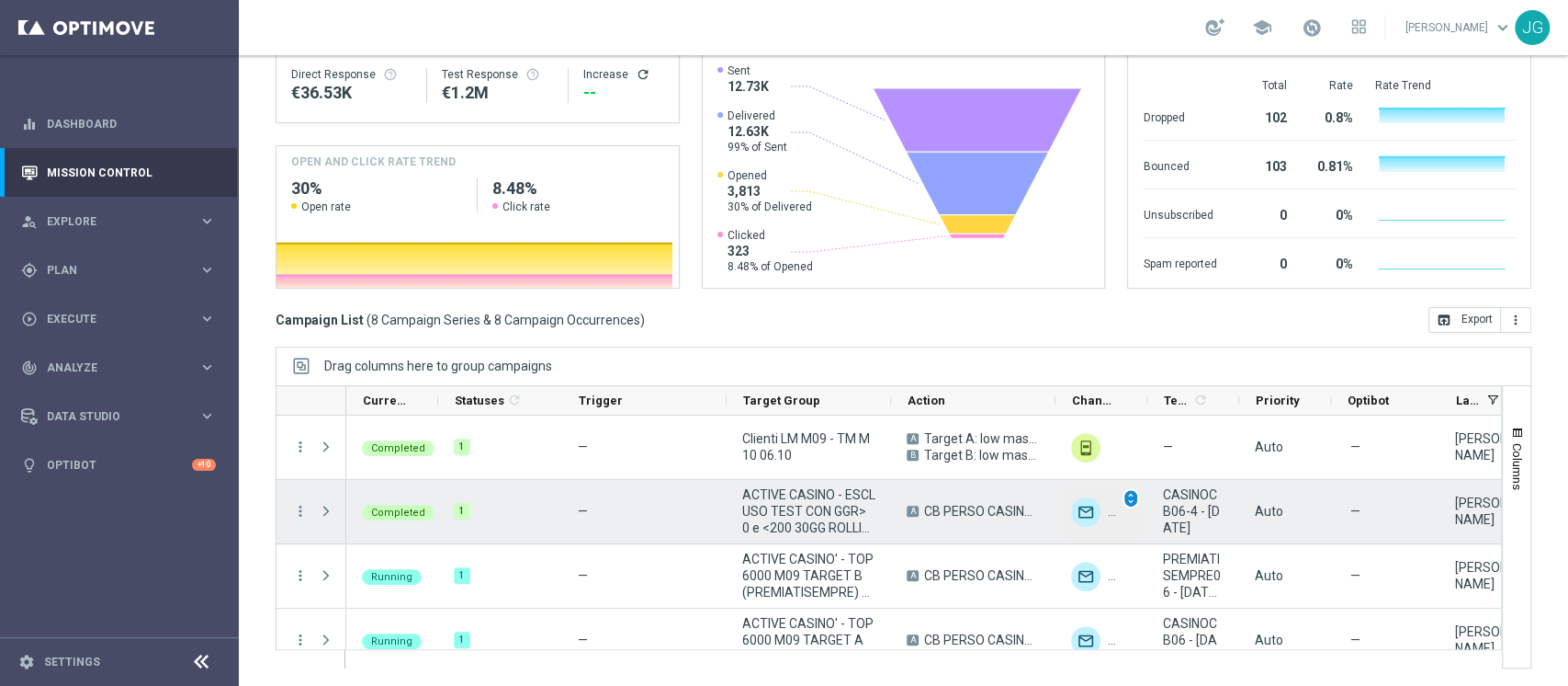
click at [1132, 498] on span "unfold_more" at bounding box center [1130, 498] width 12 height 12
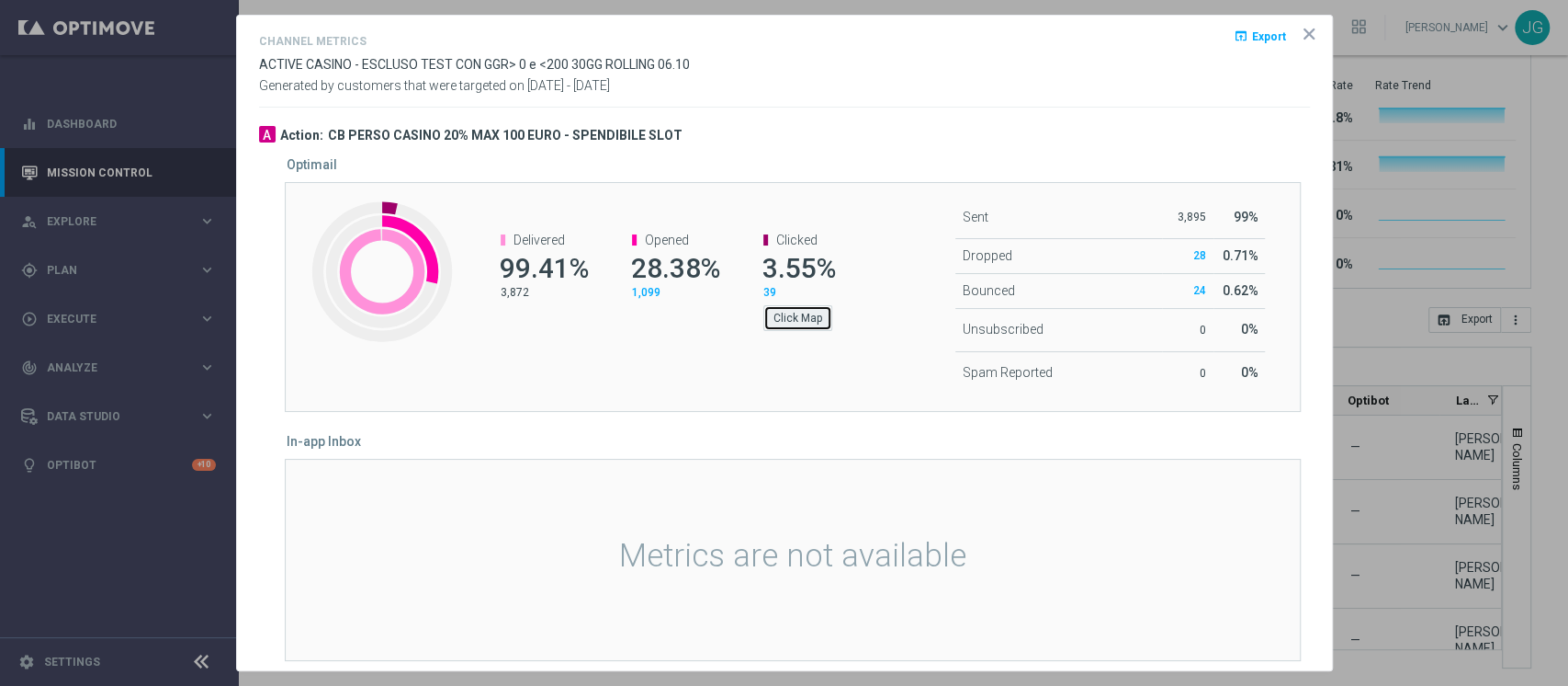
click at [789, 317] on button "Click Map" at bounding box center [798, 318] width 69 height 26
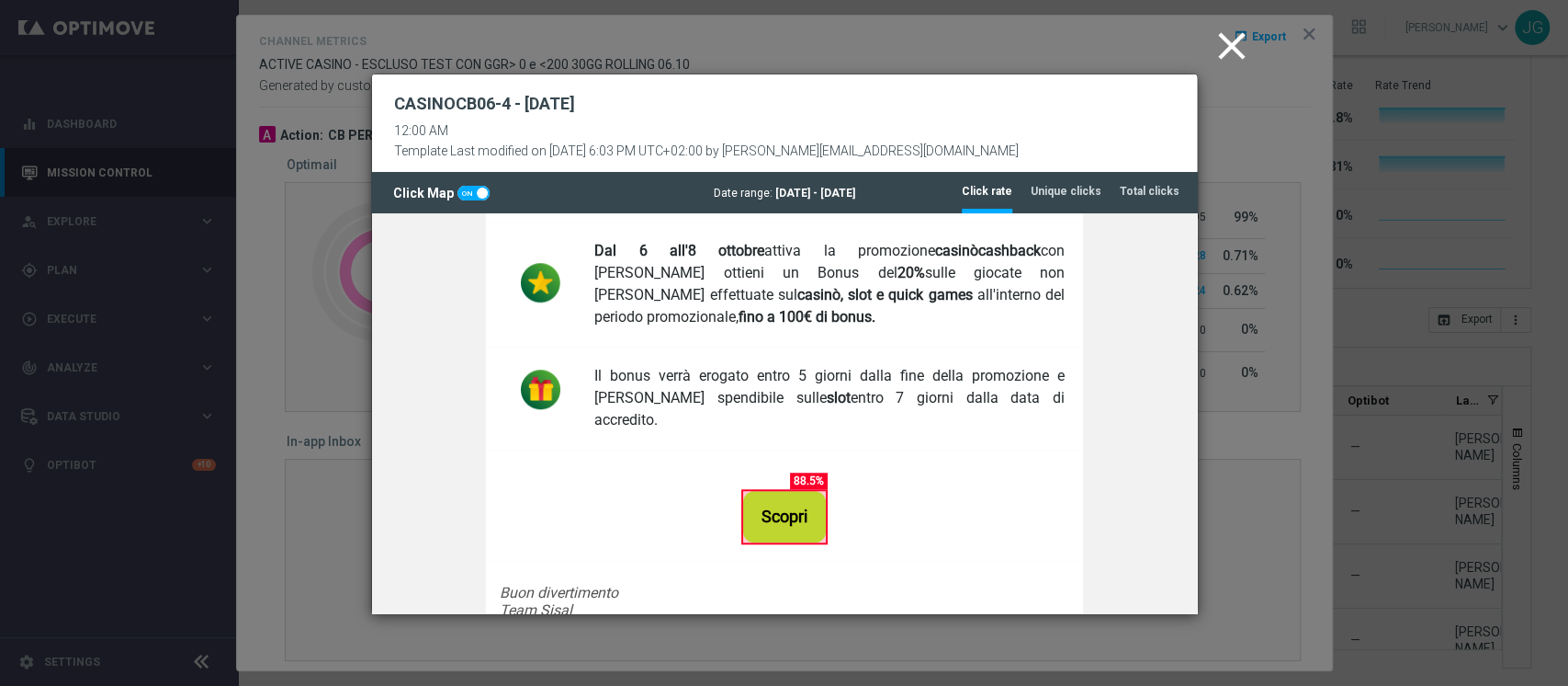
scroll to position [1129, 0]
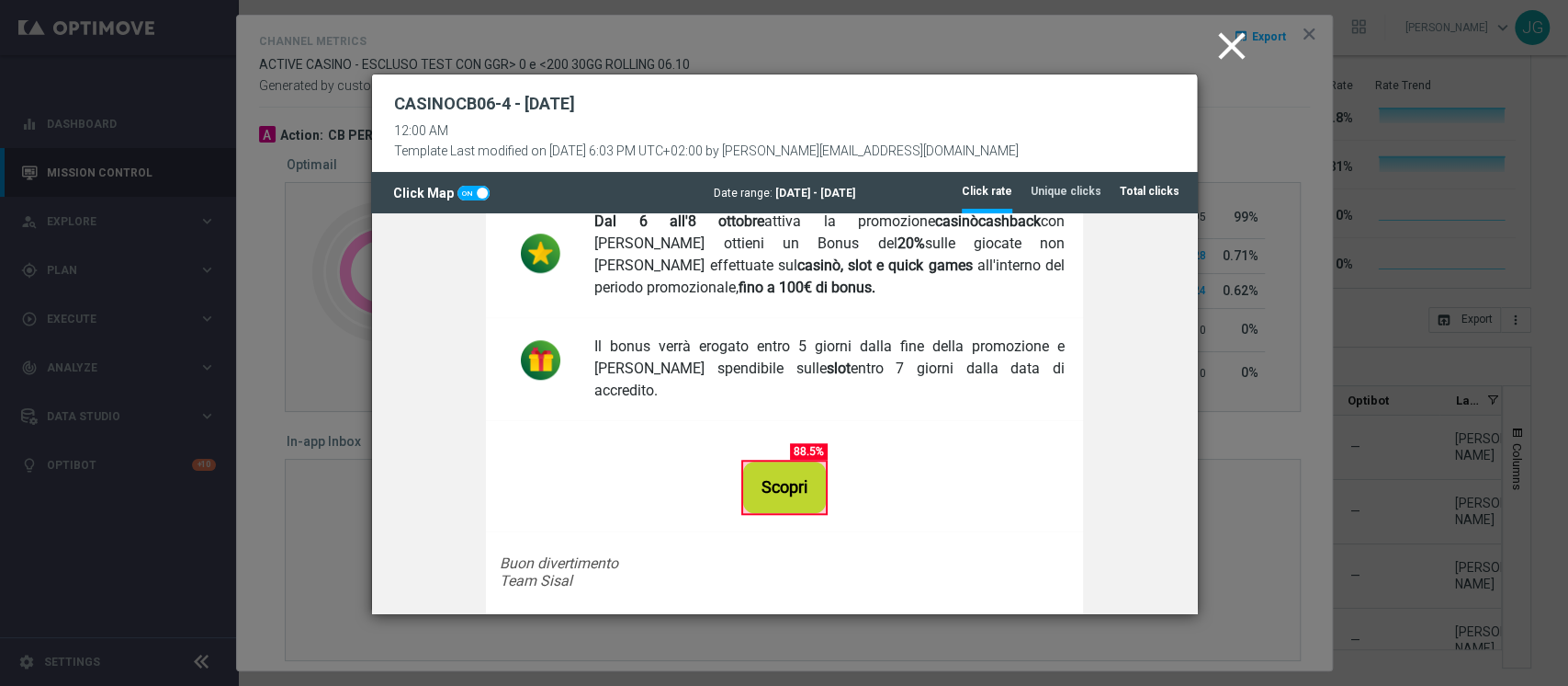
click at [1156, 187] on tab-header "Total clicks" at bounding box center [1149, 191] width 60 height 15
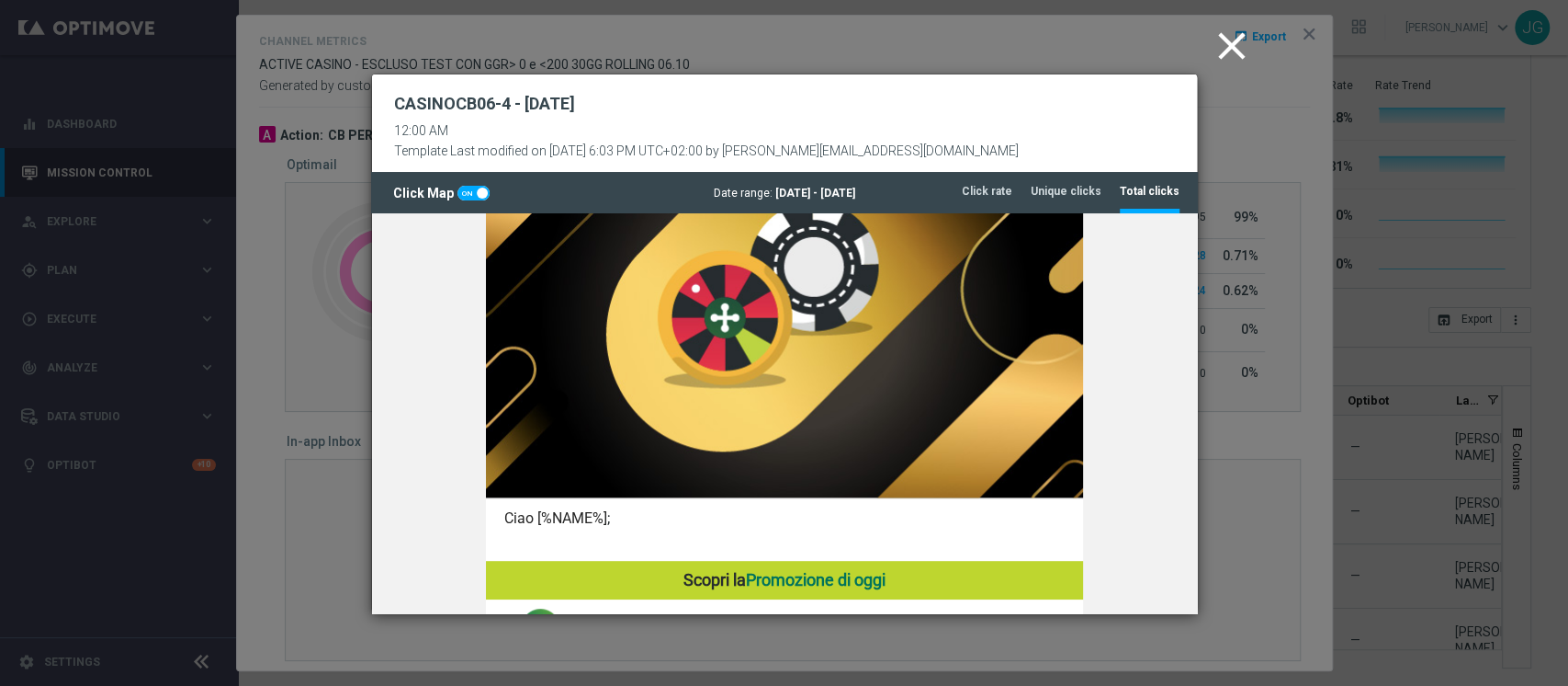
scroll to position [747, 0]
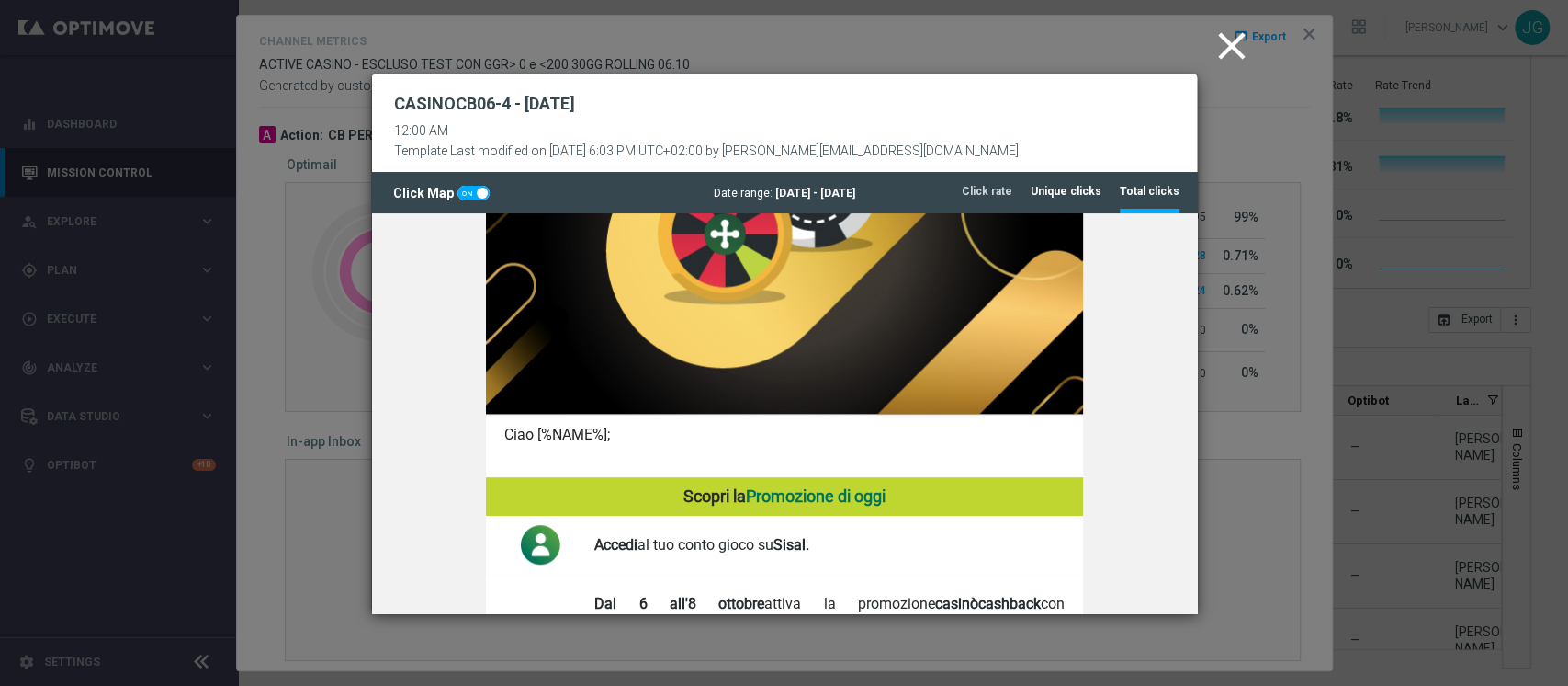
click at [1079, 195] on tab-header "Unique clicks" at bounding box center [1066, 191] width 71 height 15
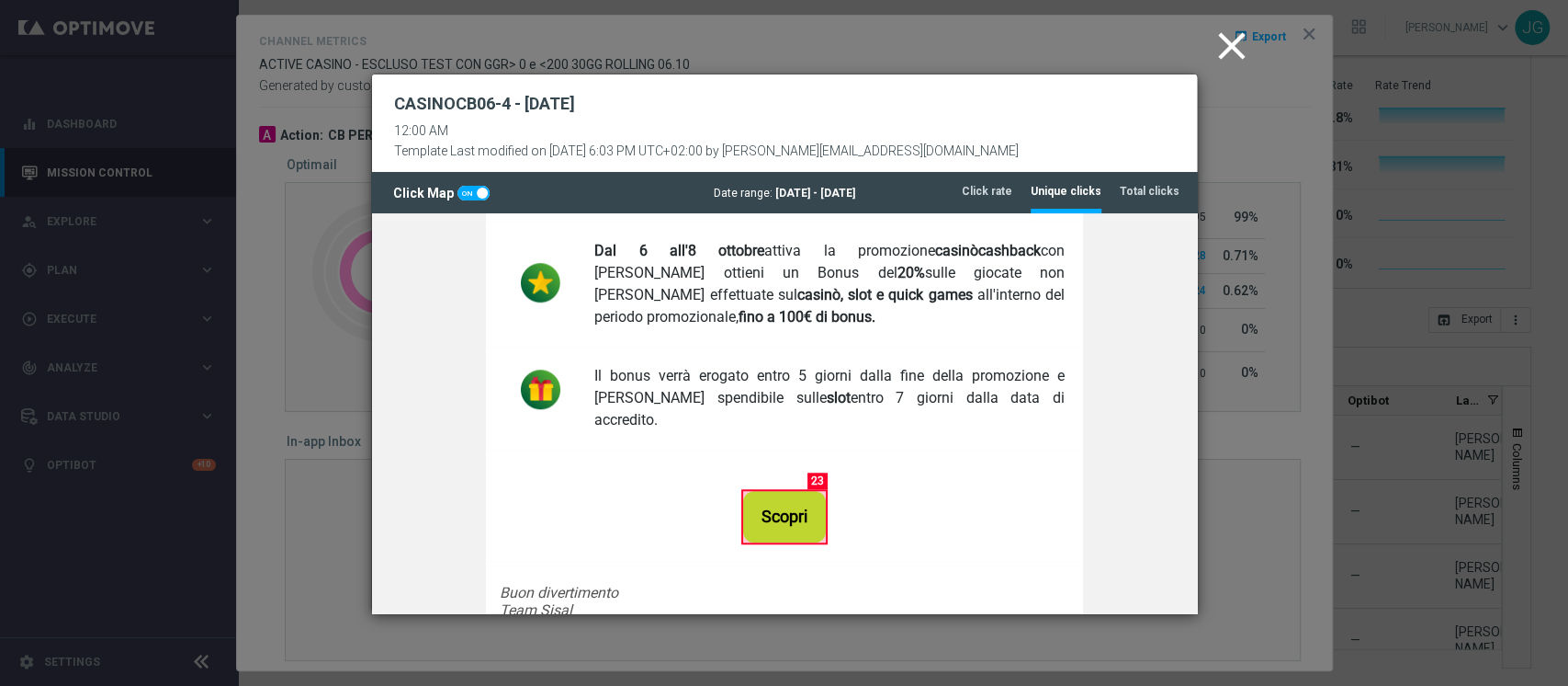
scroll to position [1121, 0]
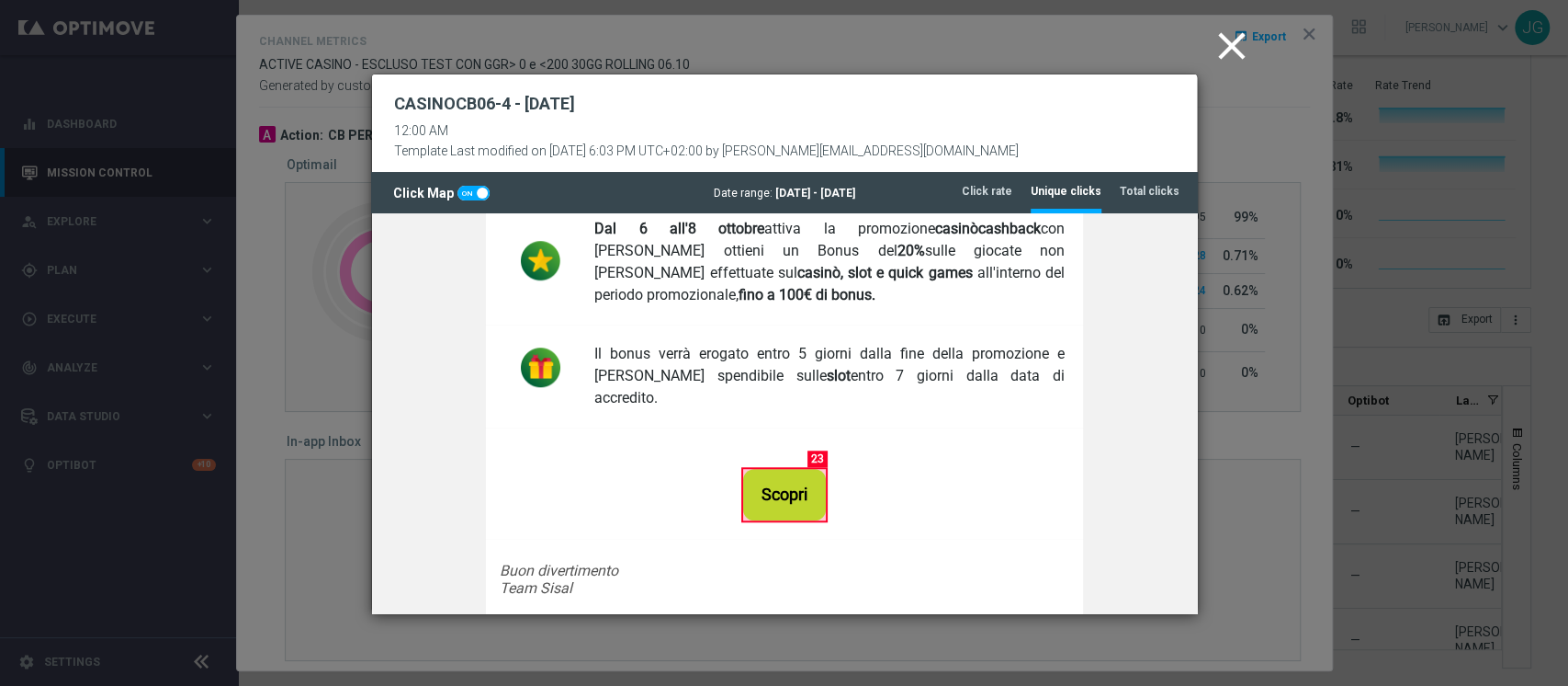
click at [1228, 37] on icon "close" at bounding box center [1232, 46] width 46 height 46
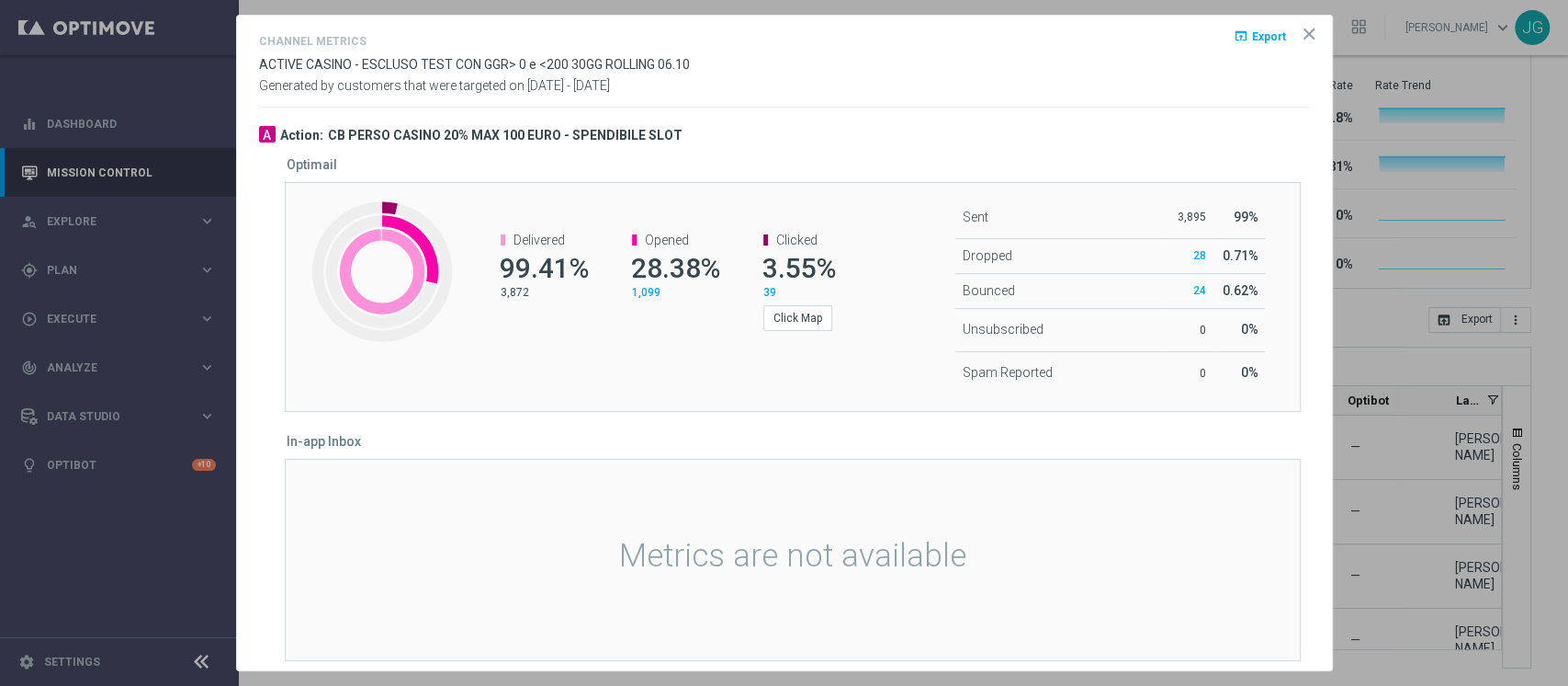
click at [1304, 33] on icon "icon" at bounding box center [1309, 35] width 10 height 10
